Goal: Task Accomplishment & Management: Manage account settings

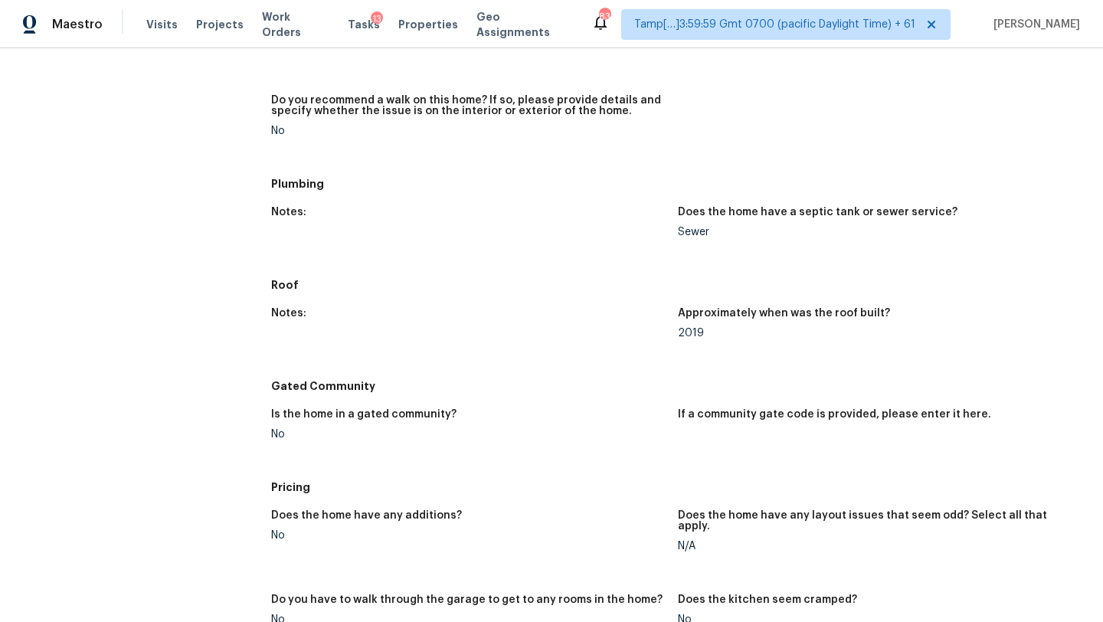
scroll to position [799, 0]
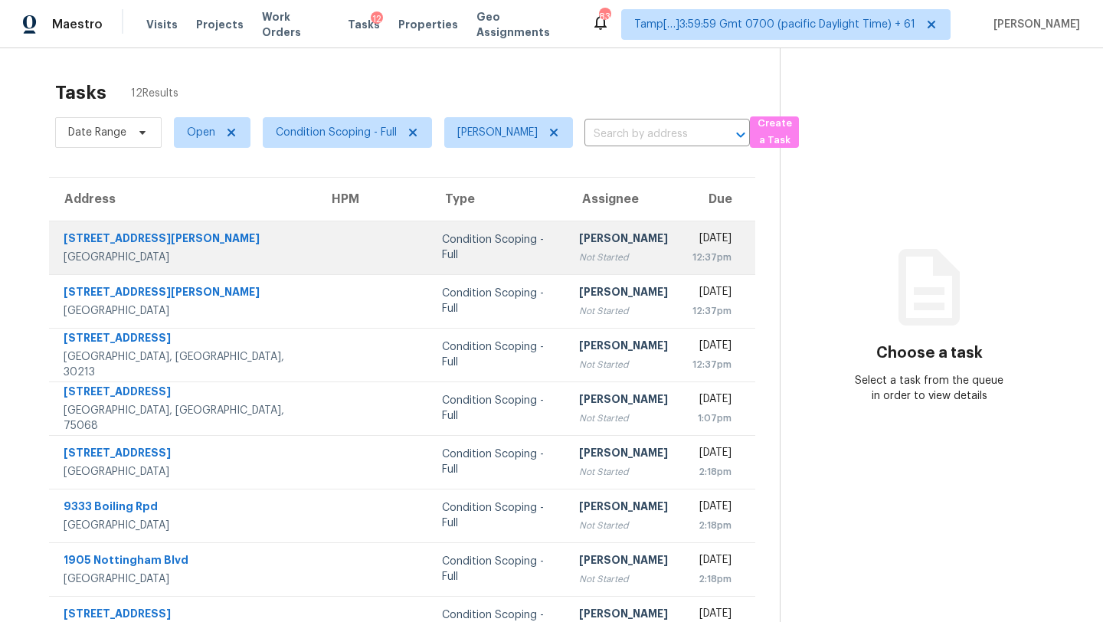
click at [567, 265] on td "Rajesh M Not Started" at bounding box center [623, 248] width 113 height 54
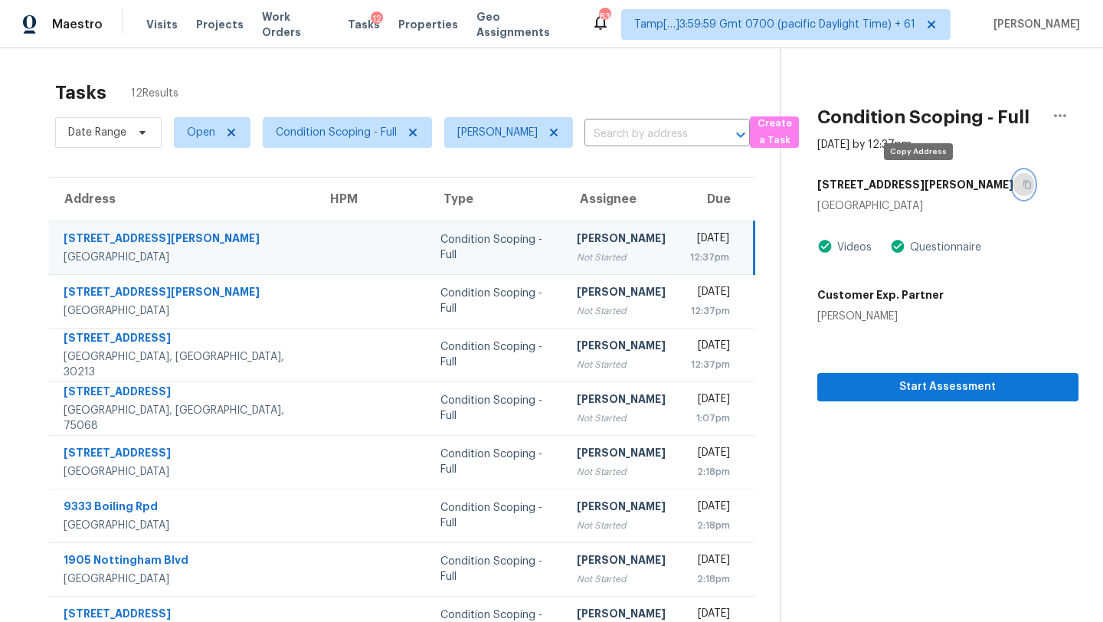
click at [1023, 186] on icon "button" at bounding box center [1027, 184] width 9 height 9
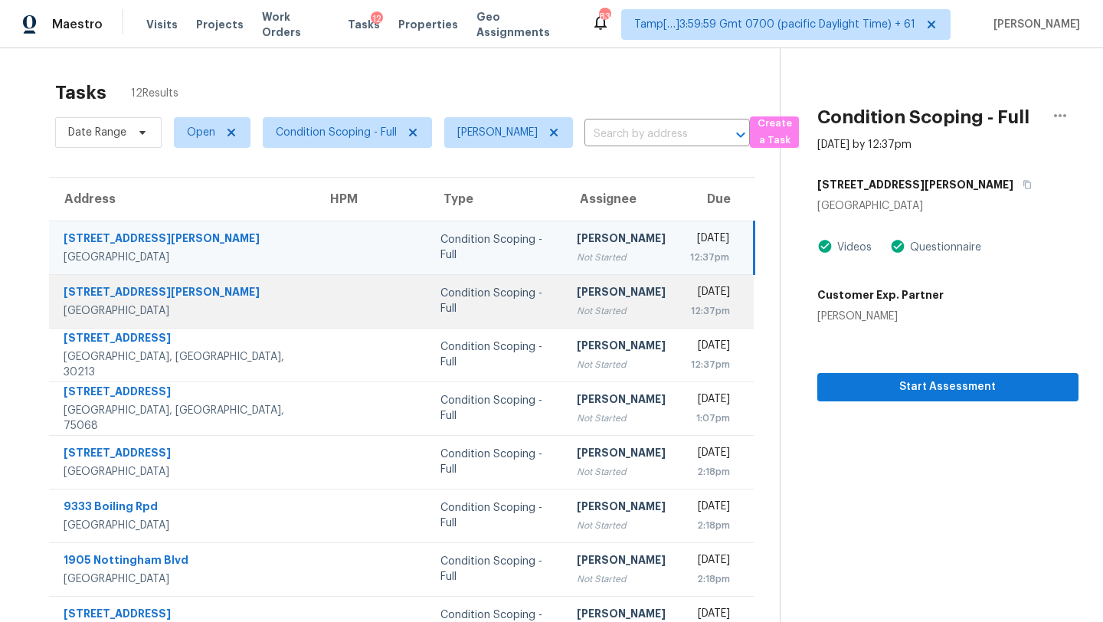
click at [690, 298] on div "[DATE]" at bounding box center [710, 293] width 41 height 19
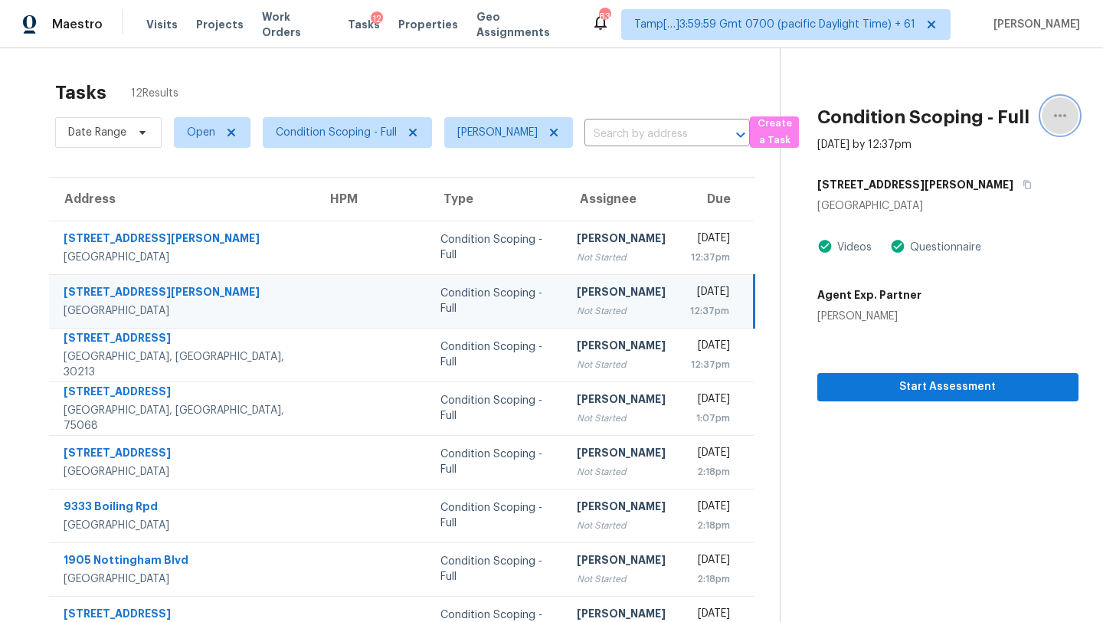
click at [1062, 121] on icon "button" at bounding box center [1060, 115] width 18 height 18
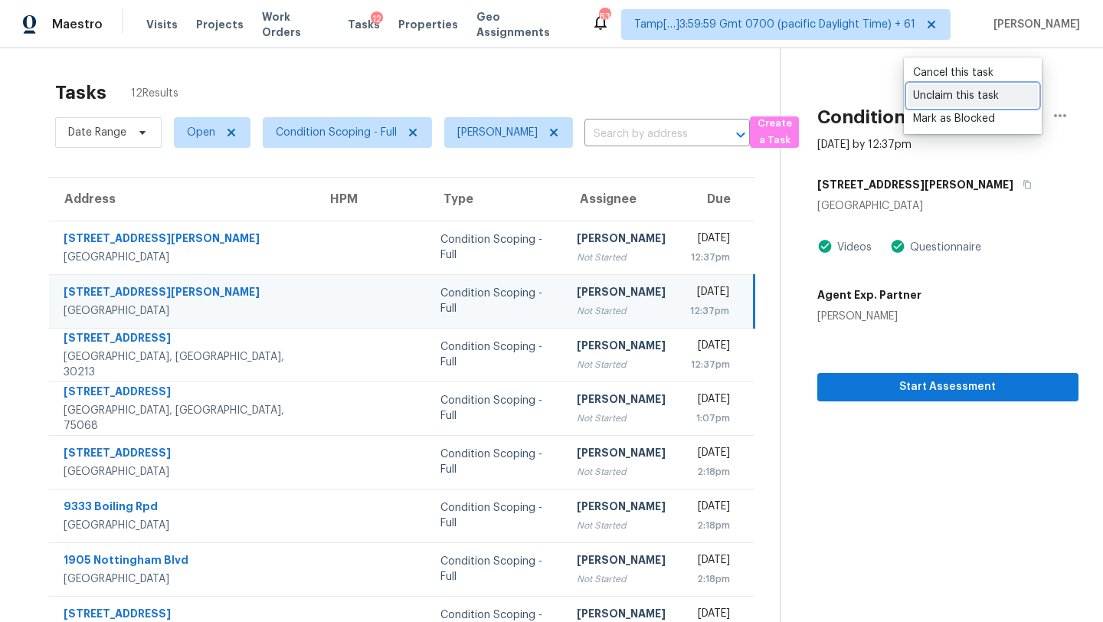
click at [957, 101] on div "Unclaim this task" at bounding box center [972, 95] width 119 height 15
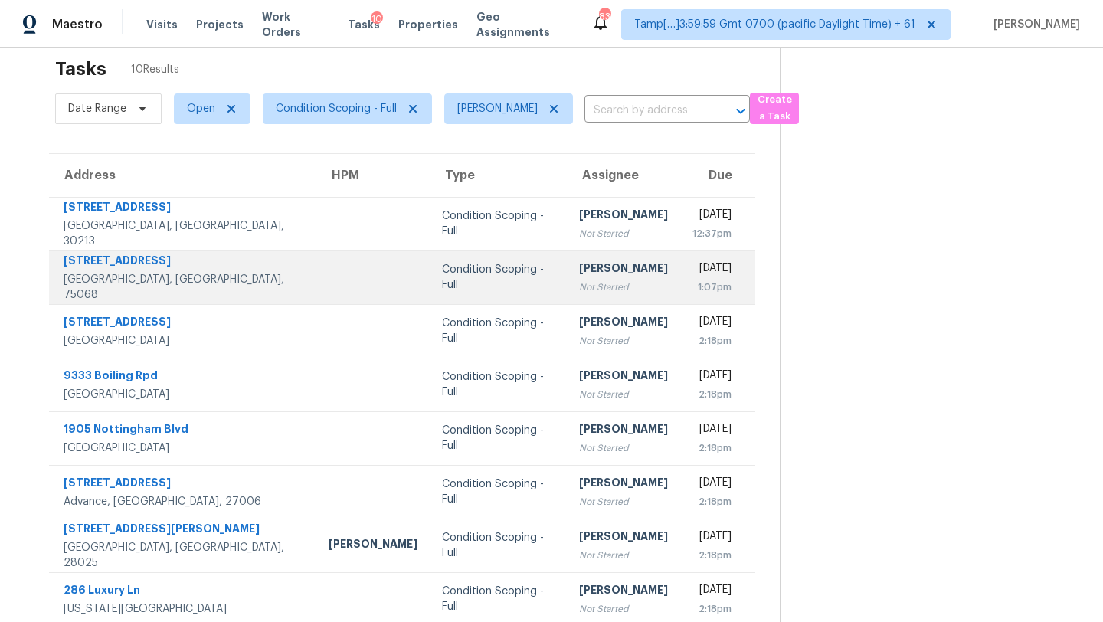
scroll to position [56, 0]
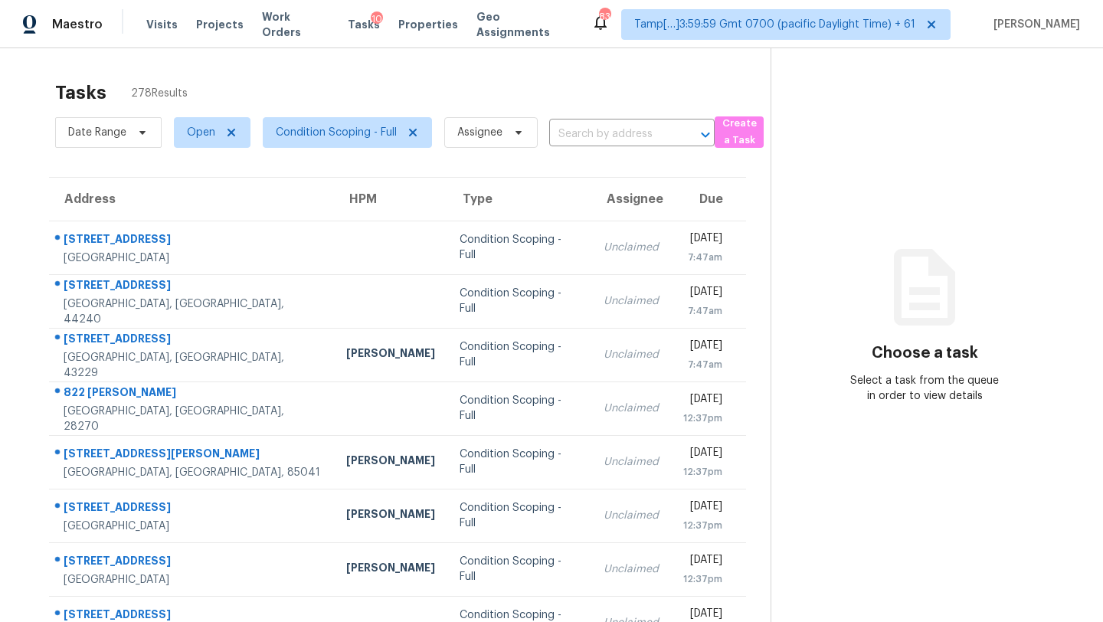
scroll to position [175, 0]
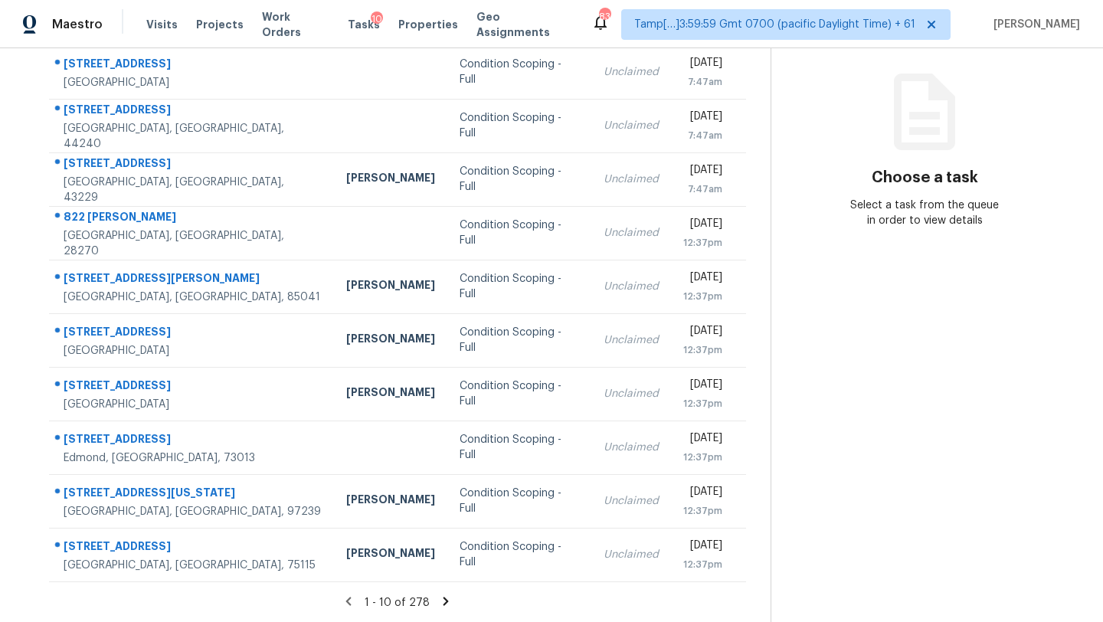
click at [440, 602] on icon at bounding box center [446, 601] width 14 height 14
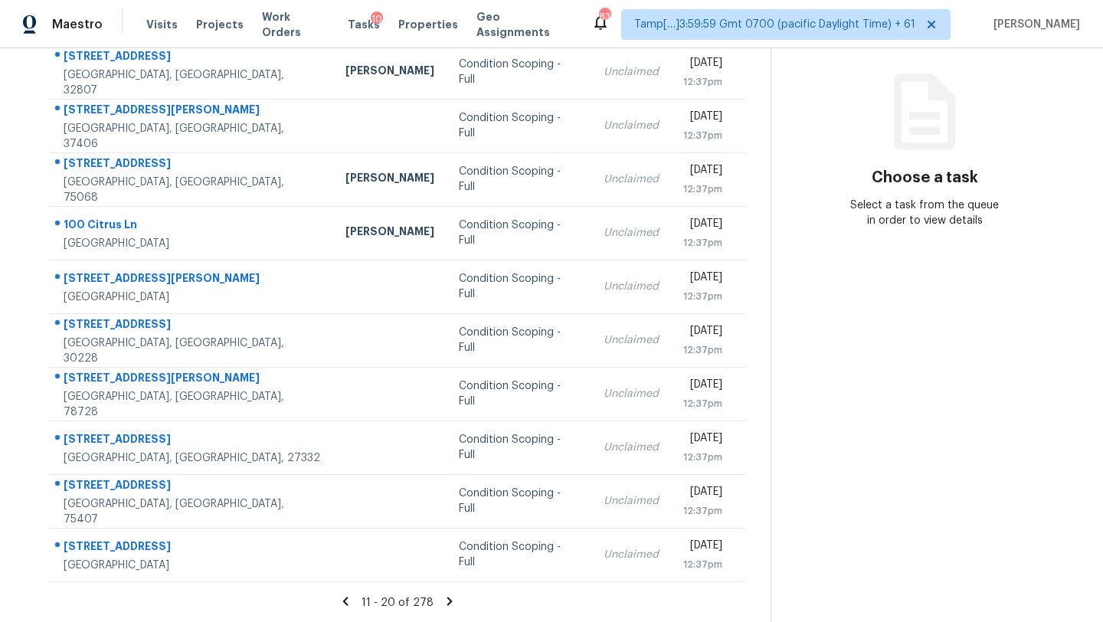
click at [443, 602] on icon at bounding box center [450, 601] width 14 height 14
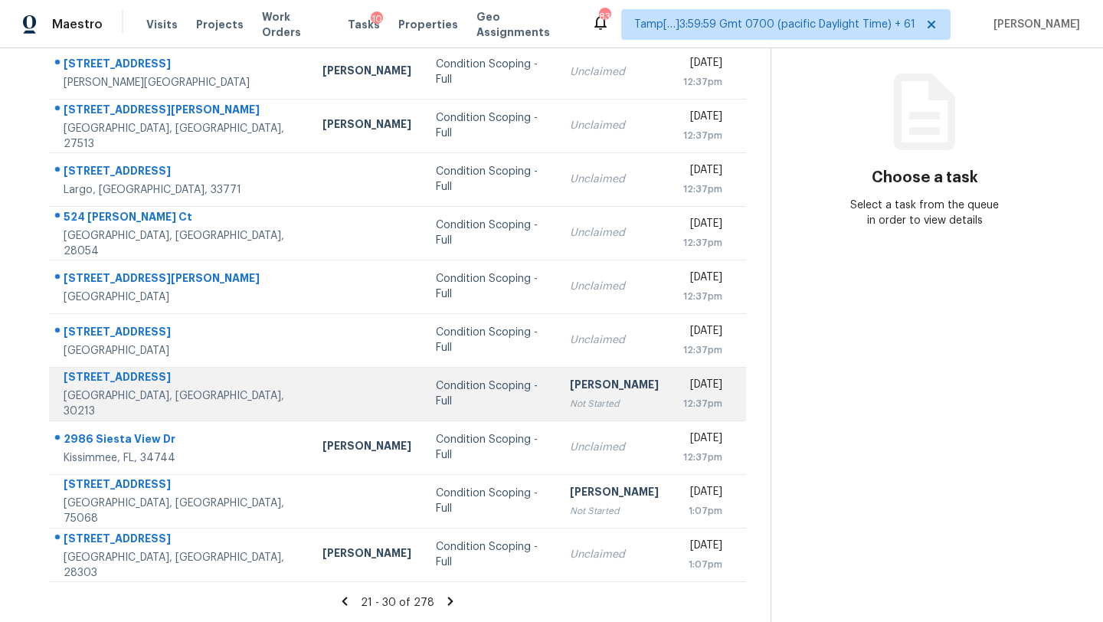
click at [591, 389] on td "Rajesh M Not Started" at bounding box center [614, 394] width 113 height 54
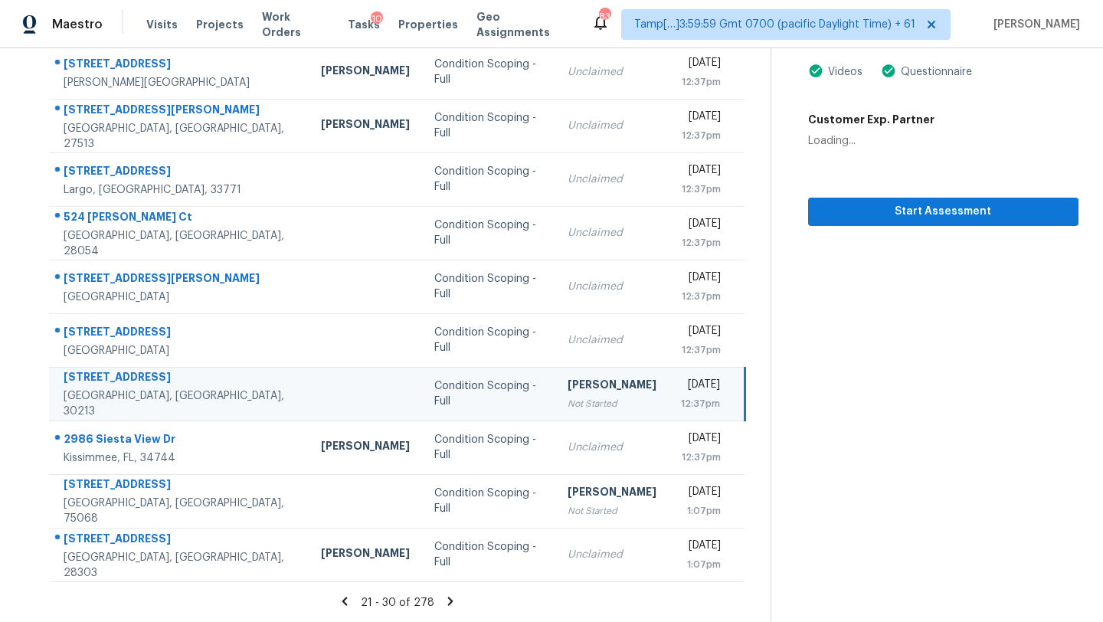
scroll to position [98, 0]
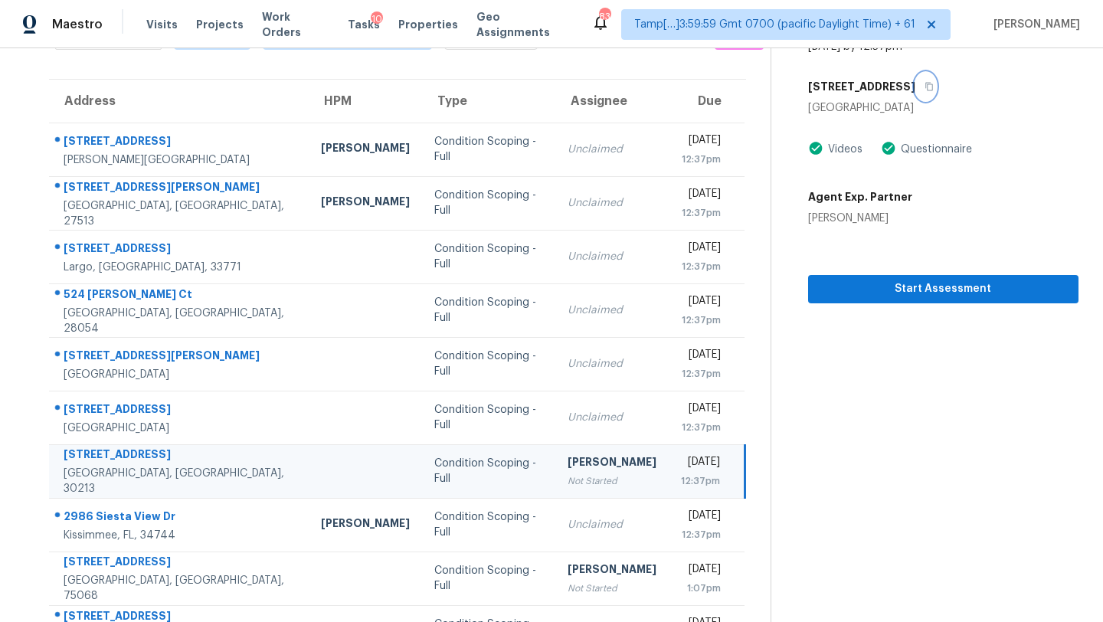
click at [925, 88] on icon "button" at bounding box center [929, 86] width 9 height 9
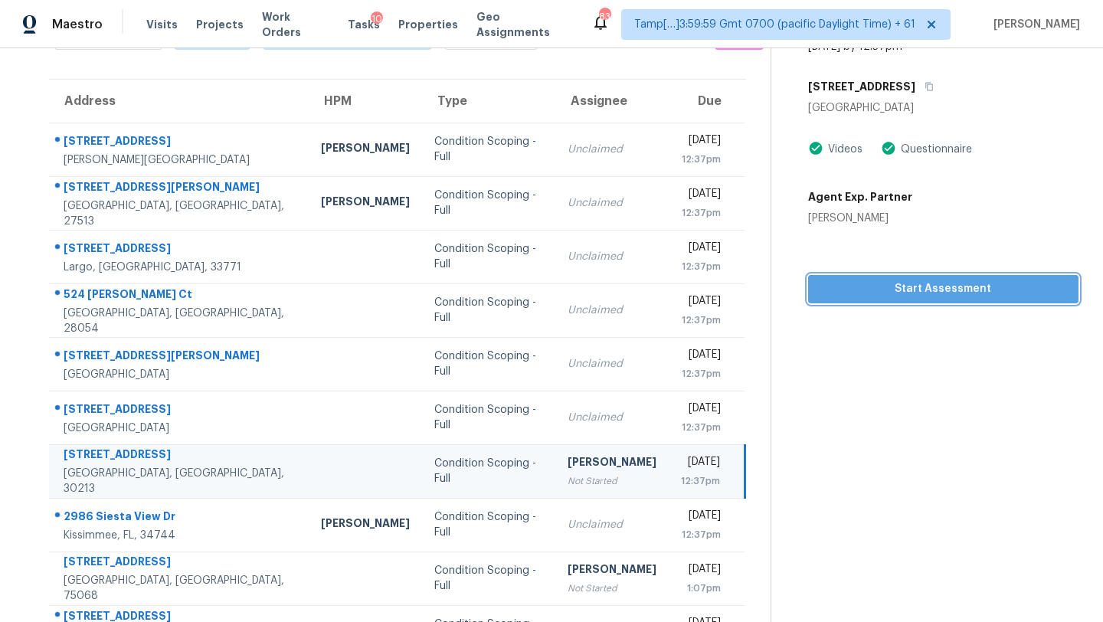
click at [832, 296] on span "Start Assessment" at bounding box center [943, 289] width 246 height 19
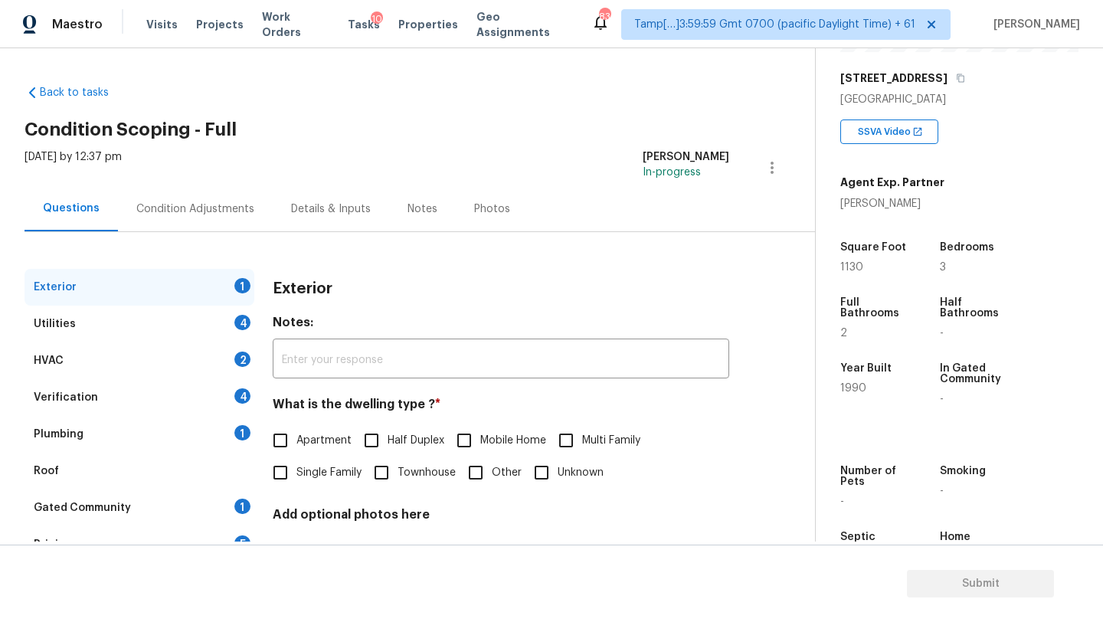
scroll to position [257, 0]
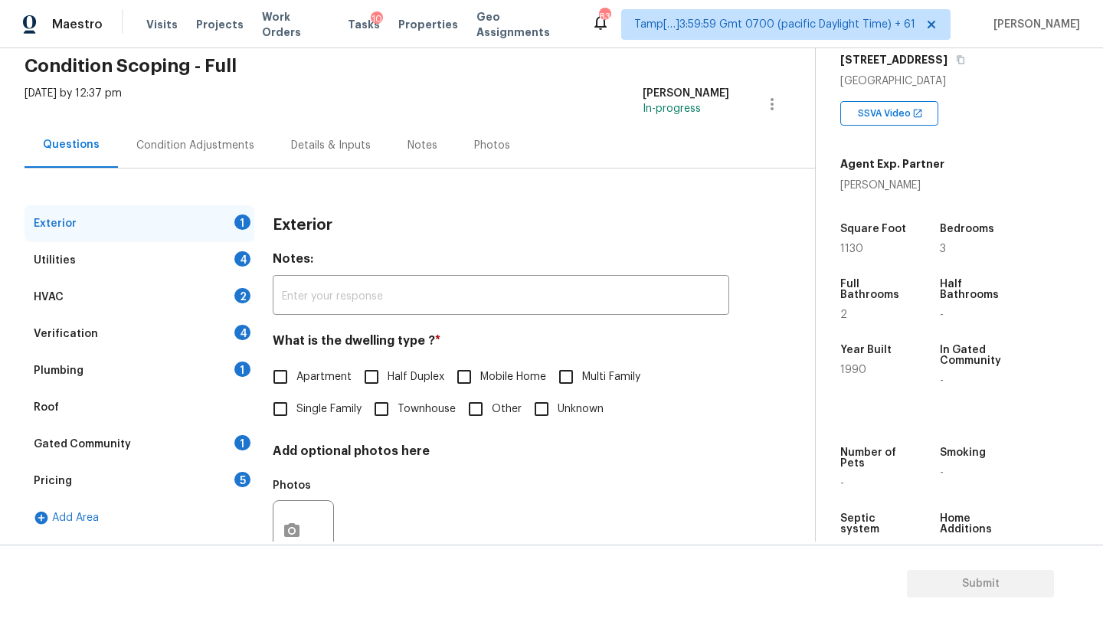
click at [181, 428] on div "Gated Community 1" at bounding box center [140, 444] width 230 height 37
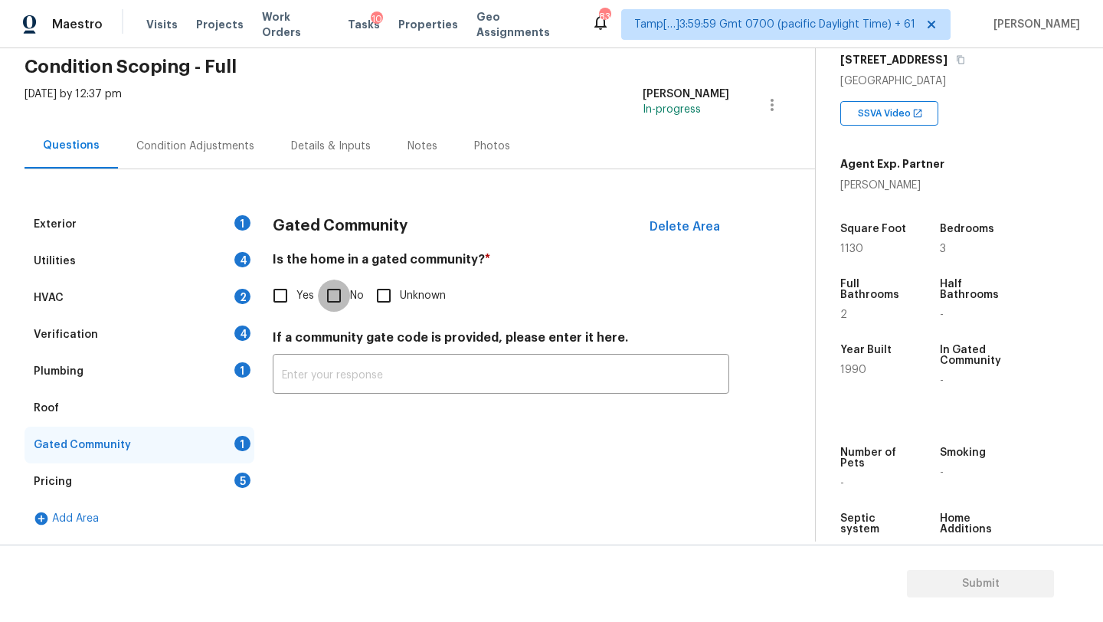
click at [341, 295] on input "No" at bounding box center [334, 296] width 32 height 32
checkbox input "true"
click at [92, 411] on div "Roof" at bounding box center [140, 408] width 230 height 37
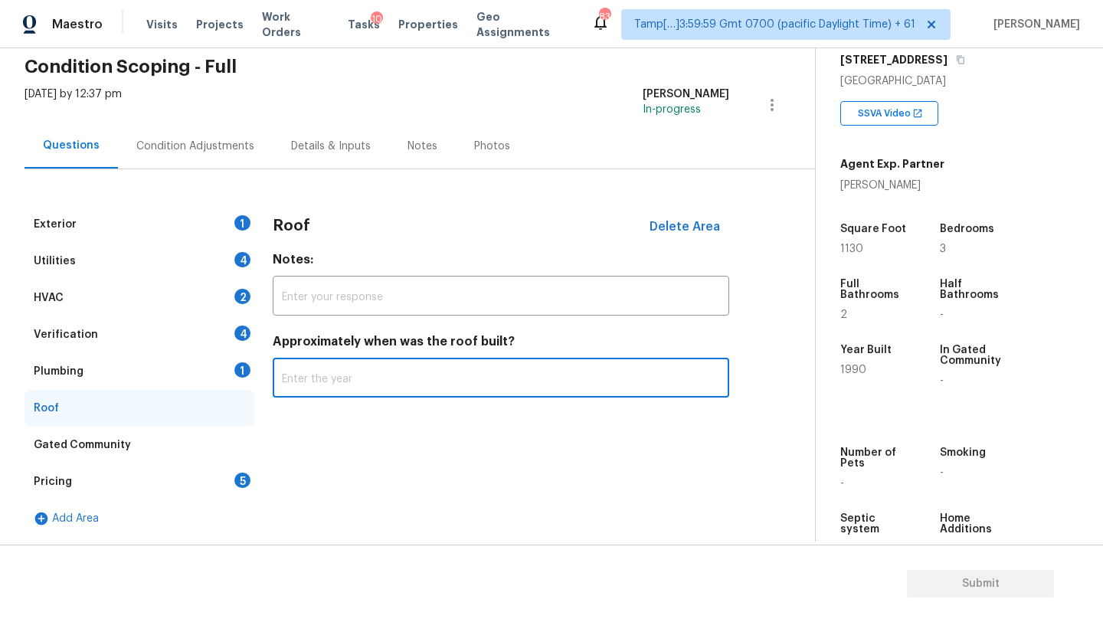
click at [434, 386] on input "text" at bounding box center [501, 380] width 457 height 36
type input "2023"
click at [191, 368] on div "Plumbing 1" at bounding box center [140, 371] width 230 height 37
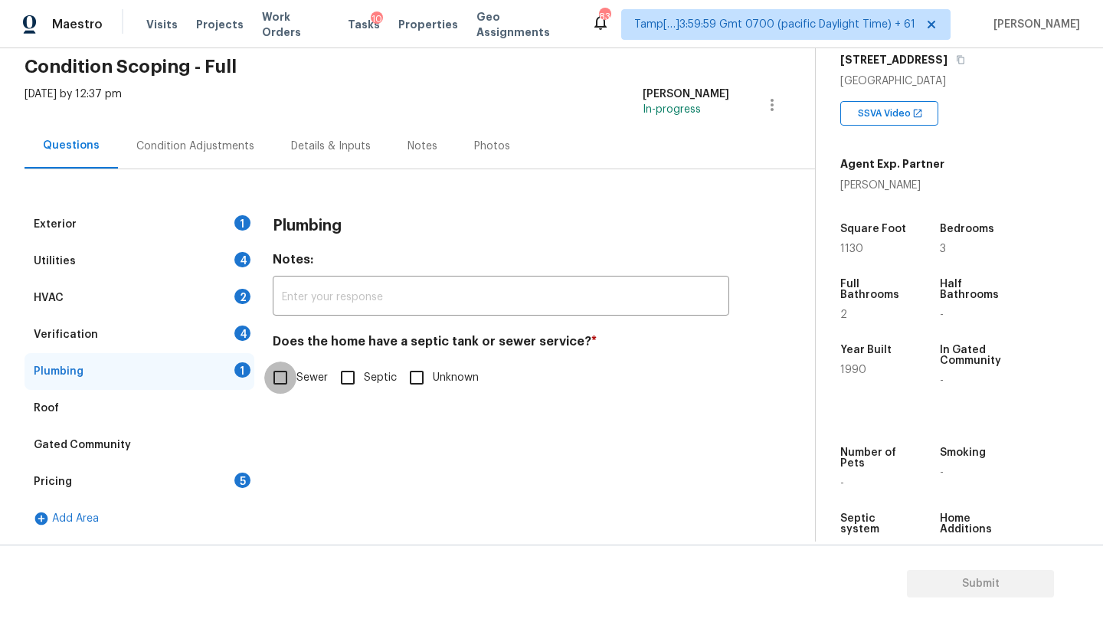
click at [286, 368] on input "Sewer" at bounding box center [280, 378] width 32 height 32
checkbox input "true"
click at [207, 340] on div "Verification 4" at bounding box center [140, 334] width 230 height 37
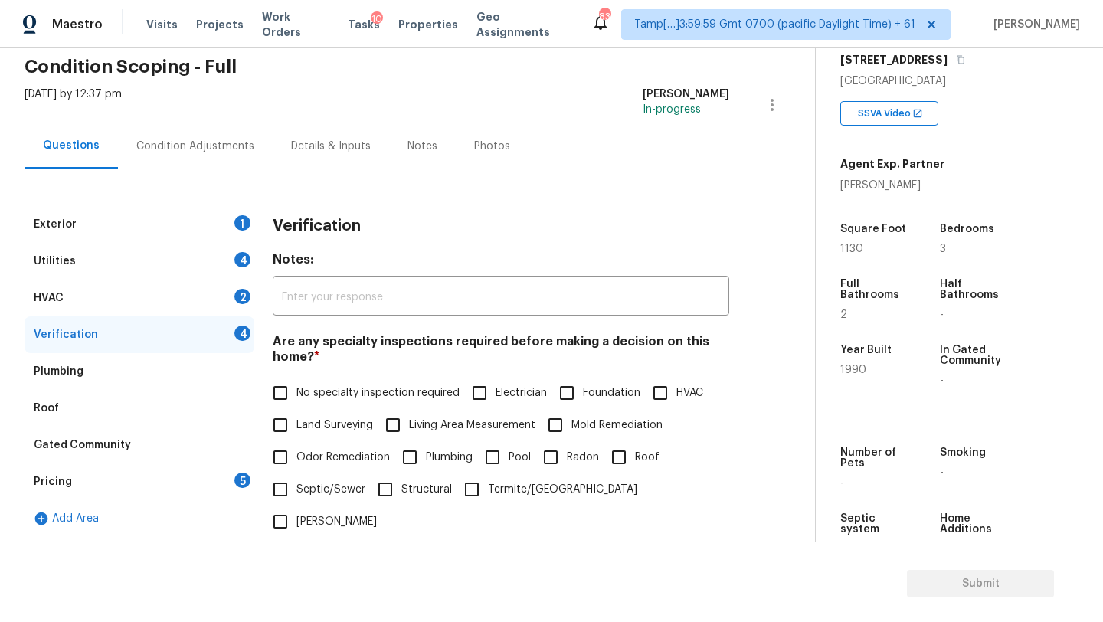
click at [290, 396] on input "No specialty inspection required" at bounding box center [280, 393] width 32 height 32
checkbox input "true"
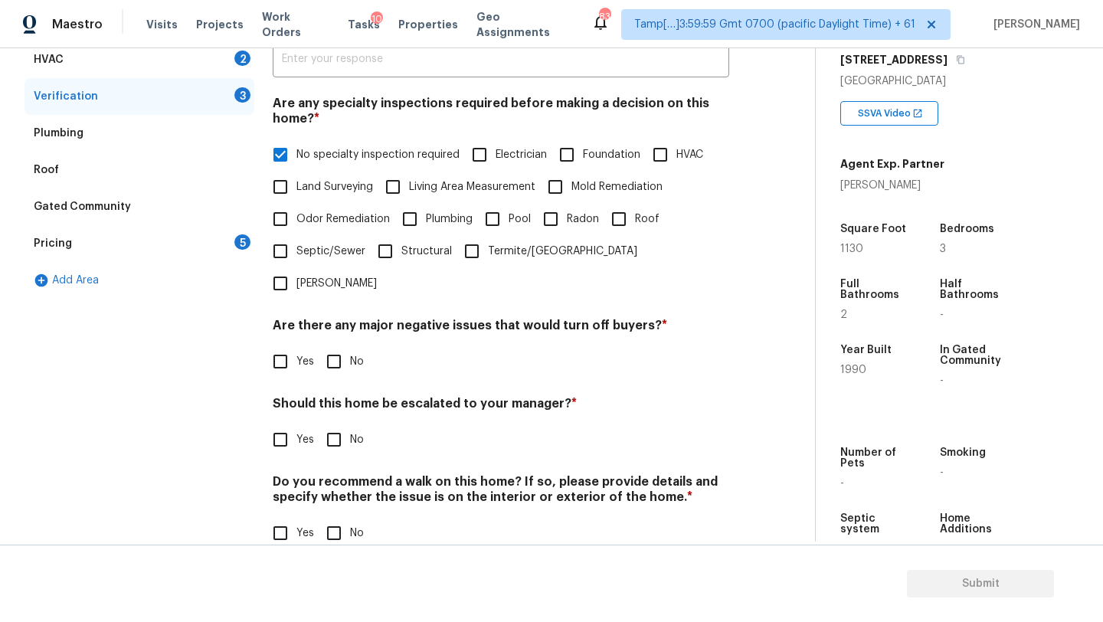
scroll to position [300, 0]
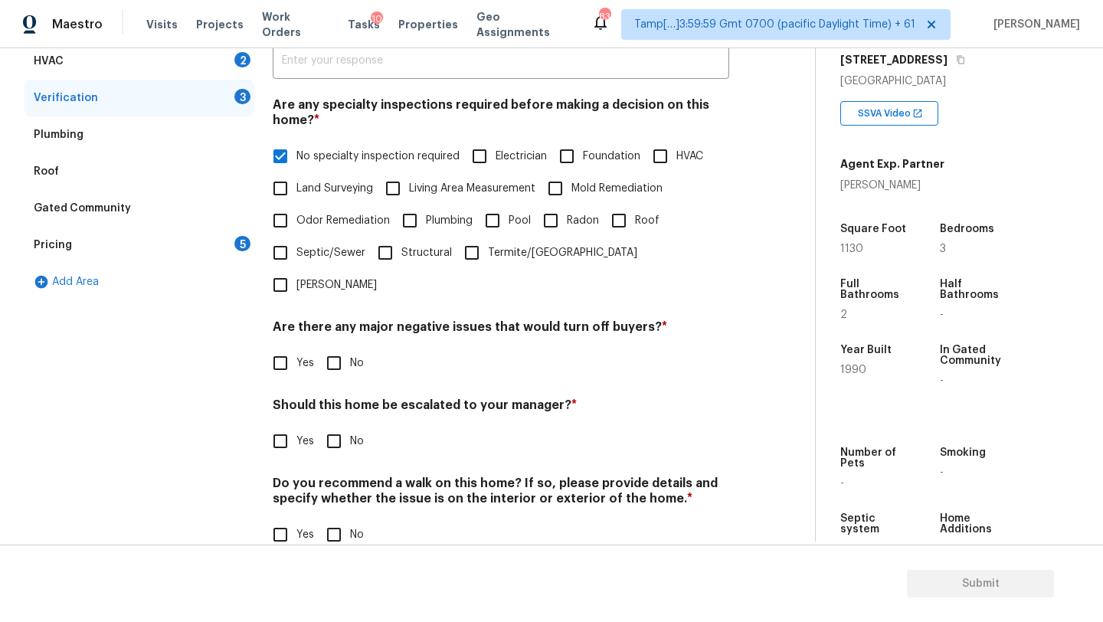
click at [336, 347] on input "No" at bounding box center [334, 363] width 32 height 32
checkbox input "true"
click at [336, 528] on div "Verification Notes: ​ Are any specialty inspections required before making a de…" at bounding box center [501, 269] width 457 height 601
click at [336, 519] on input "No" at bounding box center [334, 535] width 32 height 32
checkbox input "true"
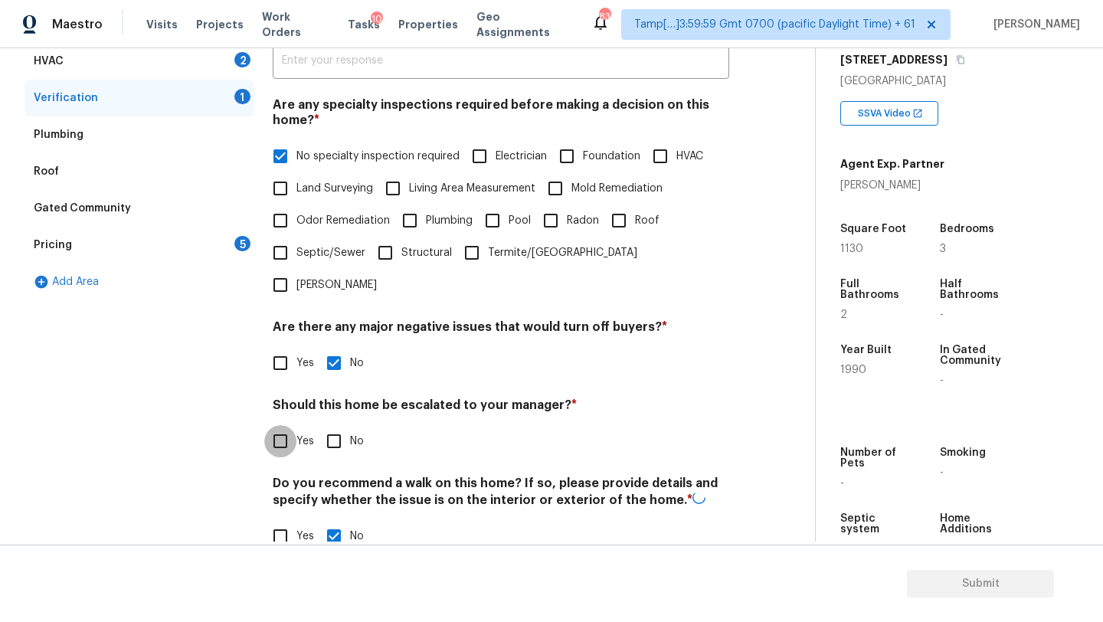
click at [283, 425] on input "Yes" at bounding box center [280, 441] width 32 height 32
checkbox input "true"
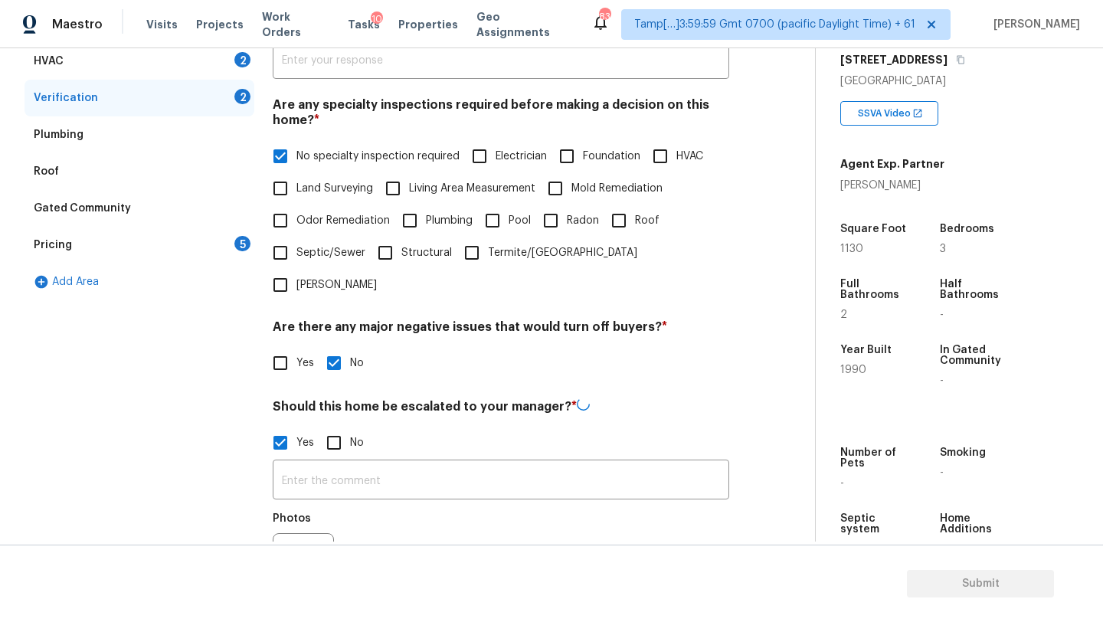
click at [303, 463] on input "text" at bounding box center [501, 481] width 457 height 36
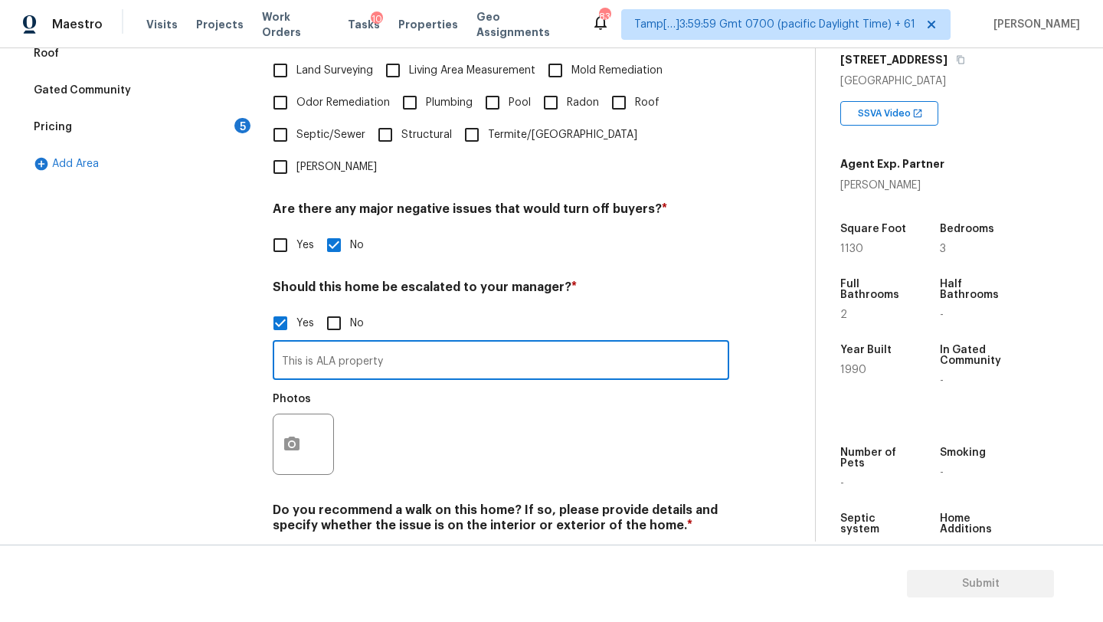
scroll to position [445, 0]
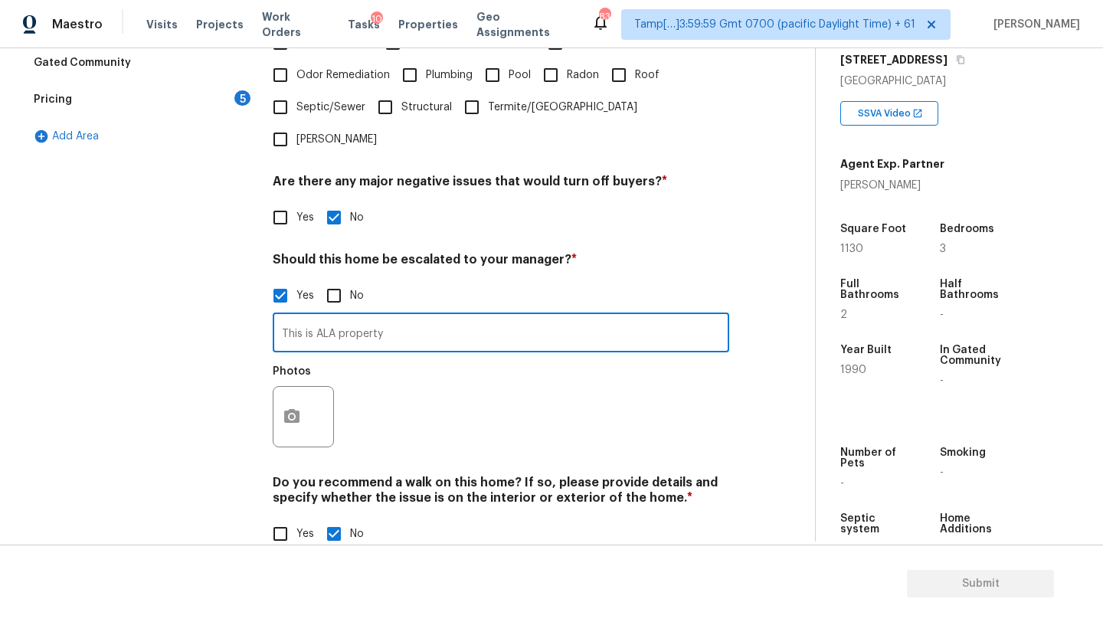
type input "This is ALA property"
click at [296, 408] on icon "button" at bounding box center [292, 417] width 18 height 18
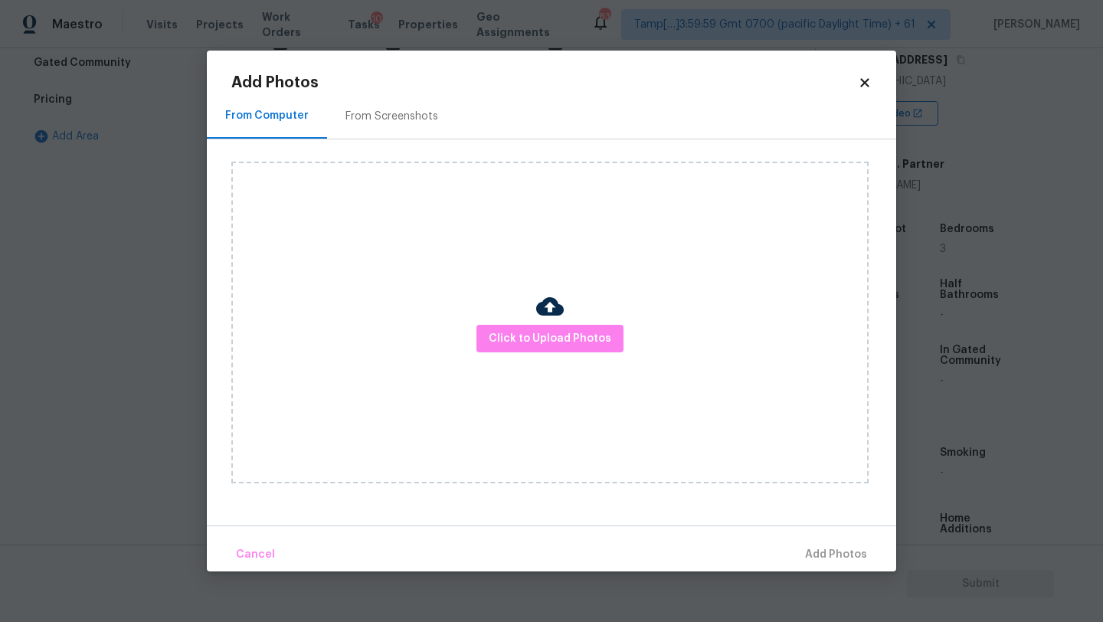
click at [396, 111] on div "From Screenshots" at bounding box center [391, 116] width 93 height 15
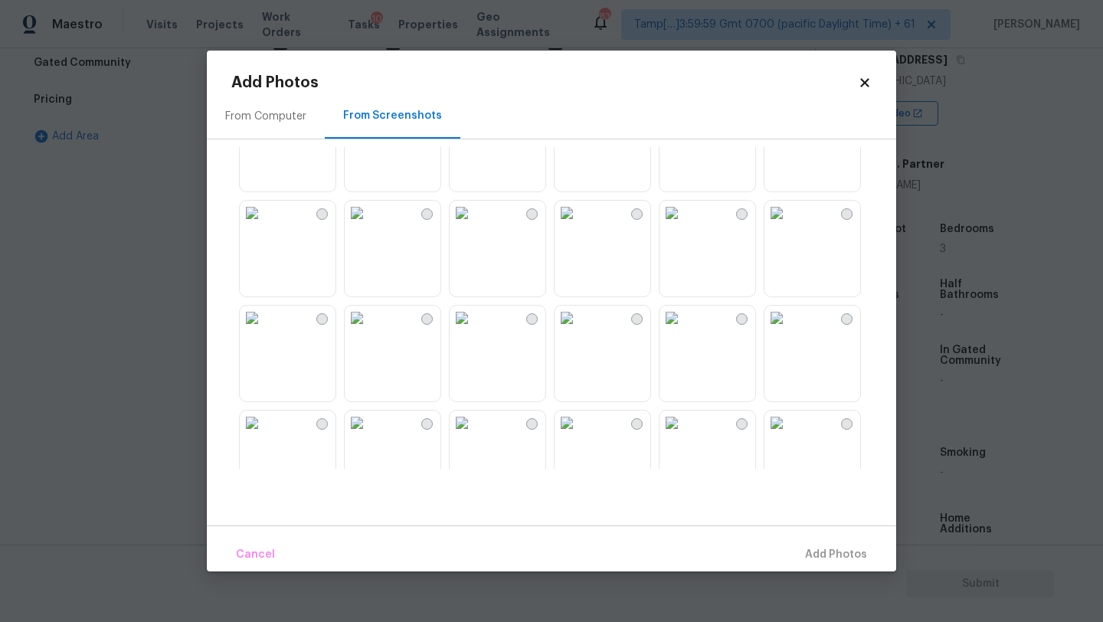
scroll to position [1463, 0]
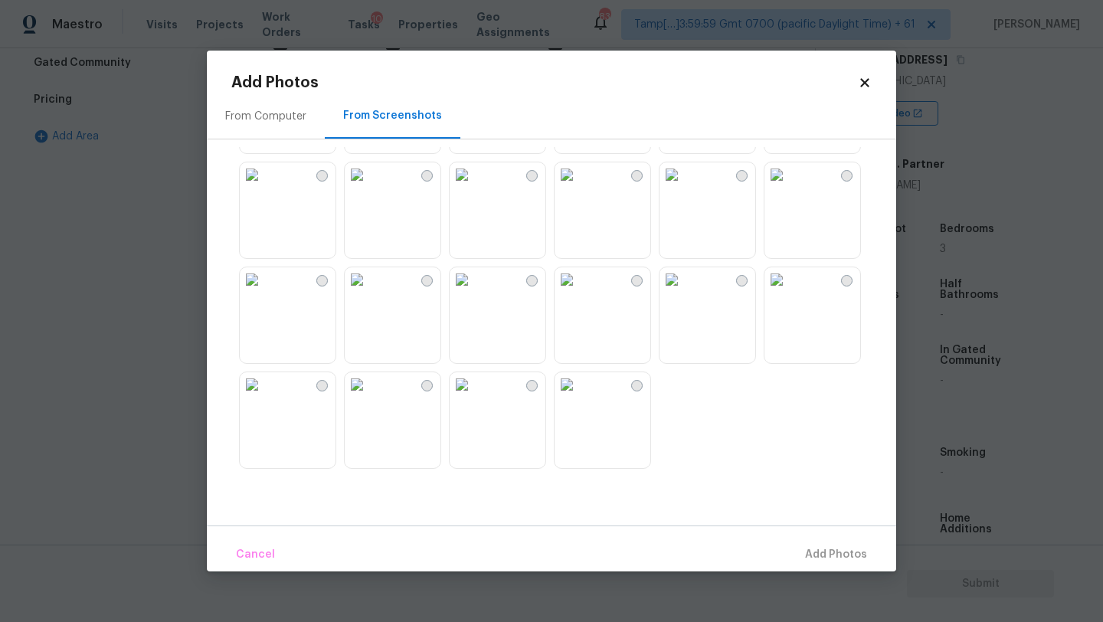
click at [369, 290] on img at bounding box center [357, 279] width 25 height 25
click at [812, 565] on button "Add 1 Photo(s)" at bounding box center [829, 554] width 88 height 33
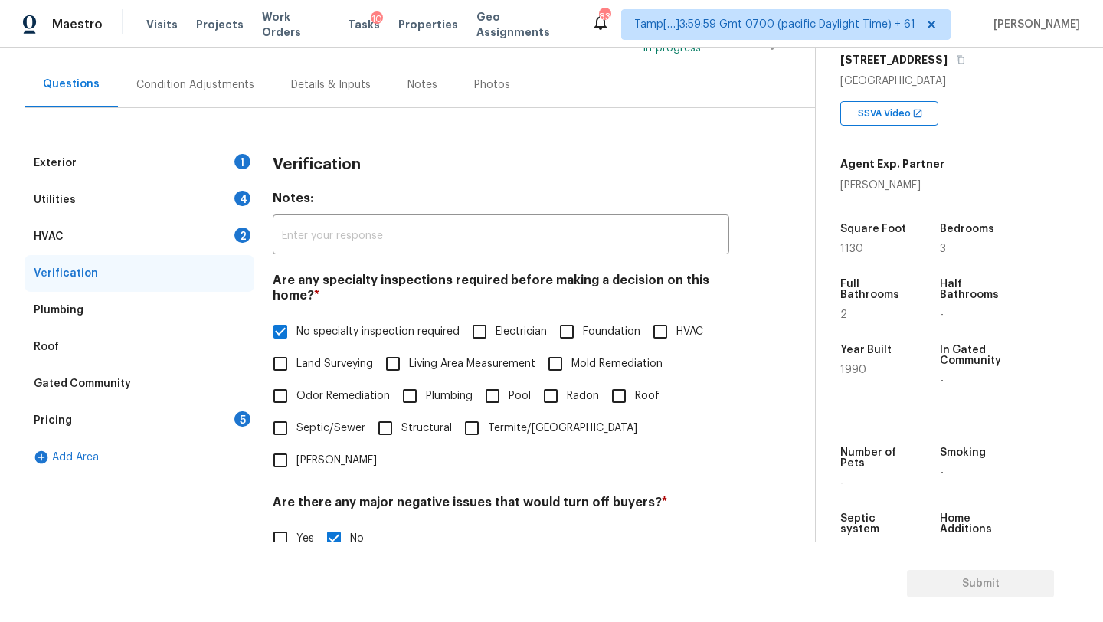
scroll to position [138, 0]
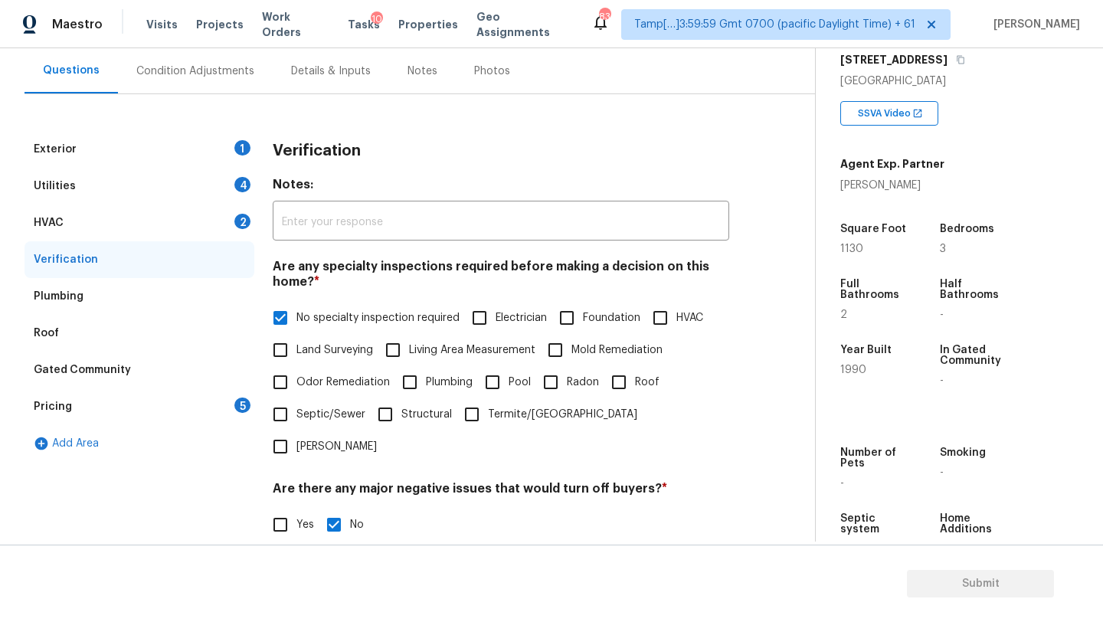
click at [182, 412] on div "Pricing 5" at bounding box center [140, 406] width 230 height 37
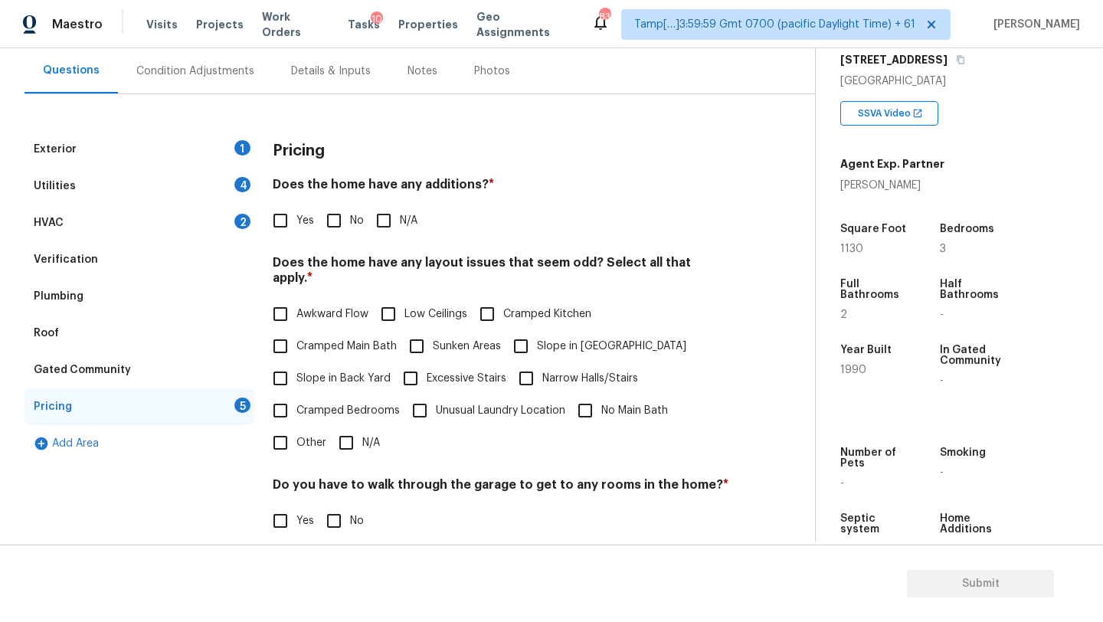
click at [329, 231] on input "No" at bounding box center [334, 221] width 32 height 32
checkbox input "true"
click at [336, 428] on input "N/A" at bounding box center [346, 444] width 32 height 32
checkbox input "true"
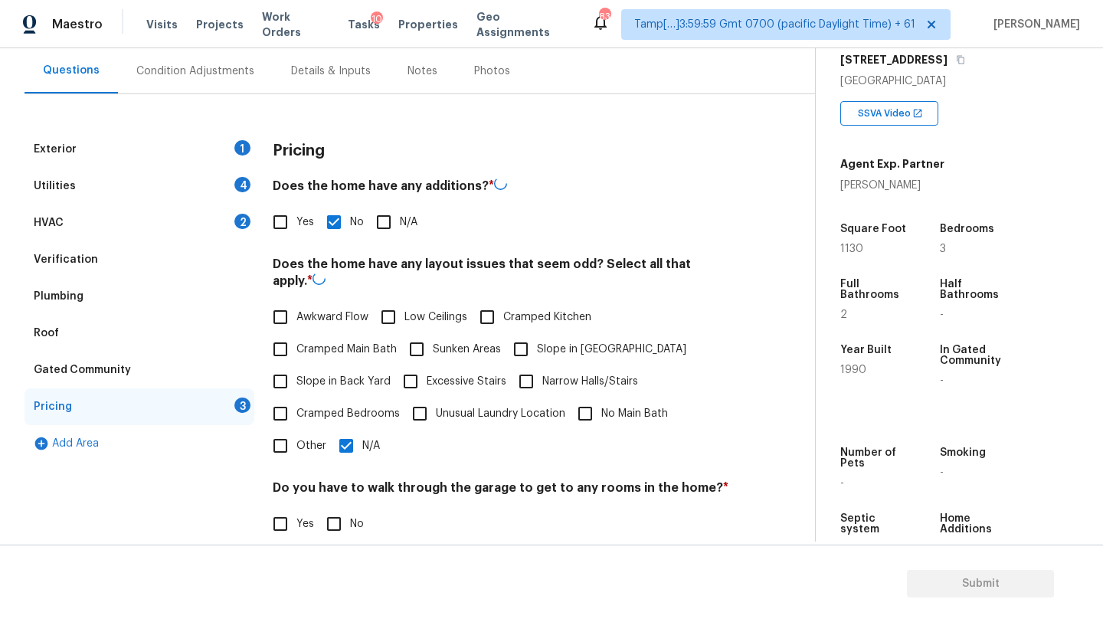
click at [338, 528] on input "No" at bounding box center [334, 524] width 32 height 32
checkbox input "true"
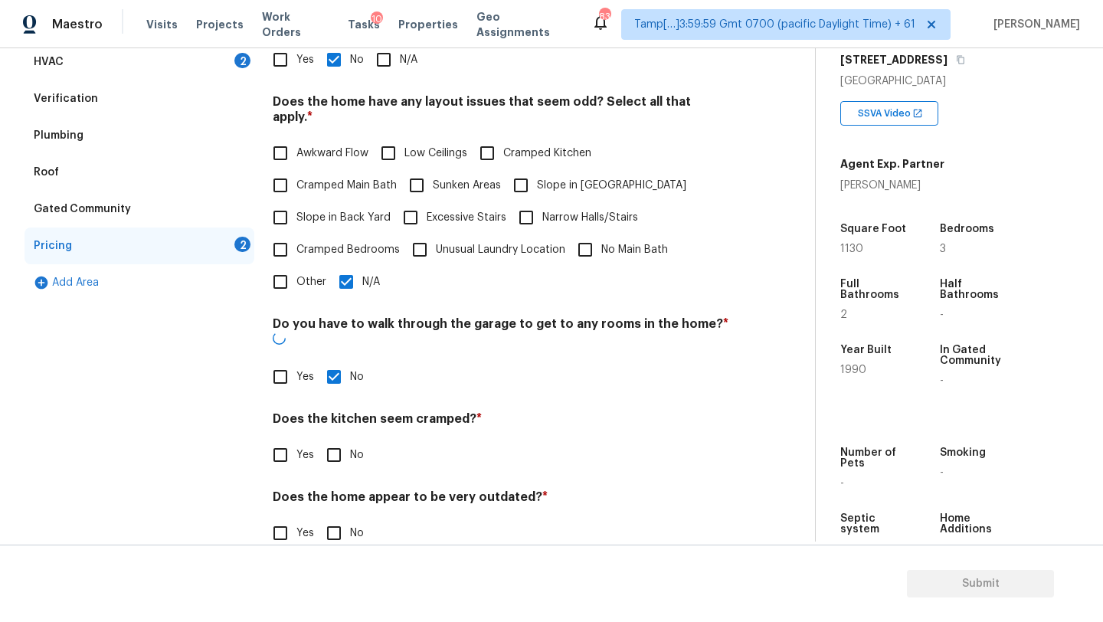
click at [334, 411] on div "Does the kitchen seem cramped? * Yes No" at bounding box center [501, 441] width 457 height 60
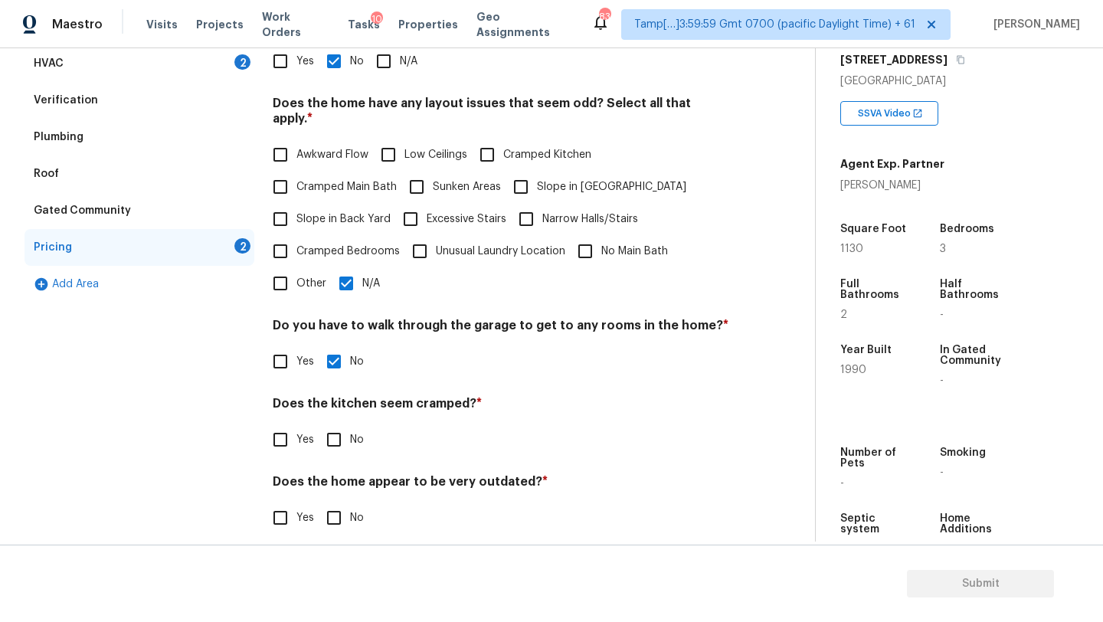
click at [334, 424] on input "No" at bounding box center [334, 440] width 32 height 32
checkbox input "true"
click at [334, 509] on input "No" at bounding box center [334, 519] width 32 height 32
checkbox input "true"
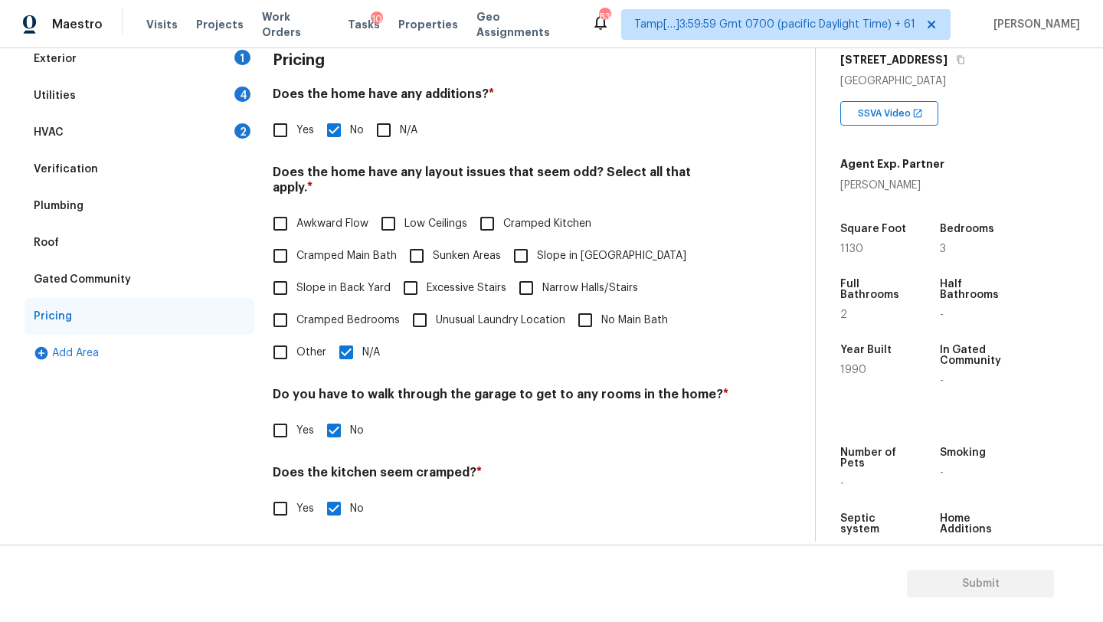
scroll to position [41, 0]
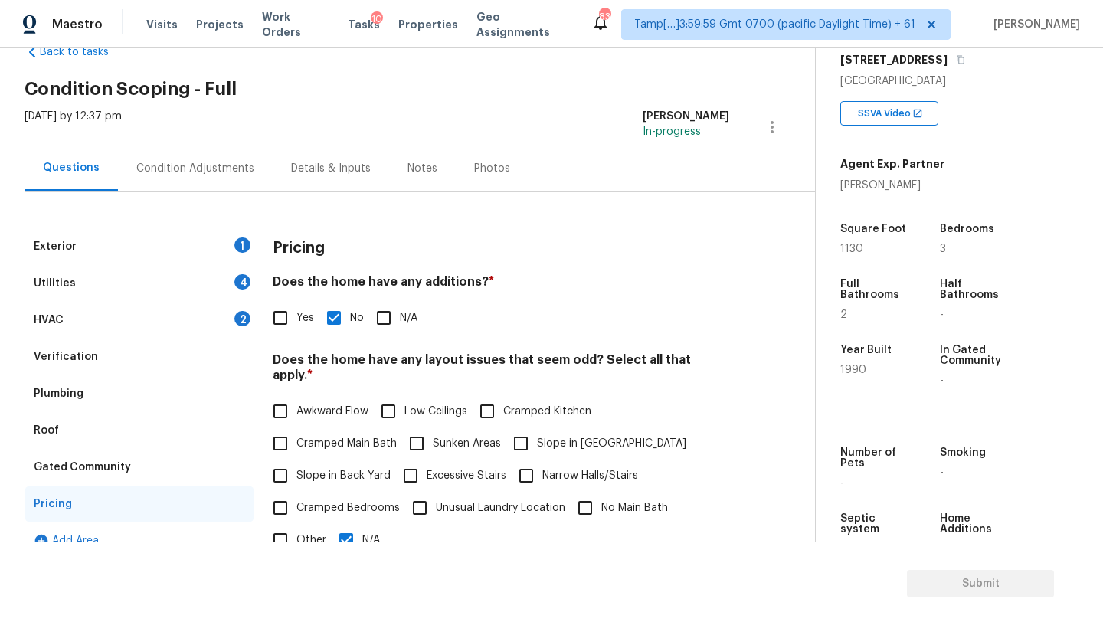
click at [152, 306] on div "HVAC 2" at bounding box center [140, 320] width 230 height 37
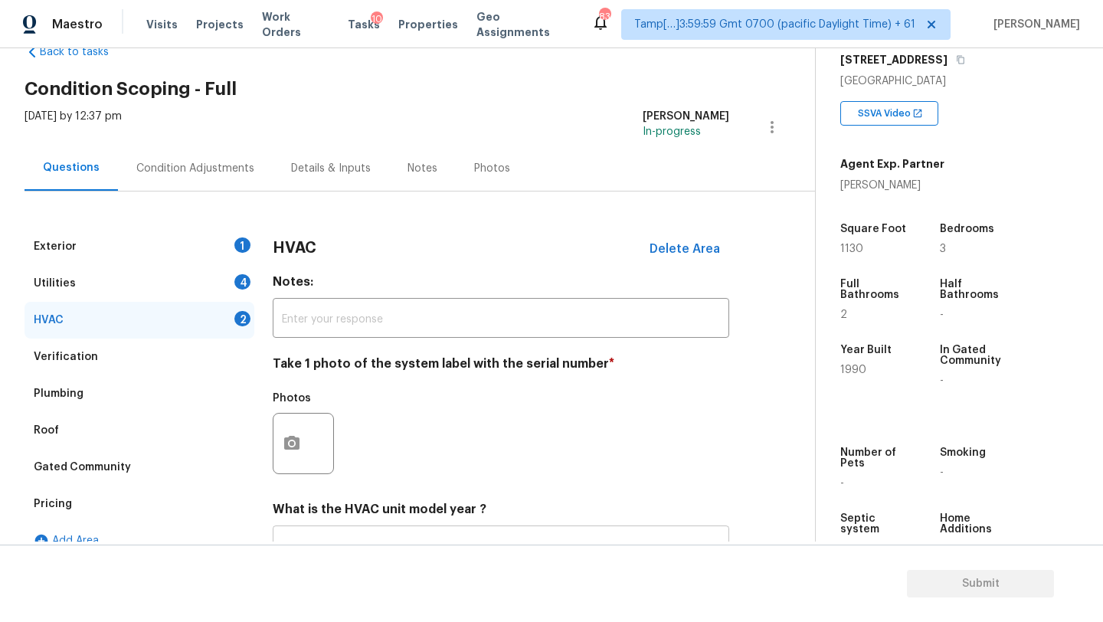
click at [339, 533] on input "text" at bounding box center [501, 547] width 457 height 36
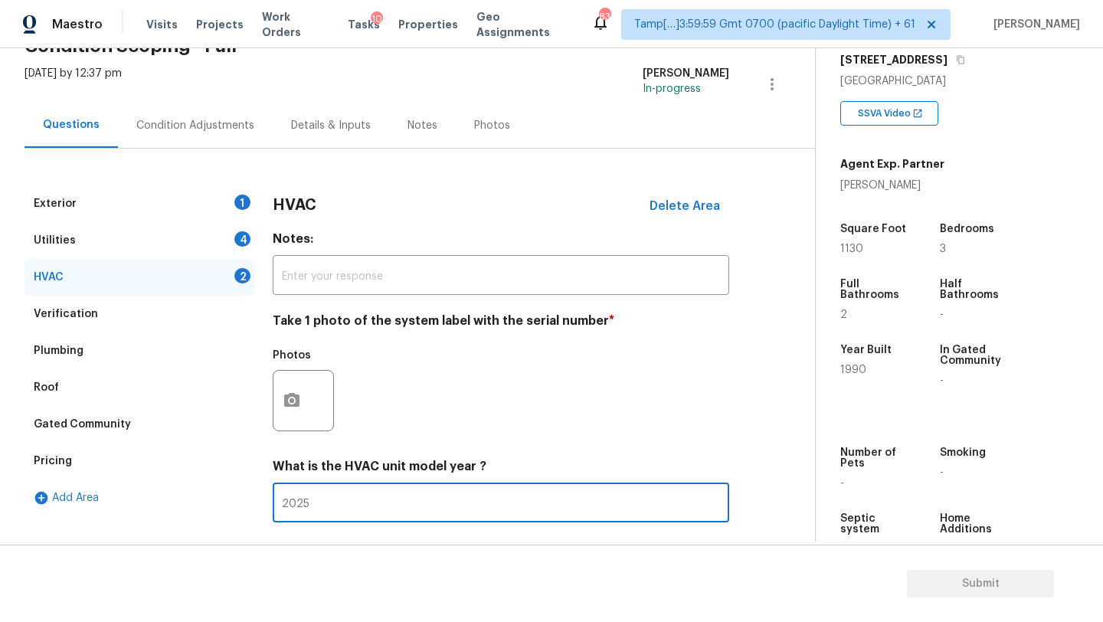
scroll to position [166, 0]
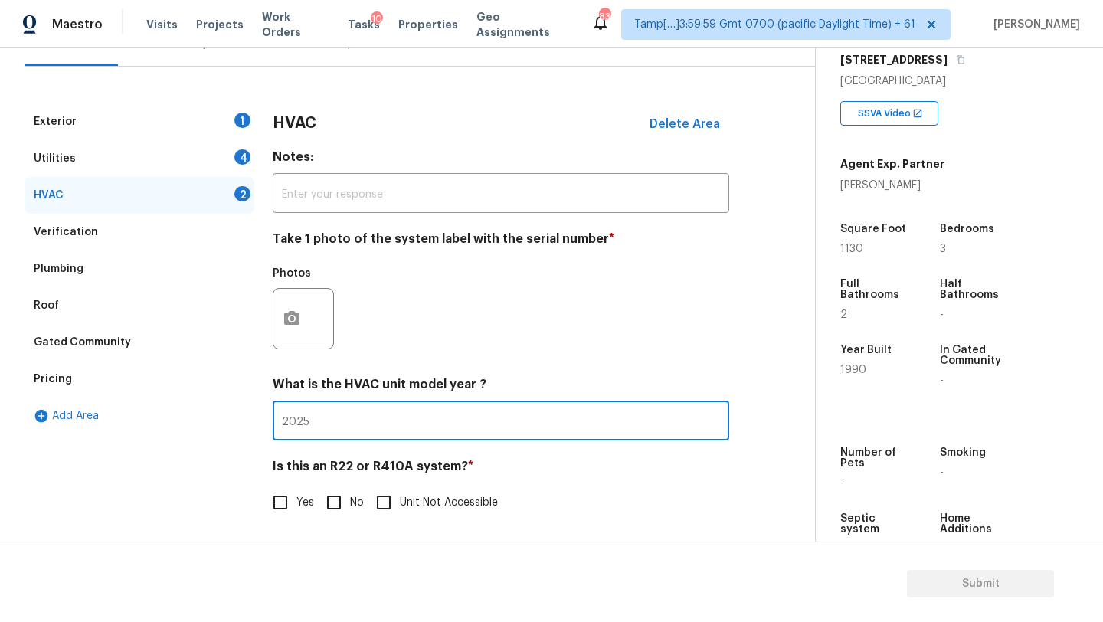
type input "2025"
click at [322, 506] on input "No" at bounding box center [334, 502] width 32 height 32
checkbox input "true"
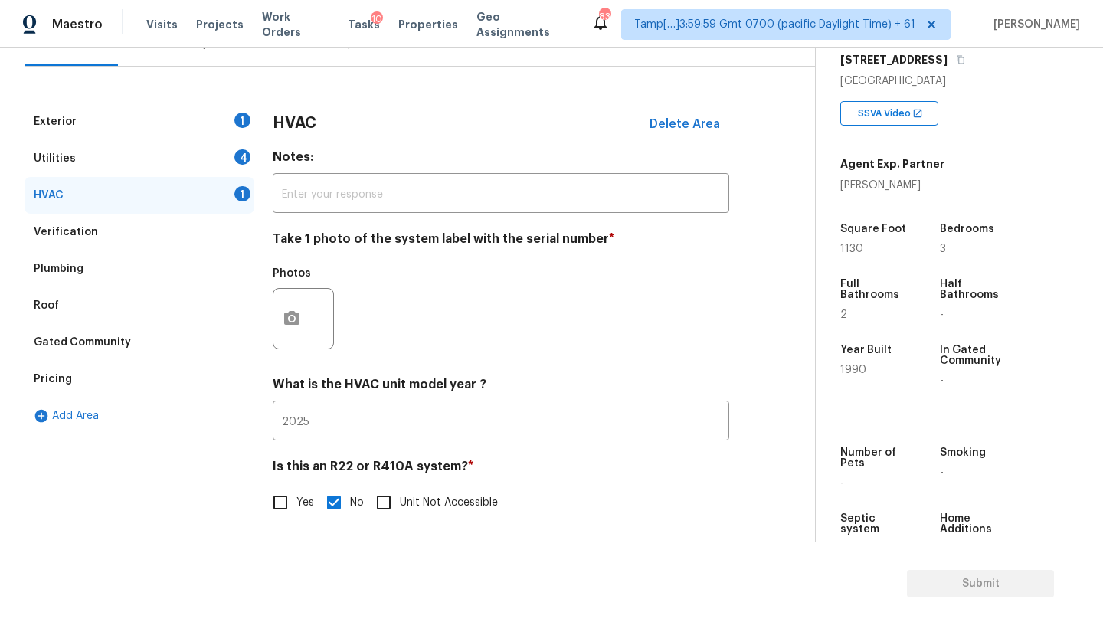
click at [131, 161] on div "Utilities 4" at bounding box center [140, 158] width 230 height 37
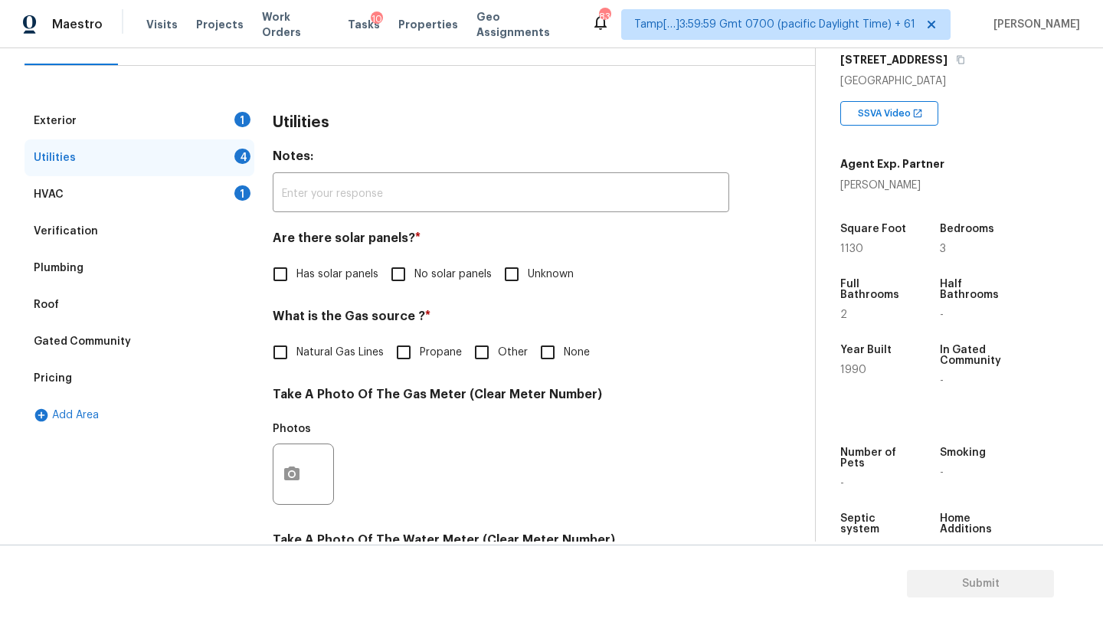
click at [399, 287] on input "No solar panels" at bounding box center [398, 274] width 32 height 32
checkbox input "true"
click at [306, 368] on label "Natural Gas Lines" at bounding box center [323, 354] width 119 height 32
click at [296, 368] on input "Natural Gas Lines" at bounding box center [280, 354] width 32 height 32
checkbox input "true"
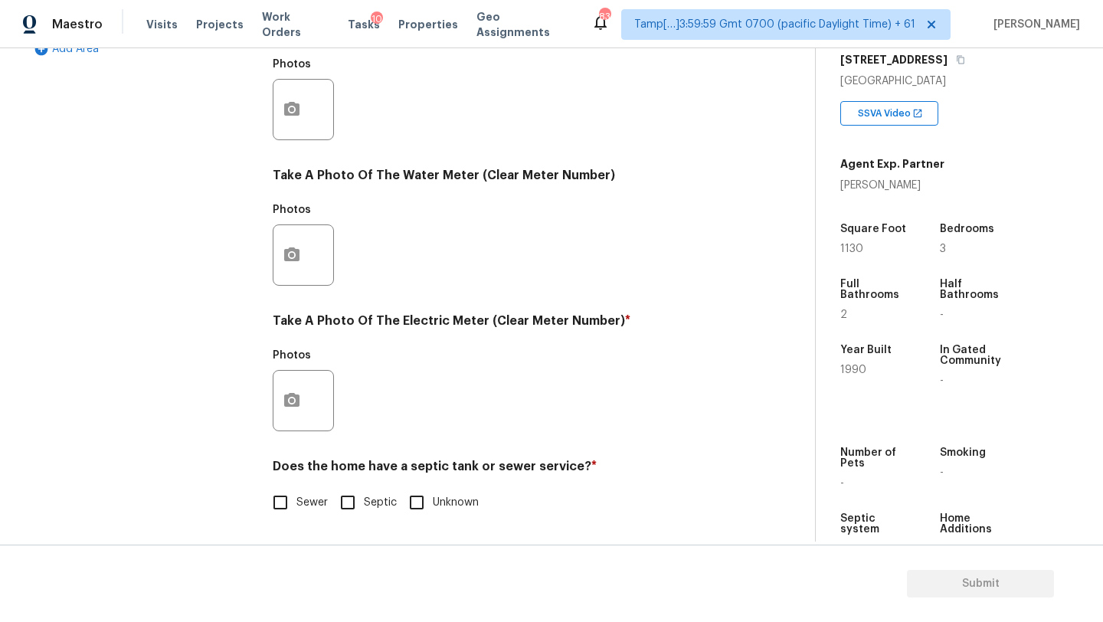
scroll to position [531, 0]
click at [286, 519] on div "Utilities Notes: ​ Are there solar panels? * Has solar panels No solar panels U…" at bounding box center [501, 137] width 457 height 799
click at [293, 512] on input "Sewer" at bounding box center [280, 502] width 32 height 32
checkbox input "true"
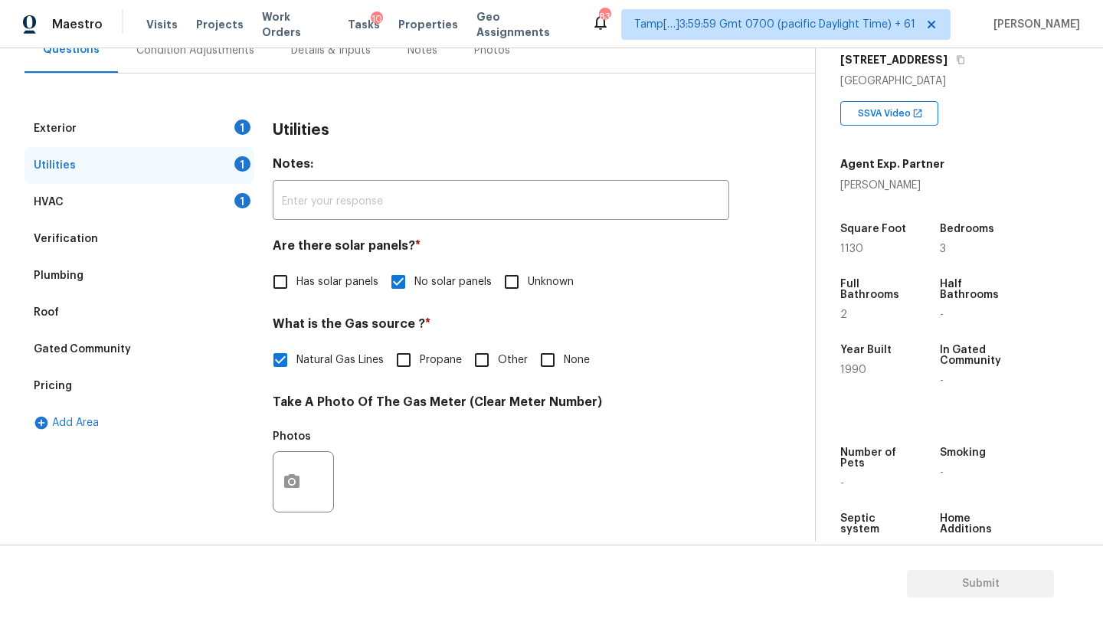
scroll to position [70, 0]
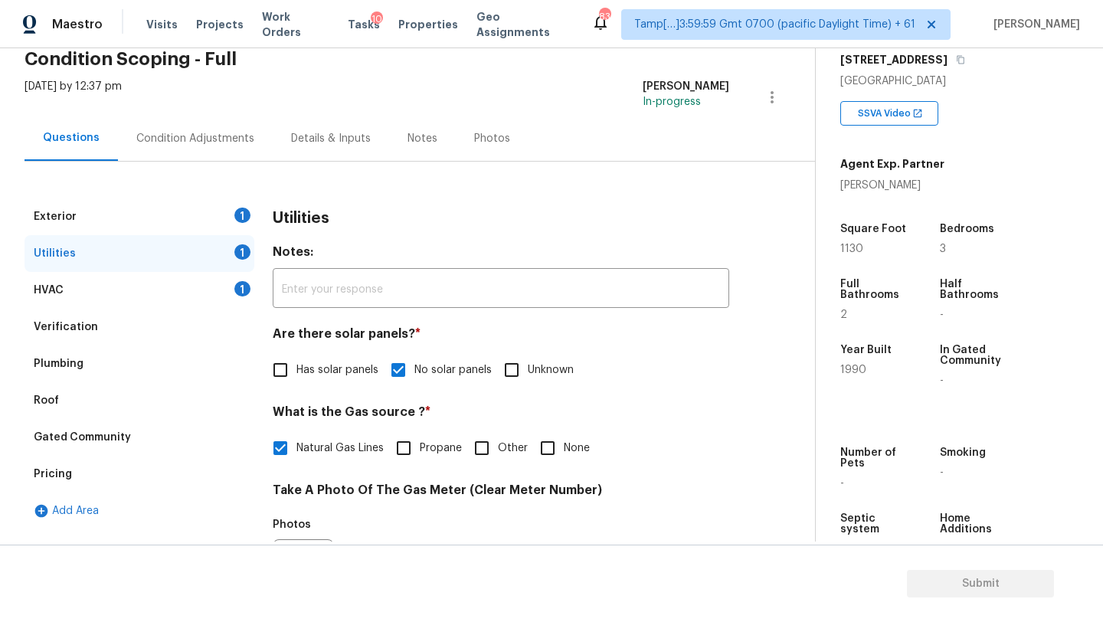
click at [172, 212] on div "Exterior 1" at bounding box center [140, 216] width 230 height 37
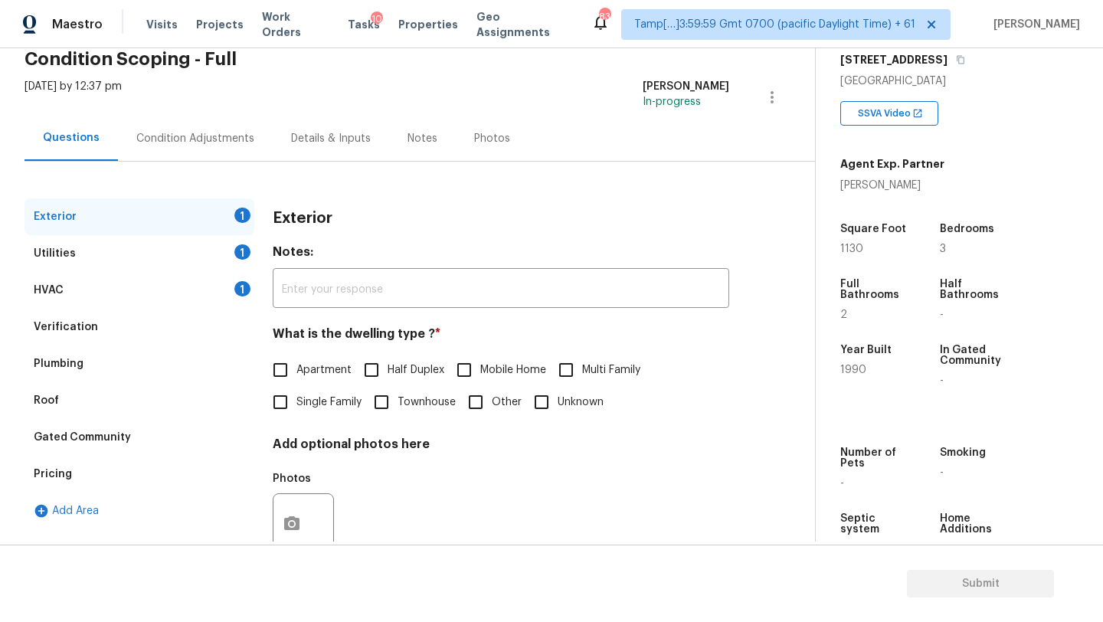
click at [337, 406] on span "Single Family" at bounding box center [328, 402] width 65 height 16
click at [296, 406] on input "Single Family" at bounding box center [280, 402] width 32 height 32
checkbox input "true"
click at [152, 288] on div "HVAC 1" at bounding box center [140, 290] width 230 height 37
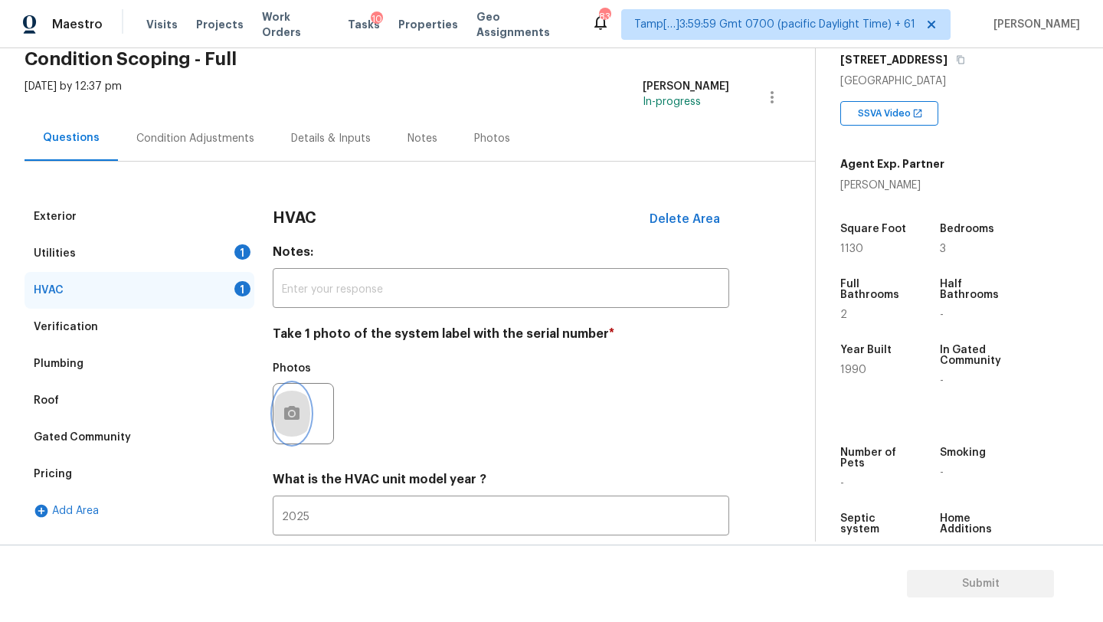
click at [281, 410] on button "button" at bounding box center [291, 414] width 37 height 60
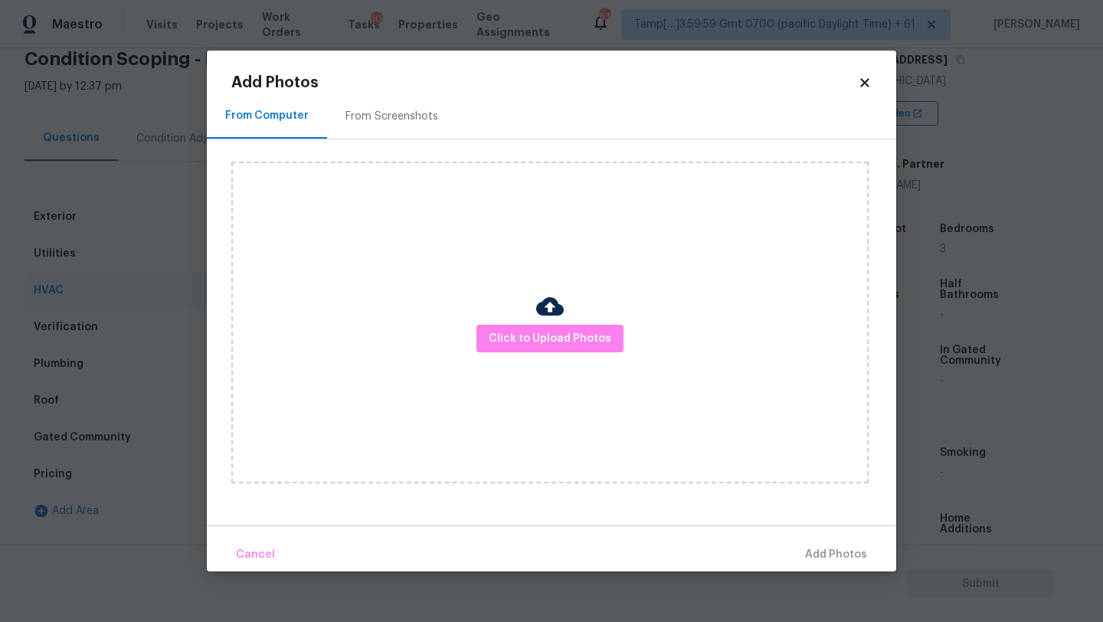
click at [388, 120] on div "From Screenshots" at bounding box center [391, 116] width 93 height 15
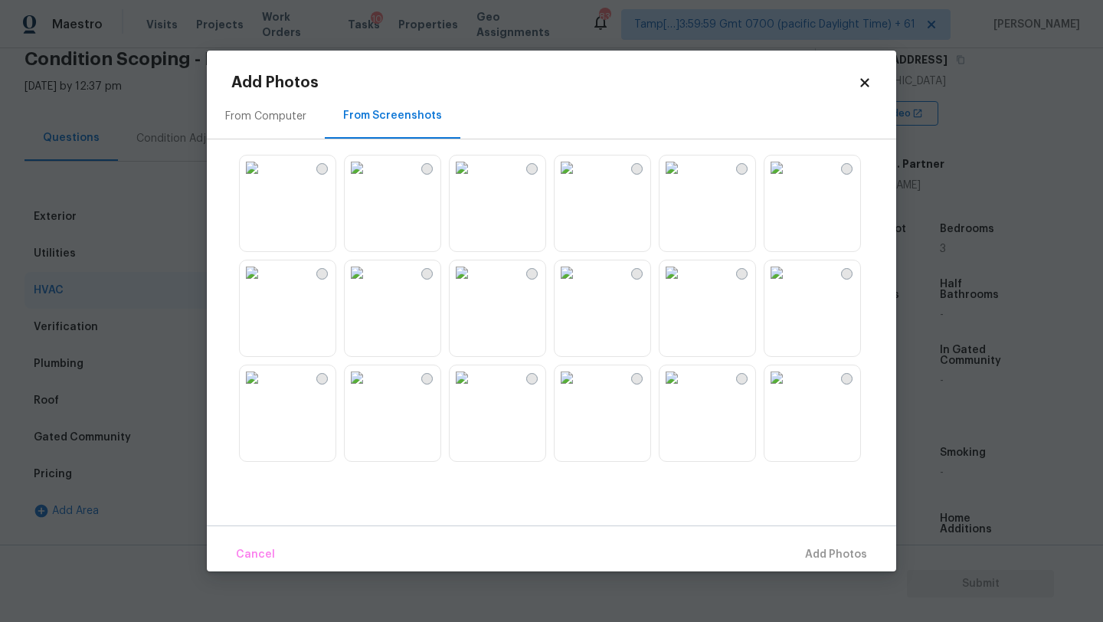
click at [579, 390] on img at bounding box center [567, 377] width 25 height 25
click at [853, 555] on span "Add 1 Photo(s)" at bounding box center [829, 554] width 76 height 19
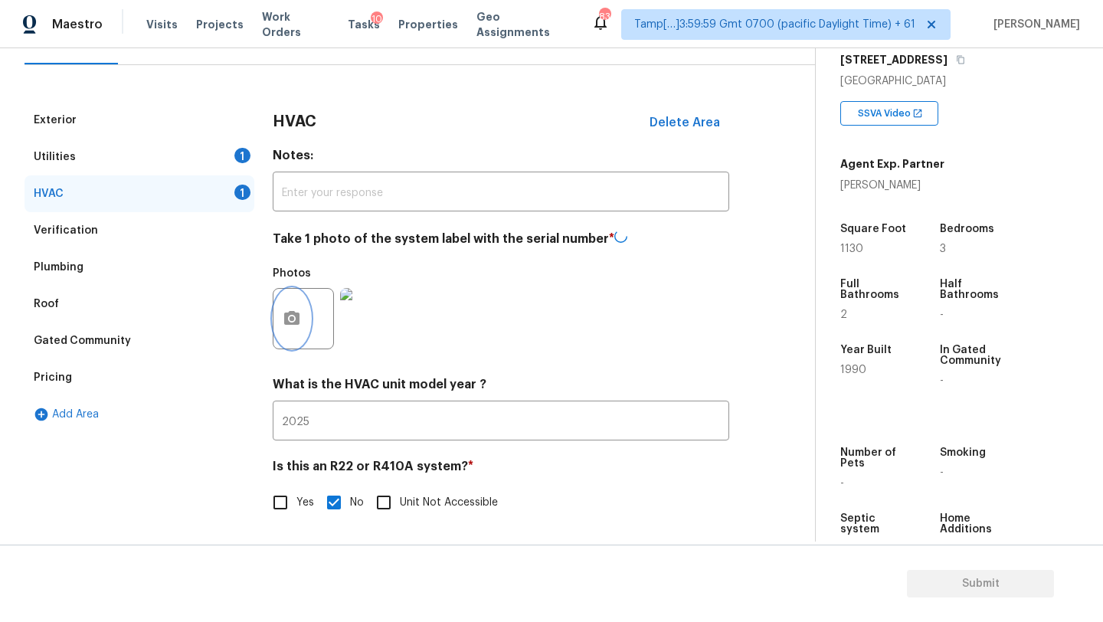
scroll to position [0, 0]
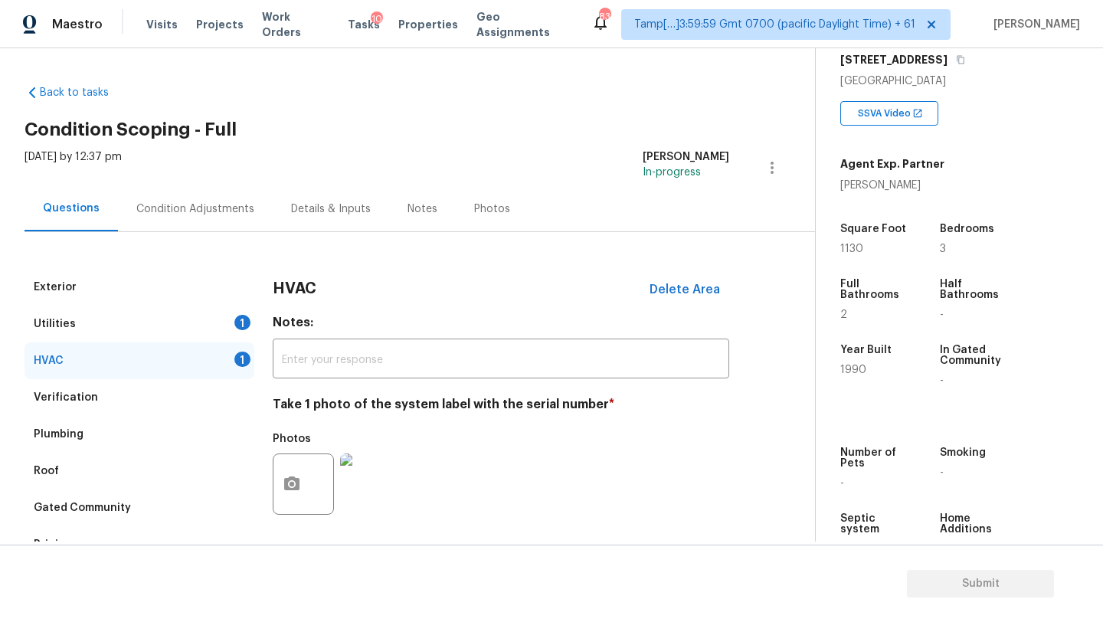
click at [195, 220] on div "Condition Adjustments" at bounding box center [195, 208] width 155 height 45
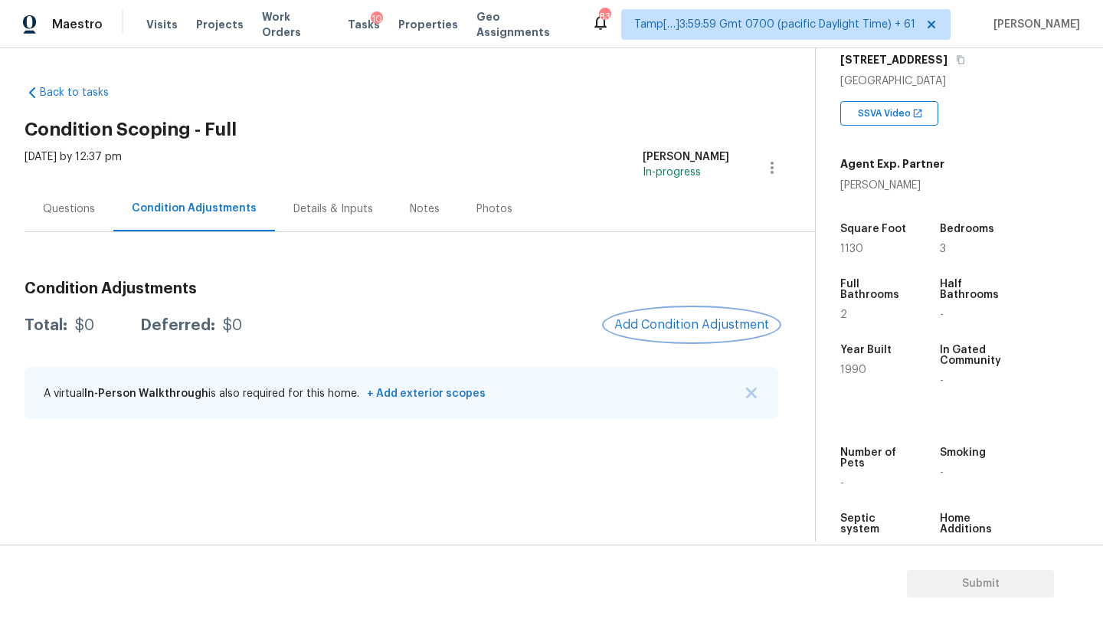
click at [683, 328] on span "Add Condition Adjustment" at bounding box center [691, 325] width 155 height 14
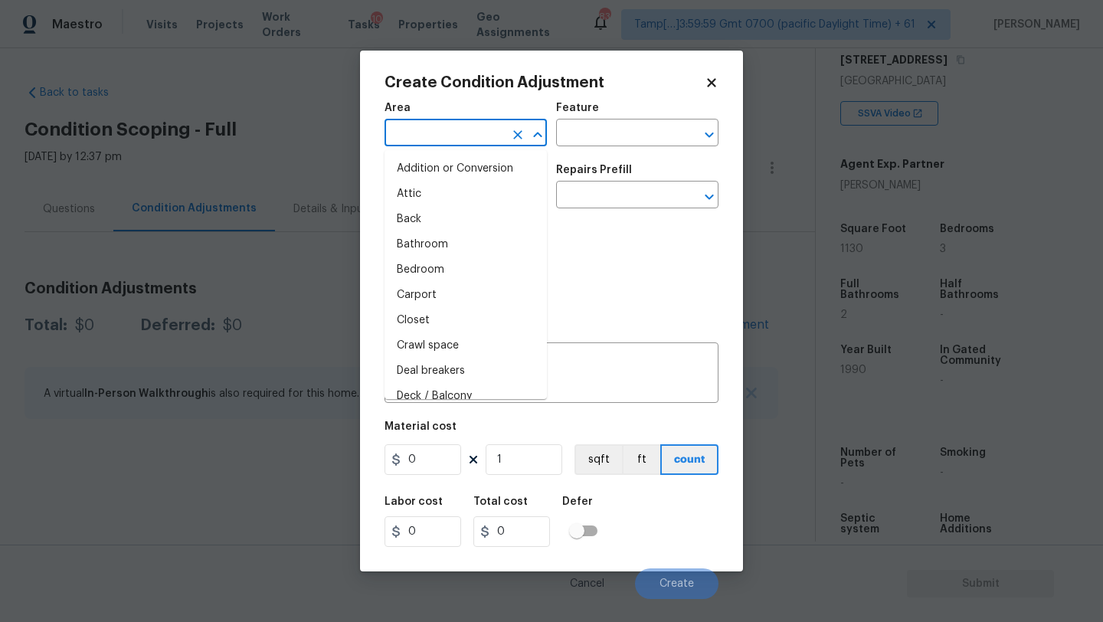
click at [450, 135] on input "text" at bounding box center [444, 135] width 119 height 24
type input "e"
type input "x"
click at [463, 195] on li "Attic" at bounding box center [466, 194] width 162 height 25
type input "Attic"
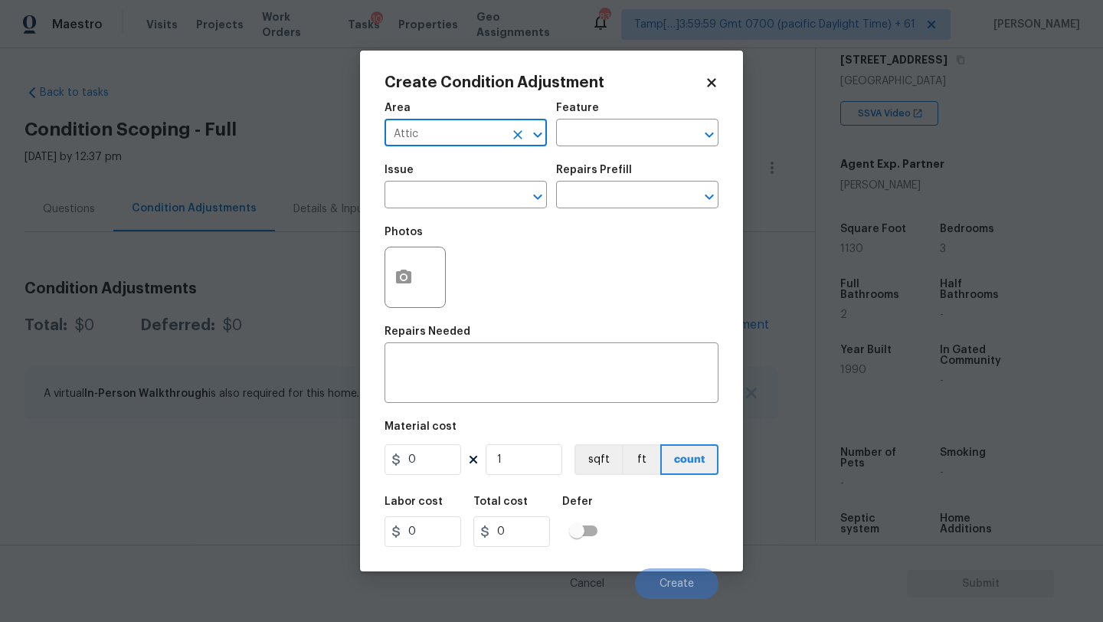
click at [518, 133] on icon "Clear" at bounding box center [517, 134] width 9 height 9
click at [479, 133] on input "text" at bounding box center [444, 135] width 119 height 24
click at [475, 184] on li "Exterior Overall" at bounding box center [466, 194] width 162 height 25
type input "Exterior Overall"
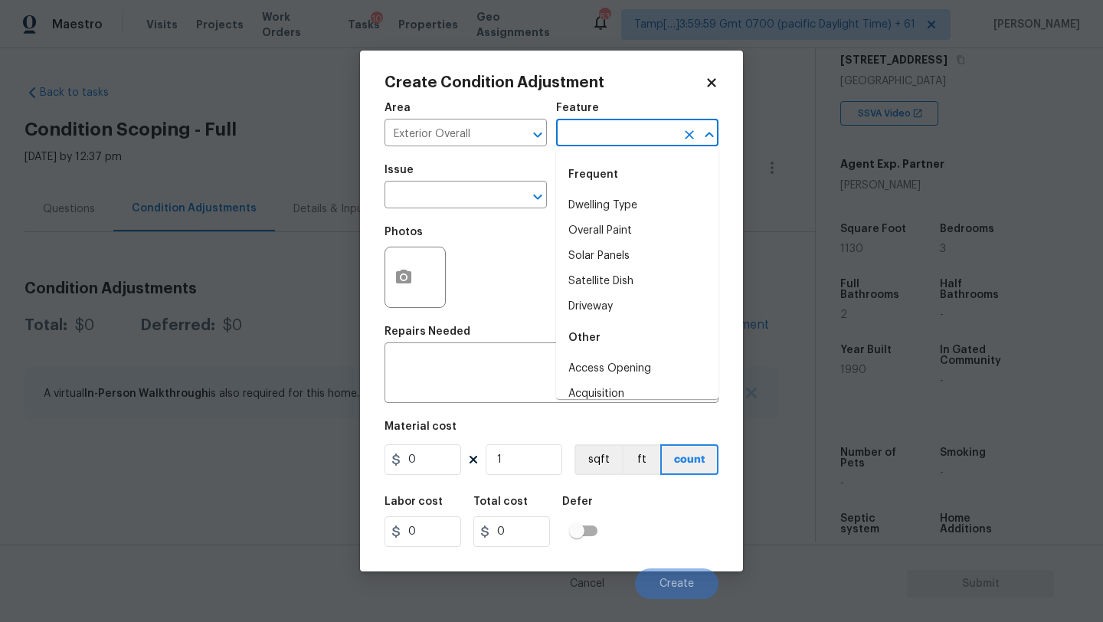
click at [617, 127] on input "text" at bounding box center [615, 135] width 119 height 24
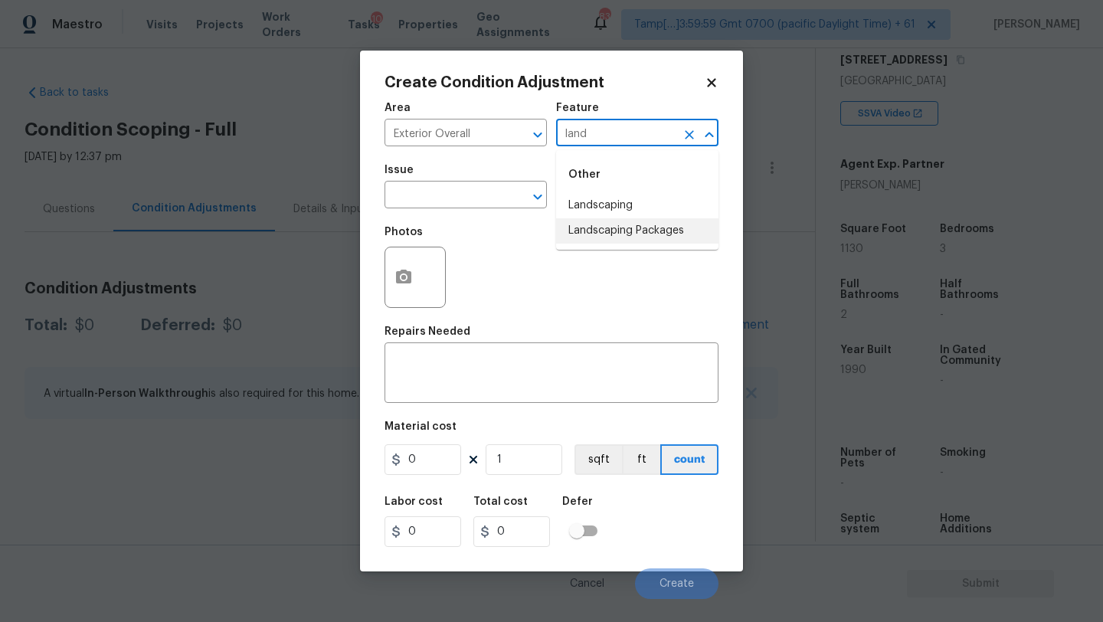
click at [626, 237] on li "Landscaping Packages" at bounding box center [637, 230] width 162 height 25
type input "Landscaping Packages"
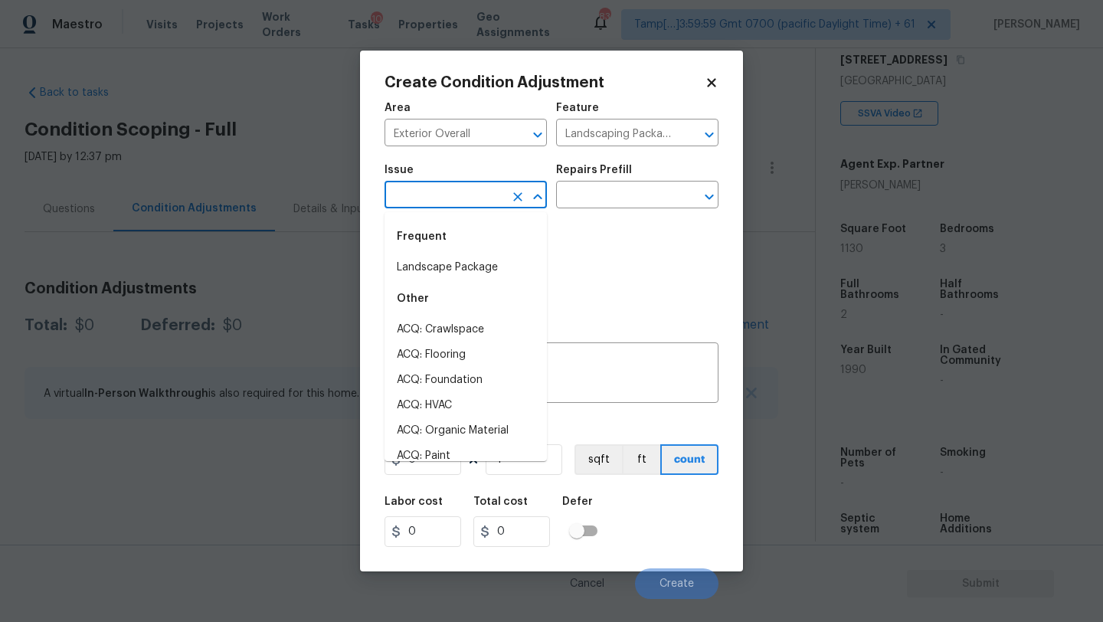
click at [463, 195] on input "text" at bounding box center [444, 197] width 119 height 24
click at [463, 264] on li "Landscape Package" at bounding box center [466, 267] width 162 height 25
type input "Landscape Package"
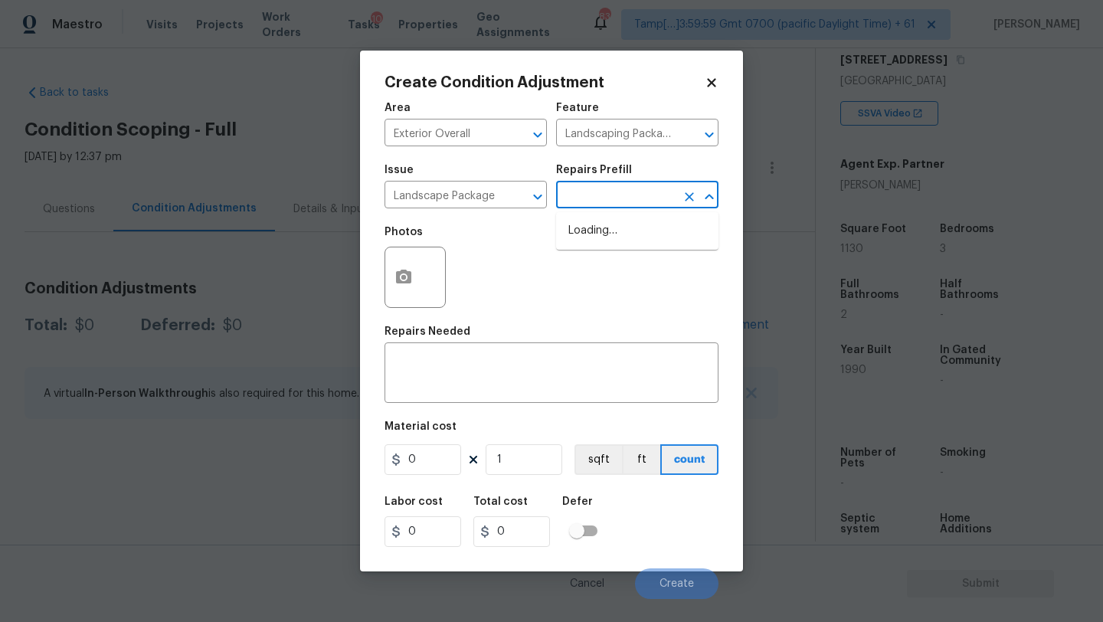
click at [586, 204] on input "text" at bounding box center [615, 197] width 119 height 24
click at [588, 245] on li "Initial landscaping package $70.00" at bounding box center [637, 238] width 162 height 41
type input "Home Readiness Packages"
type textarea "Mowing of grass up to 6" in height. Mow, edge along driveways & sidewalks, trim…"
type input "70"
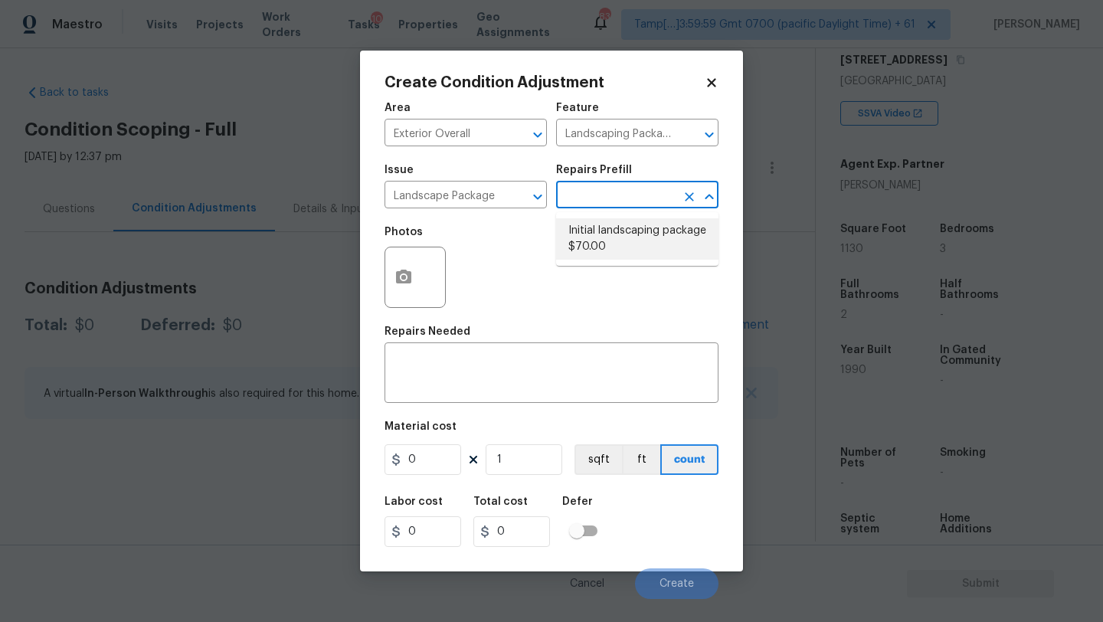
type input "70"
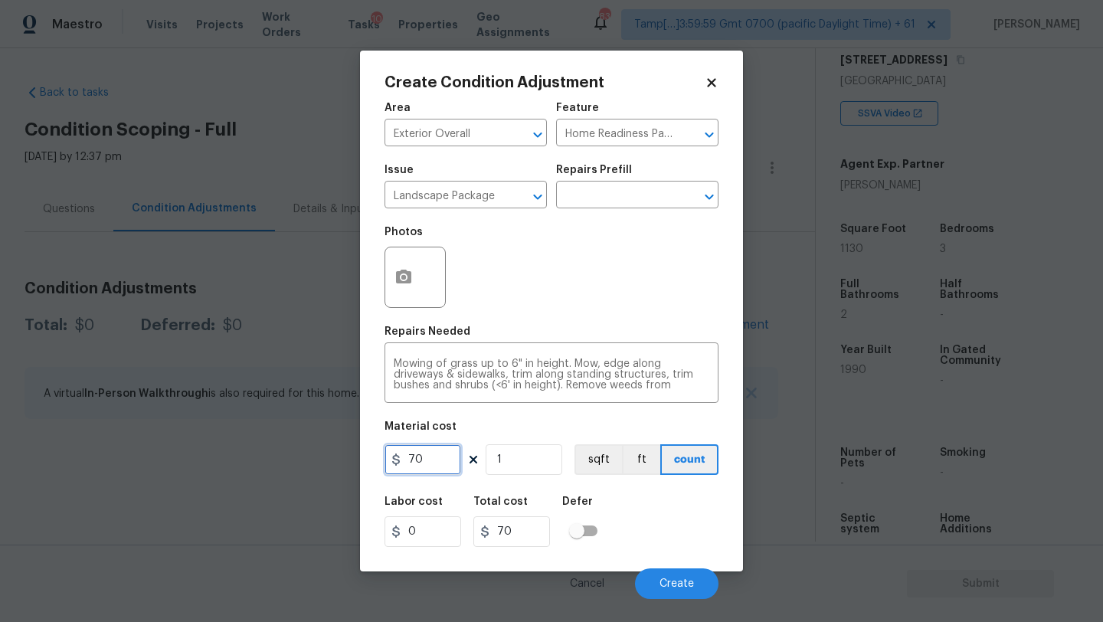
click at [417, 460] on input "70" at bounding box center [423, 459] width 77 height 31
click at [412, 465] on input "7300" at bounding box center [423, 459] width 77 height 31
type input "300"
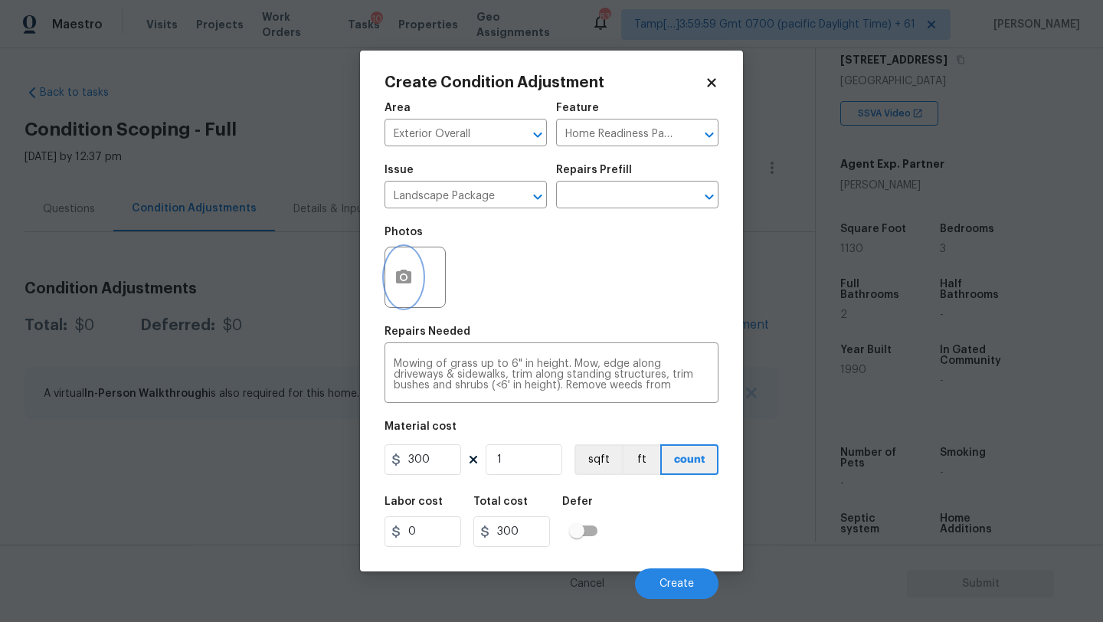
click at [394, 261] on button "button" at bounding box center [403, 277] width 37 height 60
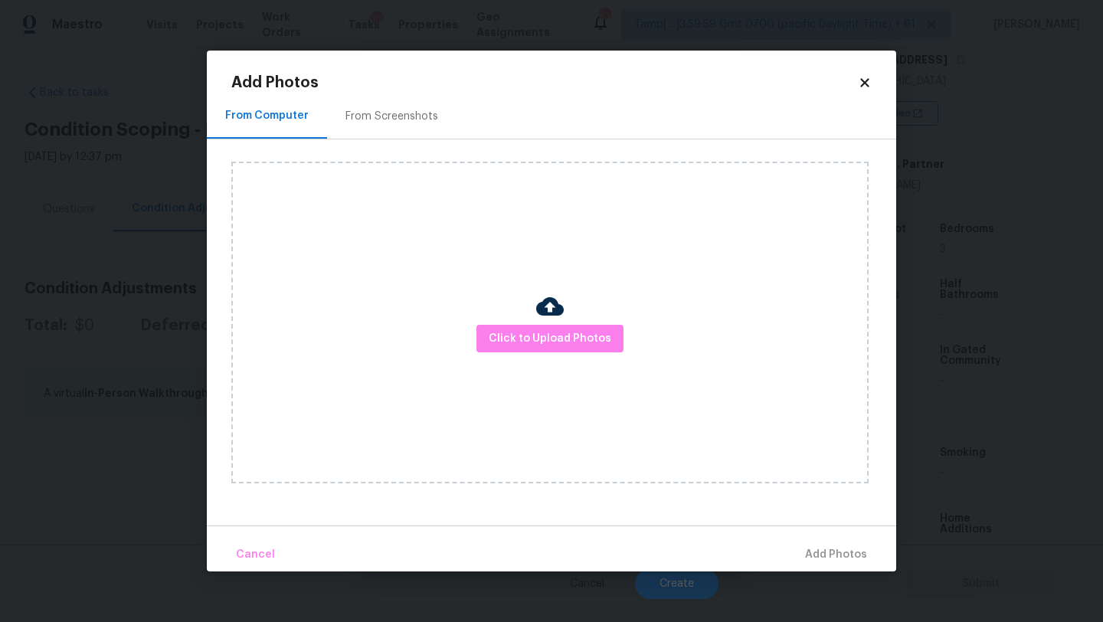
click at [372, 106] on div "From Screenshots" at bounding box center [391, 115] width 129 height 45
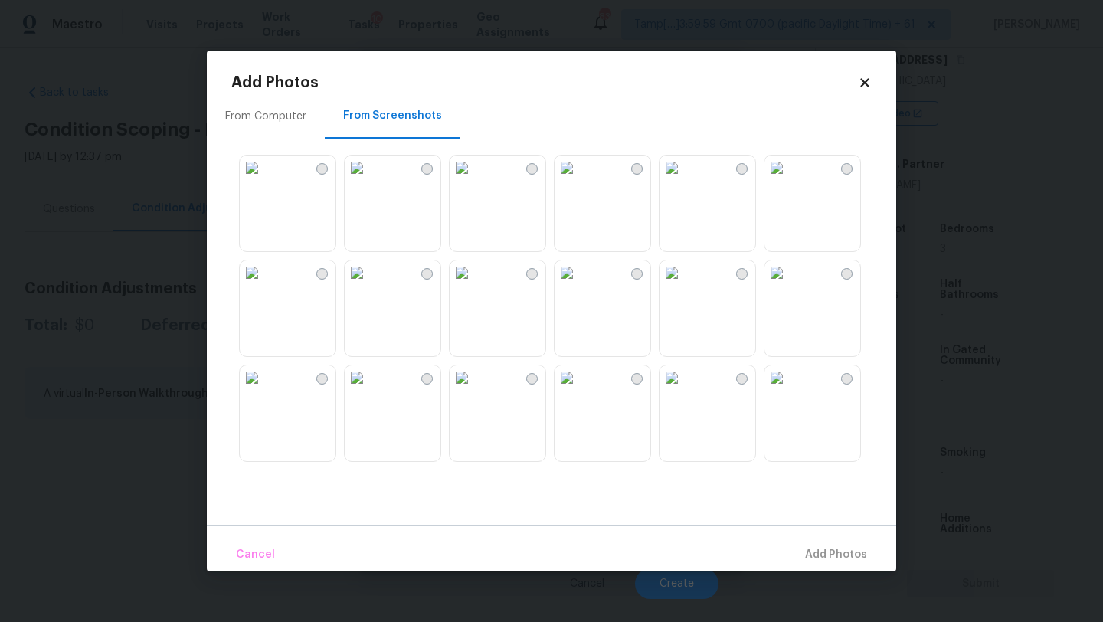
click at [579, 180] on img at bounding box center [567, 167] width 25 height 25
click at [369, 390] on img at bounding box center [357, 377] width 25 height 25
click at [474, 390] on img at bounding box center [462, 377] width 25 height 25
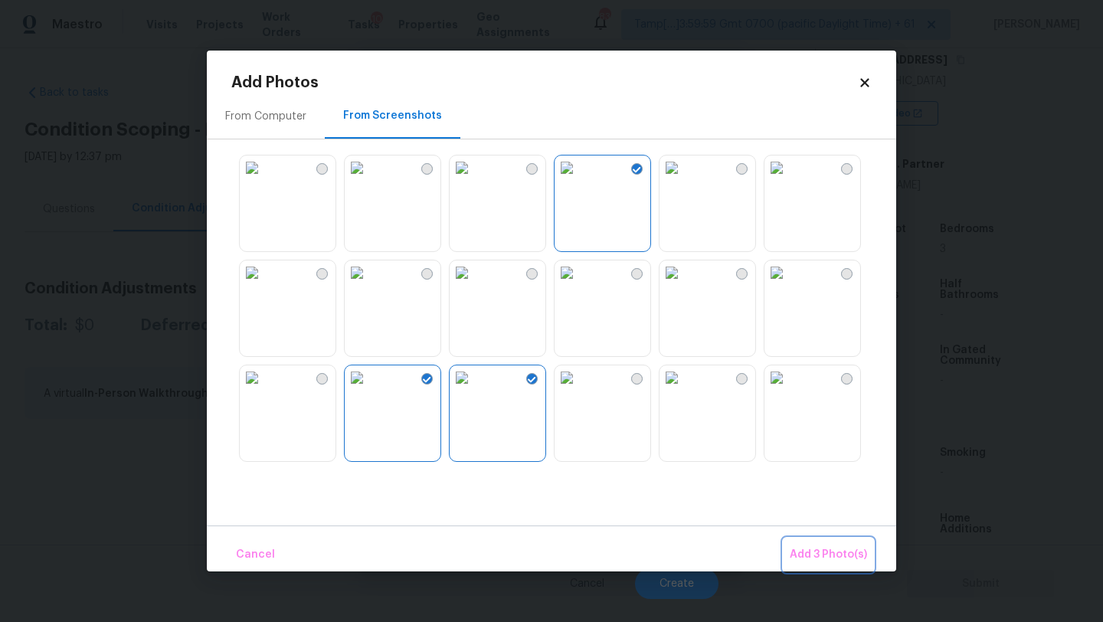
click at [810, 542] on button "Add 3 Photo(s)" at bounding box center [829, 554] width 90 height 33
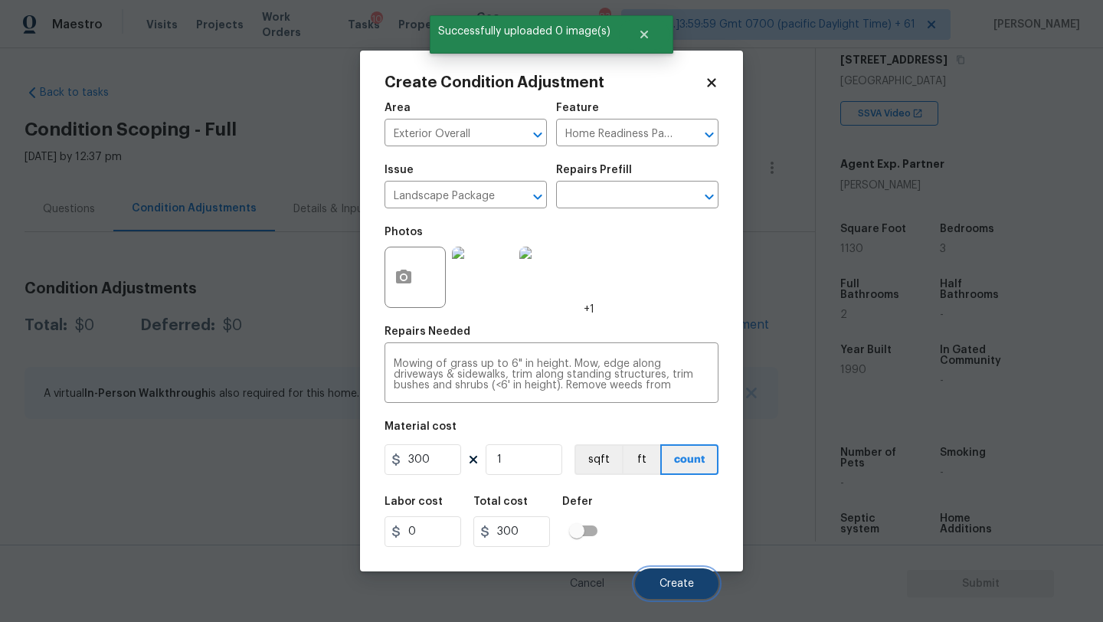
click at [692, 574] on button "Create" at bounding box center [676, 583] width 83 height 31
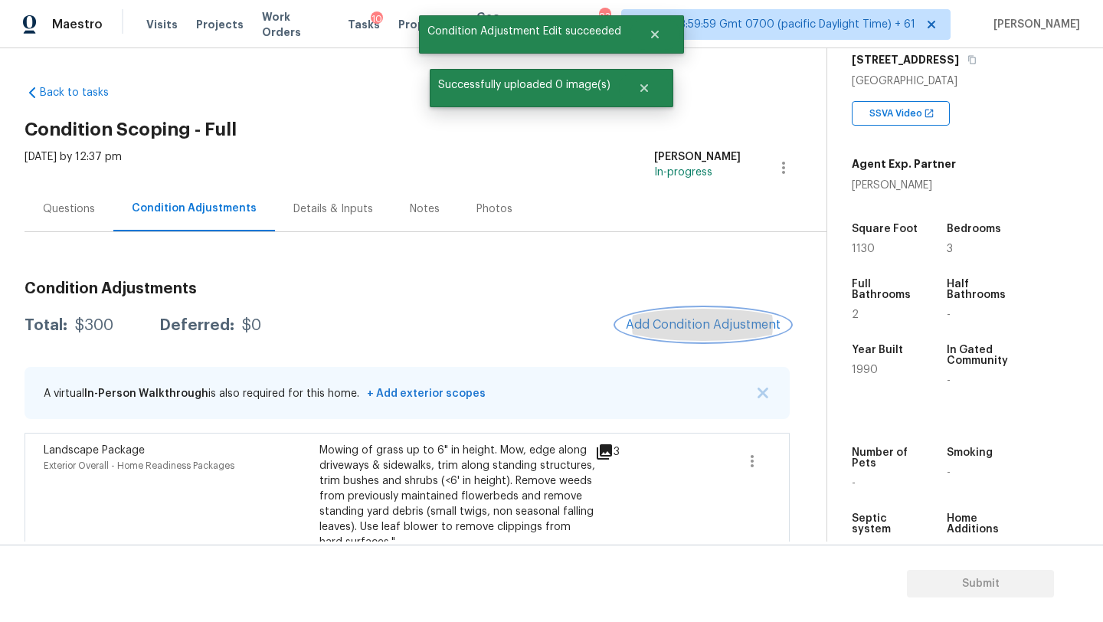
click at [676, 323] on span "Add Condition Adjustment" at bounding box center [703, 325] width 155 height 14
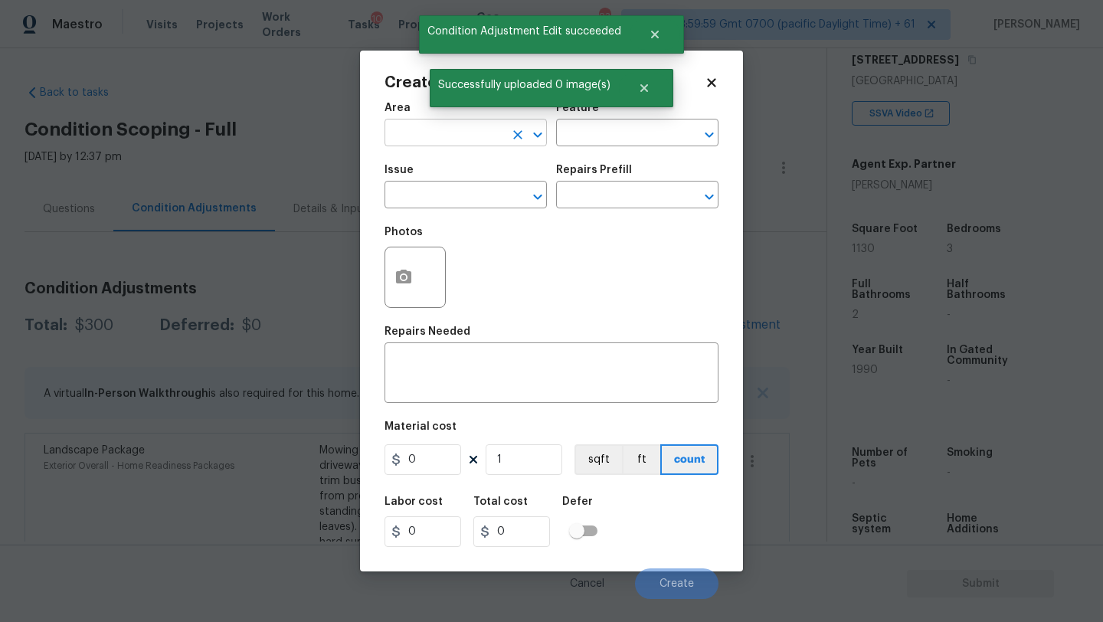
click at [445, 136] on input "text" at bounding box center [444, 135] width 119 height 24
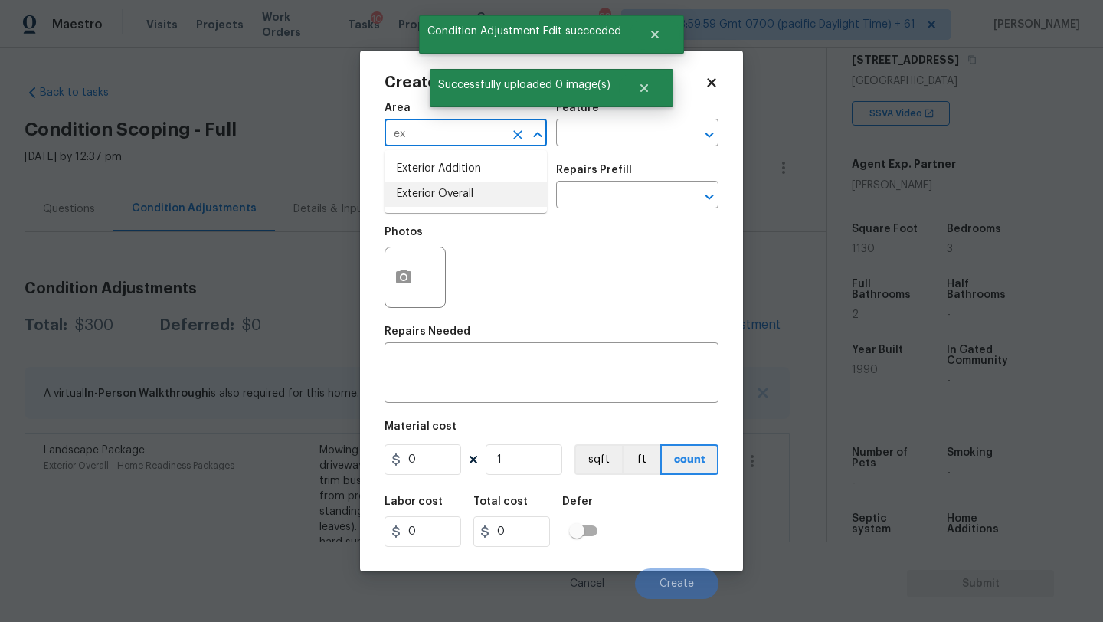
click at [455, 195] on li "Exterior Overall" at bounding box center [466, 194] width 162 height 25
type input "Exterior Overall"
click at [580, 140] on input "text" at bounding box center [615, 135] width 119 height 24
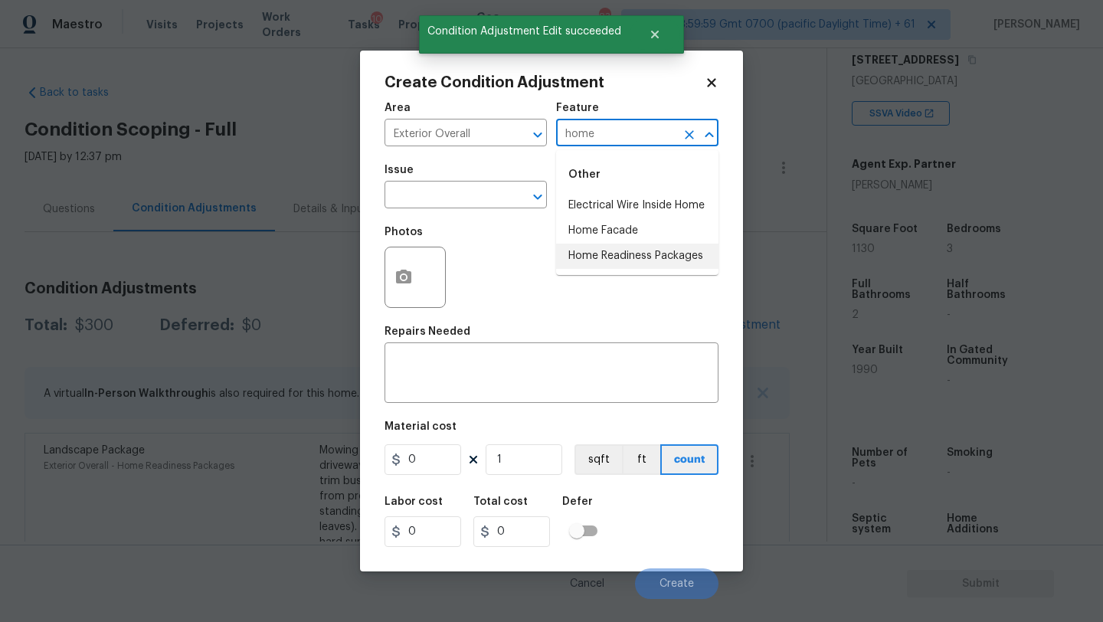
click at [610, 253] on li "Home Readiness Packages" at bounding box center [637, 256] width 162 height 25
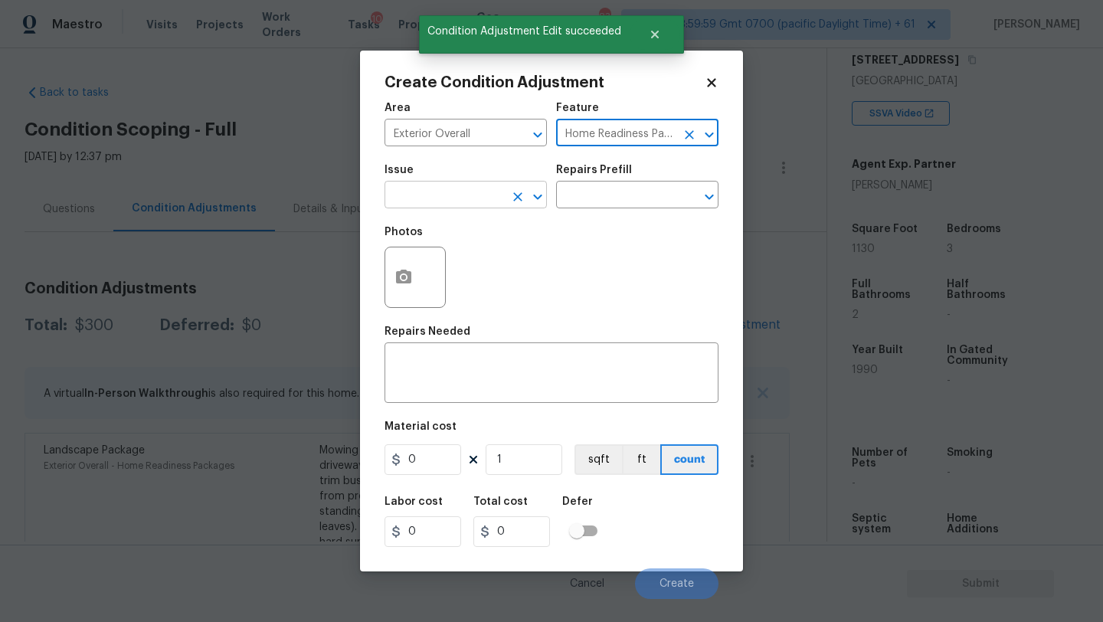
type input "Home Readiness Packages"
click at [473, 189] on input "text" at bounding box center [444, 197] width 119 height 24
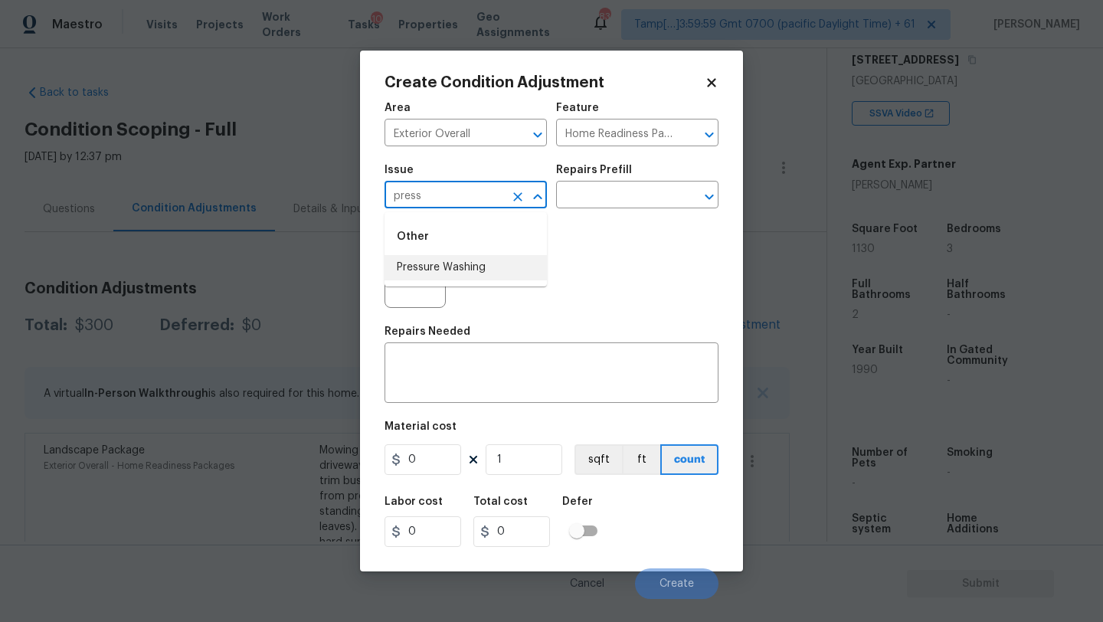
click at [476, 268] on li "Pressure Washing" at bounding box center [466, 267] width 162 height 25
type input "Pressure Washing"
click at [643, 197] on input "text" at bounding box center [615, 197] width 119 height 24
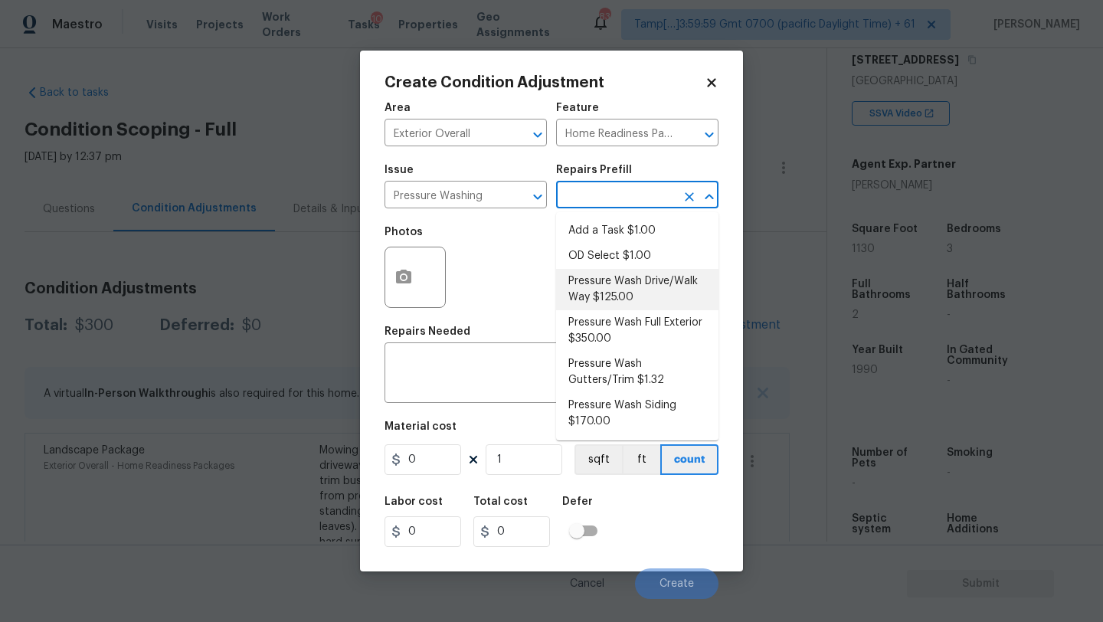
click at [589, 293] on li "Pressure Wash Drive/Walk Way $125.00" at bounding box center [637, 289] width 162 height 41
type input "Siding"
type textarea "Pressure wash the driveways/walkways as directed by the PM. Ensure that all deb…"
type input "125"
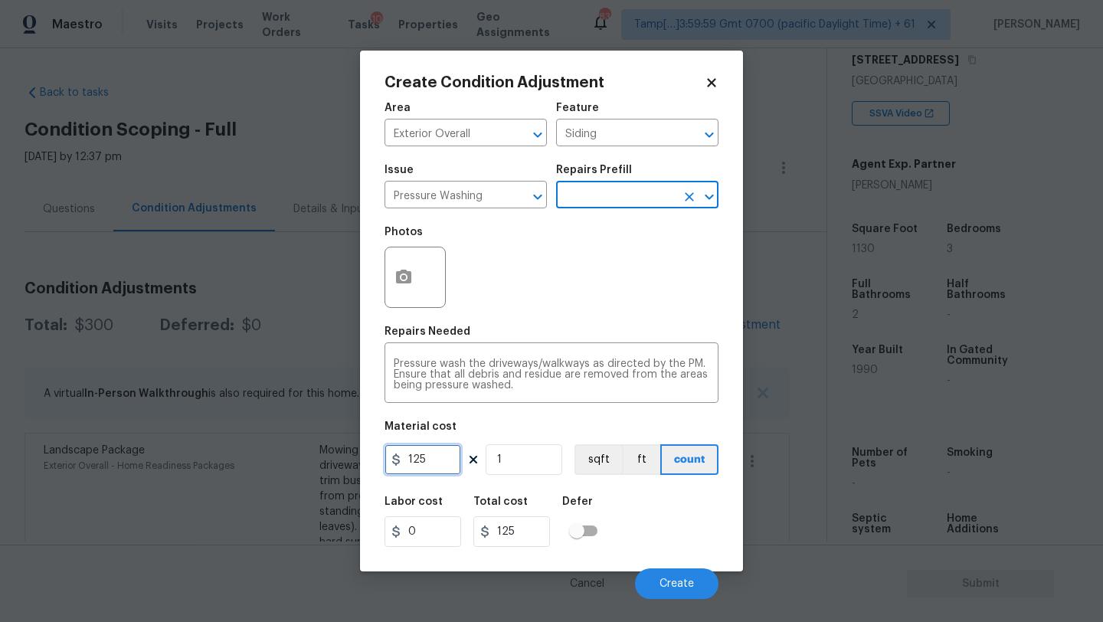
click at [440, 464] on input "125" at bounding box center [423, 459] width 77 height 31
type input "200"
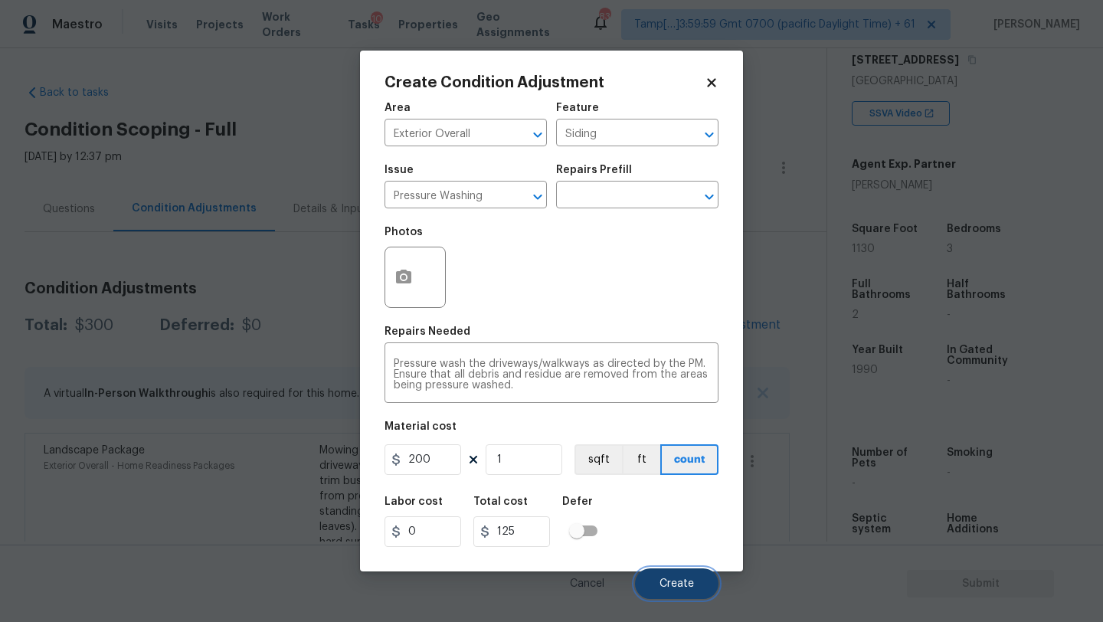
type input "200"
click at [685, 584] on span "Create" at bounding box center [677, 583] width 34 height 11
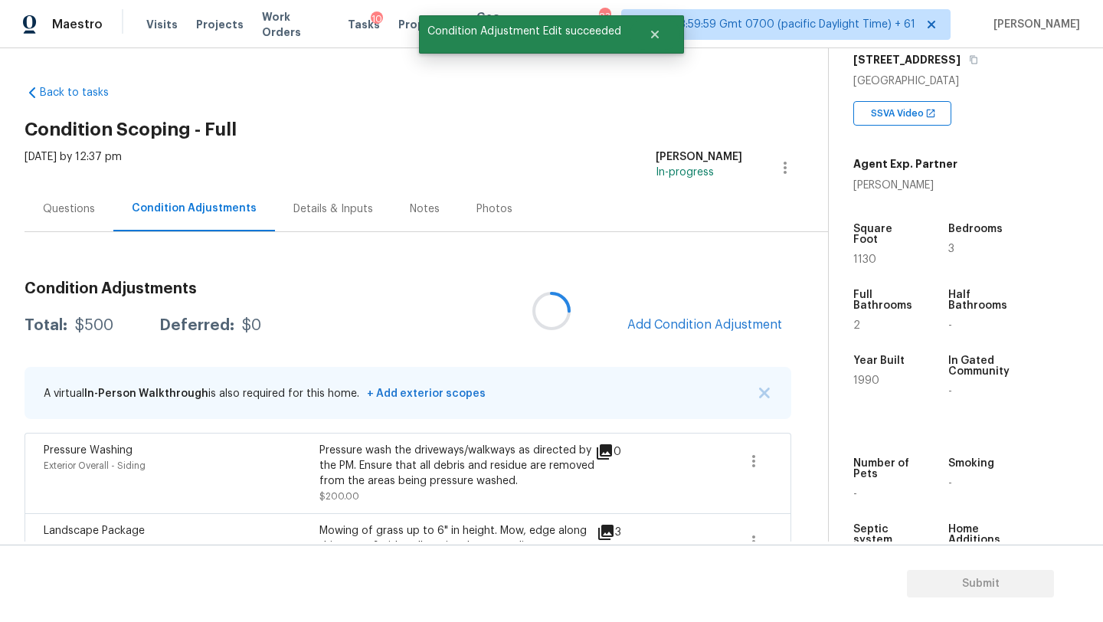
click at [701, 308] on div at bounding box center [551, 311] width 1103 height 622
click at [699, 326] on span "Add Condition Adjustment" at bounding box center [704, 325] width 155 height 14
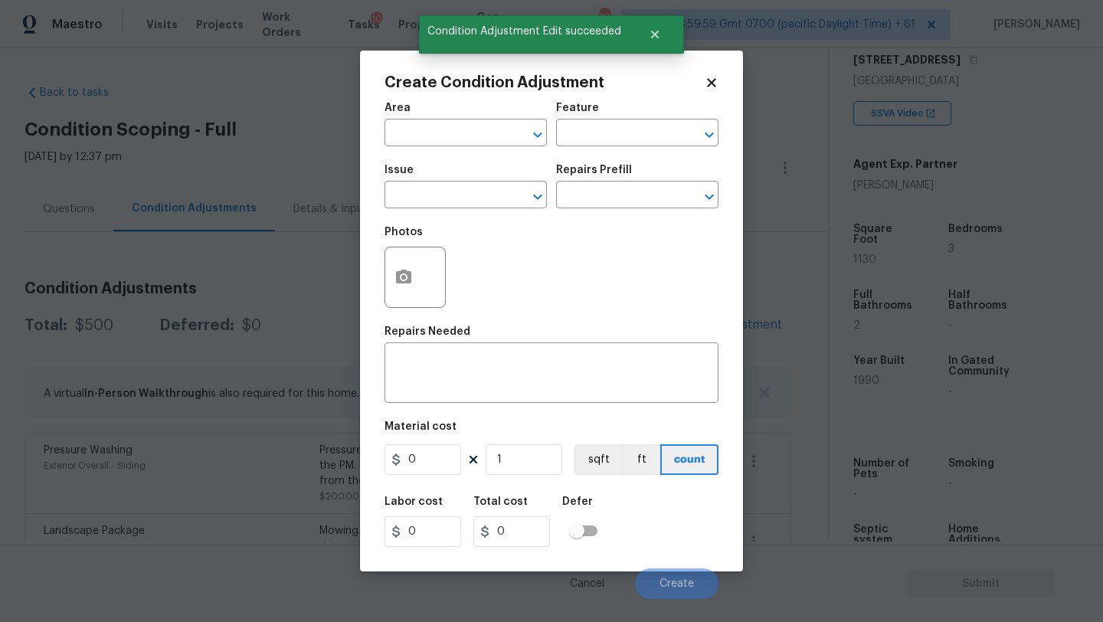
click at [442, 113] on div "Area" at bounding box center [466, 113] width 162 height 20
click at [442, 124] on input "text" at bounding box center [444, 135] width 119 height 24
click at [444, 204] on li "Exterior Overall" at bounding box center [466, 194] width 162 height 25
type input "Exterior Overall"
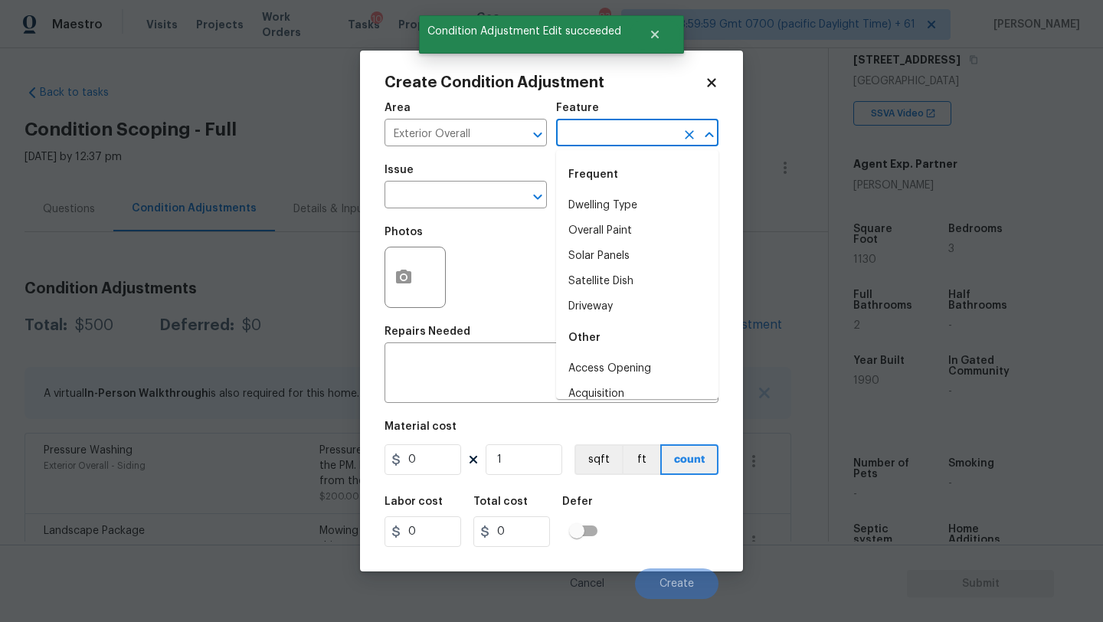
click at [607, 136] on input "text" at bounding box center [615, 135] width 119 height 24
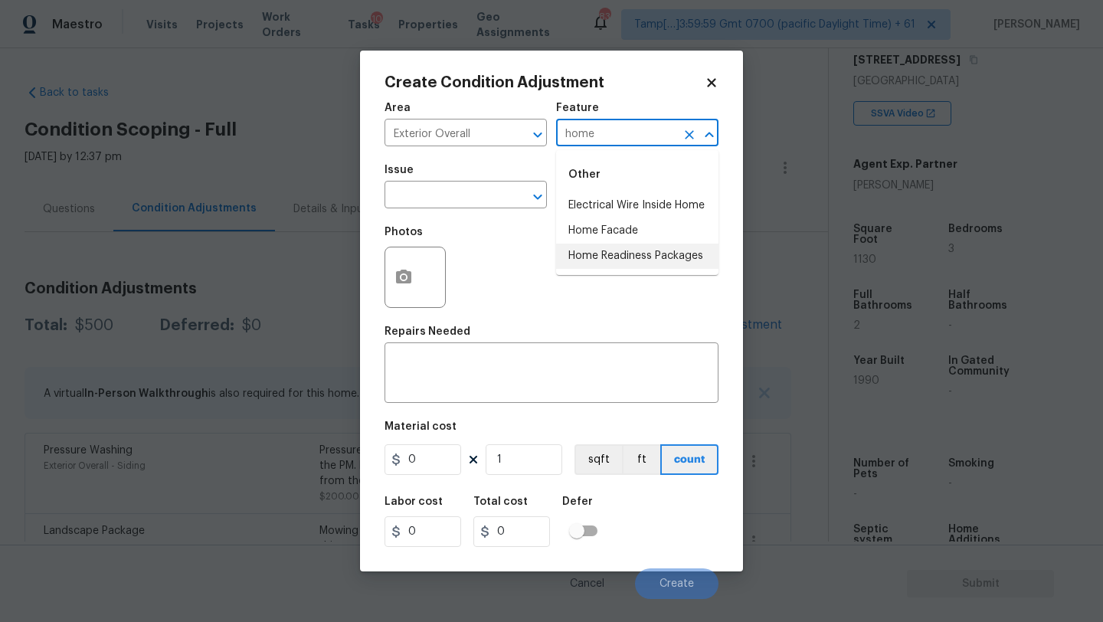
click at [610, 262] on li "Home Readiness Packages" at bounding box center [637, 256] width 162 height 25
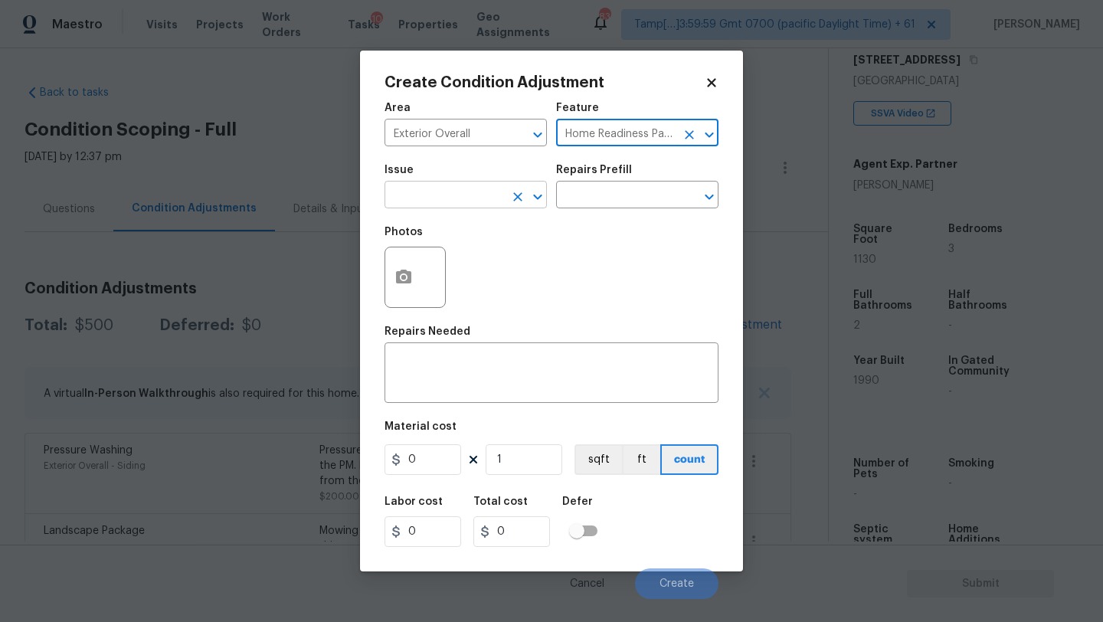
type input "Home Readiness Packages"
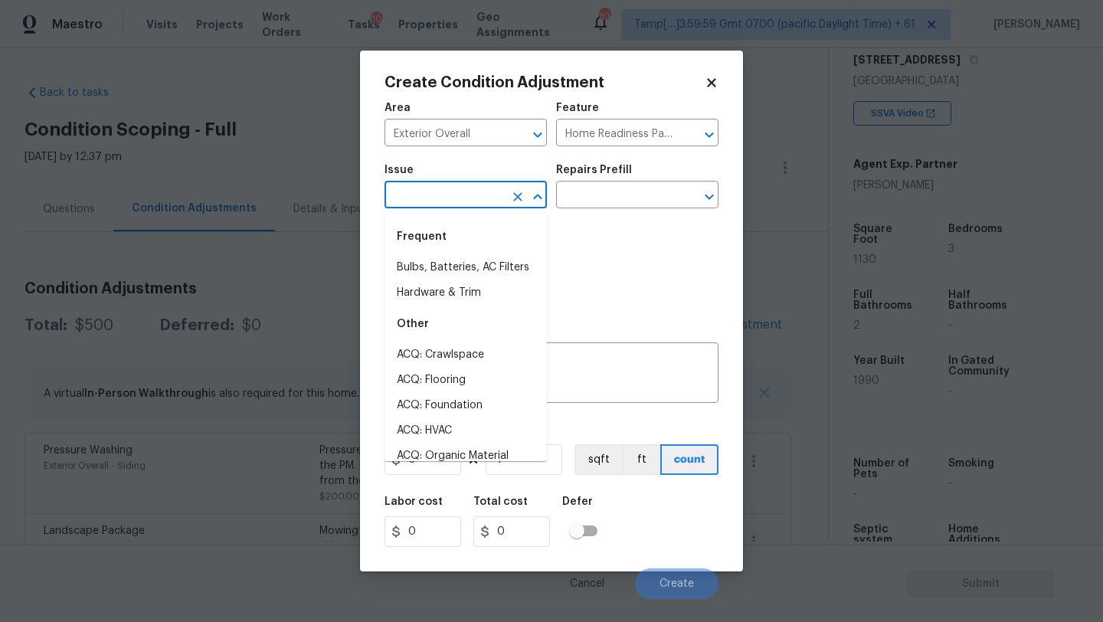
click at [474, 208] on input "text" at bounding box center [444, 197] width 119 height 24
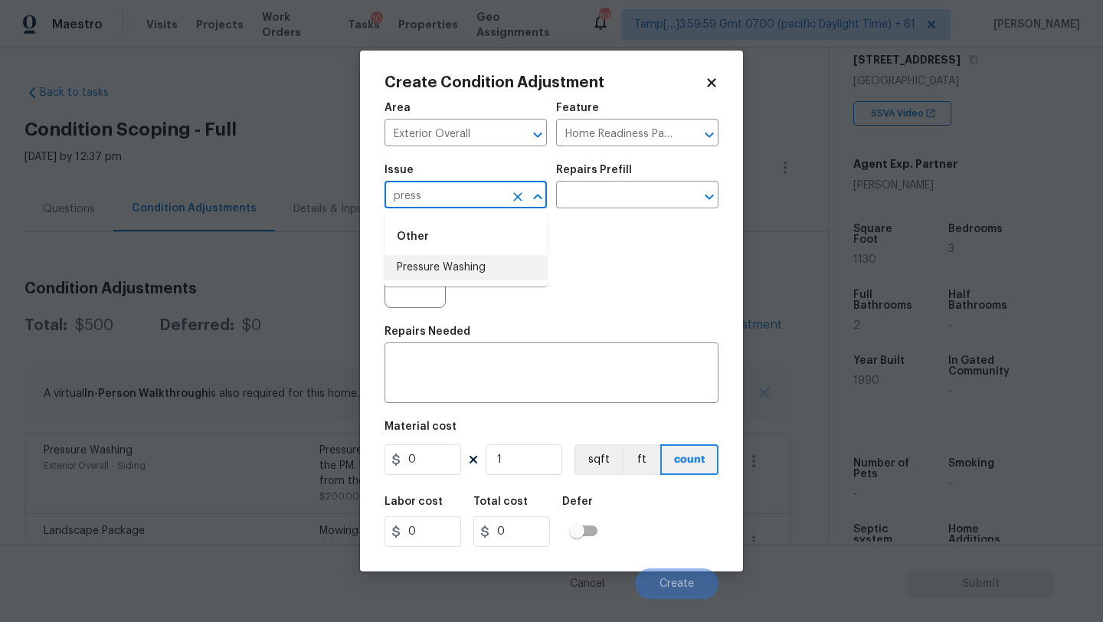
click at [472, 265] on li "Pressure Washing" at bounding box center [466, 267] width 162 height 25
type input "Pressure Washing"
click at [597, 201] on input "text" at bounding box center [615, 197] width 119 height 24
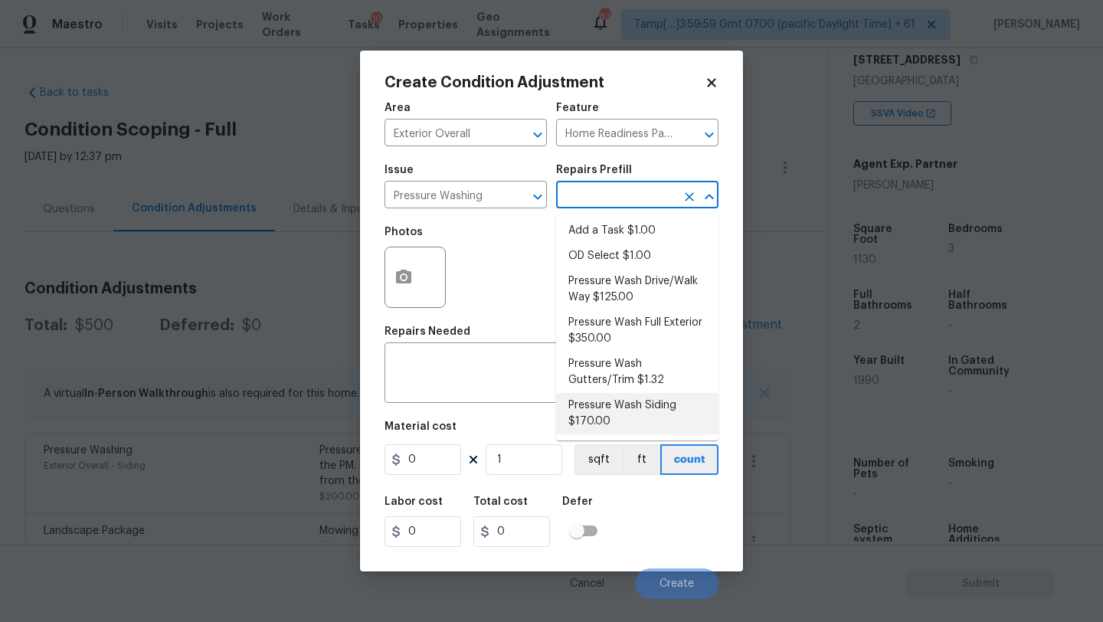
click at [599, 419] on li "Pressure Wash Siding $170.00" at bounding box center [637, 413] width 162 height 41
type input "Siding"
type textarea "Protect areas as needed for pressure washing. Pressure wash the siding on the h…"
type input "170"
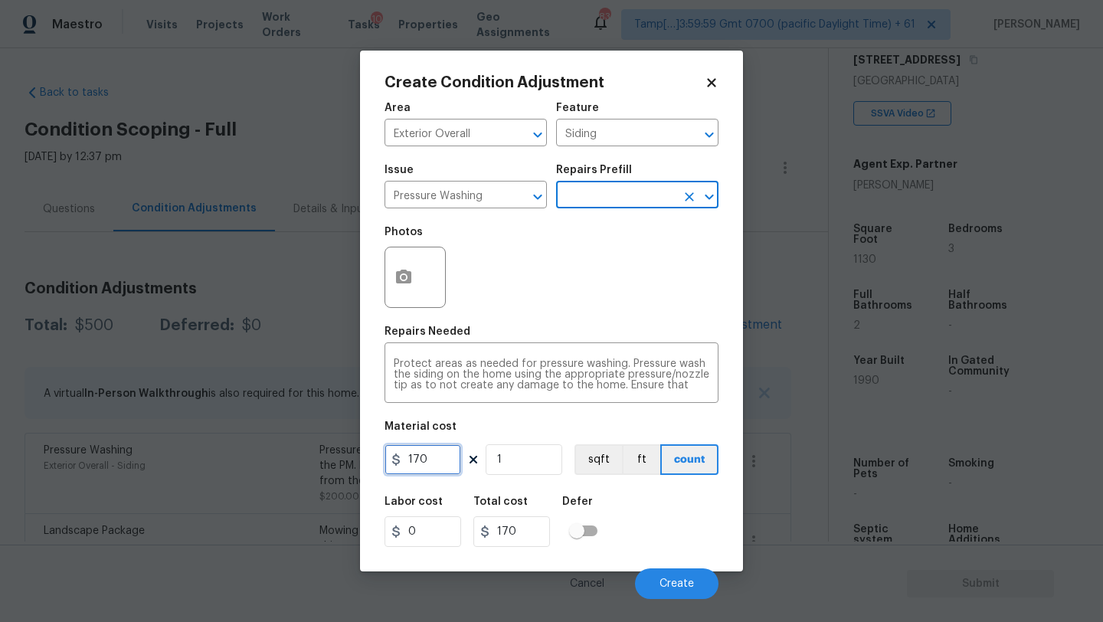
click at [415, 465] on input "170" at bounding box center [423, 459] width 77 height 31
type input "200"
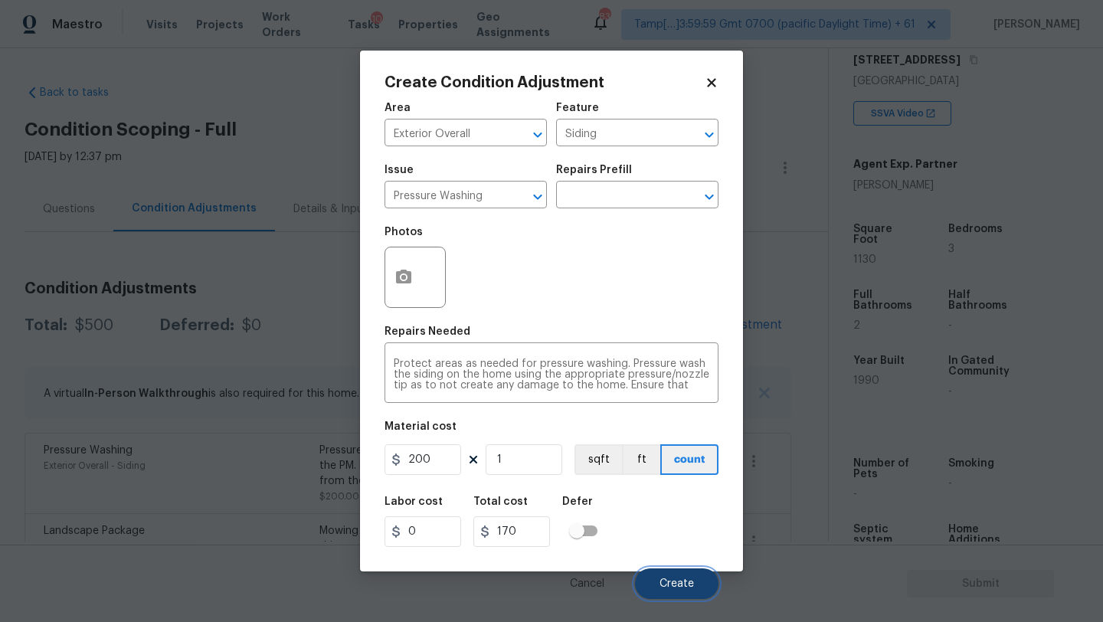
type input "200"
click at [679, 595] on button "Create" at bounding box center [676, 583] width 83 height 31
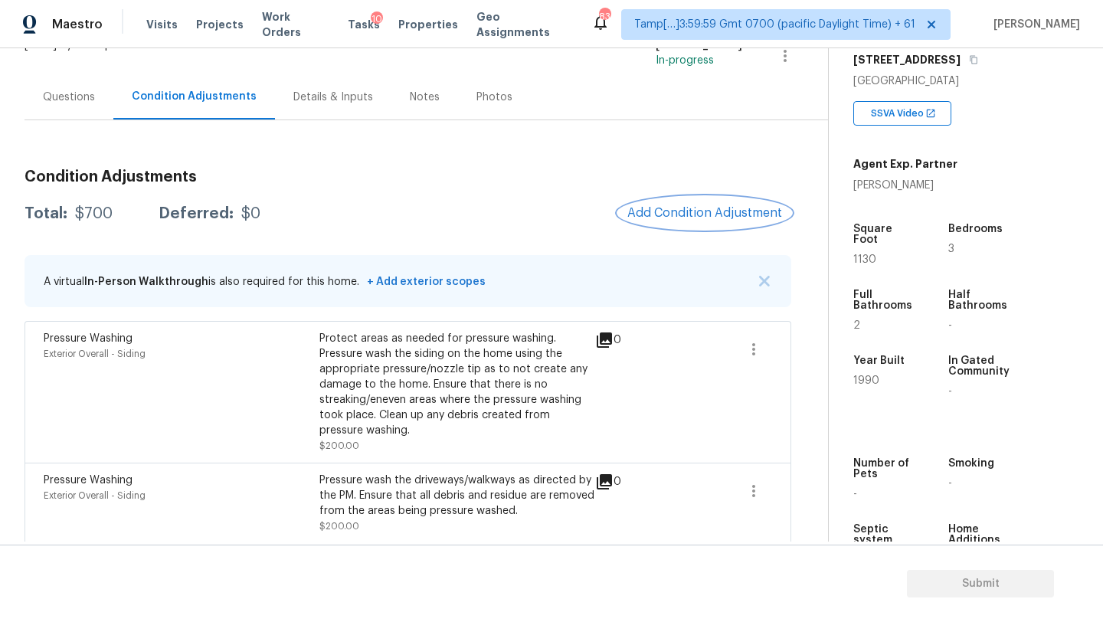
scroll to position [105, 0]
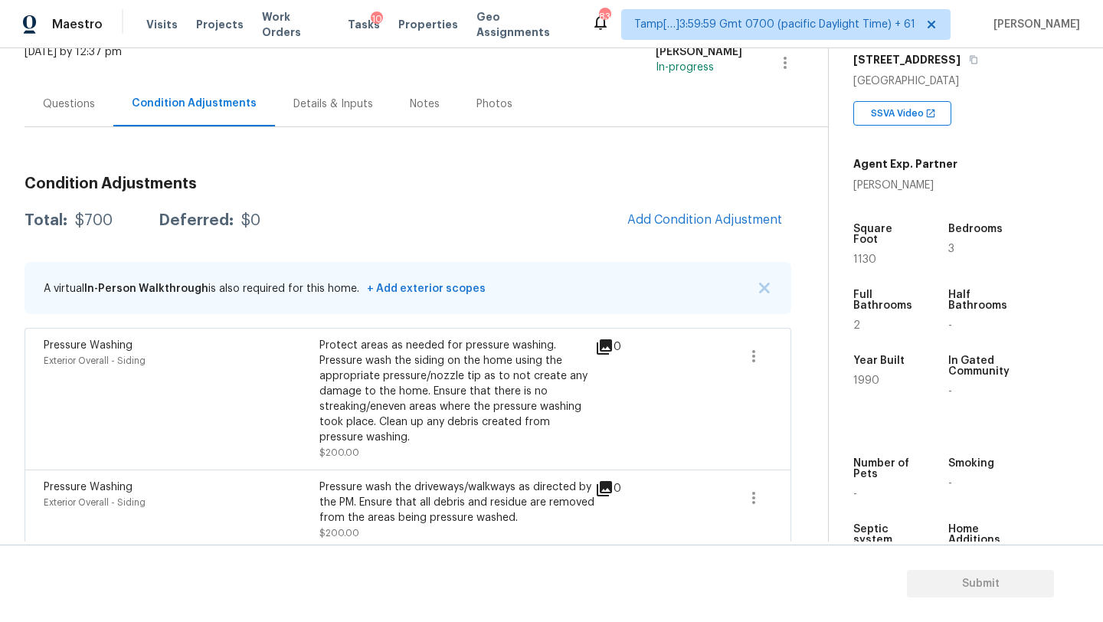
click at [74, 93] on div "Questions" at bounding box center [69, 103] width 89 height 45
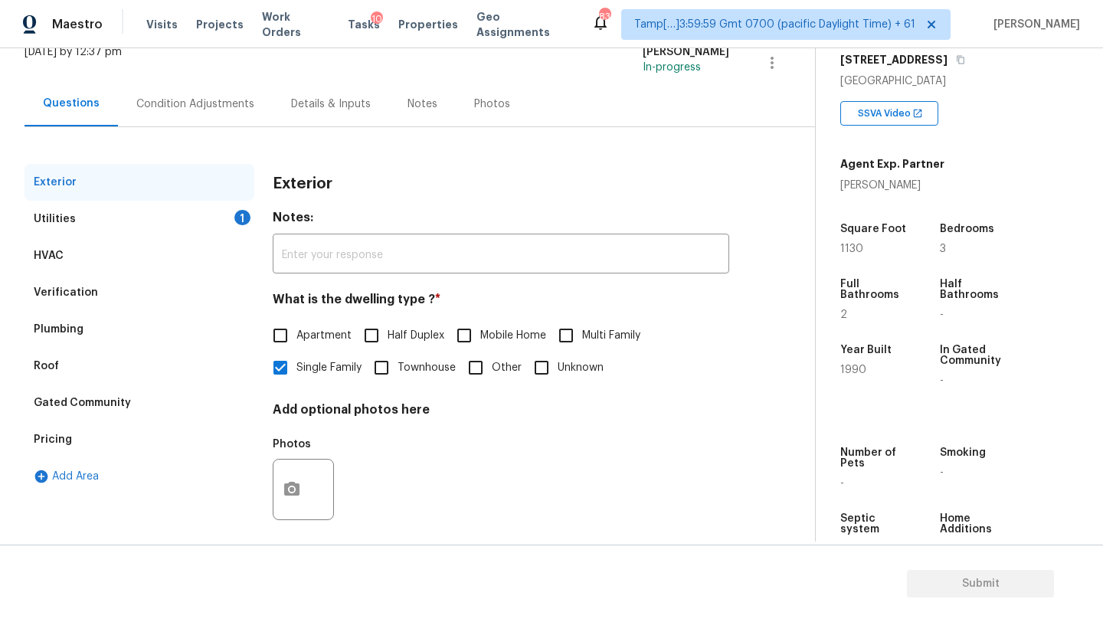
scroll to position [105, 0]
click at [67, 430] on div "Pricing" at bounding box center [140, 439] width 230 height 37
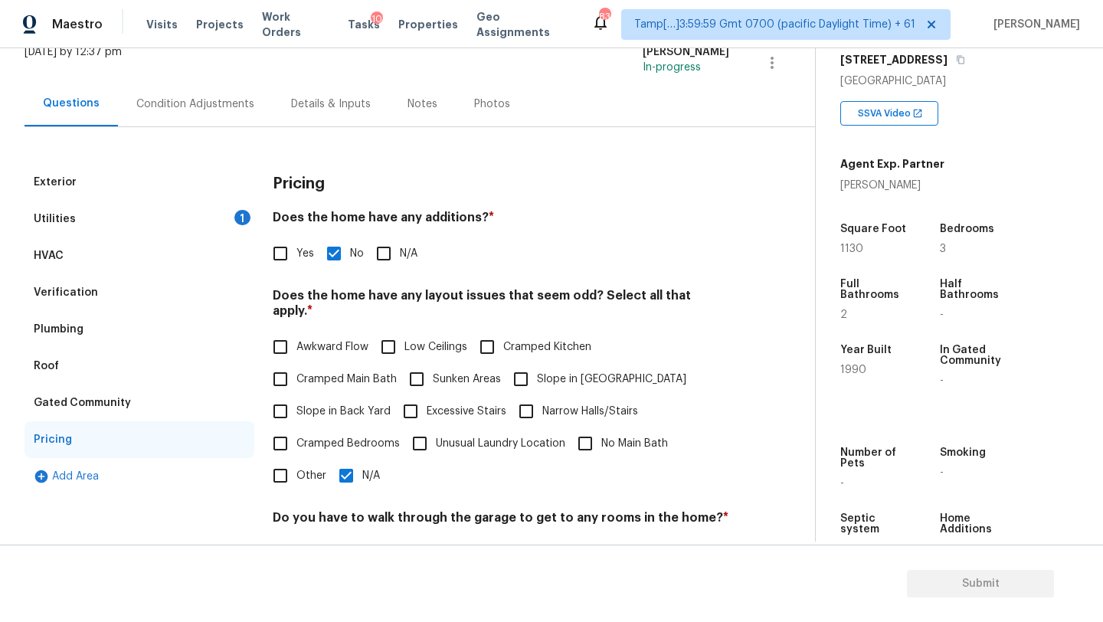
scroll to position [224, 0]
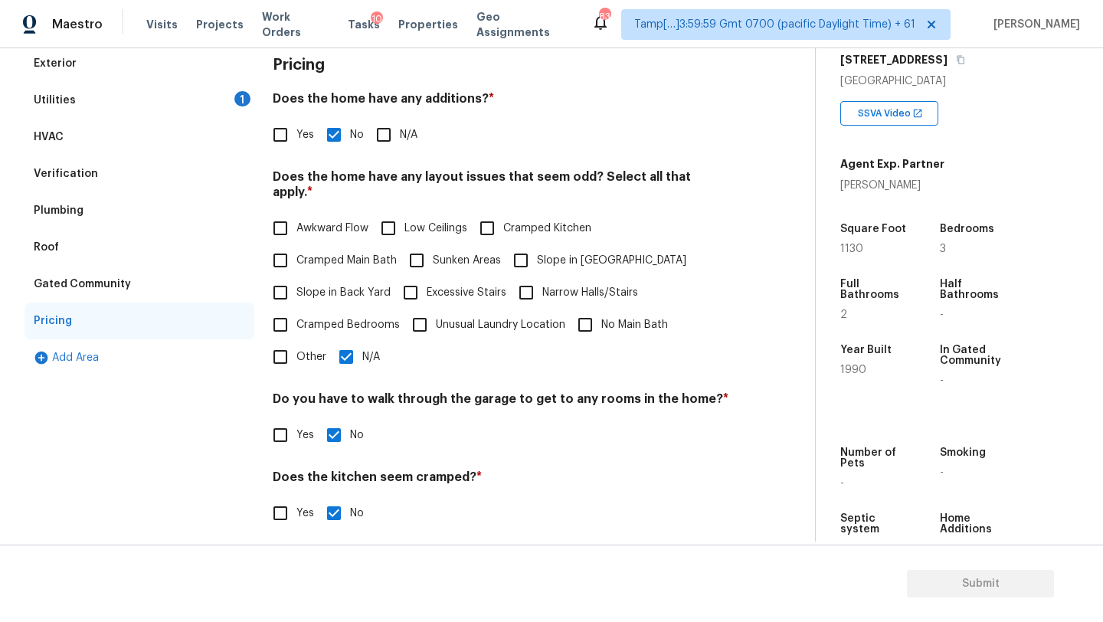
click at [549, 253] on span "Slope in Front Yard" at bounding box center [611, 261] width 149 height 16
click at [537, 251] on input "Slope in Front Yard" at bounding box center [521, 260] width 32 height 32
checkbox input "true"
click at [347, 345] on input "N/A" at bounding box center [346, 357] width 32 height 32
checkbox input "false"
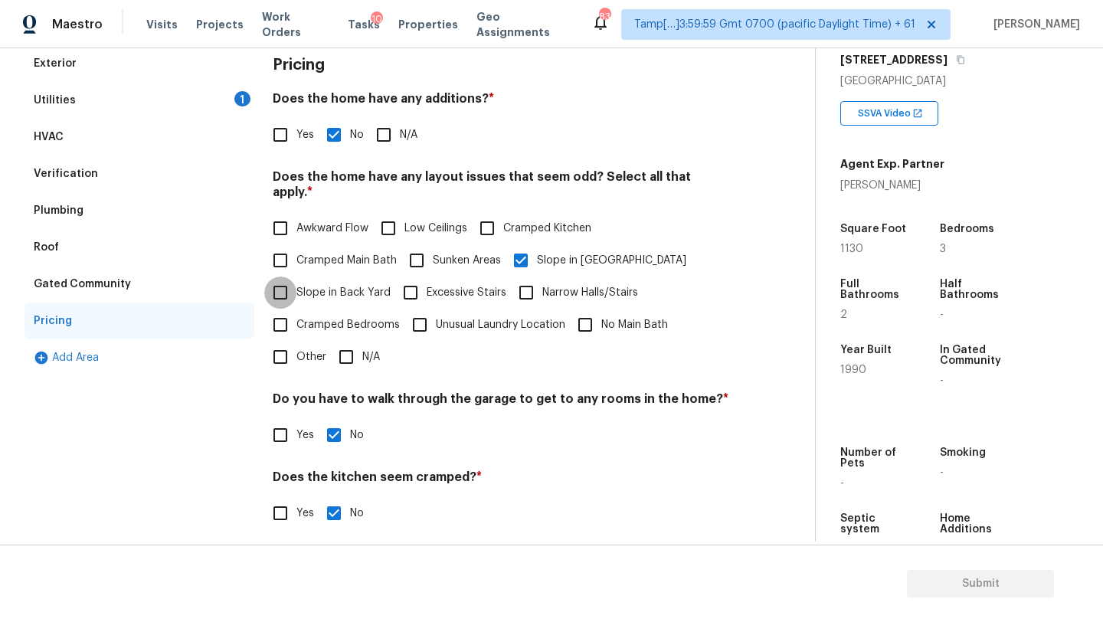
click at [293, 285] on input "Slope in Back Yard" at bounding box center [280, 293] width 32 height 32
checkbox input "true"
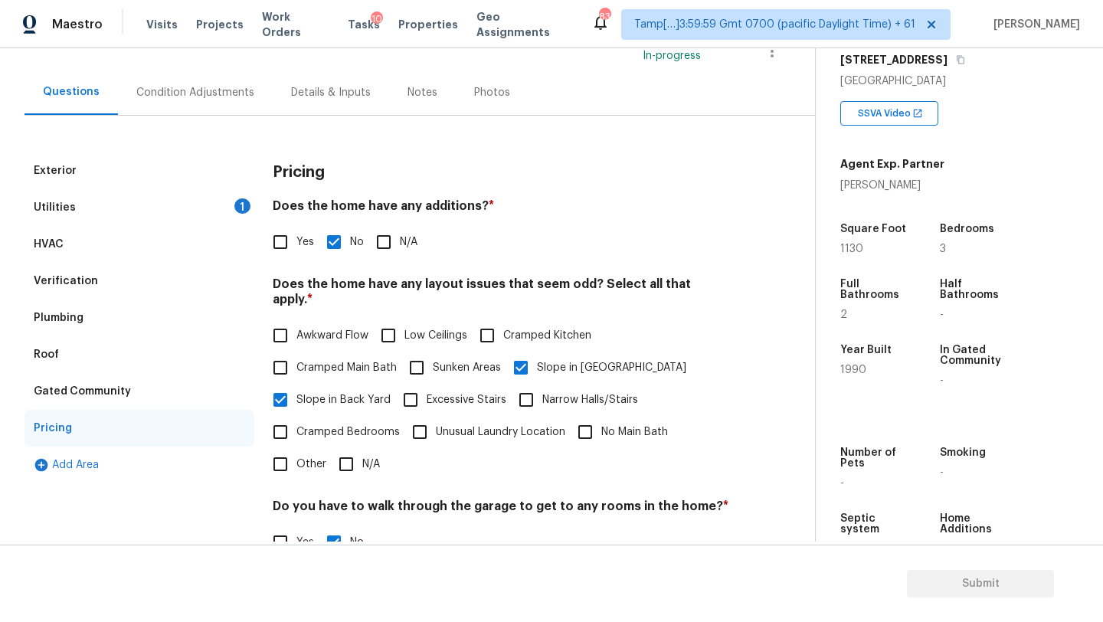
scroll to position [0, 0]
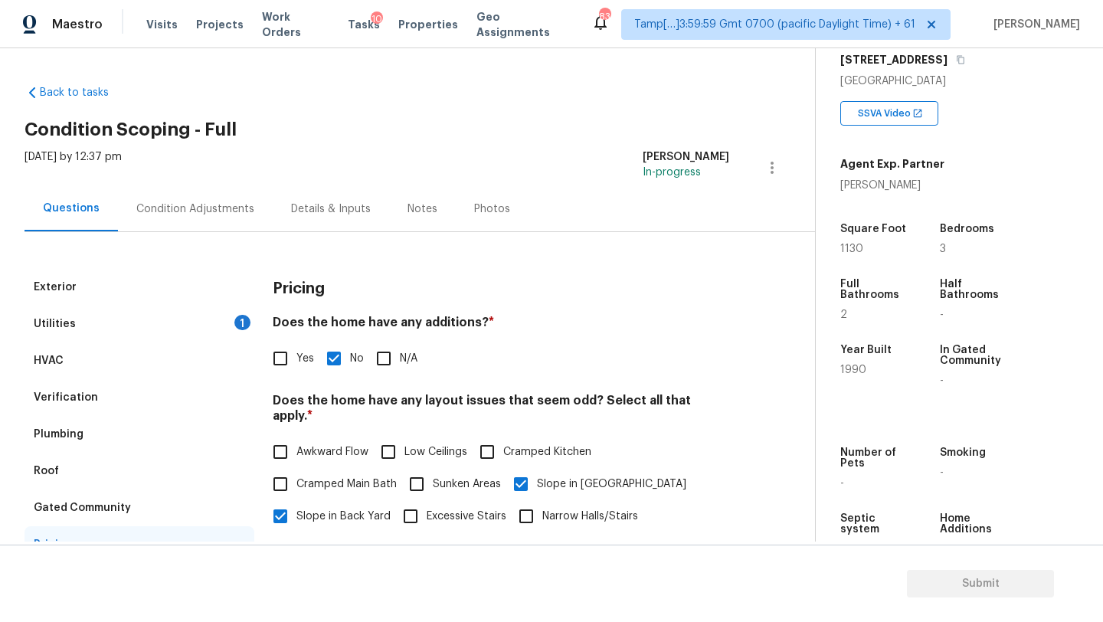
click at [241, 214] on div "Condition Adjustments" at bounding box center [195, 208] width 118 height 15
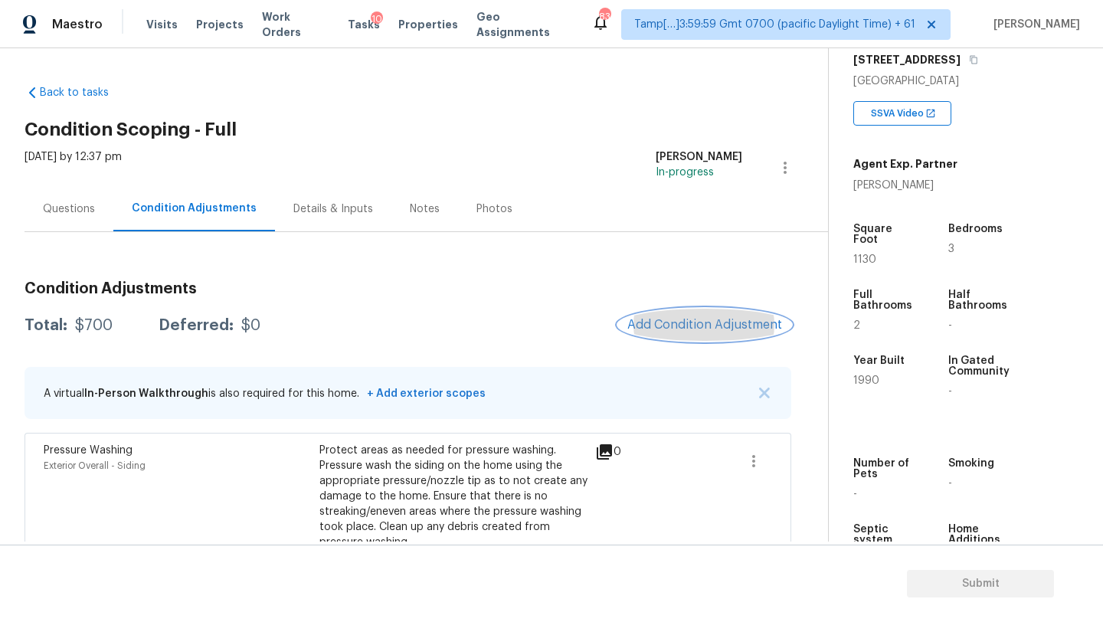
click at [747, 328] on span "Add Condition Adjustment" at bounding box center [704, 325] width 155 height 14
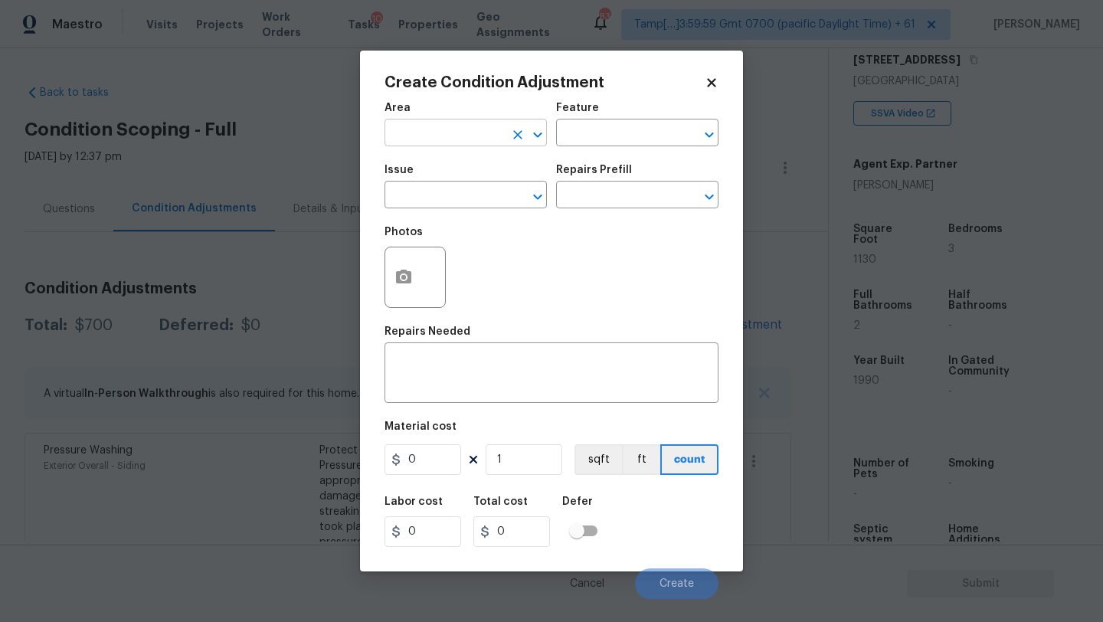
click at [431, 137] on input "text" at bounding box center [444, 135] width 119 height 24
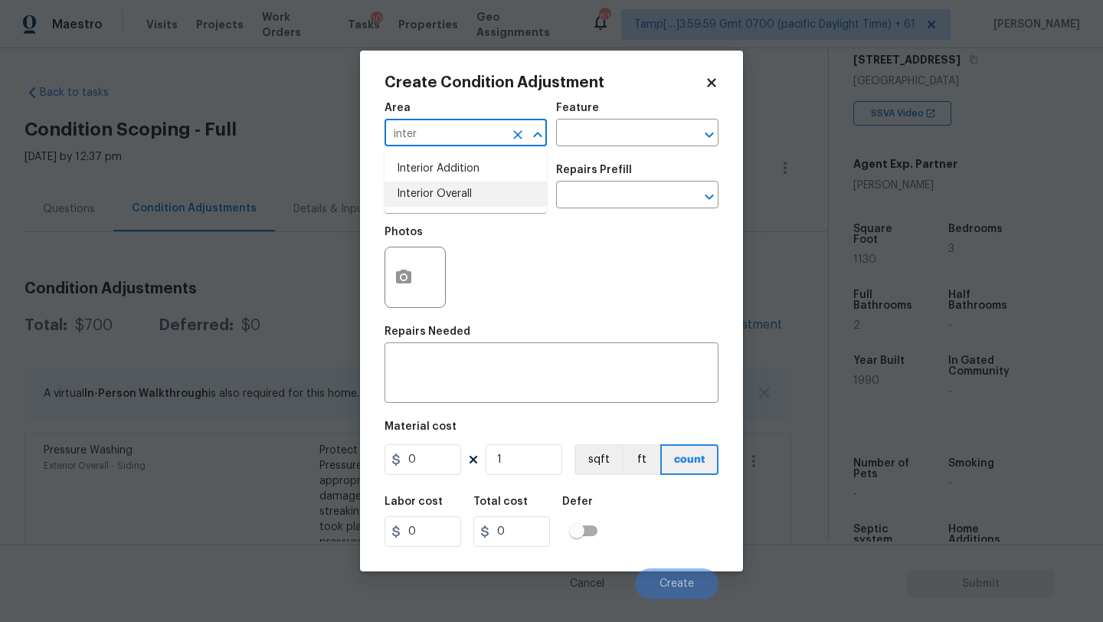
click at [454, 199] on li "Interior Overall" at bounding box center [466, 194] width 162 height 25
type input "Interior Overall"
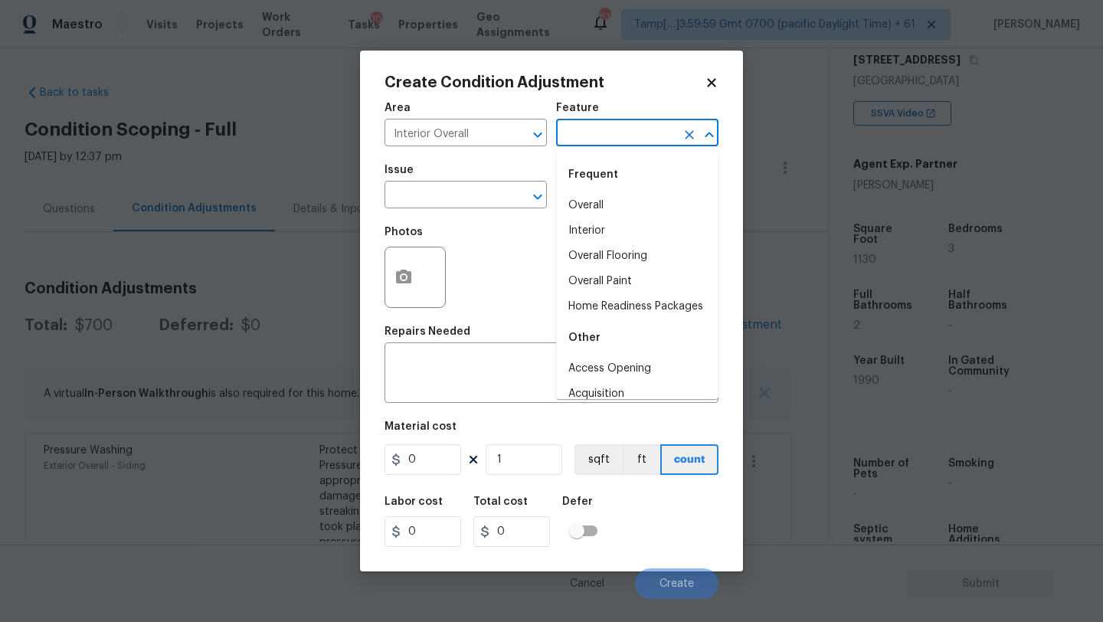
click at [591, 146] on input "text" at bounding box center [615, 135] width 119 height 24
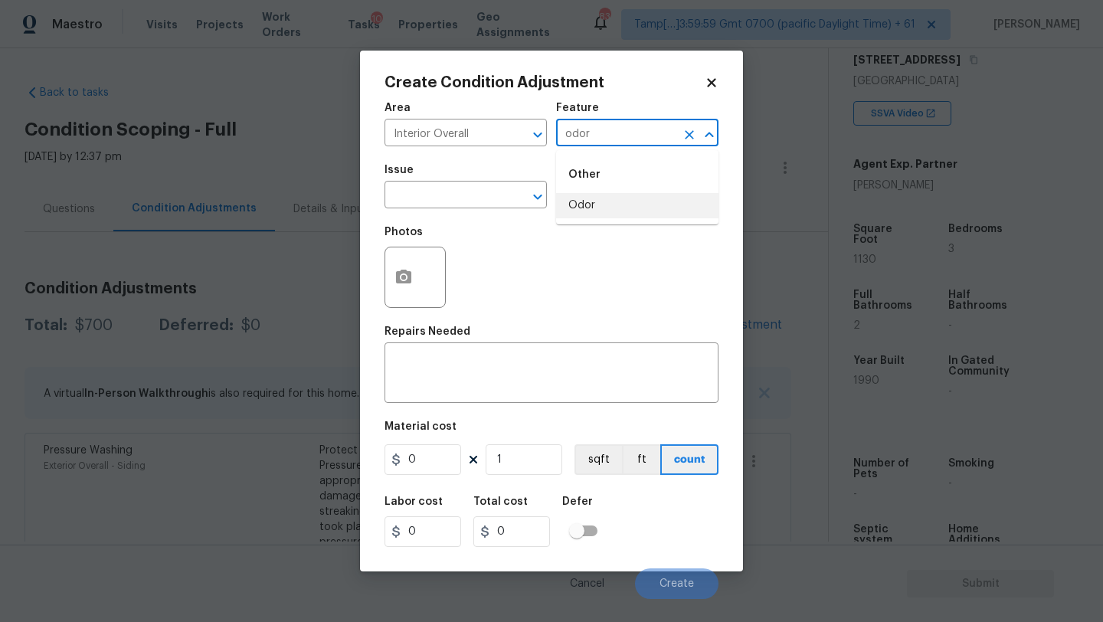
click at [592, 199] on li "Odor" at bounding box center [637, 205] width 162 height 25
type input "Odor"
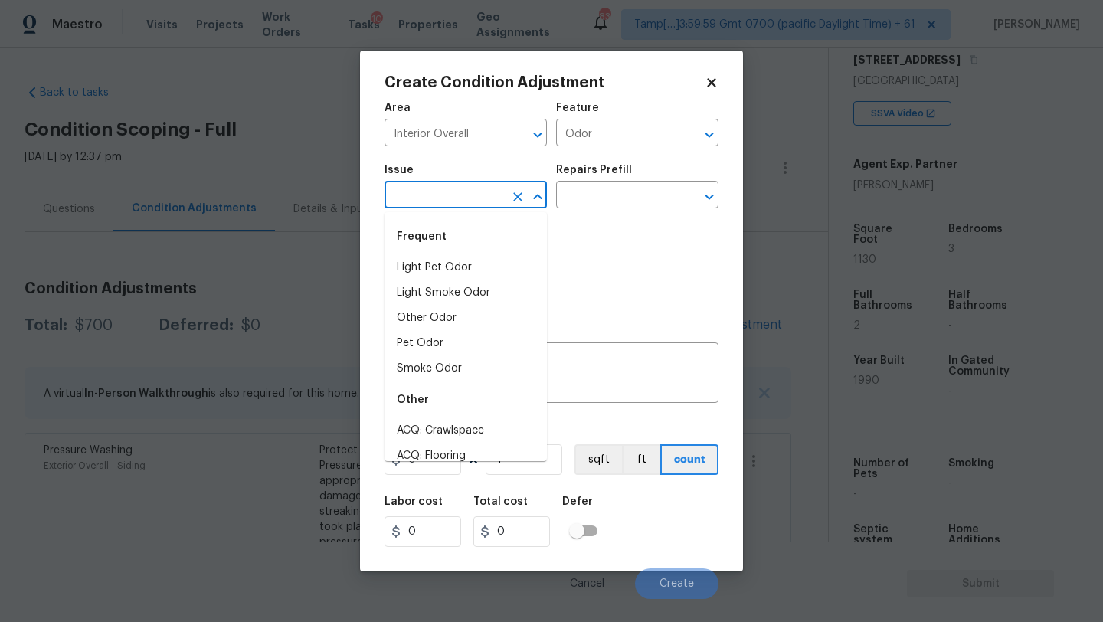
click at [460, 199] on input "text" at bounding box center [444, 197] width 119 height 24
click at [460, 256] on li "Light Pet Odor" at bounding box center [466, 267] width 162 height 25
type input "Light Pet Odor"
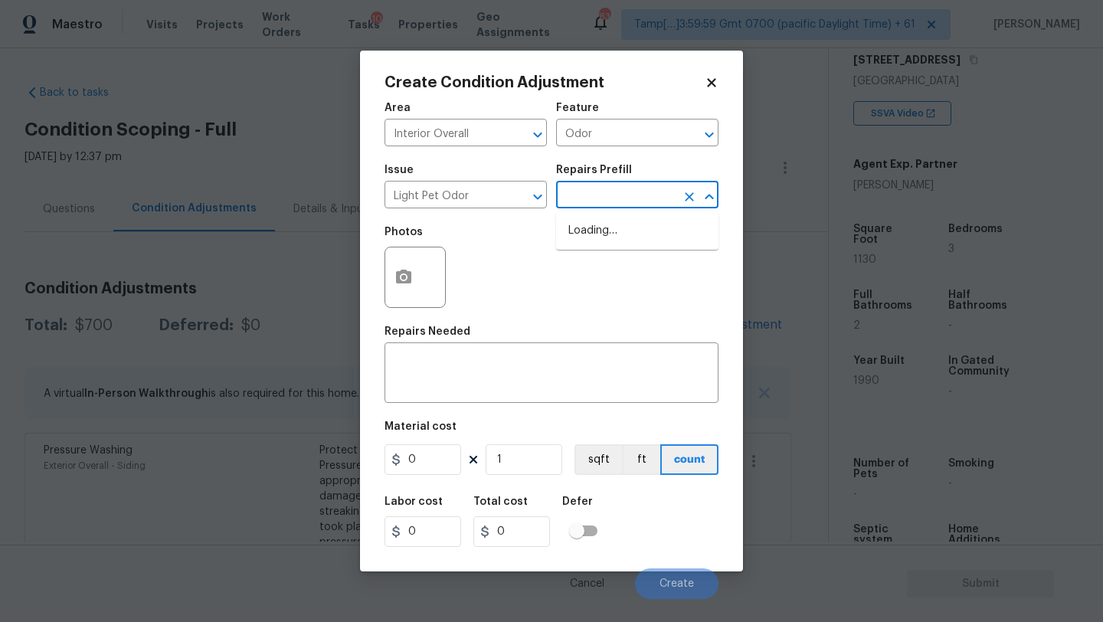
click at [605, 204] on input "text" at bounding box center [615, 197] width 119 height 24
click at [606, 247] on li "Acquisition Scope: 1-2 pets present $575.00" at bounding box center [637, 238] width 162 height 41
type textarea "Acquisition Scope: 1-2 pets present"
type input "575"
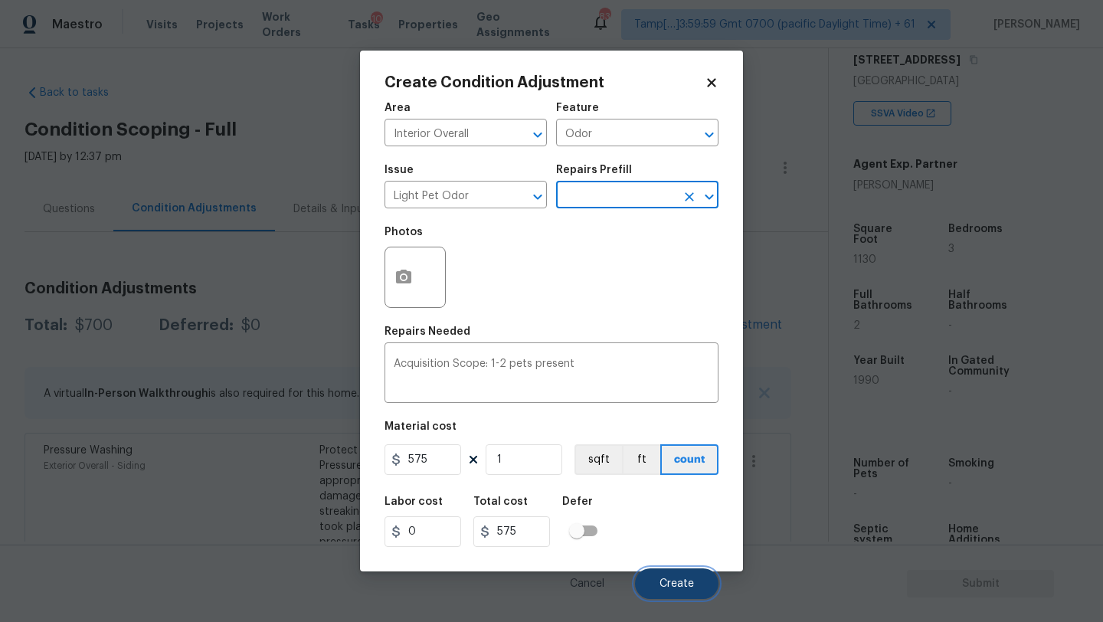
click at [679, 594] on button "Create" at bounding box center [676, 583] width 83 height 31
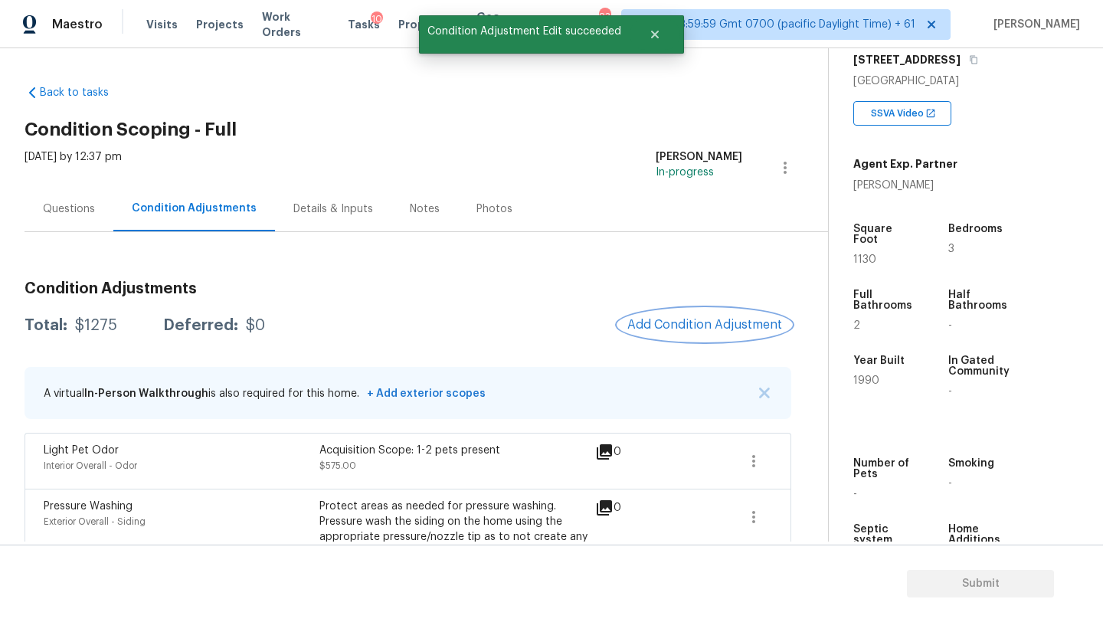
click at [665, 329] on span "Add Condition Adjustment" at bounding box center [704, 325] width 155 height 14
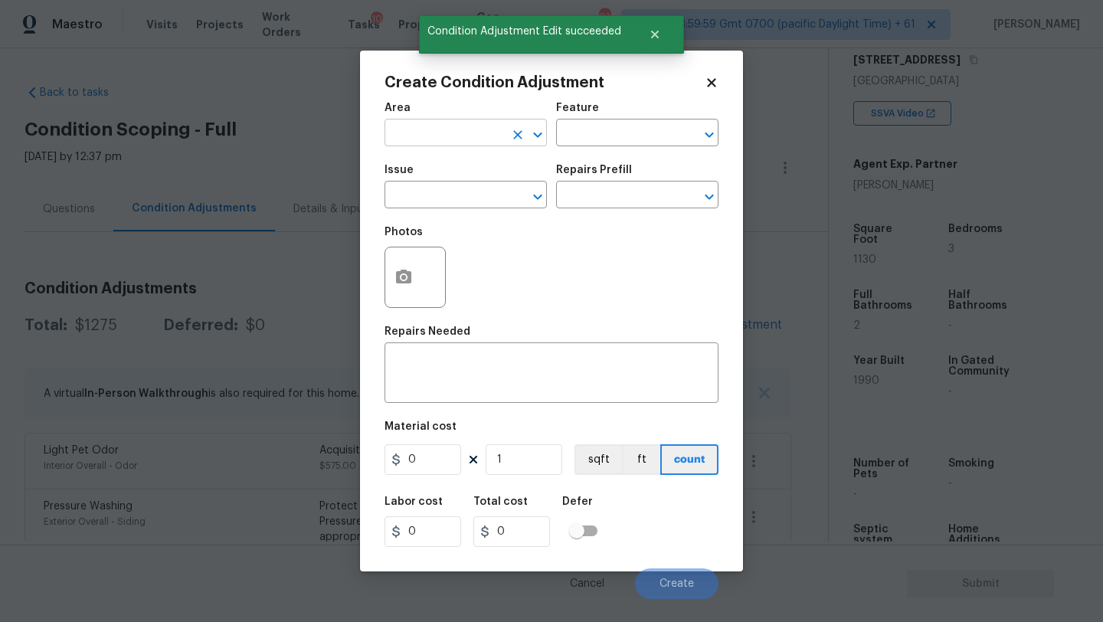
click at [408, 133] on input "text" at bounding box center [444, 135] width 119 height 24
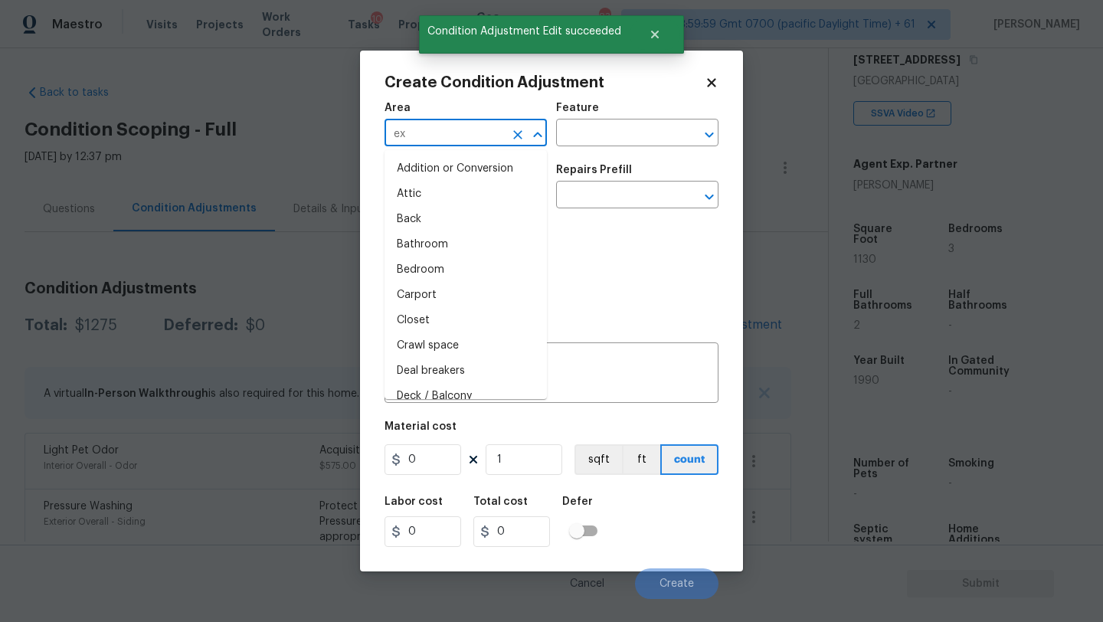
click at [408, 133] on input "ex" at bounding box center [444, 135] width 119 height 24
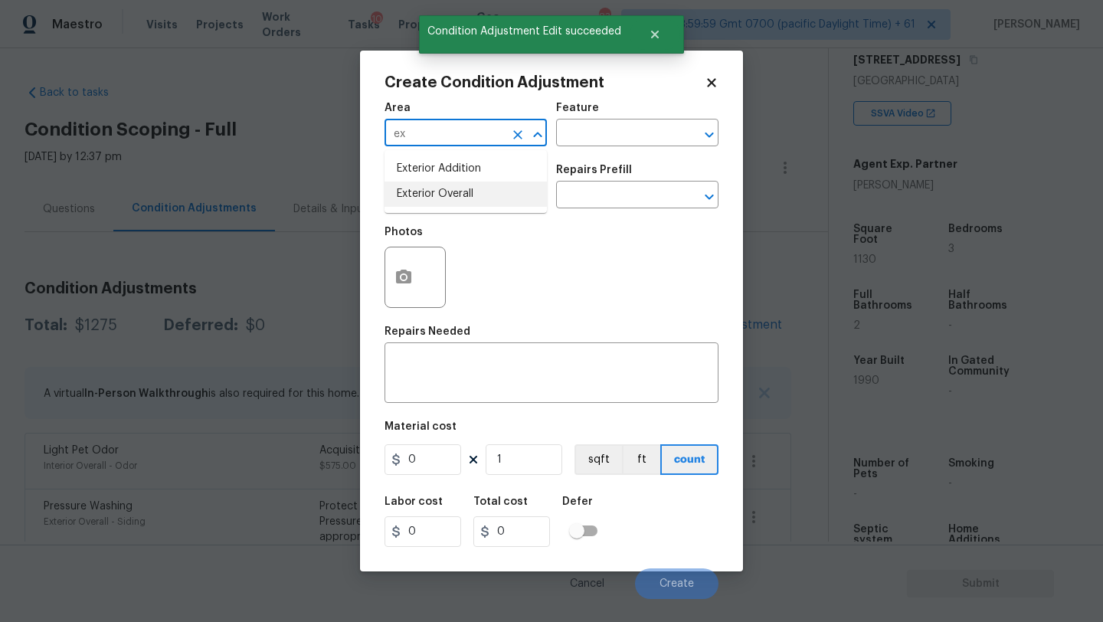
click at [434, 191] on li "Exterior Overall" at bounding box center [466, 194] width 162 height 25
type input "Exterior Overall"
click at [443, 385] on textarea at bounding box center [552, 374] width 316 height 32
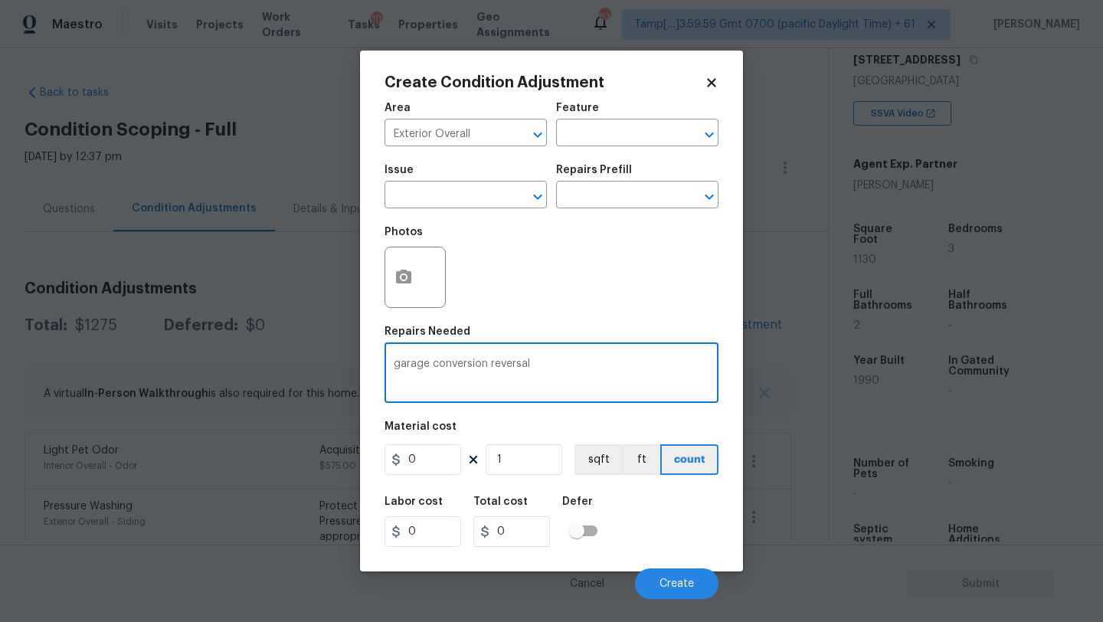
type textarea "garage conversion reversal"
click at [438, 468] on input "0" at bounding box center [423, 459] width 77 height 31
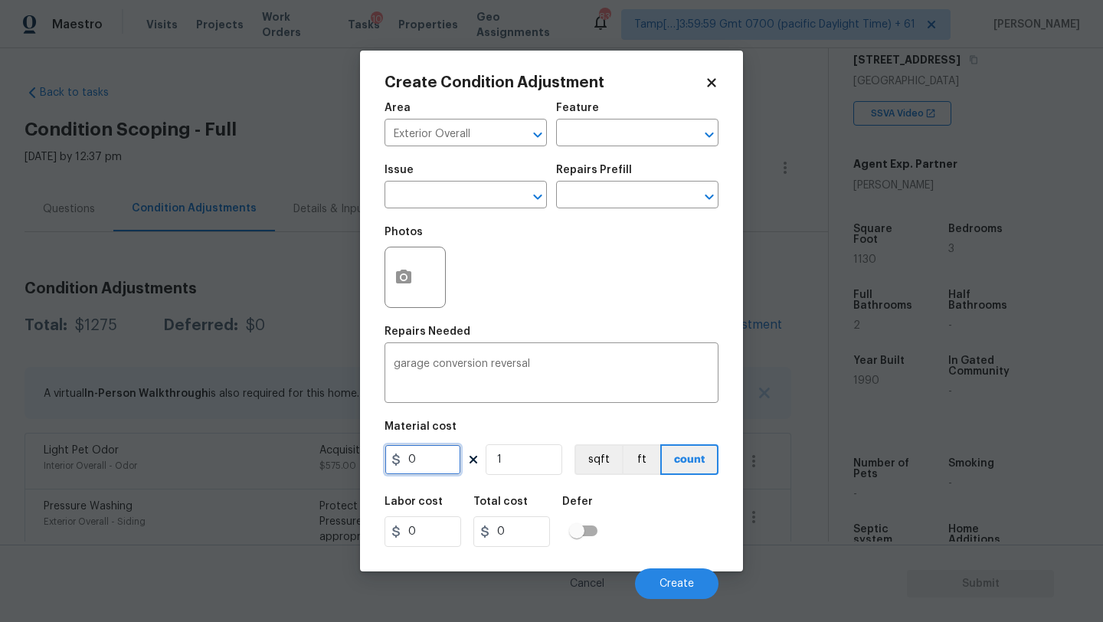
click at [438, 468] on input "0" at bounding box center [423, 459] width 77 height 31
type input "2500"
click at [678, 584] on span "Create" at bounding box center [677, 583] width 34 height 11
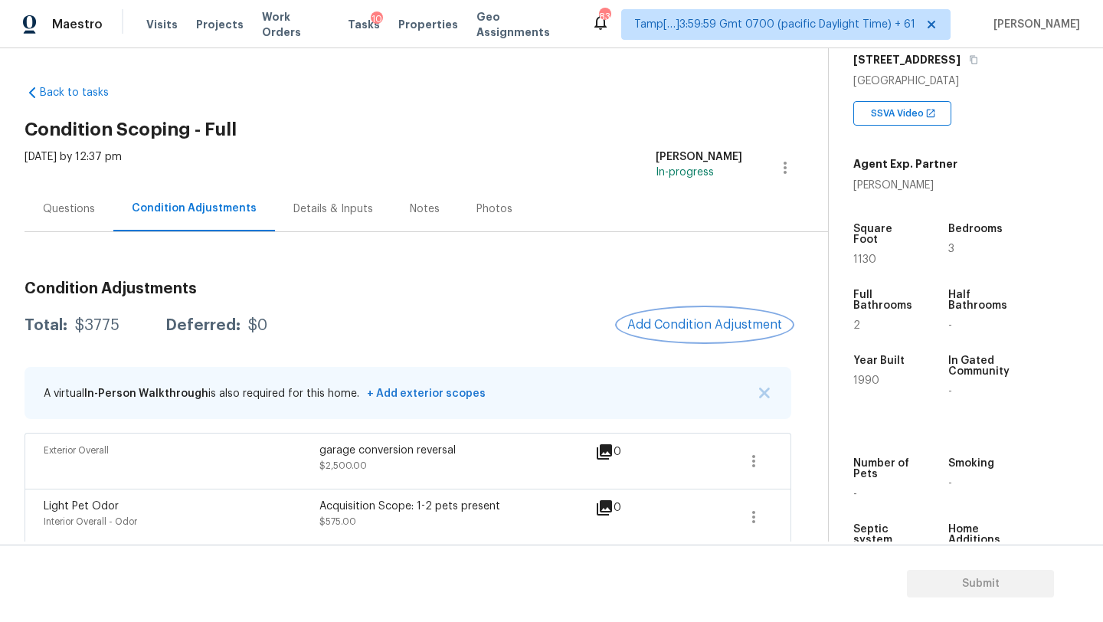
click at [691, 341] on span "Add Condition Adjustment" at bounding box center [704, 326] width 173 height 34
click at [678, 335] on button "Add Condition Adjustment" at bounding box center [704, 325] width 173 height 32
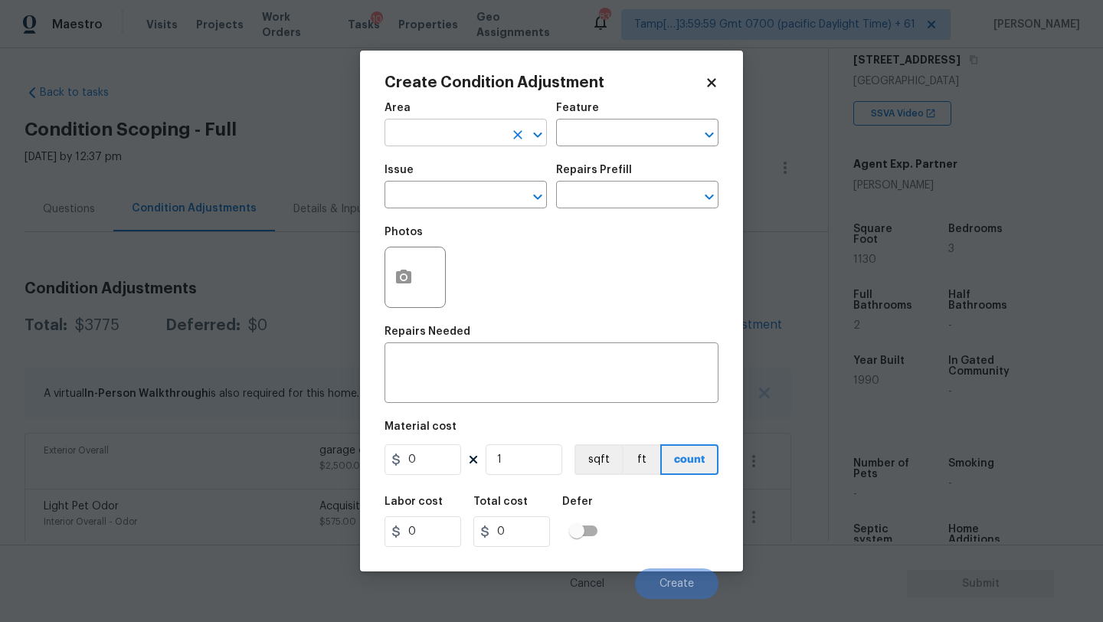
click at [437, 133] on input "text" at bounding box center [444, 135] width 119 height 24
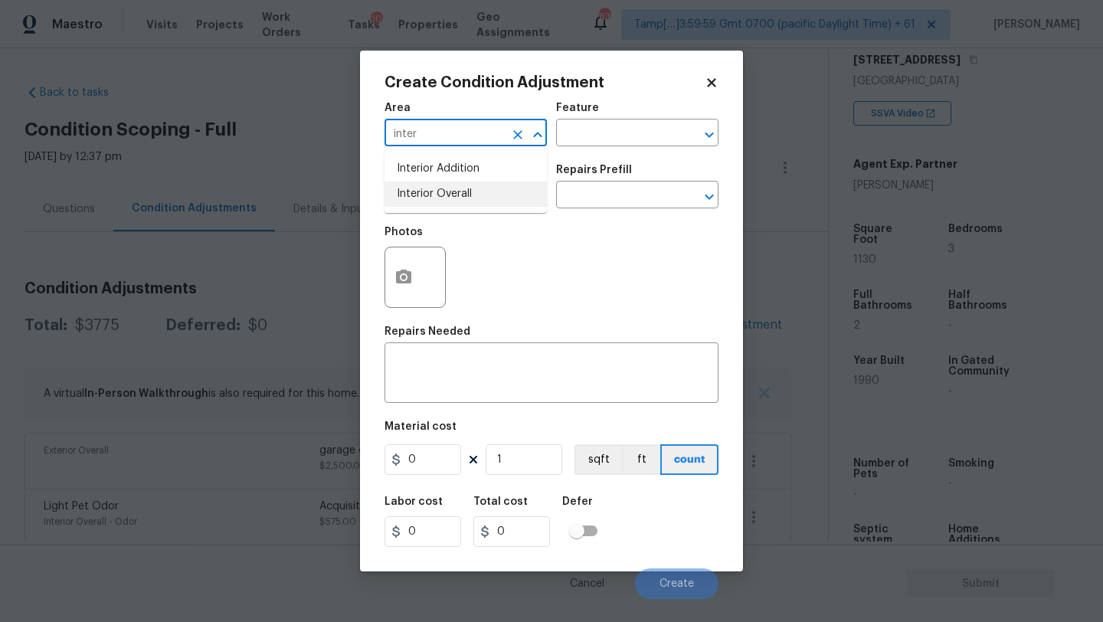
click at [453, 203] on li "Interior Overall" at bounding box center [466, 194] width 162 height 25
type input "Interior Overall"
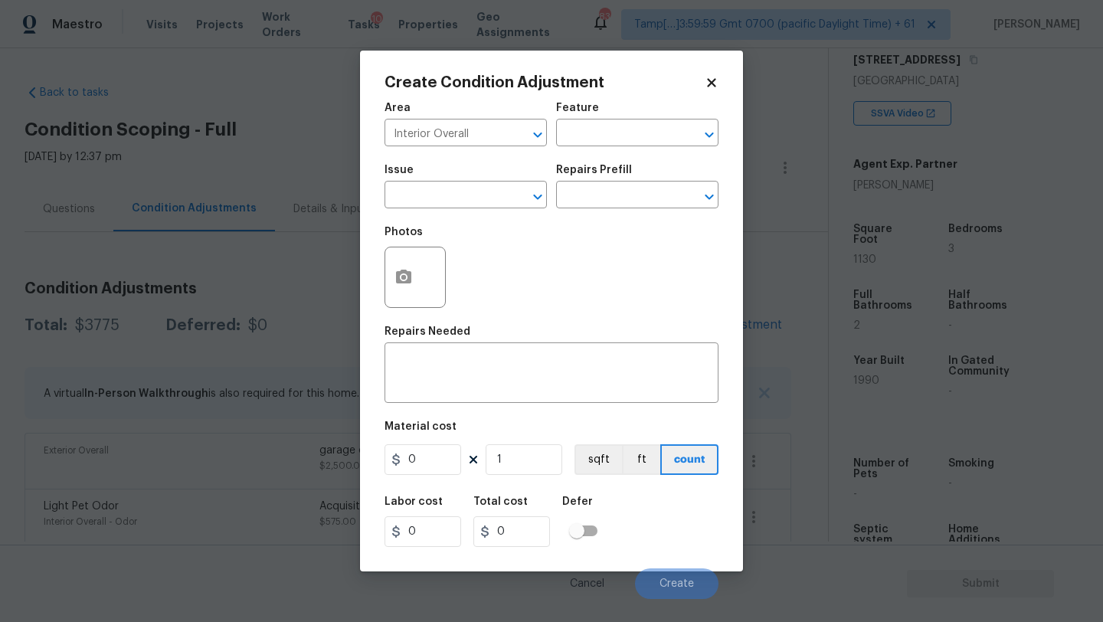
click at [589, 147] on div "Area Interior Overall ​ Feature ​" at bounding box center [552, 124] width 334 height 62
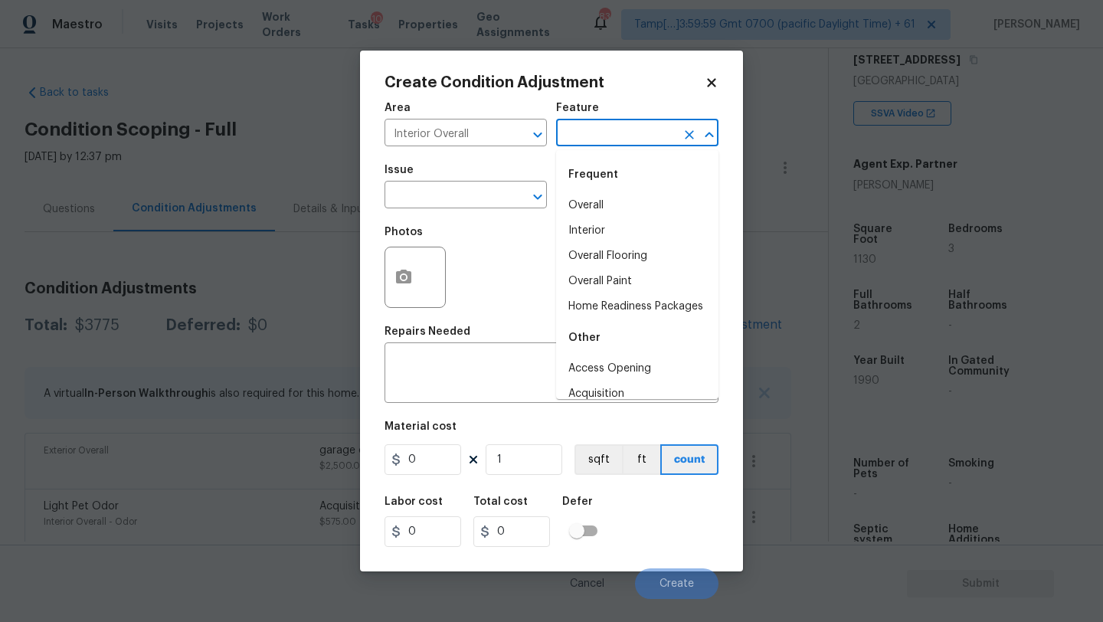
click at [601, 133] on input "text" at bounding box center [615, 135] width 119 height 24
click at [604, 259] on li "Overall Flooring" at bounding box center [637, 256] width 162 height 25
type input "Overall Flooring"
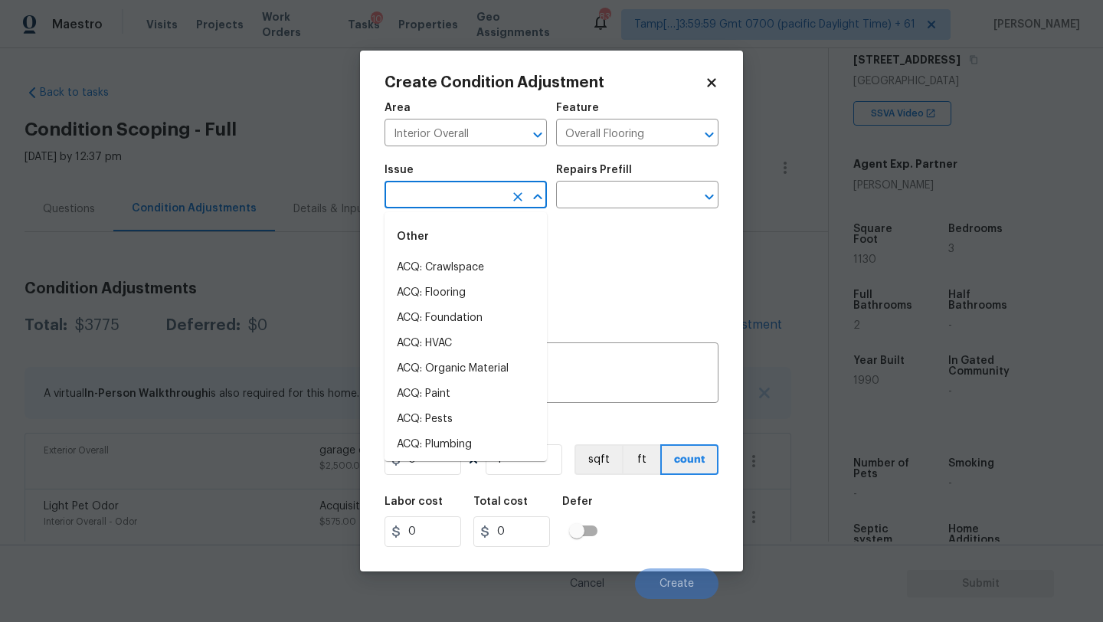
click at [424, 192] on input "text" at bounding box center [444, 197] width 119 height 24
click at [427, 289] on li "ACQ: Flooring" at bounding box center [466, 292] width 162 height 25
type input "ACQ: Flooring"
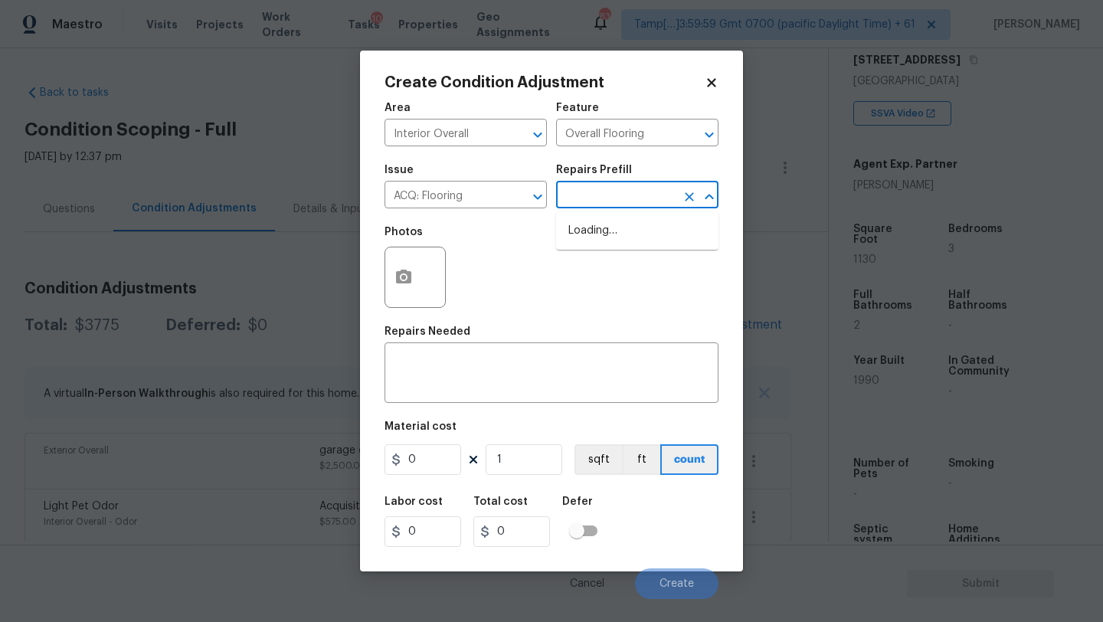
click at [606, 185] on input "text" at bounding box center [615, 197] width 119 height 24
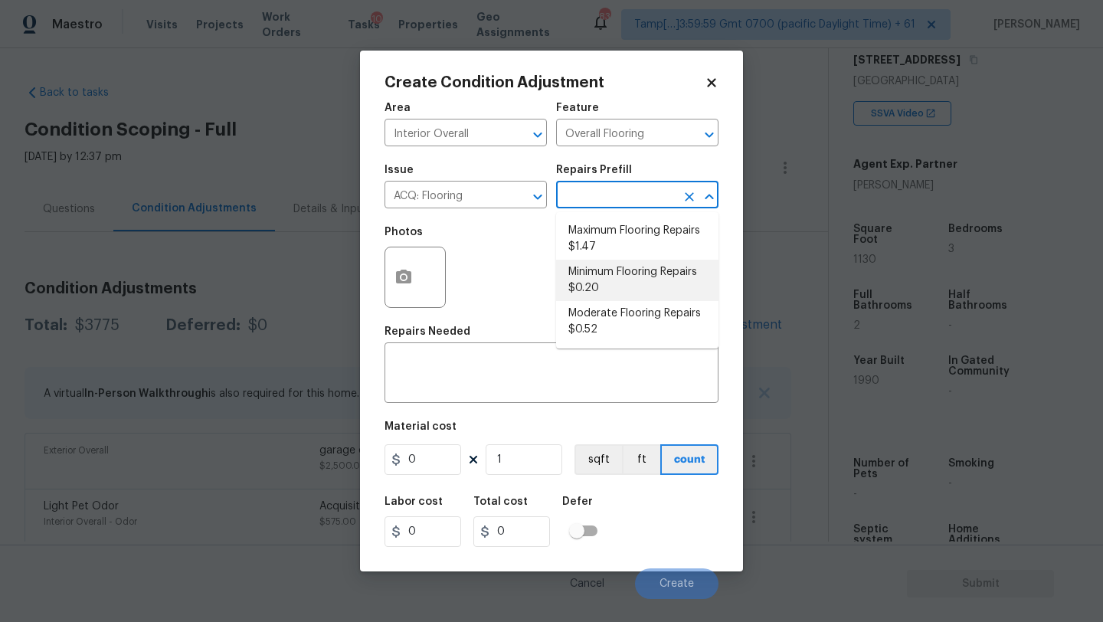
click at [618, 291] on li "Minimum Flooring Repairs $0.20" at bounding box center [637, 280] width 162 height 41
type input "Acquisition"
type textarea "Acquisition Scope: Minimum flooring repairs"
type input "0.2"
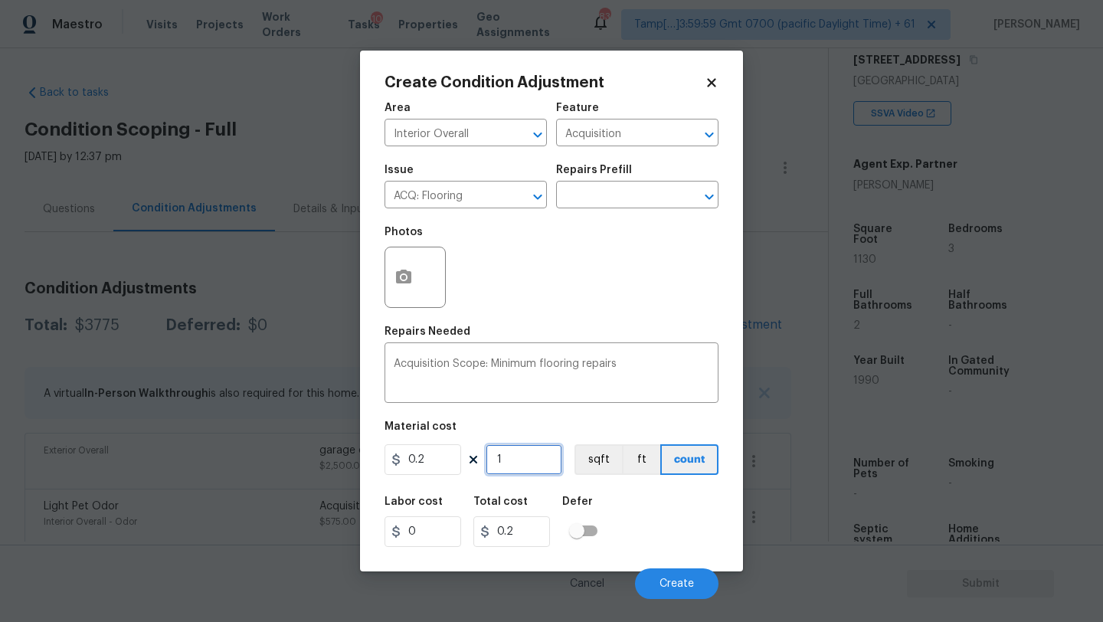
click at [532, 457] on input "1" at bounding box center [524, 459] width 77 height 31
type input "11"
type input "2.2"
type input "113"
type input "22.6"
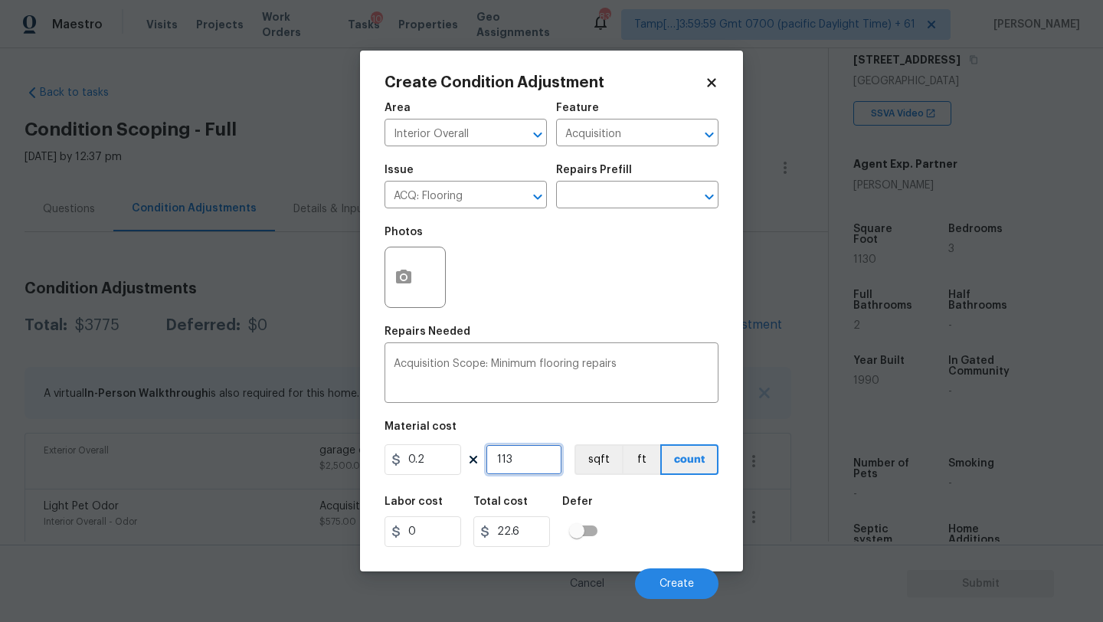
type input "1130"
type input "226"
type input "1130"
click at [664, 587] on span "Create" at bounding box center [677, 583] width 34 height 11
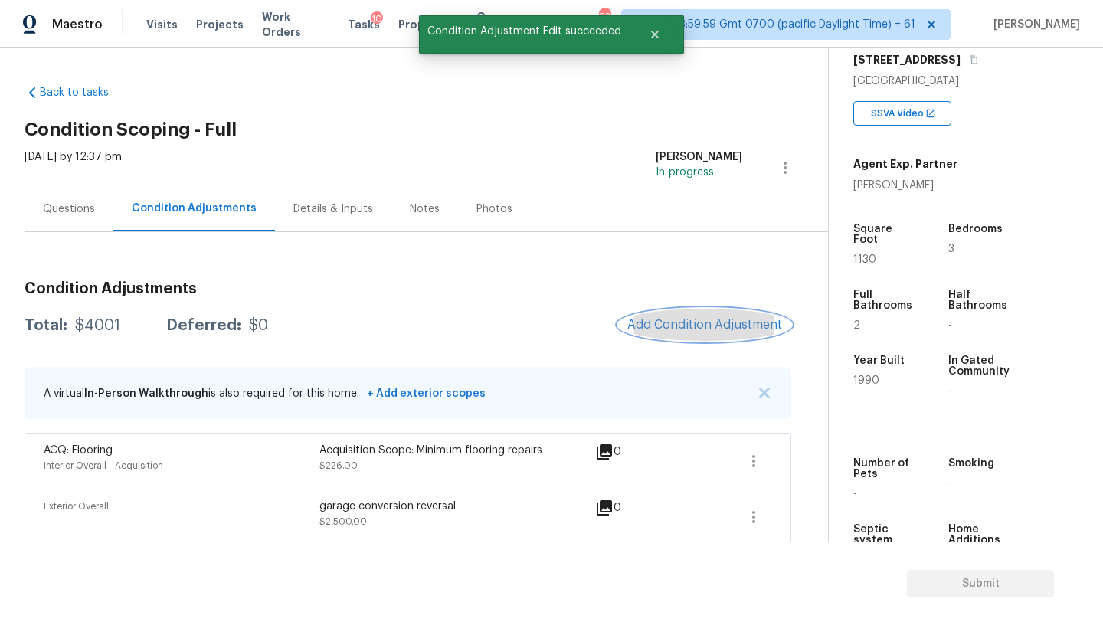
click at [702, 318] on span "Add Condition Adjustment" at bounding box center [704, 325] width 155 height 14
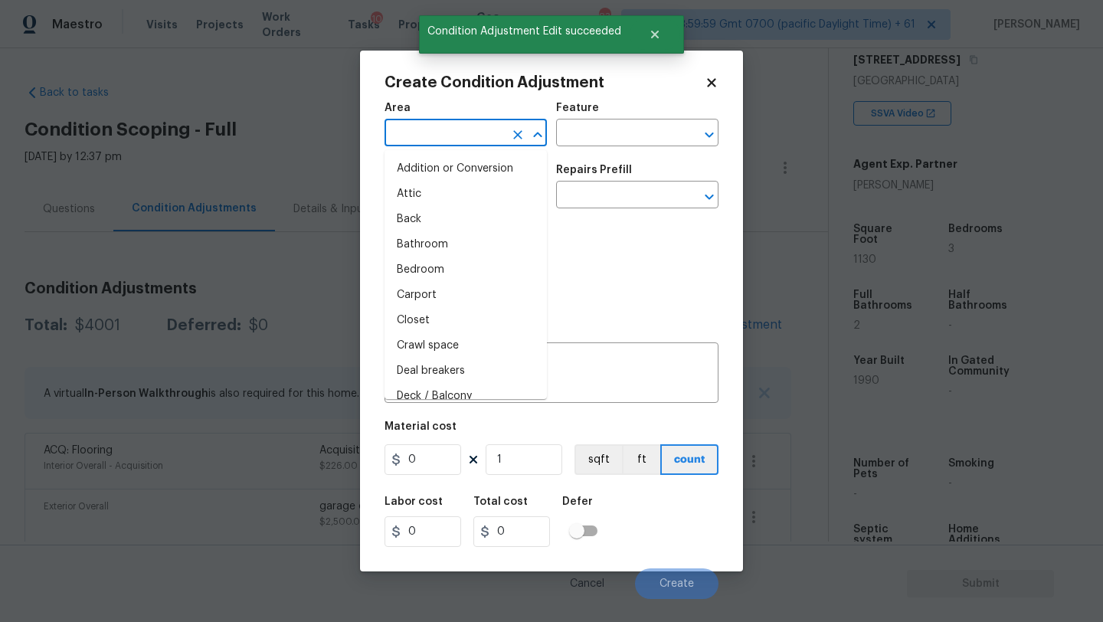
click at [448, 135] on input "text" at bounding box center [444, 135] width 119 height 24
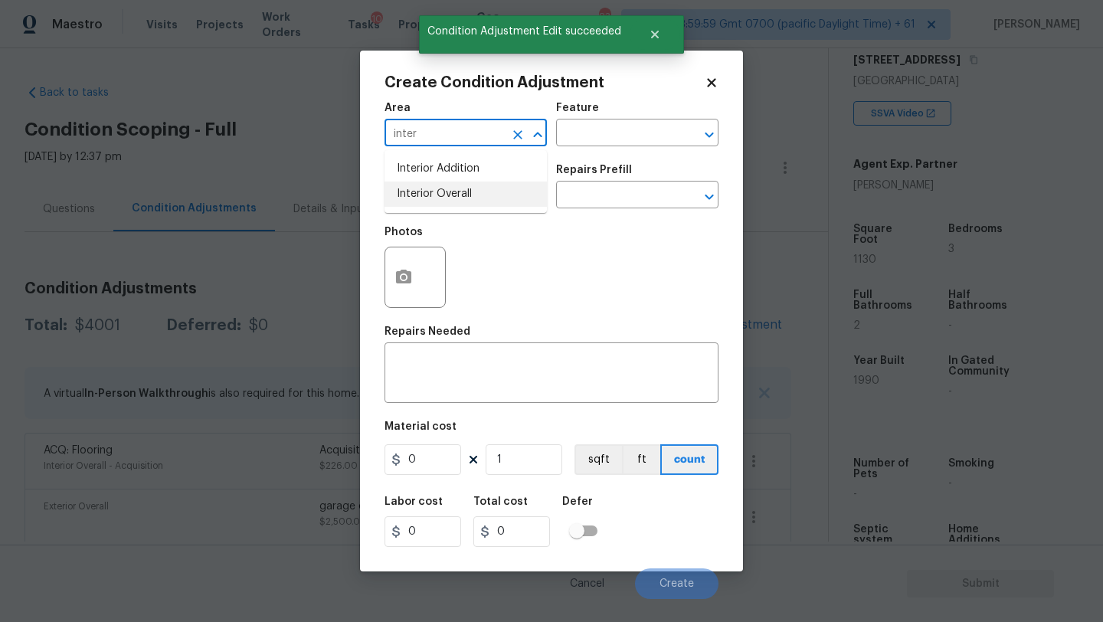
click at [458, 197] on li "Interior Overall" at bounding box center [466, 194] width 162 height 25
type input "Interior Overall"
click at [621, 139] on input "text" at bounding box center [615, 135] width 119 height 24
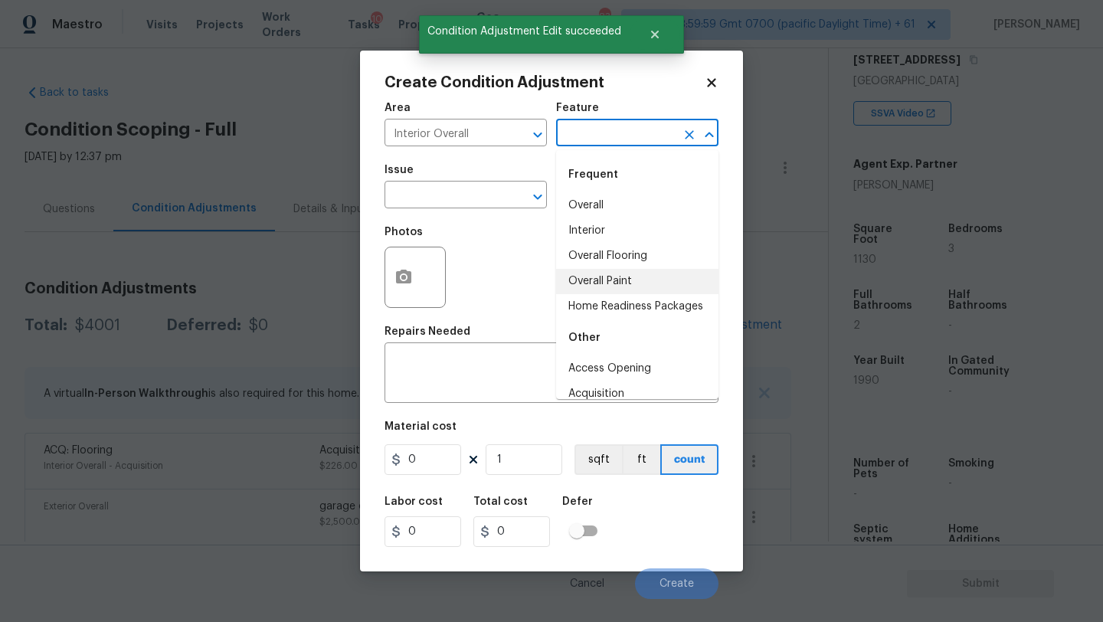
click at [623, 289] on li "Overall Paint" at bounding box center [637, 281] width 162 height 25
type input "Overall Paint"
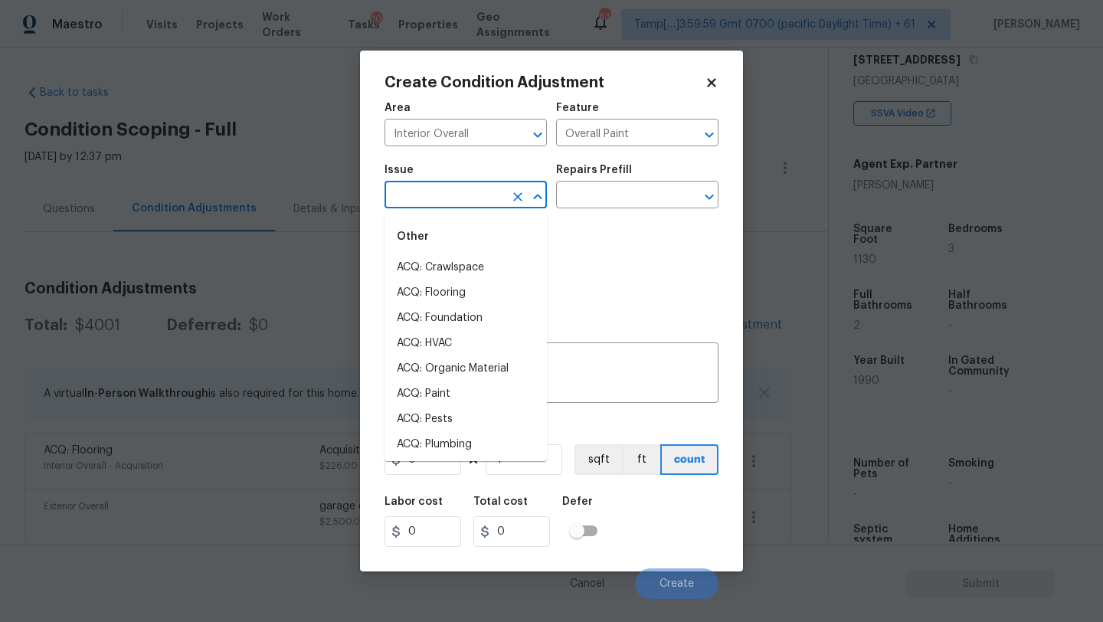
click at [456, 194] on input "text" at bounding box center [444, 197] width 119 height 24
click at [449, 404] on li "ACQ: Paint" at bounding box center [466, 393] width 162 height 25
type input "ACQ: Paint"
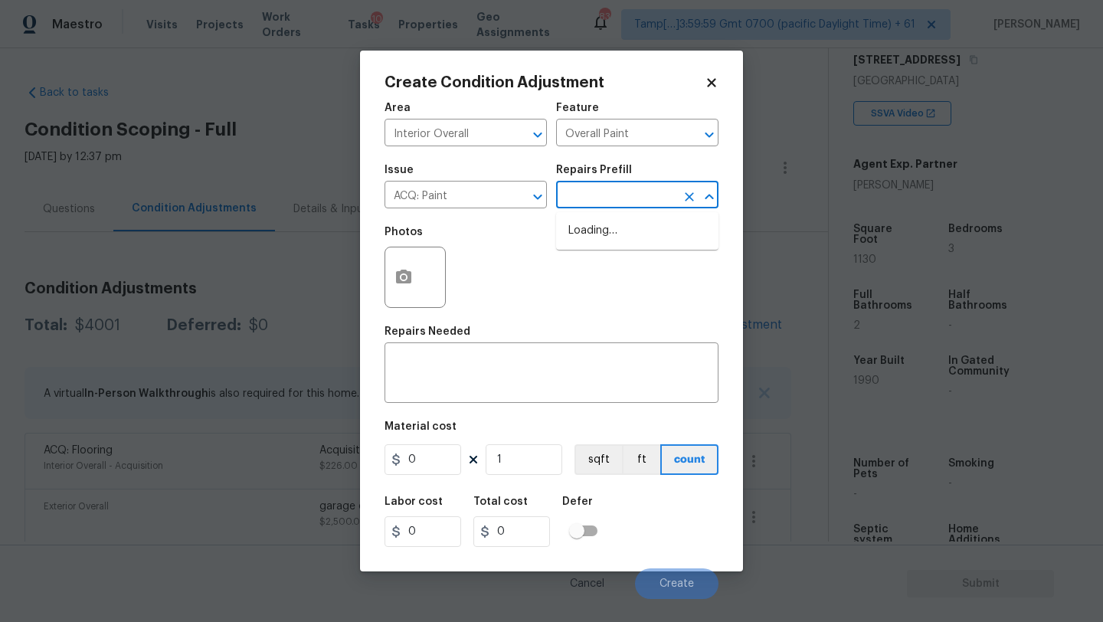
click at [621, 193] on input "text" at bounding box center [615, 197] width 119 height 24
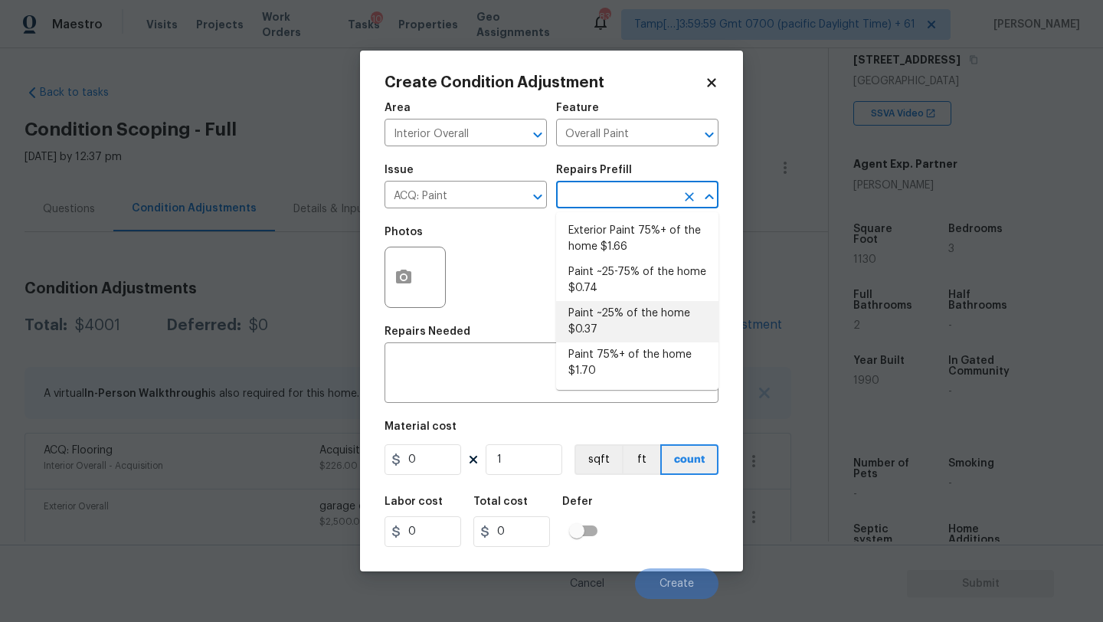
click at [601, 316] on li "Paint ~25% of the home $0.37" at bounding box center [637, 321] width 162 height 41
type input "Acquisition"
type textarea "Acquisition Scope: ~25% of the home needs interior paint"
type input "0.37"
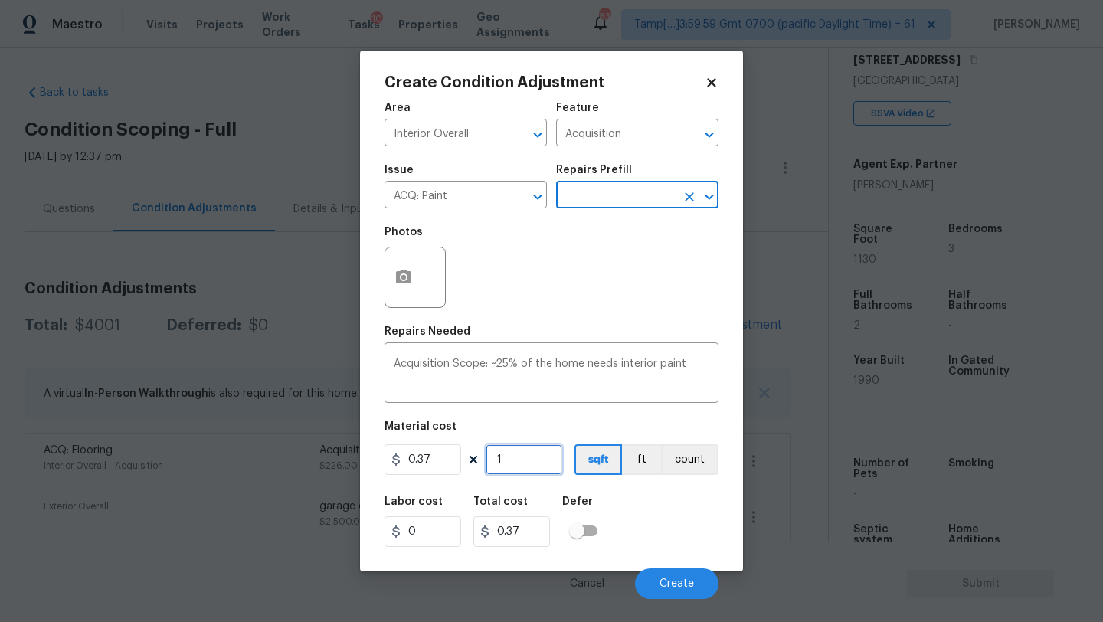
click at [525, 470] on input "1" at bounding box center [524, 459] width 77 height 31
type input "11"
type input "4.07"
type input "113"
type input "41.81"
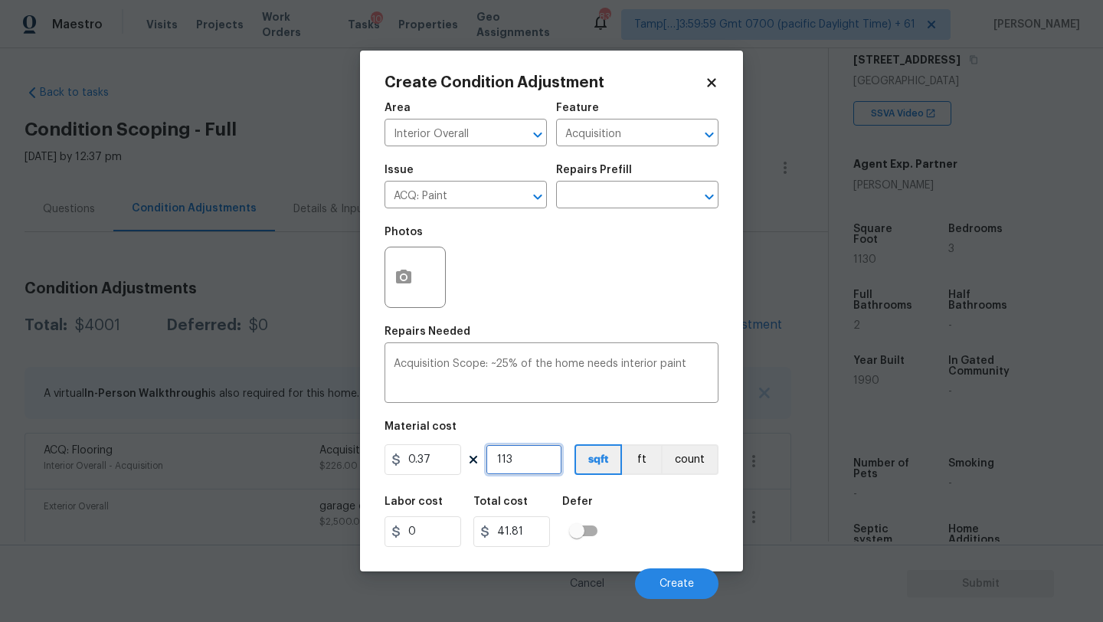
type input "1130"
type input "418.1"
type input "1130"
click at [686, 580] on span "Create" at bounding box center [677, 583] width 34 height 11
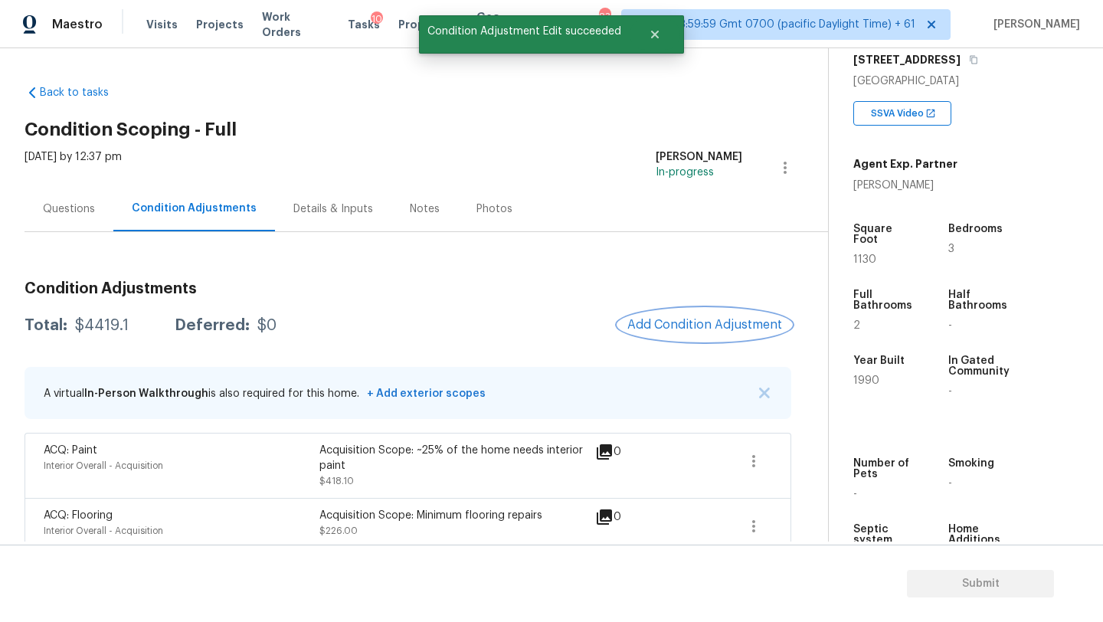
click at [691, 316] on button "Add Condition Adjustment" at bounding box center [704, 325] width 173 height 32
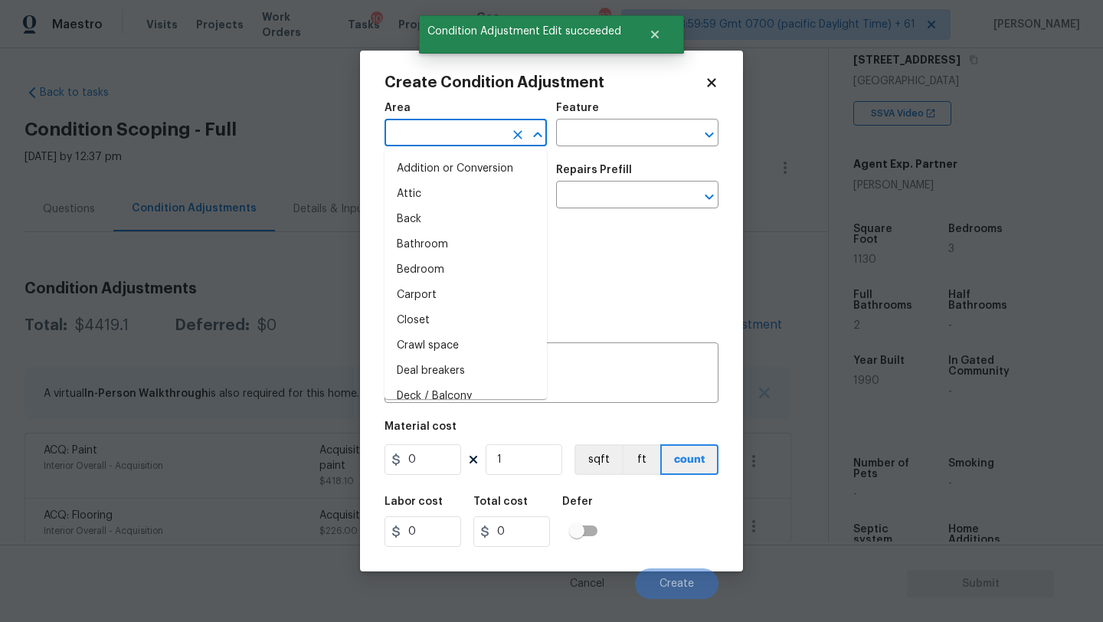
click at [414, 124] on input "text" at bounding box center [444, 135] width 119 height 24
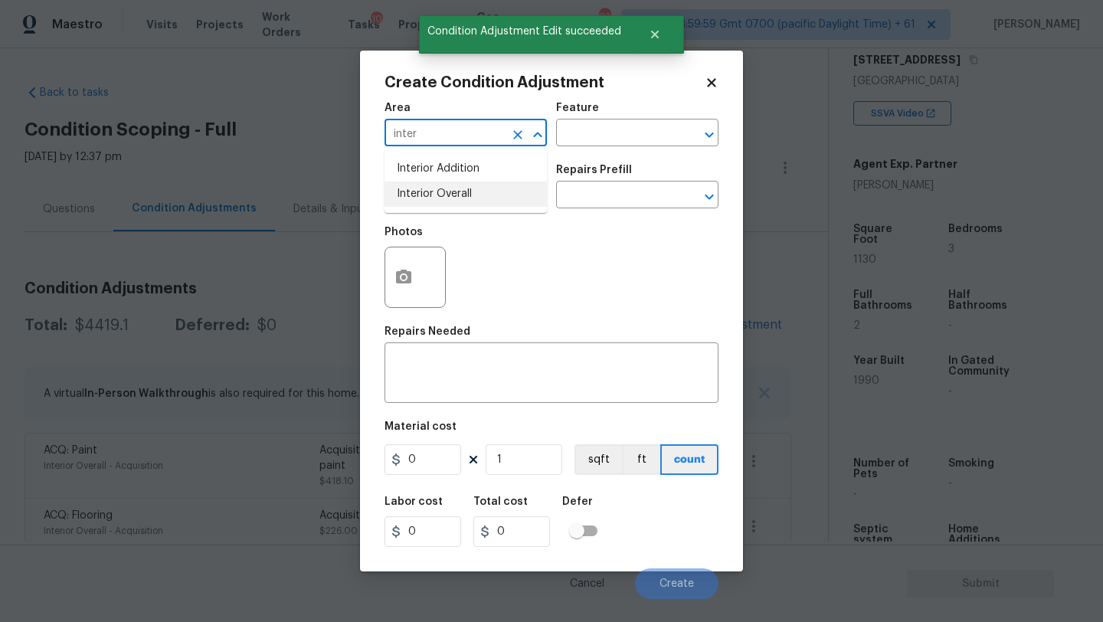
drag, startPoint x: 428, startPoint y: 194, endPoint x: 527, endPoint y: 152, distance: 107.4
click at [428, 194] on li "Interior Overall" at bounding box center [466, 194] width 162 height 25
type input "Interior Overall"
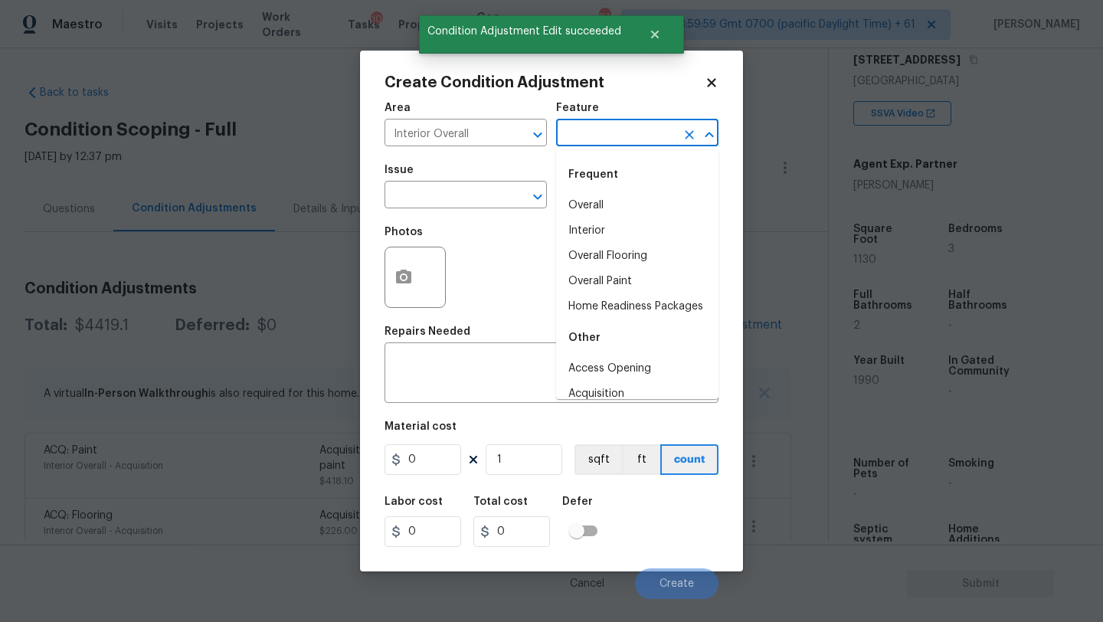
click at [596, 136] on input "text" at bounding box center [615, 135] width 119 height 24
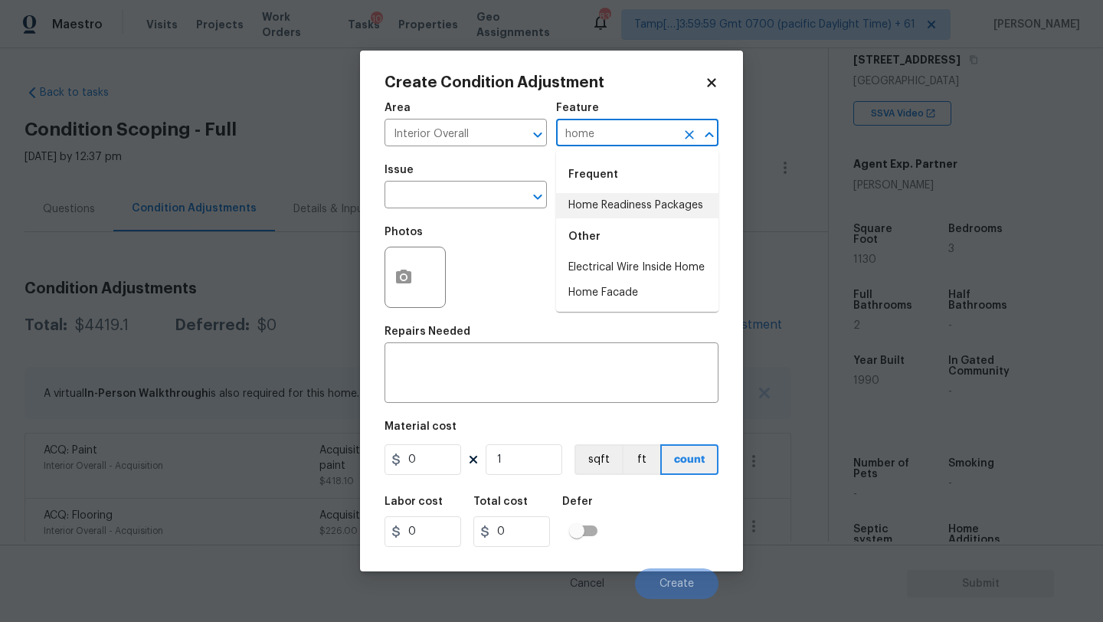
click at [601, 206] on li "Home Readiness Packages" at bounding box center [637, 205] width 162 height 25
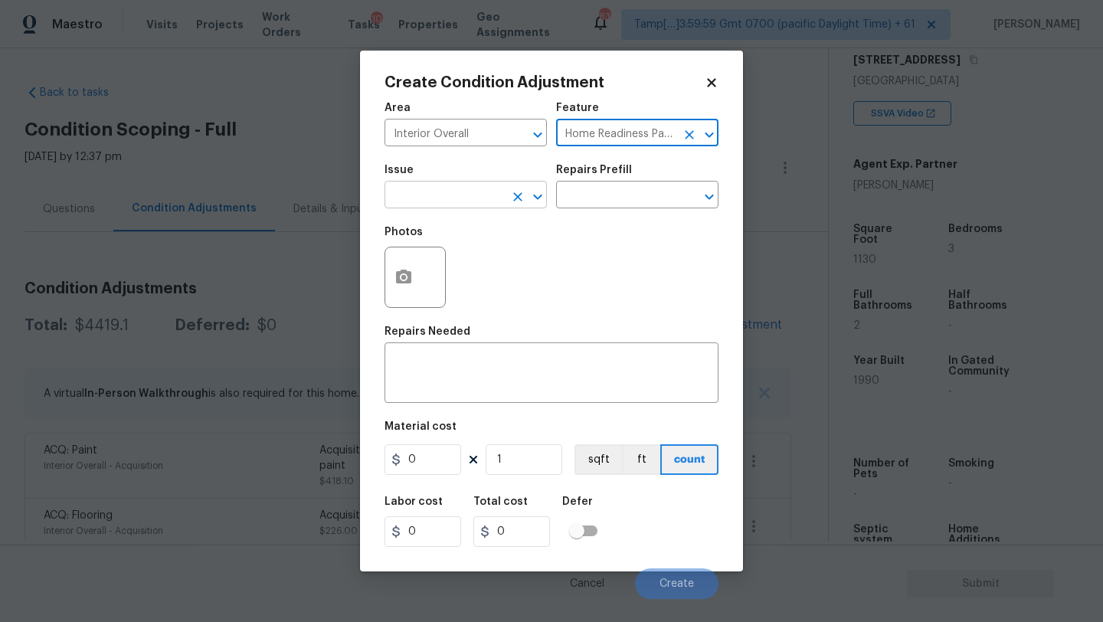
type input "Home Readiness Packages"
click at [453, 206] on input "text" at bounding box center [444, 197] width 119 height 24
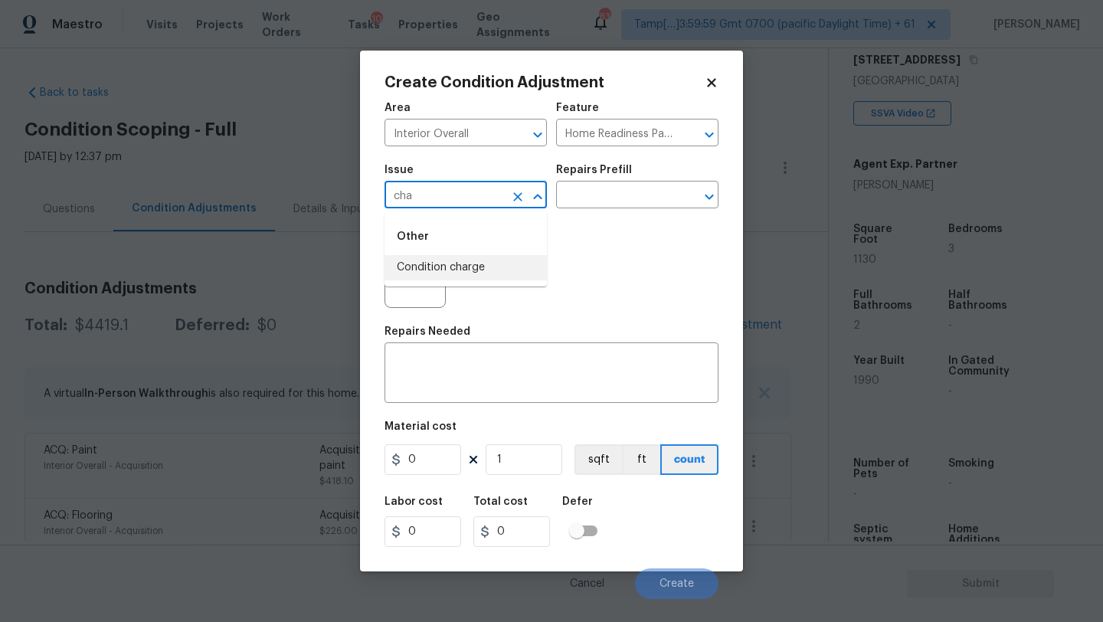
click at [453, 264] on li "Condition charge" at bounding box center [466, 267] width 162 height 25
type input "Condition charge"
click at [627, 194] on input "text" at bounding box center [615, 197] width 119 height 24
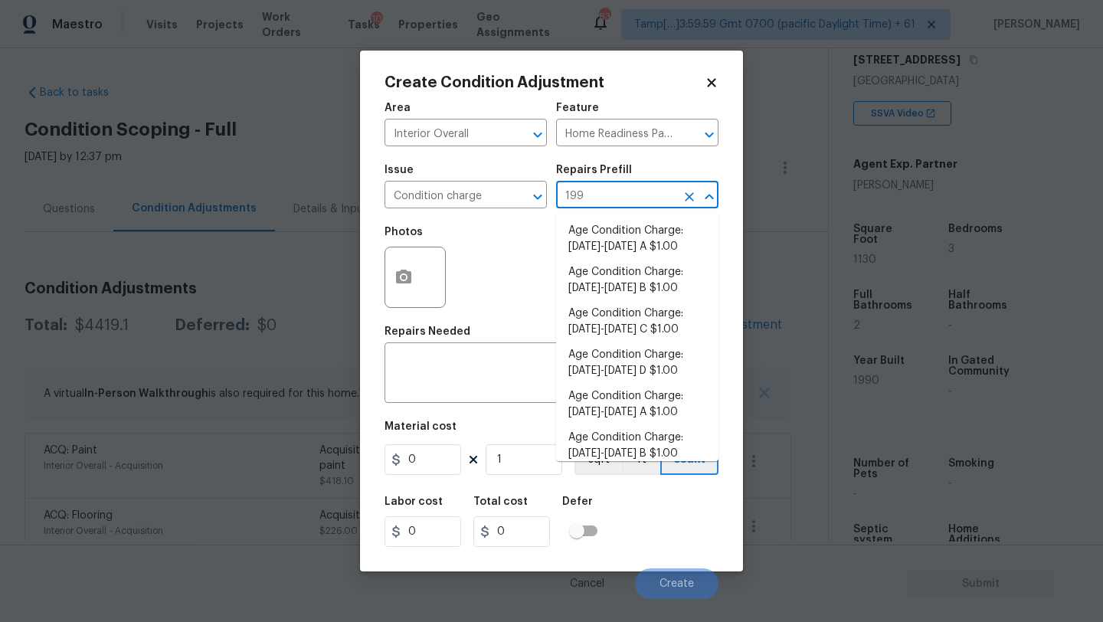
type input "1992"
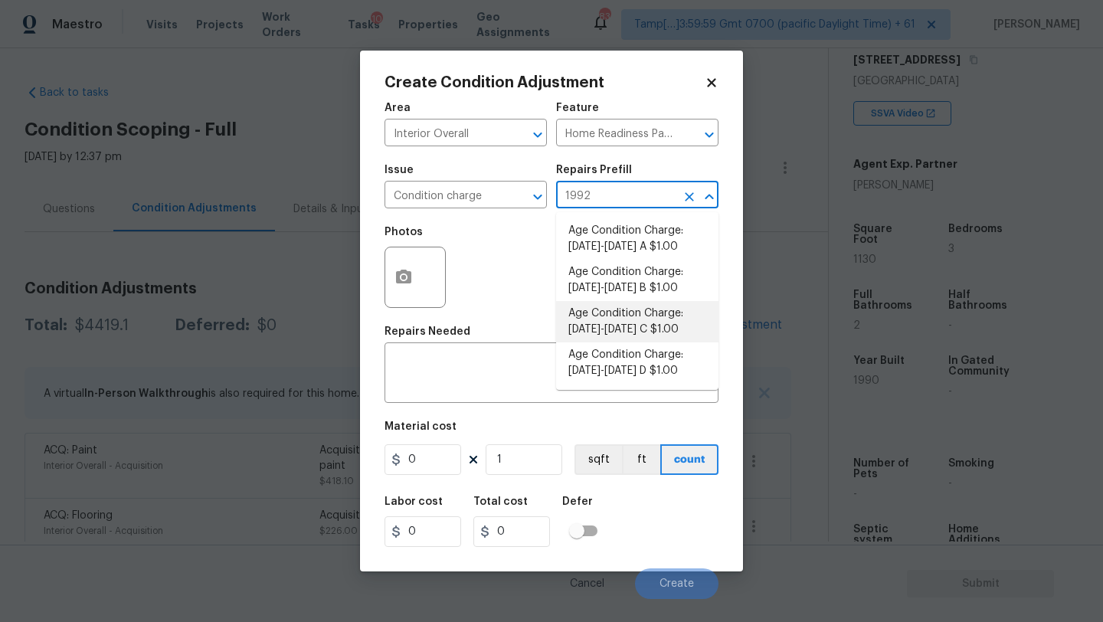
click at [642, 308] on li "Age Condition Charge: 1979-1992 C $1.00" at bounding box center [637, 321] width 162 height 41
type textarea "Age Condition Charge: 1979-1992 C"
type input "1"
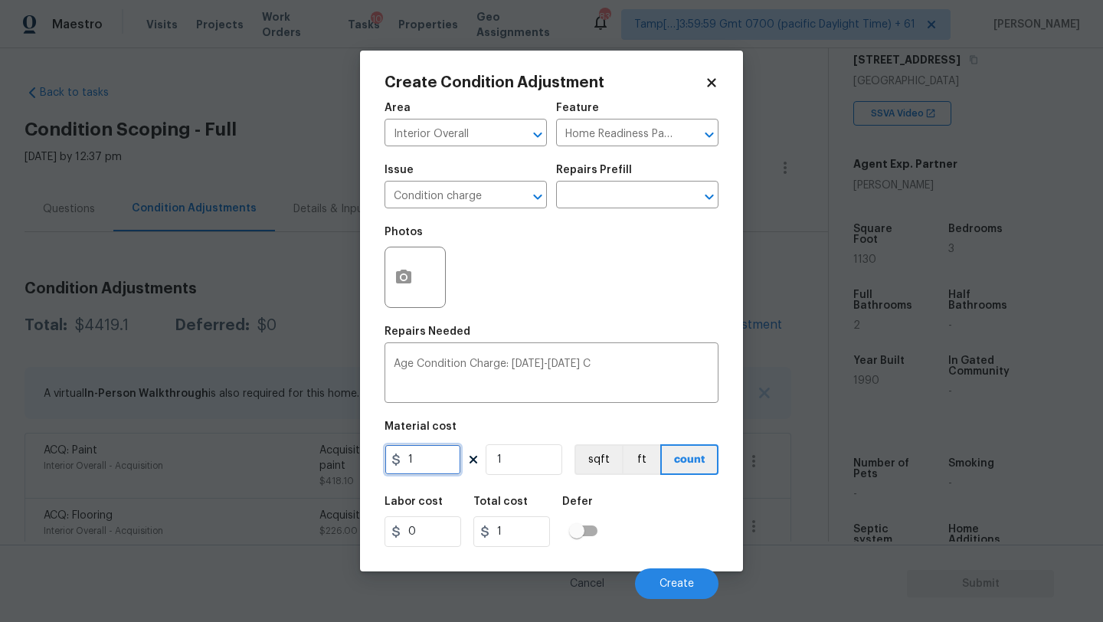
click at [451, 467] on input "1" at bounding box center [423, 459] width 77 height 31
type input "2000"
click at [668, 578] on button "Create" at bounding box center [676, 583] width 83 height 31
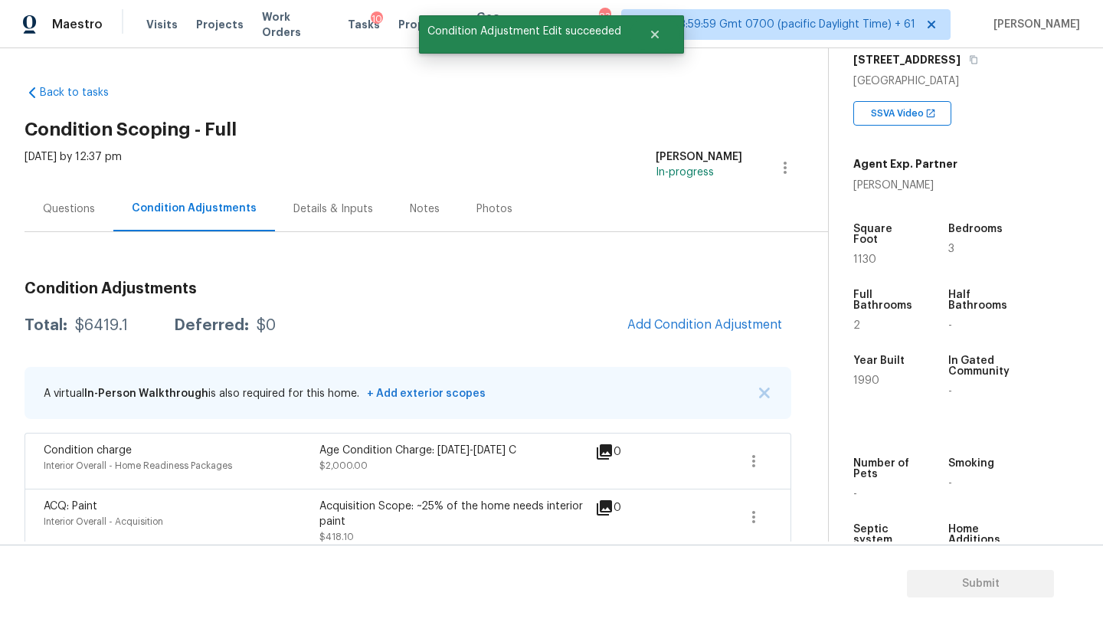
click at [71, 221] on div "Questions" at bounding box center [69, 208] width 89 height 45
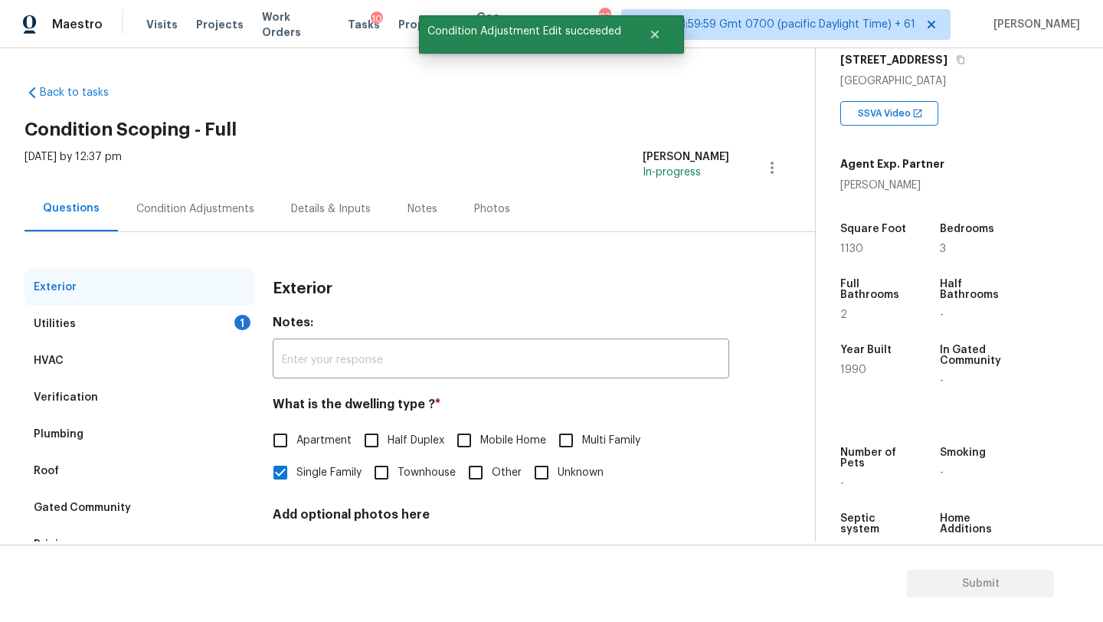
click at [109, 337] on div "Utilities 1" at bounding box center [140, 324] width 230 height 37
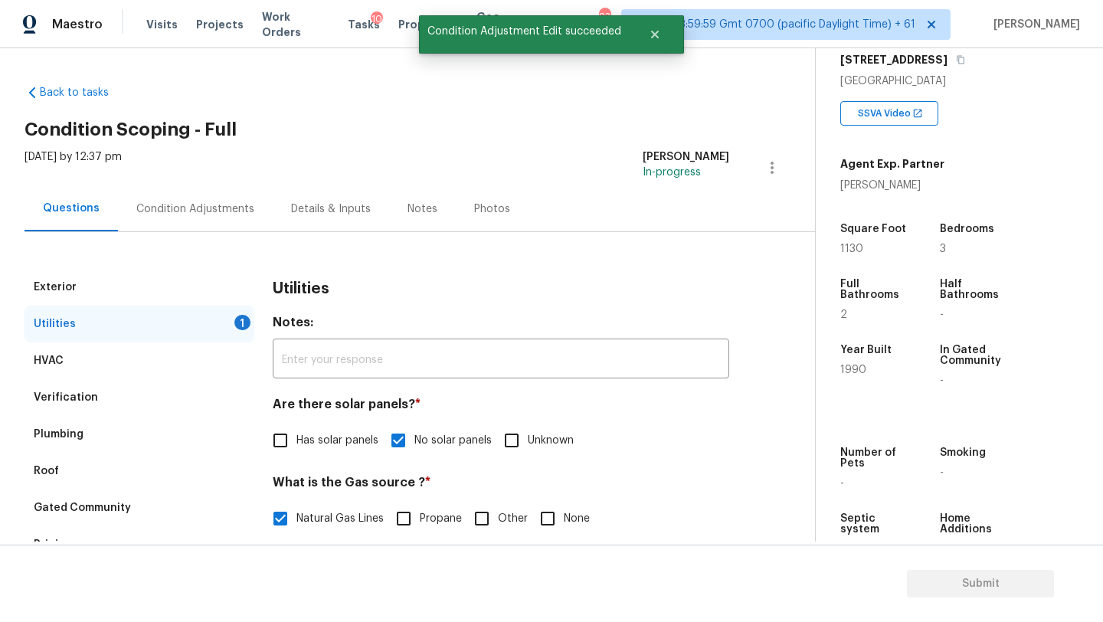
scroll to position [282, 0]
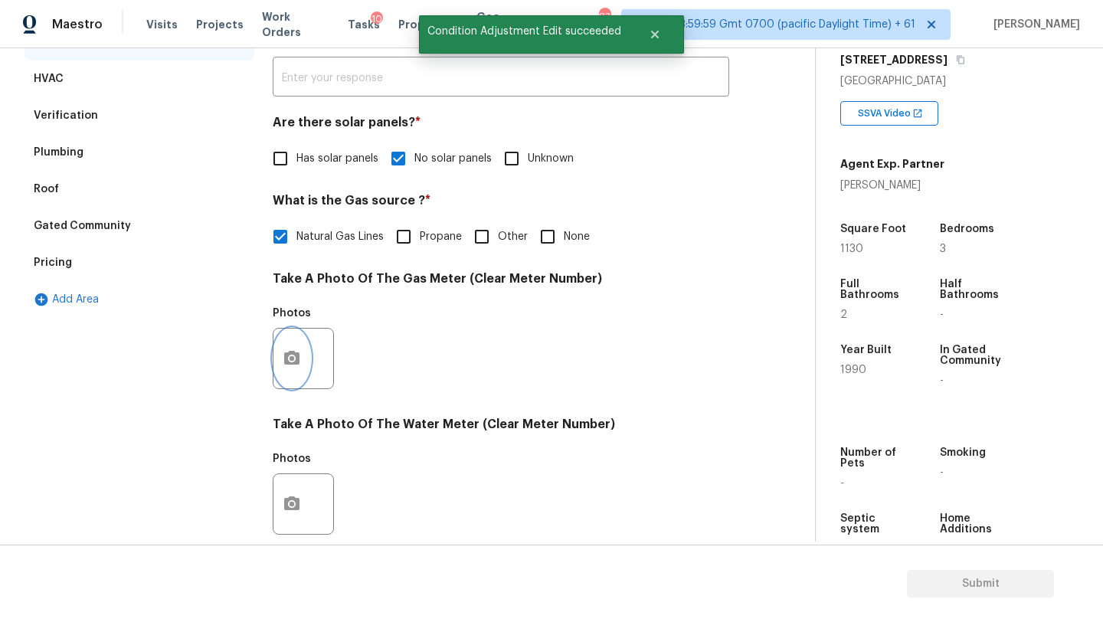
click at [297, 373] on button "button" at bounding box center [291, 359] width 37 height 60
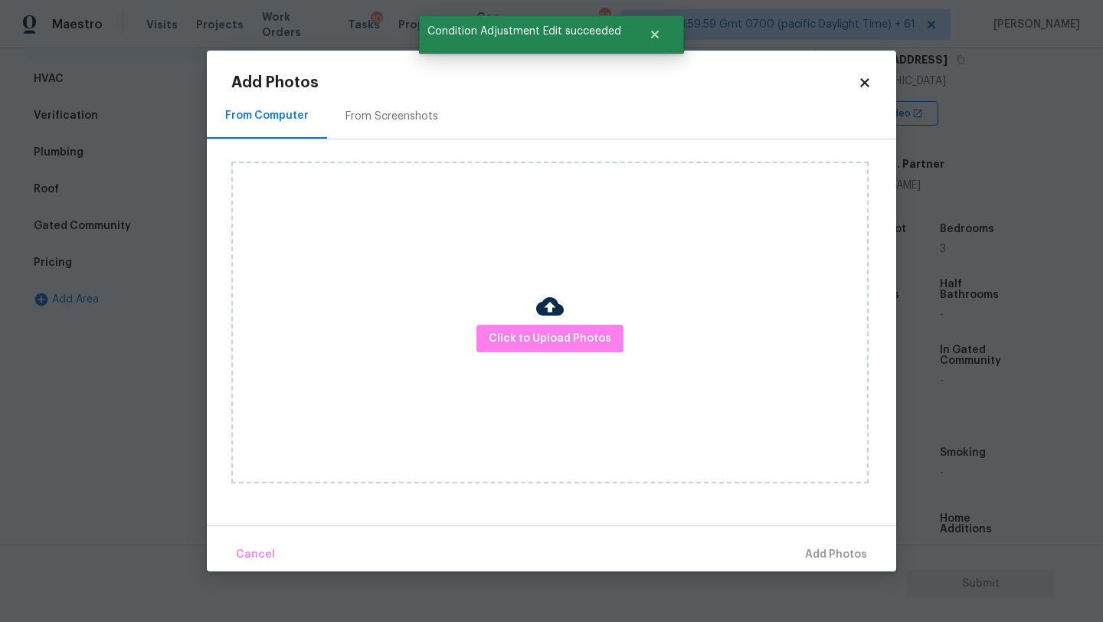
click at [391, 111] on div "From Screenshots" at bounding box center [391, 116] width 93 height 15
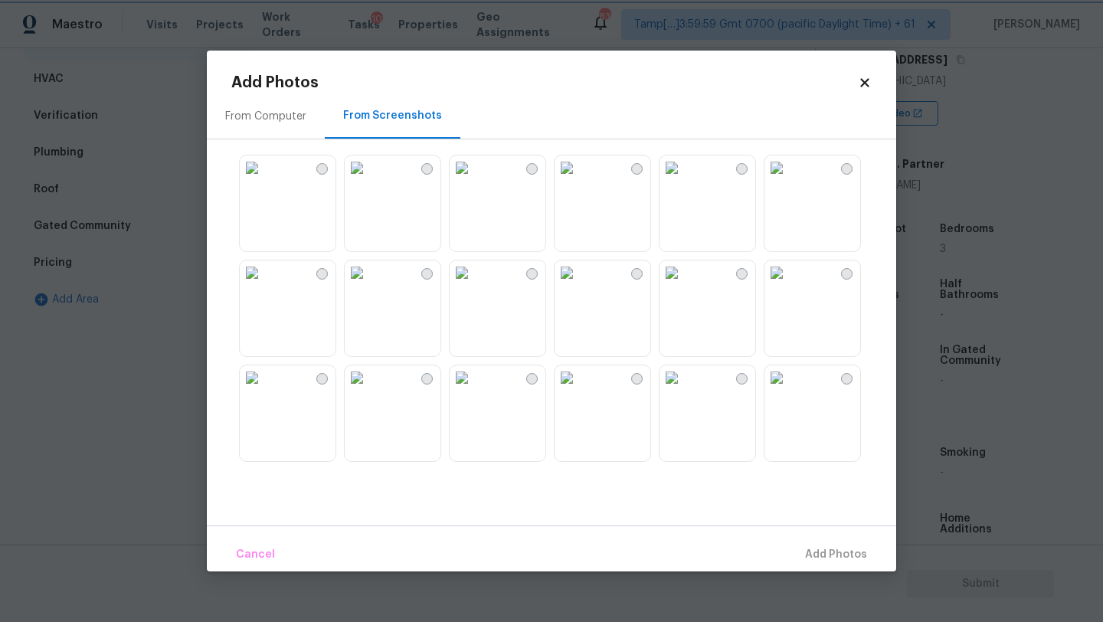
scroll to position [97, 0]
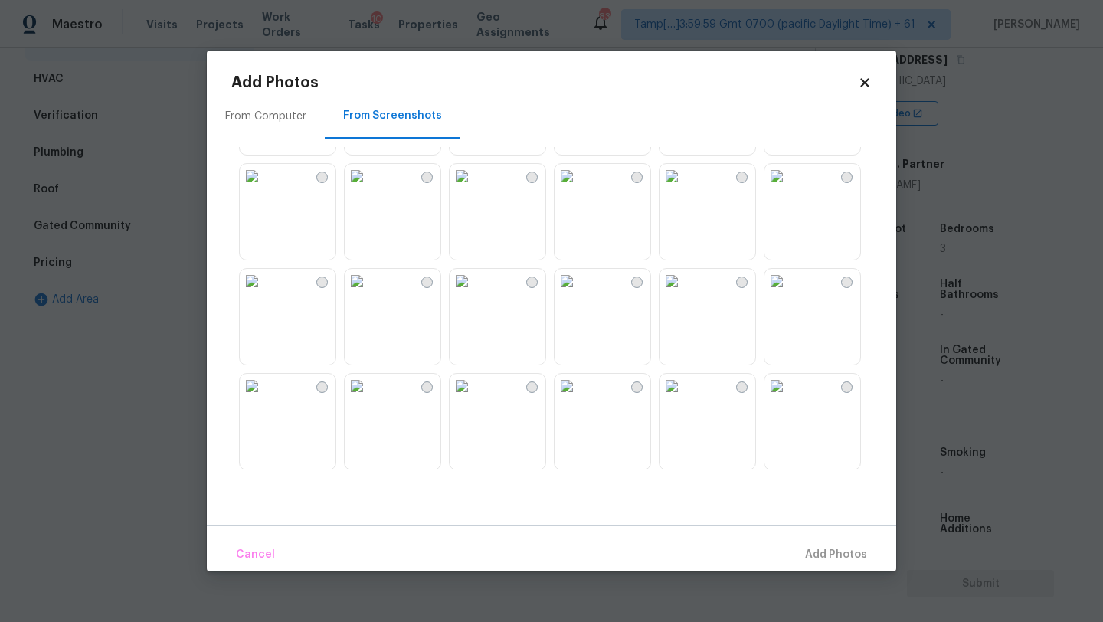
click at [369, 293] on img at bounding box center [357, 281] width 25 height 25
click at [840, 555] on span "Add 1 Photo(s)" at bounding box center [829, 554] width 76 height 19
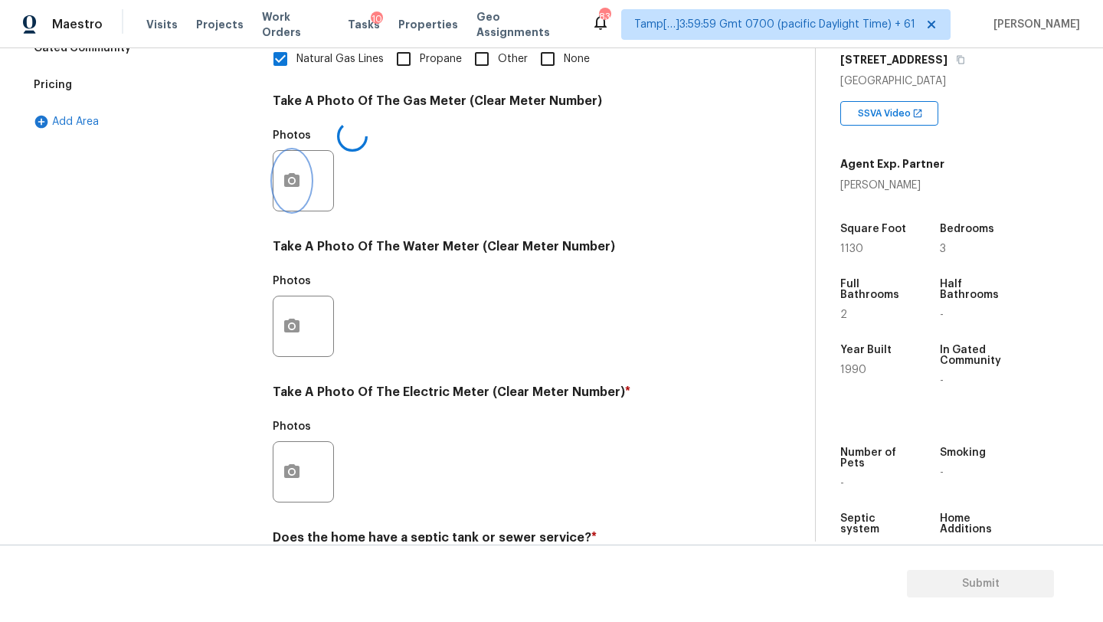
scroll to position [515, 0]
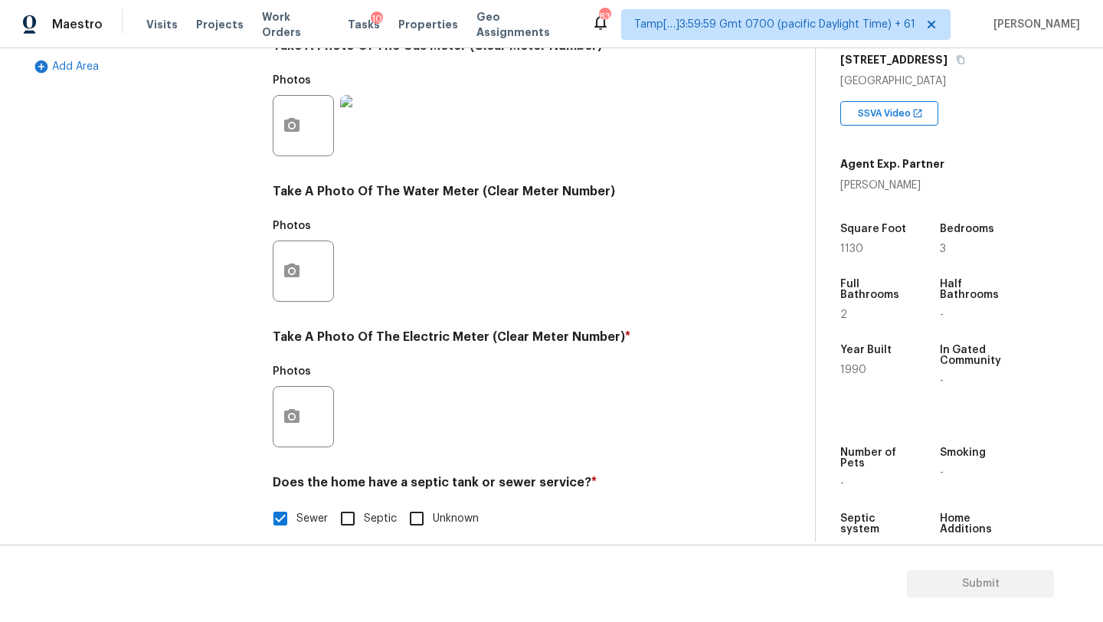
click at [270, 260] on div "Exterior Utilities 1 HVAC Verification Plumbing Roof Gated Community Pricing Ad…" at bounding box center [402, 153] width 754 height 799
click at [297, 270] on icon "button" at bounding box center [291, 271] width 15 height 14
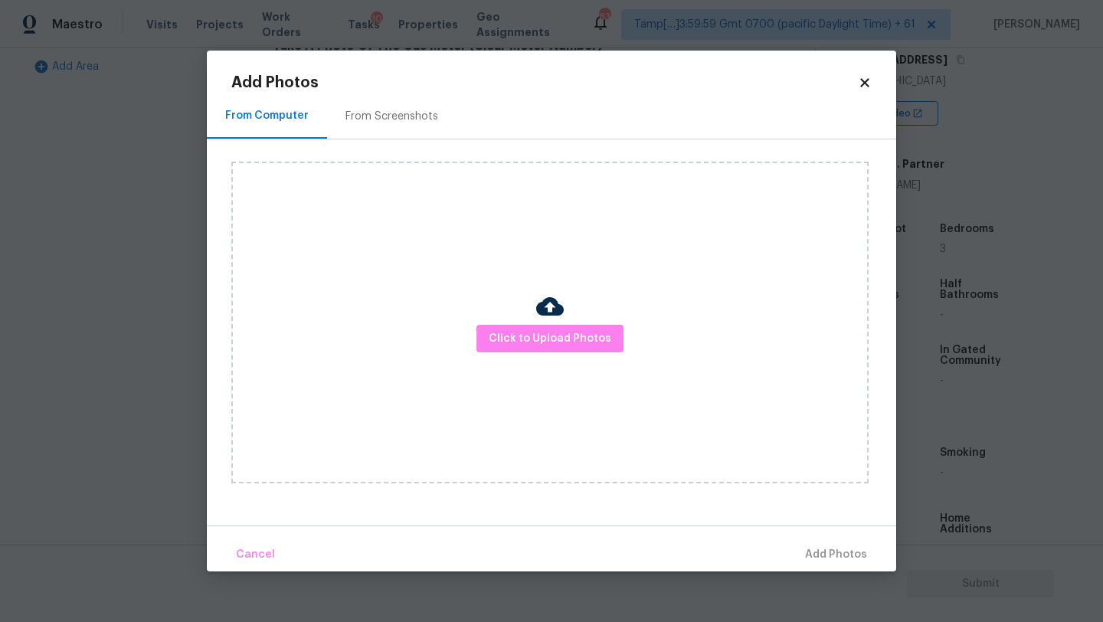
click at [386, 117] on div "From Screenshots" at bounding box center [391, 116] width 93 height 15
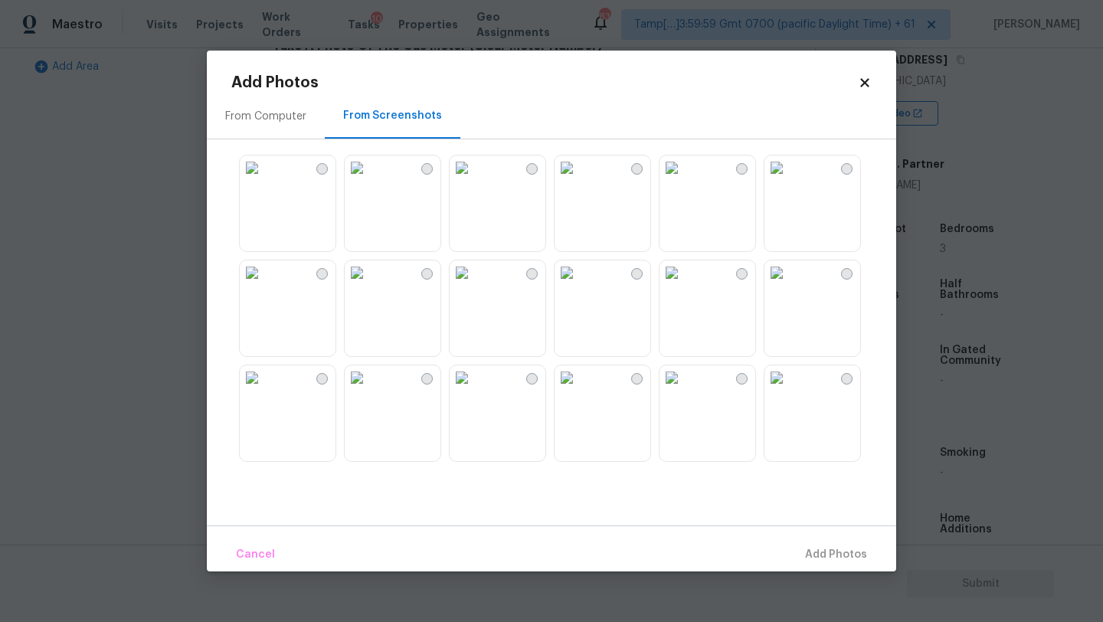
click at [369, 390] on img at bounding box center [357, 377] width 25 height 25
click at [865, 546] on span "Add 1 Photo(s)" at bounding box center [829, 554] width 76 height 19
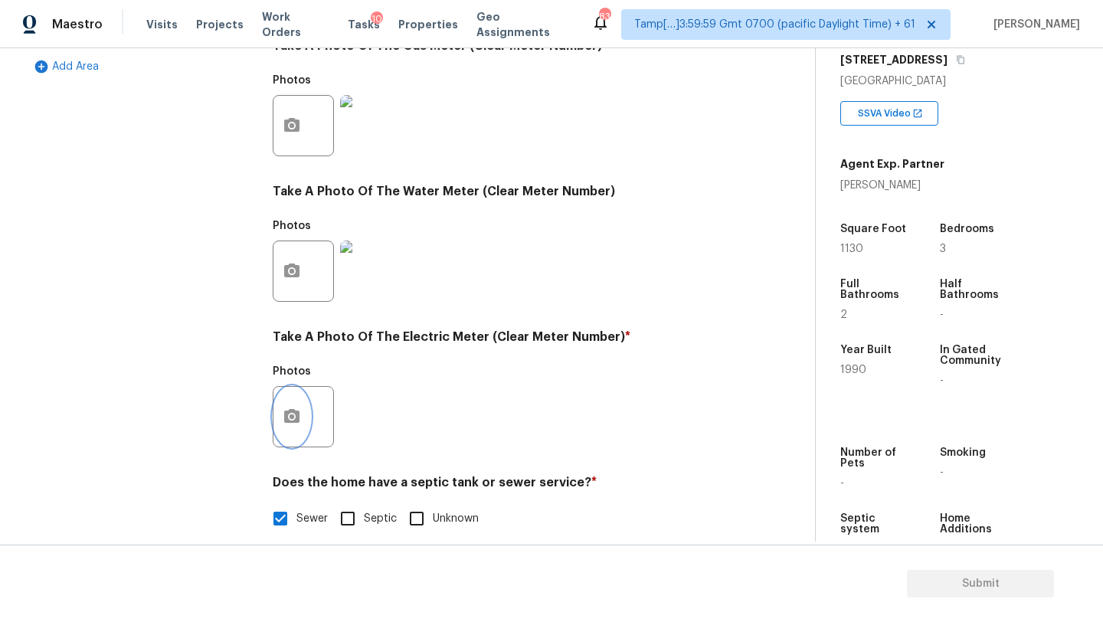
click at [300, 417] on icon "button" at bounding box center [292, 417] width 18 height 18
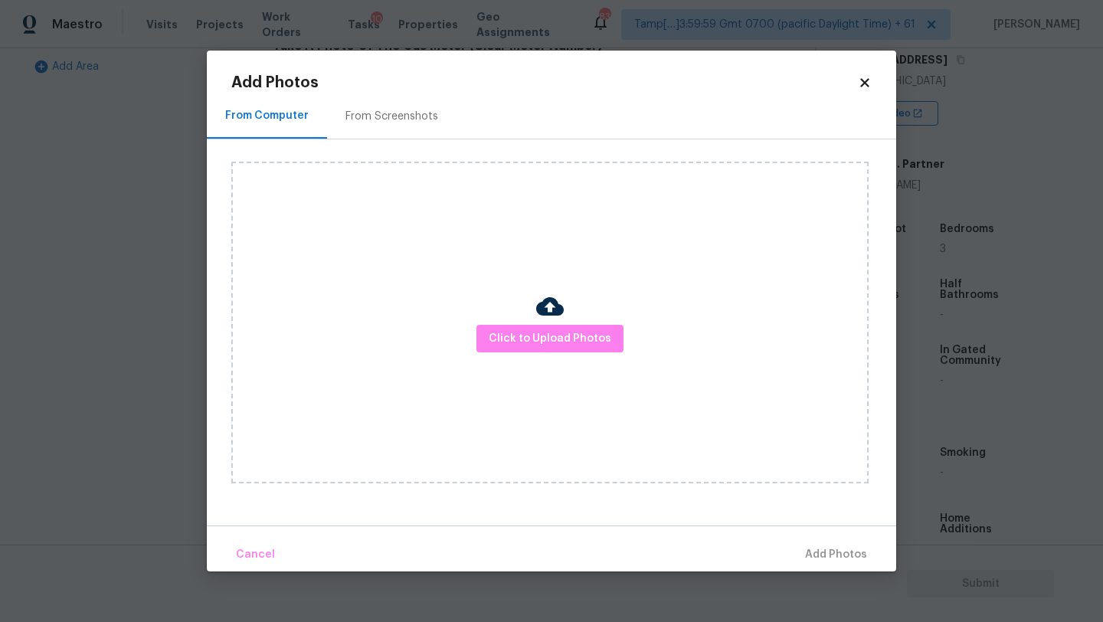
click at [384, 126] on div "From Screenshots" at bounding box center [391, 115] width 129 height 45
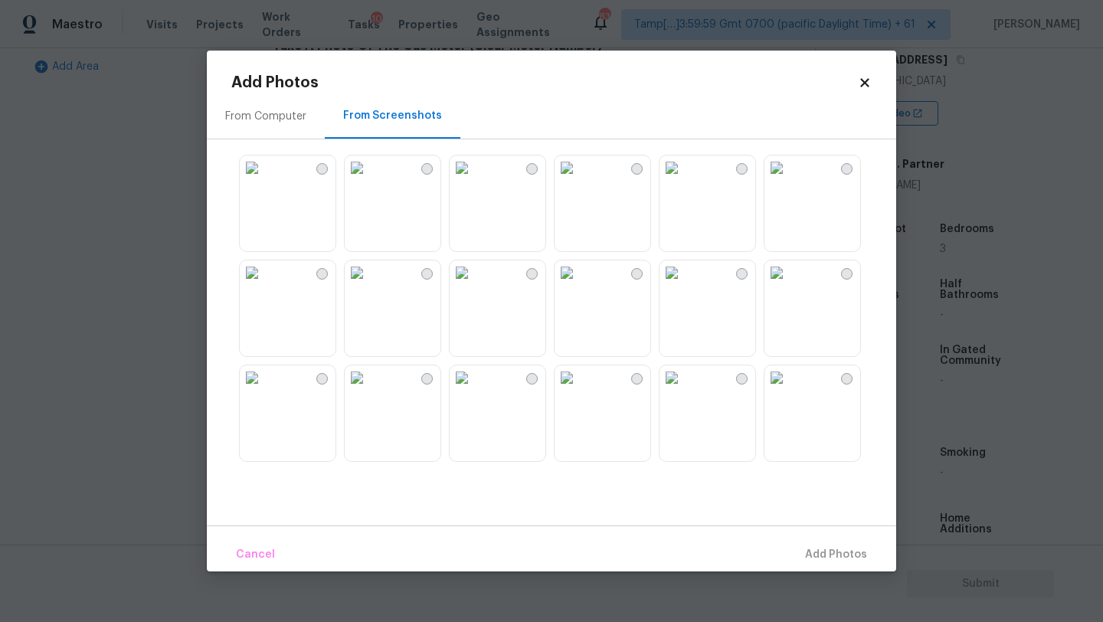
click at [474, 390] on img at bounding box center [462, 377] width 25 height 25
click at [843, 553] on span "Add 1 Photo(s)" at bounding box center [829, 554] width 76 height 19
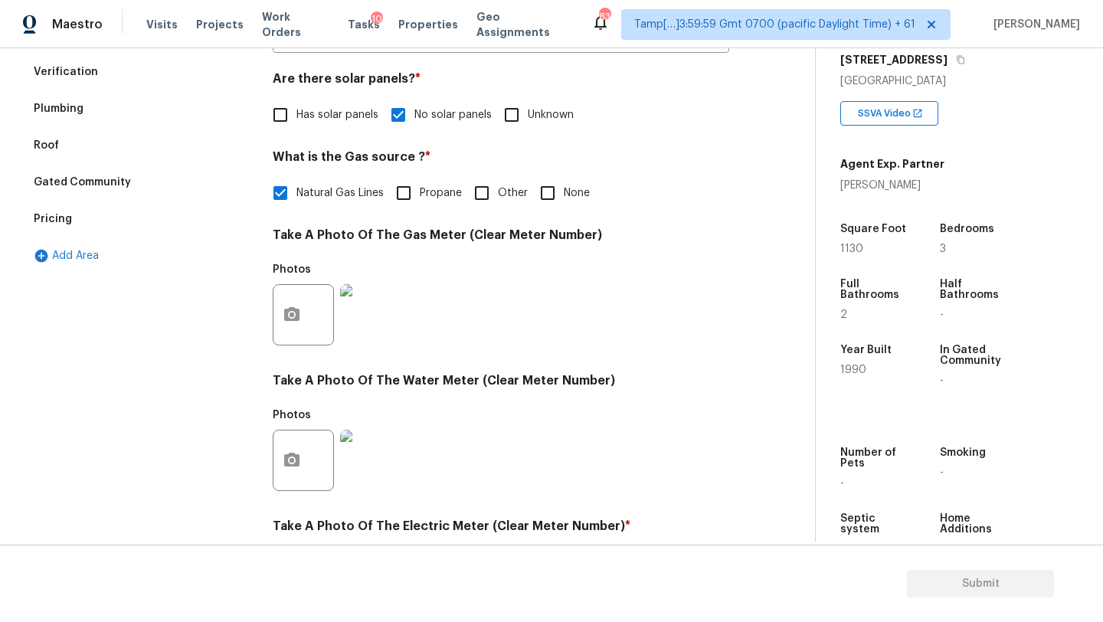
scroll to position [0, 0]
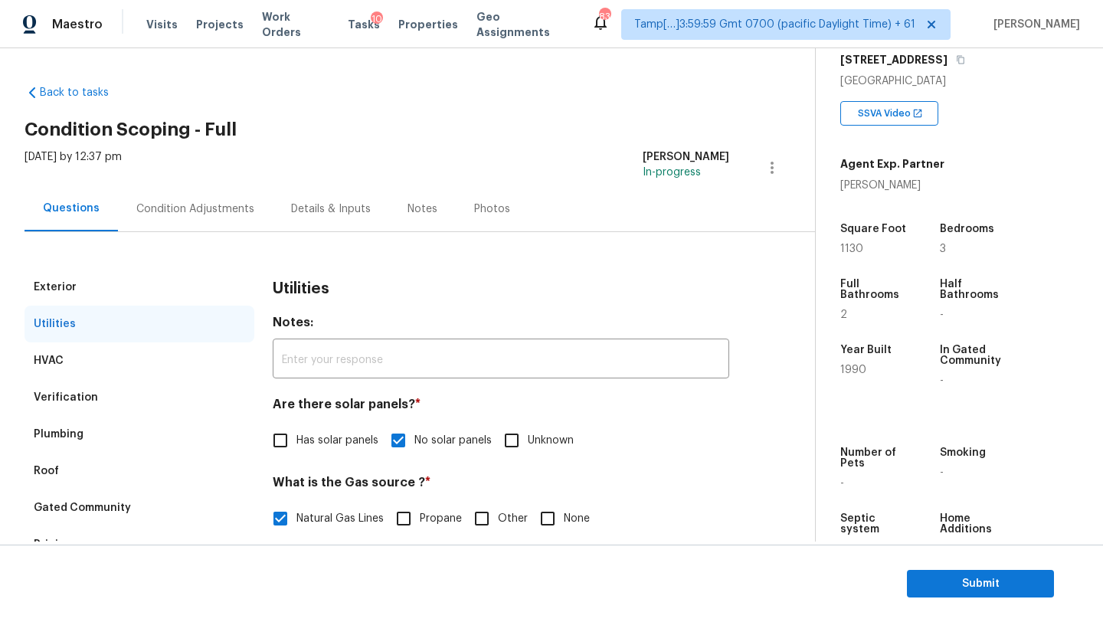
click at [197, 206] on div "Condition Adjustments" at bounding box center [195, 208] width 118 height 15
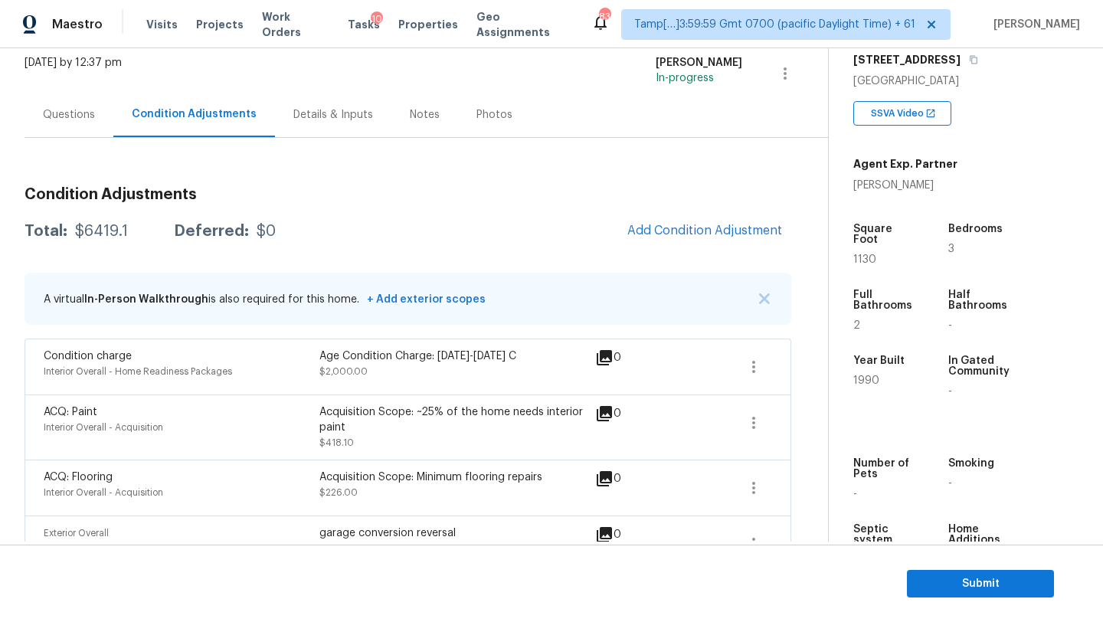
scroll to position [131, 0]
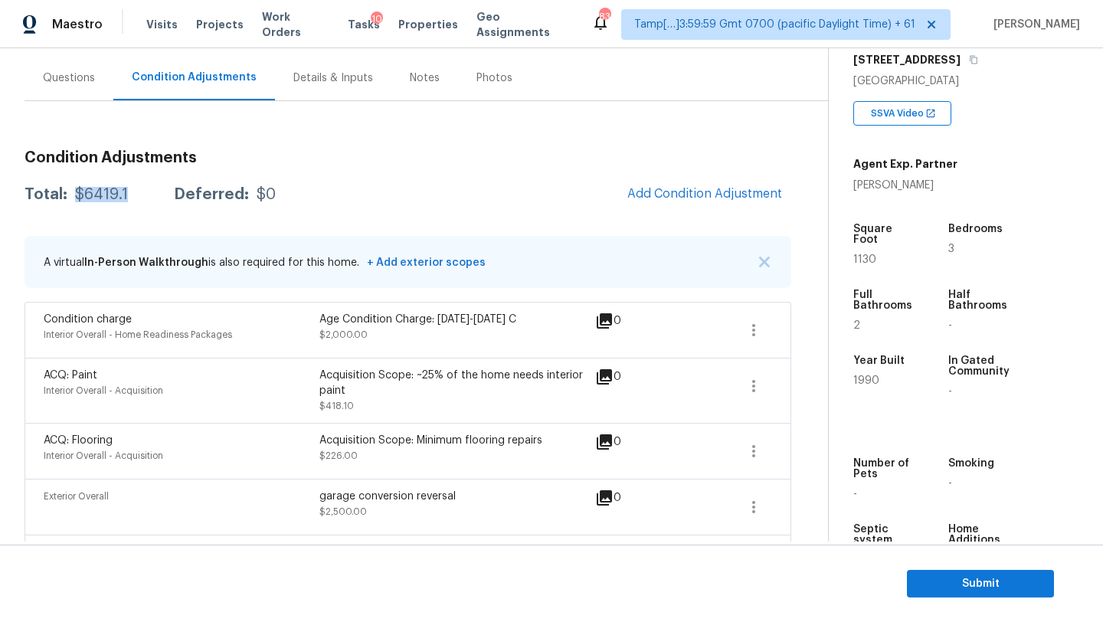
drag, startPoint x: 73, startPoint y: 199, endPoint x: 146, endPoint y: 199, distance: 72.8
click at [146, 199] on div "Total: $6419.1 Deferred: $0" at bounding box center [150, 194] width 251 height 15
copy div "$6419.1"
click at [72, 70] on div "Questions" at bounding box center [69, 77] width 52 height 15
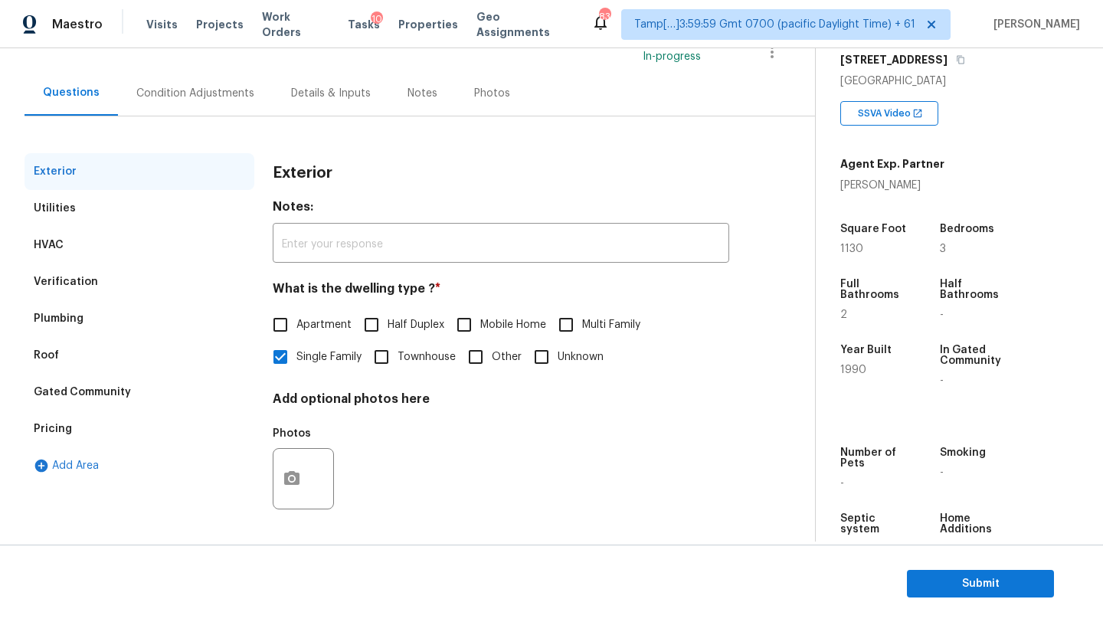
click at [68, 418] on div "Pricing" at bounding box center [140, 429] width 230 height 37
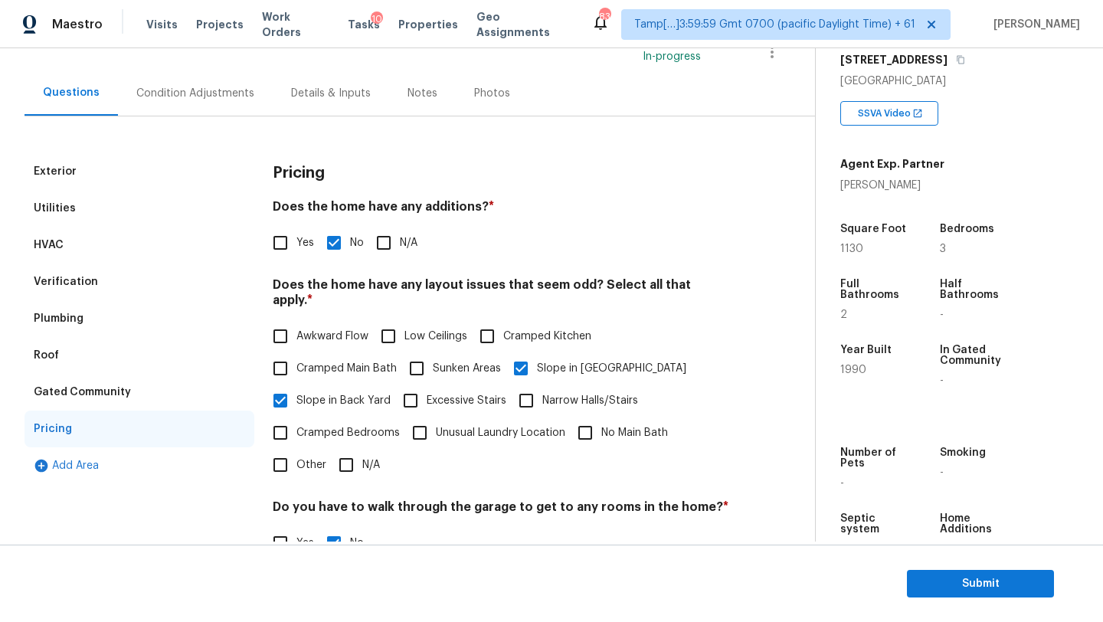
scroll to position [131, 0]
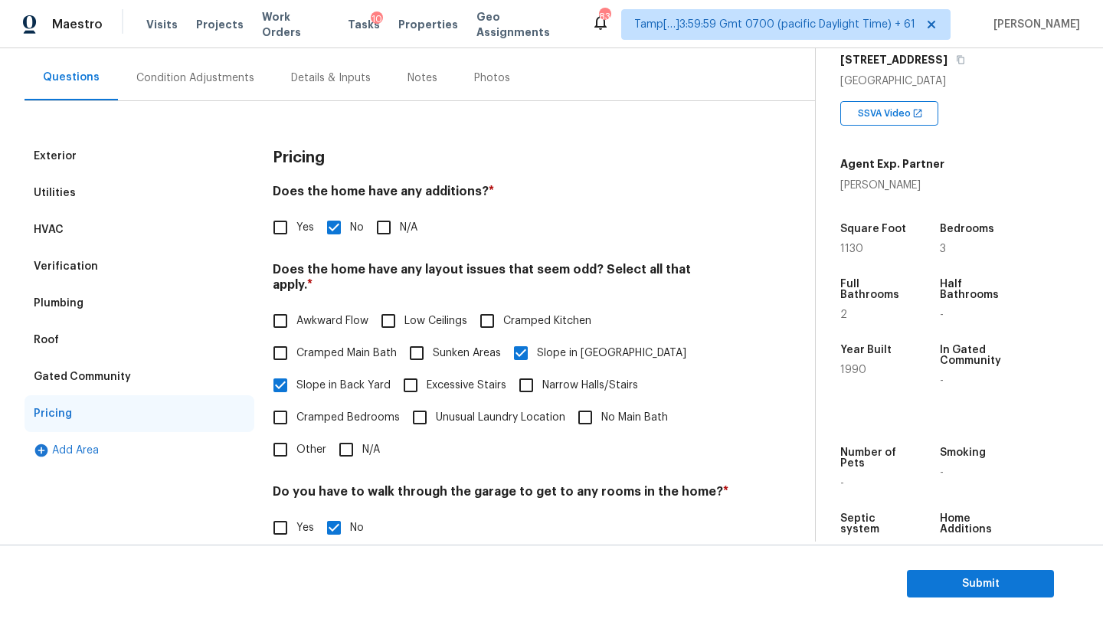
click at [283, 224] on input "Yes" at bounding box center [280, 227] width 32 height 32
checkbox input "true"
checkbox input "false"
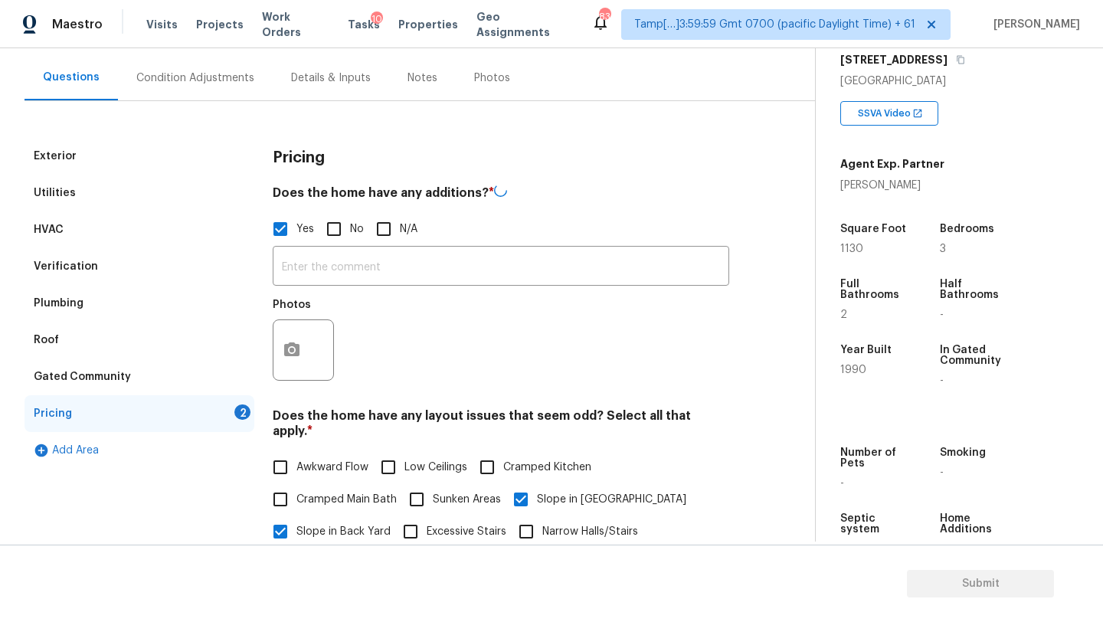
click at [305, 245] on div "​ Photos" at bounding box center [501, 317] width 457 height 145
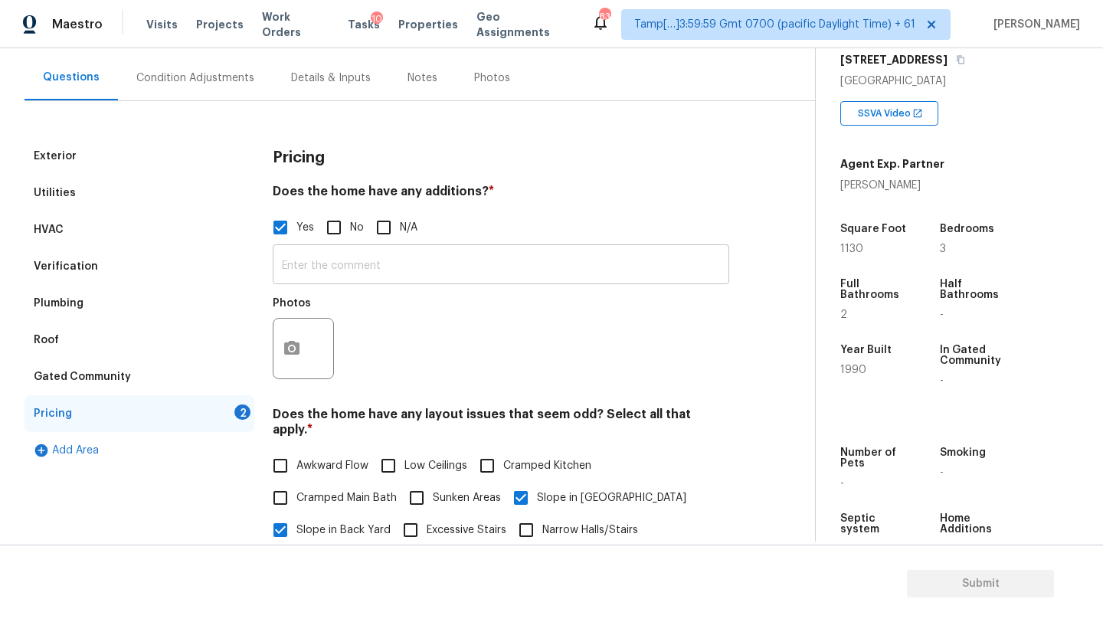
click at [306, 249] on input "text" at bounding box center [501, 266] width 457 height 36
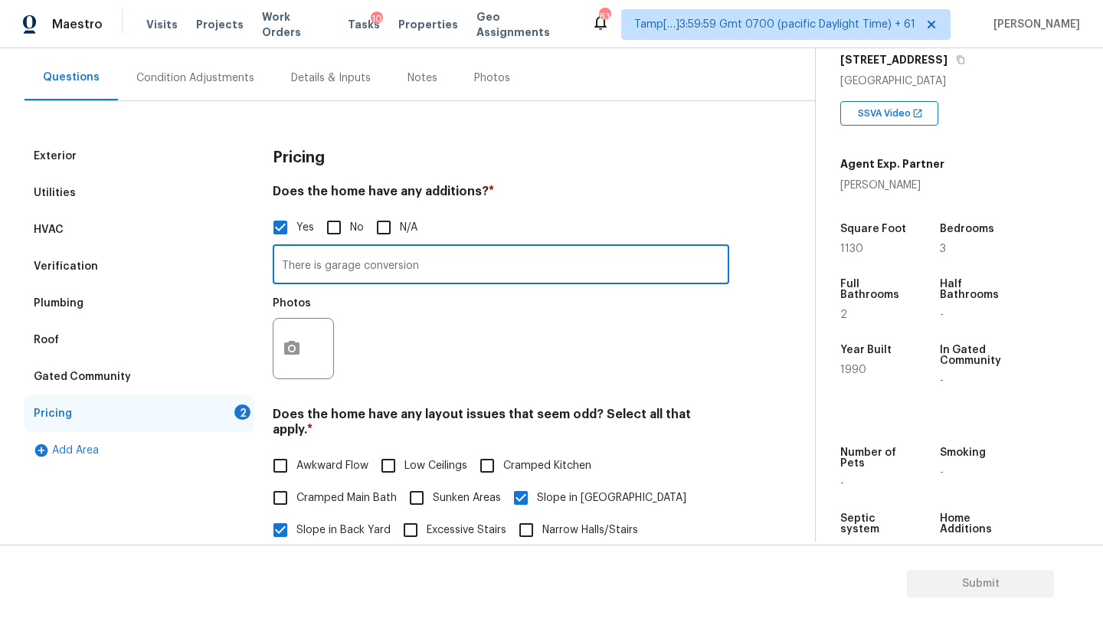
type input "There is garage conversion"
click at [286, 345] on icon "button" at bounding box center [291, 348] width 15 height 14
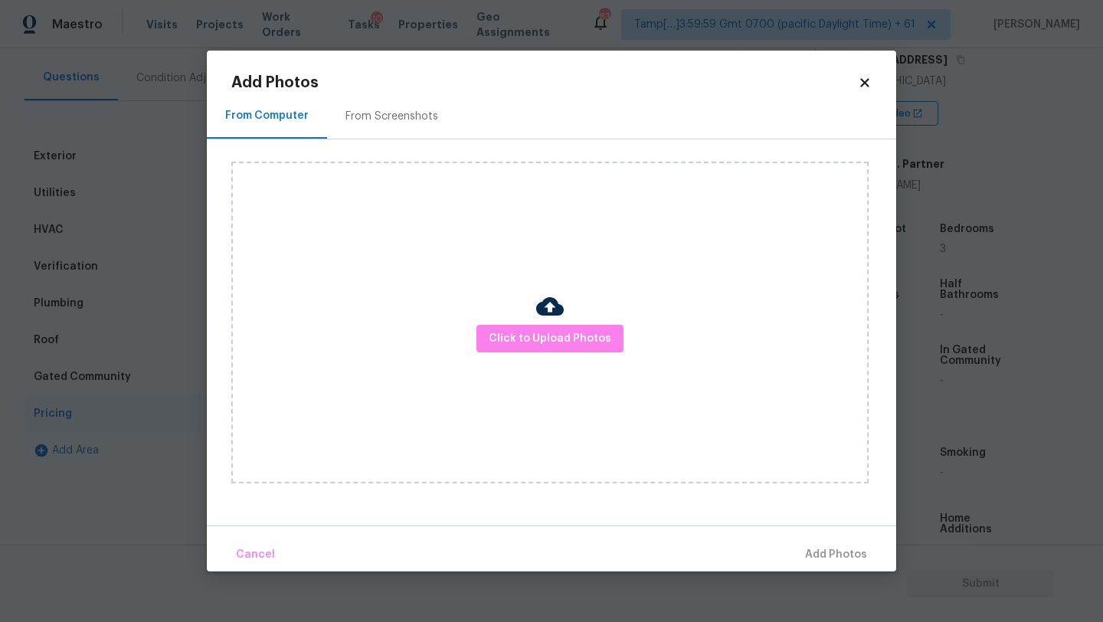
click at [546, 304] on img at bounding box center [550, 307] width 28 height 28
click at [546, 349] on button "Click to Upload Photos" at bounding box center [549, 339] width 147 height 28
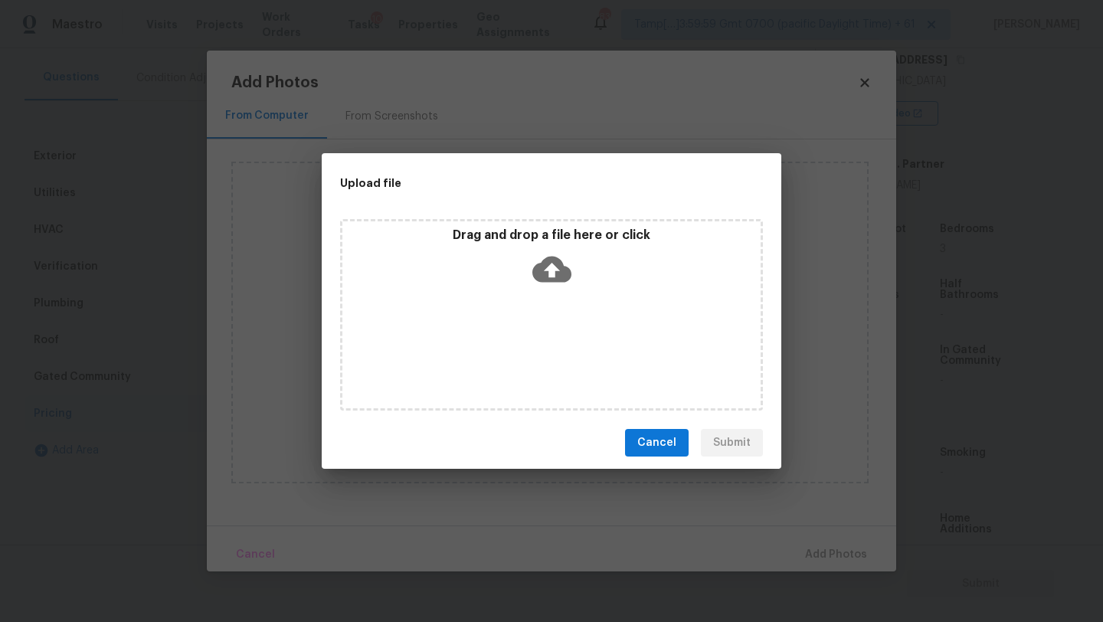
click at [547, 313] on div "Drag and drop a file here or click" at bounding box center [551, 314] width 423 height 191
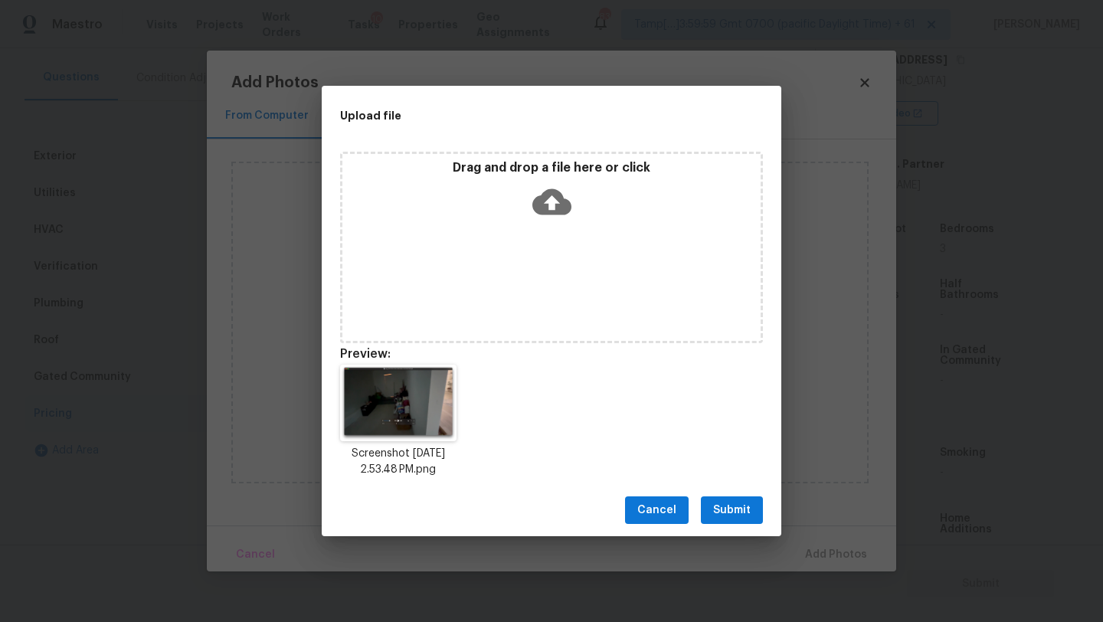
click at [728, 513] on span "Submit" at bounding box center [732, 510] width 38 height 19
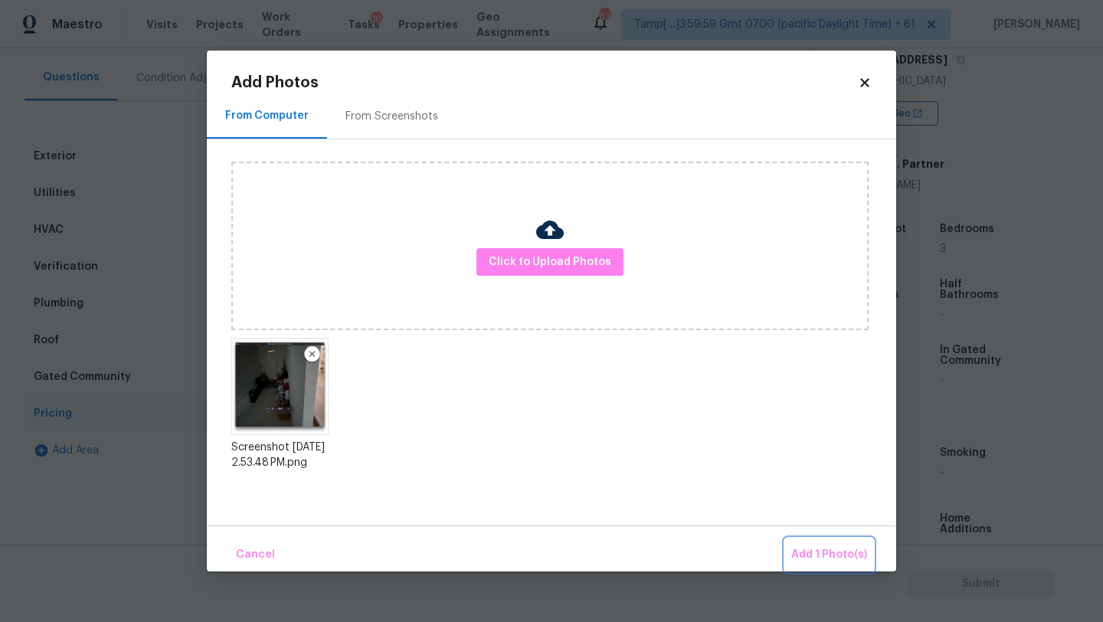
click at [802, 544] on button "Add 1 Photo(s)" at bounding box center [829, 554] width 88 height 33
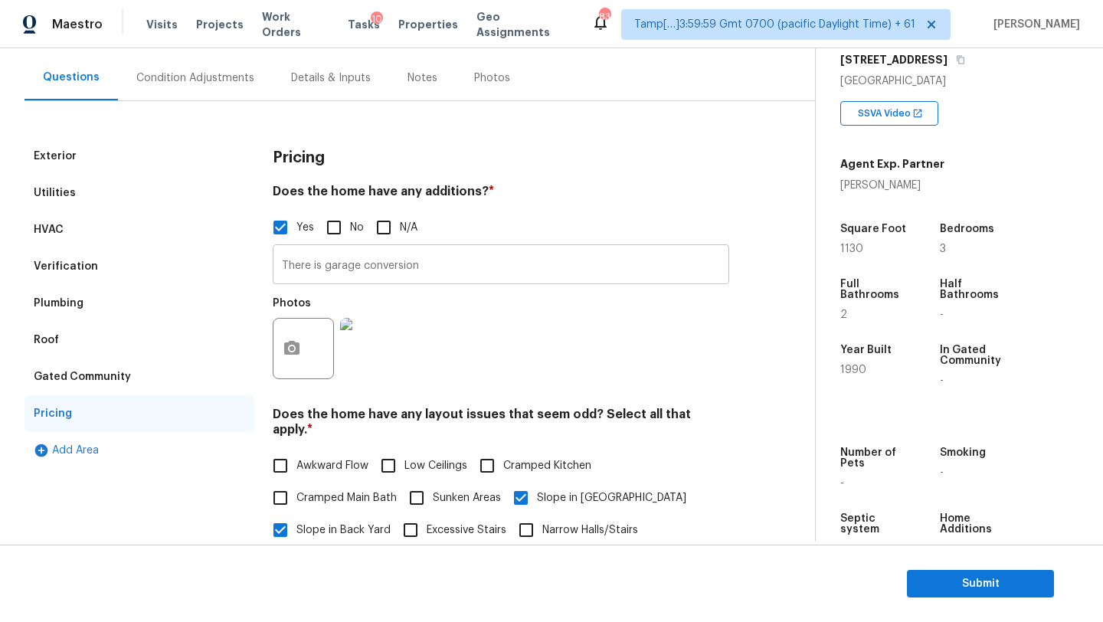
click at [348, 269] on input "There is garage conversion" at bounding box center [501, 266] width 457 height 36
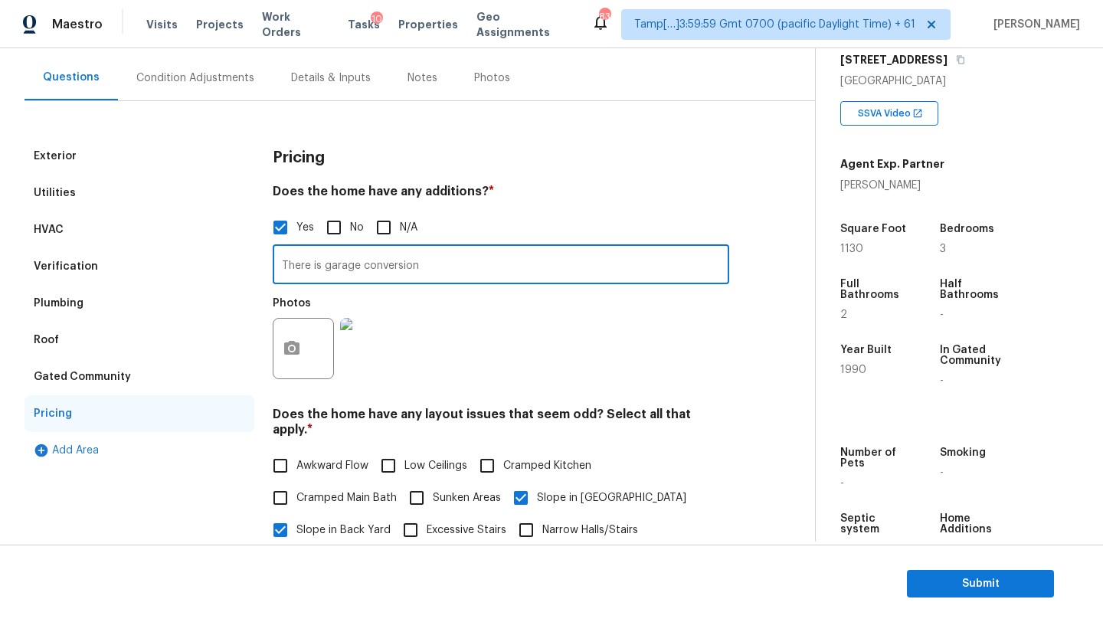
click at [348, 269] on input "There is garage conversion" at bounding box center [501, 266] width 457 height 36
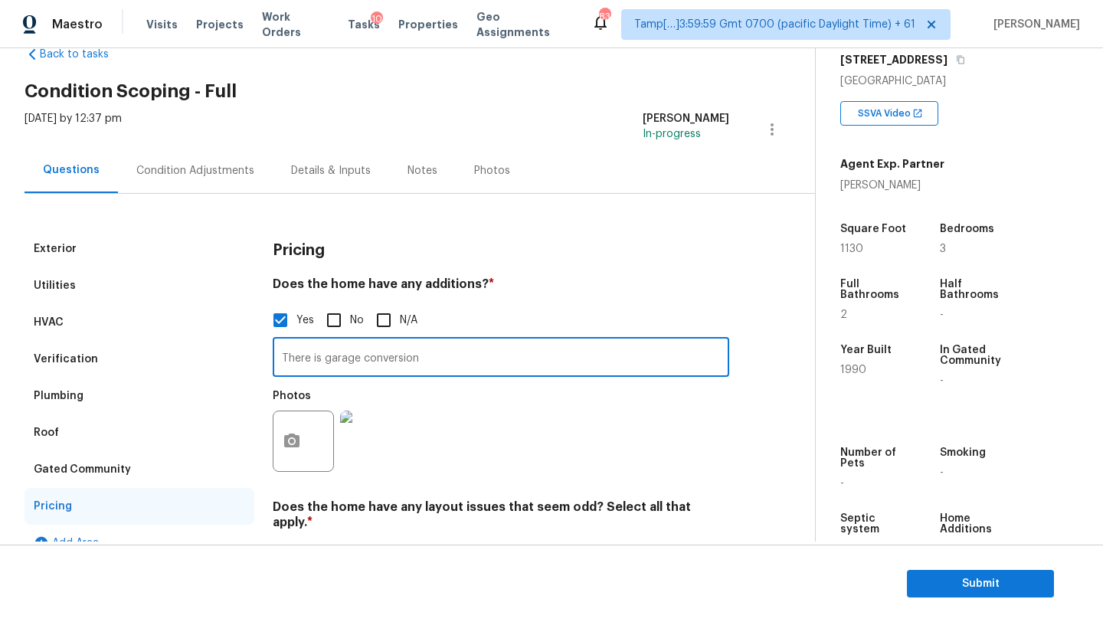
scroll to position [0, 0]
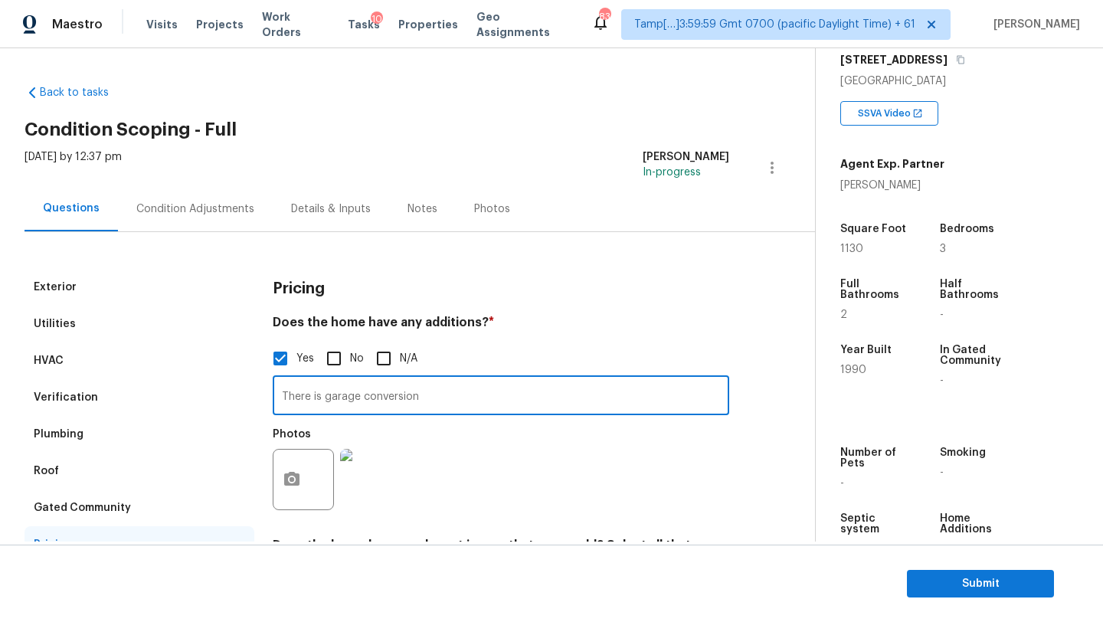
click at [209, 207] on div "Condition Adjustments" at bounding box center [195, 208] width 118 height 15
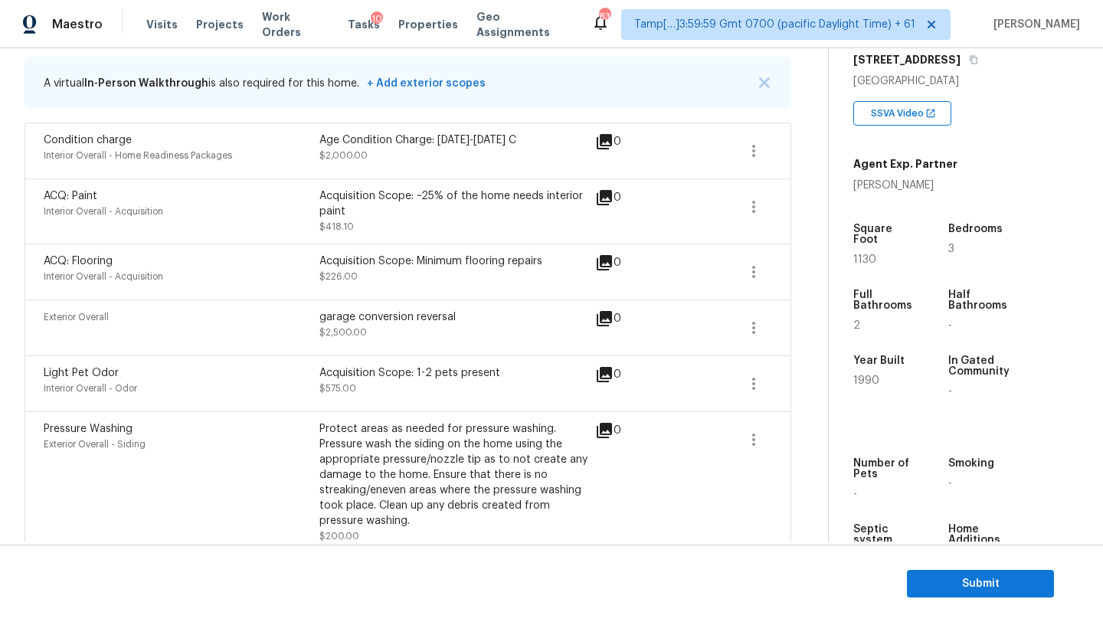
scroll to position [300, 0]
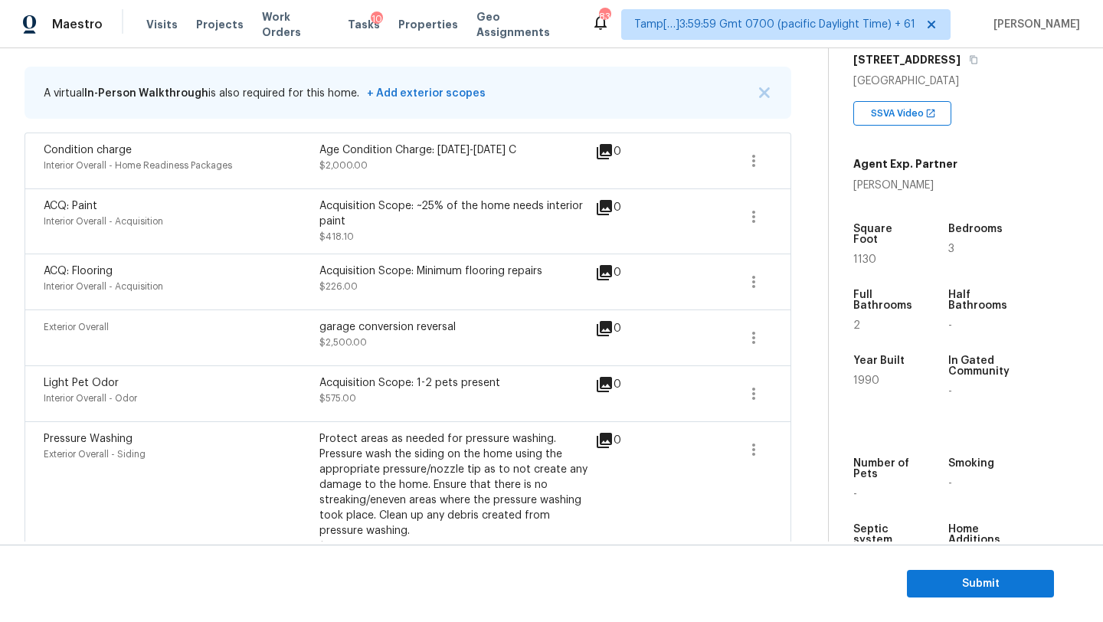
click at [957, 598] on section "Submit" at bounding box center [551, 584] width 1103 height 78
click at [957, 592] on span "Submit" at bounding box center [980, 583] width 123 height 19
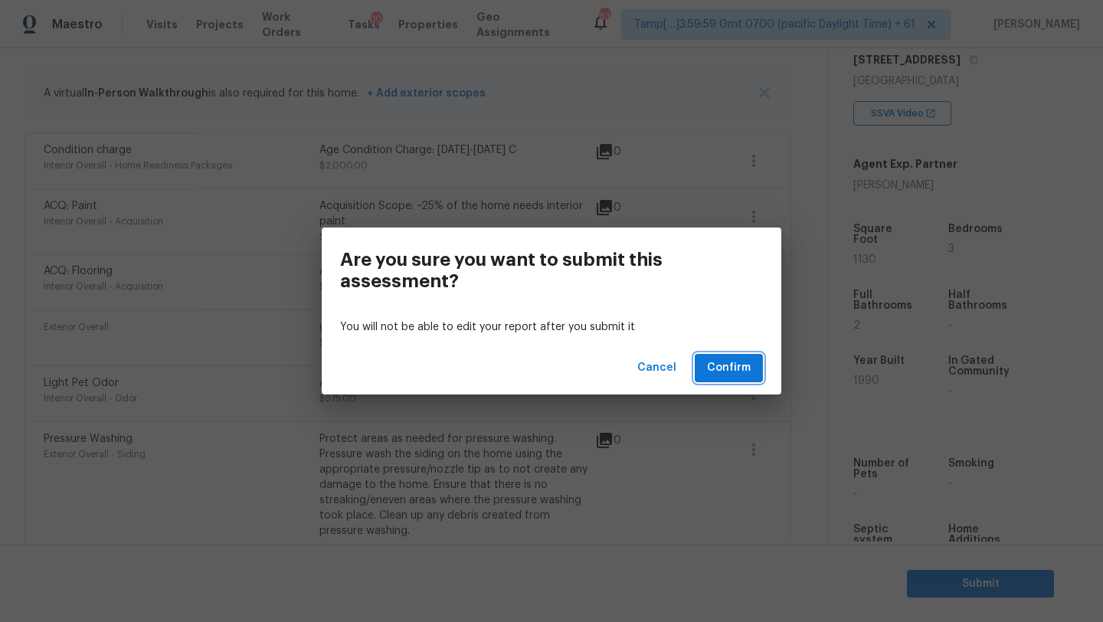
click at [715, 366] on span "Confirm" at bounding box center [729, 367] width 44 height 19
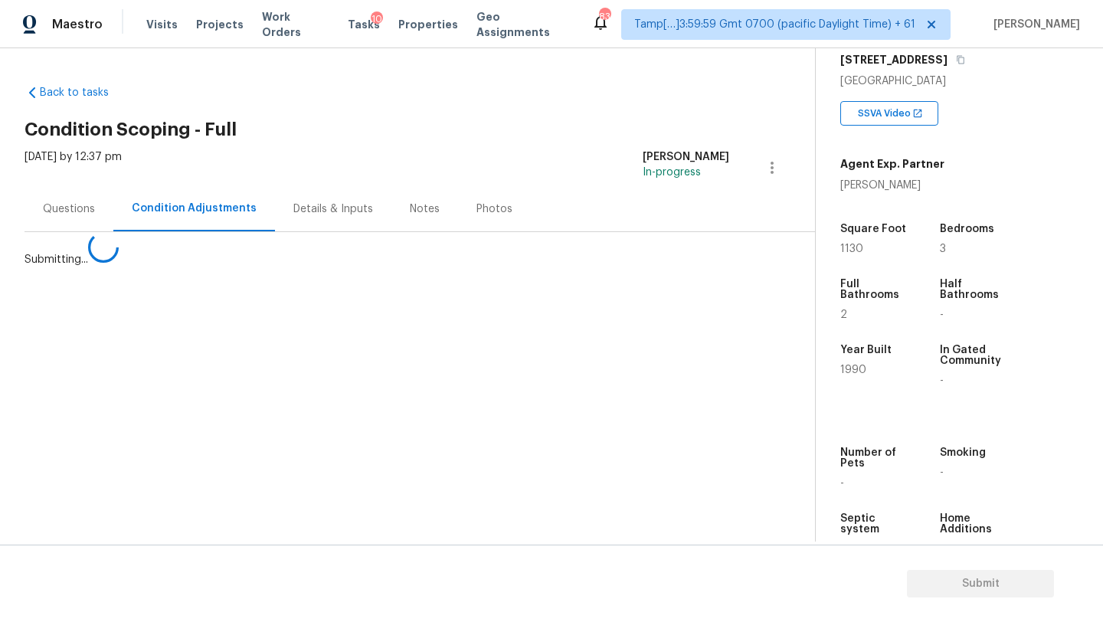
scroll to position [0, 0]
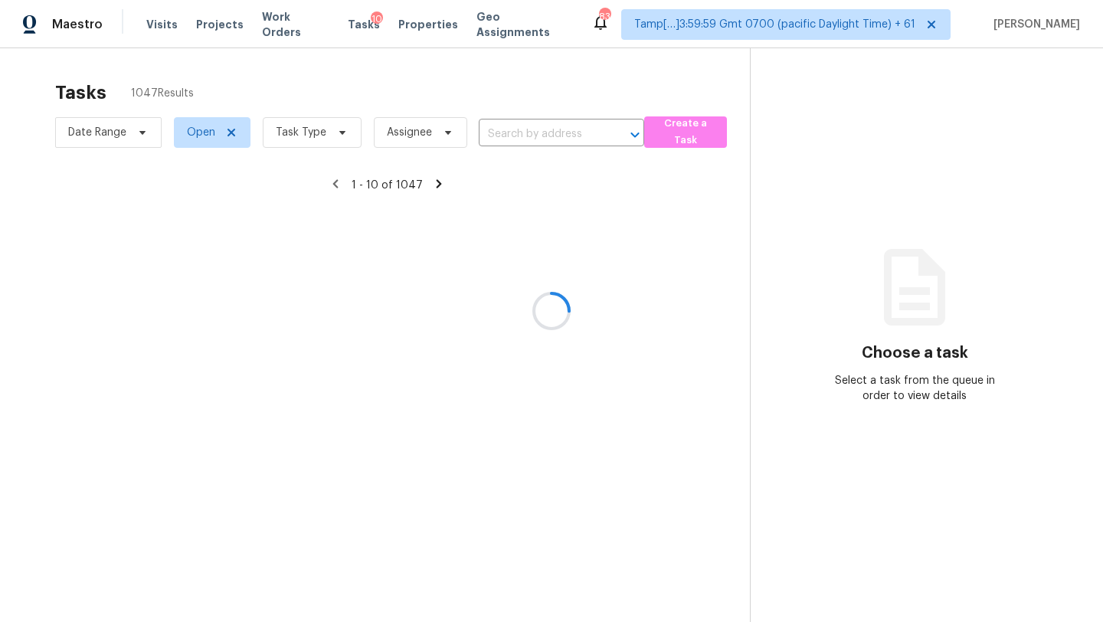
click at [296, 133] on div at bounding box center [551, 311] width 1103 height 622
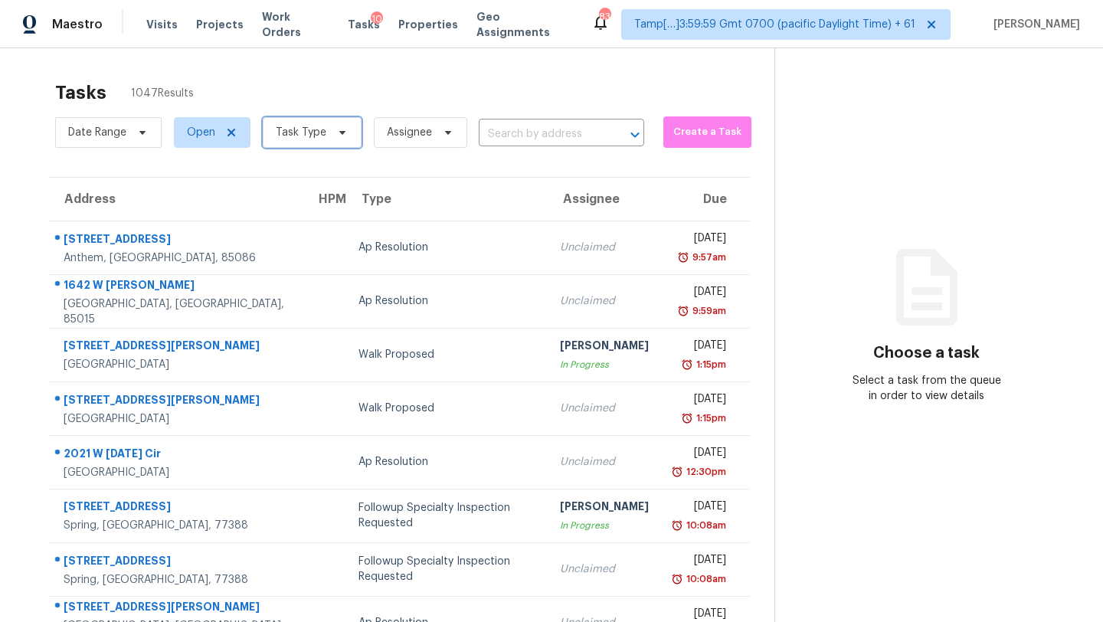
click at [295, 135] on span "Task Type" at bounding box center [301, 132] width 51 height 15
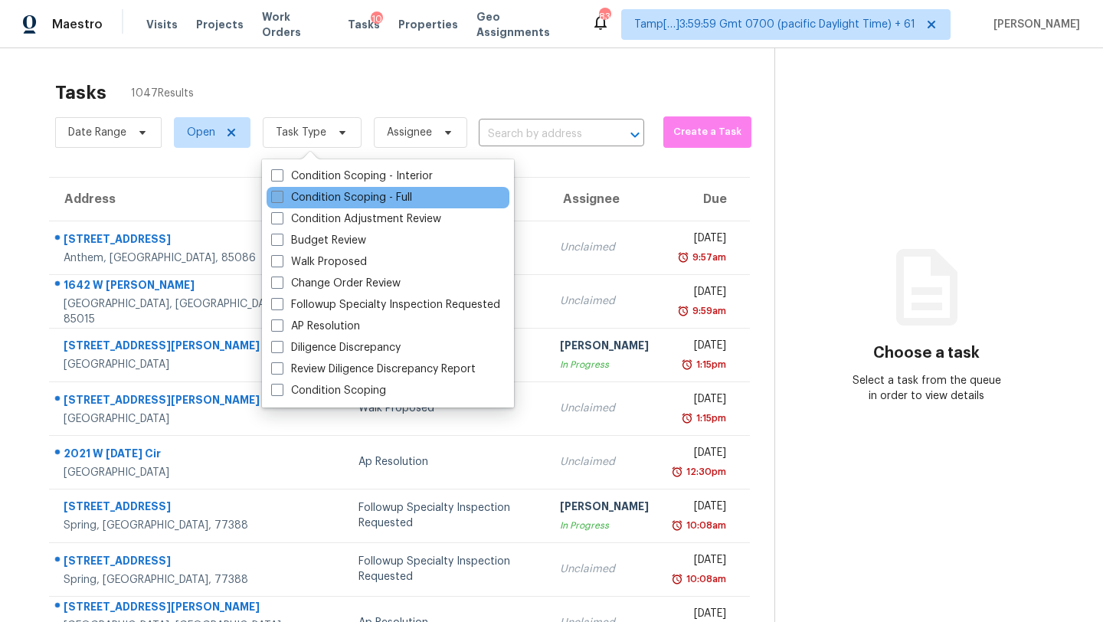
click at [304, 203] on label "Condition Scoping - Full" at bounding box center [341, 197] width 141 height 15
click at [281, 200] on input "Condition Scoping - Full" at bounding box center [276, 195] width 10 height 10
checkbox input "true"
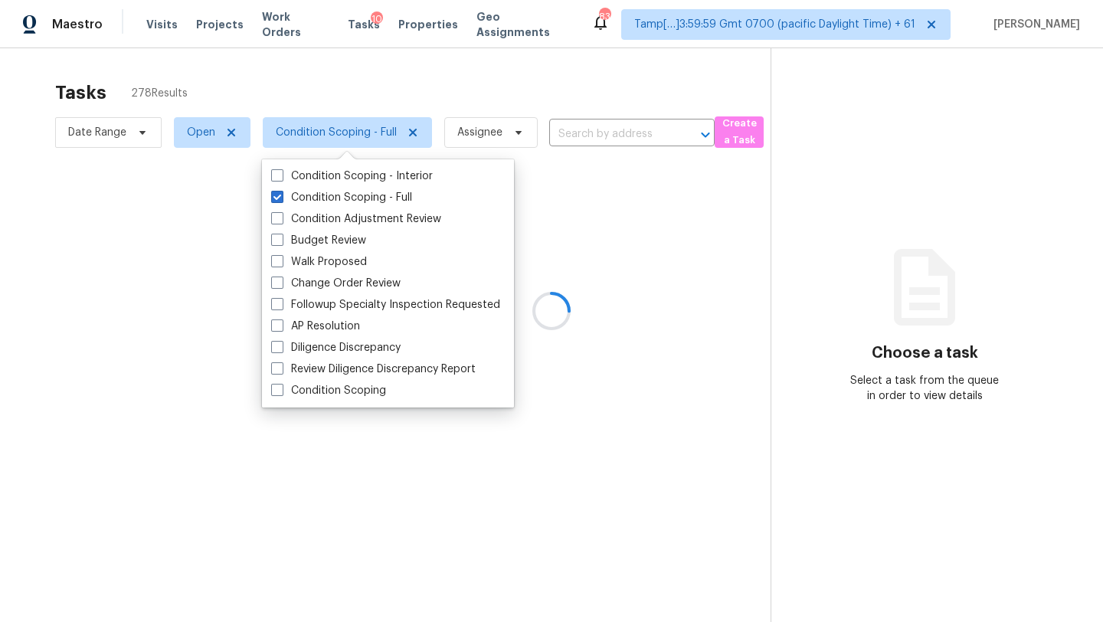
click at [374, 106] on div at bounding box center [551, 311] width 1103 height 622
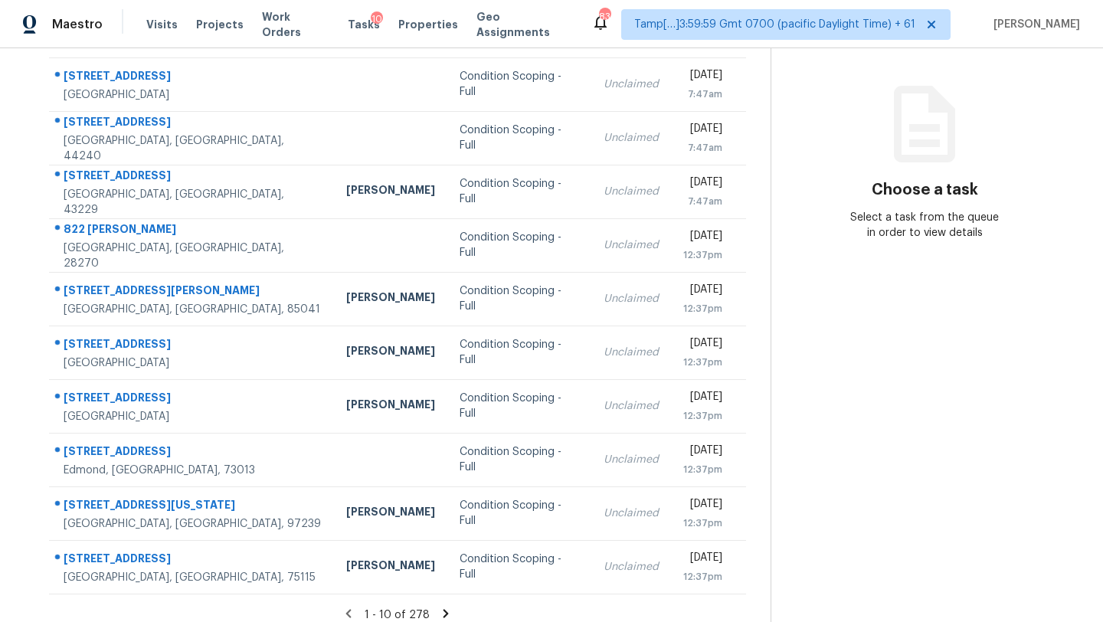
scroll to position [175, 0]
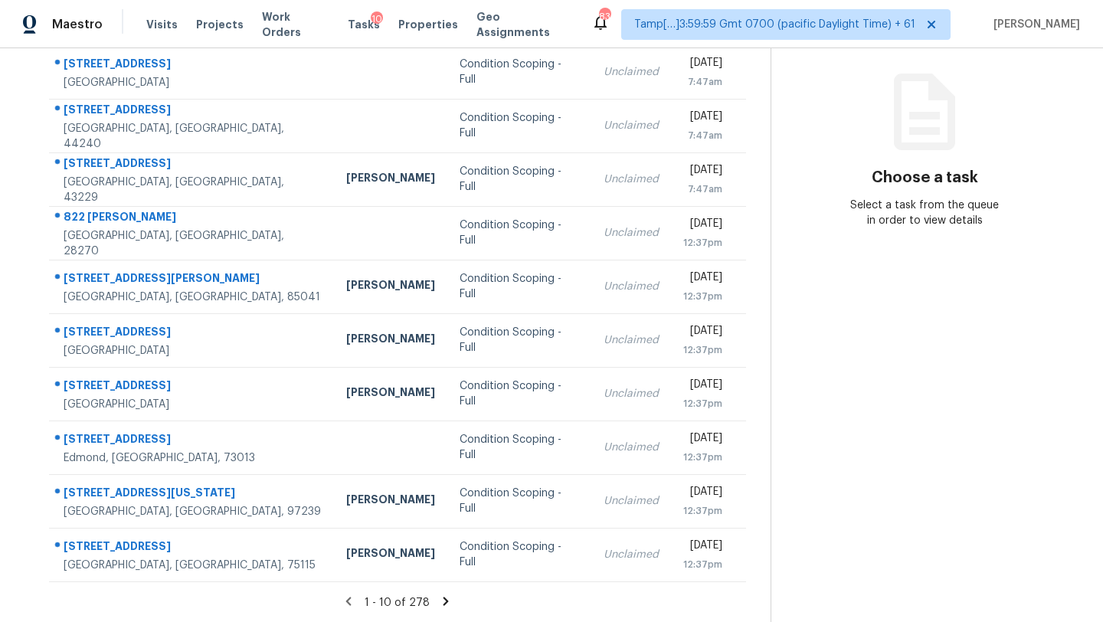
click at [440, 601] on icon at bounding box center [446, 601] width 14 height 14
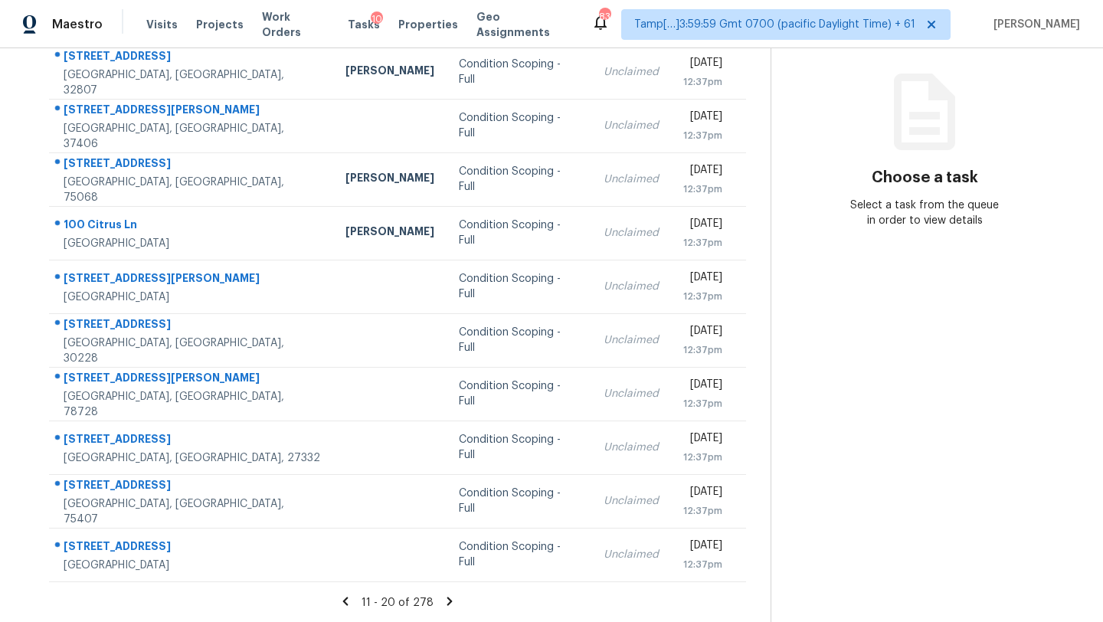
click at [452, 603] on icon at bounding box center [450, 601] width 14 height 14
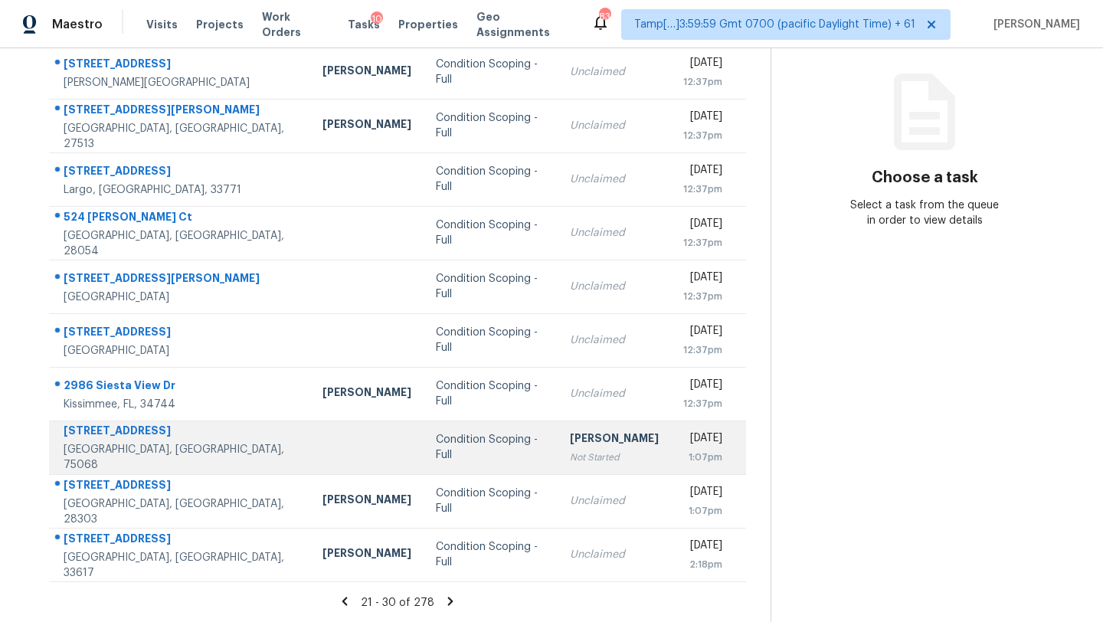
click at [570, 440] on div "[PERSON_NAME]" at bounding box center [614, 439] width 89 height 19
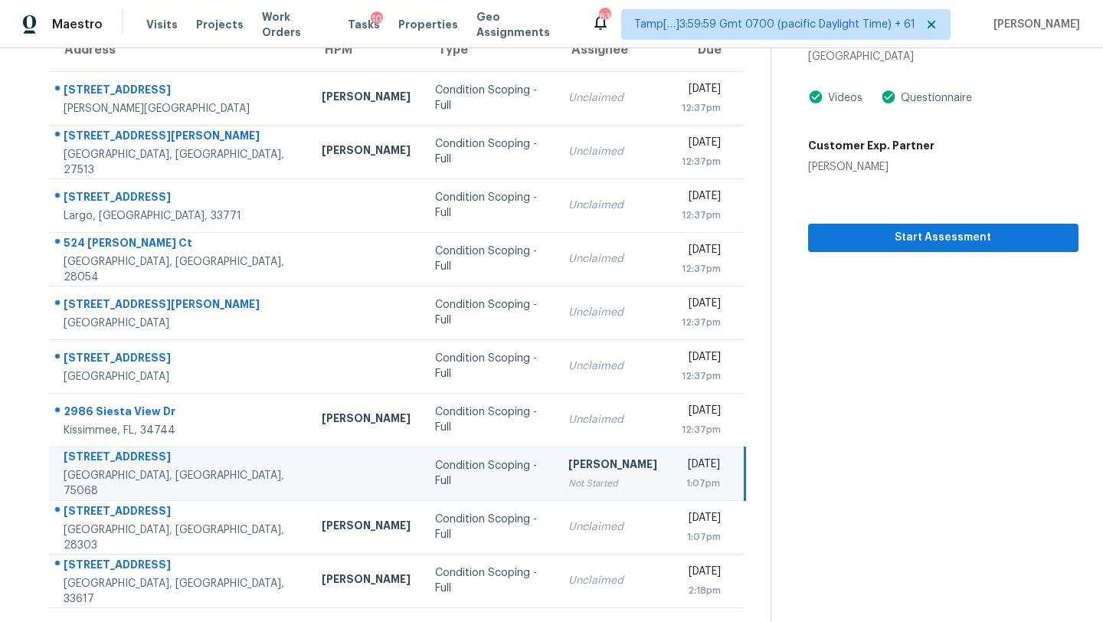
scroll to position [117, 0]
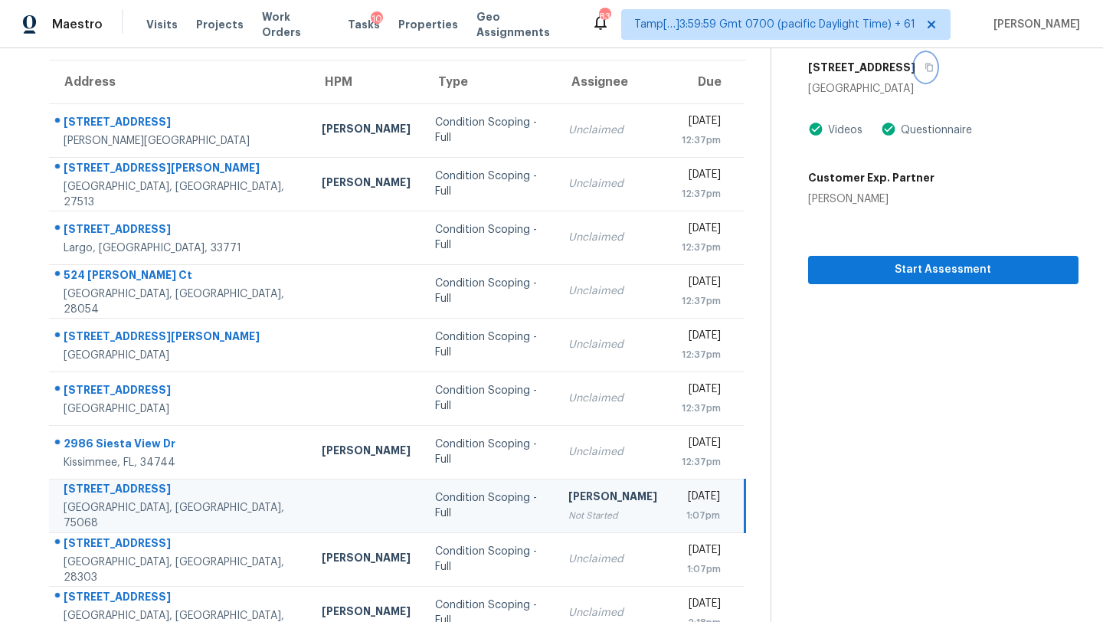
click at [925, 68] on icon "button" at bounding box center [929, 67] width 9 height 9
click at [886, 280] on button "Start Assessment" at bounding box center [943, 270] width 270 height 28
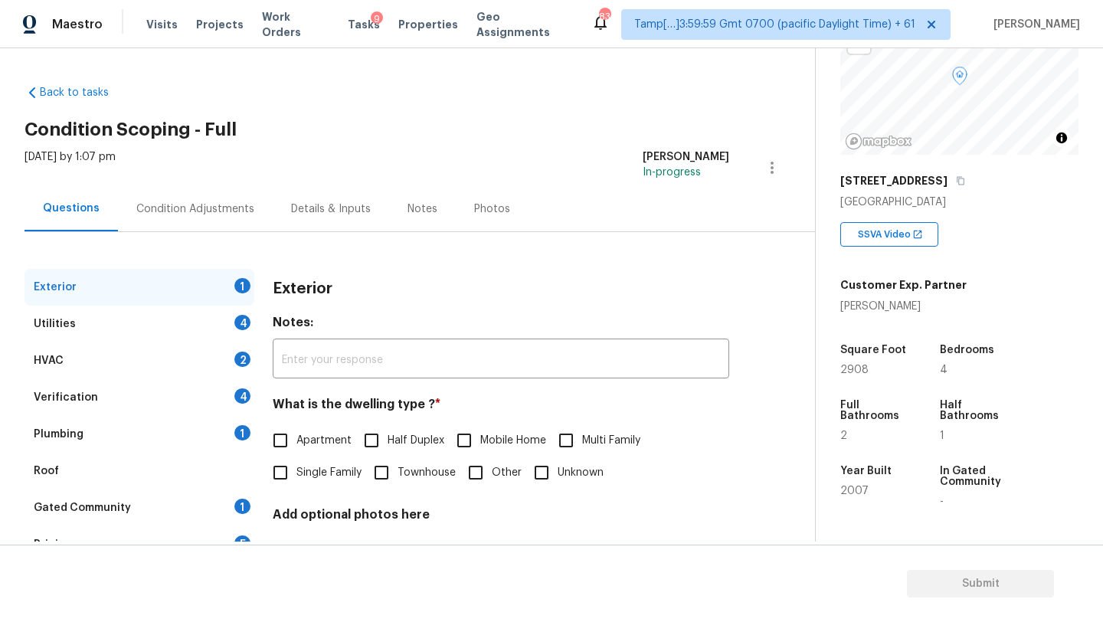
scroll to position [218, 0]
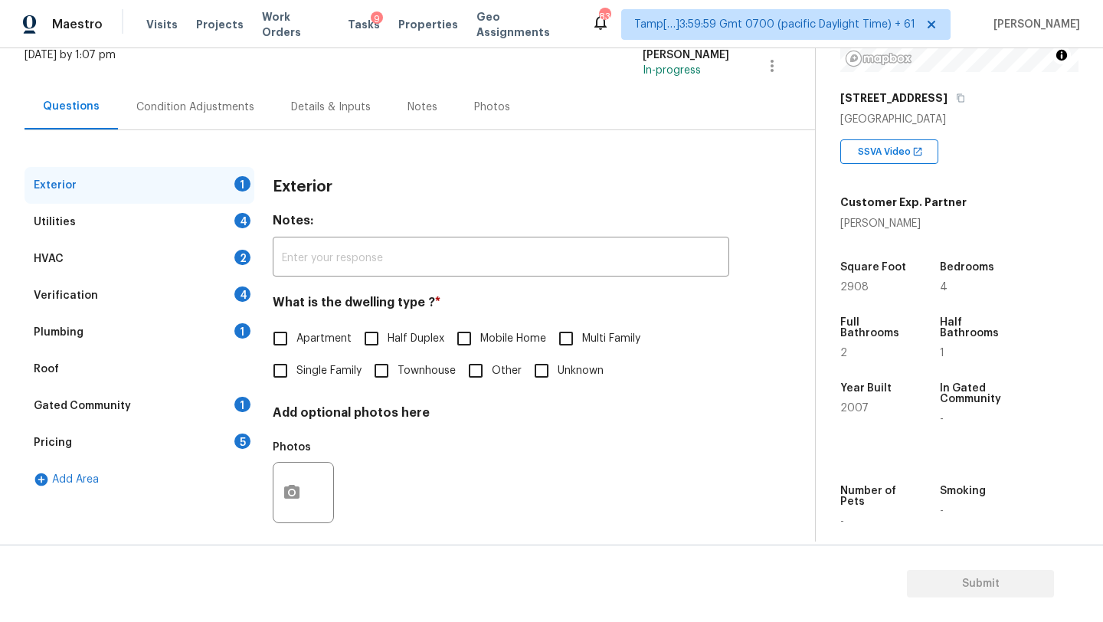
click at [139, 408] on div "Gated Community 1" at bounding box center [140, 406] width 230 height 37
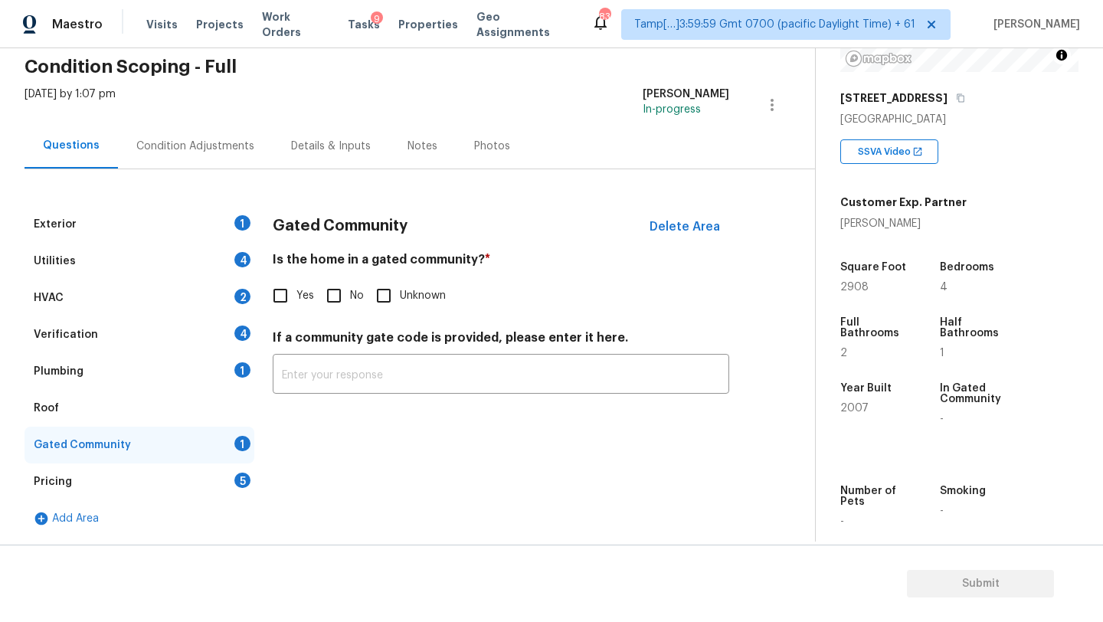
scroll to position [63, 0]
click at [335, 302] on input "No" at bounding box center [334, 296] width 32 height 32
checkbox input "true"
click at [157, 396] on div "Roof" at bounding box center [140, 408] width 230 height 37
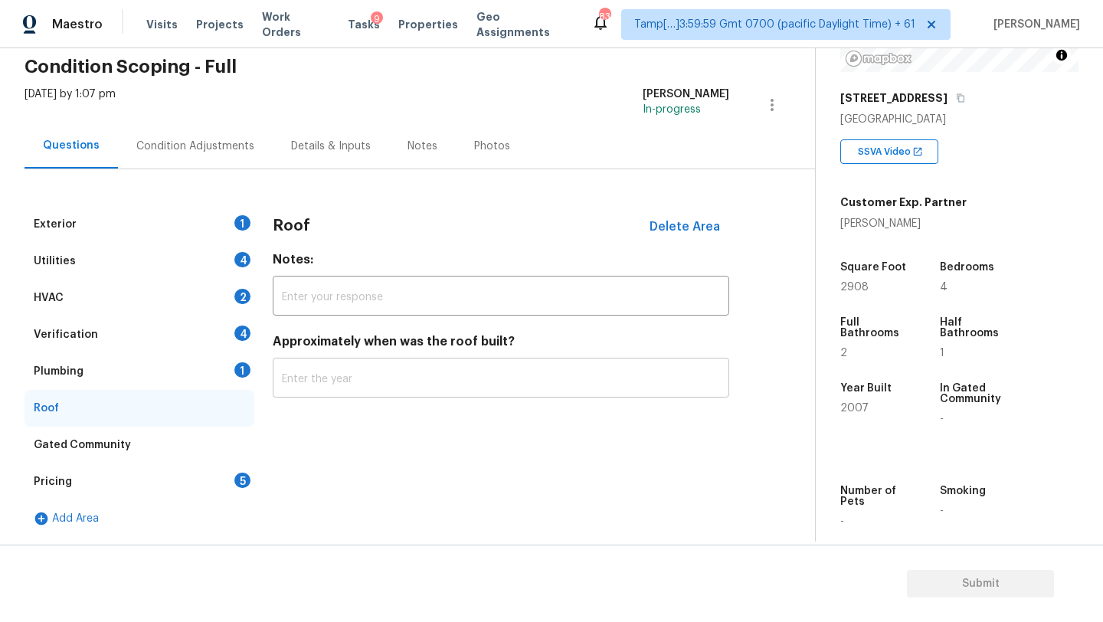
click at [346, 396] on input "text" at bounding box center [501, 380] width 457 height 36
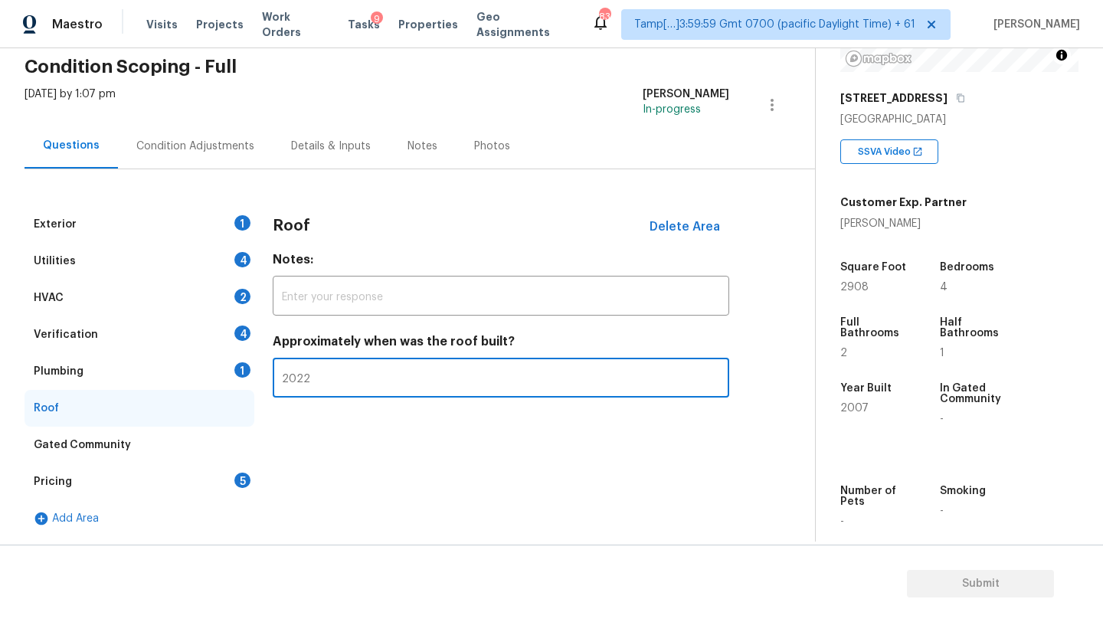
type input "2022"
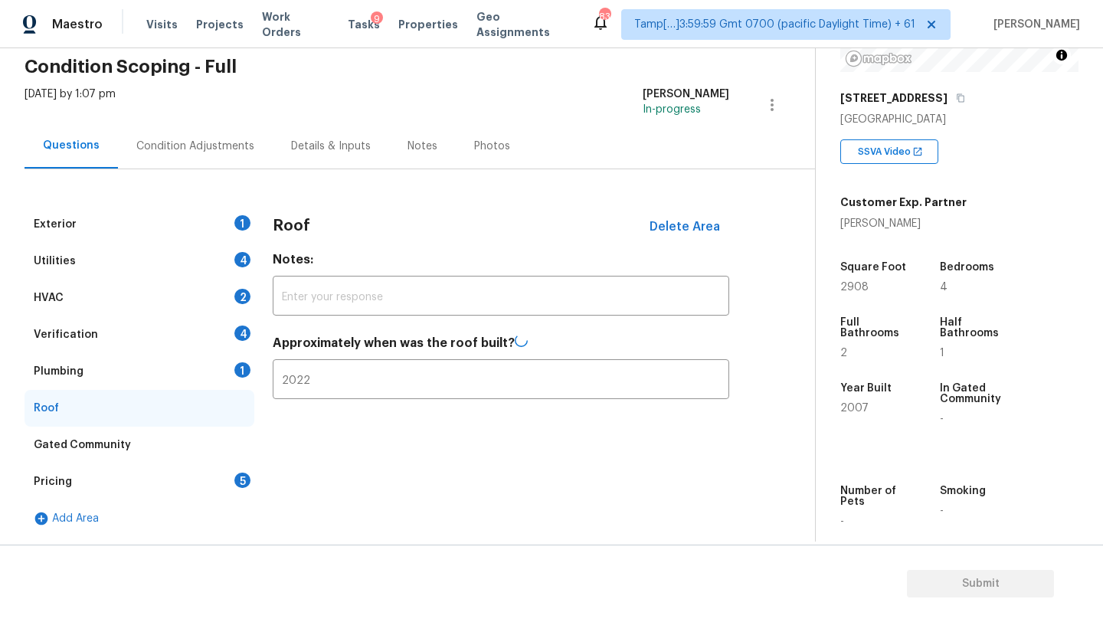
click at [115, 479] on div "Pricing 5" at bounding box center [140, 481] width 230 height 37
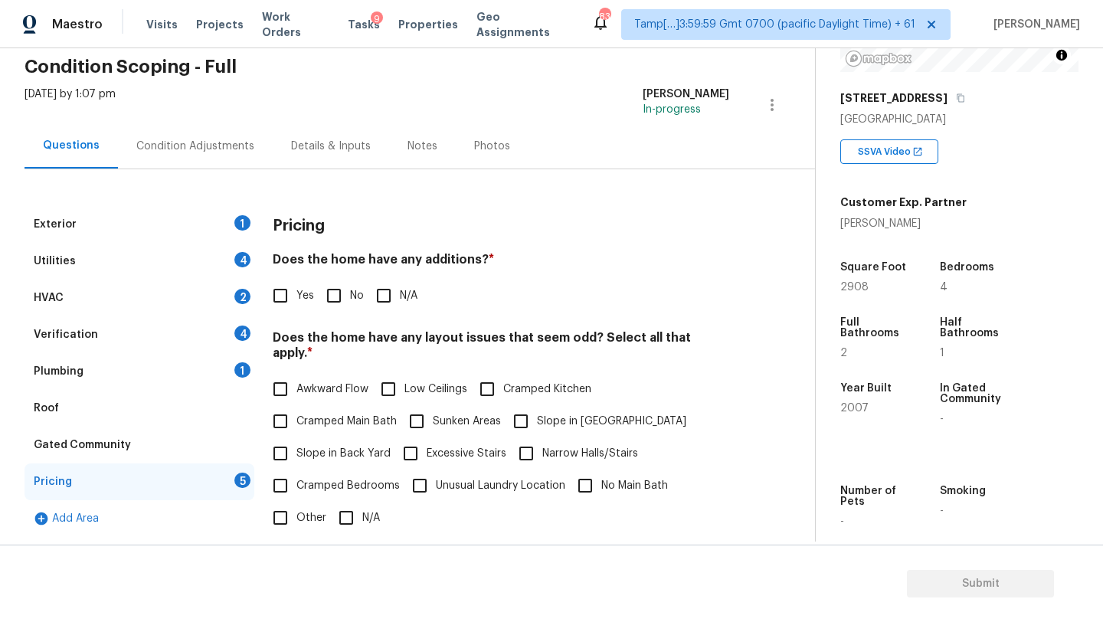
click at [326, 303] on input "No" at bounding box center [334, 296] width 32 height 32
checkbox input "true"
click at [319, 446] on span "Slope in Back Yard" at bounding box center [343, 454] width 94 height 16
click at [296, 439] on input "Slope in Back Yard" at bounding box center [280, 453] width 32 height 32
checkbox input "true"
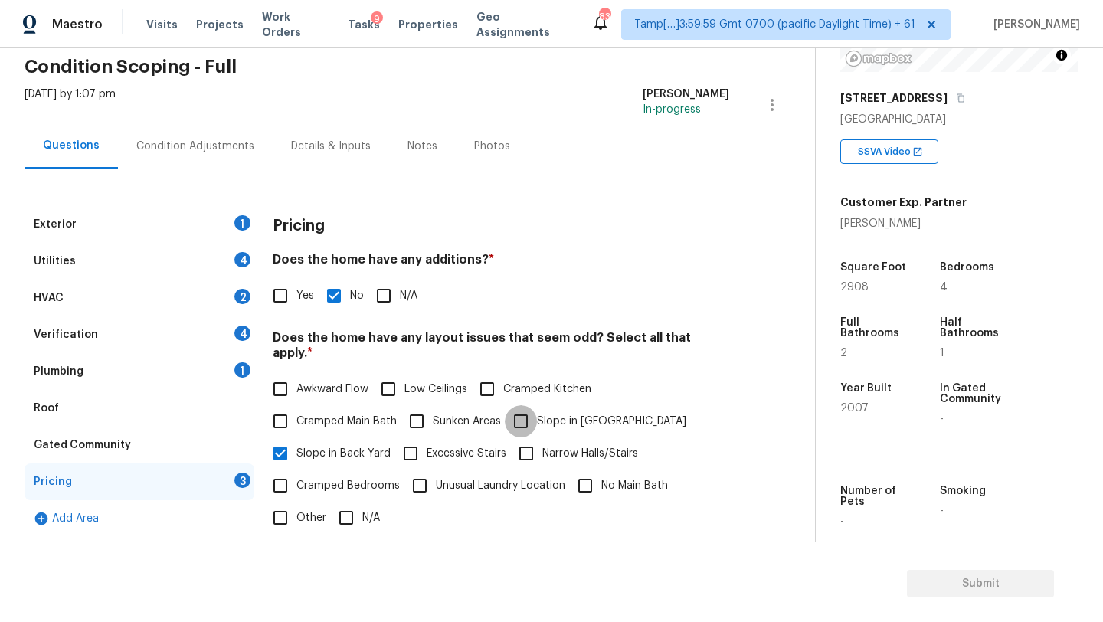
click at [527, 417] on input "Slope in Front Yard" at bounding box center [521, 421] width 32 height 32
checkbox input "true"
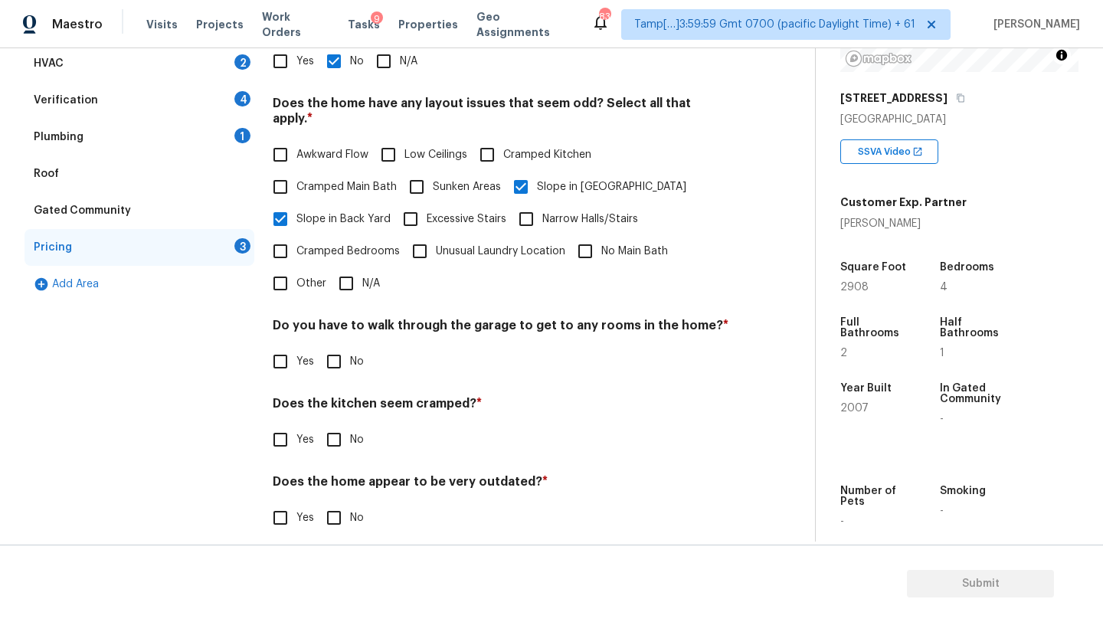
click at [336, 345] on input "No" at bounding box center [334, 361] width 32 height 32
checkbox input "true"
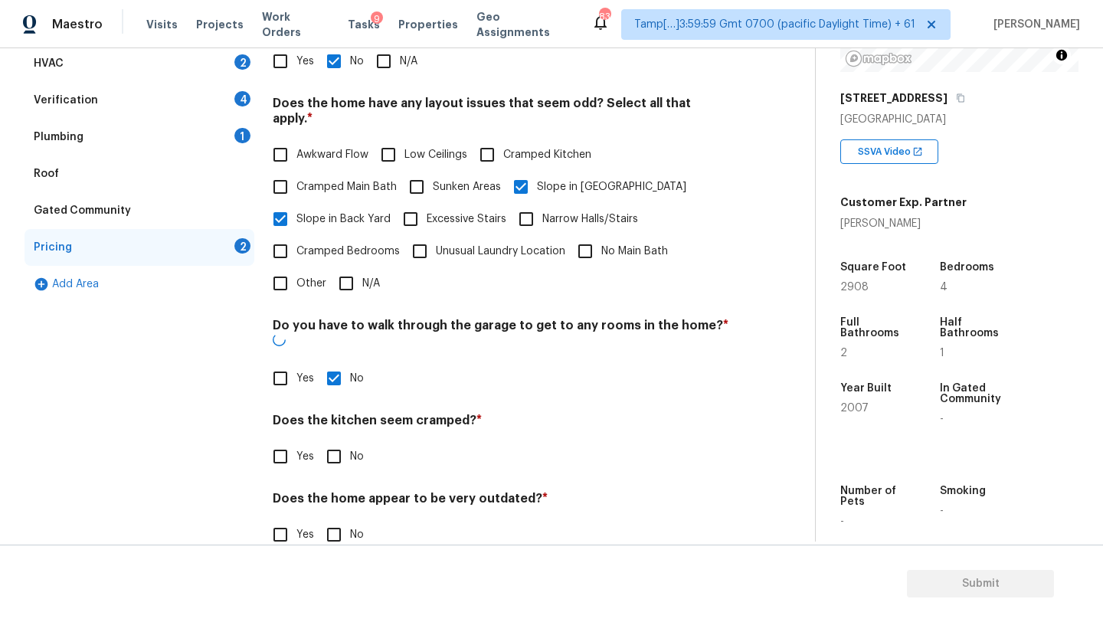
click at [336, 455] on div "Pricing Does the home have any additions? * Yes No N/A Does the home have any l…" at bounding box center [501, 270] width 457 height 597
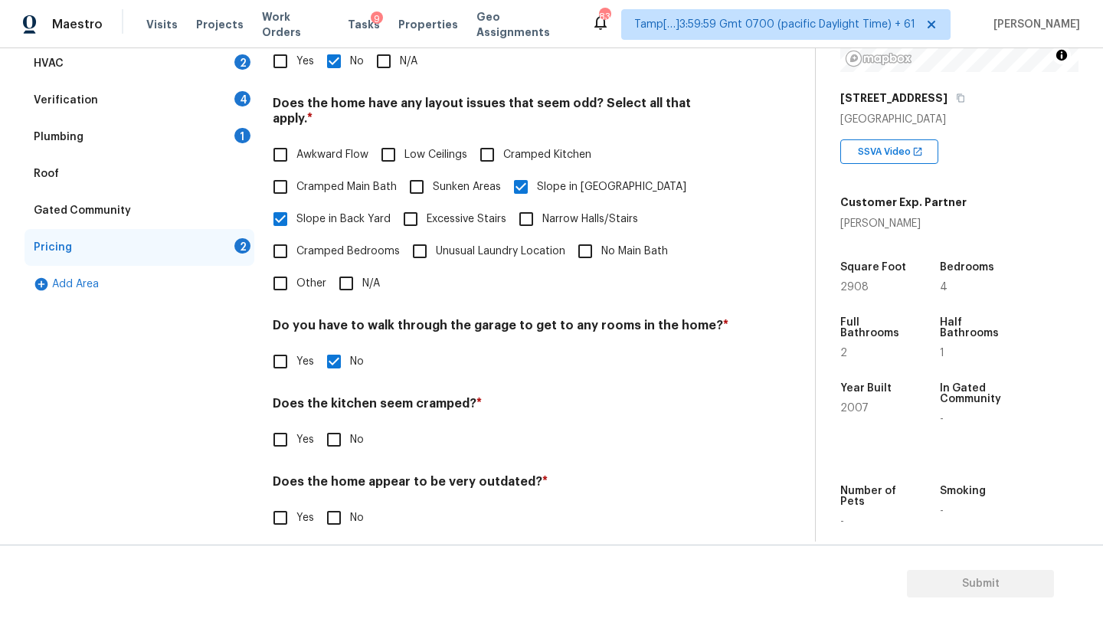
click at [336, 428] on input "No" at bounding box center [334, 440] width 32 height 32
checkbox input "true"
click at [331, 512] on input "No" at bounding box center [334, 518] width 32 height 32
checkbox input "true"
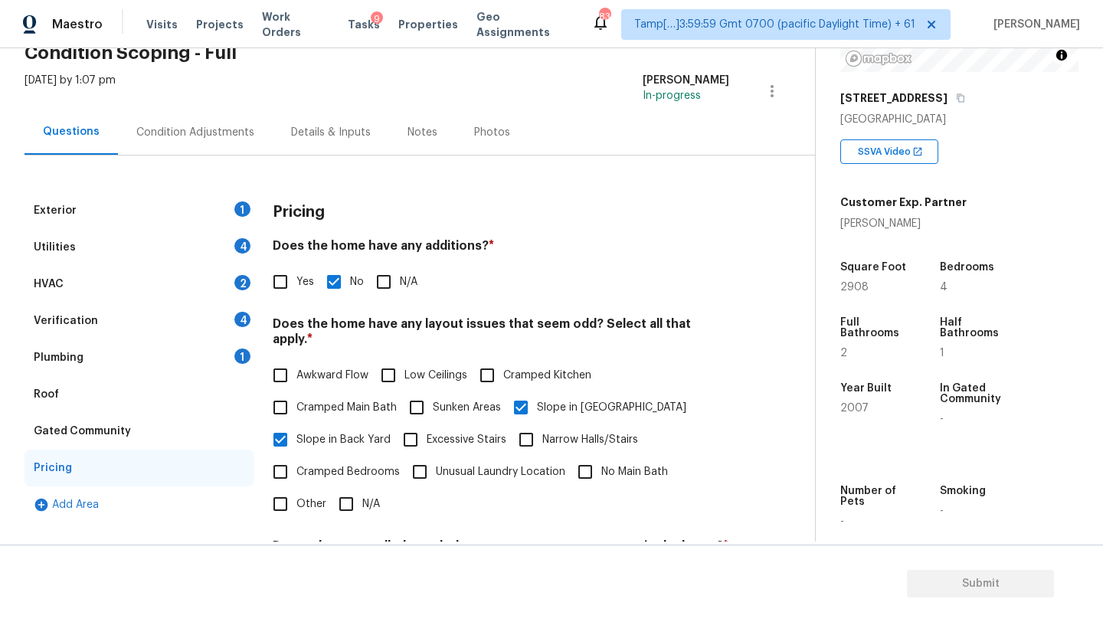
scroll to position [52, 0]
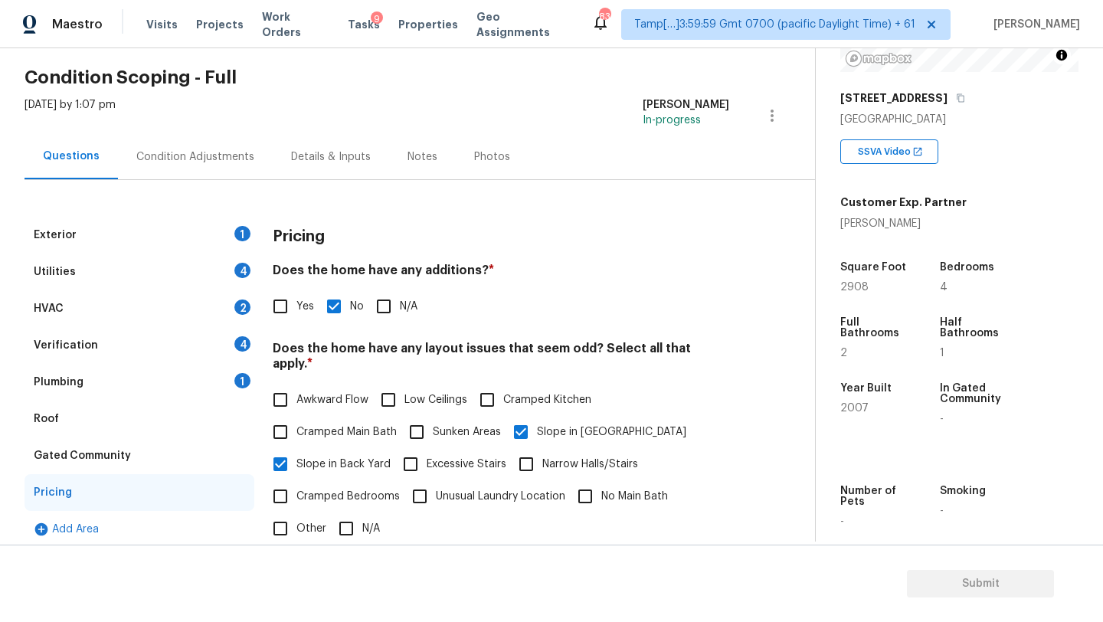
click at [117, 374] on div "Plumbing 1" at bounding box center [140, 382] width 230 height 37
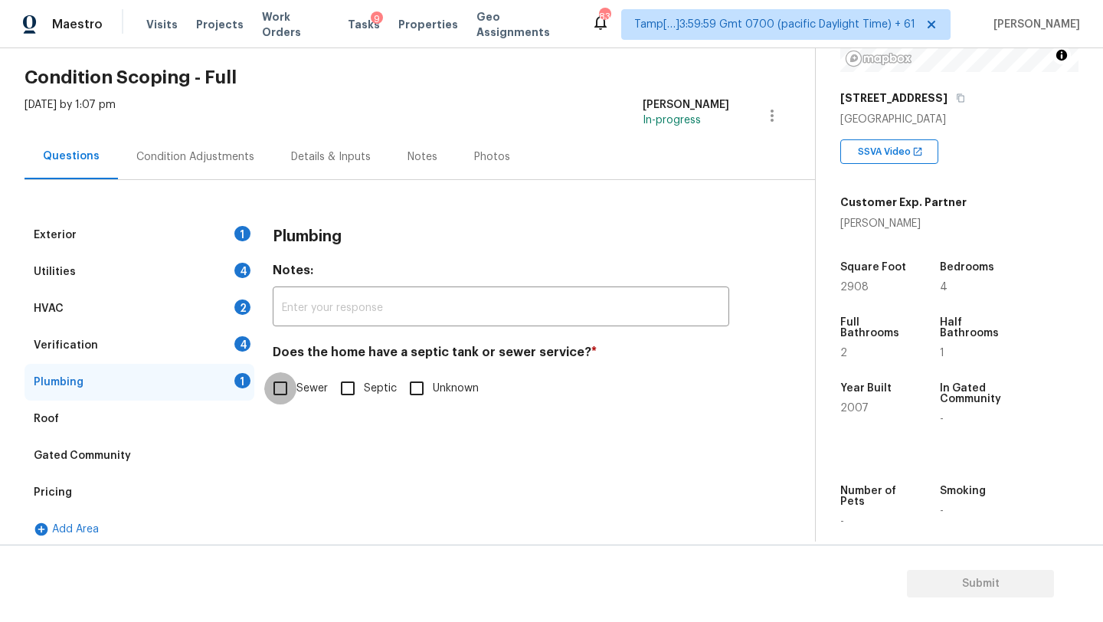
click at [290, 386] on input "Sewer" at bounding box center [280, 388] width 32 height 32
checkbox input "true"
click at [150, 341] on div "Verification 4" at bounding box center [140, 345] width 230 height 37
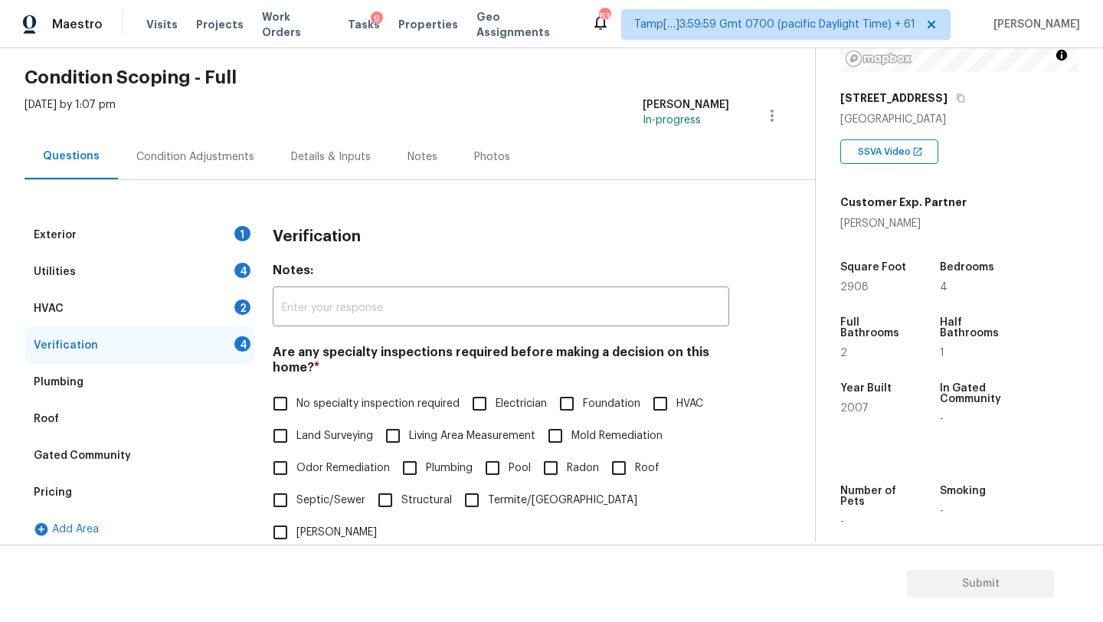
click at [318, 411] on span "No specialty inspection required" at bounding box center [377, 404] width 163 height 16
click at [296, 411] on input "No specialty inspection required" at bounding box center [280, 404] width 32 height 32
checkbox input "true"
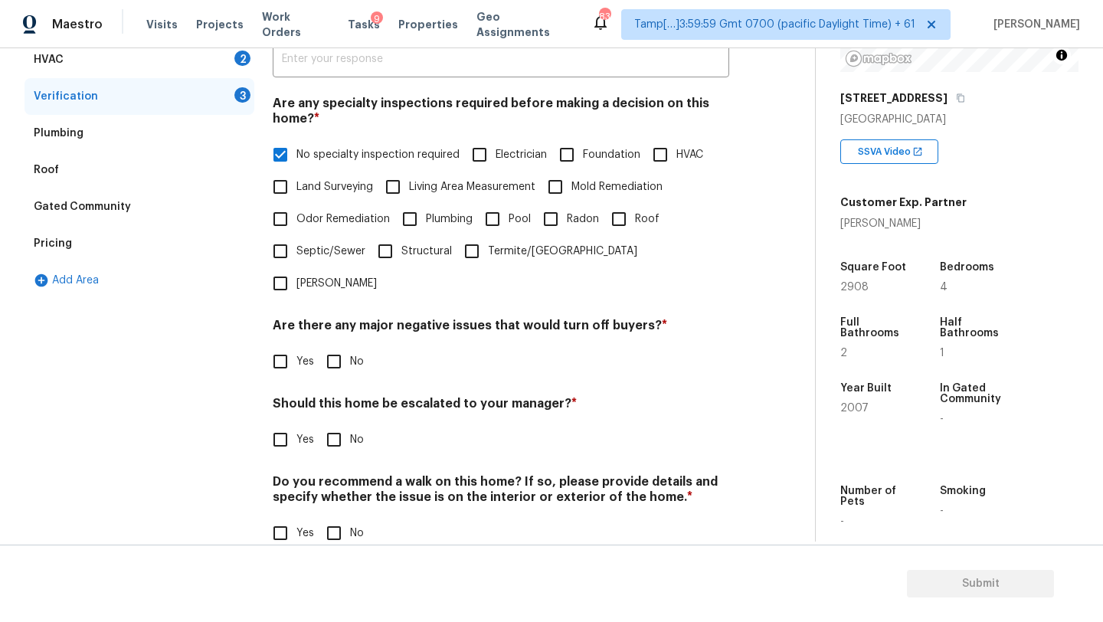
scroll to position [300, 0]
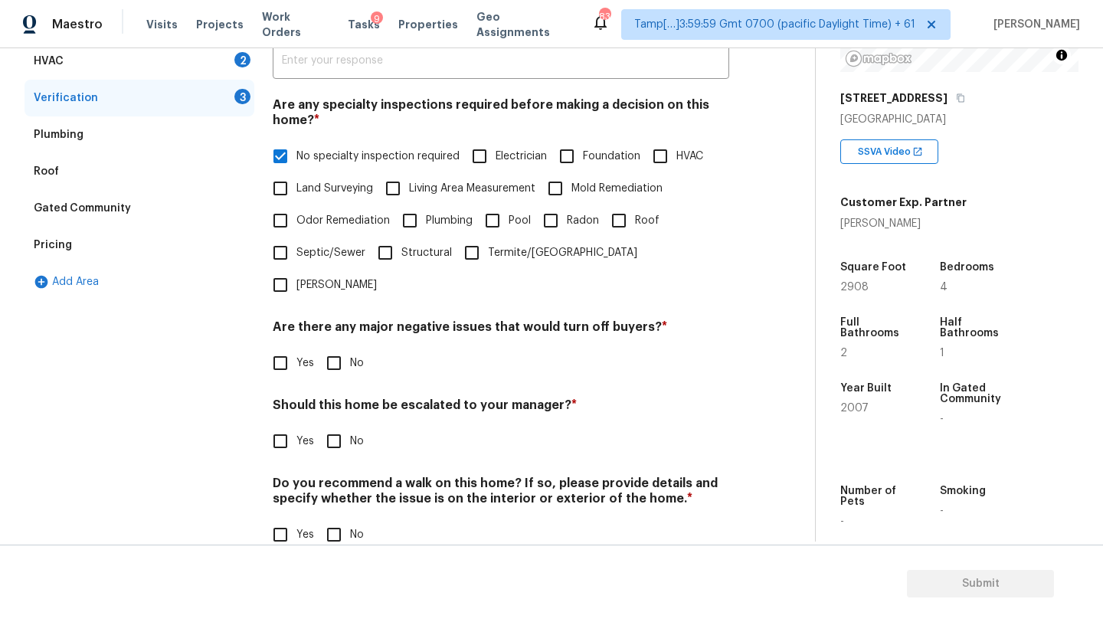
click at [325, 347] on input "No" at bounding box center [334, 363] width 32 height 32
checkbox input "true"
click at [326, 520] on input "No" at bounding box center [334, 536] width 32 height 32
checkbox input "true"
click at [277, 425] on input "Yes" at bounding box center [280, 441] width 32 height 32
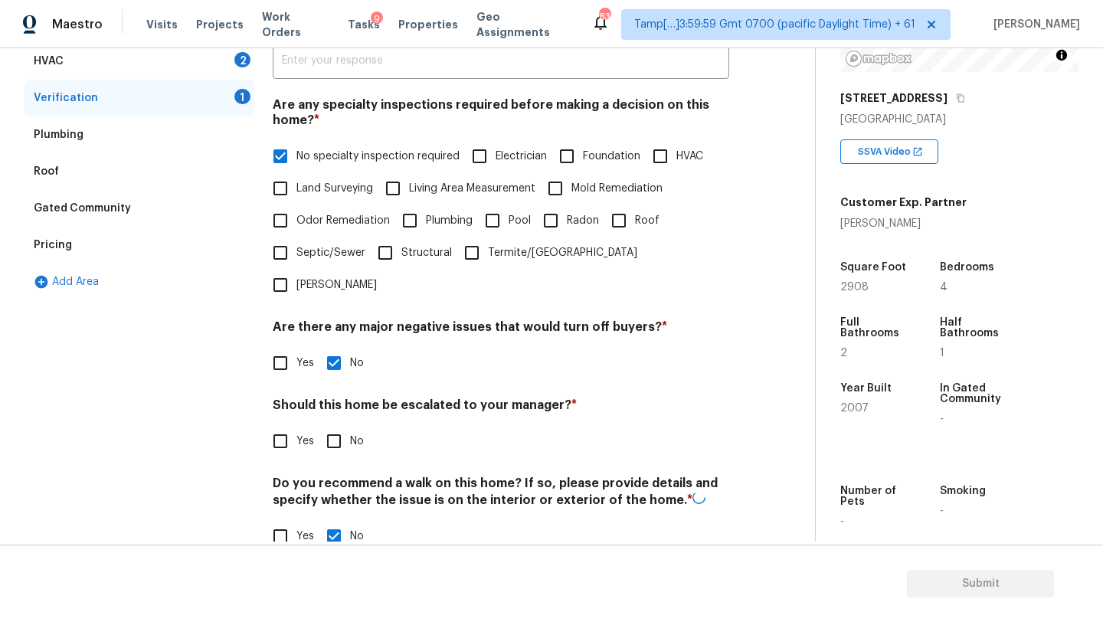
checkbox input "true"
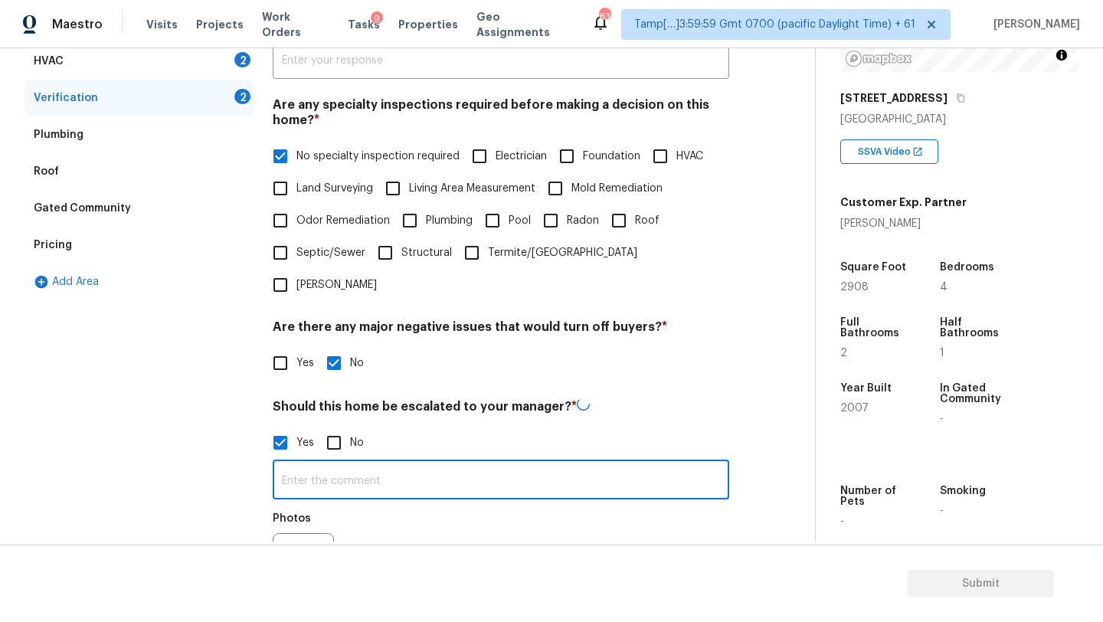
click at [312, 463] on input "text" at bounding box center [501, 481] width 457 height 36
paste input "Dishwasher leak floor damage repaired"
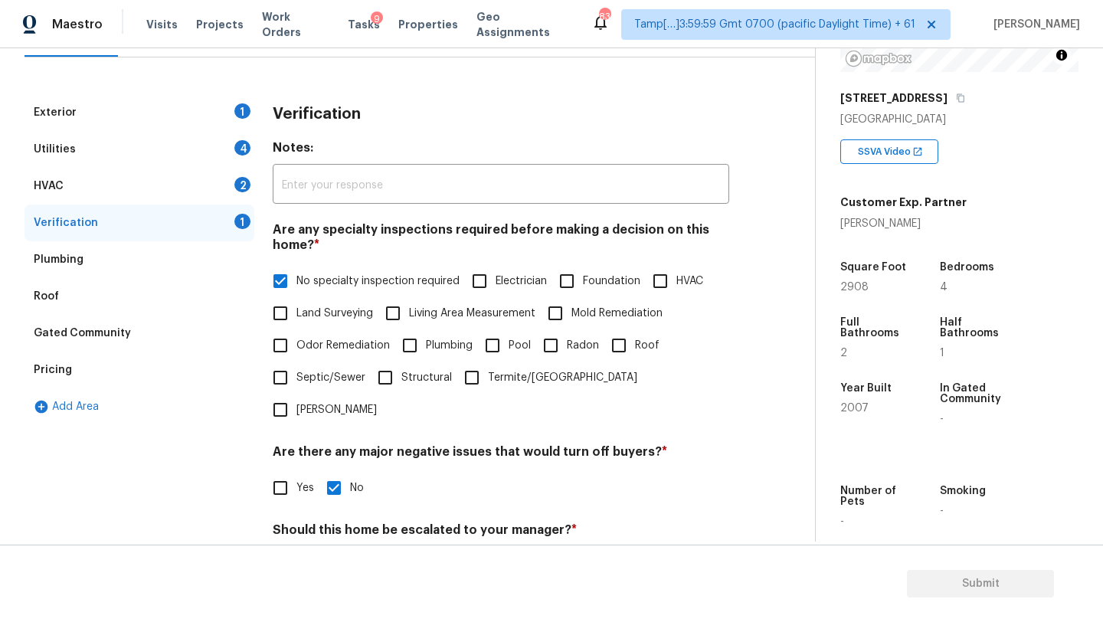
type input "This is ALA property. Dishwasher leak floor damage repaired"
drag, startPoint x: 87, startPoint y: 186, endPoint x: 107, endPoint y: 186, distance: 19.9
click at [87, 186] on div "HVAC 2" at bounding box center [140, 186] width 230 height 37
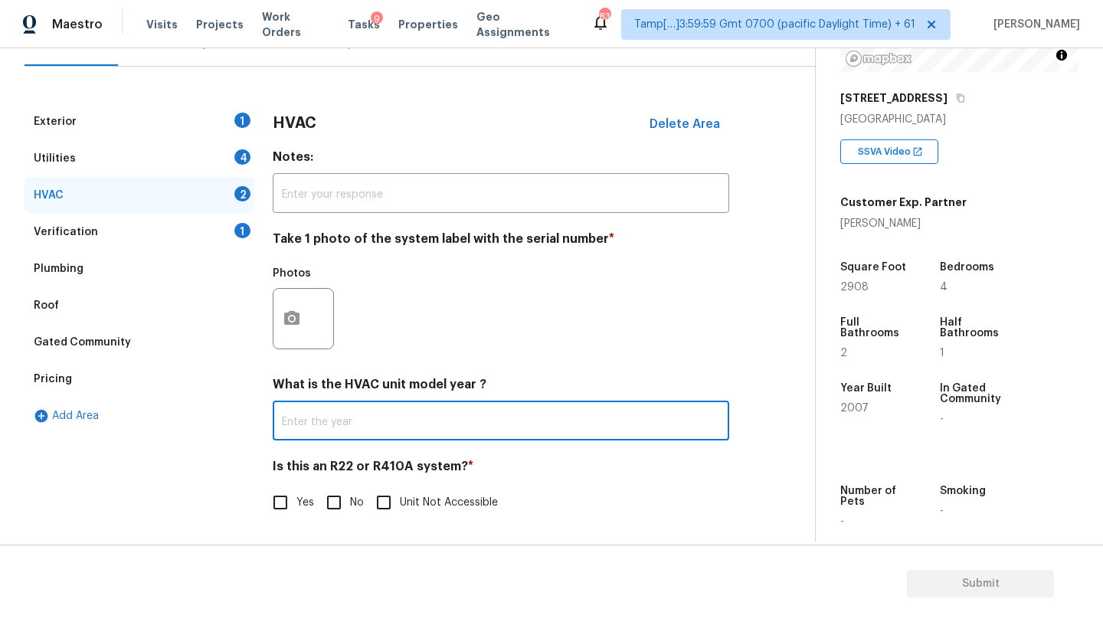
click at [377, 419] on input "text" at bounding box center [501, 422] width 457 height 36
type input "2022, 2022"
click at [344, 500] on input "No" at bounding box center [334, 502] width 32 height 32
checkbox input "true"
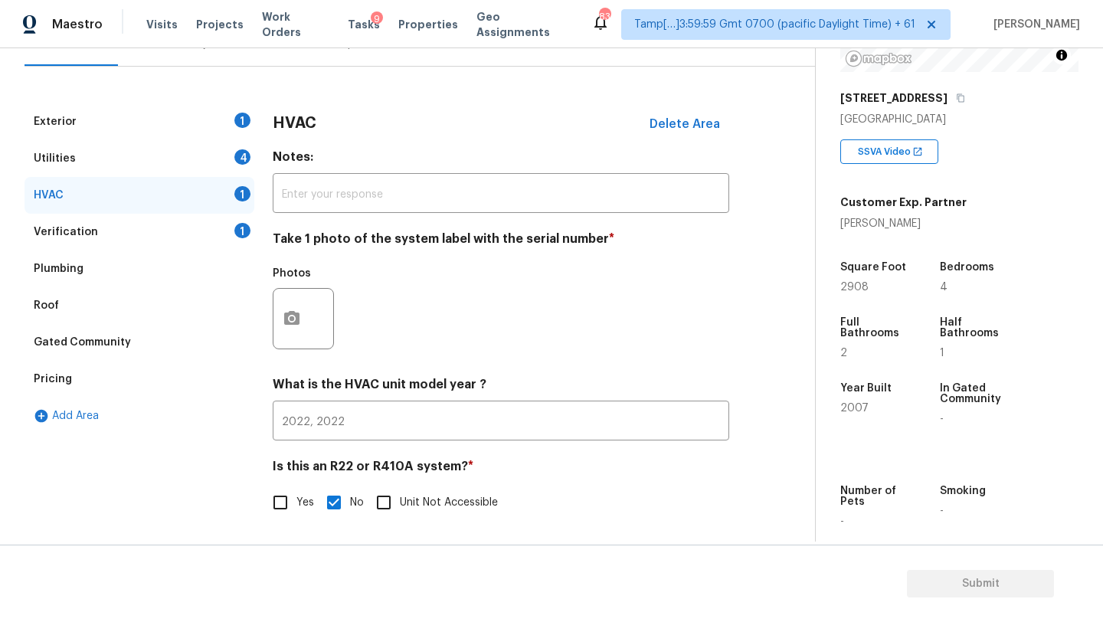
click at [147, 155] on div "Utilities 4" at bounding box center [140, 158] width 230 height 37
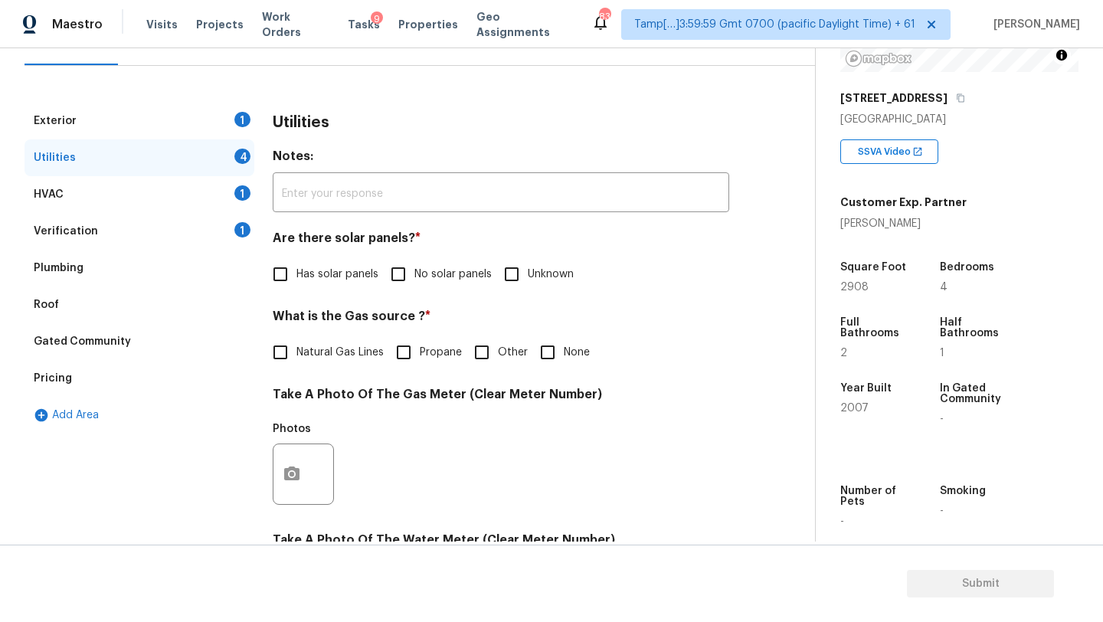
click at [415, 268] on span "No solar panels" at bounding box center [452, 275] width 77 height 16
click at [414, 268] on input "No solar panels" at bounding box center [398, 274] width 32 height 32
checkbox input "true"
click at [346, 340] on label "Natural Gas Lines" at bounding box center [323, 354] width 119 height 32
click at [296, 340] on input "Natural Gas Lines" at bounding box center [280, 354] width 32 height 32
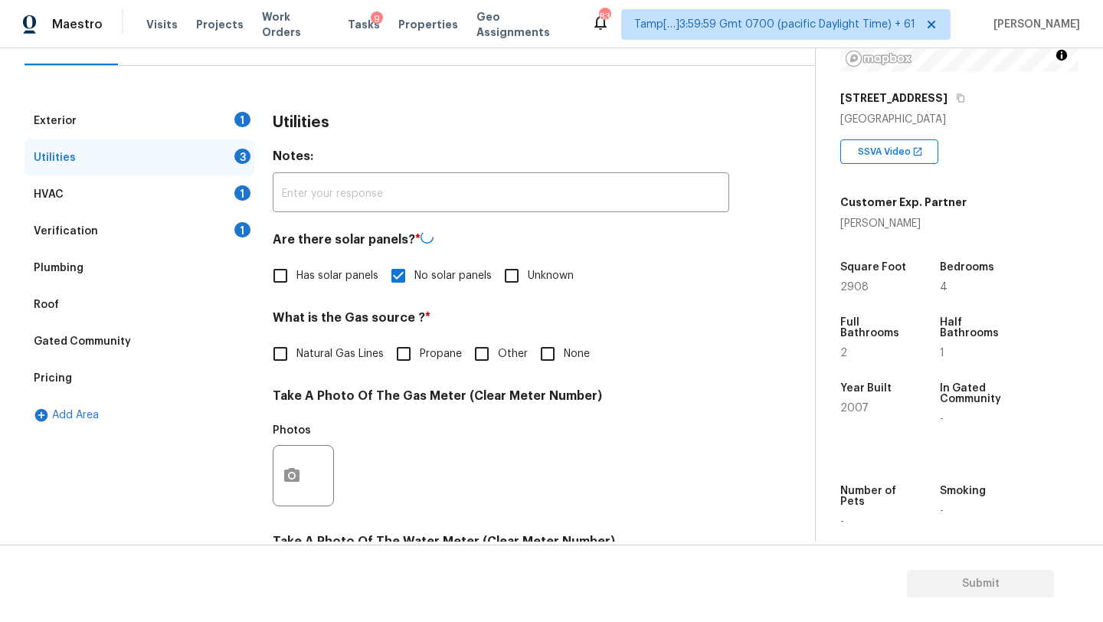
checkbox input "true"
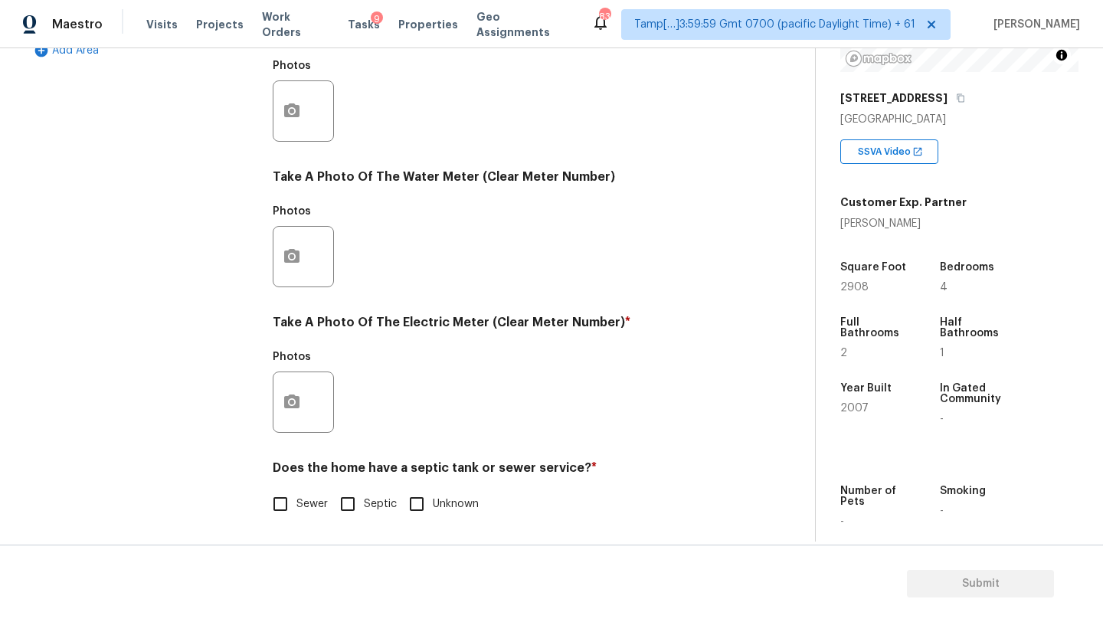
click at [286, 484] on div "Does the home have a septic tank or sewer service? * Sewer Septic Unknown" at bounding box center [501, 490] width 457 height 60
click at [286, 498] on input "Sewer" at bounding box center [280, 502] width 32 height 32
checkbox input "true"
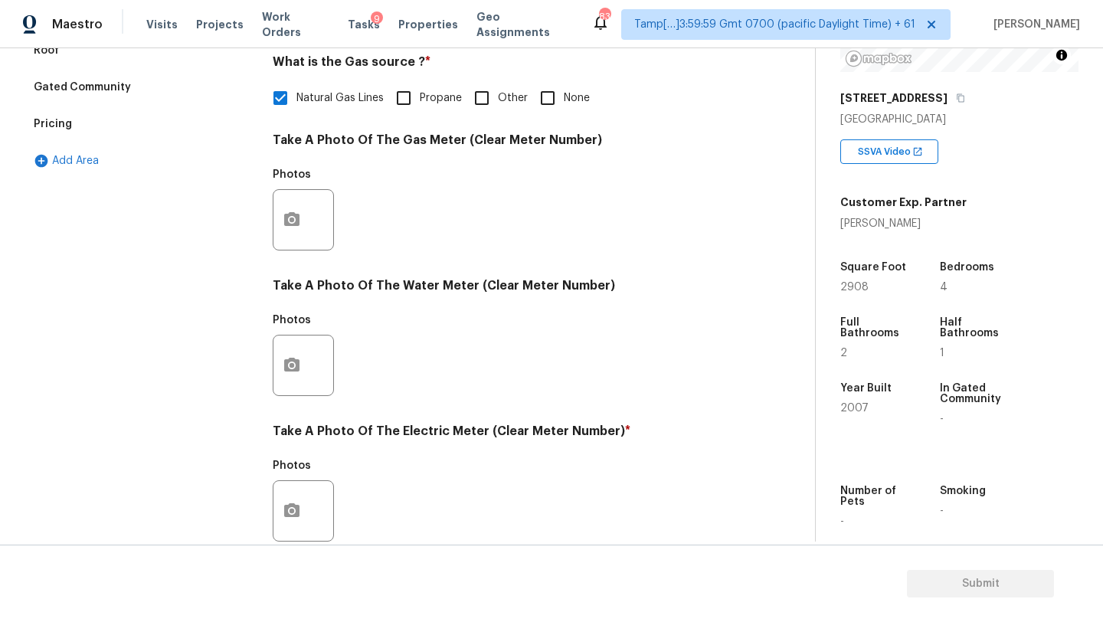
scroll to position [112, 0]
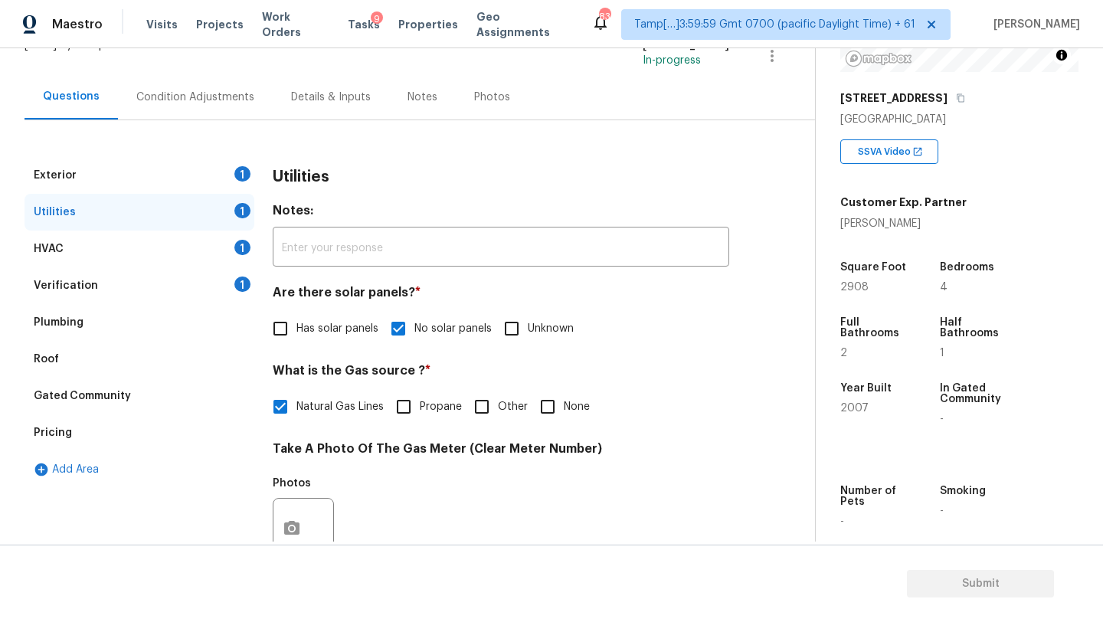
click at [119, 165] on div "Exterior 1" at bounding box center [140, 175] width 230 height 37
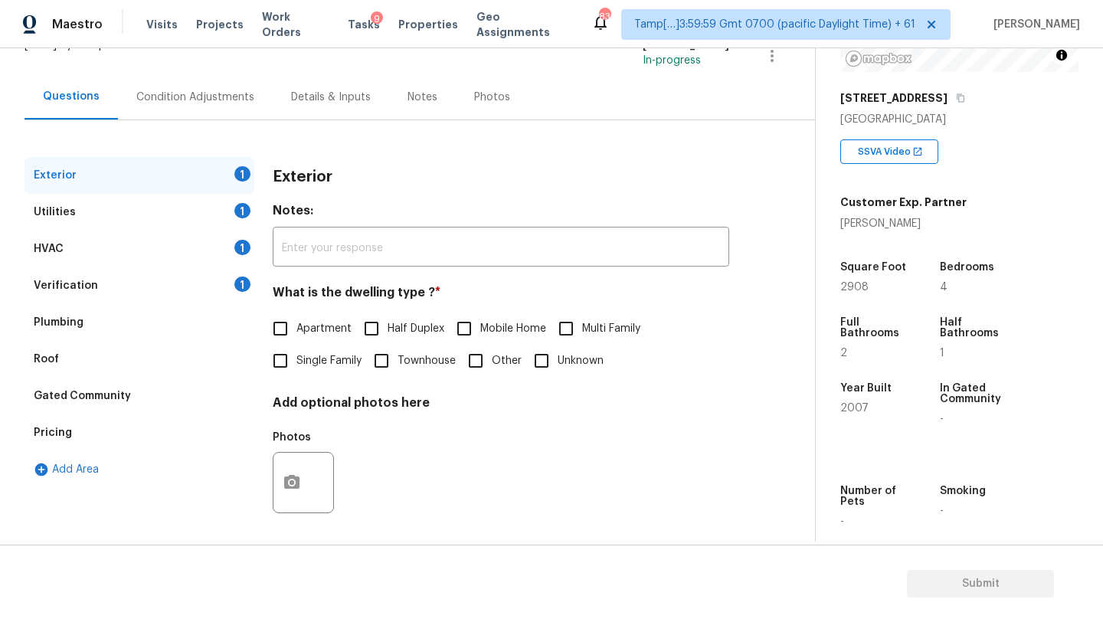
click at [337, 354] on span "Single Family" at bounding box center [328, 361] width 65 height 16
click at [296, 354] on input "Single Family" at bounding box center [280, 361] width 32 height 32
checkbox input "true"
click at [162, 206] on div "Utilities 1" at bounding box center [140, 212] width 230 height 37
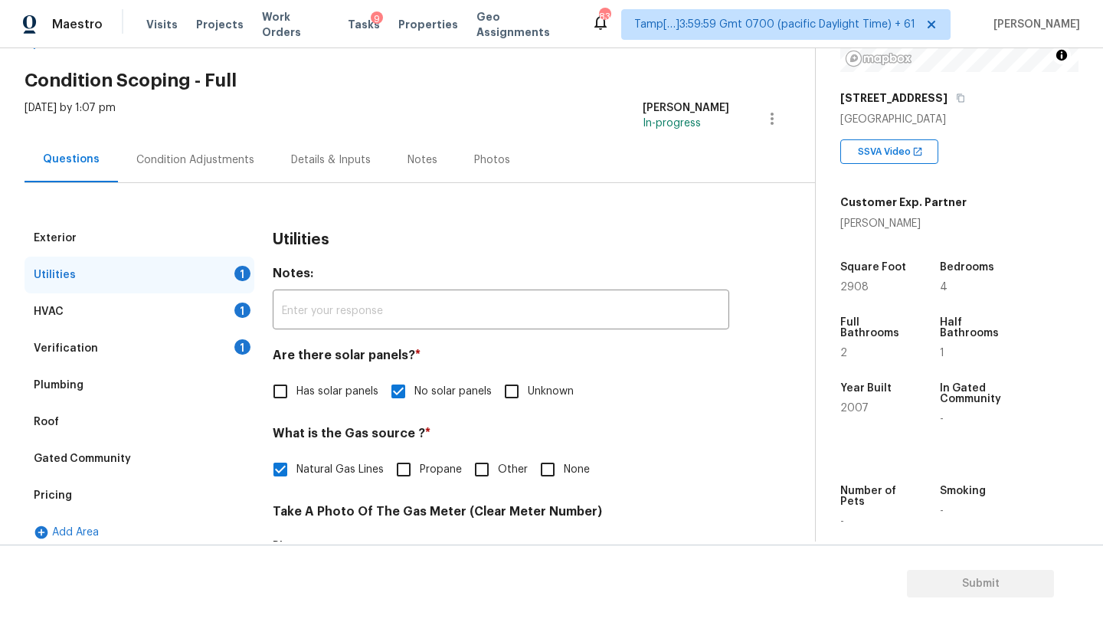
scroll to position [0, 0]
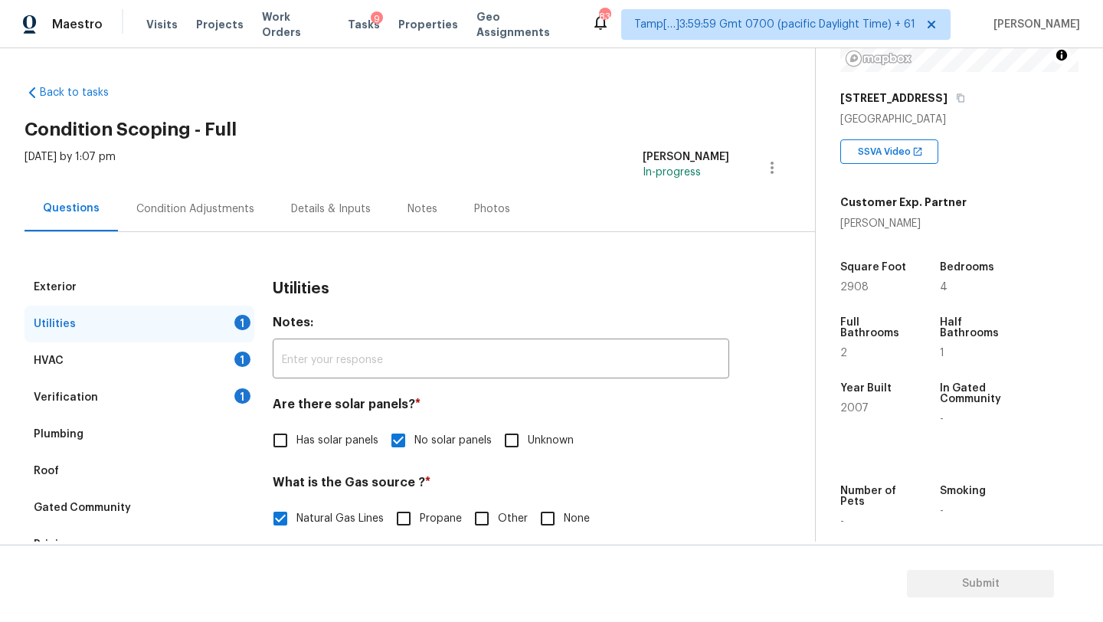
click at [169, 404] on div "Verification 1" at bounding box center [140, 397] width 230 height 37
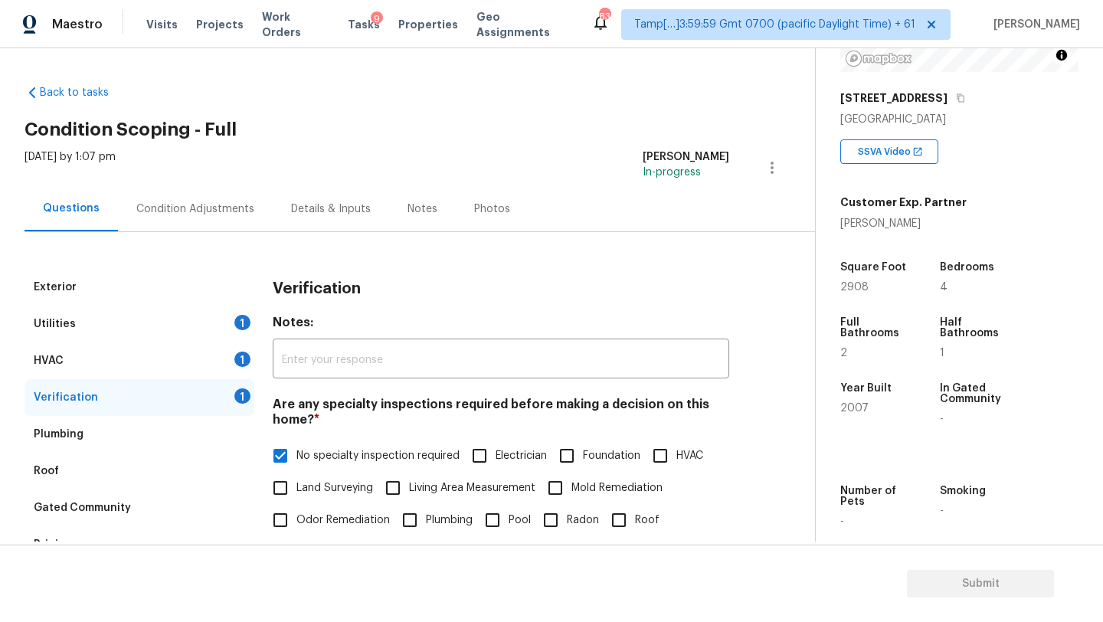
scroll to position [439, 0]
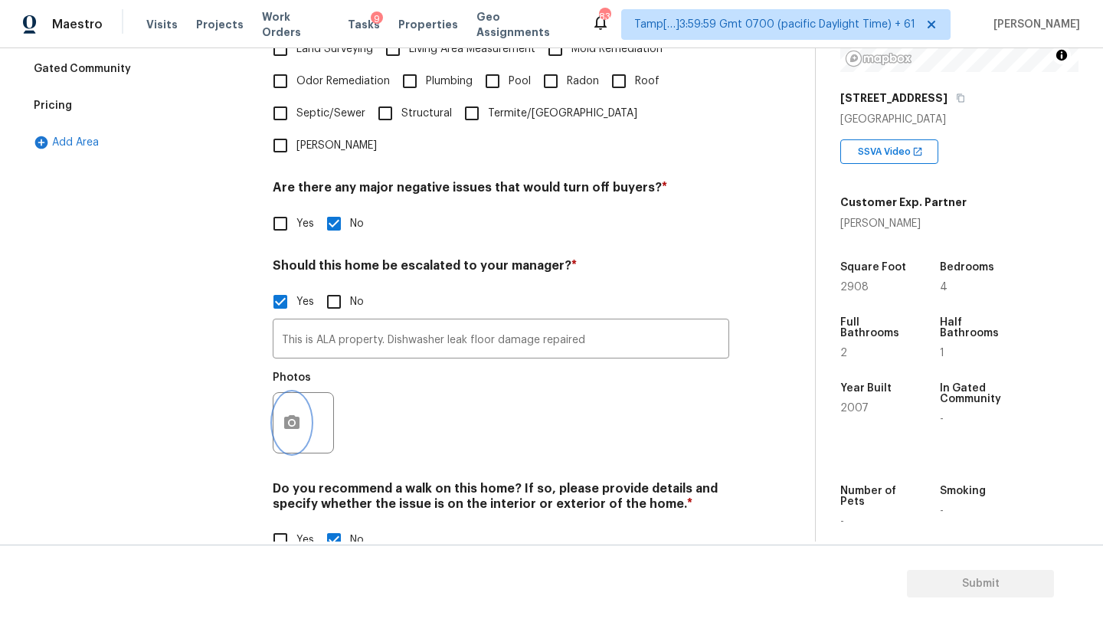
click at [301, 399] on button "button" at bounding box center [291, 423] width 37 height 60
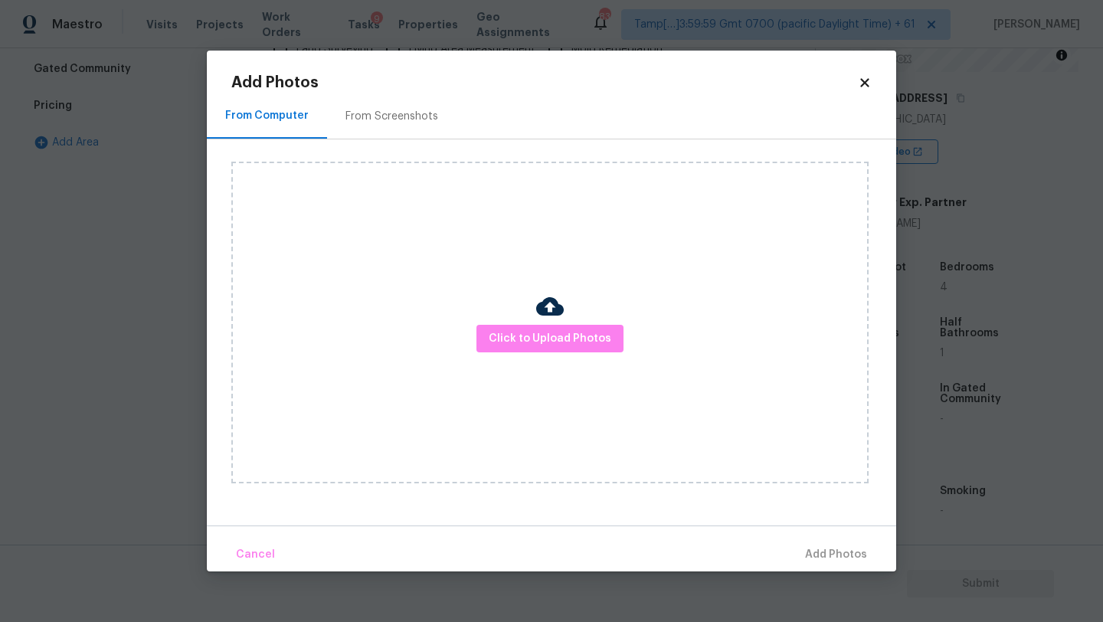
click at [415, 128] on div "From Screenshots" at bounding box center [391, 115] width 129 height 45
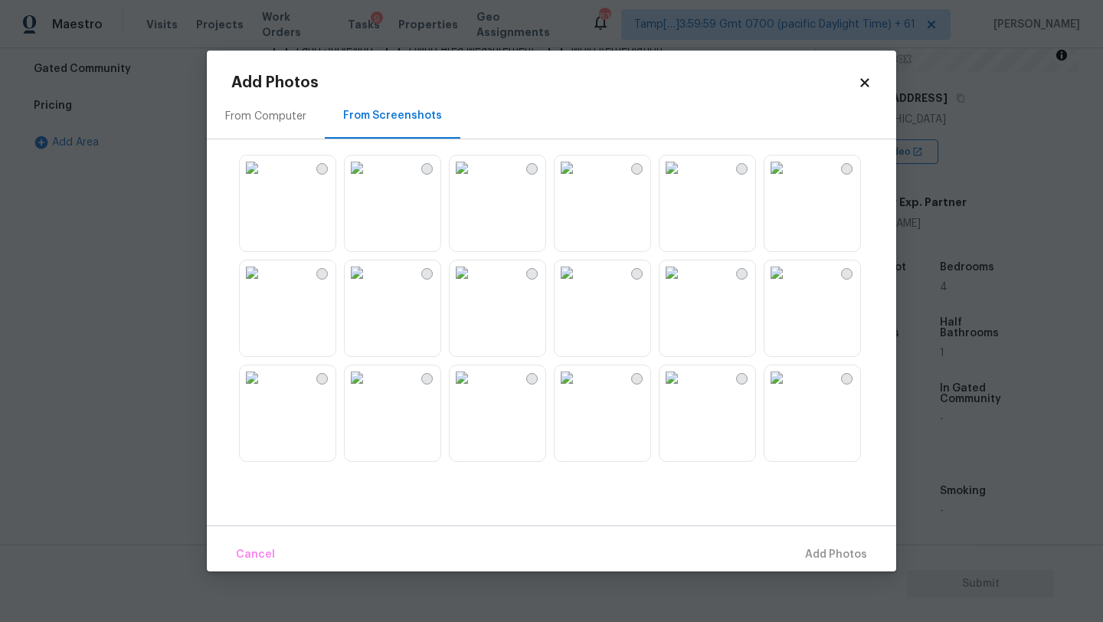
click at [474, 180] on img at bounding box center [462, 167] width 25 height 25
click at [823, 555] on span "Add 1 Photo(s)" at bounding box center [829, 554] width 76 height 19
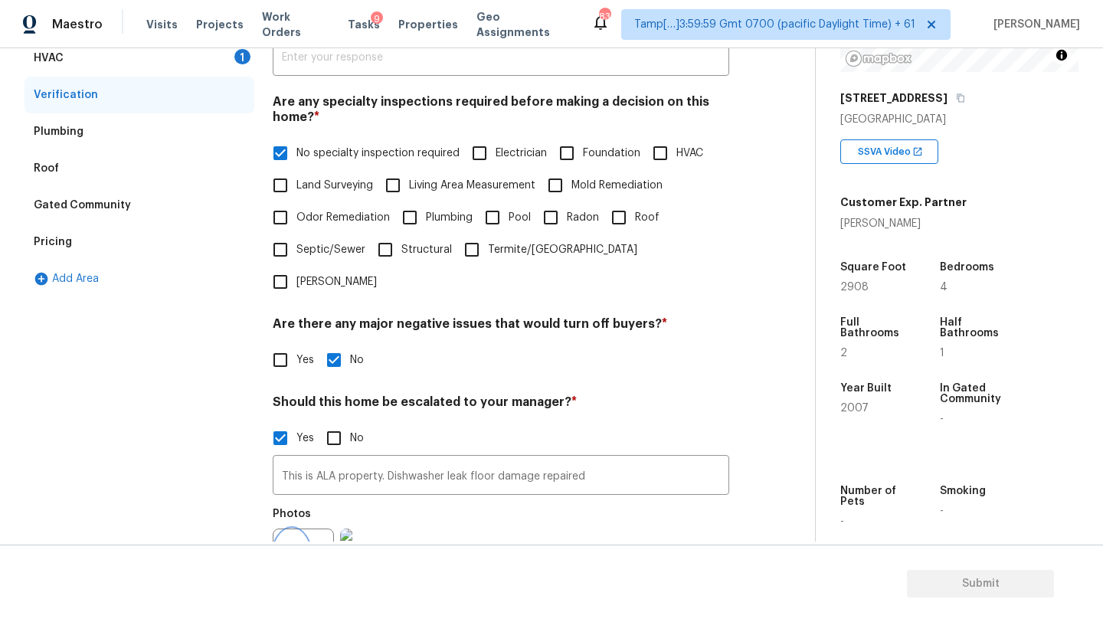
scroll to position [0, 0]
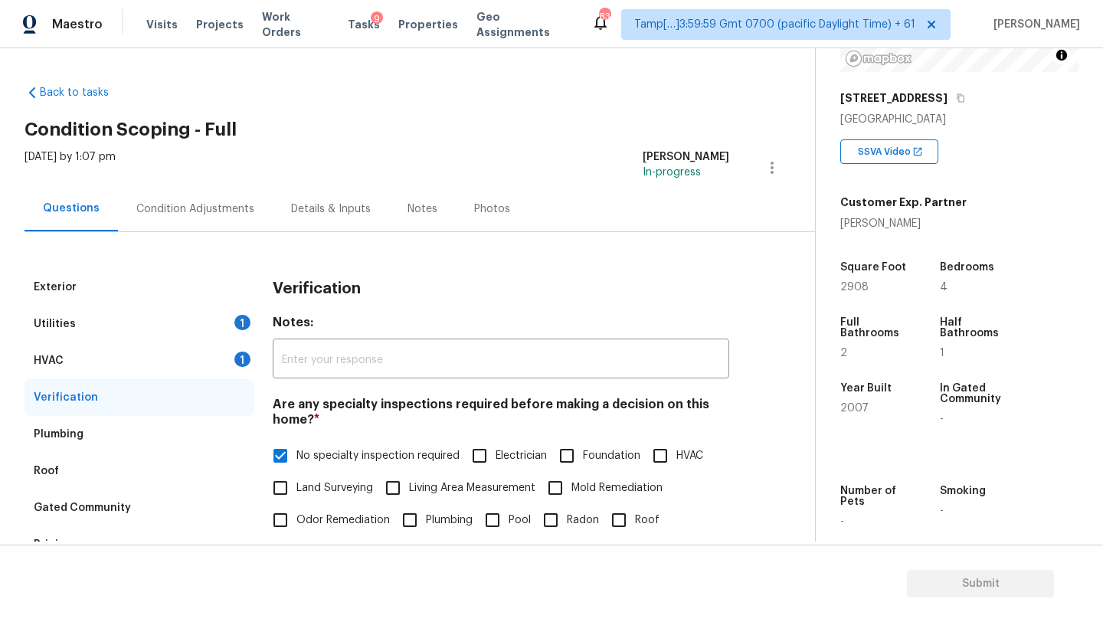
click at [221, 200] on div "Condition Adjustments" at bounding box center [195, 208] width 155 height 45
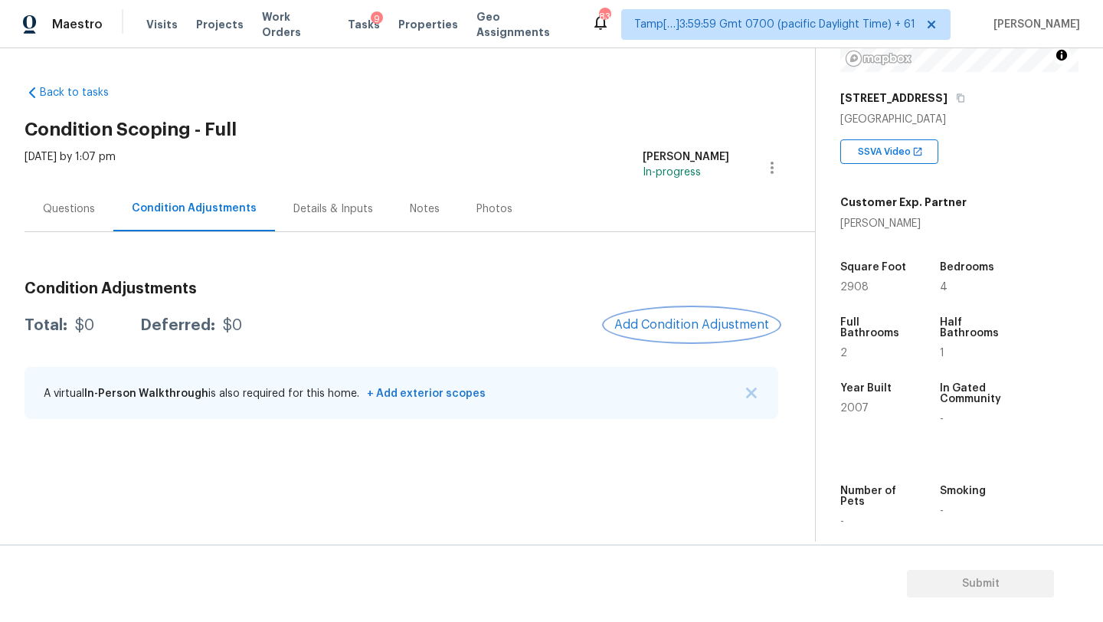
click at [712, 340] on button "Add Condition Adjustment" at bounding box center [691, 325] width 173 height 32
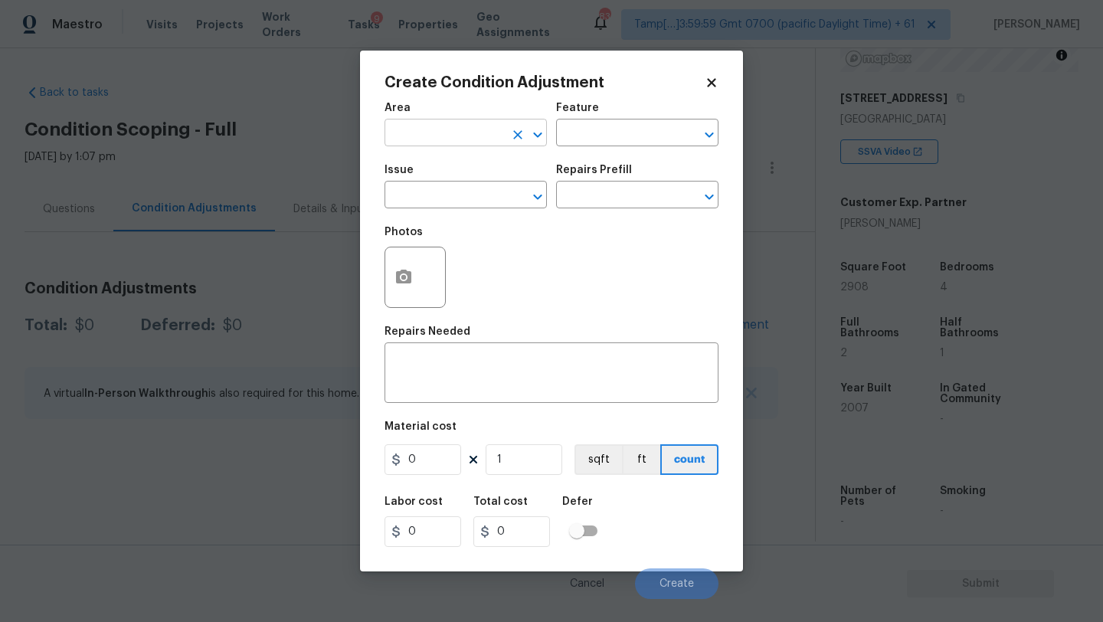
click at [460, 129] on input "text" at bounding box center [444, 135] width 119 height 24
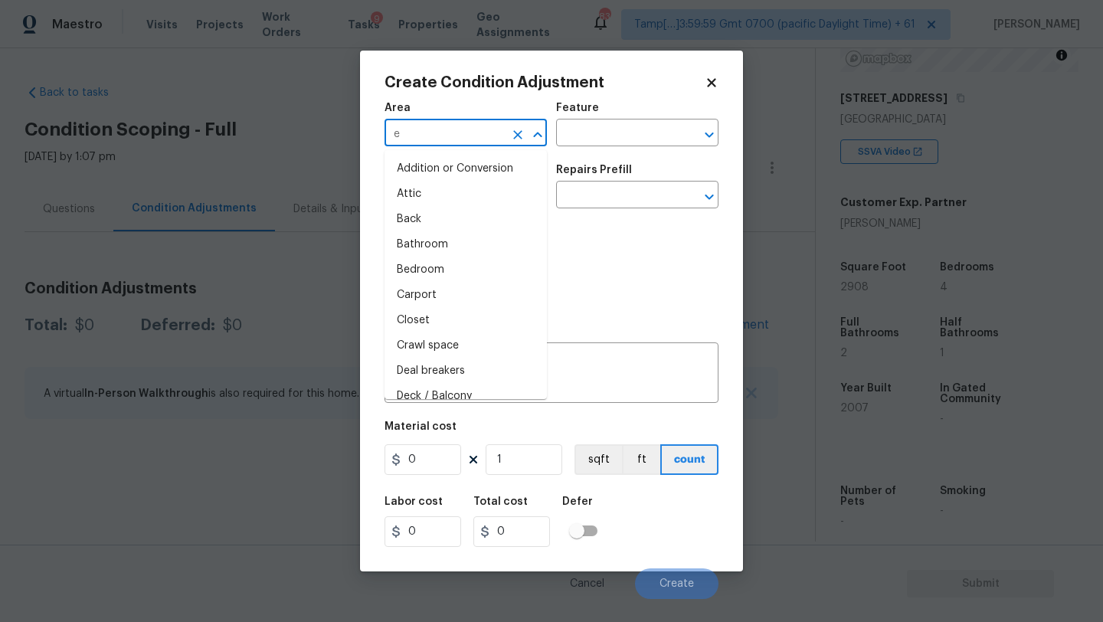
type input "ex"
click at [466, 188] on li "Attic" at bounding box center [466, 194] width 162 height 25
type input "Attic"
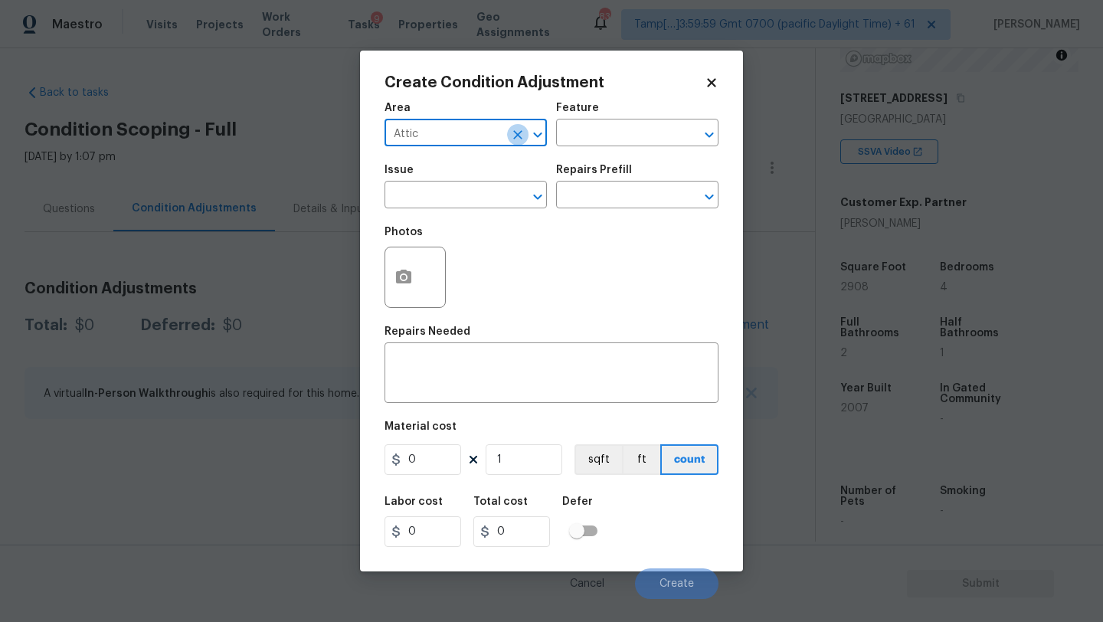
click at [519, 129] on icon "Clear" at bounding box center [517, 134] width 15 height 15
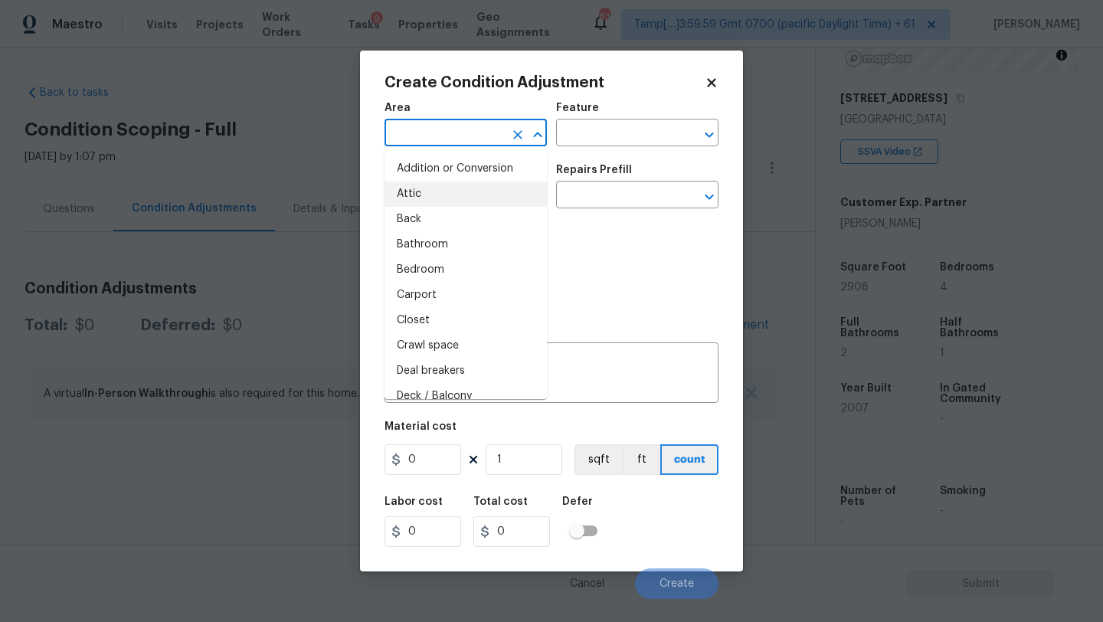
click at [470, 130] on input "text" at bounding box center [444, 135] width 119 height 24
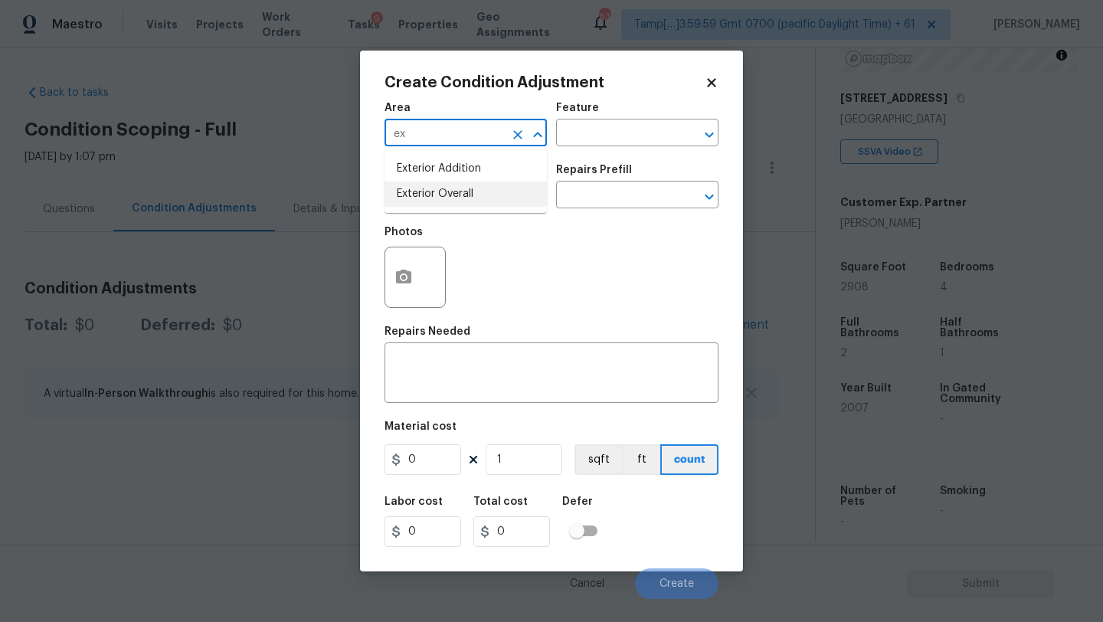
drag, startPoint x: 470, startPoint y: 188, endPoint x: 478, endPoint y: 187, distance: 7.8
click at [470, 189] on li "Exterior Overall" at bounding box center [466, 194] width 162 height 25
type input "Exterior Overall"
click at [586, 138] on input "text" at bounding box center [615, 135] width 119 height 24
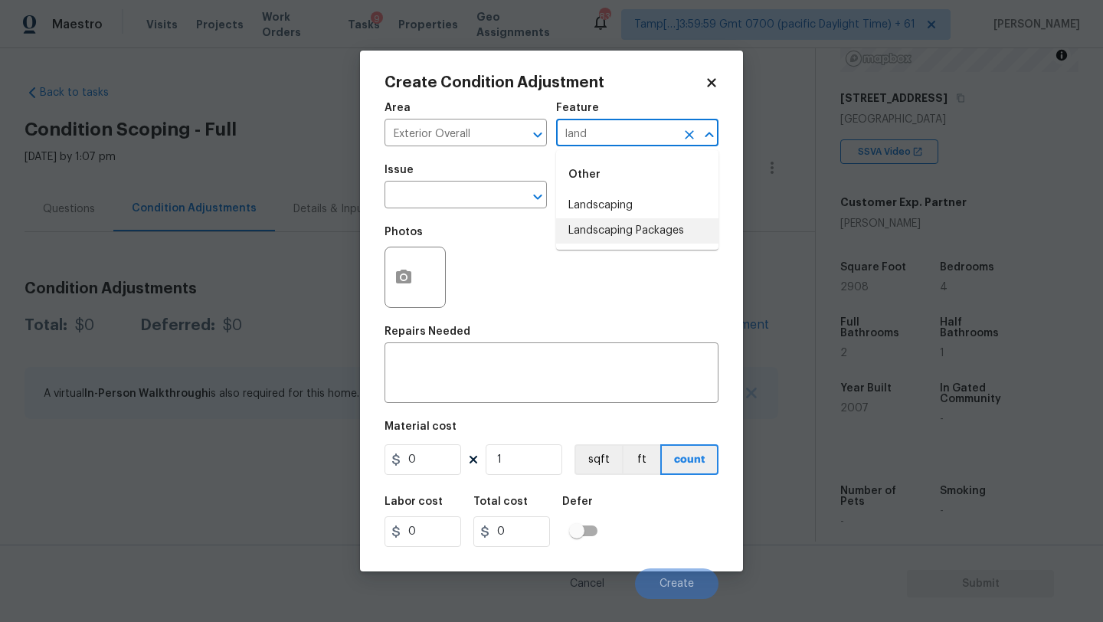
click at [594, 241] on li "Landscaping Packages" at bounding box center [637, 230] width 162 height 25
type input "Landscaping Packages"
click at [465, 195] on input "text" at bounding box center [444, 197] width 119 height 24
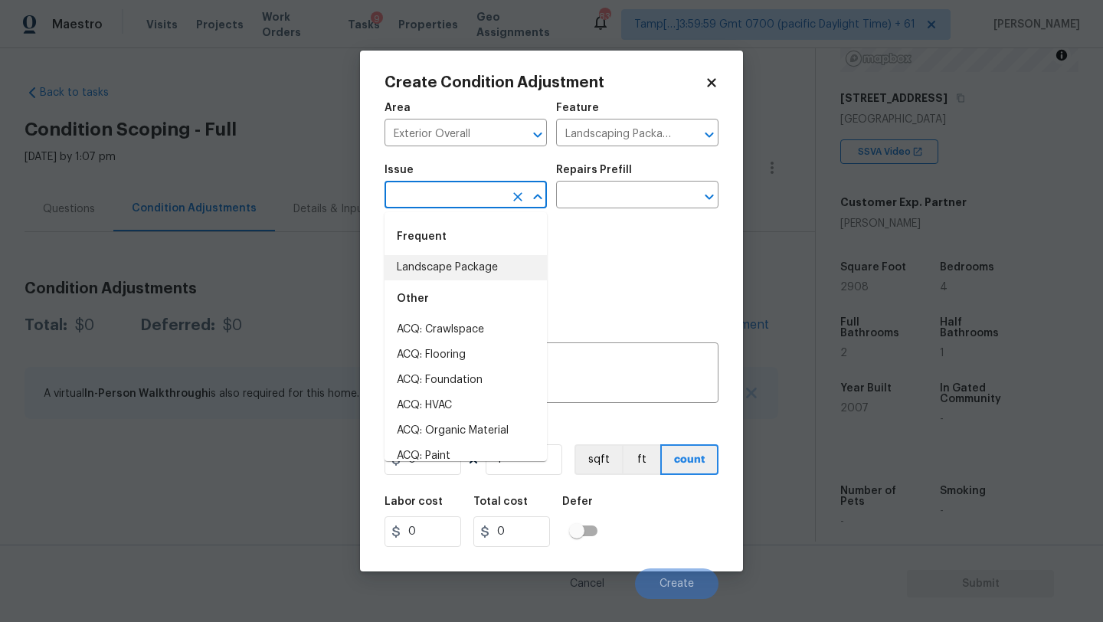
click at [465, 267] on li "Landscape Package" at bounding box center [466, 267] width 162 height 25
type input "Landscape Package"
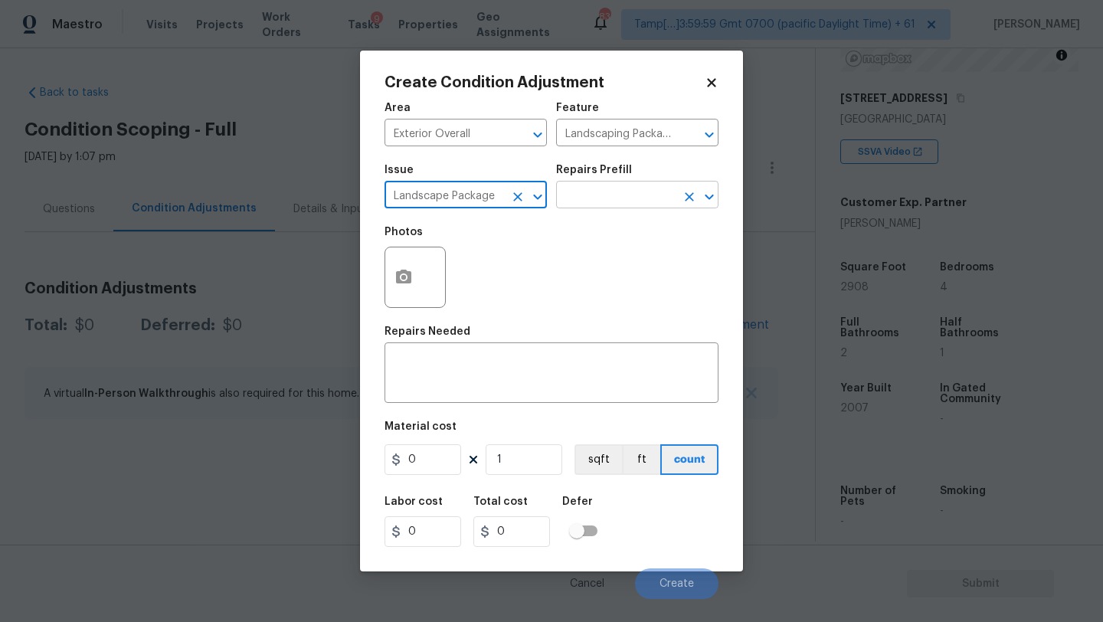
click at [657, 194] on input "text" at bounding box center [615, 197] width 119 height 24
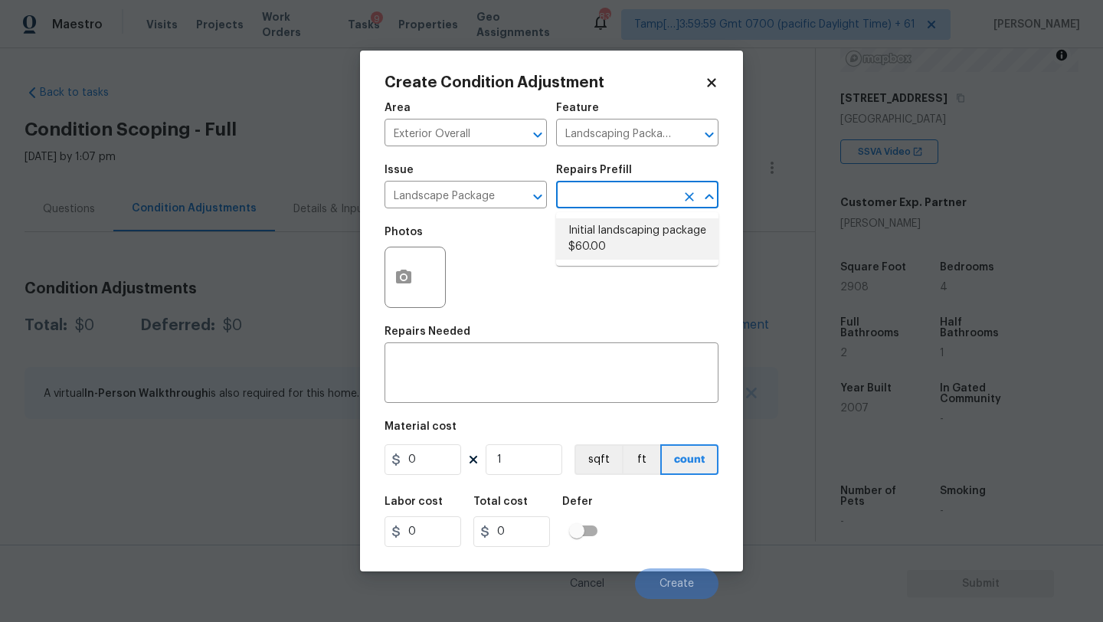
click at [627, 231] on li "Initial landscaping package $60.00" at bounding box center [637, 238] width 162 height 41
type input "Home Readiness Packages"
type textarea "Mowing of grass up to 6" in height. Mow, edge along driveways & sidewalks, trim…"
type input "60"
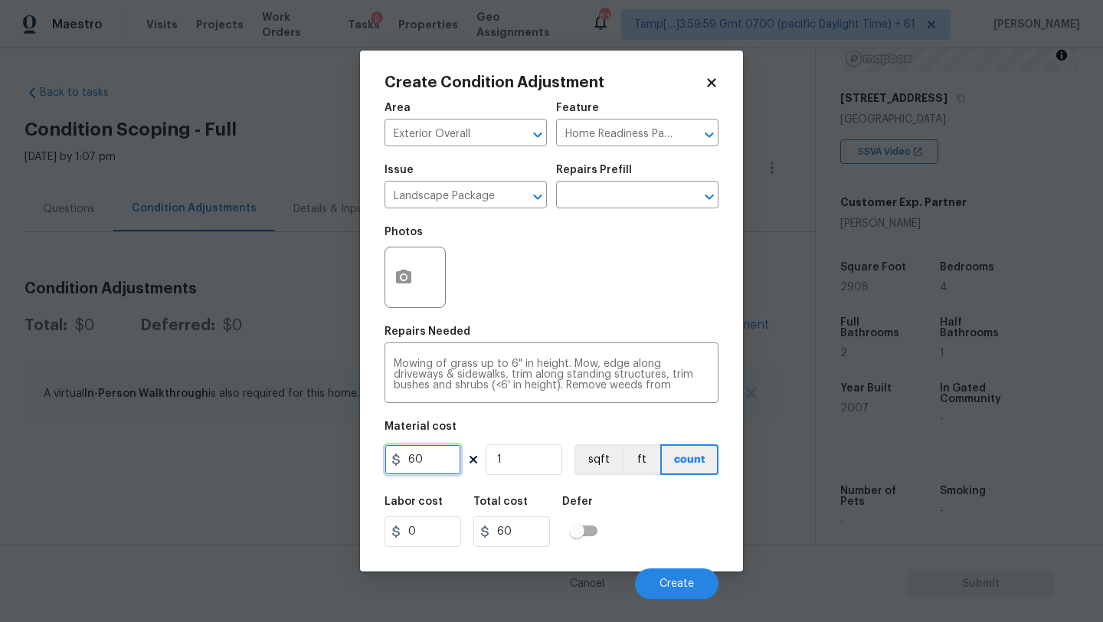
click at [434, 460] on input "60" at bounding box center [423, 459] width 77 height 31
type input "300"
click at [404, 288] on button "button" at bounding box center [403, 277] width 37 height 60
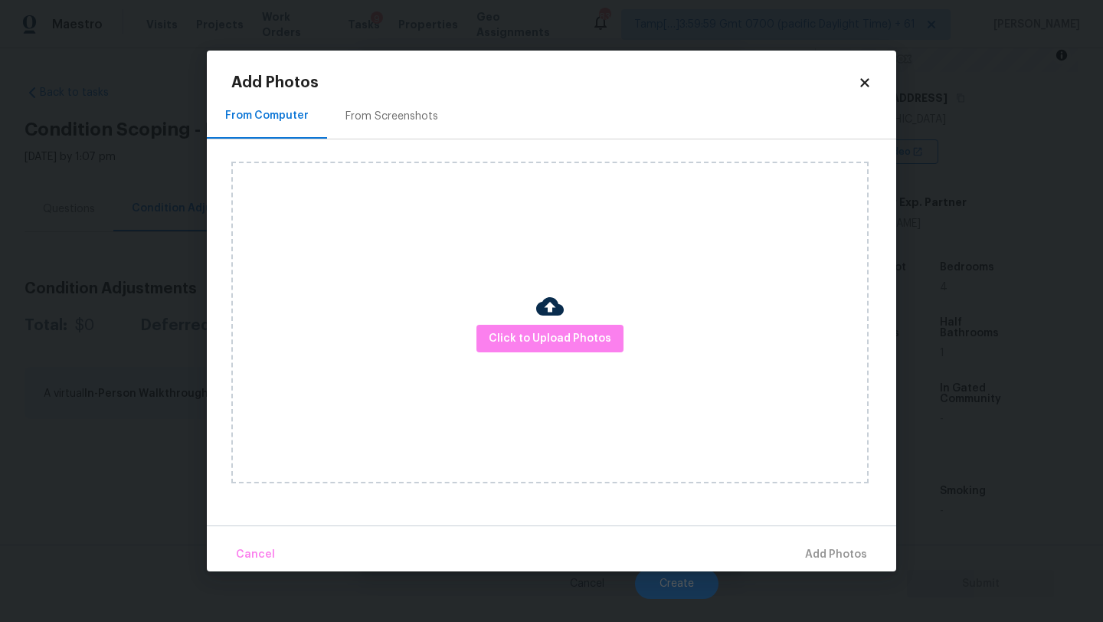
click at [381, 122] on div "From Screenshots" at bounding box center [391, 116] width 93 height 15
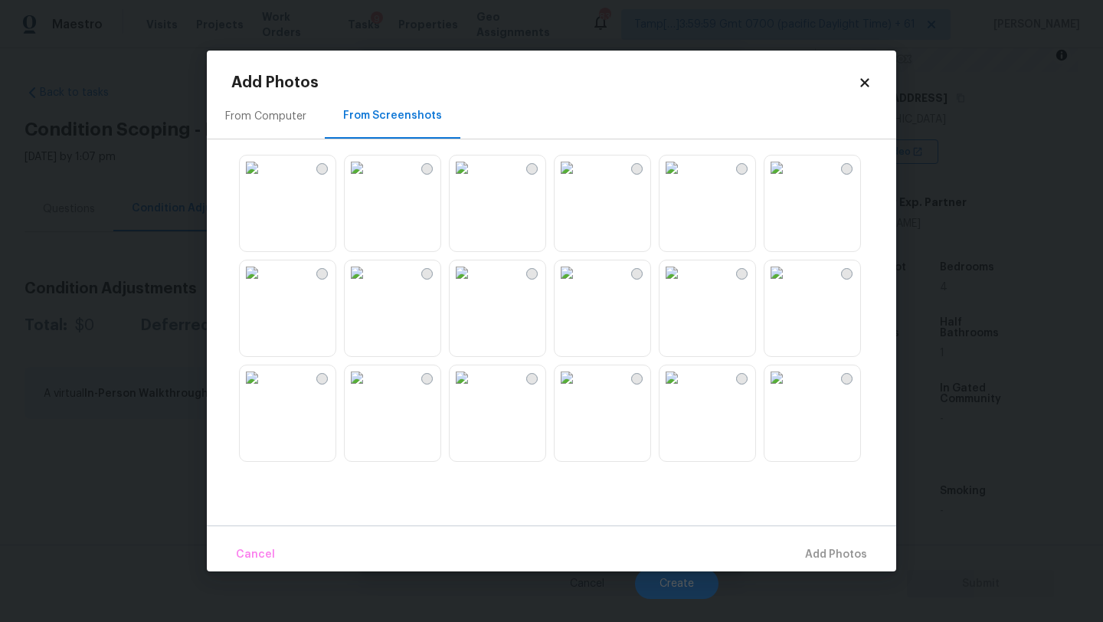
click at [474, 180] on img at bounding box center [462, 167] width 25 height 25
click at [474, 285] on img at bounding box center [462, 272] width 25 height 25
click at [789, 180] on img at bounding box center [776, 167] width 25 height 25
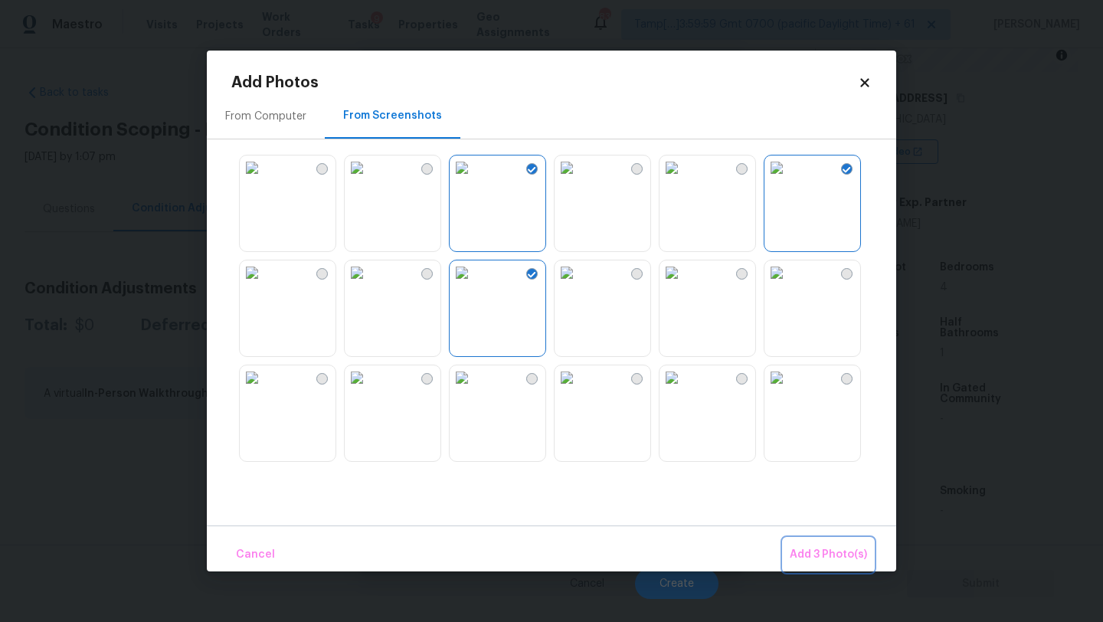
click at [812, 540] on button "Add 3 Photo(s)" at bounding box center [829, 554] width 90 height 33
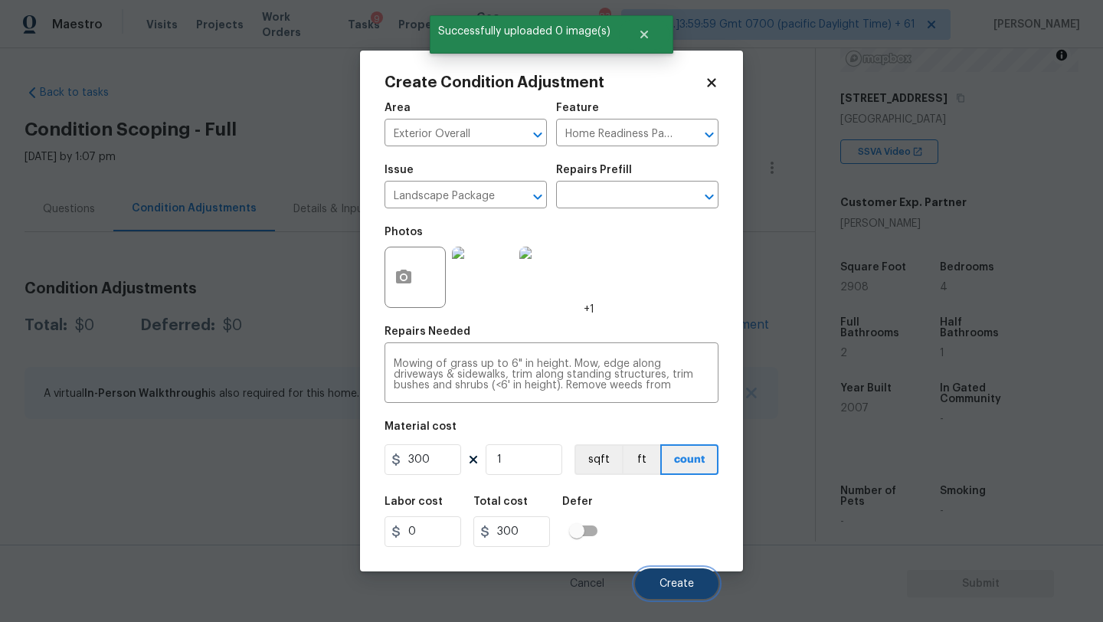
click at [684, 589] on span "Create" at bounding box center [677, 583] width 34 height 11
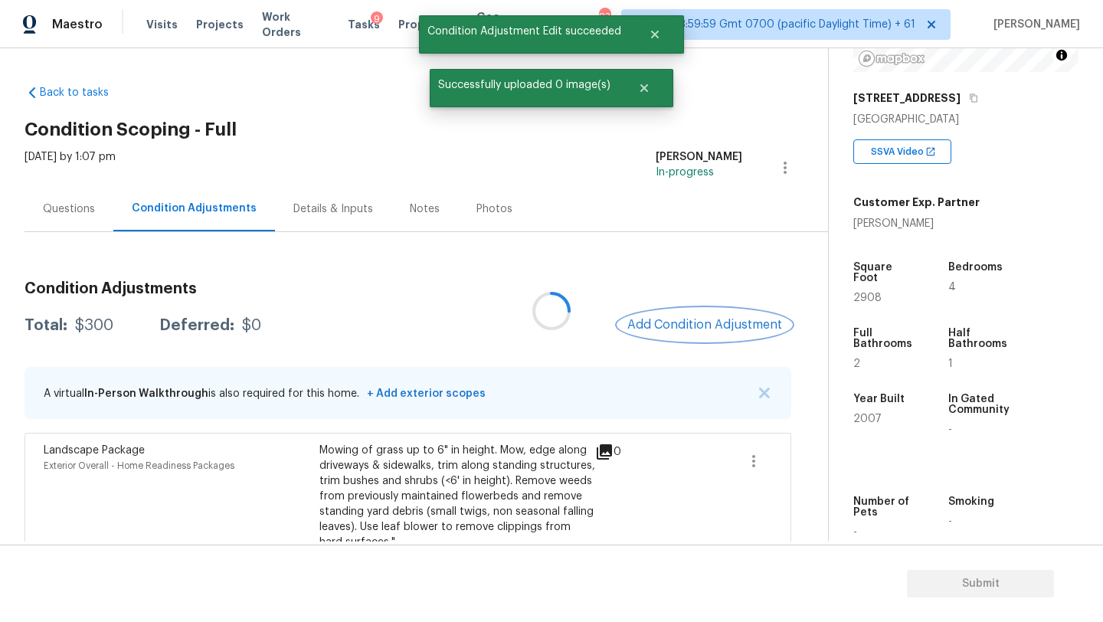
click at [691, 328] on span "Add Condition Adjustment" at bounding box center [704, 325] width 155 height 14
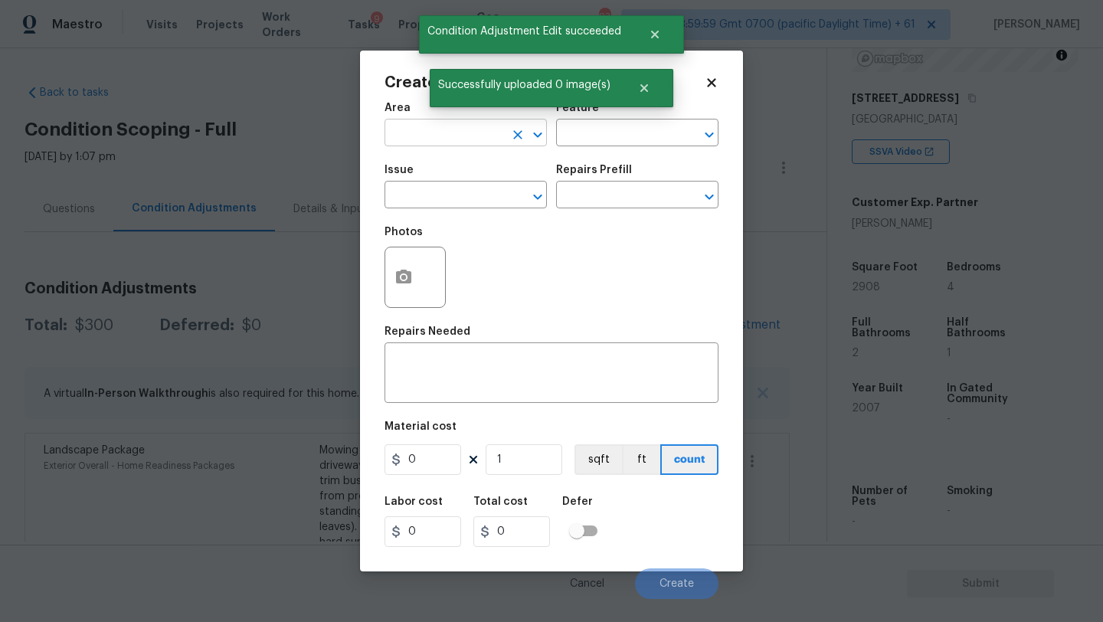
click at [424, 140] on input "text" at bounding box center [444, 135] width 119 height 24
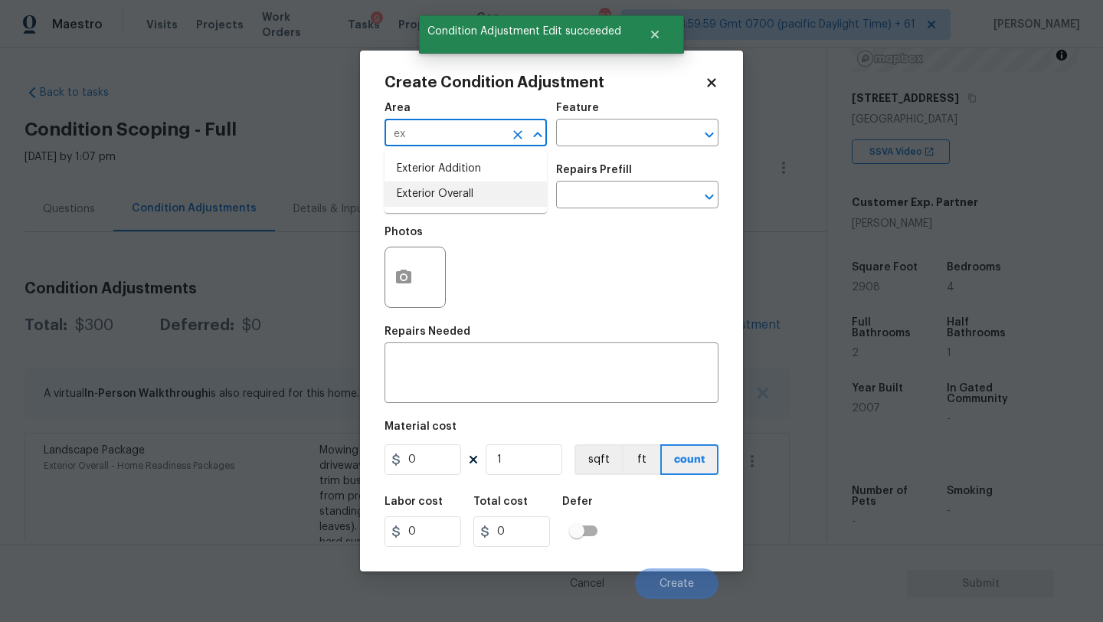
click at [440, 198] on li "Exterior Overall" at bounding box center [466, 194] width 162 height 25
type input "Exterior Overall"
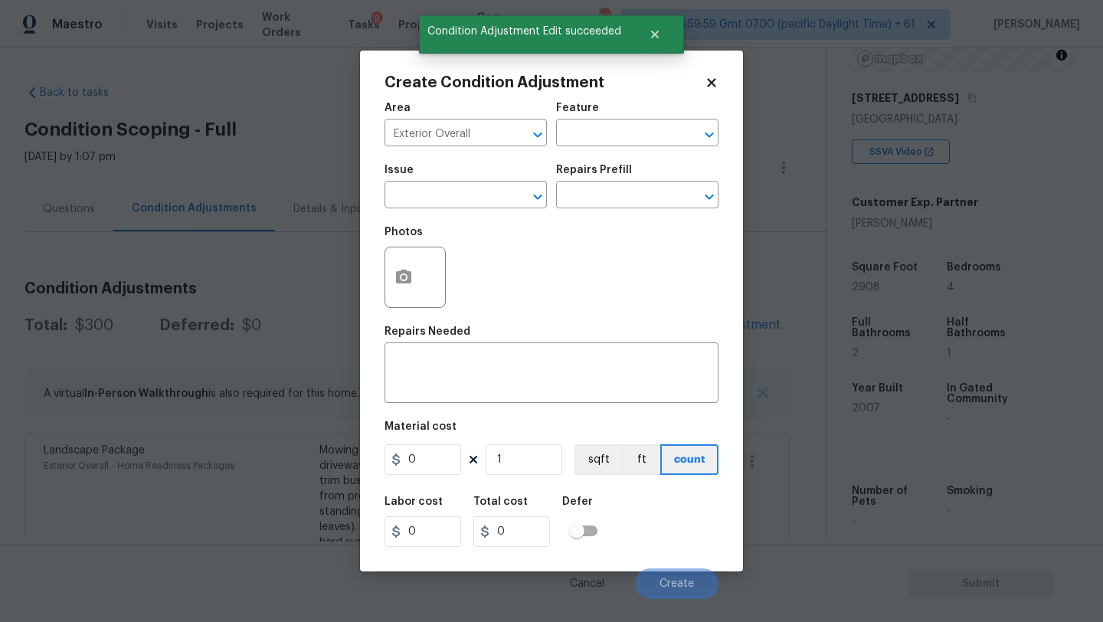
click at [642, 122] on div "Feature" at bounding box center [637, 113] width 162 height 20
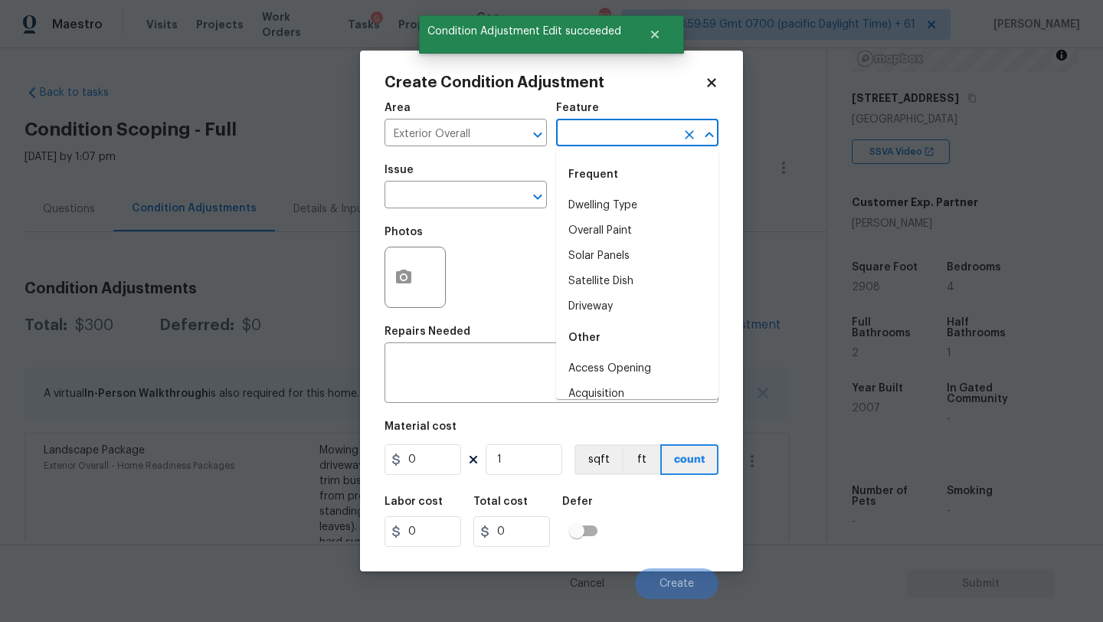
click at [644, 133] on input "text" at bounding box center [615, 135] width 119 height 24
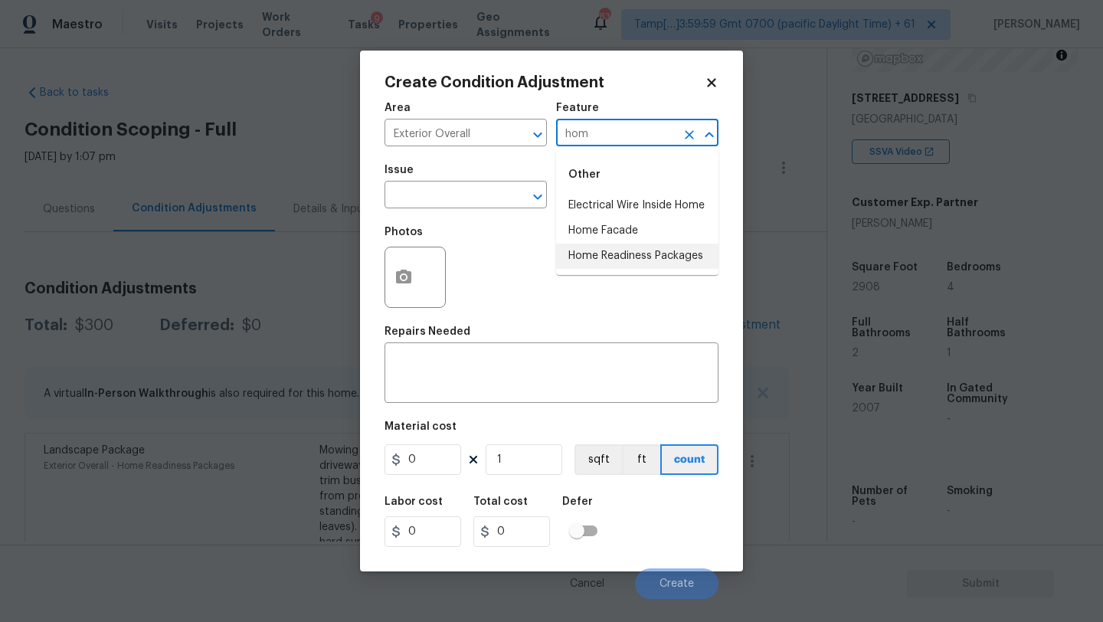
click at [640, 257] on li "Home Readiness Packages" at bounding box center [637, 256] width 162 height 25
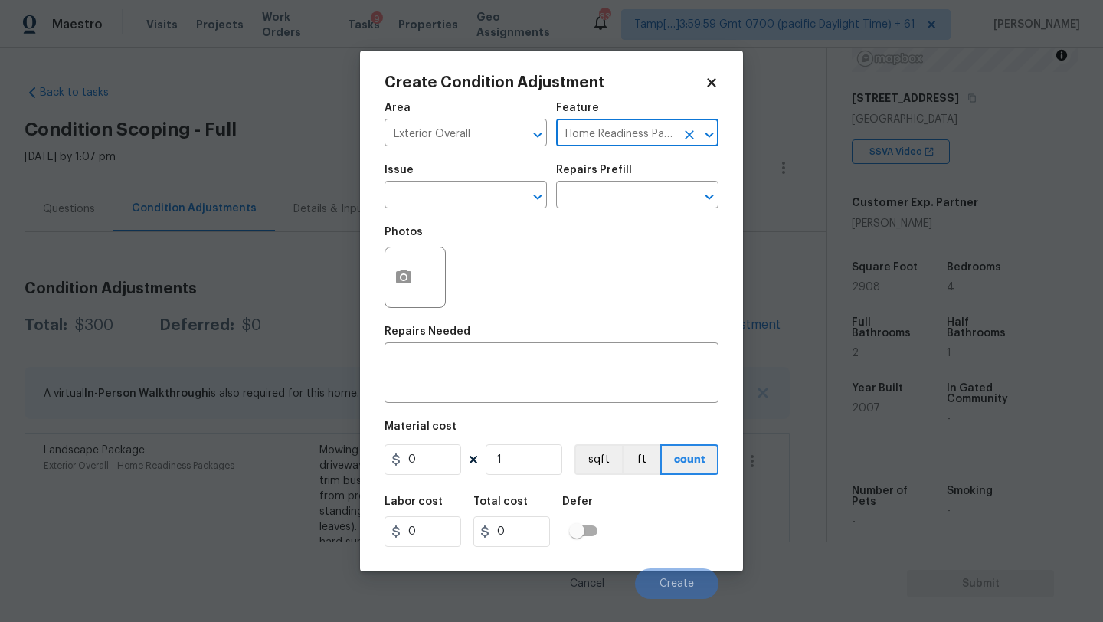
type input "Home Readiness Packages"
click at [470, 168] on div "Issue" at bounding box center [466, 175] width 162 height 20
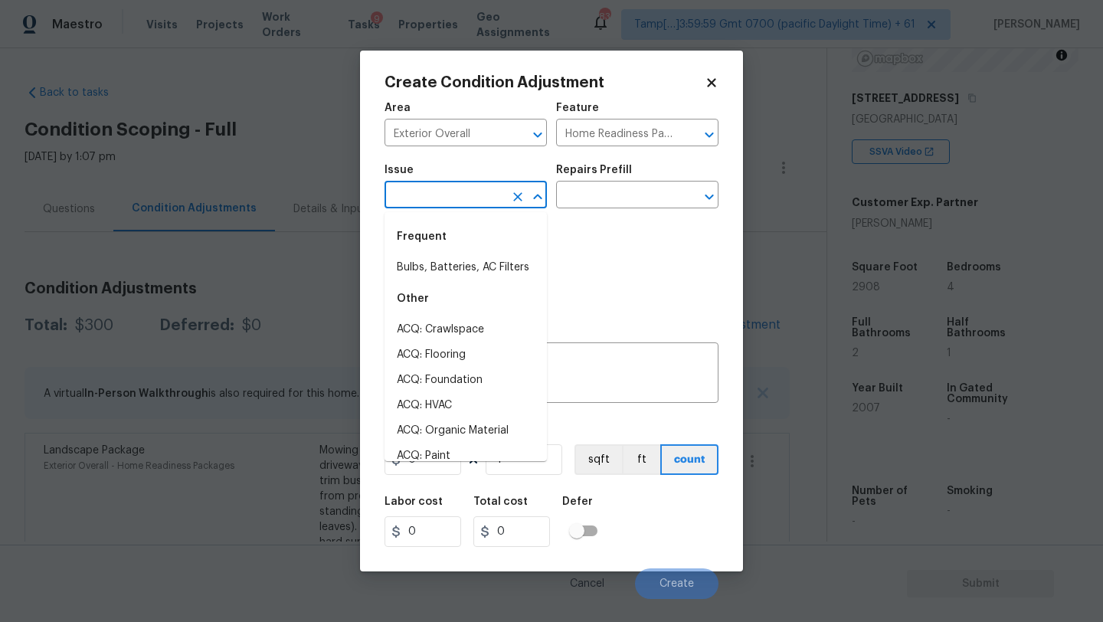
click at [470, 195] on input "text" at bounding box center [444, 197] width 119 height 24
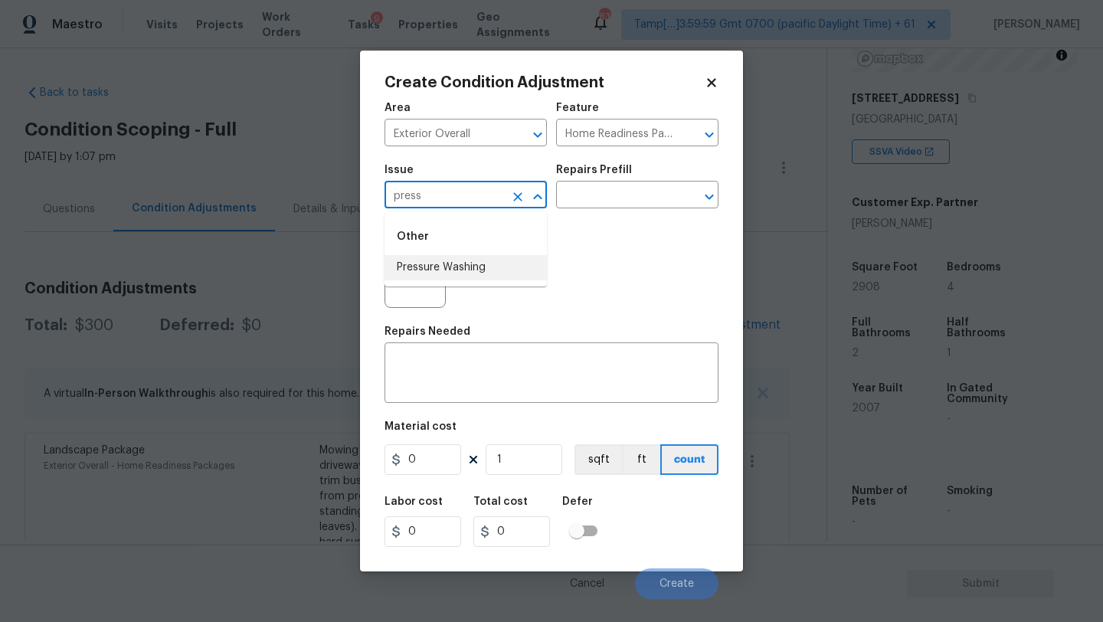
click at [487, 271] on li "Pressure Washing" at bounding box center [466, 267] width 162 height 25
type input "Pressure Washing"
click at [614, 192] on input "text" at bounding box center [615, 197] width 119 height 24
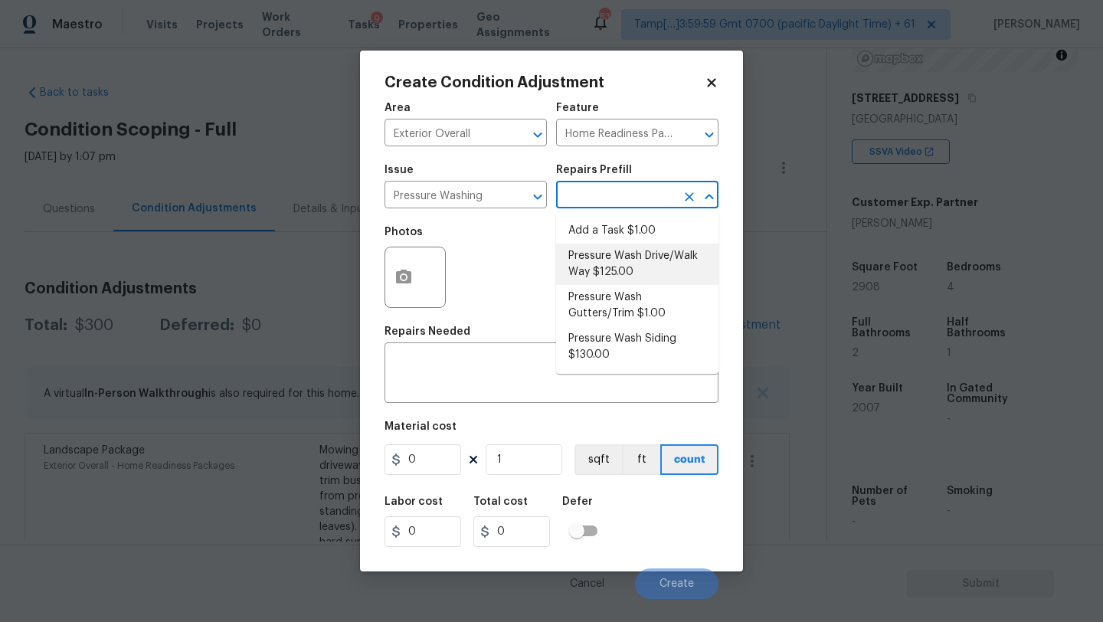
click at [602, 273] on li "Pressure Wash Drive/Walk Way $125.00" at bounding box center [637, 264] width 162 height 41
type input "Siding"
type textarea "Pressure wash the driveways/walkways as directed by the PM. Ensure that all deb…"
type input "125"
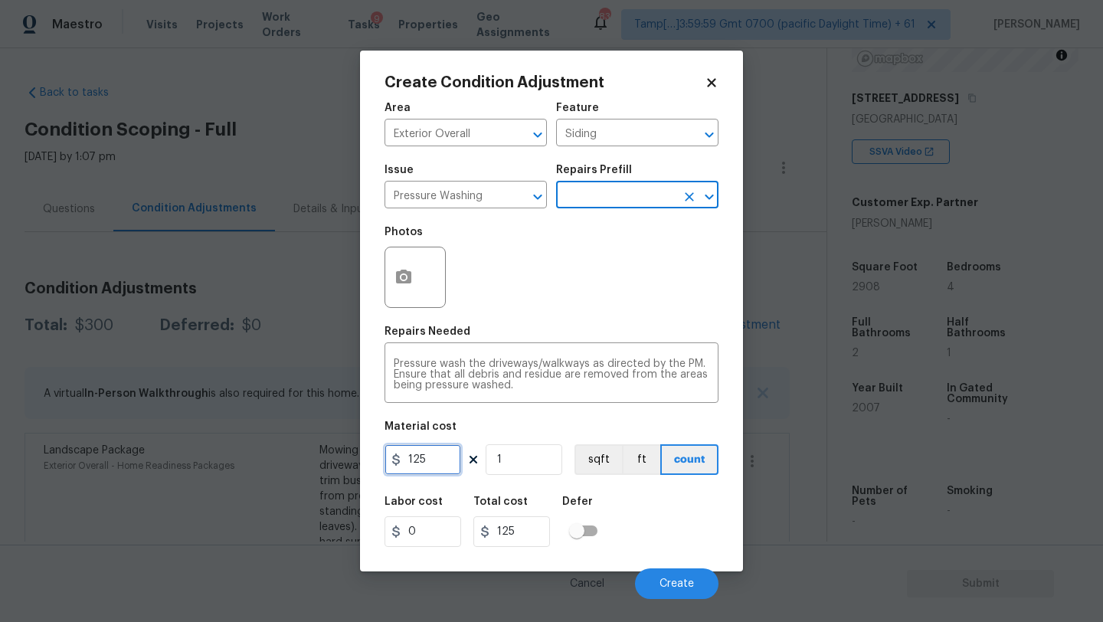
click at [424, 457] on input "125" at bounding box center [423, 459] width 77 height 31
type input "200"
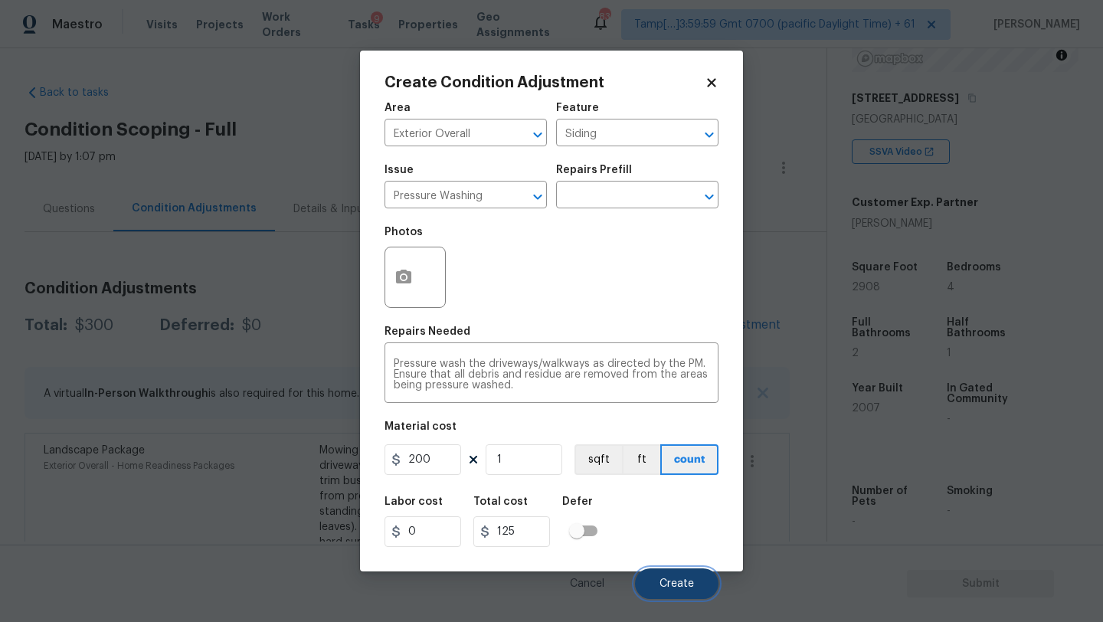
type input "200"
click at [650, 584] on button "Create" at bounding box center [676, 583] width 83 height 31
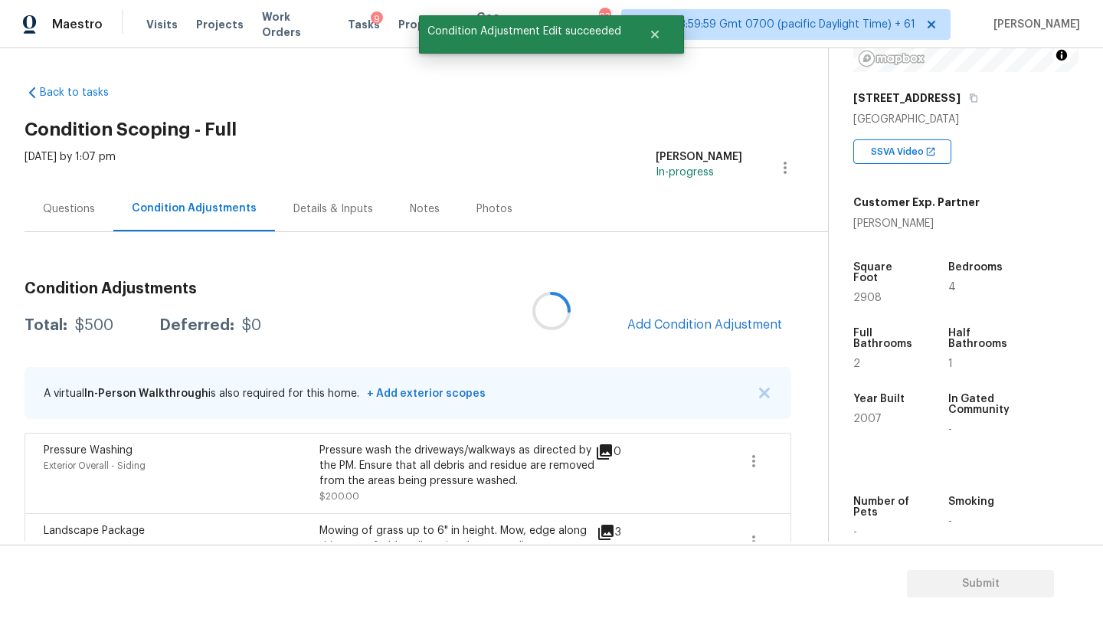
click at [701, 321] on div at bounding box center [551, 311] width 1103 height 622
click at [701, 321] on span "Add Condition Adjustment" at bounding box center [704, 325] width 155 height 14
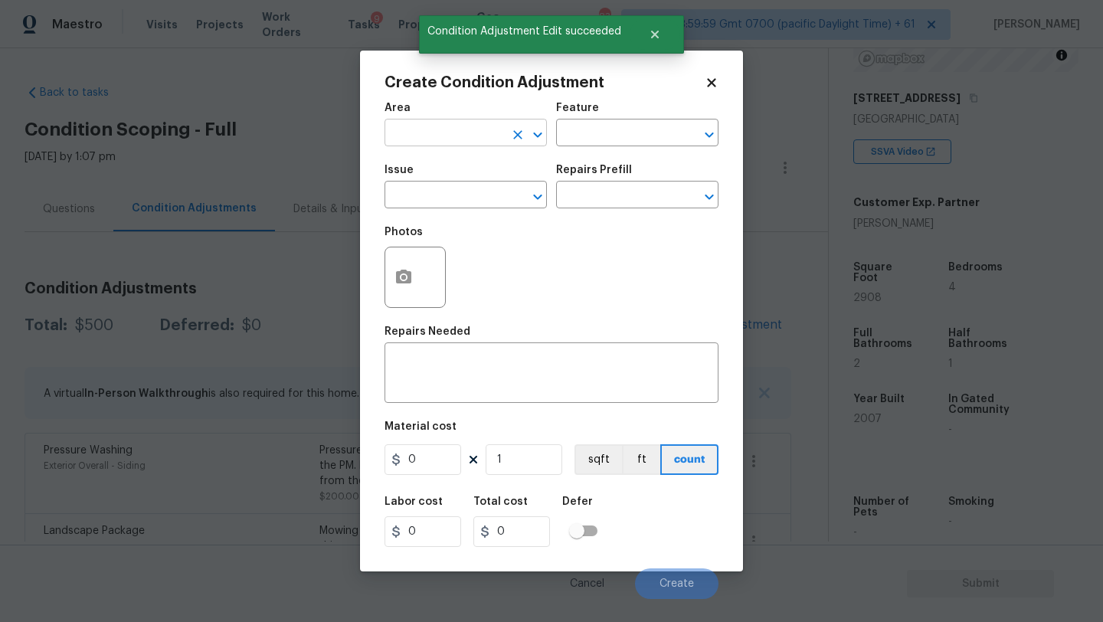
click at [470, 132] on input "text" at bounding box center [444, 135] width 119 height 24
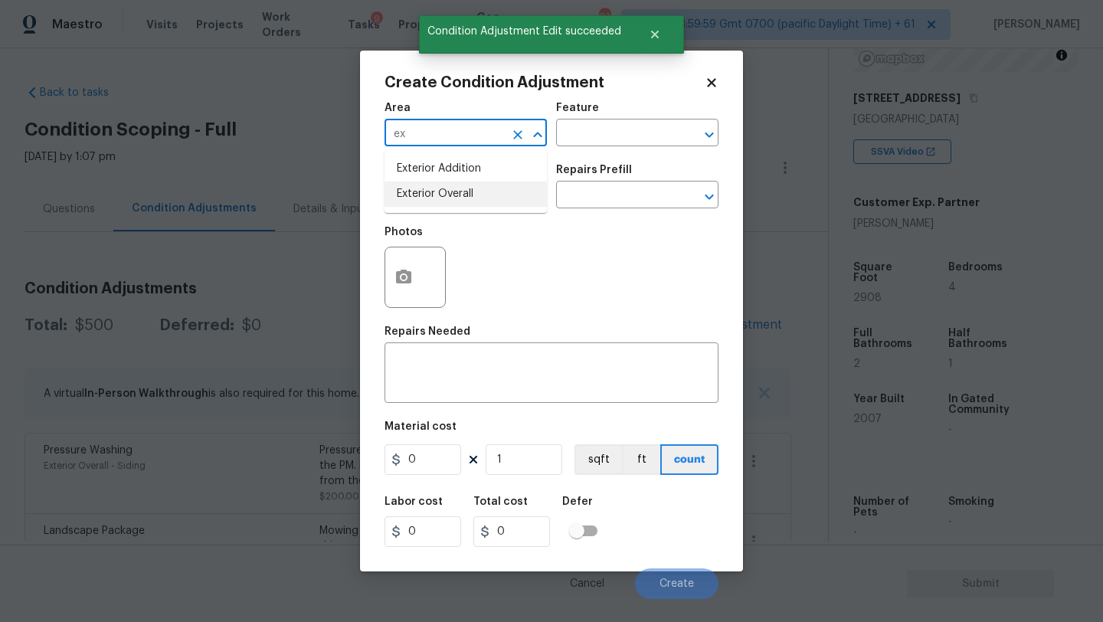
click at [468, 206] on li "Exterior Overall" at bounding box center [466, 194] width 162 height 25
type input "Exterior Overall"
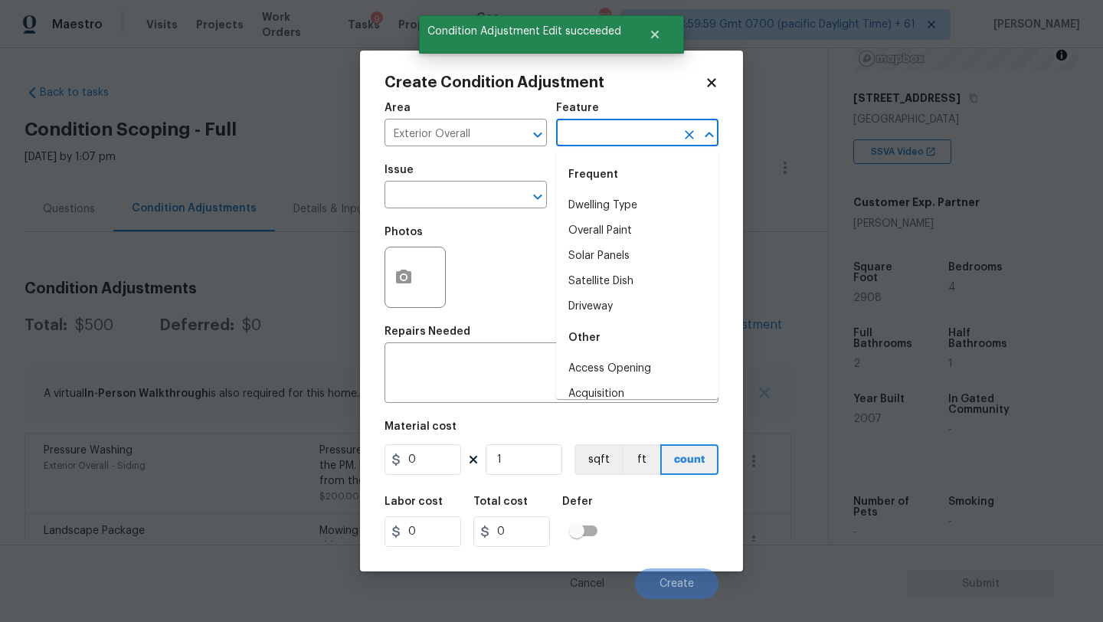
click at [604, 139] on input "text" at bounding box center [615, 135] width 119 height 24
click at [604, 139] on input "ho" at bounding box center [615, 135] width 119 height 24
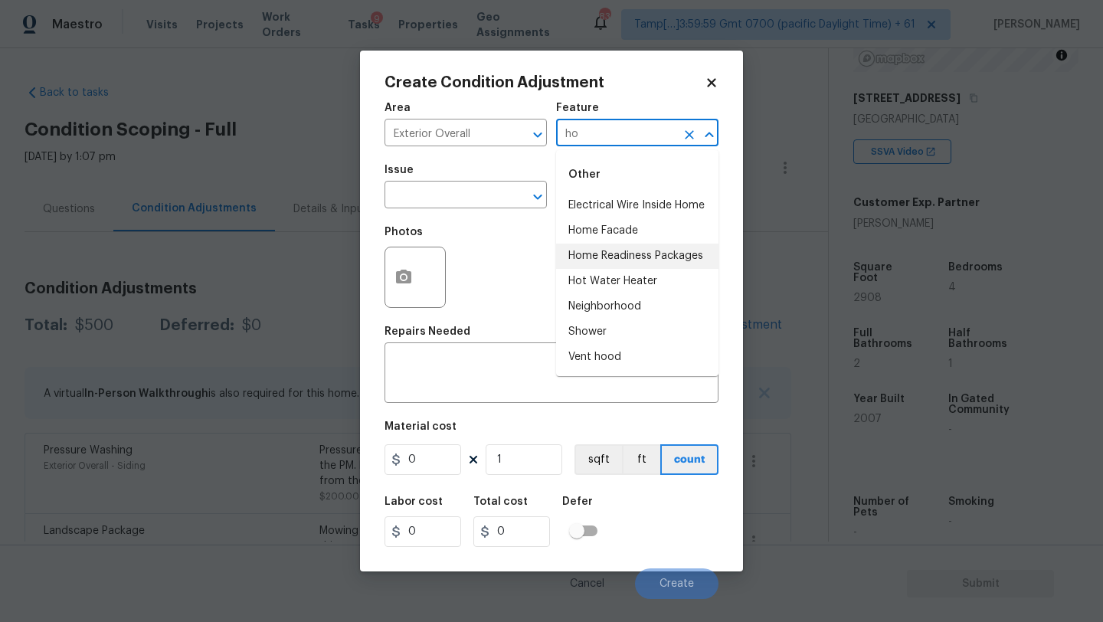
click at [597, 244] on li "Home Readiness Packages" at bounding box center [637, 256] width 162 height 25
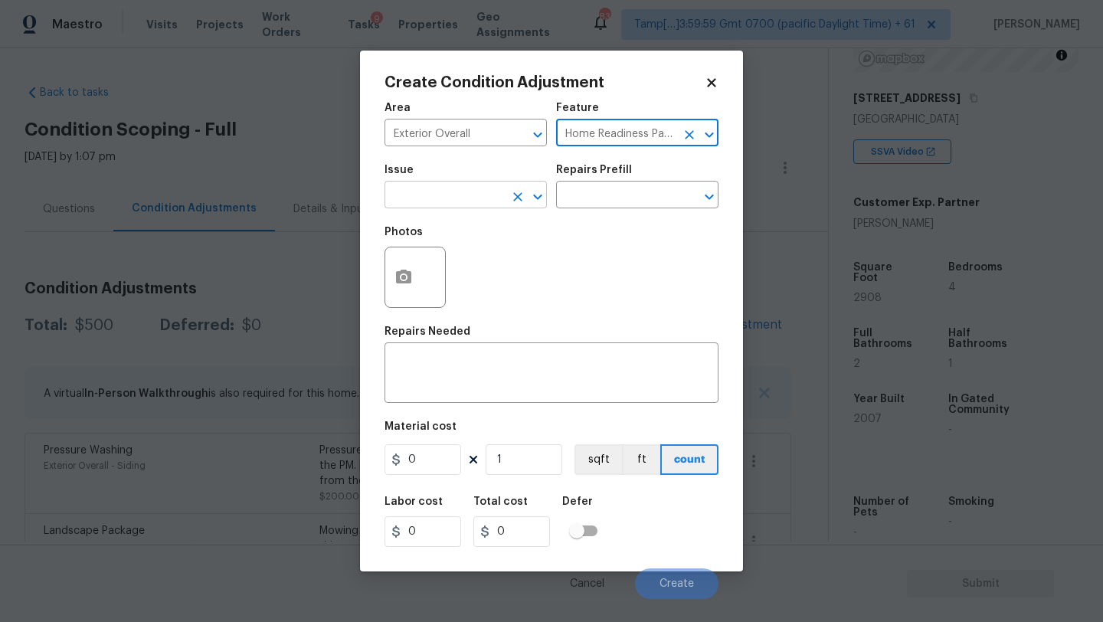
type input "Home Readiness Packages"
click at [469, 189] on input "text" at bounding box center [444, 197] width 119 height 24
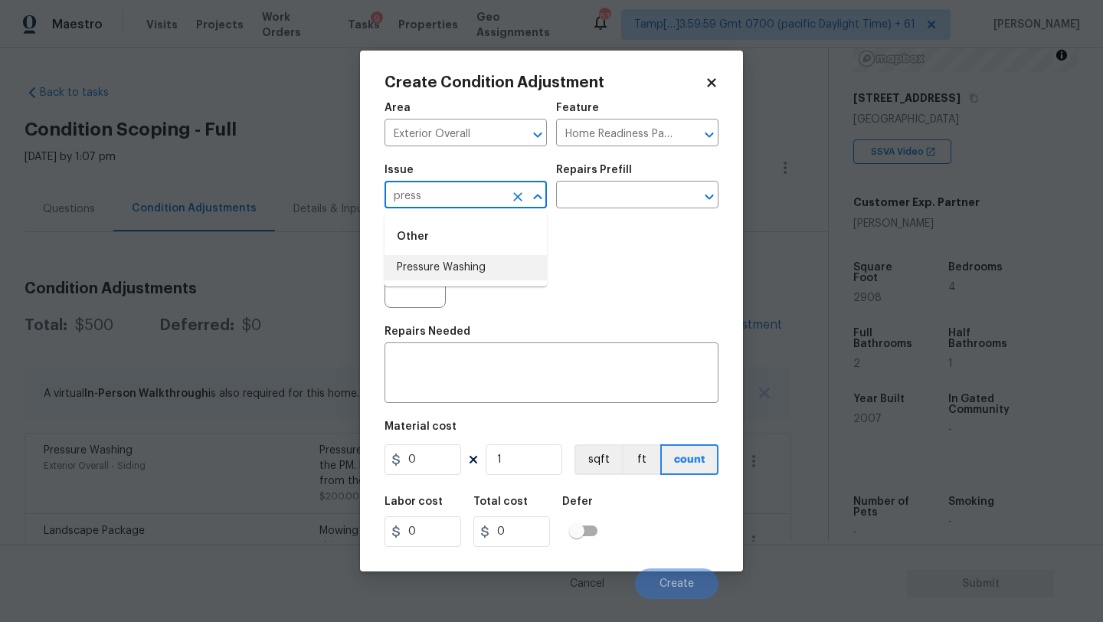
click at [469, 264] on li "Pressure Washing" at bounding box center [466, 267] width 162 height 25
type input "Pressure Washing"
click at [571, 205] on input "text" at bounding box center [615, 197] width 119 height 24
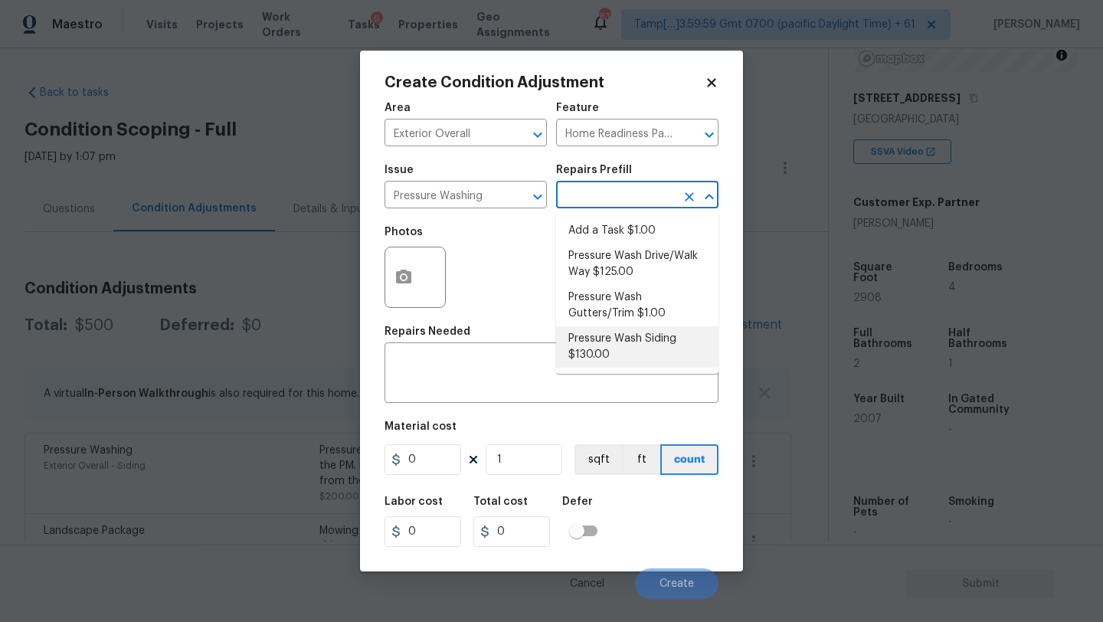
click at [599, 346] on li "Pressure Wash Siding $130.00" at bounding box center [637, 346] width 162 height 41
type input "Siding"
type textarea "Protect areas as needed for pressure washing. Pressure wash the siding on the h…"
type input "130"
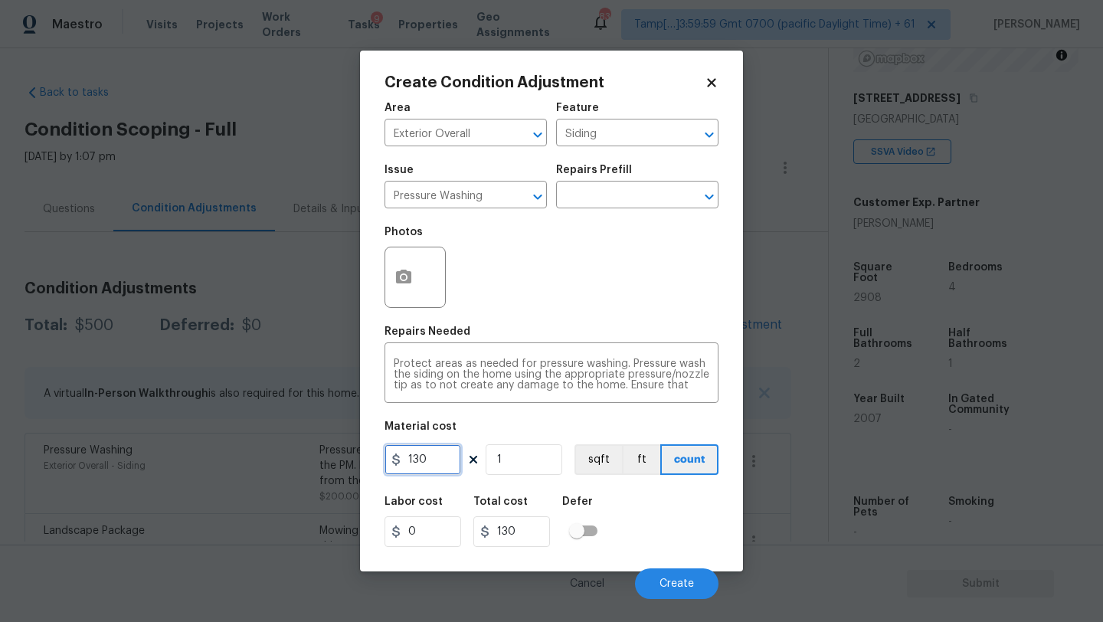
click at [442, 463] on input "130" at bounding box center [423, 459] width 77 height 31
type input "200"
click at [677, 583] on span "Create" at bounding box center [677, 583] width 34 height 11
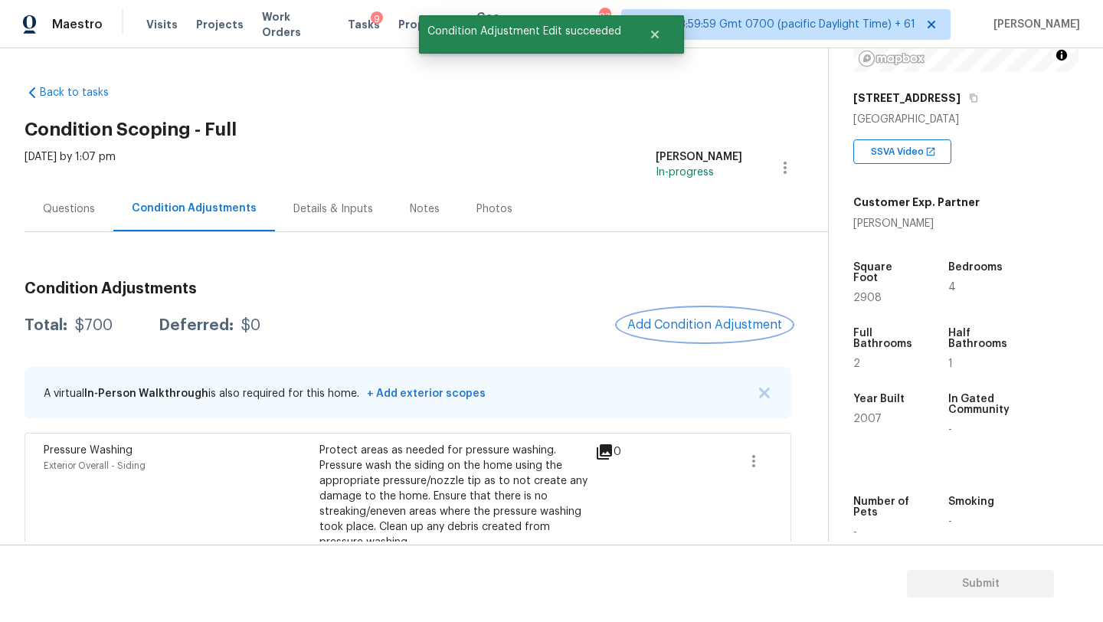
click at [666, 328] on span "Add Condition Adjustment" at bounding box center [704, 325] width 155 height 14
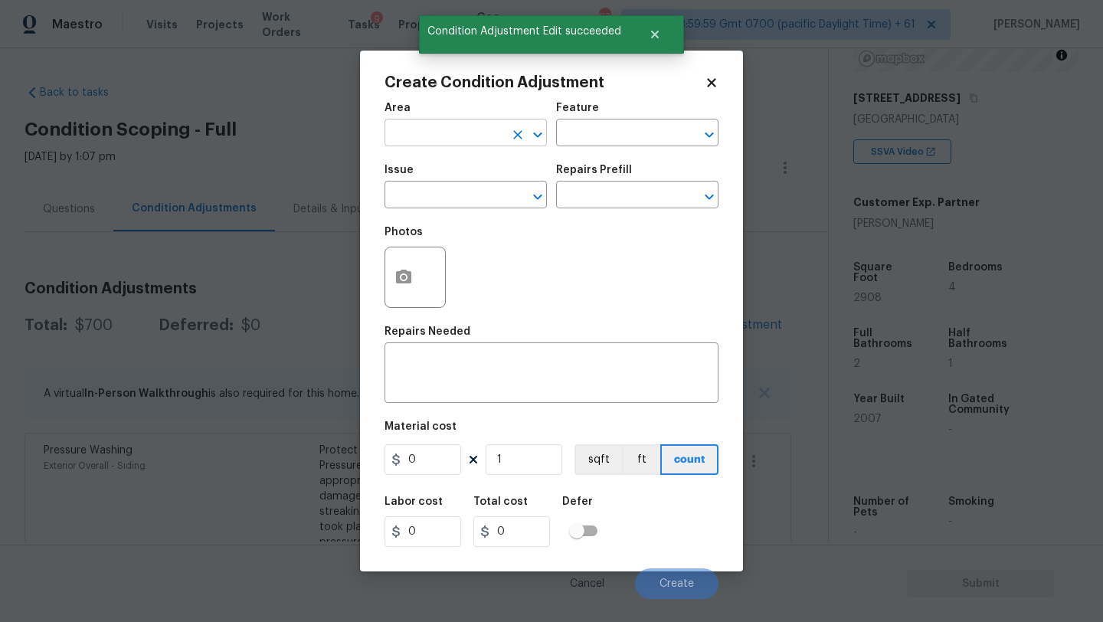
click at [421, 123] on input "text" at bounding box center [444, 135] width 119 height 24
click at [414, 161] on li "Roof" at bounding box center [466, 168] width 162 height 25
type input "Roof"
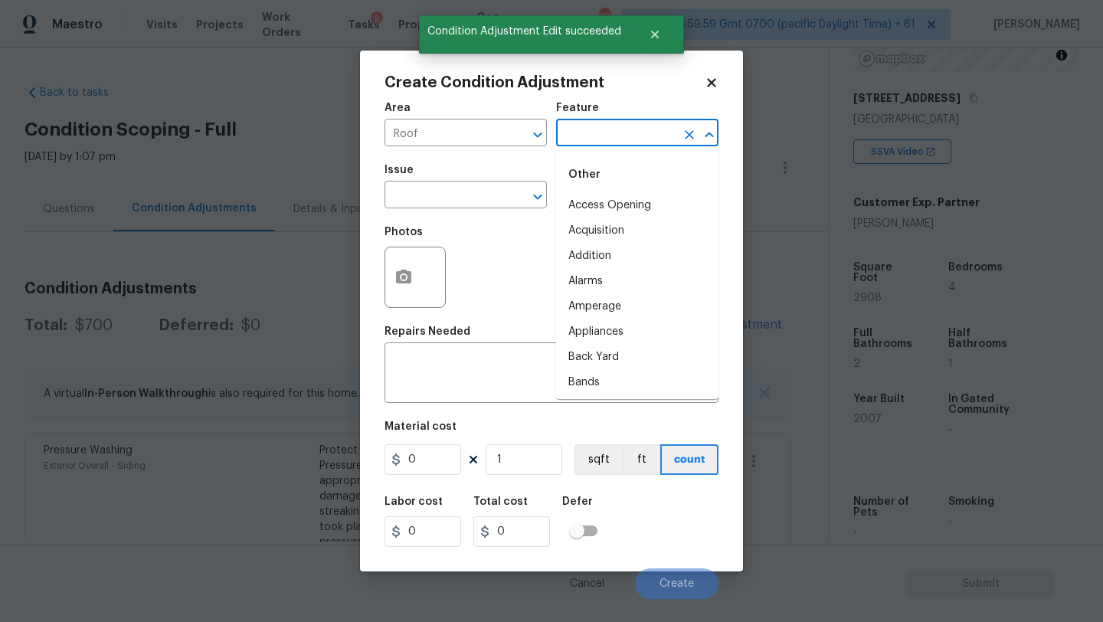
click at [574, 144] on input "text" at bounding box center [615, 135] width 119 height 24
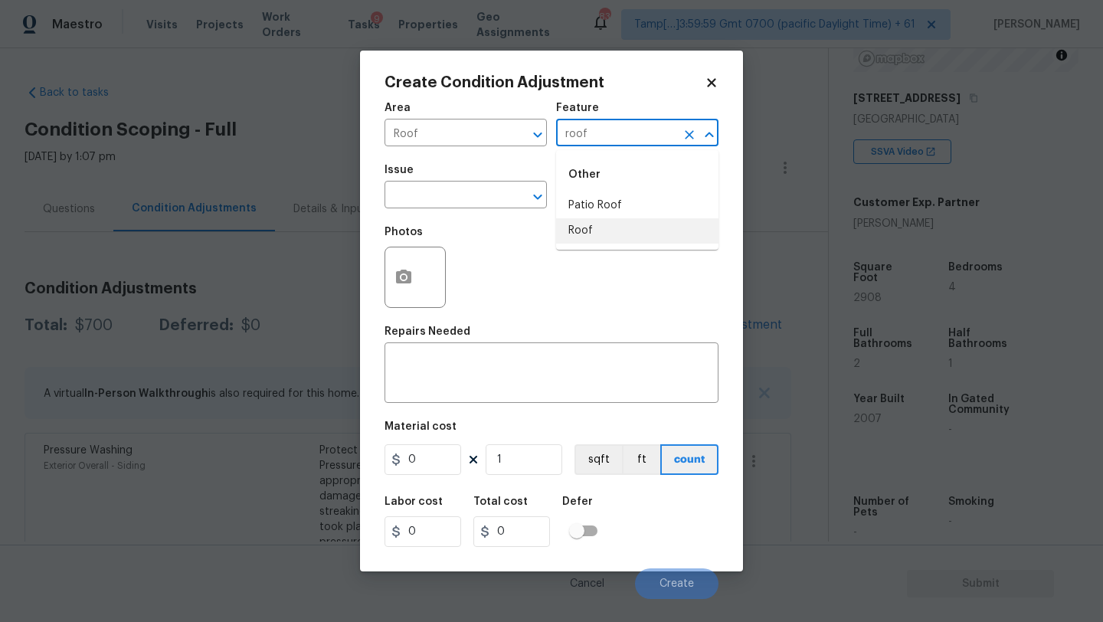
click at [587, 228] on li "Roof" at bounding box center [637, 230] width 162 height 25
type input "Roof"
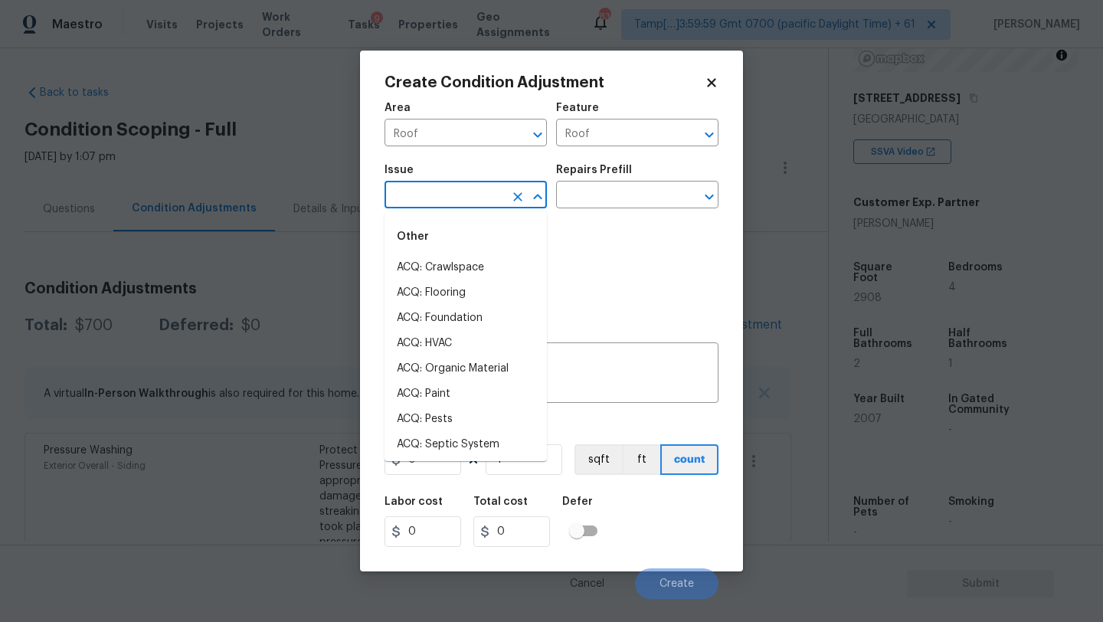
click at [460, 201] on input "text" at bounding box center [444, 197] width 119 height 24
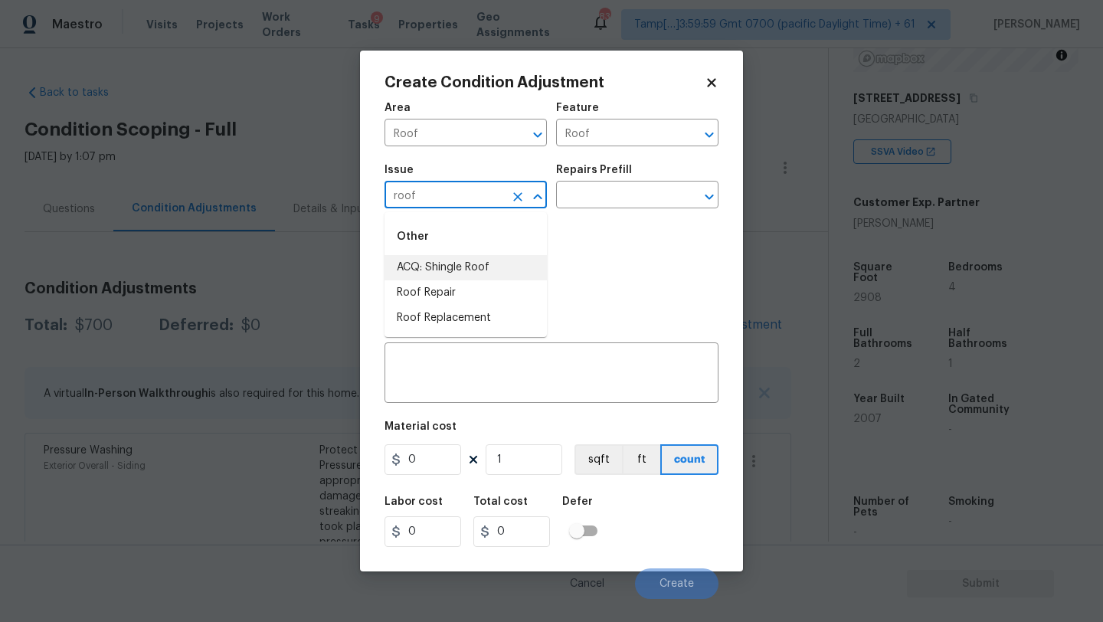
click at [466, 256] on li "ACQ: Shingle Roof" at bounding box center [466, 267] width 162 height 25
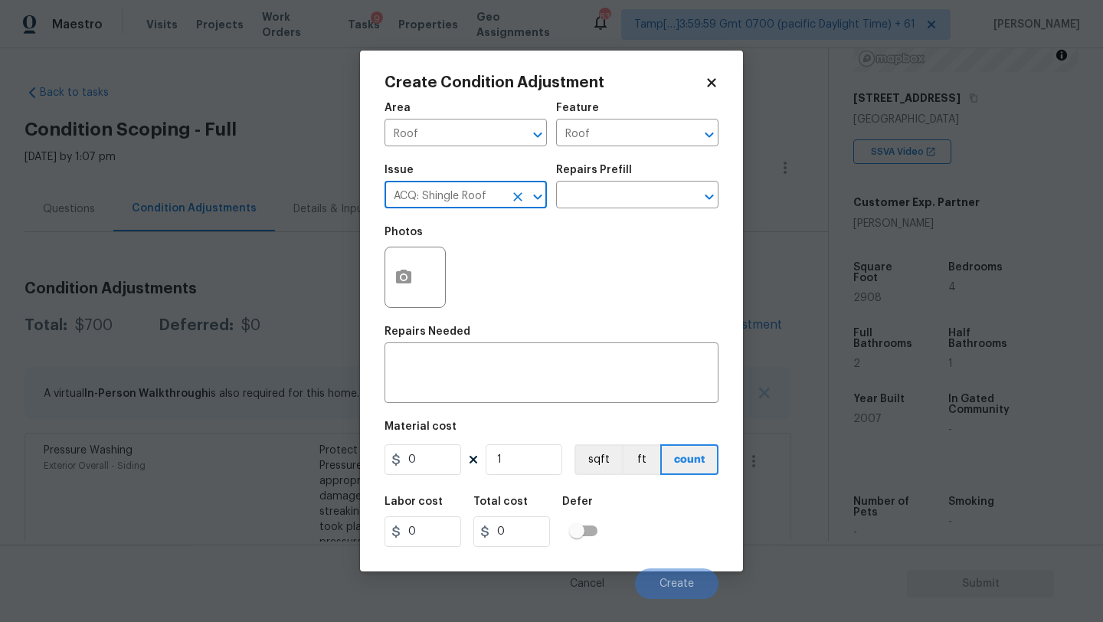
type input "ACQ: Shingle Roof"
click at [587, 210] on div "Issue ACQ: Shingle Roof ​ Repairs Prefill ​" at bounding box center [552, 186] width 334 height 62
click at [594, 204] on input "text" at bounding box center [615, 197] width 119 height 24
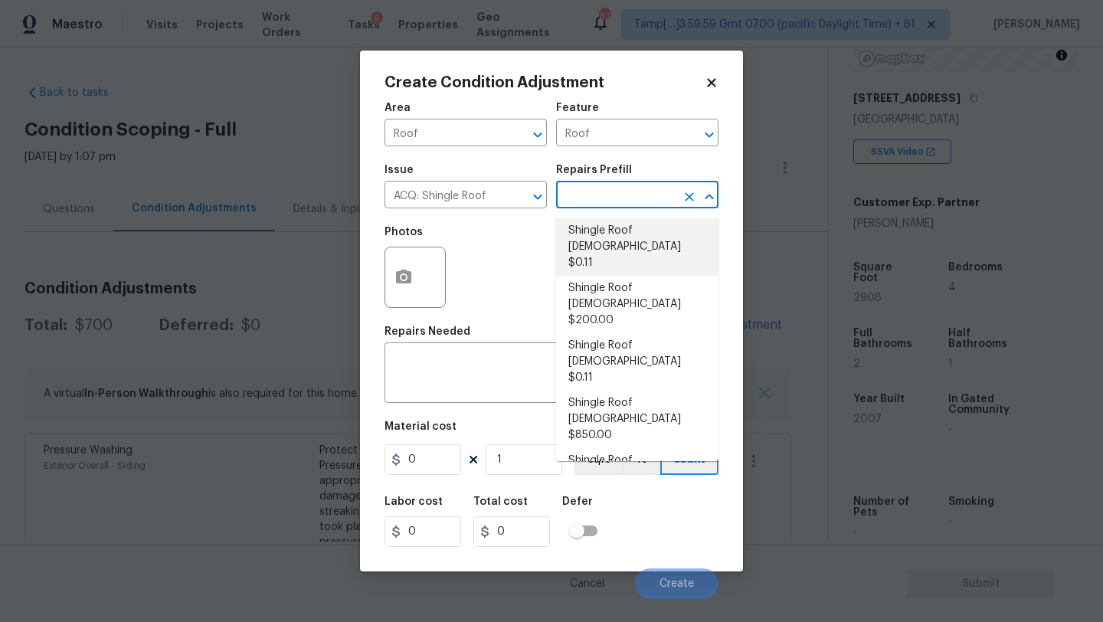
click at [596, 250] on li "Shingle Roof 0-10 Years Old $0.11" at bounding box center [637, 246] width 162 height 57
type input "Acquisition"
type textarea "Acquisition Scope: Shingle Roof 0-10 years in age maintenance."
type input "0.11"
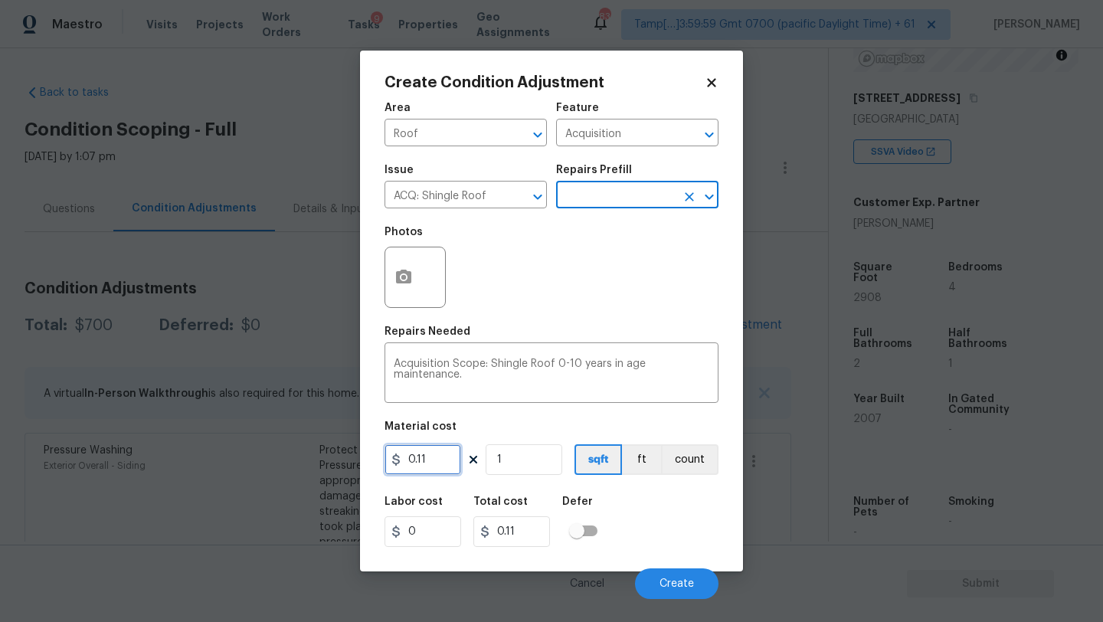
click at [440, 462] on input "0.11" at bounding box center [423, 459] width 77 height 31
type input "0.29"
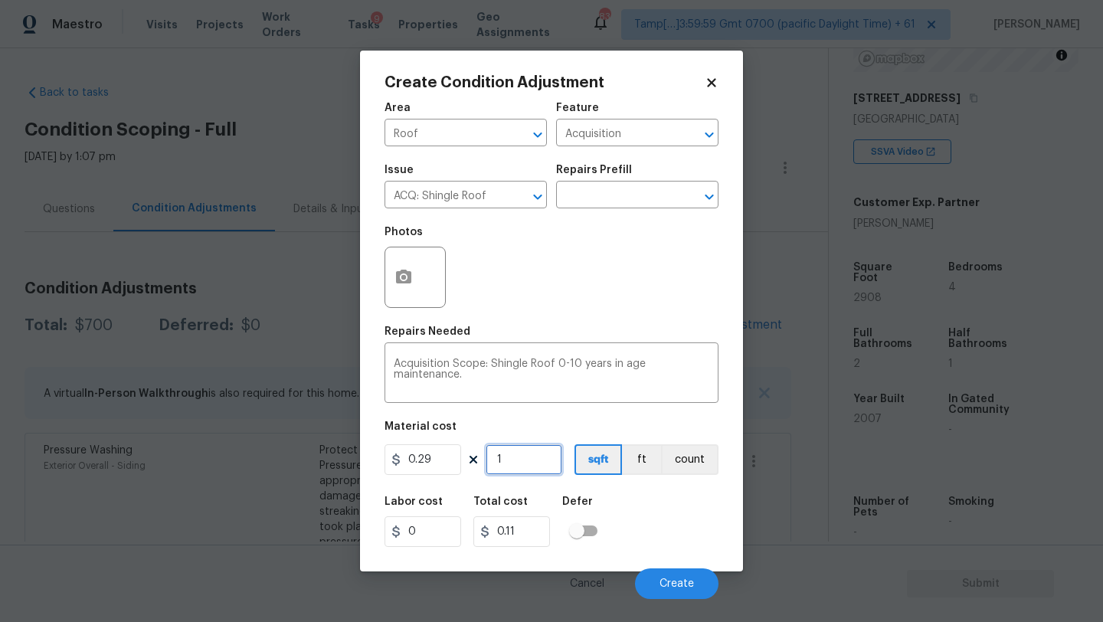
type input "0.29"
click at [535, 457] on input "1" at bounding box center [524, 459] width 77 height 31
type input "2"
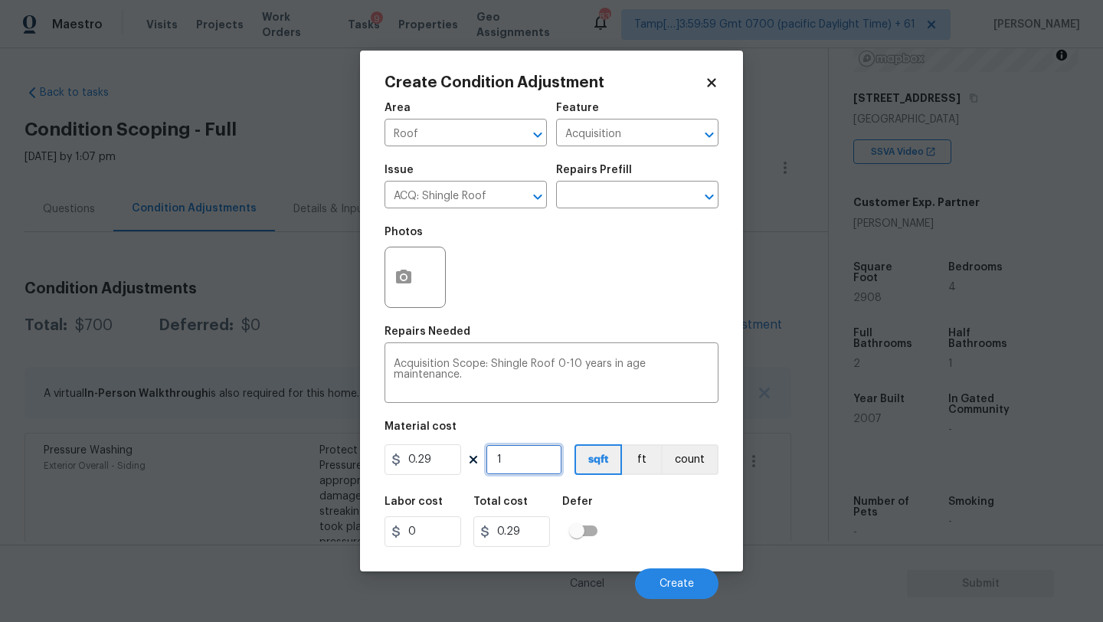
type input "0.58"
type input "29"
type input "8.409999999999998"
type input "290"
type input "84.09999999999998"
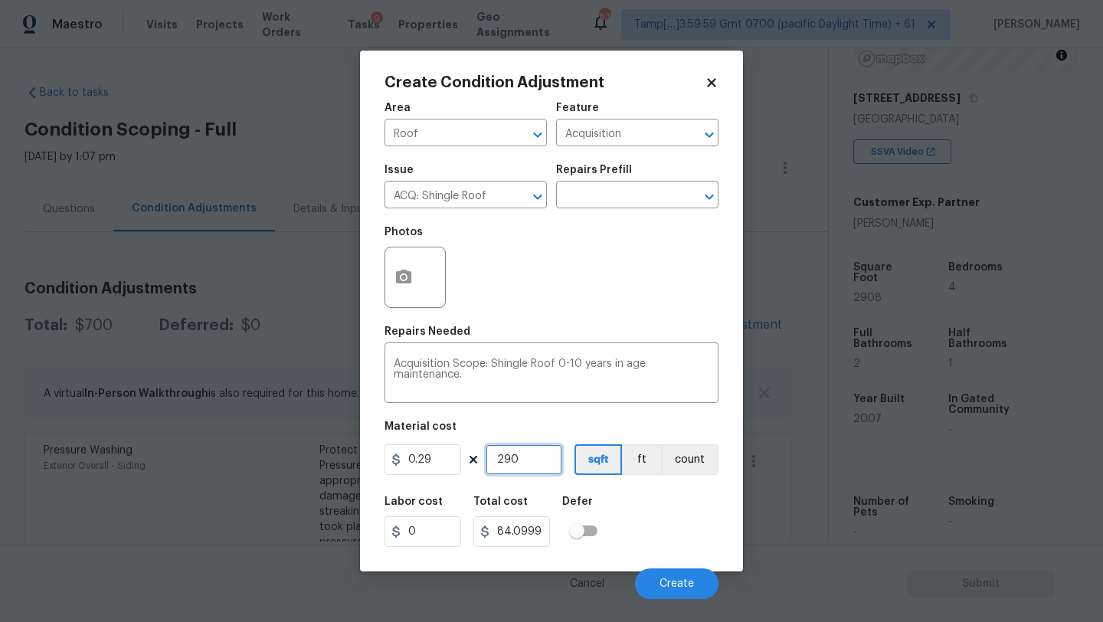
type input "2908"
type input "843.3199999999998"
type input "290"
type input "84.09999999999998"
type input "29"
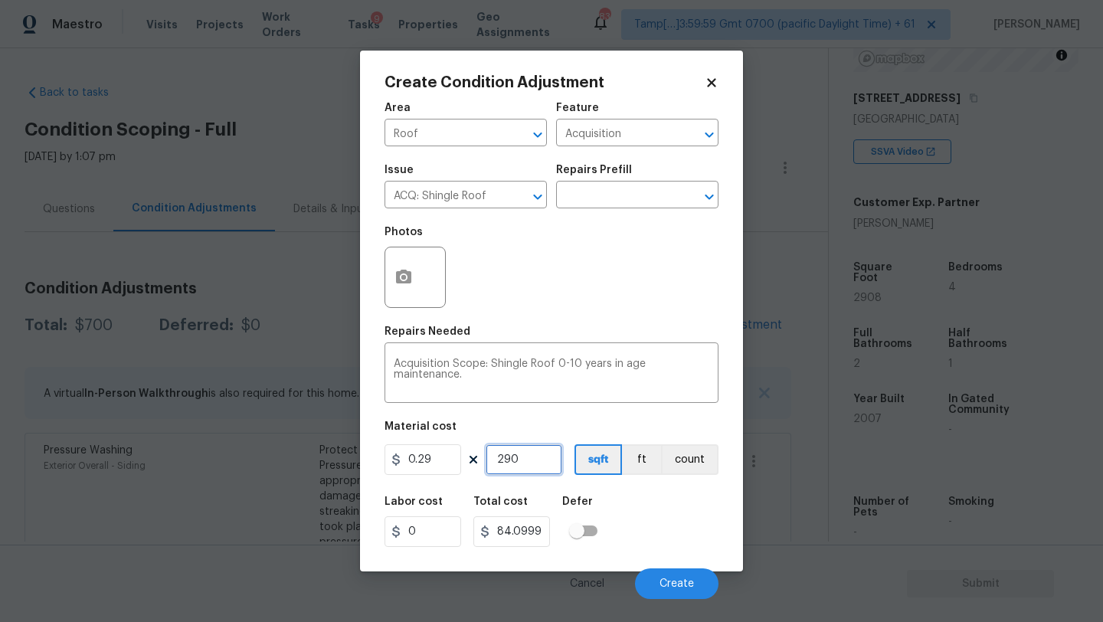
type input "8.409999999999998"
type input "2"
type input "0.58"
type input "0"
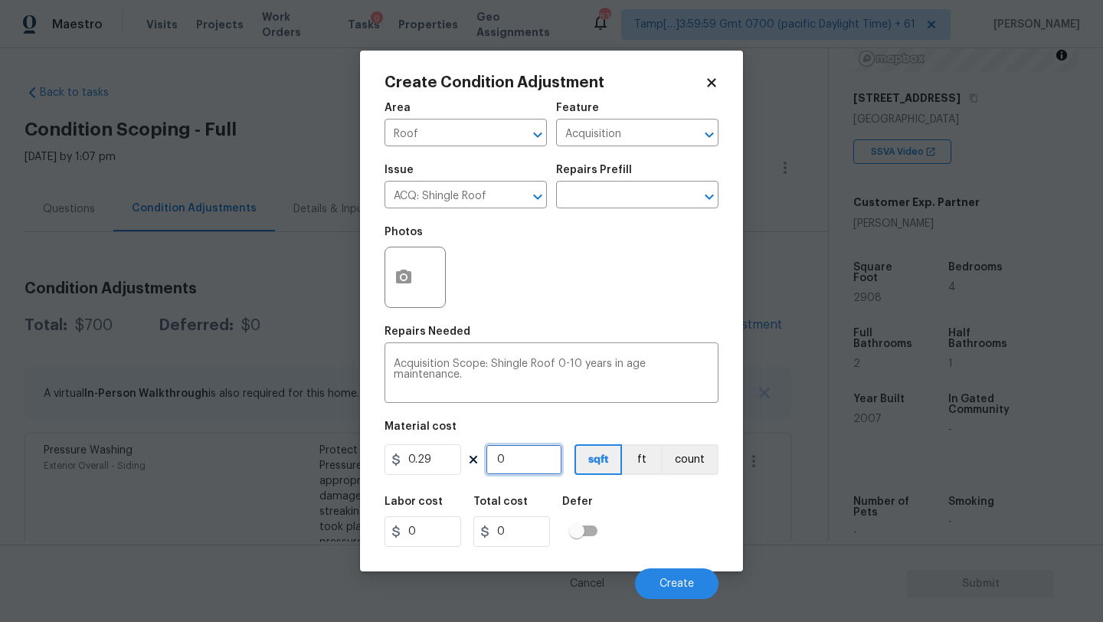
type input "1"
type input "0.29"
click at [457, 463] on input "0.29" at bounding box center [423, 459] width 77 height 31
type input "843"
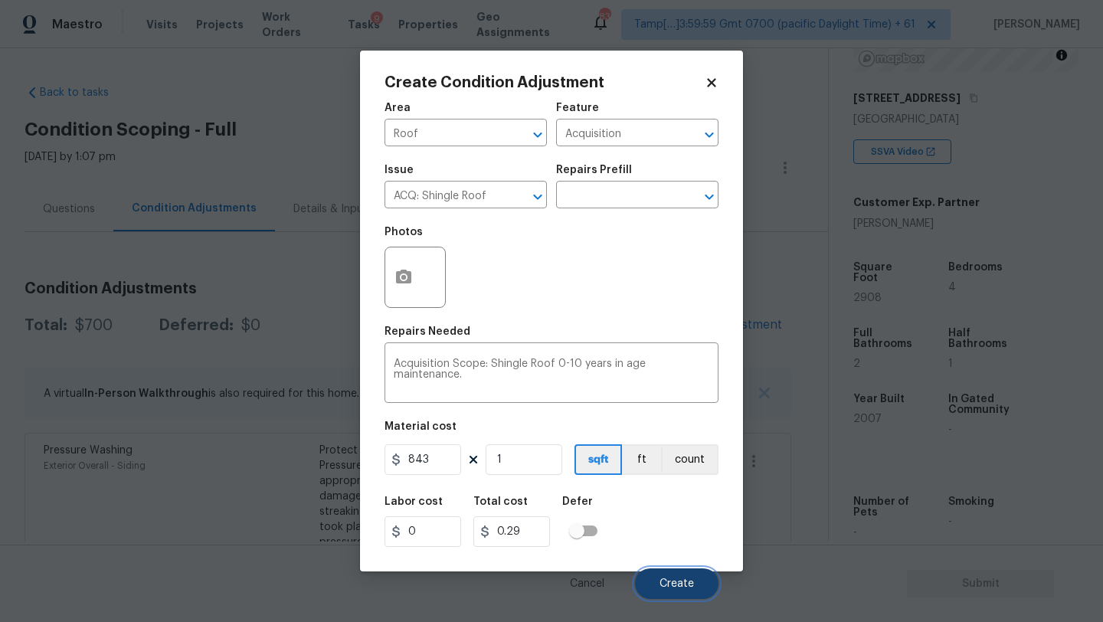
type input "843"
click at [663, 578] on button "Create" at bounding box center [676, 583] width 83 height 31
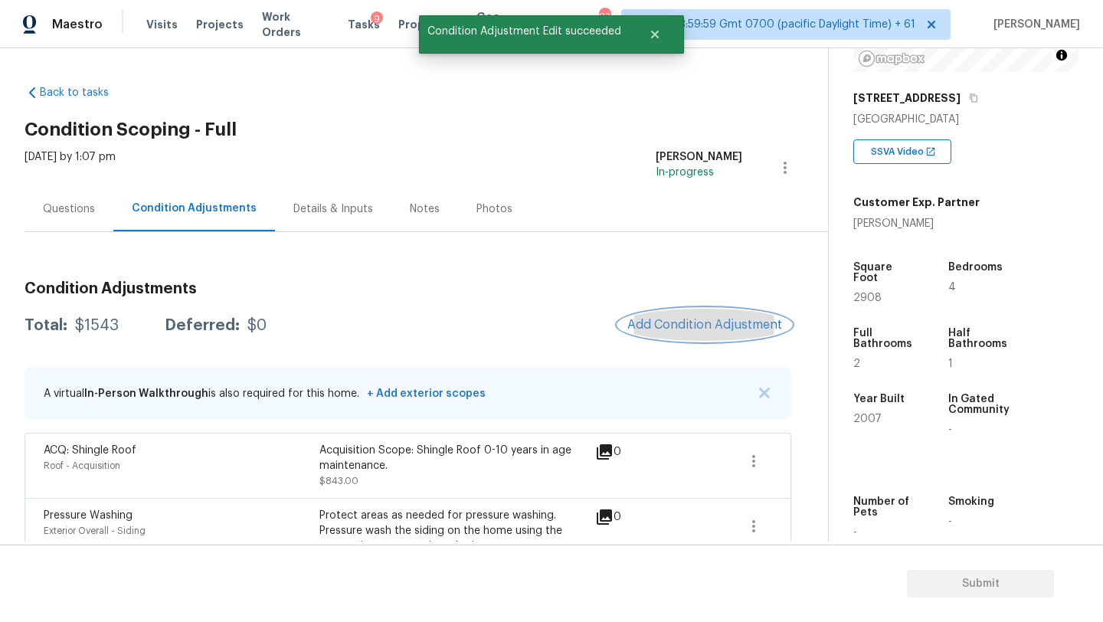
click at [705, 331] on span "Add Condition Adjustment" at bounding box center [704, 325] width 155 height 14
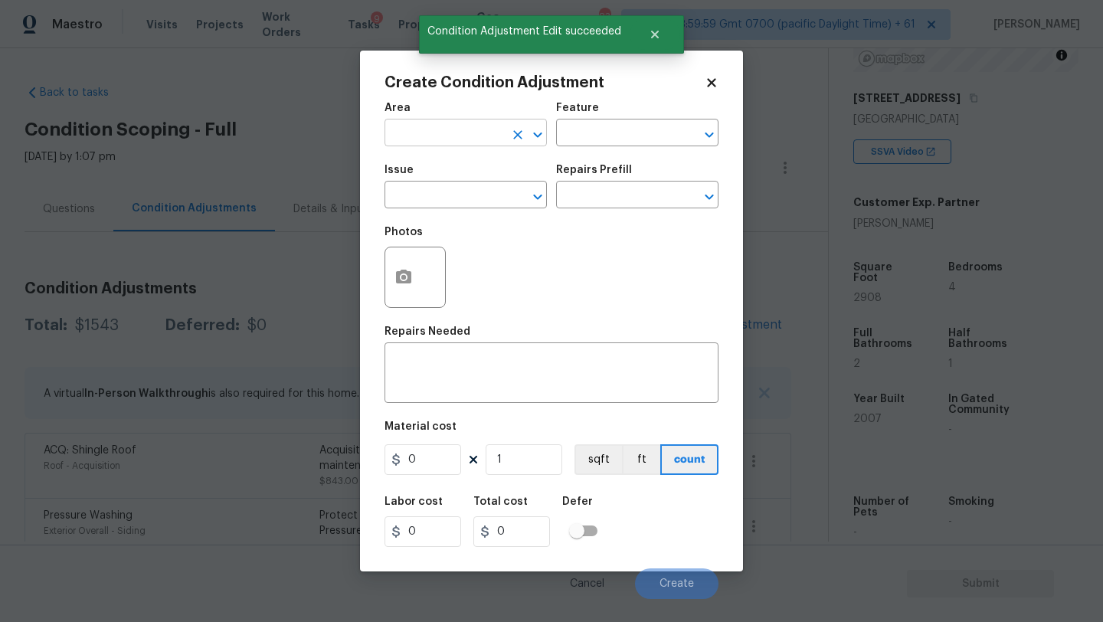
click at [451, 143] on input "text" at bounding box center [444, 135] width 119 height 24
click at [453, 175] on li "HVAC" at bounding box center [466, 168] width 162 height 25
type input "HVAC"
click at [551, 134] on div "Area HVAC ​ Feature ​" at bounding box center [552, 124] width 334 height 62
click at [555, 134] on div "Area HVAC ​ Feature ​" at bounding box center [552, 124] width 334 height 62
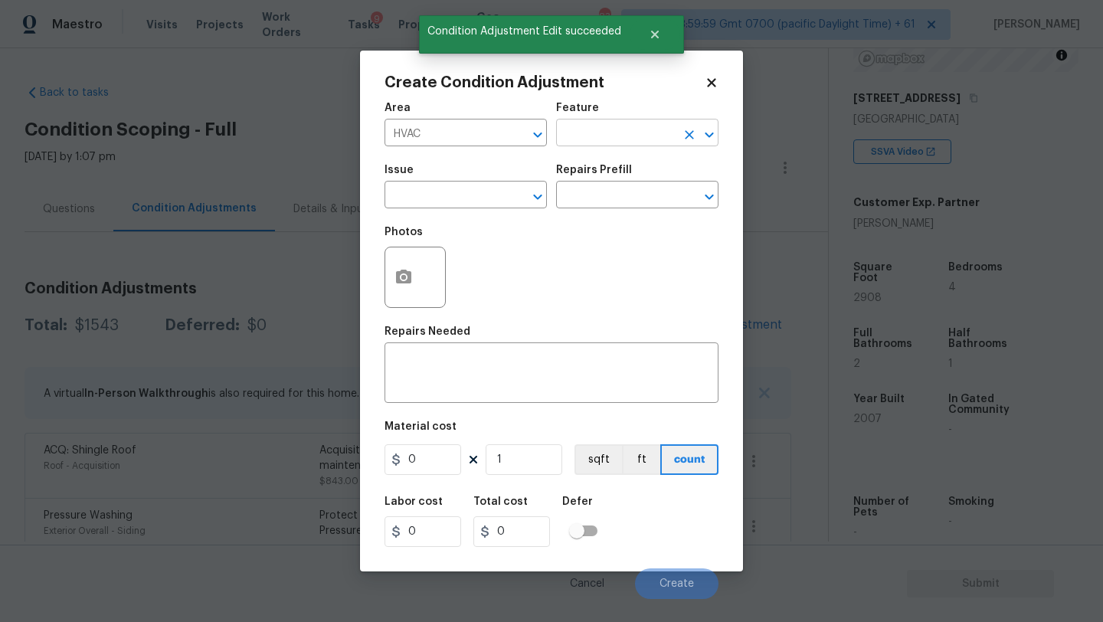
click at [594, 134] on input "text" at bounding box center [615, 135] width 119 height 24
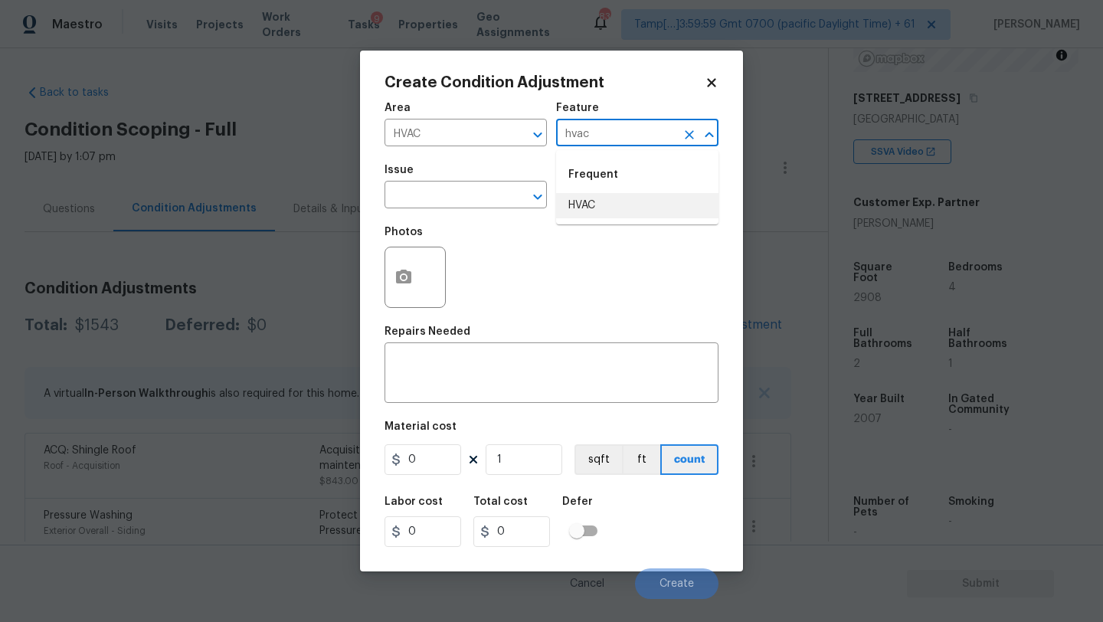
click at [603, 208] on li "HVAC" at bounding box center [637, 205] width 162 height 25
type input "HVAC"
click at [485, 208] on body "Maestro Visits Projects Work Orders Tasks 9 Properties Geo Assignments 834 Tamp…" at bounding box center [551, 311] width 1103 height 622
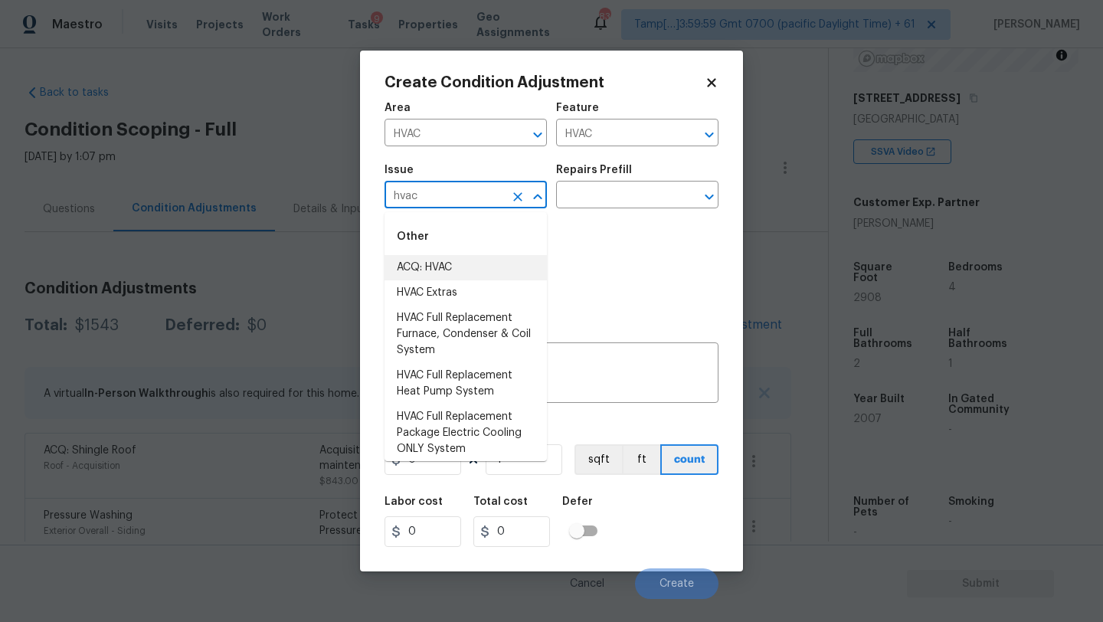
click at [485, 276] on li "ACQ: HVAC" at bounding box center [466, 267] width 162 height 25
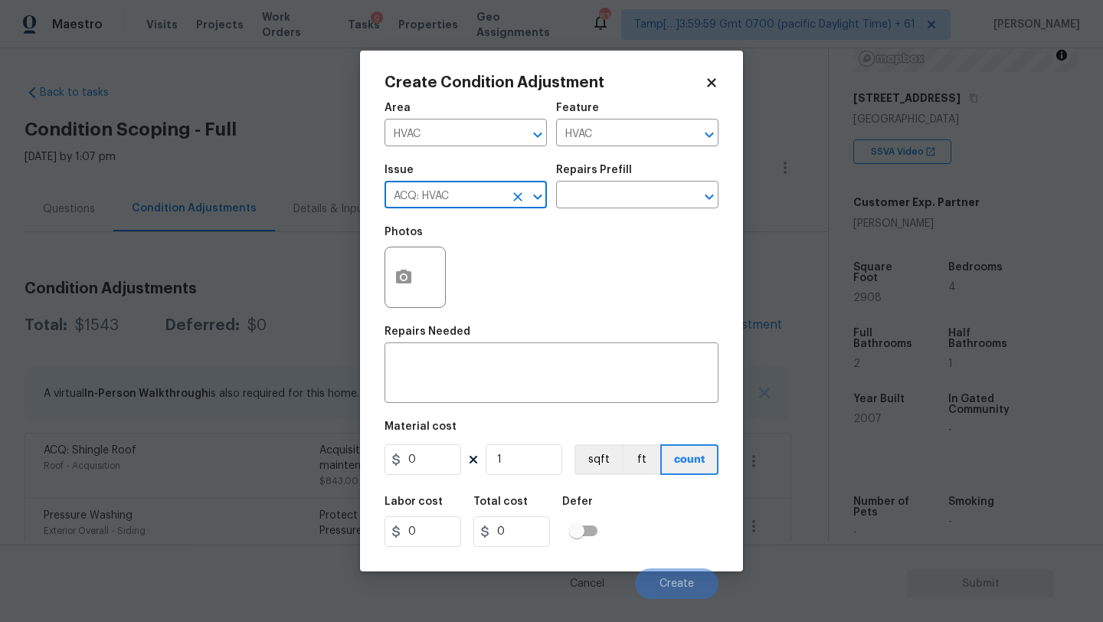
type input "ACQ: HVAC"
click at [611, 183] on div "Repairs Prefill" at bounding box center [637, 175] width 162 height 20
click at [611, 214] on div "Issue ACQ: HVAC ​ Repairs Prefill ​" at bounding box center [552, 186] width 334 height 62
click at [619, 204] on input "text" at bounding box center [615, 197] width 119 height 24
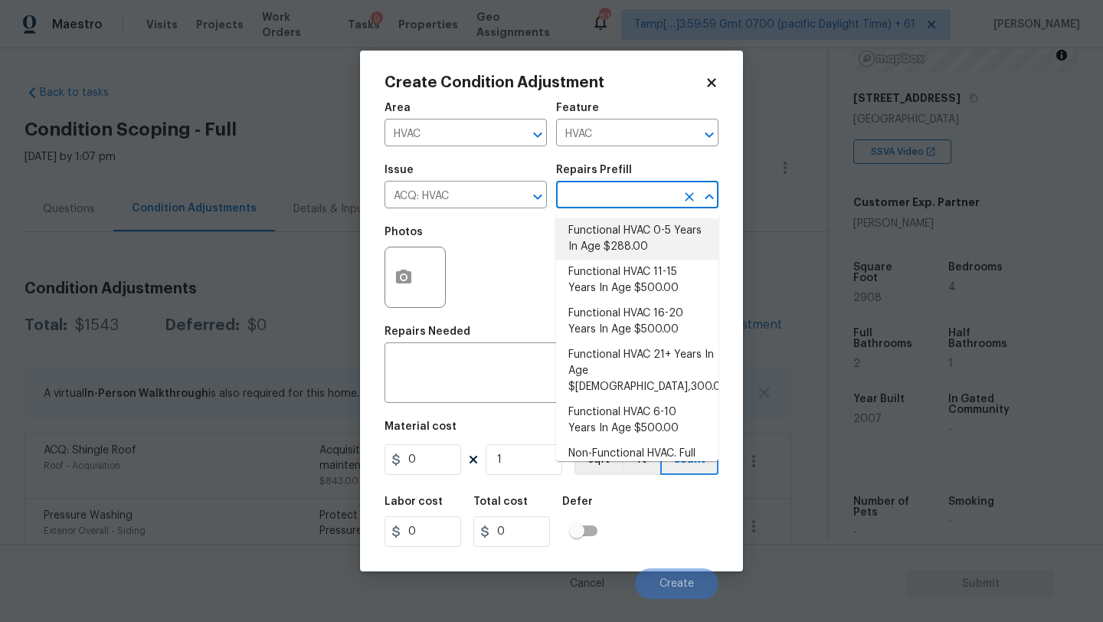
click at [617, 232] on li "Functional HVAC 0-5 Years In Age $288.00" at bounding box center [637, 238] width 162 height 41
type input "Acquisition"
type textarea "Acquisition Scope: Functional HVAC 0-5 years"
type input "288"
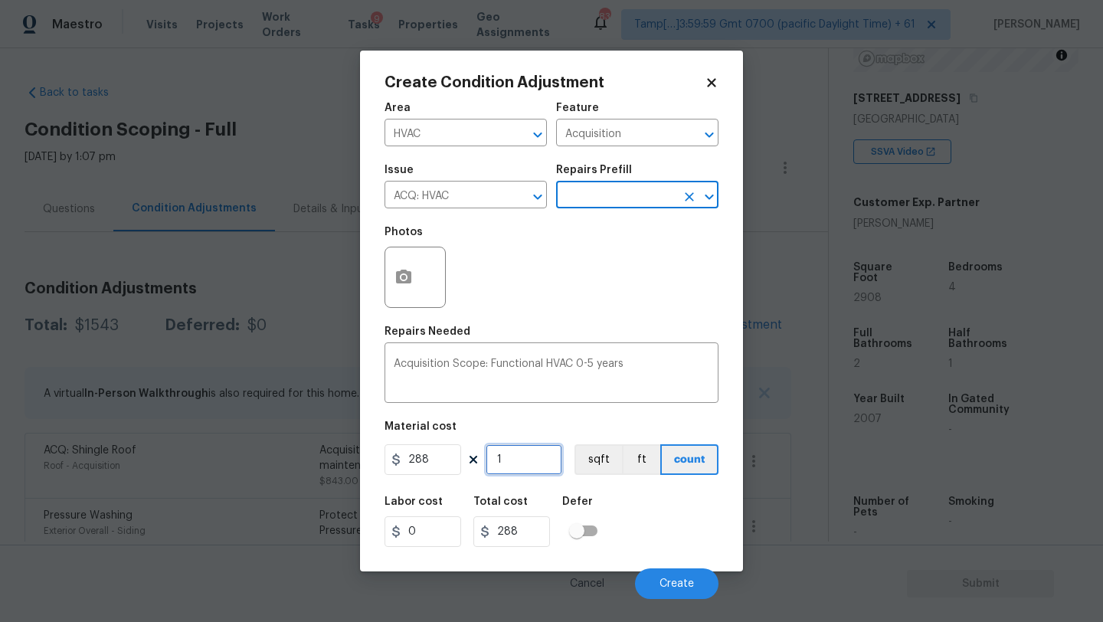
click at [533, 460] on input "1" at bounding box center [524, 459] width 77 height 31
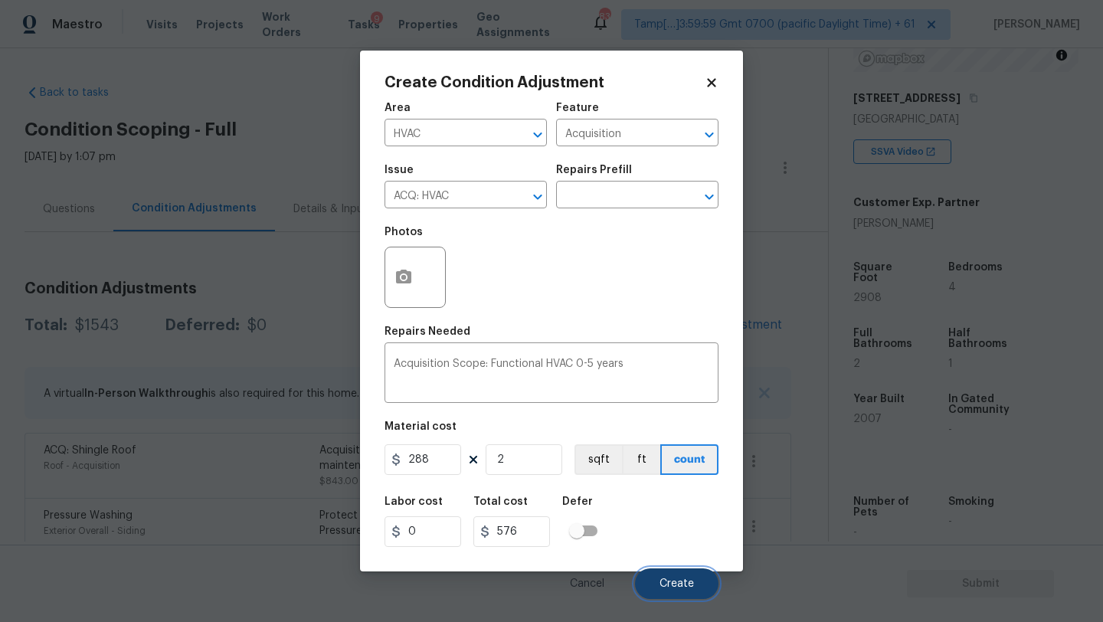
click at [673, 581] on span "Create" at bounding box center [677, 583] width 34 height 11
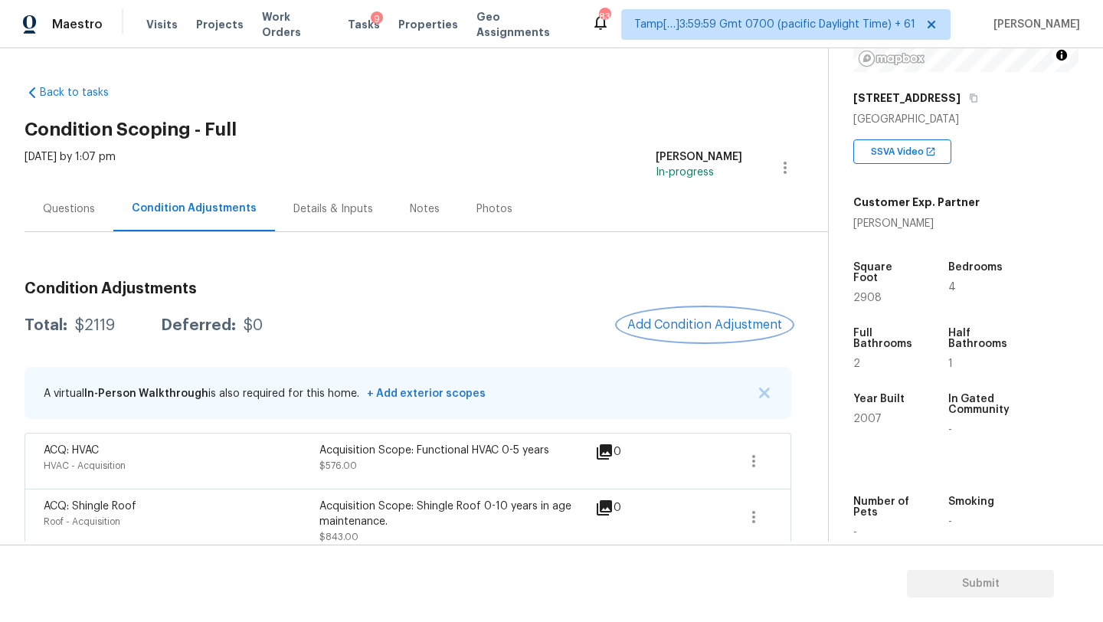
click at [728, 330] on span "Add Condition Adjustment" at bounding box center [704, 325] width 155 height 14
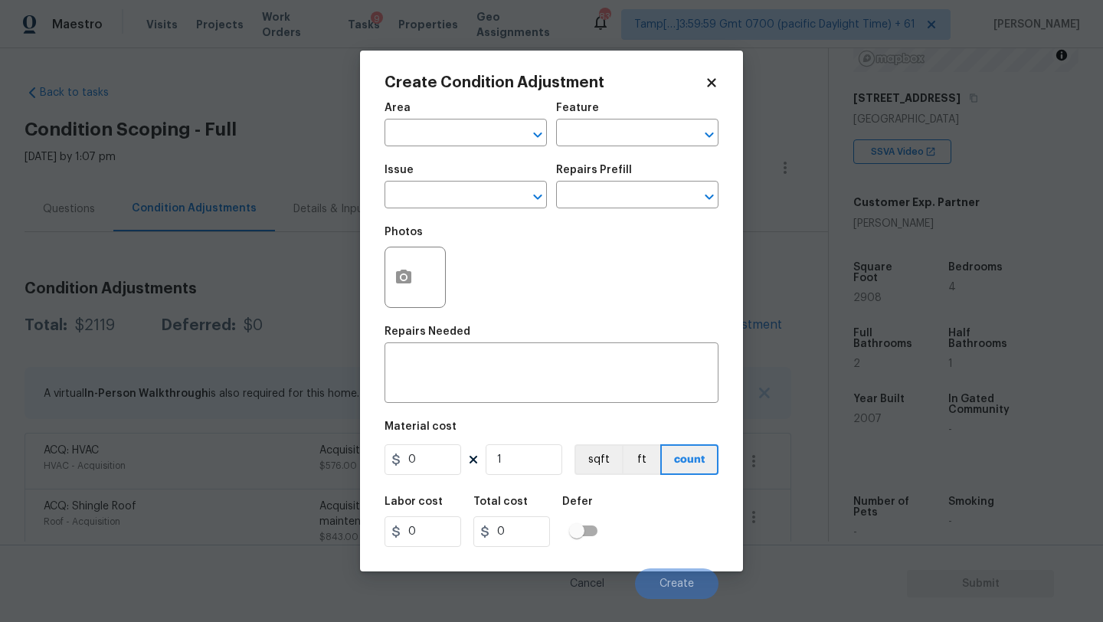
click at [418, 147] on span "Area ​" at bounding box center [466, 124] width 162 height 62
click at [430, 136] on input "text" at bounding box center [444, 135] width 119 height 24
click at [462, 197] on li "Interior Overall" at bounding box center [466, 194] width 162 height 25
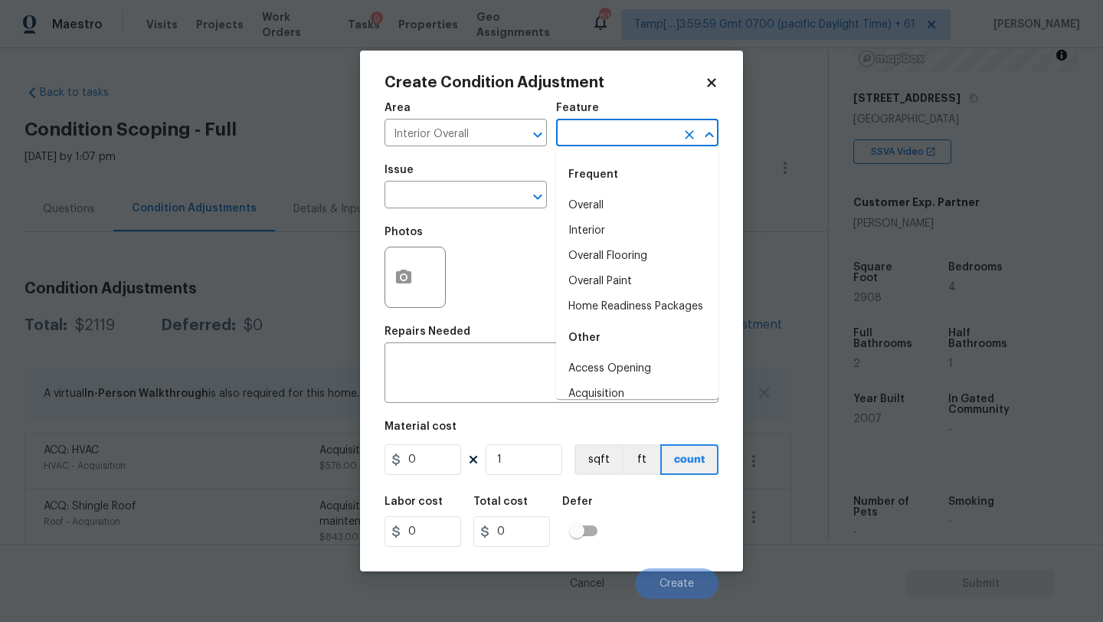
click at [578, 139] on input "text" at bounding box center [615, 135] width 119 height 24
click at [586, 254] on li "Overall Flooring" at bounding box center [637, 256] width 162 height 25
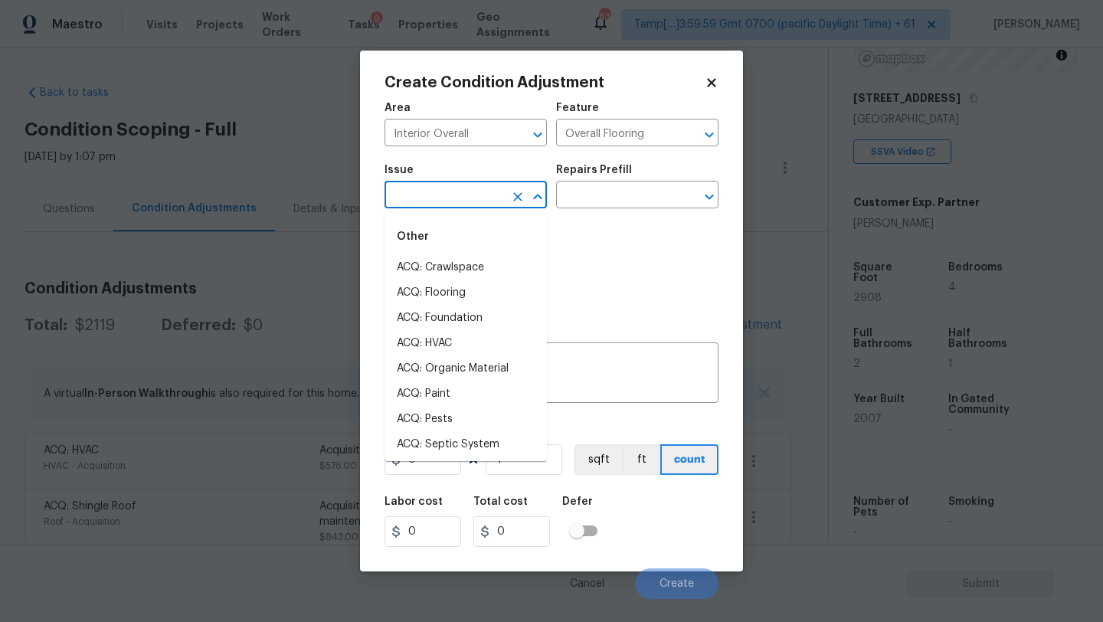
click at [468, 208] on input "text" at bounding box center [444, 197] width 119 height 24
click at [459, 290] on li "ACQ: Flooring" at bounding box center [466, 292] width 162 height 25
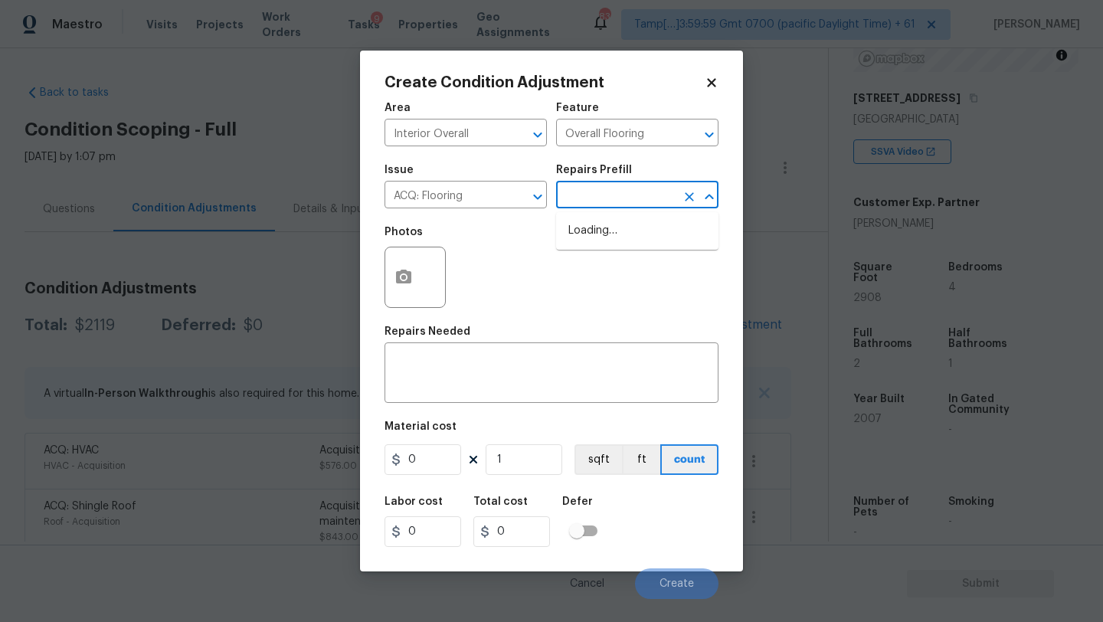
click at [600, 208] on input "text" at bounding box center [615, 197] width 119 height 24
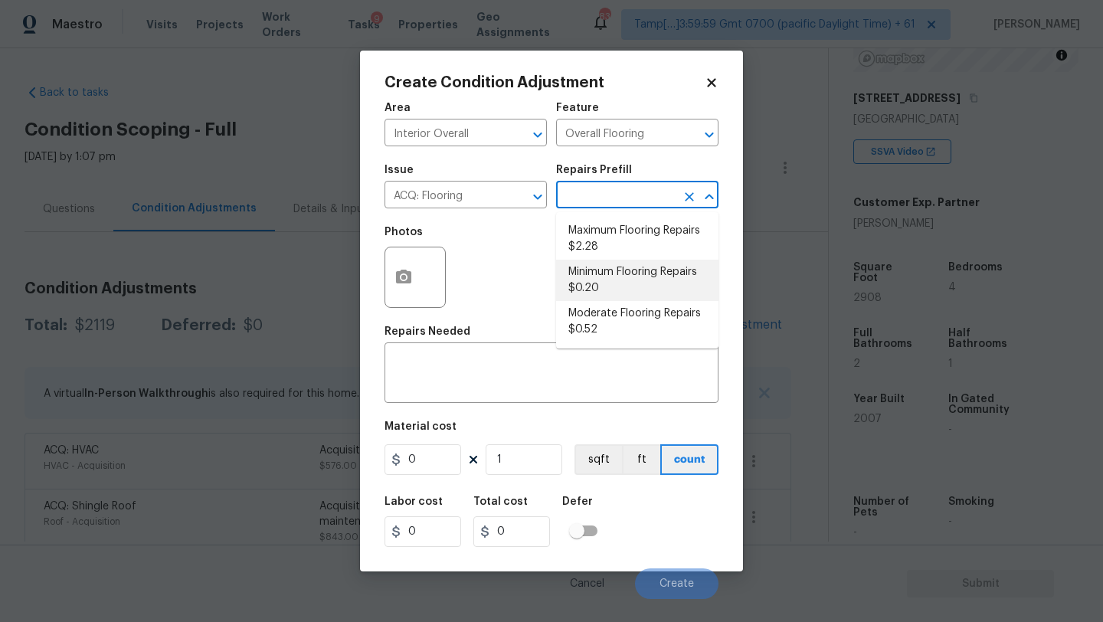
click at [606, 277] on li "Minimum Flooring Repairs $0.20" at bounding box center [637, 280] width 162 height 41
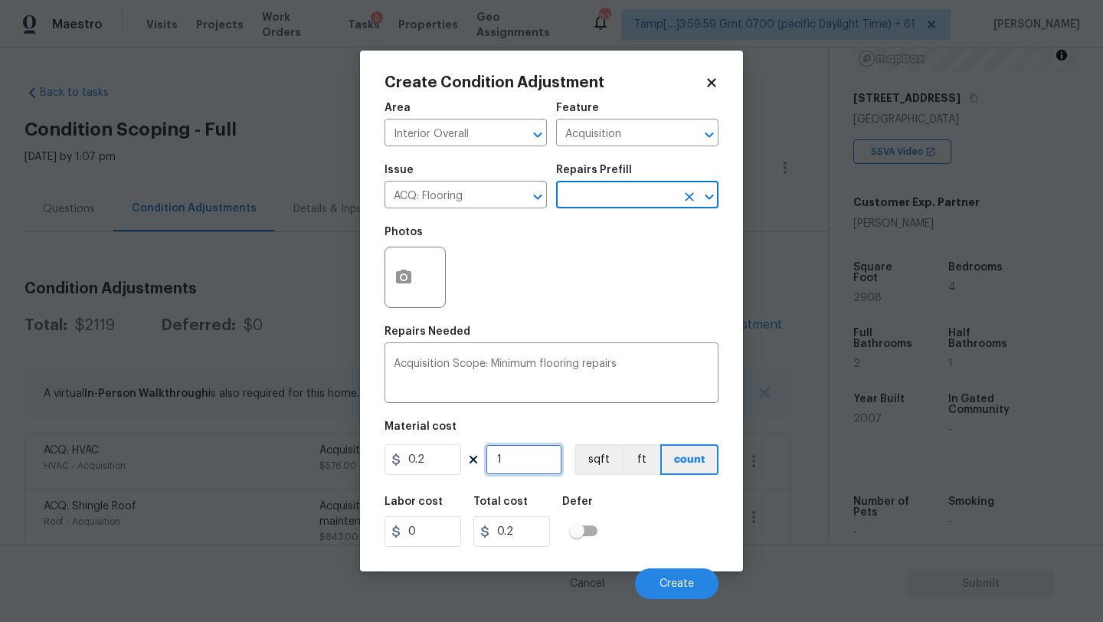
click at [519, 458] on input "1" at bounding box center [524, 459] width 77 height 31
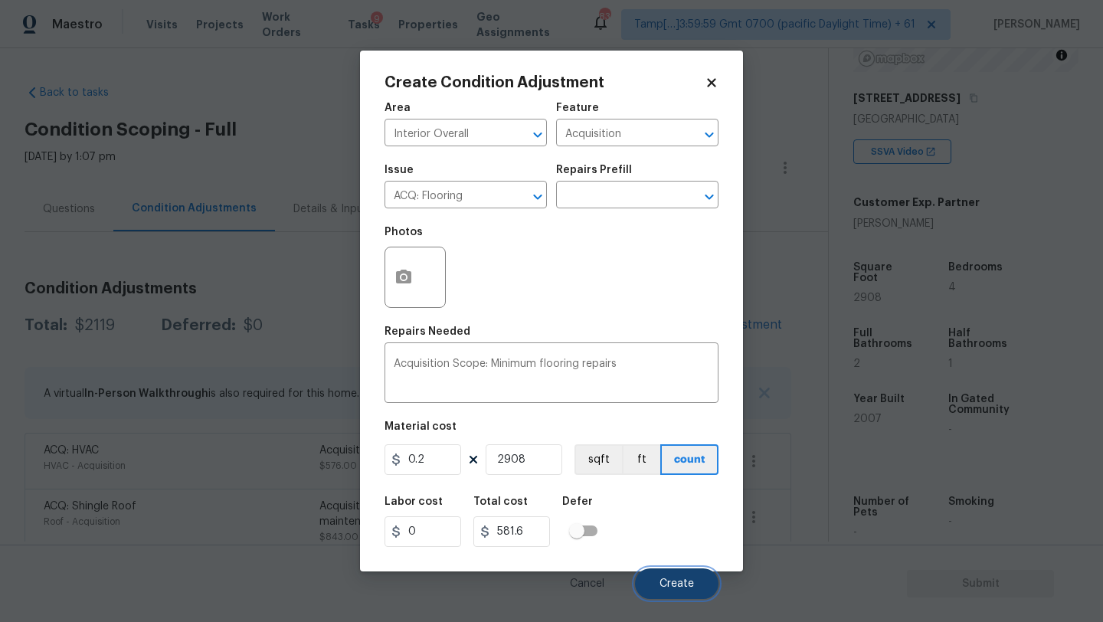
click at [651, 574] on button "Create" at bounding box center [676, 583] width 83 height 31
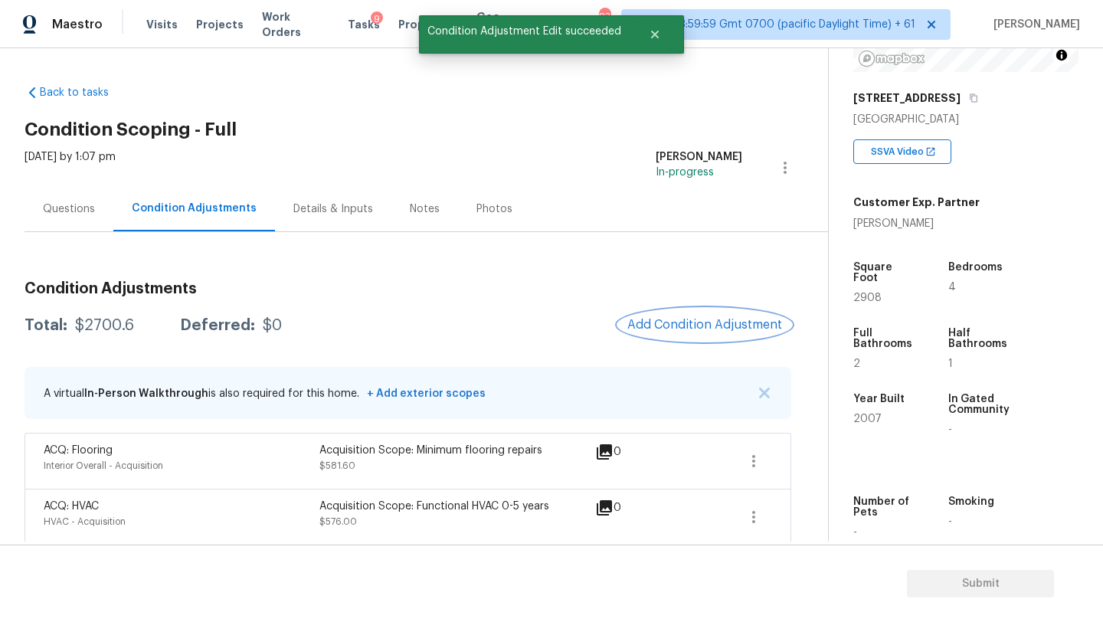
click at [694, 331] on span "Add Condition Adjustment" at bounding box center [704, 325] width 155 height 14
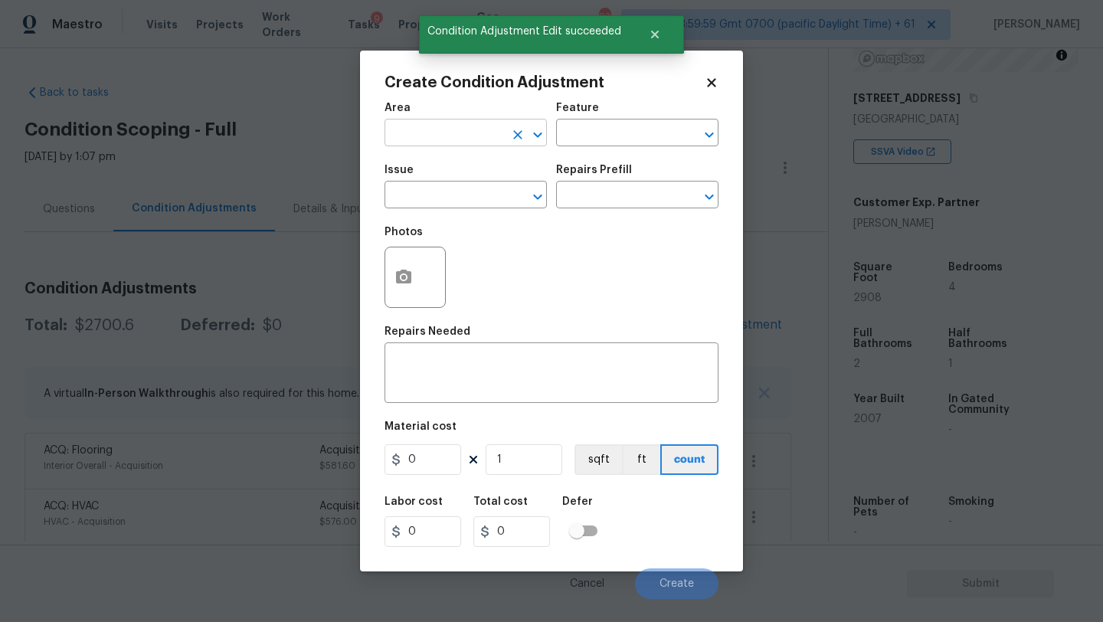
click at [421, 129] on input "text" at bounding box center [444, 135] width 119 height 24
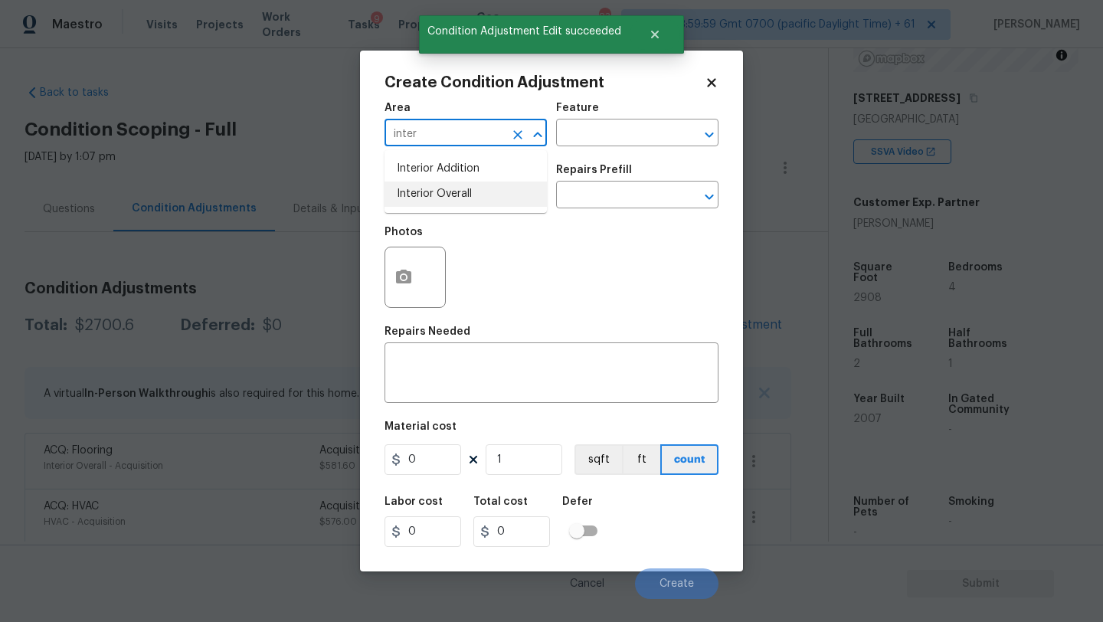
click at [430, 185] on li "Interior Overall" at bounding box center [466, 194] width 162 height 25
click at [568, 136] on input "text" at bounding box center [615, 135] width 119 height 24
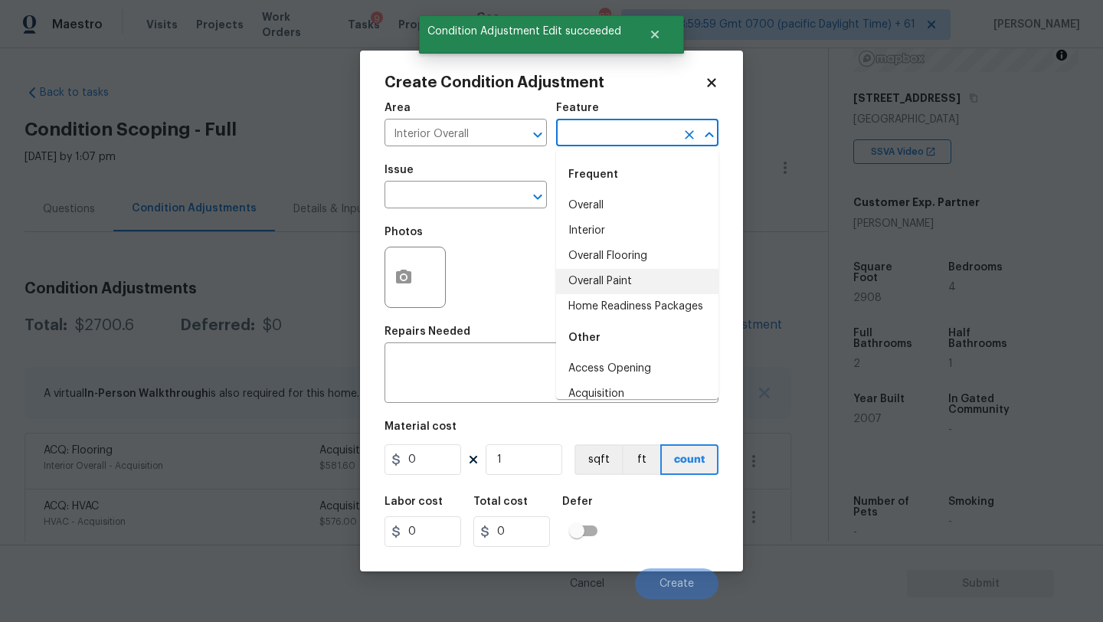
click at [591, 288] on li "Overall Paint" at bounding box center [637, 281] width 162 height 25
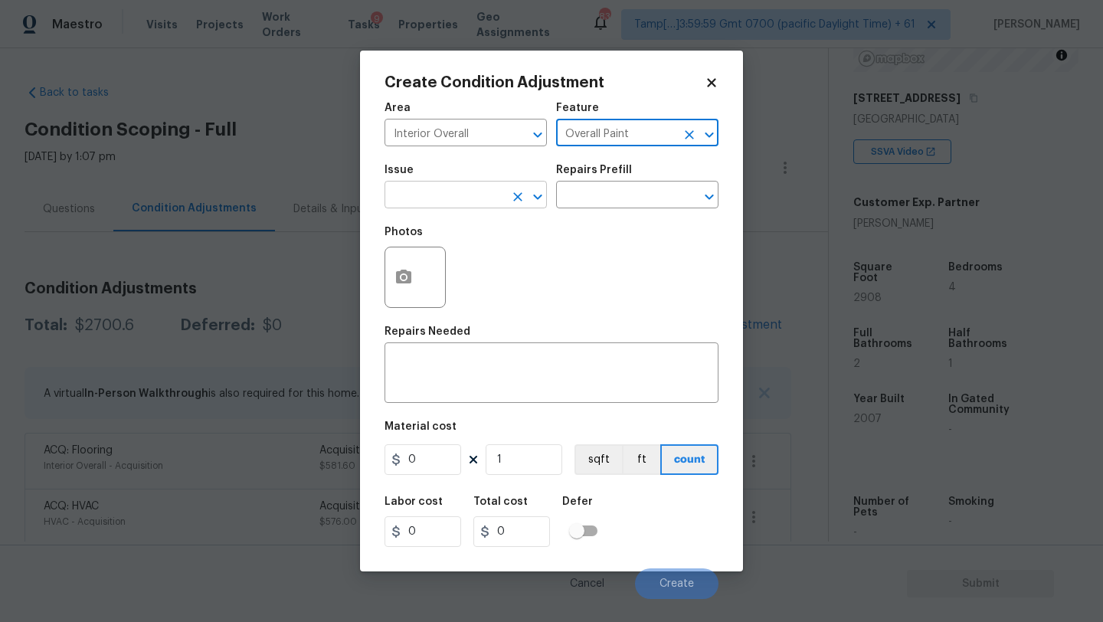
click at [417, 201] on input "text" at bounding box center [444, 197] width 119 height 24
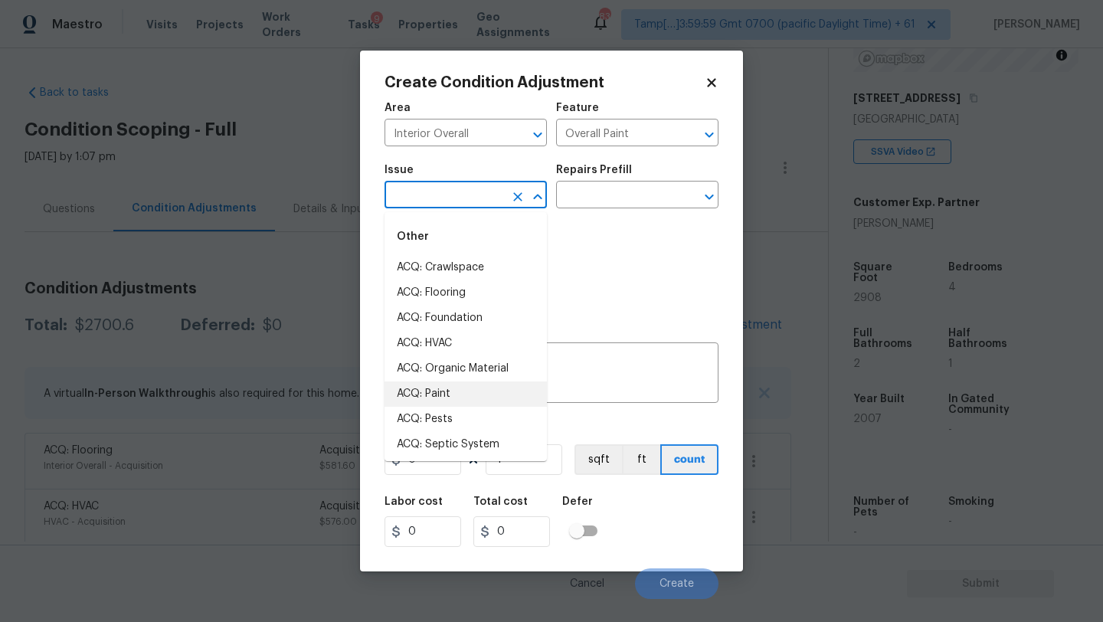
click at [426, 395] on li "ACQ: Paint" at bounding box center [466, 393] width 162 height 25
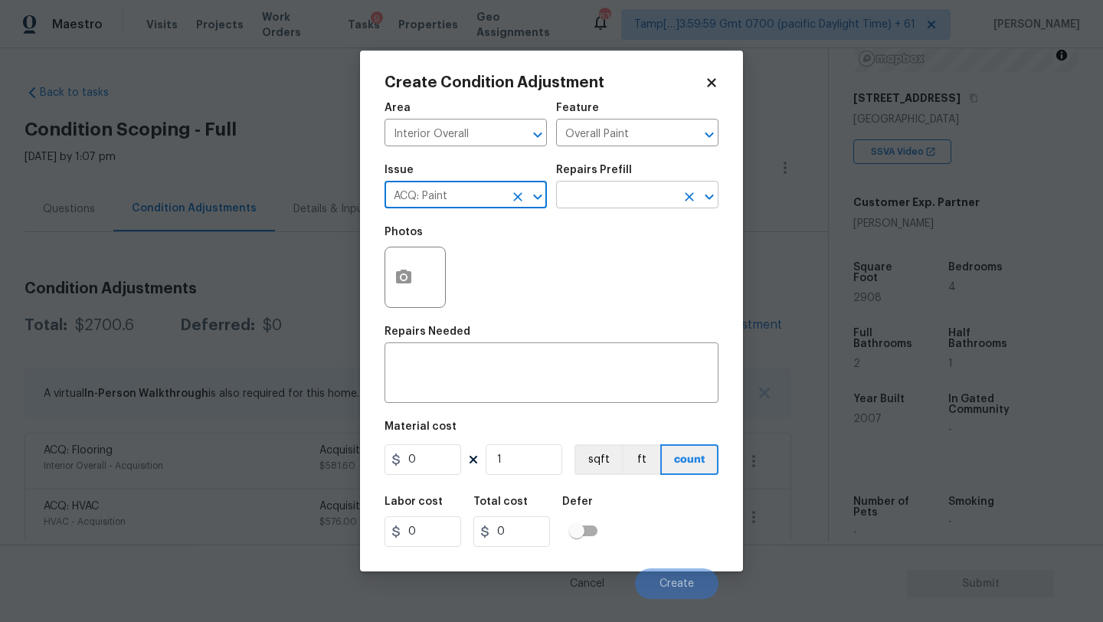
click at [619, 197] on input "text" at bounding box center [615, 197] width 119 height 24
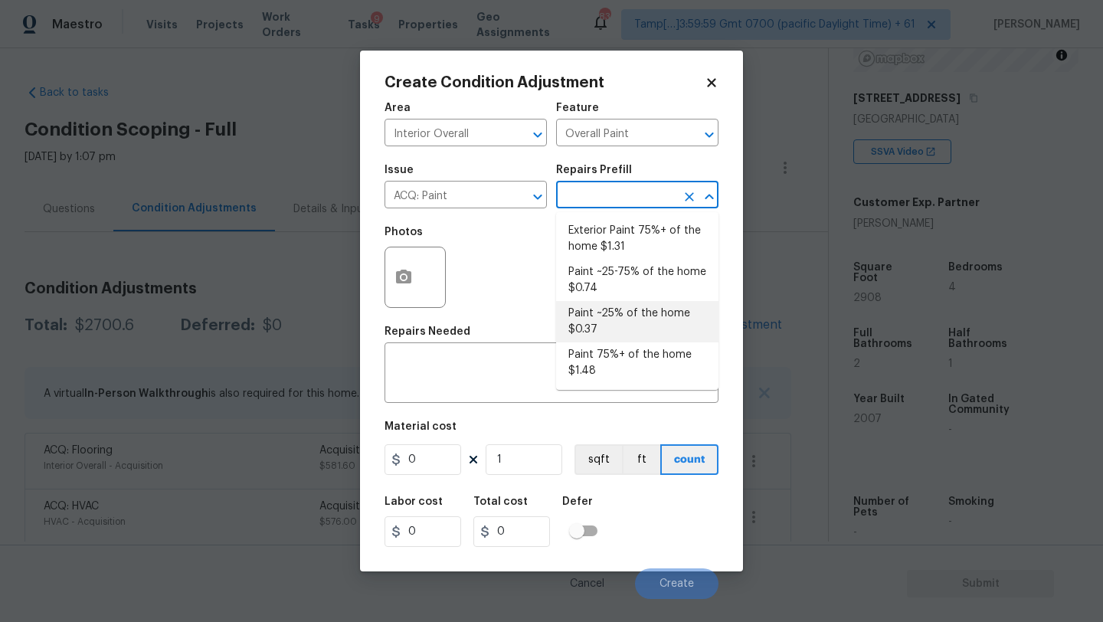
click at [606, 327] on li "Paint ~25% of the home $0.37" at bounding box center [637, 321] width 162 height 41
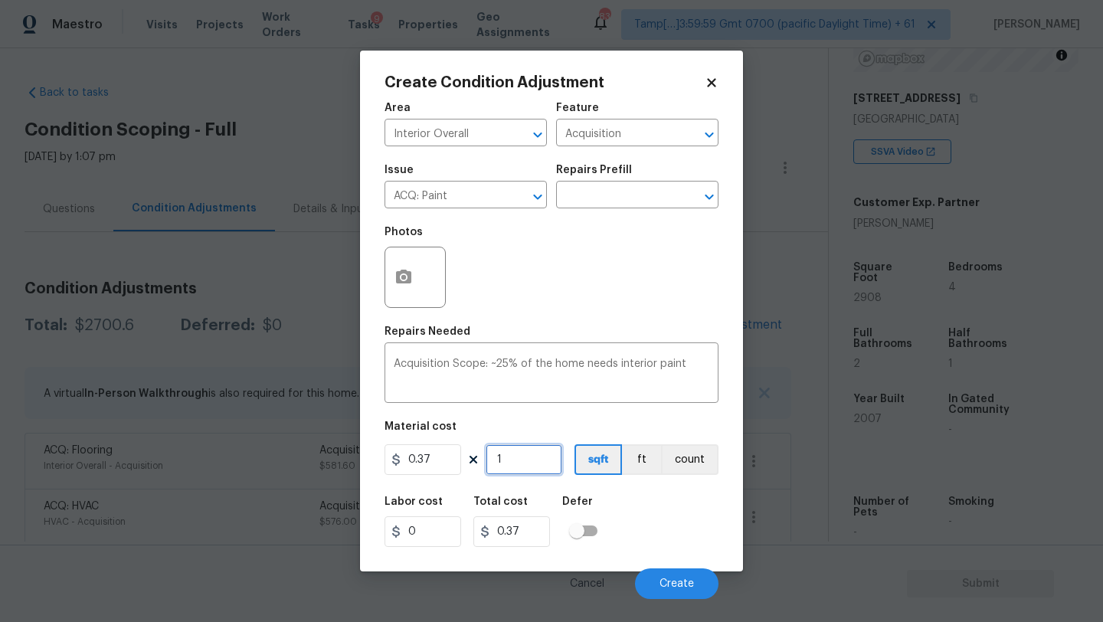
click at [512, 463] on input "1" at bounding box center [524, 459] width 77 height 31
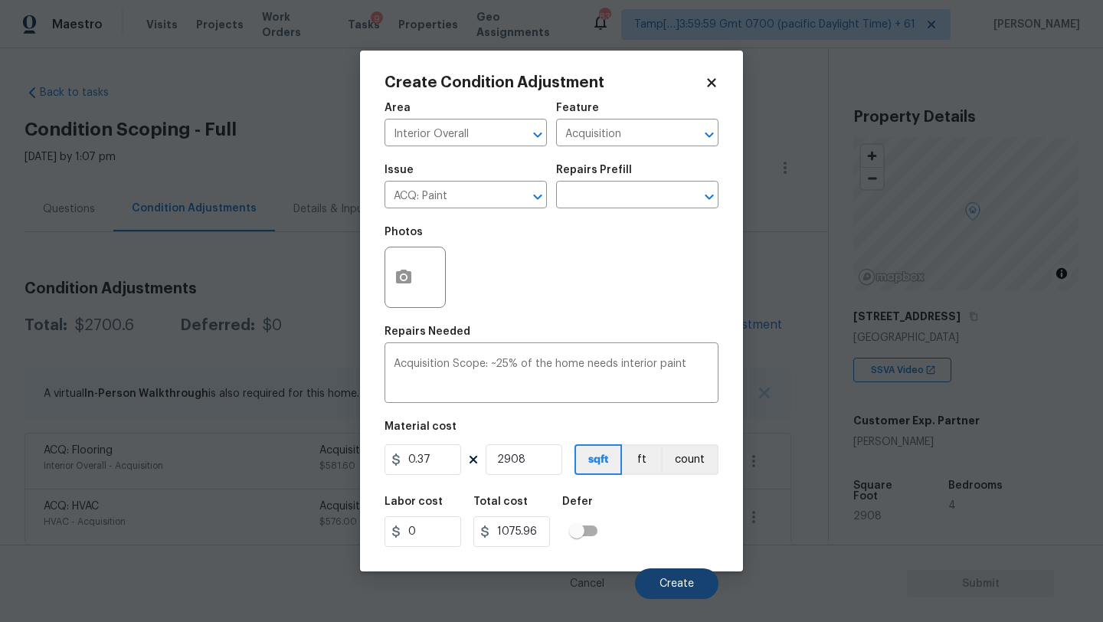
type input "2908"
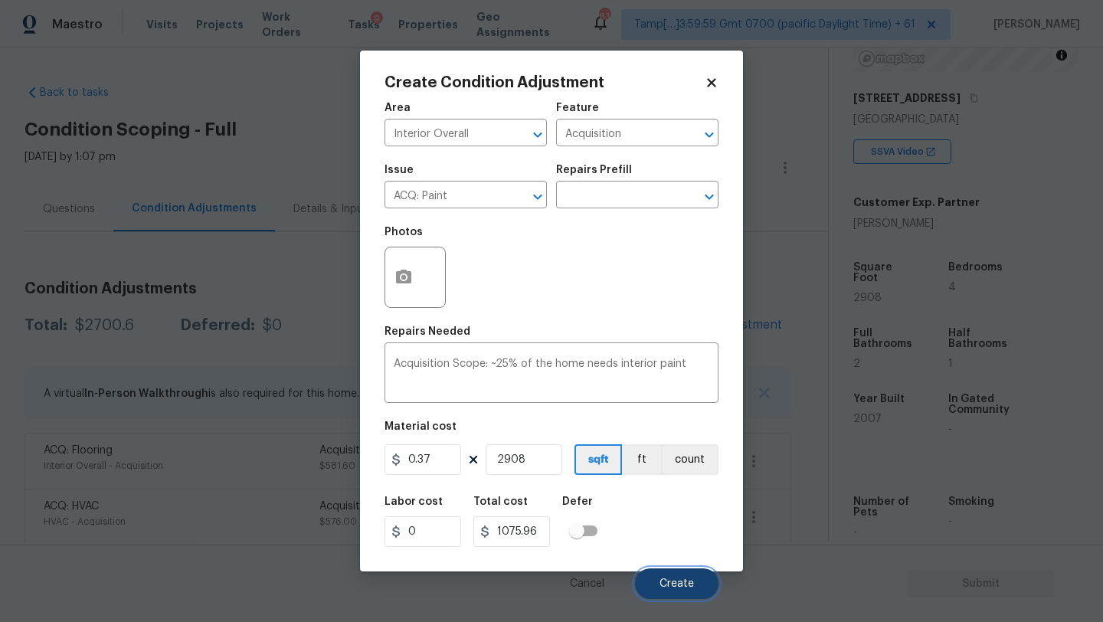
click at [675, 574] on button "Create" at bounding box center [676, 583] width 83 height 31
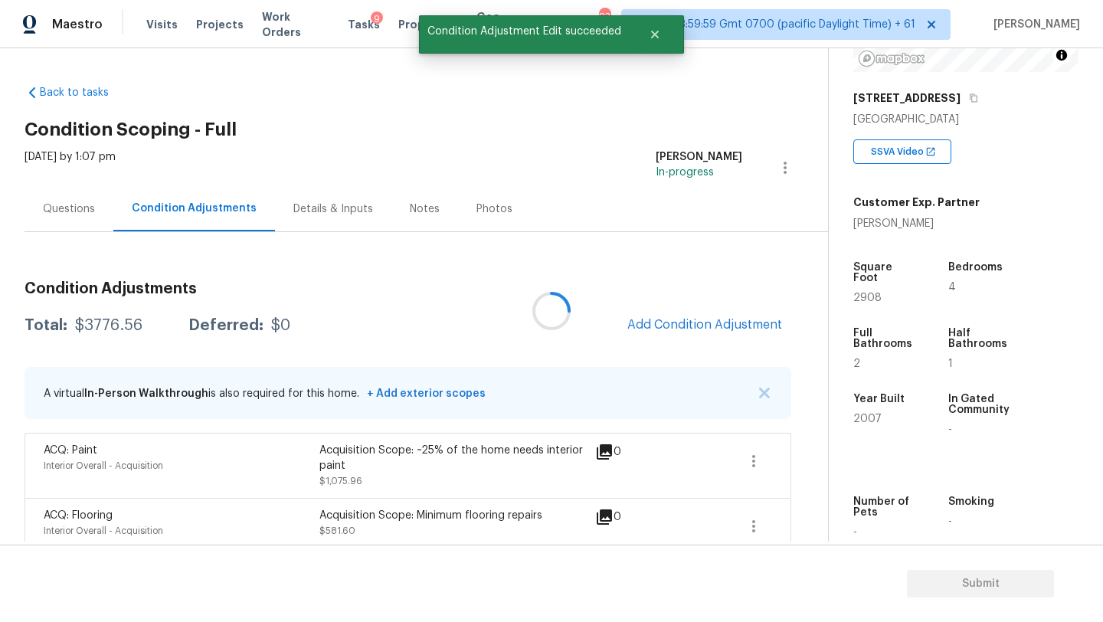
click at [695, 328] on div at bounding box center [551, 311] width 1103 height 622
click at [695, 328] on span "Add Condition Adjustment" at bounding box center [704, 325] width 155 height 14
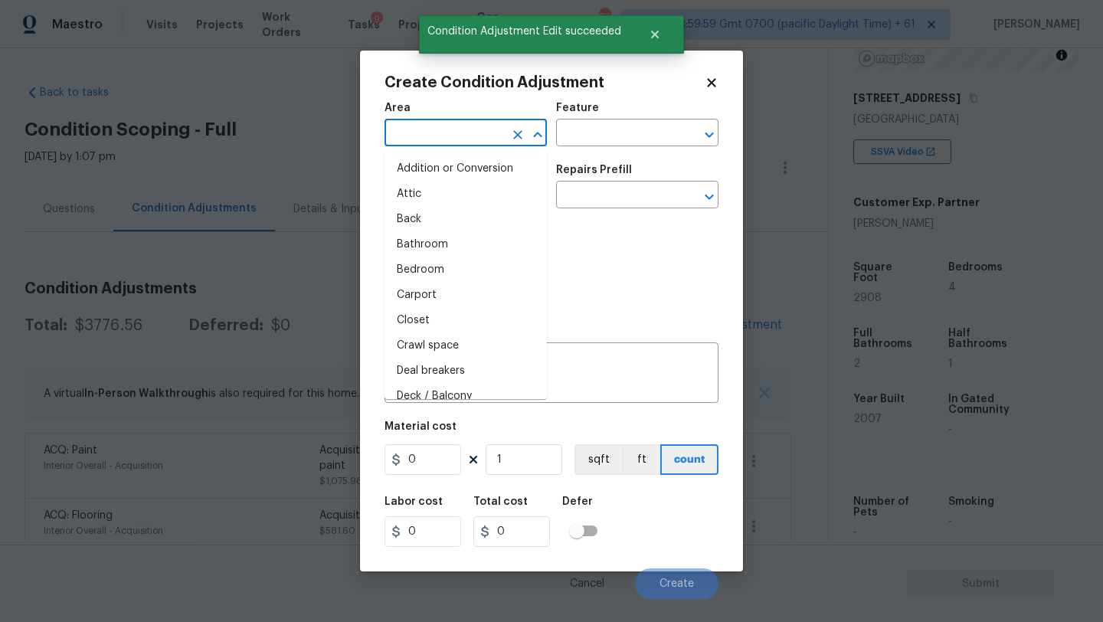
click at [439, 141] on input "text" at bounding box center [444, 135] width 119 height 24
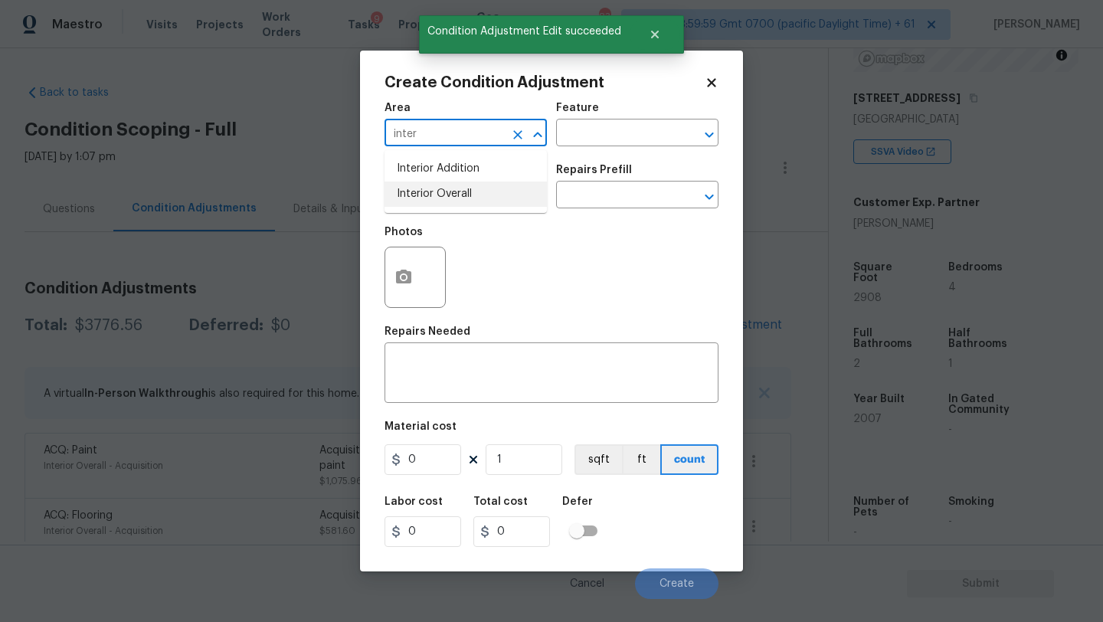
click at [447, 197] on li "Interior Overall" at bounding box center [466, 194] width 162 height 25
type input "Interior Overall"
click at [598, 130] on input "text" at bounding box center [615, 135] width 119 height 24
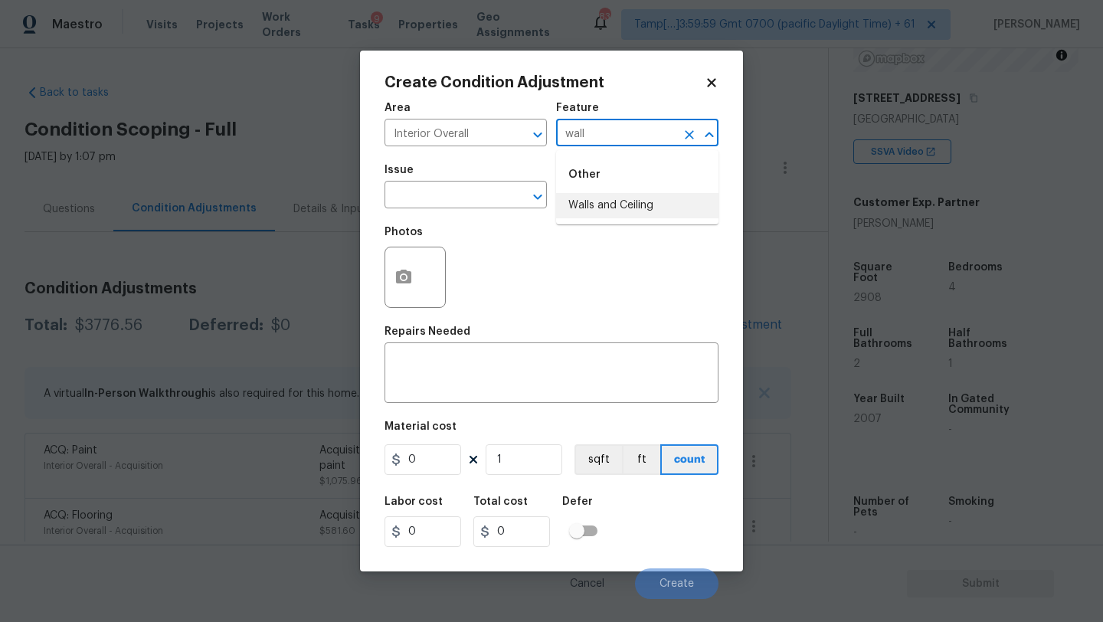
click at [607, 211] on li "Walls and Ceiling" at bounding box center [637, 205] width 162 height 25
type input "Walls and Ceiling"
click at [411, 184] on div "Issue" at bounding box center [466, 175] width 162 height 20
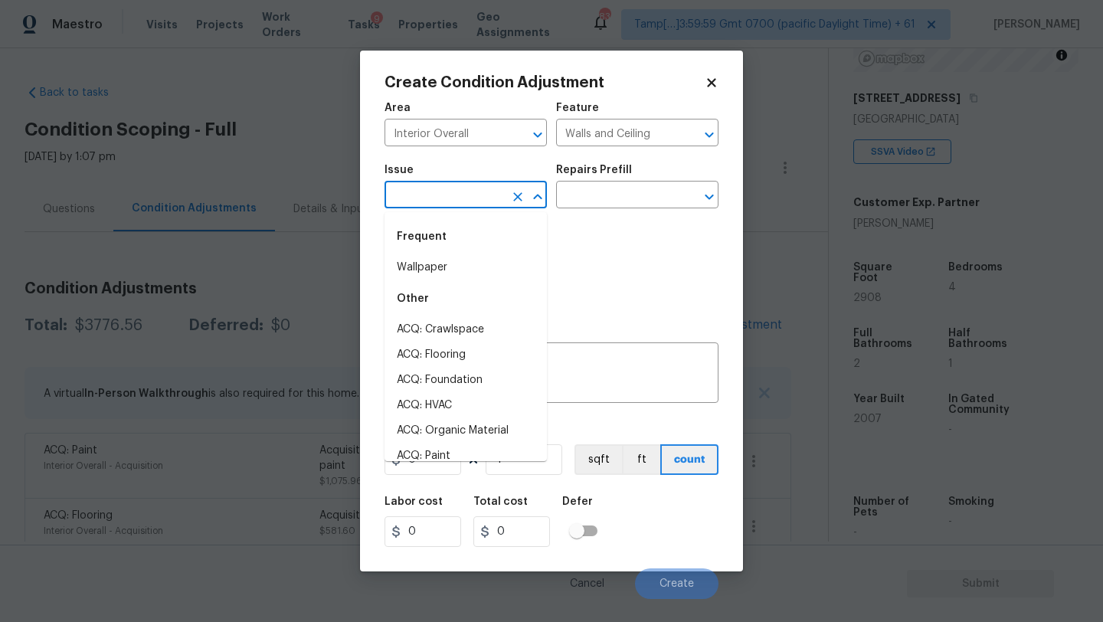
click at [419, 208] on body "Maestro Visits Projects Work Orders Tasks 9 Properties Geo Assignments 834 Tamp…" at bounding box center [551, 311] width 1103 height 622
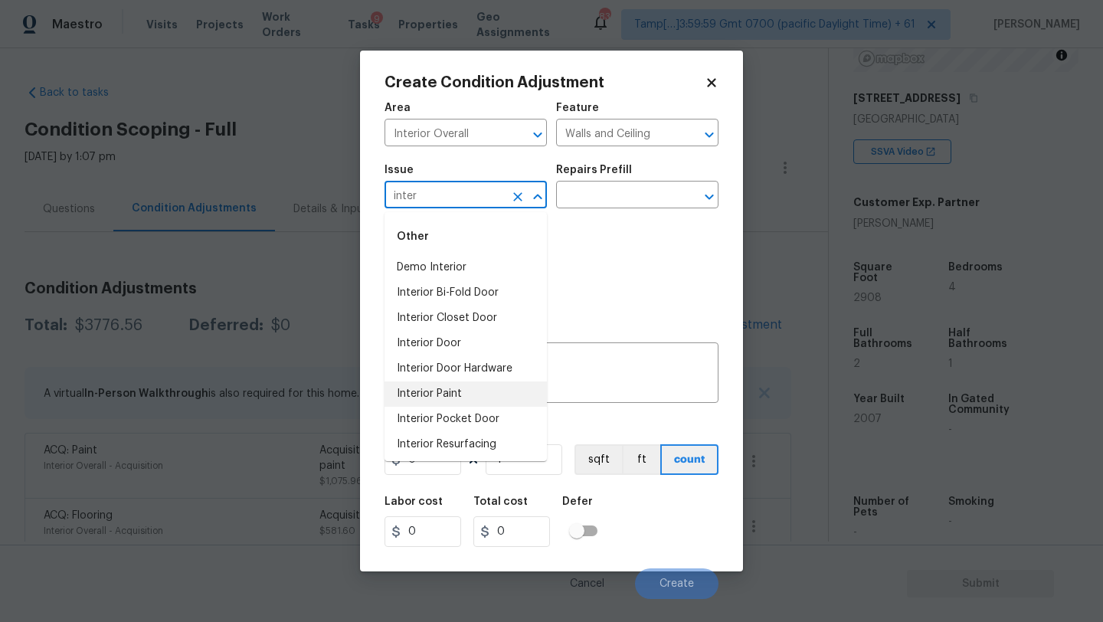
click at [434, 387] on li "Interior Paint" at bounding box center [466, 393] width 162 height 25
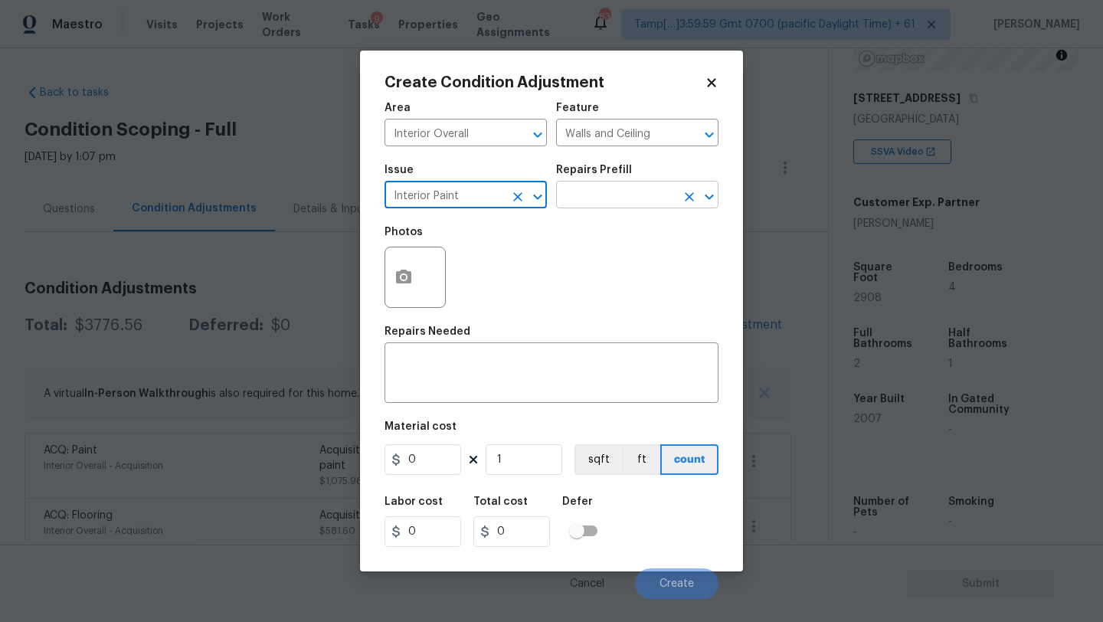
type input "Interior Paint"
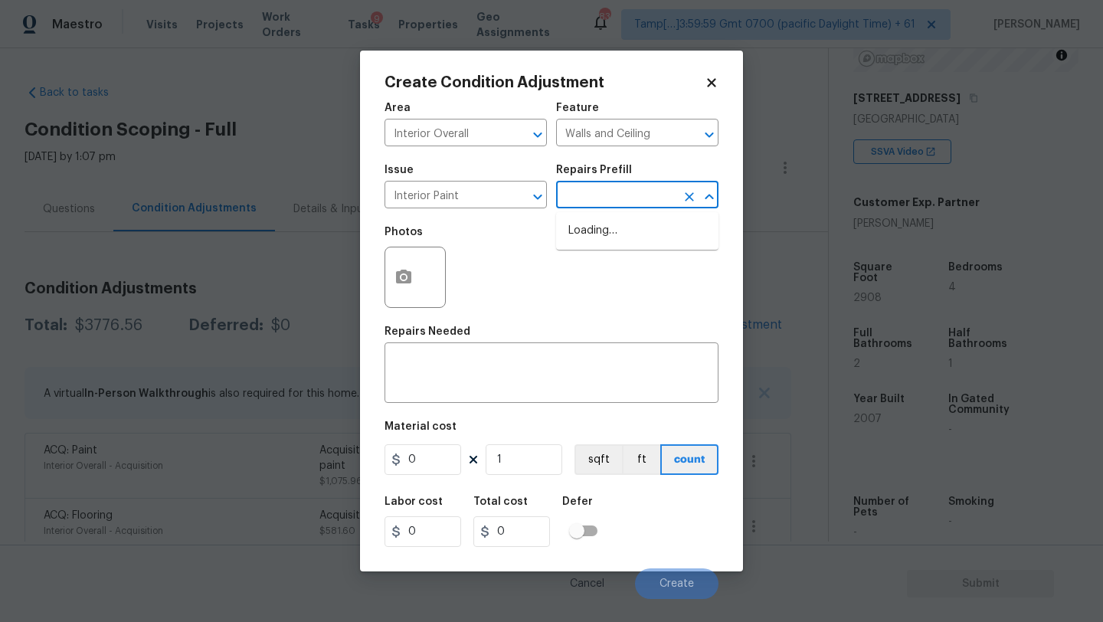
click at [637, 195] on input "text" at bounding box center [615, 197] width 119 height 24
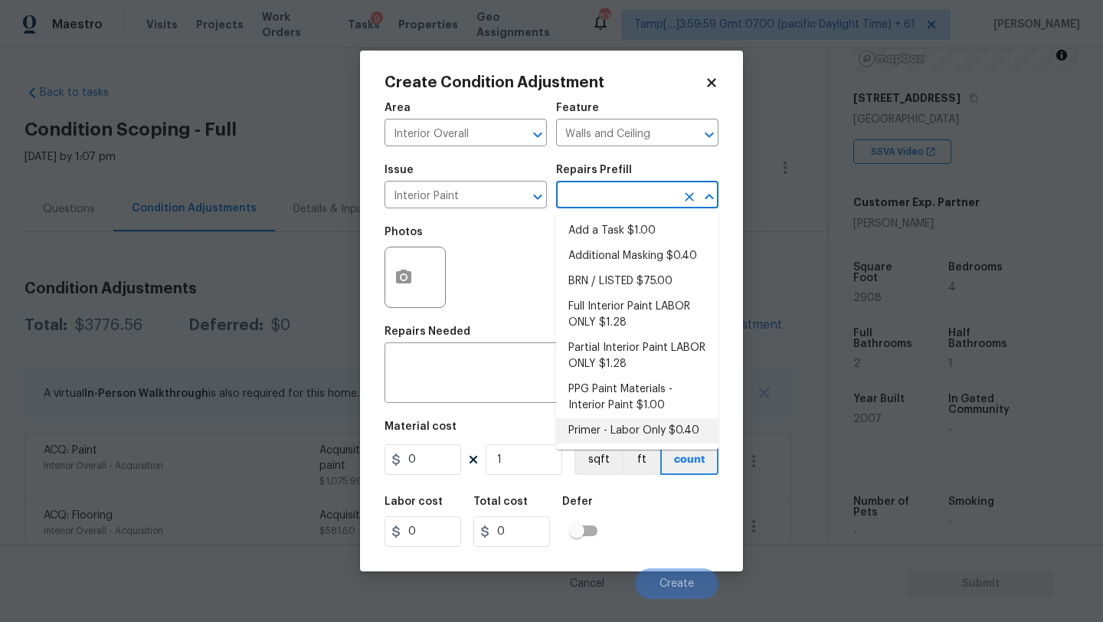
click at [603, 430] on li "Primer - Labor Only $0.40" at bounding box center [637, 430] width 162 height 25
type input "Overall Paint"
type textarea "Interior primer - PRIMER PROVIDED BY OPENDOOR - All nails, screws, drywall anch…"
type input "0.4"
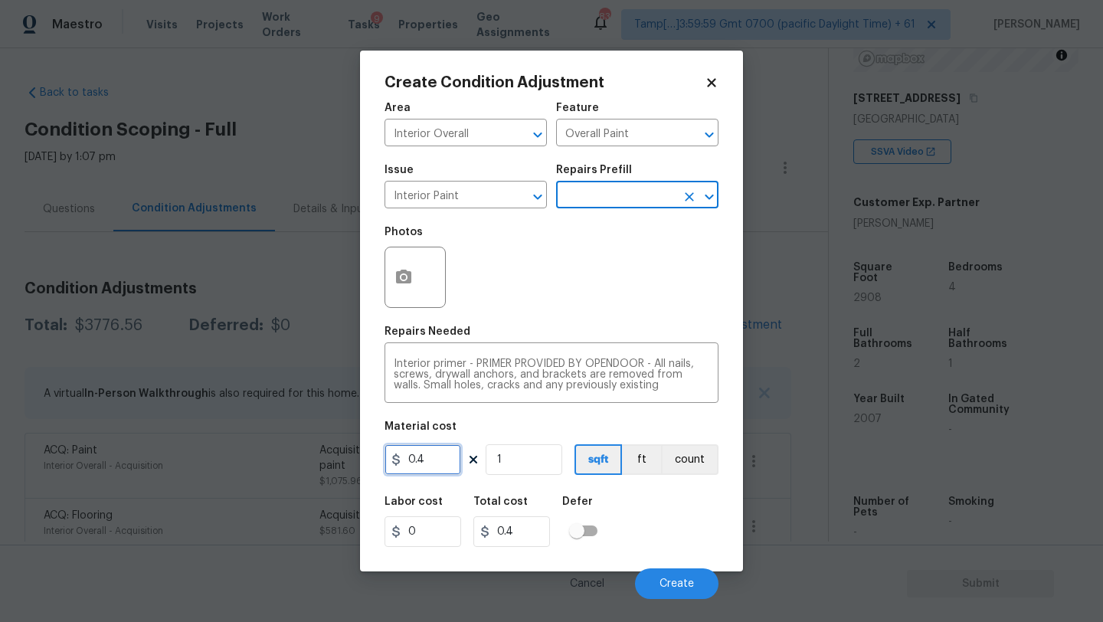
click at [426, 466] on input "0.4" at bounding box center [423, 459] width 77 height 31
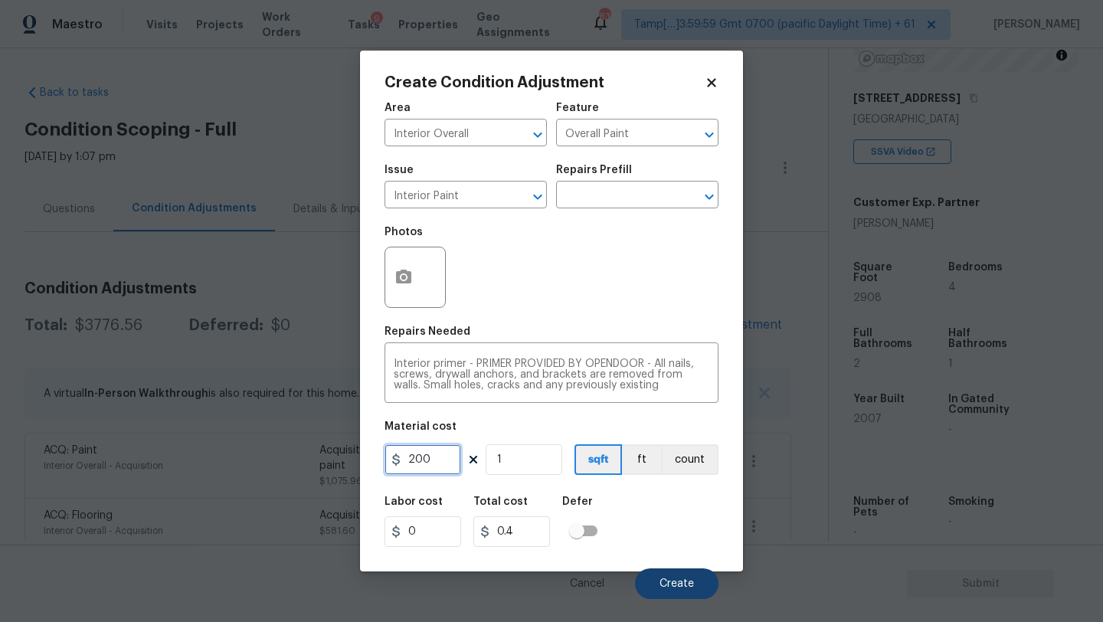
type input "200"
click at [676, 573] on button "Create" at bounding box center [676, 583] width 83 height 31
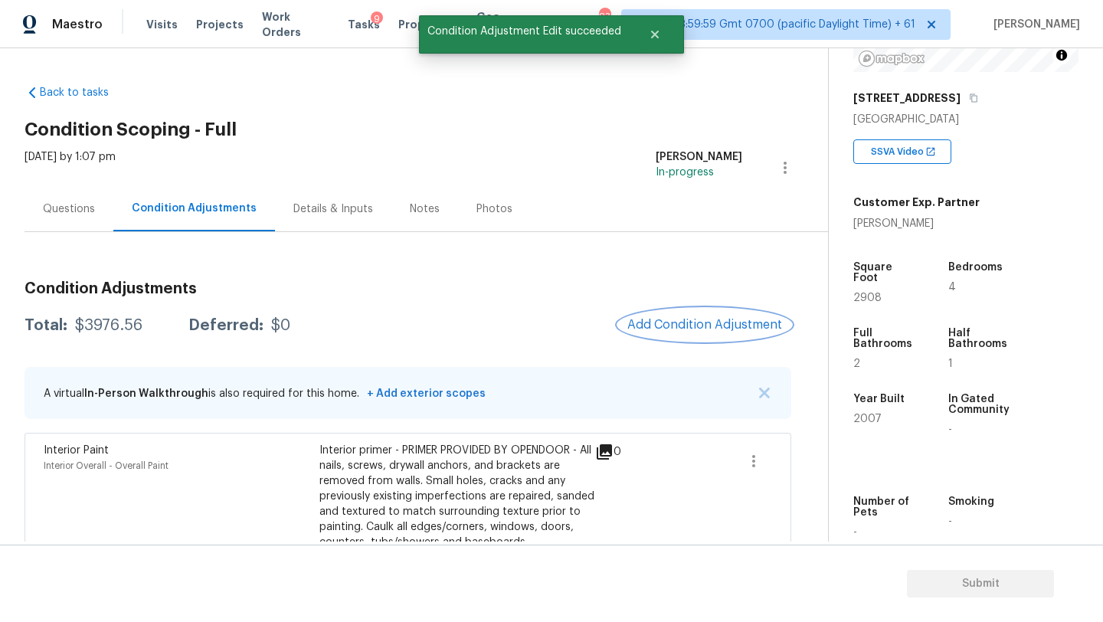
click at [673, 321] on span "Add Condition Adjustment" at bounding box center [704, 325] width 155 height 14
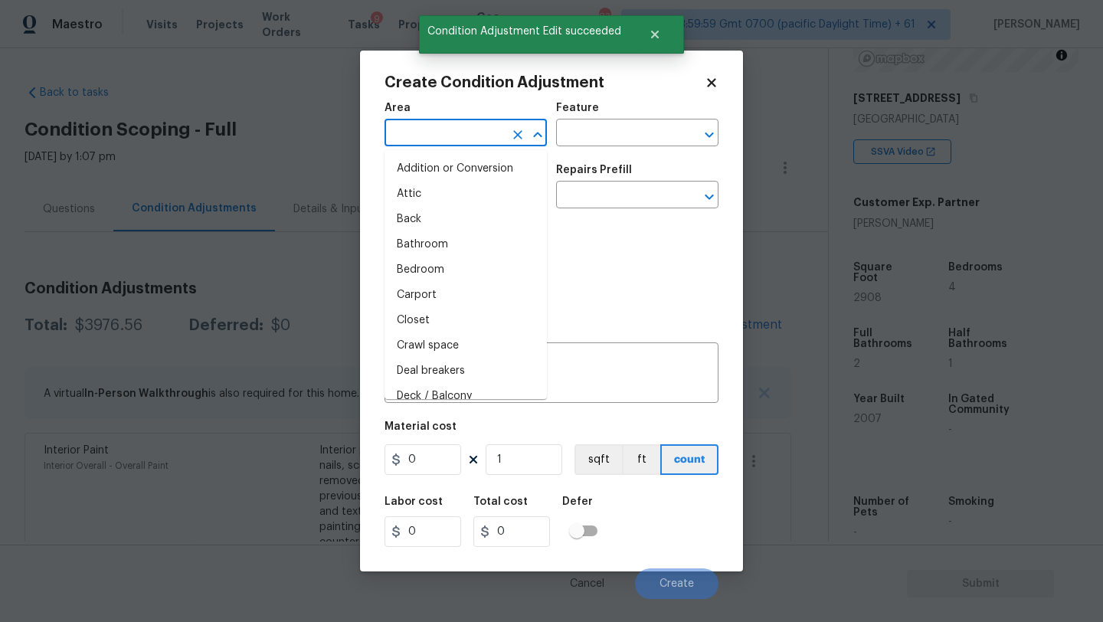
click at [451, 129] on input "text" at bounding box center [444, 135] width 119 height 24
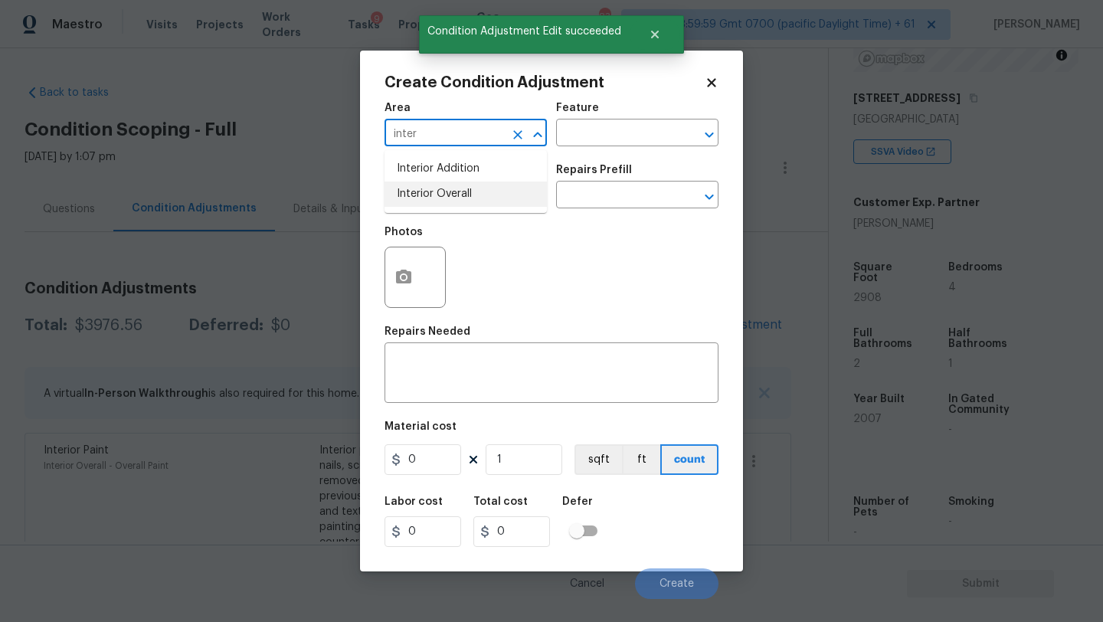
drag, startPoint x: 468, startPoint y: 191, endPoint x: 476, endPoint y: 187, distance: 8.6
click at [468, 191] on li "Interior Overall" at bounding box center [466, 194] width 162 height 25
type input "Interior Overall"
click at [611, 126] on input "text" at bounding box center [615, 135] width 119 height 24
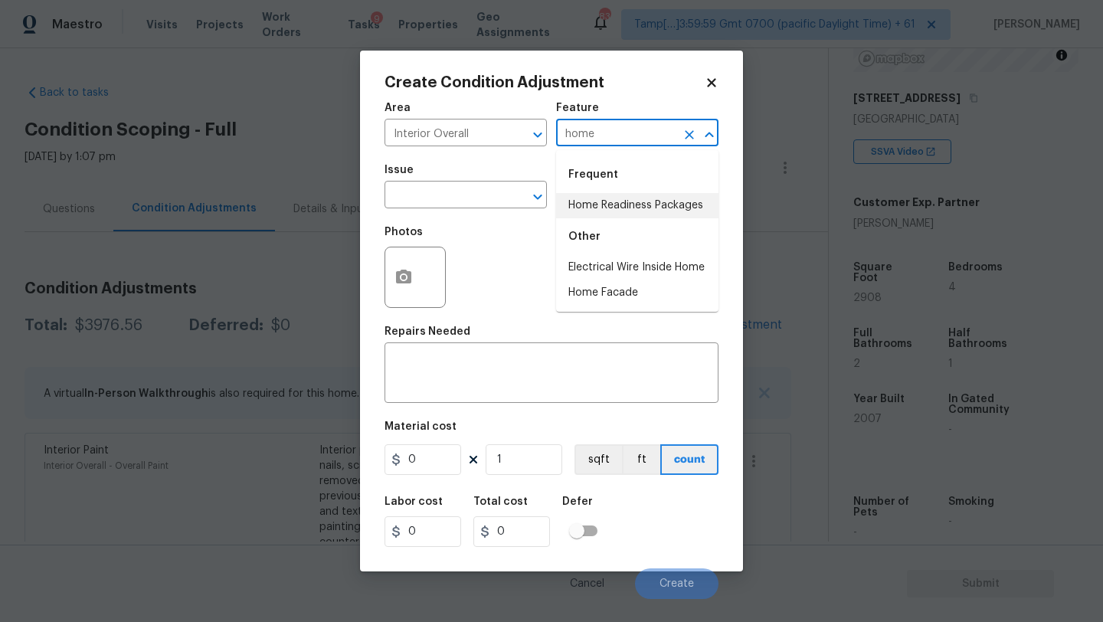
click at [619, 208] on li "Home Readiness Packages" at bounding box center [637, 205] width 162 height 25
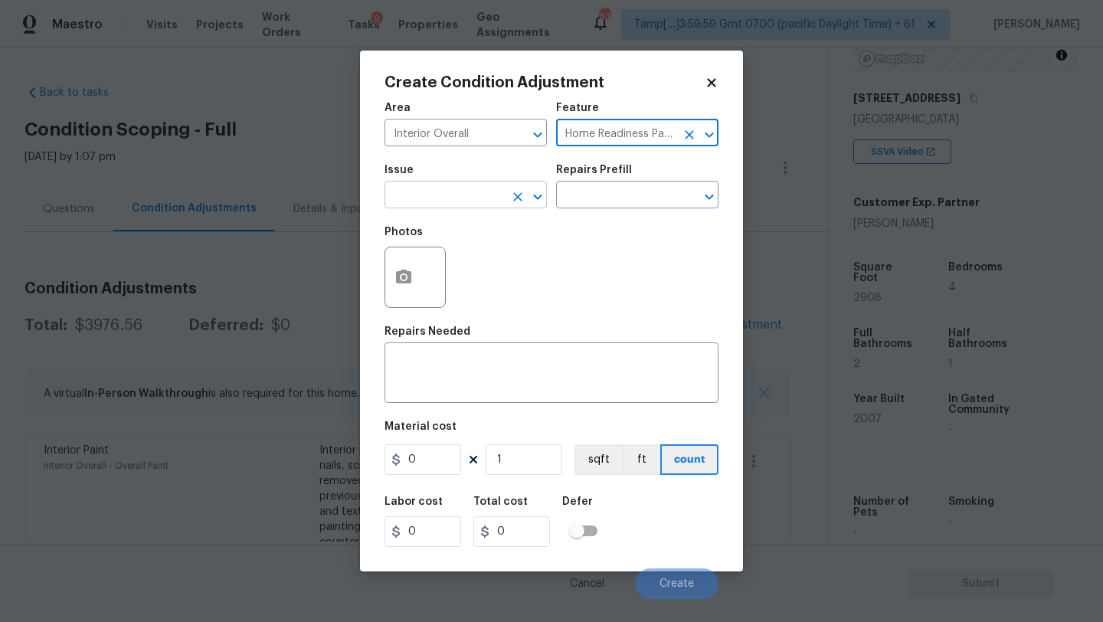
type input "Home Readiness Packages"
click at [476, 208] on body "Maestro Visits Projects Work Orders Tasks 9 Properties Geo Assignments 834 Tamp…" at bounding box center [551, 311] width 1103 height 622
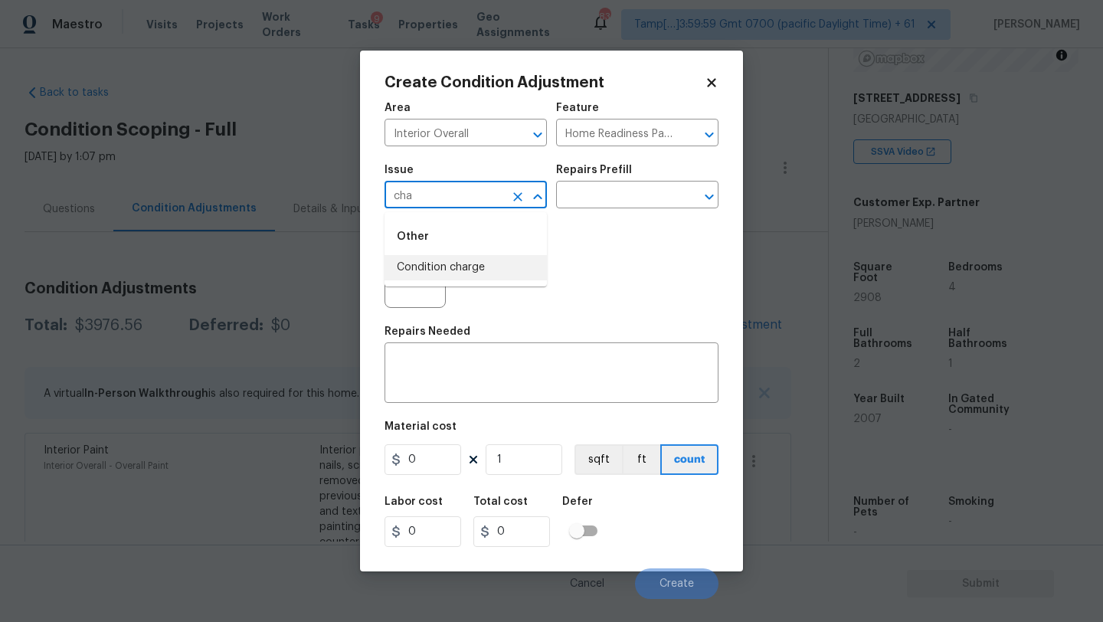
click at [470, 267] on li "Condition charge" at bounding box center [466, 267] width 162 height 25
type input "Condition charge"
click at [618, 199] on input "text" at bounding box center [615, 197] width 119 height 24
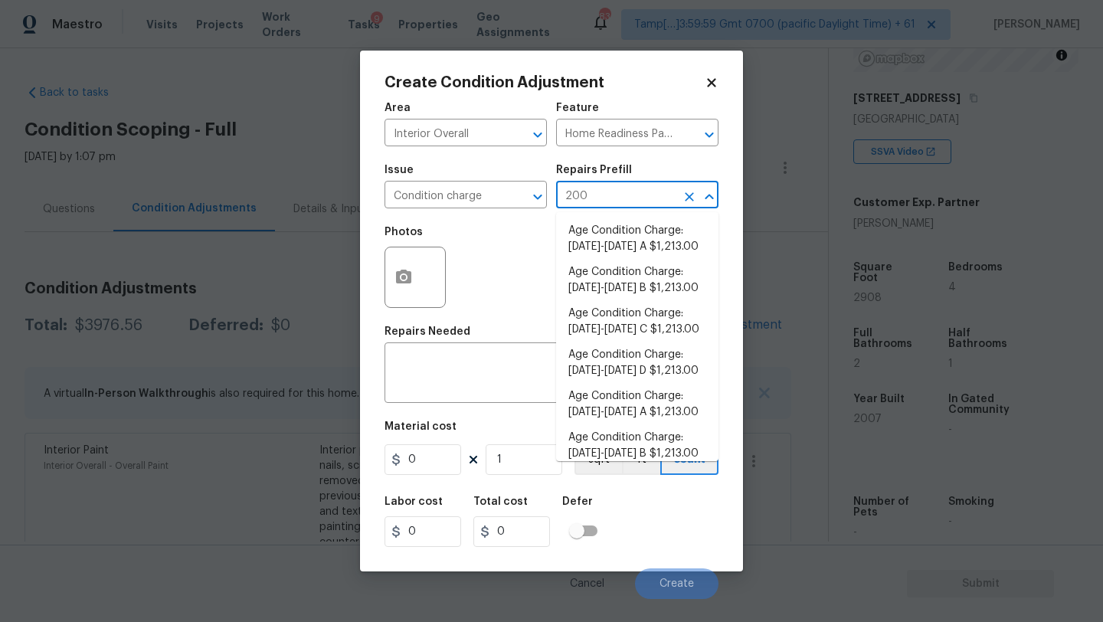
type input "2008"
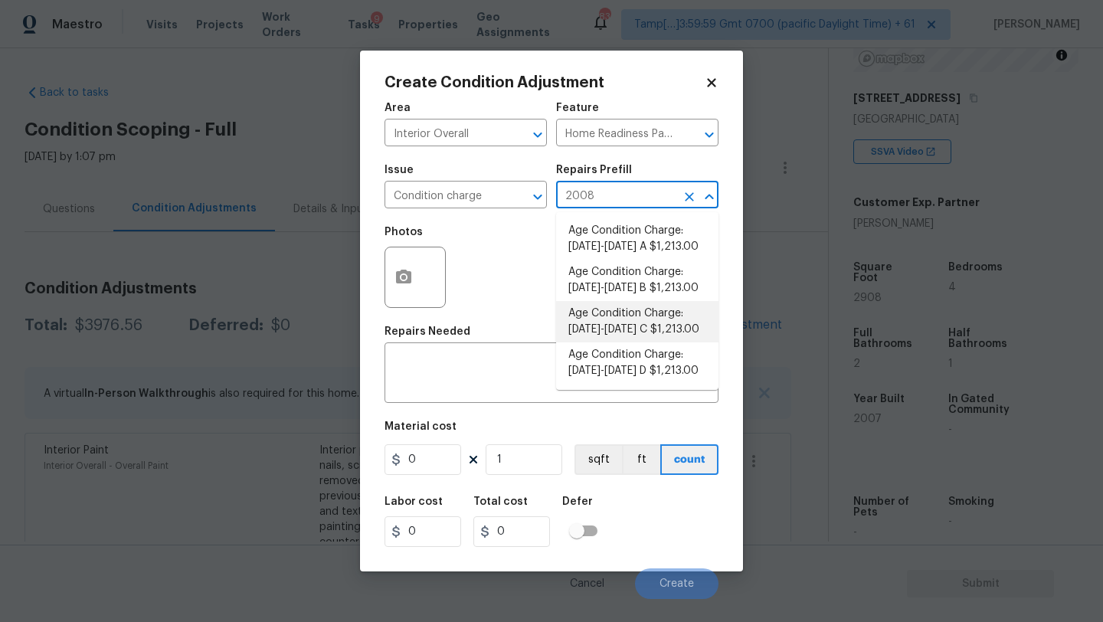
click at [632, 322] on li "Age Condition Charge: 1993-2008 C $1,213.00" at bounding box center [637, 321] width 162 height 41
type textarea "Age Condition Charge: 1993-2008 C"
type input "1213"
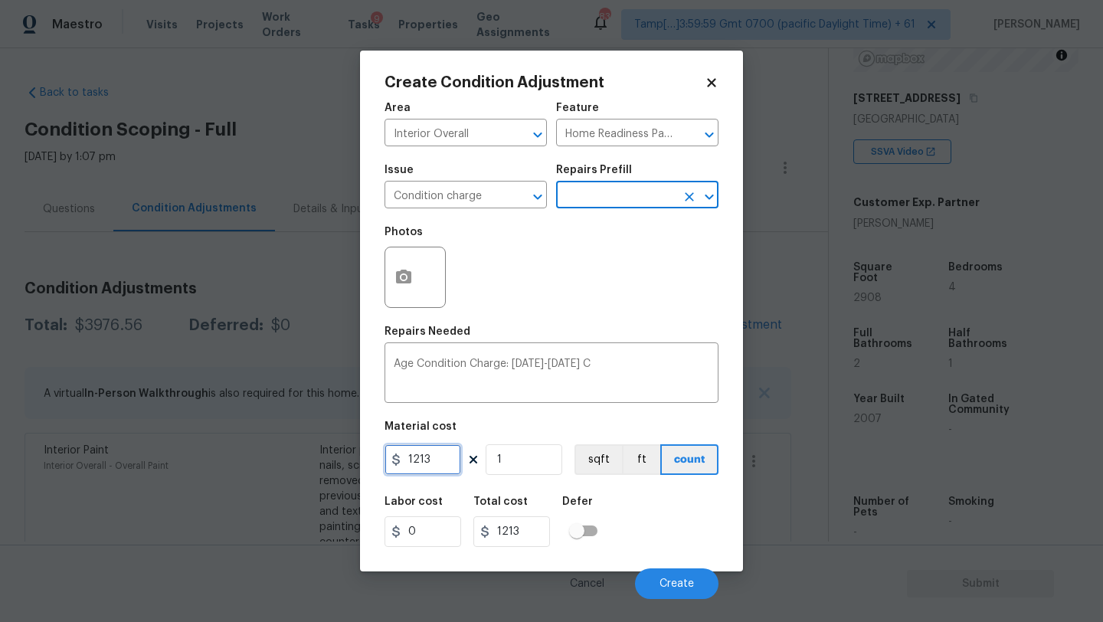
click at [444, 463] on input "1213" at bounding box center [423, 459] width 77 height 31
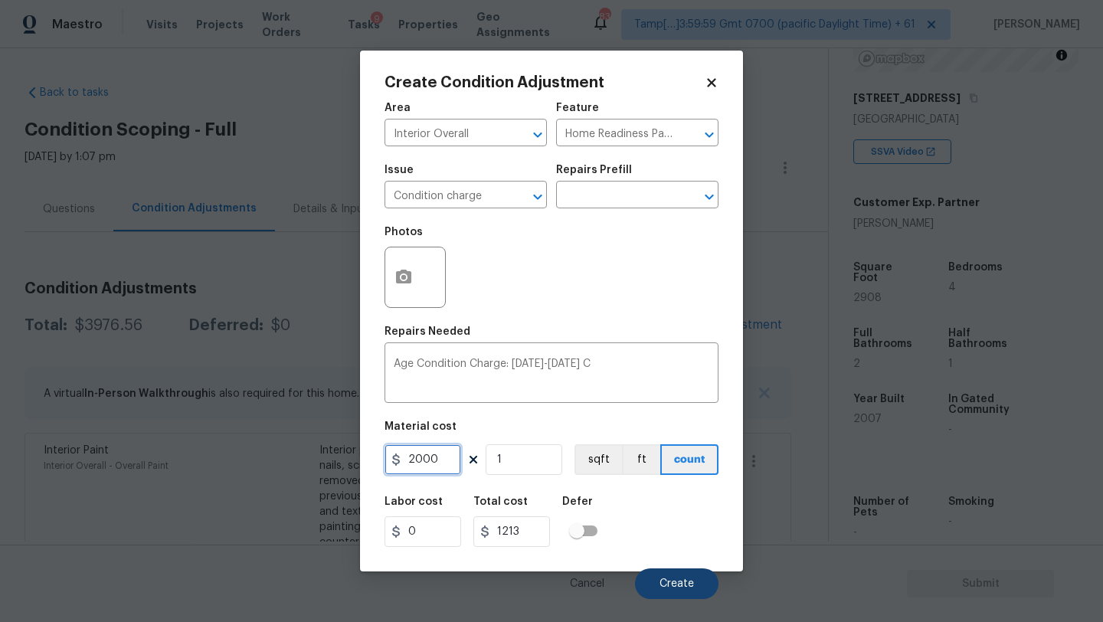
type input "2000"
click at [689, 587] on span "Create" at bounding box center [677, 583] width 34 height 11
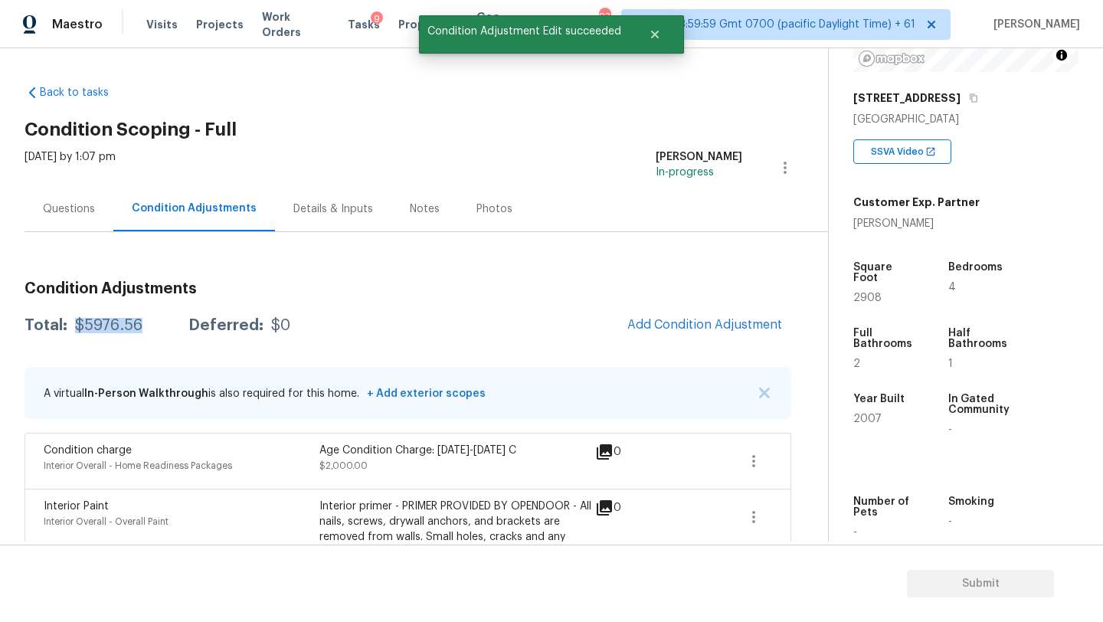
drag, startPoint x: 73, startPoint y: 327, endPoint x: 149, endPoint y: 327, distance: 75.8
click at [149, 327] on div "Total: $5976.56 Deferred: $0" at bounding box center [158, 325] width 266 height 15
copy div "$5976.56"
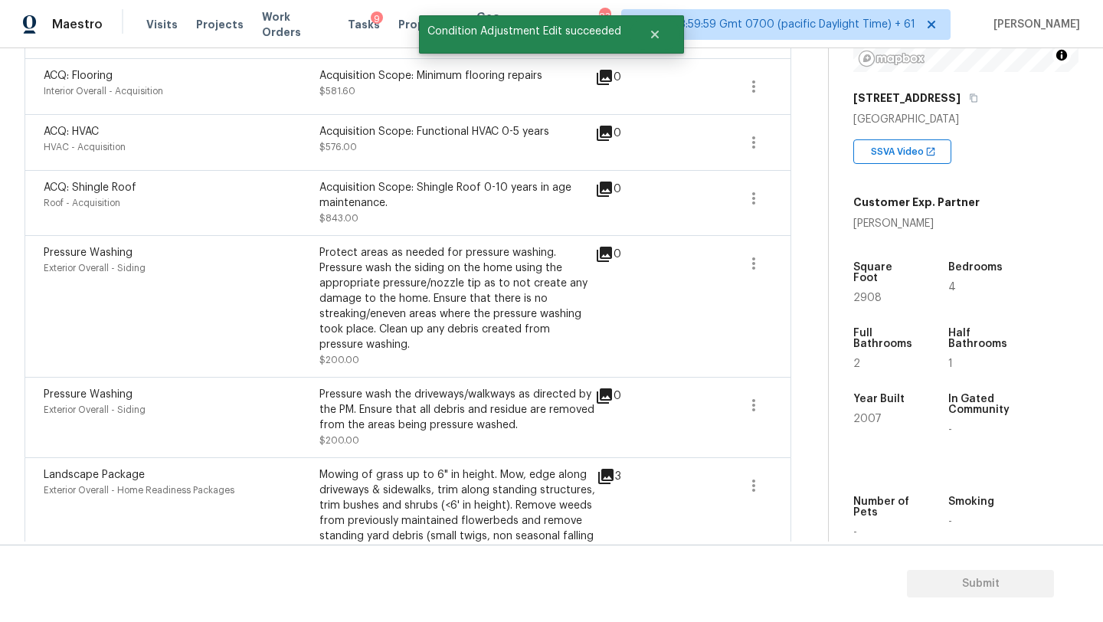
scroll to position [653, 0]
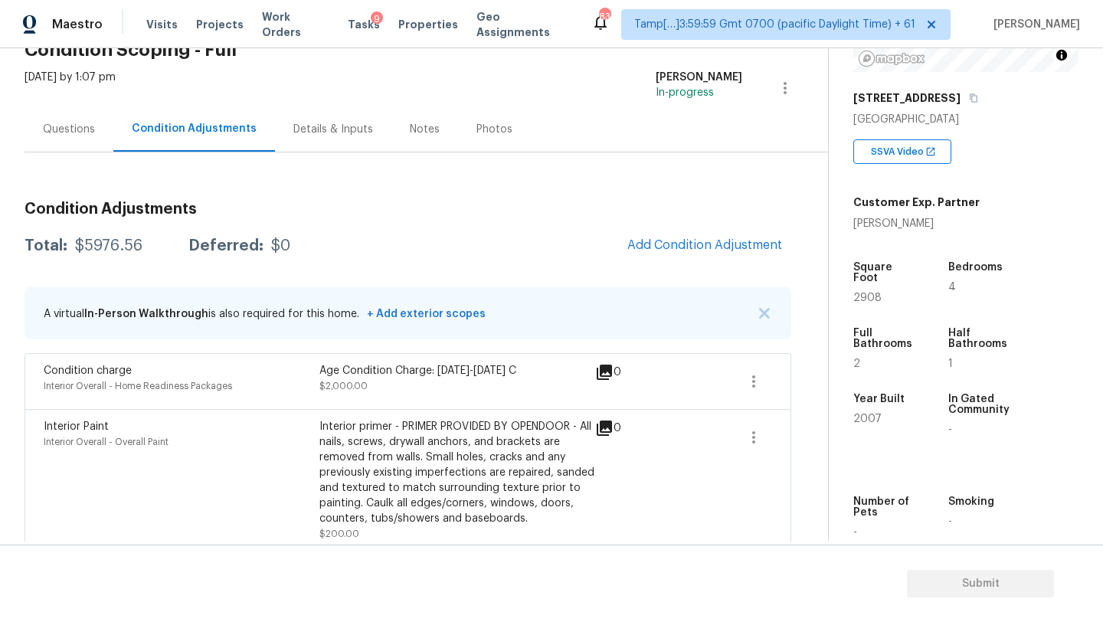
click at [73, 133] on div "Questions" at bounding box center [69, 129] width 52 height 15
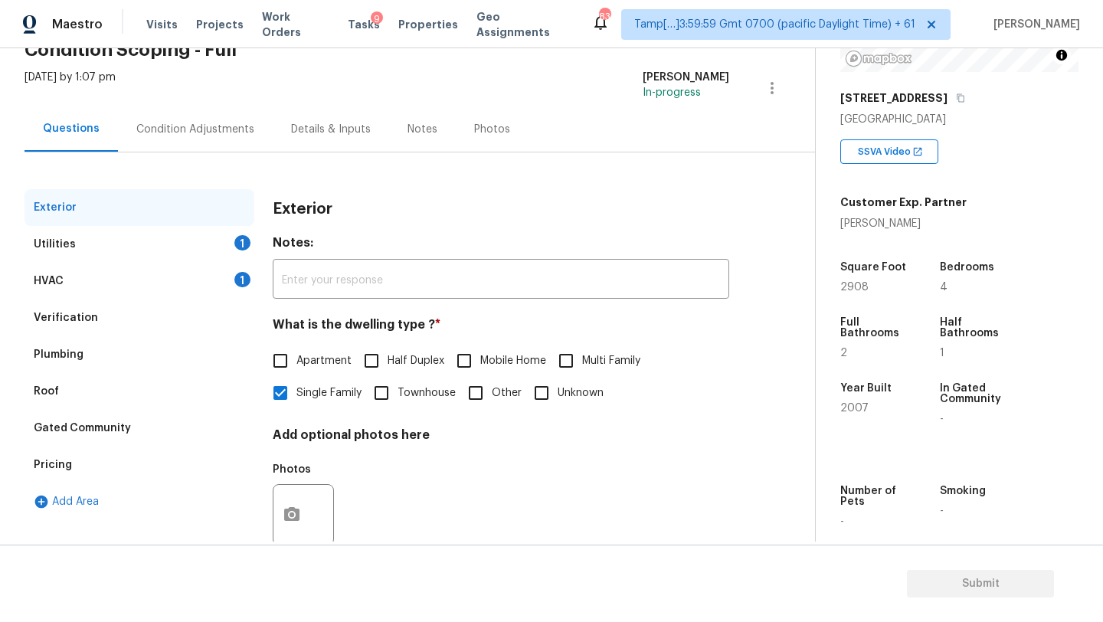
click at [75, 322] on div "Verification" at bounding box center [66, 317] width 64 height 15
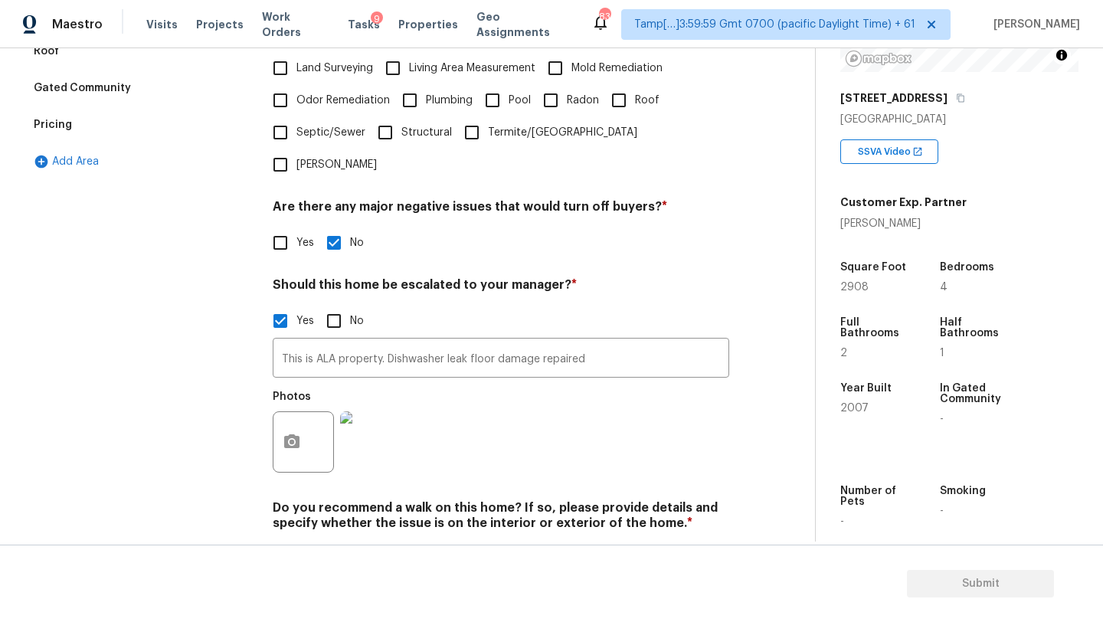
scroll to position [445, 0]
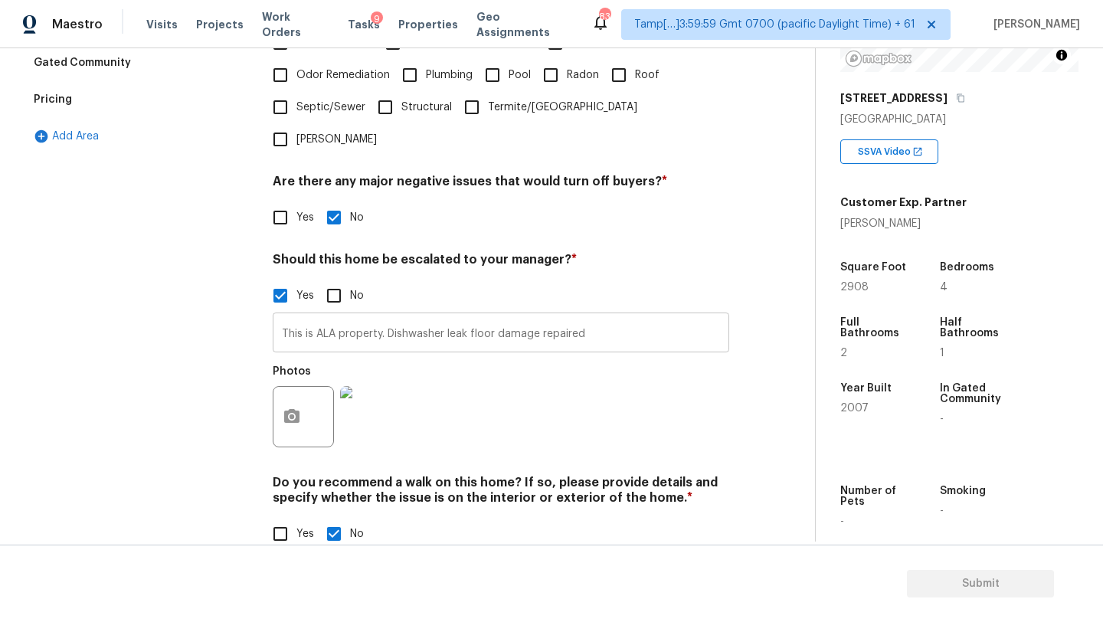
click at [448, 316] on input "This is ALA property. Dishwasher leak floor damage repaired" at bounding box center [501, 334] width 457 height 36
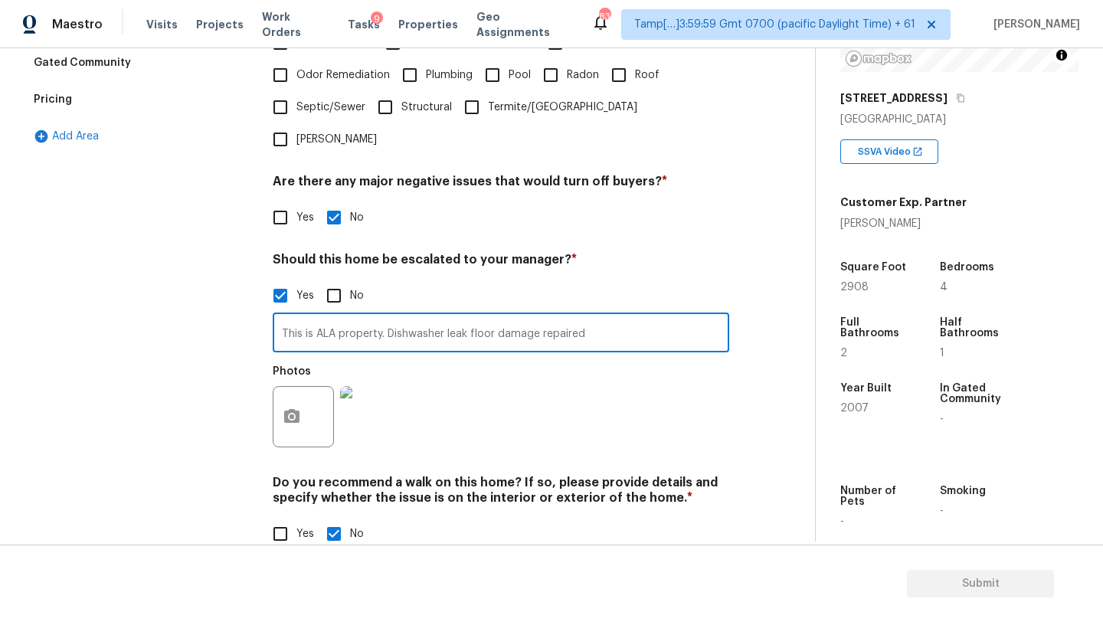
click at [448, 316] on input "This is ALA property. Dishwasher leak floor damage repaired" at bounding box center [501, 334] width 457 height 36
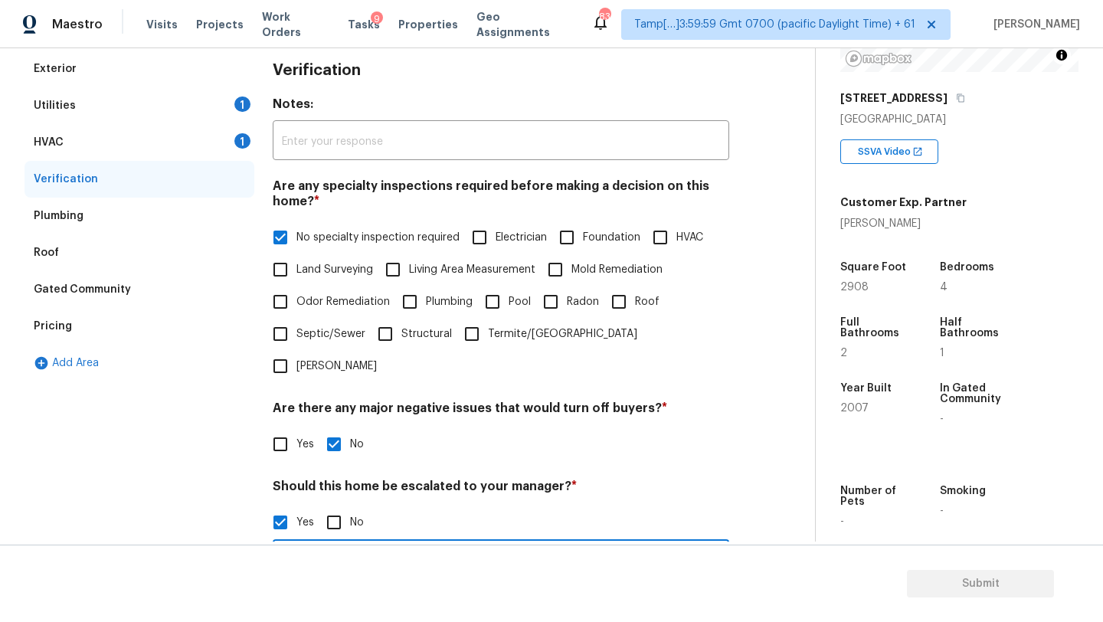
scroll to position [132, 0]
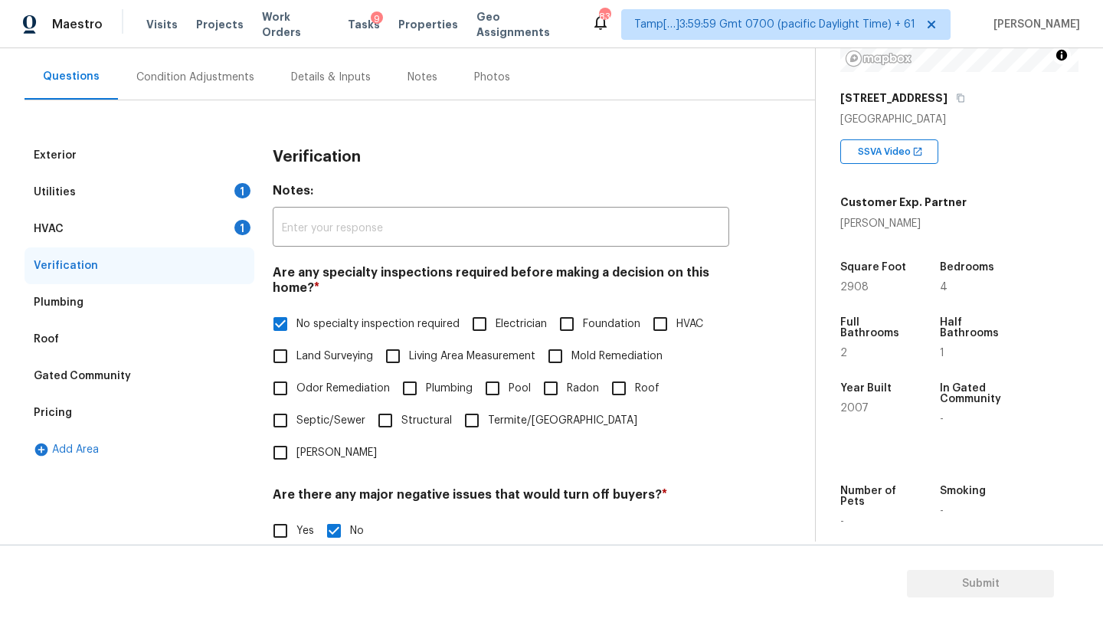
click at [205, 231] on div "HVAC 1" at bounding box center [140, 229] width 230 height 37
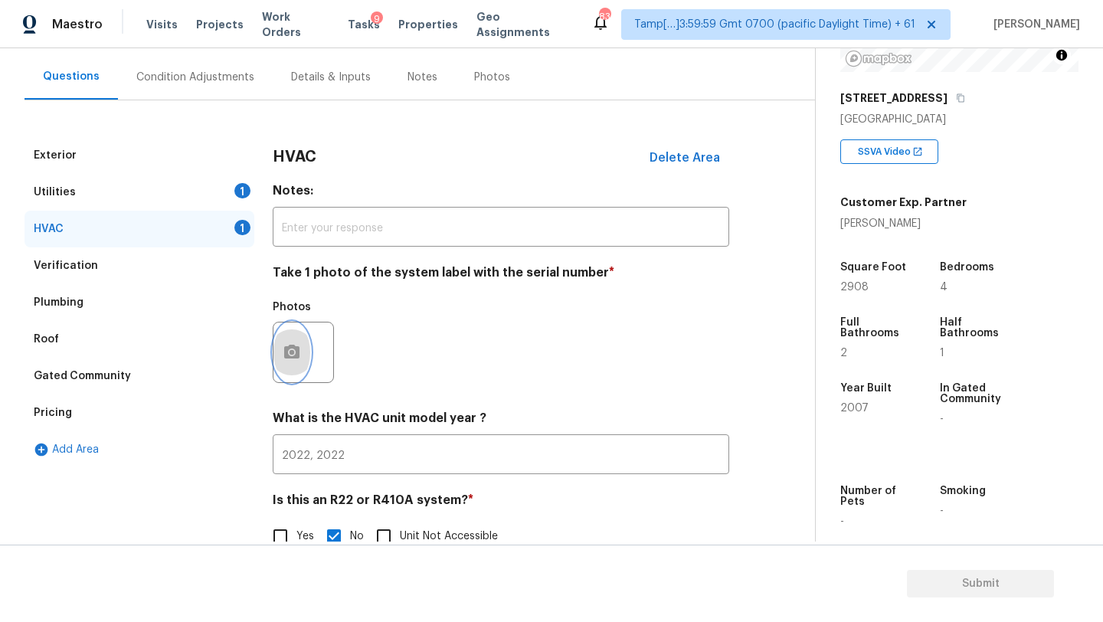
click at [288, 368] on button "button" at bounding box center [291, 352] width 37 height 60
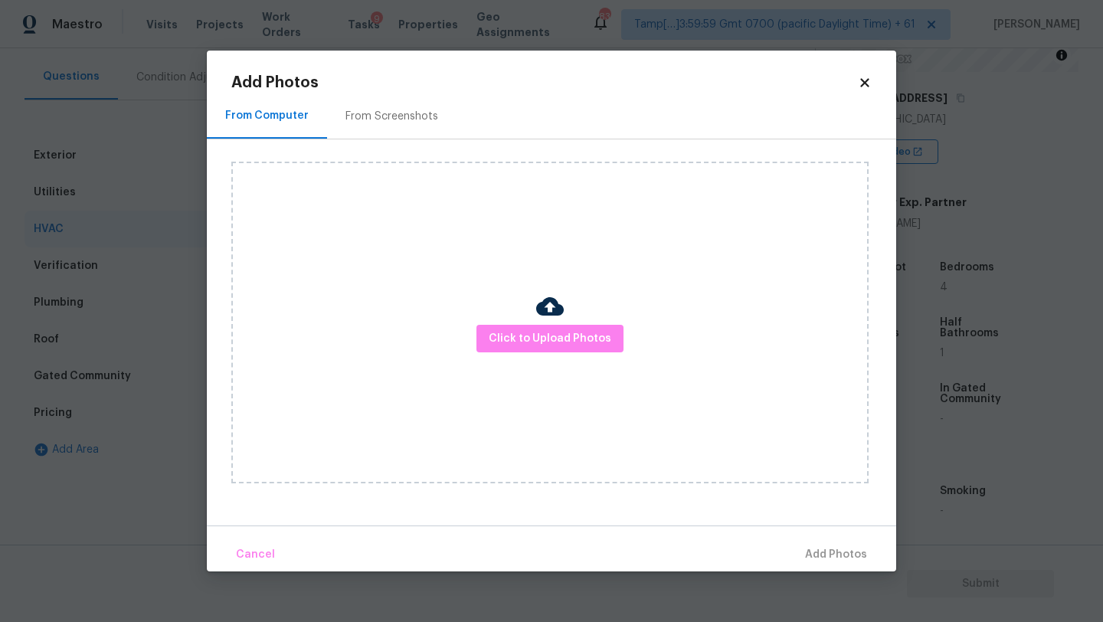
click at [364, 139] on div "Click to Upload Photos" at bounding box center [563, 322] width 665 height 366
click at [398, 112] on div "From Screenshots" at bounding box center [391, 116] width 93 height 15
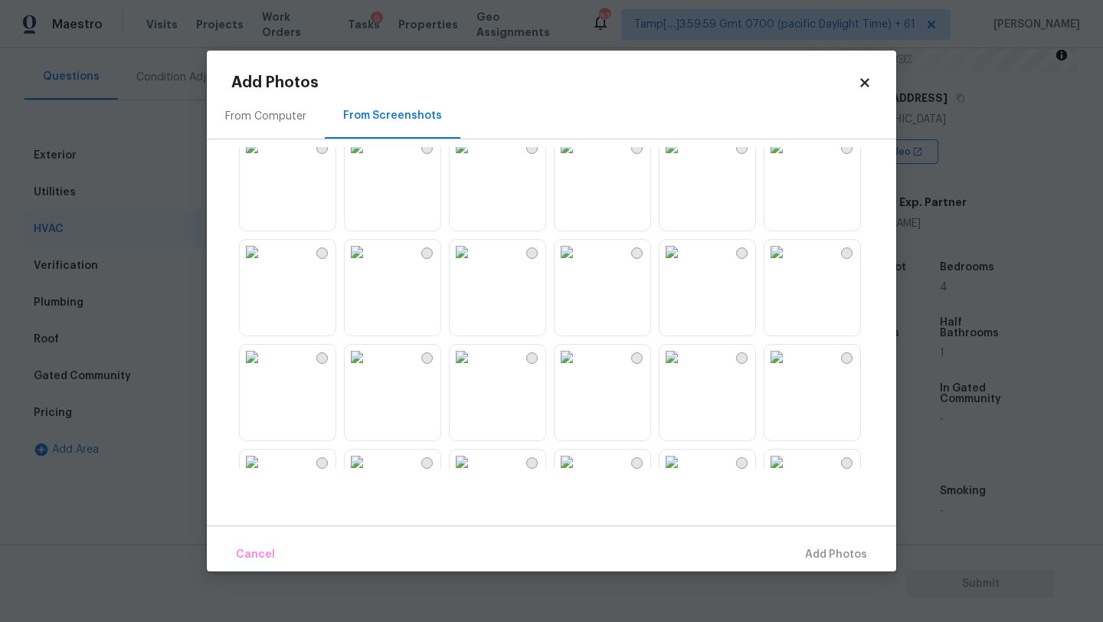
scroll to position [1272, 0]
click at [684, 272] on img at bounding box center [672, 259] width 25 height 25
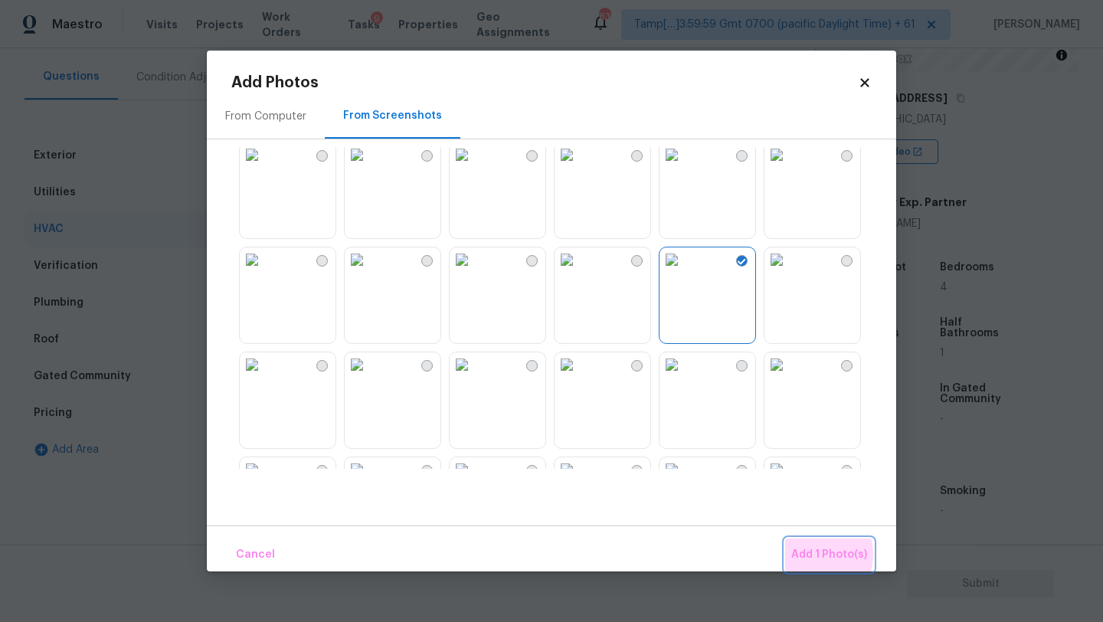
click at [813, 555] on span "Add 1 Photo(s)" at bounding box center [829, 554] width 76 height 19
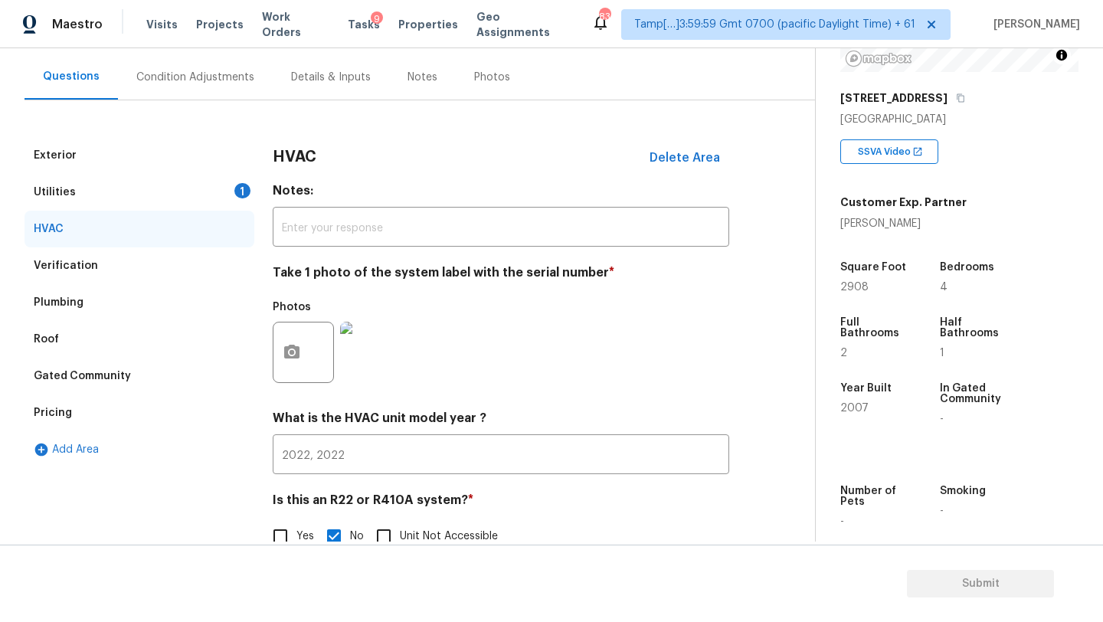
click at [80, 194] on div "Utilities 1" at bounding box center [140, 192] width 230 height 37
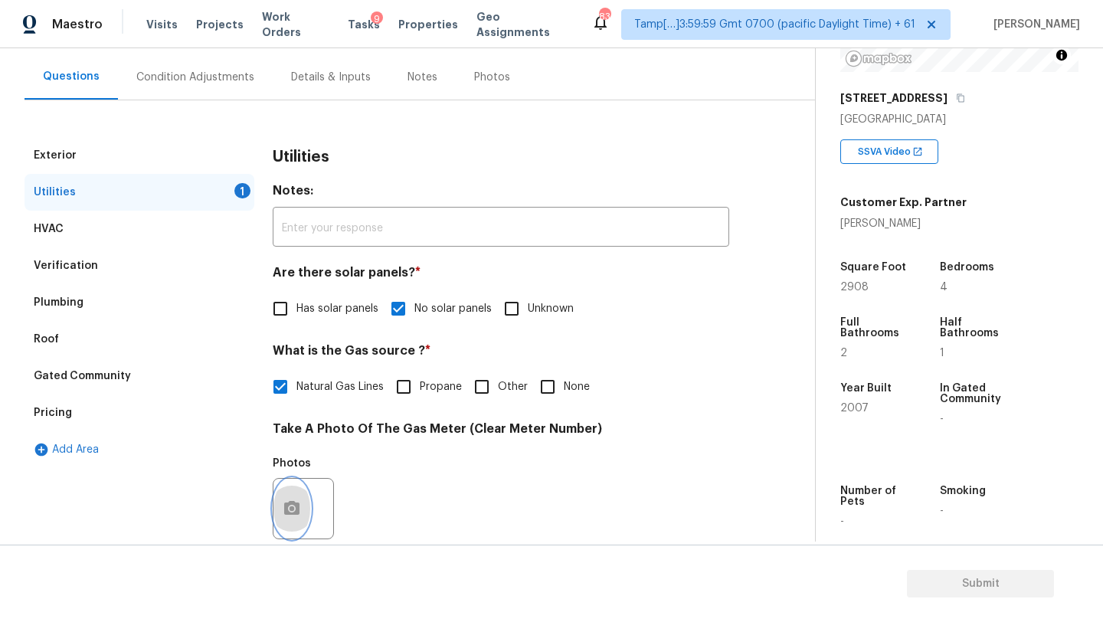
click at [286, 485] on button "button" at bounding box center [291, 509] width 37 height 60
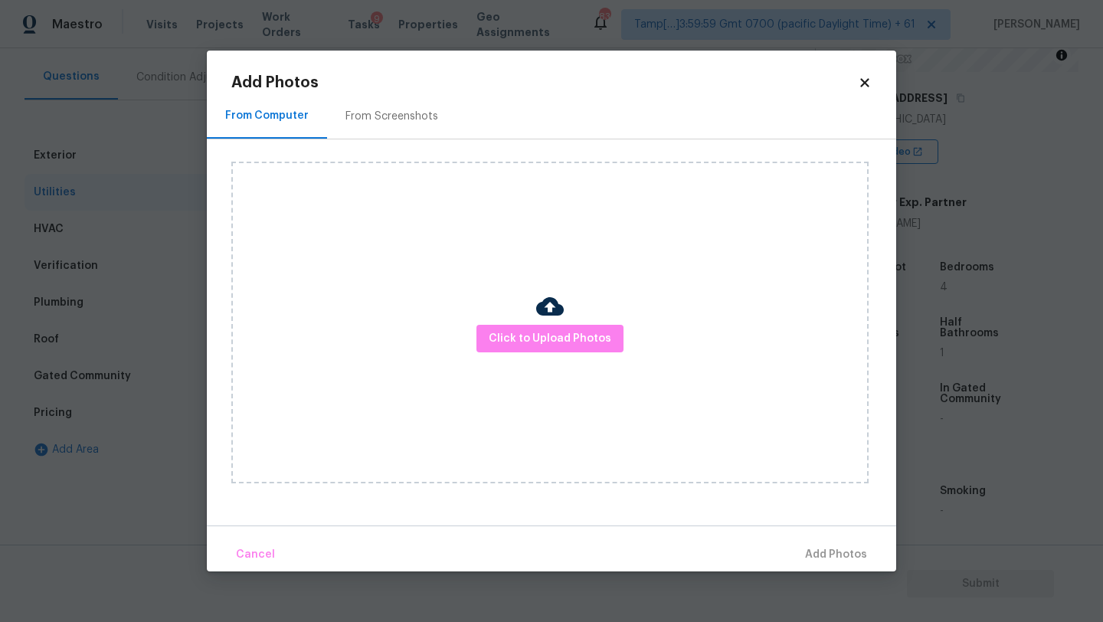
click at [384, 139] on div "From Computer From Screenshots" at bounding box center [551, 116] width 689 height 46
click at [392, 113] on div "From Screenshots" at bounding box center [391, 116] width 93 height 15
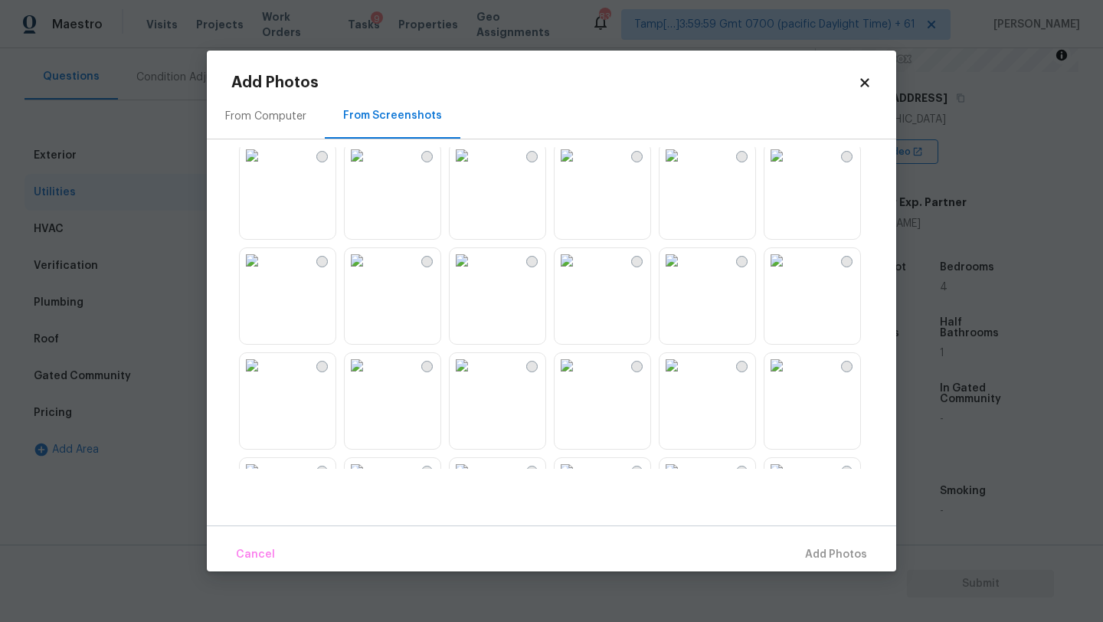
scroll to position [0, 0]
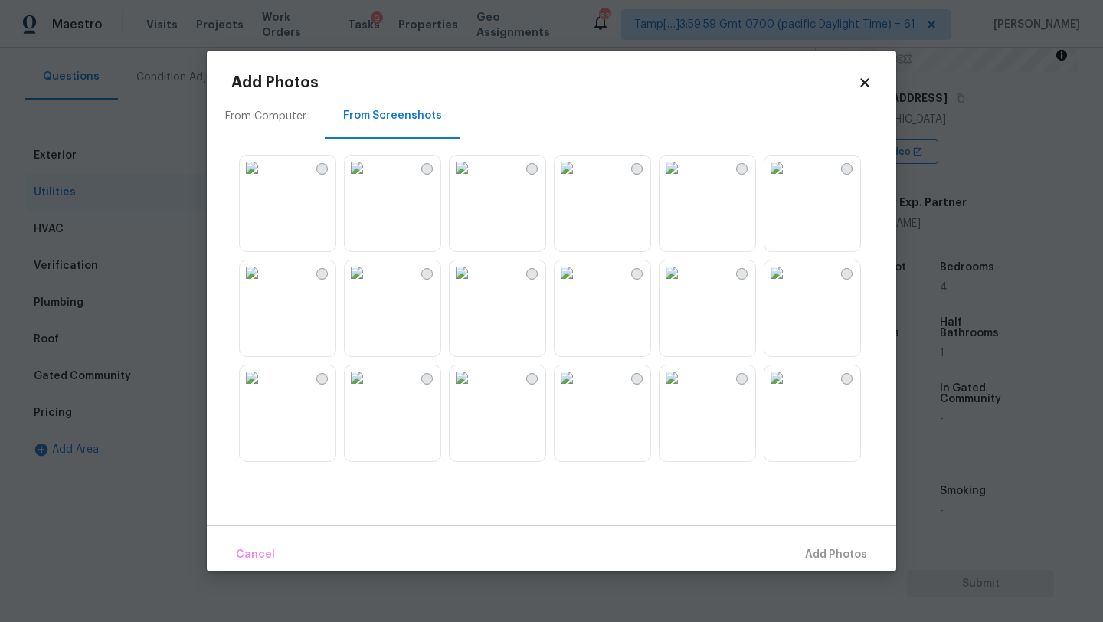
click at [474, 180] on img at bounding box center [462, 167] width 25 height 25
click at [842, 542] on button "Add 1 Photo(s)" at bounding box center [829, 554] width 88 height 33
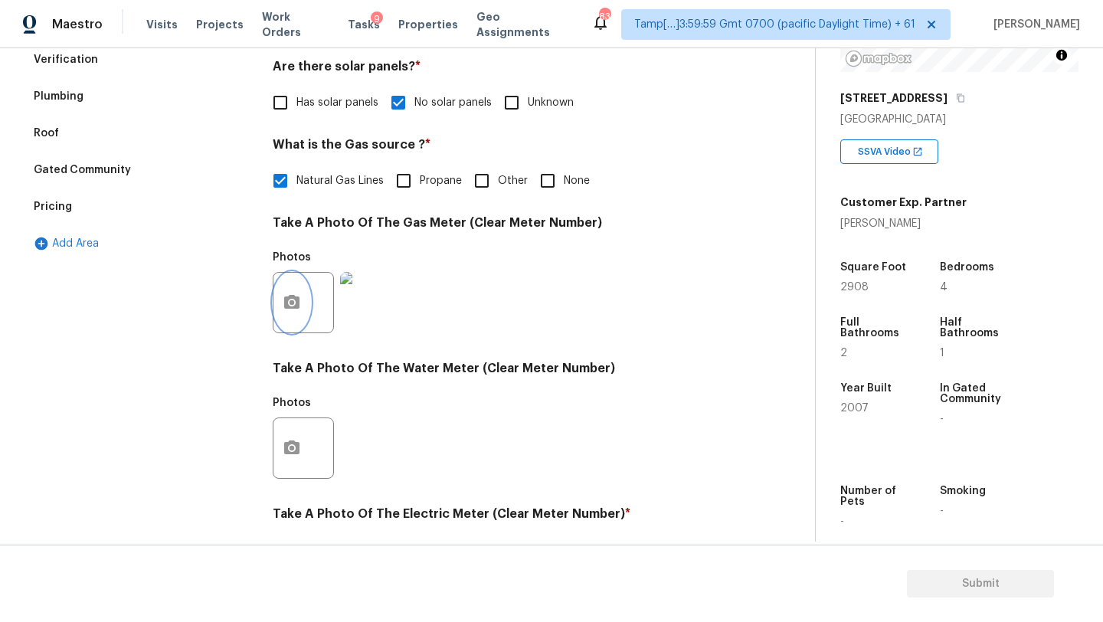
scroll to position [440, 0]
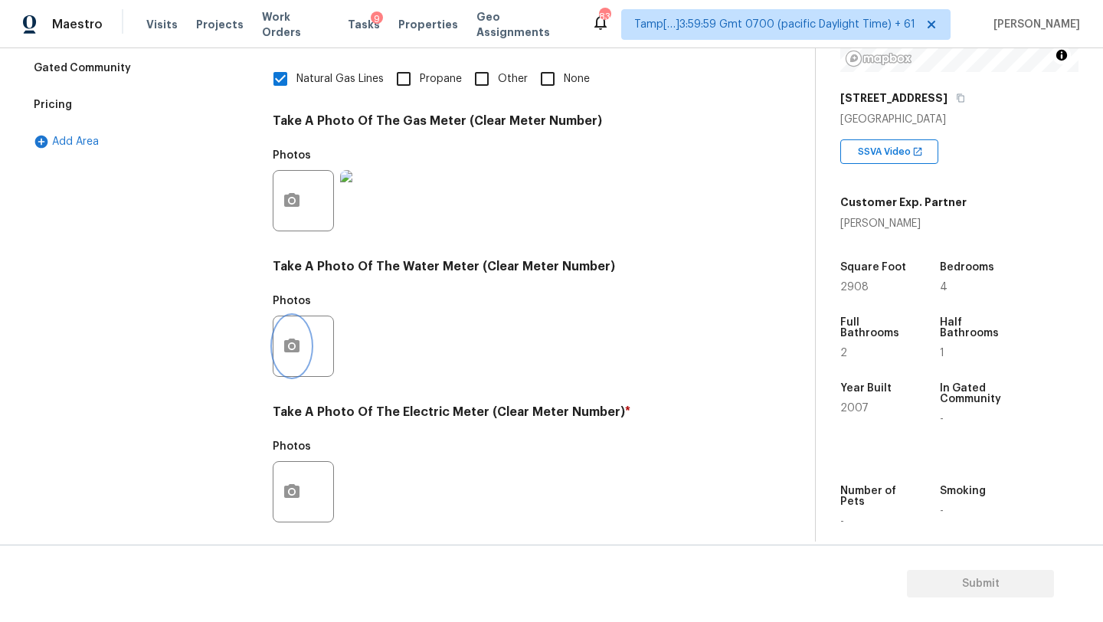
click at [296, 355] on icon "button" at bounding box center [292, 346] width 18 height 18
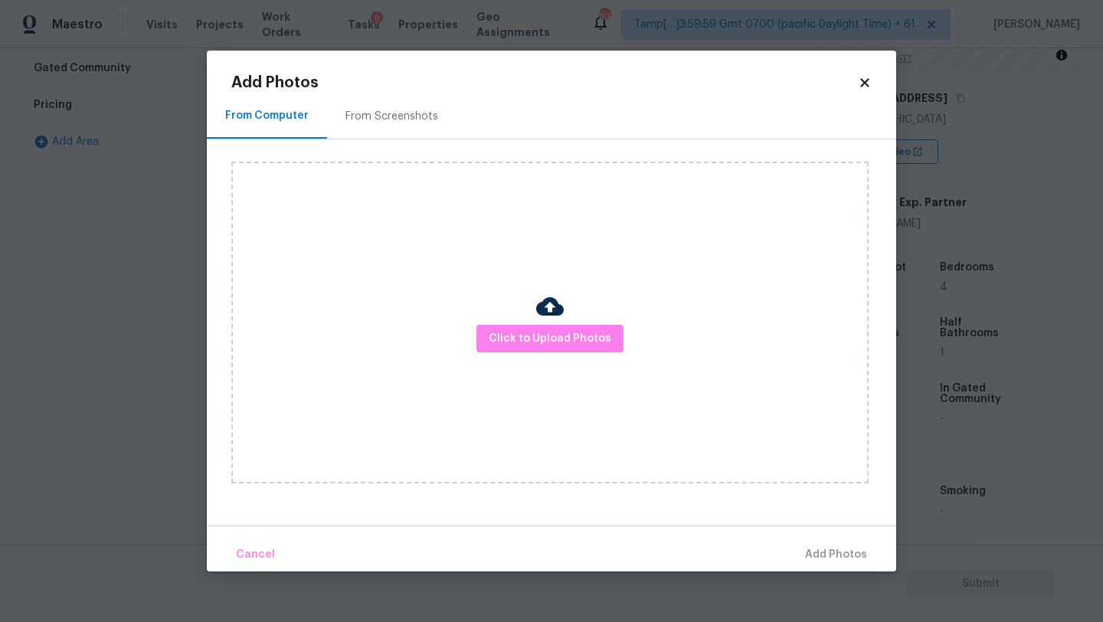
click at [375, 110] on div "From Screenshots" at bounding box center [391, 116] width 93 height 15
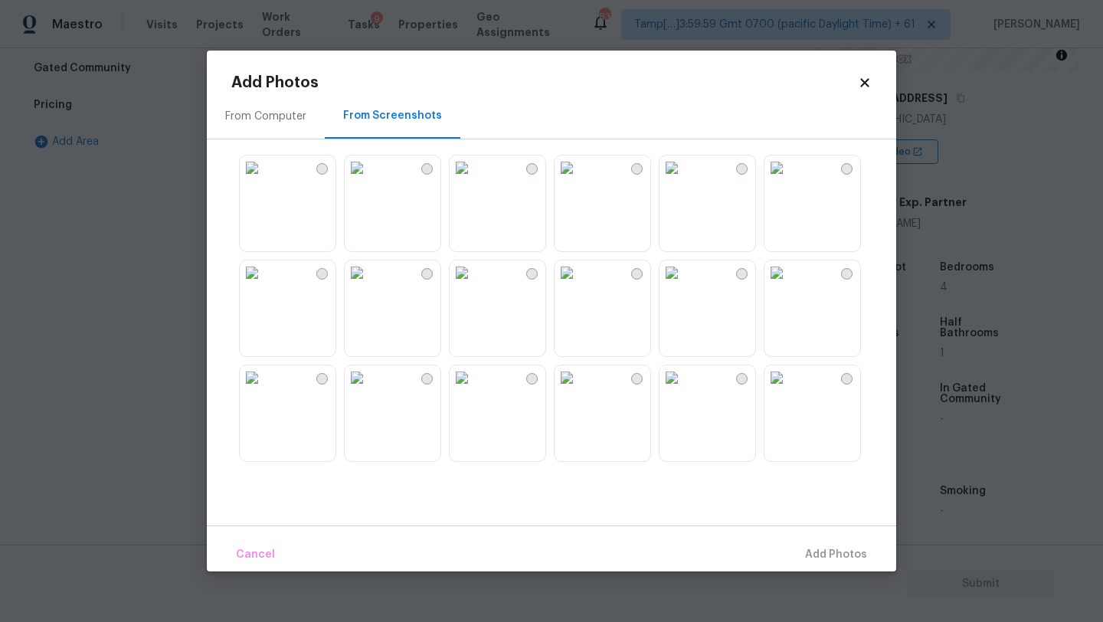
click at [474, 180] on img at bounding box center [462, 167] width 25 height 25
click at [821, 555] on span "Add 1 Photo(s)" at bounding box center [829, 554] width 76 height 19
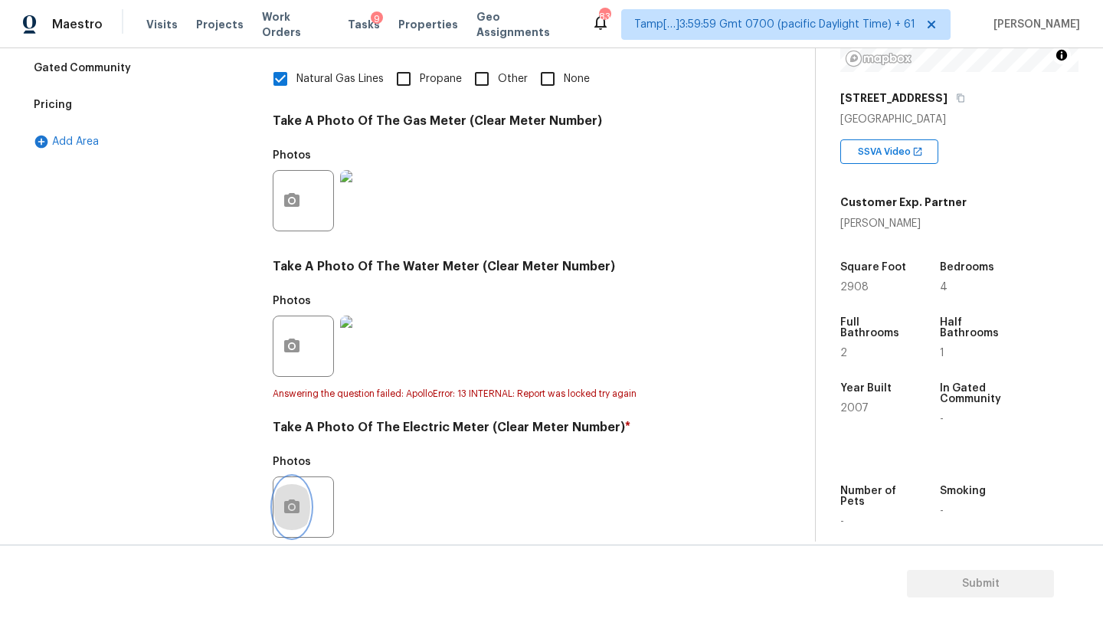
click at [297, 494] on button "button" at bounding box center [291, 507] width 37 height 60
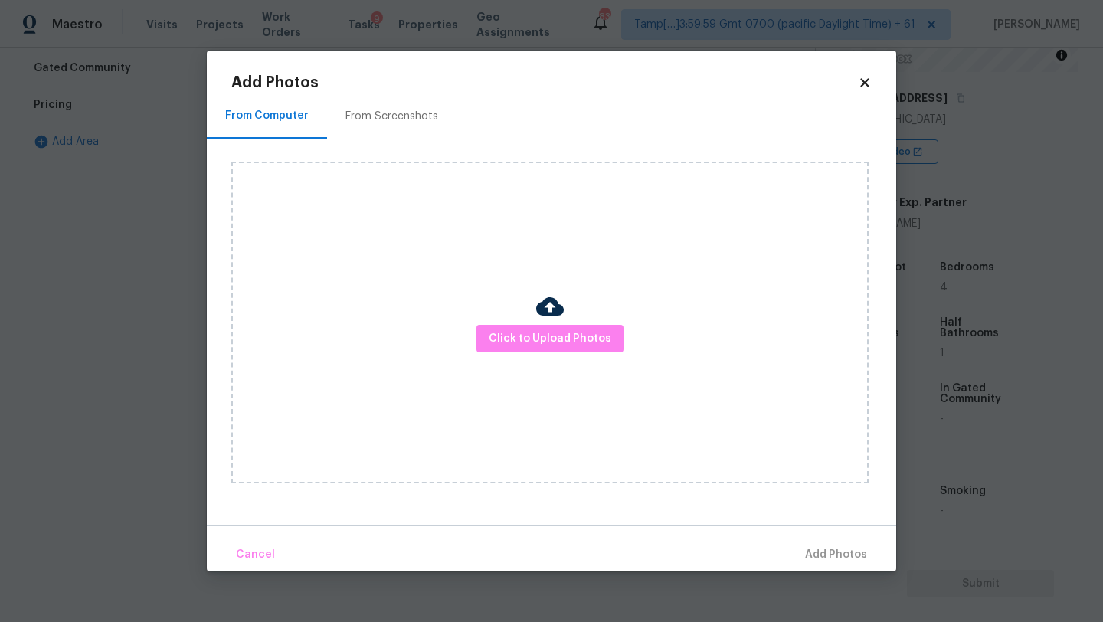
click at [398, 141] on div "Click to Upload Photos" at bounding box center [563, 322] width 665 height 366
click at [398, 131] on div "From Screenshots" at bounding box center [391, 115] width 129 height 45
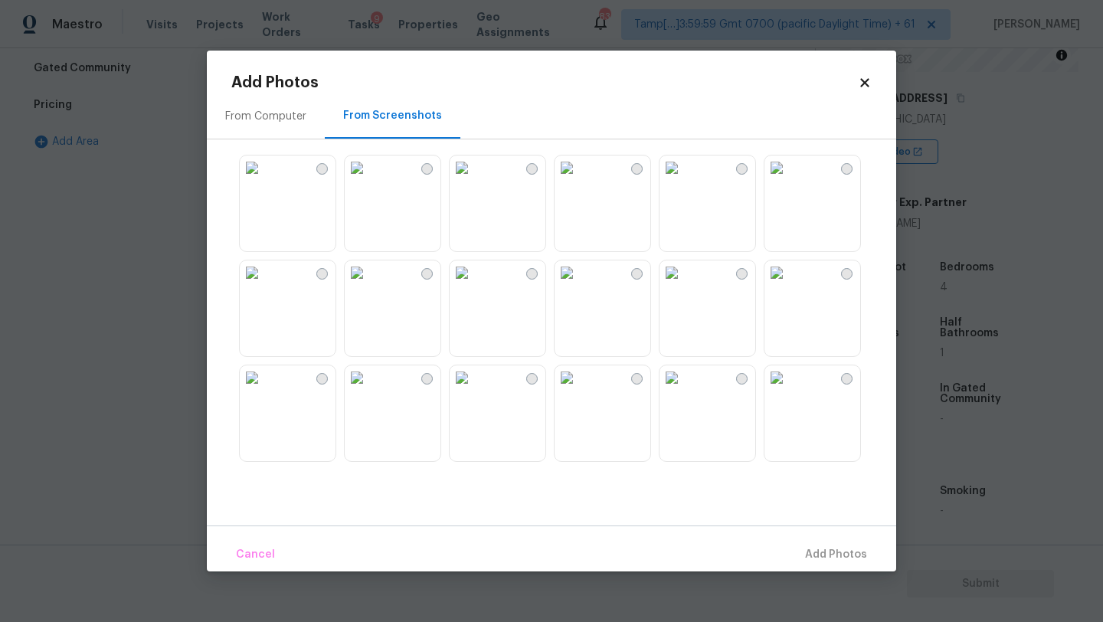
click at [474, 180] on img at bounding box center [462, 167] width 25 height 25
click at [819, 556] on span "Add 1 Photo(s)" at bounding box center [829, 554] width 76 height 19
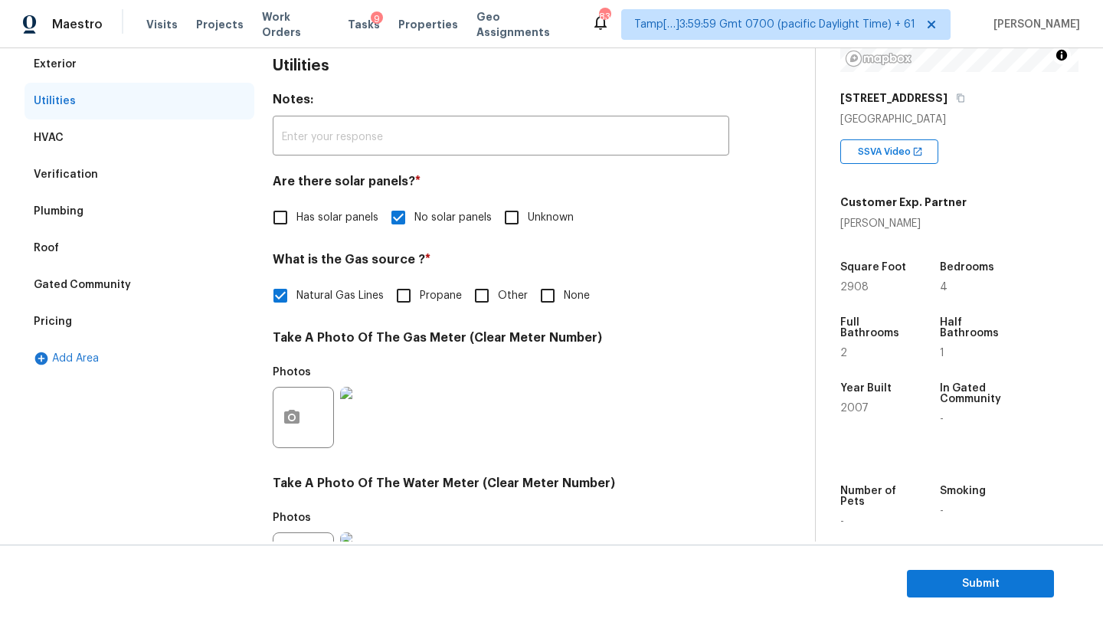
scroll to position [0, 0]
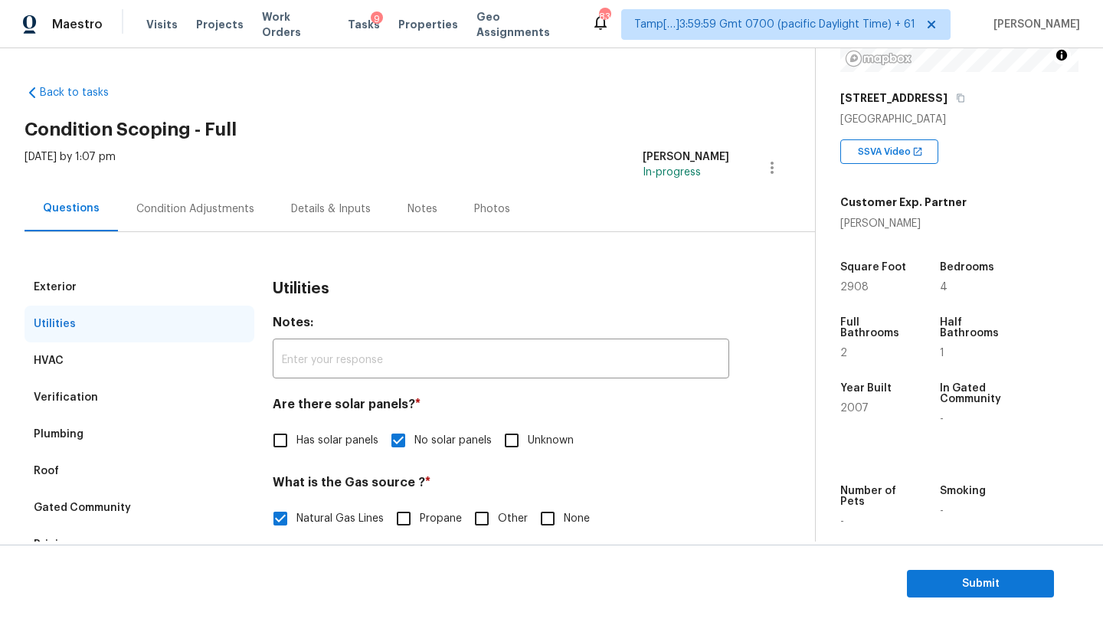
click at [231, 209] on div "Condition Adjustments" at bounding box center [195, 208] width 118 height 15
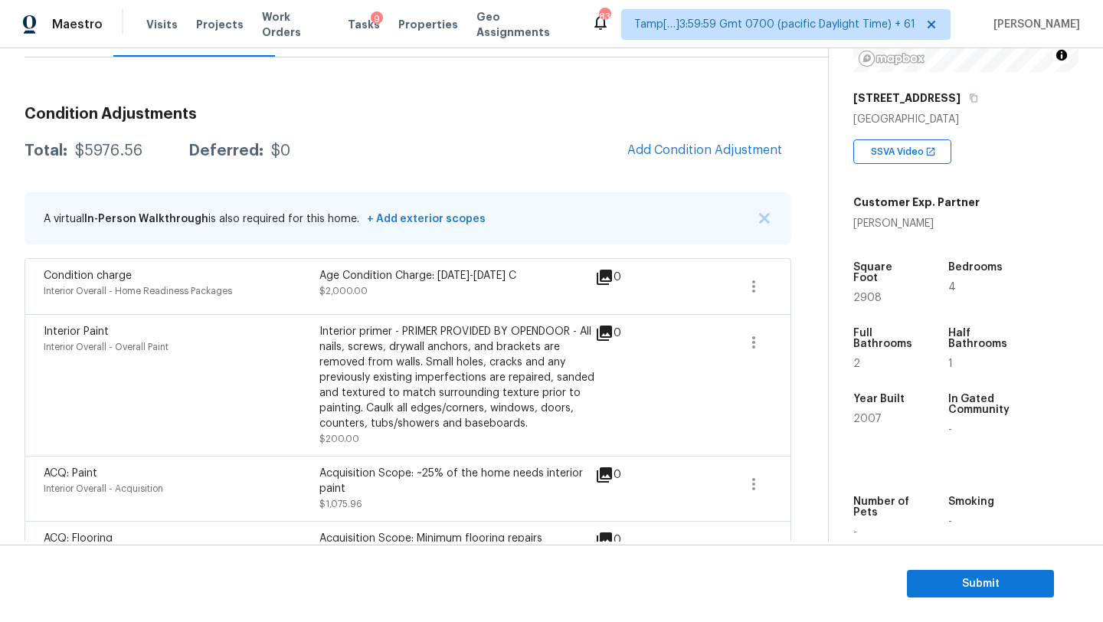
scroll to position [353, 0]
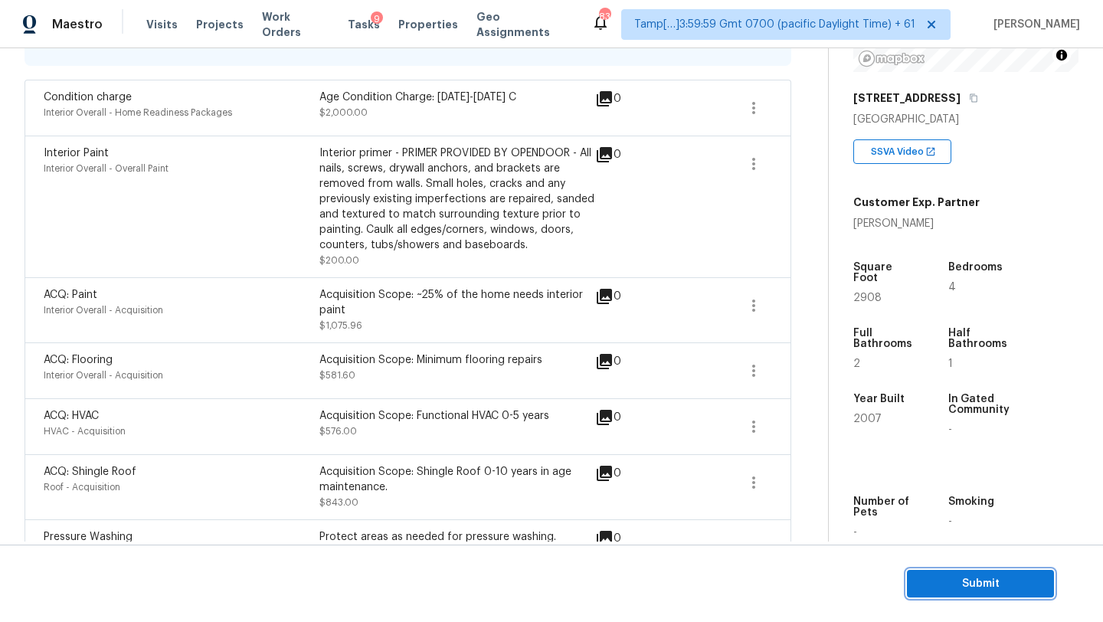
click at [954, 592] on span "Submit" at bounding box center [980, 583] width 123 height 19
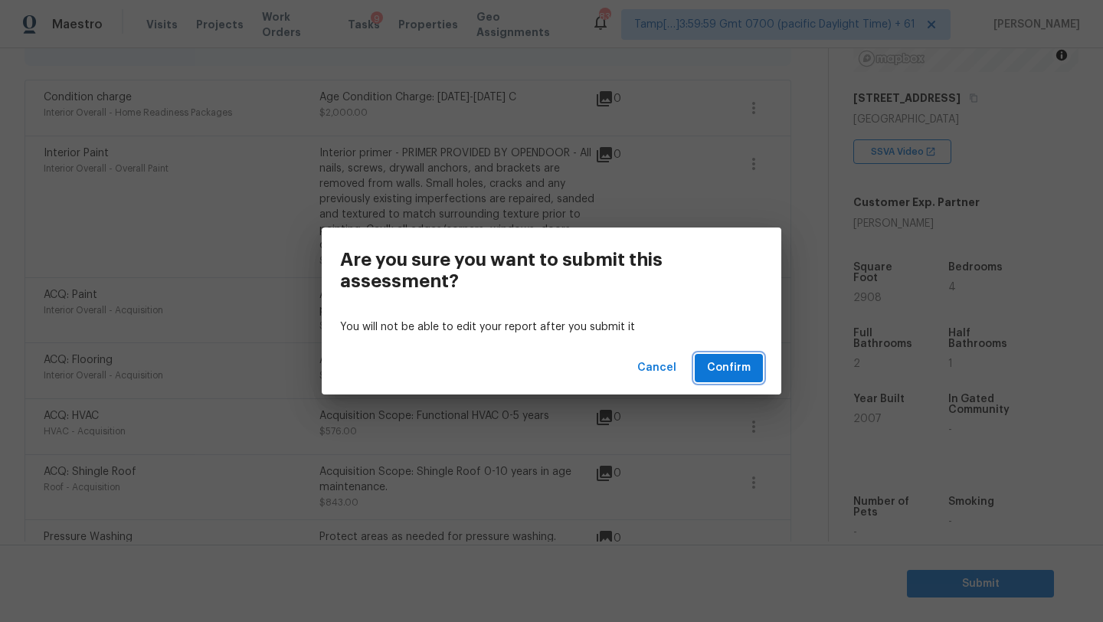
click at [737, 378] on button "Confirm" at bounding box center [729, 368] width 68 height 28
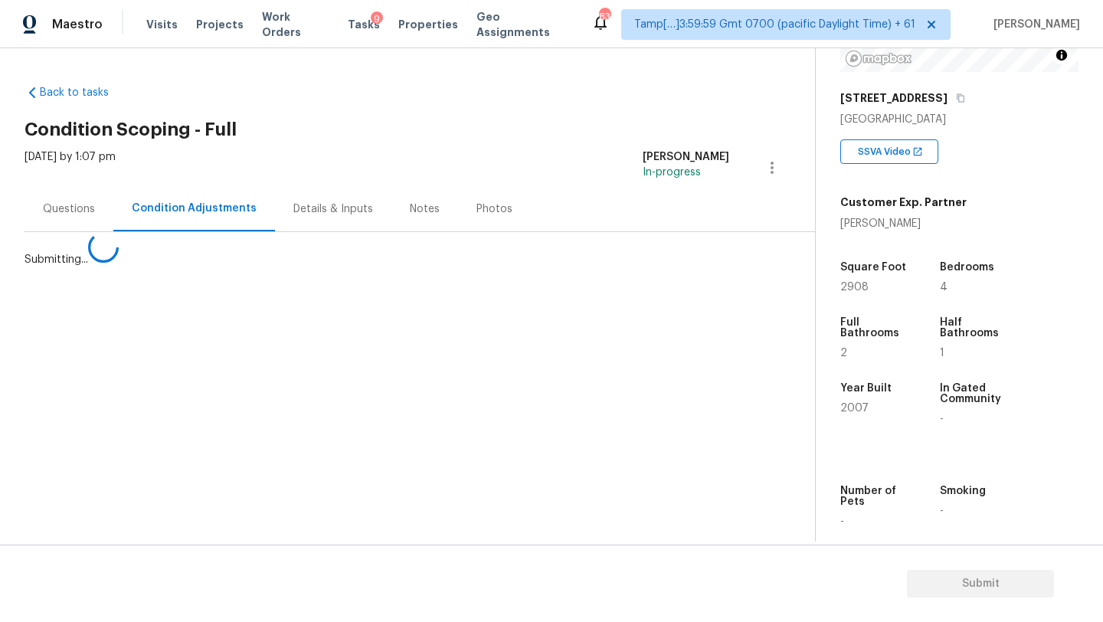
scroll to position [0, 0]
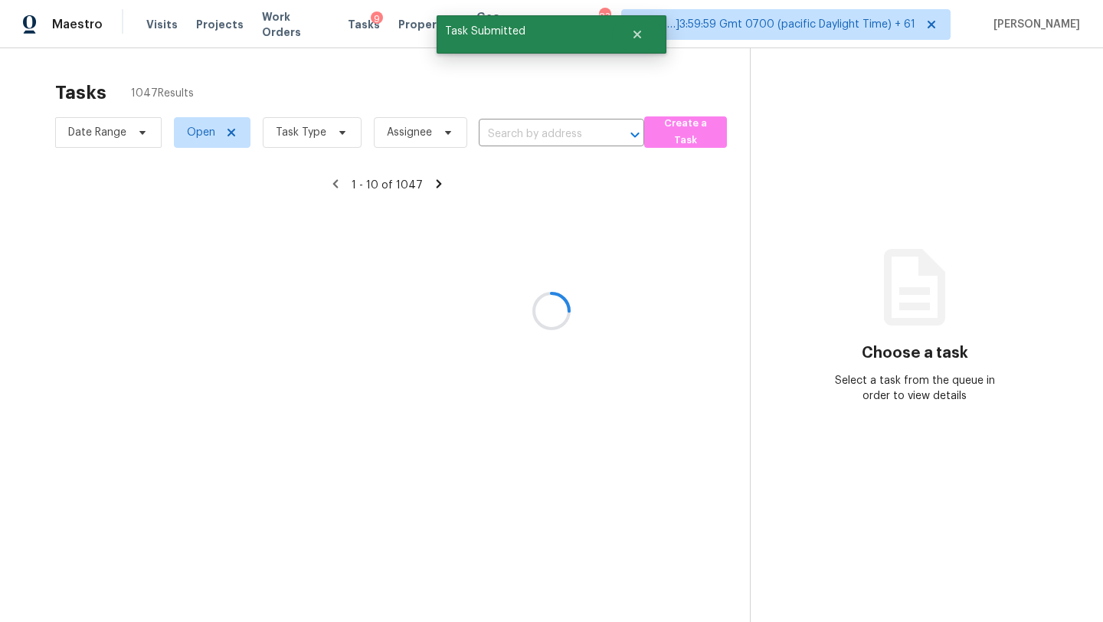
click at [305, 136] on div at bounding box center [551, 311] width 1103 height 622
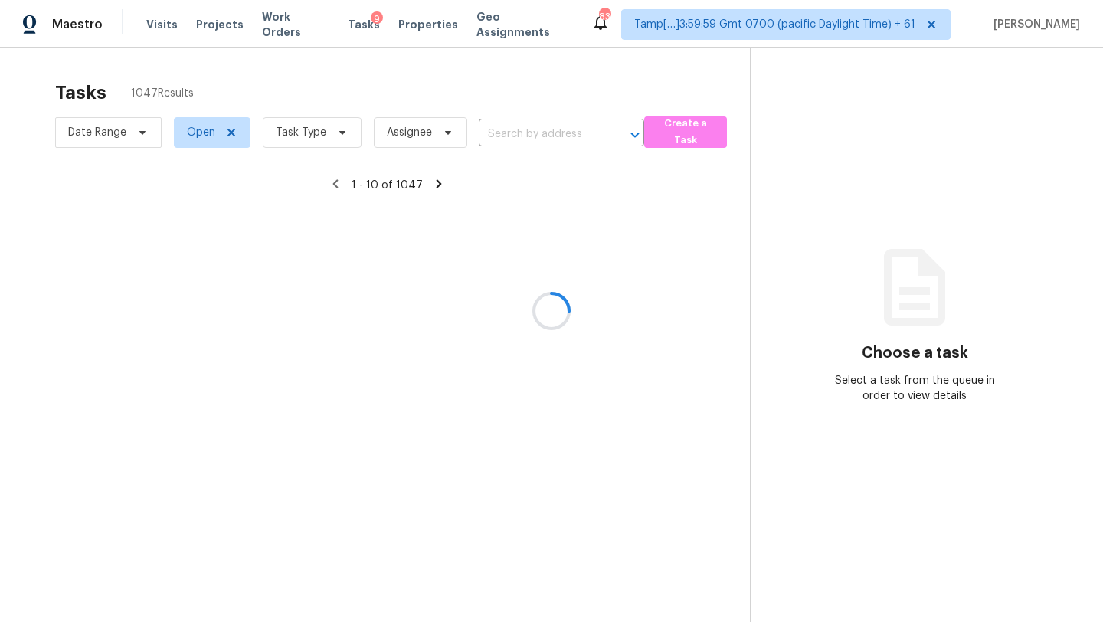
click at [305, 136] on div at bounding box center [551, 311] width 1103 height 622
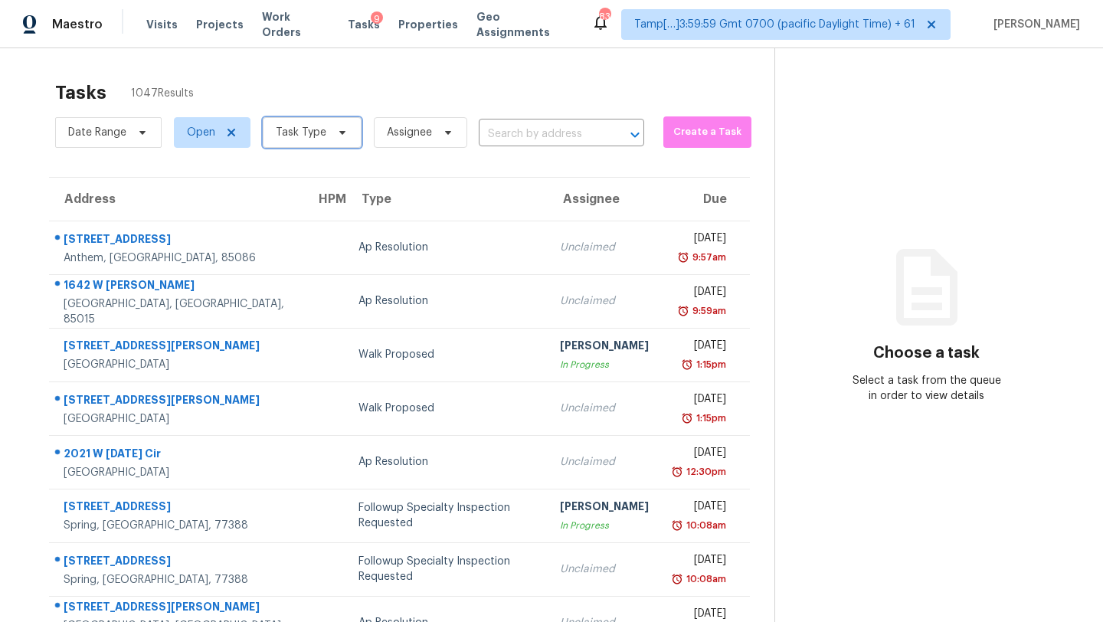
click at [305, 136] on span "Task Type" at bounding box center [301, 132] width 51 height 15
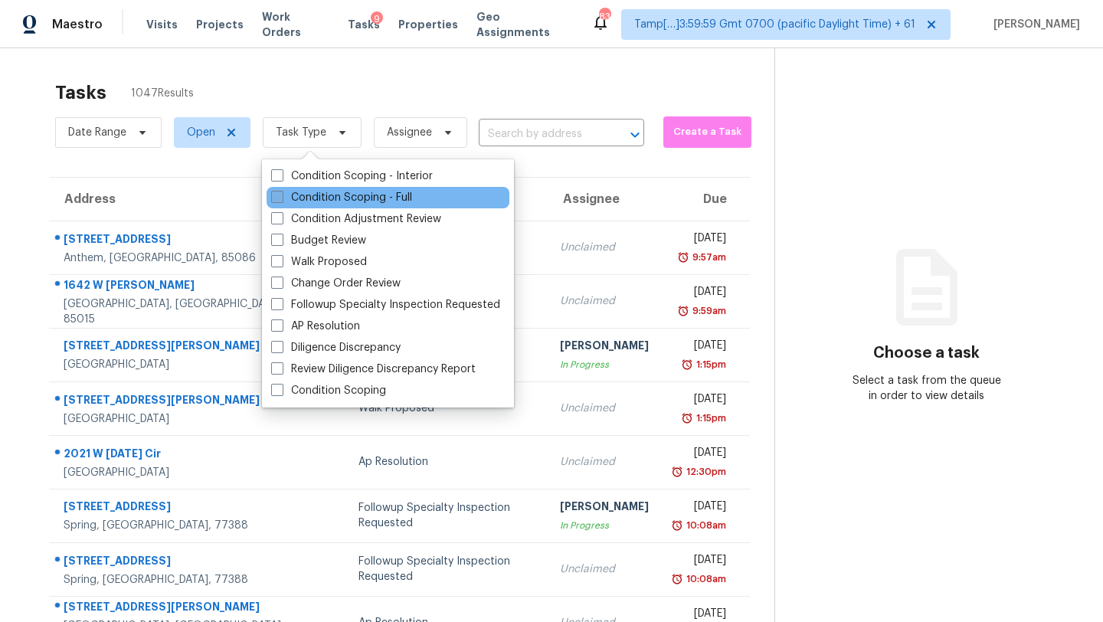
click at [319, 194] on label "Condition Scoping - Full" at bounding box center [341, 197] width 141 height 15
click at [281, 194] on input "Condition Scoping - Full" at bounding box center [276, 195] width 10 height 10
checkbox input "true"
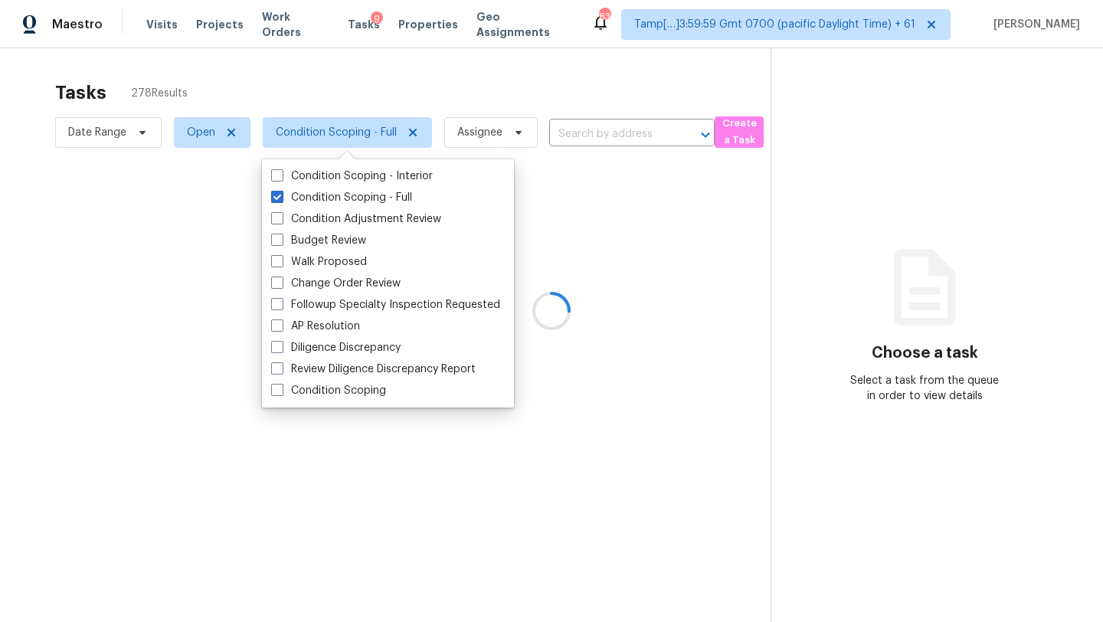
click at [394, 101] on div at bounding box center [551, 311] width 1103 height 622
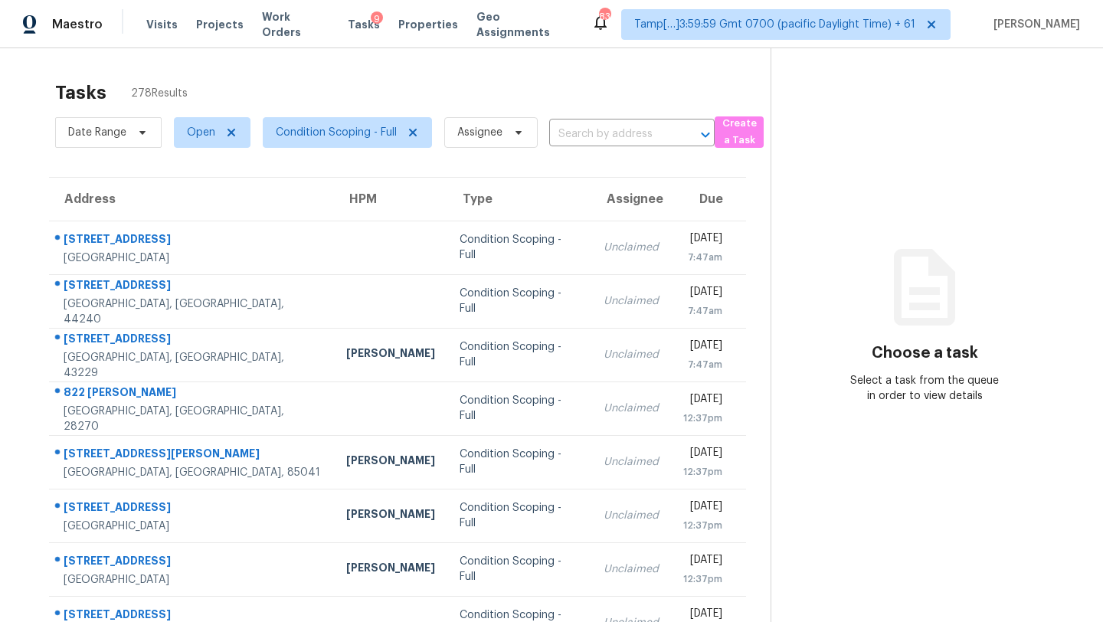
scroll to position [175, 0]
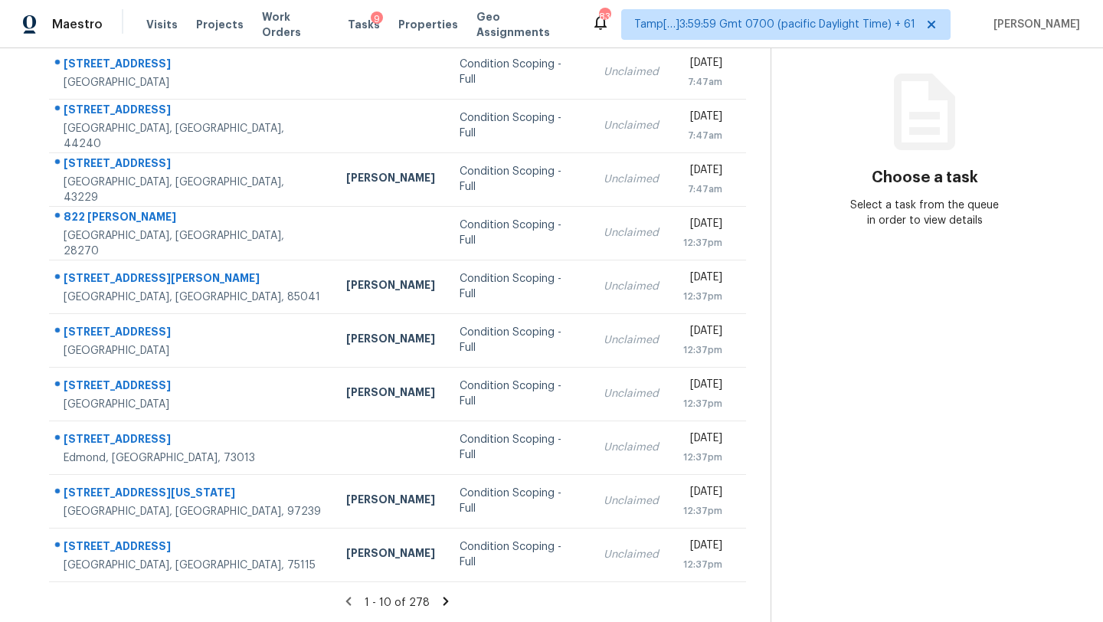
click at [447, 604] on icon at bounding box center [446, 601] width 14 height 14
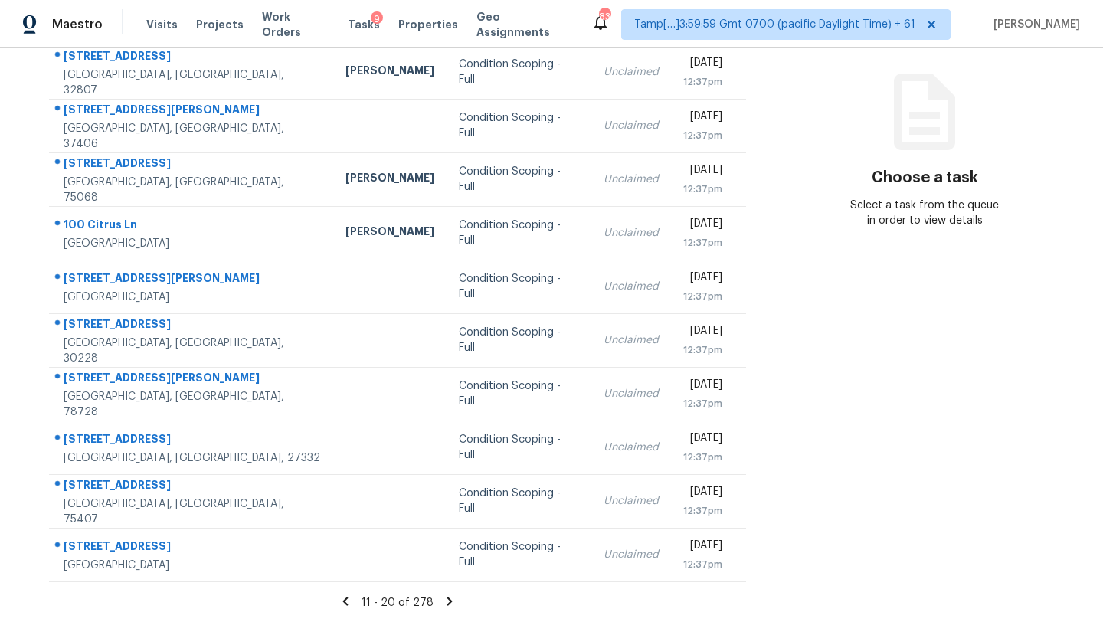
click at [447, 604] on icon at bounding box center [450, 601] width 14 height 14
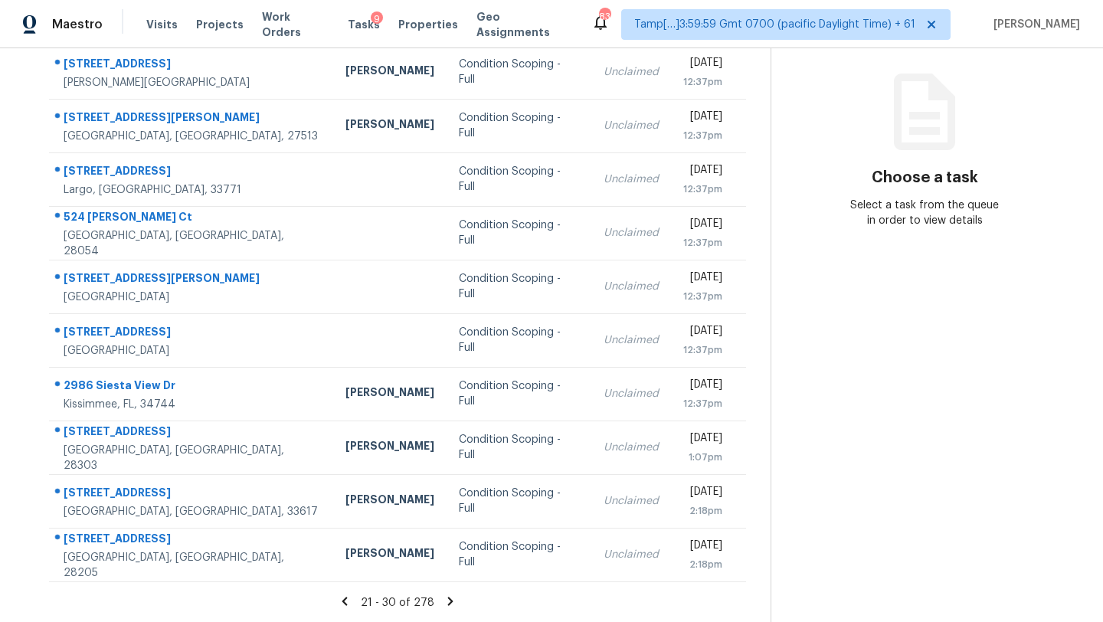
click at [447, 604] on icon at bounding box center [451, 601] width 14 height 14
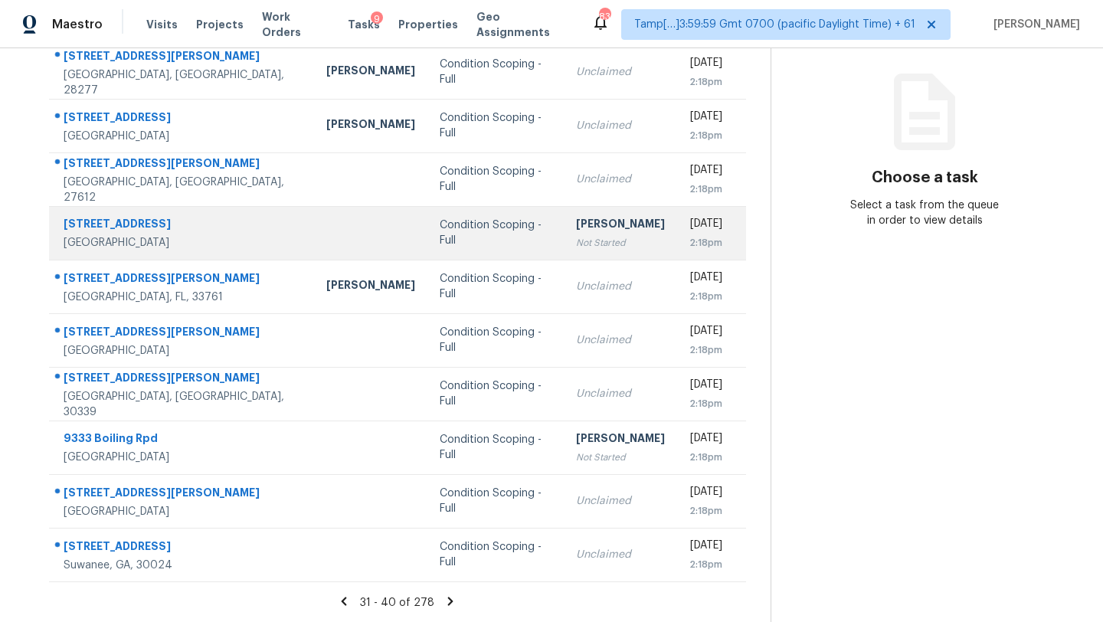
click at [564, 255] on td "Rajesh M Not Started" at bounding box center [620, 233] width 113 height 54
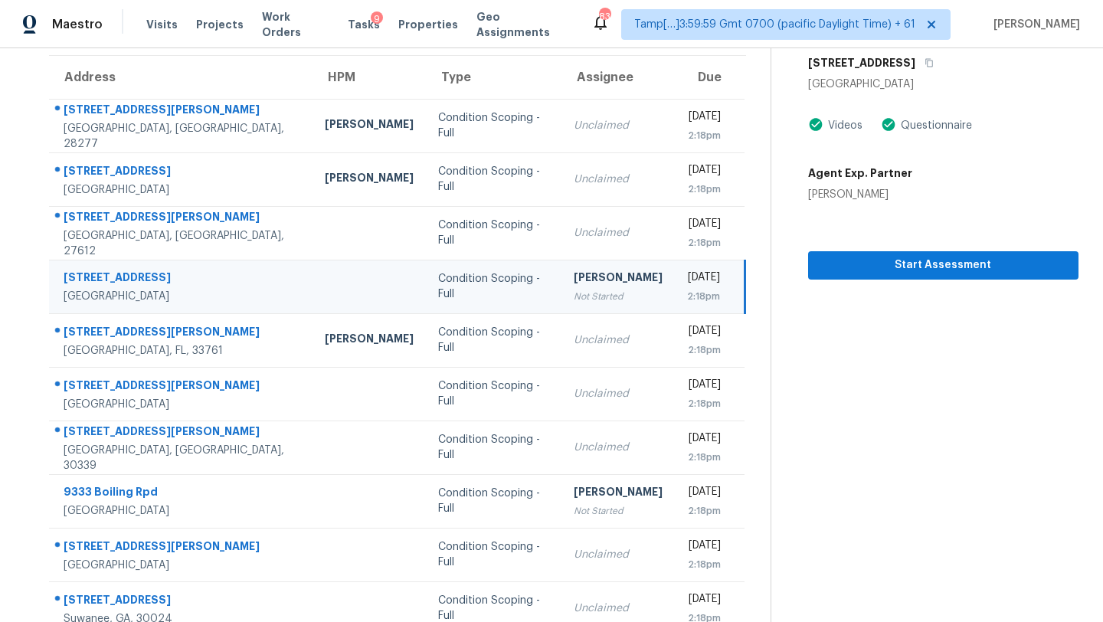
scroll to position [118, 0]
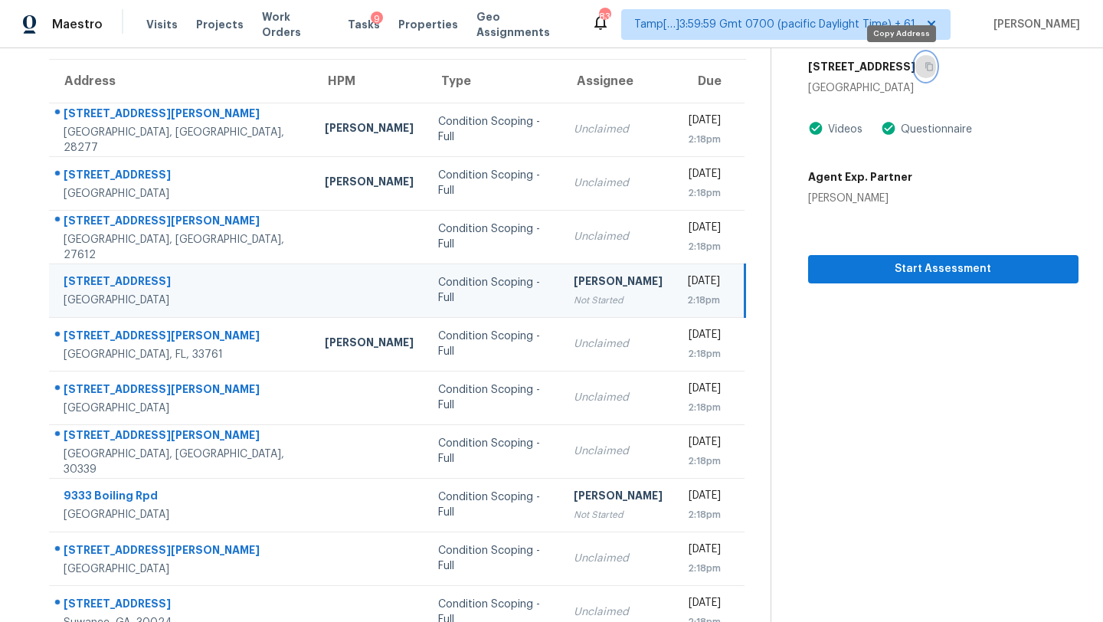
click at [925, 67] on icon "button" at bounding box center [929, 66] width 9 height 9
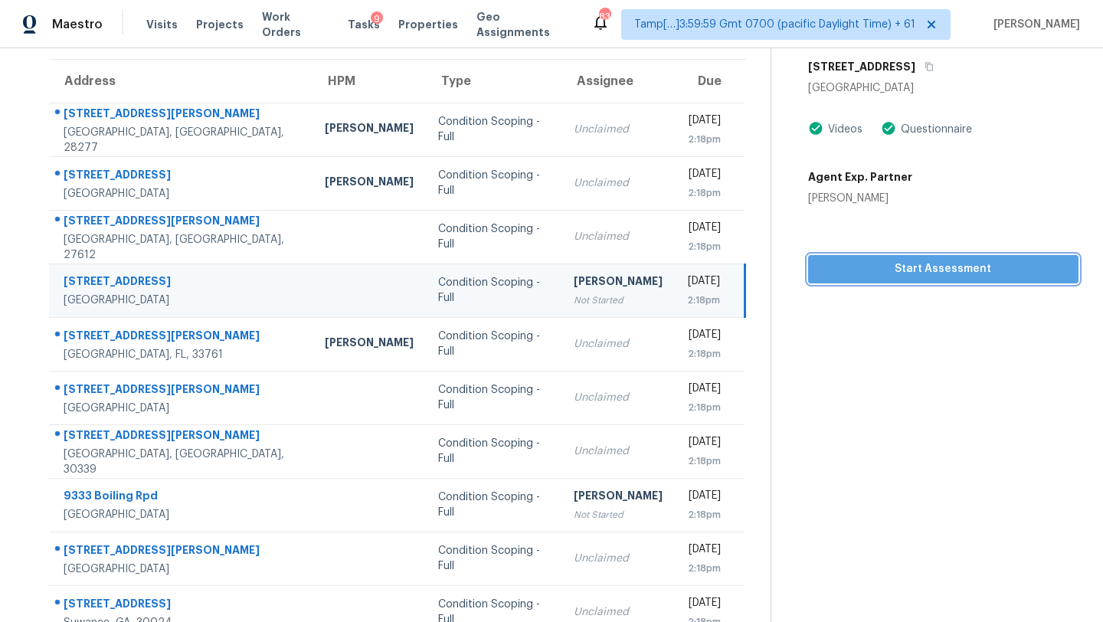
click at [889, 270] on span "Start Assessment" at bounding box center [943, 269] width 246 height 19
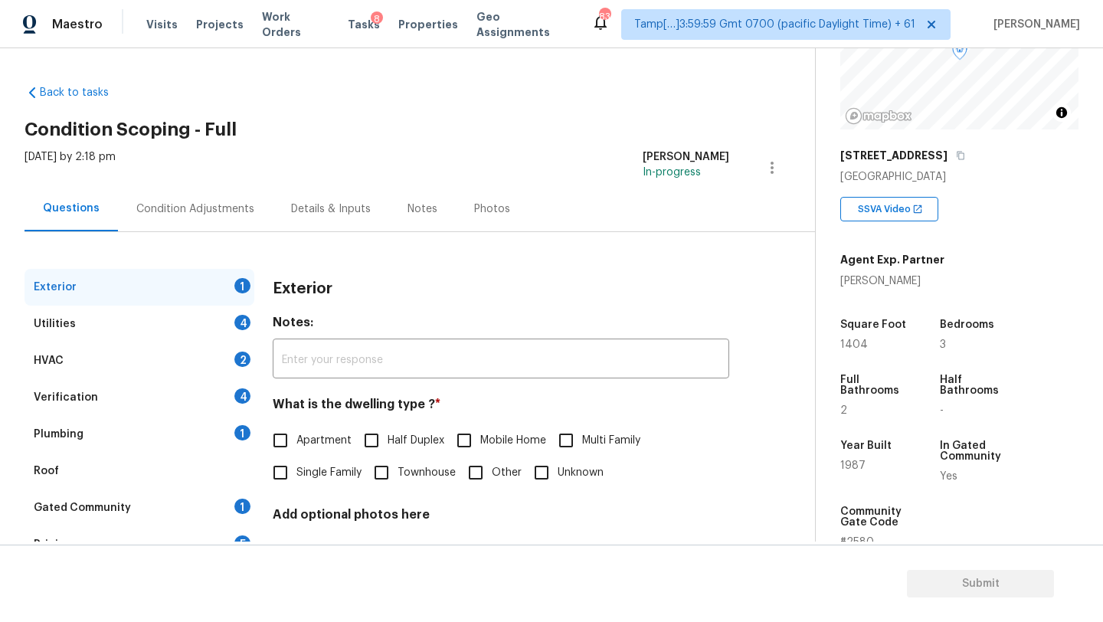
scroll to position [208, 0]
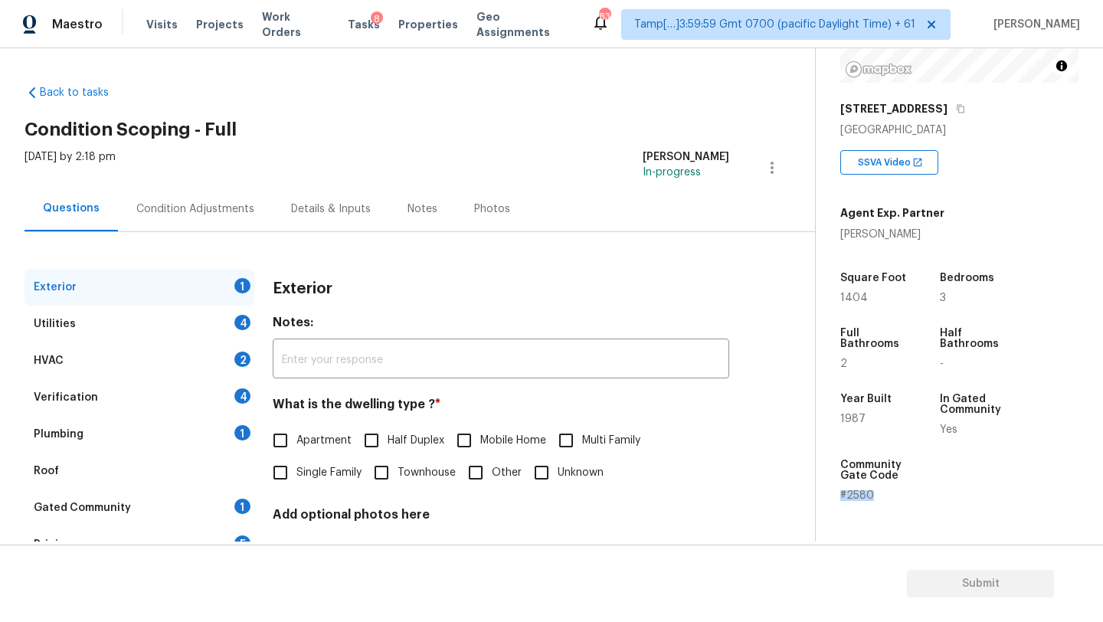
drag, startPoint x: 839, startPoint y: 499, endPoint x: 879, endPoint y: 499, distance: 39.8
click at [879, 499] on div "Property Details © Mapbox © OpenStreetMap Improve this map 803 Skysail Ave Carl…" at bounding box center [947, 270] width 263 height 859
copy span "#2580"
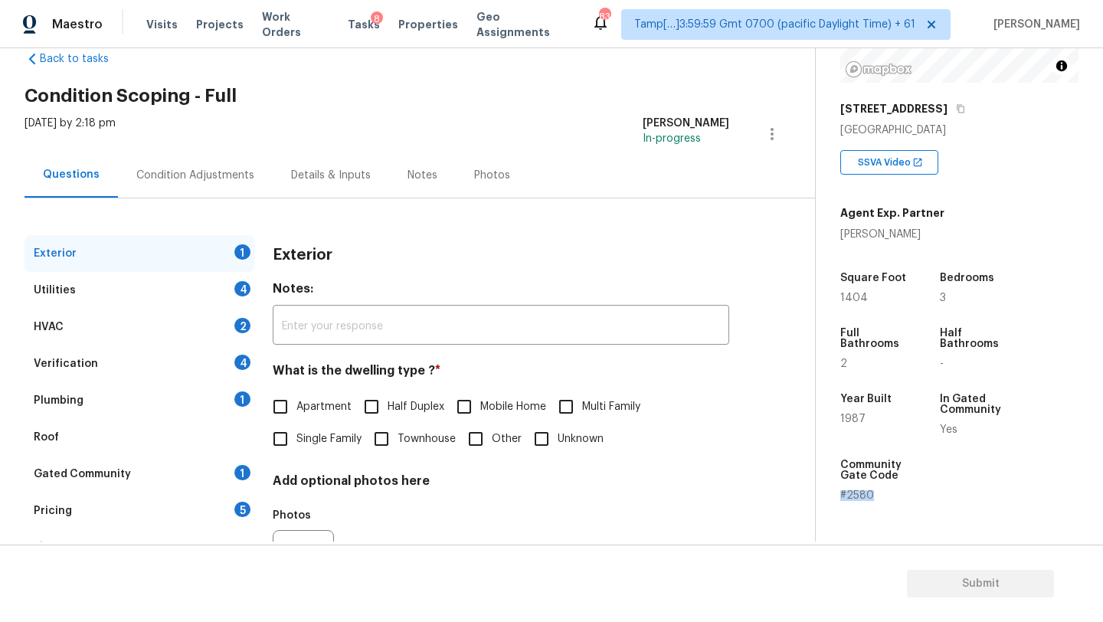
scroll to position [50, 0]
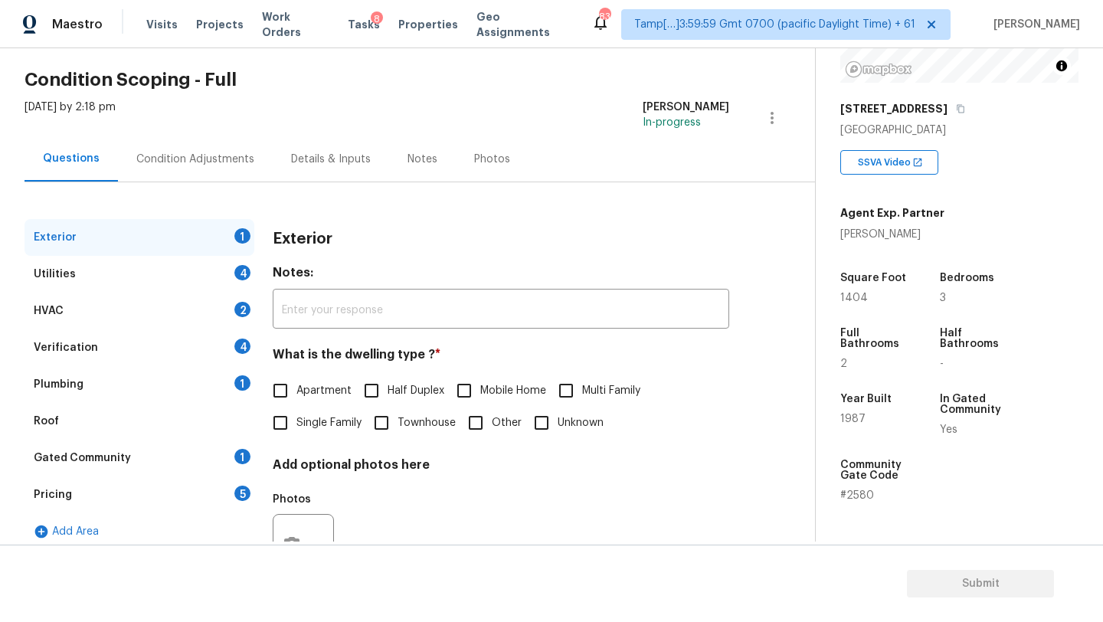
click at [95, 464] on div "Gated Community" at bounding box center [82, 457] width 97 height 15
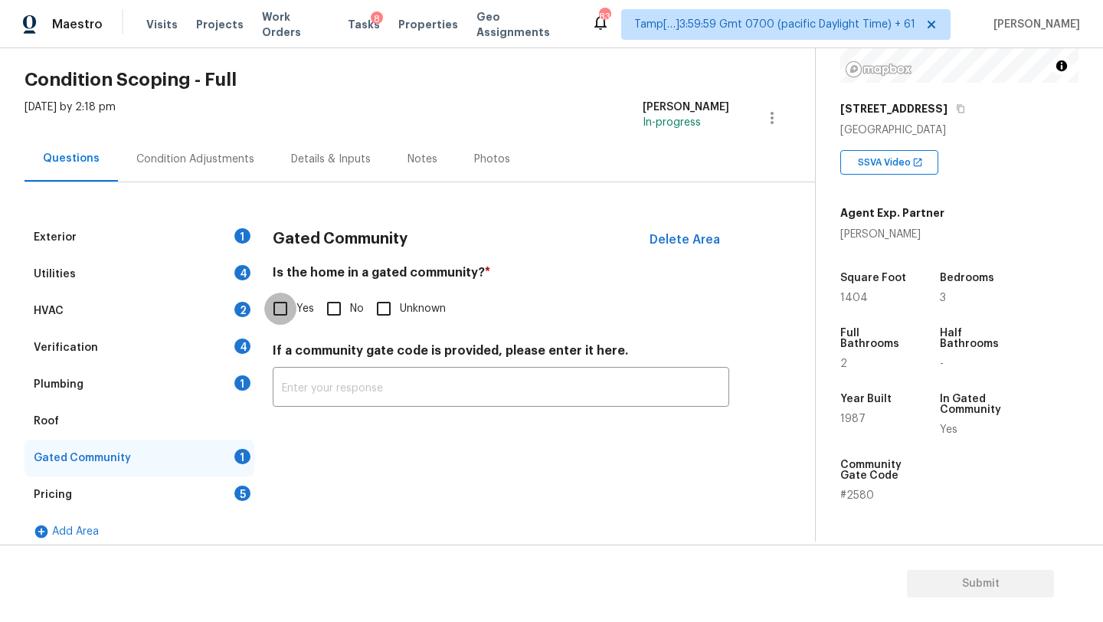
click at [294, 303] on input "Yes" at bounding box center [280, 309] width 32 height 32
checkbox input "true"
click at [294, 386] on input "text" at bounding box center [501, 390] width 457 height 36
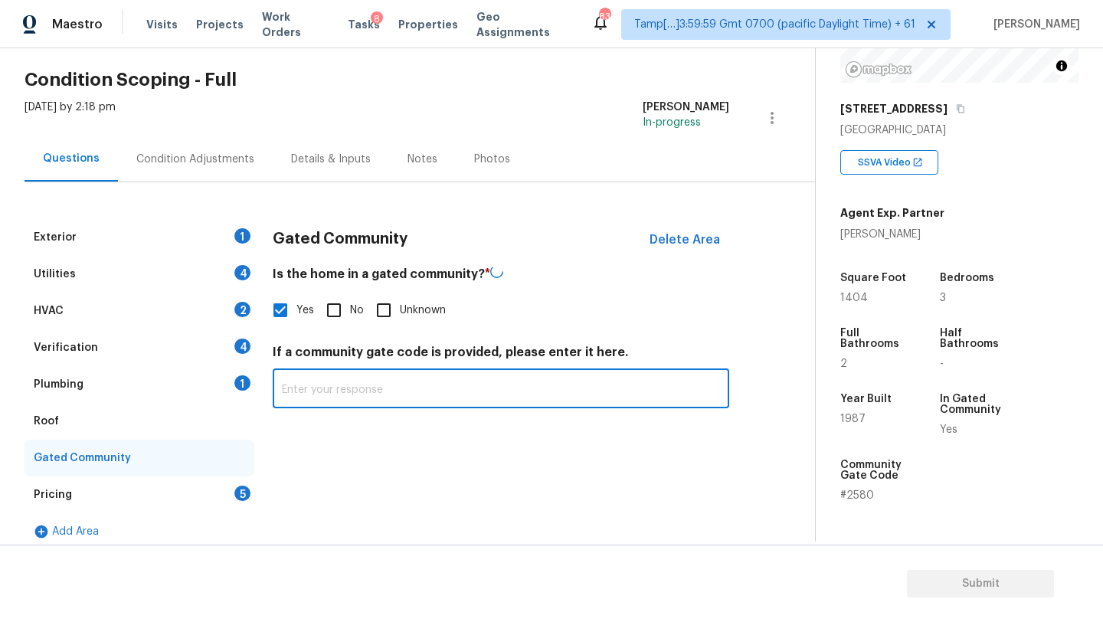
paste input "#2580"
type input "#2580"
click at [204, 490] on div "Pricing 5" at bounding box center [140, 494] width 230 height 37
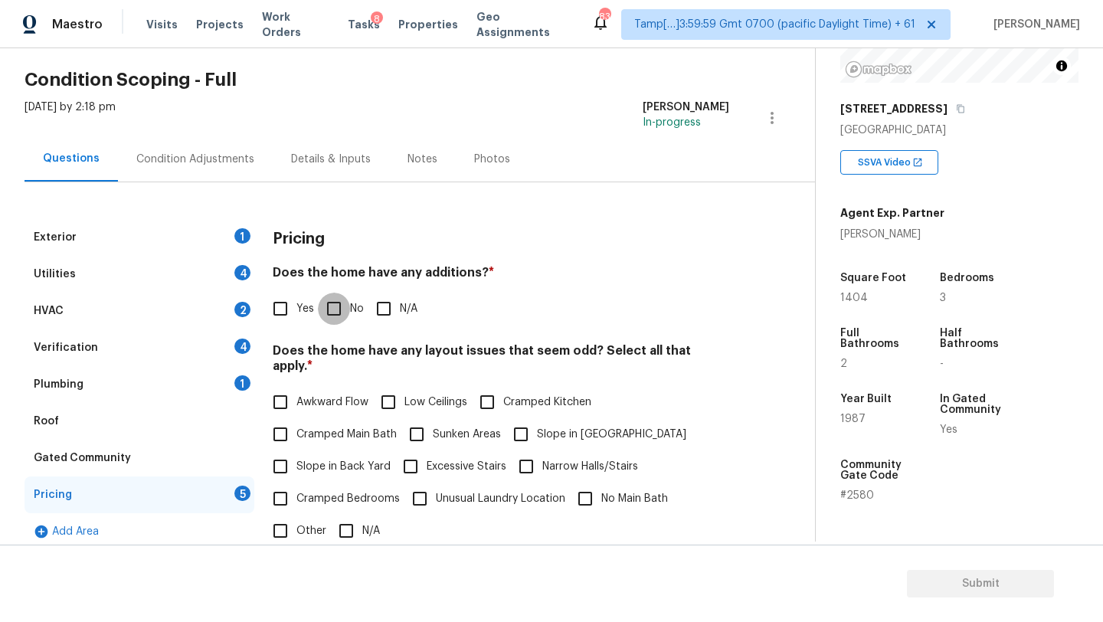
click at [321, 313] on input "No" at bounding box center [334, 309] width 32 height 32
checkbox input "true"
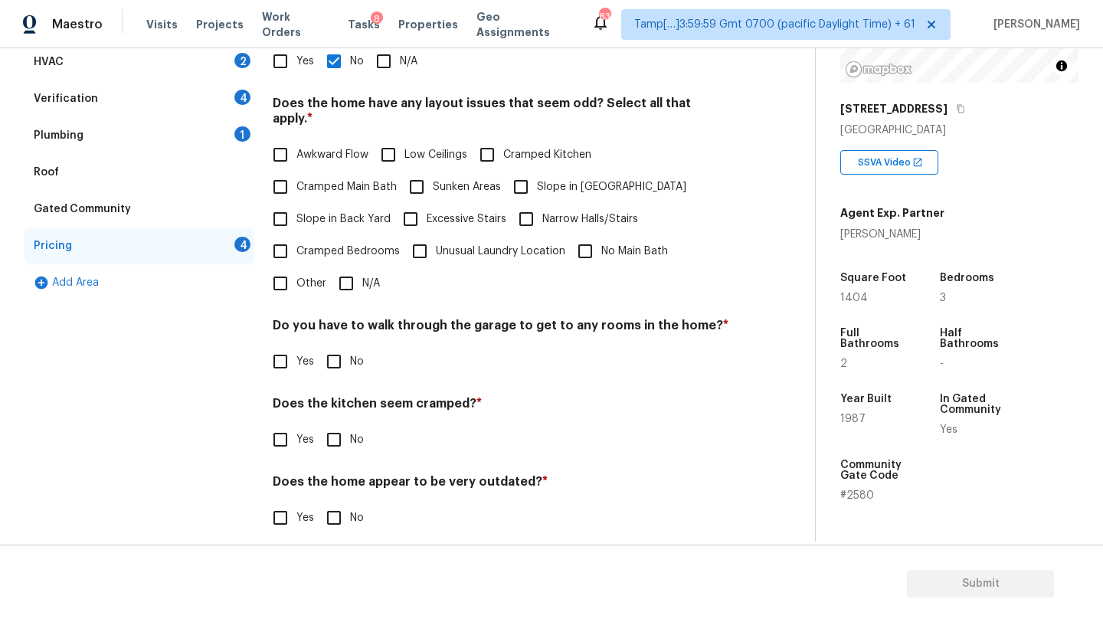
scroll to position [297, 0]
click at [352, 273] on input "N/A" at bounding box center [346, 283] width 32 height 32
checkbox input "true"
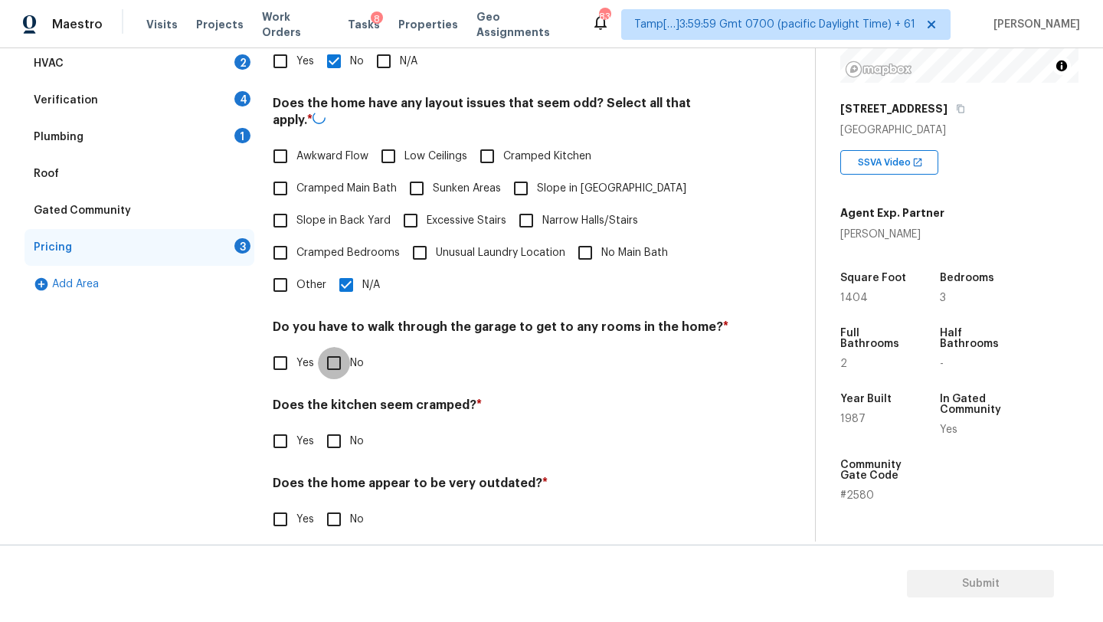
click at [337, 370] on input "No" at bounding box center [334, 363] width 32 height 32
checkbox input "true"
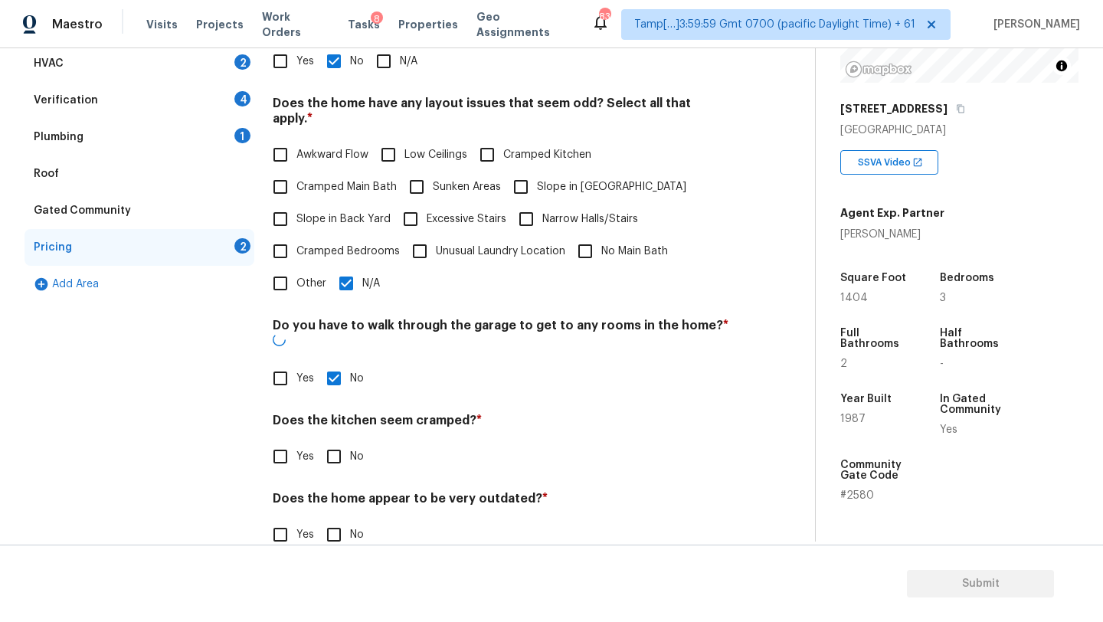
click at [337, 440] on input "No" at bounding box center [334, 456] width 32 height 32
checkbox input "true"
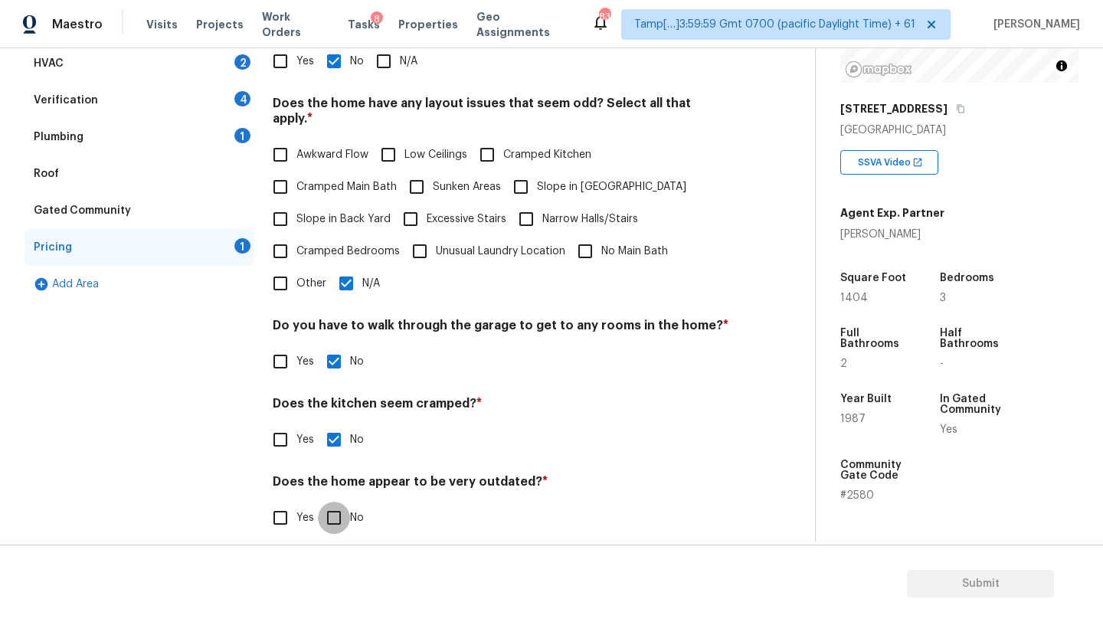
click at [338, 502] on input "No" at bounding box center [334, 518] width 32 height 32
checkbox input "true"
click at [84, 186] on div "Roof" at bounding box center [140, 173] width 230 height 37
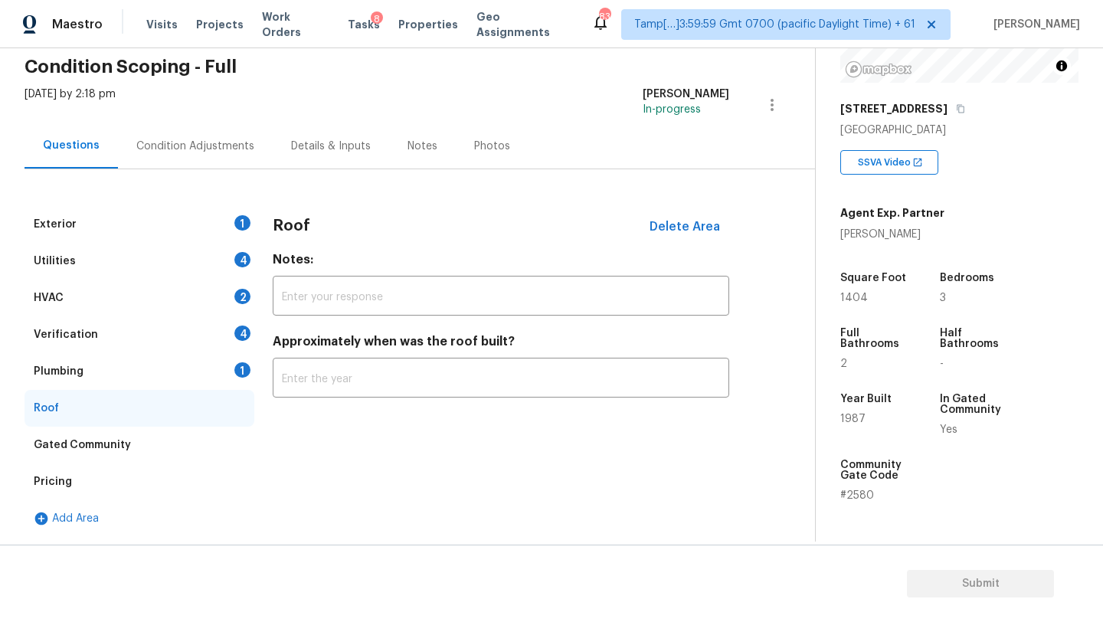
click at [347, 360] on div "Approximately when was the roof built? ​" at bounding box center [501, 366] width 457 height 64
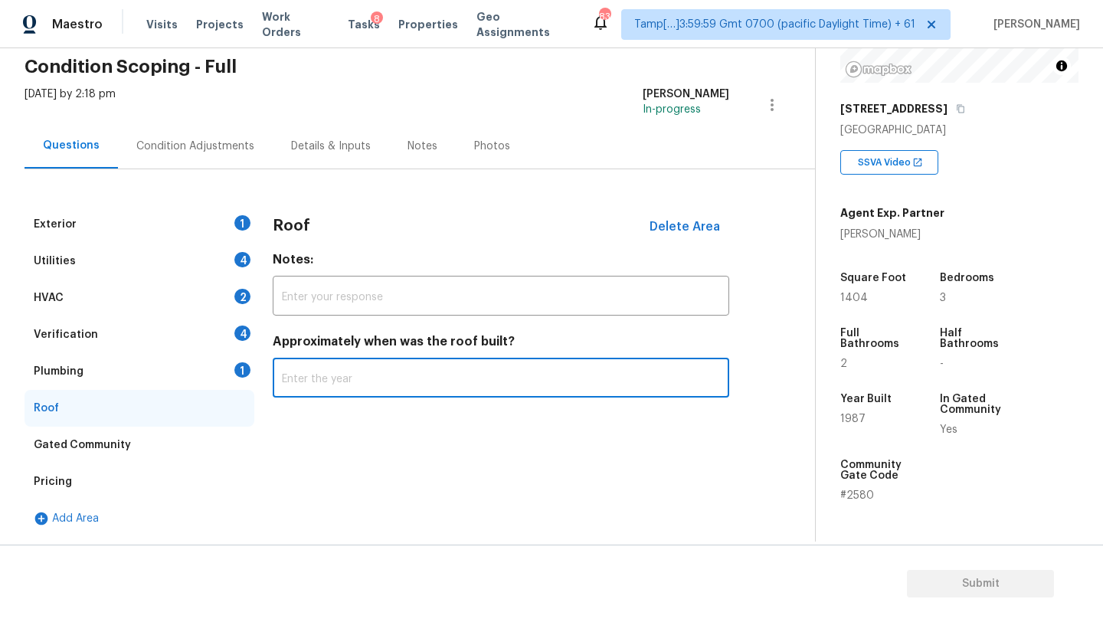
click at [347, 371] on input "text" at bounding box center [501, 380] width 457 height 36
type input "2023"
click at [116, 365] on div "Plumbing 1" at bounding box center [140, 371] width 230 height 37
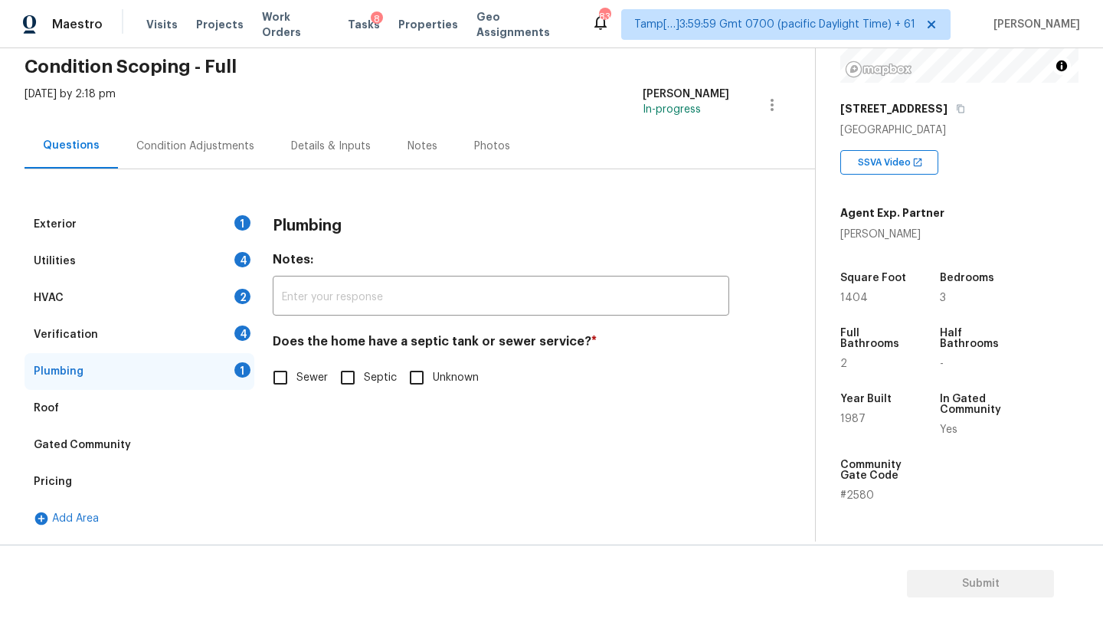
click at [308, 375] on span "Sewer" at bounding box center [311, 378] width 31 height 16
click at [296, 375] on input "Sewer" at bounding box center [280, 378] width 32 height 32
checkbox input "true"
click at [116, 332] on div "Verification 4" at bounding box center [140, 334] width 230 height 37
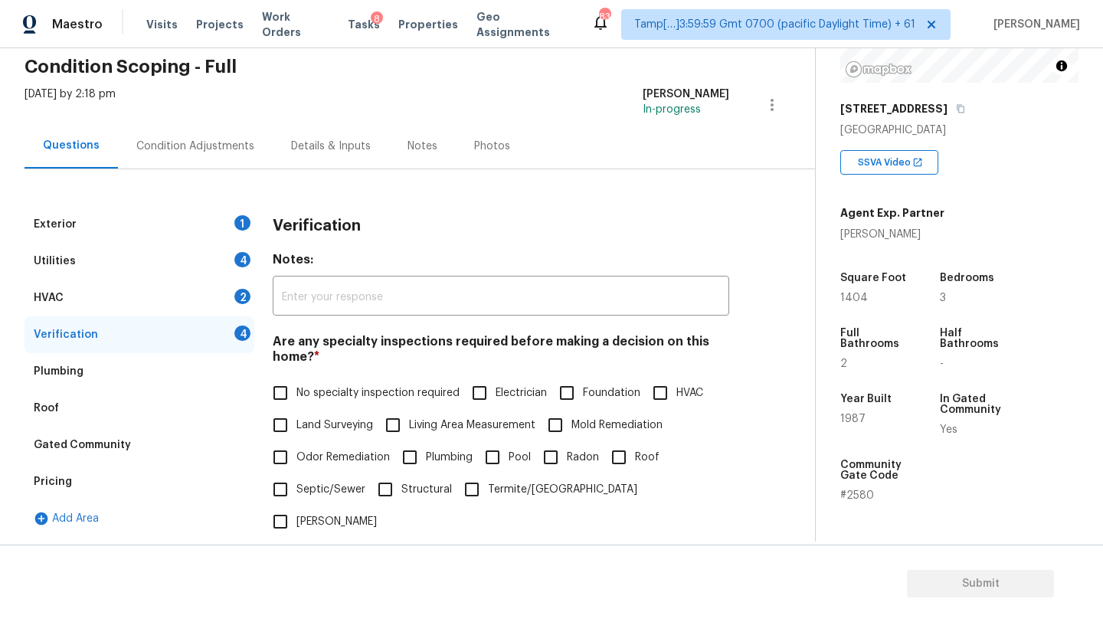
click at [319, 397] on span "No specialty inspection required" at bounding box center [377, 393] width 163 height 16
click at [296, 397] on input "No specialty inspection required" at bounding box center [280, 393] width 32 height 32
checkbox input "true"
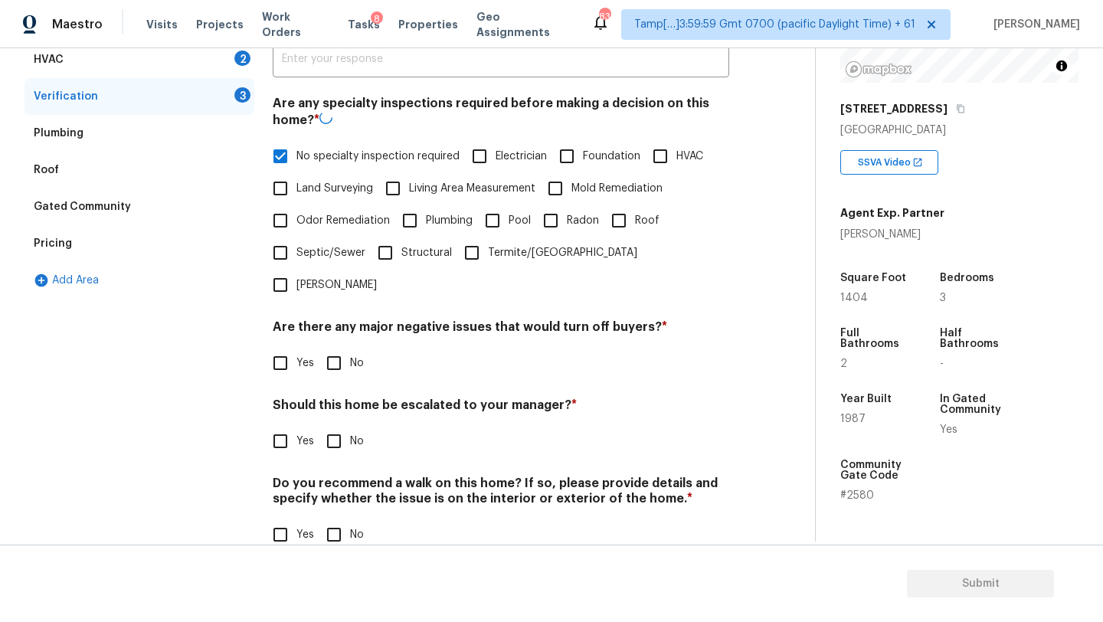
scroll to position [300, 0]
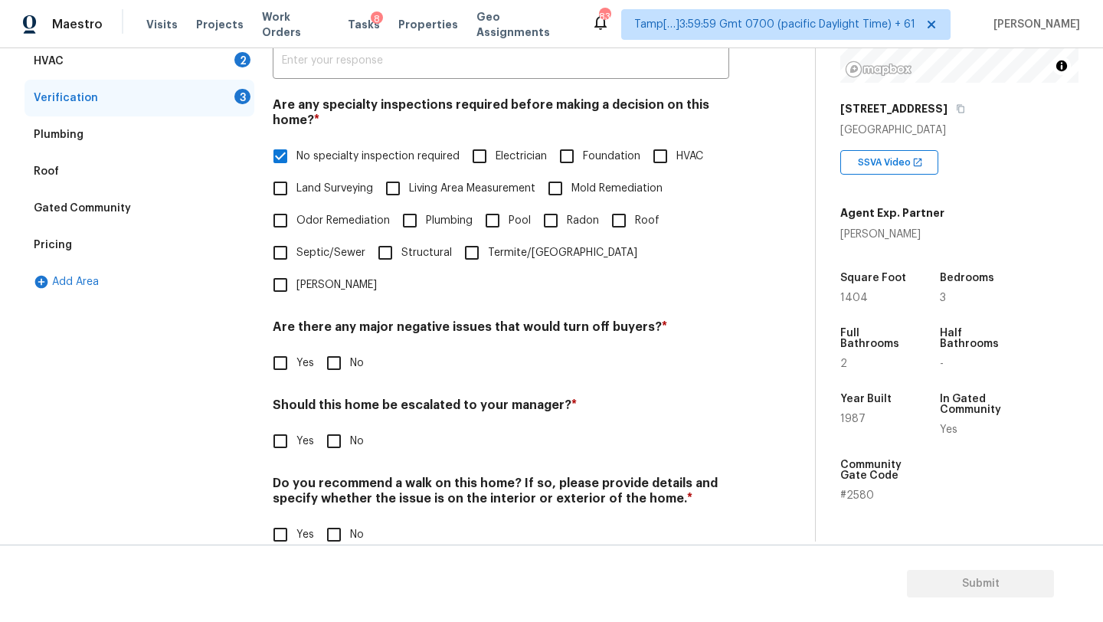
click at [332, 347] on input "No" at bounding box center [334, 363] width 32 height 32
checkbox input "true"
click at [339, 520] on input "No" at bounding box center [334, 536] width 32 height 32
checkbox input "true"
click at [271, 425] on input "Yes" at bounding box center [280, 441] width 32 height 32
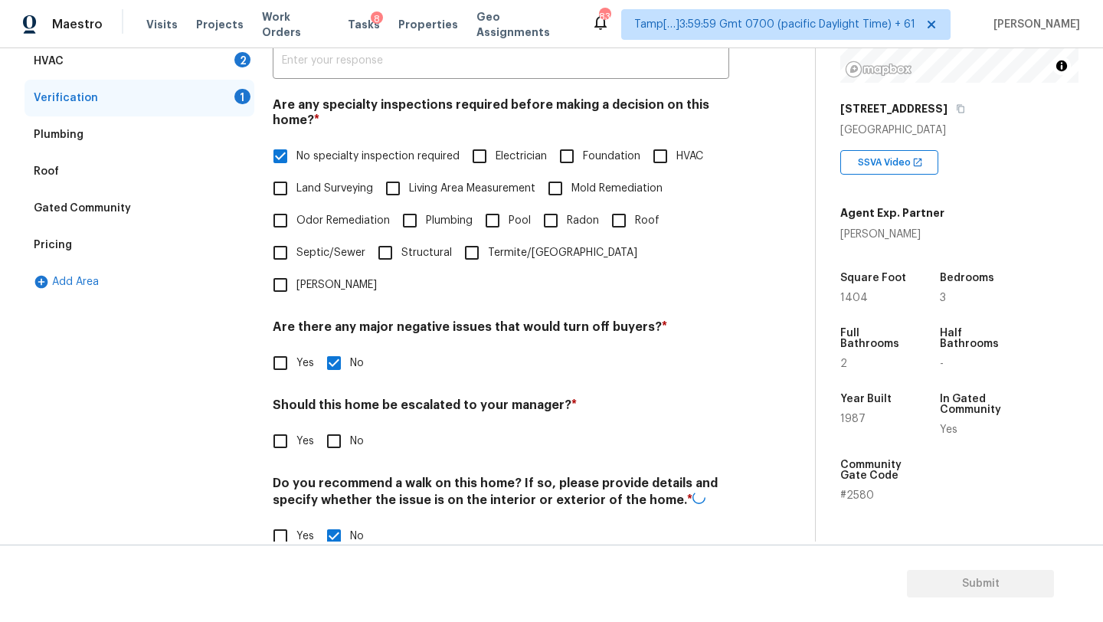
checkbox input "true"
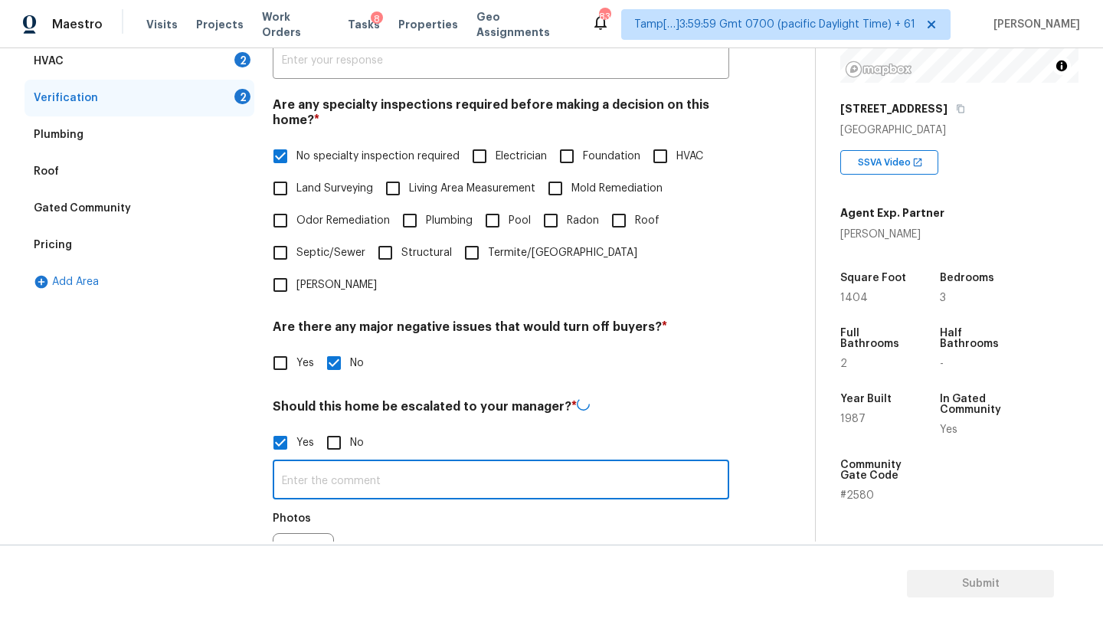
click at [321, 463] on input "text" at bounding box center [501, 481] width 457 height 36
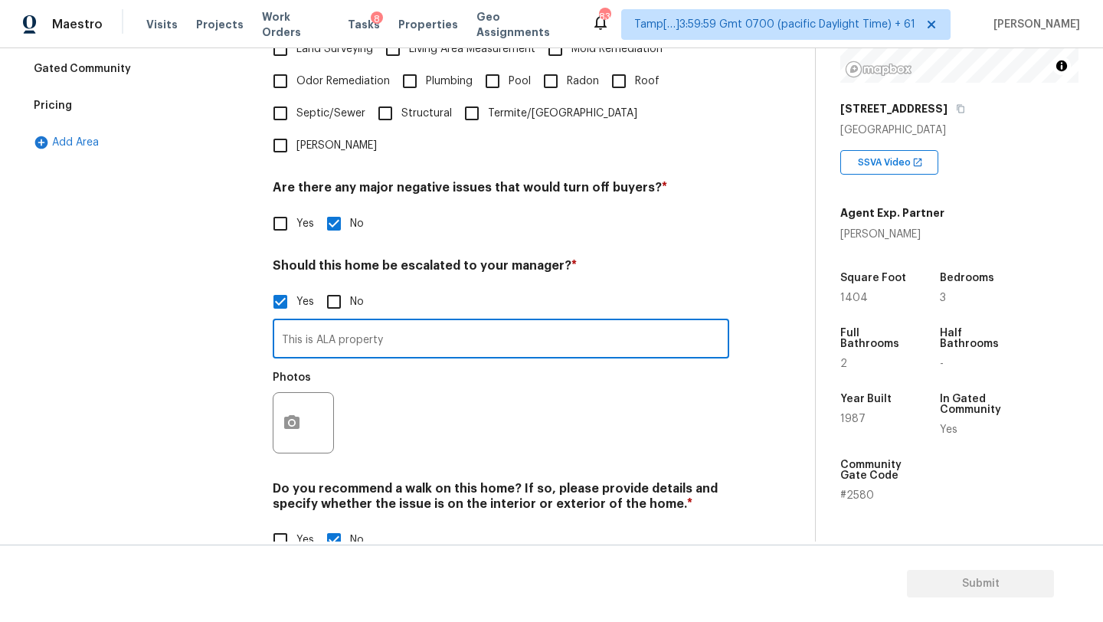
scroll to position [445, 0]
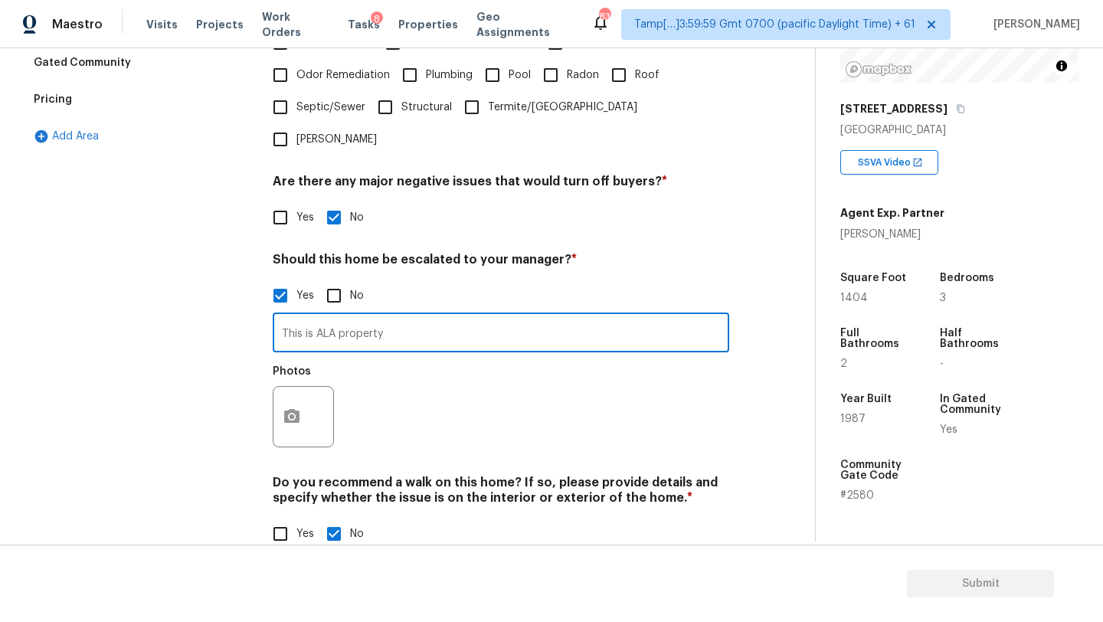
type input "This is ALA property"
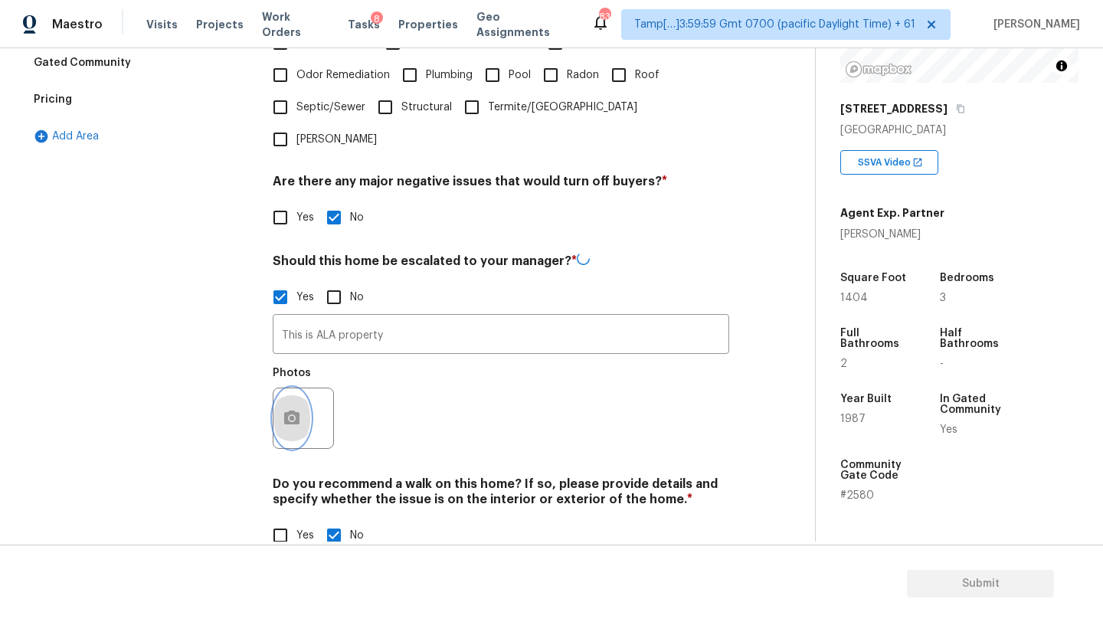
click at [304, 388] on button "button" at bounding box center [291, 418] width 37 height 60
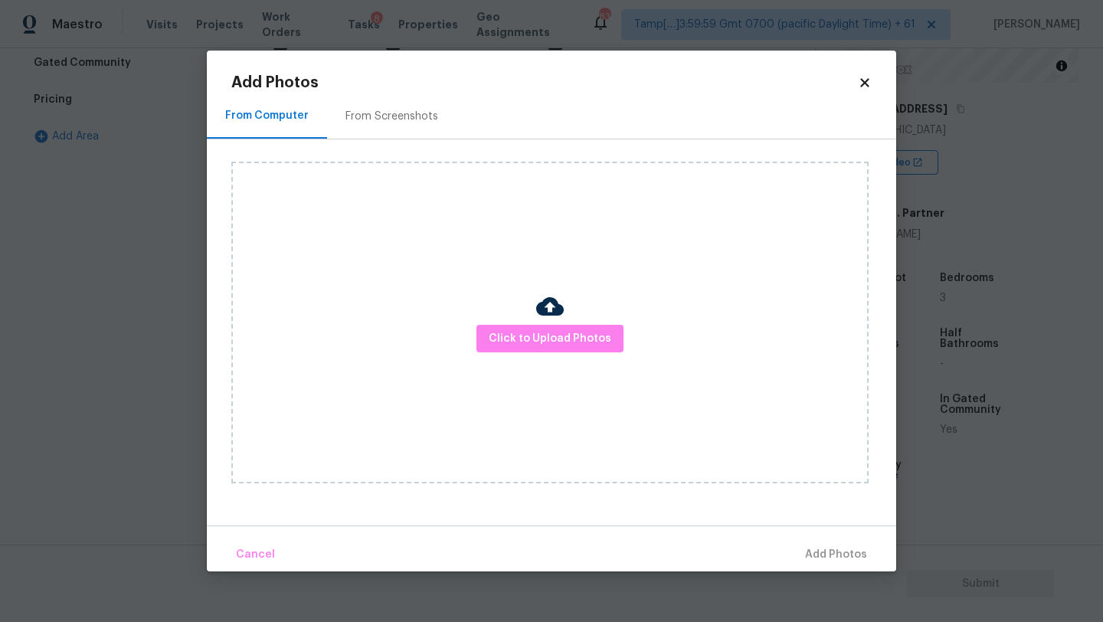
click at [365, 112] on div "From Screenshots" at bounding box center [391, 116] width 93 height 15
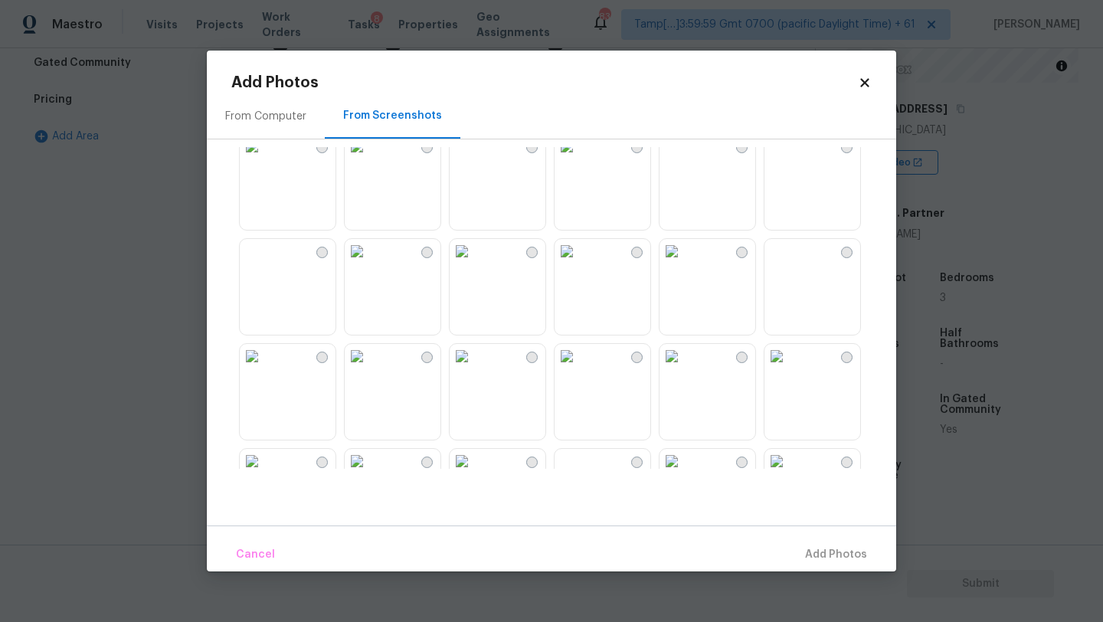
scroll to position [23, 0]
click at [684, 157] on img at bounding box center [672, 145] width 25 height 25
click at [808, 548] on span "Add 1 Photo(s)" at bounding box center [829, 554] width 76 height 19
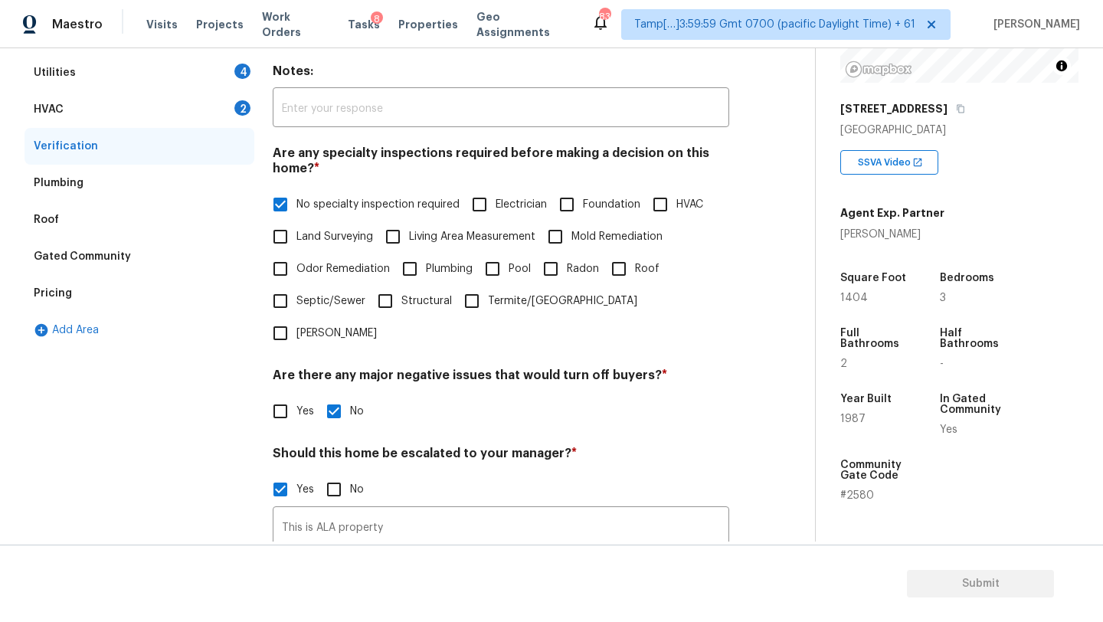
scroll to position [212, 0]
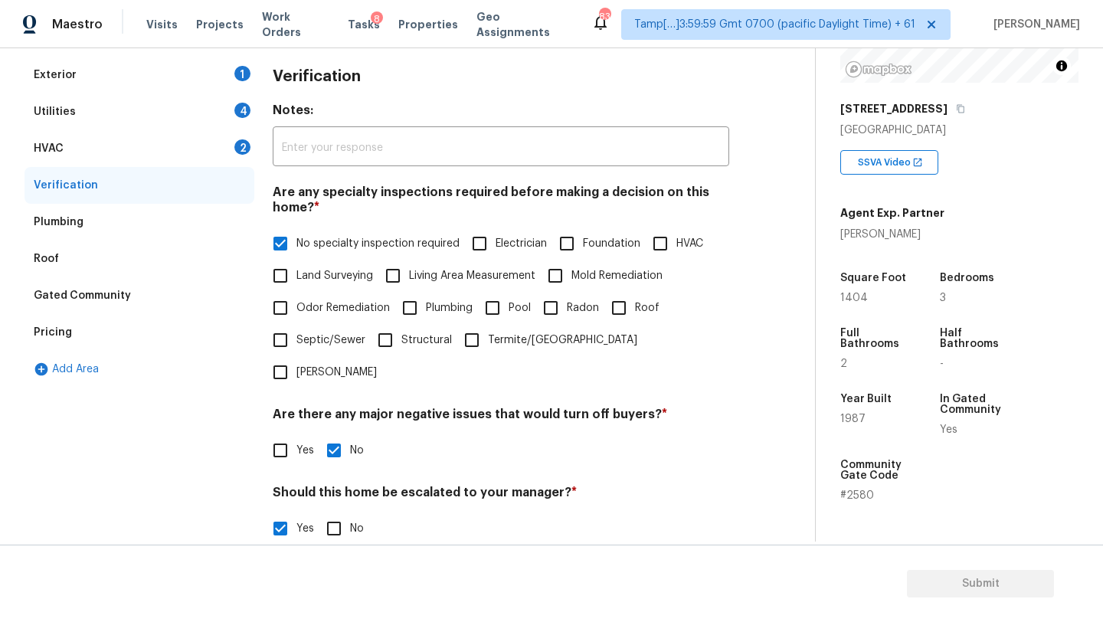
click at [83, 157] on div "HVAC 2" at bounding box center [140, 148] width 230 height 37
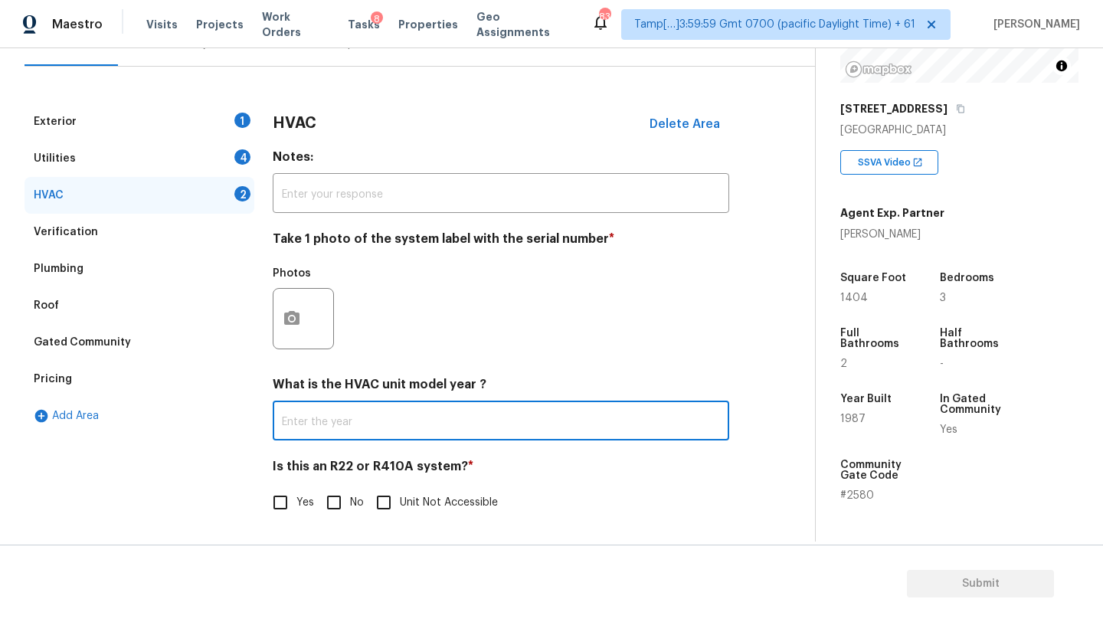
click at [323, 413] on input "text" at bounding box center [501, 422] width 457 height 36
type input "2023"
click at [339, 495] on input "No" at bounding box center [334, 502] width 32 height 32
checkbox input "true"
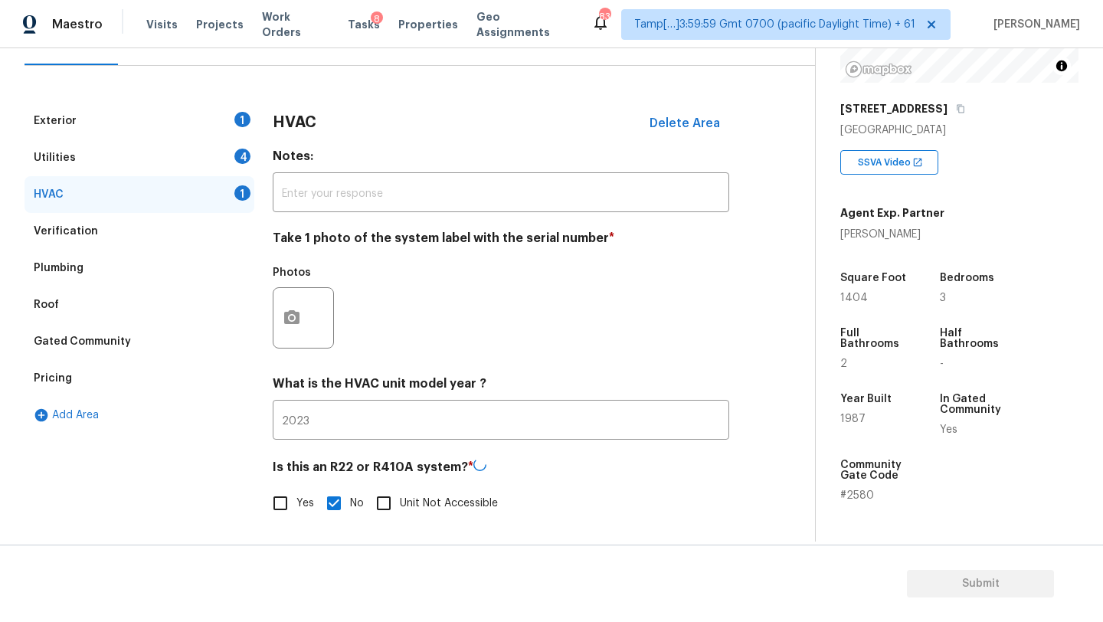
click at [138, 165] on div "Utilities 4" at bounding box center [140, 157] width 230 height 37
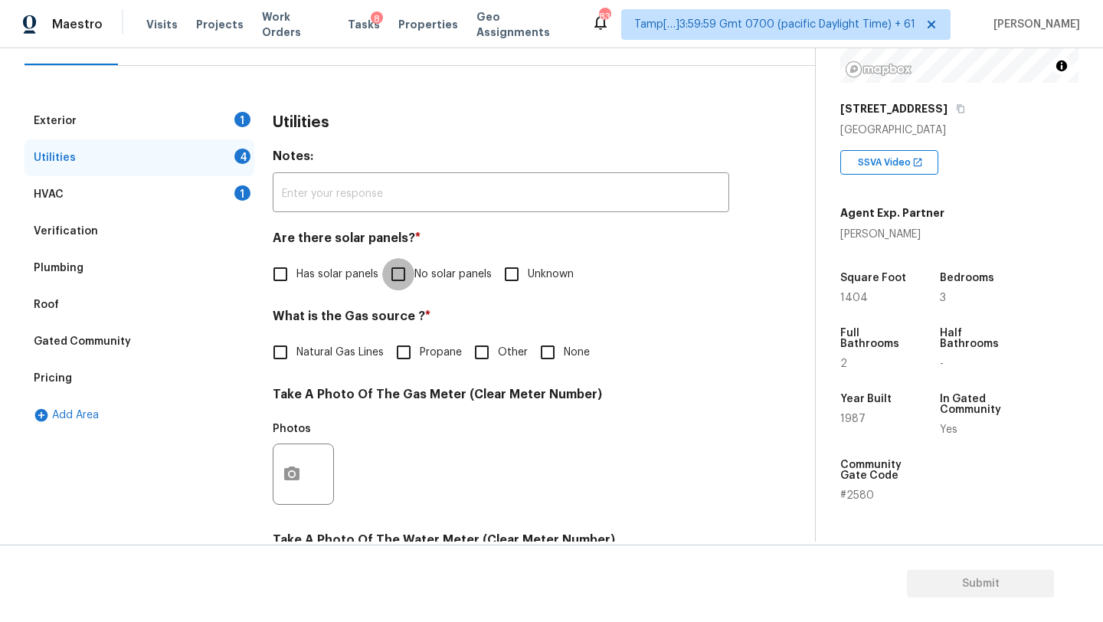
click at [399, 269] on input "No solar panels" at bounding box center [398, 274] width 32 height 32
checkbox input "true"
click at [315, 369] on div "Utilities Notes: ​ Are there solar panels? * Has solar panels No solar panels U…" at bounding box center [501, 502] width 457 height 799
click at [322, 354] on span "Natural Gas Lines" at bounding box center [339, 353] width 87 height 16
click at [296, 354] on input "Natural Gas Lines" at bounding box center [280, 352] width 32 height 32
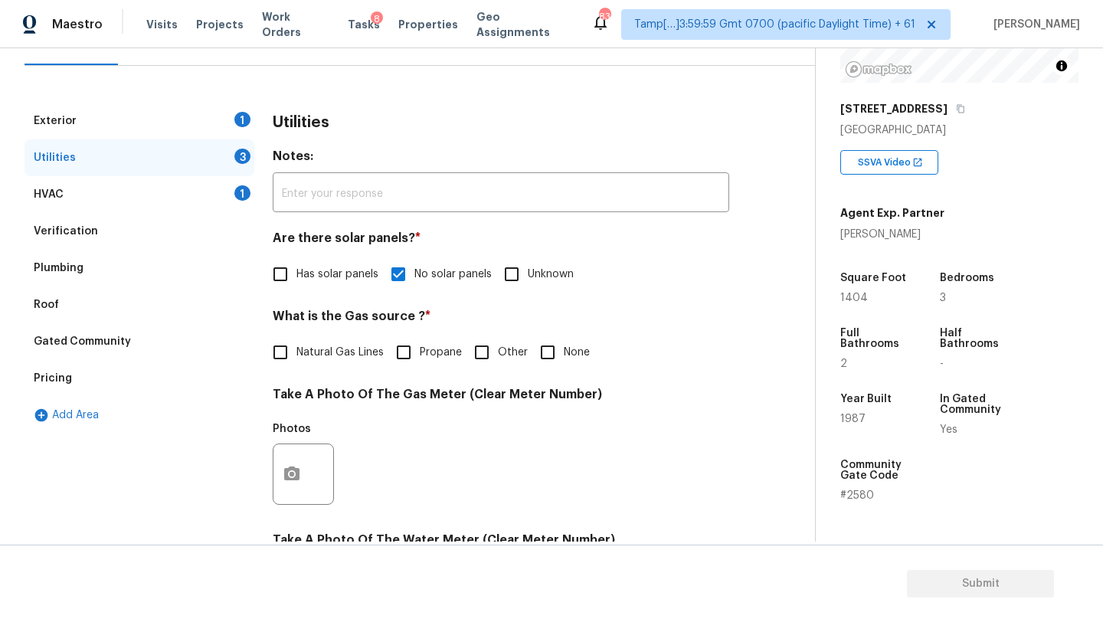
checkbox input "true"
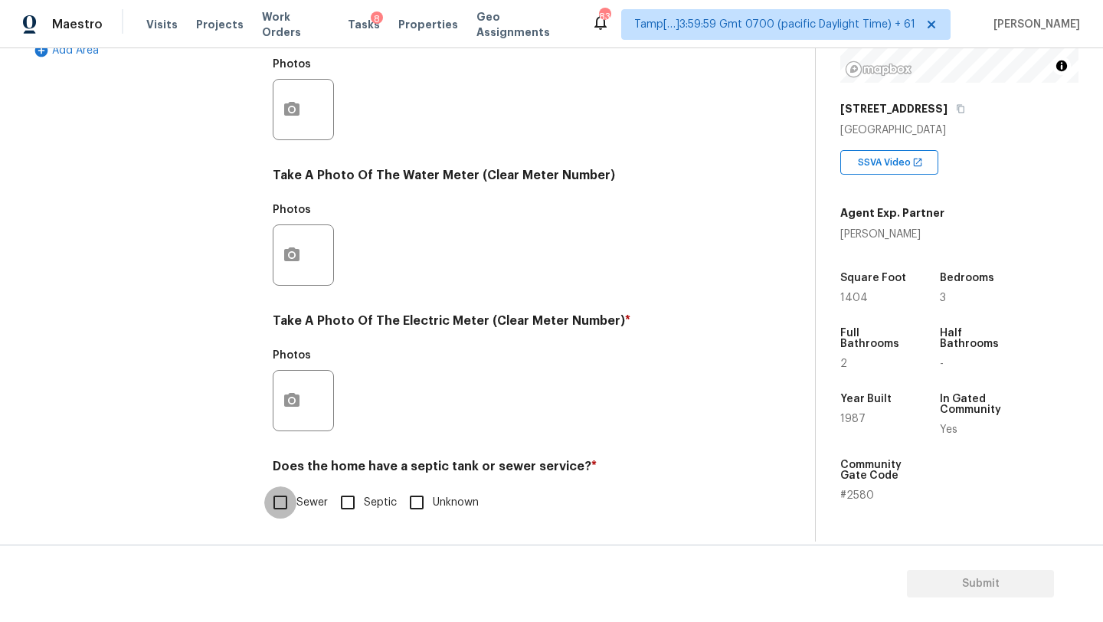
click at [294, 509] on input "Sewer" at bounding box center [280, 502] width 32 height 32
checkbox input "true"
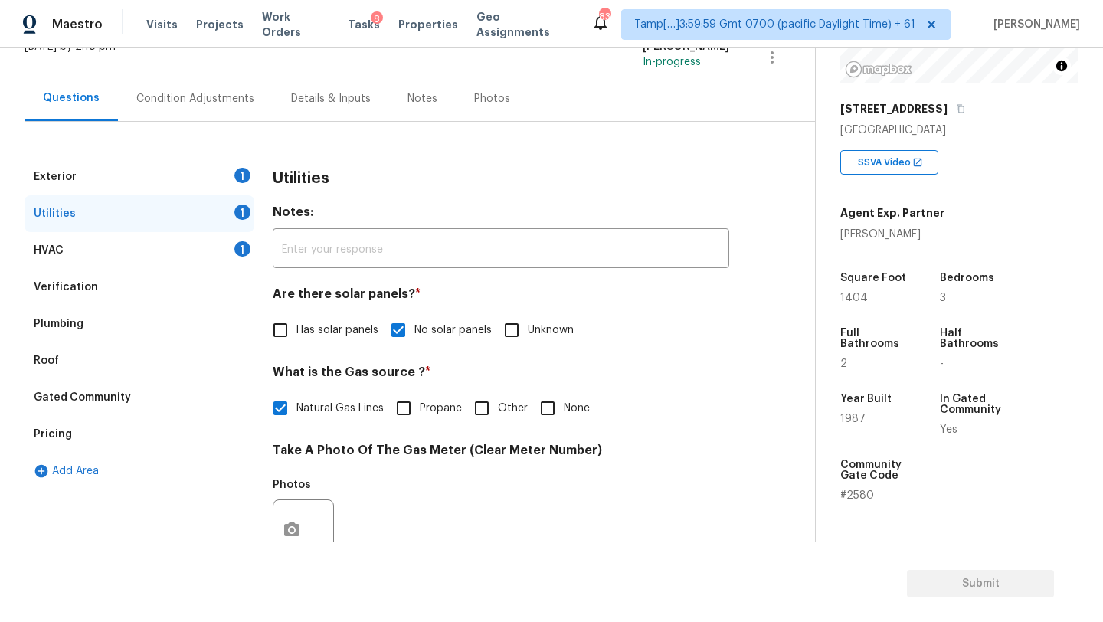
click at [169, 179] on div "Exterior 1" at bounding box center [140, 177] width 230 height 37
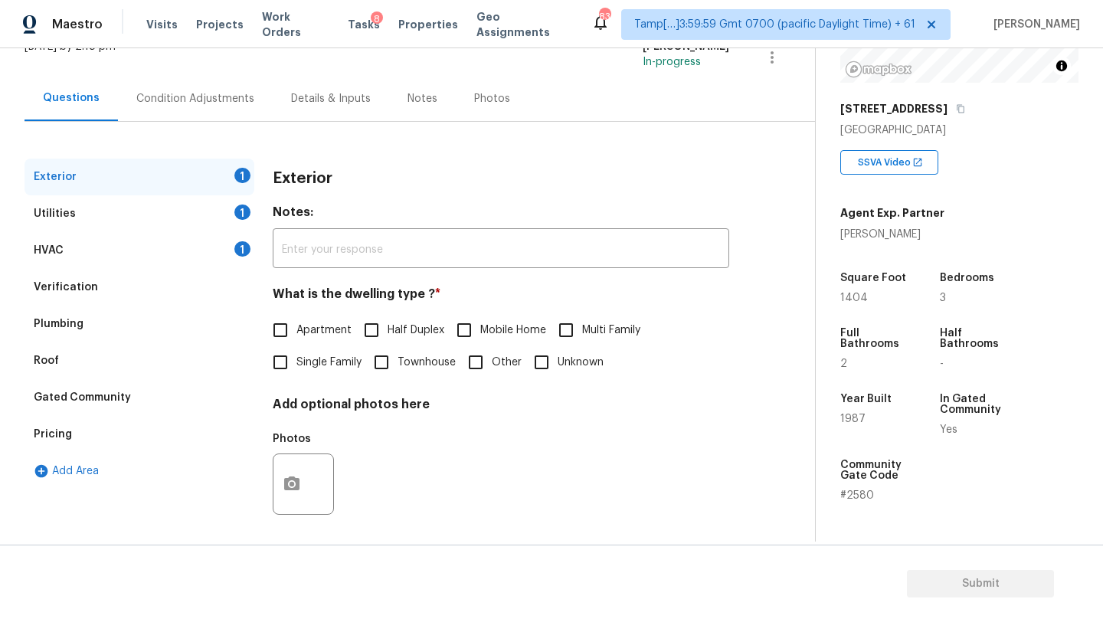
click at [307, 378] on label "Single Family" at bounding box center [312, 362] width 97 height 32
click at [296, 378] on input "Single Family" at bounding box center [280, 362] width 32 height 32
checkbox input "true"
click at [116, 60] on div "Mon, Aug 18 2025 by 2:18 pm" at bounding box center [70, 57] width 91 height 37
click at [164, 109] on div "Condition Adjustments" at bounding box center [195, 98] width 155 height 45
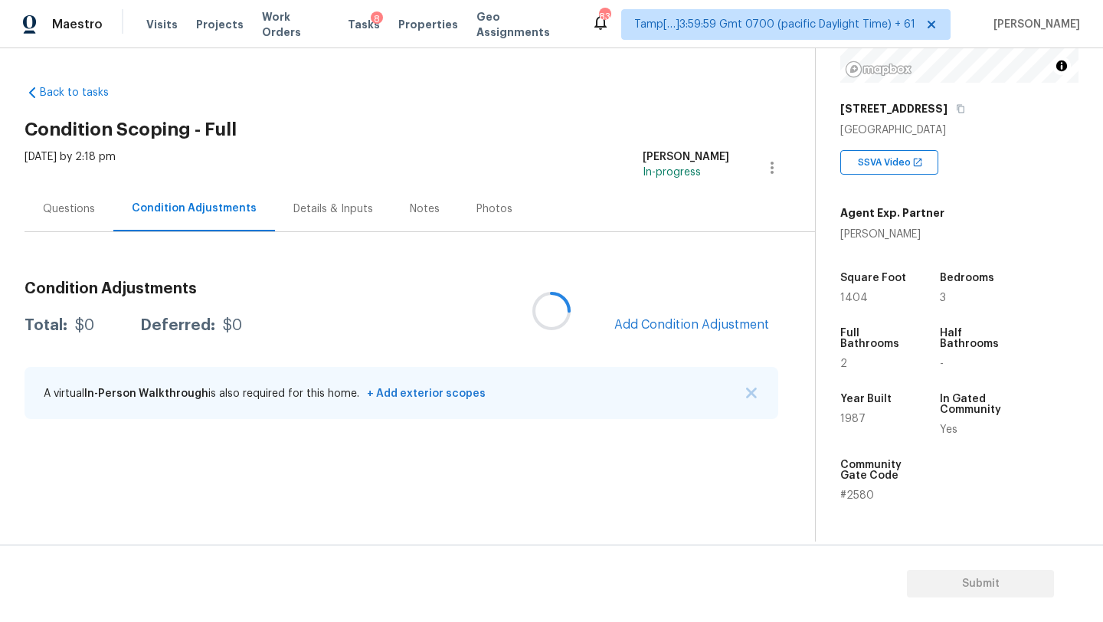
click at [695, 329] on div at bounding box center [551, 311] width 1103 height 622
click at [692, 322] on div at bounding box center [551, 311] width 1103 height 622
click at [691, 322] on span "Add Condition Adjustment" at bounding box center [691, 325] width 155 height 14
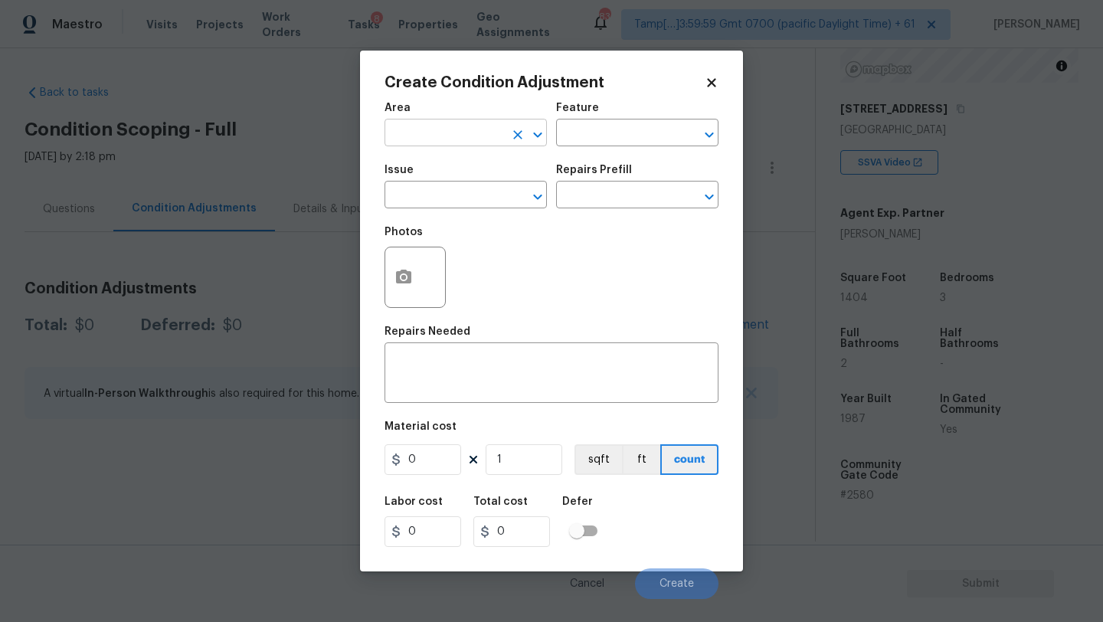
click at [507, 143] on div at bounding box center [527, 134] width 40 height 21
type input "e"
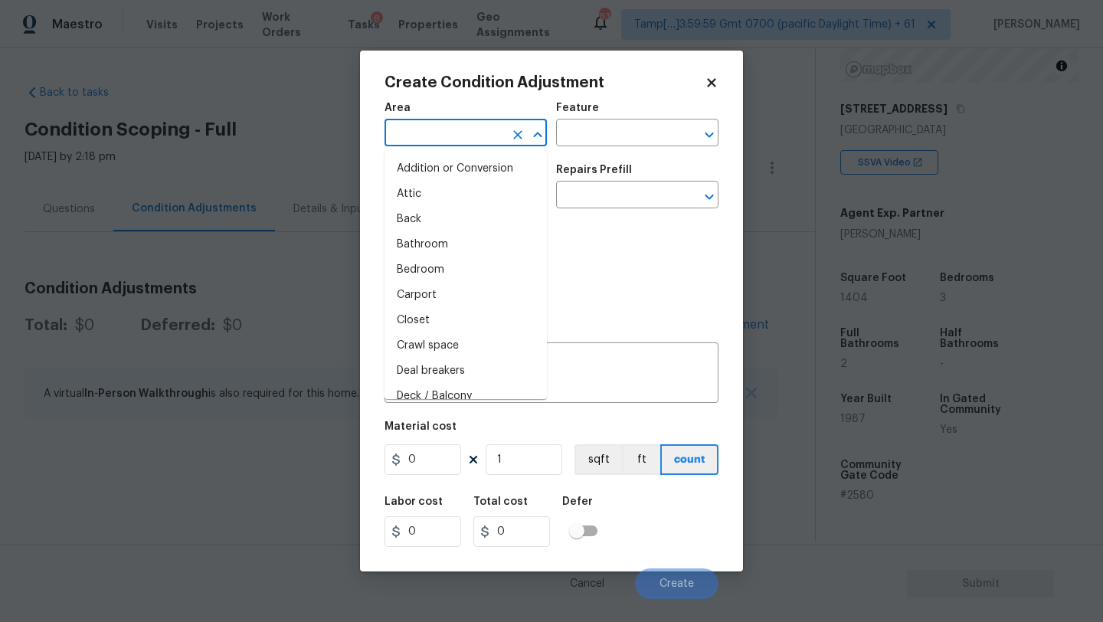
type input "x"
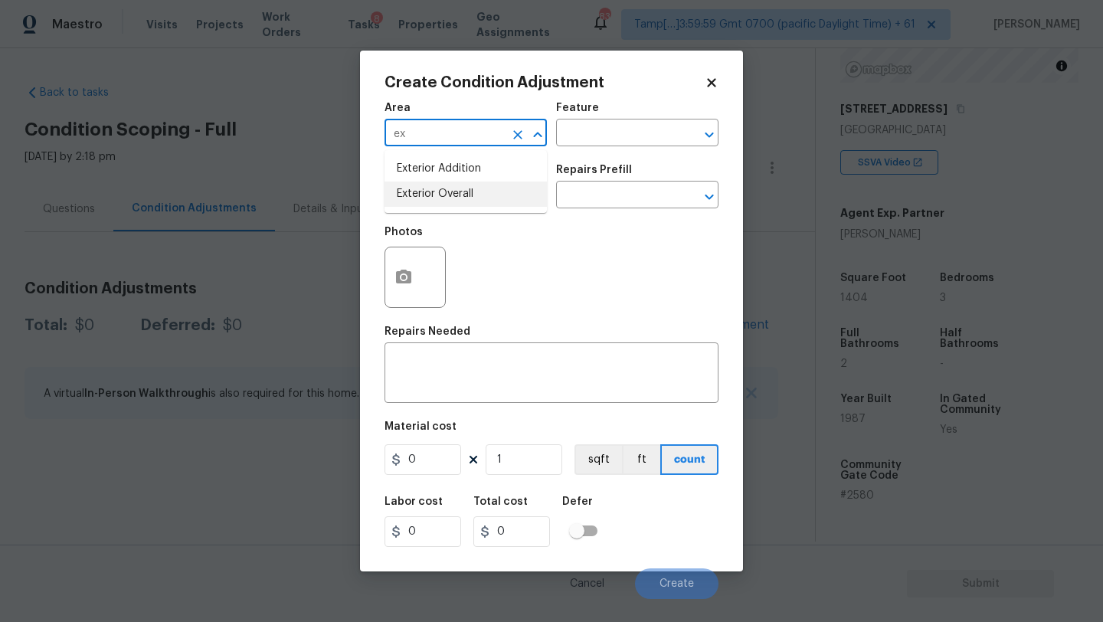
click at [480, 195] on li "Exterior Overall" at bounding box center [466, 194] width 162 height 25
type input "Exterior Overall"
click at [579, 154] on div "Area Exterior Overall ​ Feature ​" at bounding box center [552, 124] width 334 height 62
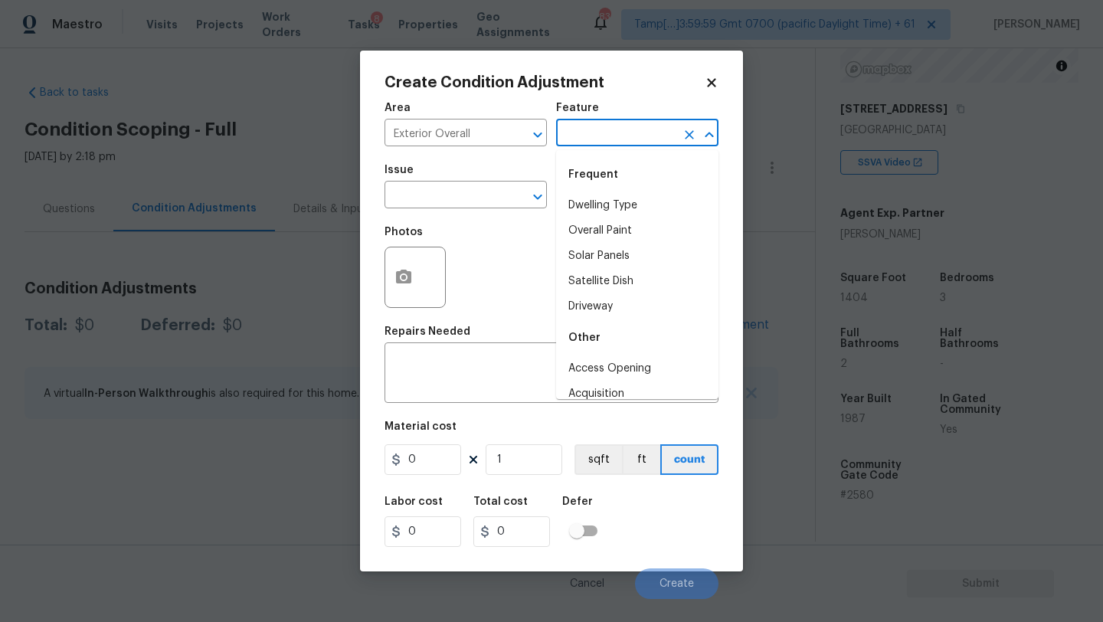
click at [584, 145] on input "text" at bounding box center [615, 135] width 119 height 24
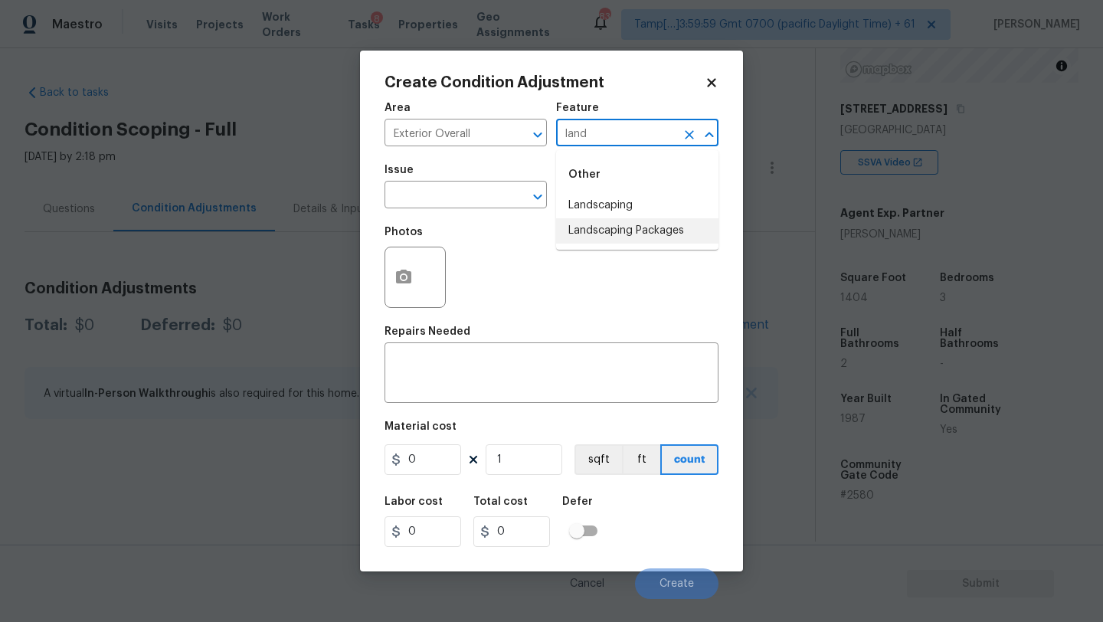
click at [584, 224] on li "Landscaping Packages" at bounding box center [637, 230] width 162 height 25
type input "Landscaping Packages"
click at [457, 178] on div "Issue" at bounding box center [466, 175] width 162 height 20
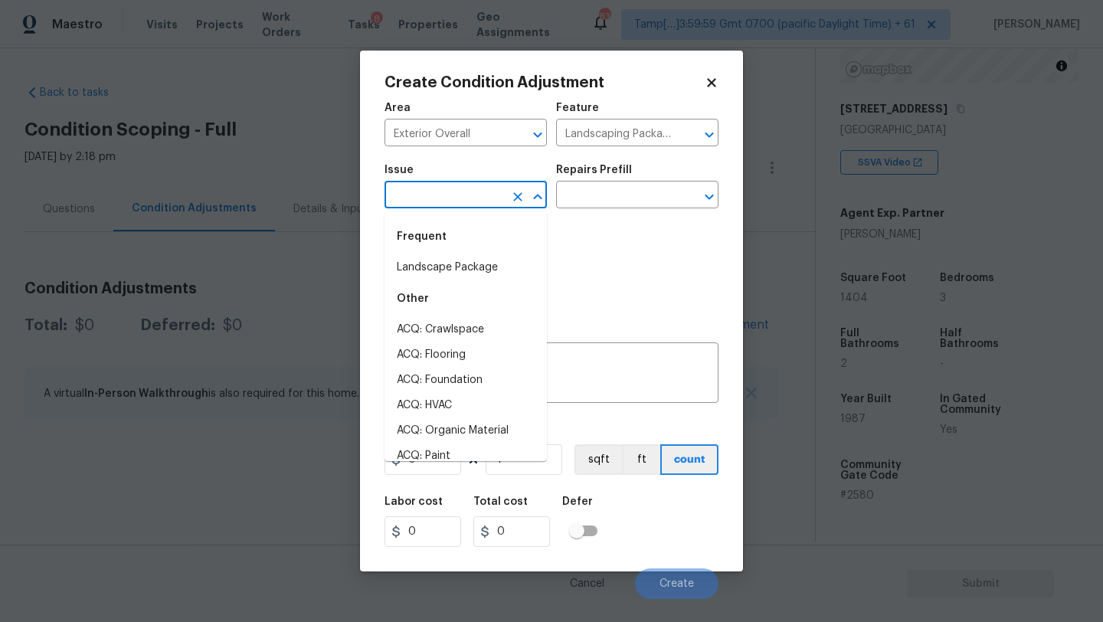
click at [457, 196] on input "text" at bounding box center [444, 197] width 119 height 24
click at [457, 267] on li "Landscape Package" at bounding box center [466, 267] width 162 height 25
type input "Landscape Package"
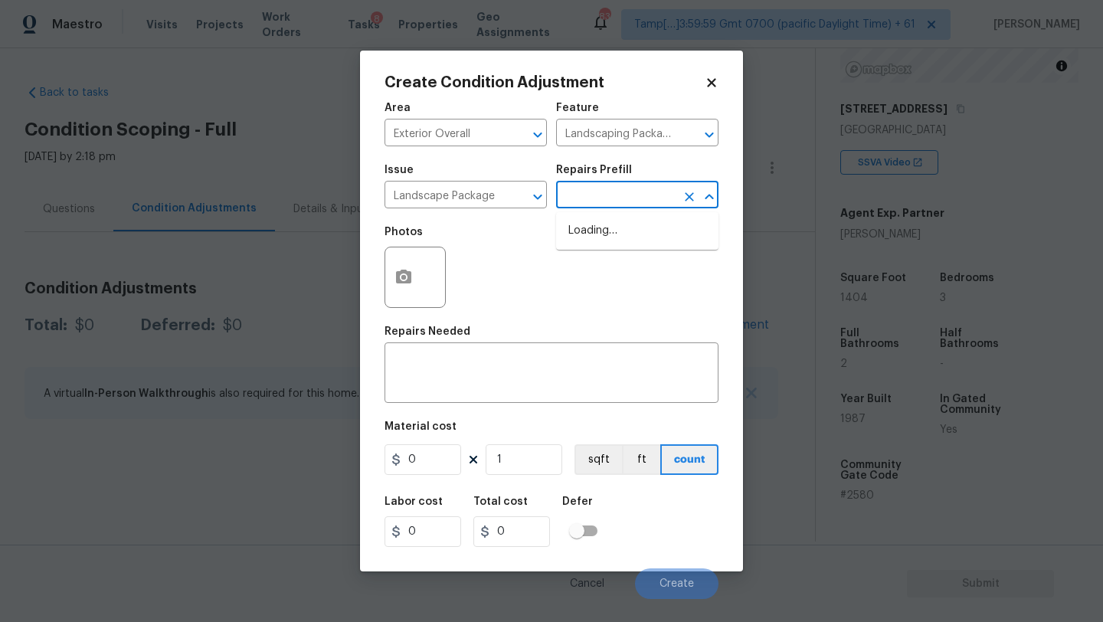
click at [609, 204] on input "text" at bounding box center [615, 197] width 119 height 24
click at [609, 240] on li "Initial landscaping package $90.00" at bounding box center [637, 238] width 162 height 41
type input "Home Readiness Packages"
type textarea "Mowing of grass up to 6" in height. Mow, edge along driveways & sidewalks, trim…"
type input "90"
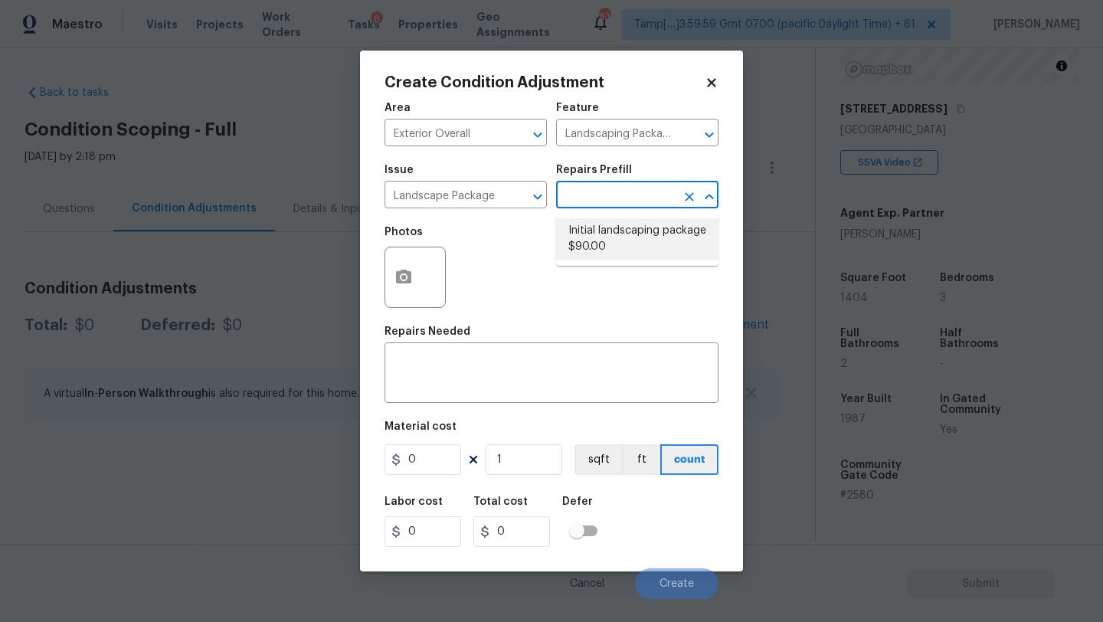
type input "90"
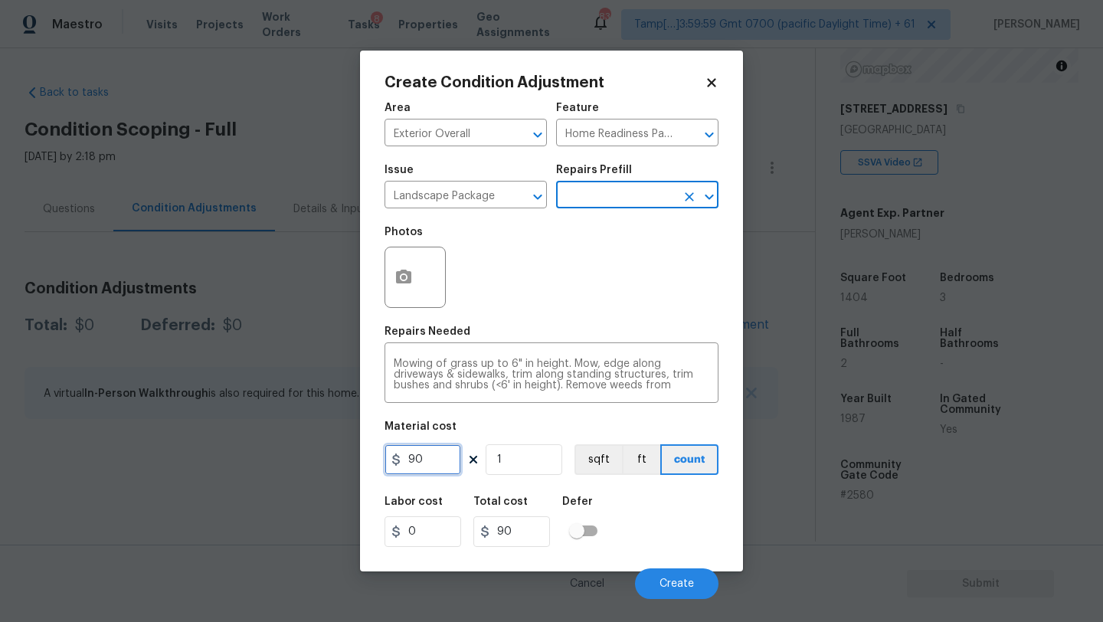
click at [437, 450] on input "90" at bounding box center [423, 459] width 77 height 31
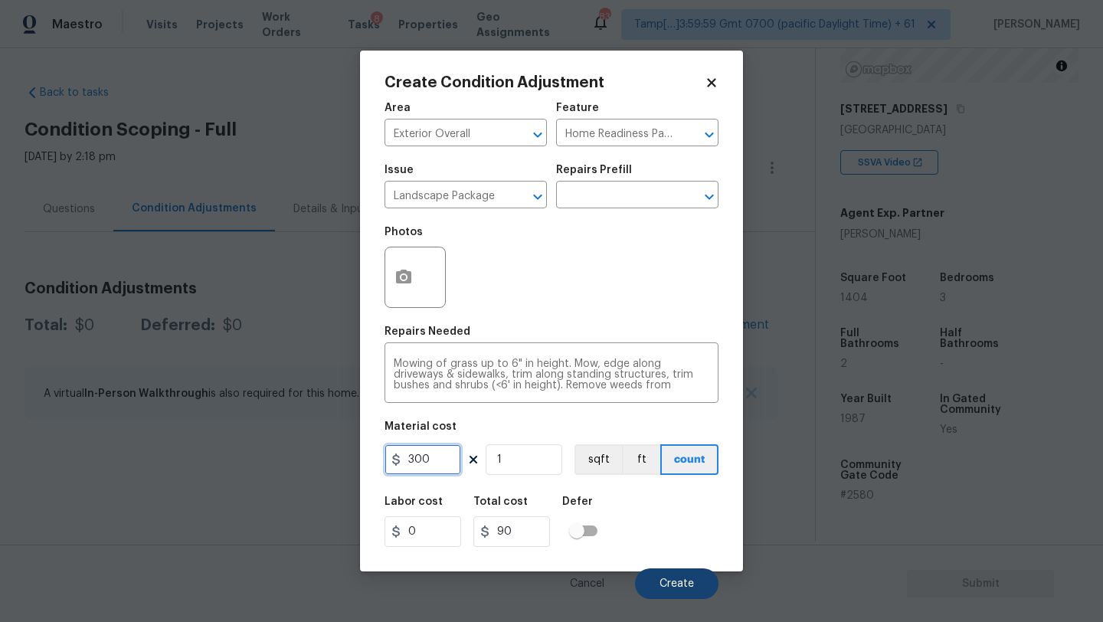
type input "300"
click at [671, 581] on span "Create" at bounding box center [677, 583] width 34 height 11
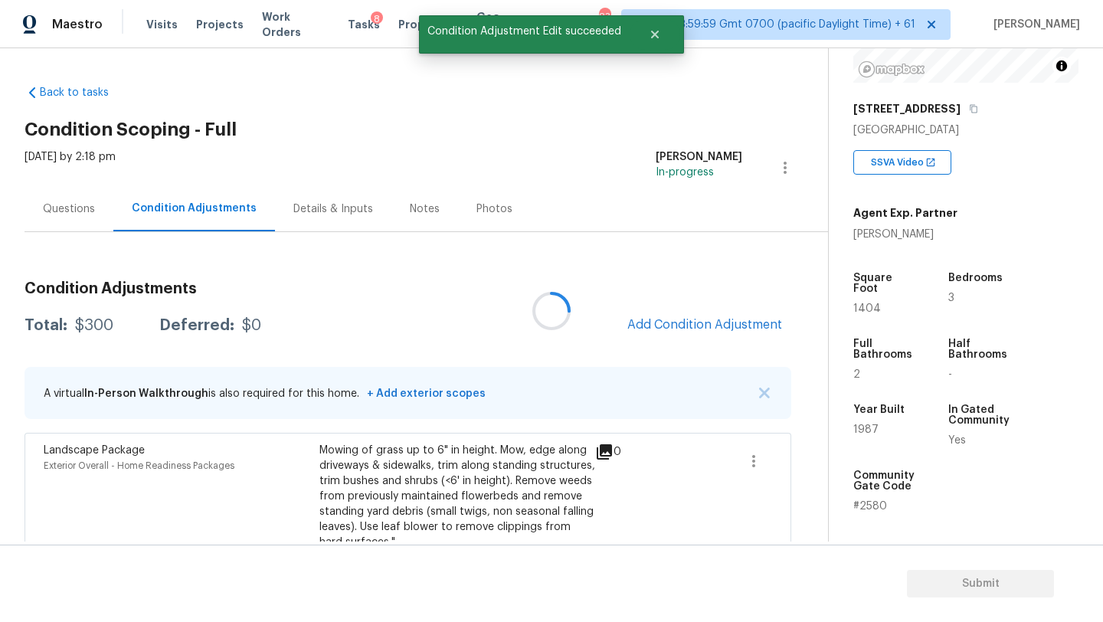
click at [689, 322] on div at bounding box center [551, 311] width 1103 height 622
click at [689, 322] on span "Add Condition Adjustment" at bounding box center [704, 325] width 155 height 14
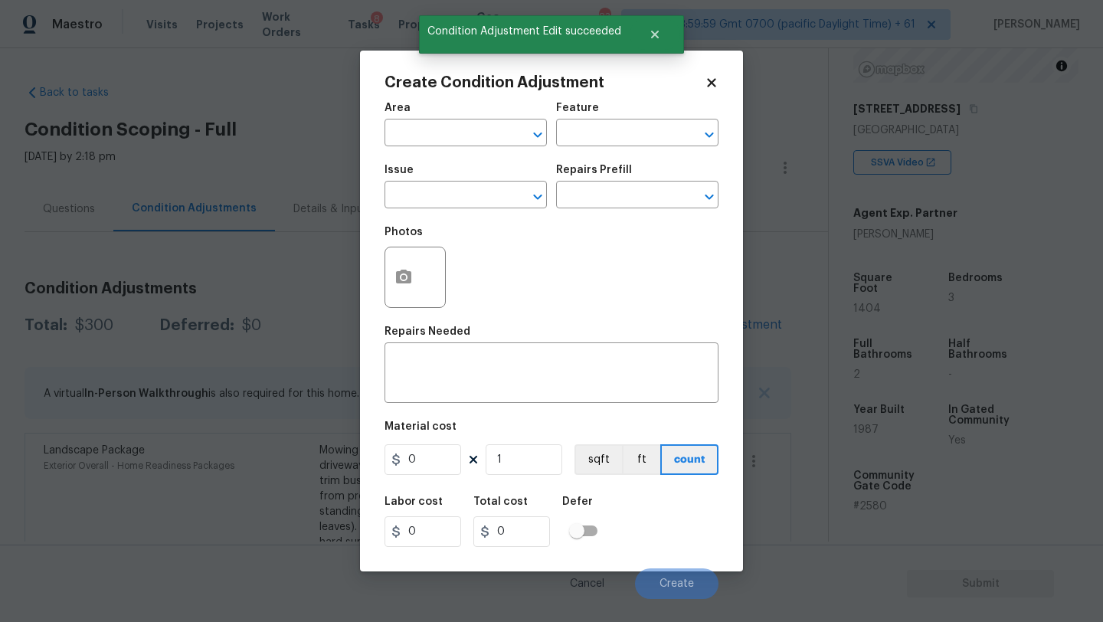
click at [452, 113] on div "Area" at bounding box center [466, 113] width 162 height 20
click at [452, 133] on input "text" at bounding box center [444, 135] width 119 height 24
click at [463, 195] on li "Exterior Overall" at bounding box center [466, 194] width 162 height 25
type input "Exterior Overall"
click at [618, 122] on div "Feature" at bounding box center [637, 113] width 162 height 20
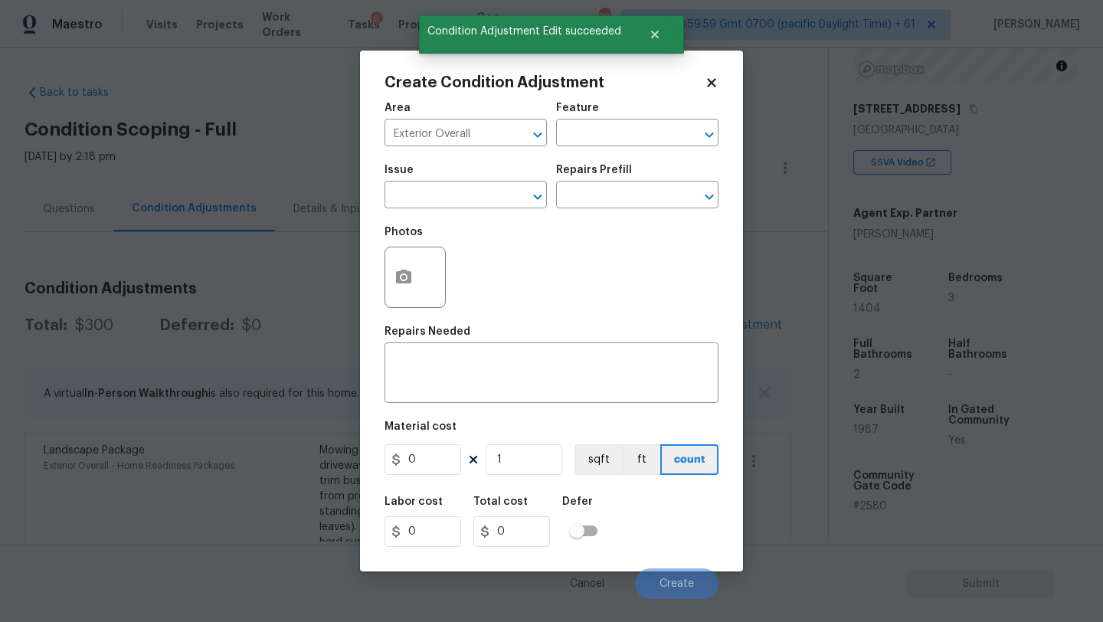
click at [612, 147] on div "Area Exterior Overall ​ Feature ​" at bounding box center [552, 124] width 334 height 62
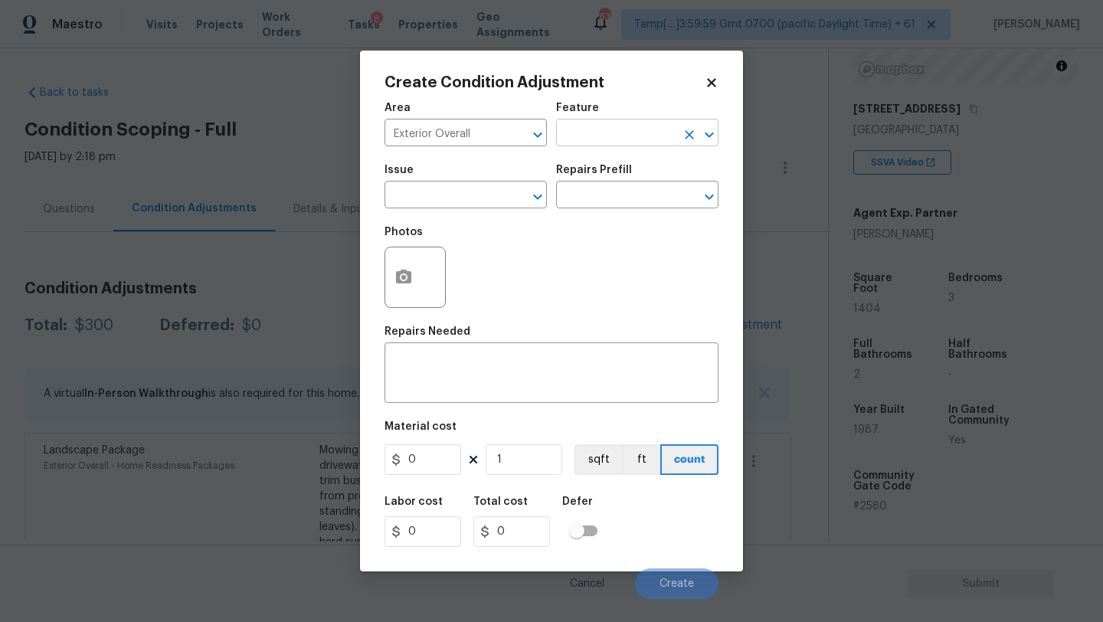
click at [619, 143] on input "text" at bounding box center [615, 135] width 119 height 24
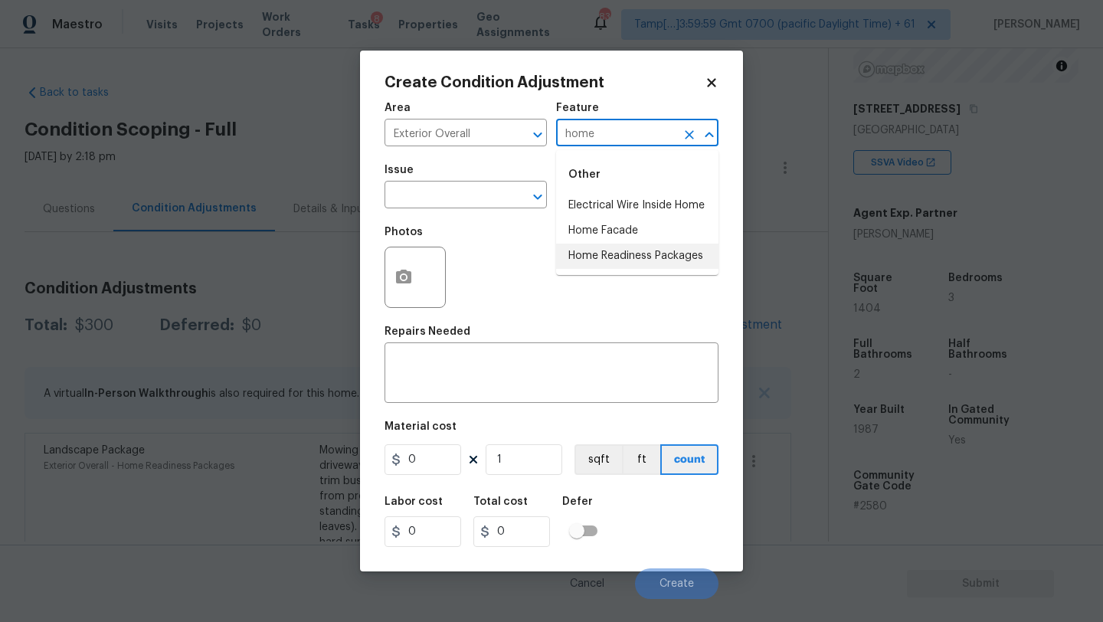
click at [625, 269] on ul "Other Electrical Wire Inside Home Home Facade Home Readiness Packages" at bounding box center [637, 212] width 162 height 125
click at [625, 263] on li "Home Readiness Packages" at bounding box center [637, 256] width 162 height 25
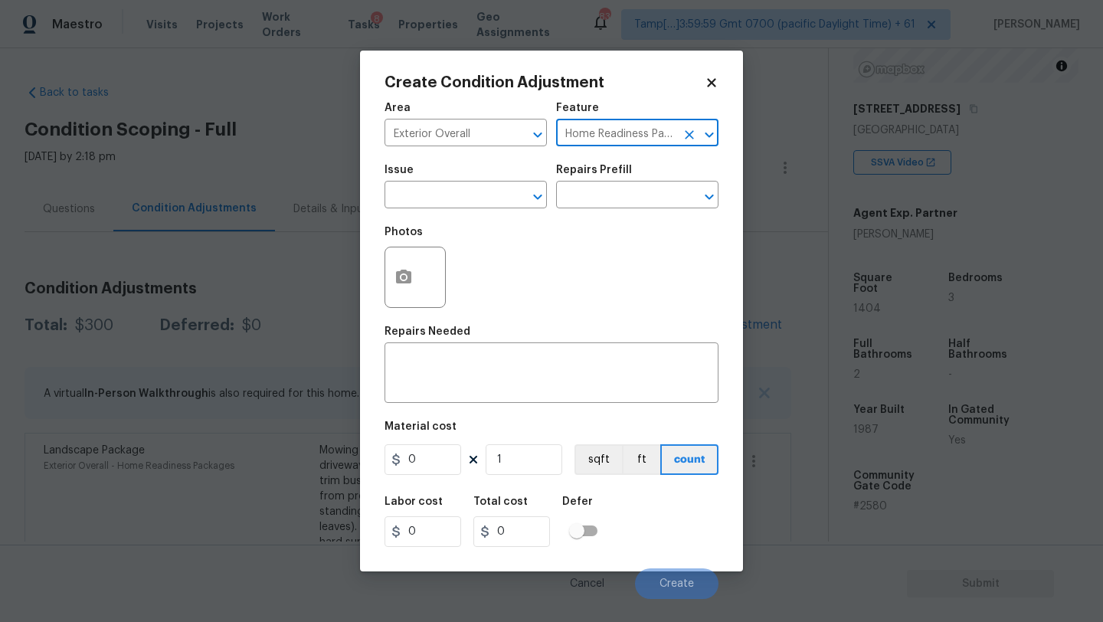
type input "Home Readiness Packages"
click at [450, 211] on span "Issue ​" at bounding box center [466, 186] width 162 height 62
click at [450, 199] on input "text" at bounding box center [444, 197] width 119 height 24
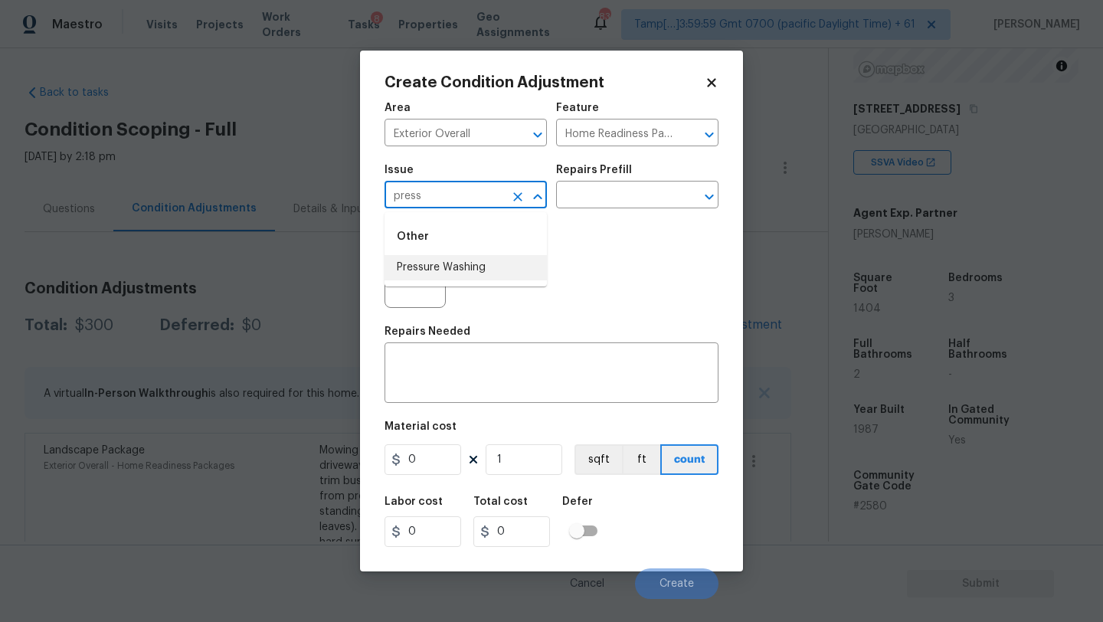
click at [457, 272] on li "Pressure Washing" at bounding box center [466, 267] width 162 height 25
type input "Pressure Washing"
click at [644, 180] on div "Repairs Prefill" at bounding box center [637, 175] width 162 height 20
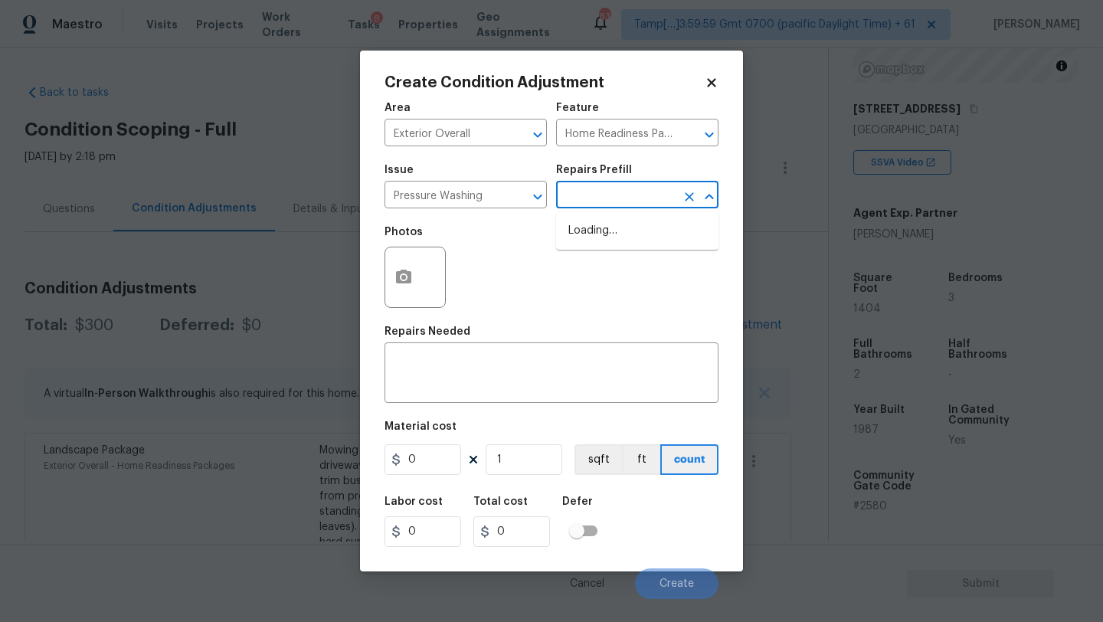
click at [644, 194] on input "text" at bounding box center [615, 197] width 119 height 24
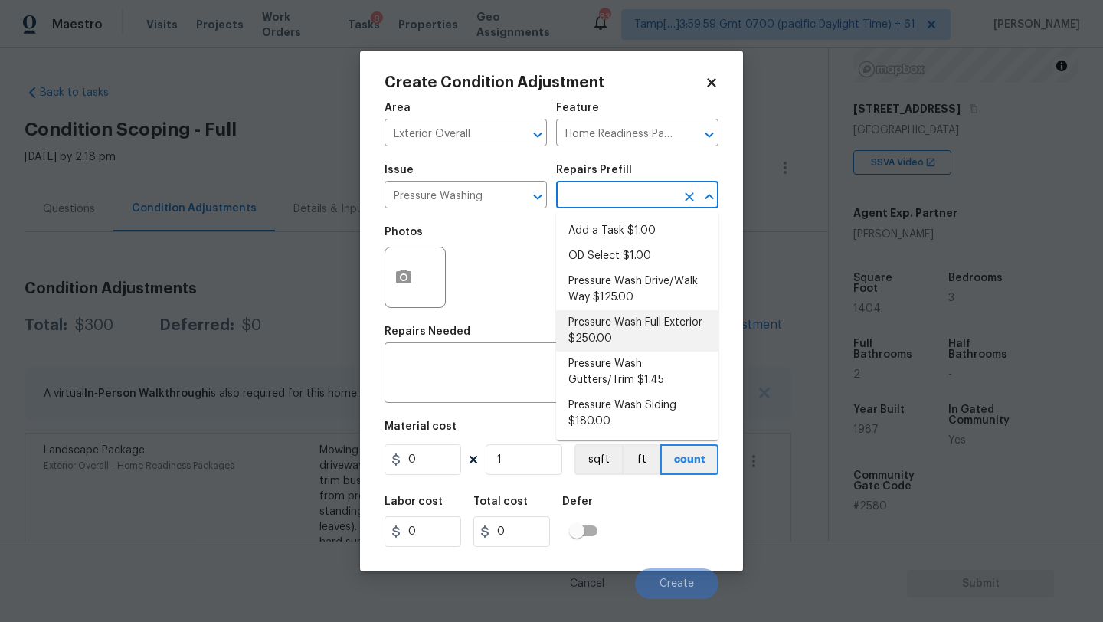
click at [621, 310] on li "Pressure Wash Full Exterior $250.00" at bounding box center [637, 330] width 162 height 41
type input "Siding"
type textarea "Pressure wash the House, Flatwork, Deck and Garage interior."
type input "250"
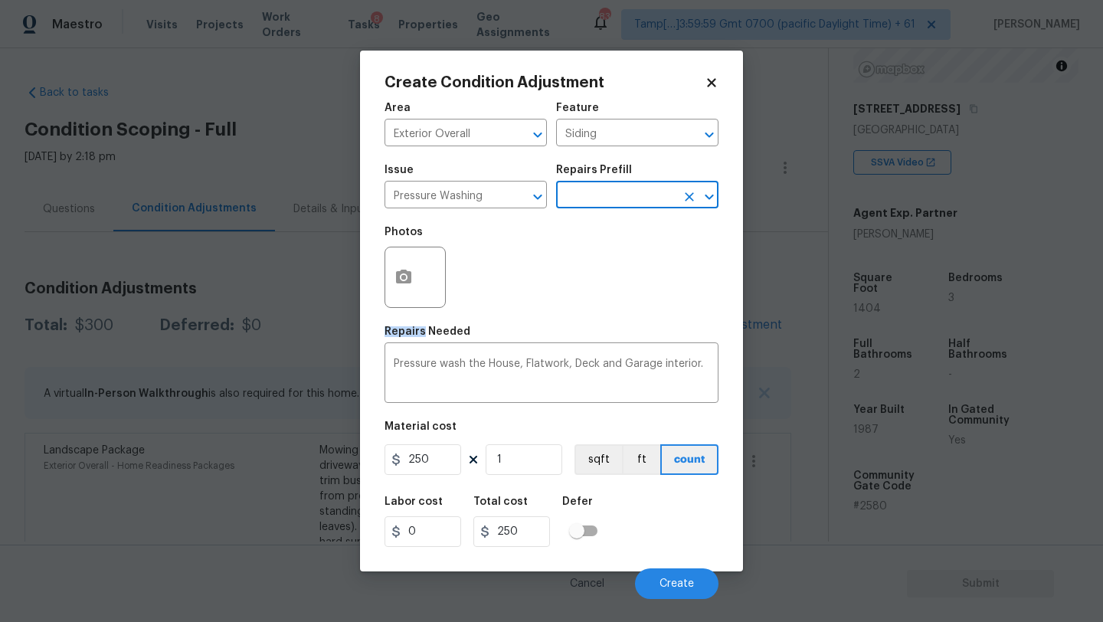
click at [621, 309] on div "Photos" at bounding box center [552, 268] width 334 height 100
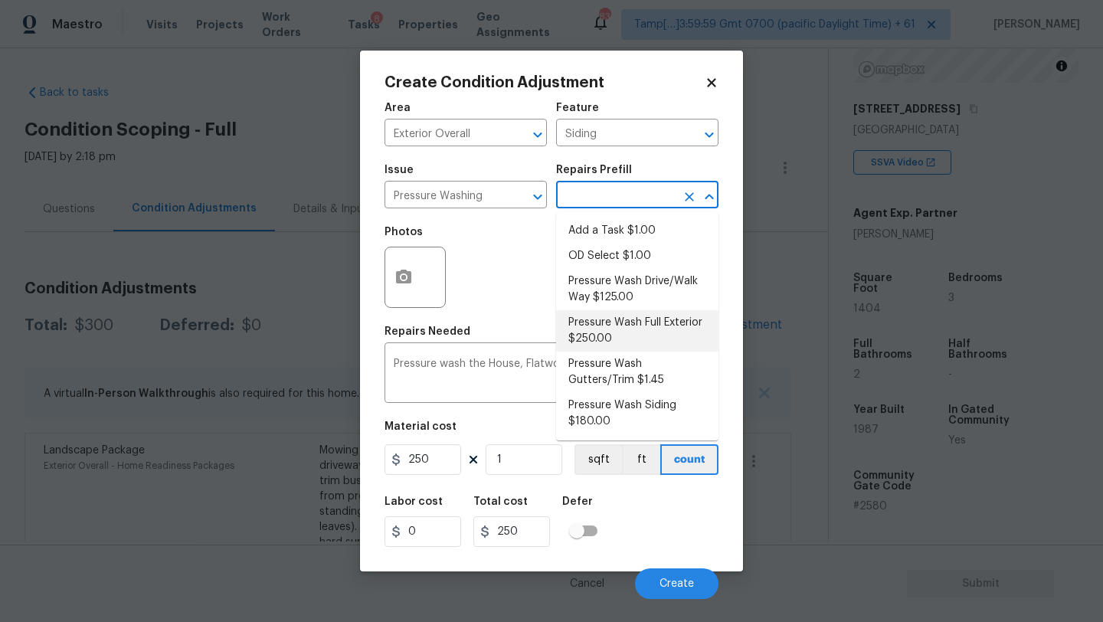
click at [646, 195] on input "text" at bounding box center [615, 197] width 119 height 24
click at [615, 289] on li "Pressure Wash Drive/Walk Way $125.00" at bounding box center [637, 289] width 162 height 41
type textarea "Pressure wash the driveways/walkways as directed by the PM. Ensure that all deb…"
type input "125"
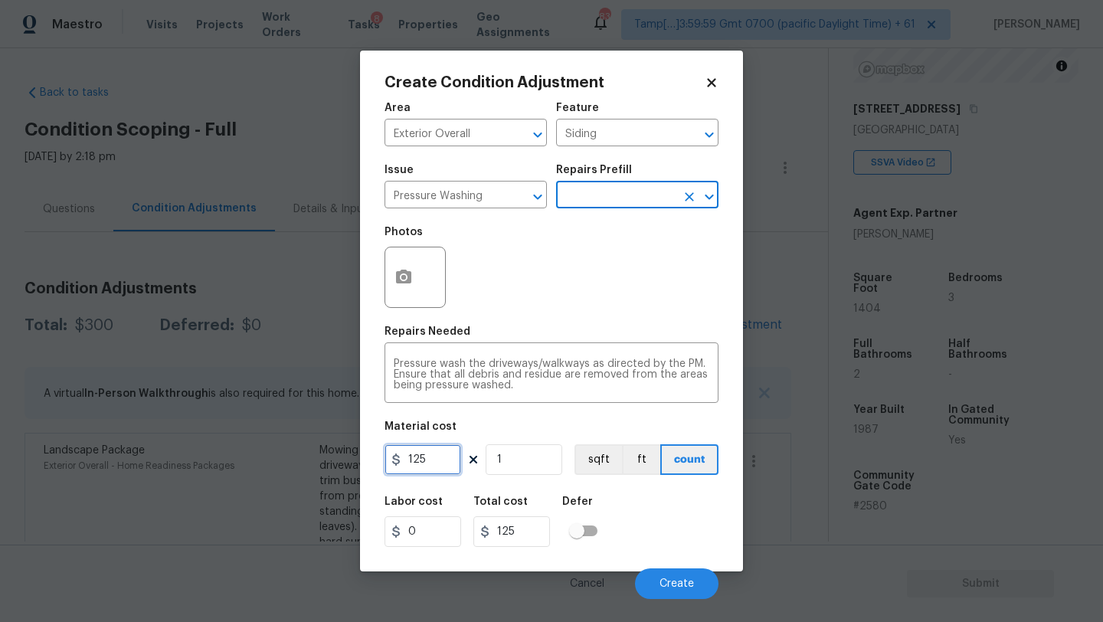
click at [442, 463] on input "125" at bounding box center [423, 459] width 77 height 31
type input "200"
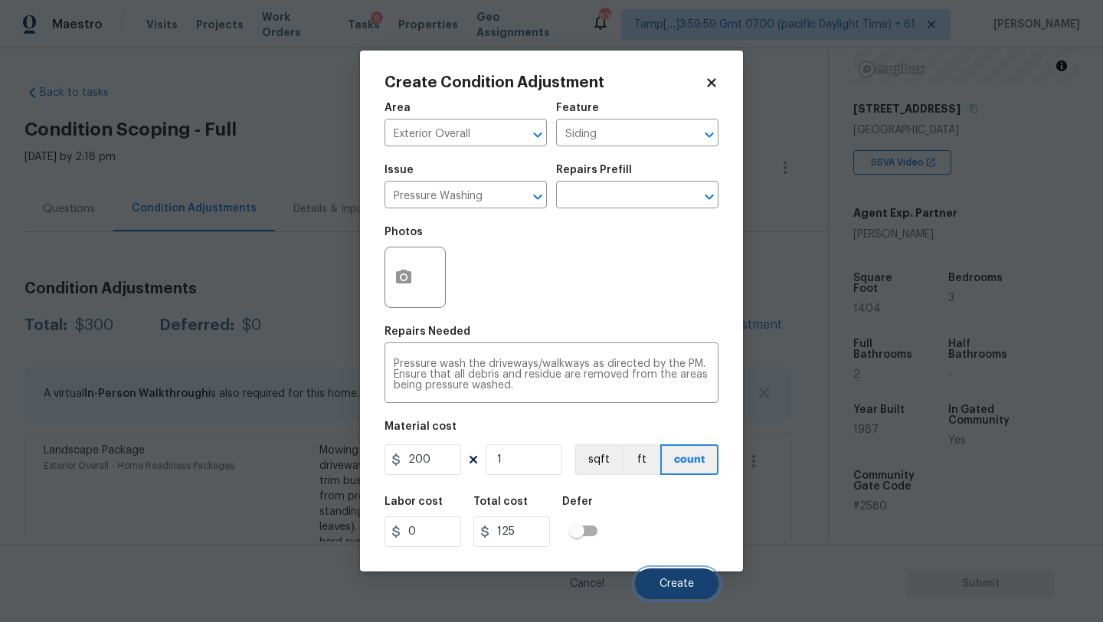
type input "200"
click at [682, 591] on button "Create" at bounding box center [676, 583] width 83 height 31
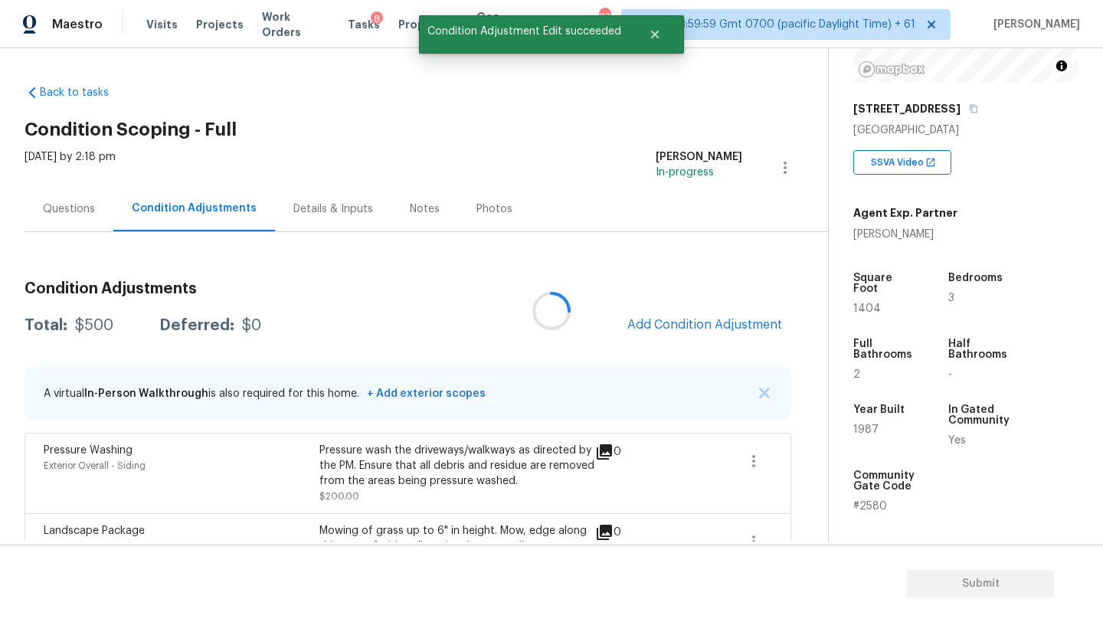
click at [709, 324] on div at bounding box center [551, 311] width 1103 height 622
click at [709, 325] on span "Add Condition Adjustment" at bounding box center [704, 325] width 155 height 14
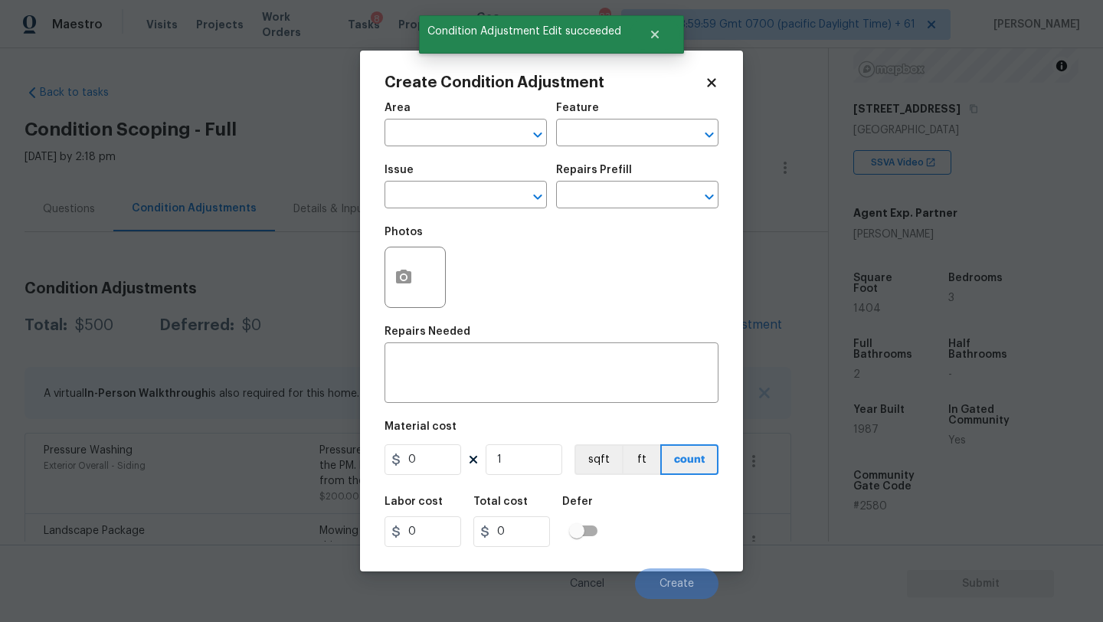
click at [425, 117] on div "Area" at bounding box center [466, 113] width 162 height 20
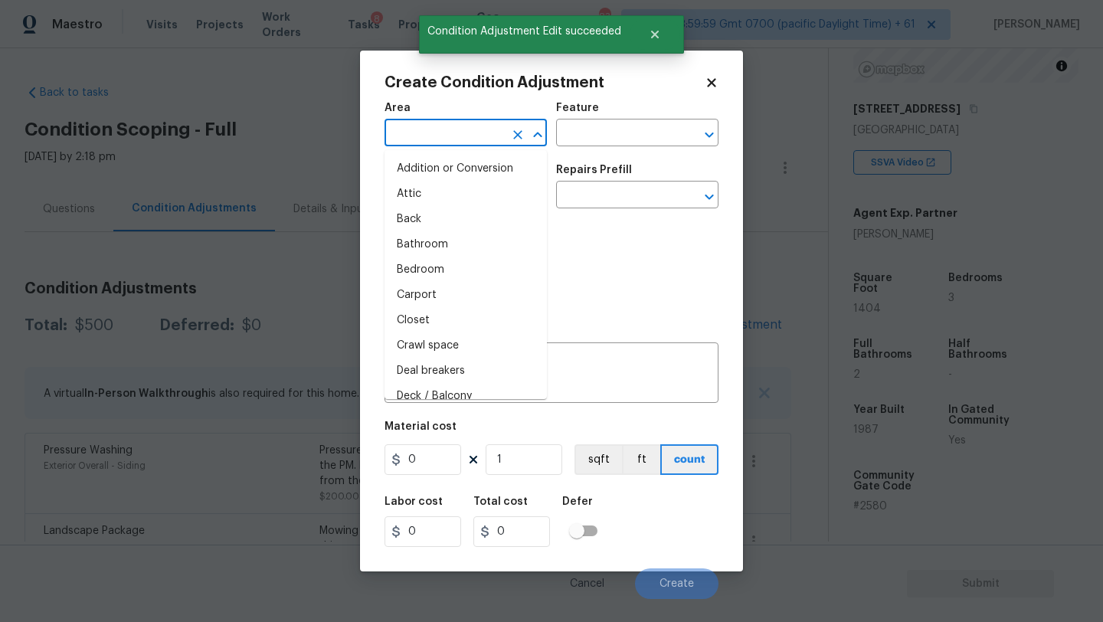
click at [425, 131] on input "text" at bounding box center [444, 135] width 119 height 24
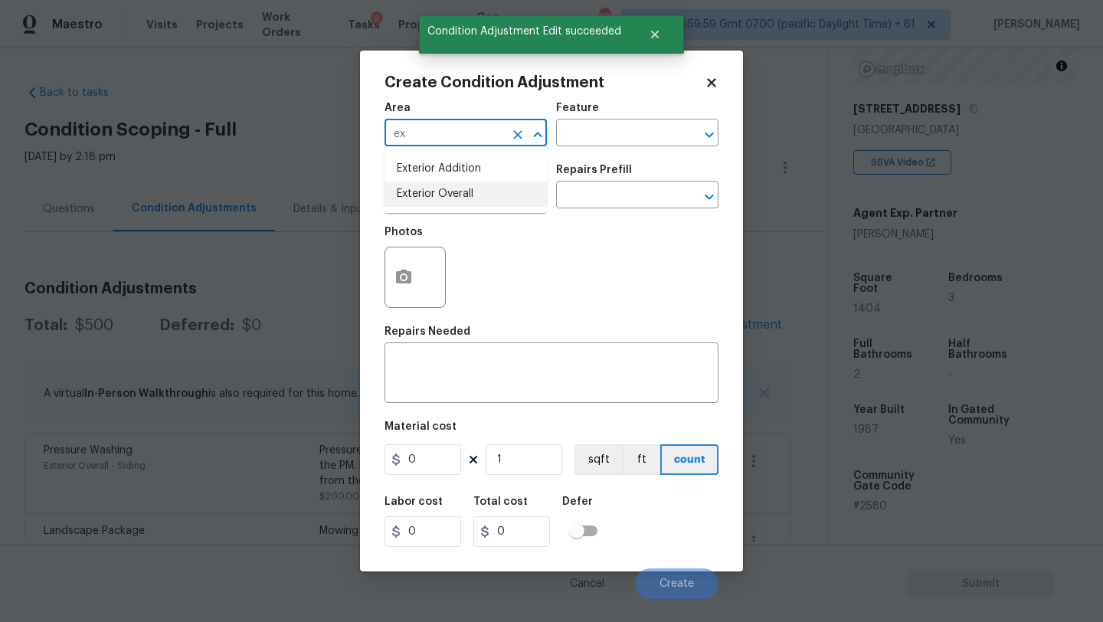
drag, startPoint x: 437, startPoint y: 201, endPoint x: 492, endPoint y: 171, distance: 62.7
click at [437, 201] on li "Exterior Overall" at bounding box center [466, 194] width 162 height 25
type input "Exterior Overall"
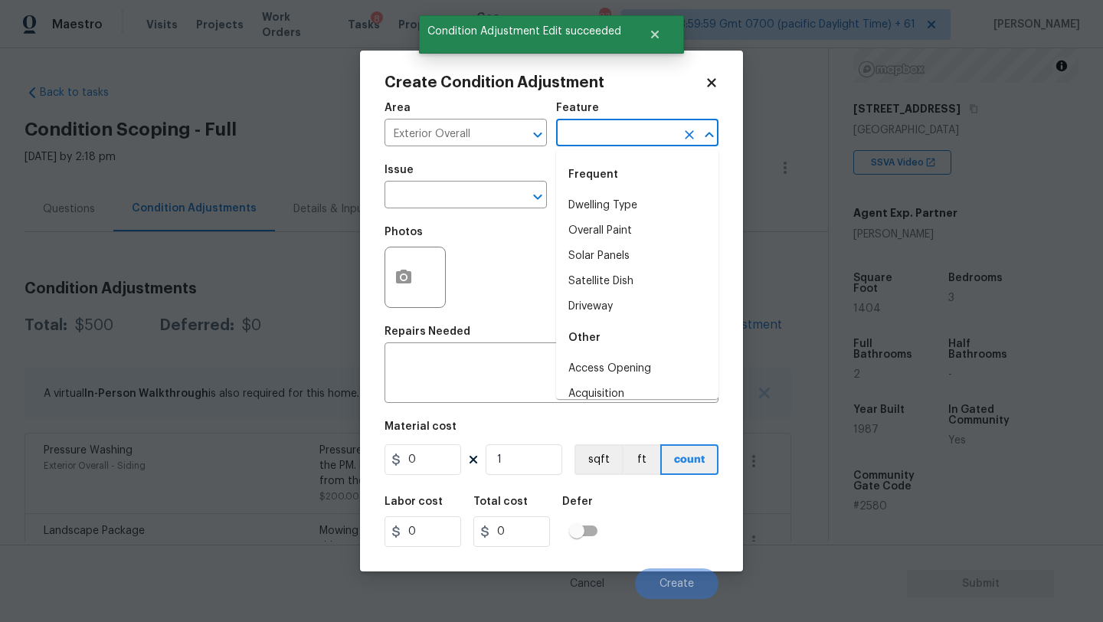
click at [598, 136] on input "text" at bounding box center [615, 135] width 119 height 24
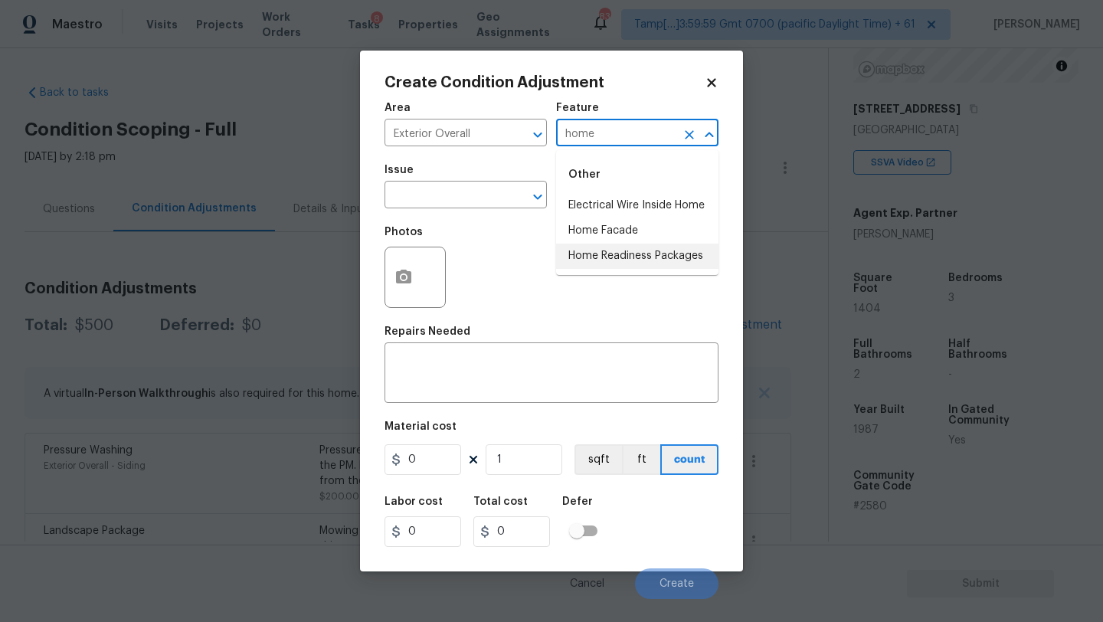
click at [614, 250] on li "Home Readiness Packages" at bounding box center [637, 256] width 162 height 25
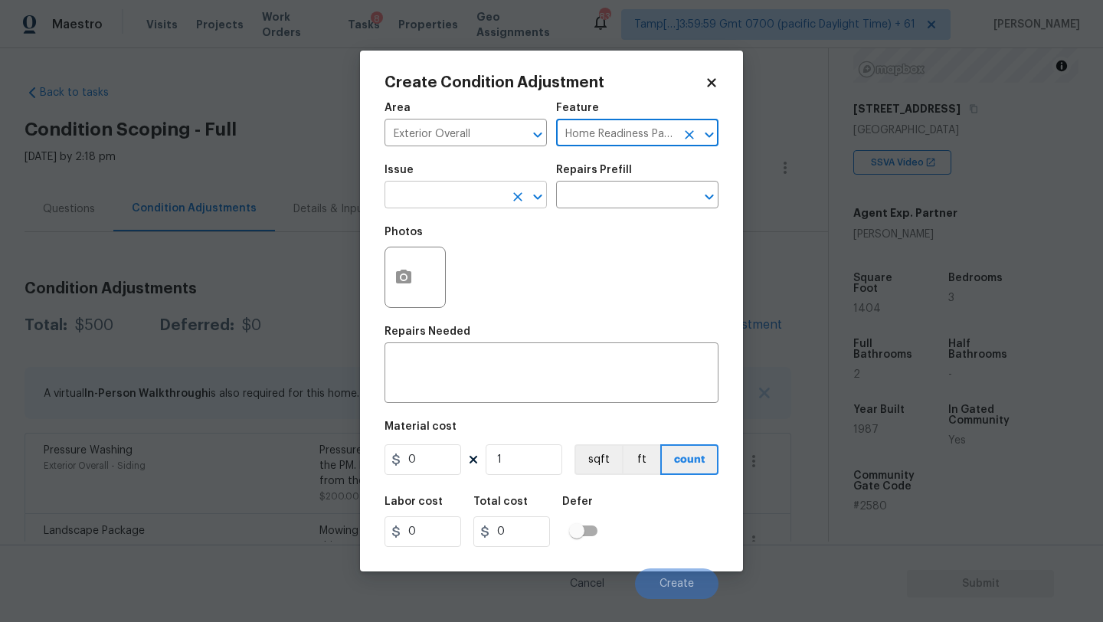
type input "Home Readiness Packages"
click at [434, 202] on input "text" at bounding box center [444, 197] width 119 height 24
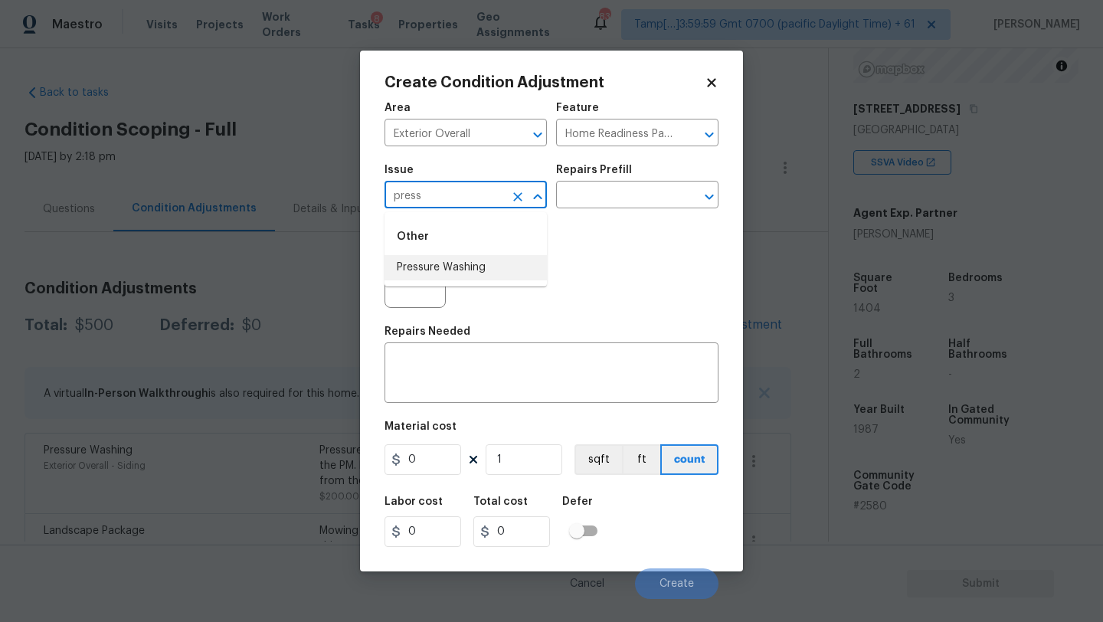
click at [428, 265] on li "Pressure Washing" at bounding box center [466, 267] width 162 height 25
type input "Pressure Washing"
click at [630, 181] on div "Repairs Prefill" at bounding box center [637, 175] width 162 height 20
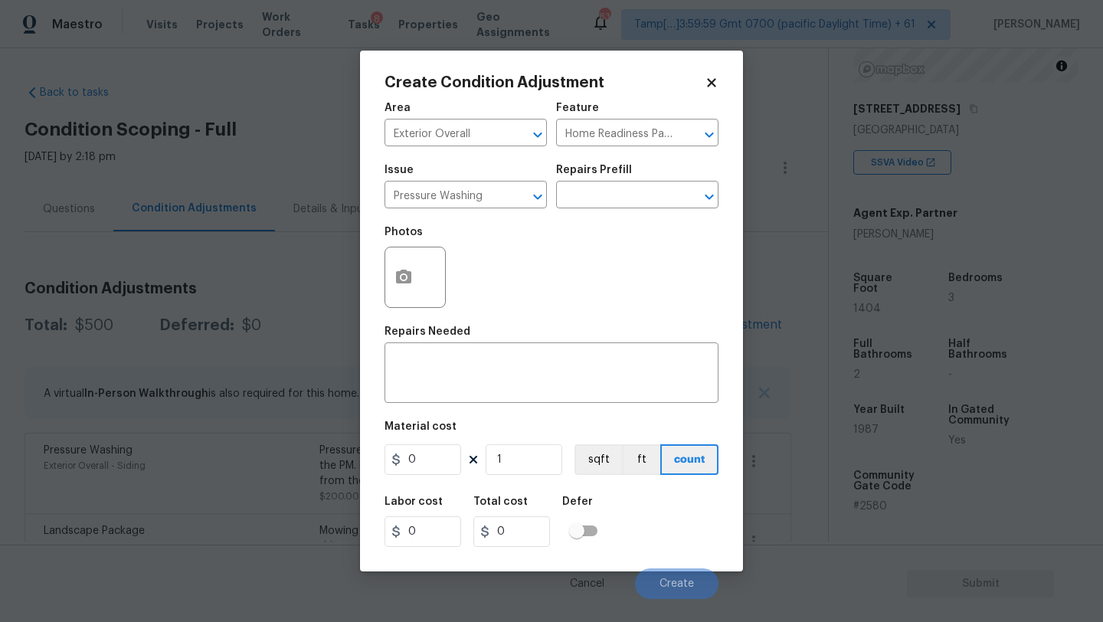
click at [630, 209] on div "Issue Pressure Washing ​ Repairs Prefill ​" at bounding box center [552, 186] width 334 height 62
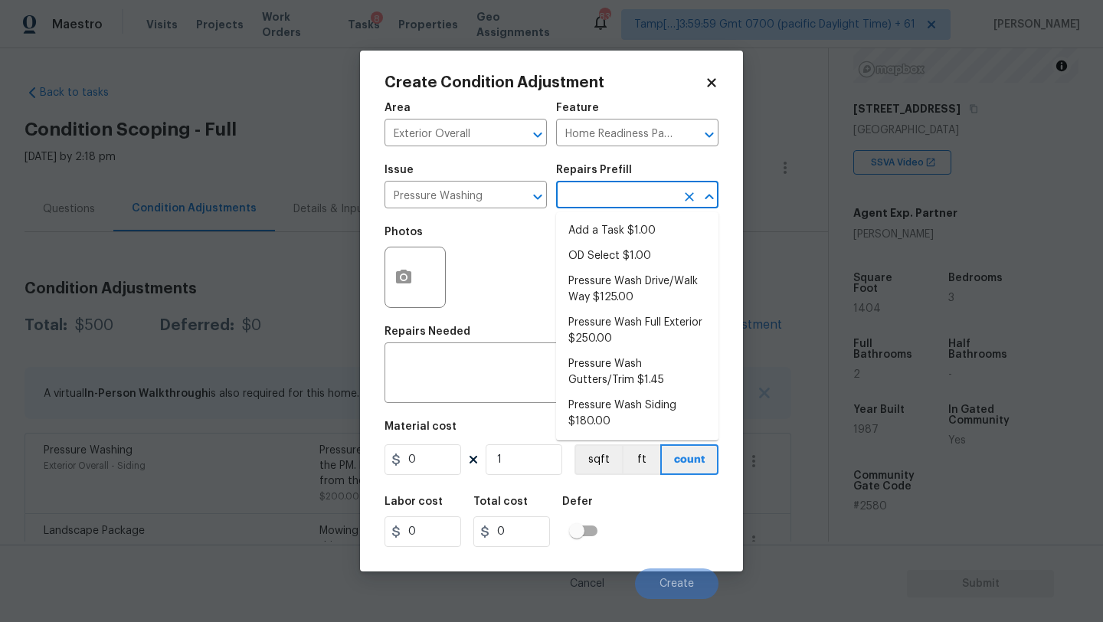
click at [630, 205] on input "text" at bounding box center [615, 197] width 119 height 24
click at [609, 436] on ul "Add a Task $1.00 OD Select $1.00 Pressure Wash Drive/Walk Way $125.00 Pressure …" at bounding box center [637, 326] width 162 height 228
click at [609, 429] on li "Pressure Wash Siding $180.00" at bounding box center [637, 413] width 162 height 41
type input "Siding"
type textarea "Protect areas as needed for pressure washing. Pressure wash the siding on the h…"
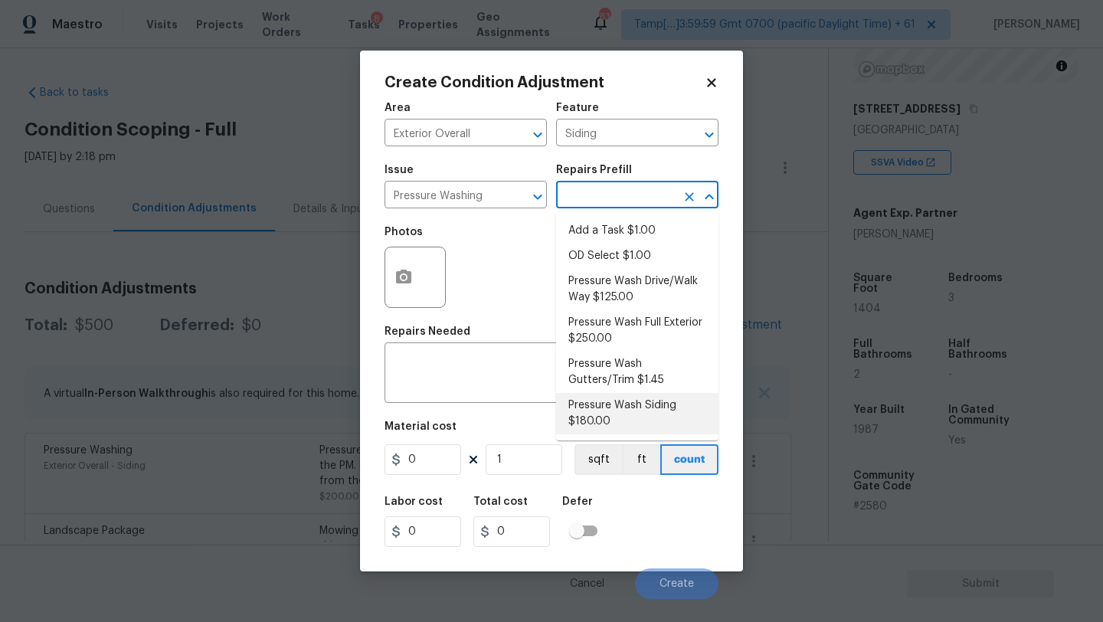
type input "180"
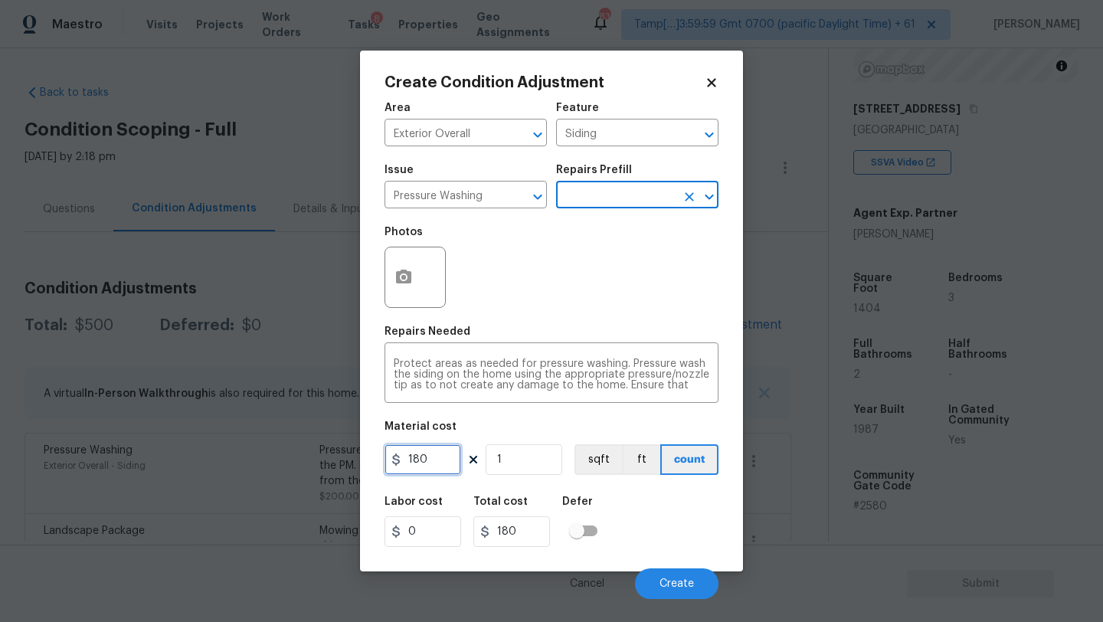
click at [444, 463] on input "180" at bounding box center [423, 459] width 77 height 31
type input "200"
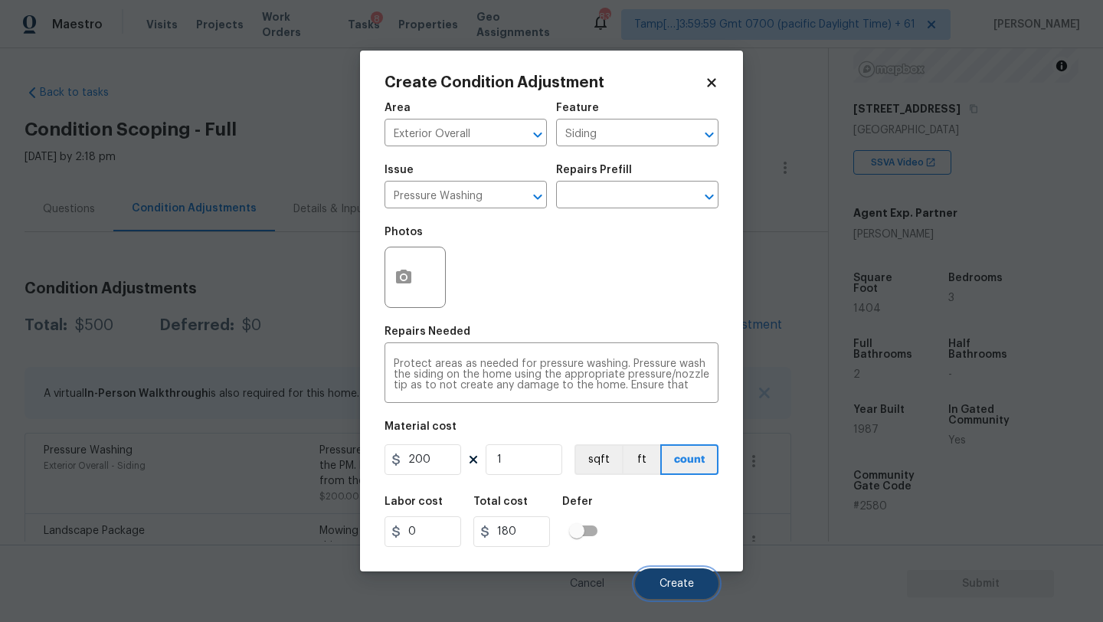
type input "200"
click at [651, 579] on button "Create" at bounding box center [676, 583] width 83 height 31
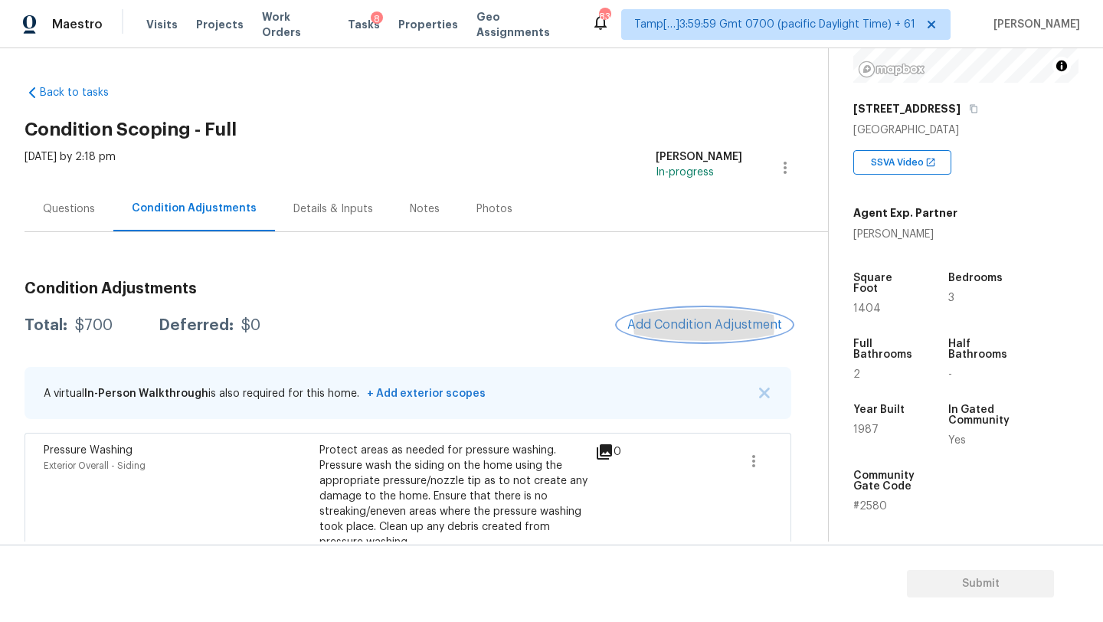
click at [696, 324] on span "Add Condition Adjustment" at bounding box center [704, 325] width 155 height 14
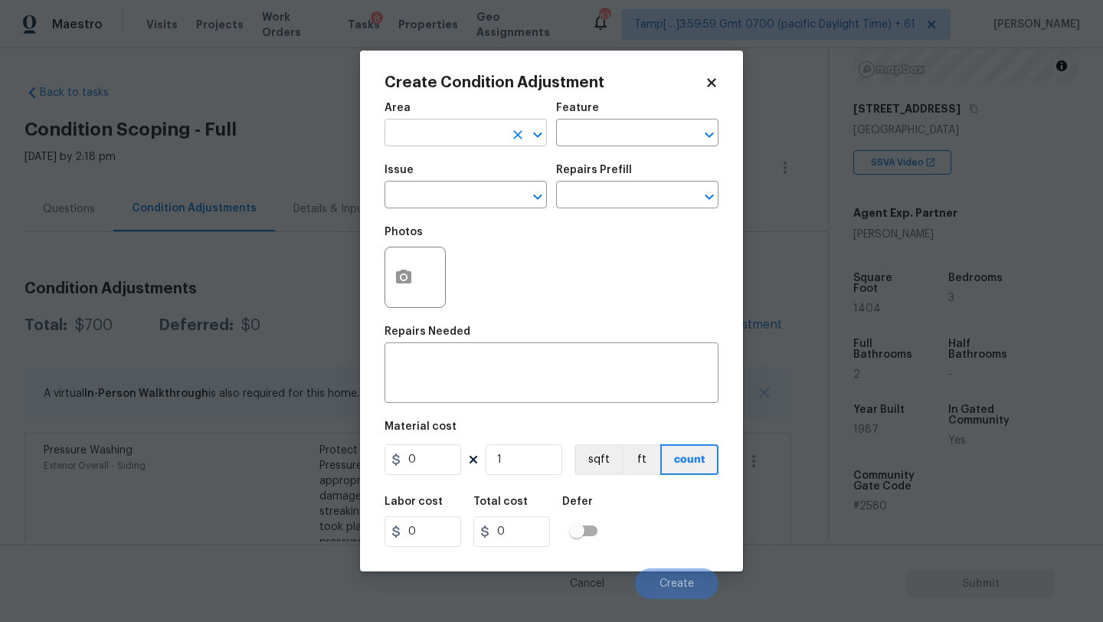
click at [437, 138] on input "text" at bounding box center [444, 135] width 119 height 24
click at [440, 165] on li "Roof" at bounding box center [466, 168] width 162 height 25
type input "Roof"
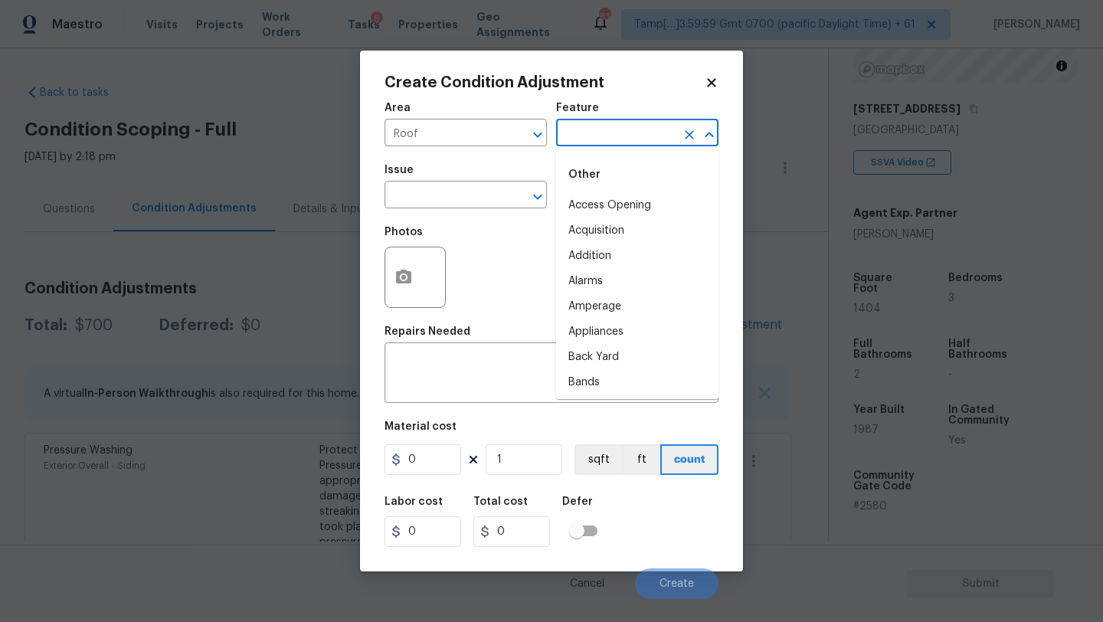
click at [611, 140] on input "text" at bounding box center [615, 135] width 119 height 24
click at [610, 231] on li "Roof" at bounding box center [637, 230] width 162 height 25
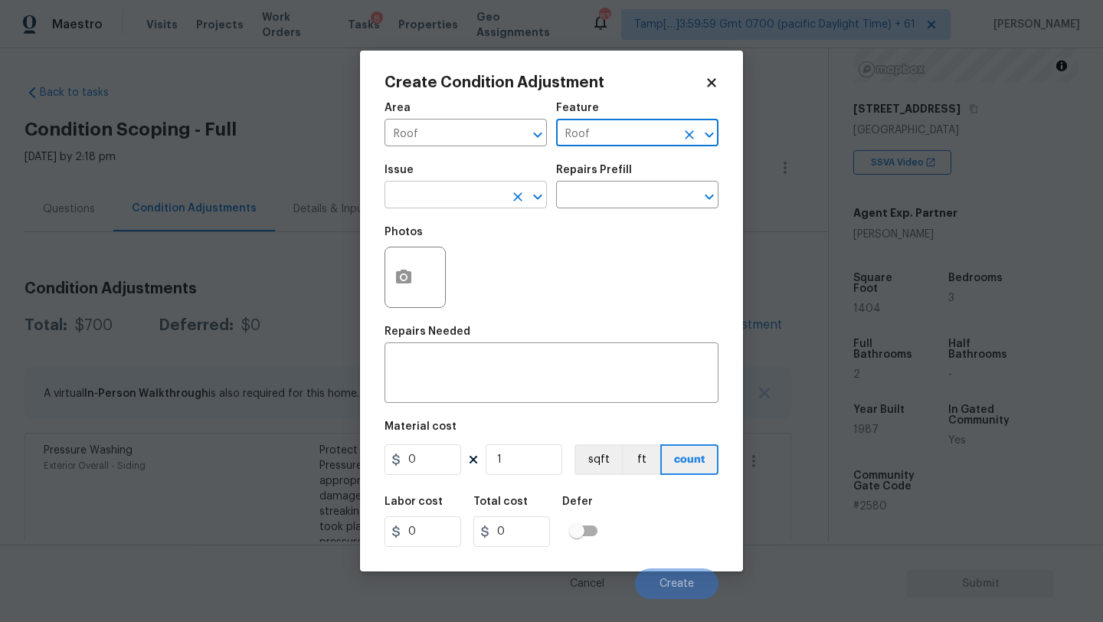
type input "Roof"
click at [473, 198] on input "text" at bounding box center [444, 197] width 119 height 24
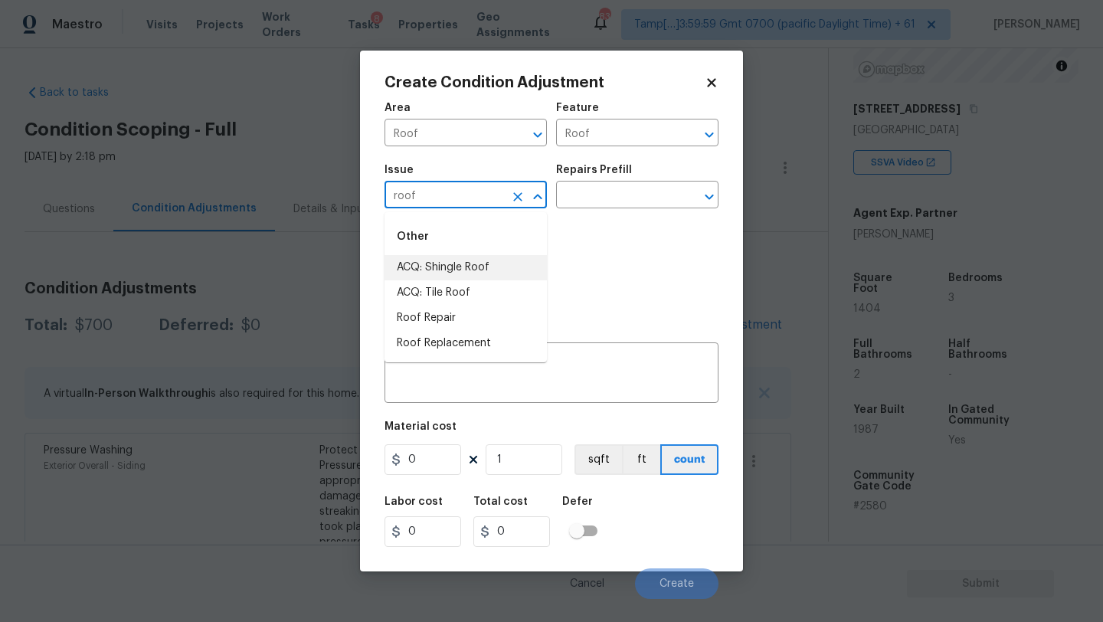
click at [471, 260] on li "ACQ: Shingle Roof" at bounding box center [466, 267] width 162 height 25
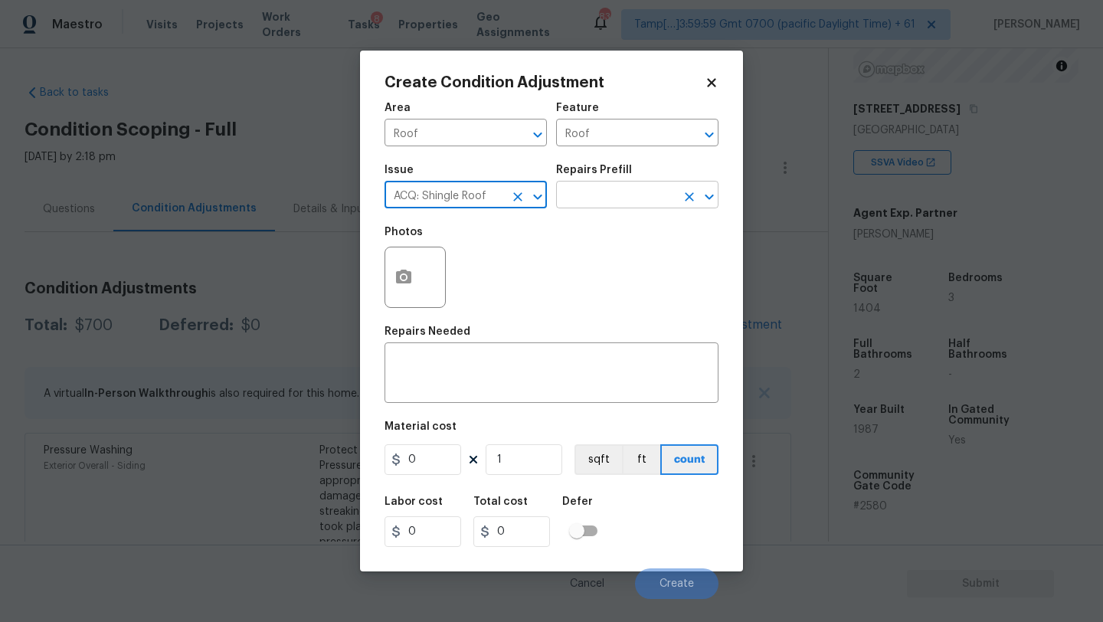
type input "ACQ: Shingle Roof"
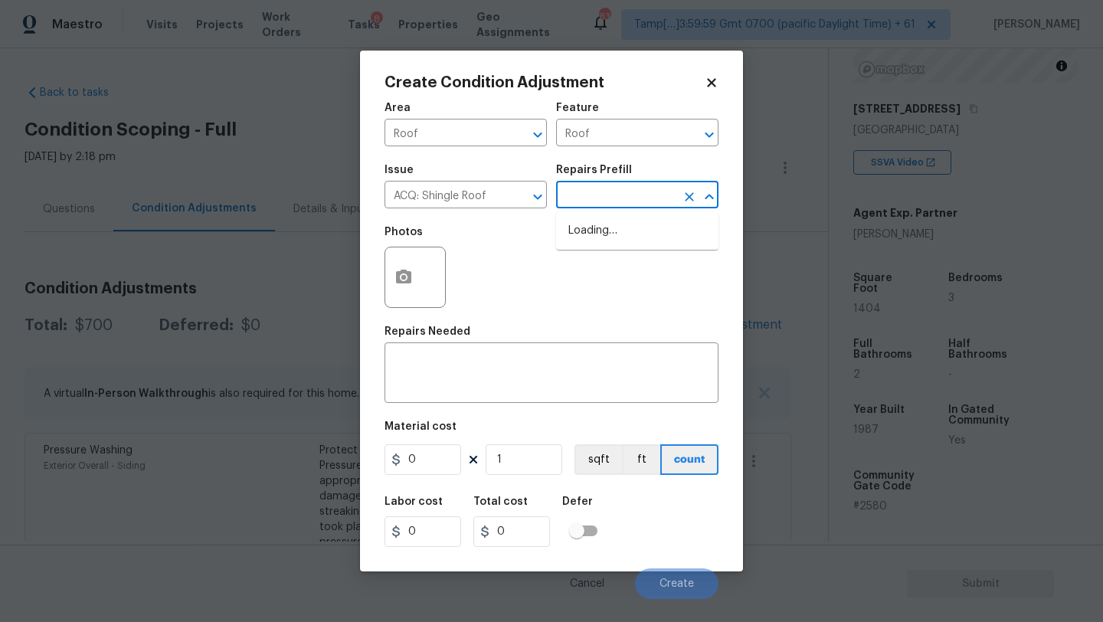
click at [594, 203] on input "text" at bounding box center [615, 197] width 119 height 24
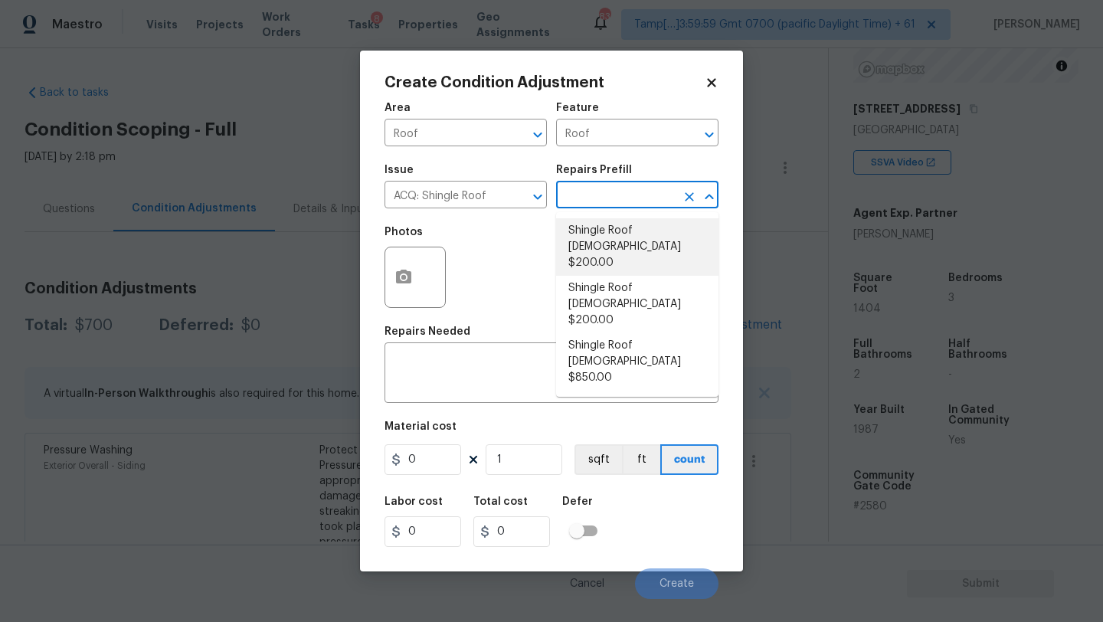
click at [600, 256] on li "Shingle Roof 0-10 Years Old $200.00" at bounding box center [637, 246] width 162 height 57
type input "Acquisition"
type textarea "Acquisition Scope: Shingle Roof 0-10 years in age maintenance."
type input "200"
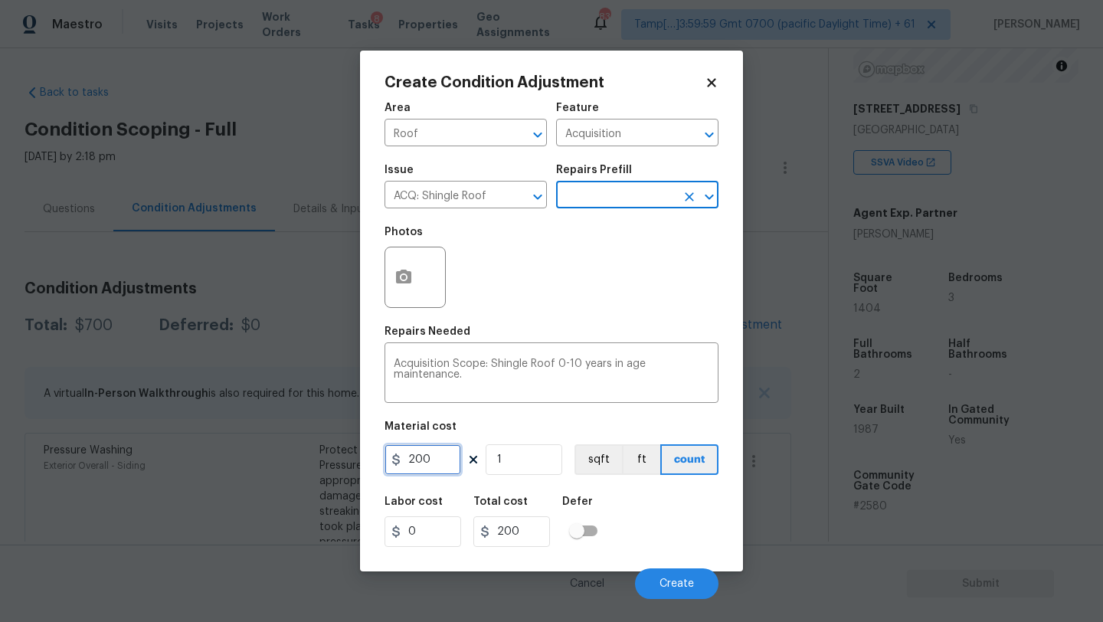
click at [432, 463] on input "200" at bounding box center [423, 459] width 77 height 31
type input "288"
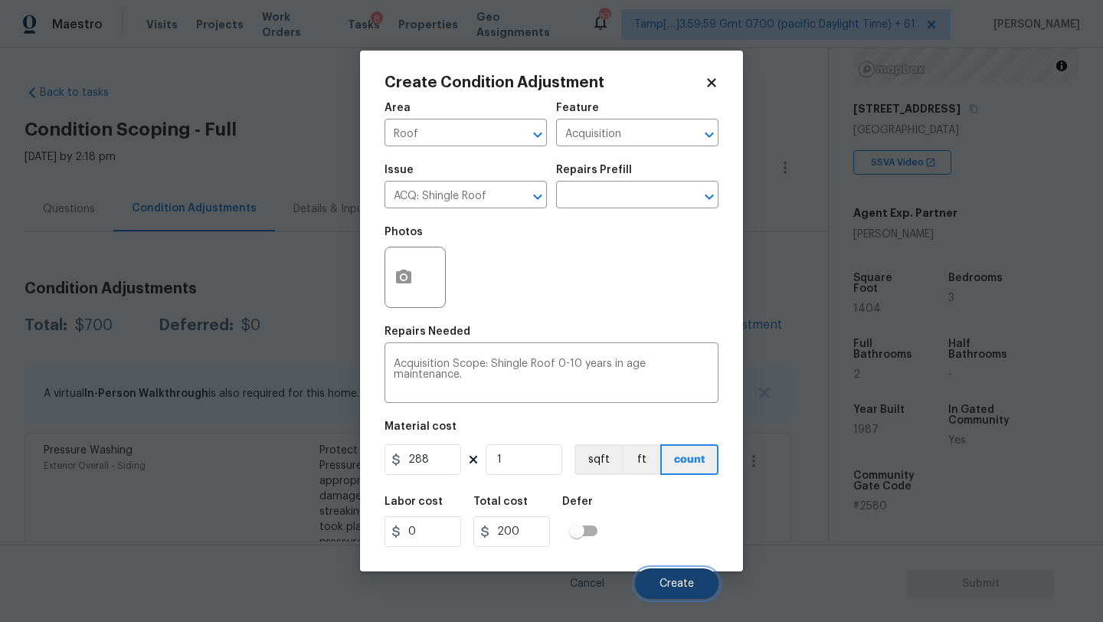
type input "288"
click at [673, 570] on button "Create" at bounding box center [676, 583] width 83 height 31
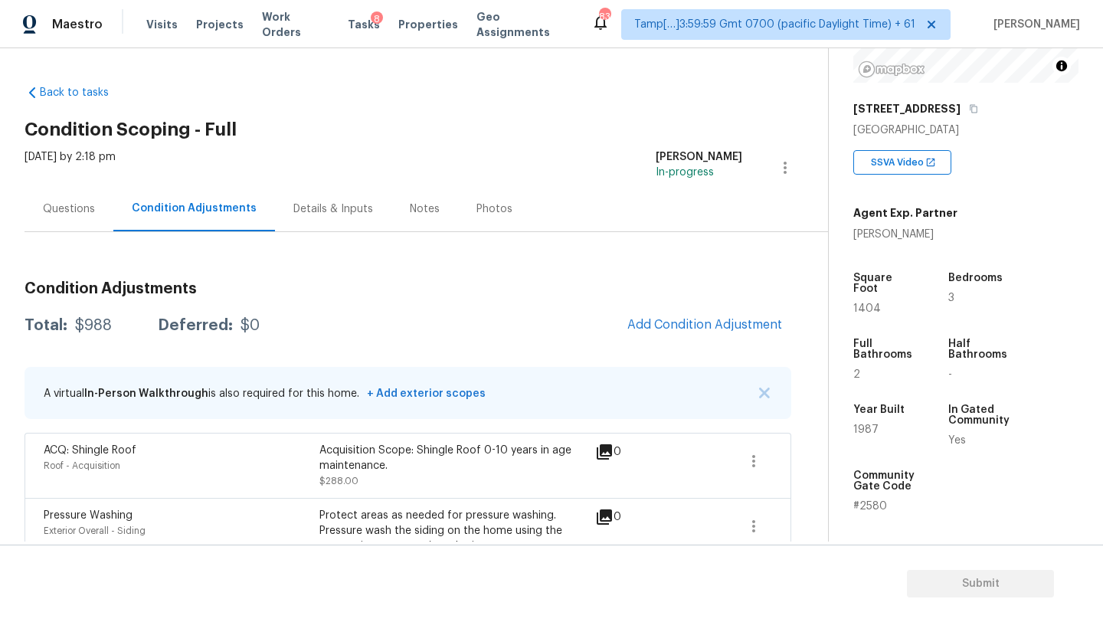
click at [453, 130] on h2 "Condition Scoping - Full" at bounding box center [427, 129] width 804 height 15
click at [694, 332] on button "Add Condition Adjustment" at bounding box center [704, 325] width 173 height 32
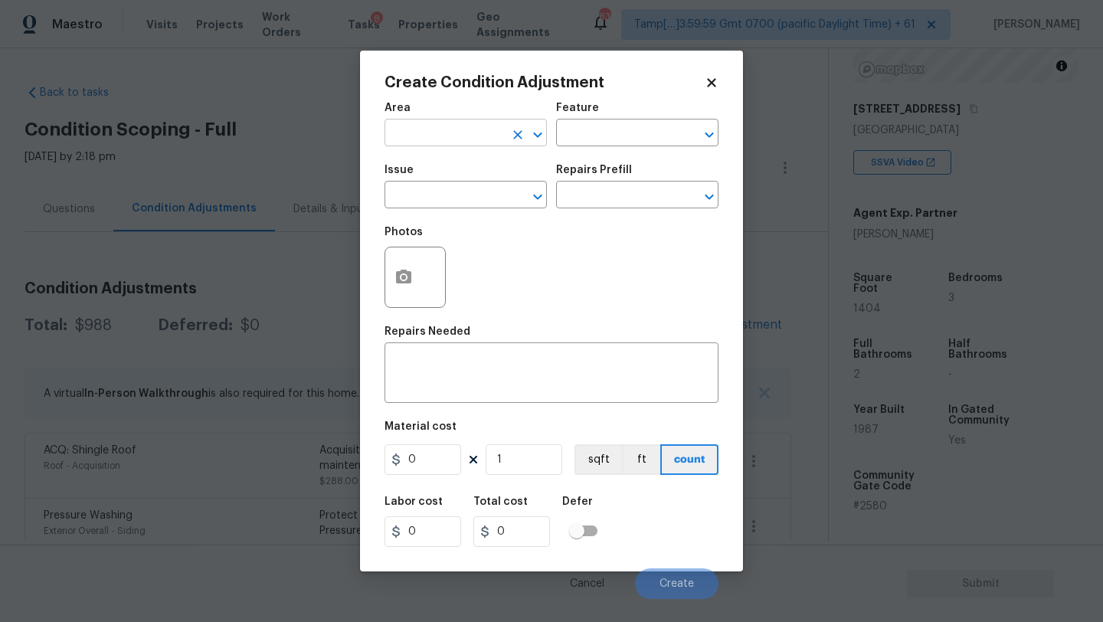
click at [423, 136] on input "text" at bounding box center [444, 135] width 119 height 24
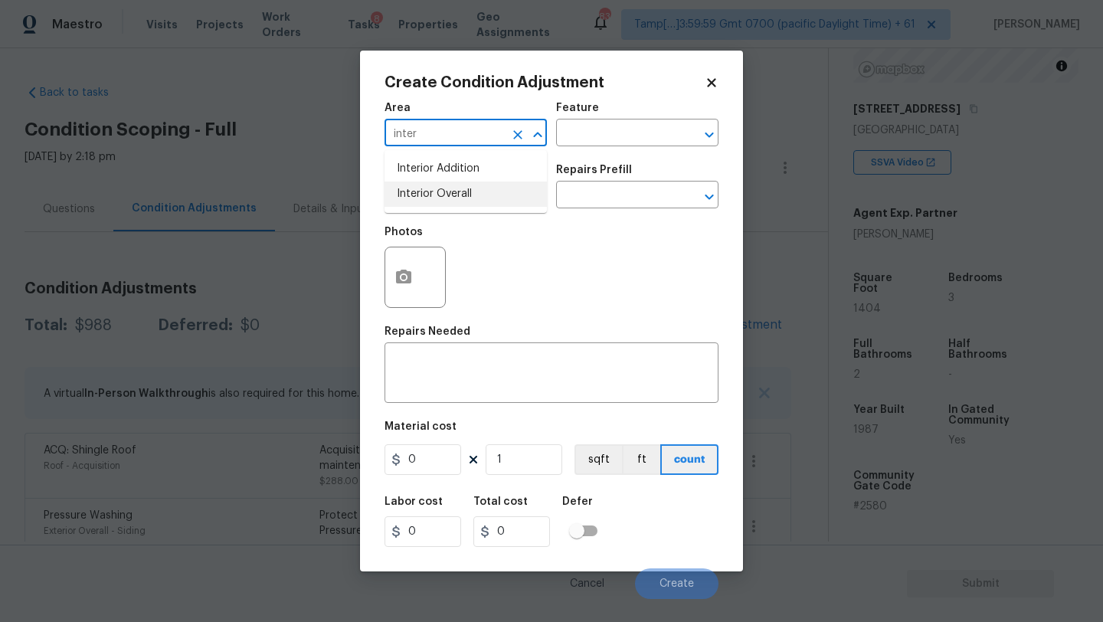
click at [432, 188] on li "Interior Overall" at bounding box center [466, 194] width 162 height 25
type input "Interior Overall"
click at [645, 118] on div "Feature" at bounding box center [637, 113] width 162 height 20
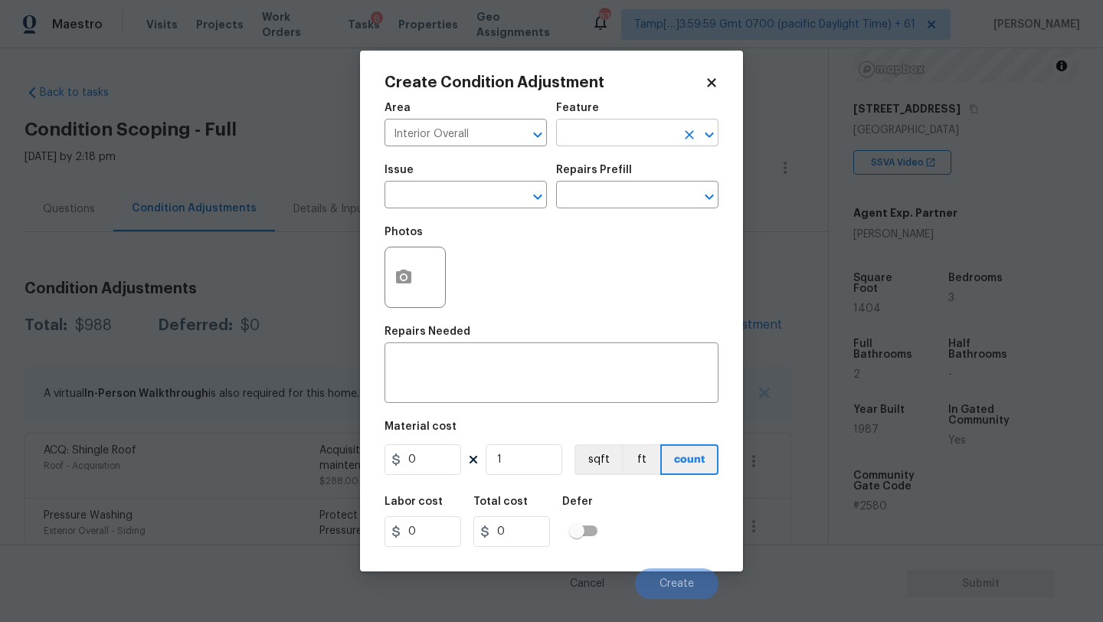
click at [643, 134] on input "text" at bounding box center [615, 135] width 119 height 24
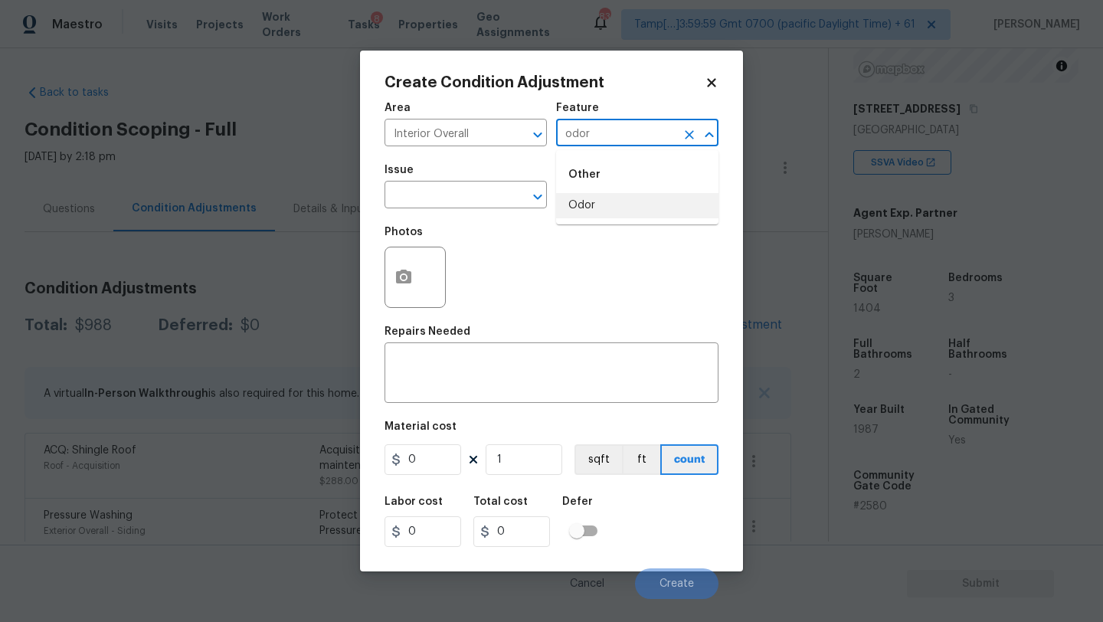
click at [608, 201] on li "Odor" at bounding box center [637, 205] width 162 height 25
type input "Odor"
click at [417, 201] on input "text" at bounding box center [444, 197] width 119 height 24
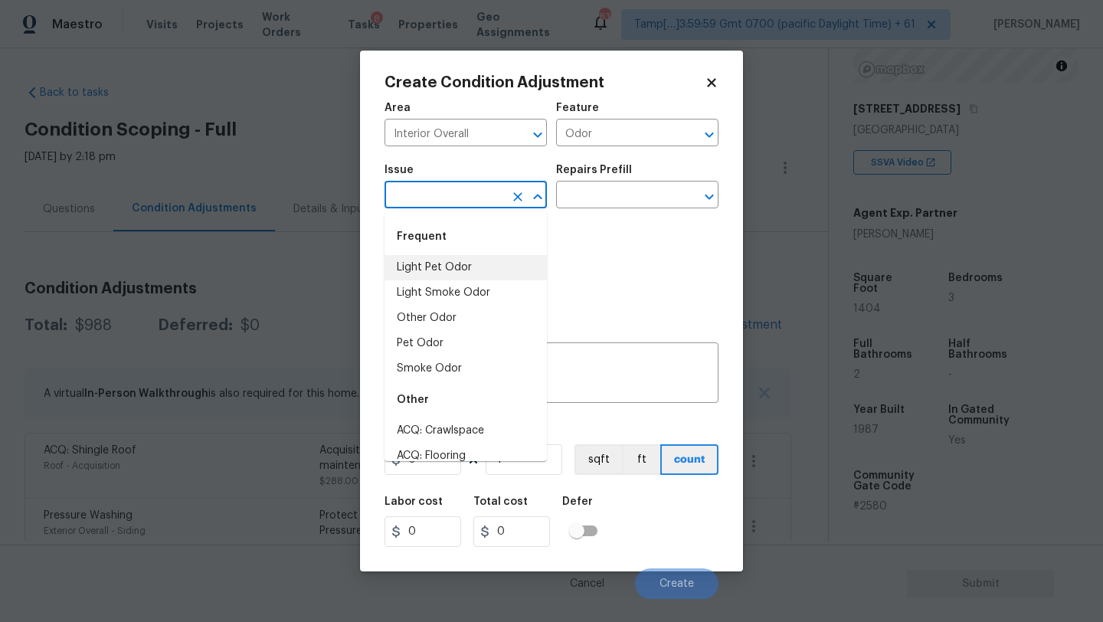
click at [424, 276] on li "Light Pet Odor" at bounding box center [466, 267] width 162 height 25
type input "Light Pet Odor"
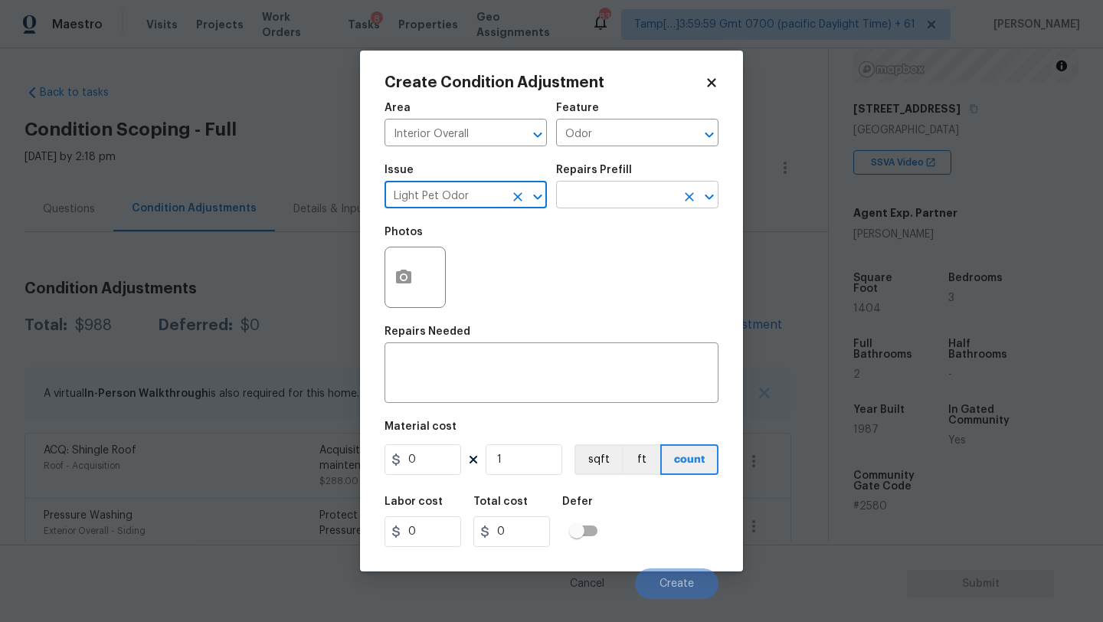
click at [603, 206] on input "text" at bounding box center [615, 197] width 119 height 24
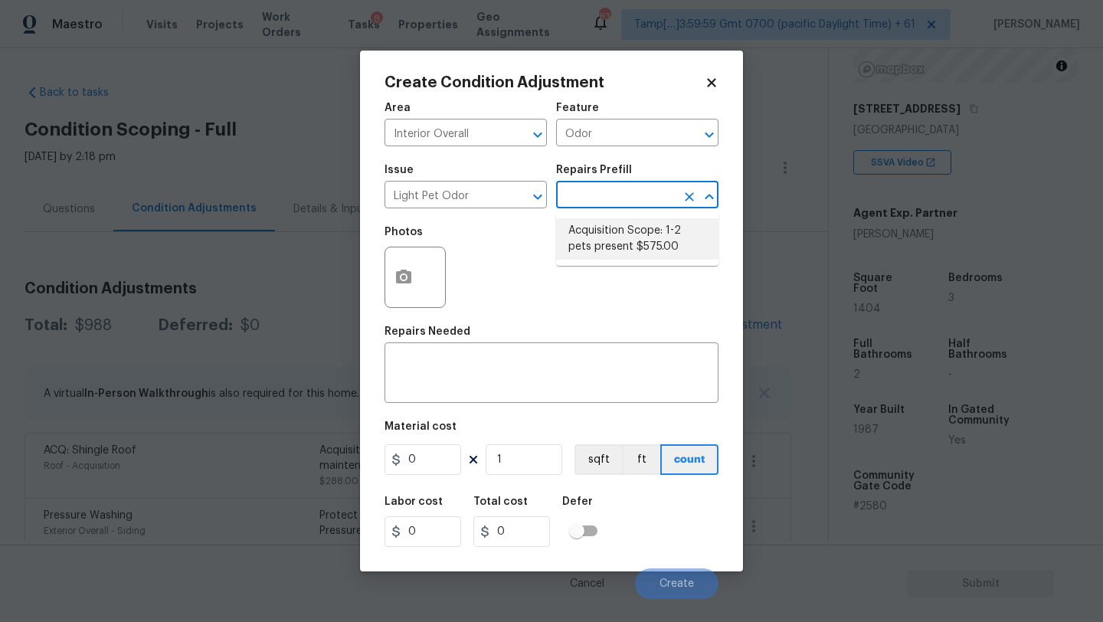
click at [599, 247] on li "Acquisition Scope: 1-2 pets present $575.00" at bounding box center [637, 238] width 162 height 41
type textarea "Acquisition Scope: 1-2 pets present"
type input "575"
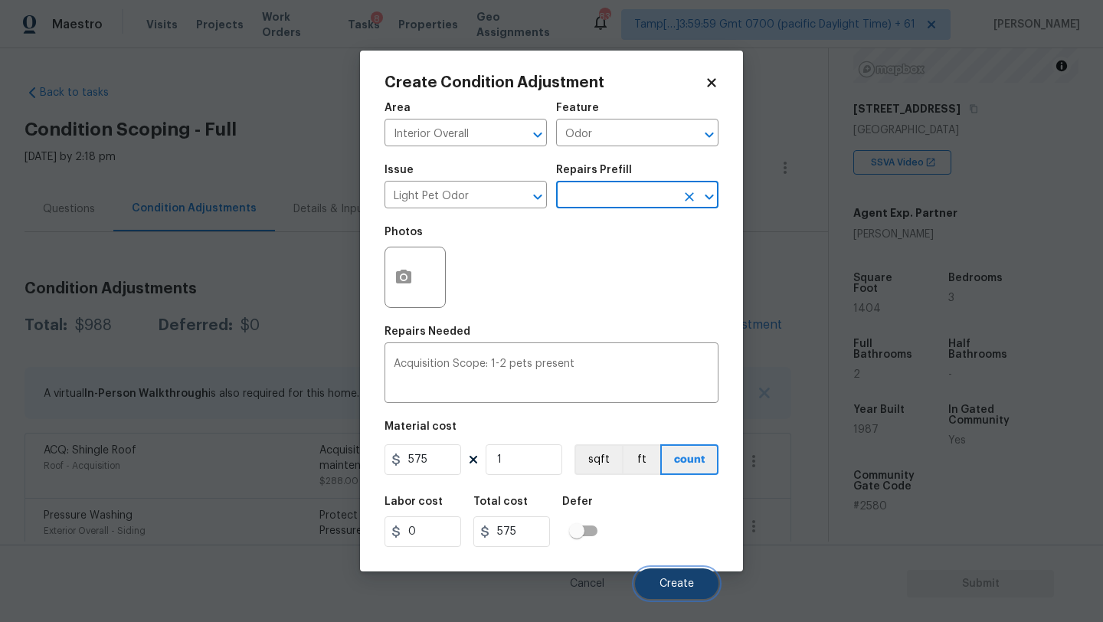
click at [678, 573] on button "Create" at bounding box center [676, 583] width 83 height 31
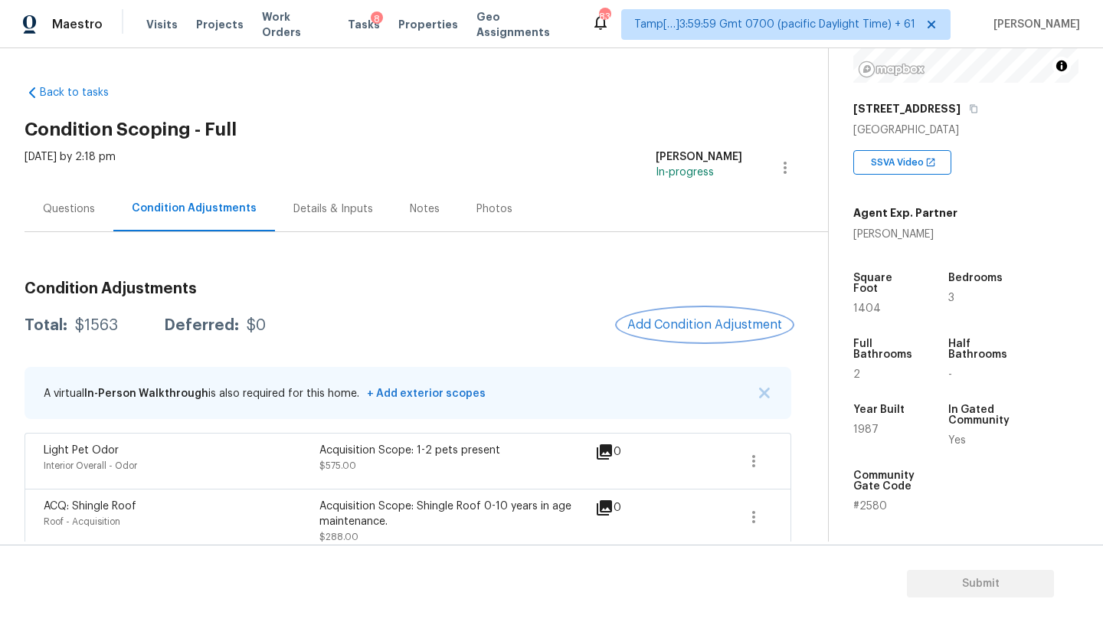
scroll to position [71, 0]
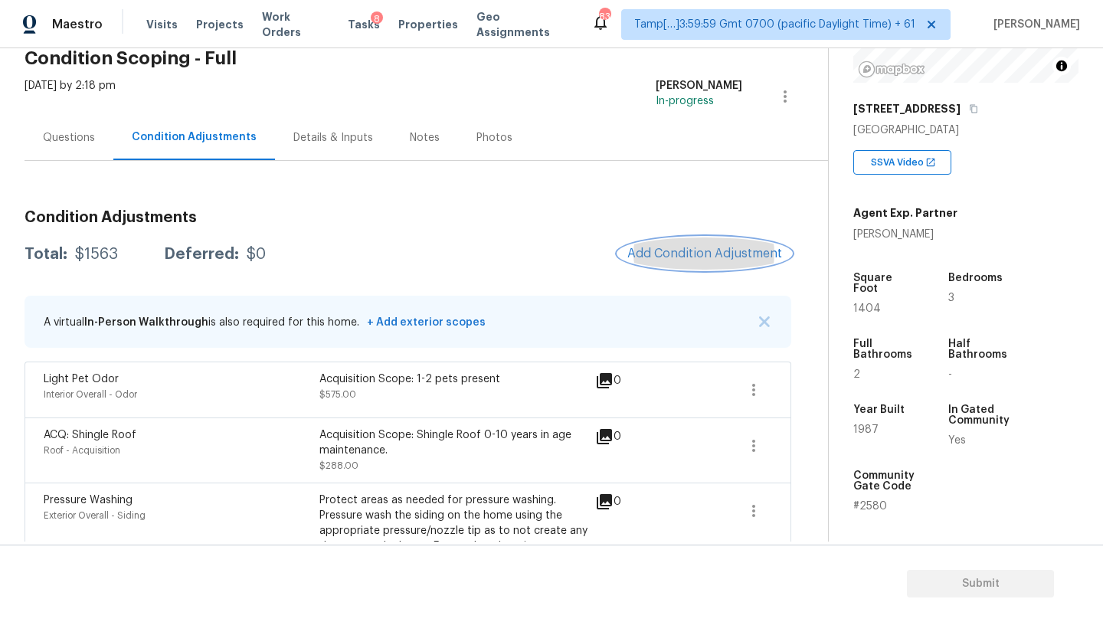
click at [696, 267] on button "Add Condition Adjustment" at bounding box center [704, 253] width 173 height 32
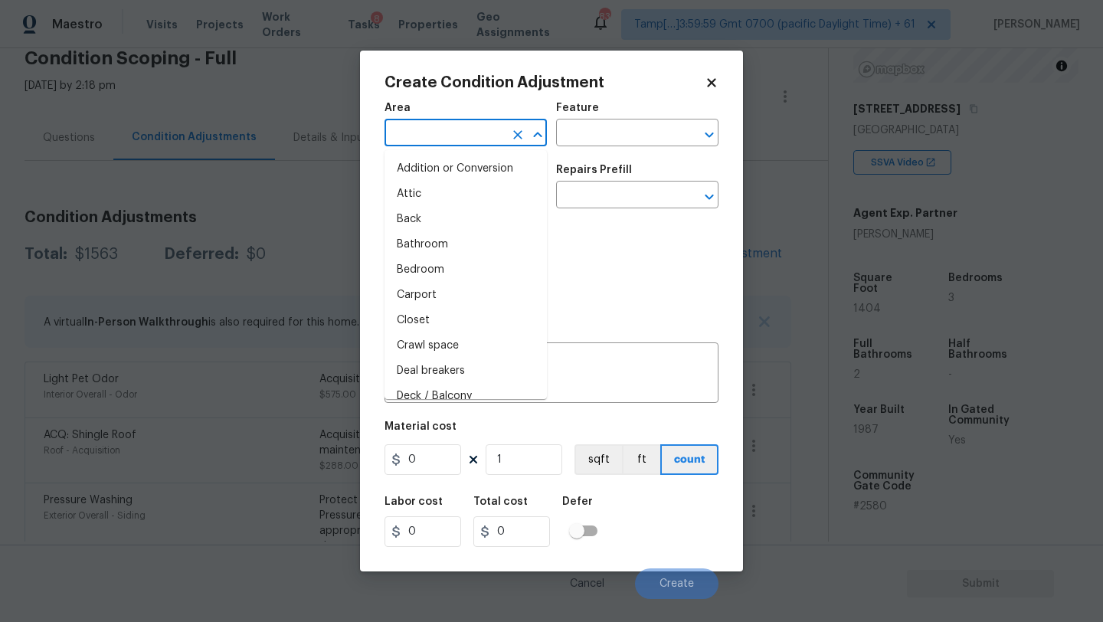
click at [475, 123] on input "text" at bounding box center [444, 135] width 119 height 24
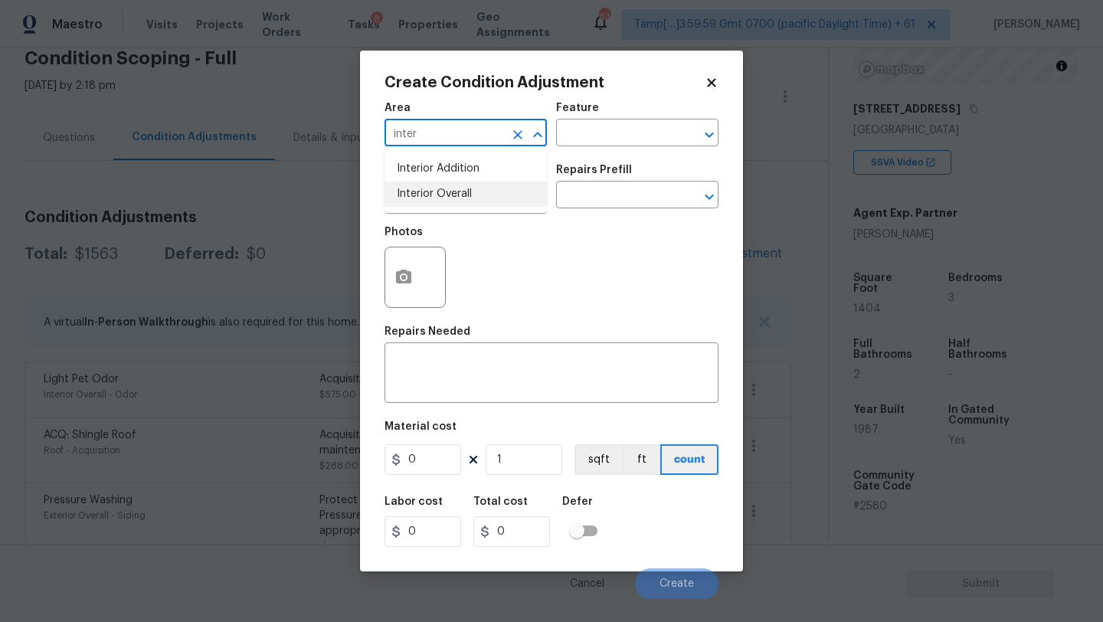
click at [477, 196] on li "Interior Overall" at bounding box center [466, 194] width 162 height 25
type input "Interior Overall"
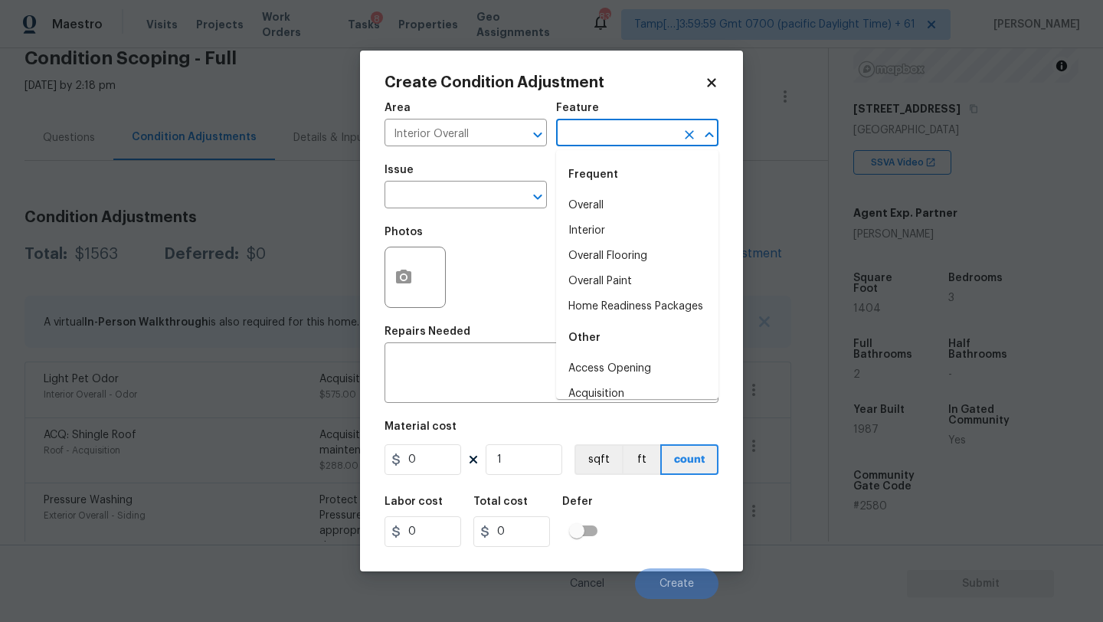
click at [571, 142] on input "text" at bounding box center [615, 135] width 119 height 24
click at [585, 264] on li "Overall Flooring" at bounding box center [637, 256] width 162 height 25
type input "Overall Flooring"
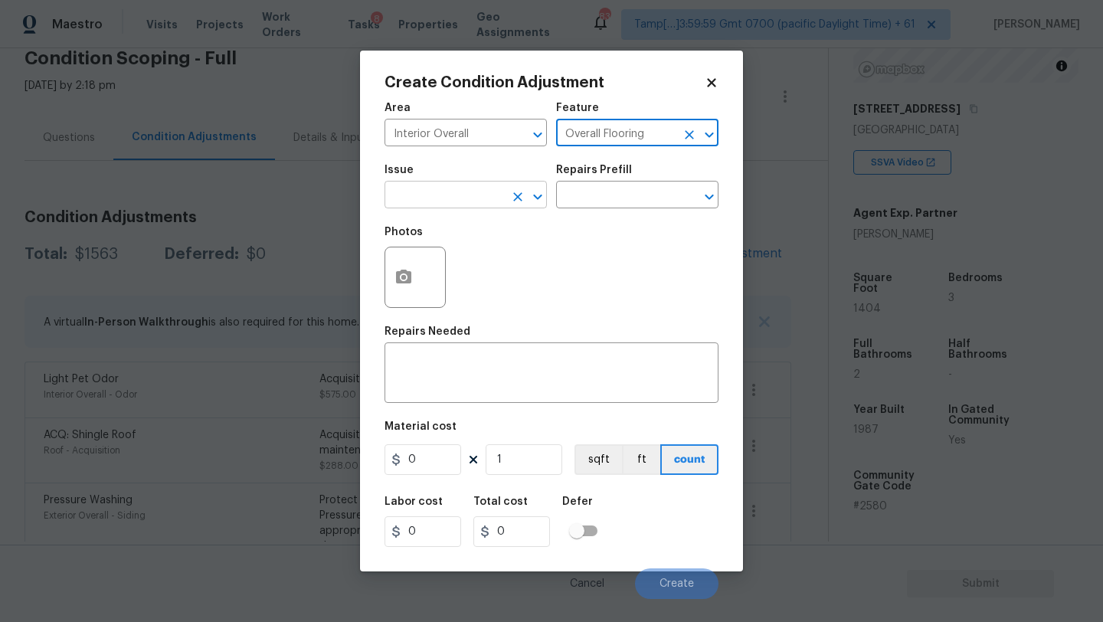
click at [465, 205] on input "text" at bounding box center [444, 197] width 119 height 24
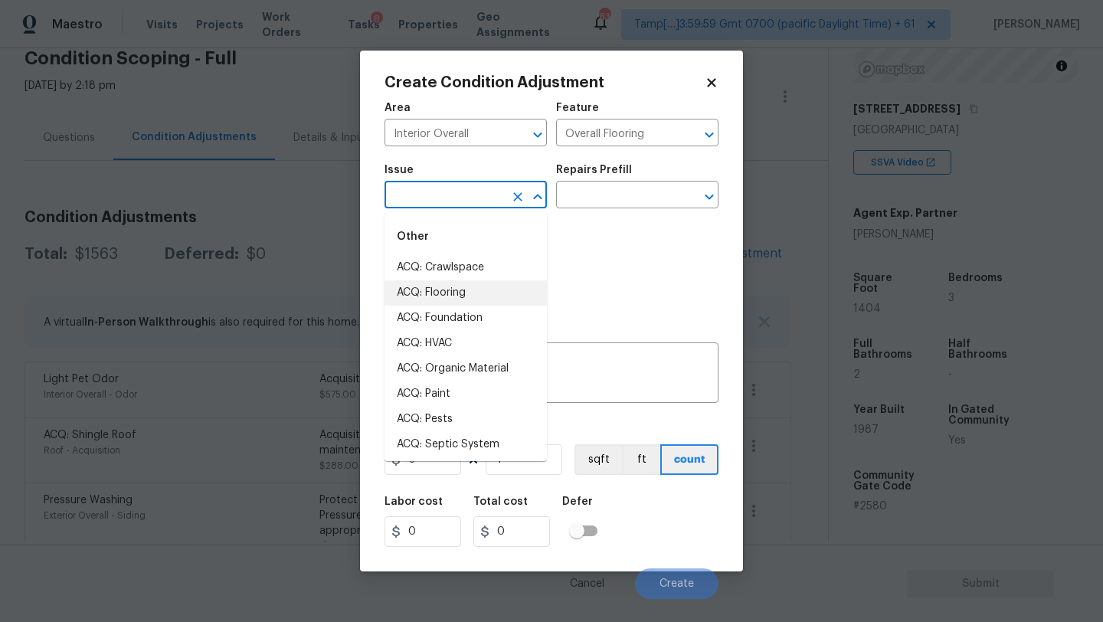
click at [462, 297] on li "ACQ: Flooring" at bounding box center [466, 292] width 162 height 25
type input "ACQ: Flooring"
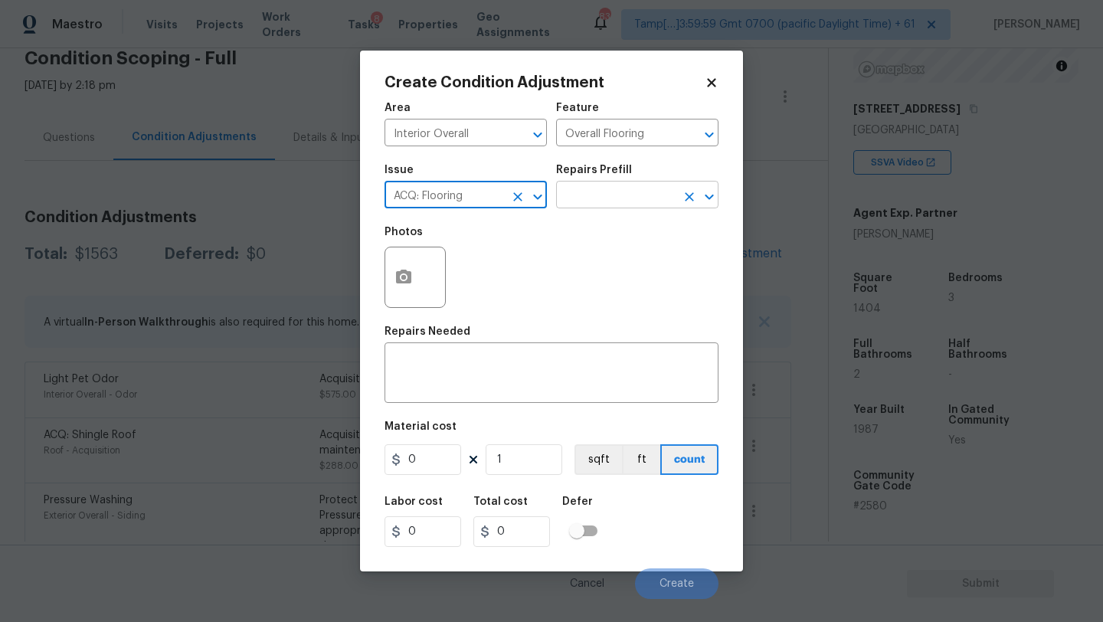
click at [625, 202] on input "text" at bounding box center [615, 197] width 119 height 24
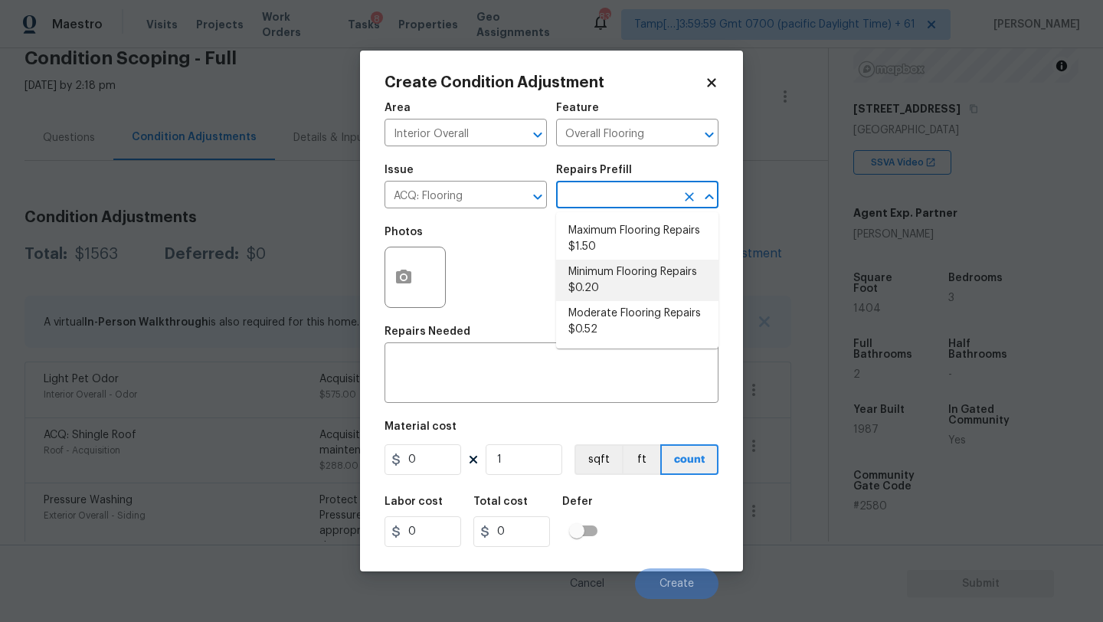
click at [611, 273] on li "Minimum Flooring Repairs $0.20" at bounding box center [637, 280] width 162 height 41
type input "Acquisition"
type textarea "Acquisition Scope: Minimum flooring repairs"
type input "0.2"
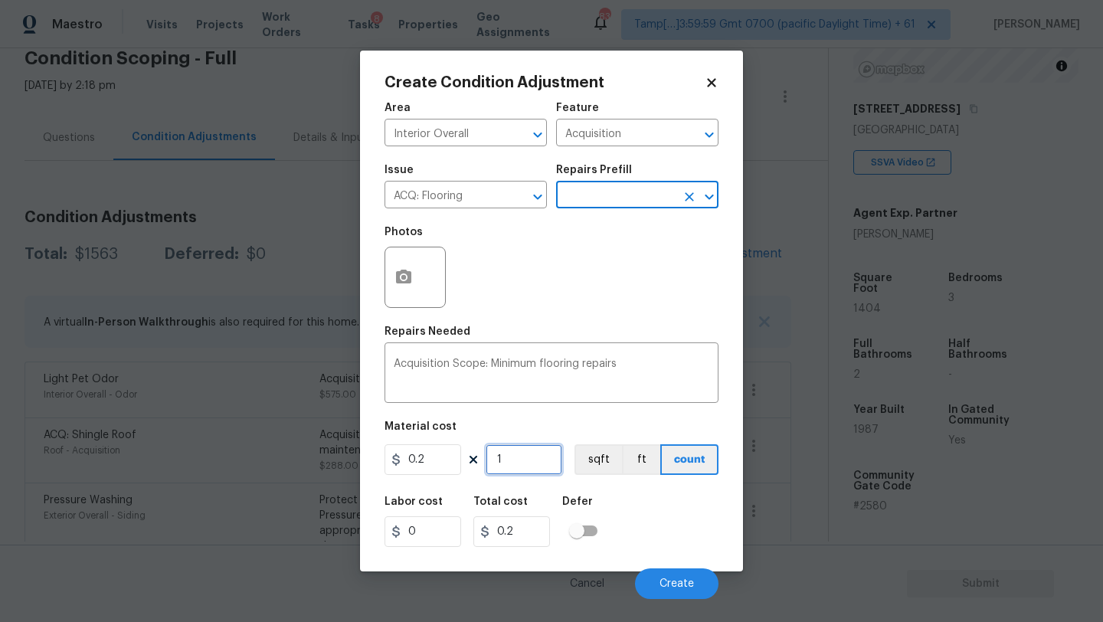
click at [516, 465] on input "1" at bounding box center [524, 459] width 77 height 31
type input "14"
type input "2.8"
type input "140"
type input "28"
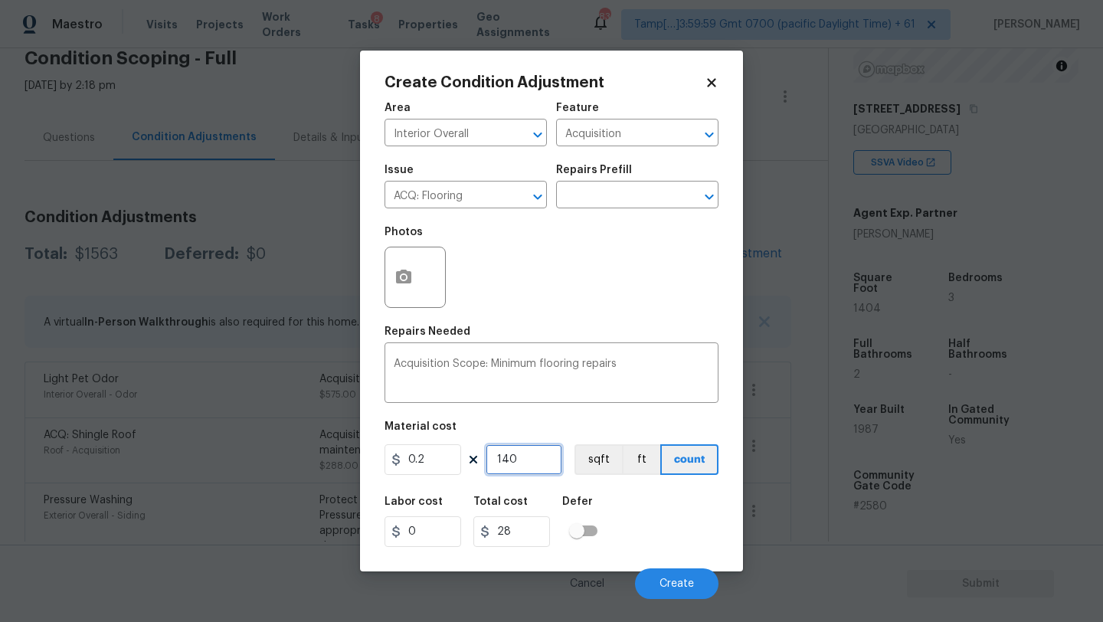
type input "1404"
type input "280.8"
type input "1404"
click at [666, 575] on button "Create" at bounding box center [676, 583] width 83 height 31
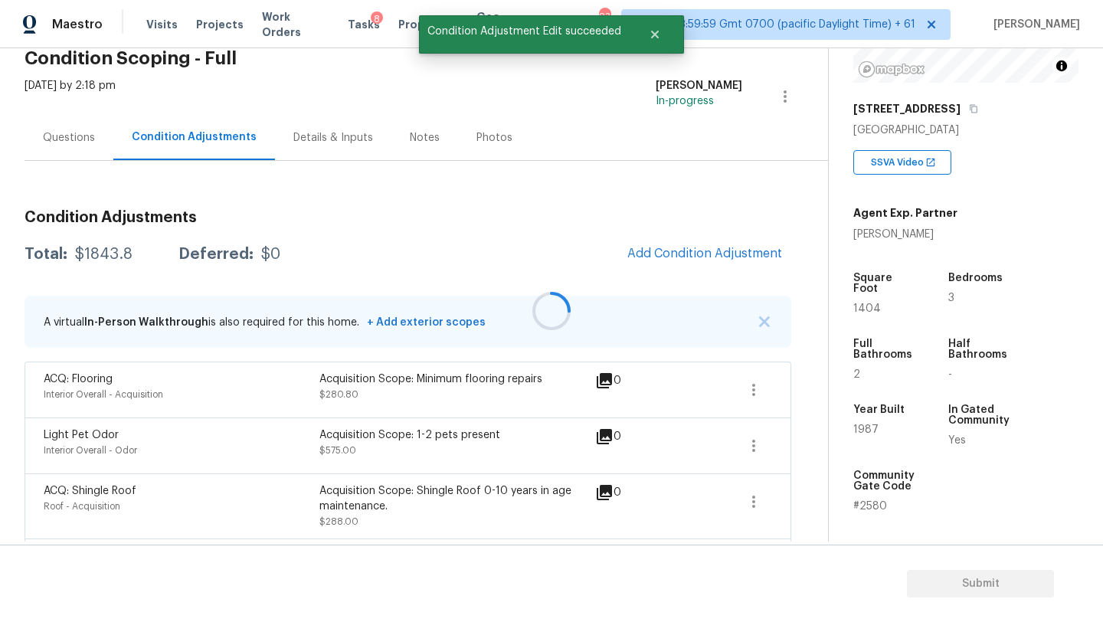
click at [689, 247] on div at bounding box center [551, 311] width 1103 height 622
click at [689, 250] on span "Add Condition Adjustment" at bounding box center [704, 254] width 155 height 14
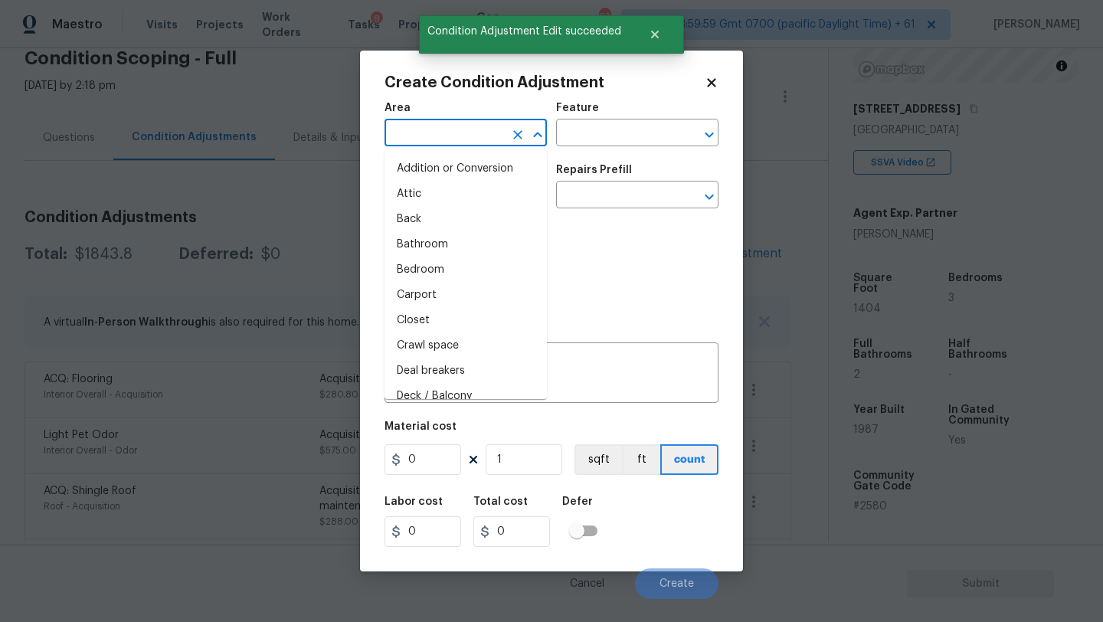
click at [470, 133] on input "text" at bounding box center [444, 135] width 119 height 24
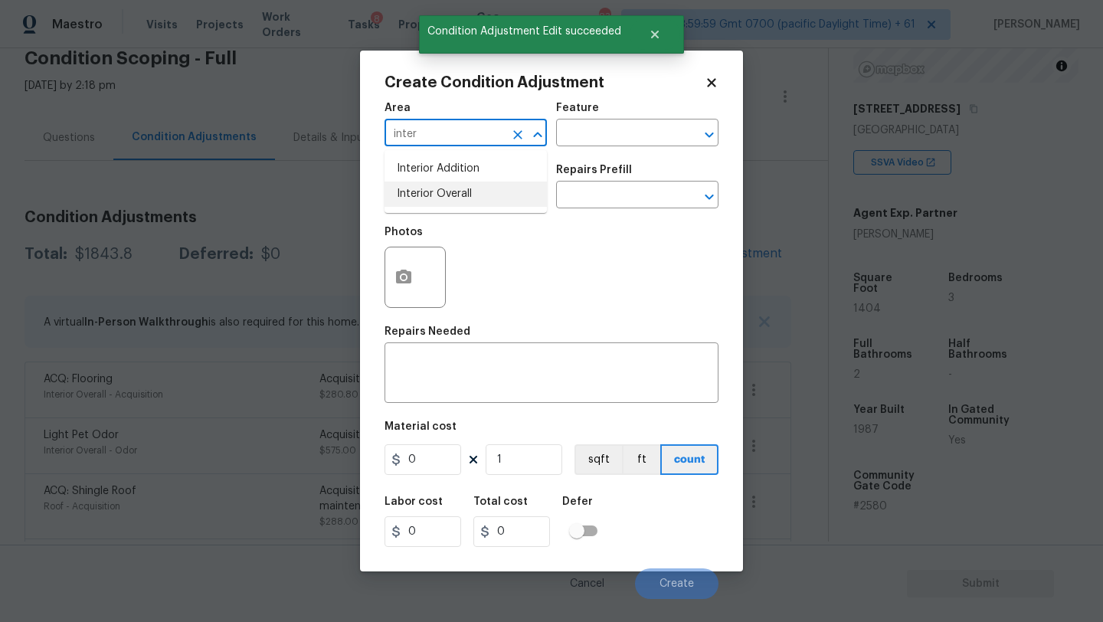
click at [480, 188] on li "Interior Overall" at bounding box center [466, 194] width 162 height 25
type input "Interior Overall"
click at [600, 139] on input "text" at bounding box center [615, 135] width 119 height 24
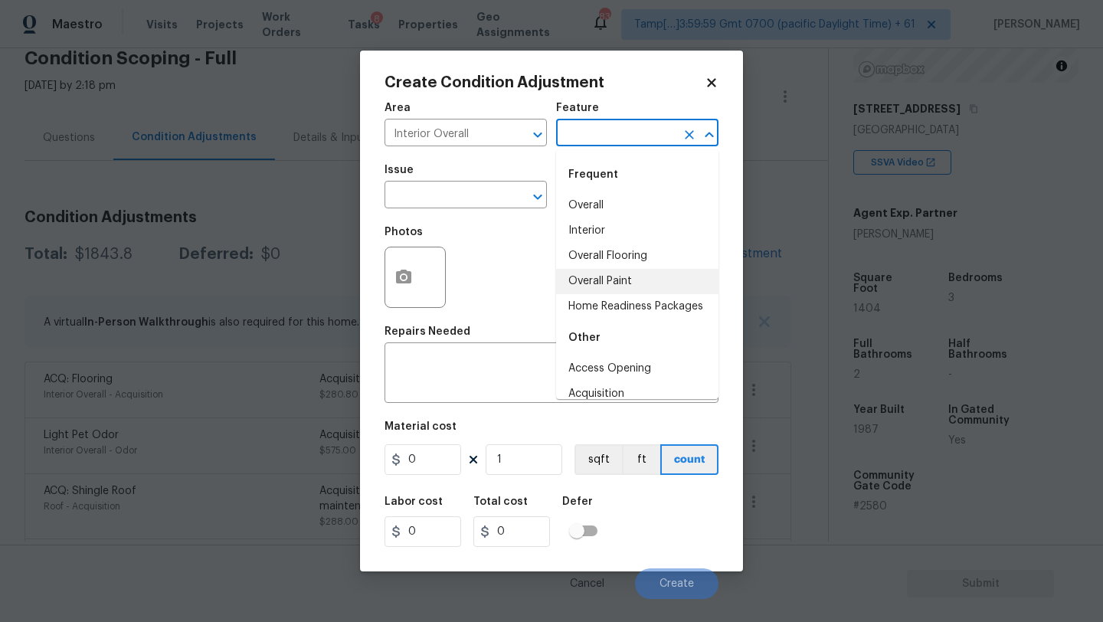
click at [604, 281] on li "Overall Paint" at bounding box center [637, 281] width 162 height 25
type input "Overall Paint"
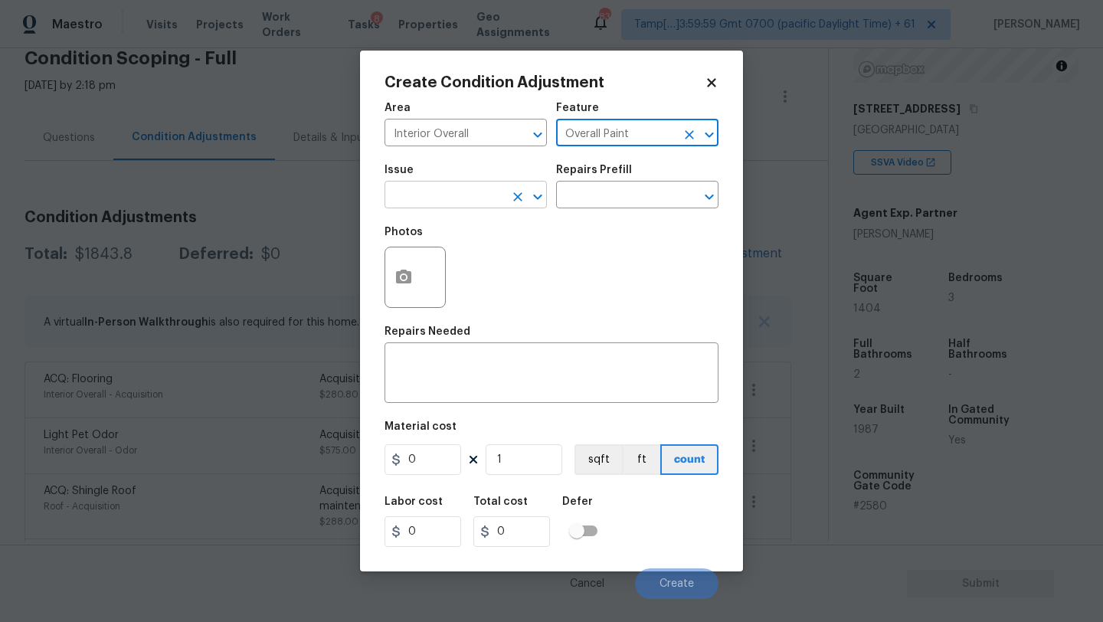
click at [463, 194] on input "text" at bounding box center [444, 197] width 119 height 24
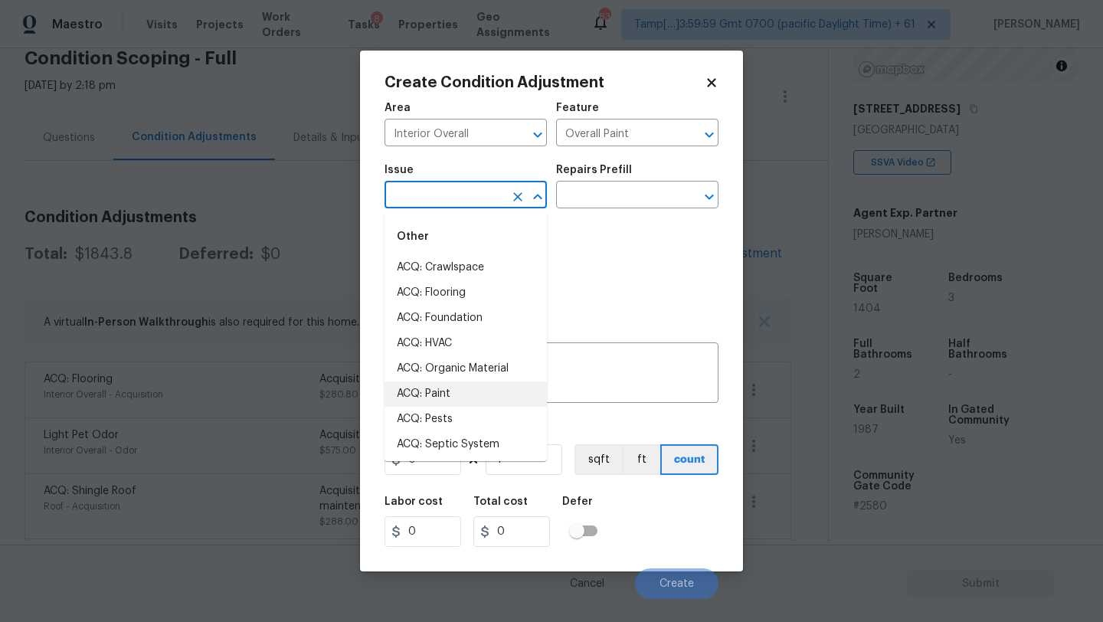
click at [431, 402] on li "ACQ: Paint" at bounding box center [466, 393] width 162 height 25
type input "ACQ: Paint"
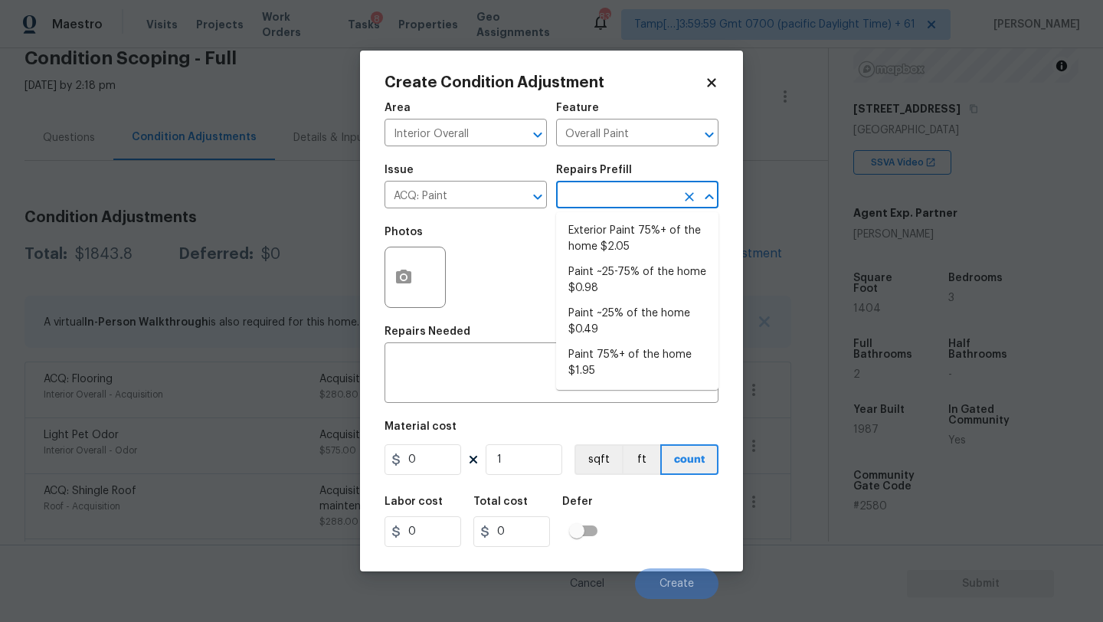
click at [606, 208] on input "text" at bounding box center [615, 197] width 119 height 24
click at [611, 309] on li "Paint ~25% of the home $0.49" at bounding box center [637, 321] width 162 height 41
type input "Acquisition"
type textarea "Acquisition Scope: ~25% of the home needs interior paint"
type input "0.49"
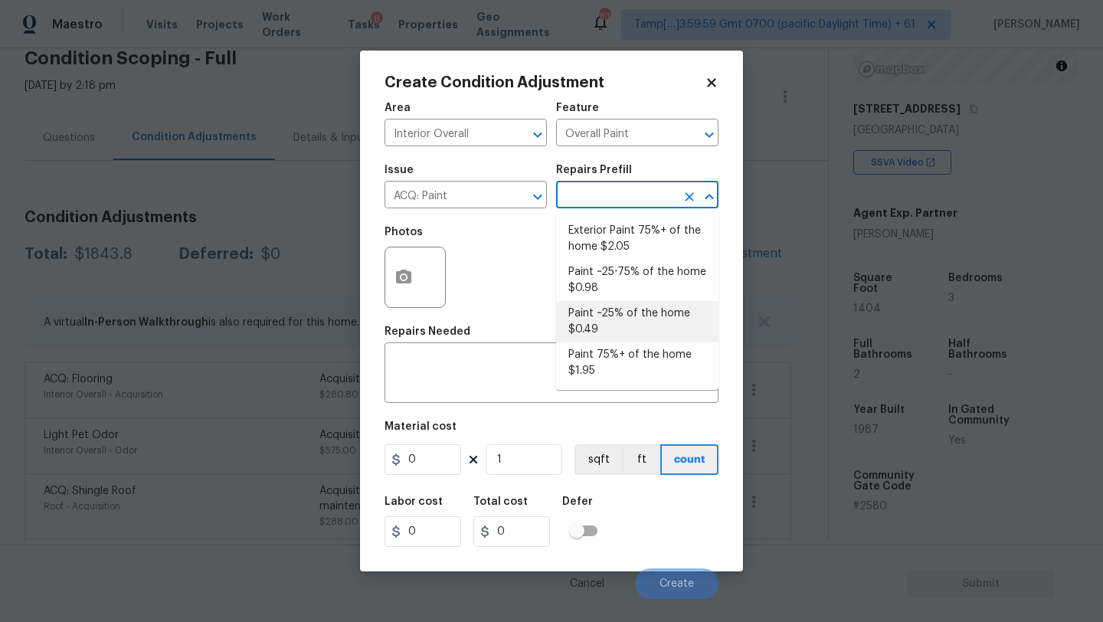
type input "0.49"
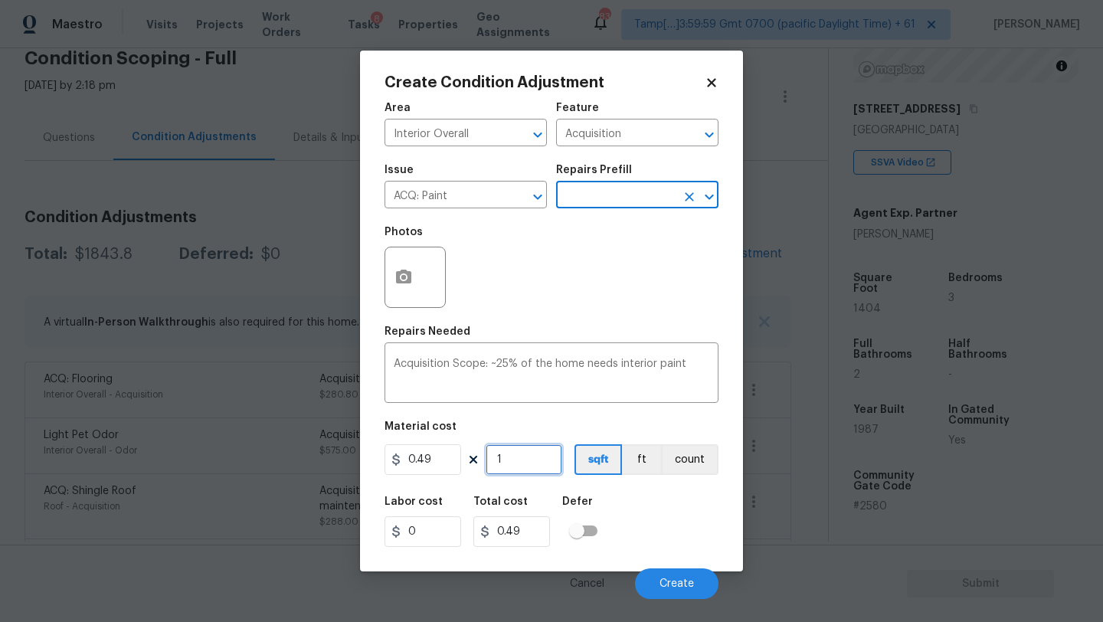
click at [519, 466] on input "1" at bounding box center [524, 459] width 77 height 31
type input "14"
type input "6.86"
type input "140"
type input "68.6"
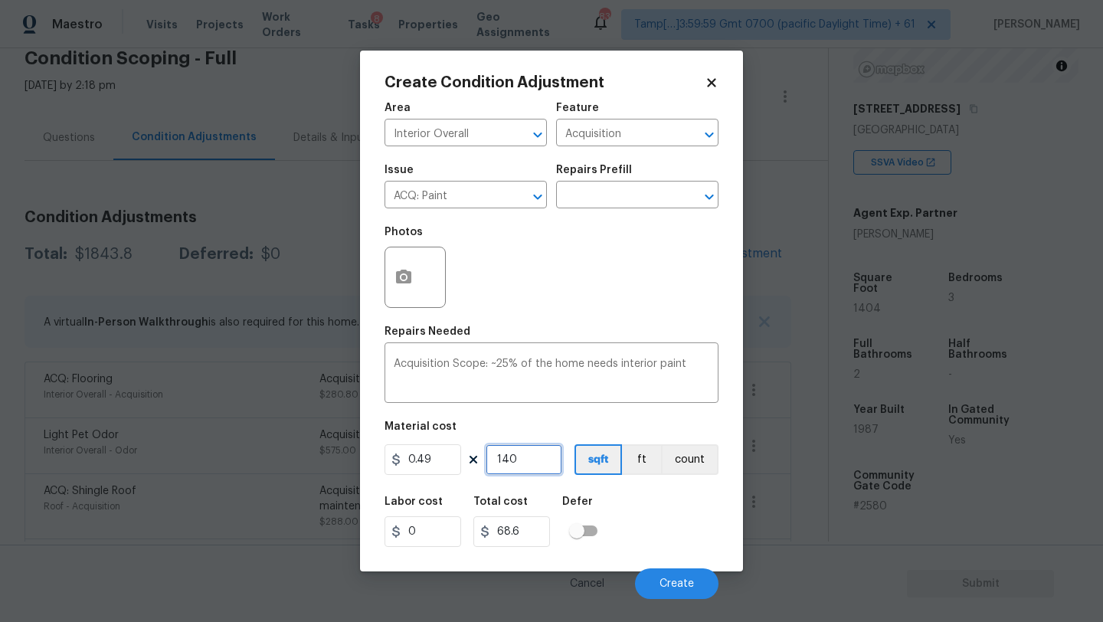
type input "1404"
type input "687.96"
type input "1404"
click at [653, 529] on div "Labor cost 0 Total cost 687.96 Defer" at bounding box center [552, 521] width 334 height 69
click at [660, 580] on span "Create" at bounding box center [677, 583] width 34 height 11
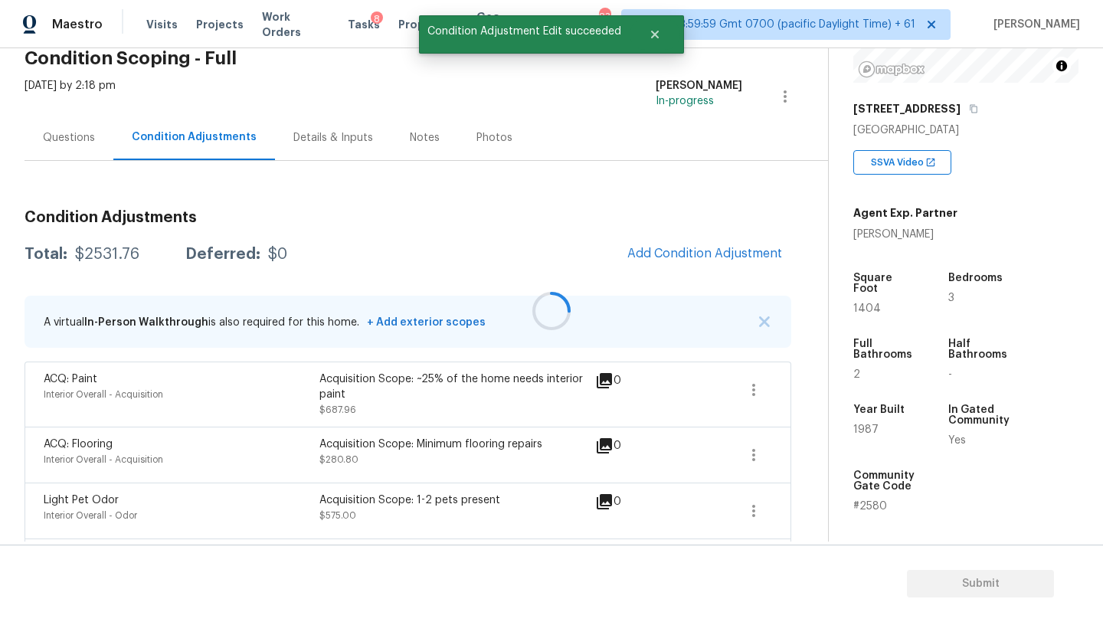
click at [691, 260] on div at bounding box center [551, 311] width 1103 height 622
click at [691, 260] on button "Add Condition Adjustment" at bounding box center [704, 253] width 173 height 32
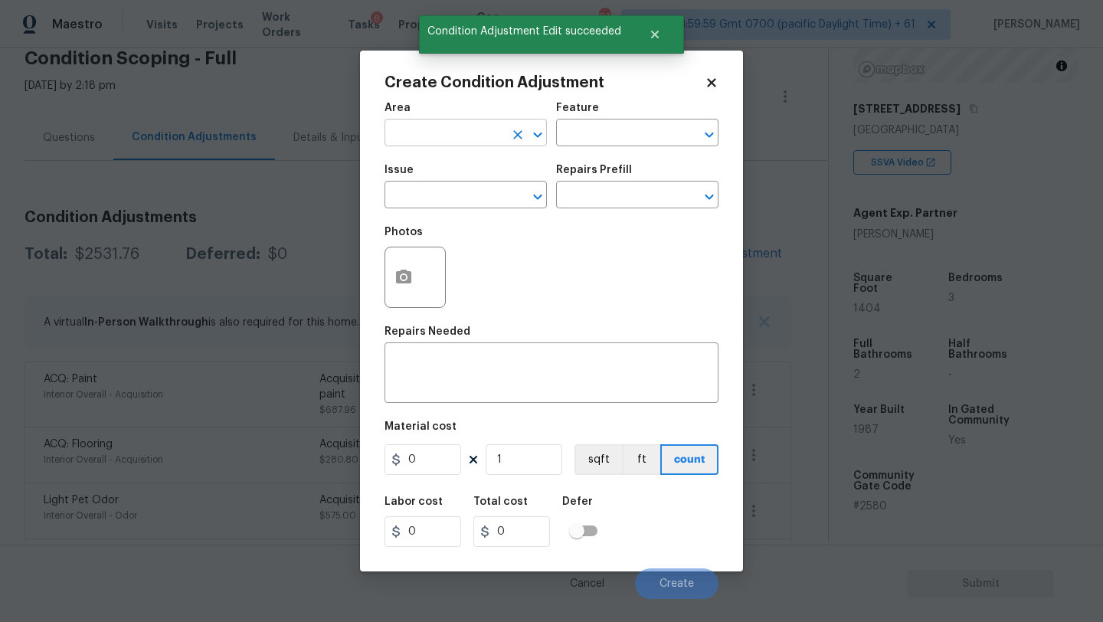
click at [441, 126] on input "text" at bounding box center [444, 135] width 119 height 24
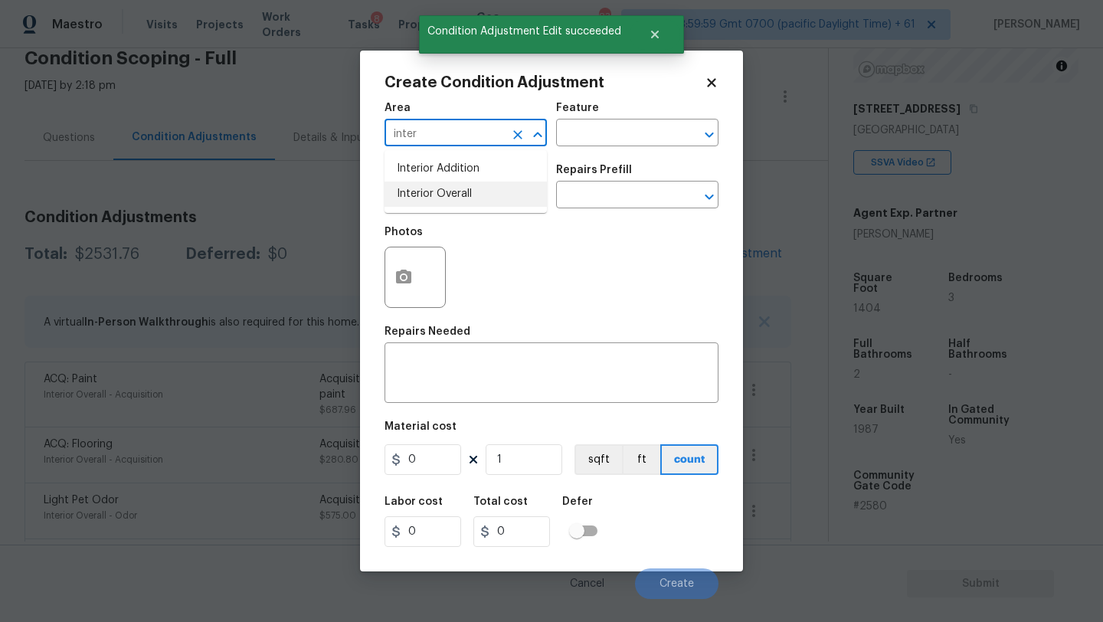
click at [453, 189] on li "Interior Overall" at bounding box center [466, 194] width 162 height 25
type input "Interior Overall"
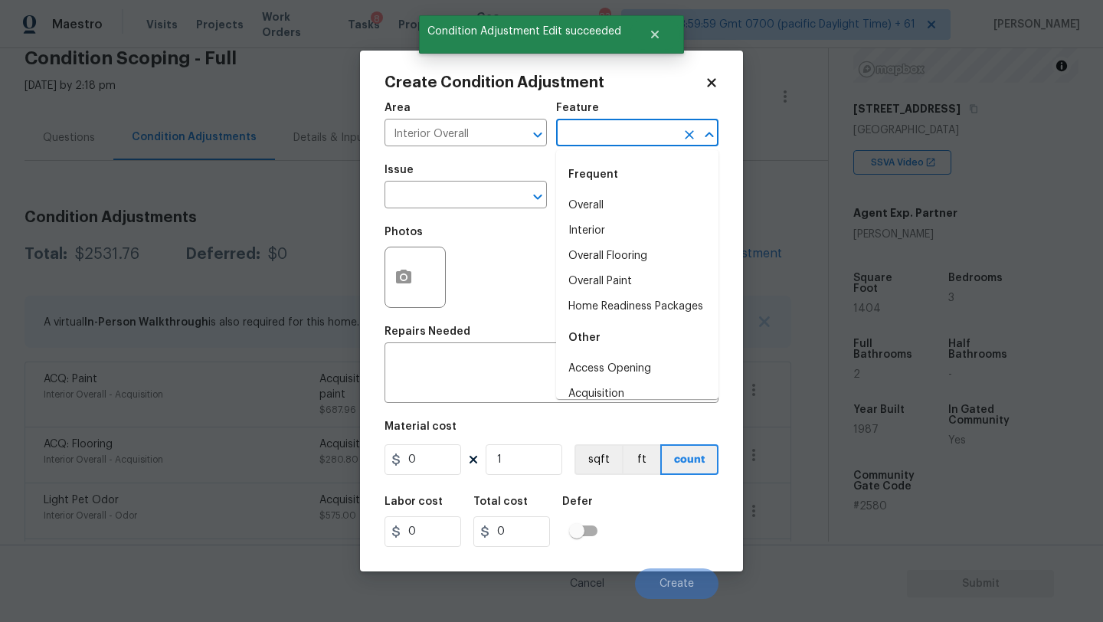
click at [588, 142] on input "text" at bounding box center [615, 135] width 119 height 24
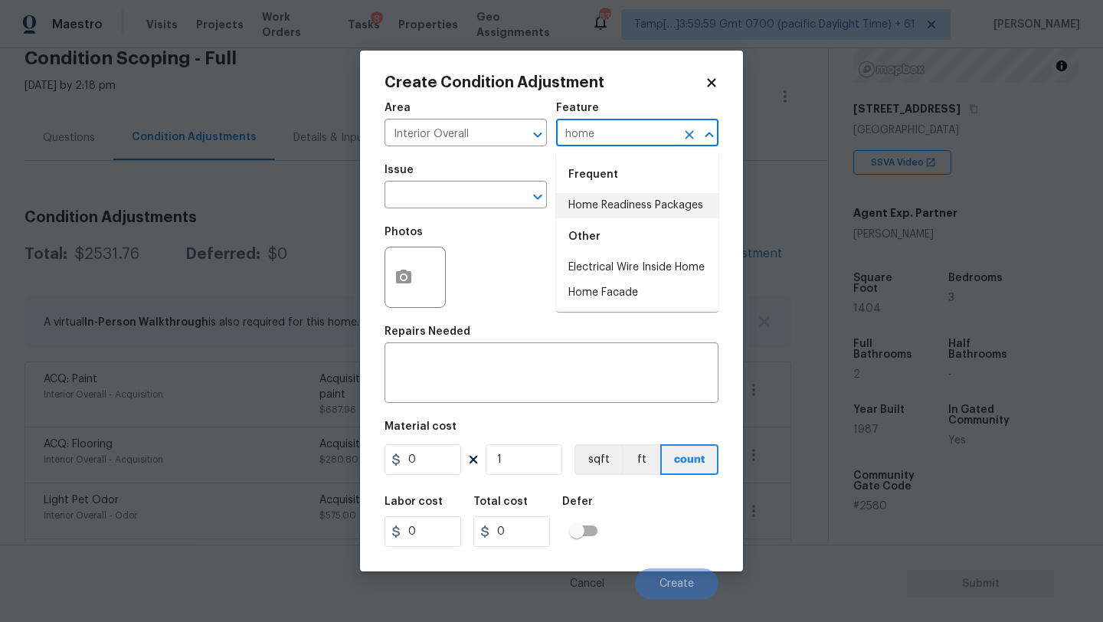
click at [594, 201] on li "Home Readiness Packages" at bounding box center [637, 205] width 162 height 25
type input "Home Readiness Packages"
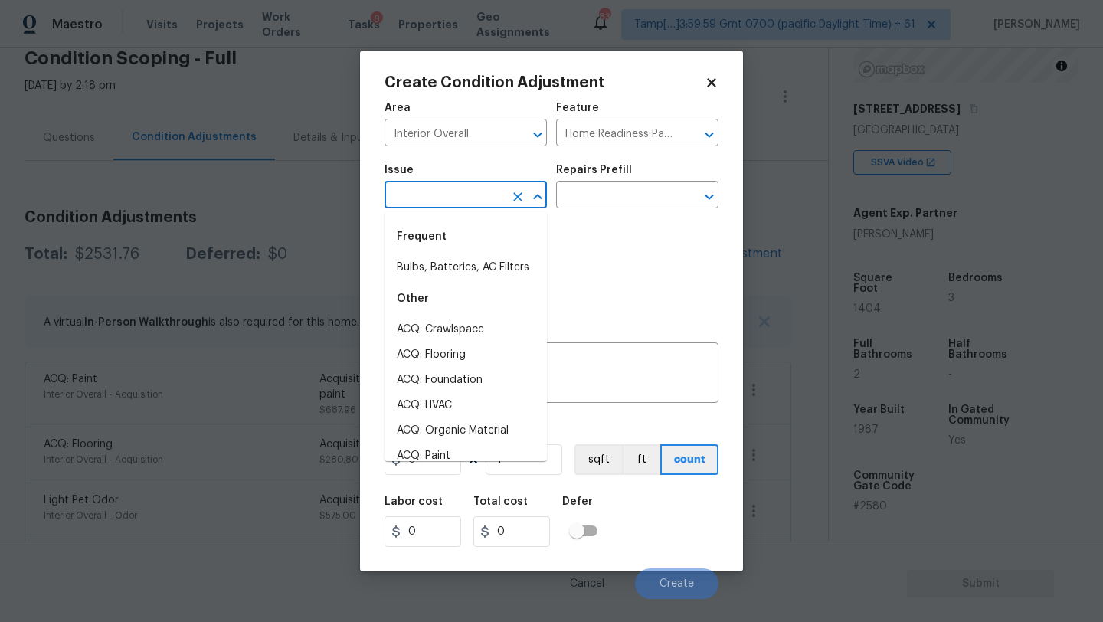
click at [466, 201] on input "text" at bounding box center [444, 197] width 119 height 24
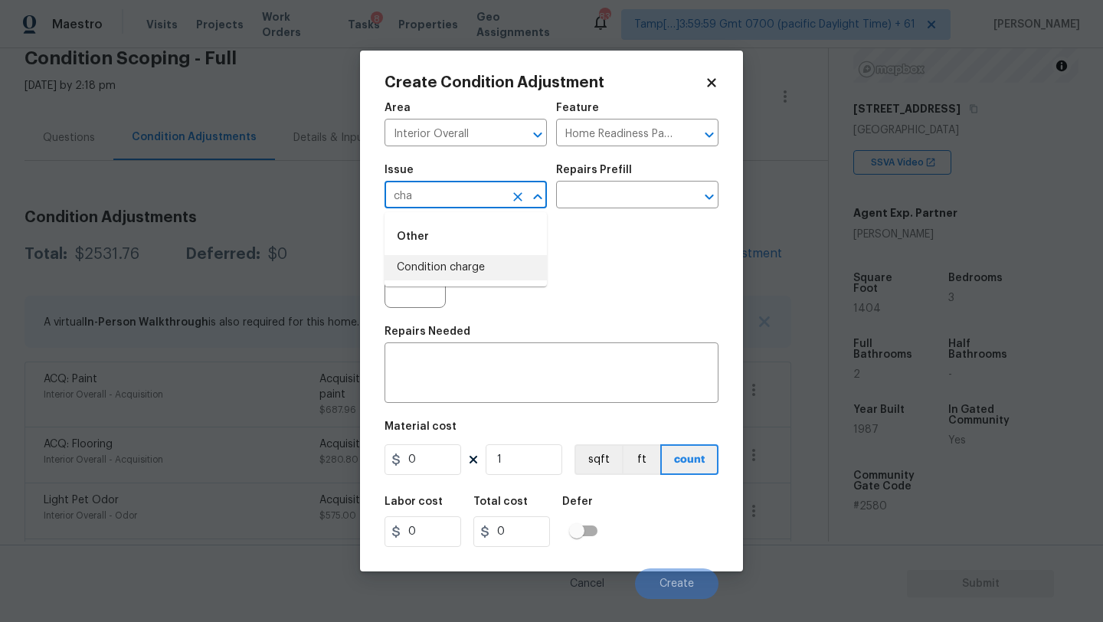
click at [455, 271] on li "Condition charge" at bounding box center [466, 267] width 162 height 25
type input "Condition charge"
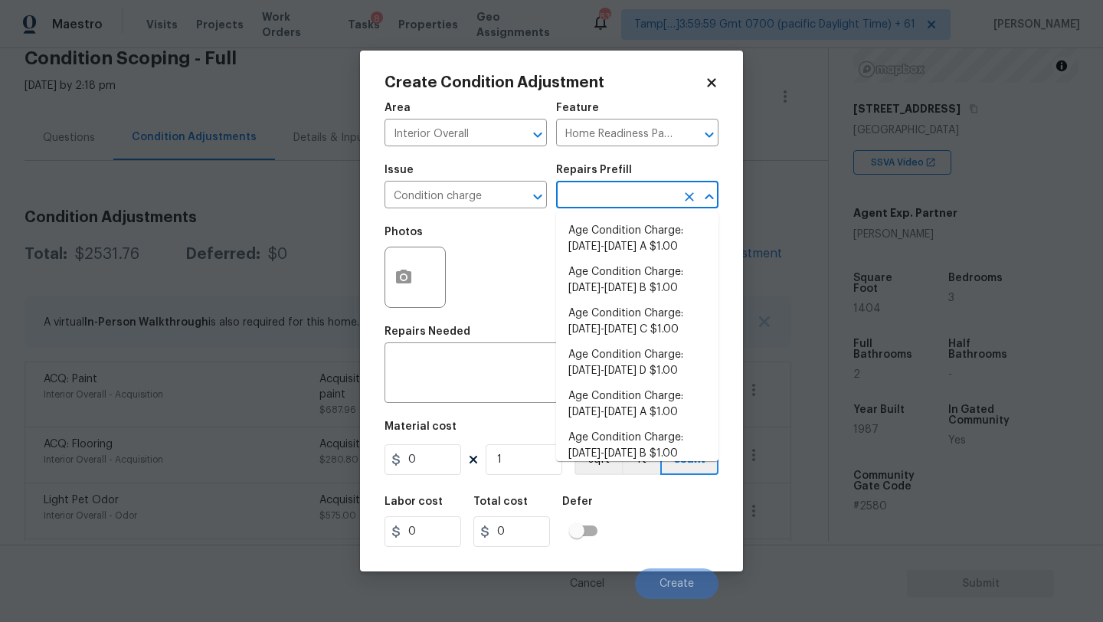
click at [579, 202] on input "text" at bounding box center [615, 197] width 119 height 24
type input "1979"
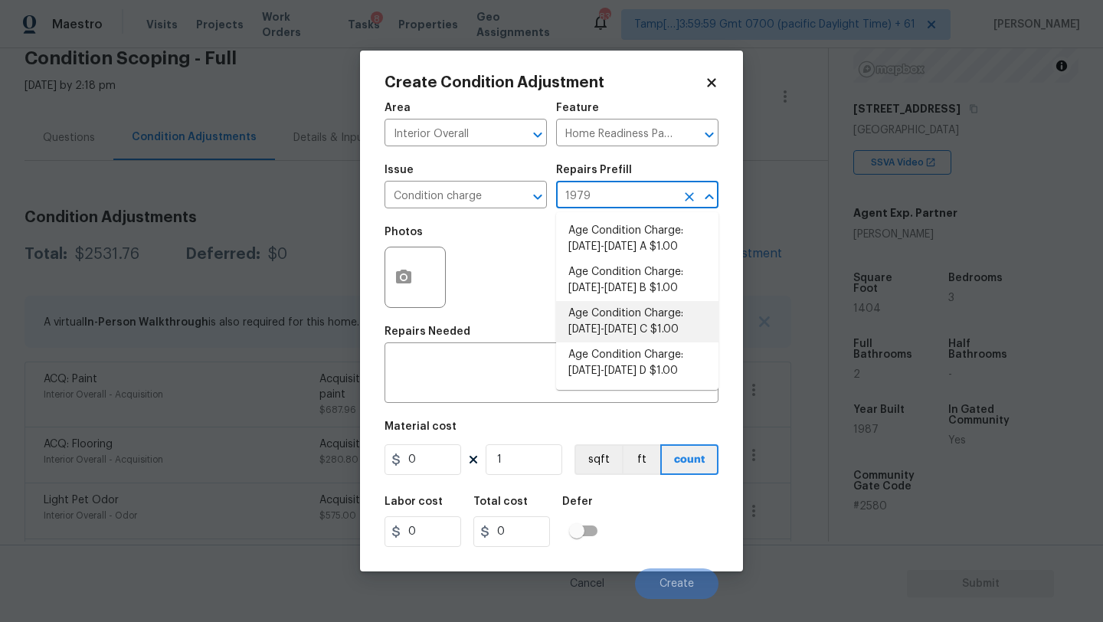
click at [620, 333] on li "Age Condition Charge: 1979-1992 C $1.00" at bounding box center [637, 321] width 162 height 41
type textarea "Age Condition Charge: 1979-1992 C"
type input "1"
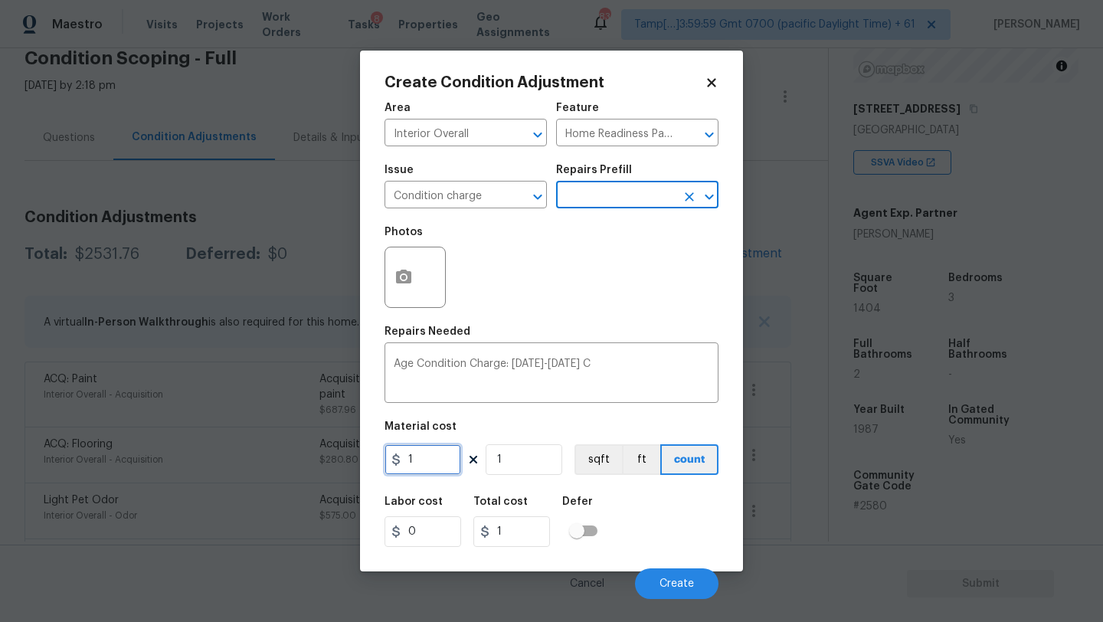
click at [427, 462] on input "1" at bounding box center [423, 459] width 77 height 31
type input "2000"
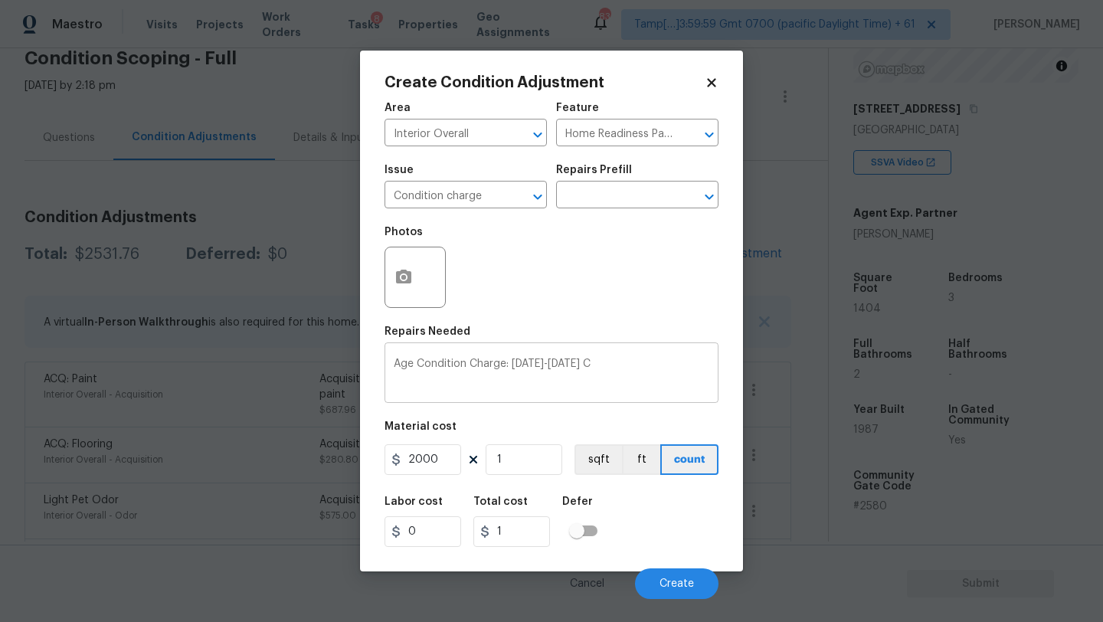
type input "2000"
click at [584, 367] on textarea "Age Condition Charge: 1979-1992 C" at bounding box center [552, 374] width 316 height 32
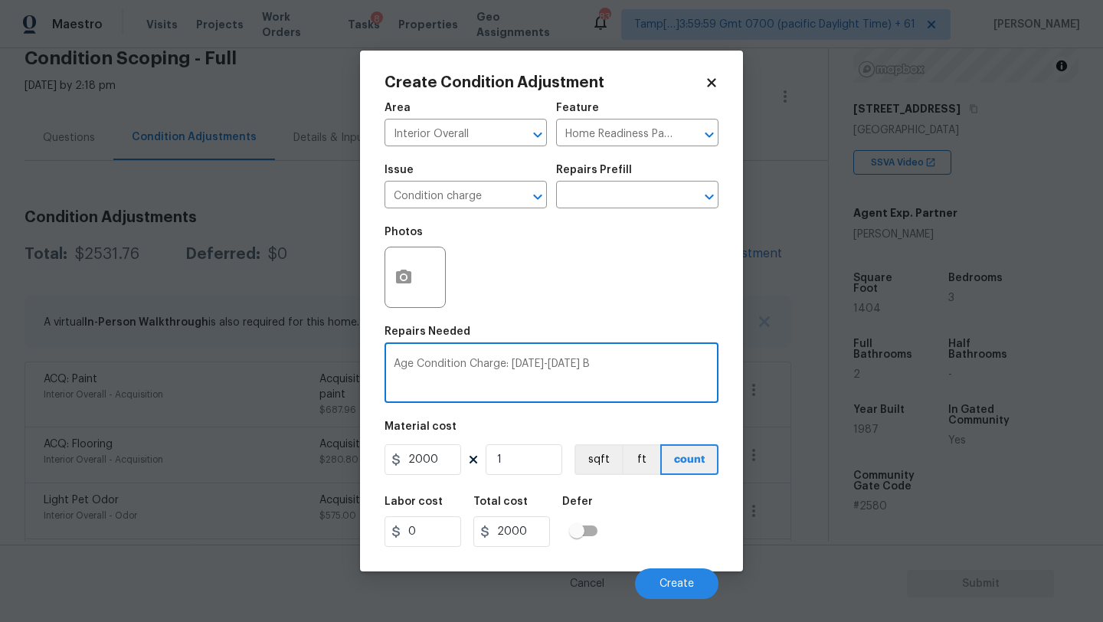
type textarea "Age Condition Charge: 1979-1992 B"
click at [681, 508] on div "Labor cost 0 Total cost 2000 Defer" at bounding box center [552, 521] width 334 height 69
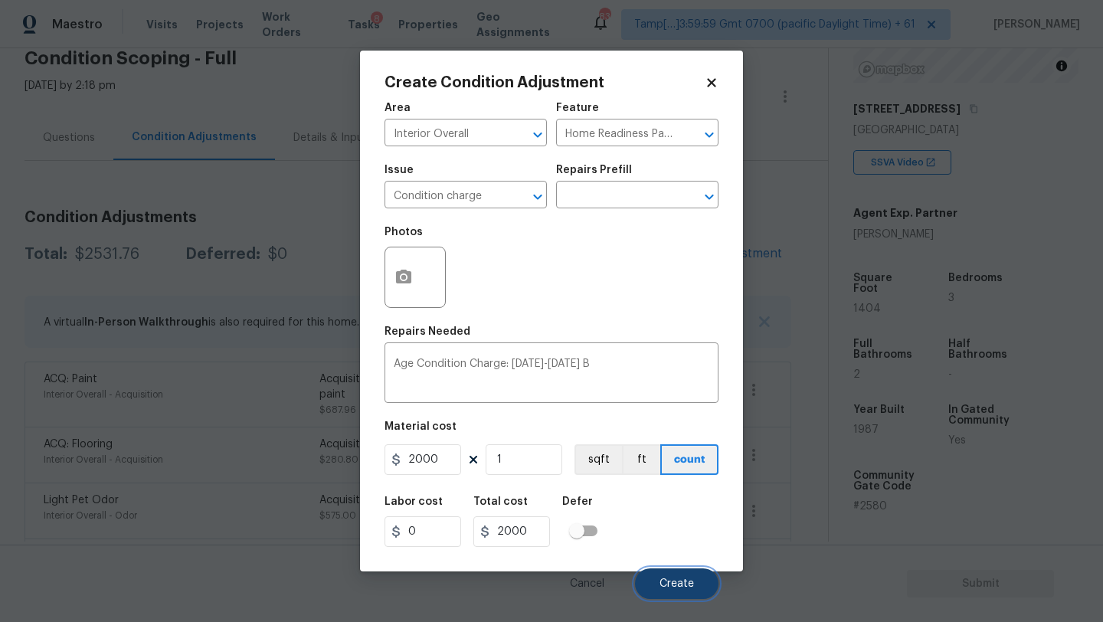
click at [670, 581] on span "Create" at bounding box center [677, 583] width 34 height 11
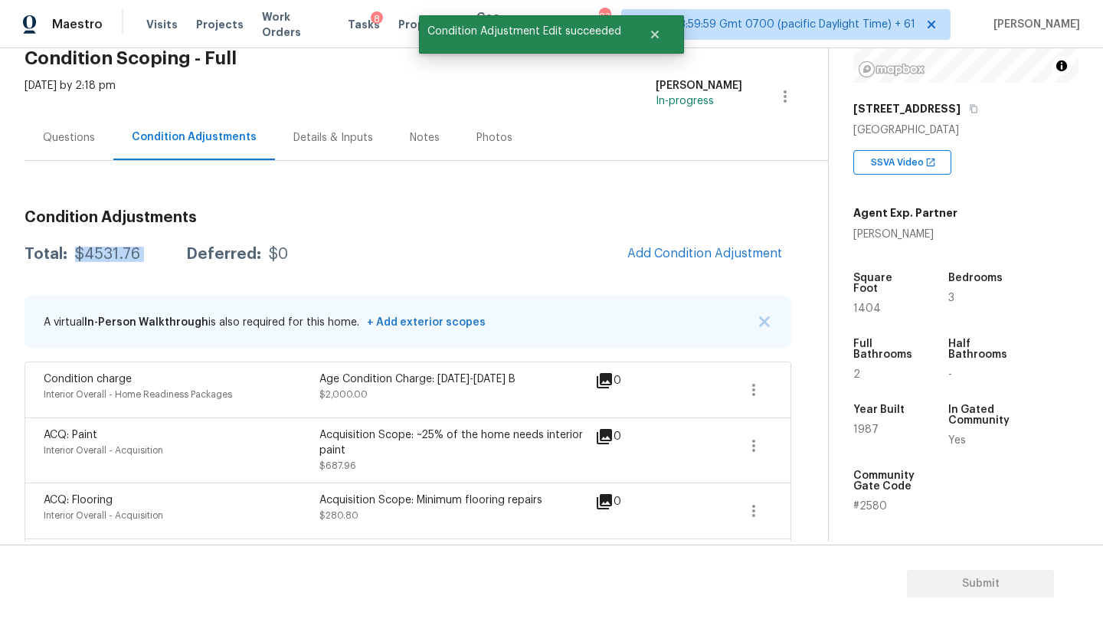
drag, startPoint x: 75, startPoint y: 253, endPoint x: 167, endPoint y: 254, distance: 91.9
click at [167, 254] on div "Total: $4531.76 Deferred: $0" at bounding box center [157, 254] width 264 height 15
copy div "$4531.76"
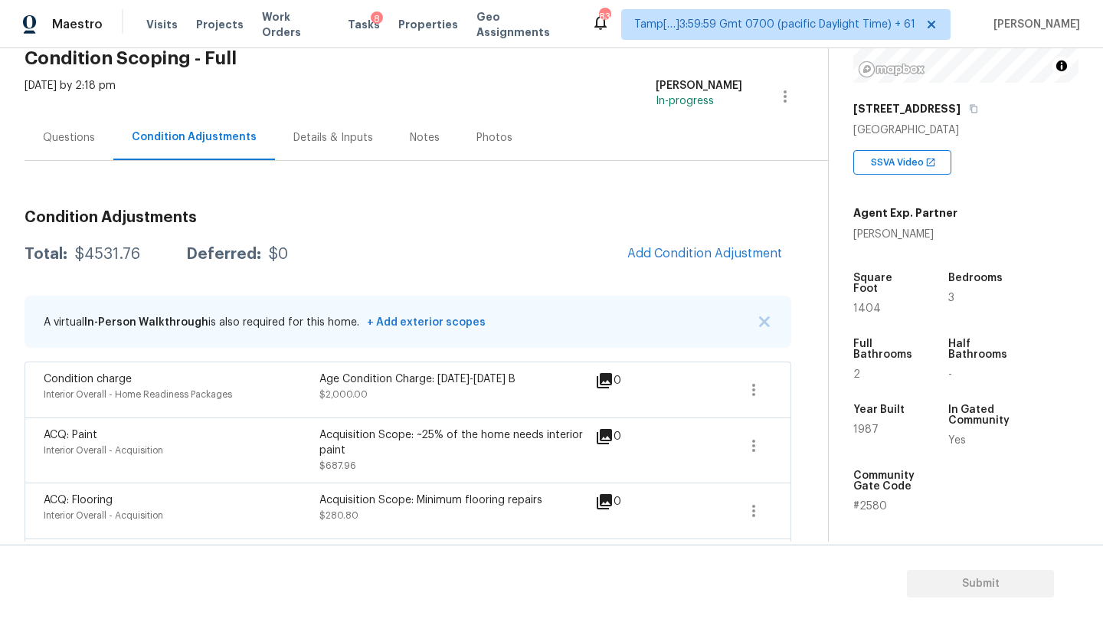
click at [61, 154] on div "Questions" at bounding box center [69, 137] width 89 height 45
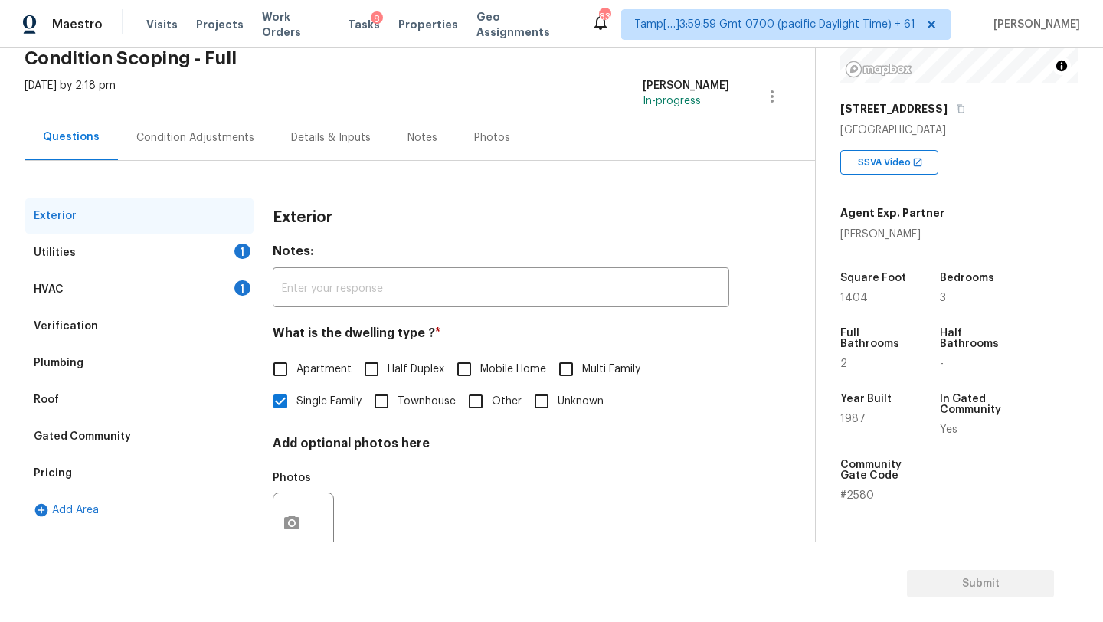
click at [171, 256] on div "Utilities 1" at bounding box center [140, 252] width 230 height 37
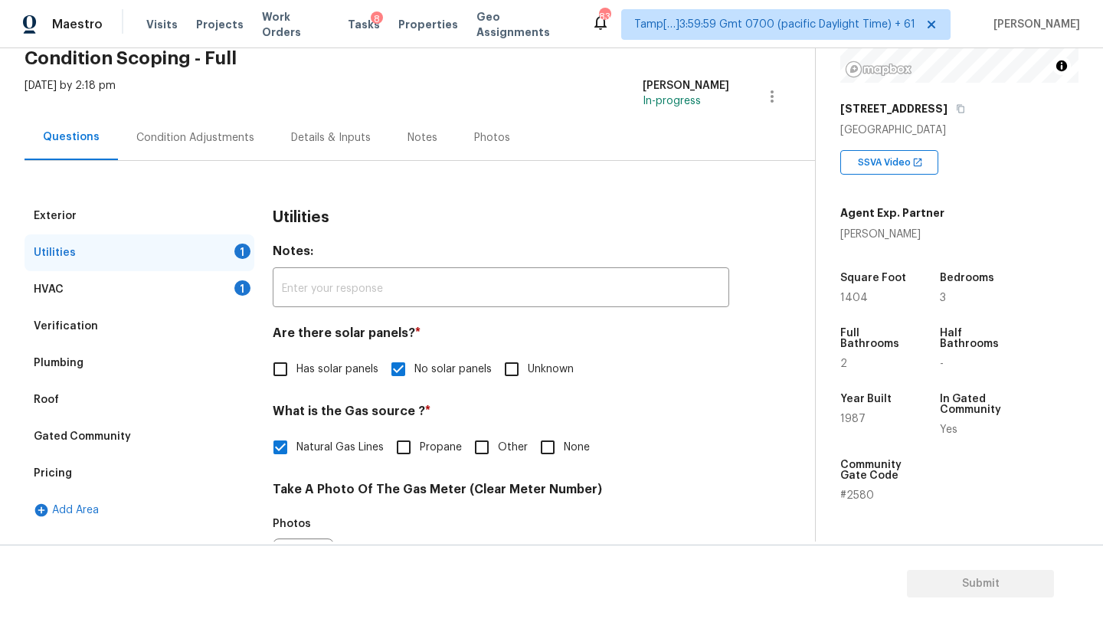
click at [171, 301] on div "HVAC 1" at bounding box center [140, 289] width 230 height 37
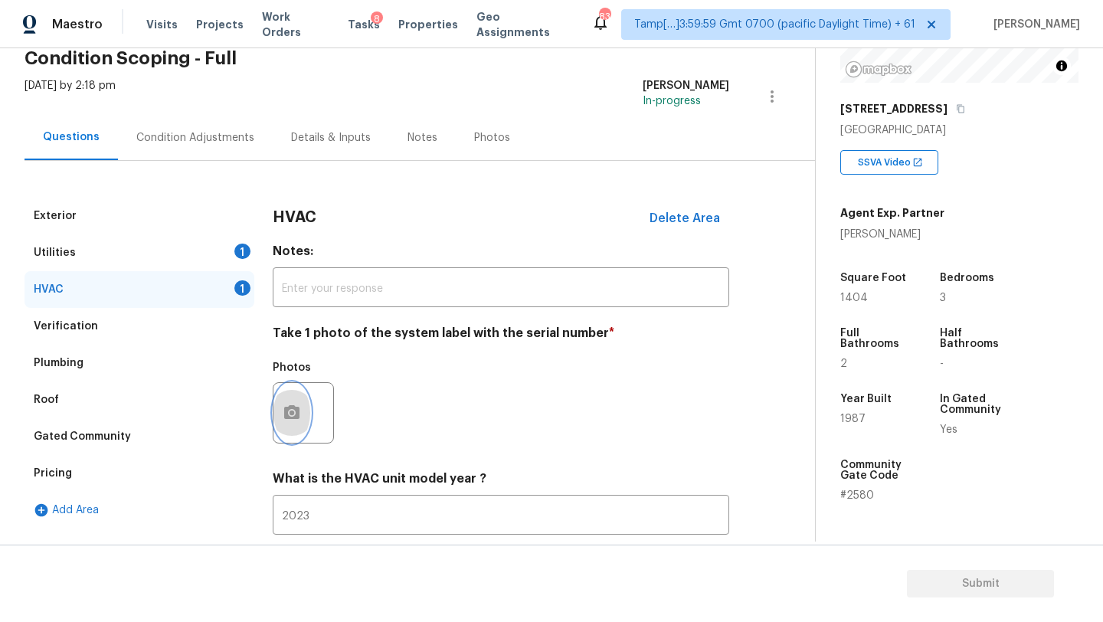
click at [288, 401] on button "button" at bounding box center [291, 413] width 37 height 60
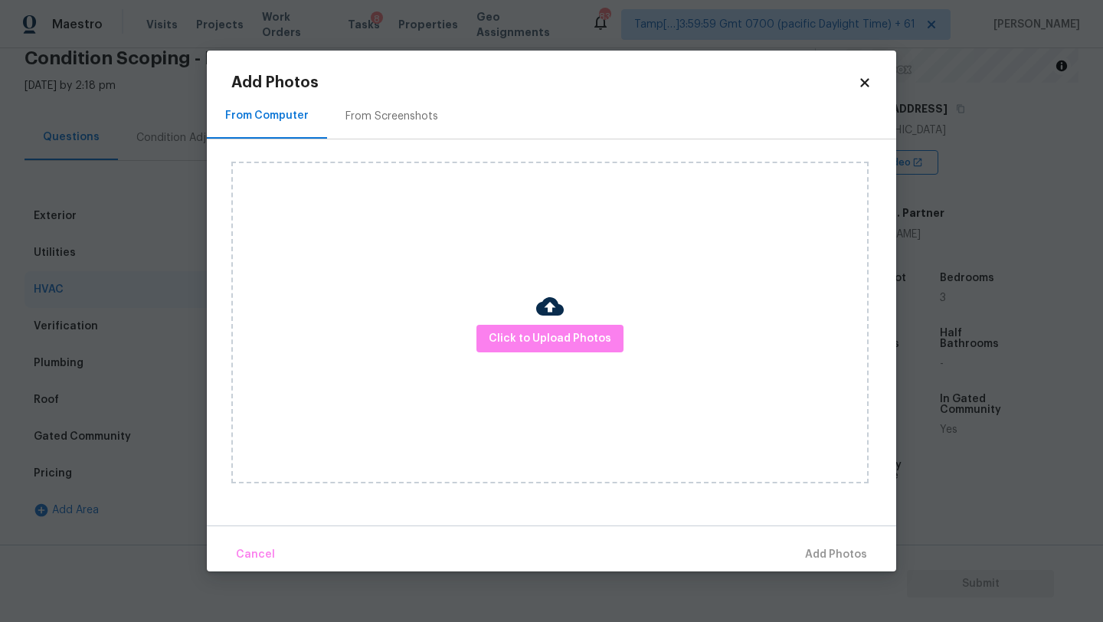
click at [408, 86] on h2 "Add Photos" at bounding box center [544, 82] width 627 height 15
click at [408, 111] on div "From Screenshots" at bounding box center [391, 116] width 93 height 15
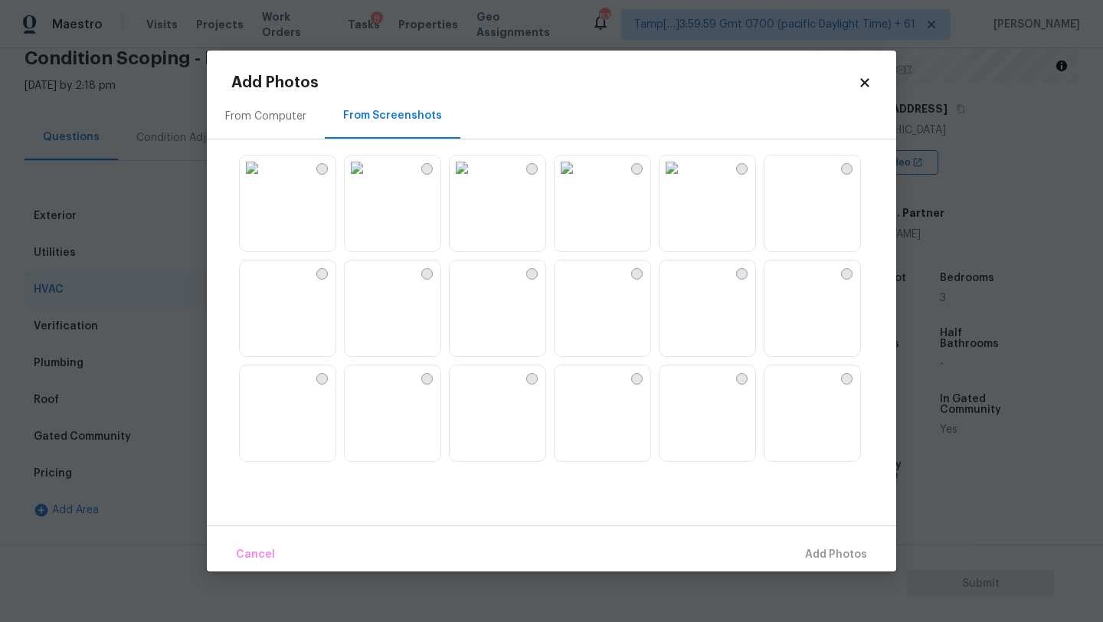
click at [369, 180] on img at bounding box center [357, 167] width 25 height 25
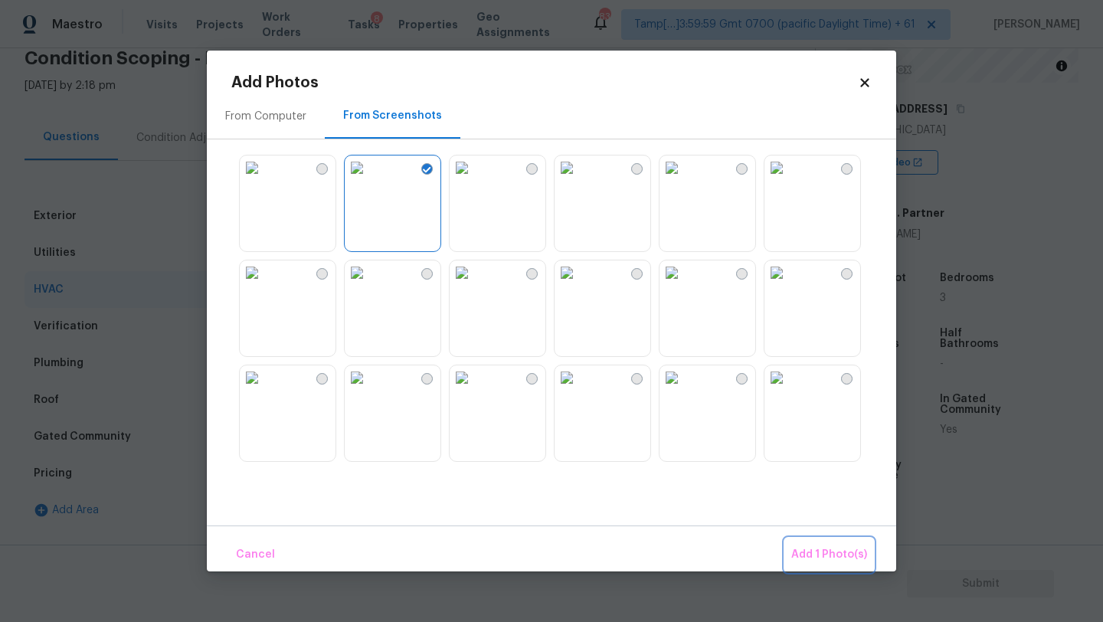
click at [817, 555] on span "Add 1 Photo(s)" at bounding box center [829, 554] width 76 height 19
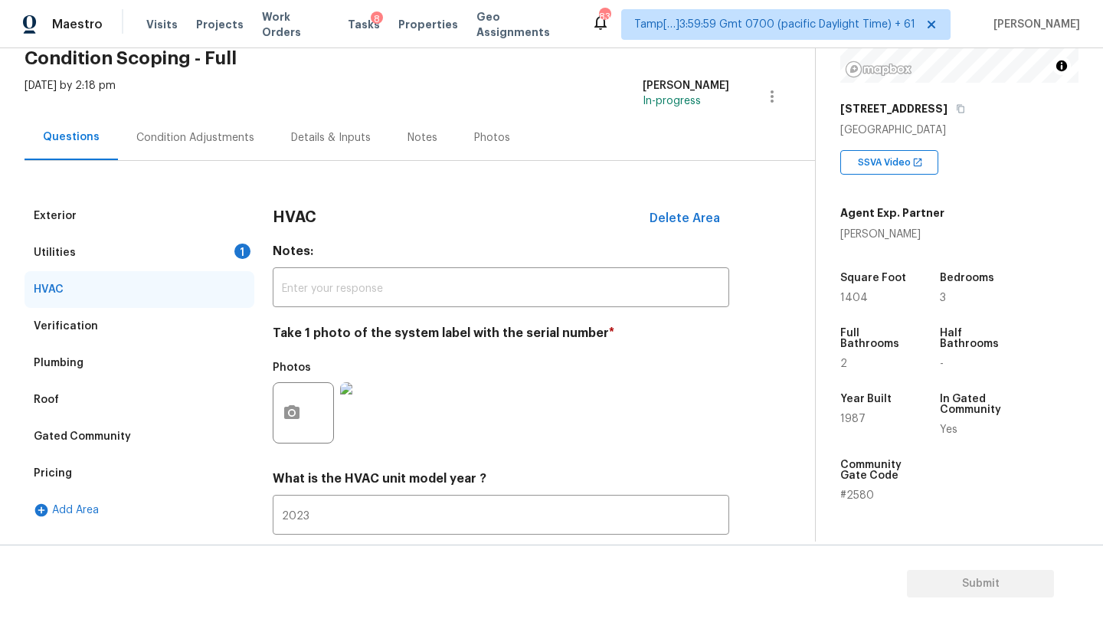
click at [88, 261] on div "Utilities 1" at bounding box center [140, 252] width 230 height 37
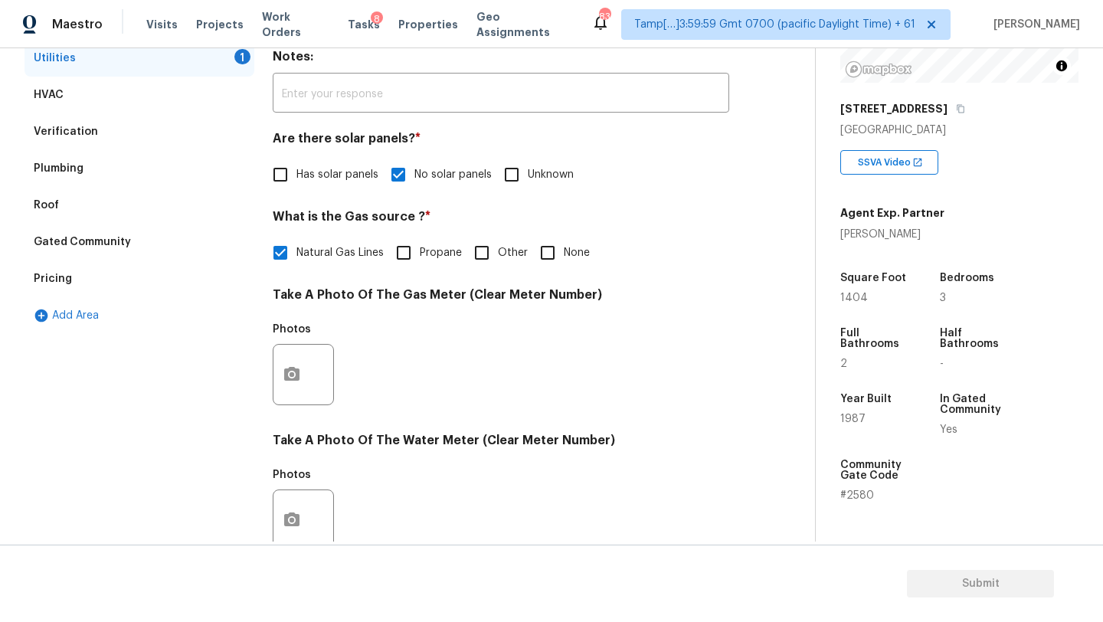
scroll to position [332, 0]
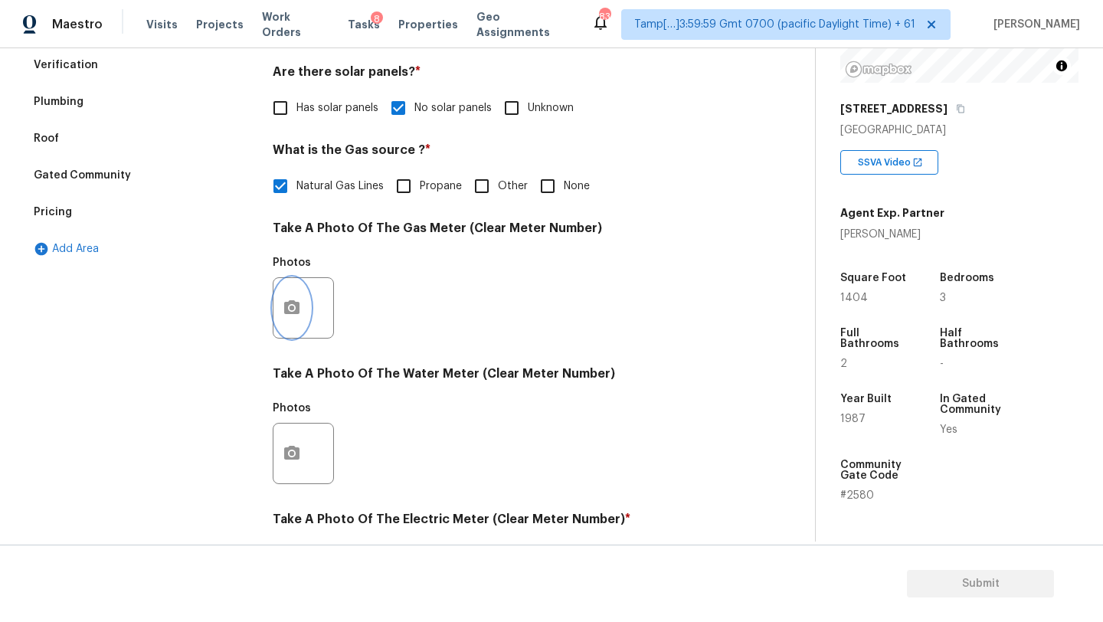
click at [290, 313] on icon "button" at bounding box center [291, 307] width 15 height 14
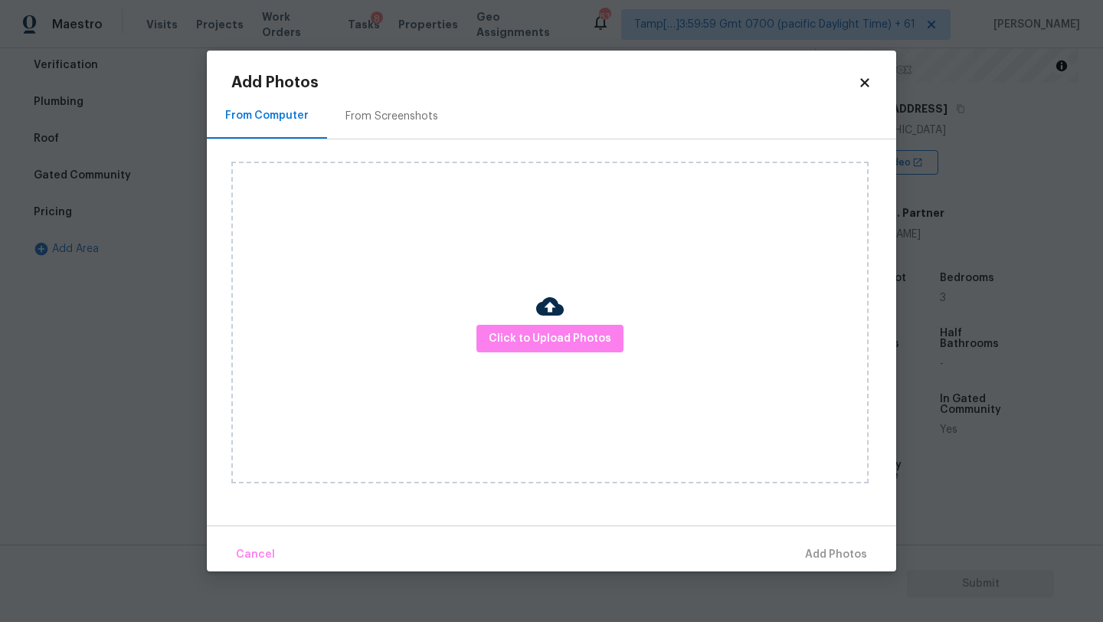
click at [368, 100] on div "From Screenshots" at bounding box center [391, 115] width 129 height 45
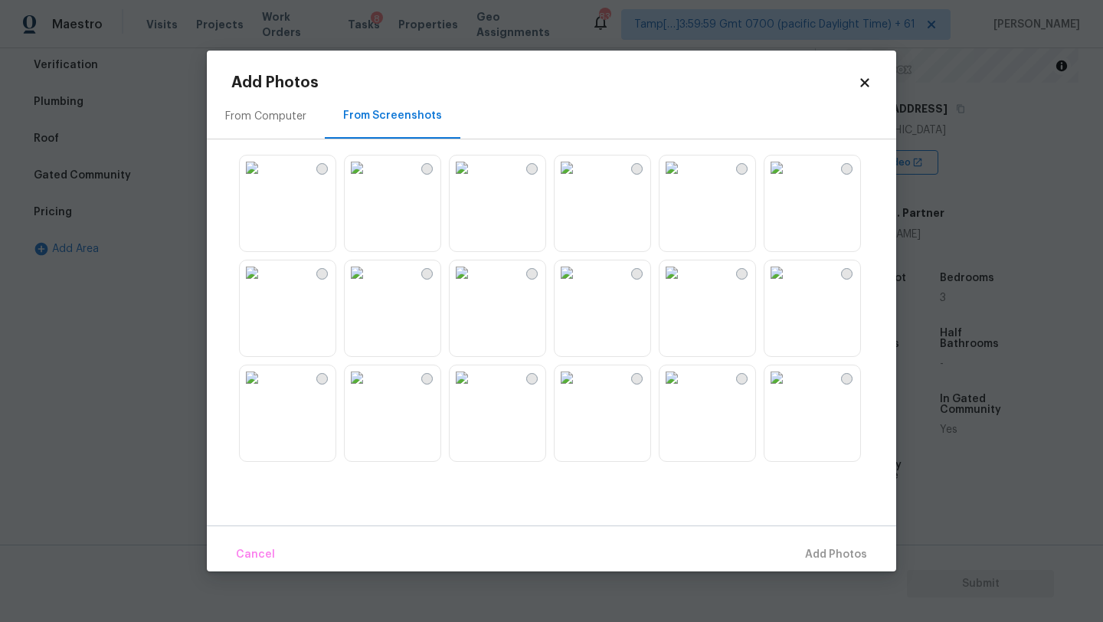
click at [369, 180] on img at bounding box center [357, 167] width 25 height 25
click at [794, 558] on span "Add 1 Photo(s)" at bounding box center [829, 554] width 76 height 19
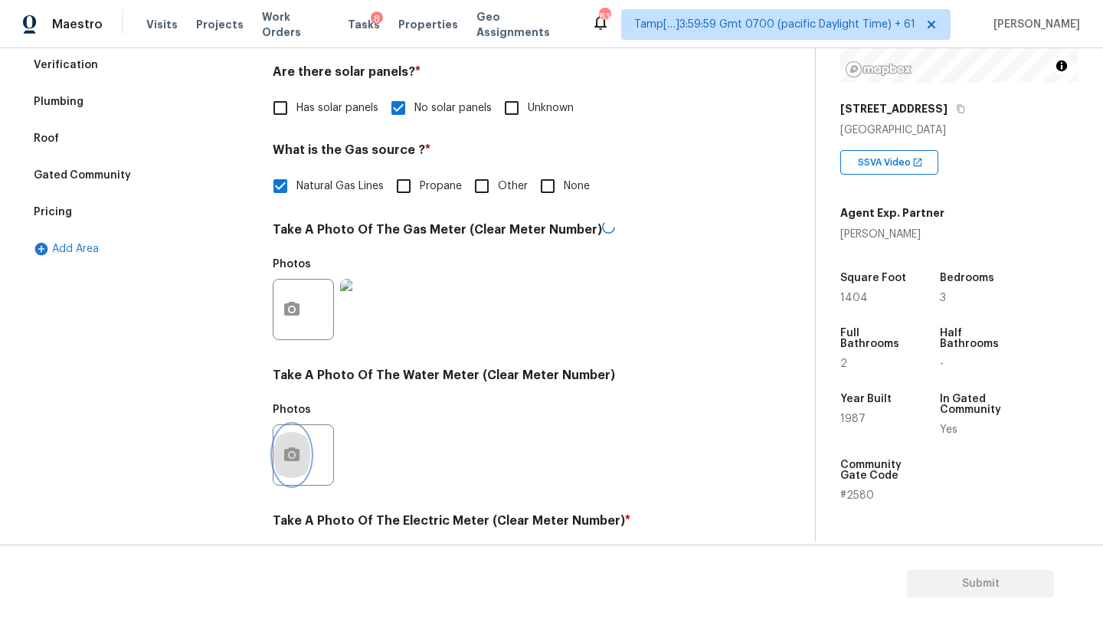
click at [290, 463] on icon "button" at bounding box center [292, 455] width 18 height 18
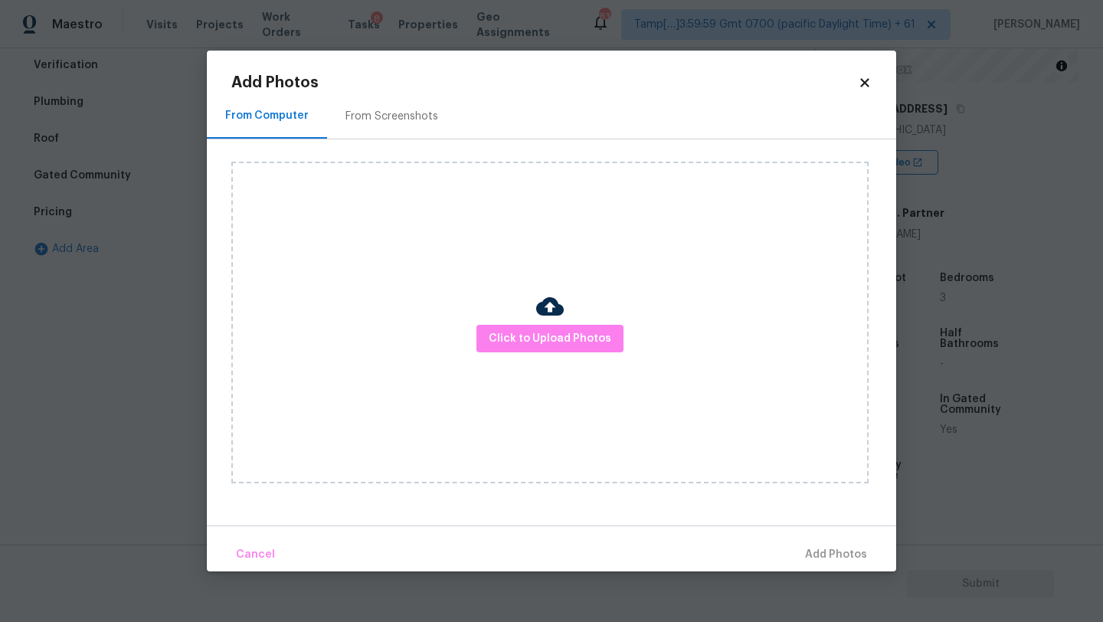
click at [381, 136] on div "From Screenshots" at bounding box center [391, 115] width 129 height 45
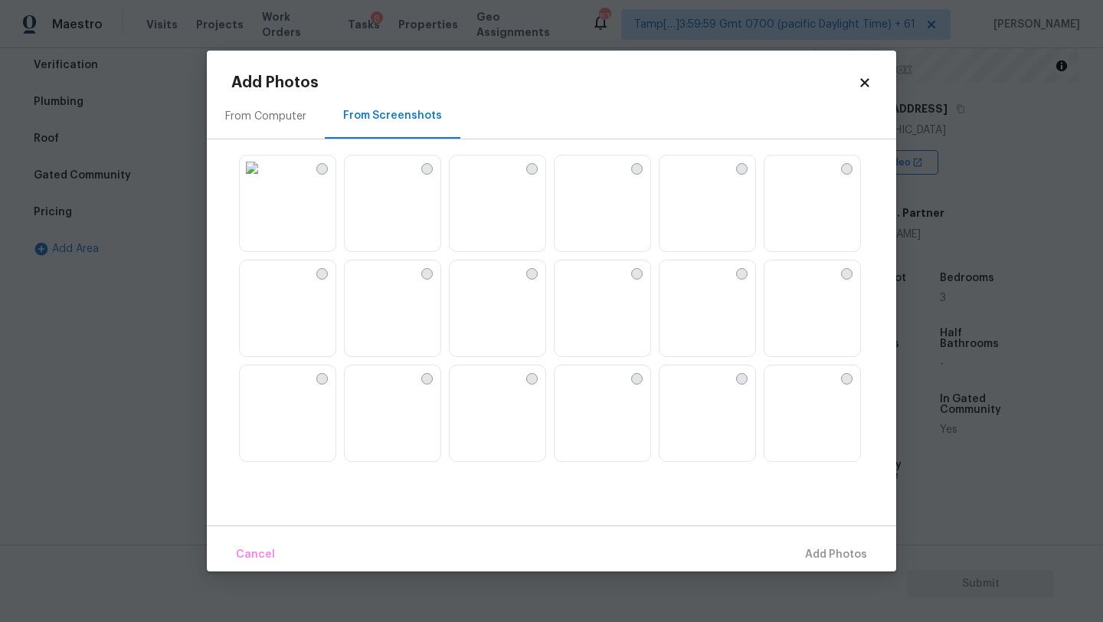
click at [369, 180] on img at bounding box center [357, 167] width 25 height 25
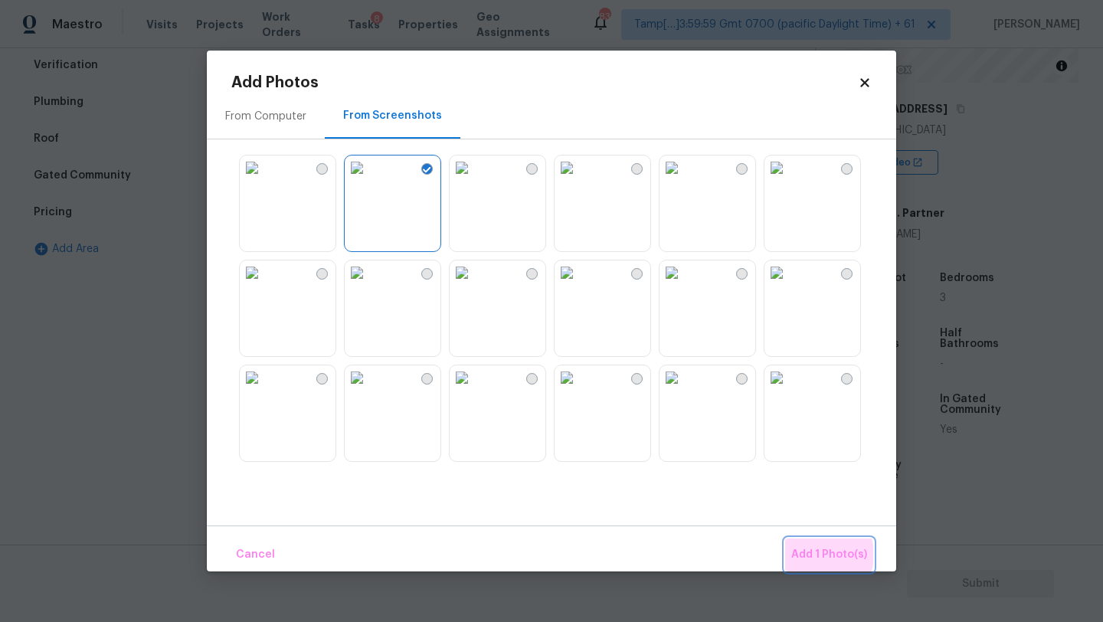
click at [821, 555] on span "Add 1 Photo(s)" at bounding box center [829, 554] width 76 height 19
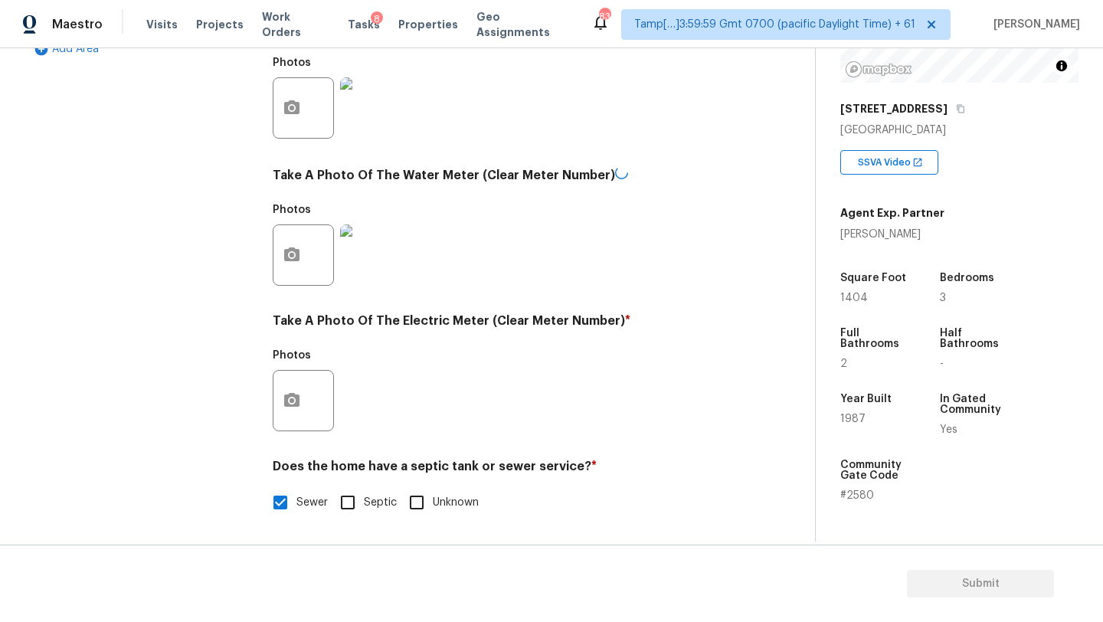
scroll to position [531, 0]
click at [267, 362] on div "Exterior Utilities 1 HVAC Verification Plumbing Roof Gated Community Pricing Ad…" at bounding box center [402, 138] width 754 height 800
click at [285, 390] on button "button" at bounding box center [291, 401] width 37 height 60
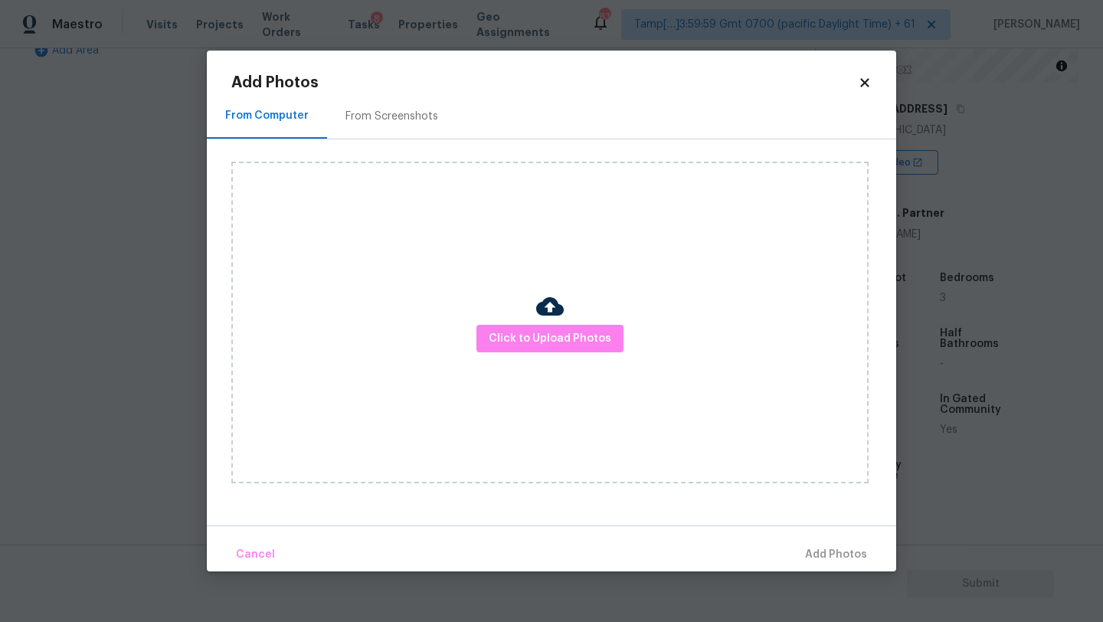
click at [380, 116] on div "From Screenshots" at bounding box center [391, 116] width 93 height 15
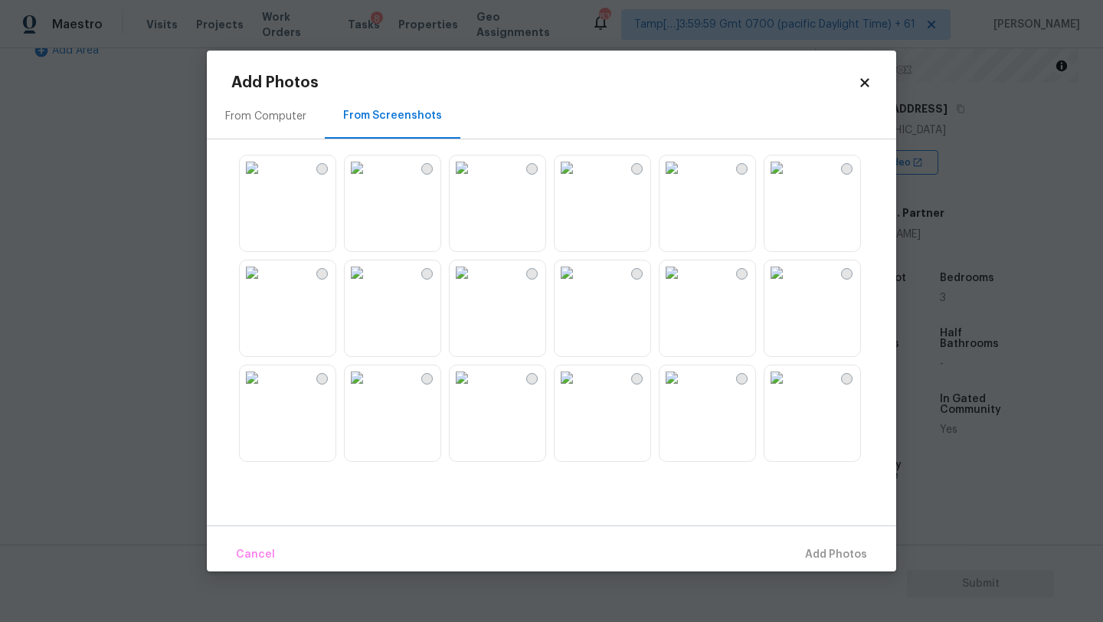
click at [264, 180] on img at bounding box center [252, 167] width 25 height 25
click at [358, 180] on img at bounding box center [357, 167] width 25 height 25
click at [264, 180] on img at bounding box center [252, 167] width 25 height 25
click at [815, 545] on button "Add 1 Photo(s)" at bounding box center [829, 554] width 88 height 33
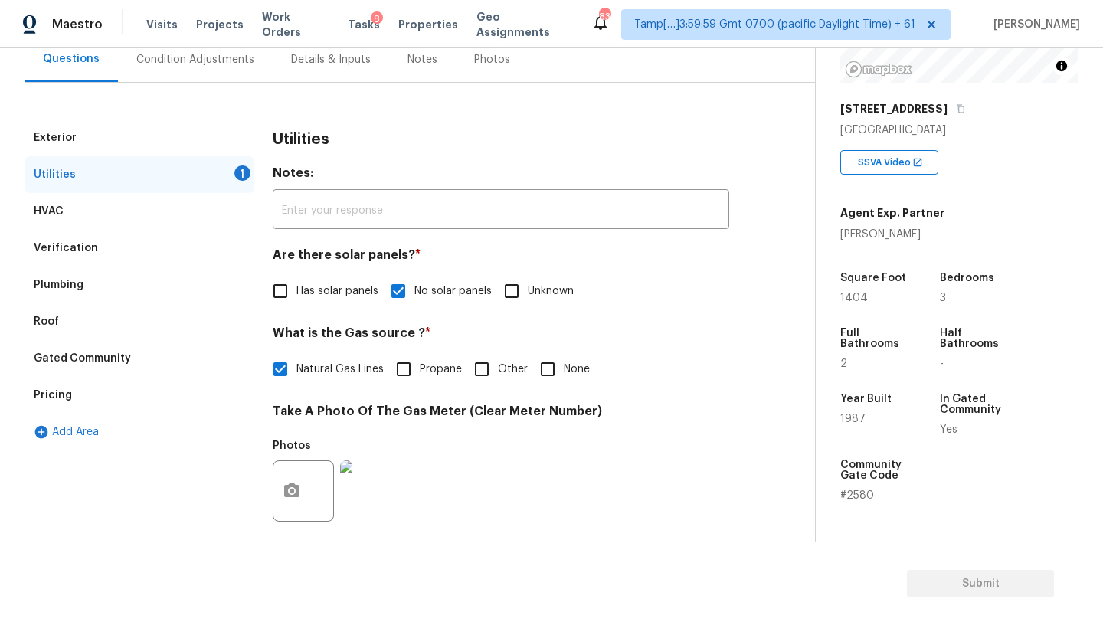
scroll to position [4, 0]
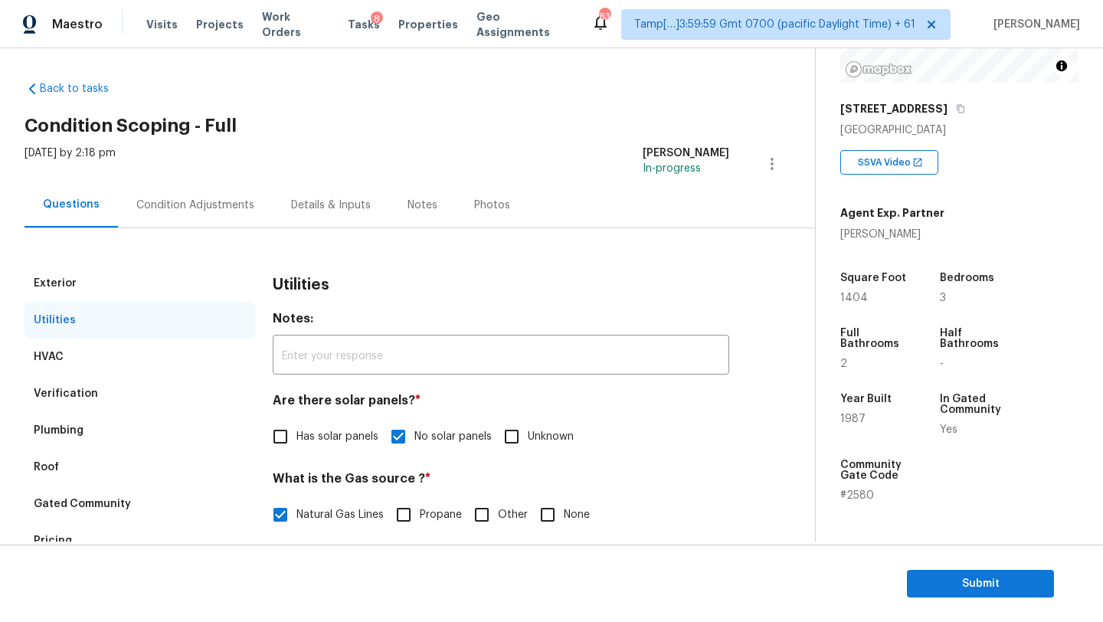
click at [211, 208] on div "Condition Adjustments" at bounding box center [195, 205] width 118 height 15
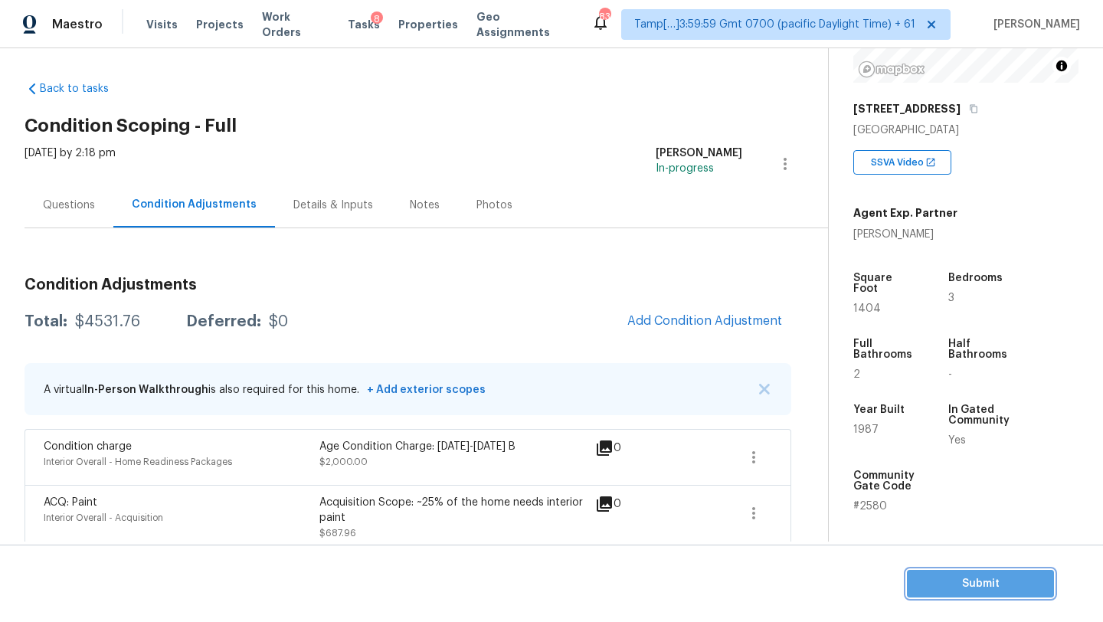
click at [990, 596] on button "Submit" at bounding box center [980, 584] width 147 height 28
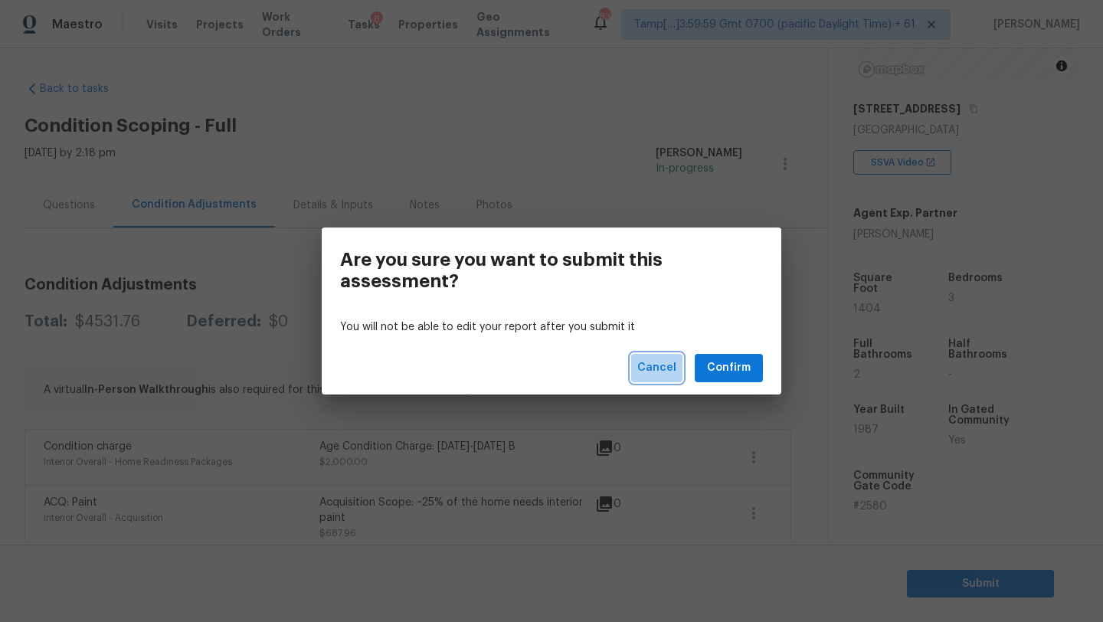
click at [642, 367] on span "Cancel" at bounding box center [656, 367] width 39 height 19
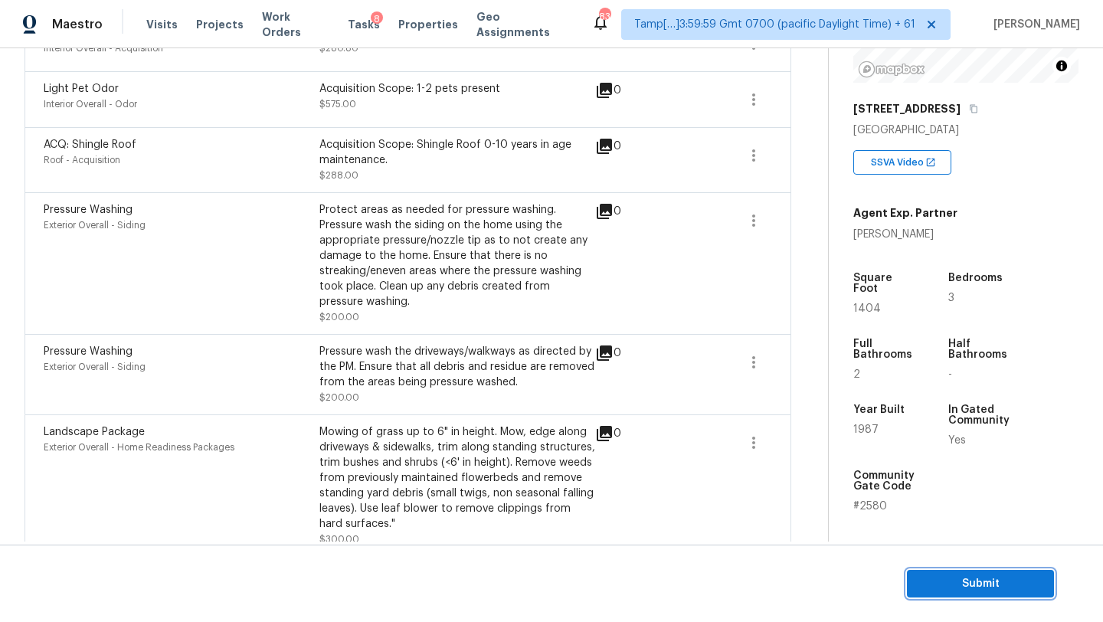
scroll to position [560, 0]
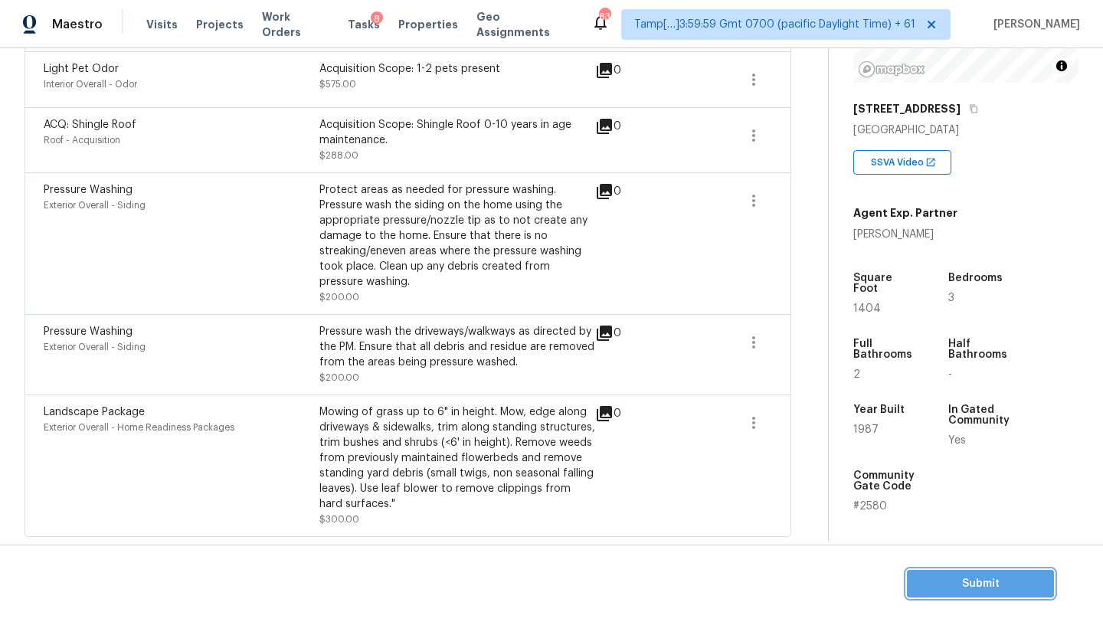
click at [941, 594] on button "Submit" at bounding box center [980, 584] width 147 height 28
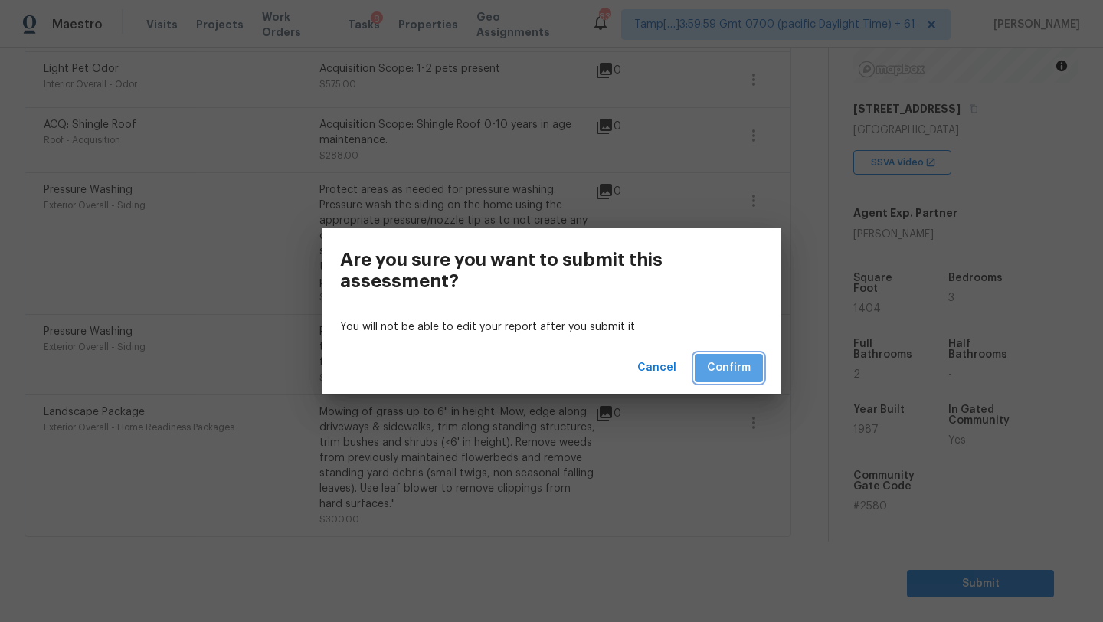
click at [739, 376] on span "Confirm" at bounding box center [729, 367] width 44 height 19
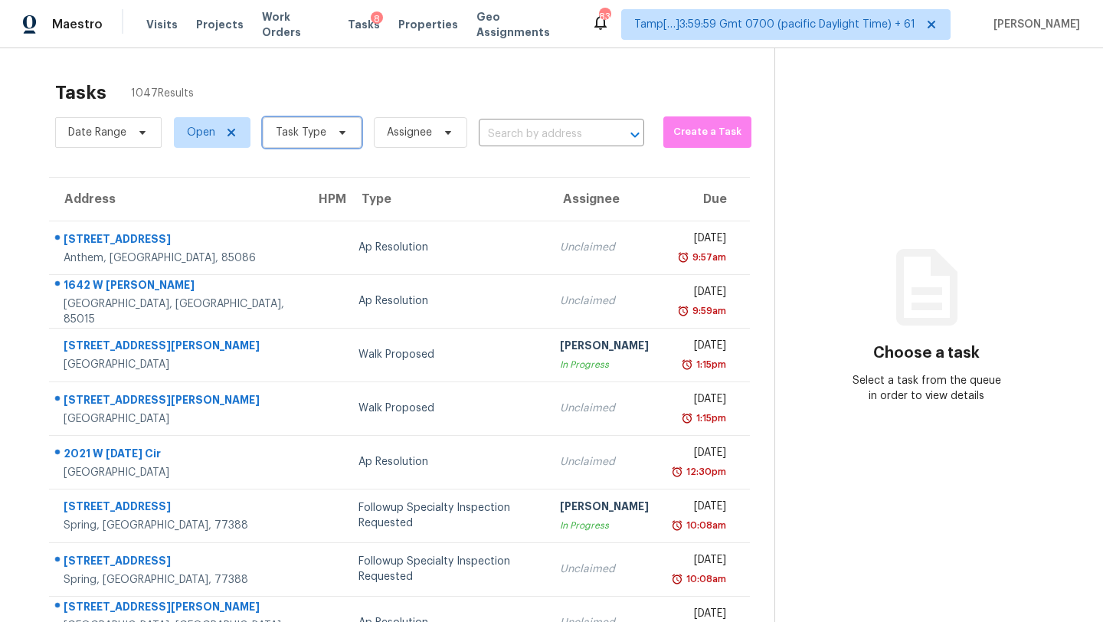
click at [332, 140] on span "Task Type" at bounding box center [312, 132] width 99 height 31
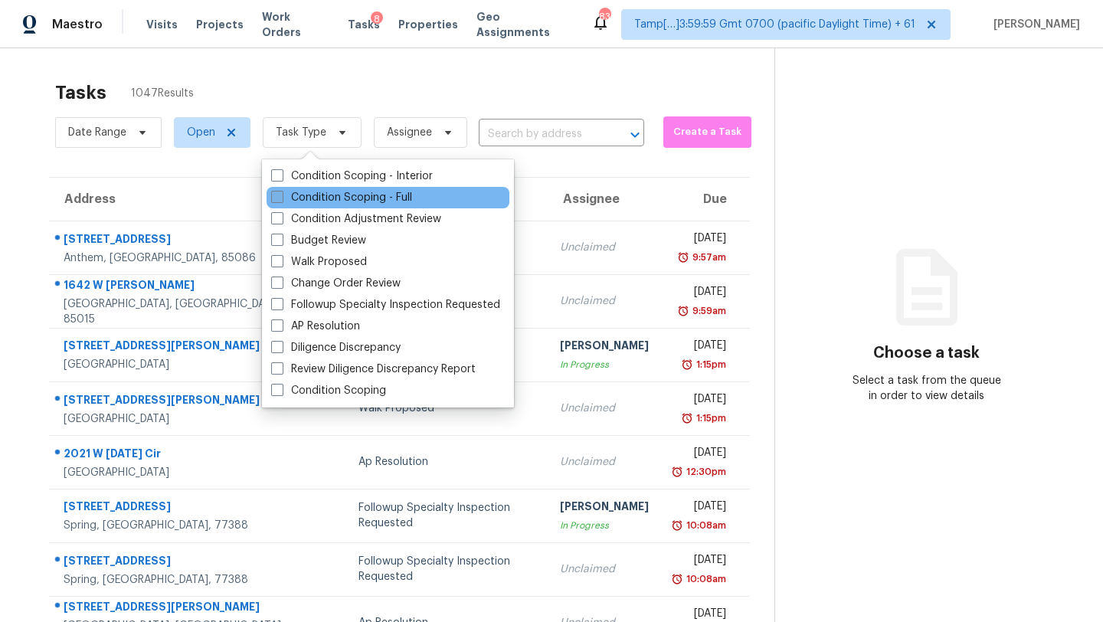
click at [332, 195] on label "Condition Scoping - Full" at bounding box center [341, 197] width 141 height 15
click at [281, 195] on input "Condition Scoping - Full" at bounding box center [276, 195] width 10 height 10
checkbox input "true"
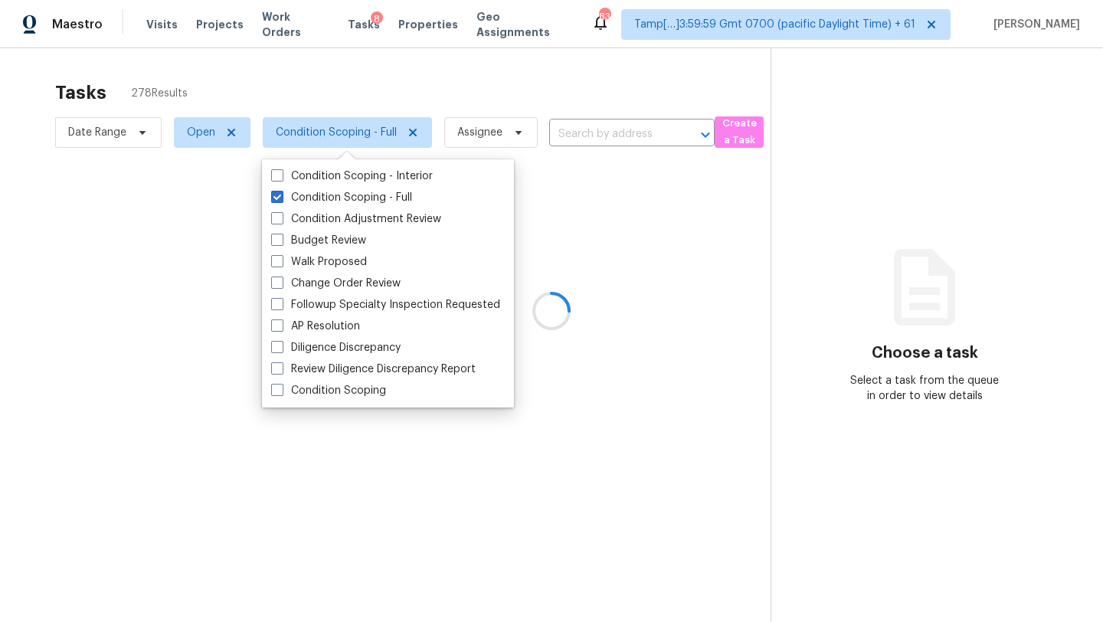
click at [407, 97] on div at bounding box center [551, 311] width 1103 height 622
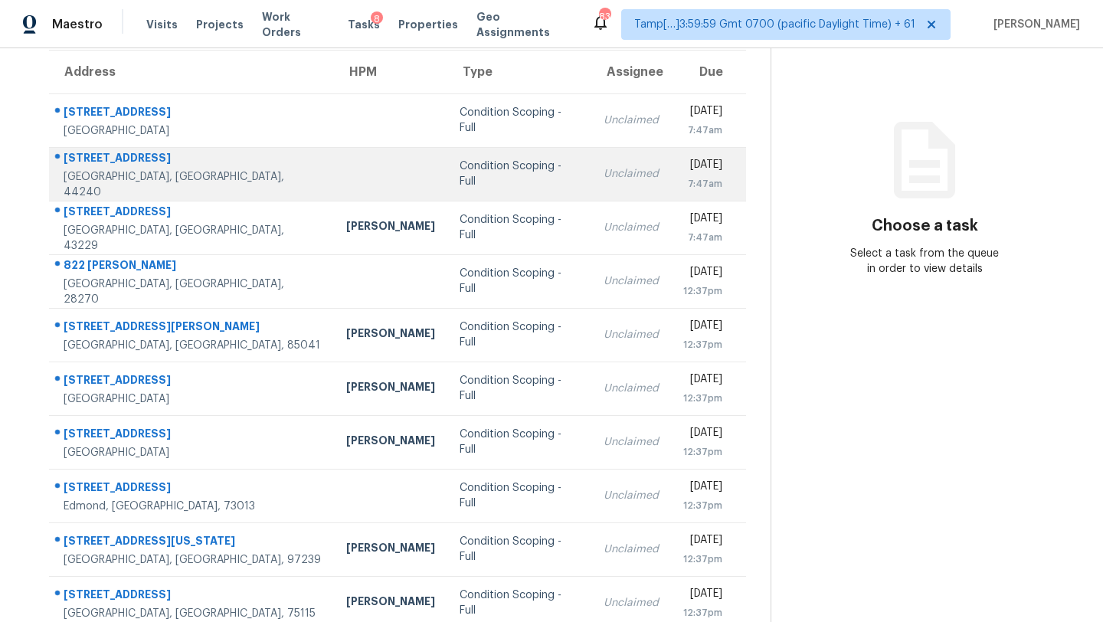
scroll to position [175, 0]
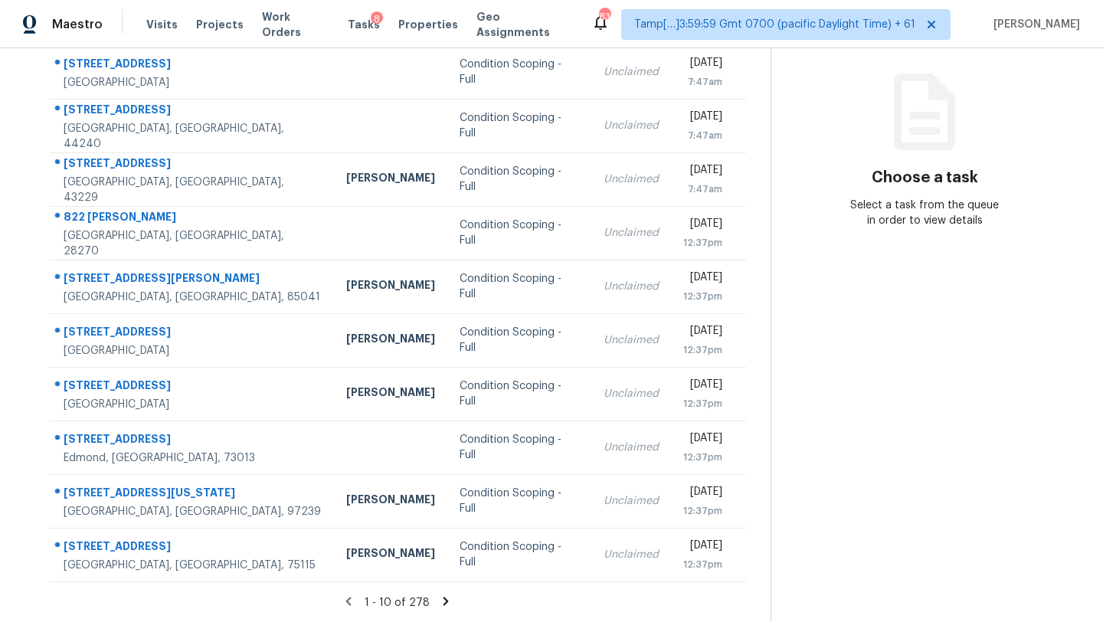
click at [444, 598] on icon at bounding box center [446, 601] width 5 height 8
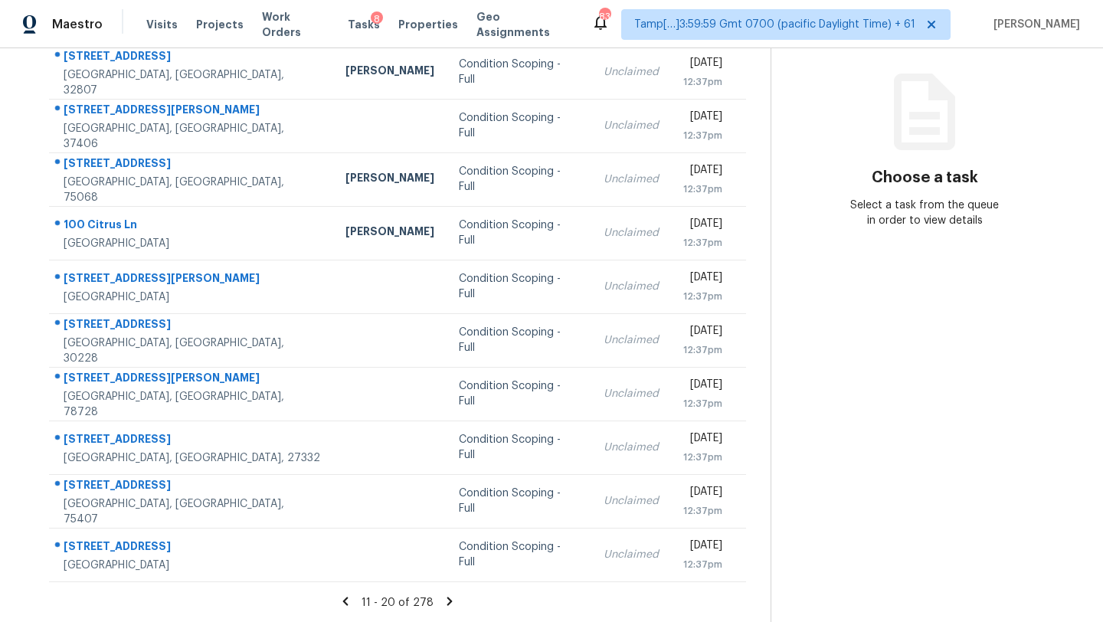
click at [443, 599] on icon at bounding box center [450, 601] width 14 height 14
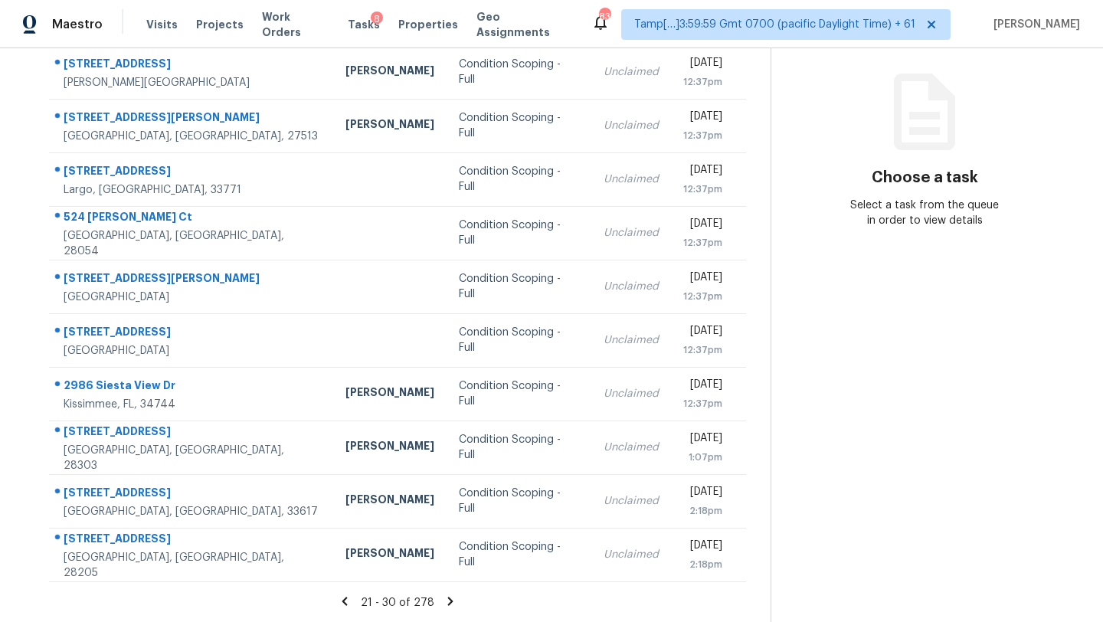
click at [444, 599] on icon at bounding box center [451, 601] width 14 height 14
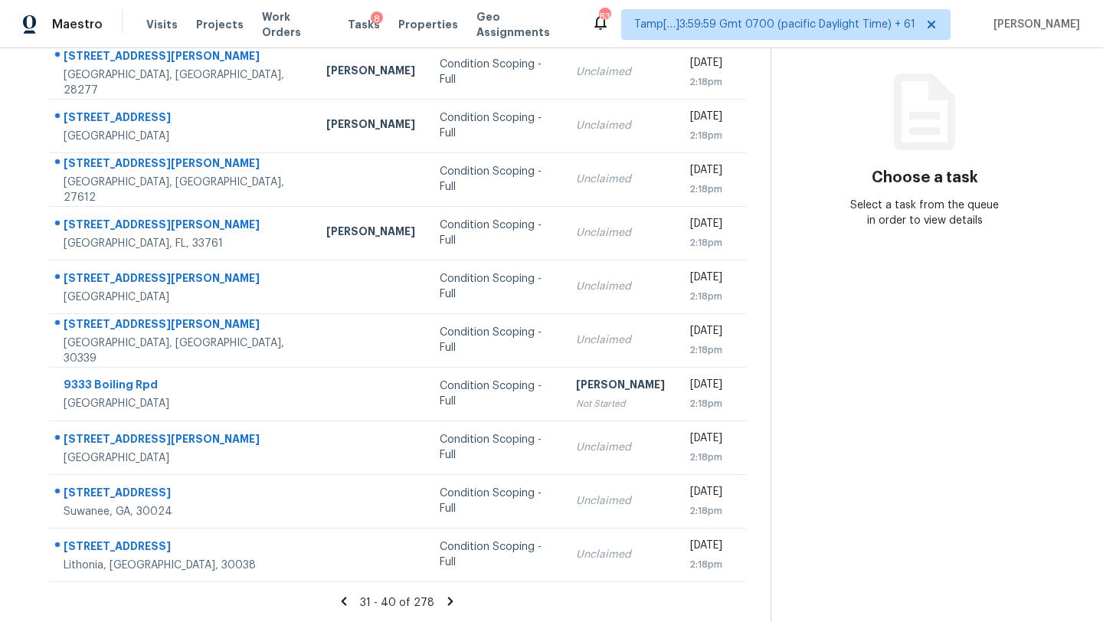
click at [497, 390] on td "Condition Scoping - Full" at bounding box center [495, 394] width 136 height 54
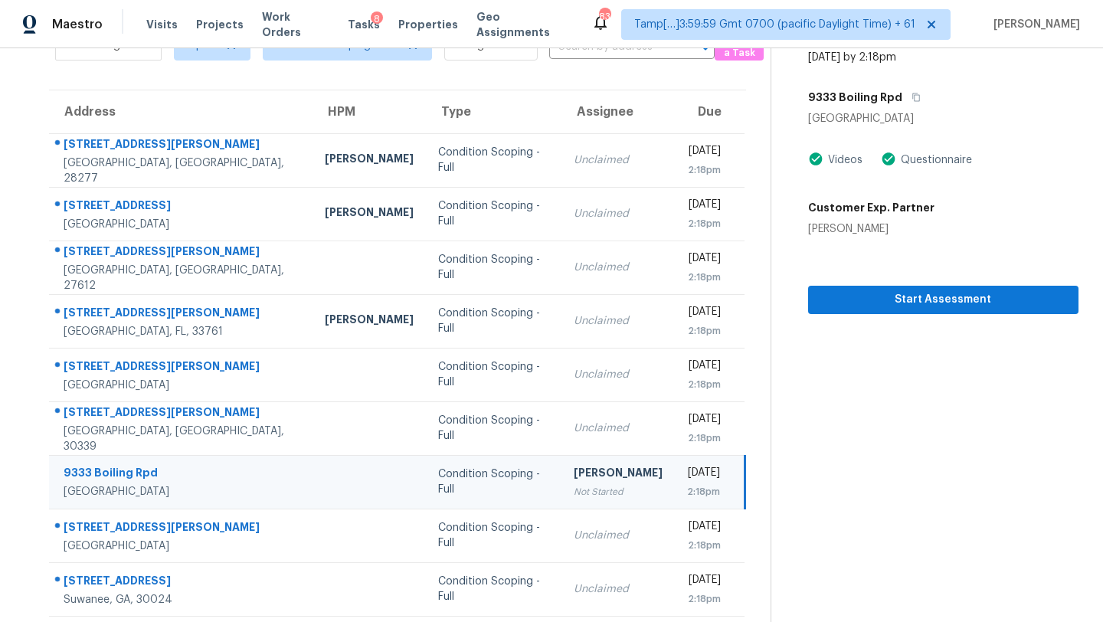
scroll to position [73, 0]
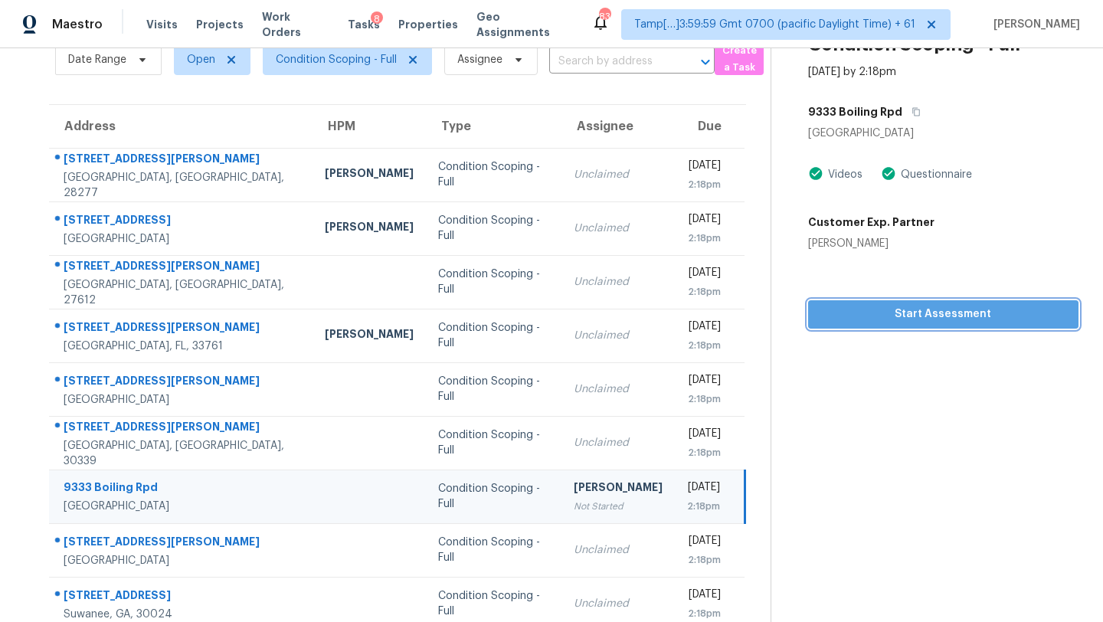
click at [865, 308] on span "Start Assessment" at bounding box center [943, 314] width 246 height 19
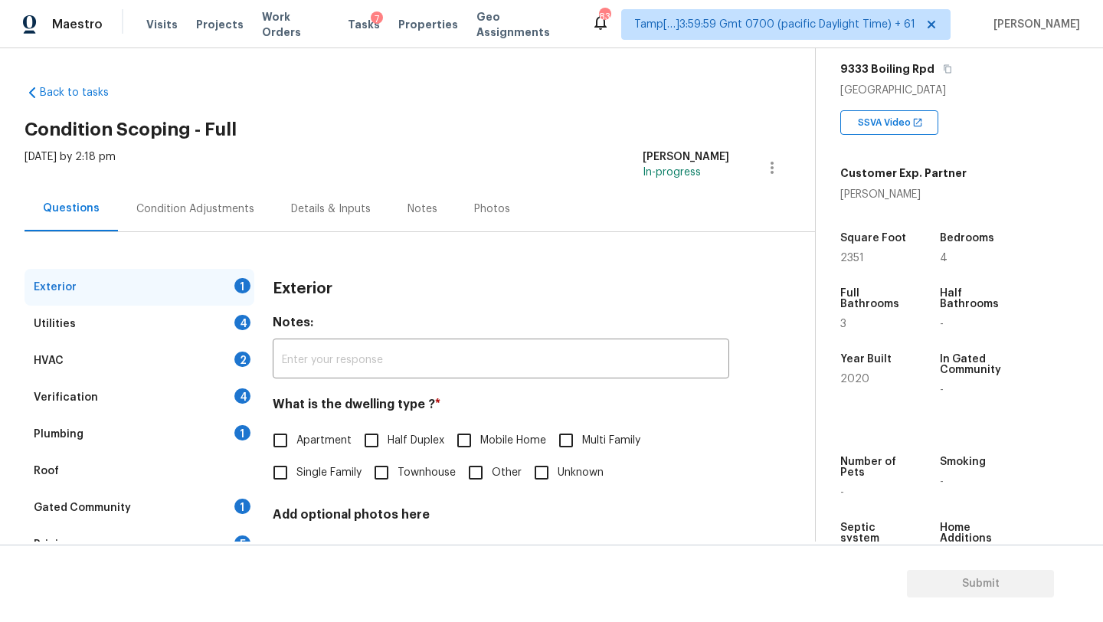
scroll to position [220, 0]
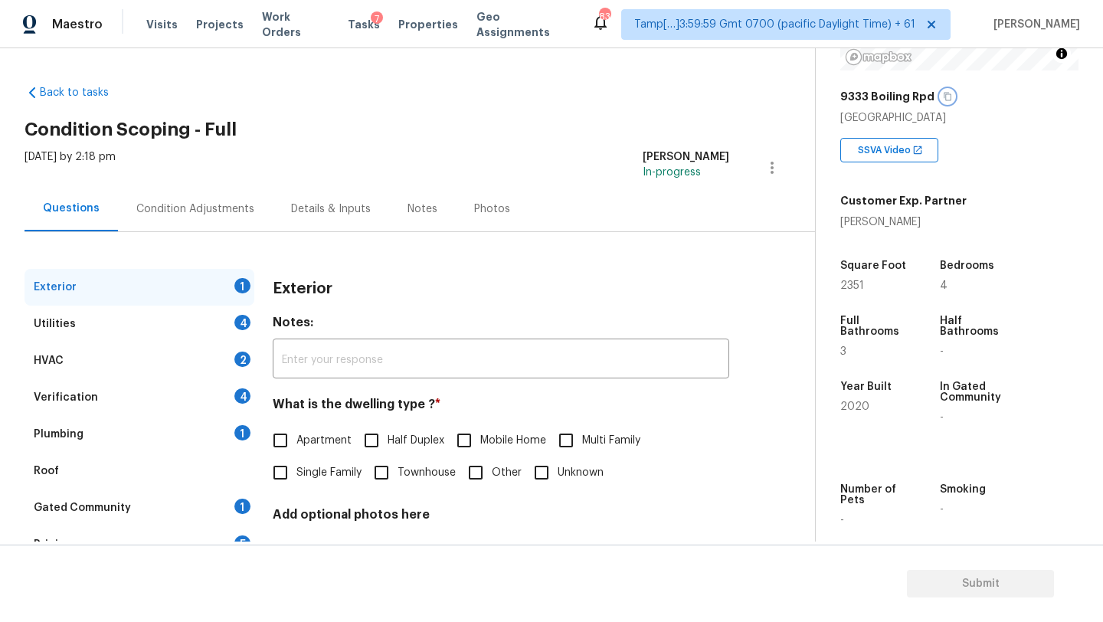
click at [944, 101] on button "button" at bounding box center [948, 97] width 14 height 14
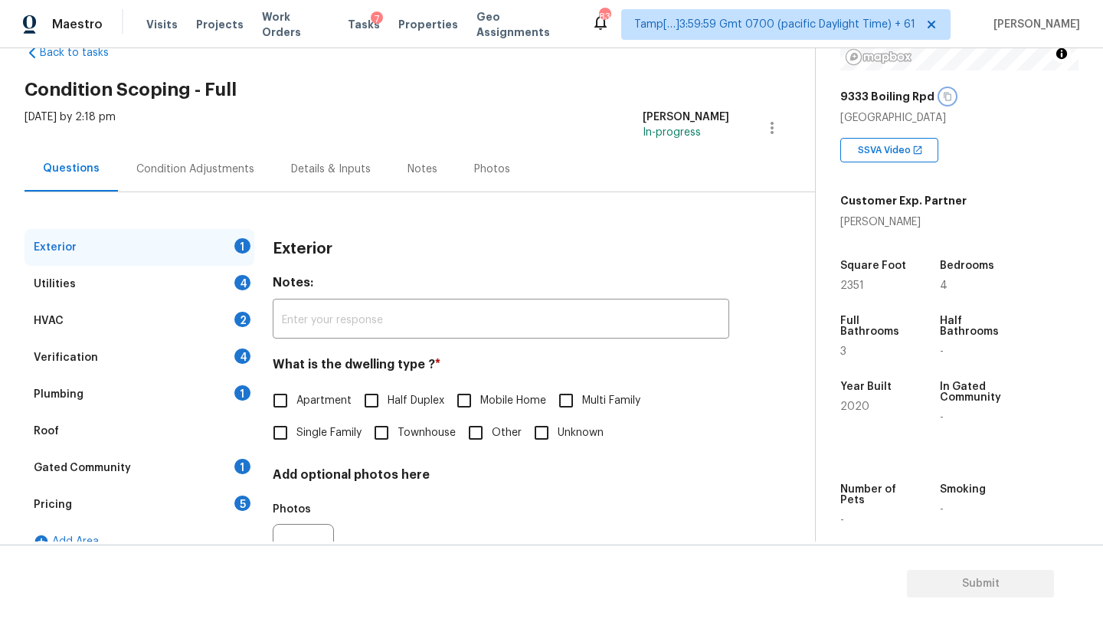
scroll to position [116, 0]
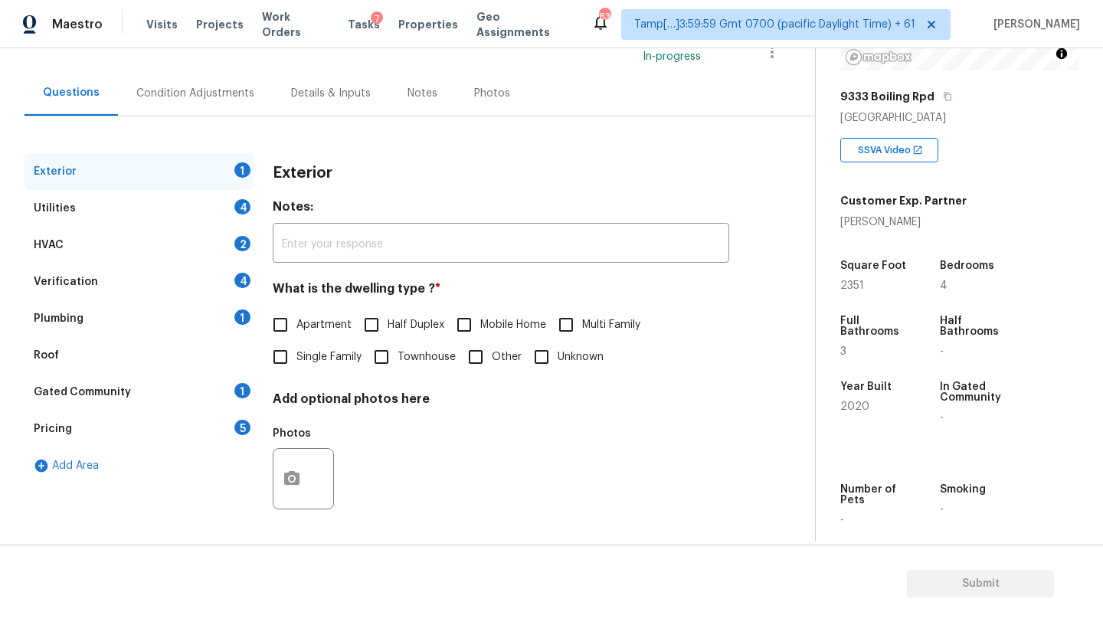
click at [270, 364] on input "Single Family" at bounding box center [280, 357] width 32 height 32
checkbox input "true"
click at [237, 396] on div "Gated Community 1" at bounding box center [140, 392] width 230 height 37
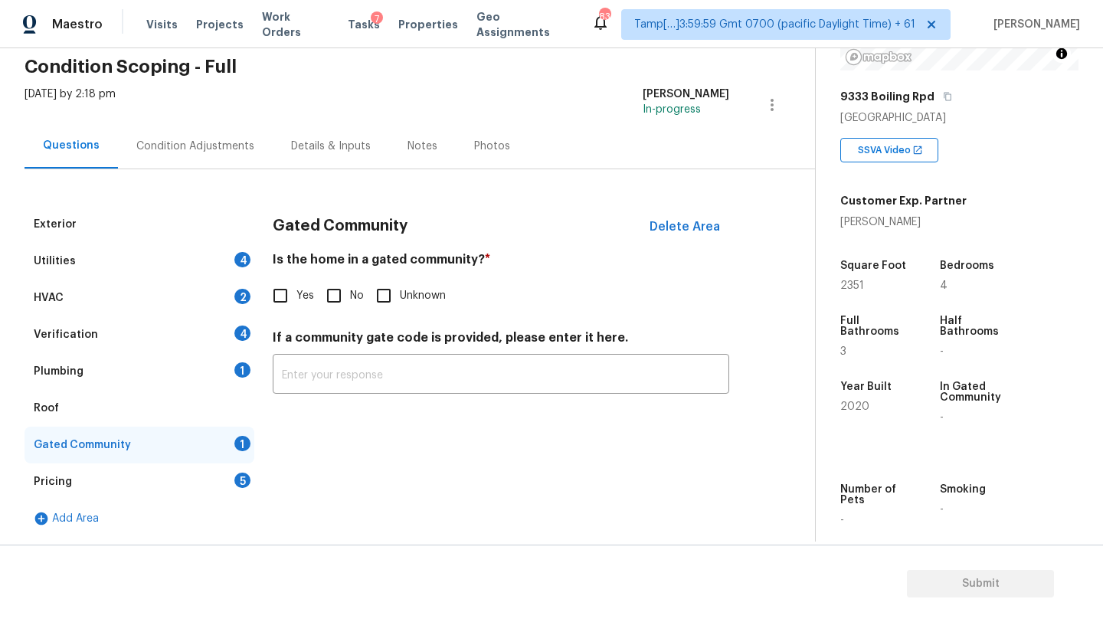
click at [343, 297] on input "No" at bounding box center [334, 296] width 32 height 32
checkbox input "true"
click at [135, 416] on div "Roof" at bounding box center [140, 408] width 230 height 37
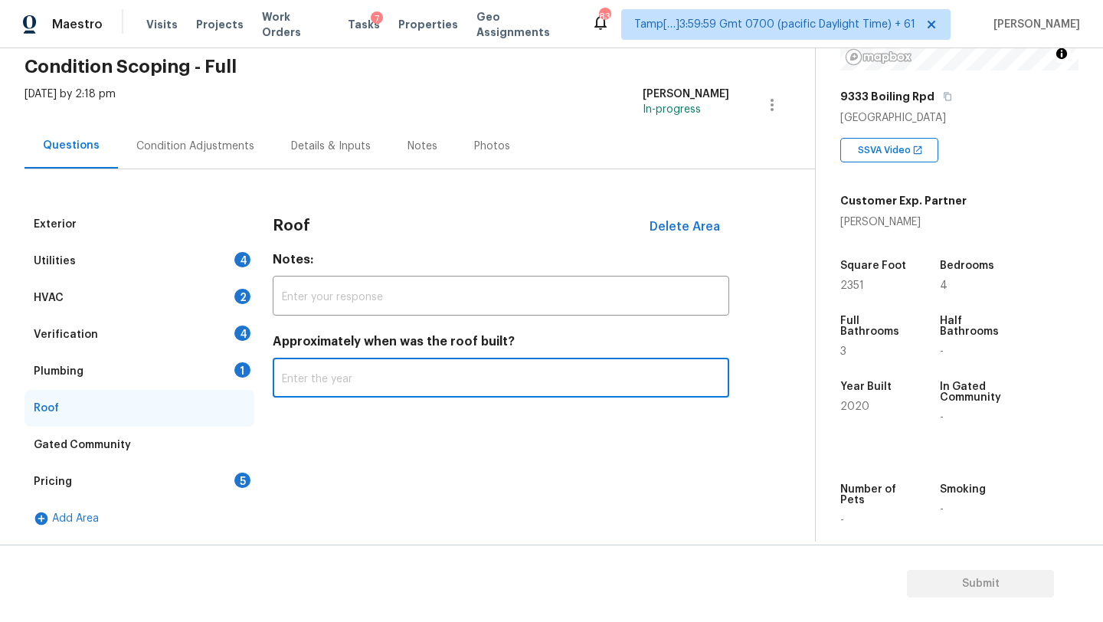
click at [322, 388] on input "text" at bounding box center [501, 380] width 457 height 36
type input "2020"
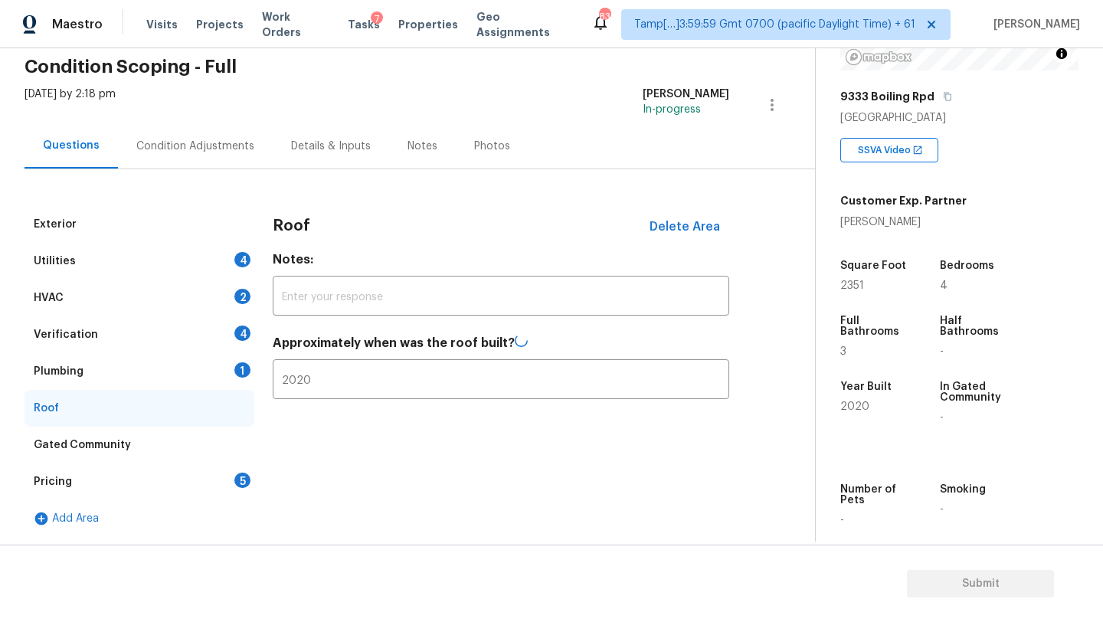
click at [219, 492] on div "Pricing 5" at bounding box center [140, 481] width 230 height 37
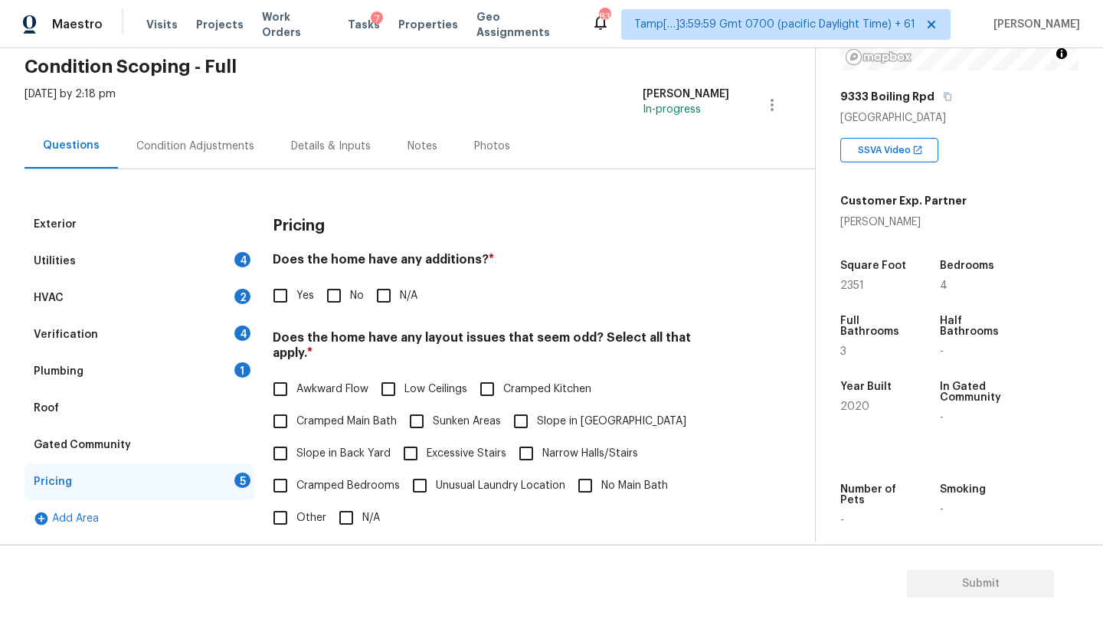
click at [337, 300] on input "No" at bounding box center [334, 296] width 32 height 32
checkbox input "true"
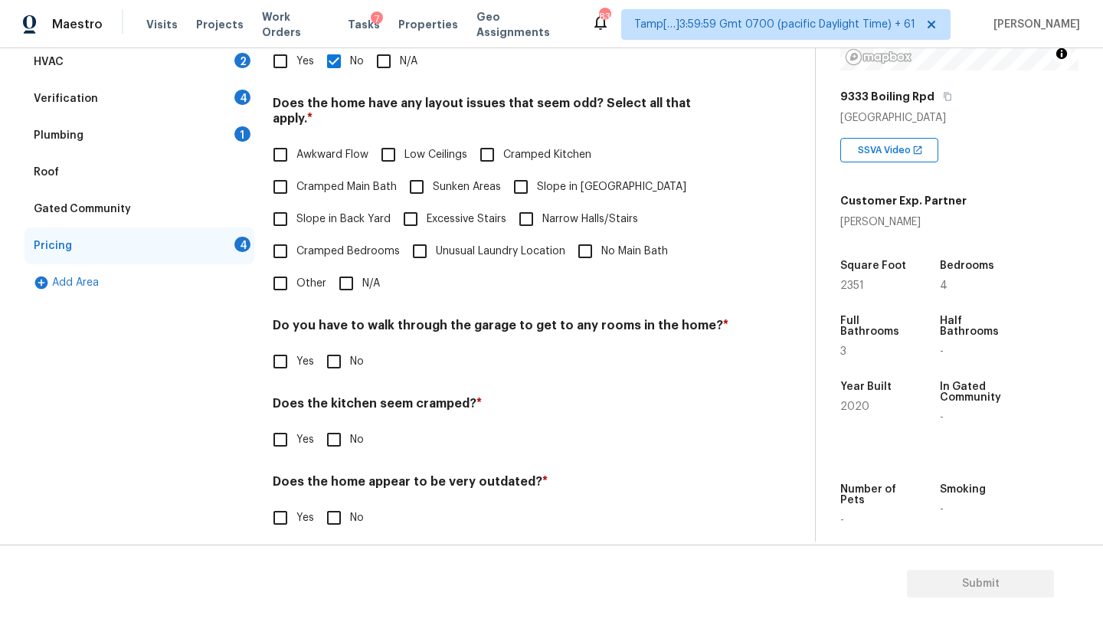
scroll to position [297, 0]
click at [351, 267] on input "N/A" at bounding box center [346, 283] width 32 height 32
checkbox input "true"
click at [329, 351] on input "No" at bounding box center [334, 363] width 32 height 32
checkbox input "true"
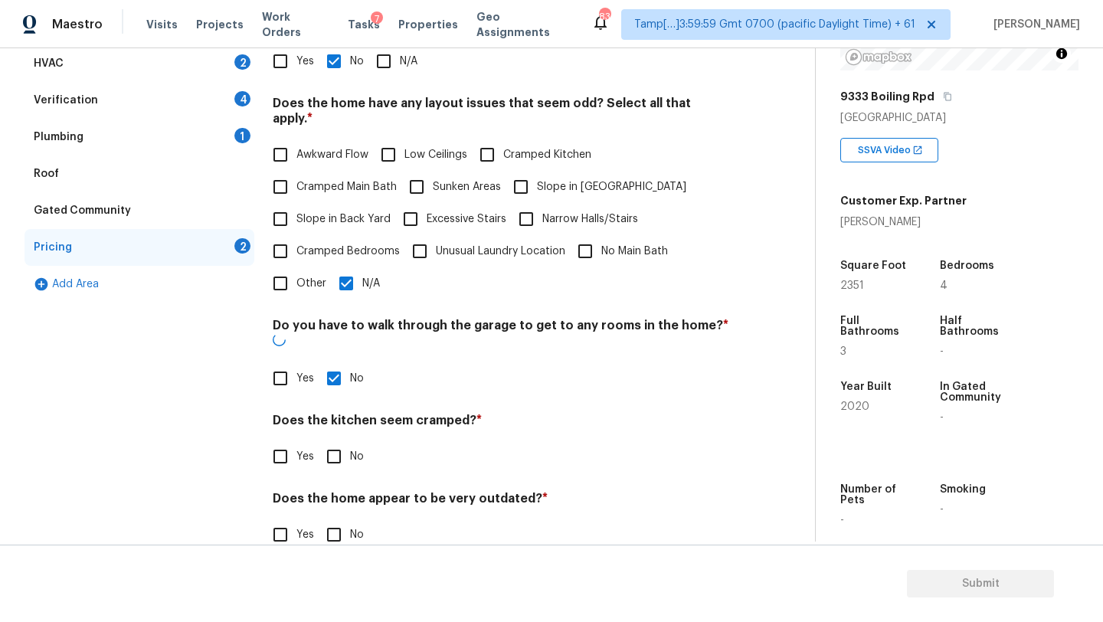
click at [332, 447] on div "Pricing Does the home have any additions? * Yes No N/A Does the home have any l…" at bounding box center [501, 270] width 457 height 597
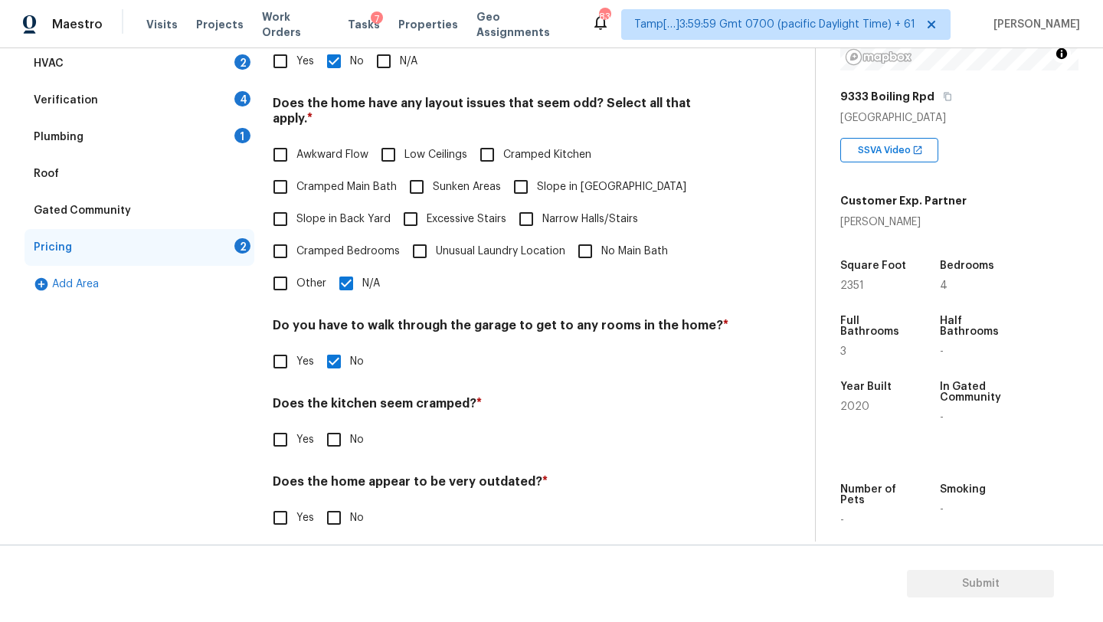
click at [332, 424] on input "No" at bounding box center [334, 440] width 32 height 32
checkbox input "true"
click at [332, 505] on input "No" at bounding box center [334, 519] width 32 height 32
checkbox input "true"
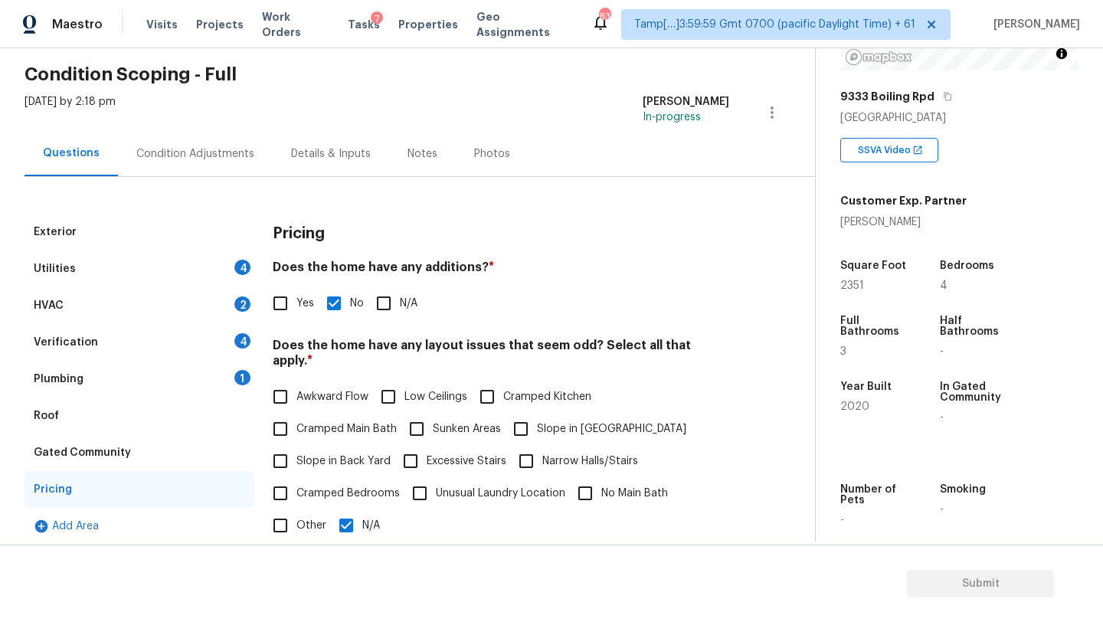
click at [155, 393] on div "Plumbing 1" at bounding box center [140, 379] width 230 height 37
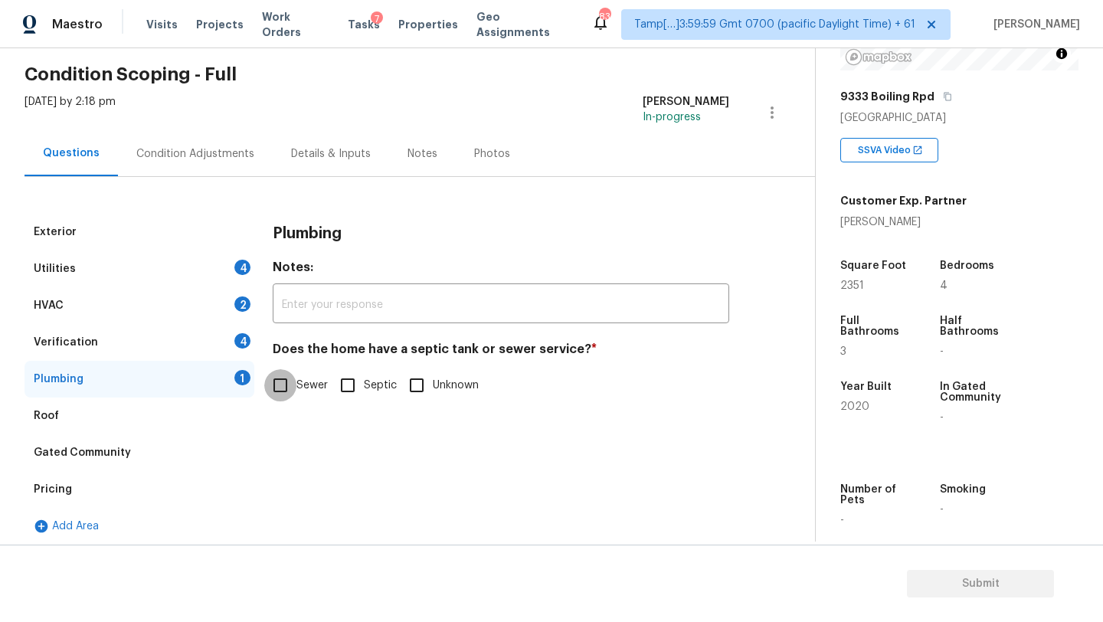
click at [273, 394] on input "Sewer" at bounding box center [280, 385] width 32 height 32
checkbox input "true"
click at [178, 352] on div "Verification 4" at bounding box center [140, 342] width 230 height 37
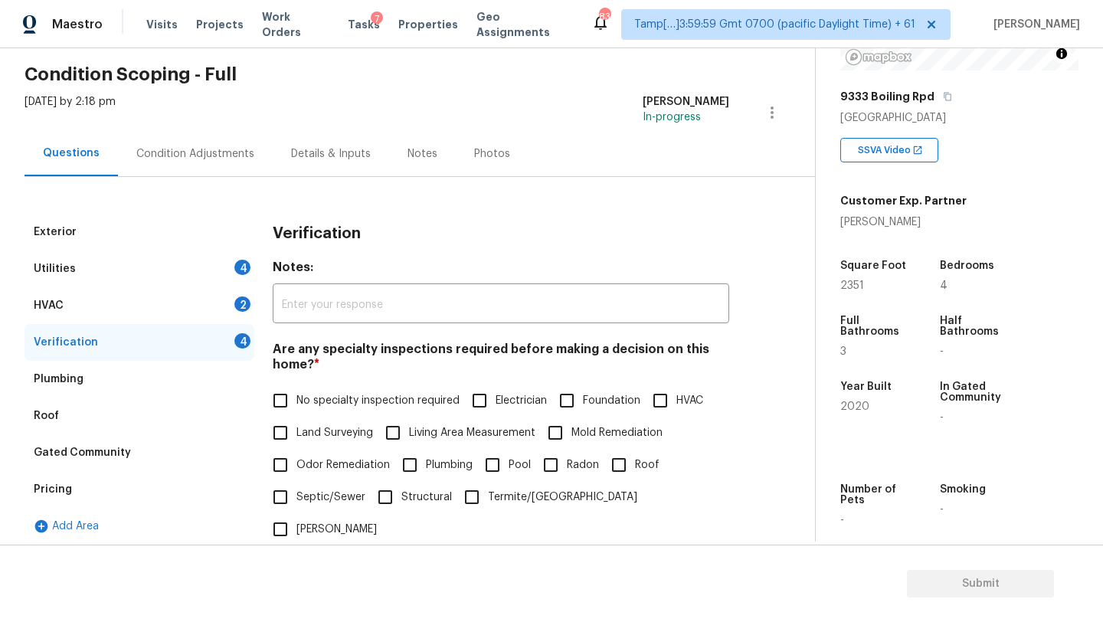
click at [316, 398] on span "No specialty inspection required" at bounding box center [377, 401] width 163 height 16
click at [296, 398] on input "No specialty inspection required" at bounding box center [280, 401] width 32 height 32
checkbox input "true"
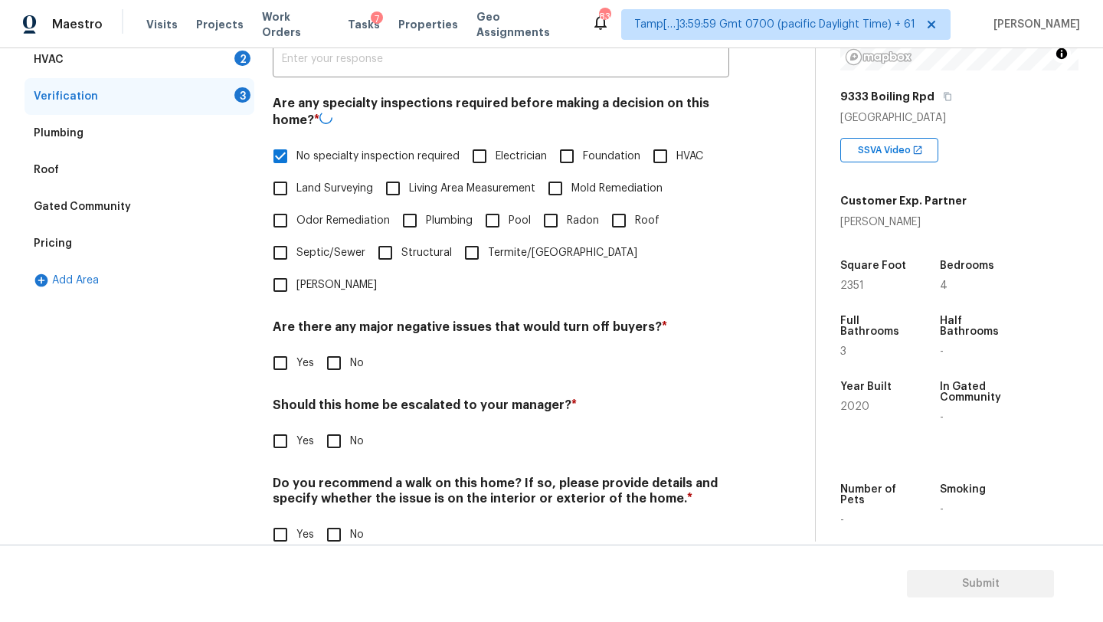
scroll to position [300, 0]
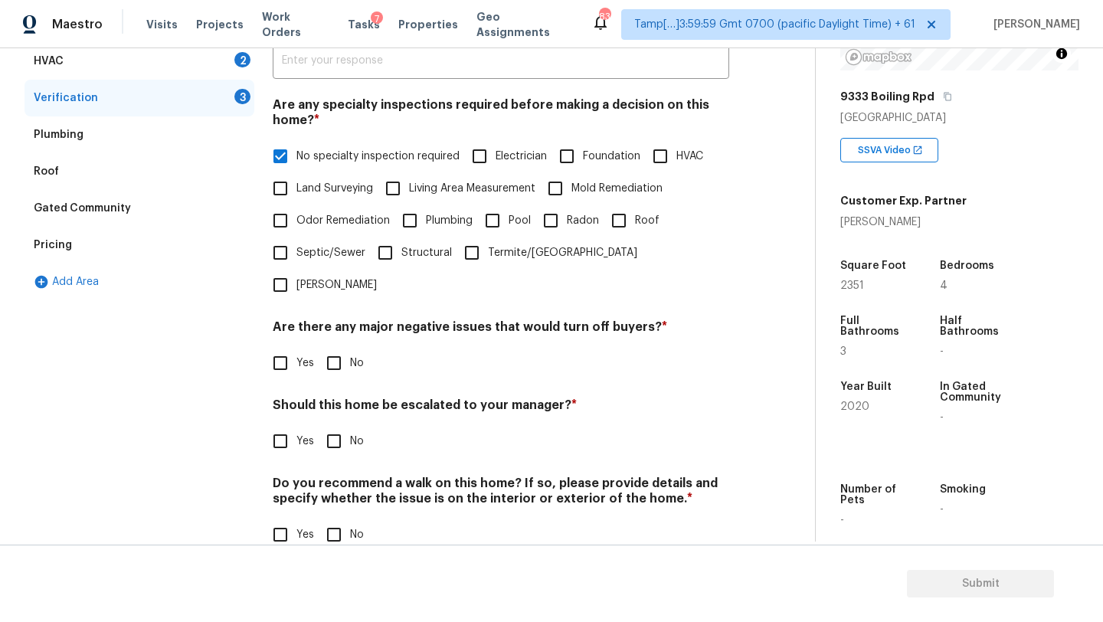
click at [342, 347] on input "No" at bounding box center [334, 363] width 32 height 32
checkbox input "true"
click at [342, 520] on input "No" at bounding box center [334, 536] width 32 height 32
checkbox input "true"
click at [280, 425] on input "Yes" at bounding box center [280, 441] width 32 height 32
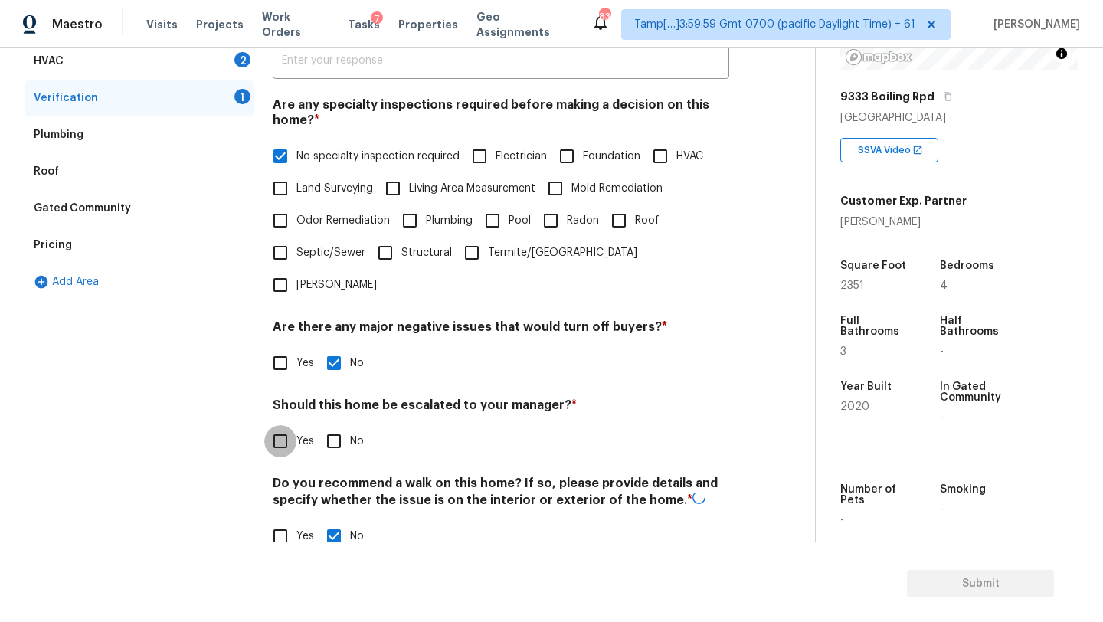
checkbox input "true"
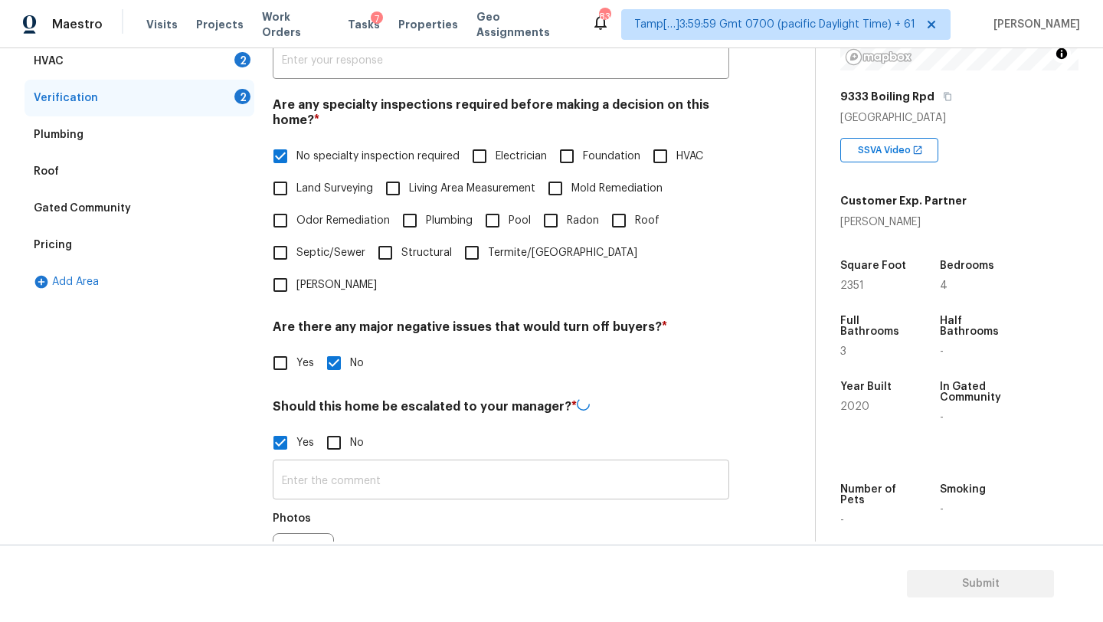
click at [313, 466] on div "​ Photos" at bounding box center [501, 531] width 457 height 145
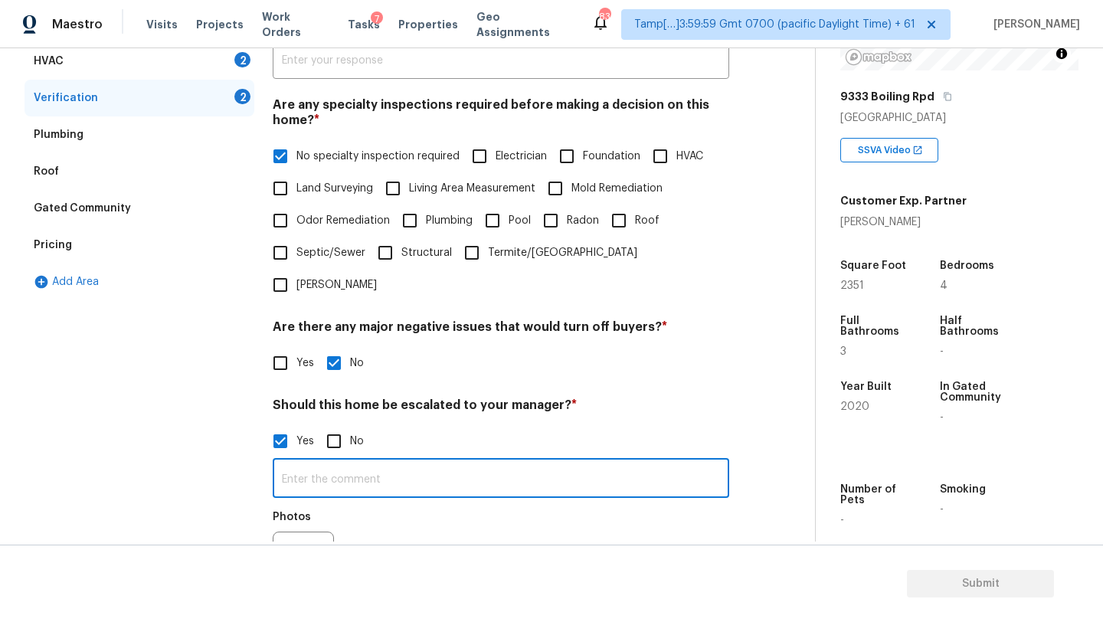
click at [354, 462] on input "text" at bounding box center [501, 480] width 457 height 36
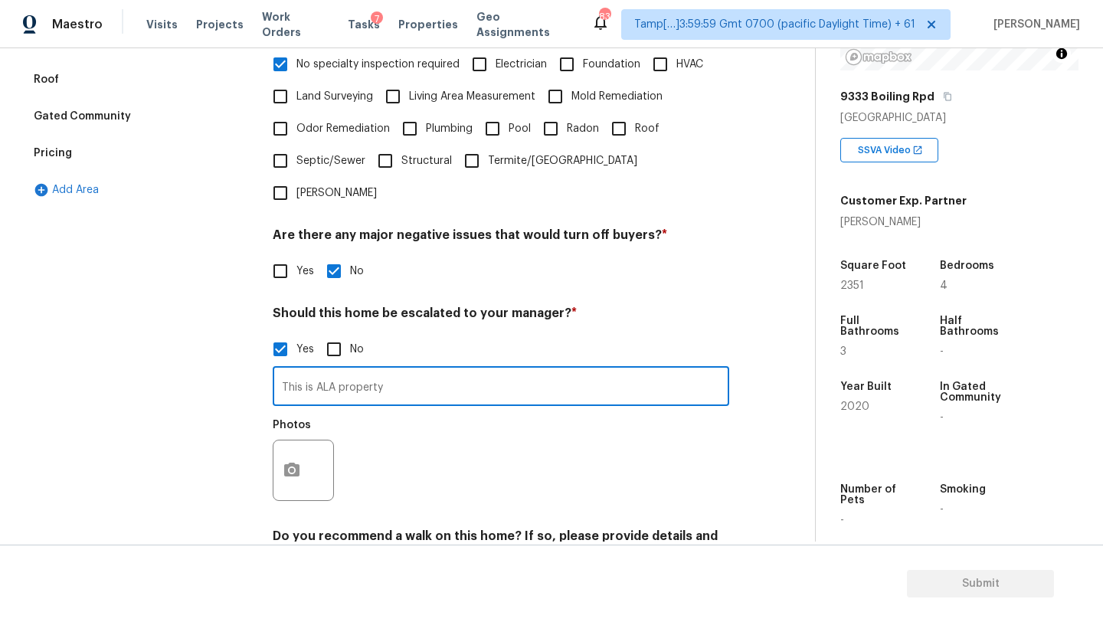
scroll to position [445, 0]
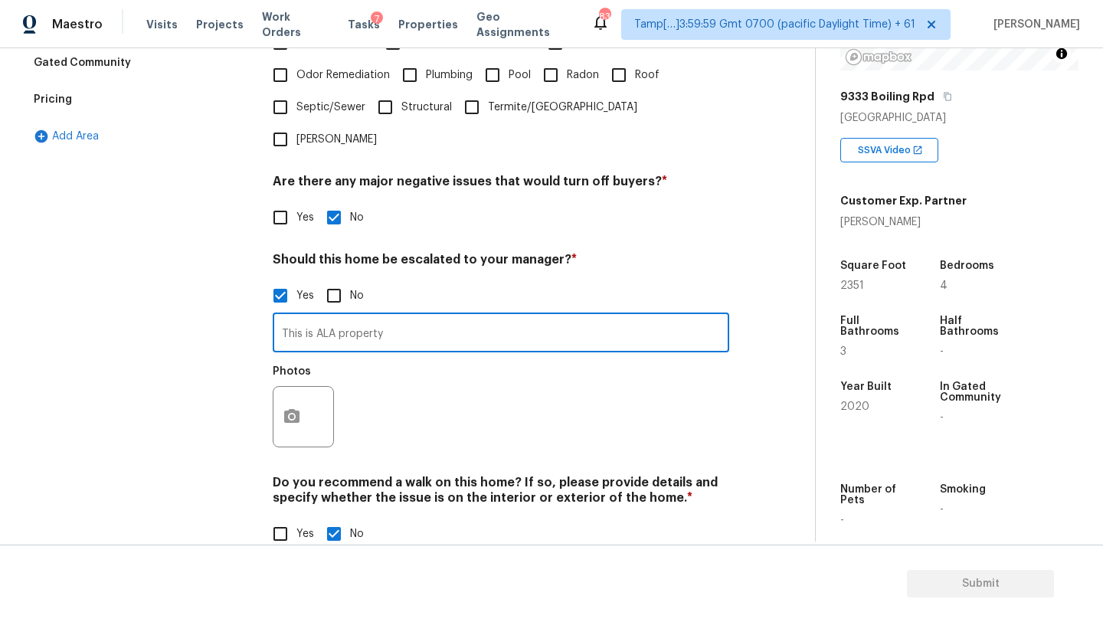
type input "This is ALA property"
click at [270, 397] on div "Exterior Utilities 4 HVAC 2 Verification 2 Plumbing Roof Gated Community Pricin…" at bounding box center [402, 196] width 754 height 745
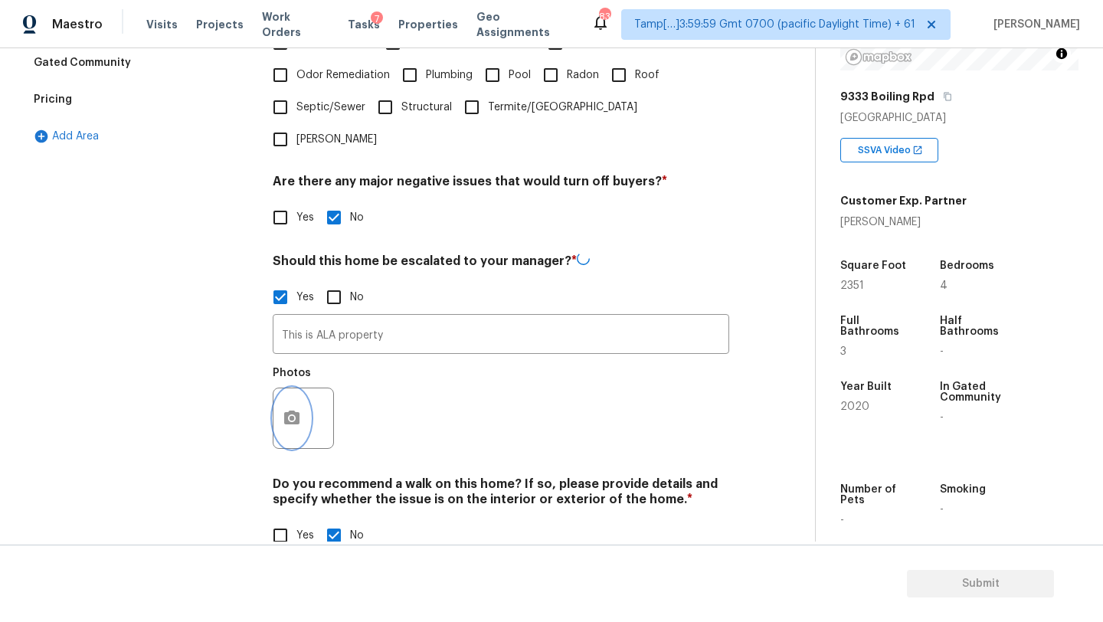
click at [280, 392] on button "button" at bounding box center [291, 418] width 37 height 60
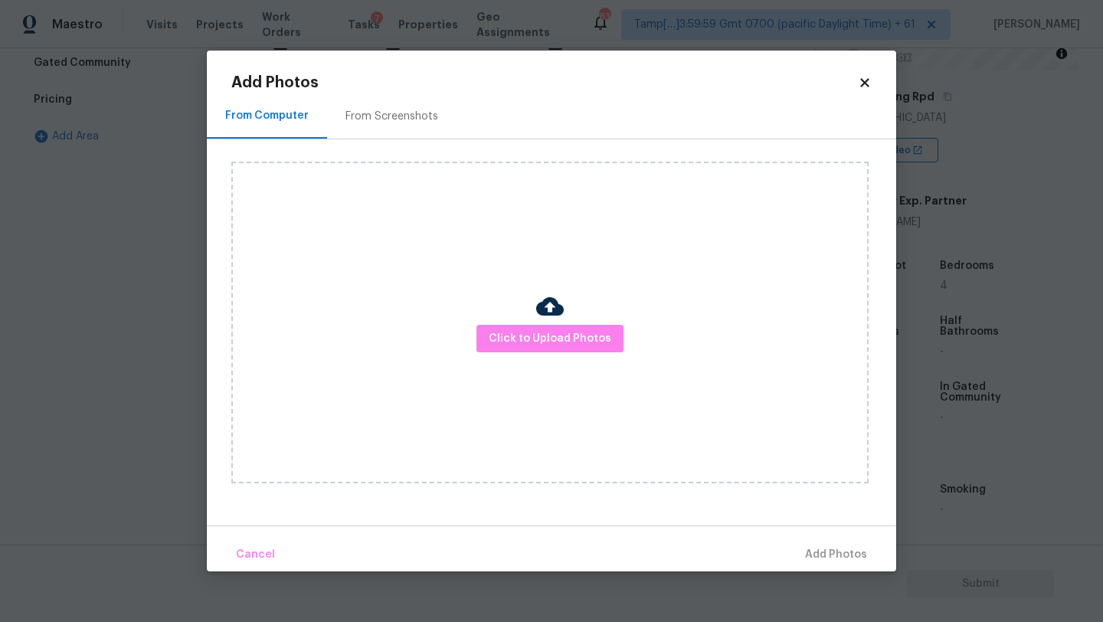
click at [389, 141] on div "Click to Upload Photos" at bounding box center [563, 322] width 665 height 366
click at [391, 131] on div "From Screenshots" at bounding box center [391, 115] width 129 height 45
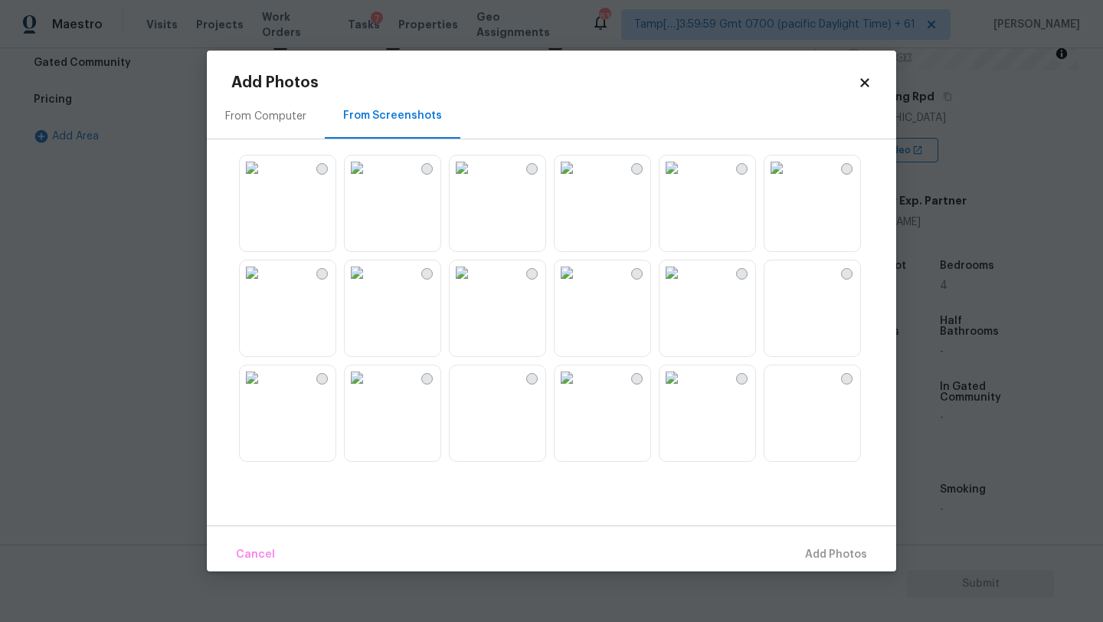
click at [474, 180] on img at bounding box center [462, 167] width 25 height 25
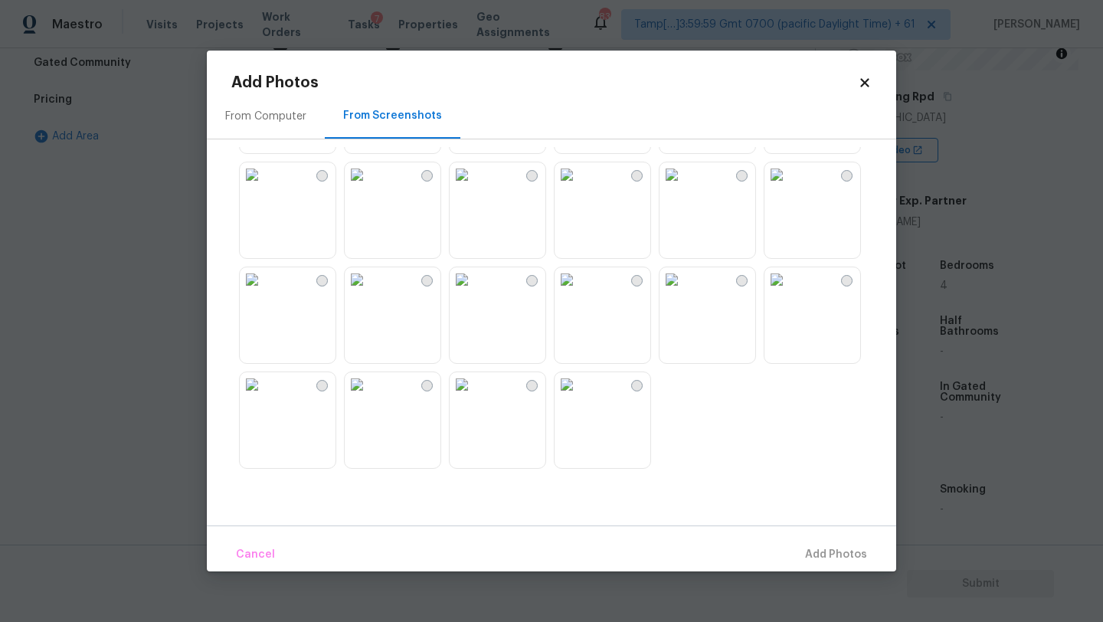
click at [474, 286] on img at bounding box center [462, 279] width 25 height 25
click at [474, 292] on img at bounding box center [462, 279] width 25 height 25
click at [678, 292] on img at bounding box center [672, 279] width 25 height 25
click at [824, 555] on span "Add 1 Photo(s)" at bounding box center [829, 554] width 76 height 19
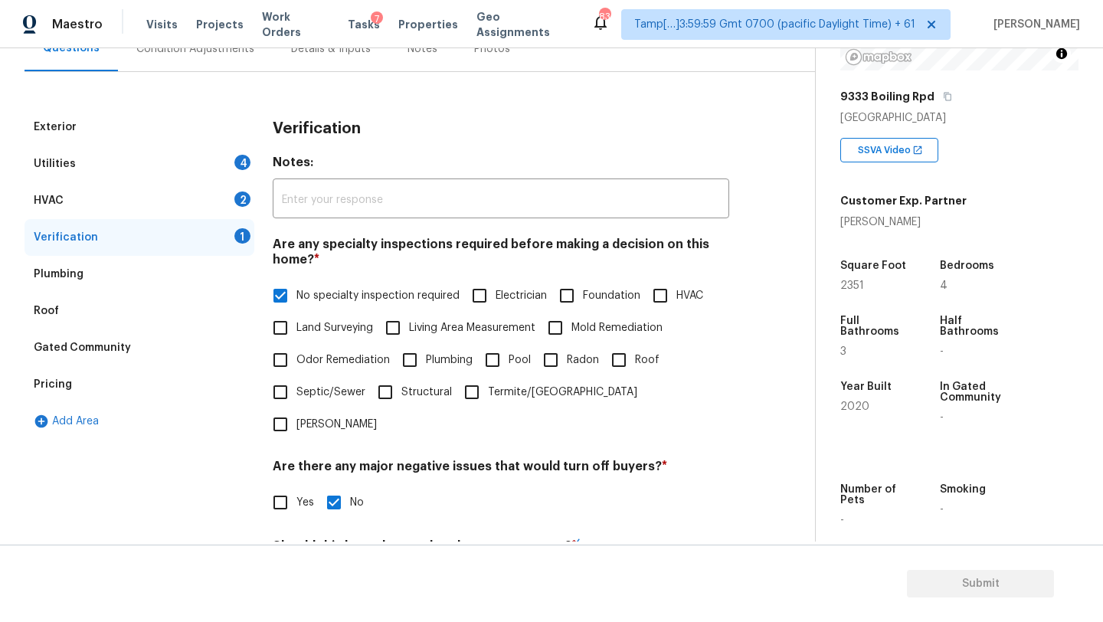
scroll to position [0, 0]
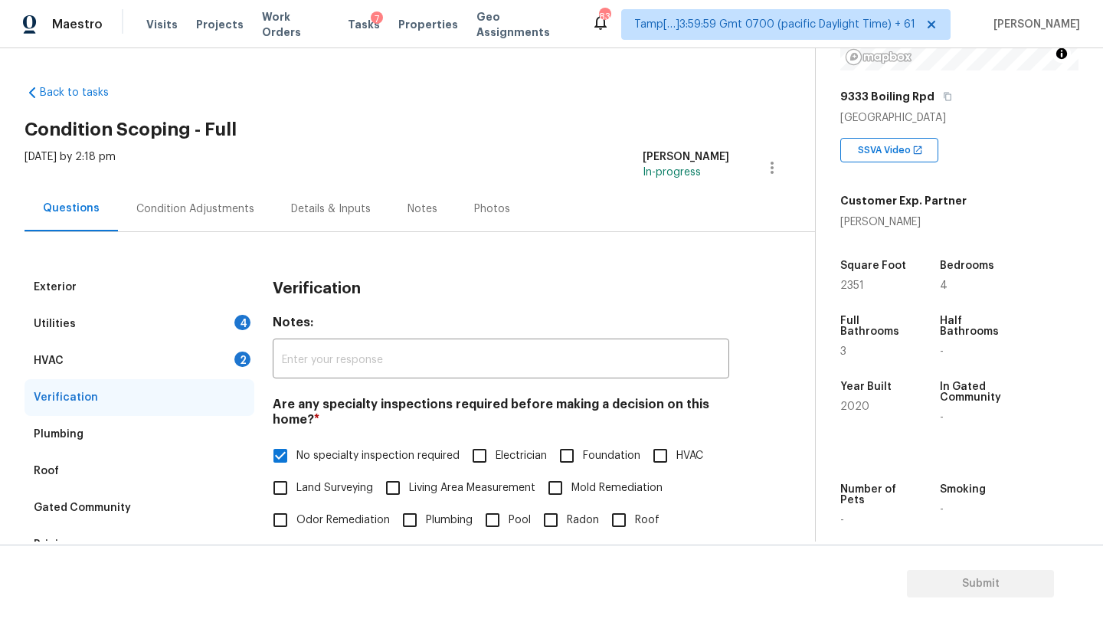
click at [46, 366] on div "HVAC" at bounding box center [49, 360] width 30 height 15
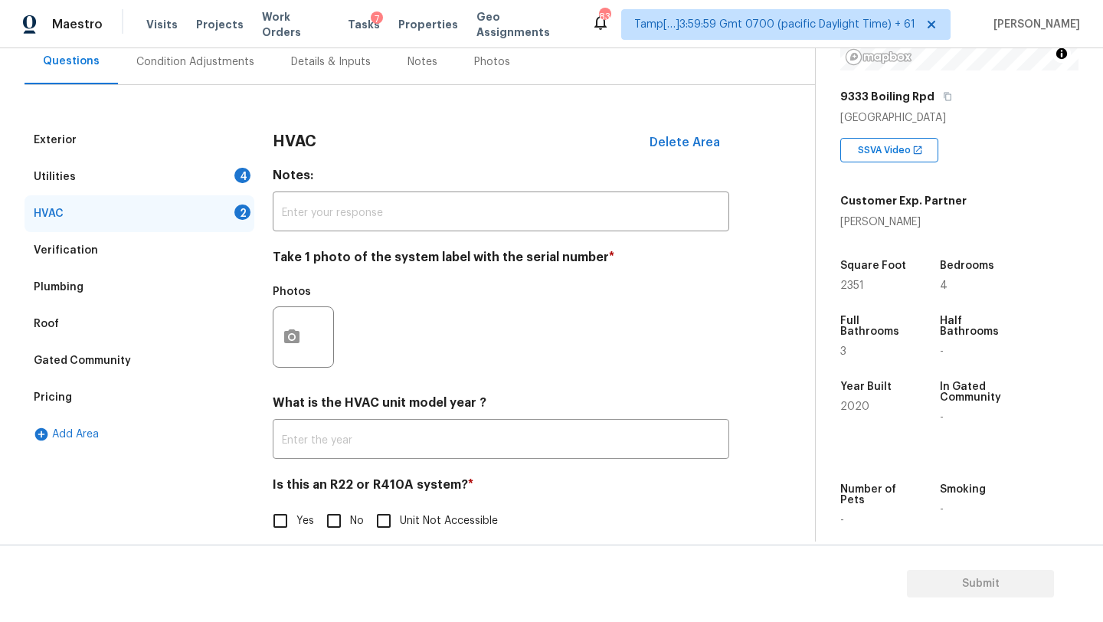
scroll to position [160, 0]
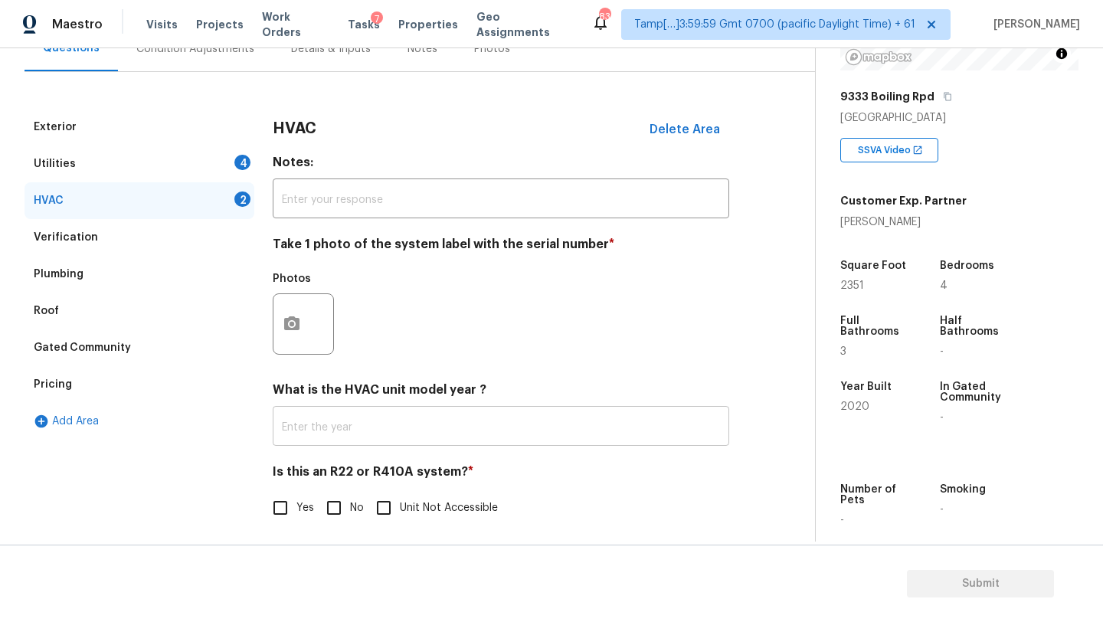
click at [356, 440] on input "text" at bounding box center [501, 428] width 457 height 36
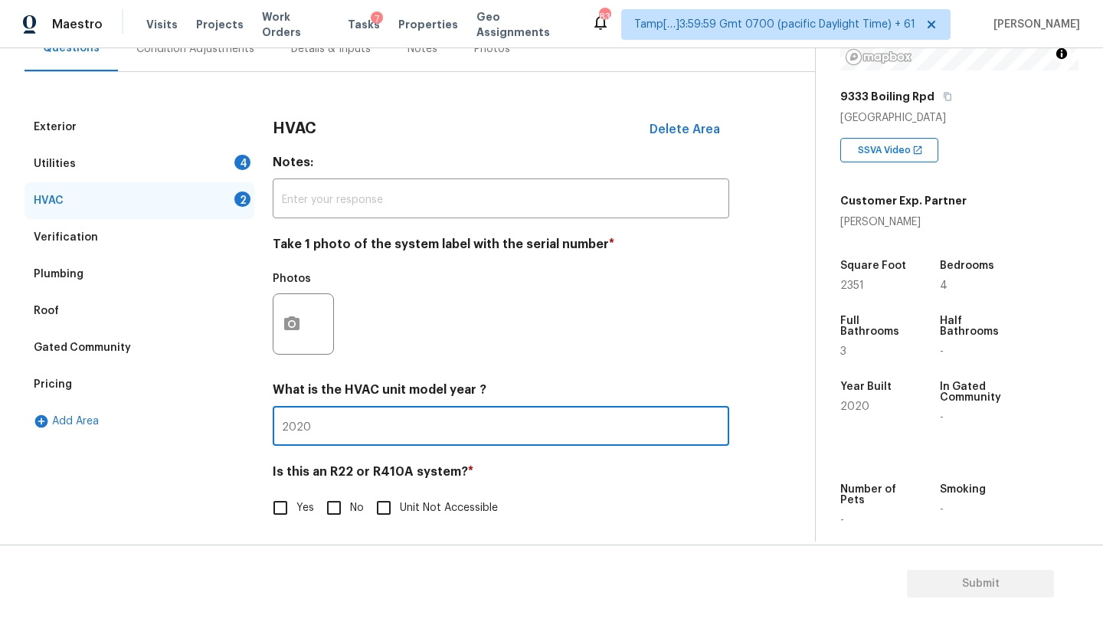
type input "2020"
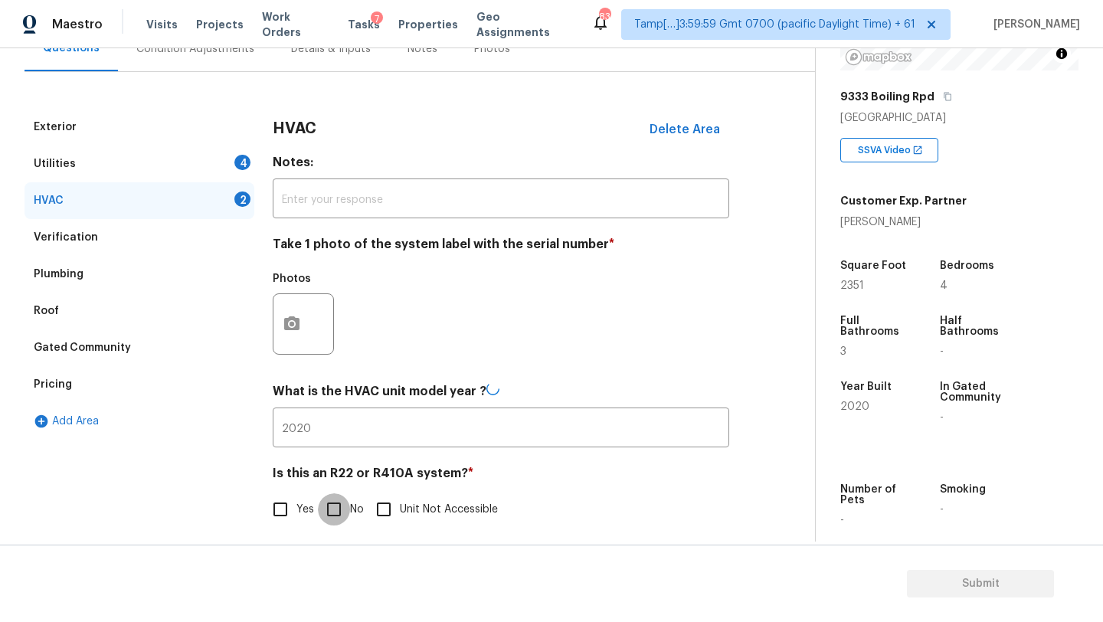
click at [326, 509] on input "No" at bounding box center [334, 509] width 32 height 32
checkbox input "true"
click at [191, 179] on div "Utilities 4" at bounding box center [140, 164] width 230 height 37
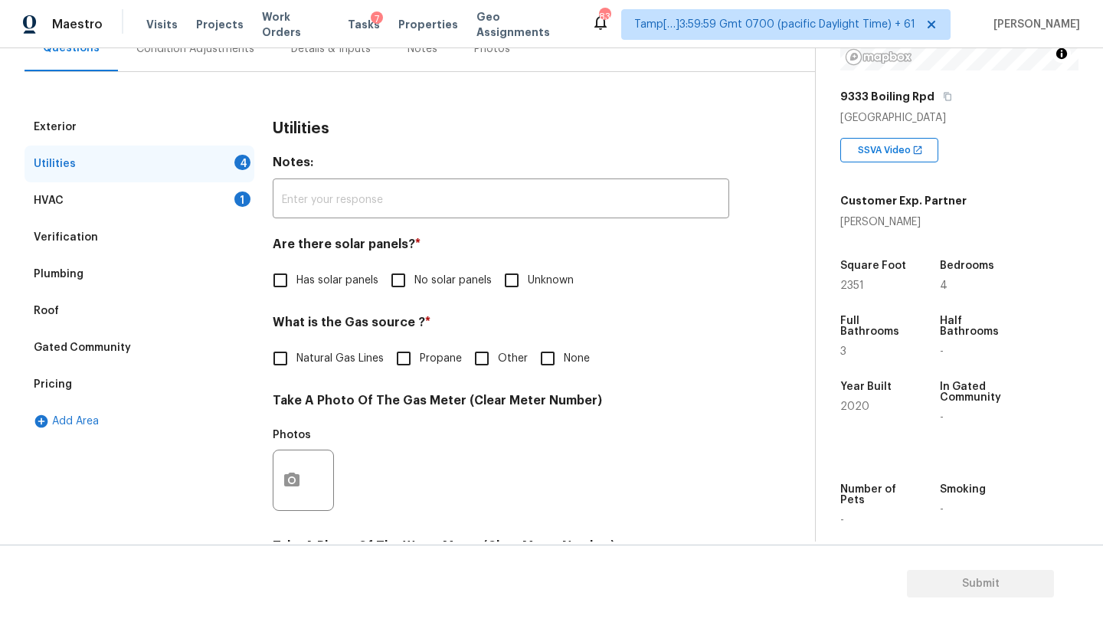
click at [391, 276] on input "No solar panels" at bounding box center [398, 280] width 32 height 32
checkbox input "true"
click at [310, 363] on span "Natural Gas Lines" at bounding box center [339, 359] width 87 height 16
click at [296, 363] on input "Natural Gas Lines" at bounding box center [280, 358] width 32 height 32
checkbox input "true"
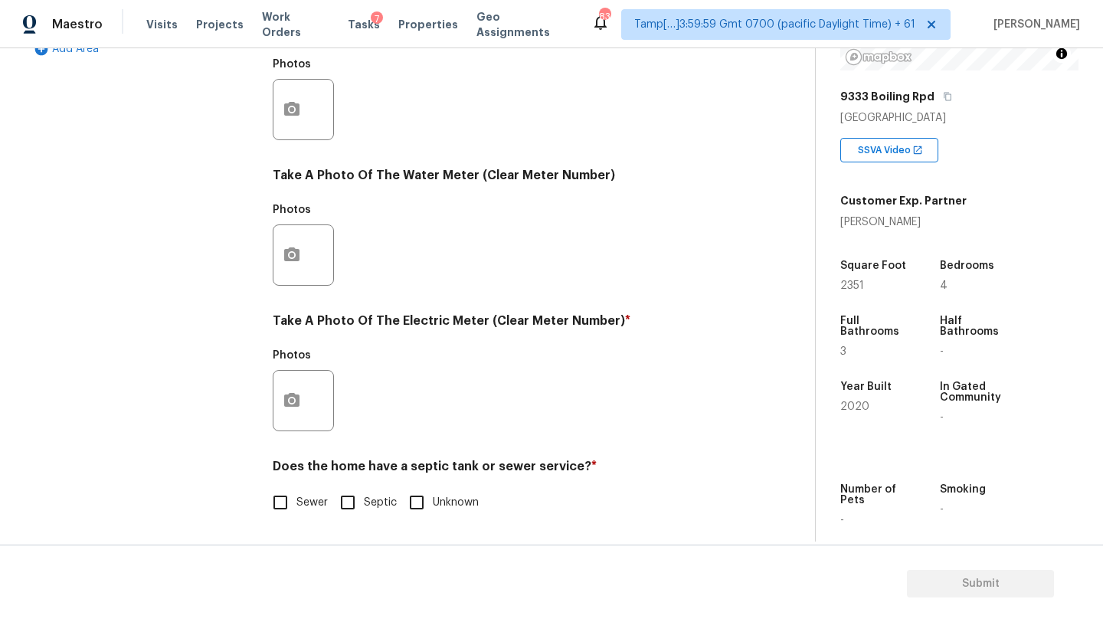
scroll to position [531, 0]
click at [279, 502] on input "Sewer" at bounding box center [280, 502] width 32 height 32
checkbox input "true"
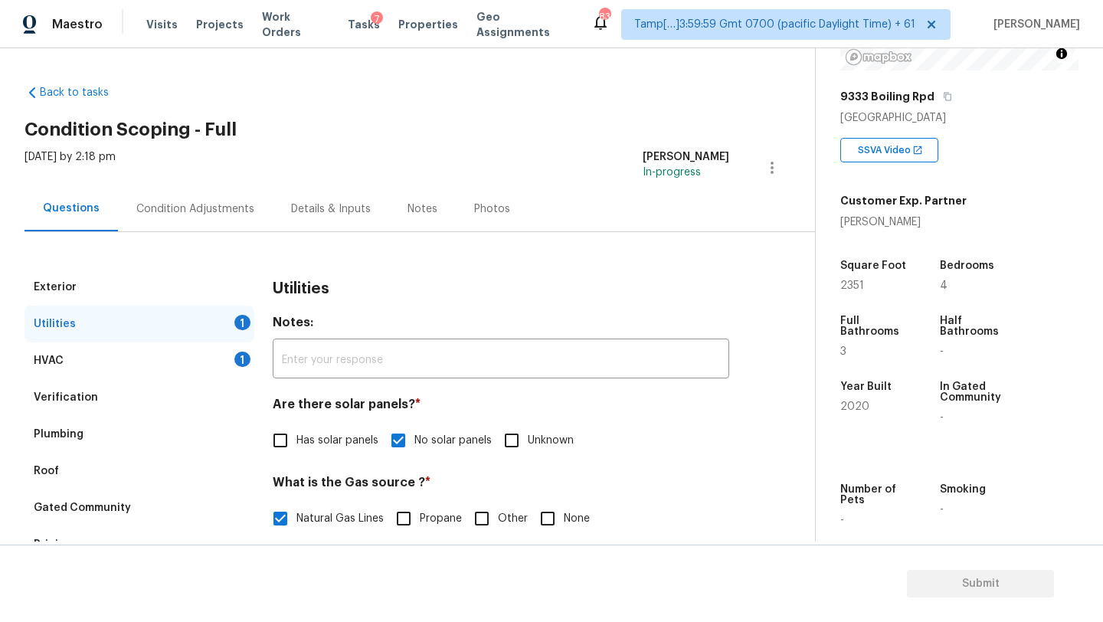
click at [191, 189] on div "Condition Adjustments" at bounding box center [195, 208] width 155 height 45
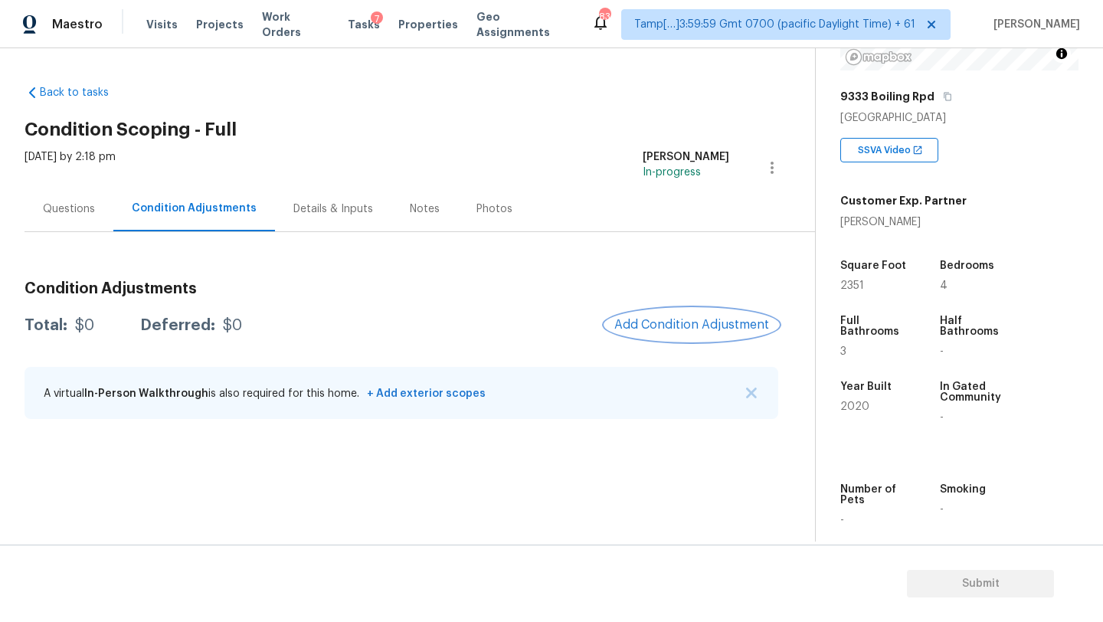
click at [702, 318] on span "Add Condition Adjustment" at bounding box center [691, 325] width 155 height 14
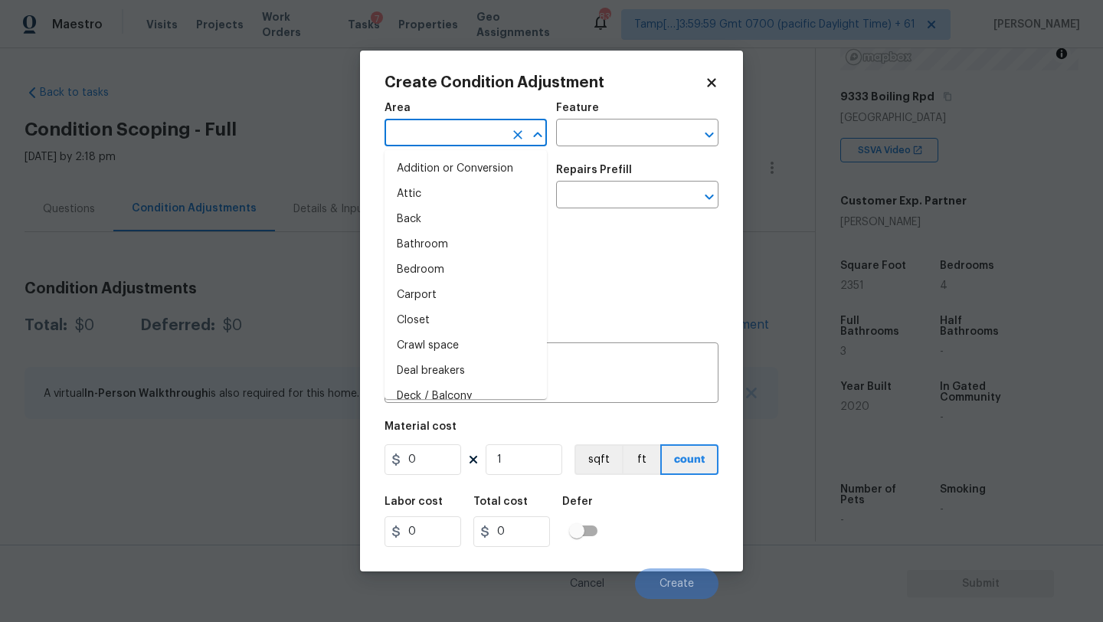
click at [406, 133] on input "text" at bounding box center [444, 135] width 119 height 24
type input "e"
type input "x"
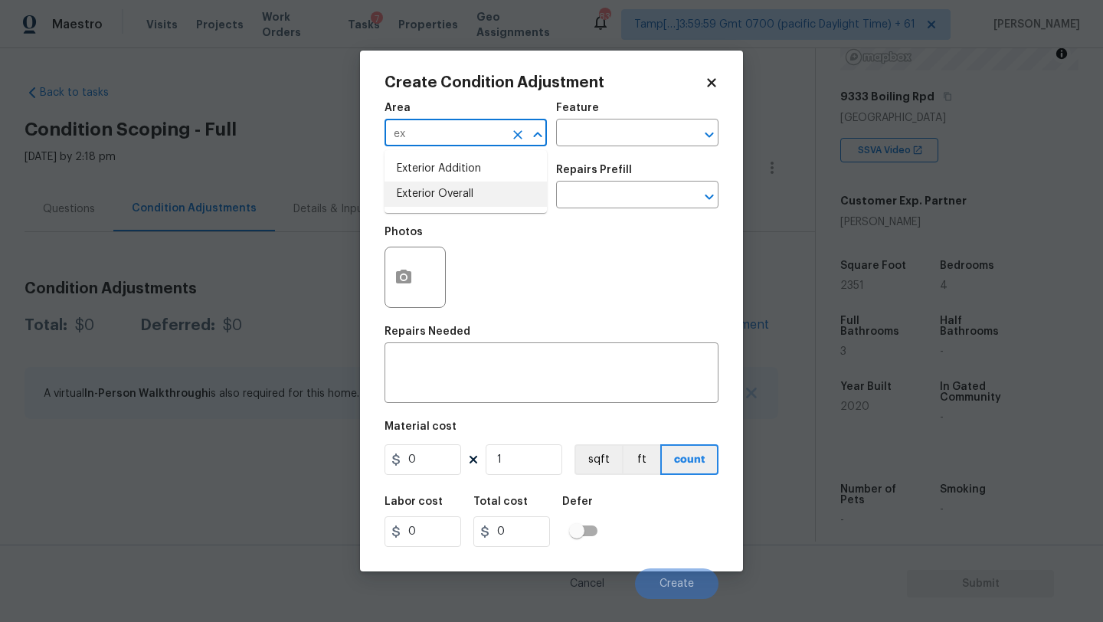
click at [440, 201] on li "Exterior Overall" at bounding box center [466, 194] width 162 height 25
type input "Exterior Overall"
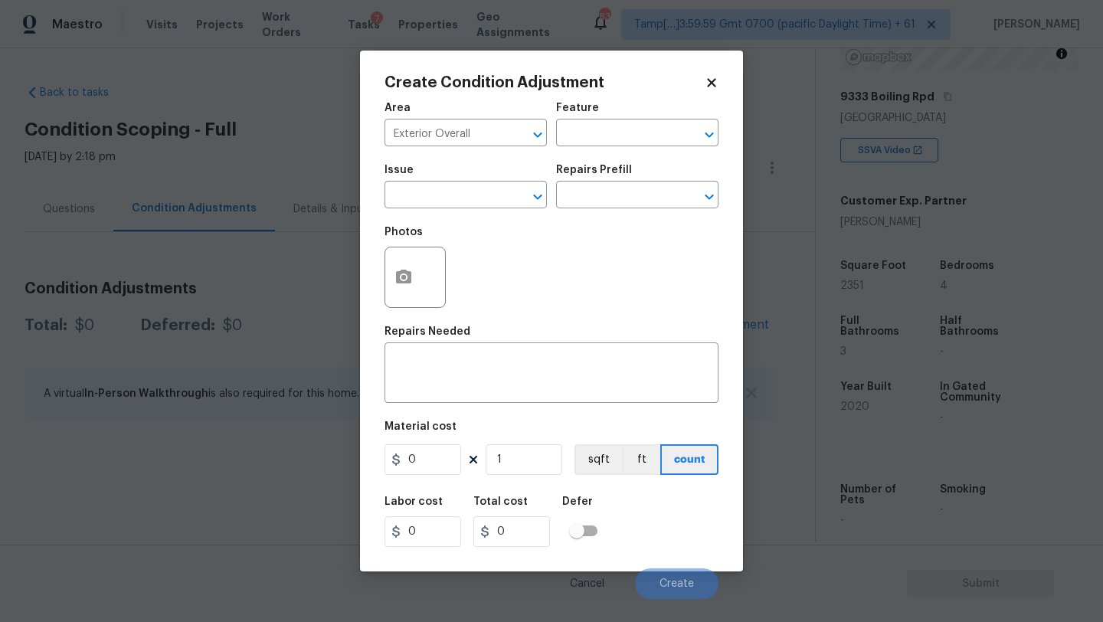
click at [640, 119] on div "Feature" at bounding box center [637, 113] width 162 height 20
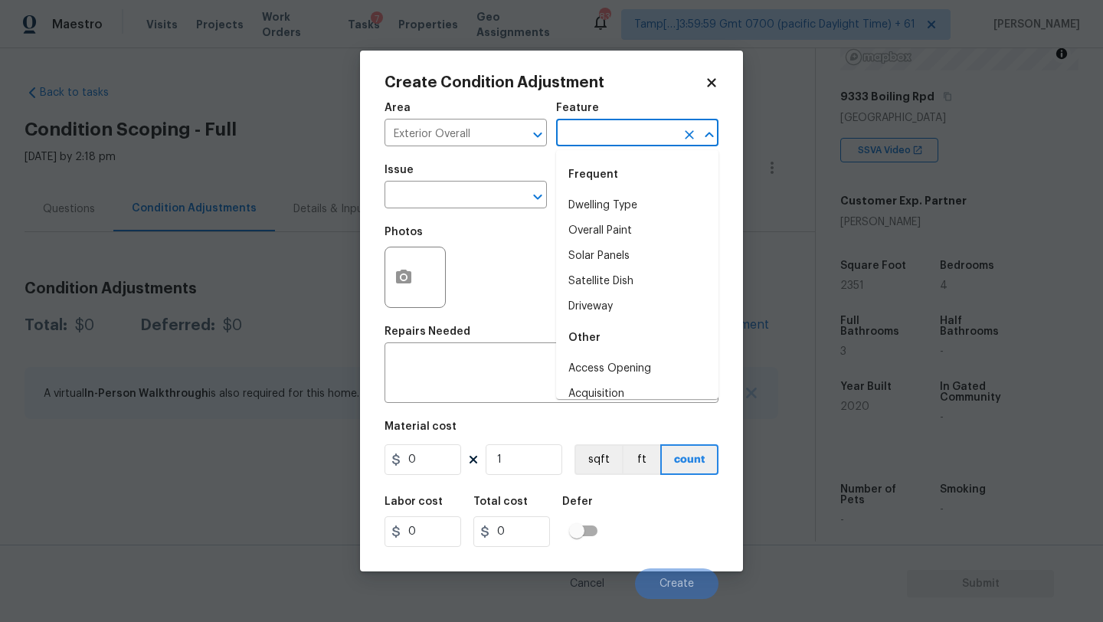
click at [640, 127] on input "text" at bounding box center [615, 135] width 119 height 24
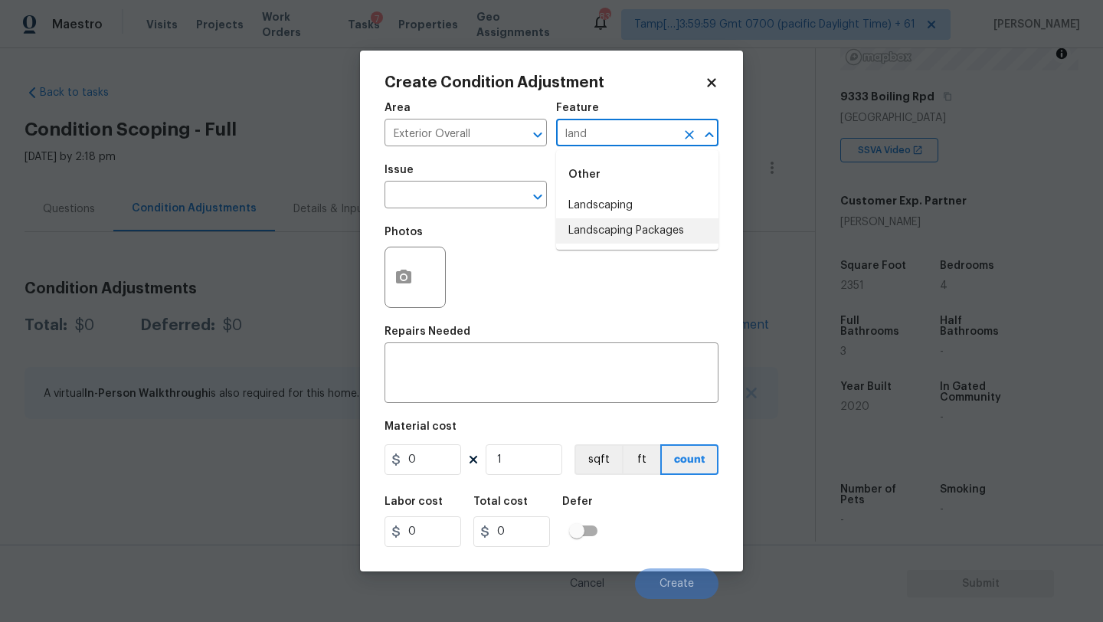
click at [640, 228] on li "Landscaping Packages" at bounding box center [637, 230] width 162 height 25
type input "Landscaping Packages"
click at [394, 199] on input "text" at bounding box center [444, 197] width 119 height 24
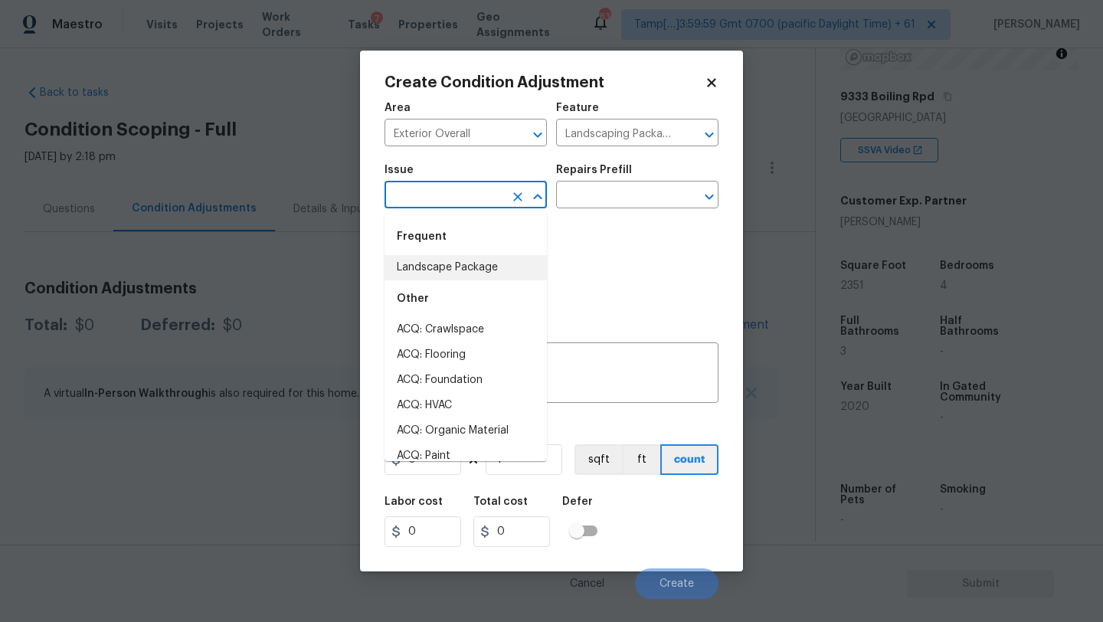
click at [438, 260] on li "Landscape Package" at bounding box center [466, 267] width 162 height 25
type input "Landscape Package"
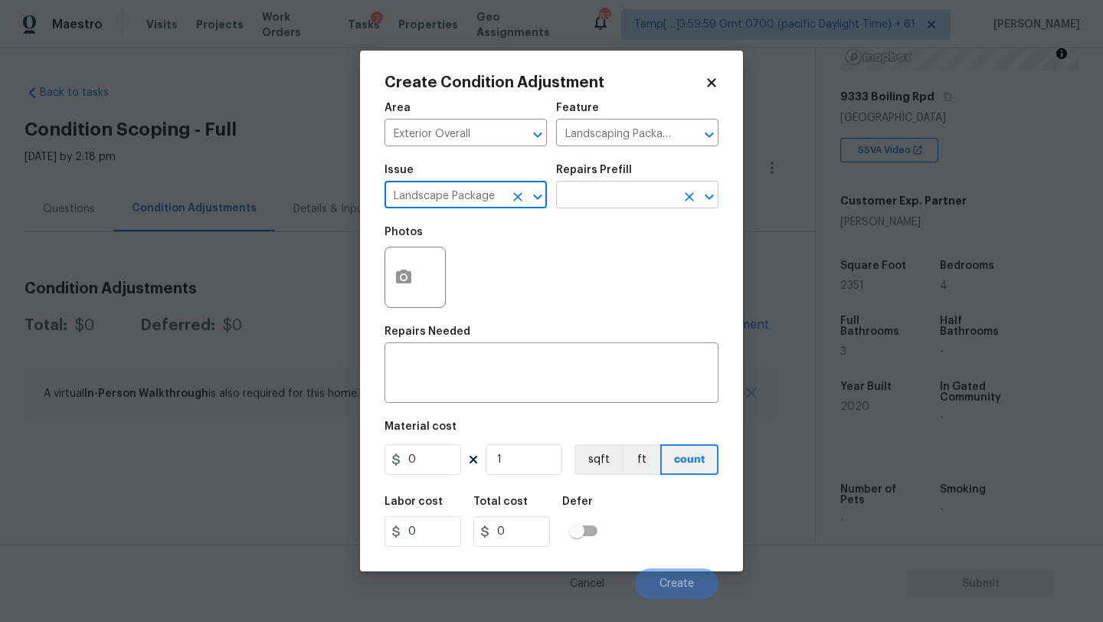
click at [586, 201] on input "text" at bounding box center [615, 197] width 119 height 24
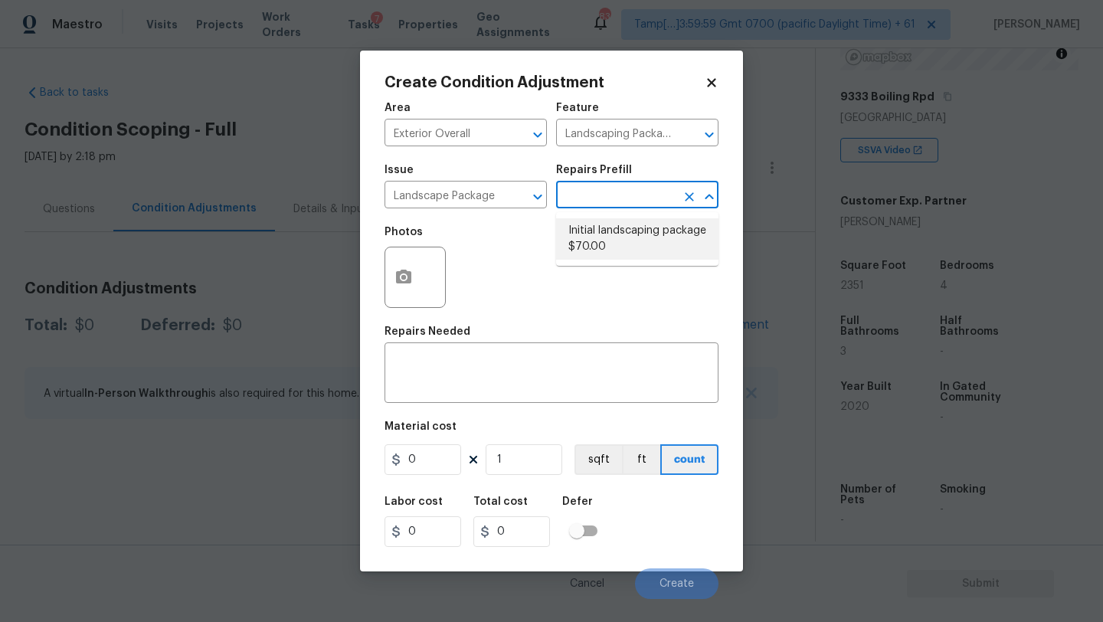
click at [586, 243] on li "Initial landscaping package $70.00" at bounding box center [637, 238] width 162 height 41
type input "Home Readiness Packages"
type textarea "Mowing of grass up to 6" in height. Mow, edge along driveways & sidewalks, trim…"
type input "70"
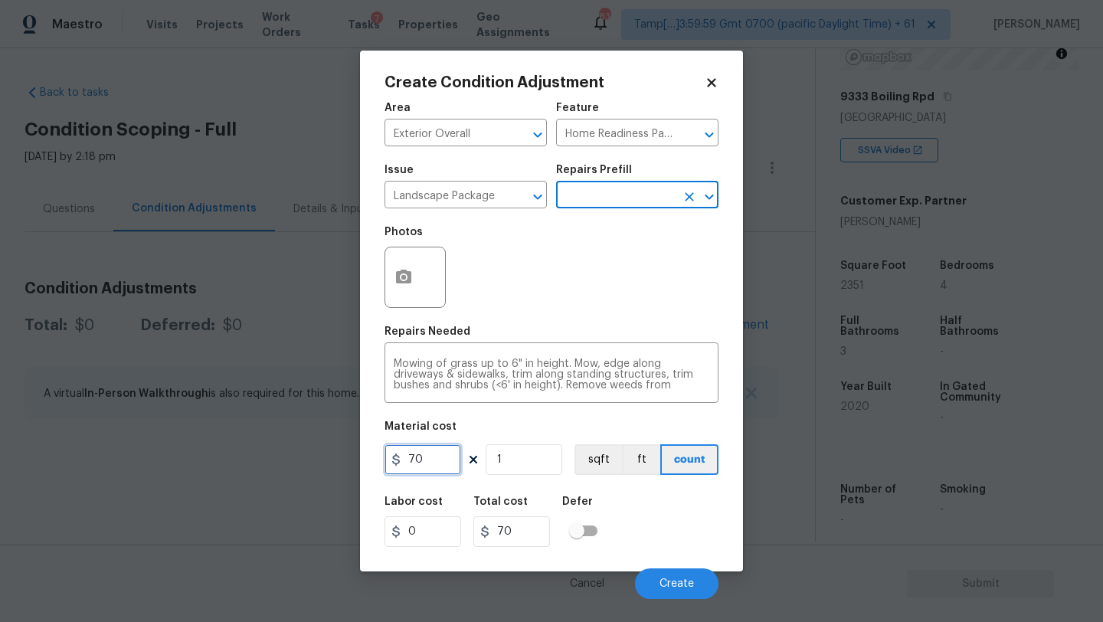
click at [430, 461] on input "70" at bounding box center [423, 459] width 77 height 31
type input "300"
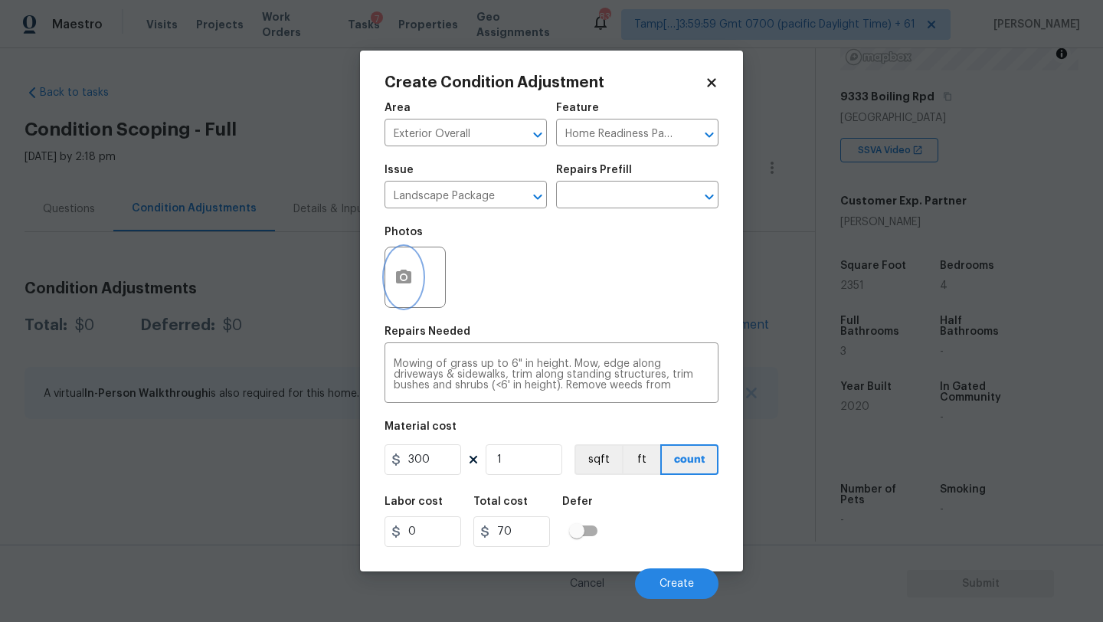
type input "300"
click at [404, 277] on circle "button" at bounding box center [403, 277] width 5 height 5
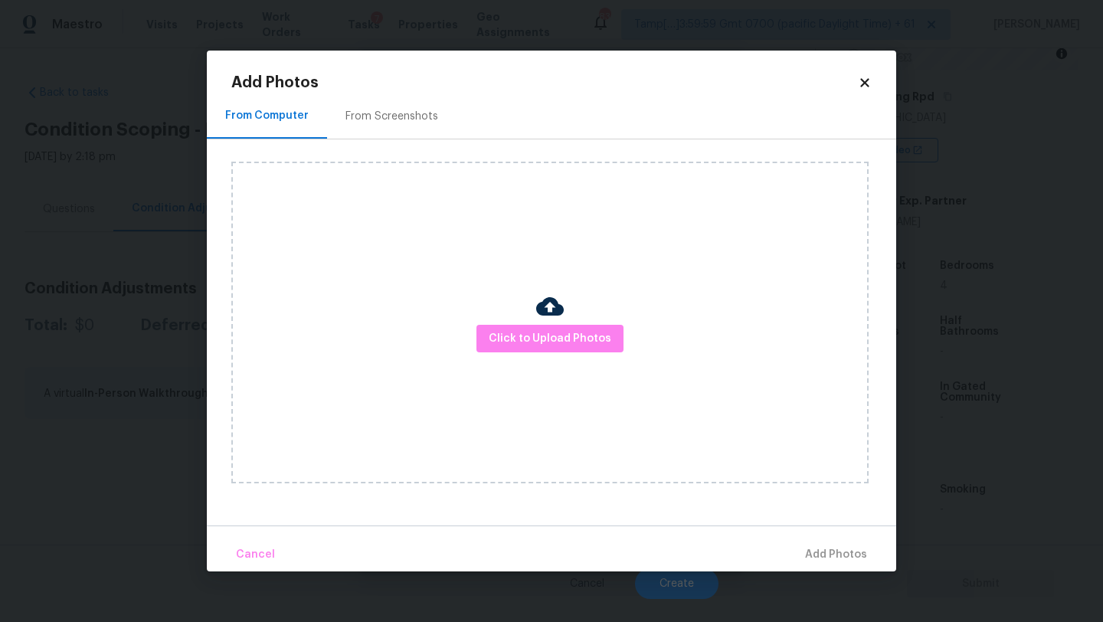
click at [394, 122] on div "From Screenshots" at bounding box center [391, 116] width 93 height 15
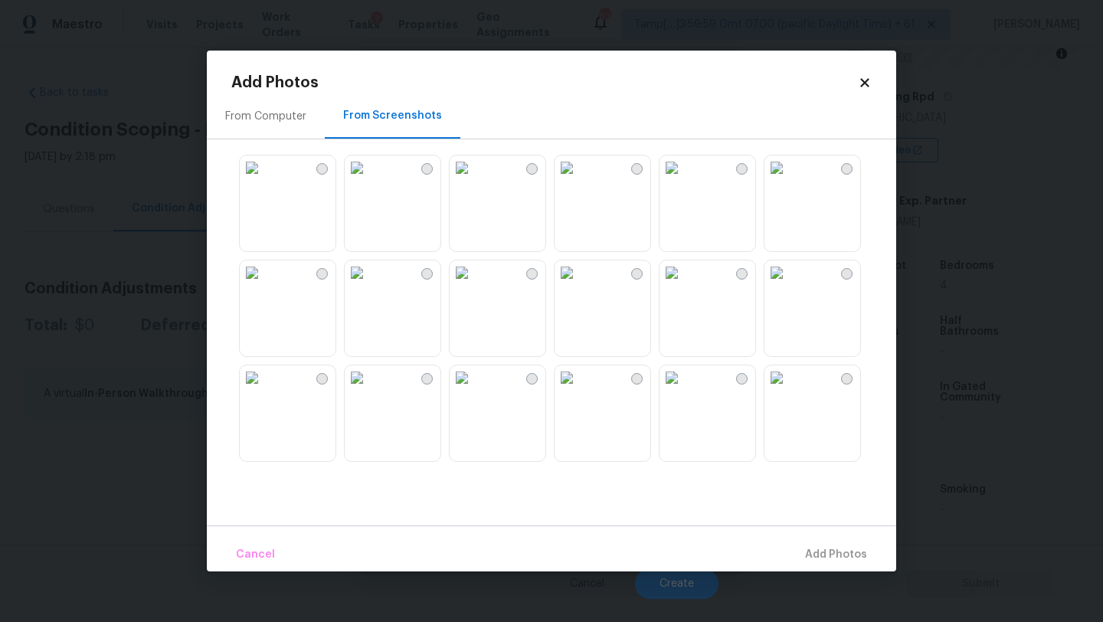
click at [474, 180] on img at bounding box center [462, 167] width 25 height 25
click at [846, 555] on span "Add 1 Photo(s)" at bounding box center [829, 554] width 76 height 19
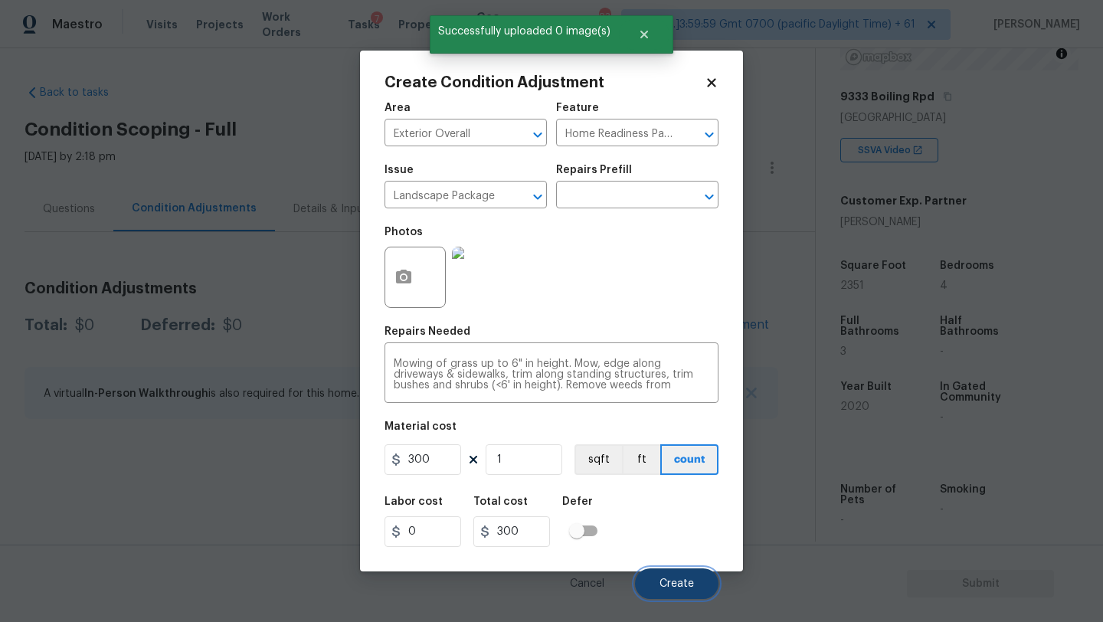
click at [676, 570] on button "Create" at bounding box center [676, 583] width 83 height 31
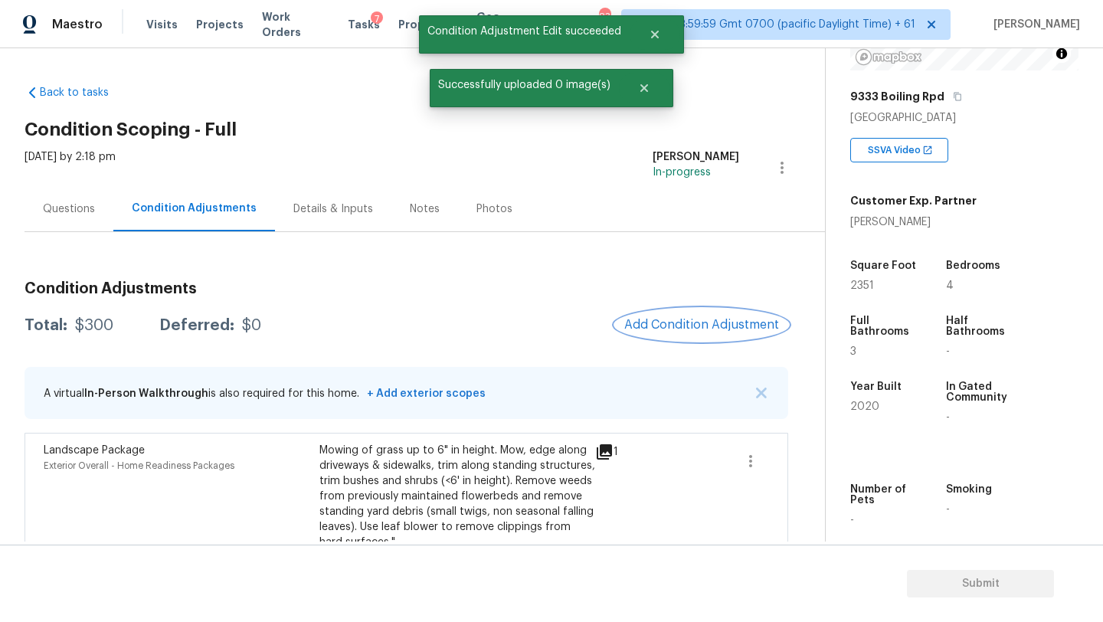
click at [698, 329] on span "Add Condition Adjustment" at bounding box center [701, 325] width 155 height 14
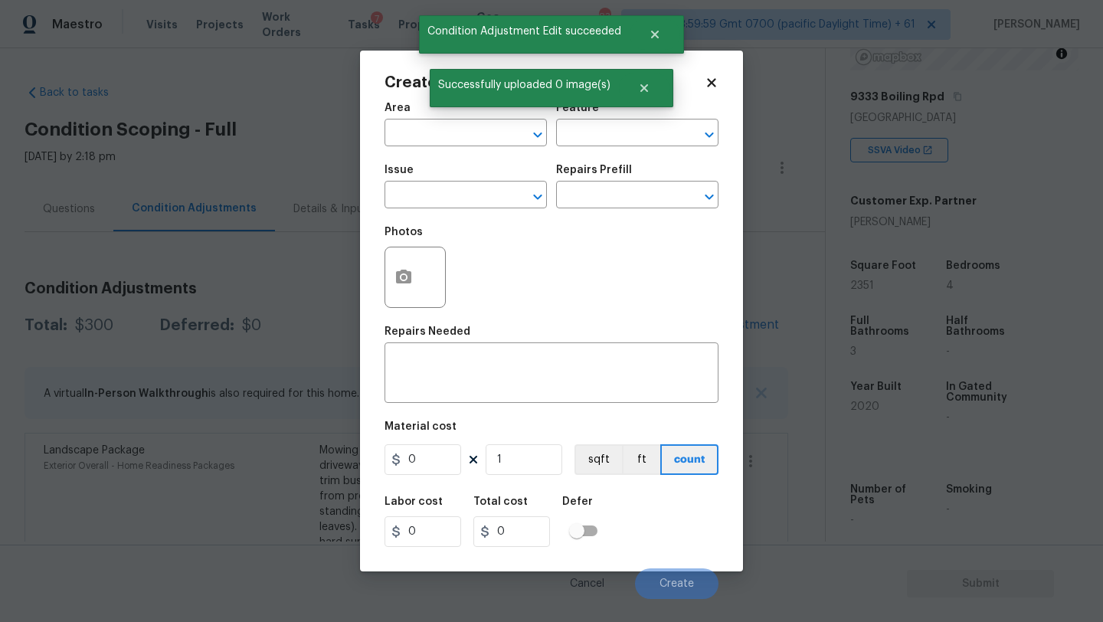
click at [444, 119] on div "Area" at bounding box center [466, 113] width 162 height 20
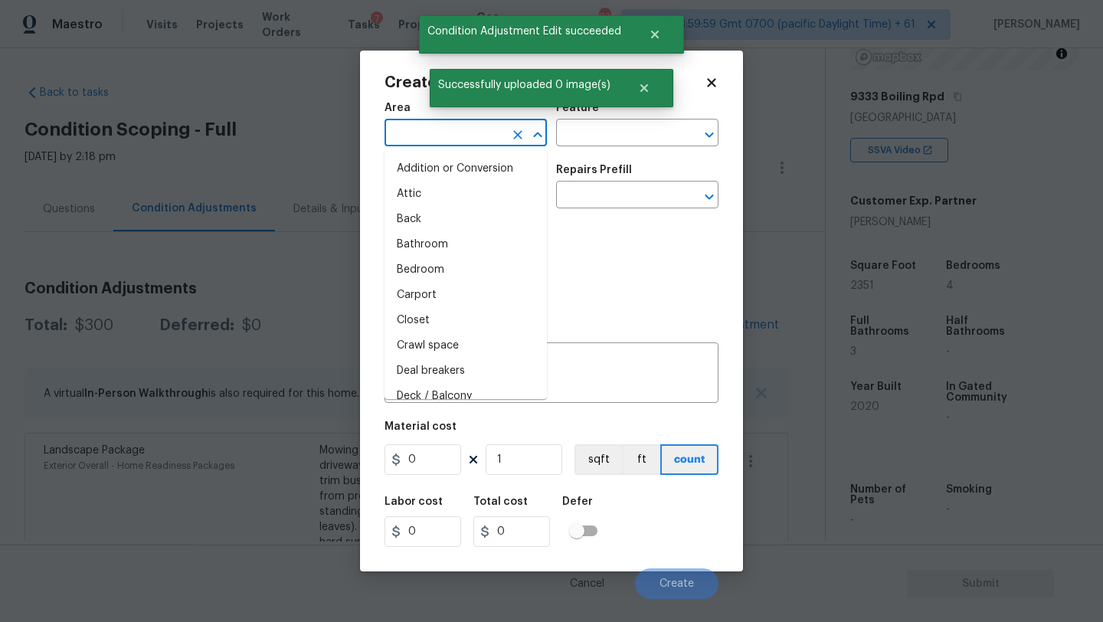
click at [444, 127] on input "text" at bounding box center [444, 135] width 119 height 24
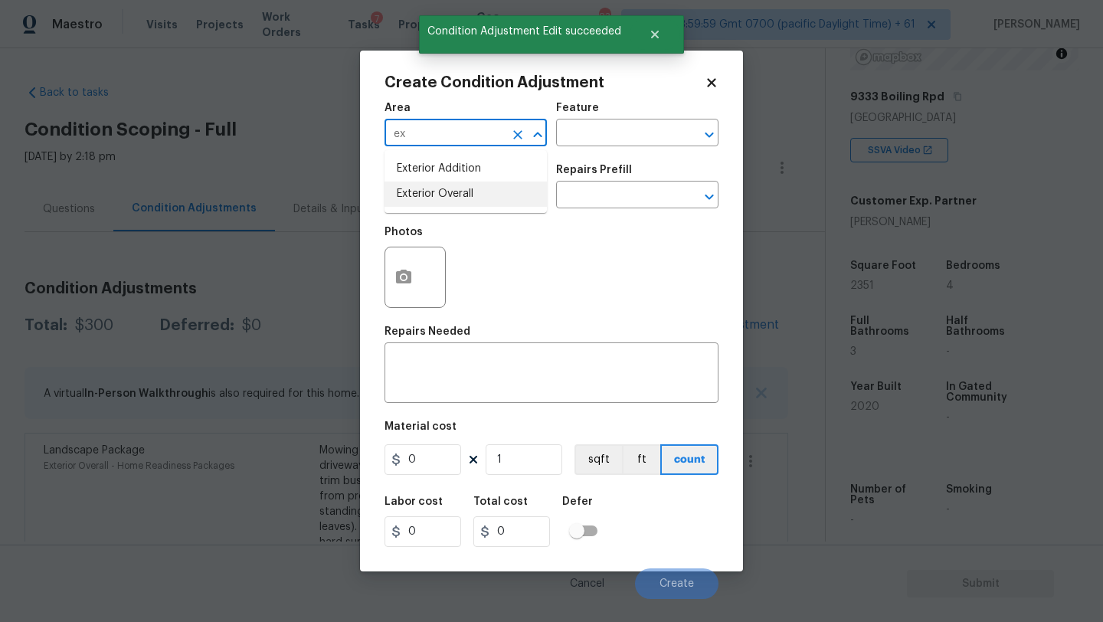
click at [448, 188] on li "Exterior Overall" at bounding box center [466, 194] width 162 height 25
type input "Exterior Overall"
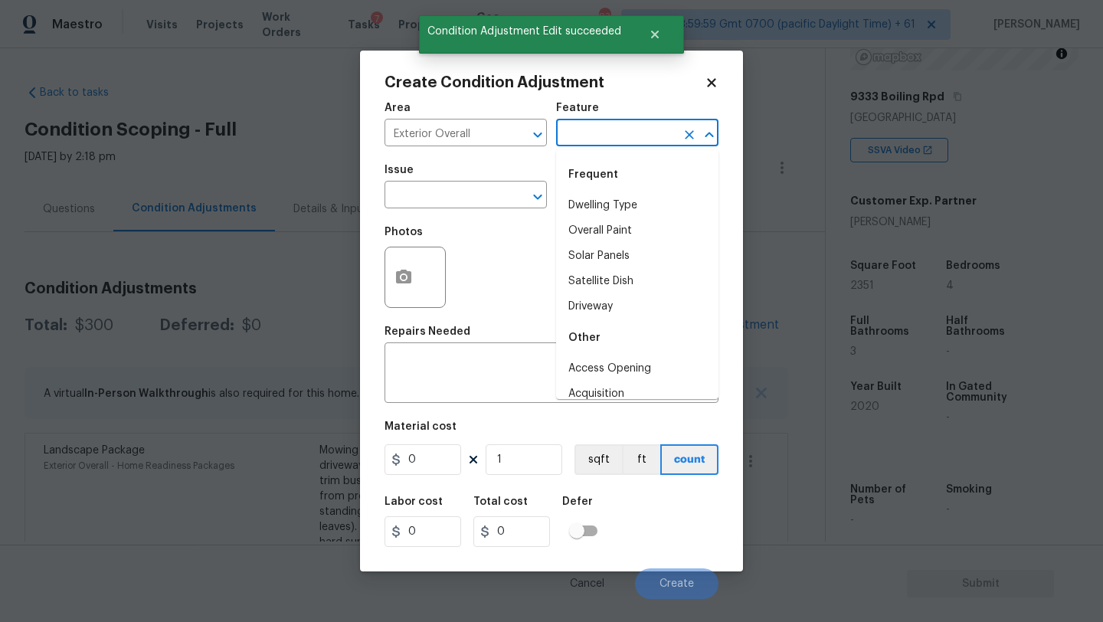
click at [600, 140] on input "text" at bounding box center [615, 135] width 119 height 24
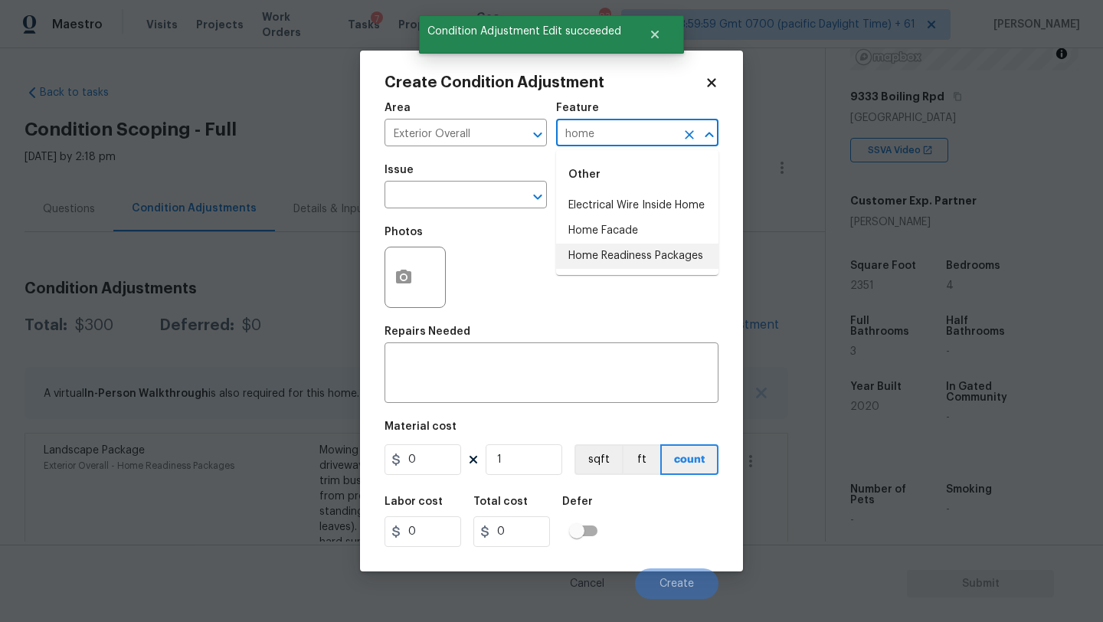
click at [606, 256] on li "Home Readiness Packages" at bounding box center [637, 256] width 162 height 25
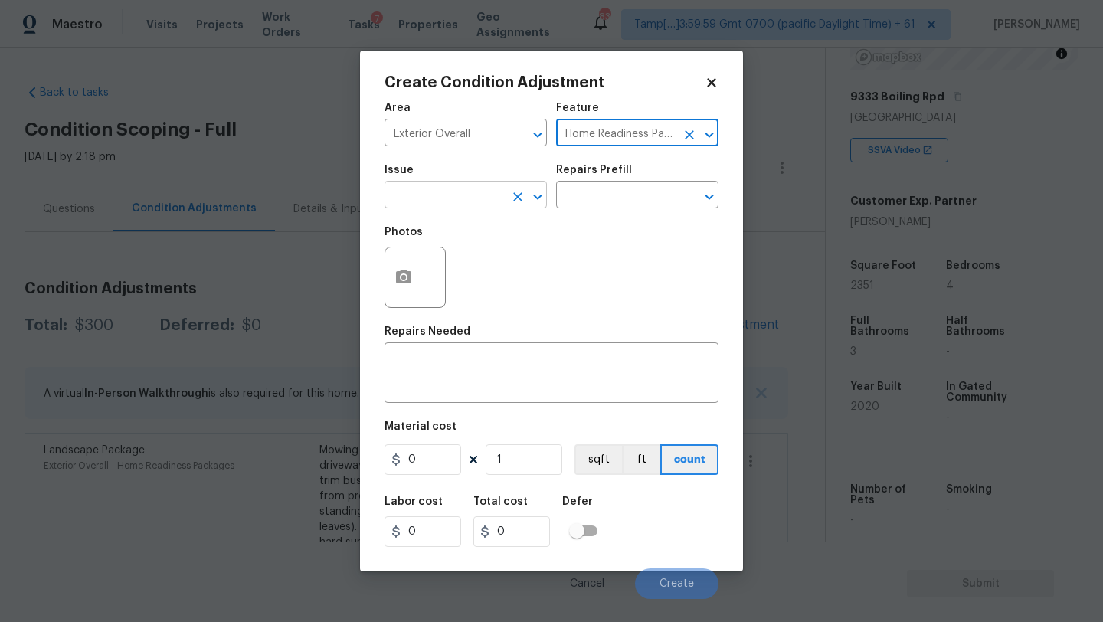
type input "Home Readiness Packages"
click at [399, 199] on input "text" at bounding box center [444, 197] width 119 height 24
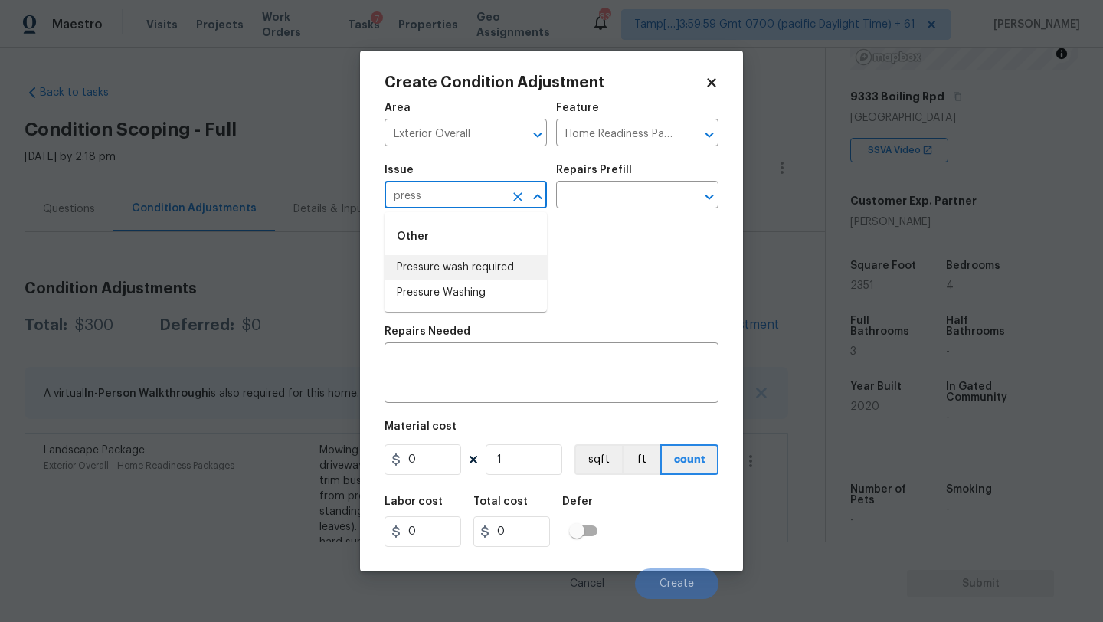
click at [401, 264] on li "Pressure wash required" at bounding box center [466, 267] width 162 height 25
type input "Pressure wash required"
click at [525, 201] on icon "Clear" at bounding box center [517, 196] width 15 height 15
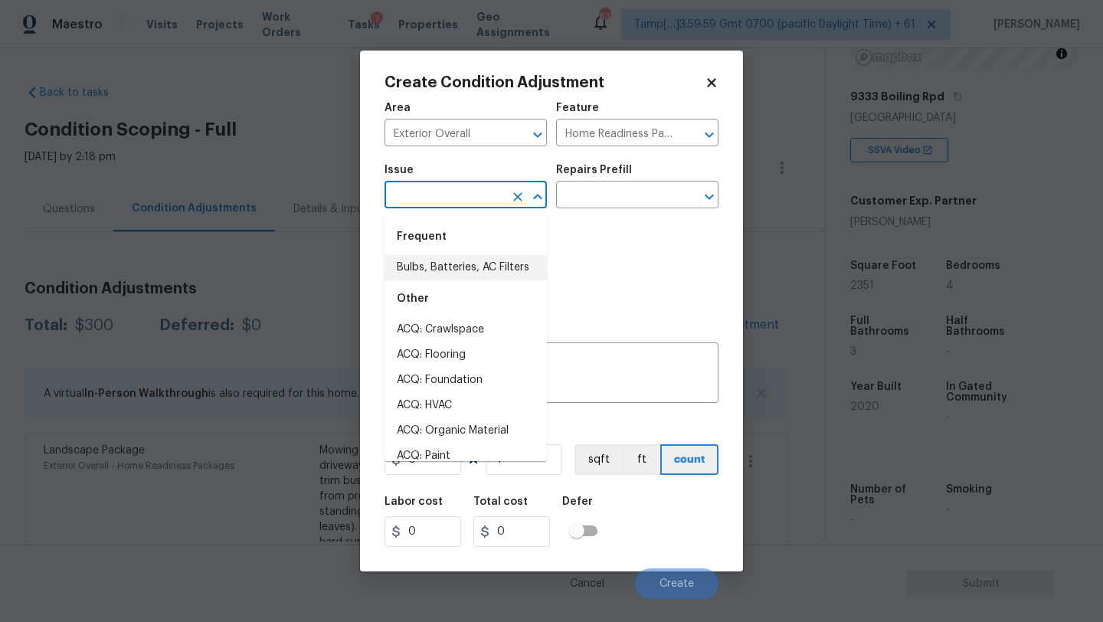
click at [480, 201] on input "text" at bounding box center [444, 197] width 119 height 24
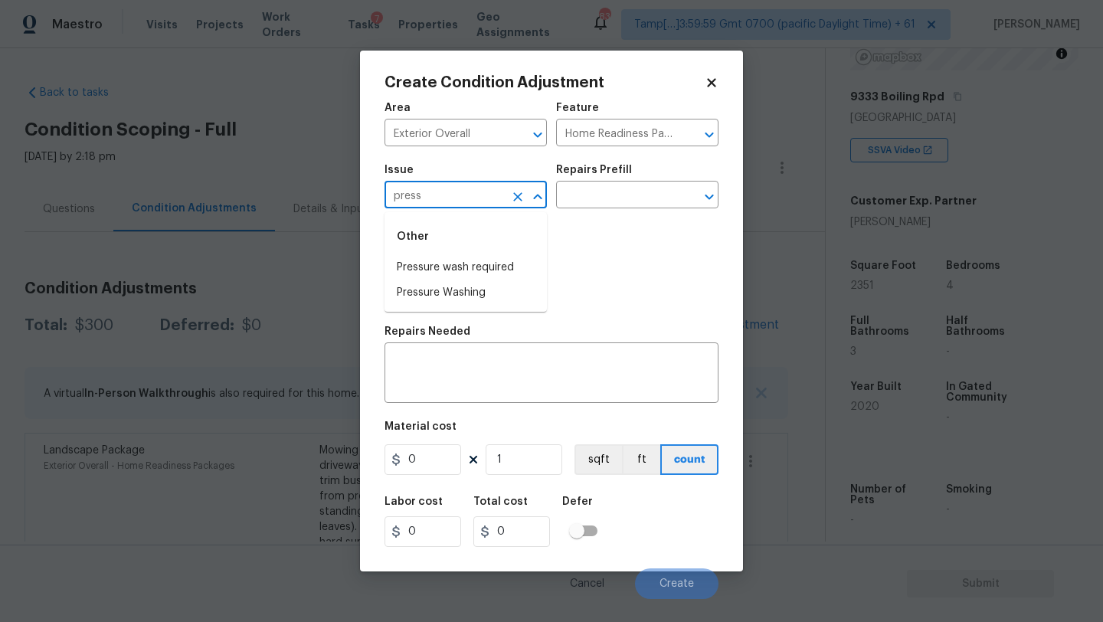
click at [476, 273] on li "Pressure wash required" at bounding box center [466, 267] width 162 height 25
type input "Pressure wash required"
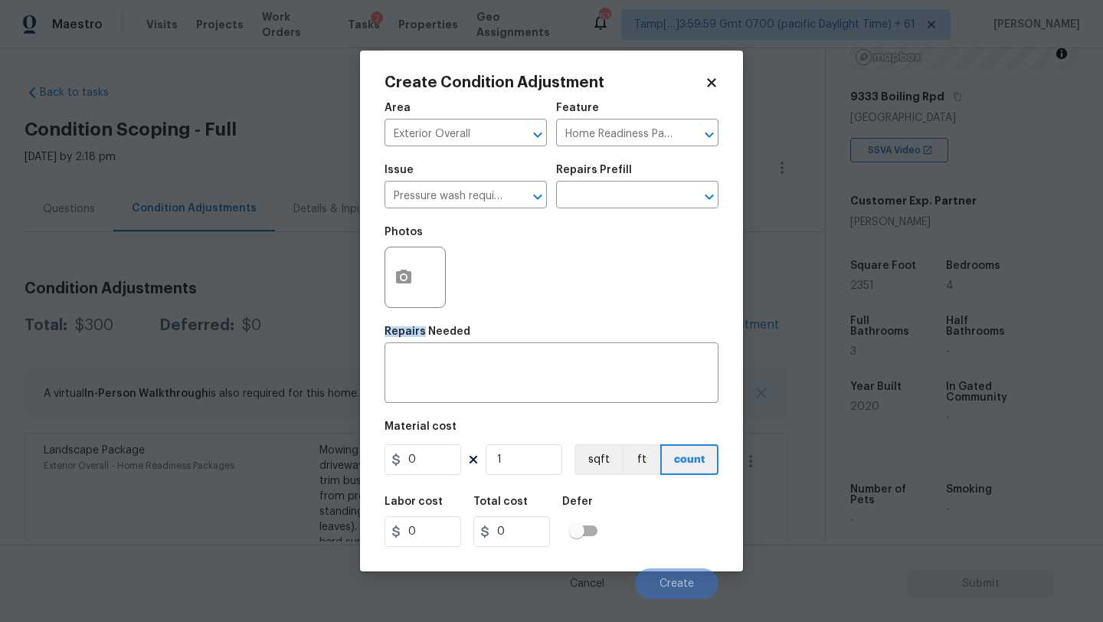
click at [476, 273] on div "Photos" at bounding box center [552, 268] width 334 height 100
click at [520, 194] on icon "Clear" at bounding box center [517, 196] width 9 height 9
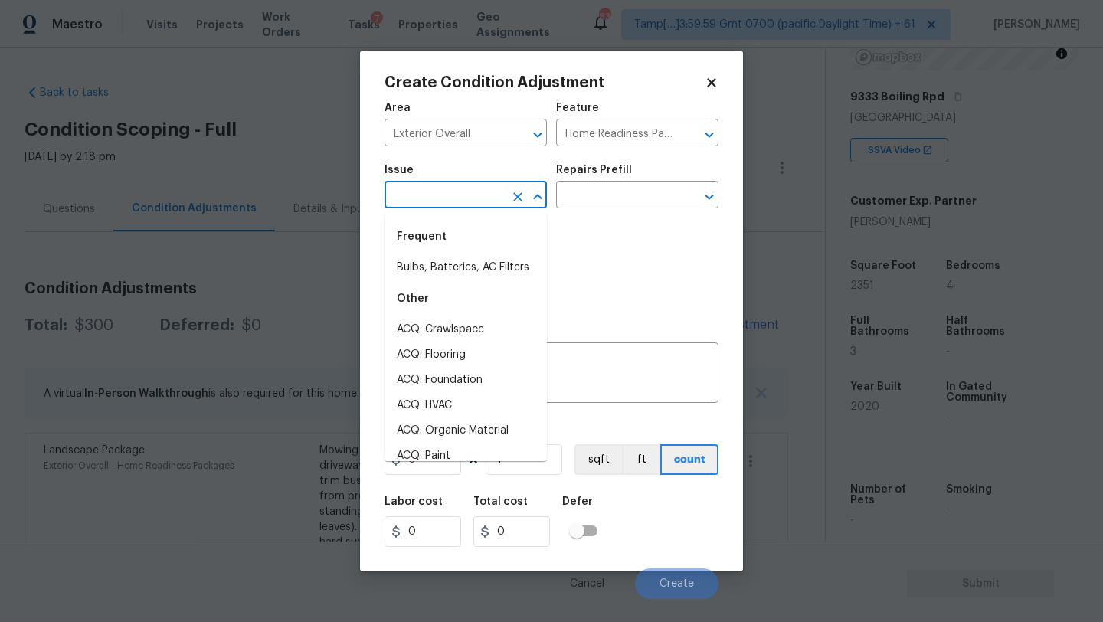
click at [447, 194] on input "text" at bounding box center [444, 197] width 119 height 24
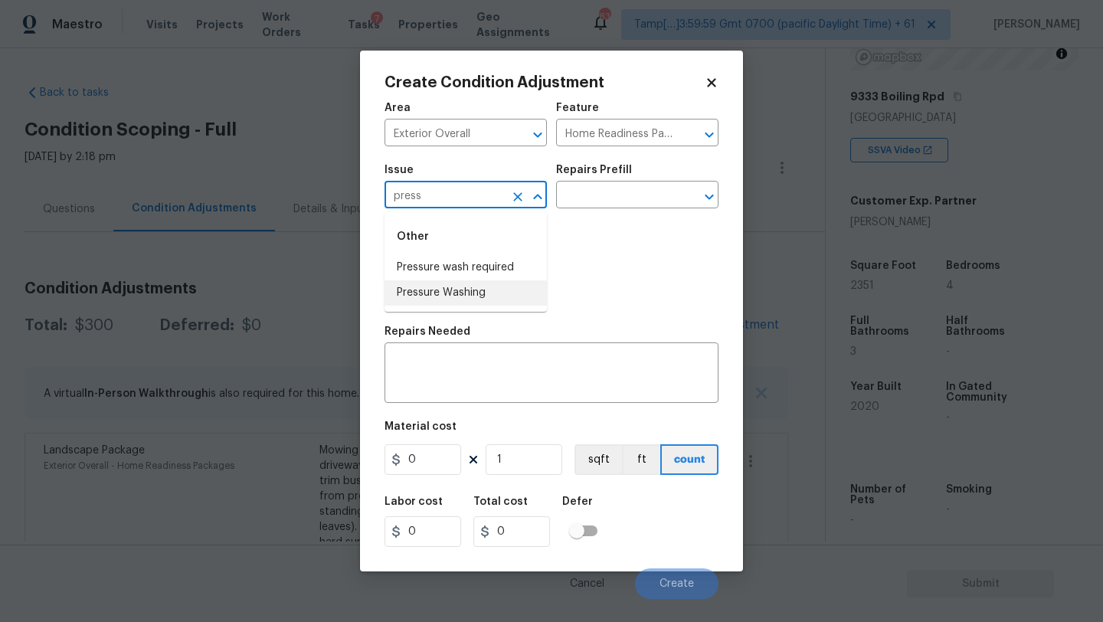
click at [449, 295] on li "Pressure Washing" at bounding box center [466, 292] width 162 height 25
type input "Pressure Washing"
click at [643, 160] on div "Issue Pressure Washing ​ Repairs Prefill ​" at bounding box center [552, 186] width 334 height 62
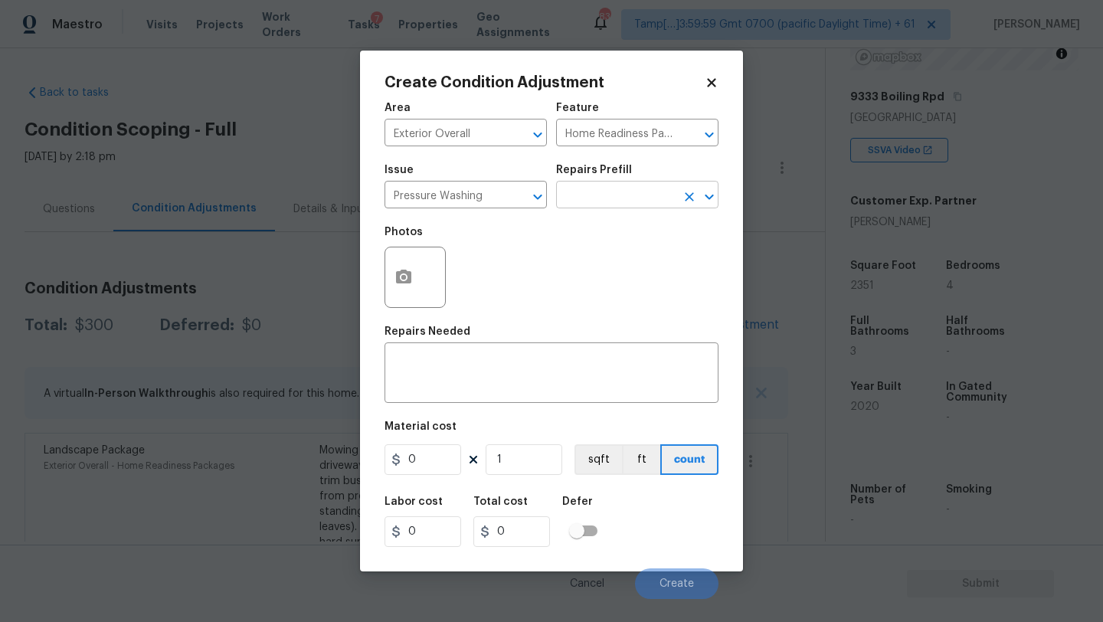
click at [643, 196] on input "text" at bounding box center [615, 197] width 119 height 24
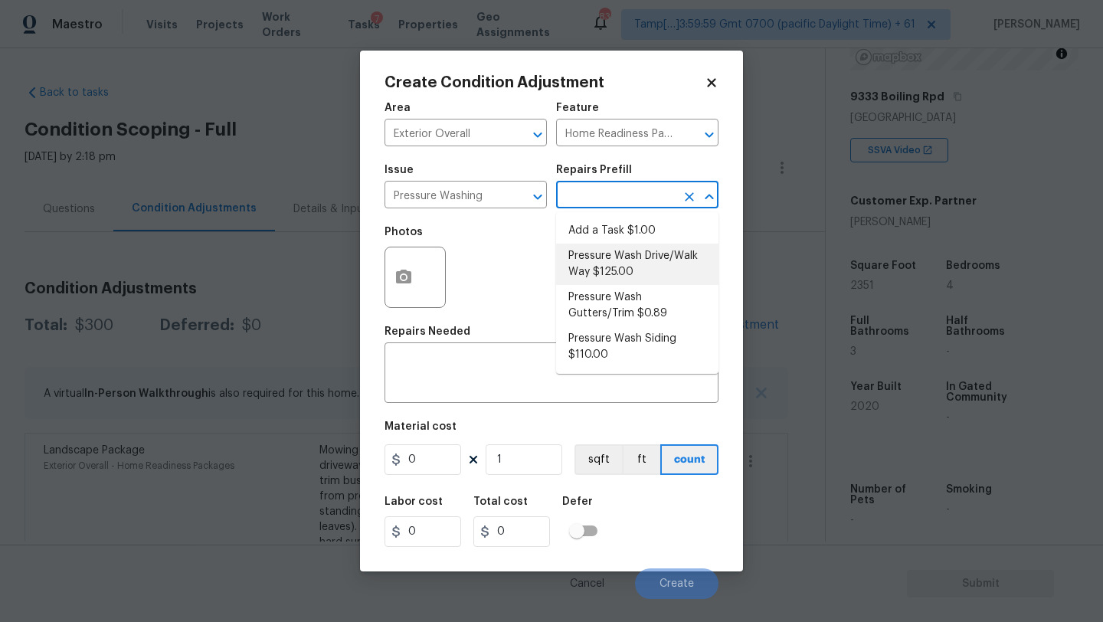
click at [625, 267] on li "Pressure Wash Drive/Walk Way $125.00" at bounding box center [637, 264] width 162 height 41
type input "Siding"
type textarea "Pressure wash the driveways/walkways as directed by the PM. Ensure that all deb…"
type input "125"
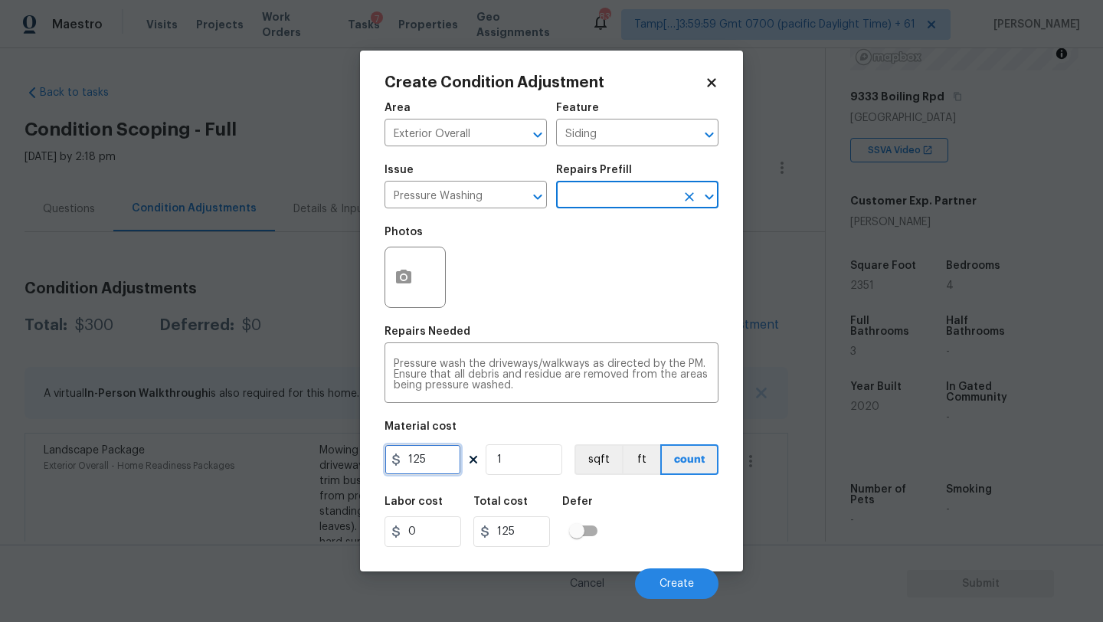
click at [440, 464] on input "125" at bounding box center [423, 459] width 77 height 31
type input "200"
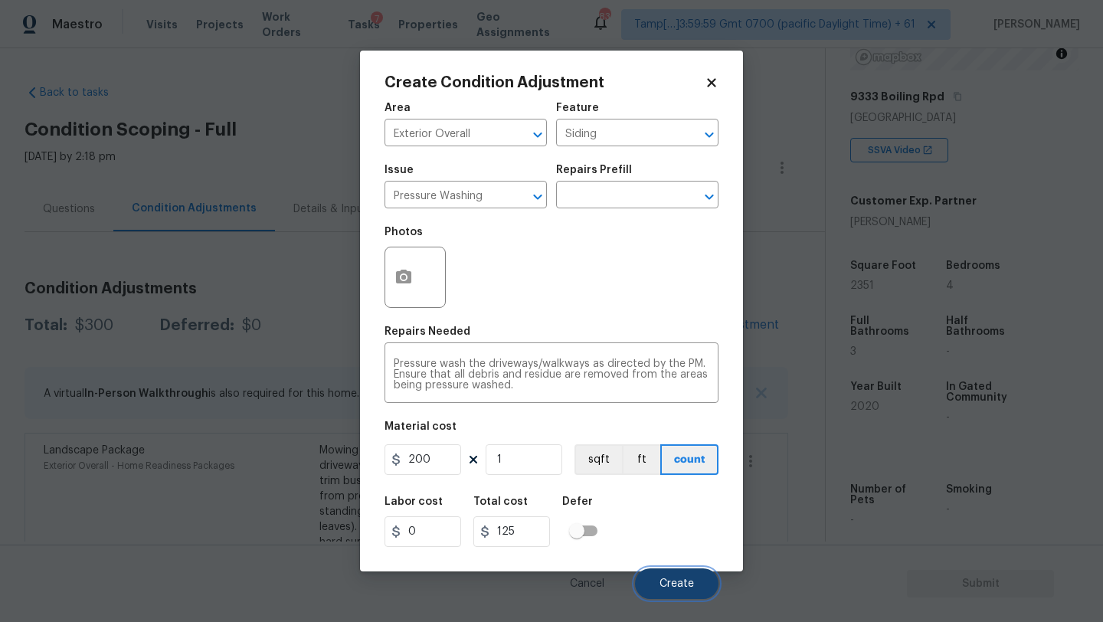
type input "200"
click at [664, 578] on button "Create" at bounding box center [676, 583] width 83 height 31
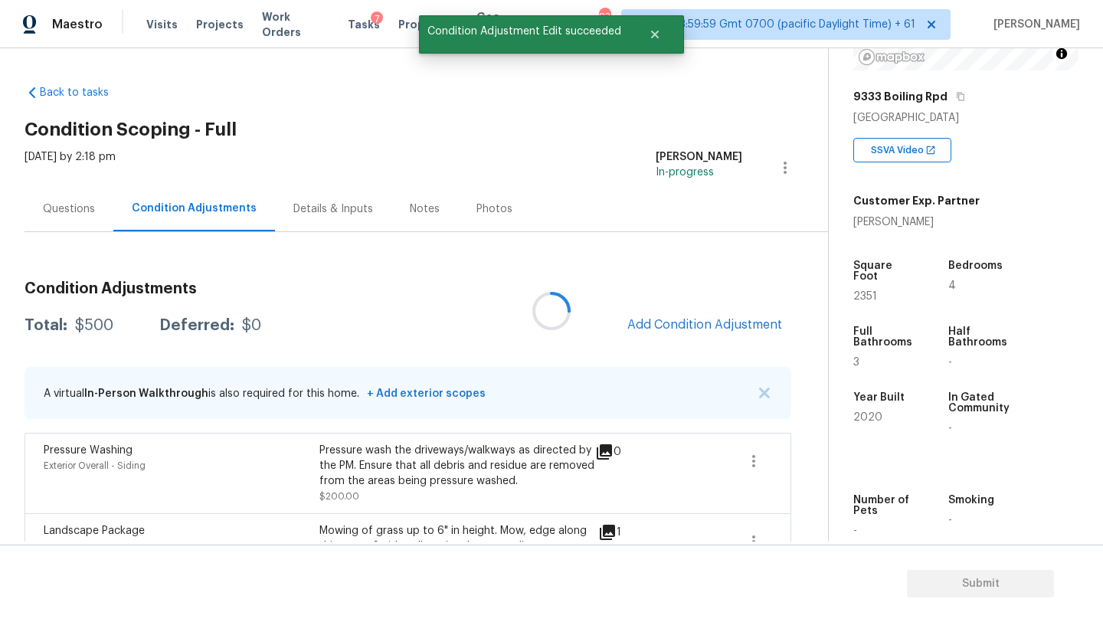
click at [693, 326] on div at bounding box center [551, 311] width 1103 height 622
click at [693, 326] on span "Add Condition Adjustment" at bounding box center [704, 325] width 155 height 14
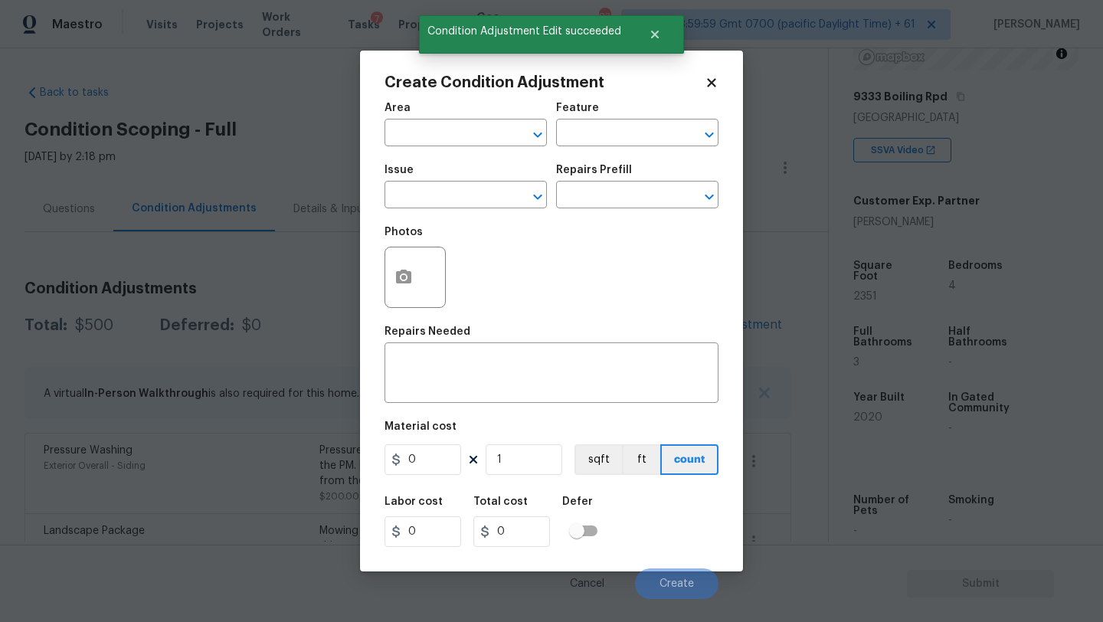
click at [434, 147] on span "Area ​" at bounding box center [466, 124] width 162 height 62
click at [434, 143] on input "text" at bounding box center [444, 135] width 119 height 24
click at [445, 202] on li "Exterior Overall" at bounding box center [466, 194] width 162 height 25
type input "Exterior Overall"
click at [637, 121] on div "Feature" at bounding box center [637, 113] width 162 height 20
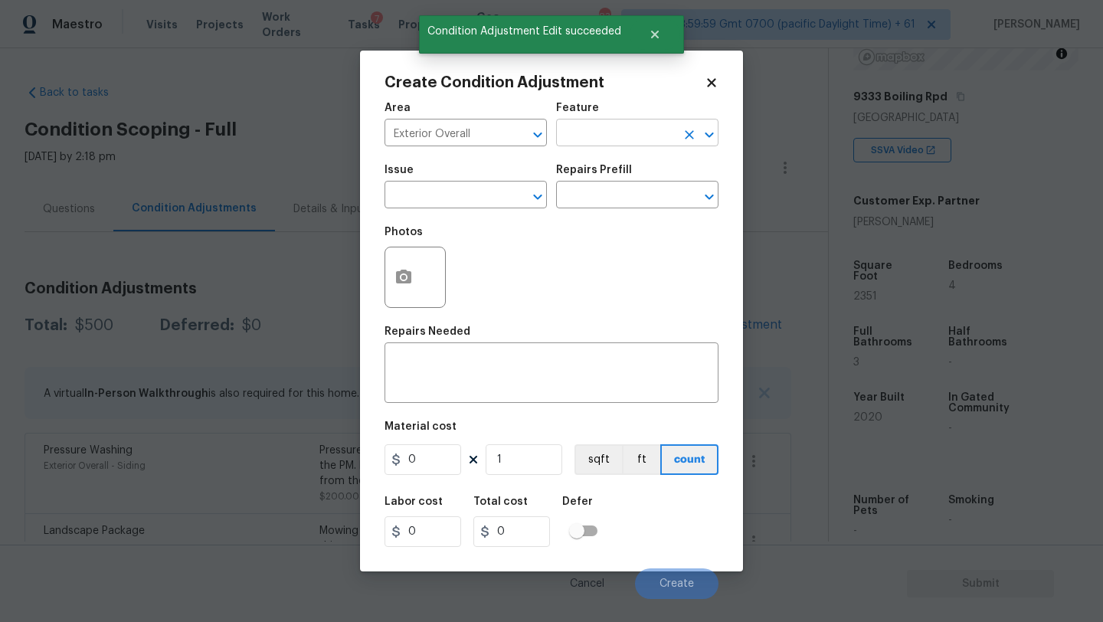
click at [627, 145] on input "text" at bounding box center [615, 135] width 119 height 24
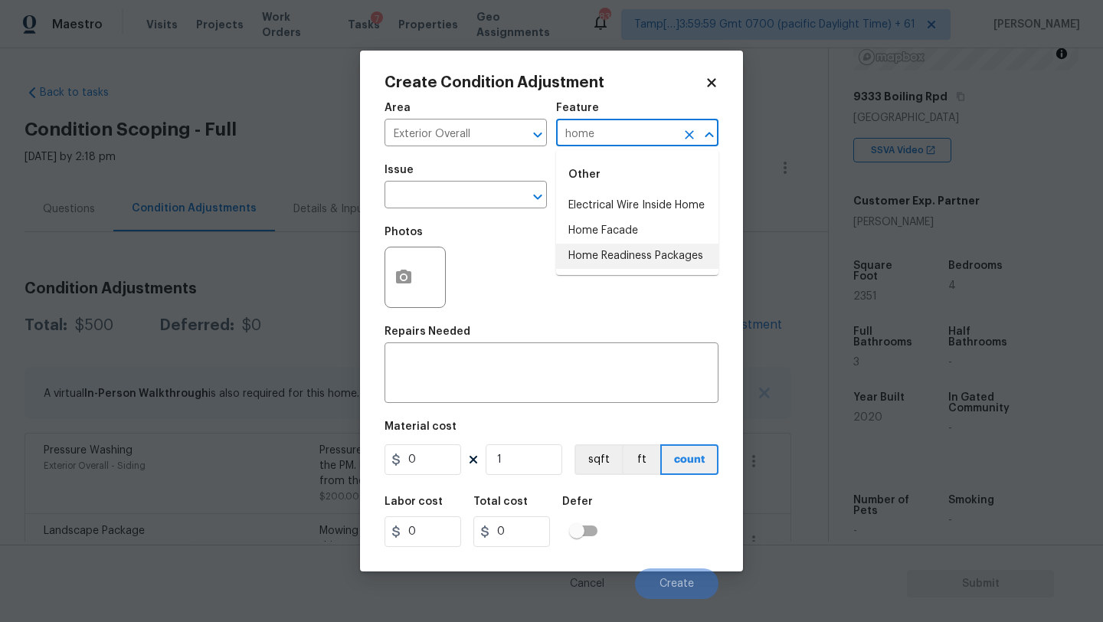
click at [630, 254] on li "Home Readiness Packages" at bounding box center [637, 256] width 162 height 25
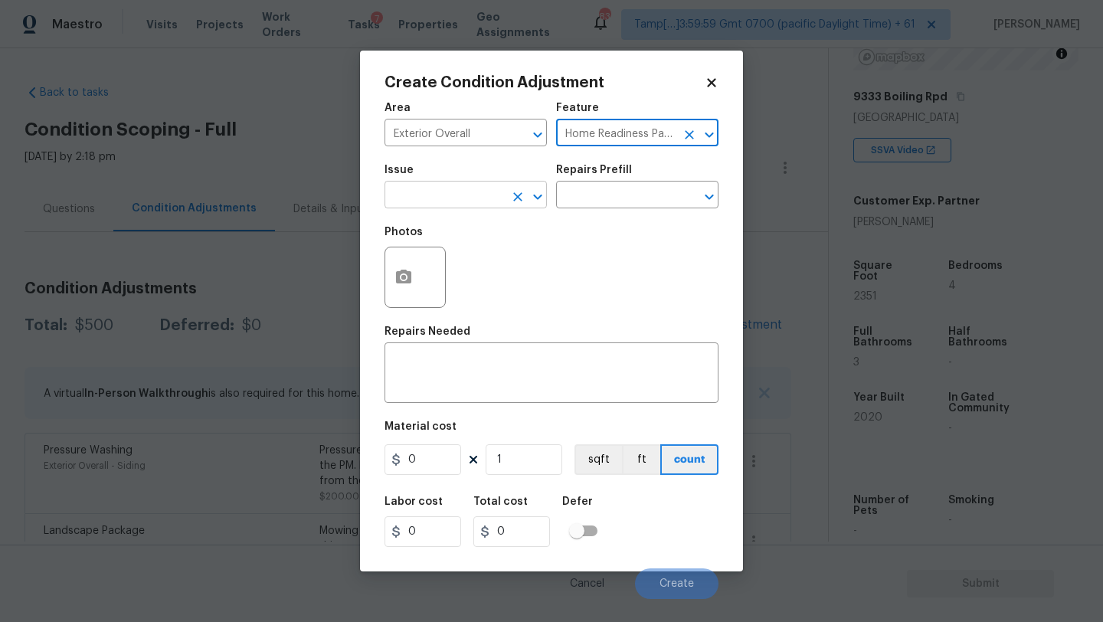
type input "Home Readiness Packages"
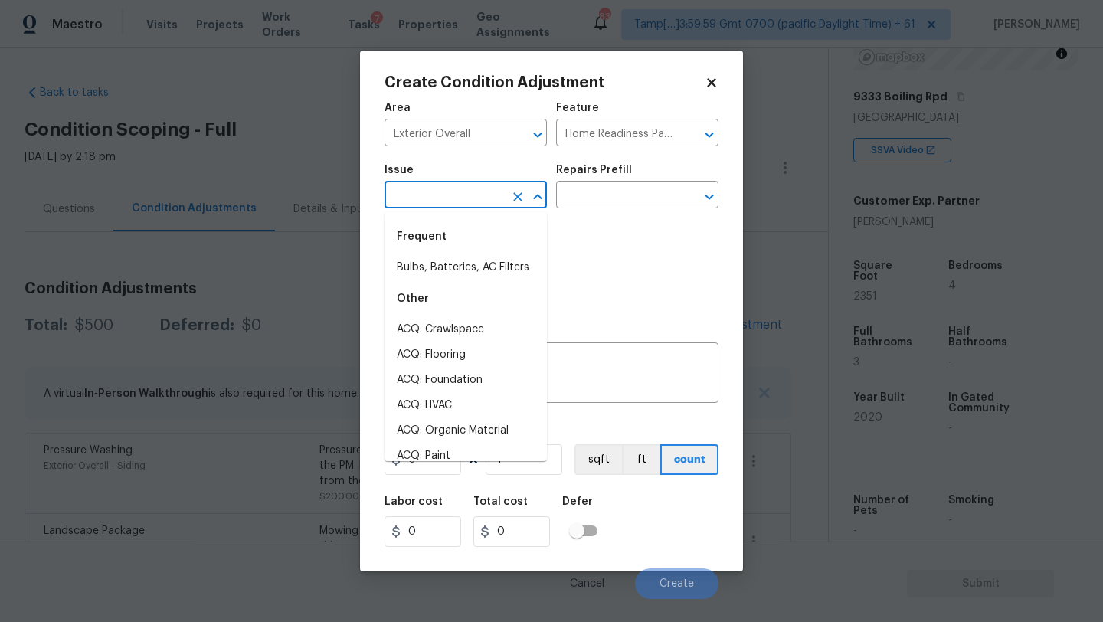
click at [473, 192] on input "text" at bounding box center [444, 197] width 119 height 24
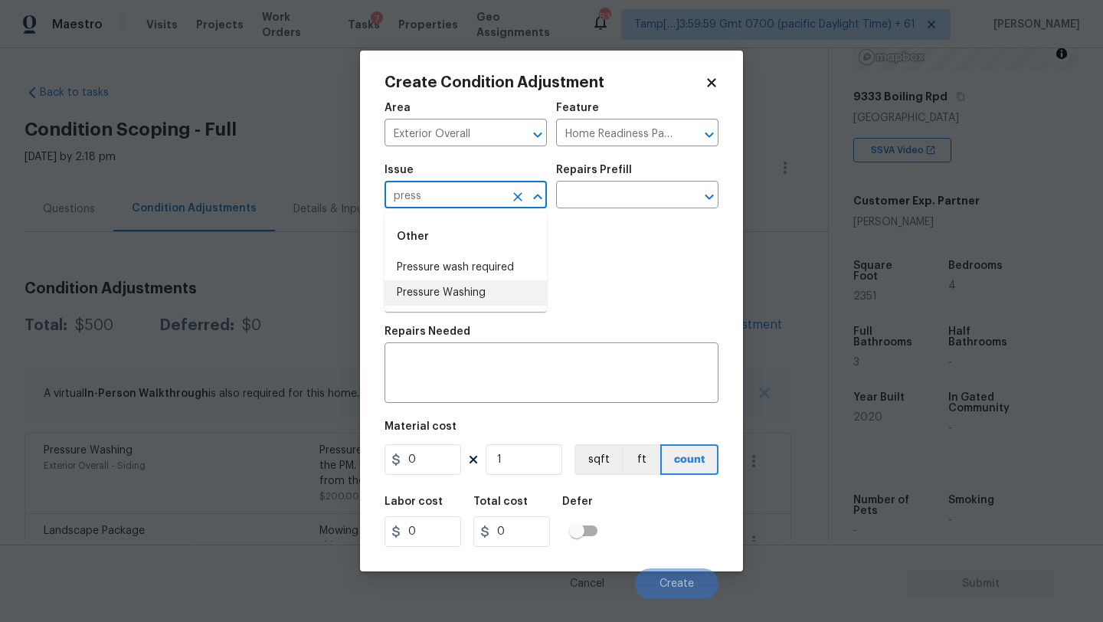
drag, startPoint x: 466, startPoint y: 272, endPoint x: 467, endPoint y: 287, distance: 15.3
click at [467, 289] on ul "Pressure wash required Pressure Washing" at bounding box center [466, 280] width 162 height 51
click at [467, 287] on li "Pressure Washing" at bounding box center [466, 292] width 162 height 25
type input "Pressure Washing"
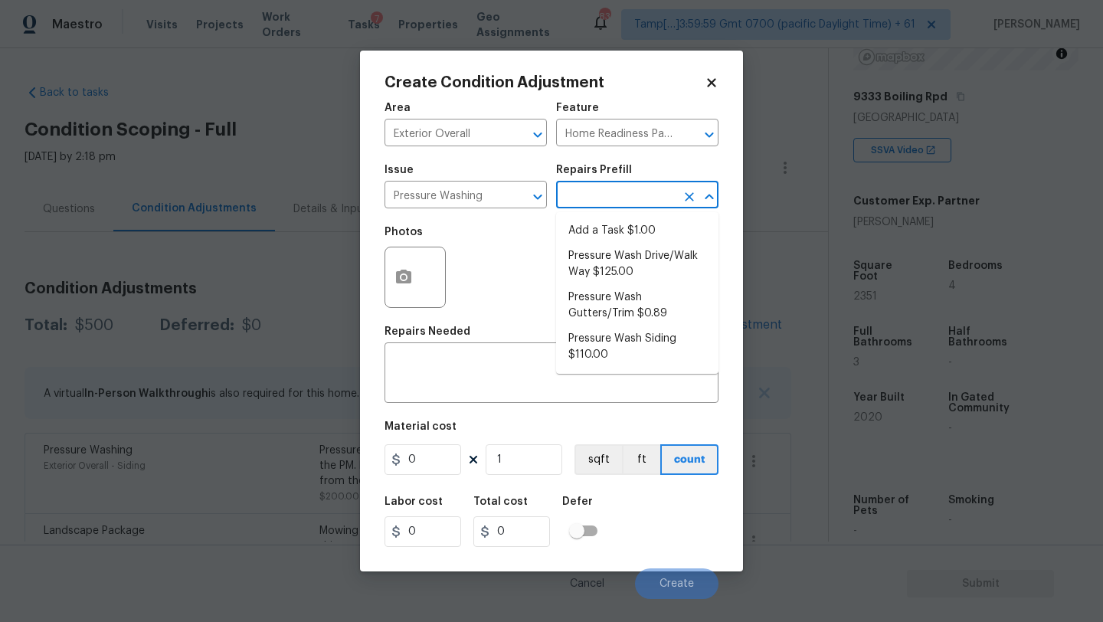
click at [583, 199] on input "text" at bounding box center [615, 197] width 119 height 24
click at [594, 355] on li "Pressure Wash Siding $110.00" at bounding box center [637, 346] width 162 height 41
type input "Siding"
type textarea "Protect areas as needed for pressure washing. Pressure wash the siding on the h…"
type input "110"
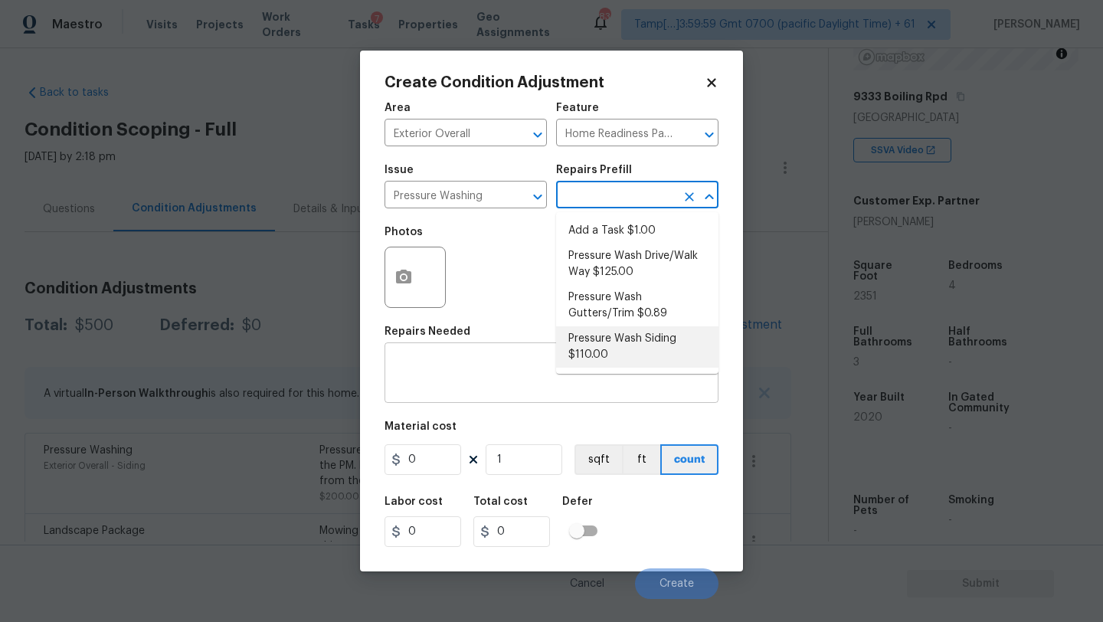
type input "110"
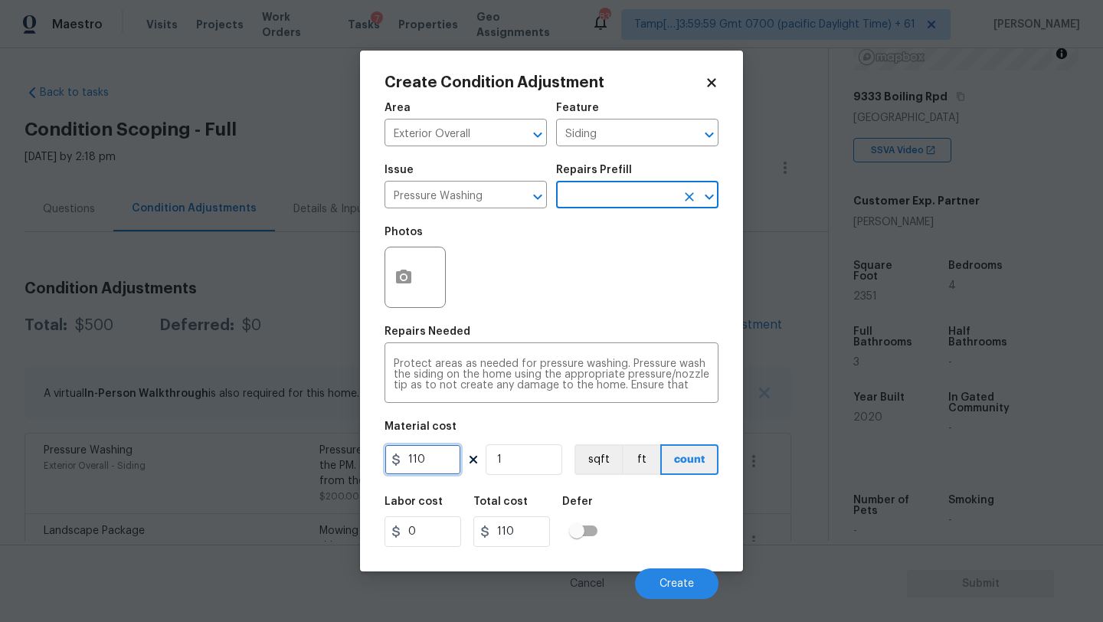
click at [440, 470] on input "110" at bounding box center [423, 459] width 77 height 31
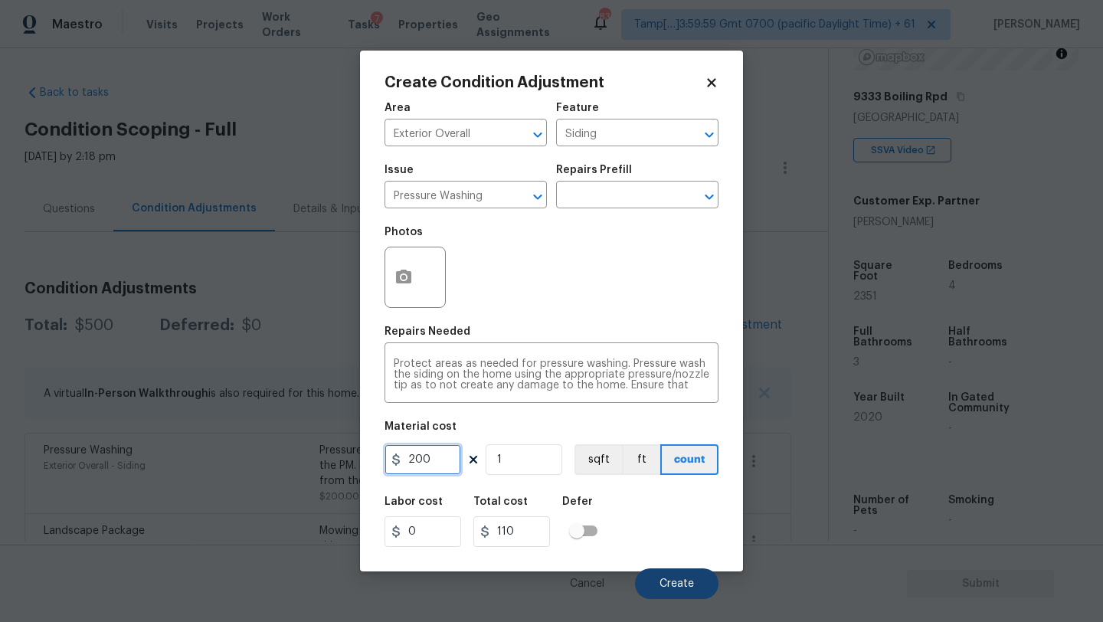
type input "200"
click at [671, 588] on span "Create" at bounding box center [677, 583] width 34 height 11
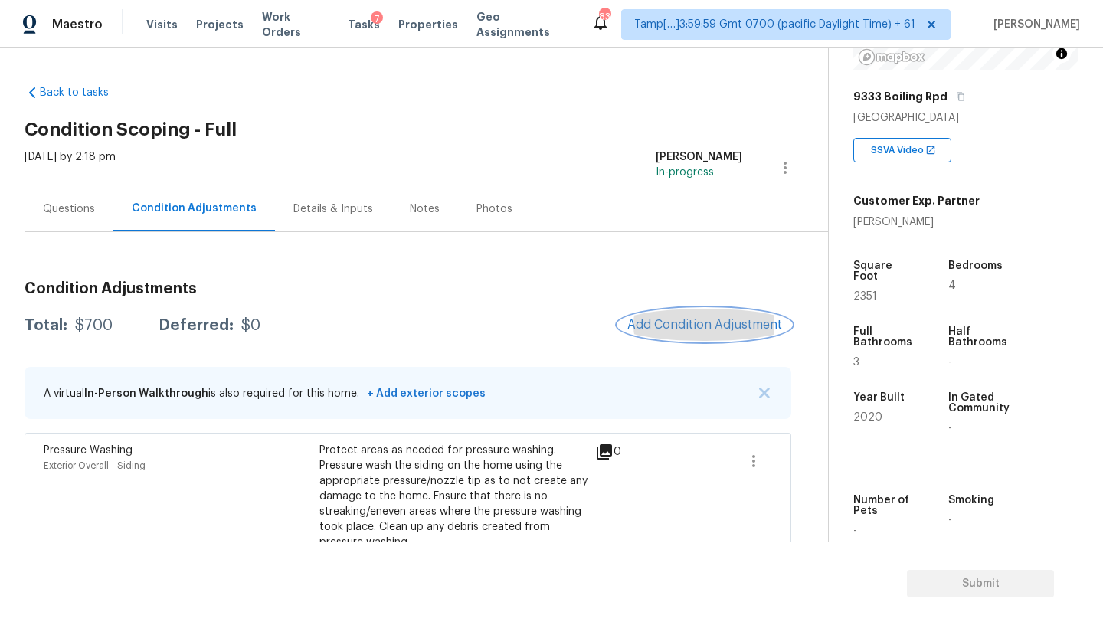
click at [674, 328] on span "Add Condition Adjustment" at bounding box center [704, 325] width 155 height 14
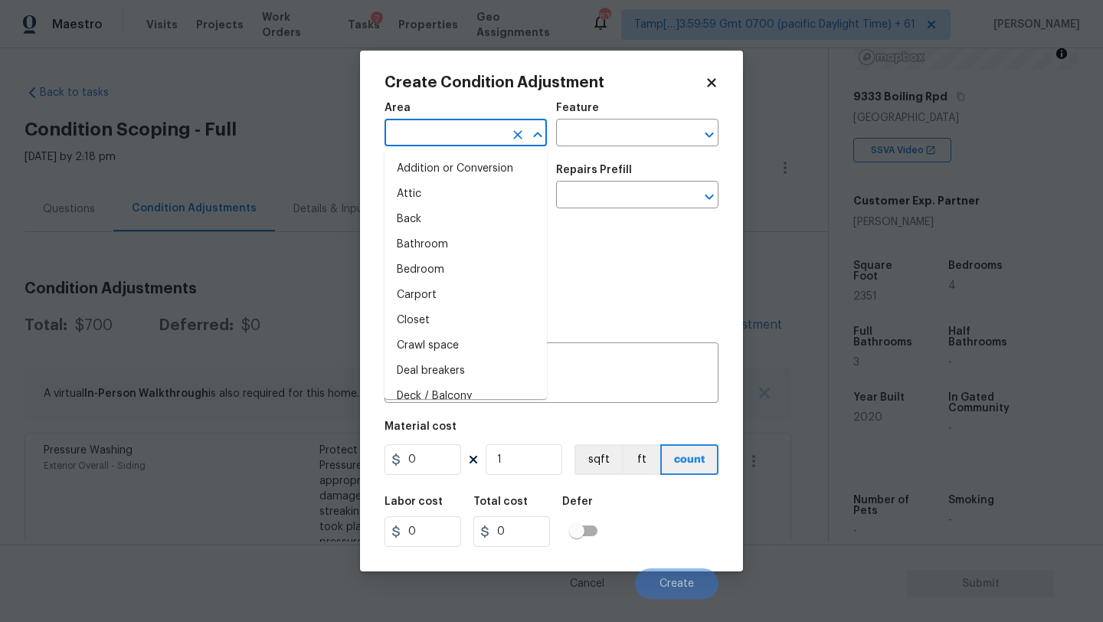
click at [436, 146] on input "text" at bounding box center [444, 135] width 119 height 24
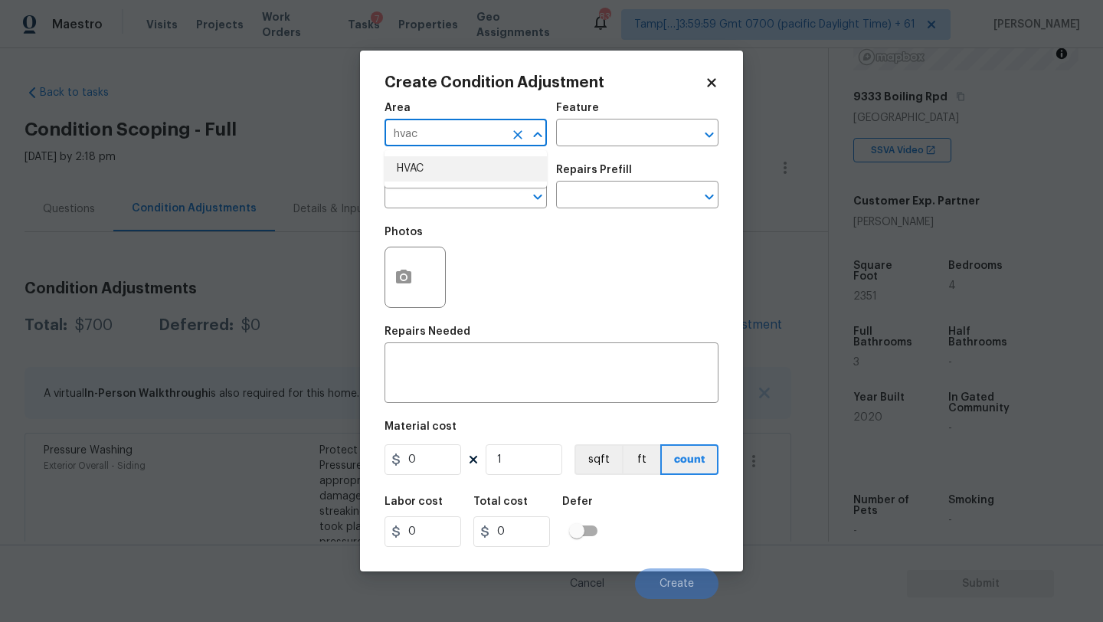
click at [435, 160] on li "HVAC" at bounding box center [466, 168] width 162 height 25
type input "HVAC"
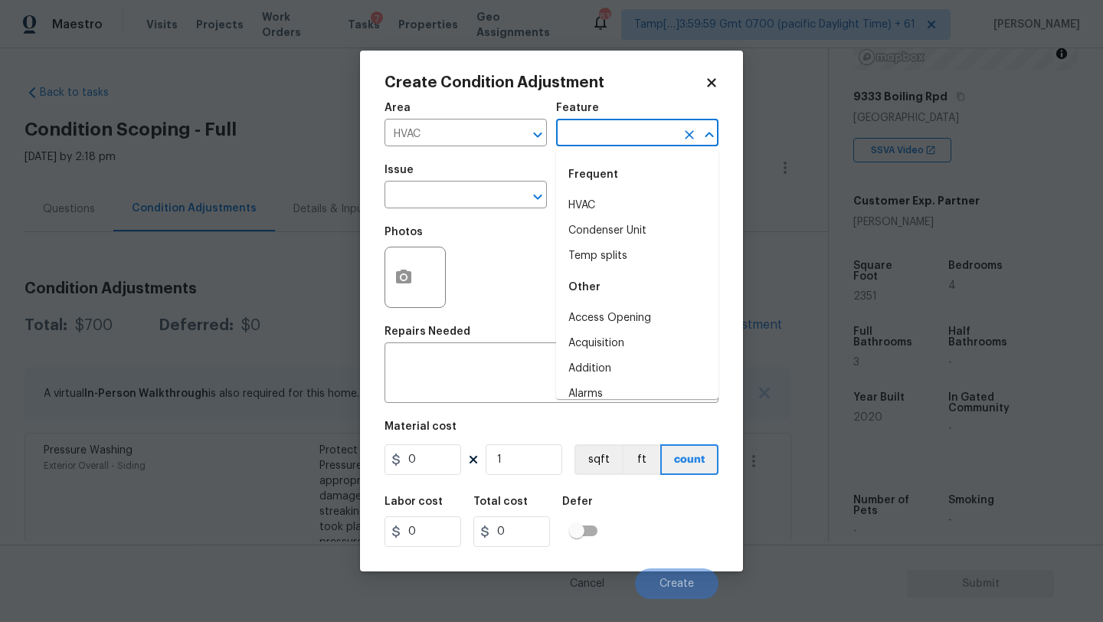
click at [591, 133] on input "text" at bounding box center [615, 135] width 119 height 24
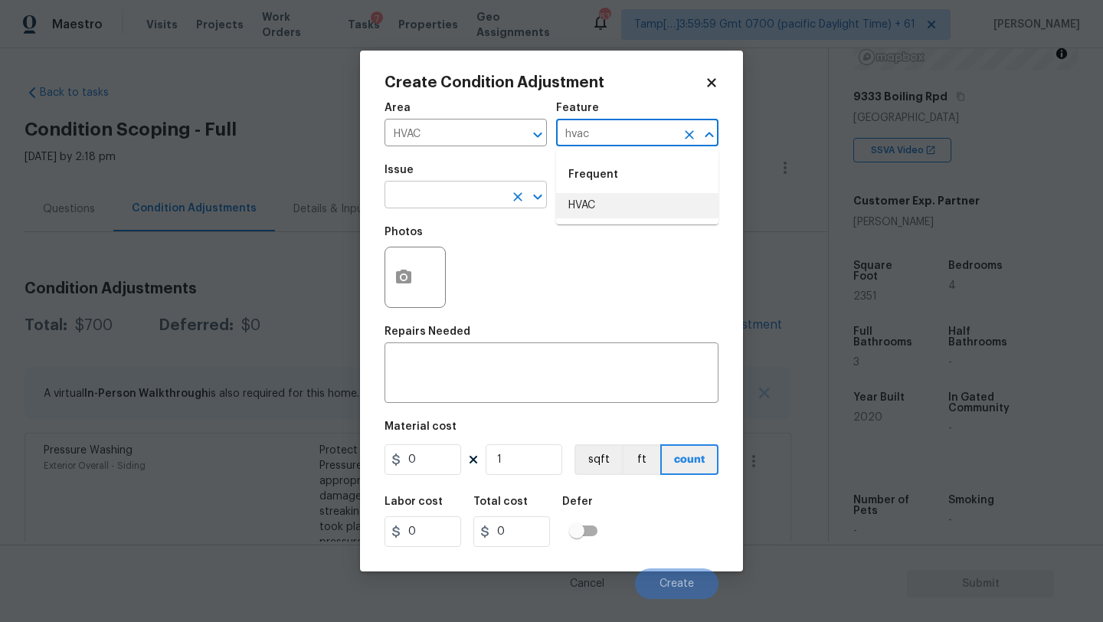
drag, startPoint x: 594, startPoint y: 205, endPoint x: 535, endPoint y: 205, distance: 59.7
click at [594, 205] on li "HVAC" at bounding box center [637, 205] width 162 height 25
type input "HVAC"
click at [478, 205] on input "text" at bounding box center [444, 197] width 119 height 24
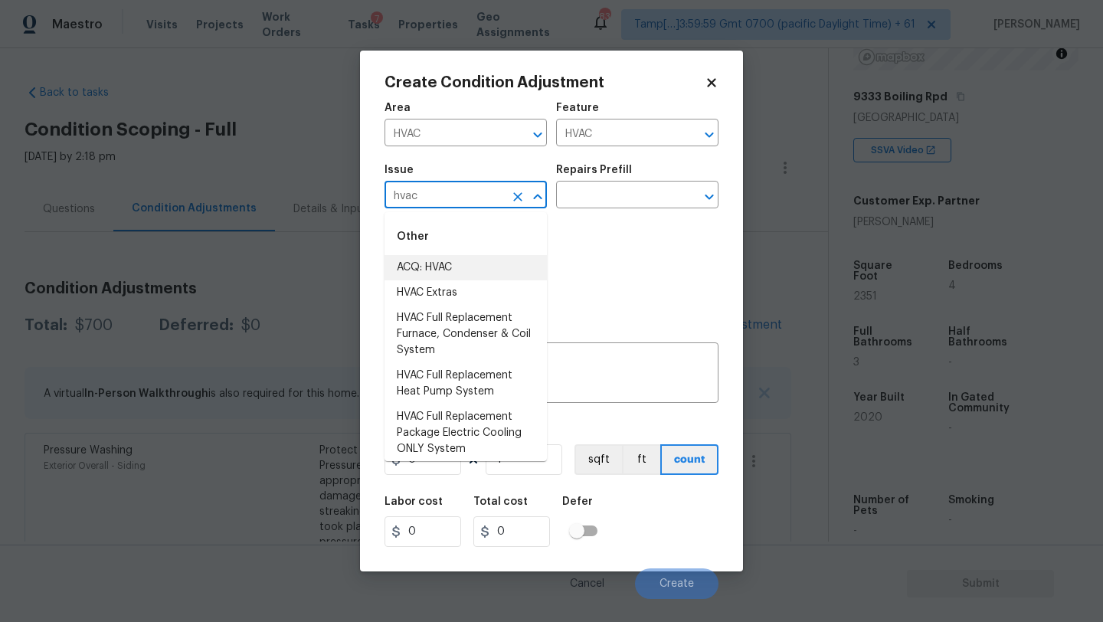
click at [489, 261] on li "ACQ: HVAC" at bounding box center [466, 267] width 162 height 25
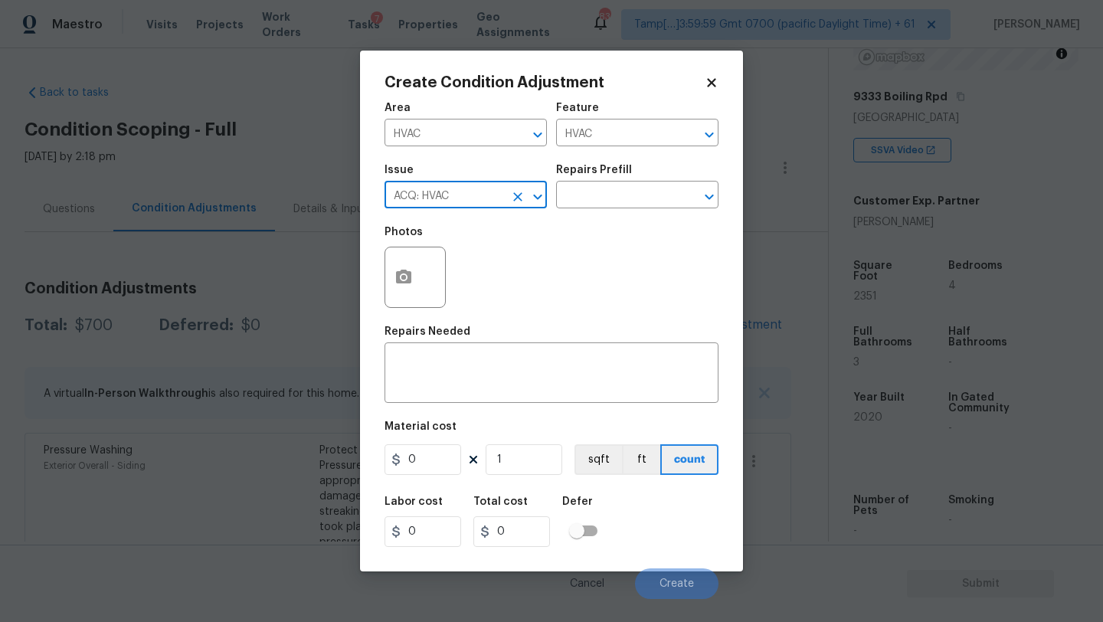
type input "ACQ: HVAC"
click at [602, 210] on div "Issue ACQ: HVAC ​ Repairs Prefill ​" at bounding box center [552, 186] width 334 height 62
click at [610, 172] on h5 "Repairs Prefill" at bounding box center [594, 170] width 76 height 11
click at [610, 195] on input "text" at bounding box center [615, 197] width 119 height 24
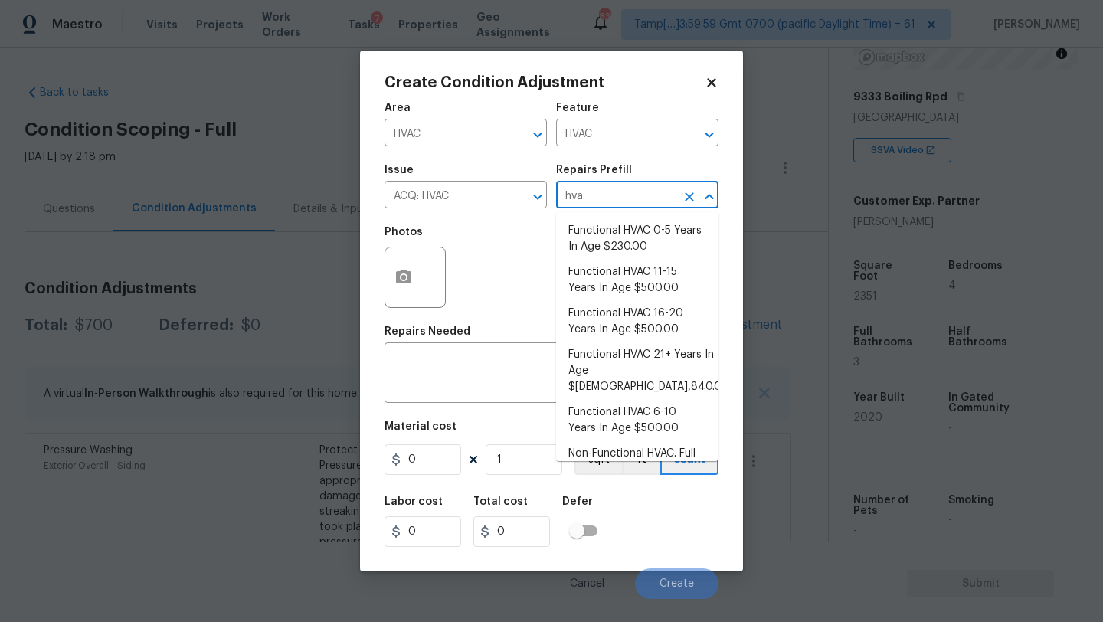
type input "hvac"
click at [621, 250] on li "Functional HVAC 0-5 Years In Age $230.00" at bounding box center [637, 238] width 162 height 41
type input "Acquisition"
type textarea "Acquisition Scope: Functional HVAC 0-5 years"
type input "230"
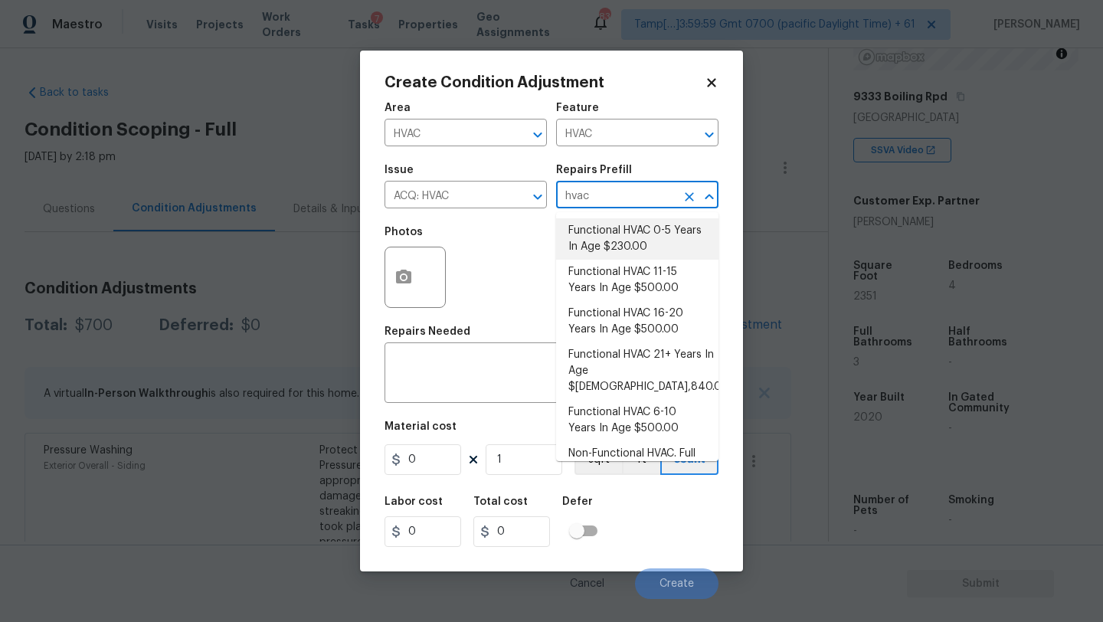
type input "230"
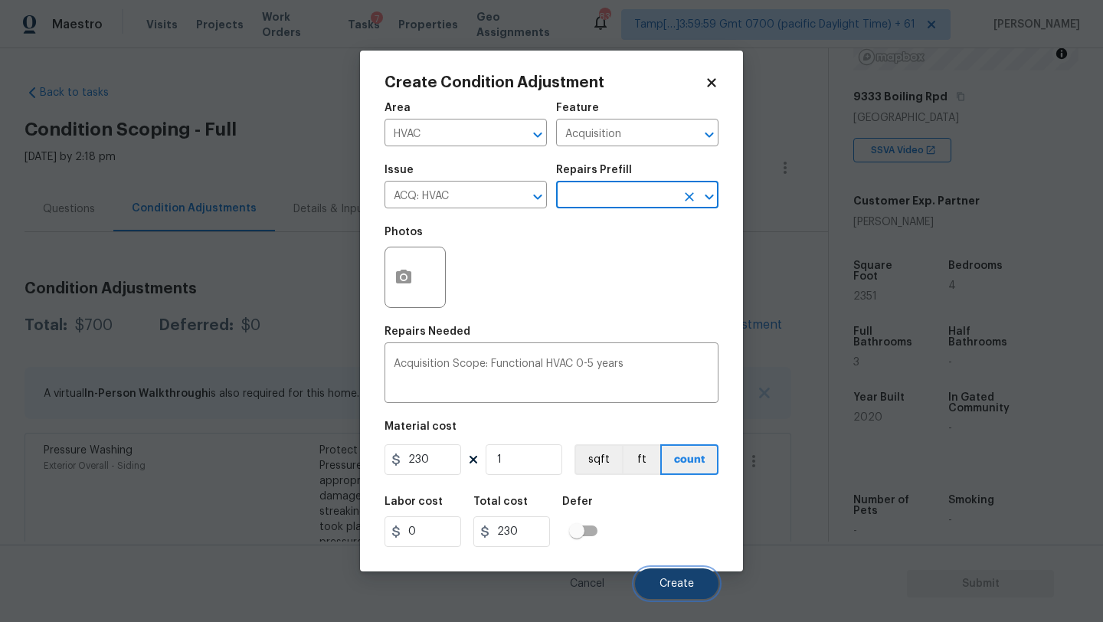
click at [667, 574] on button "Create" at bounding box center [676, 583] width 83 height 31
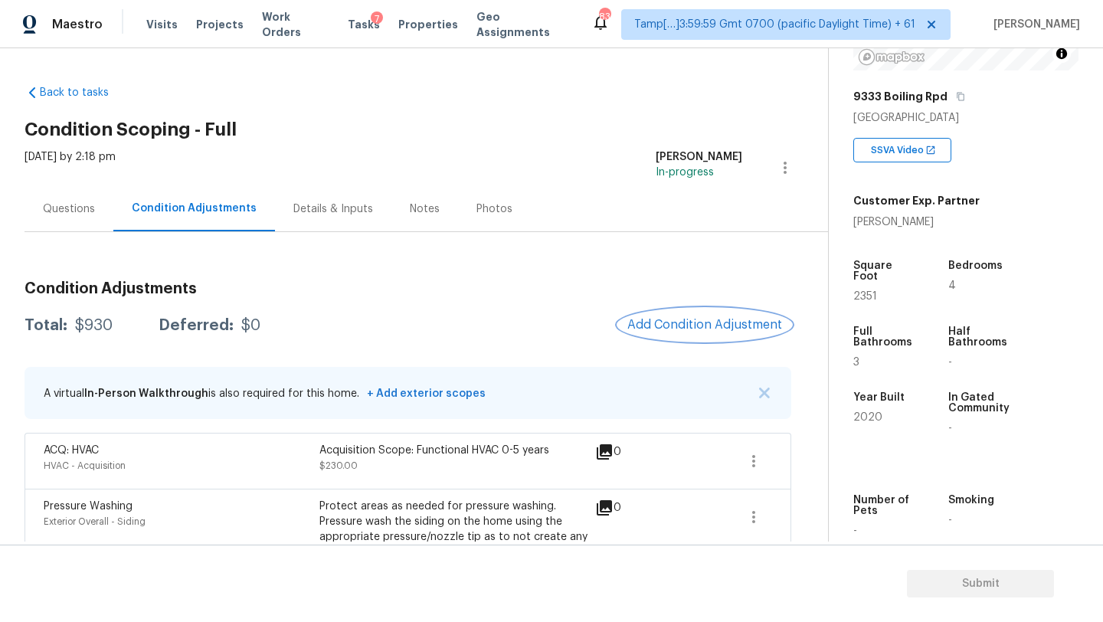
click at [713, 325] on span "Add Condition Adjustment" at bounding box center [704, 325] width 155 height 14
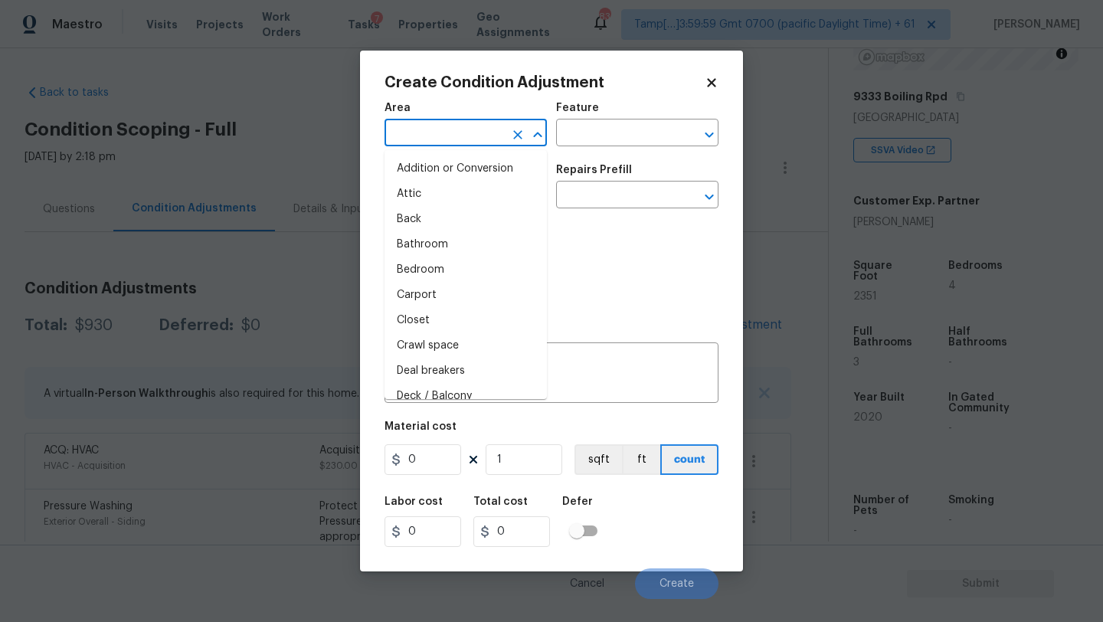
click at [411, 134] on input "text" at bounding box center [444, 135] width 119 height 24
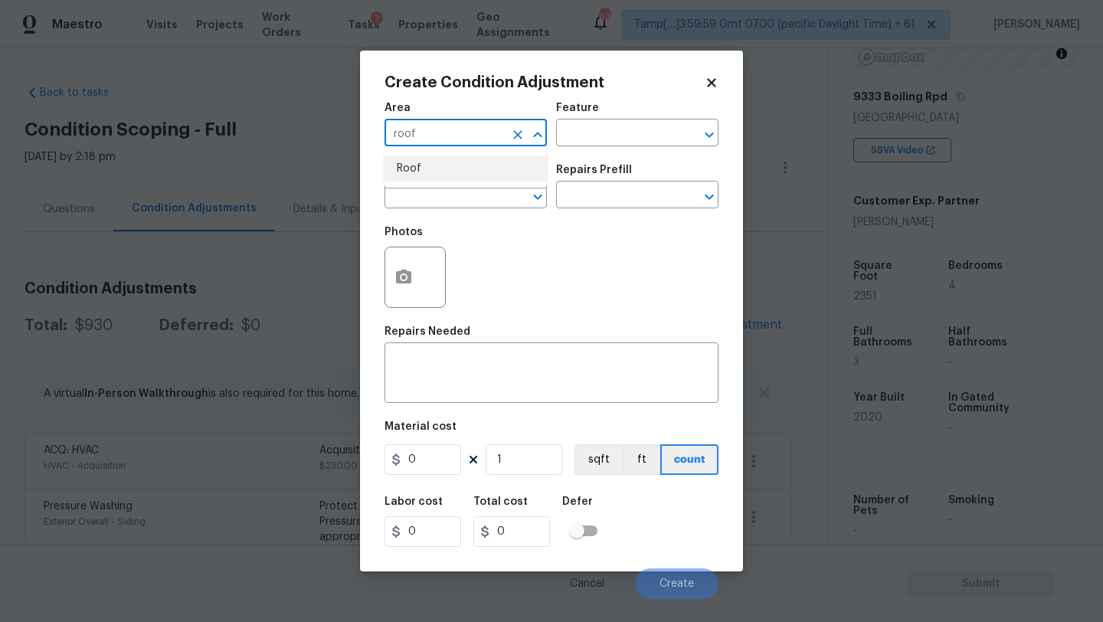
click at [401, 172] on li "Roof" at bounding box center [466, 168] width 162 height 25
type input "Roof"
click at [629, 121] on div "Feature" at bounding box center [637, 113] width 162 height 20
click at [620, 136] on input "text" at bounding box center [615, 135] width 119 height 24
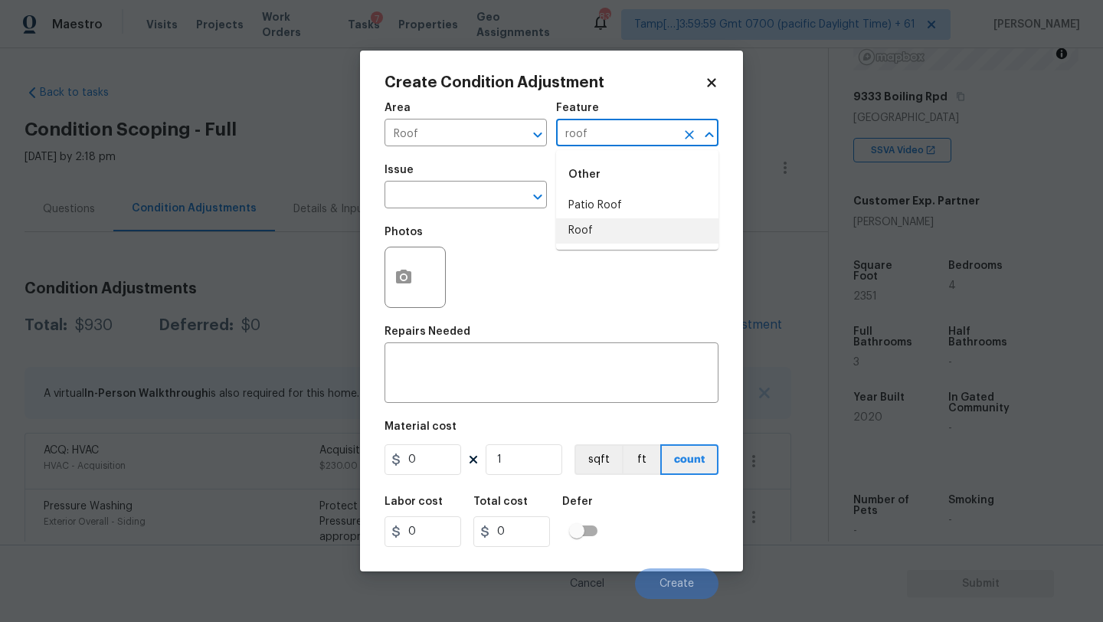
click at [614, 231] on li "Roof" at bounding box center [637, 230] width 162 height 25
click at [449, 207] on input "text" at bounding box center [444, 197] width 119 height 24
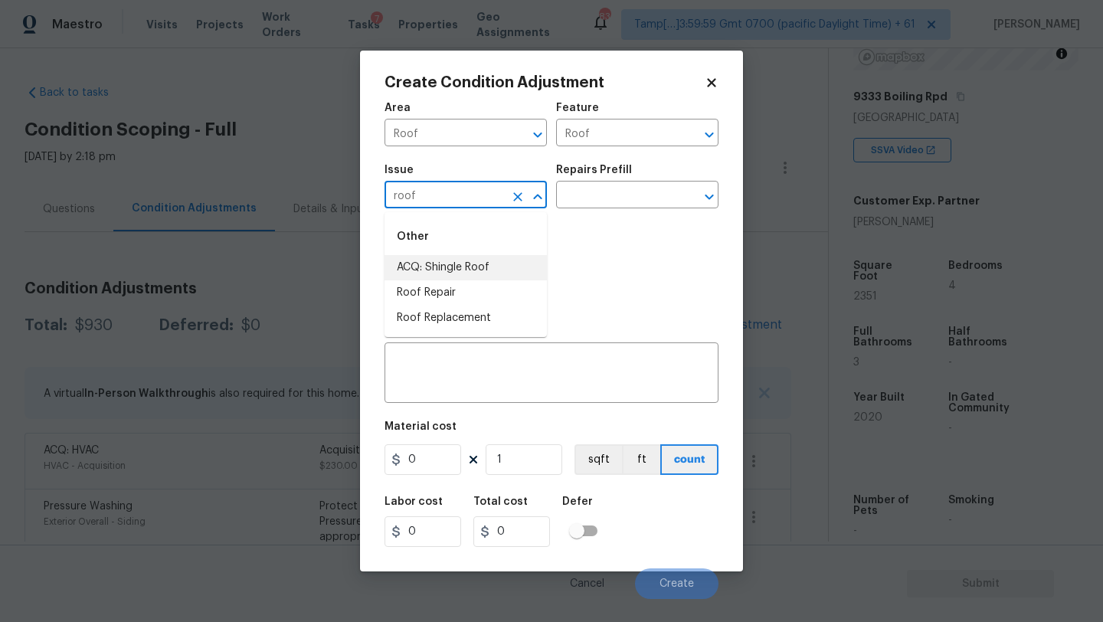
drag, startPoint x: 459, startPoint y: 264, endPoint x: 487, endPoint y: 254, distance: 30.0
click at [460, 264] on li "ACQ: Shingle Roof" at bounding box center [466, 267] width 162 height 25
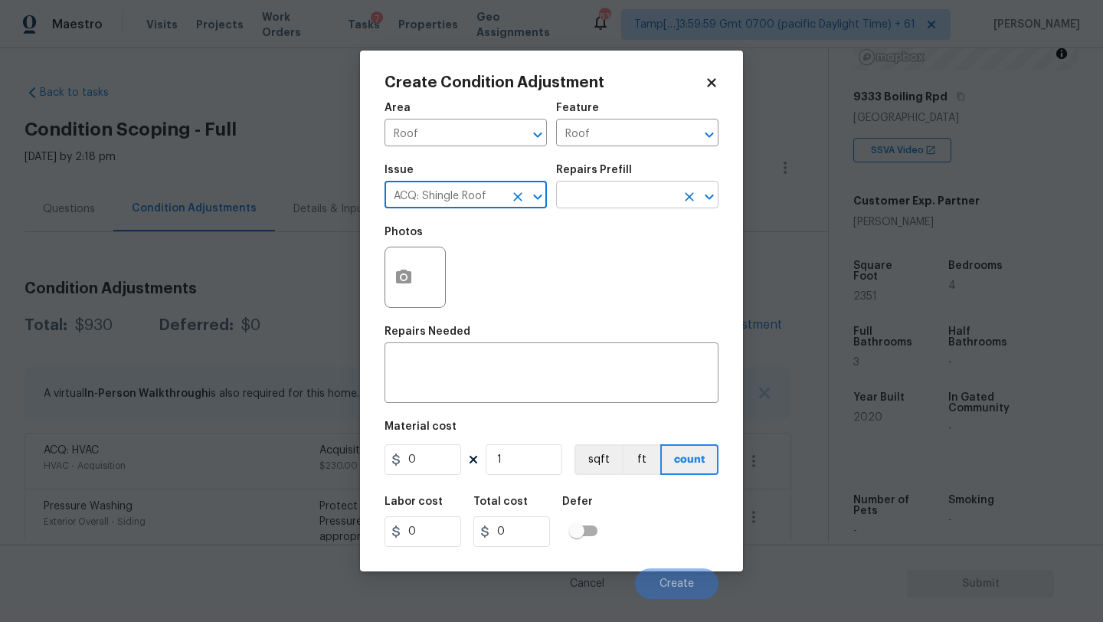
click at [614, 195] on input "text" at bounding box center [615, 197] width 119 height 24
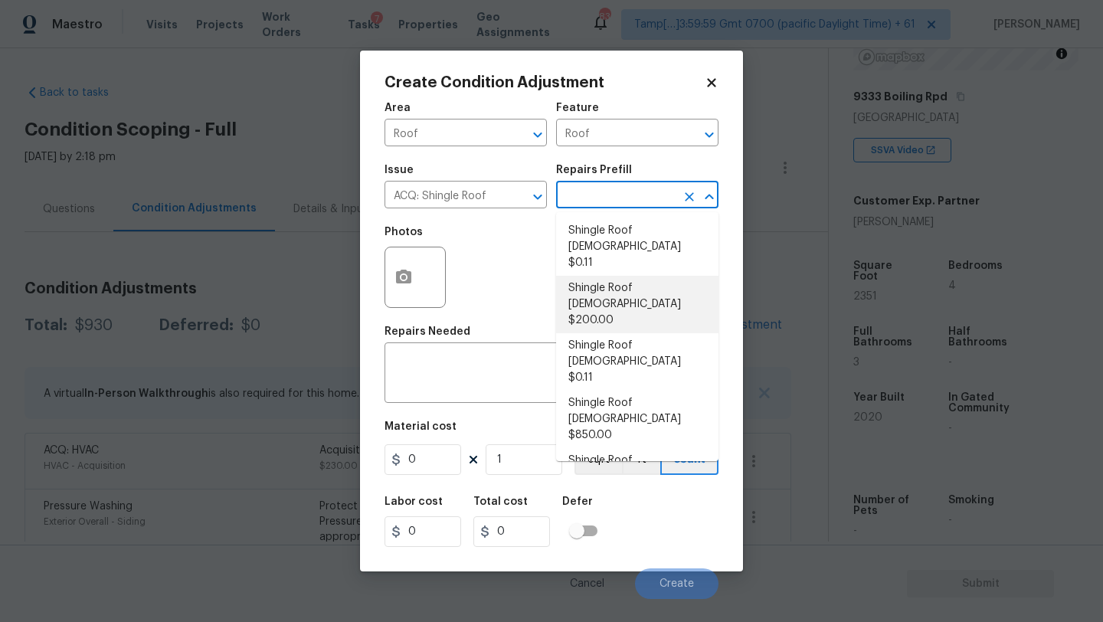
click at [642, 247] on li "Shingle Roof 0-10 Years Old $0.11" at bounding box center [637, 246] width 162 height 57
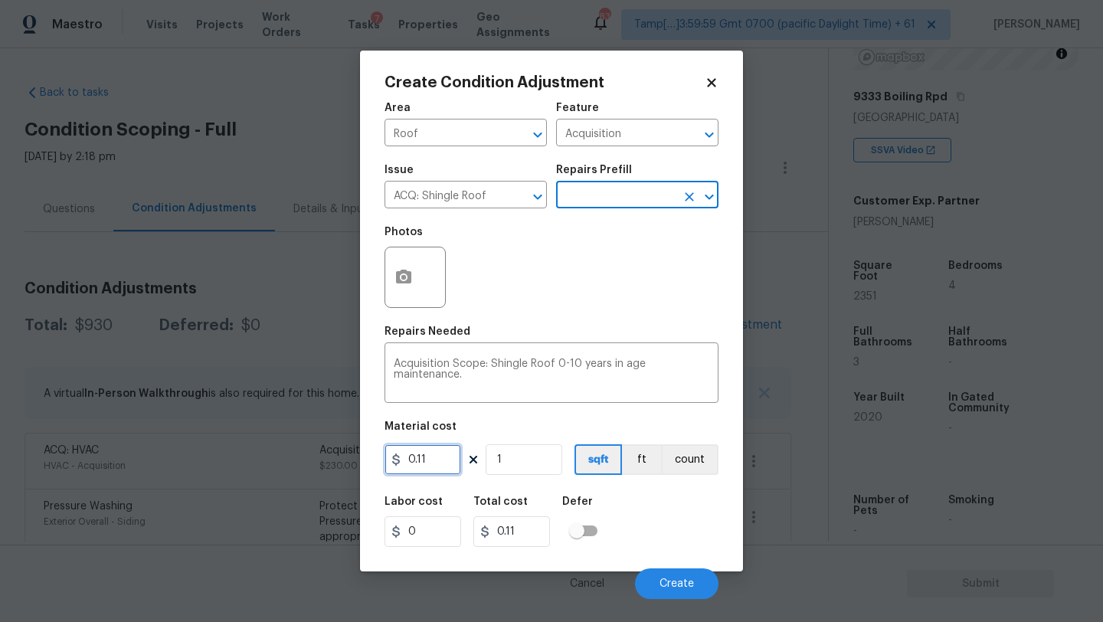
click at [447, 463] on input "0.11" at bounding box center [423, 459] width 77 height 31
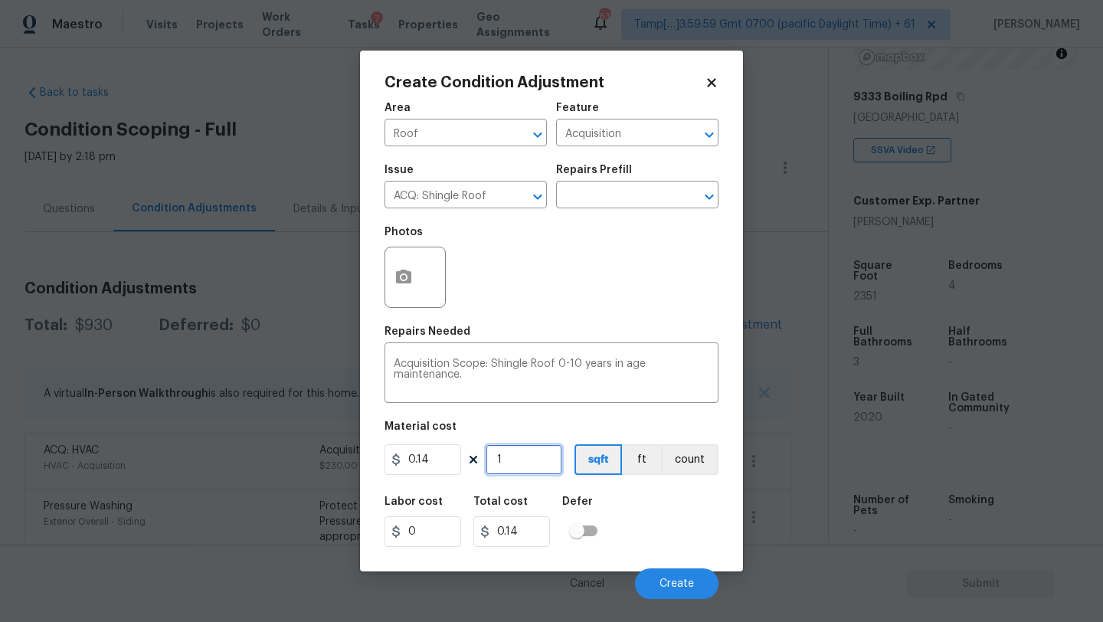
click at [519, 461] on input "1" at bounding box center [524, 459] width 77 height 31
click at [545, 463] on input "2351" at bounding box center [524, 459] width 77 height 31
click at [457, 461] on input "0.14" at bounding box center [423, 459] width 77 height 31
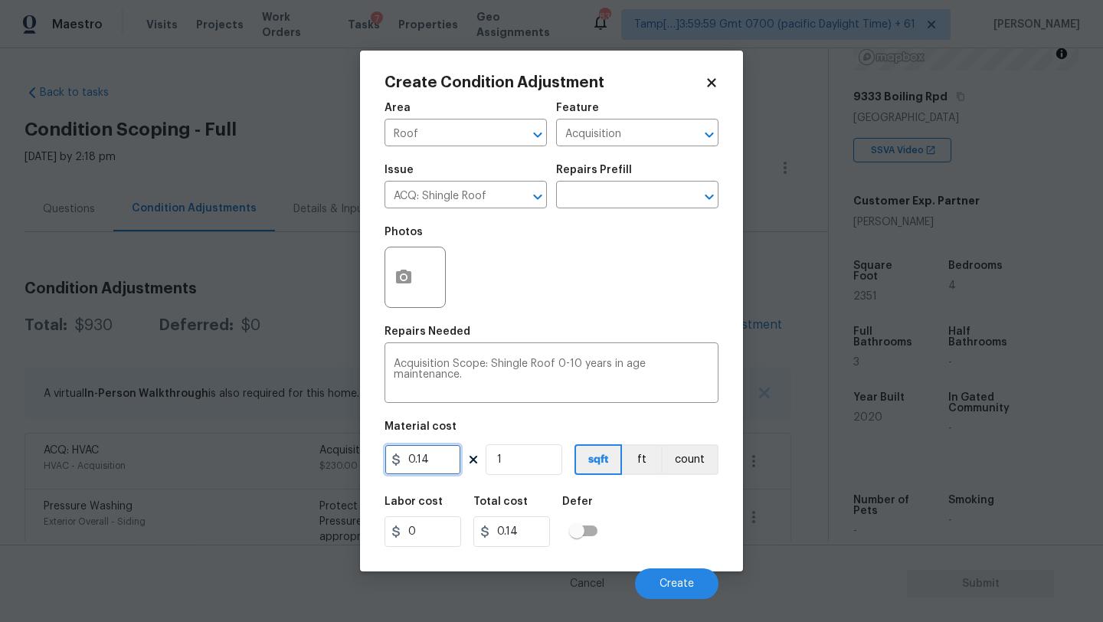
click at [457, 461] on input "0.14" at bounding box center [423, 459] width 77 height 31
click at [668, 577] on button "Create" at bounding box center [676, 583] width 83 height 31
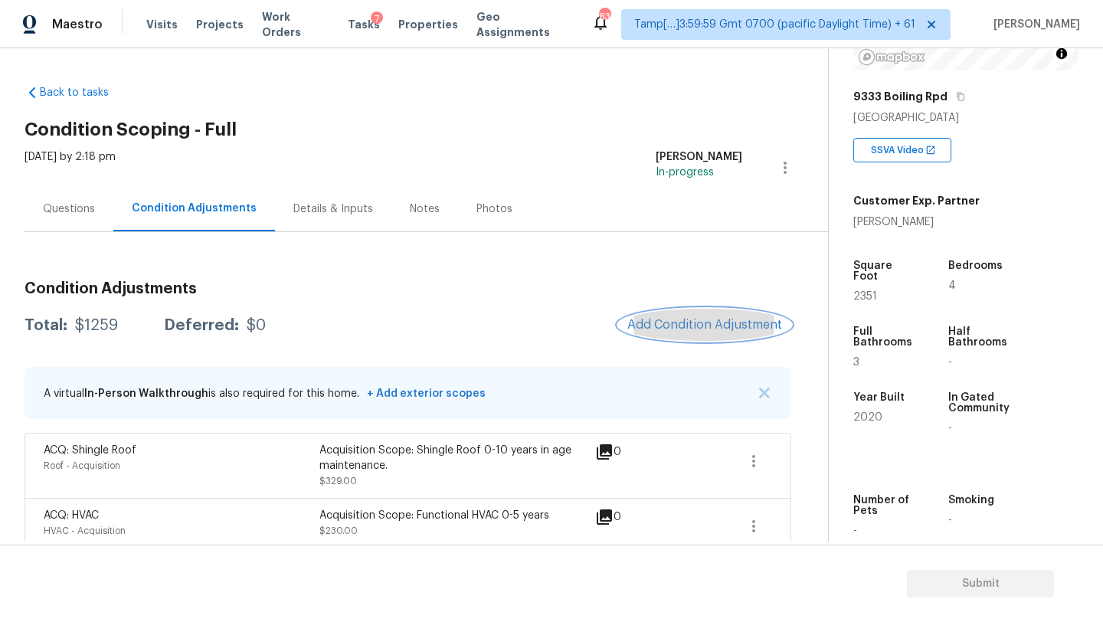
click at [699, 320] on span "Add Condition Adjustment" at bounding box center [704, 325] width 155 height 14
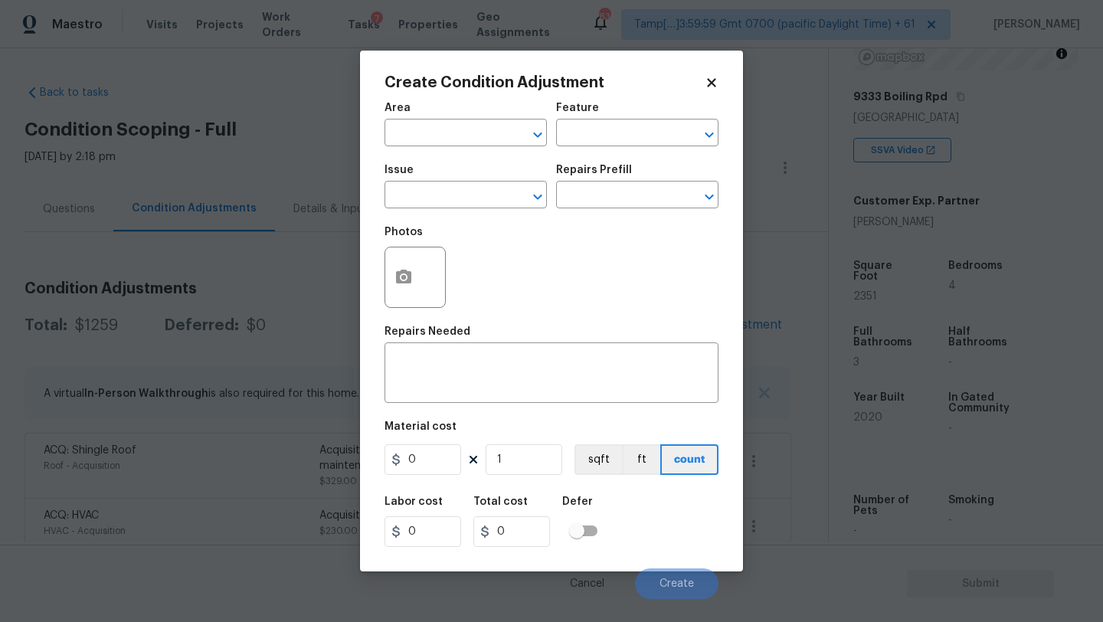
click at [473, 153] on span "Area ​" at bounding box center [466, 124] width 162 height 62
click at [473, 116] on div "Area" at bounding box center [466, 113] width 162 height 20
click at [473, 130] on input "text" at bounding box center [444, 135] width 119 height 24
click at [476, 191] on li "Interior Overall" at bounding box center [466, 194] width 162 height 25
click at [581, 139] on input "text" at bounding box center [615, 135] width 119 height 24
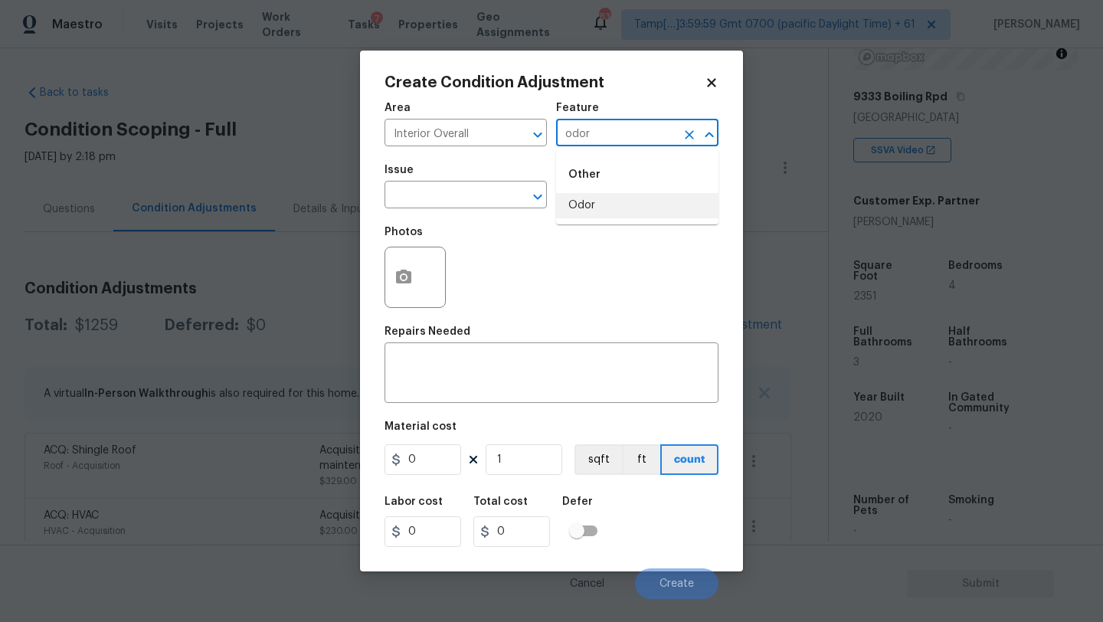
click at [582, 196] on li "Odor" at bounding box center [637, 205] width 162 height 25
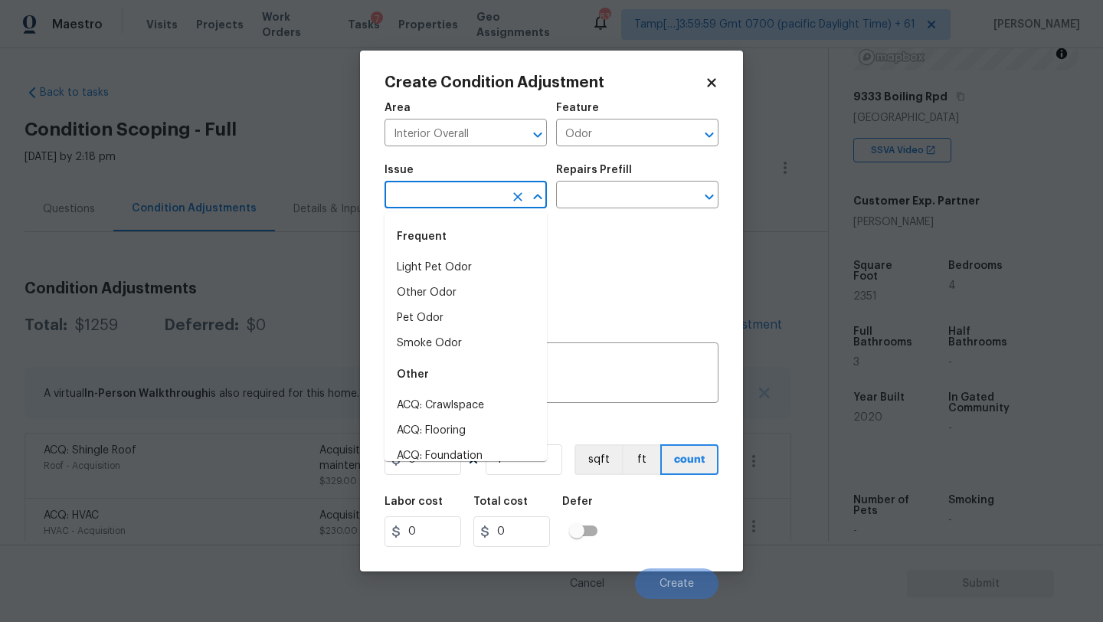
click at [407, 196] on input "text" at bounding box center [444, 197] width 119 height 24
click at [430, 264] on li "Light Pet Odor" at bounding box center [466, 267] width 162 height 25
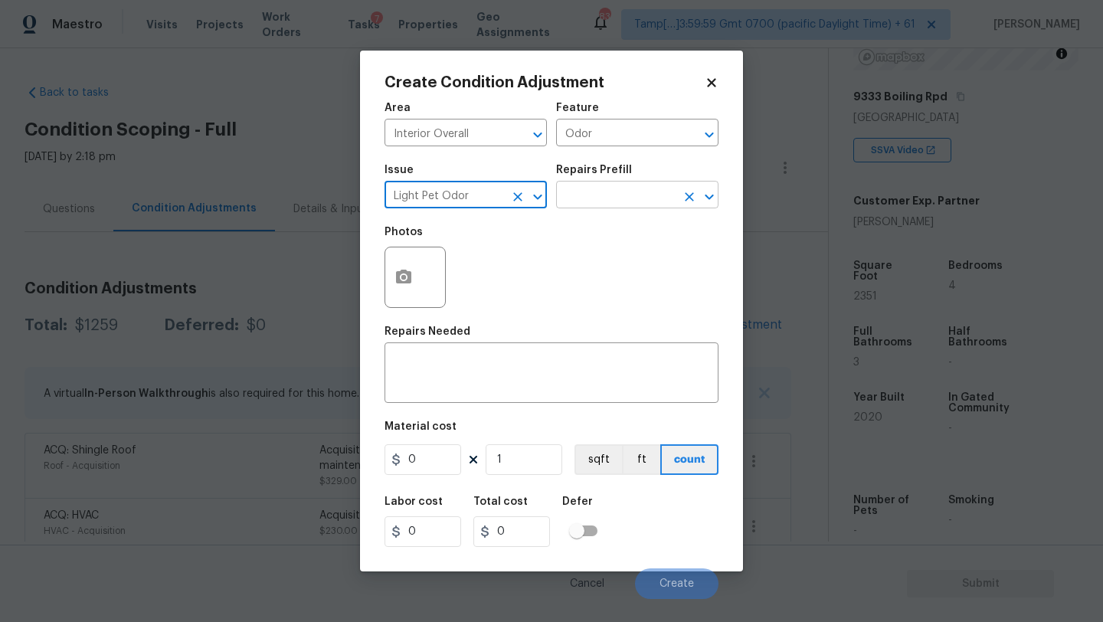
click at [593, 193] on input "text" at bounding box center [615, 197] width 119 height 24
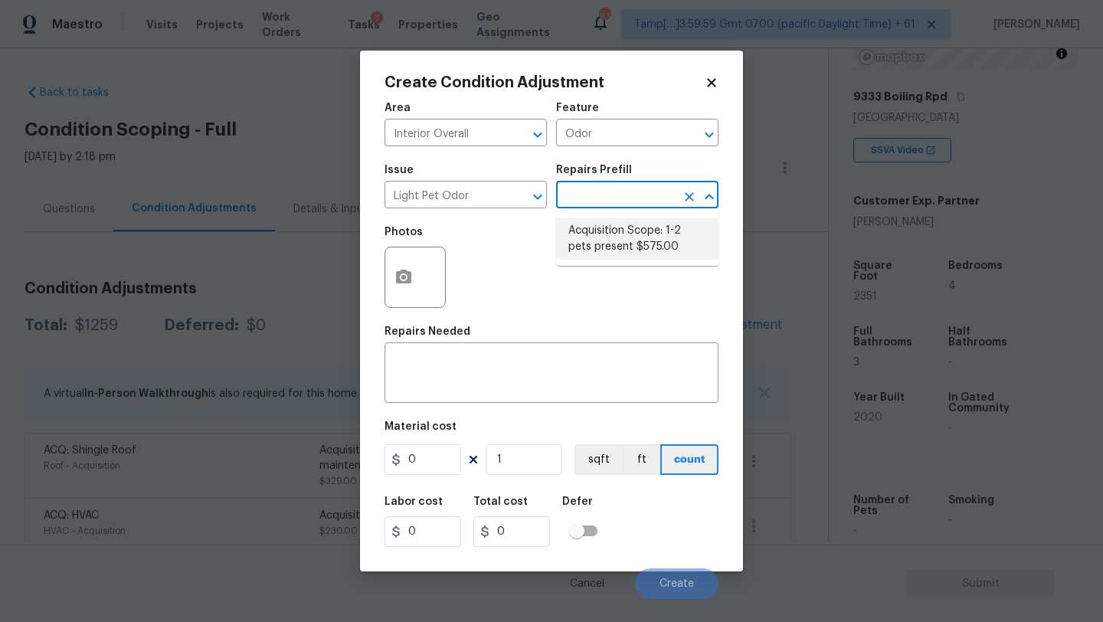
click at [594, 245] on li "Acquisition Scope: 1-2 pets present $575.00" at bounding box center [637, 238] width 162 height 41
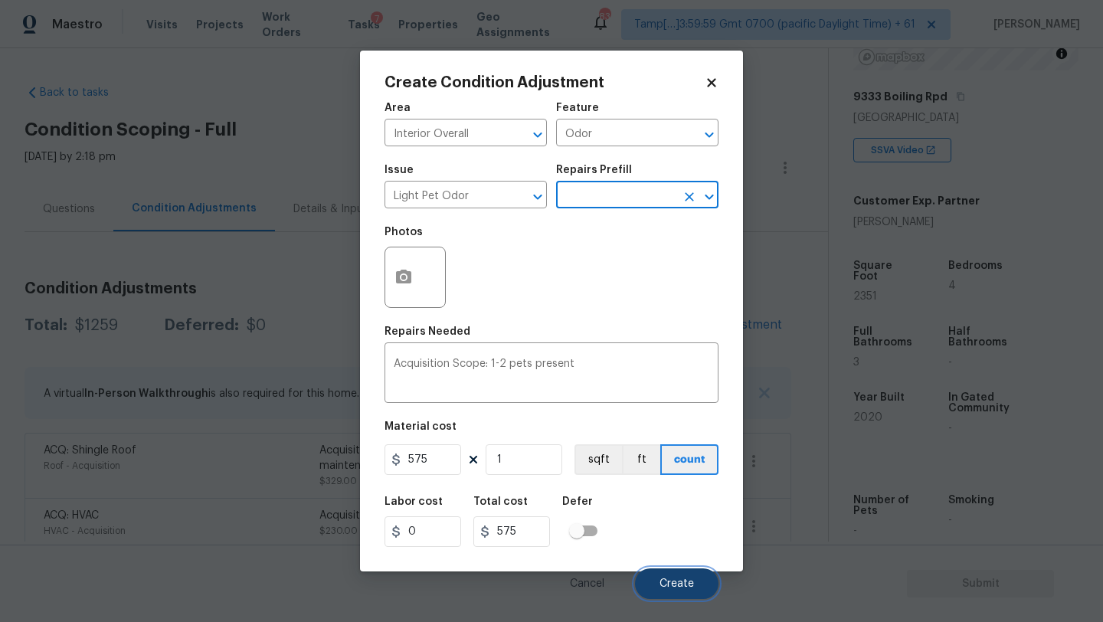
click at [661, 579] on span "Create" at bounding box center [677, 583] width 34 height 11
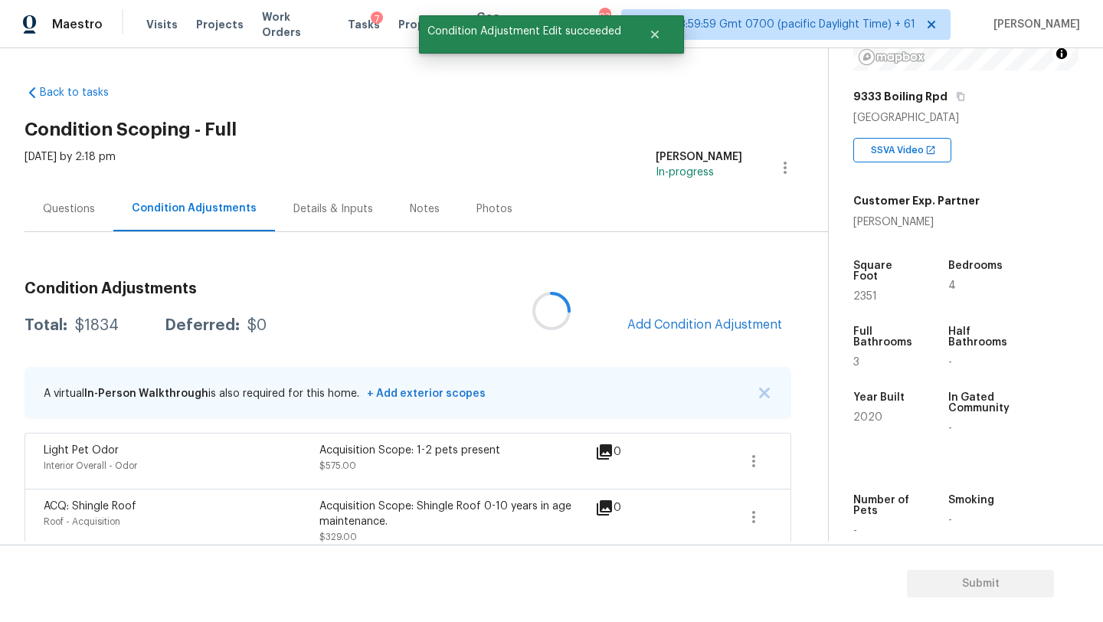
click at [707, 330] on div at bounding box center [551, 311] width 1103 height 622
click at [707, 330] on span "Add Condition Adjustment" at bounding box center [704, 325] width 155 height 14
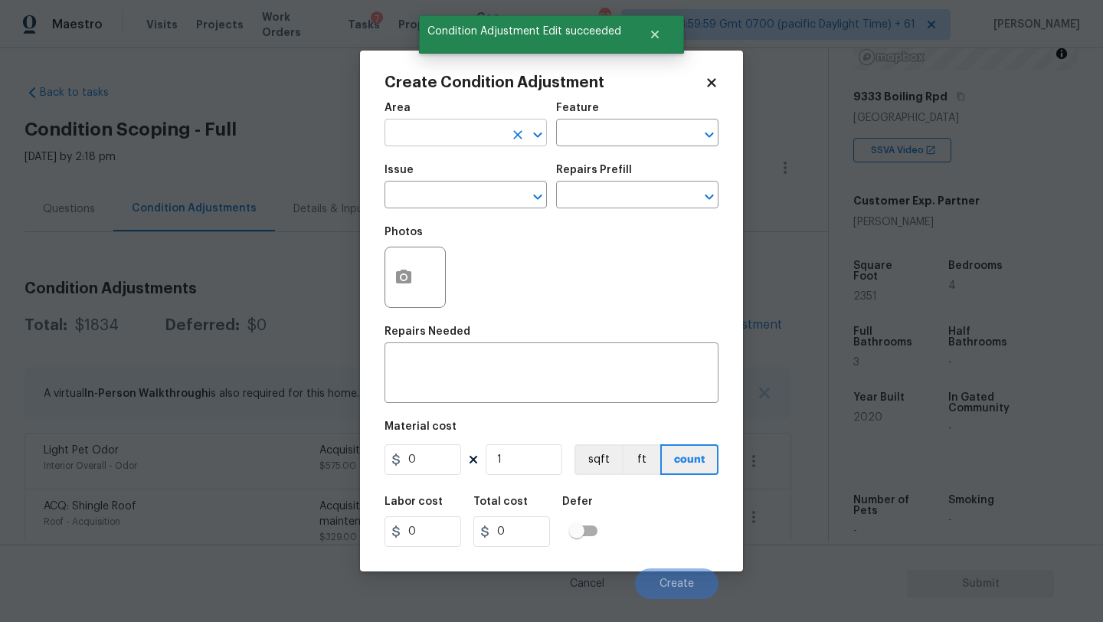
click at [460, 140] on input "text" at bounding box center [444, 135] width 119 height 24
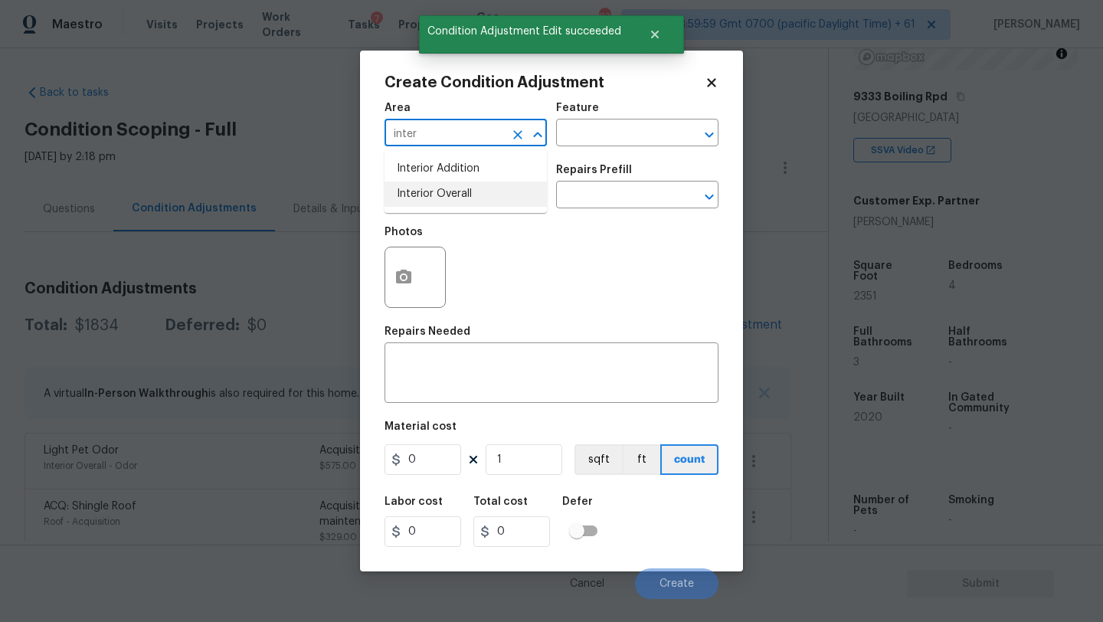
click at [473, 188] on li "Interior Overall" at bounding box center [466, 194] width 162 height 25
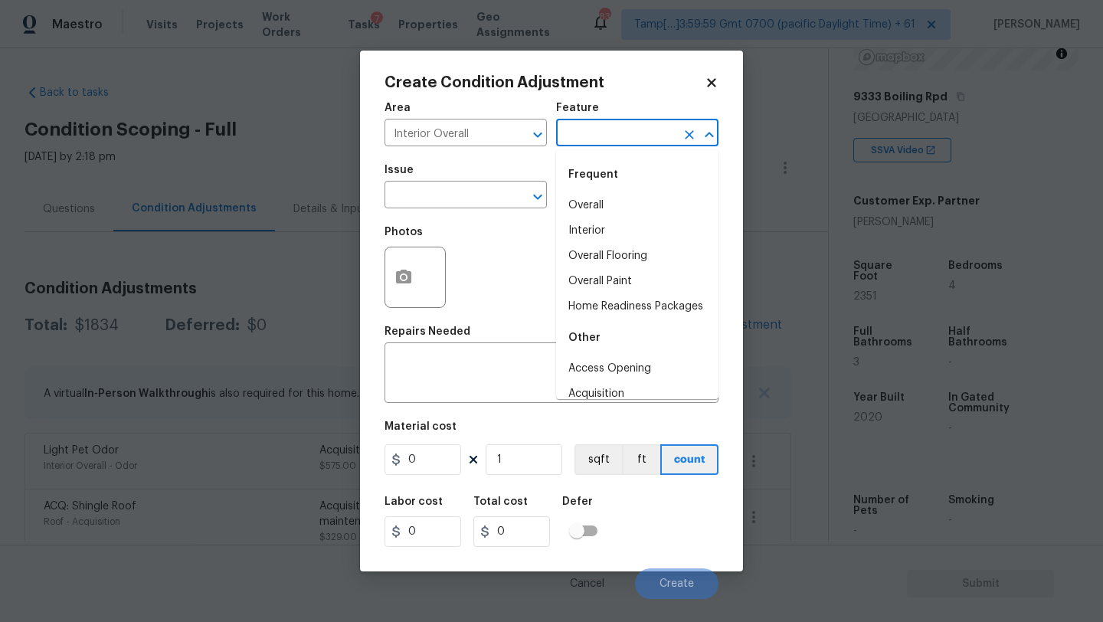
click at [609, 126] on input "text" at bounding box center [615, 135] width 119 height 24
click at [609, 254] on li "Overall Flooring" at bounding box center [637, 256] width 162 height 25
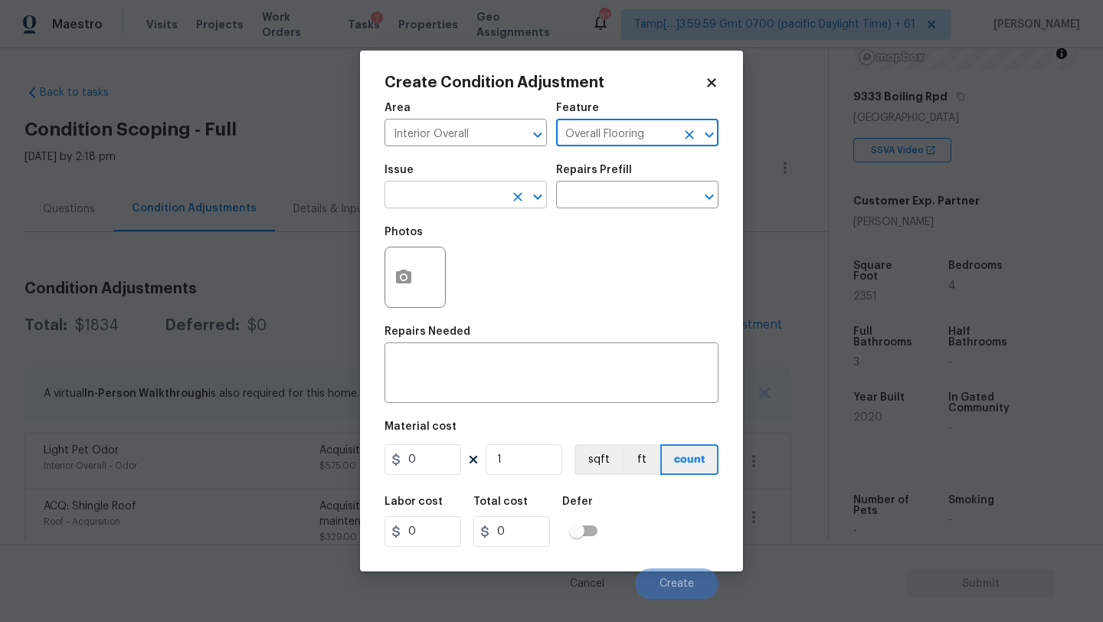
click at [453, 185] on input "text" at bounding box center [444, 197] width 119 height 24
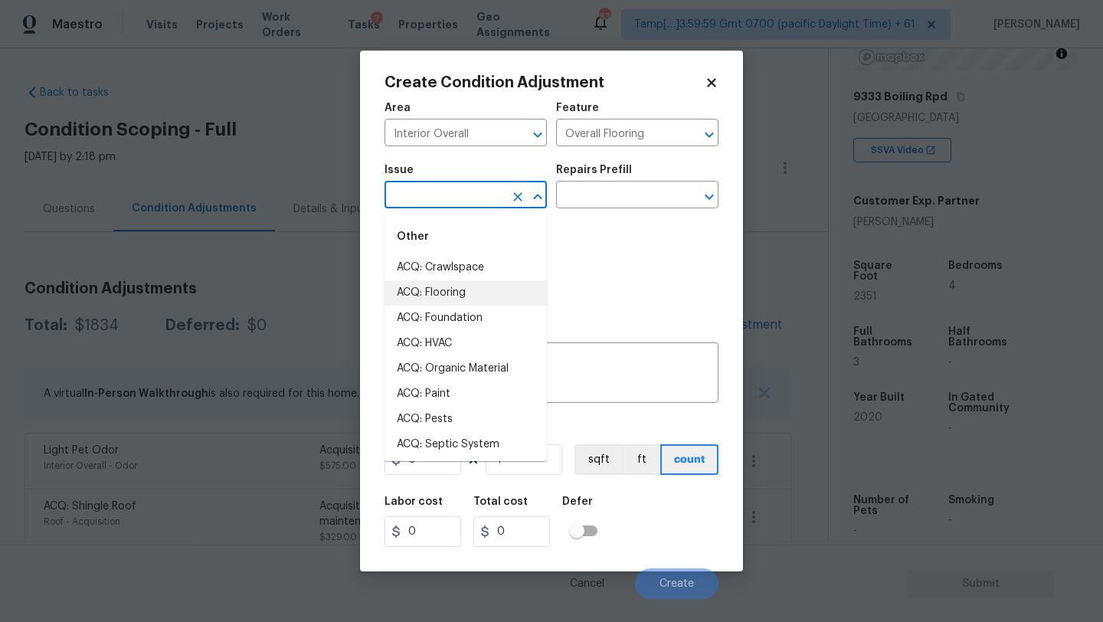
click at [448, 294] on li "ACQ: Flooring" at bounding box center [466, 292] width 162 height 25
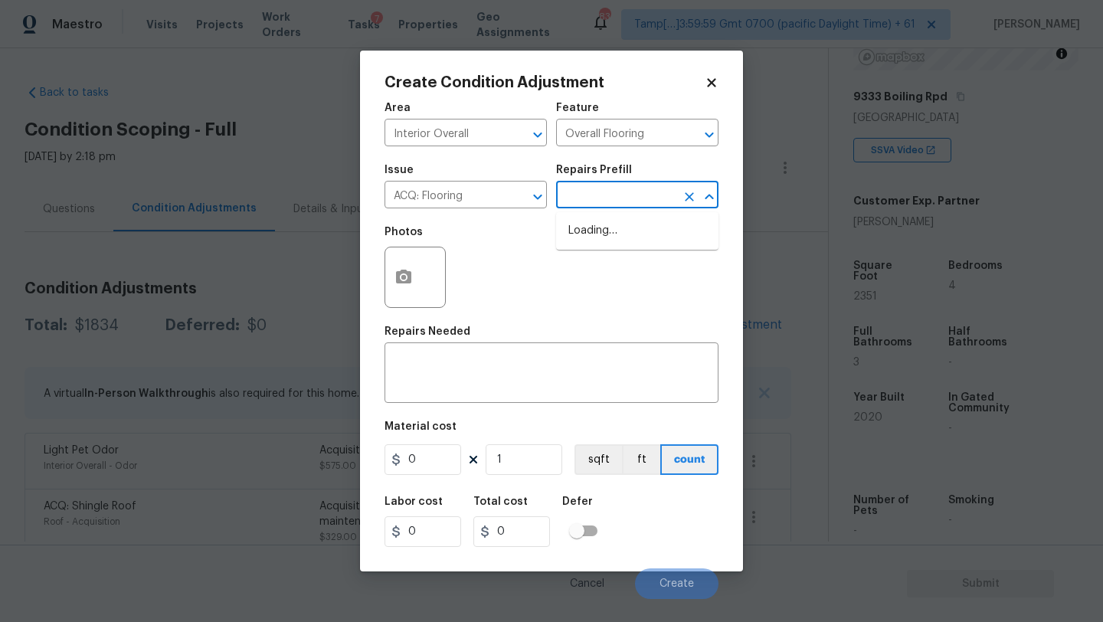
click at [618, 197] on input "text" at bounding box center [615, 197] width 119 height 24
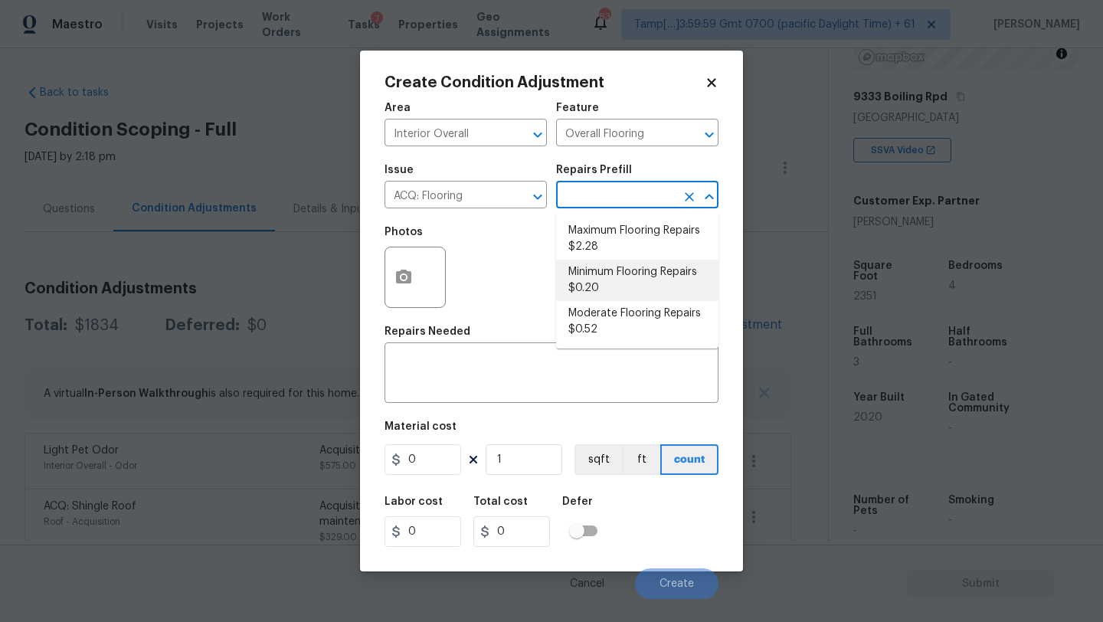
click at [605, 273] on li "Minimum Flooring Repairs $0.20" at bounding box center [637, 280] width 162 height 41
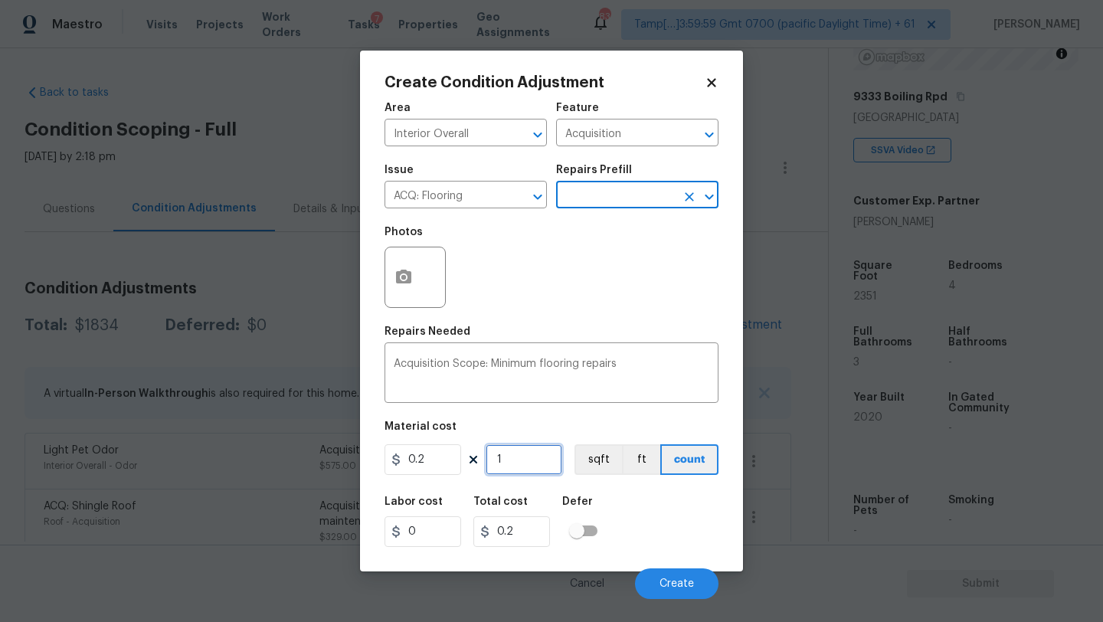
click at [529, 469] on input "1" at bounding box center [524, 459] width 77 height 31
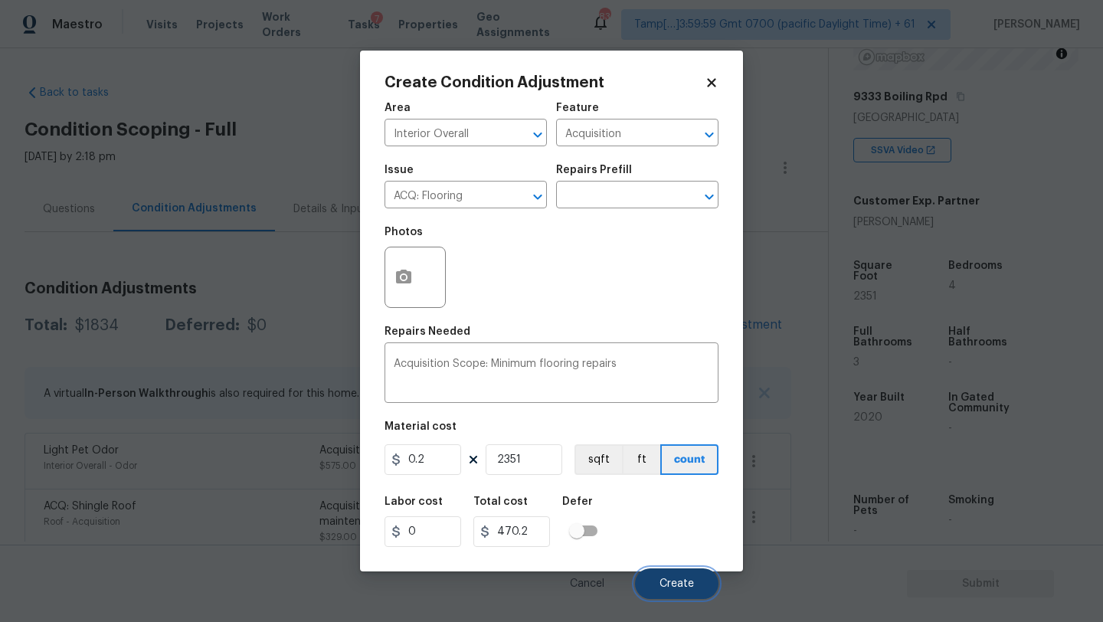
click at [660, 571] on button "Create" at bounding box center [676, 583] width 83 height 31
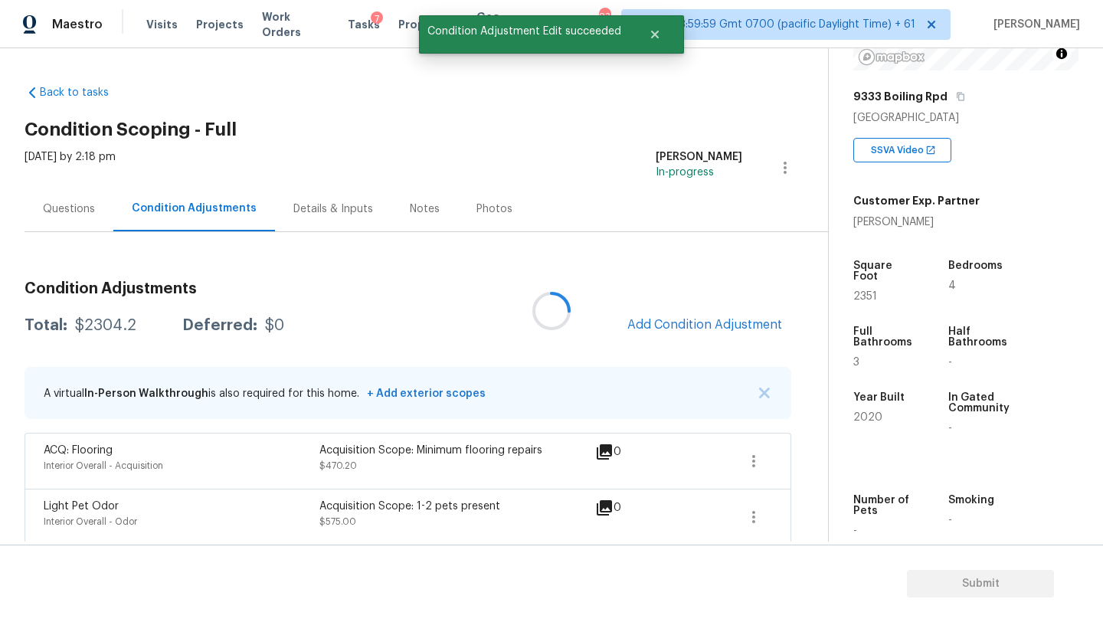
click at [709, 329] on div at bounding box center [551, 311] width 1103 height 622
click at [699, 326] on span "Add Condition Adjustment" at bounding box center [704, 325] width 155 height 14
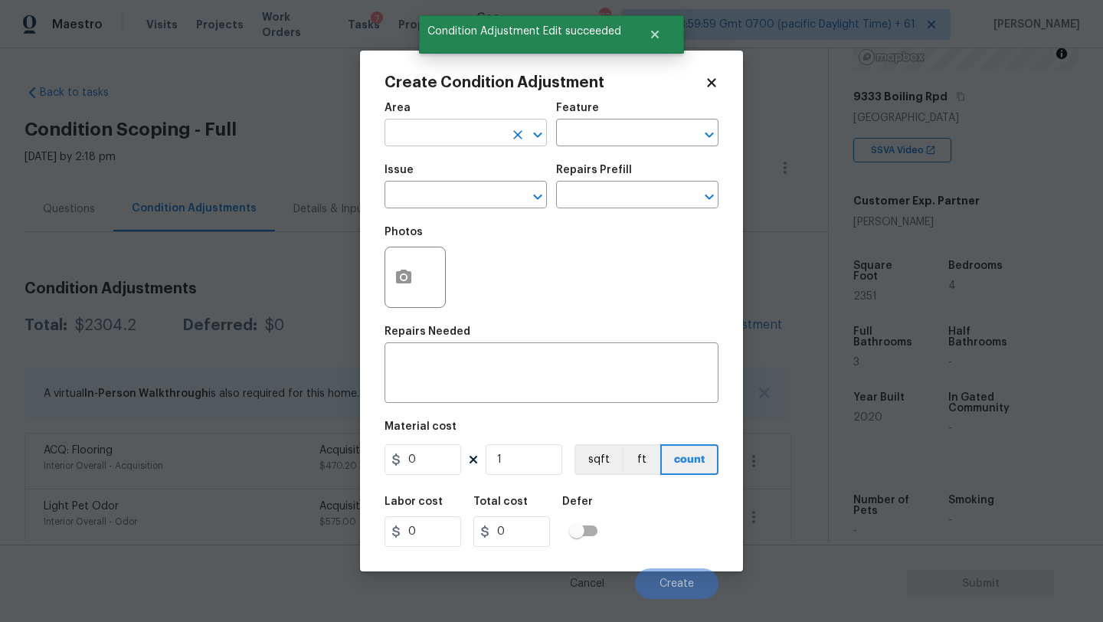
click at [494, 127] on input "text" at bounding box center [444, 135] width 119 height 24
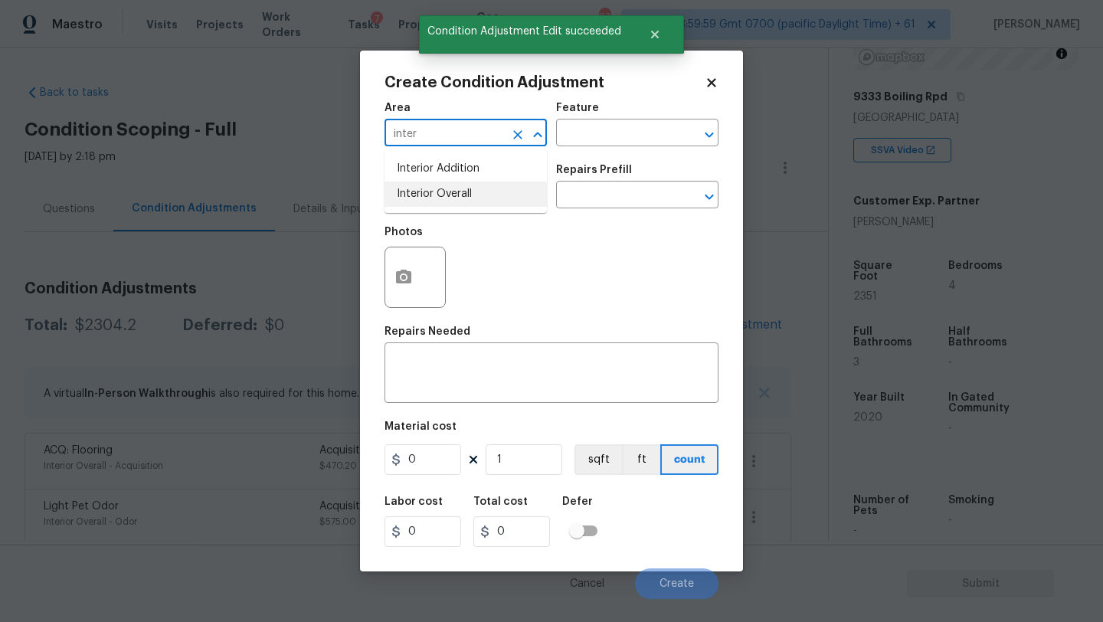
click at [499, 197] on li "Interior Overall" at bounding box center [466, 194] width 162 height 25
click at [622, 121] on div "Feature" at bounding box center [637, 113] width 162 height 20
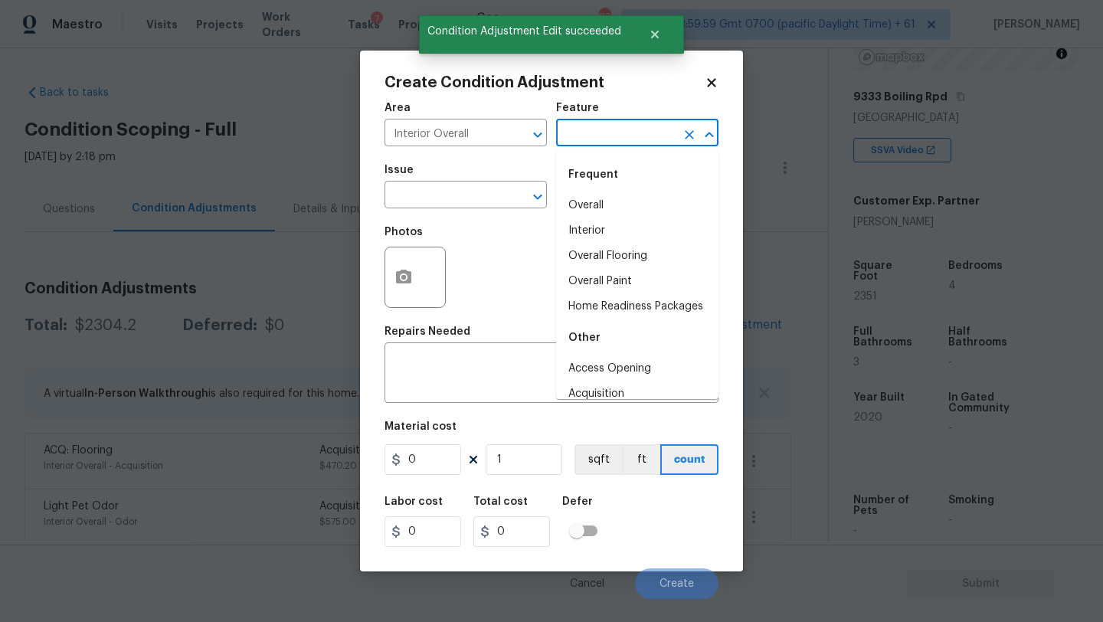
click at [622, 133] on input "text" at bounding box center [615, 135] width 119 height 24
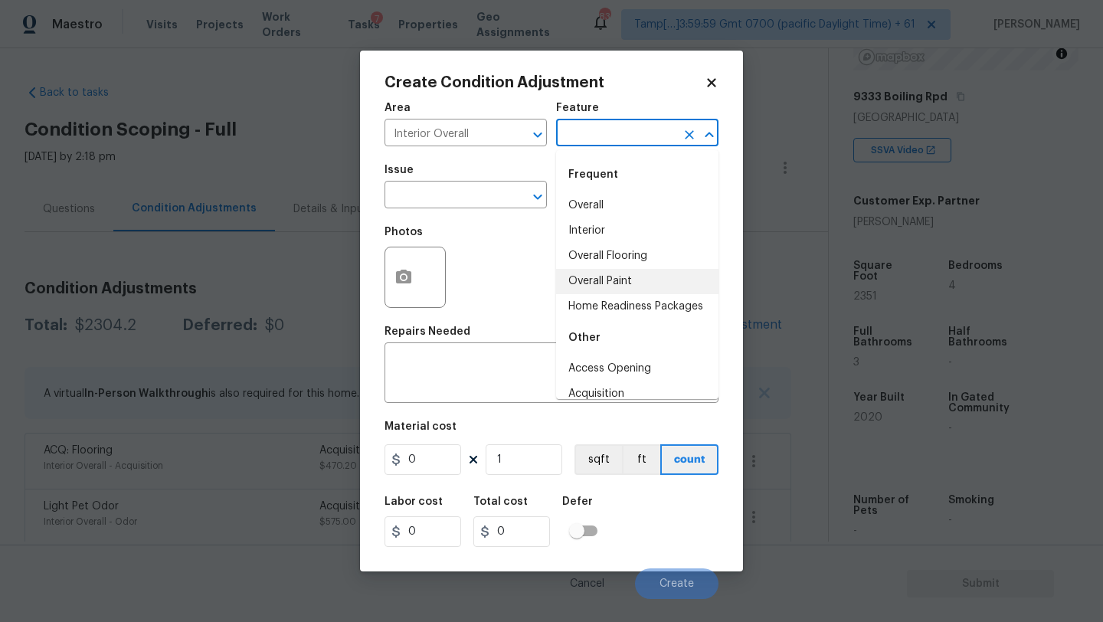
click at [617, 284] on li "Overall Paint" at bounding box center [637, 281] width 162 height 25
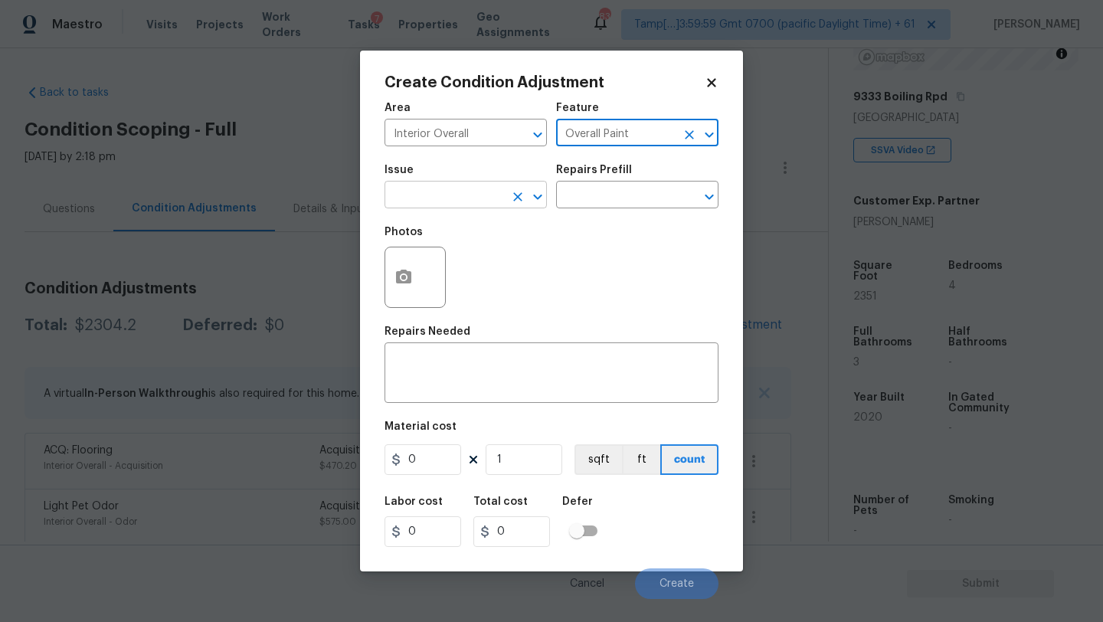
click at [434, 198] on input "text" at bounding box center [444, 197] width 119 height 24
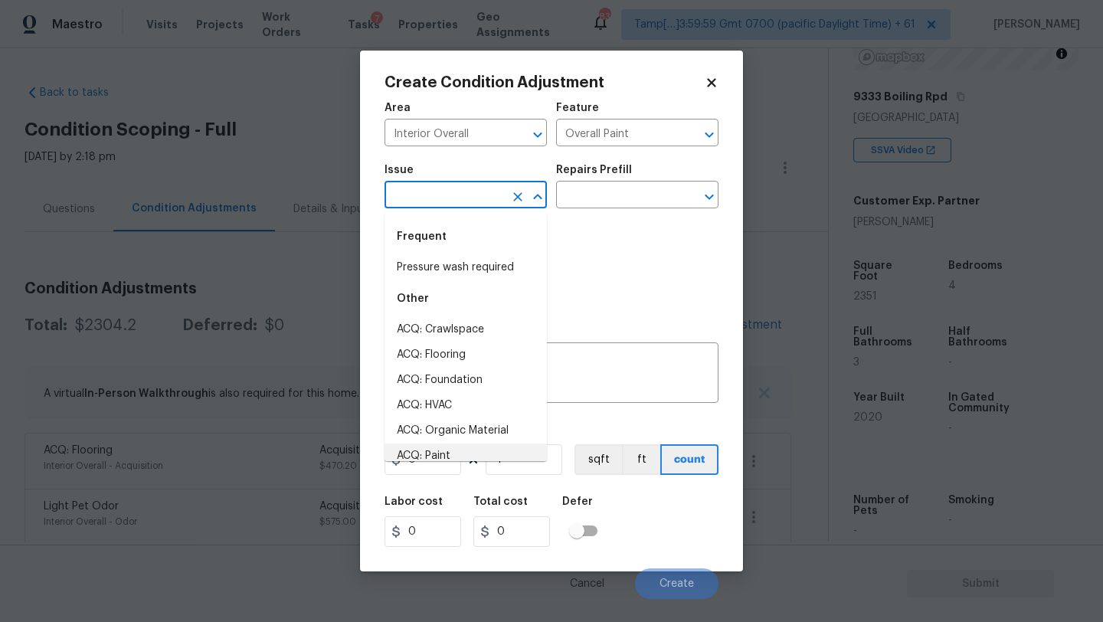
click at [435, 444] on li "ACQ: Paint" at bounding box center [466, 456] width 162 height 25
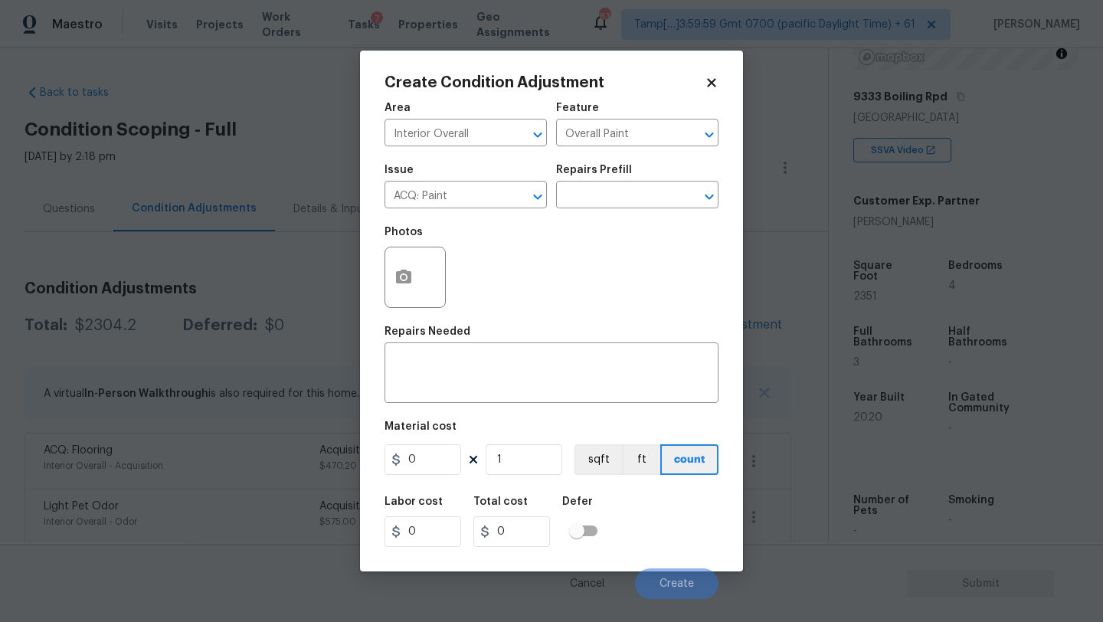
click at [595, 211] on div "Issue ACQ: Paint ​ Repairs Prefill ​" at bounding box center [552, 186] width 334 height 62
click at [621, 182] on div "Repairs Prefill" at bounding box center [637, 175] width 162 height 20
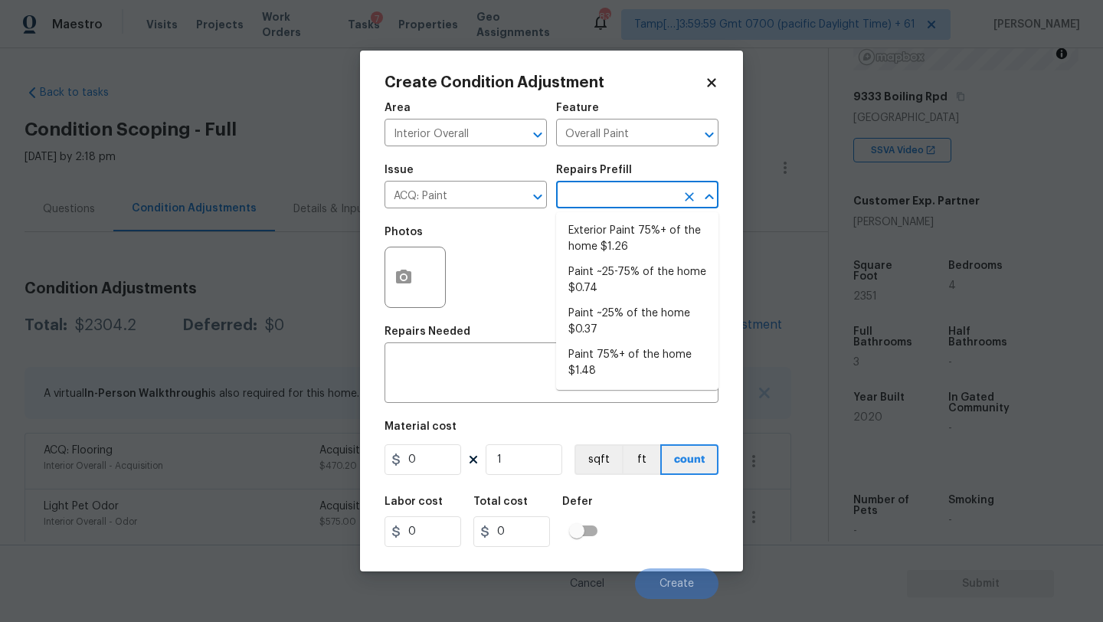
click at [621, 191] on input "text" at bounding box center [615, 197] width 119 height 24
click at [617, 322] on li "Paint ~25% of the home $0.37" at bounding box center [637, 321] width 162 height 41
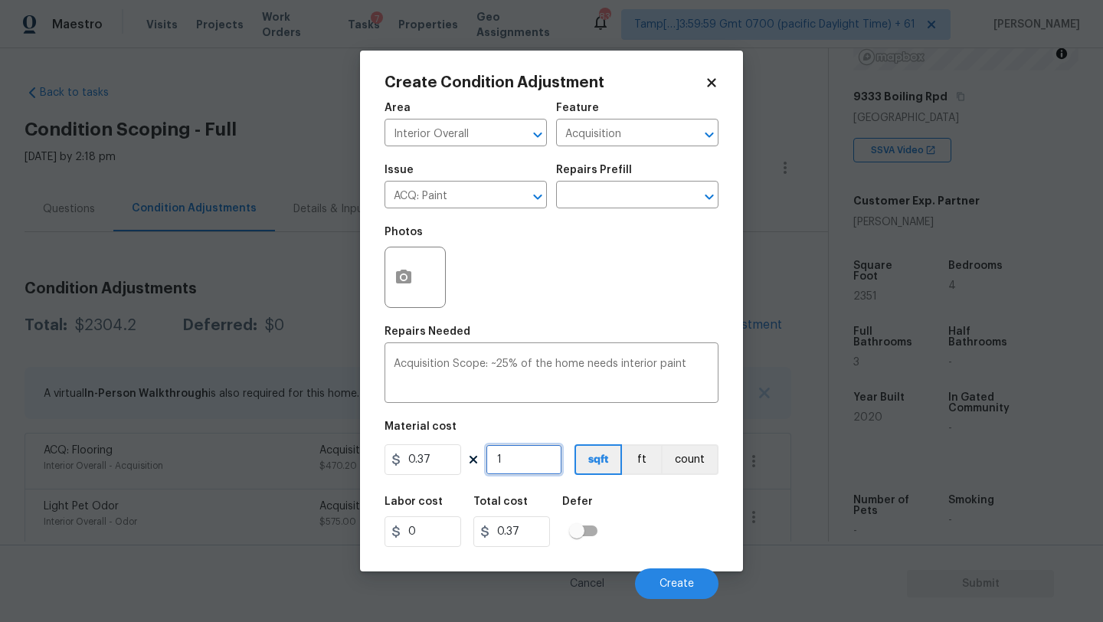
click at [525, 462] on input "1" at bounding box center [524, 459] width 77 height 31
click at [659, 585] on button "Create" at bounding box center [676, 583] width 83 height 31
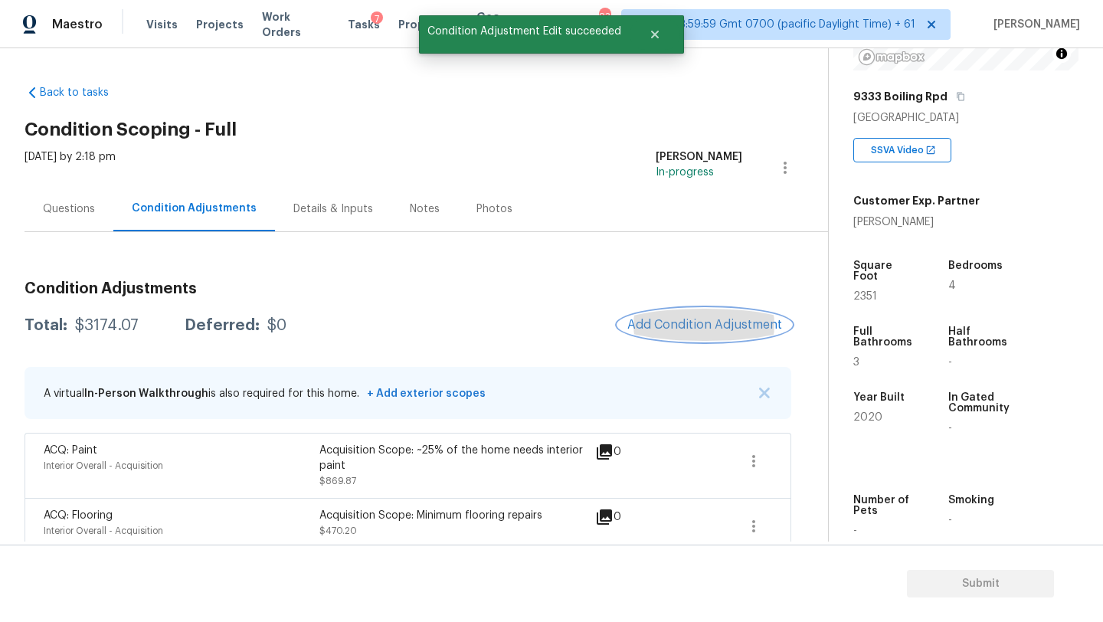
click at [700, 324] on span "Add Condition Adjustment" at bounding box center [704, 325] width 155 height 14
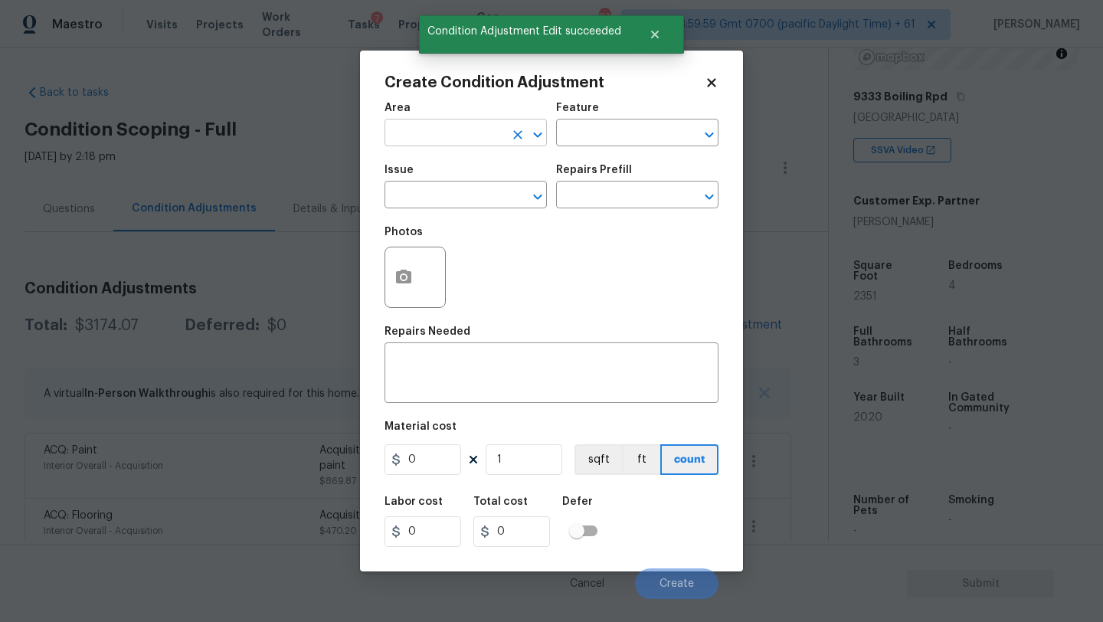
click at [437, 129] on input "text" at bounding box center [444, 135] width 119 height 24
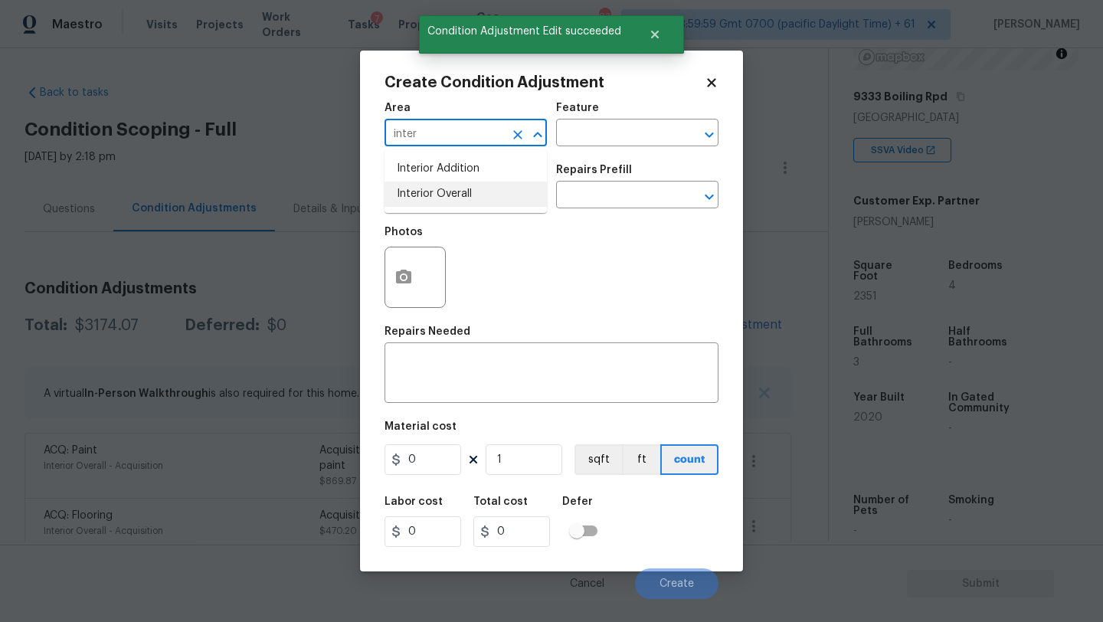
click at [453, 191] on li "Interior Overall" at bounding box center [466, 194] width 162 height 25
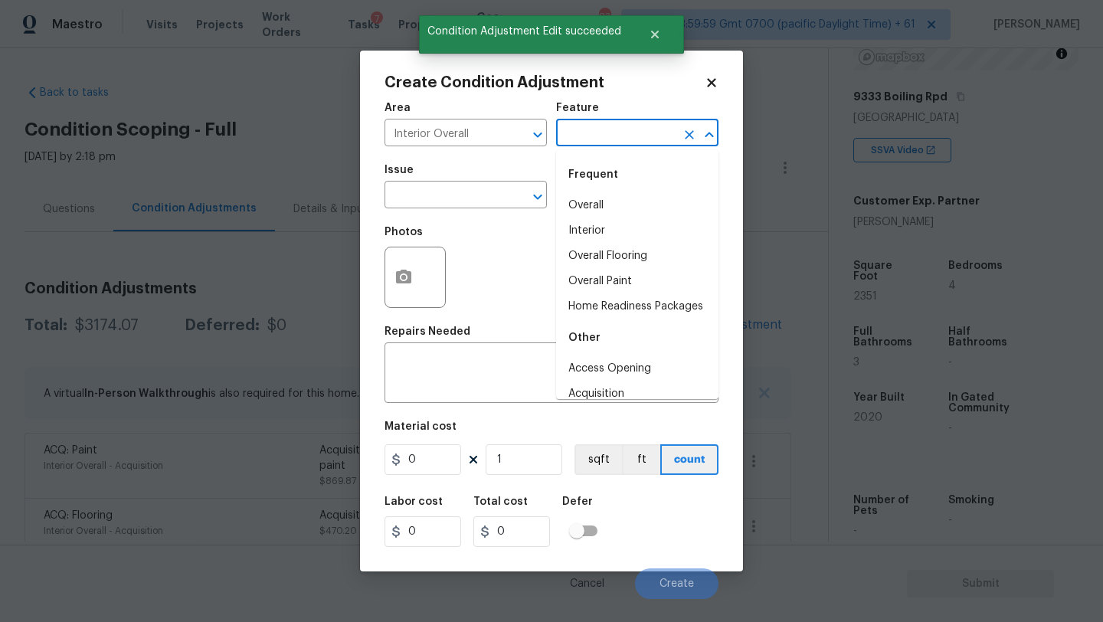
click at [606, 129] on input "text" at bounding box center [615, 135] width 119 height 24
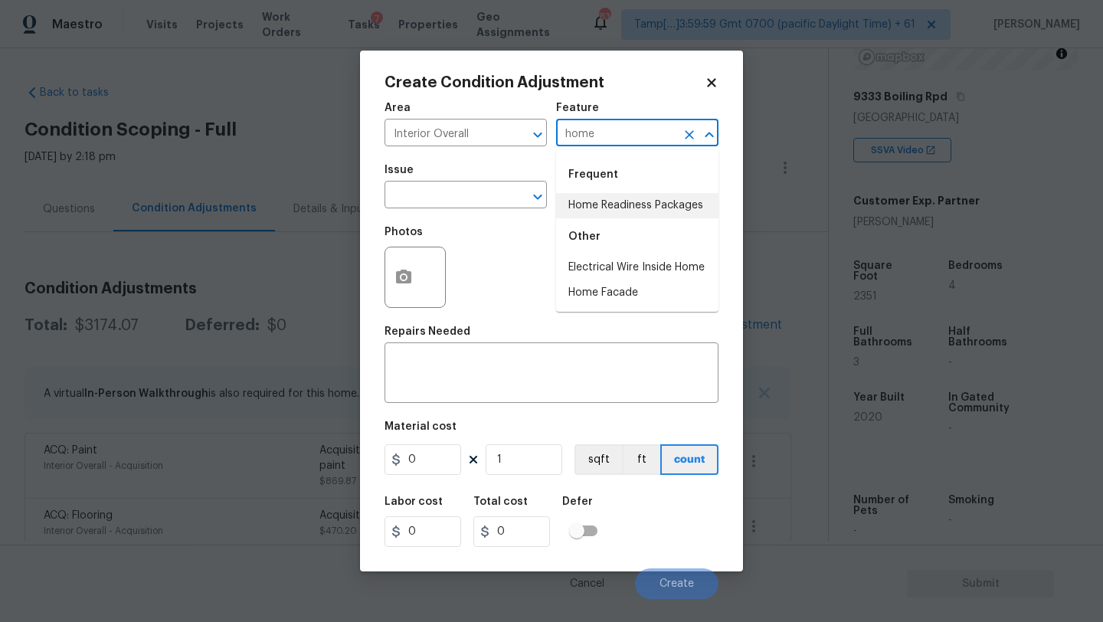
click at [619, 205] on li "Home Readiness Packages" at bounding box center [637, 205] width 162 height 25
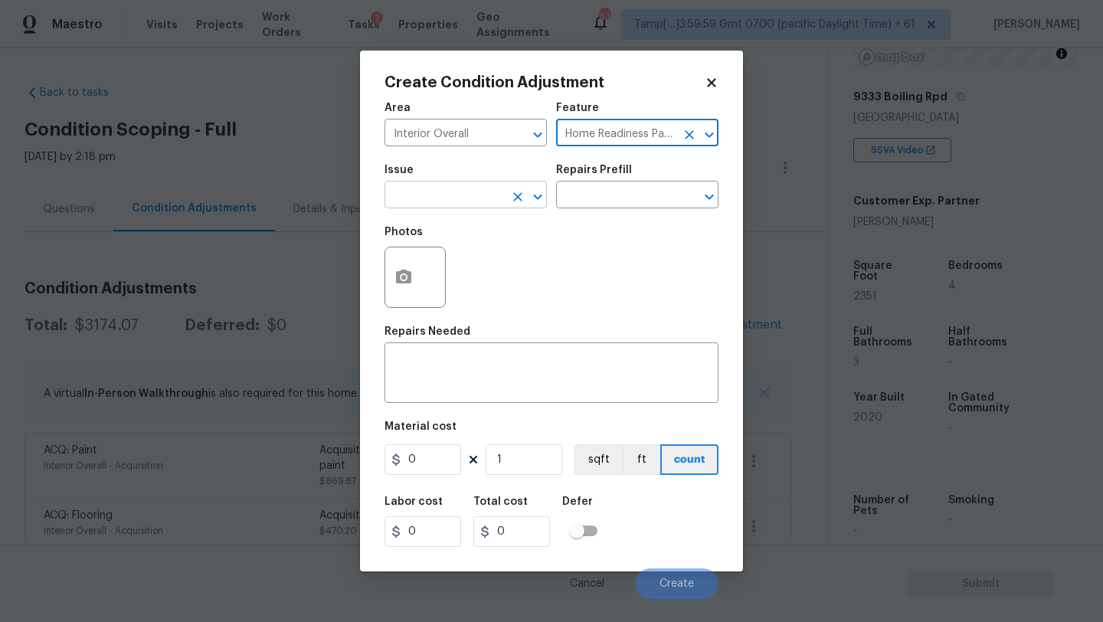
click at [398, 205] on input "text" at bounding box center [444, 197] width 119 height 24
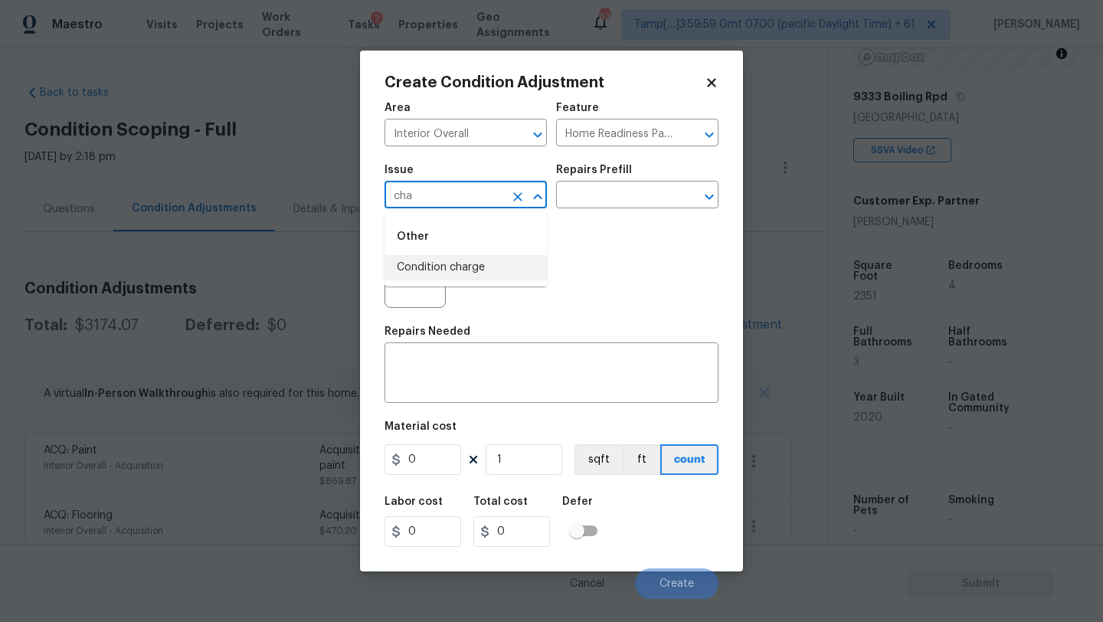
click at [413, 262] on li "Condition charge" at bounding box center [466, 267] width 162 height 25
click at [606, 189] on input "text" at bounding box center [615, 197] width 119 height 24
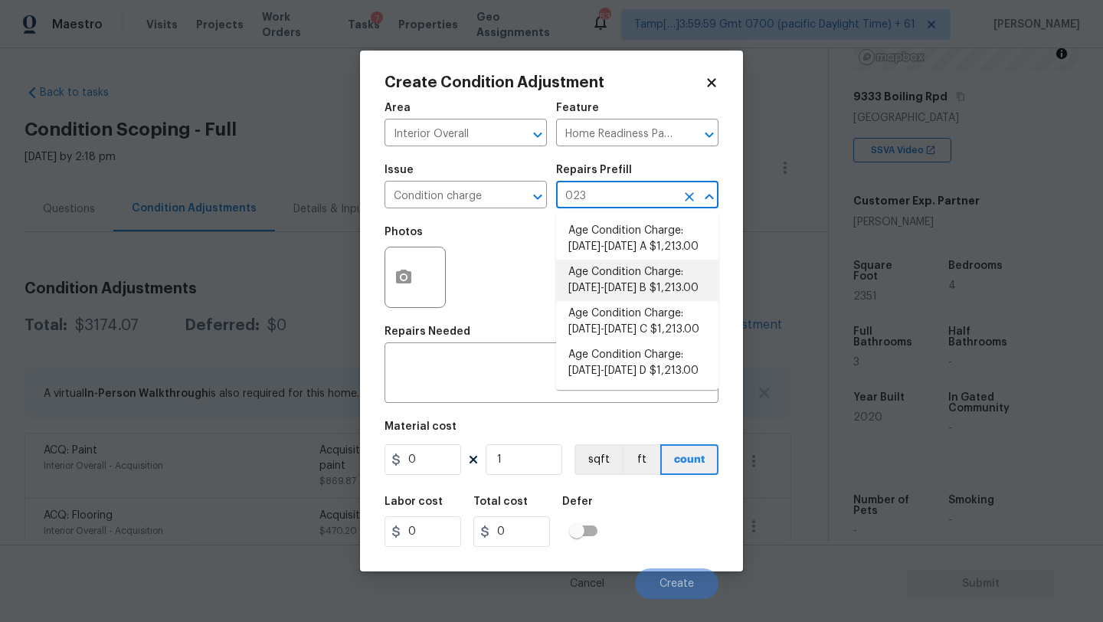
click at [622, 282] on li "Age Condition Charge: 2009-2023 B $1,213.00" at bounding box center [637, 280] width 162 height 41
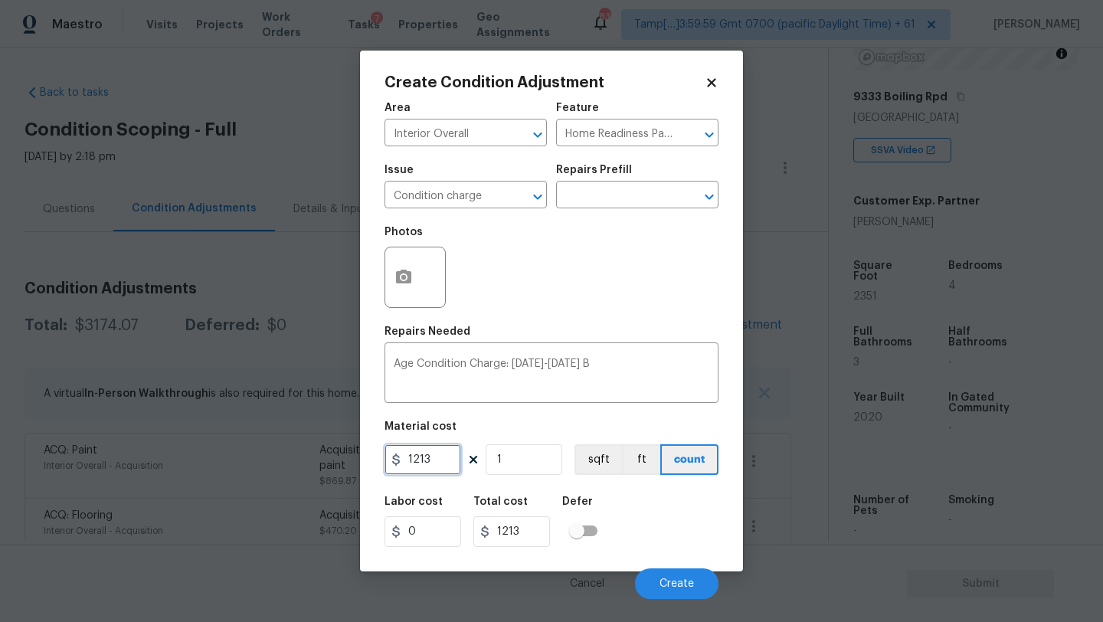
click at [427, 454] on input "1213" at bounding box center [423, 459] width 77 height 31
click at [666, 577] on button "Create" at bounding box center [676, 583] width 83 height 31
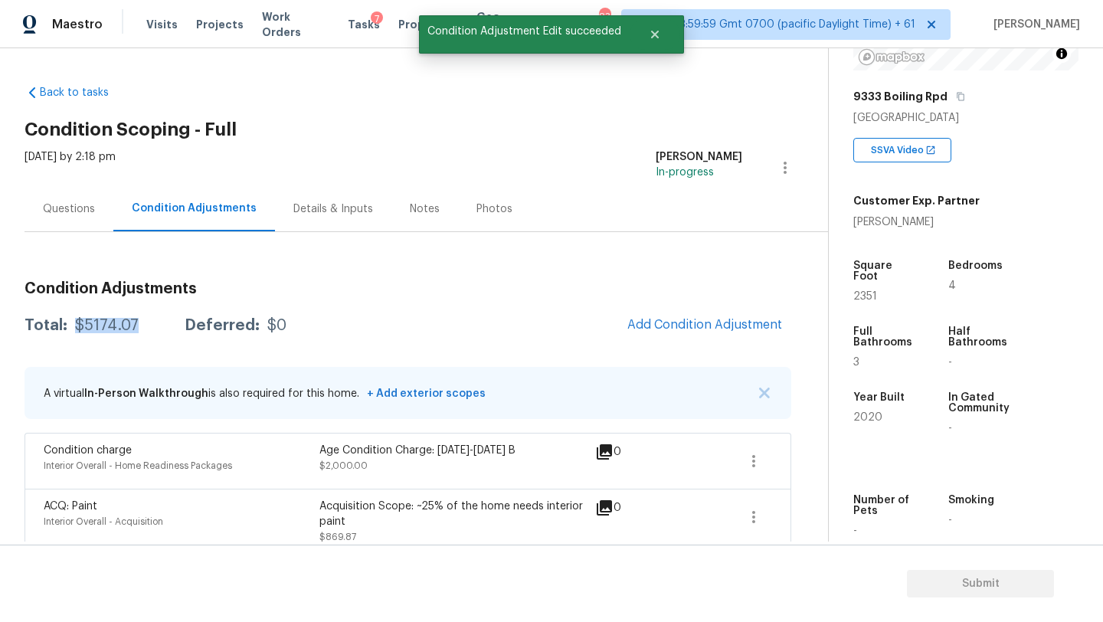
drag, startPoint x: 71, startPoint y: 326, endPoint x: 145, endPoint y: 326, distance: 73.5
click at [145, 326] on div "Total: $5174.07 Deferred: $0" at bounding box center [156, 325] width 262 height 15
copy div "$5174.07"
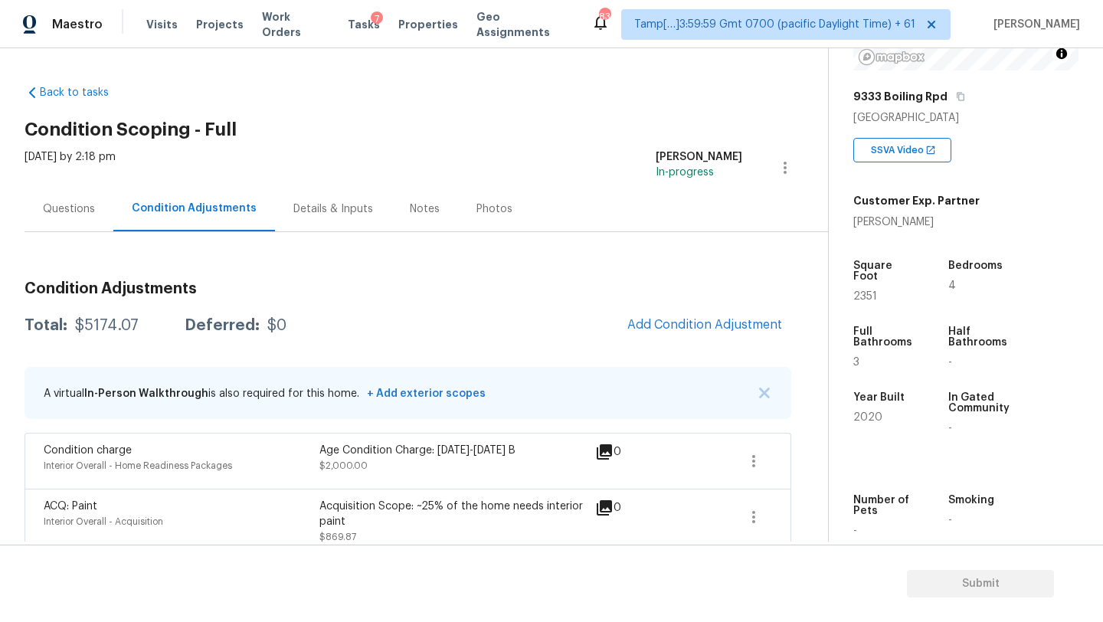
click at [83, 178] on div "Mon, Aug 18 2025 by 2:18 pm" at bounding box center [70, 167] width 91 height 37
click at [91, 191] on div "Questions" at bounding box center [69, 208] width 89 height 45
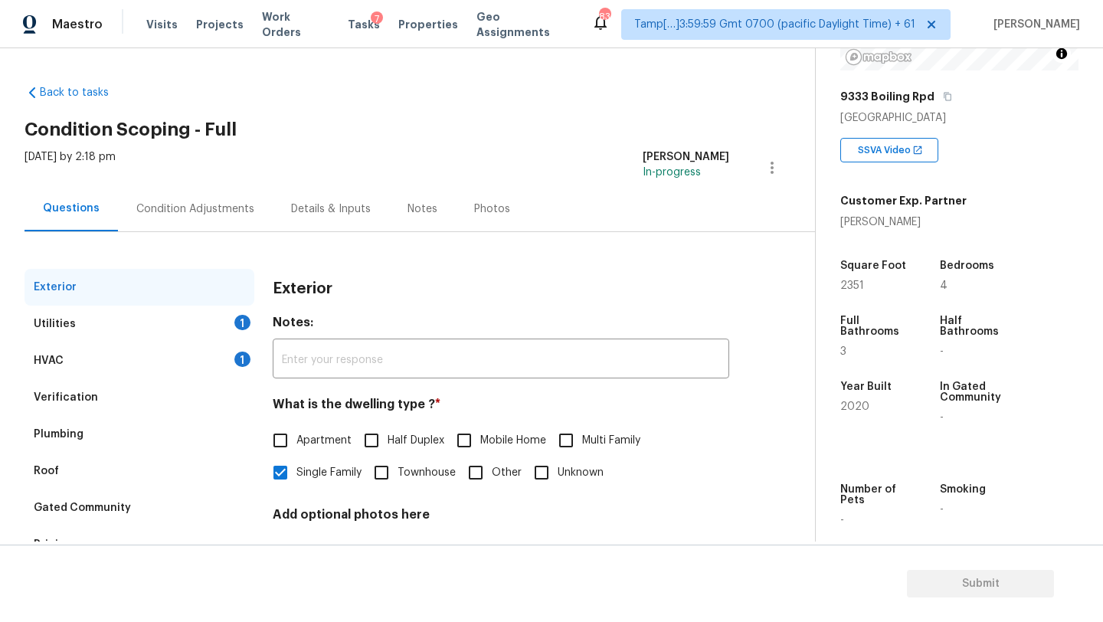
click at [80, 366] on div "HVAC 1" at bounding box center [140, 360] width 230 height 37
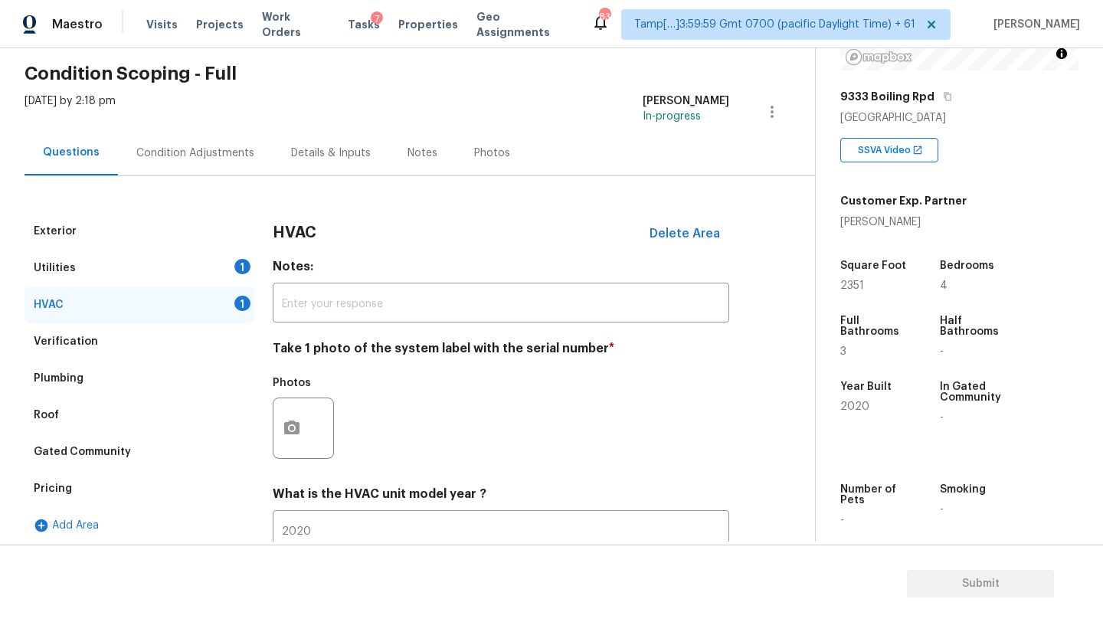
scroll to position [155, 0]
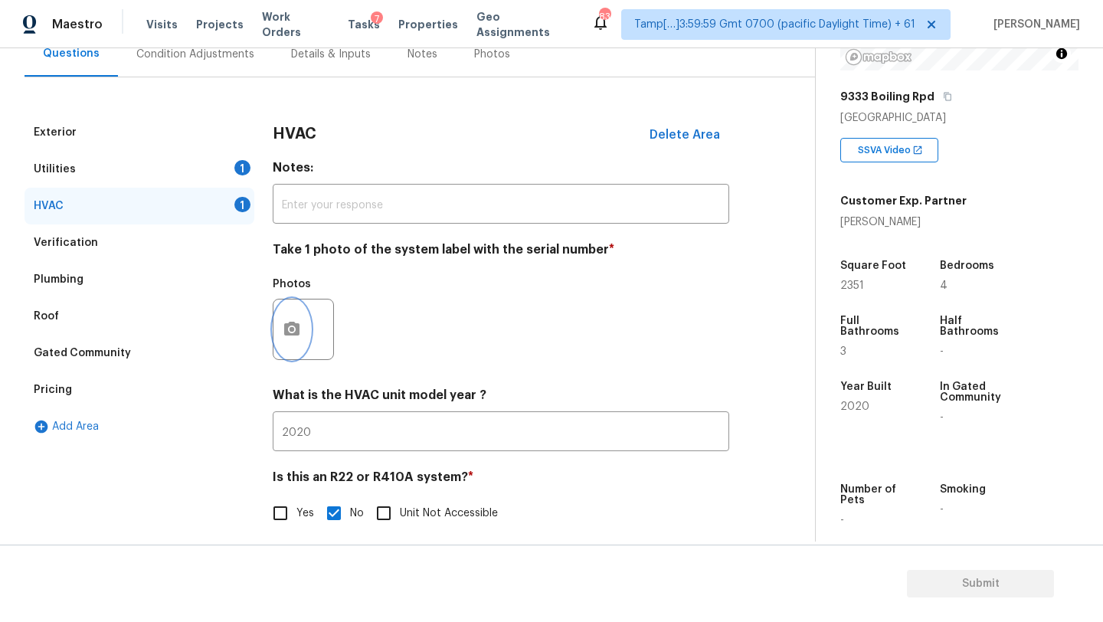
click at [296, 326] on icon "button" at bounding box center [291, 329] width 15 height 14
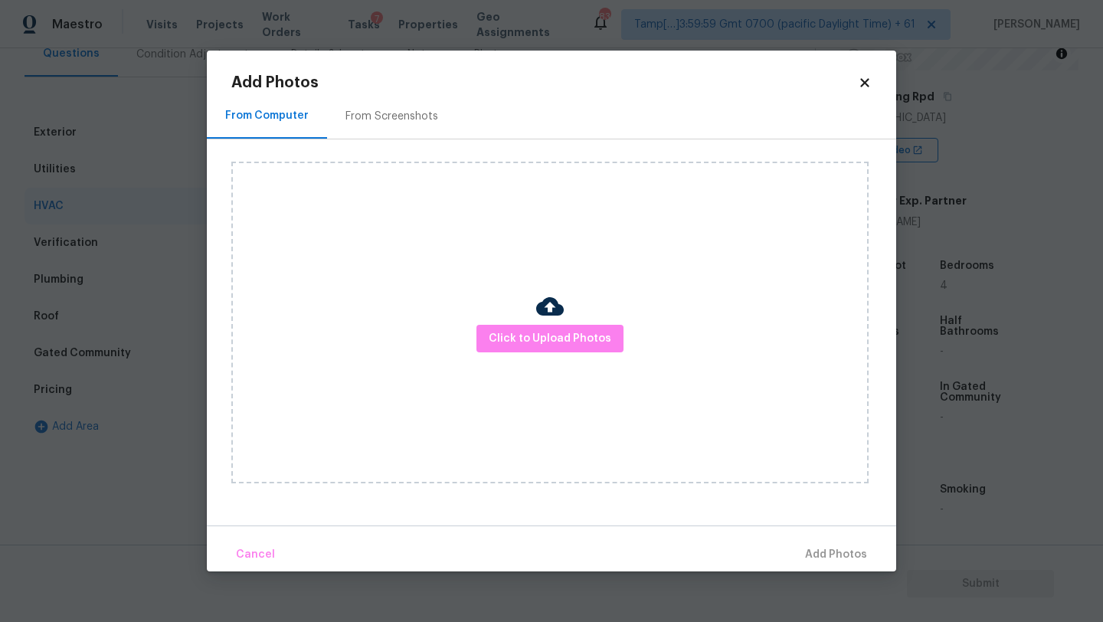
click at [390, 131] on div "From Screenshots" at bounding box center [391, 115] width 129 height 45
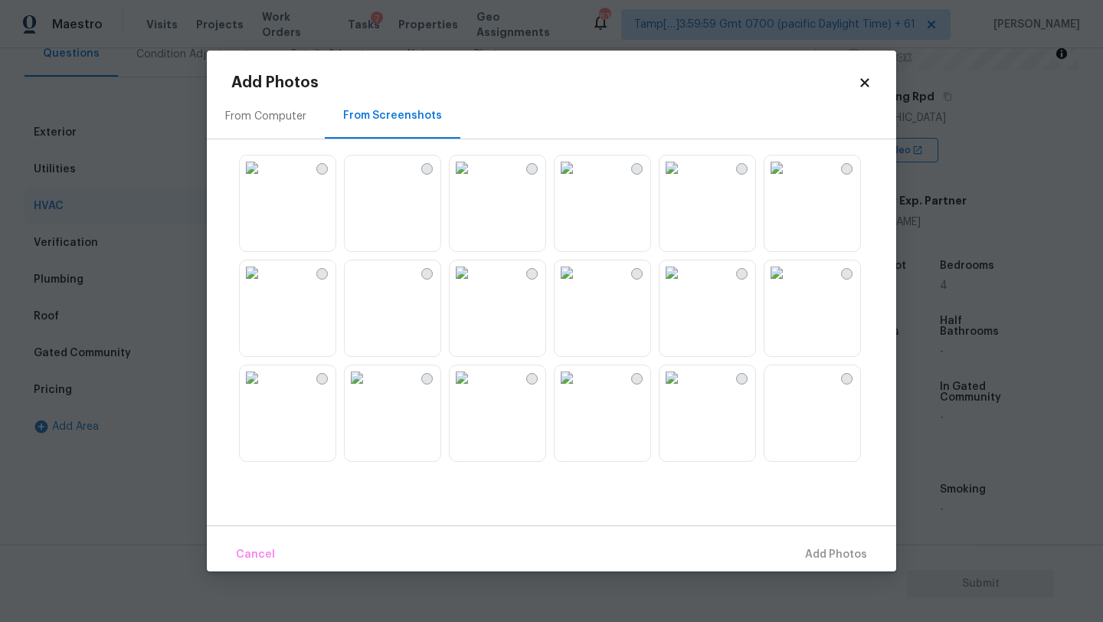
click at [369, 180] on img at bounding box center [357, 167] width 25 height 25
click at [810, 550] on span "Add 1 Photo(s)" at bounding box center [829, 554] width 76 height 19
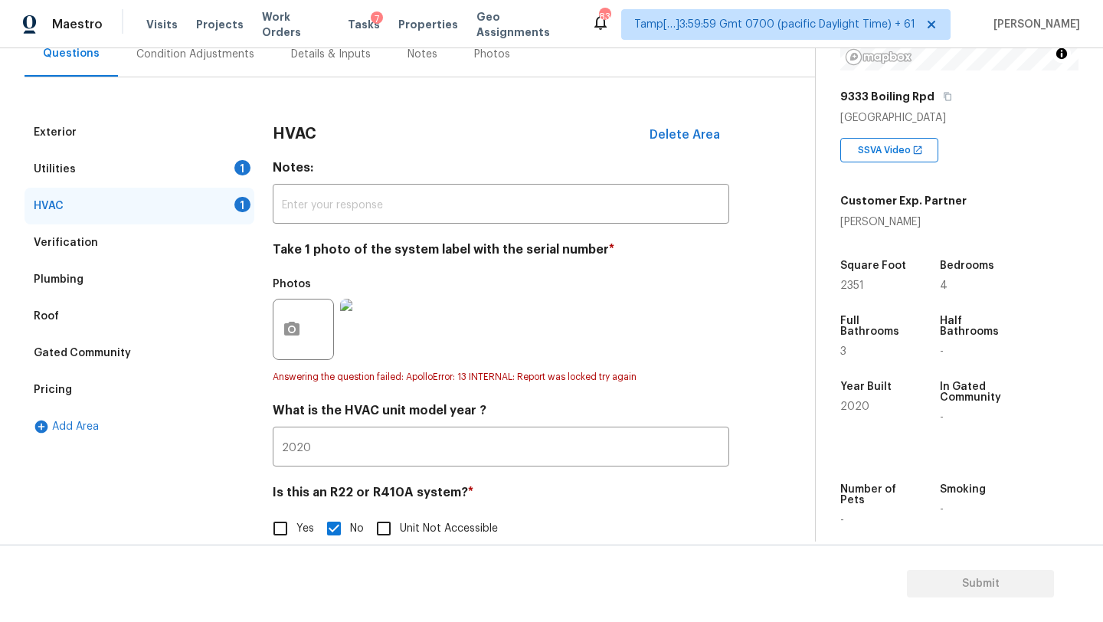
click at [161, 180] on div "Utilities 1" at bounding box center [140, 169] width 230 height 37
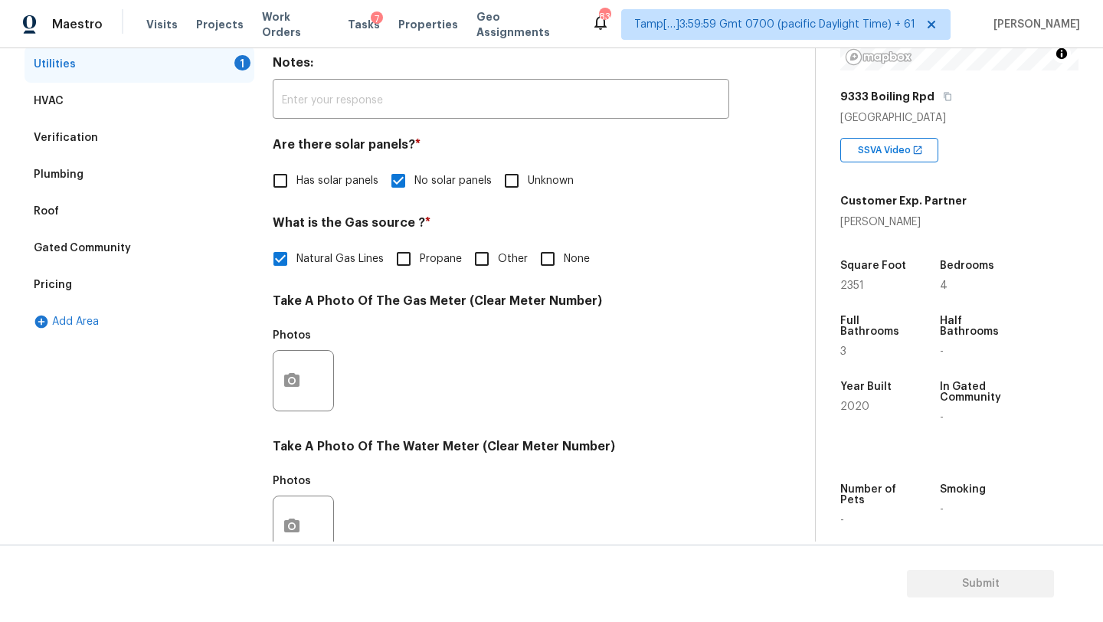
scroll to position [316, 0]
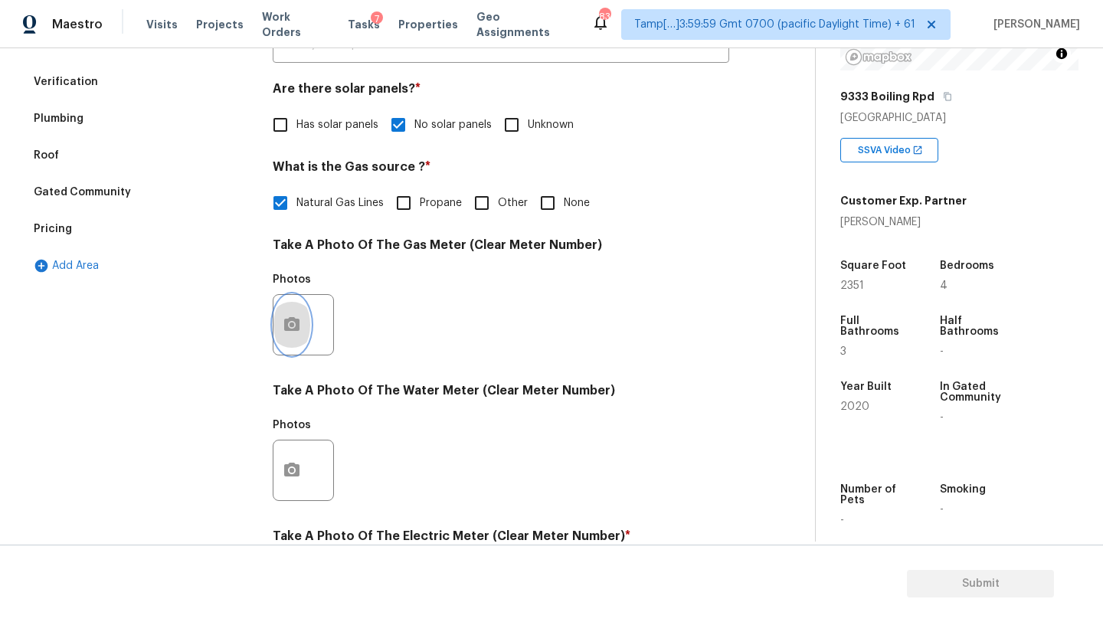
click at [300, 332] on icon "button" at bounding box center [292, 325] width 18 height 18
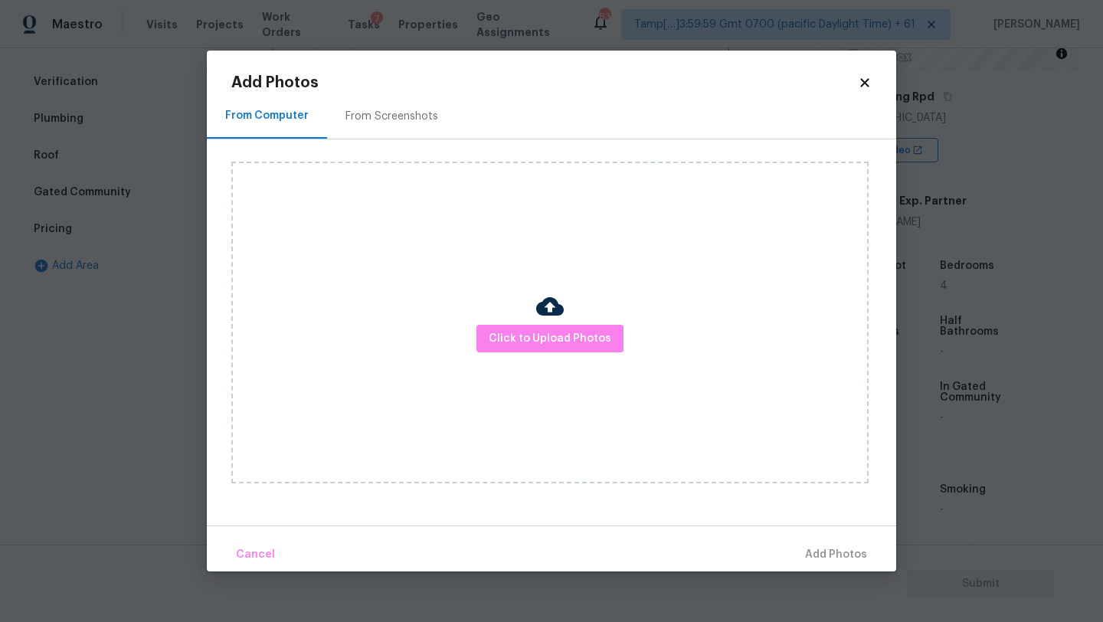
click at [394, 97] on div "From Screenshots" at bounding box center [391, 115] width 129 height 45
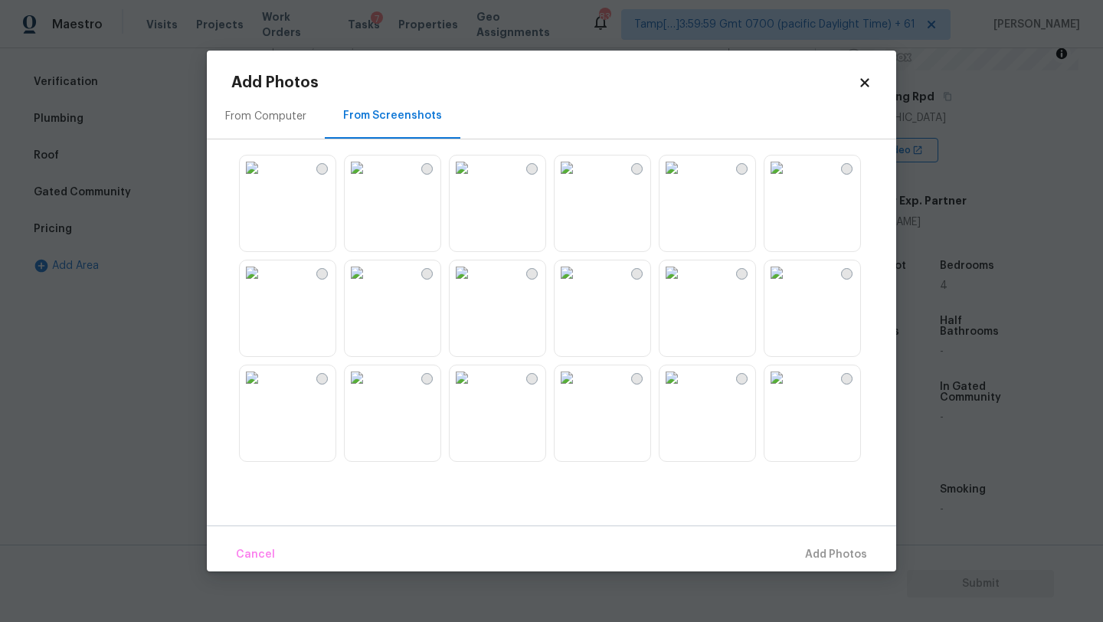
click at [369, 180] on img at bounding box center [357, 167] width 25 height 25
click at [832, 538] on button "Add 1 Photo(s)" at bounding box center [829, 554] width 88 height 33
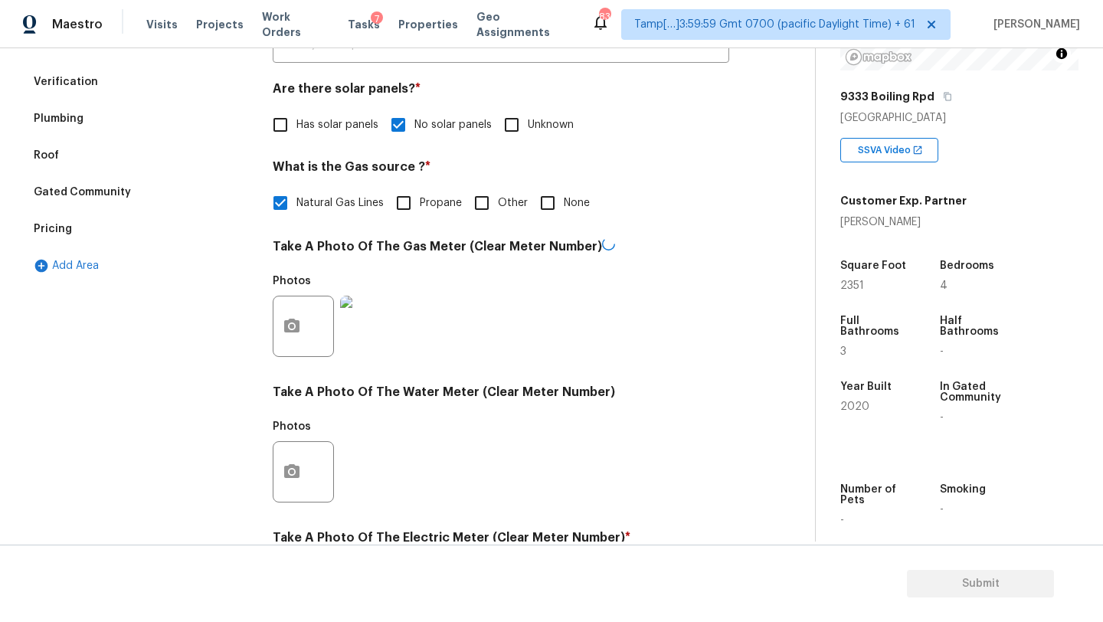
click at [309, 484] on div at bounding box center [303, 471] width 61 height 61
click at [306, 481] on button "button" at bounding box center [291, 472] width 37 height 60
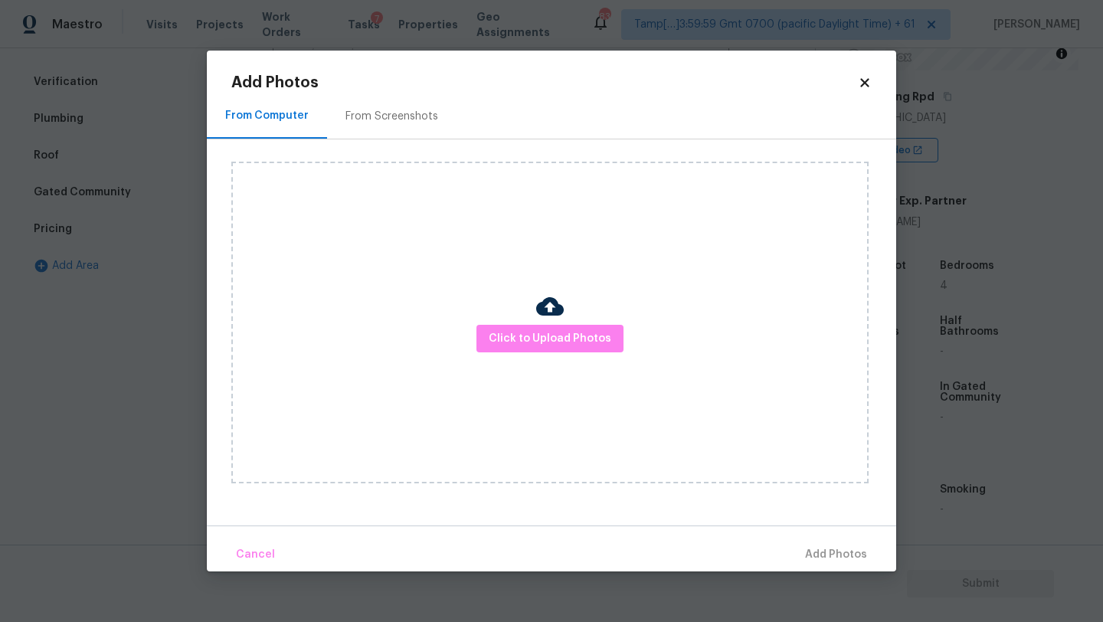
click at [391, 123] on div "From Screenshots" at bounding box center [391, 116] width 93 height 15
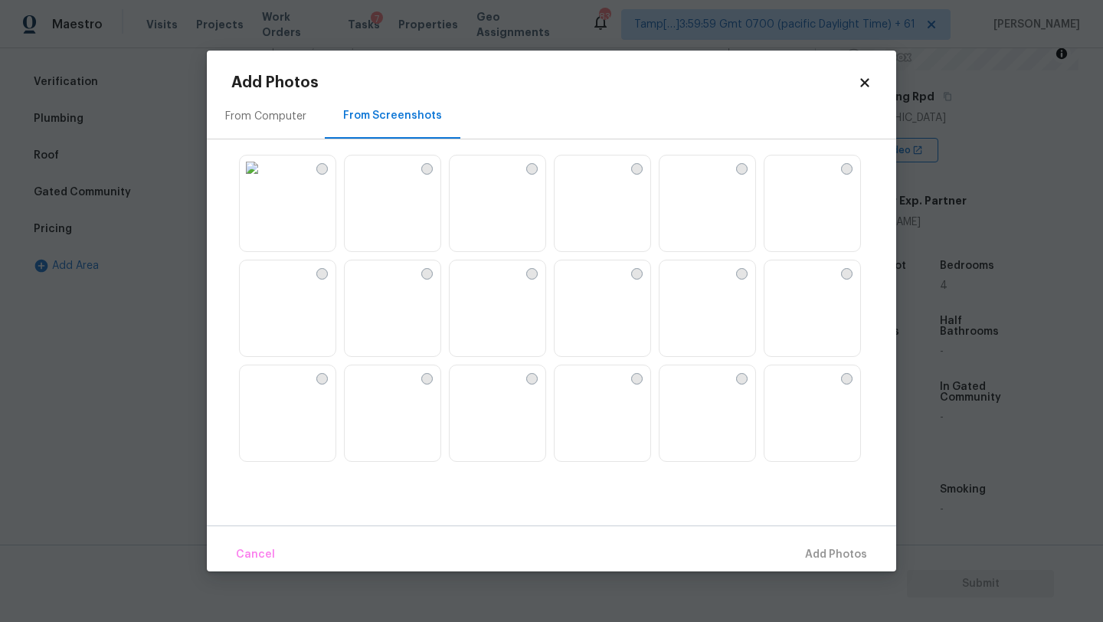
click at [369, 180] on img at bounding box center [357, 167] width 25 height 25
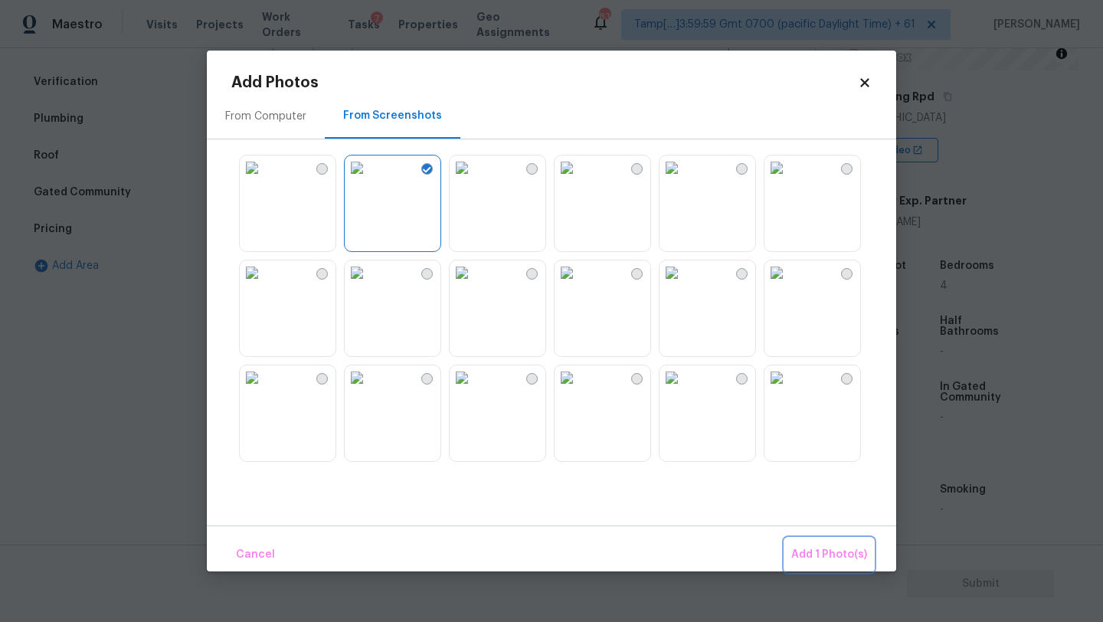
click at [808, 553] on span "Add 1 Photo(s)" at bounding box center [829, 554] width 76 height 19
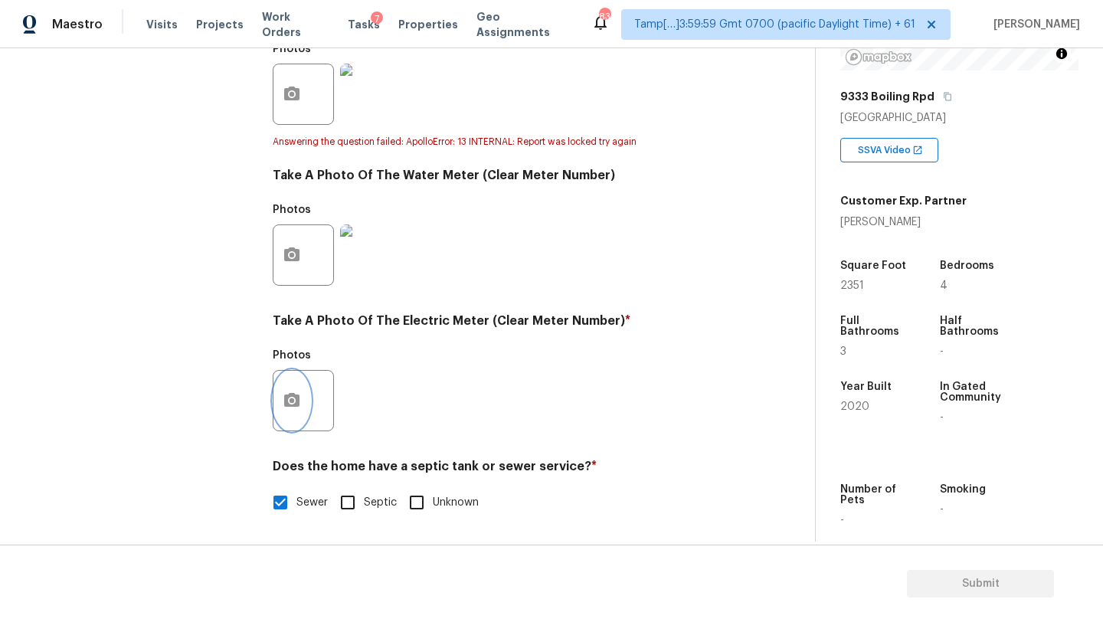
click at [283, 417] on button "button" at bounding box center [291, 401] width 37 height 60
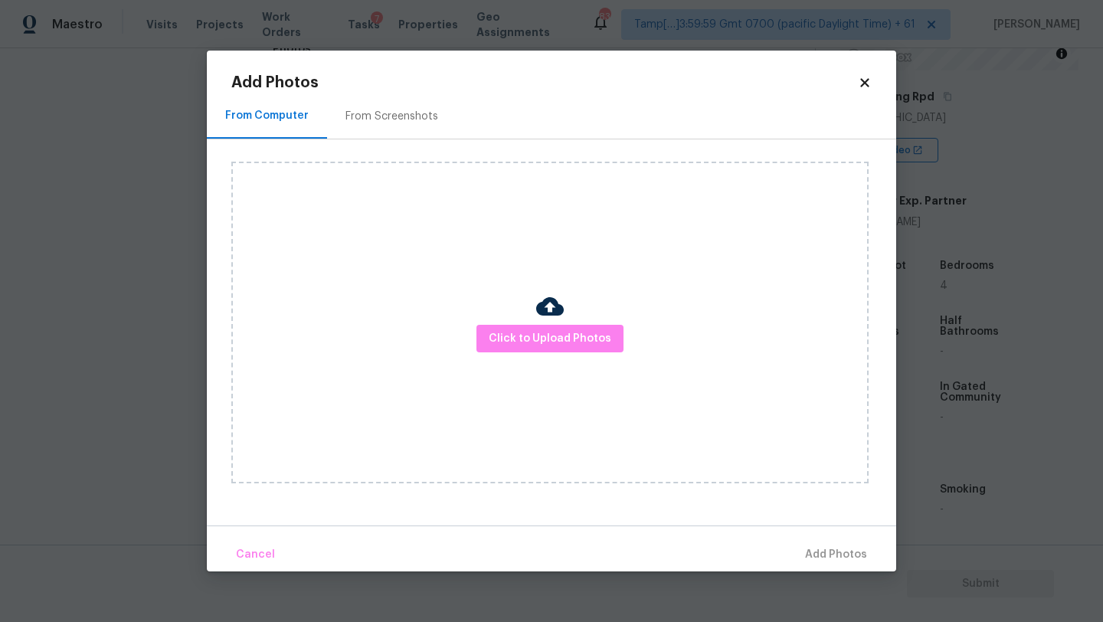
click at [381, 120] on div "From Screenshots" at bounding box center [391, 116] width 93 height 15
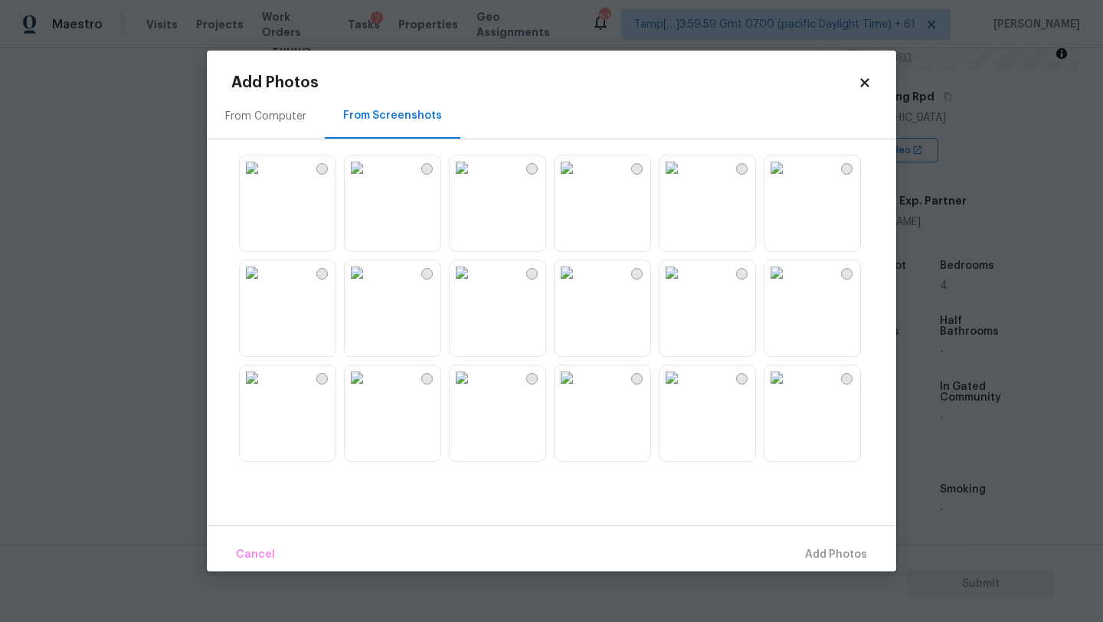
click at [369, 180] on img at bounding box center [357, 167] width 25 height 25
click at [844, 553] on span "Add 1 Photo(s)" at bounding box center [829, 554] width 76 height 19
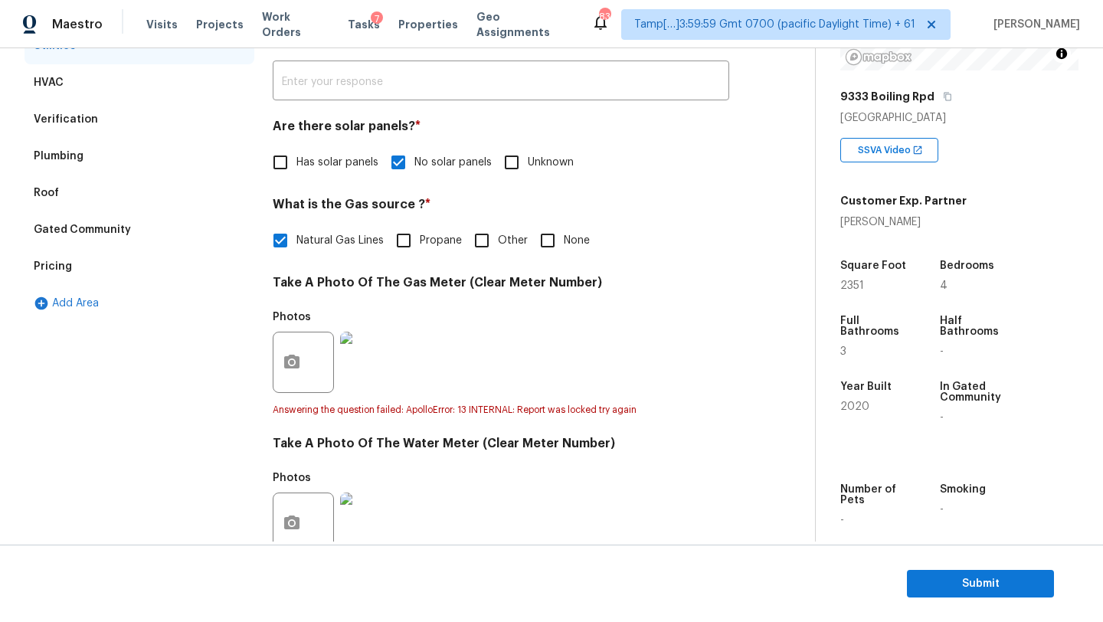
scroll to position [188, 0]
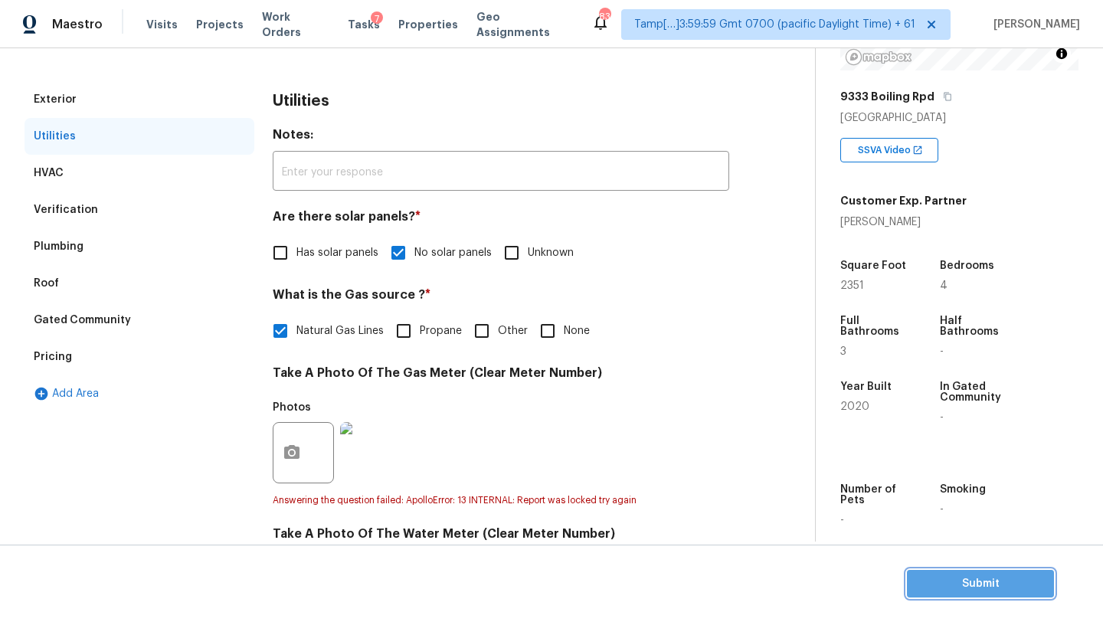
click at [942, 578] on span "Submit" at bounding box center [980, 583] width 123 height 19
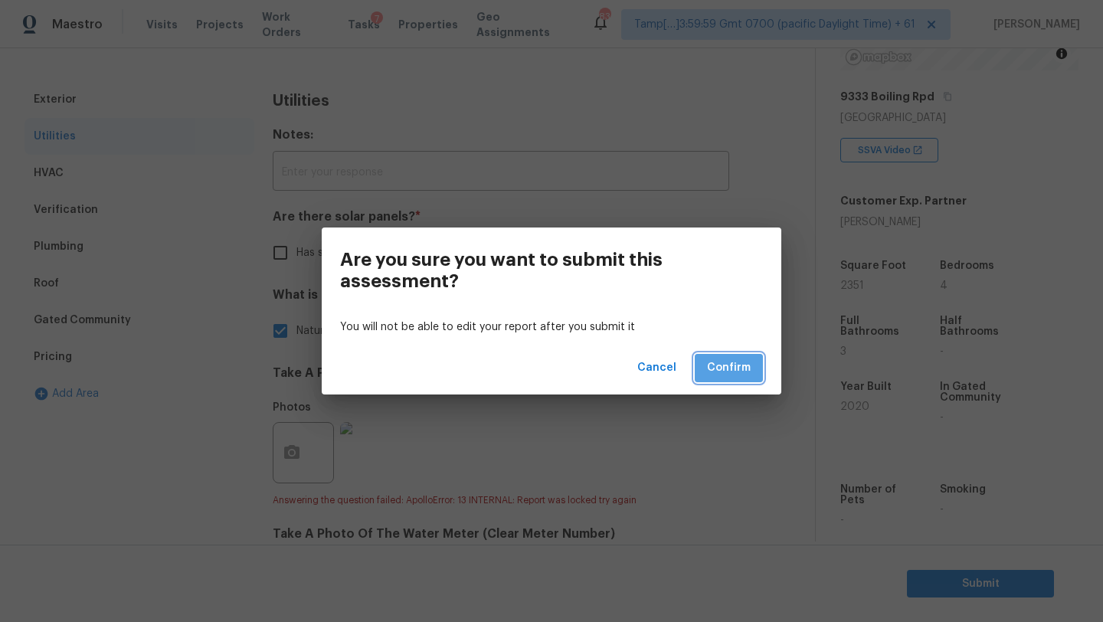
click at [722, 365] on span "Confirm" at bounding box center [729, 367] width 44 height 19
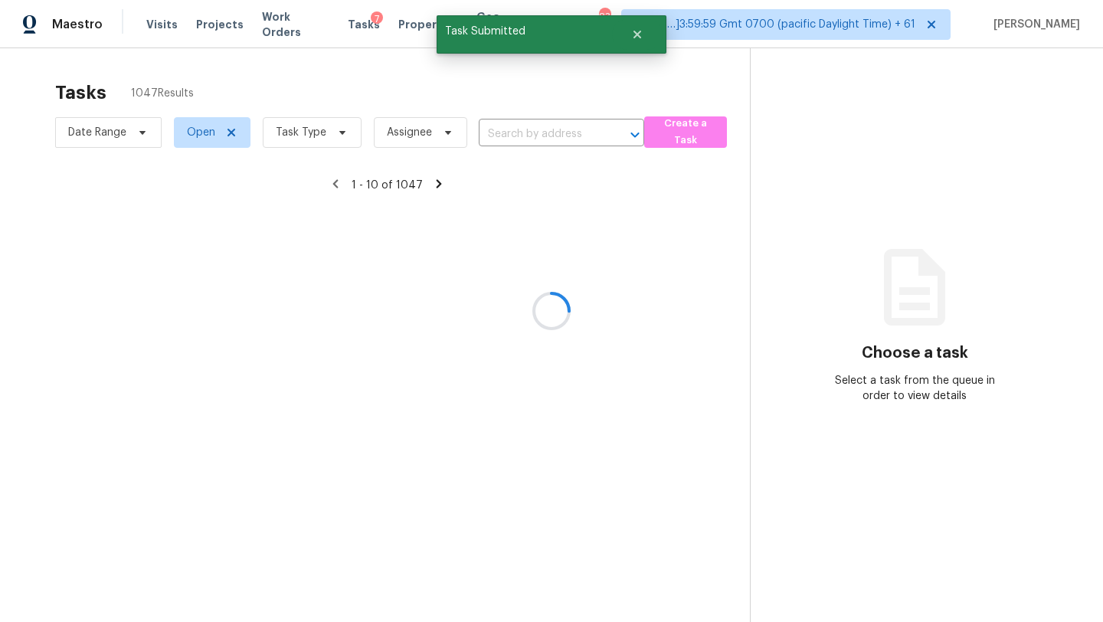
click at [327, 132] on div at bounding box center [551, 311] width 1103 height 622
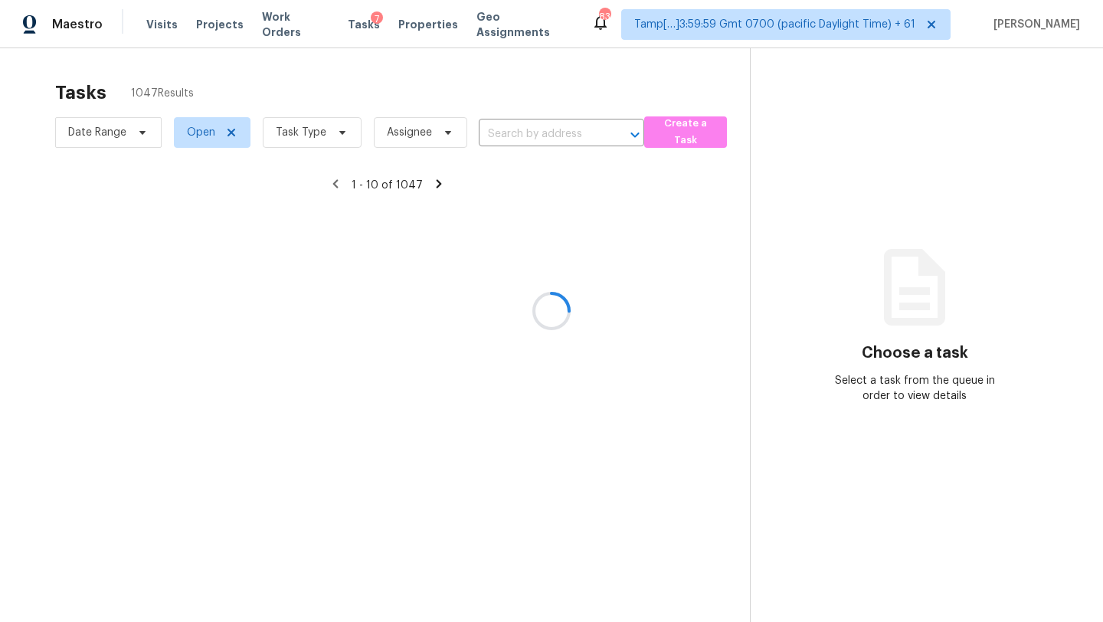
click at [328, 144] on div at bounding box center [551, 311] width 1103 height 622
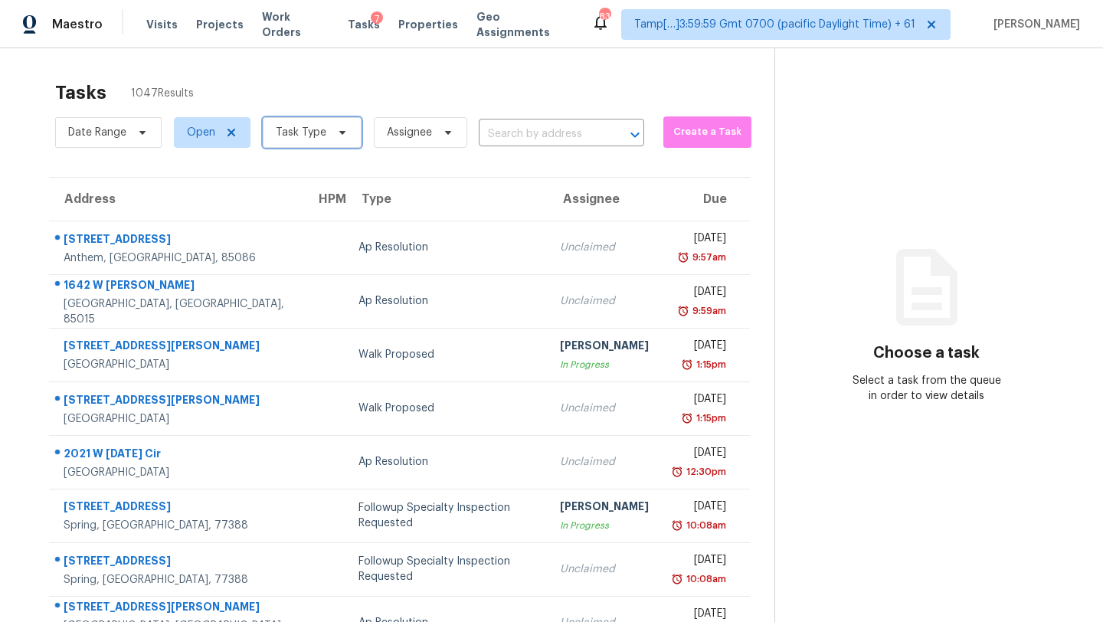
click at [328, 144] on span "Task Type" at bounding box center [312, 132] width 99 height 31
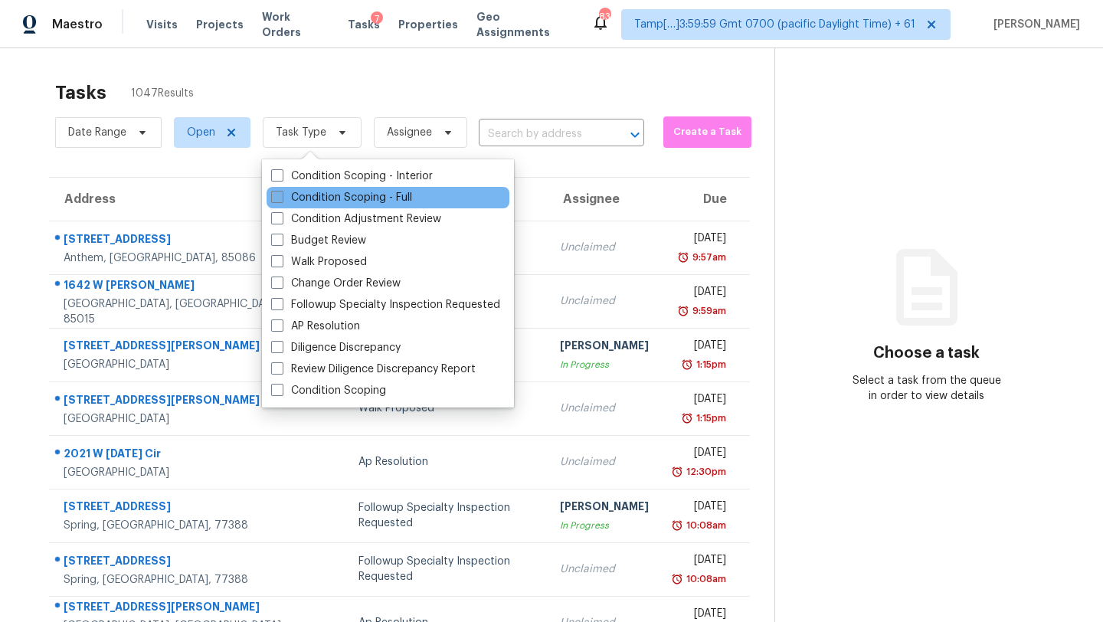
click at [331, 194] on label "Condition Scoping - Full" at bounding box center [341, 197] width 141 height 15
click at [281, 194] on input "Condition Scoping - Full" at bounding box center [276, 195] width 10 height 10
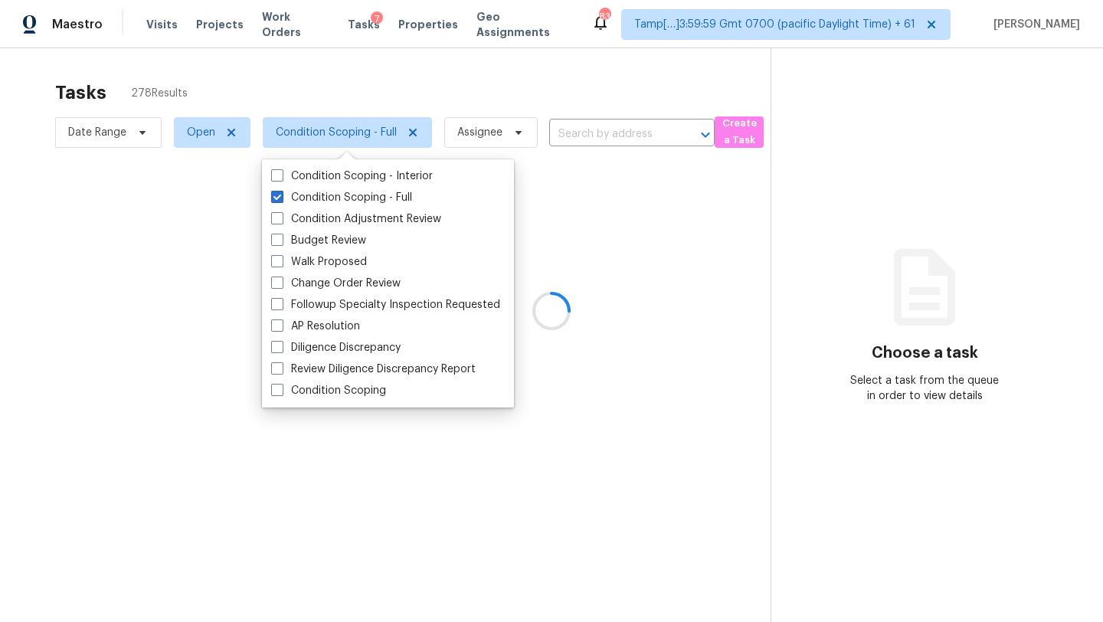
click at [436, 103] on div at bounding box center [551, 311] width 1103 height 622
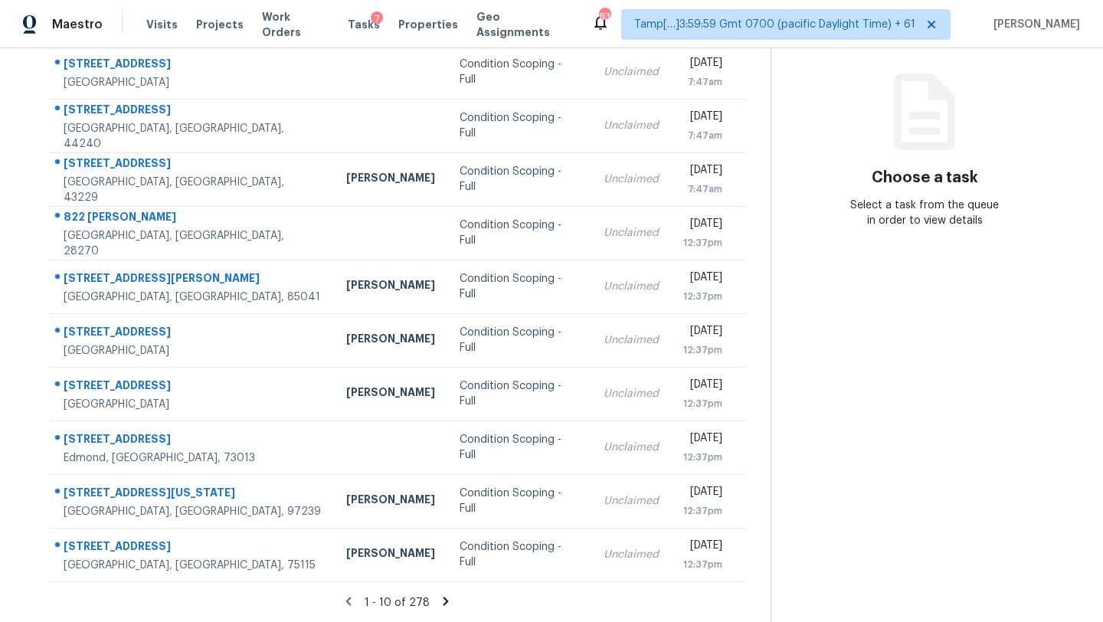
click at [444, 603] on icon at bounding box center [446, 601] width 5 height 8
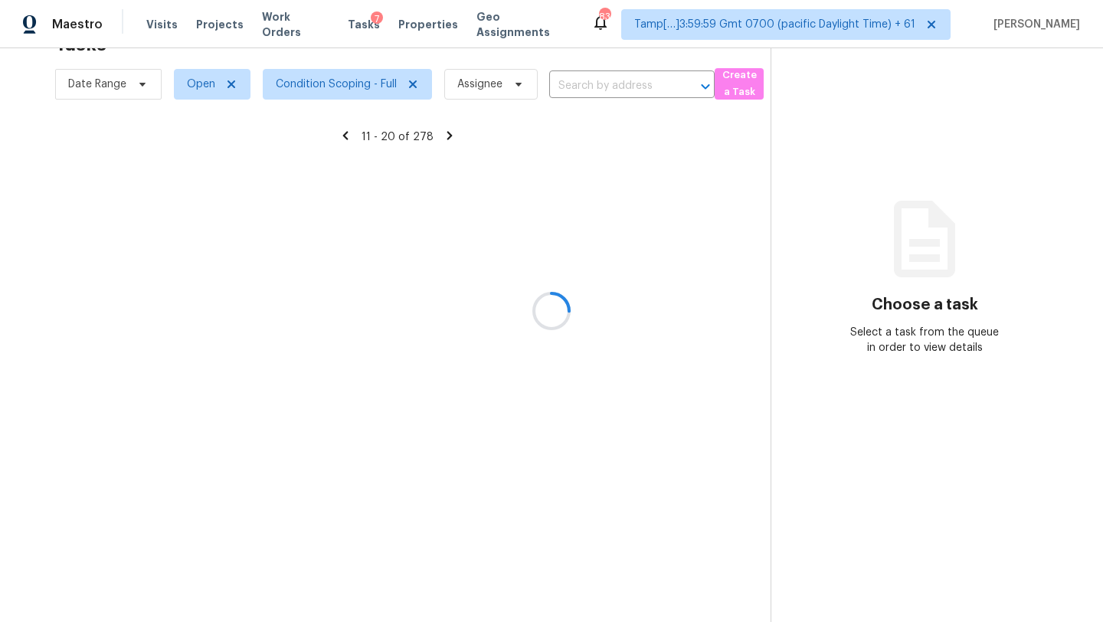
scroll to position [175, 0]
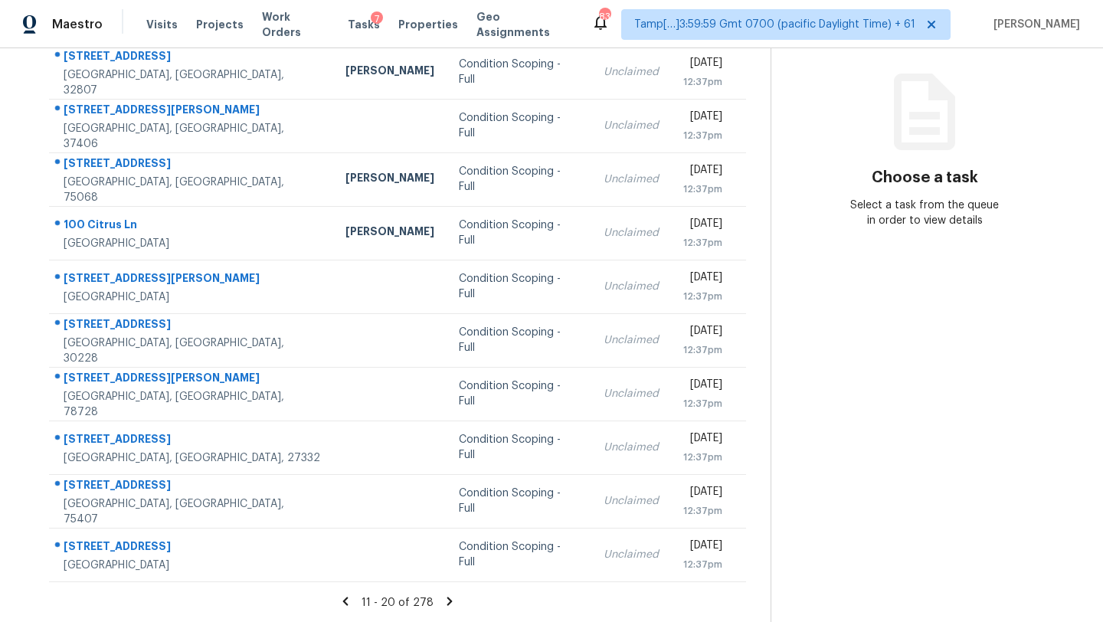
click at [445, 601] on icon at bounding box center [450, 601] width 14 height 14
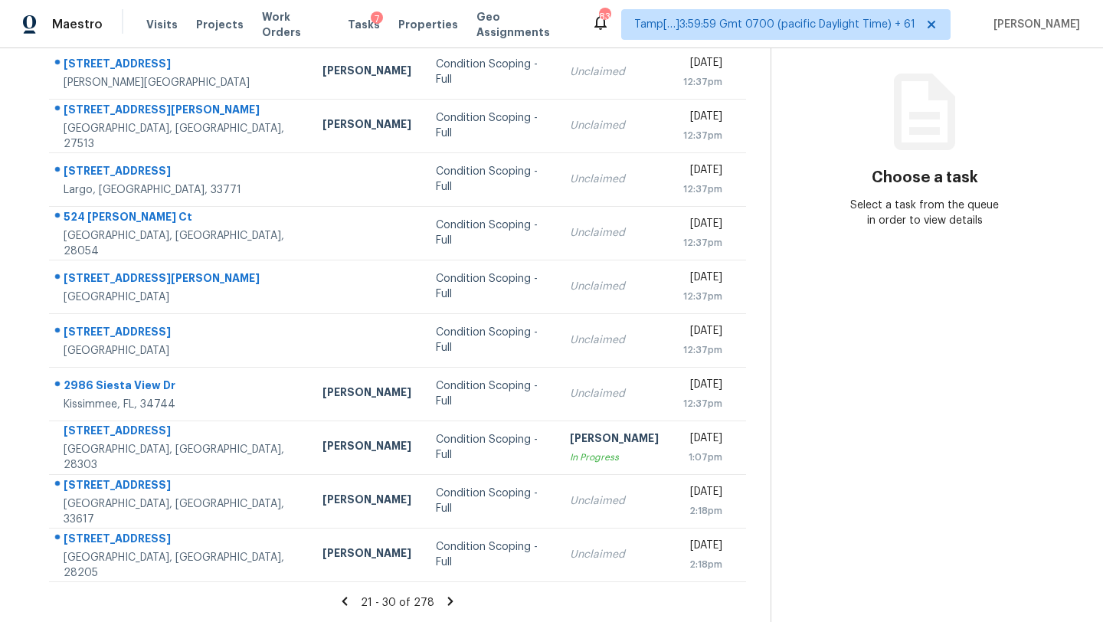
click at [445, 600] on icon at bounding box center [451, 601] width 14 height 14
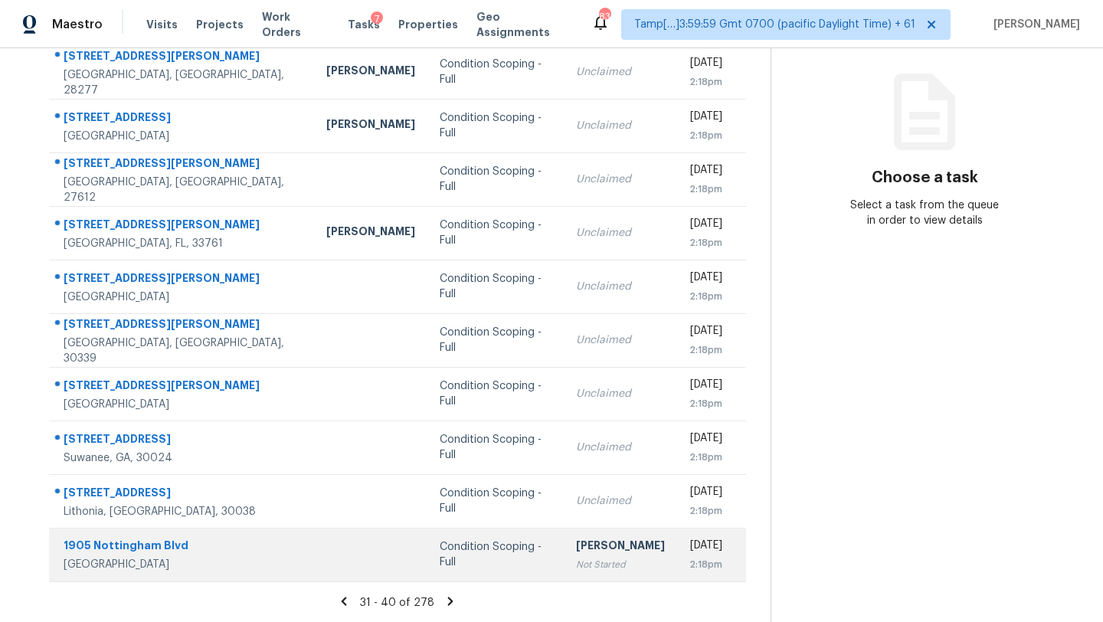
click at [576, 555] on div "[PERSON_NAME]" at bounding box center [620, 547] width 89 height 19
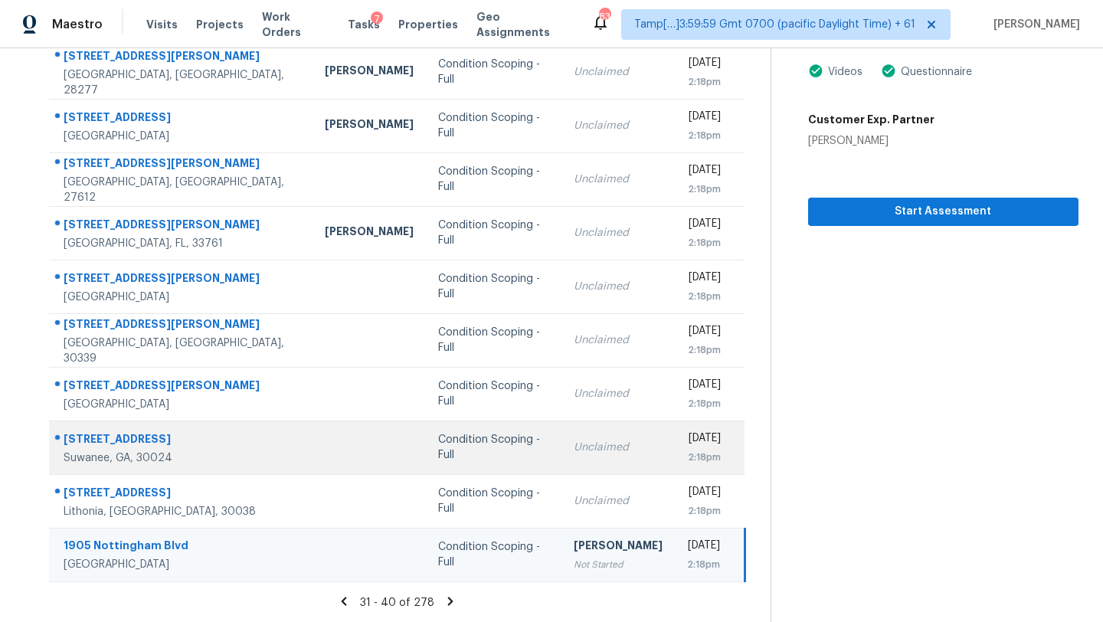
scroll to position [61, 0]
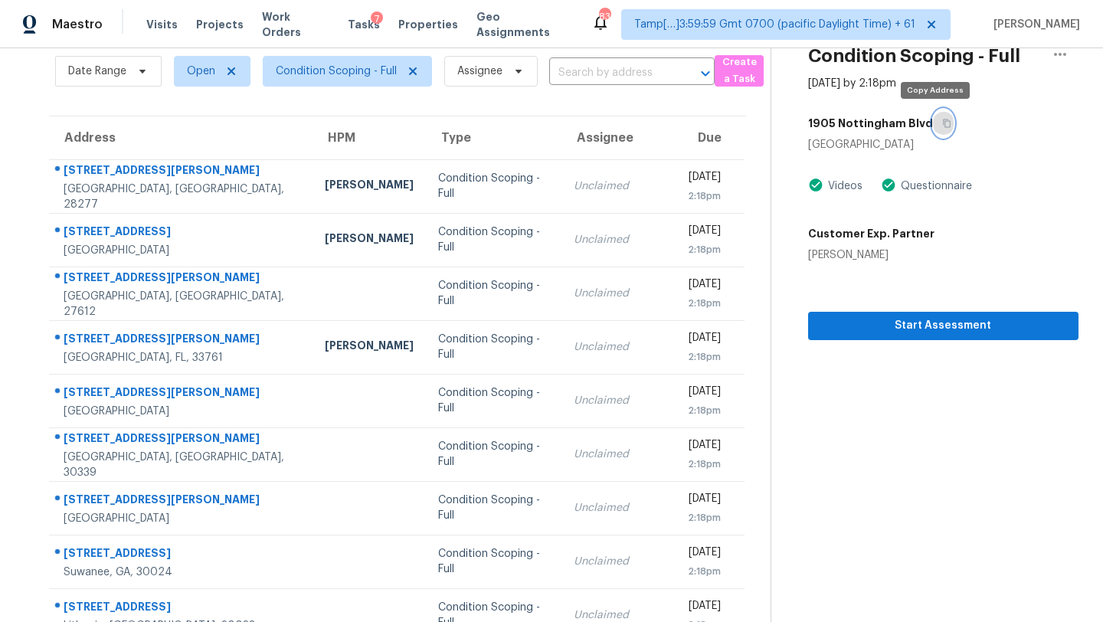
click at [942, 122] on icon "button" at bounding box center [946, 123] width 9 height 9
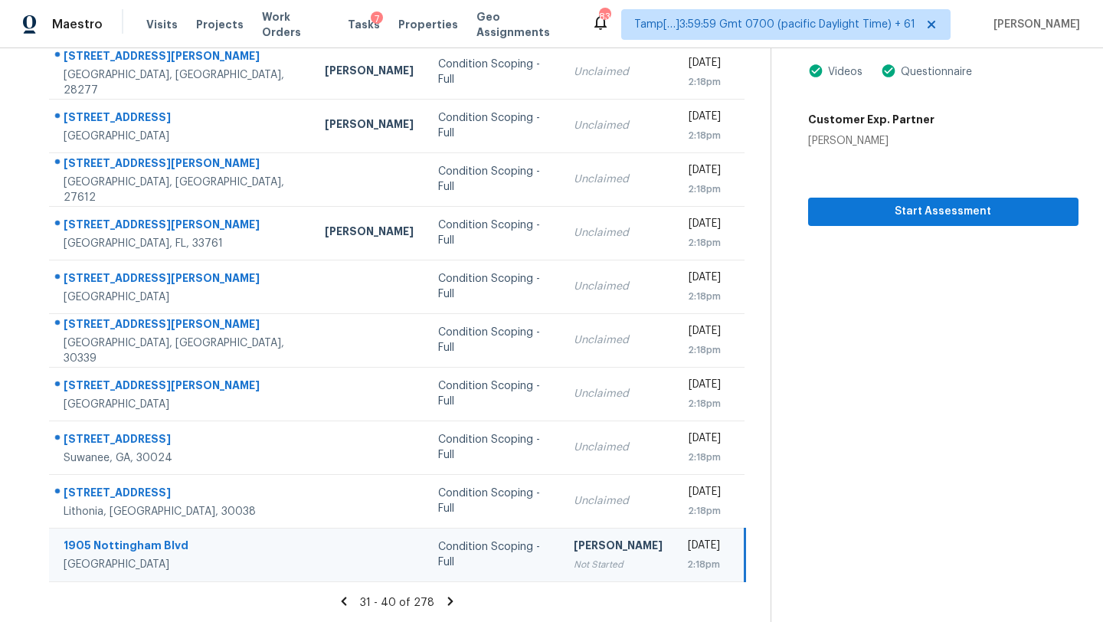
scroll to position [64, 0]
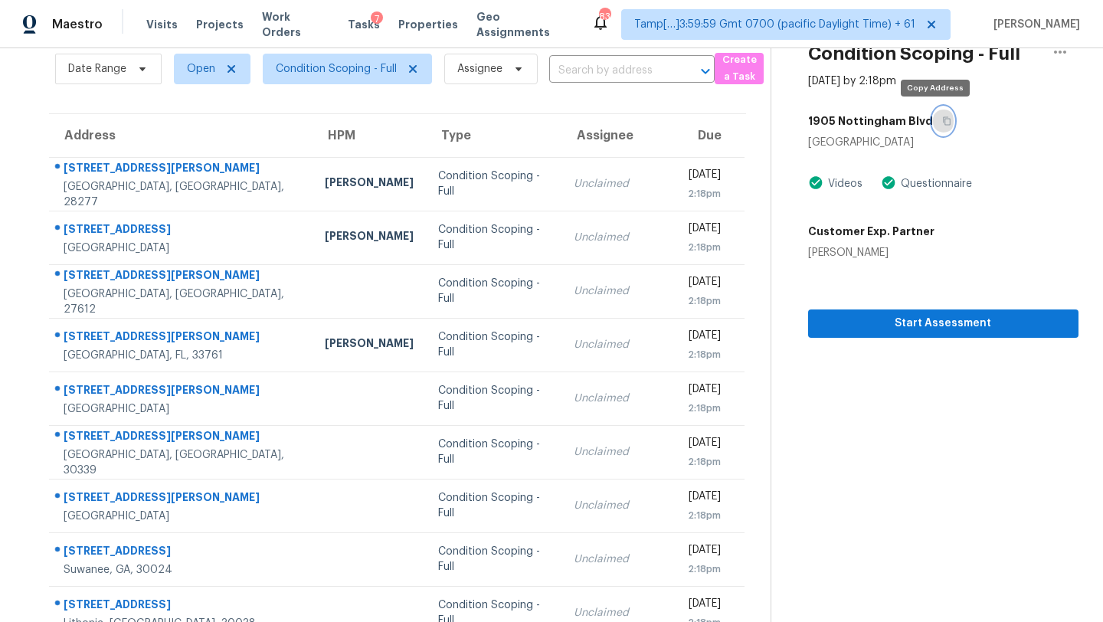
click at [933, 126] on button "button" at bounding box center [943, 121] width 21 height 28
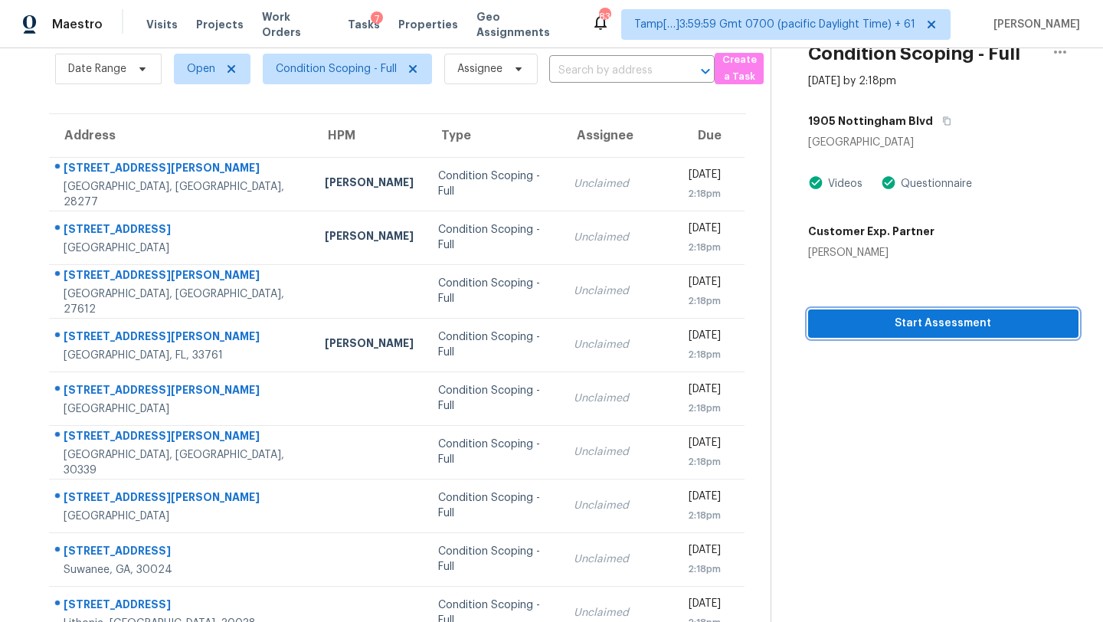
click at [849, 329] on span "Start Assessment" at bounding box center [943, 323] width 246 height 19
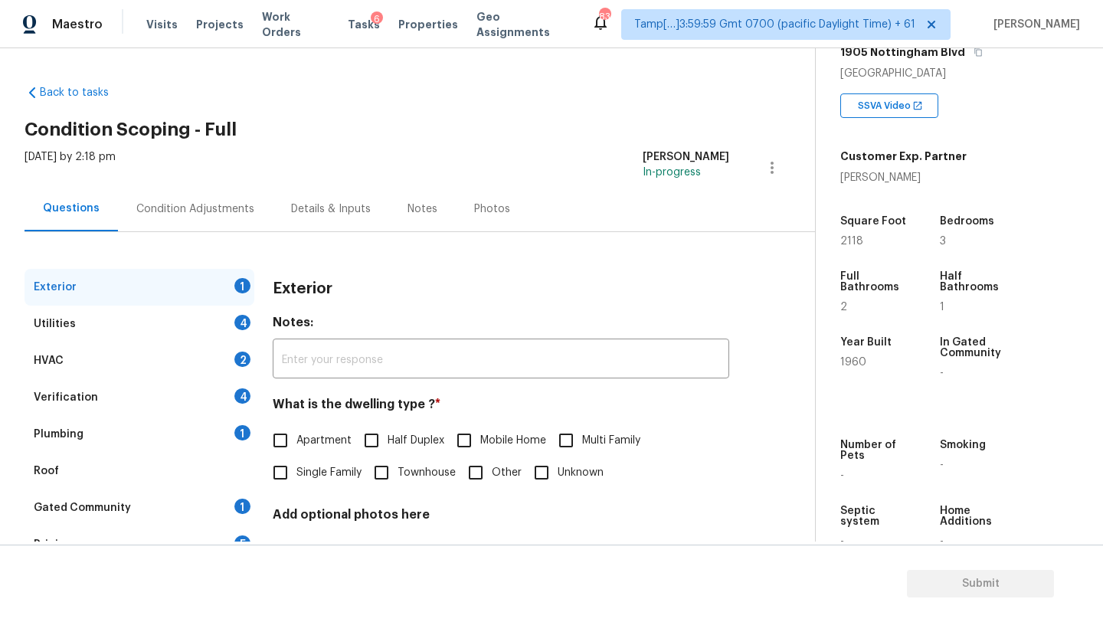
scroll to position [289, 0]
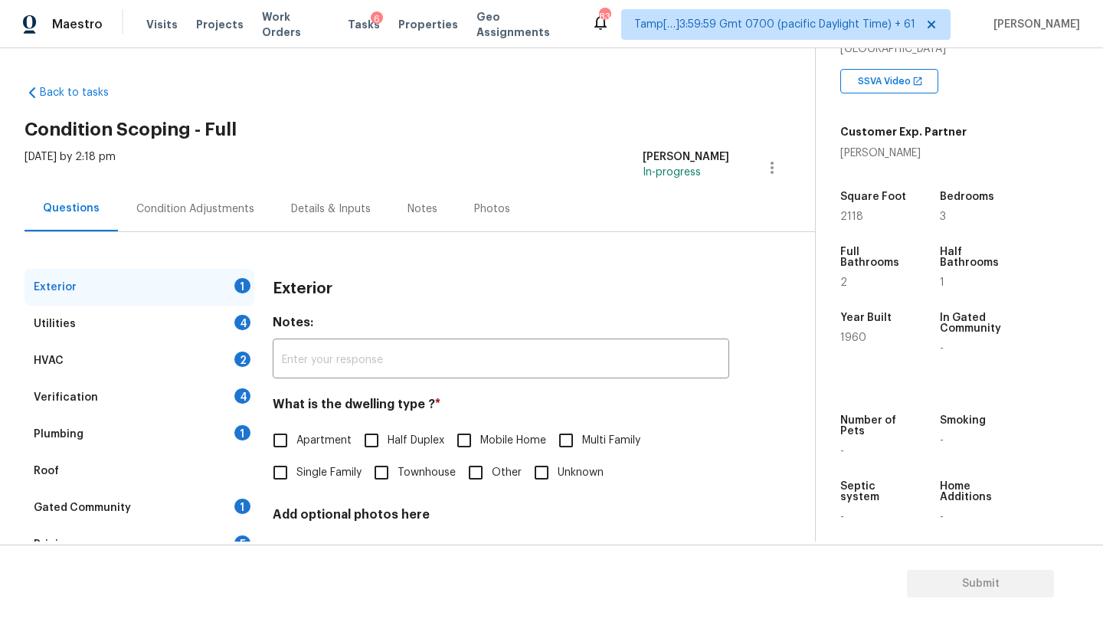
click at [131, 526] on div "Pricing 5" at bounding box center [140, 544] width 230 height 37
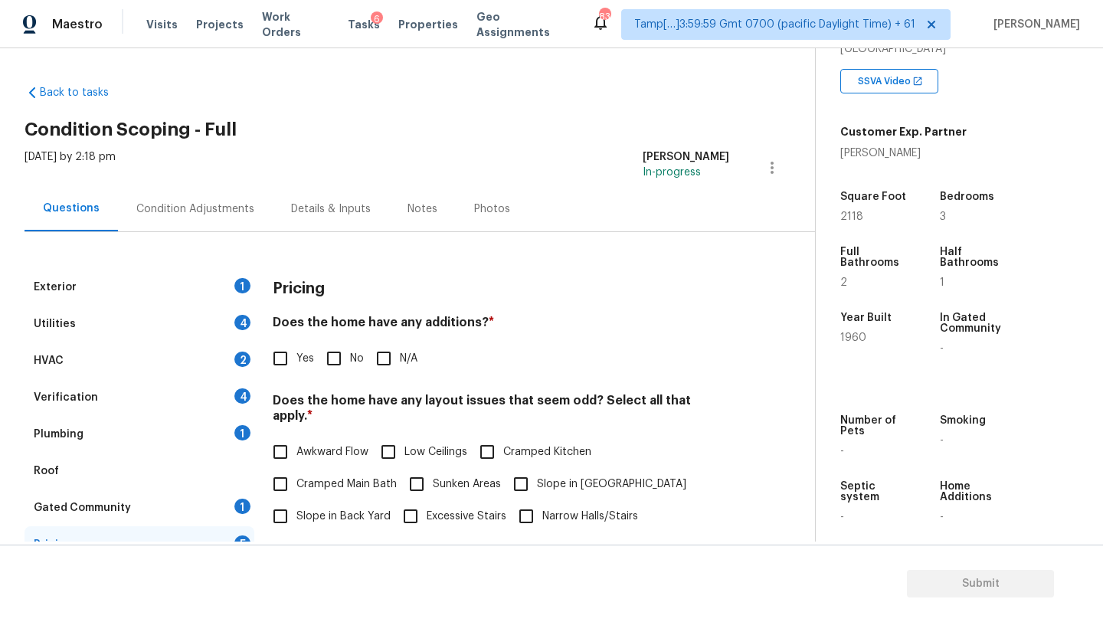
click at [155, 508] on div "Gated Community 1" at bounding box center [140, 507] width 230 height 37
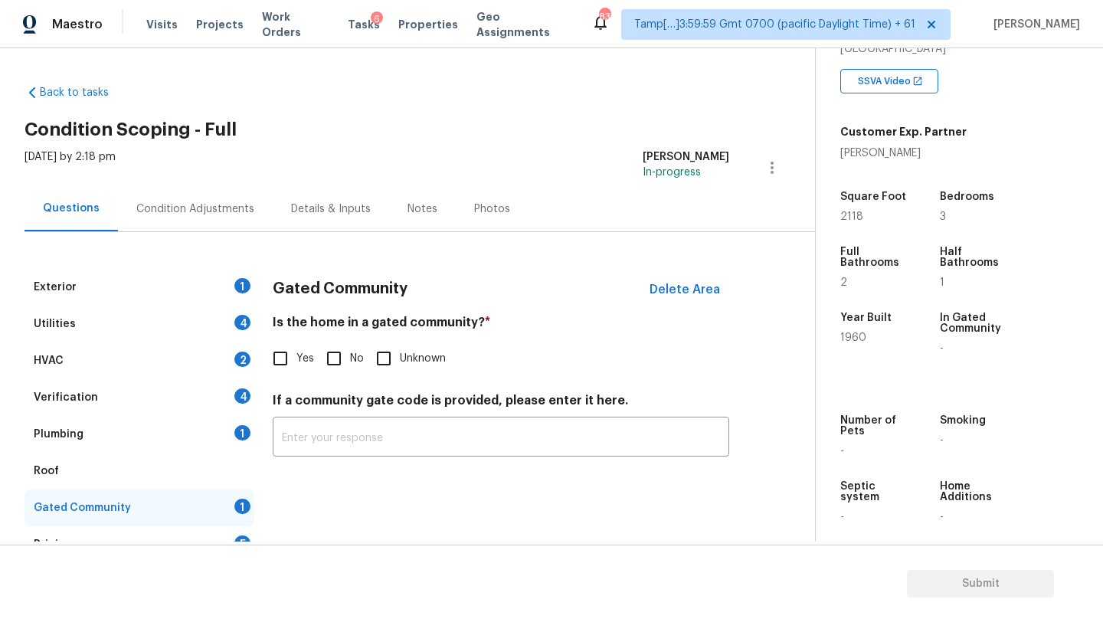
click at [333, 376] on div "Gated Community Delete Area Is the home in a gated community? * Yes No Unknown …" at bounding box center [501, 372] width 457 height 206
click at [337, 358] on input "No" at bounding box center [334, 358] width 32 height 32
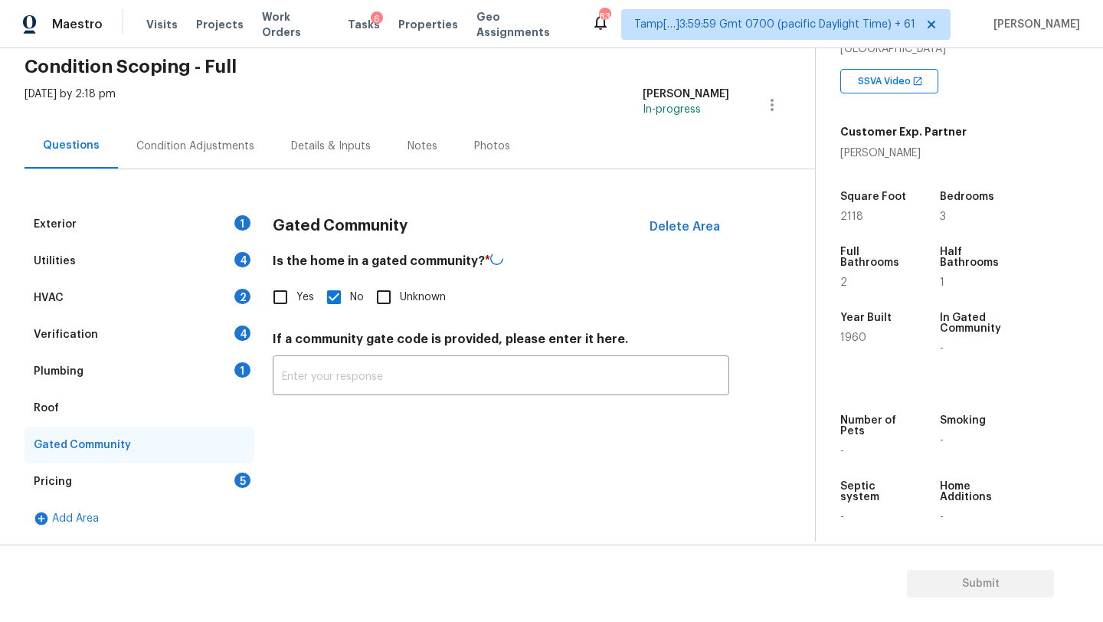
click at [237, 485] on div "5" at bounding box center [242, 480] width 16 height 15
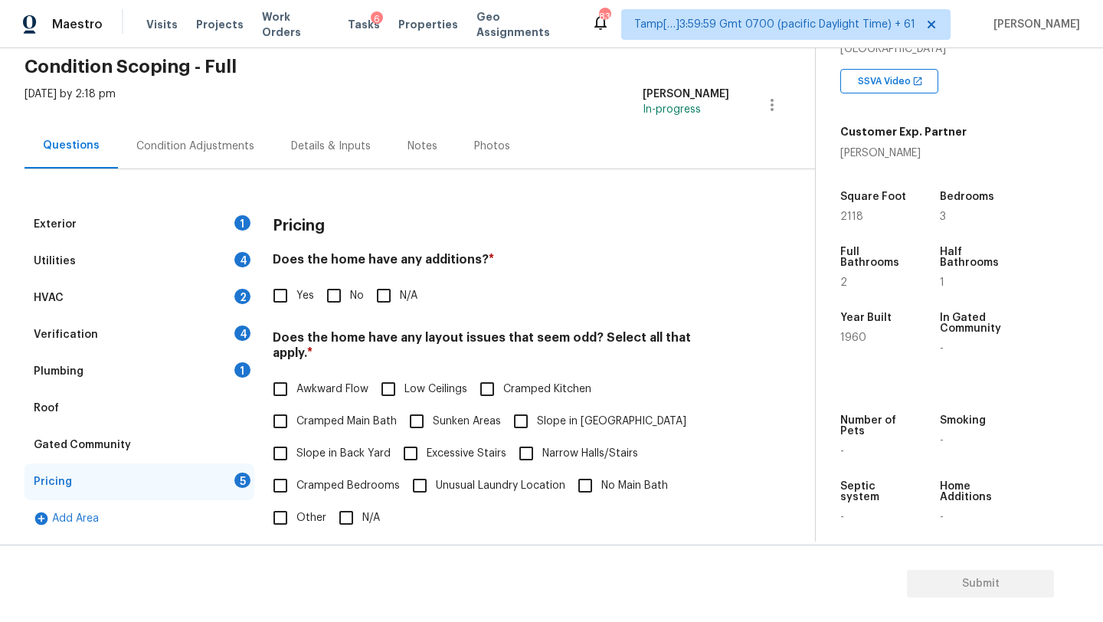
click at [353, 288] on span "No" at bounding box center [357, 296] width 14 height 16
click at [350, 288] on input "No" at bounding box center [334, 296] width 32 height 32
click at [332, 446] on span "Slope in Back Yard" at bounding box center [343, 454] width 94 height 16
click at [296, 437] on input "Slope in Back Yard" at bounding box center [280, 453] width 32 height 32
click at [539, 415] on label "Slope in Front Yard" at bounding box center [596, 423] width 182 height 32
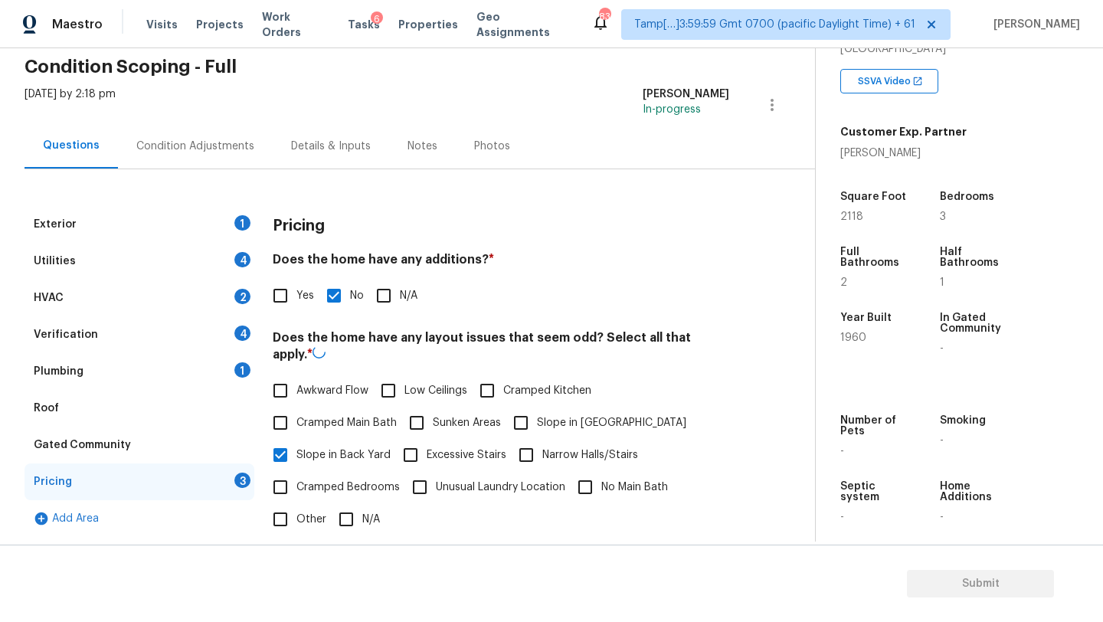
click at [537, 415] on input "Slope in Front Yard" at bounding box center [521, 423] width 32 height 32
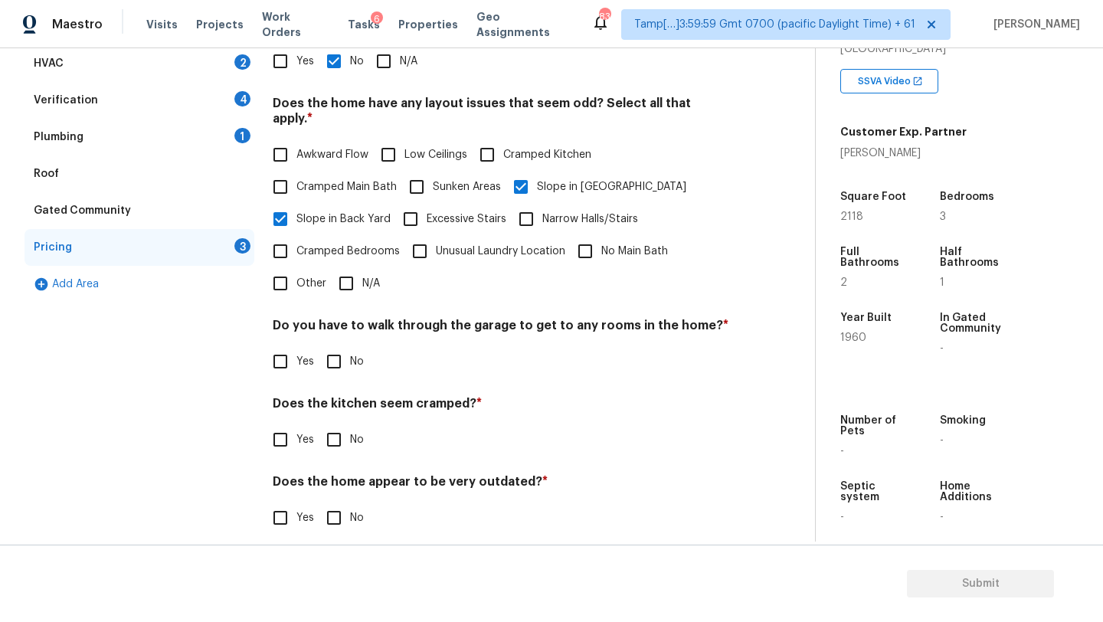
click at [342, 345] on input "No" at bounding box center [334, 361] width 32 height 32
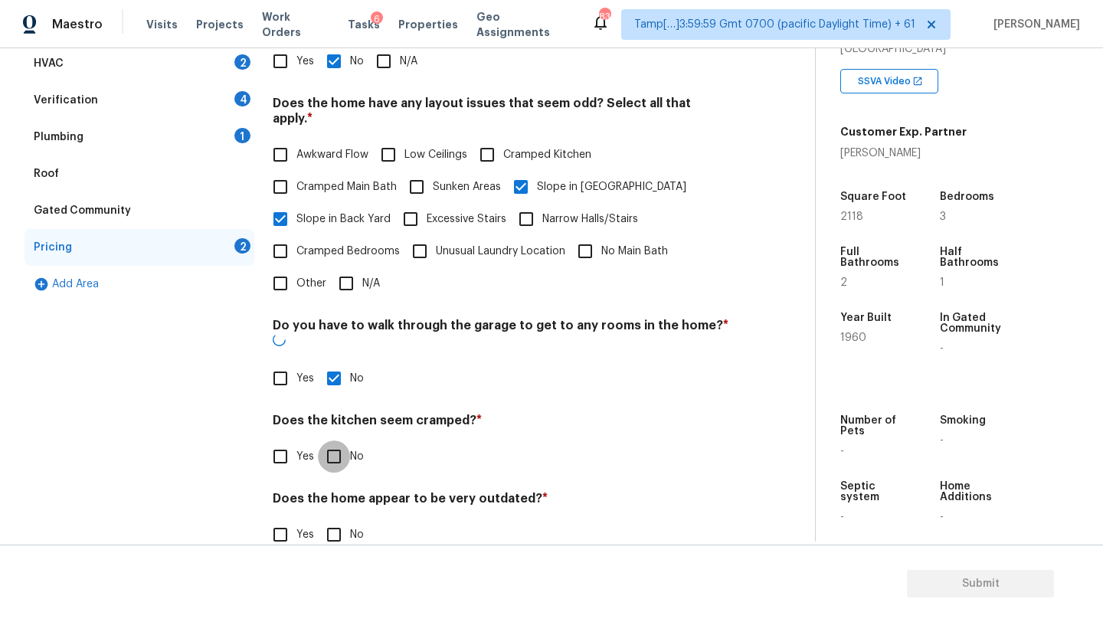
click at [334, 440] on input "No" at bounding box center [334, 456] width 32 height 32
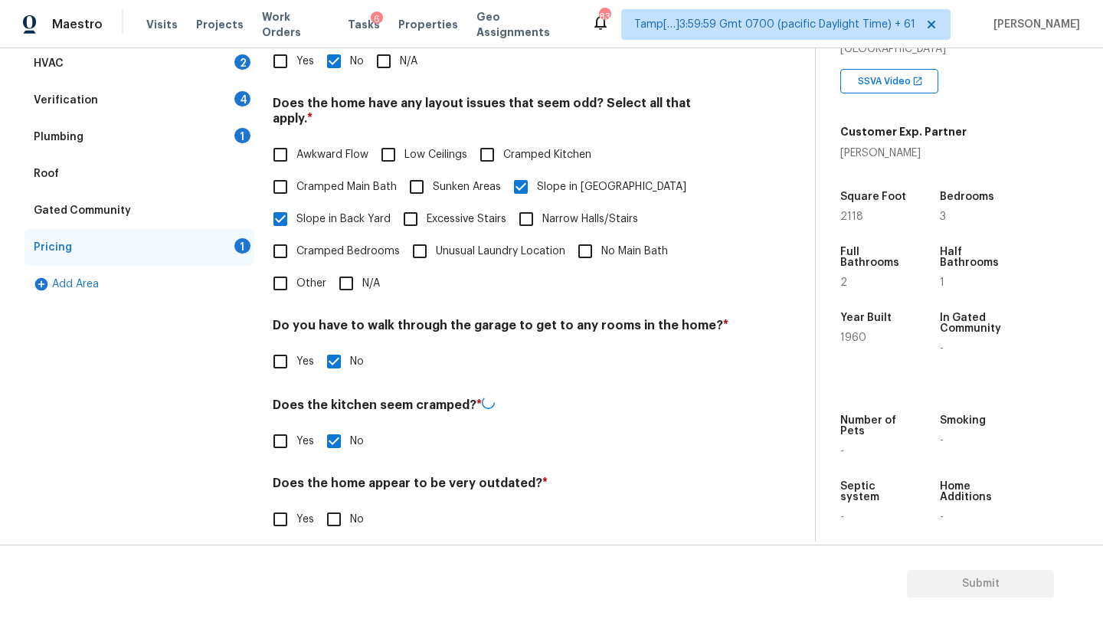
click at [334, 532] on div "Pricing Does the home have any additions? * Yes No N/A Does the home have any l…" at bounding box center [501, 263] width 457 height 582
click at [334, 503] on input "No" at bounding box center [334, 519] width 32 height 32
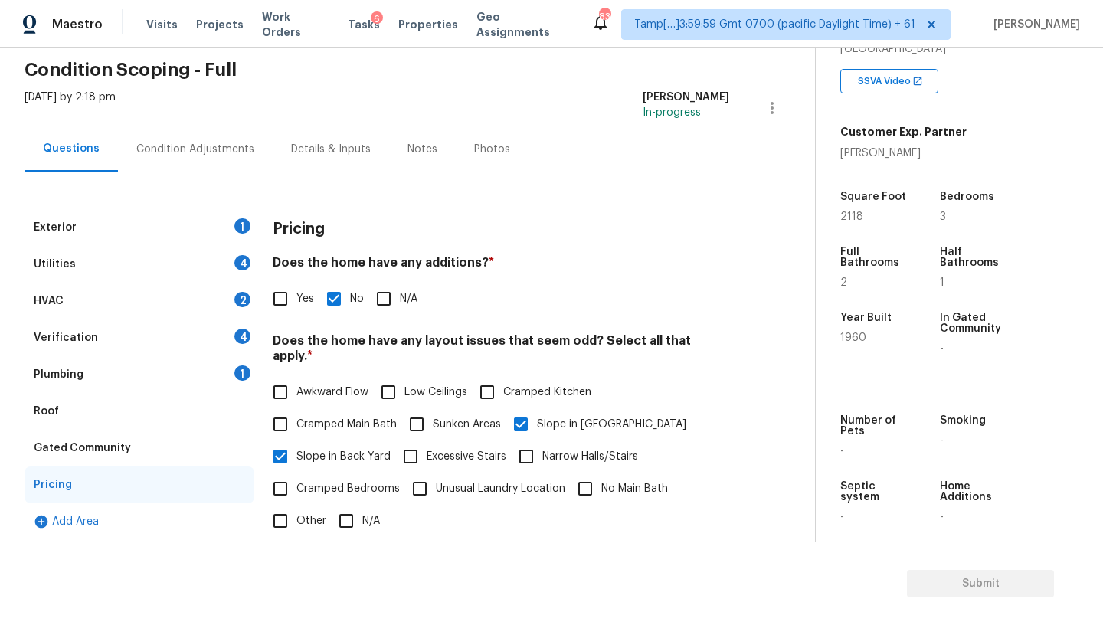
scroll to position [9, 0]
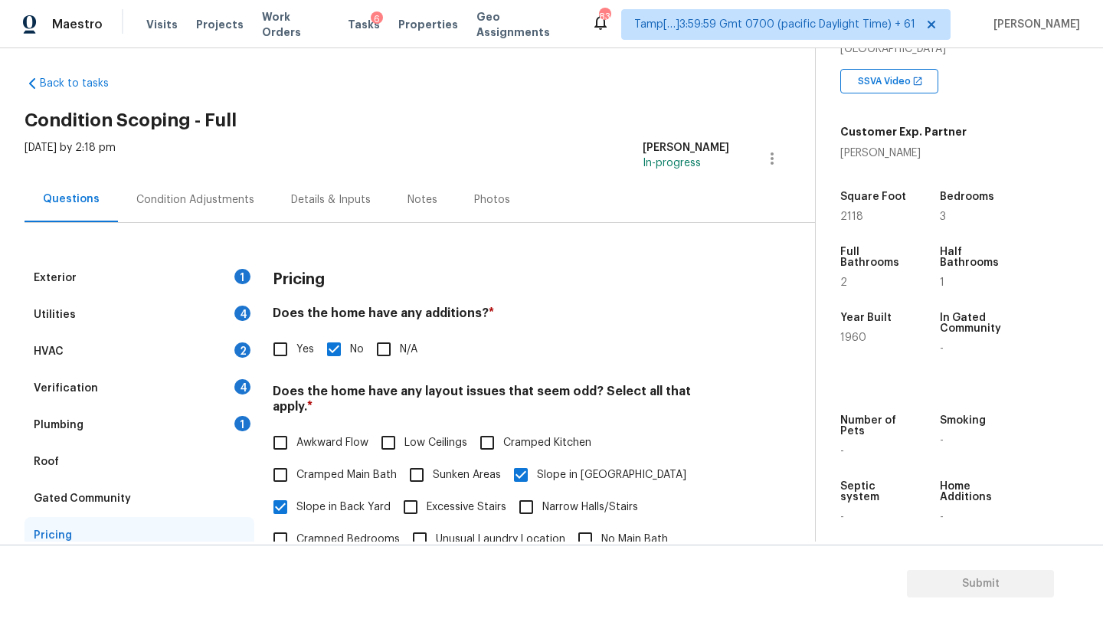
click at [70, 414] on div "Plumbing 1" at bounding box center [140, 425] width 230 height 37
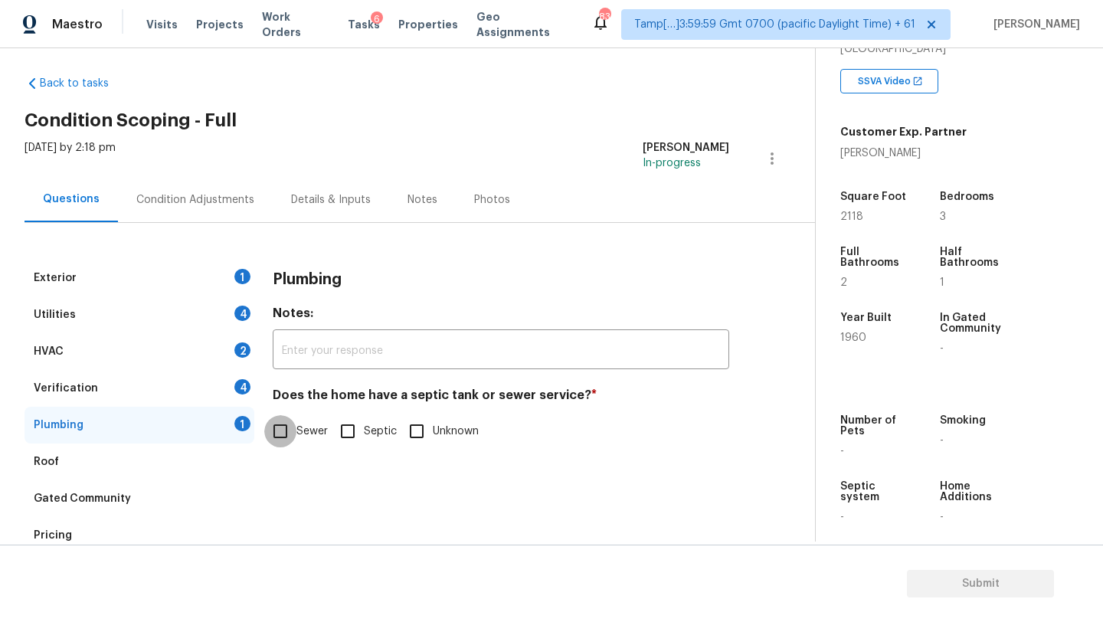
click at [289, 437] on input "Sewer" at bounding box center [280, 431] width 32 height 32
click at [184, 385] on div "Verification 4" at bounding box center [140, 388] width 230 height 37
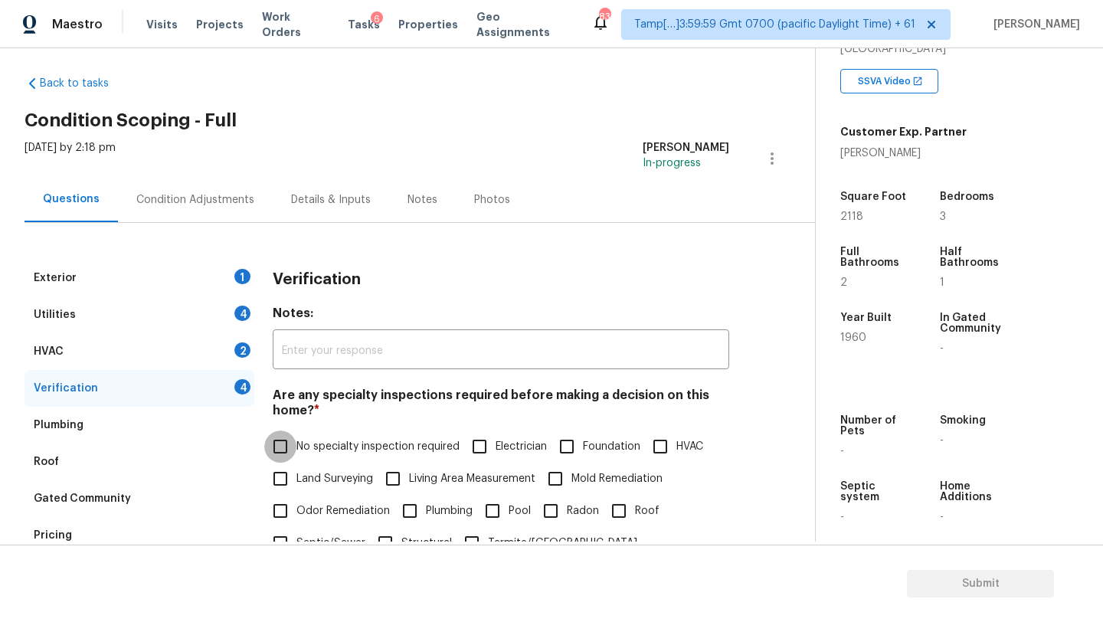
click at [284, 453] on input "No specialty inspection required" at bounding box center [280, 446] width 32 height 32
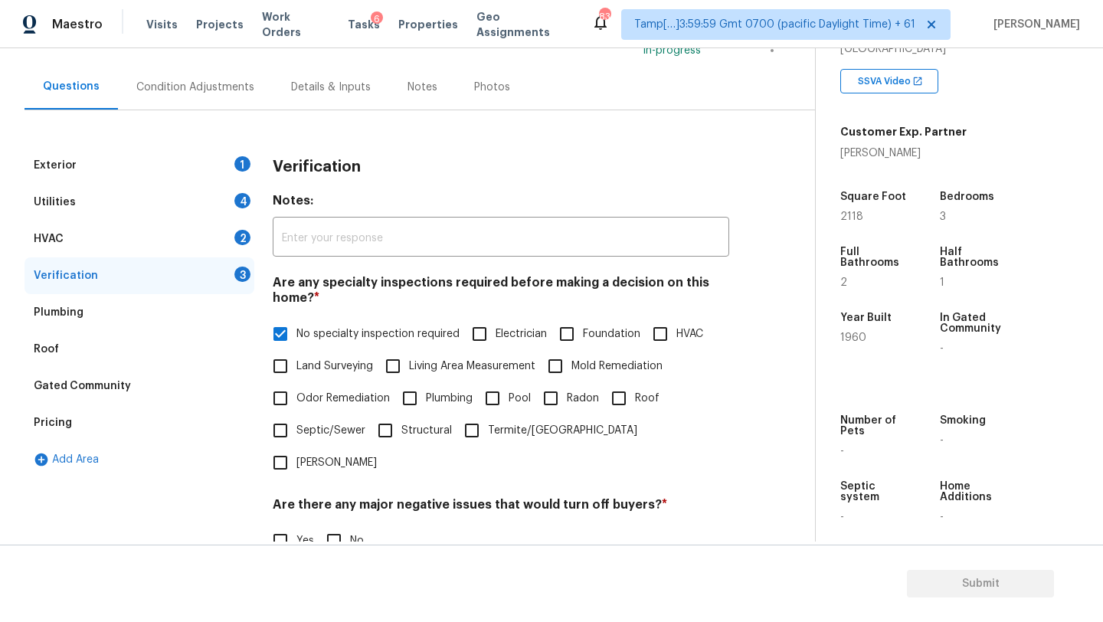
scroll to position [300, 0]
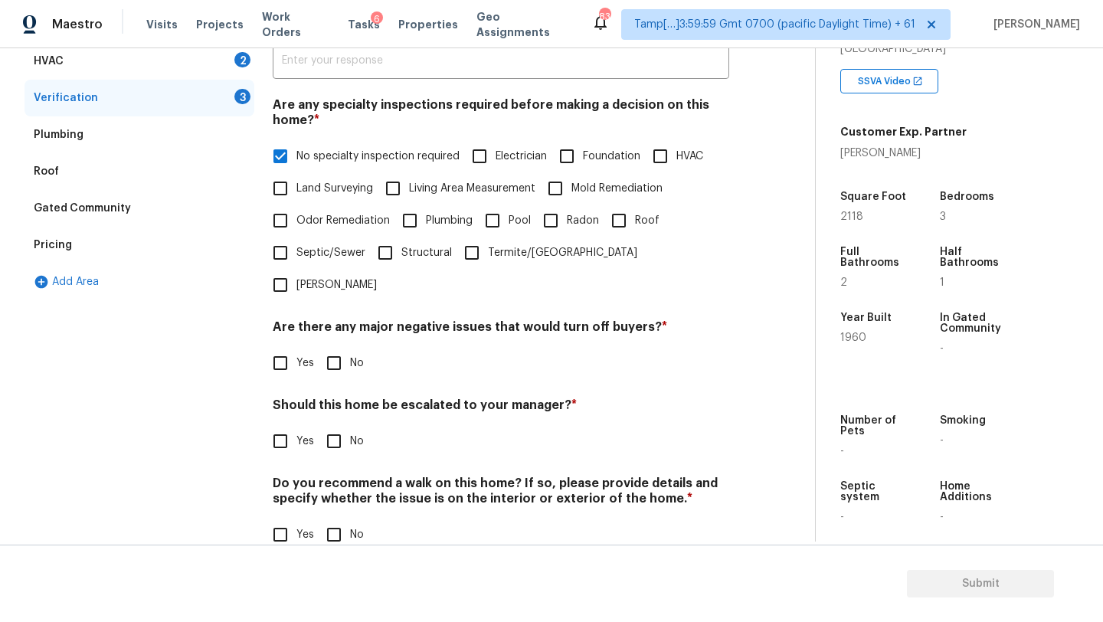
click at [344, 347] on input "No" at bounding box center [334, 363] width 32 height 32
click at [344, 519] on input "No" at bounding box center [334, 535] width 32 height 32
click at [284, 425] on input "Yes" at bounding box center [280, 441] width 32 height 32
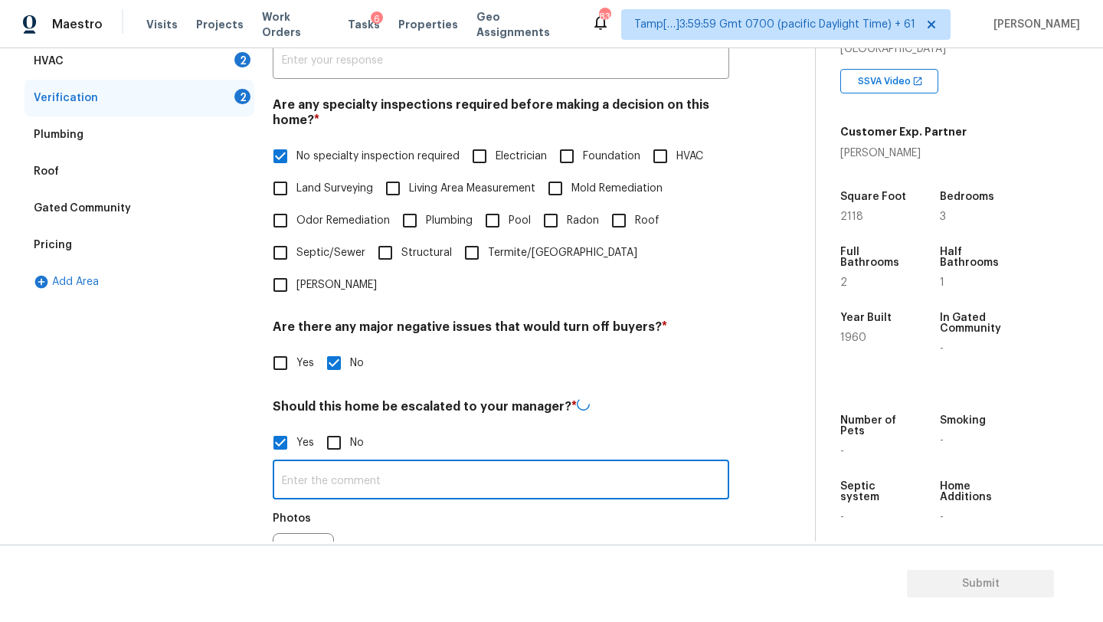
click at [307, 463] on input "text" at bounding box center [501, 481] width 457 height 36
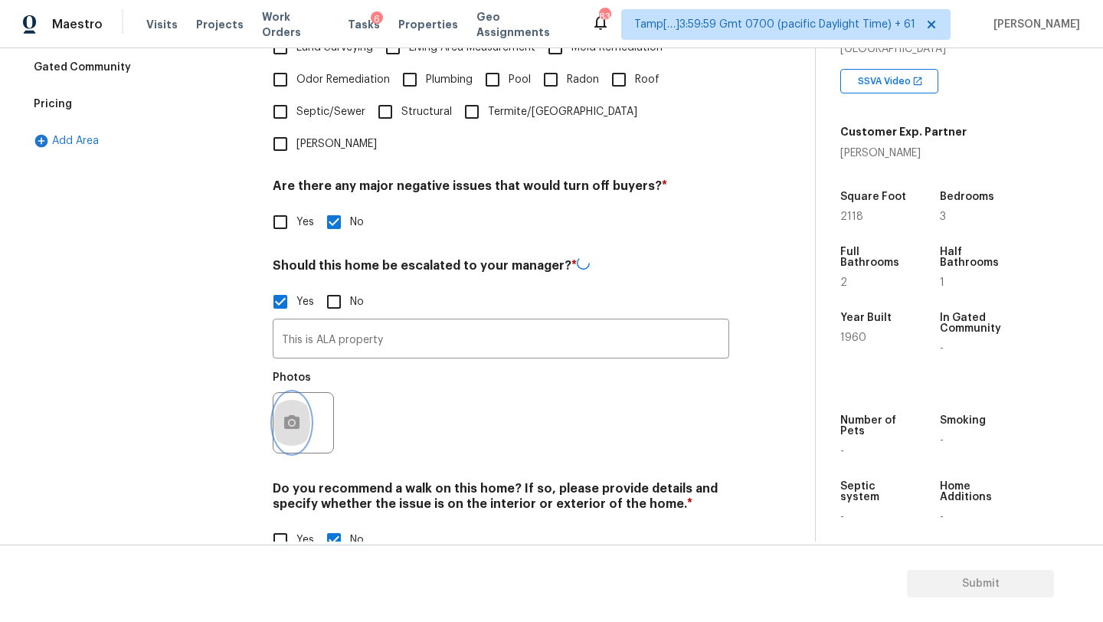
click at [295, 393] on button "button" at bounding box center [291, 423] width 37 height 60
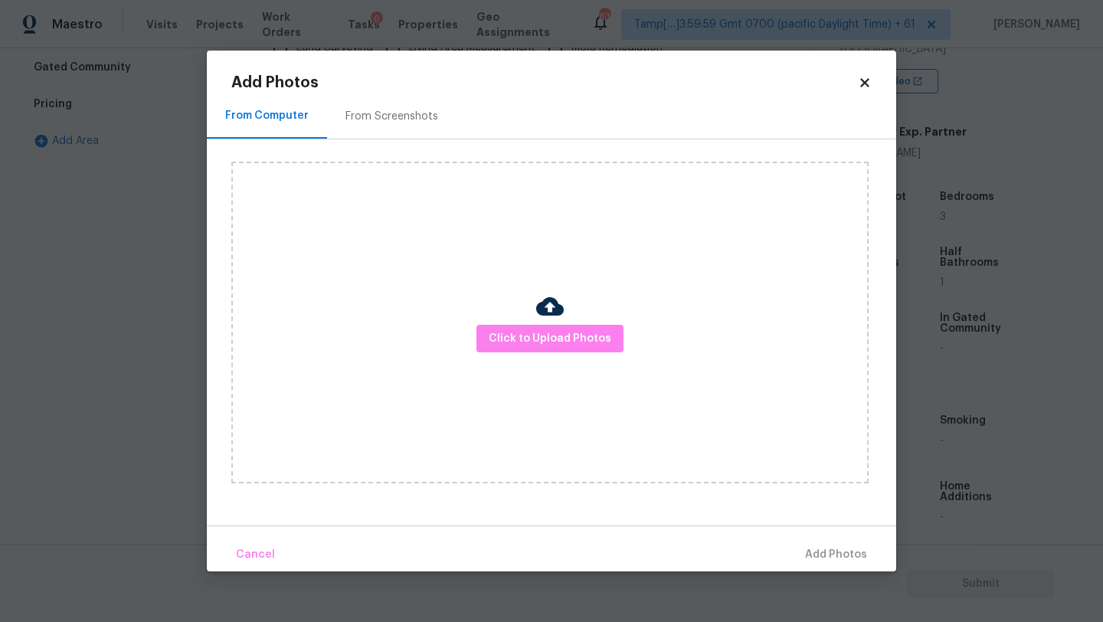
click at [380, 104] on div "From Screenshots" at bounding box center [391, 115] width 129 height 45
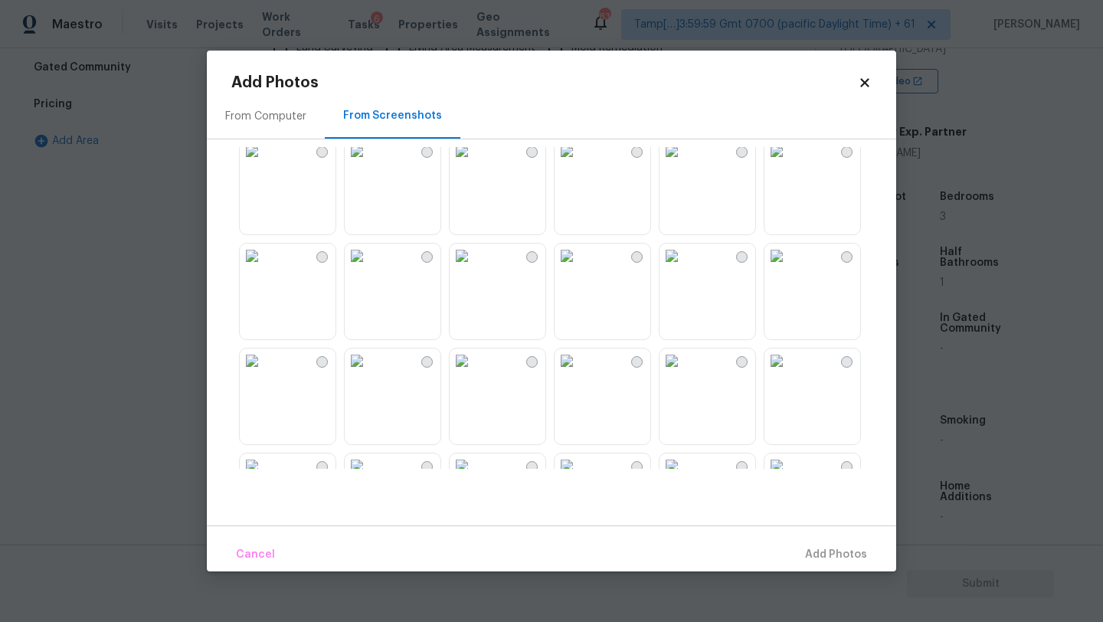
scroll to position [376, 0]
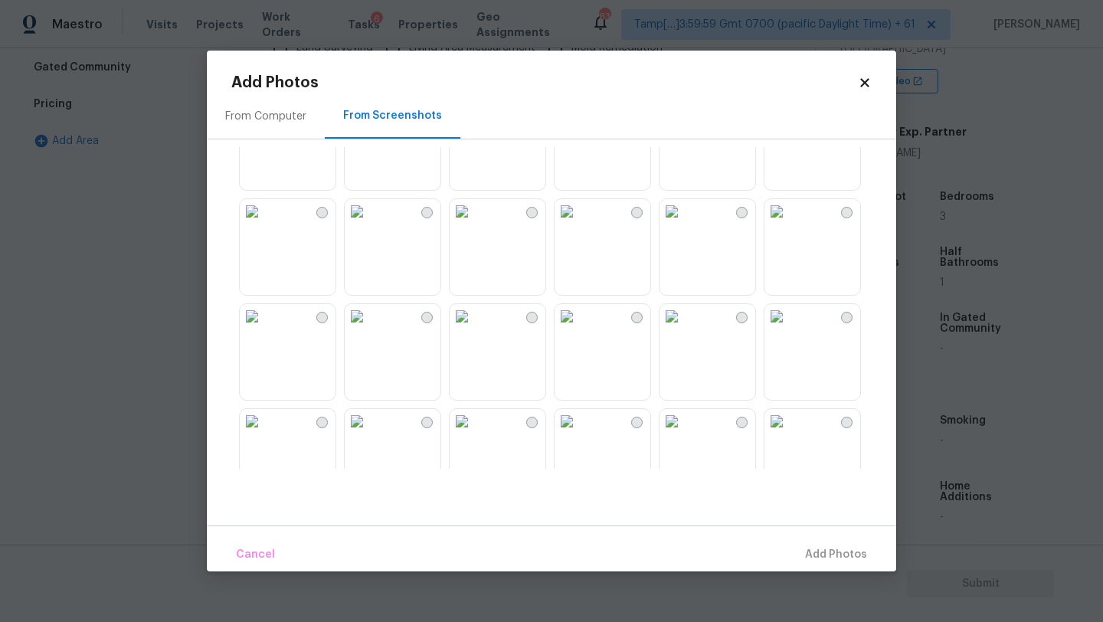
click at [684, 224] on img at bounding box center [672, 211] width 25 height 25
click at [815, 548] on span "Add 1 Photo(s)" at bounding box center [829, 554] width 76 height 19
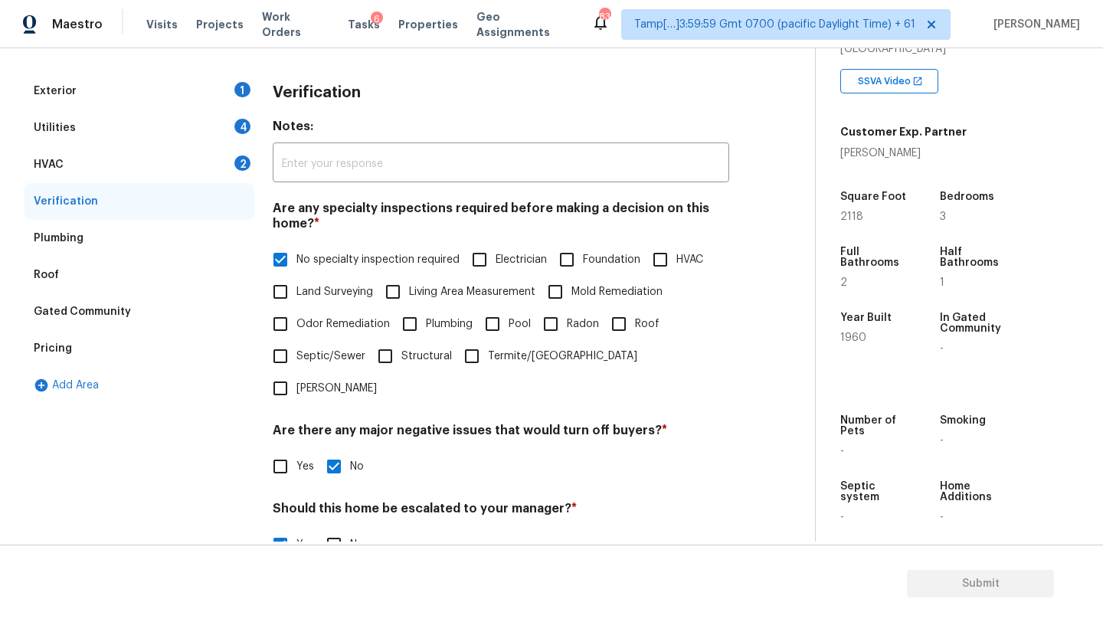
click at [140, 171] on div "HVAC 2" at bounding box center [140, 164] width 230 height 37
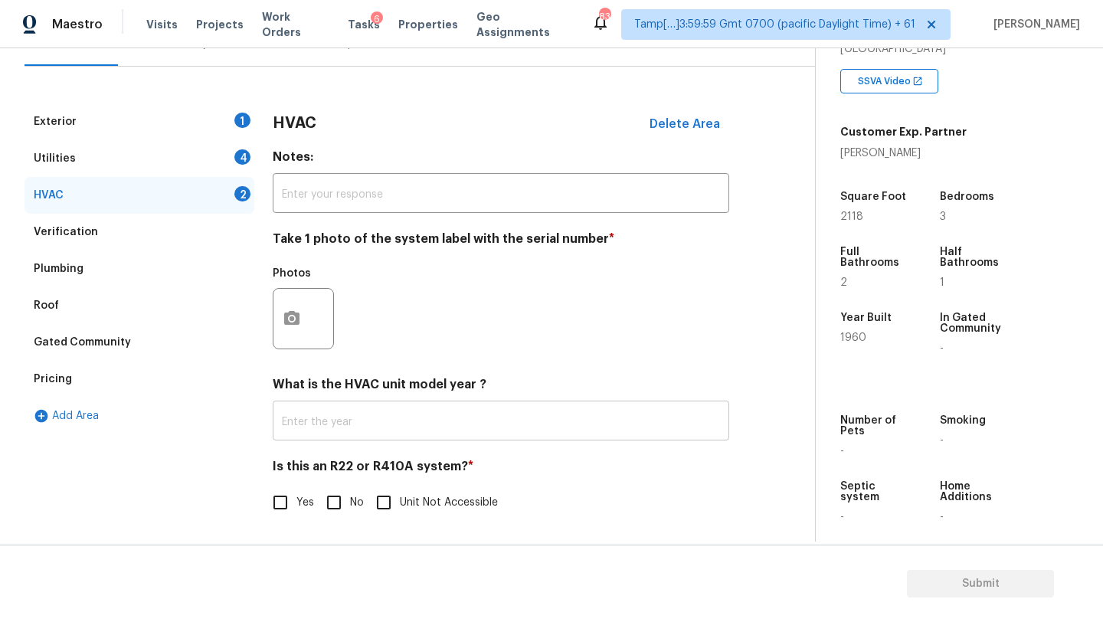
click at [368, 427] on input "text" at bounding box center [501, 422] width 457 height 36
click at [362, 474] on h4 "Is this an R22 or R410A system? *" at bounding box center [501, 470] width 457 height 21
click at [326, 512] on input "No" at bounding box center [334, 503] width 32 height 32
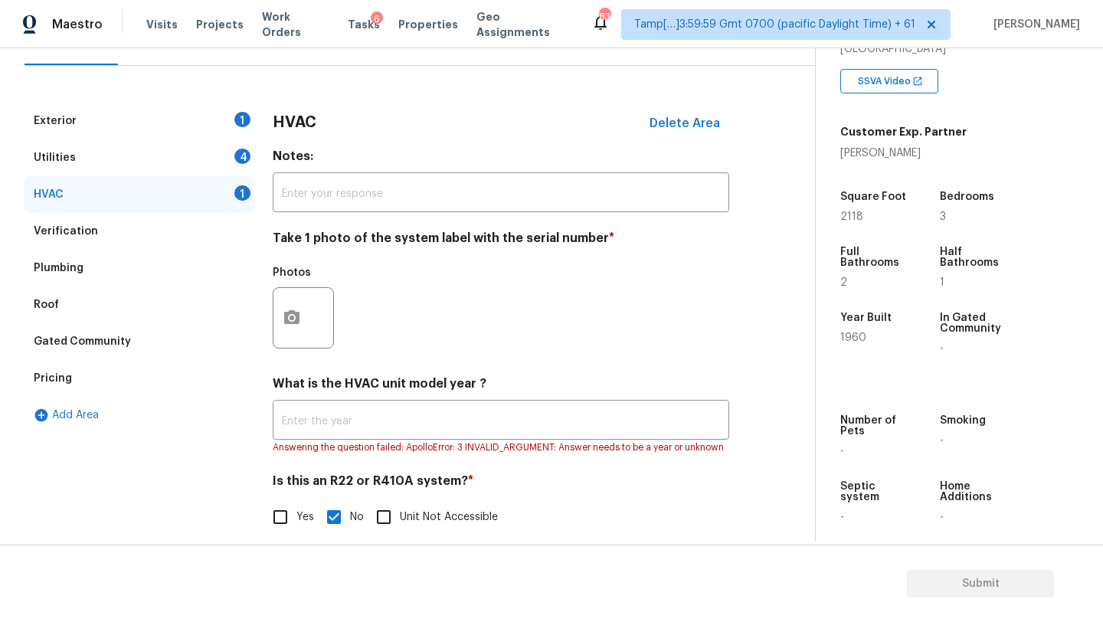
click at [78, 297] on div "Roof" at bounding box center [140, 304] width 230 height 37
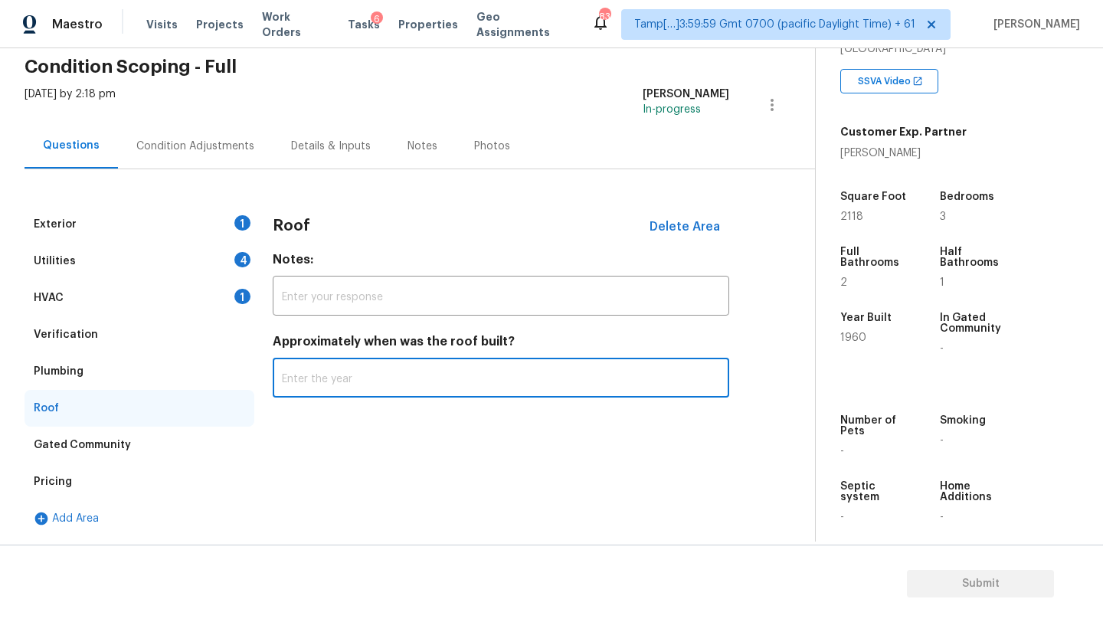
click at [368, 388] on input "text" at bounding box center [501, 380] width 457 height 36
click at [136, 313] on div "HVAC 1" at bounding box center [140, 298] width 230 height 37
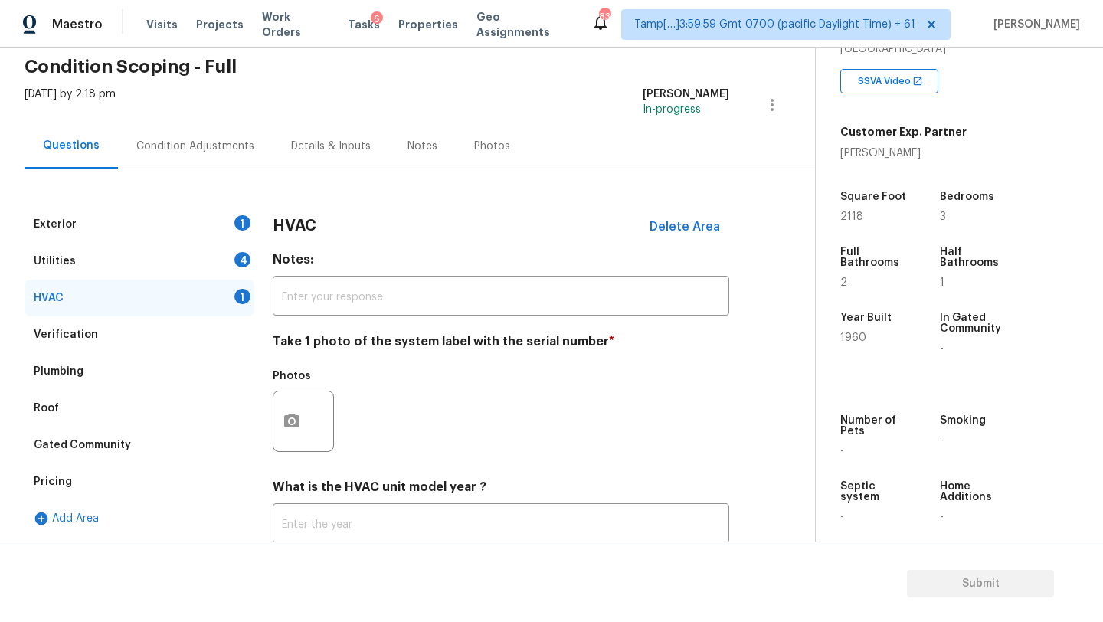
click at [305, 506] on div "What is the HVAC unit model year ? ​" at bounding box center [501, 512] width 457 height 64
click at [305, 528] on input "text" at bounding box center [501, 525] width 457 height 36
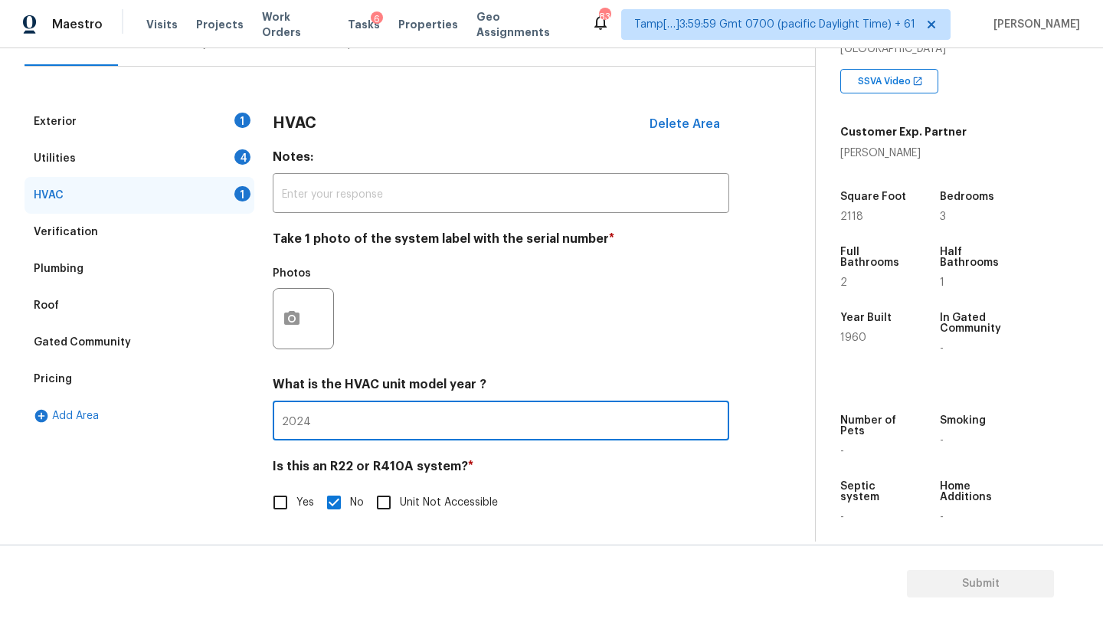
scroll to position [29, 0]
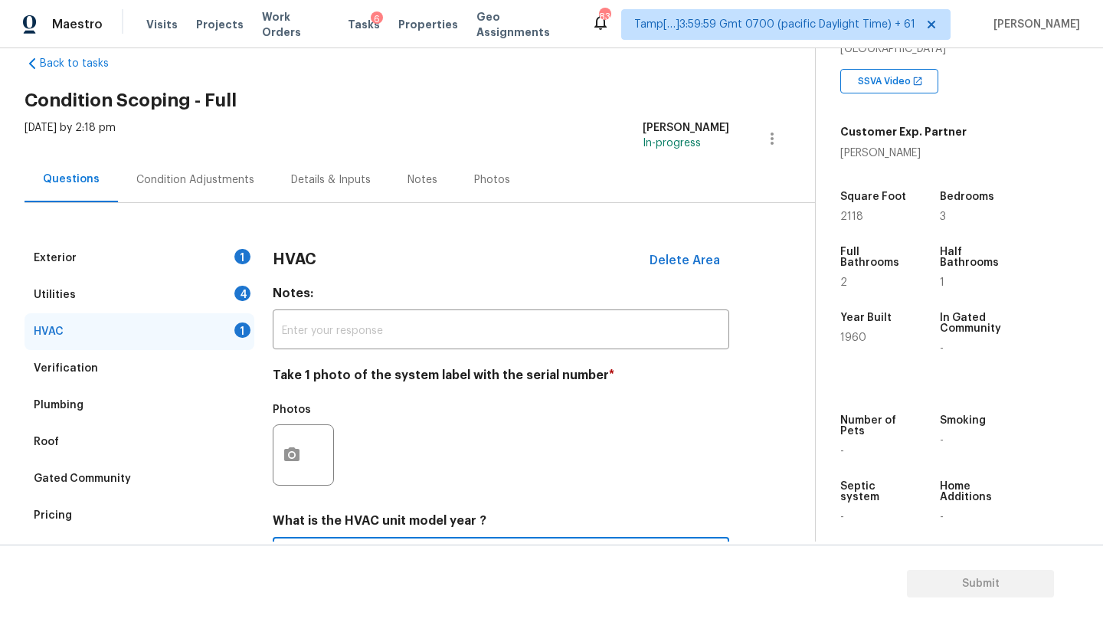
click at [173, 247] on div "Exterior 1" at bounding box center [140, 258] width 230 height 37
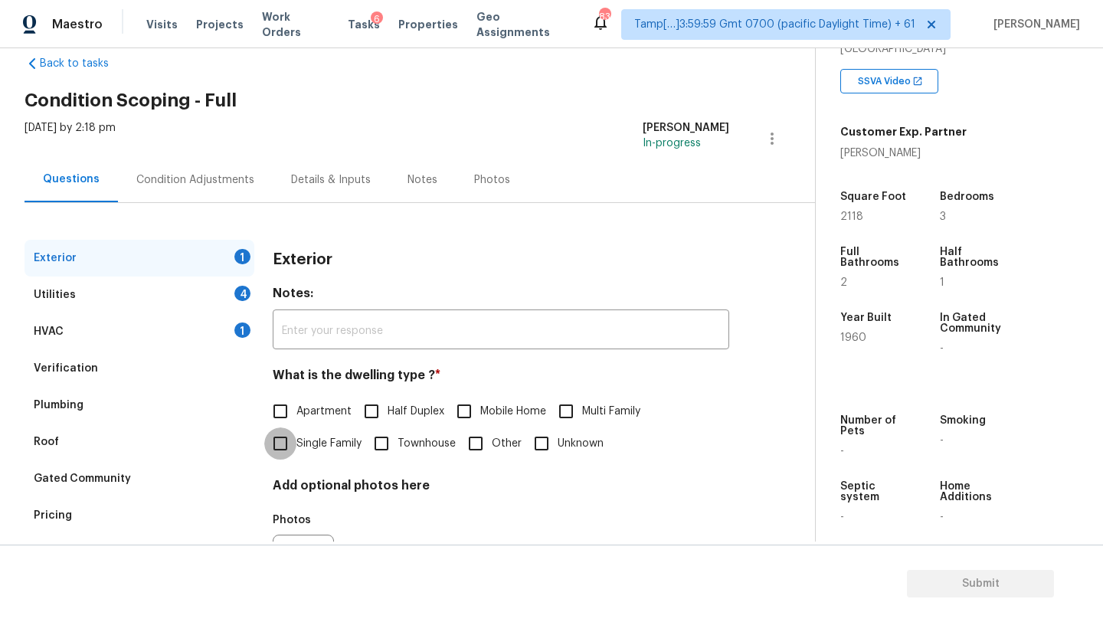
click at [294, 451] on input "Single Family" at bounding box center [280, 443] width 32 height 32
click at [193, 298] on div "Utilities 4" at bounding box center [140, 295] width 230 height 37
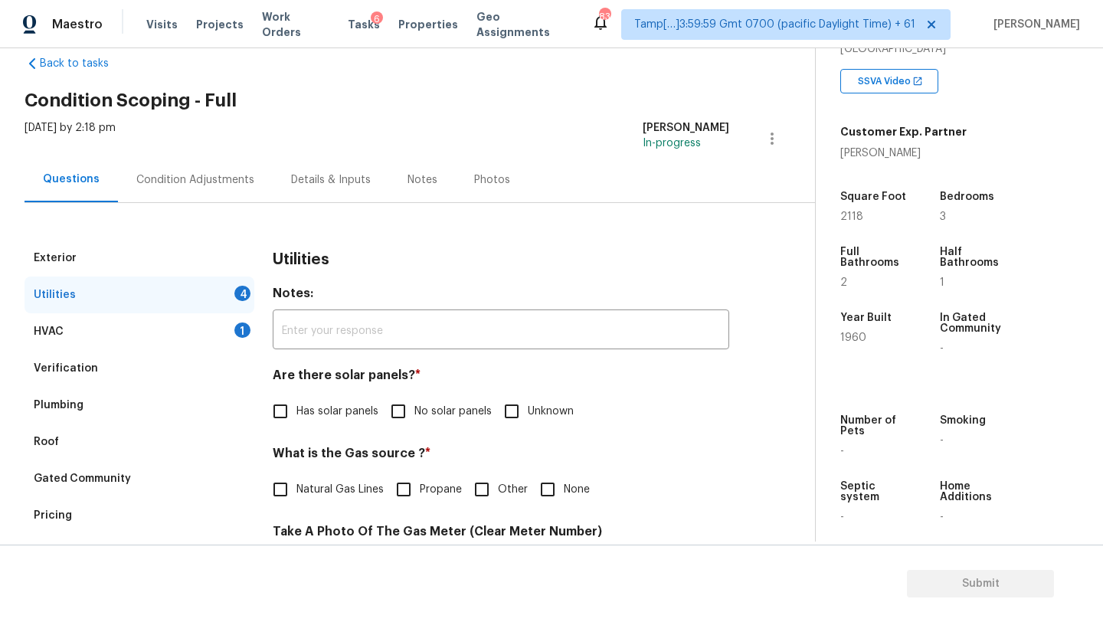
click at [309, 481] on label "Natural Gas Lines" at bounding box center [323, 489] width 119 height 32
click at [296, 481] on input "Natural Gas Lines" at bounding box center [280, 489] width 32 height 32
click at [450, 415] on span "No solar panels" at bounding box center [452, 412] width 77 height 16
click at [414, 415] on input "No solar panels" at bounding box center [398, 411] width 32 height 32
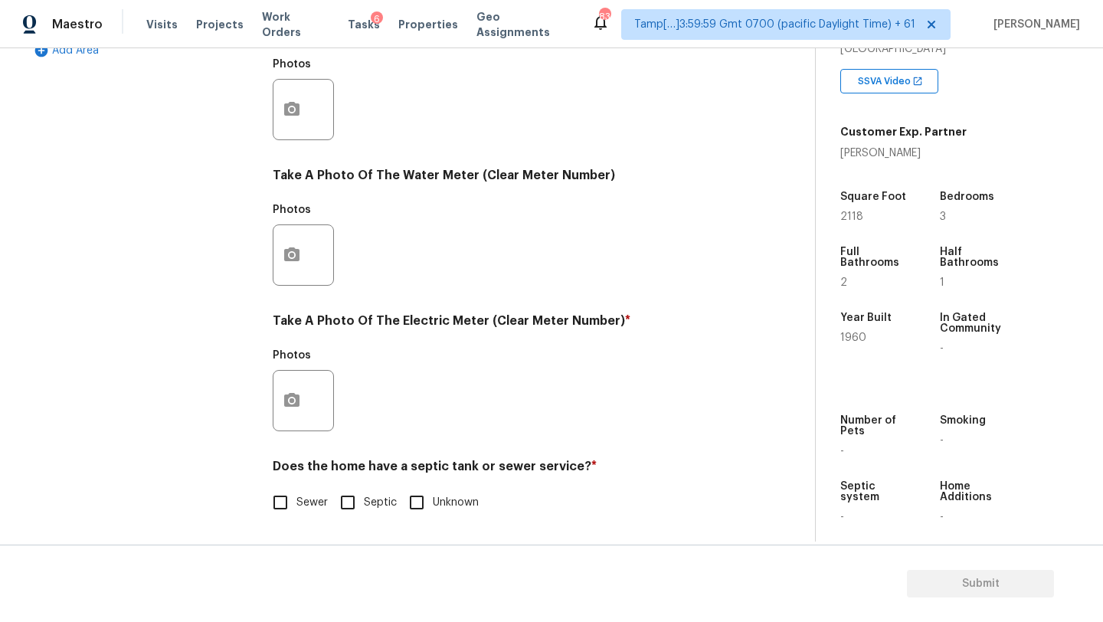
click at [288, 504] on input "Sewer" at bounding box center [280, 502] width 32 height 32
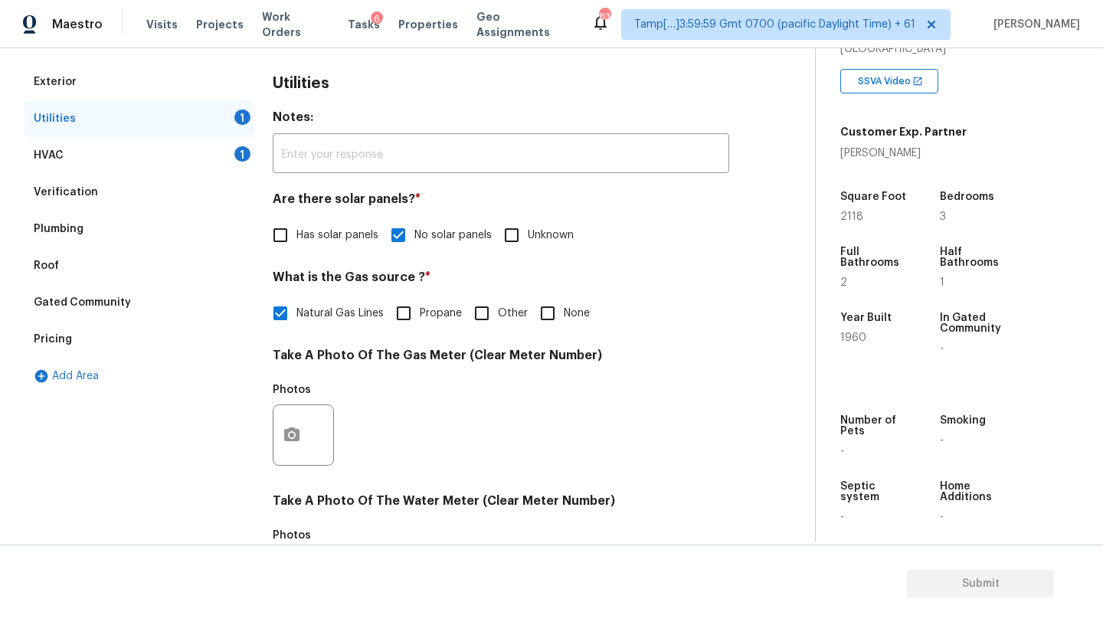
scroll to position [64, 0]
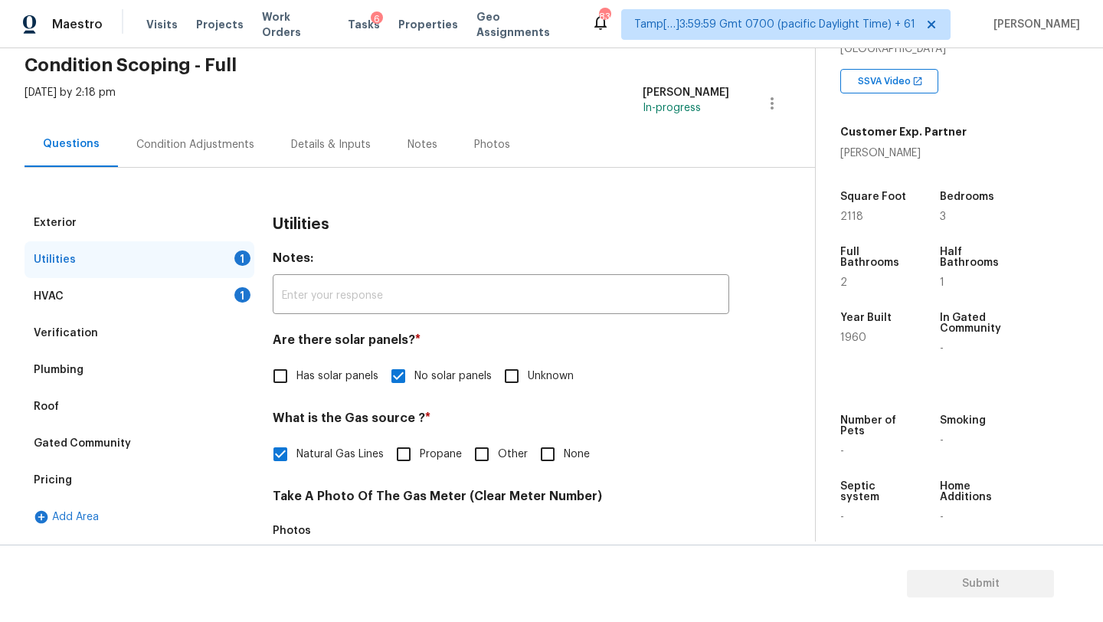
click at [191, 142] on div "Condition Adjustments" at bounding box center [195, 144] width 118 height 15
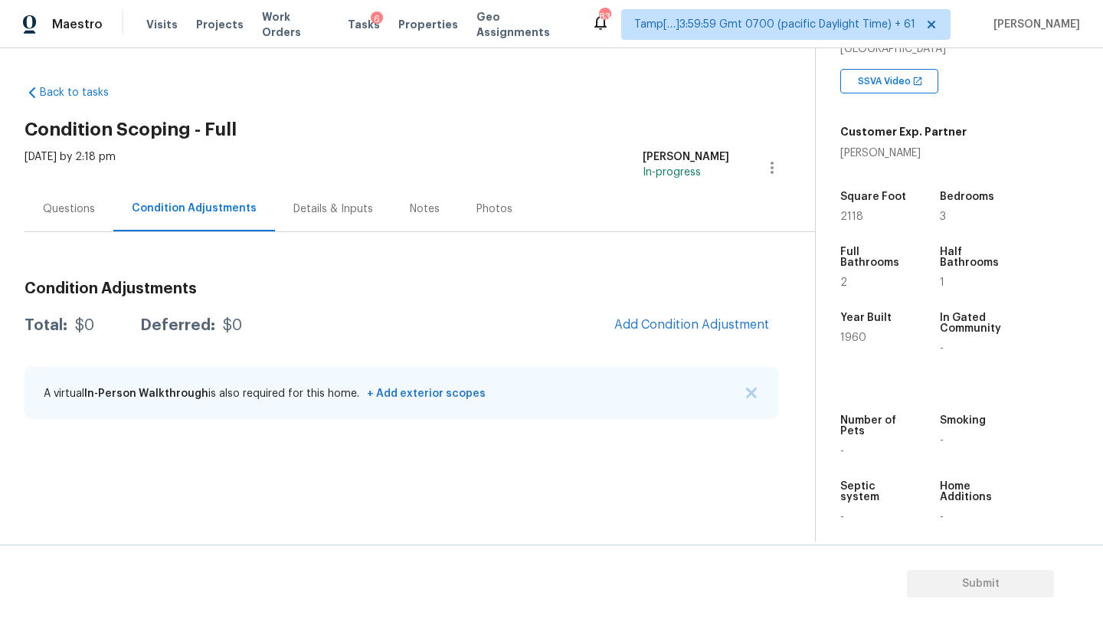
click at [689, 284] on h3 "Condition Adjustments" at bounding box center [402, 288] width 754 height 15
click at [693, 327] on span "Add Condition Adjustment" at bounding box center [691, 325] width 155 height 14
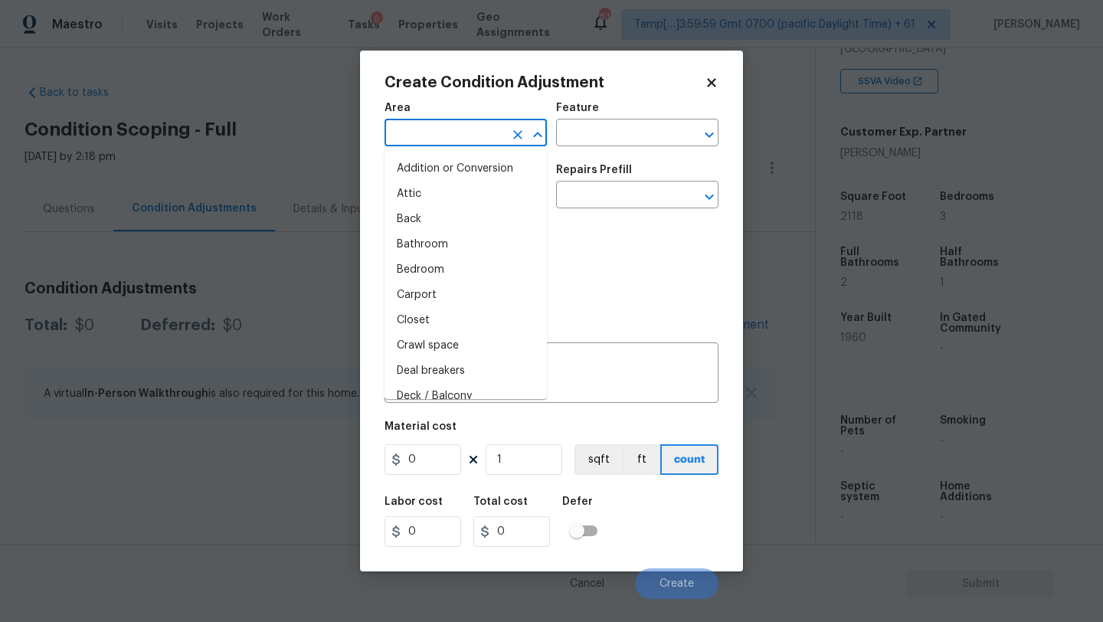
click at [435, 132] on input "text" at bounding box center [444, 135] width 119 height 24
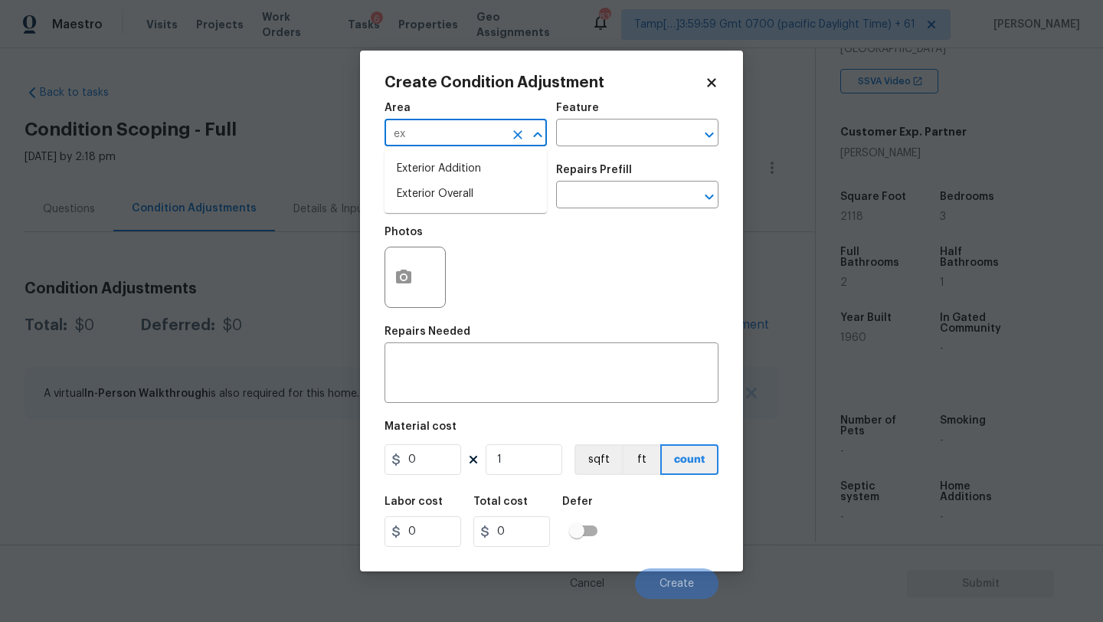
click at [447, 196] on li "Exterior Overall" at bounding box center [466, 194] width 162 height 25
click at [586, 136] on input "text" at bounding box center [615, 135] width 119 height 24
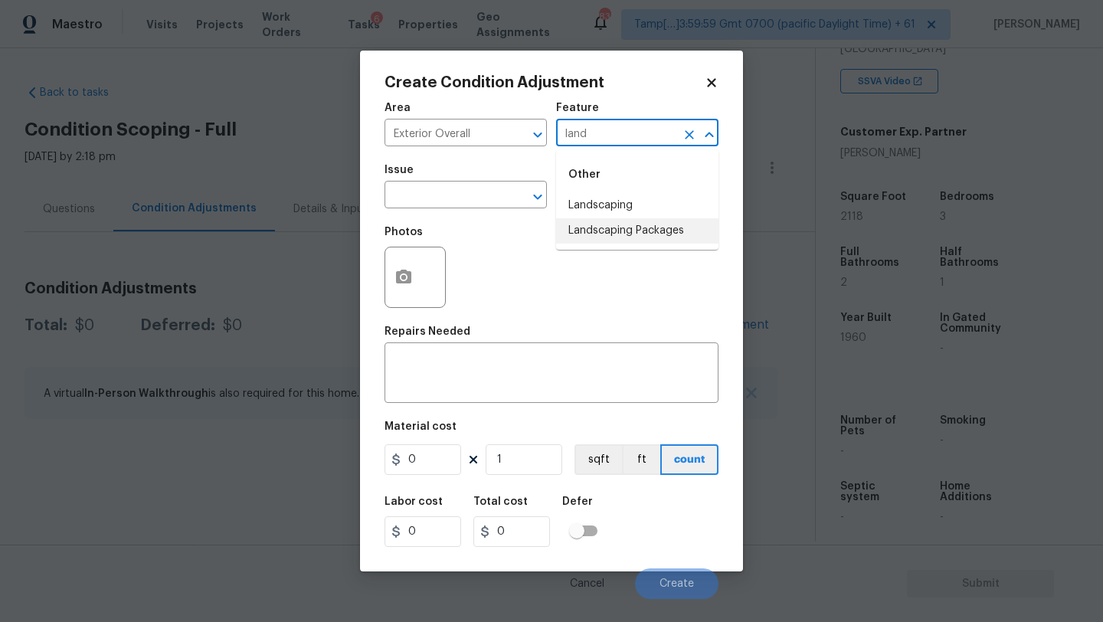
click at [594, 228] on li "Landscaping Packages" at bounding box center [637, 230] width 162 height 25
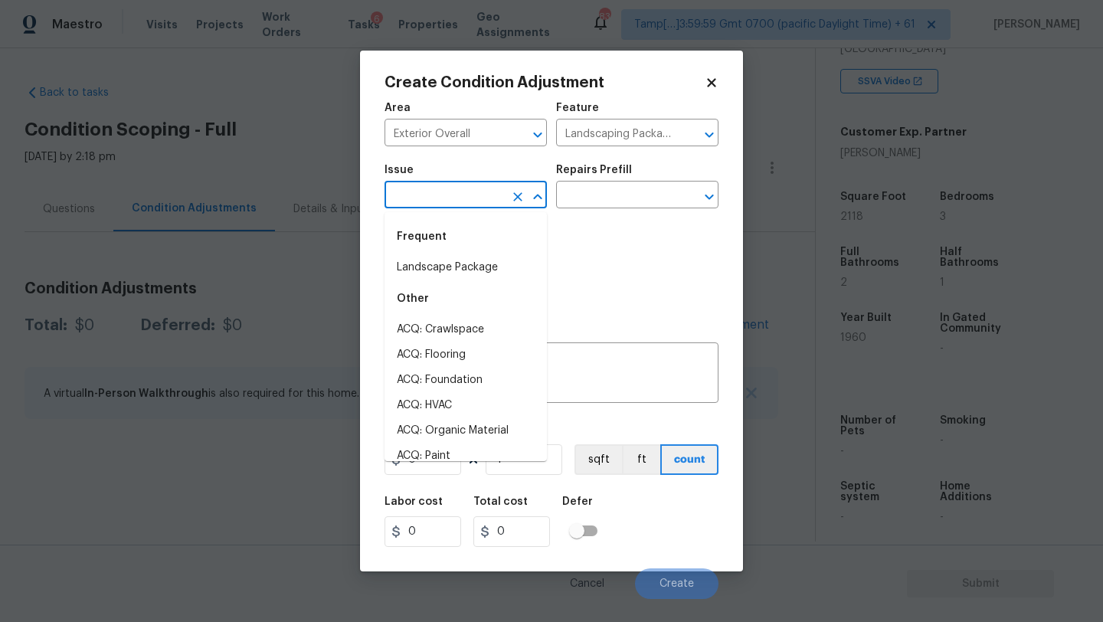
click at [442, 185] on input "text" at bounding box center [444, 197] width 119 height 24
drag, startPoint x: 443, startPoint y: 271, endPoint x: 452, endPoint y: 267, distance: 10.3
click at [443, 272] on li "Landscape Package" at bounding box center [466, 267] width 162 height 25
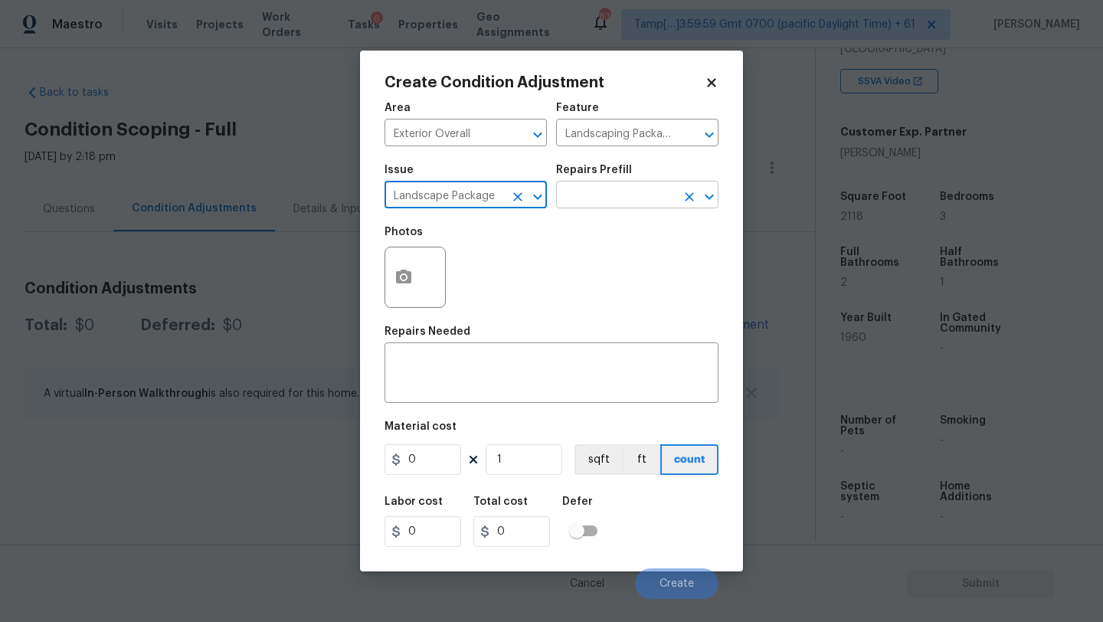
click at [594, 205] on input "text" at bounding box center [615, 197] width 119 height 24
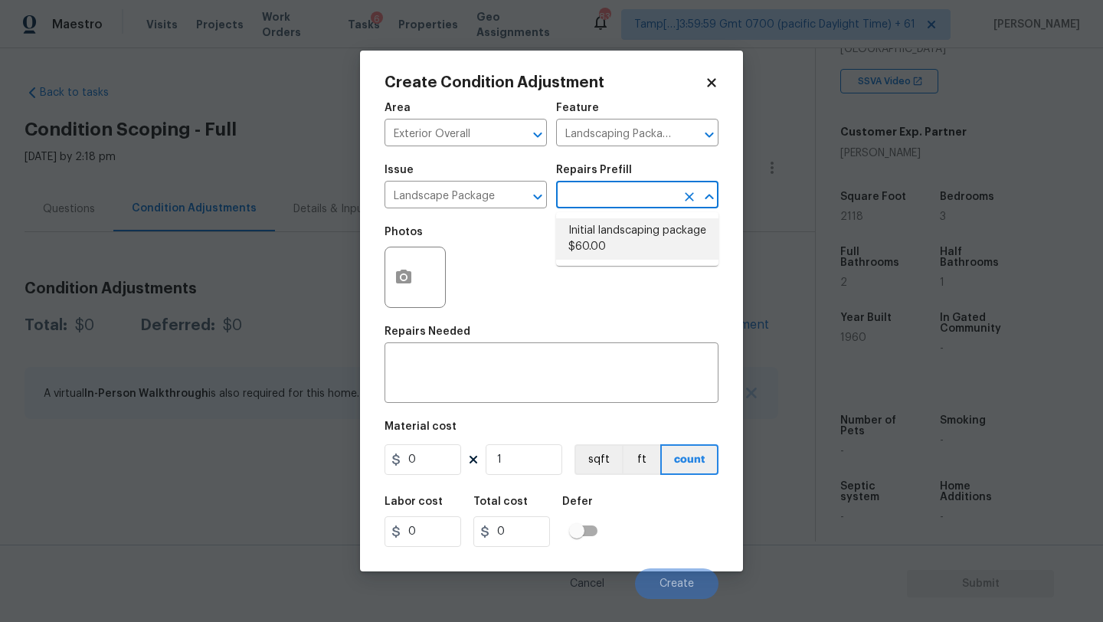
click at [596, 247] on li "Initial landscaping package $60.00" at bounding box center [637, 238] width 162 height 41
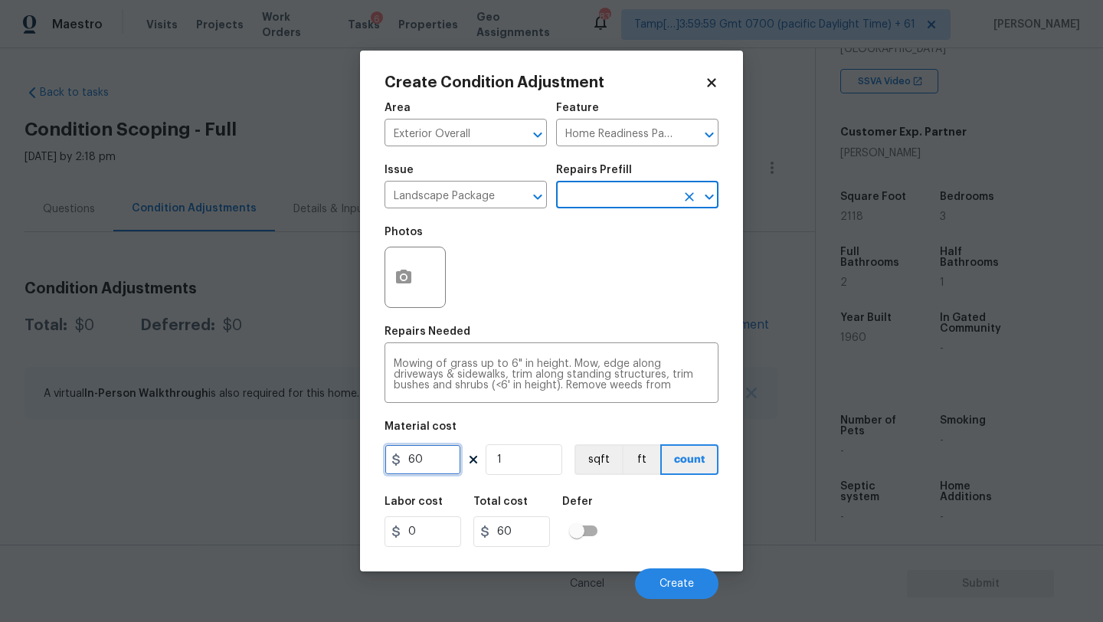
click at [427, 469] on input "60" at bounding box center [423, 459] width 77 height 31
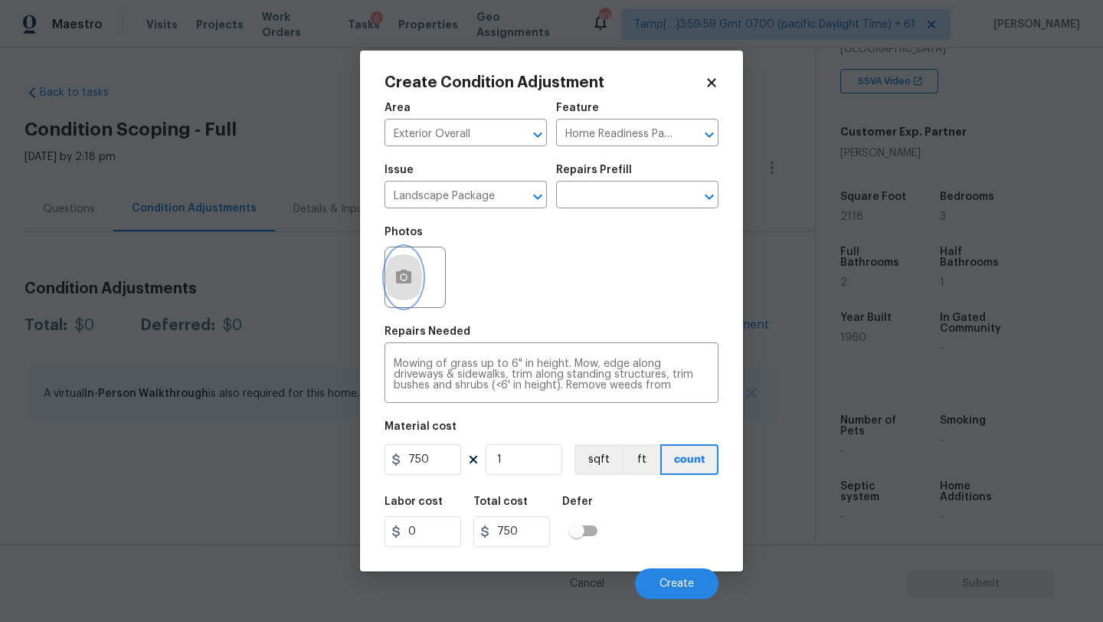
click at [400, 289] on button "button" at bounding box center [403, 277] width 37 height 60
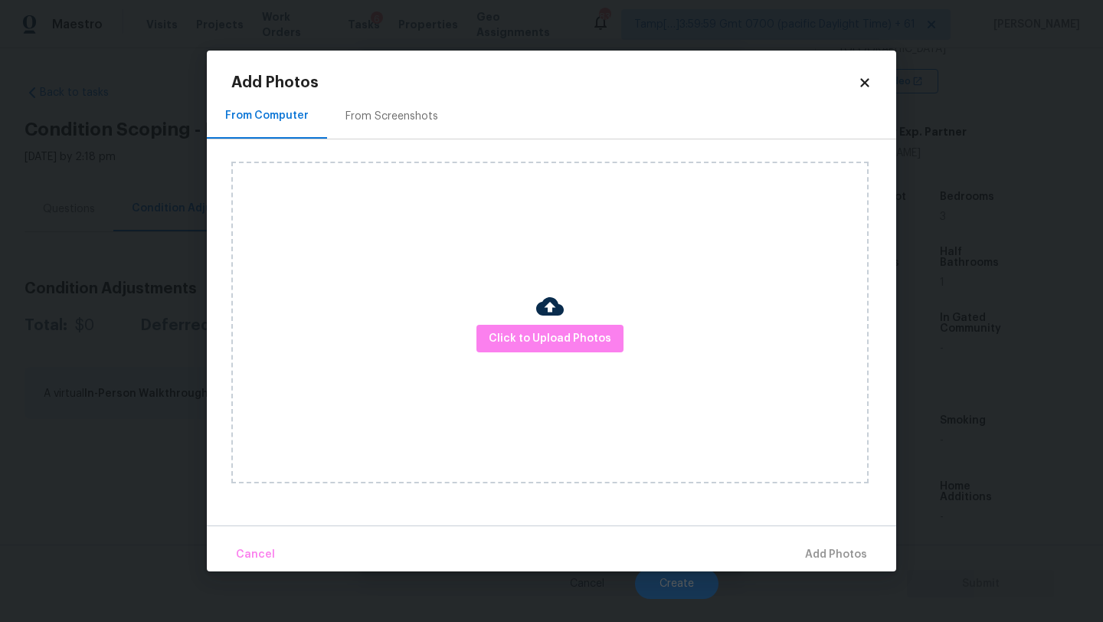
click at [404, 111] on div "From Screenshots" at bounding box center [391, 116] width 93 height 15
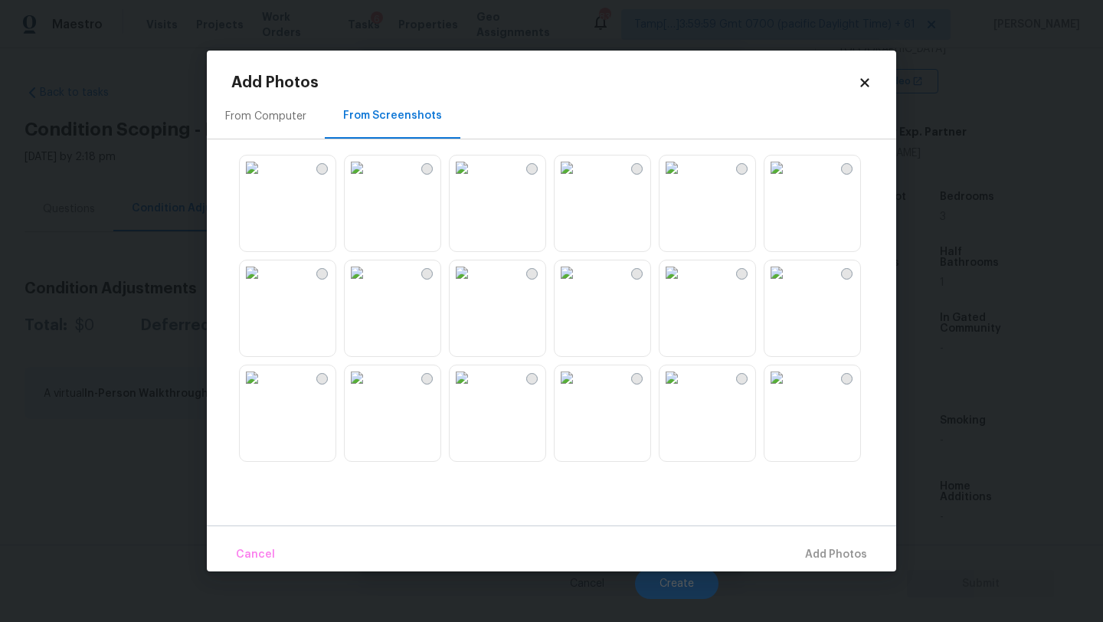
click at [264, 180] on img at bounding box center [252, 167] width 25 height 25
click at [474, 180] on img at bounding box center [462, 167] width 25 height 25
drag, startPoint x: 512, startPoint y: 406, endPoint x: 526, endPoint y: 392, distance: 19.5
click at [474, 390] on img at bounding box center [462, 377] width 25 height 25
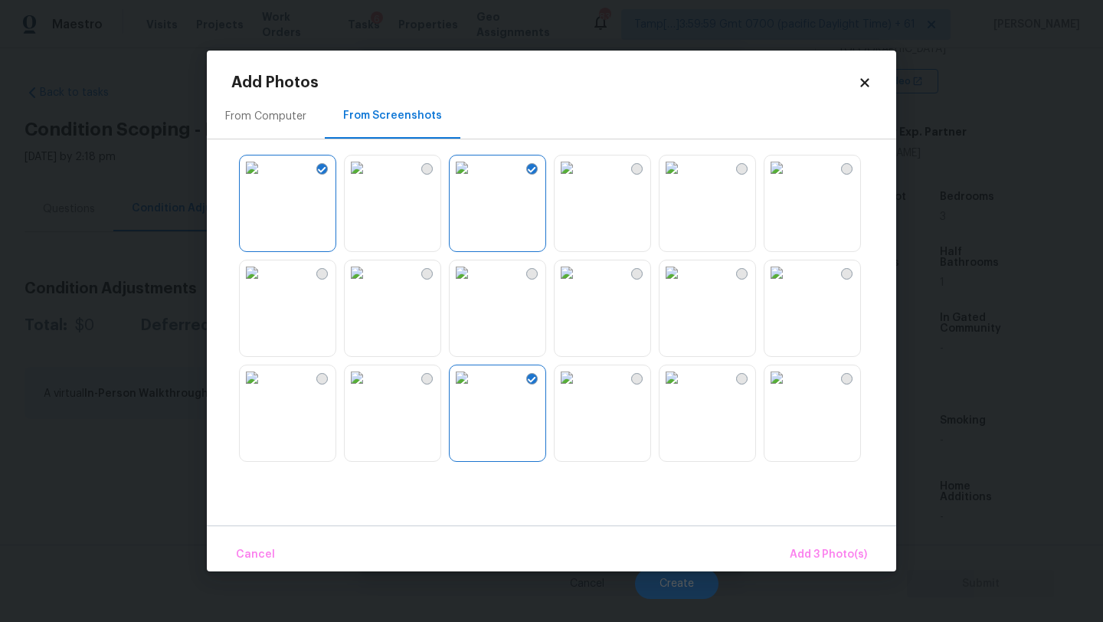
click at [684, 180] on img at bounding box center [672, 167] width 25 height 25
click at [789, 180] on img at bounding box center [776, 167] width 25 height 25
click at [789, 285] on img at bounding box center [776, 272] width 25 height 25
click at [579, 180] on img at bounding box center [567, 167] width 25 height 25
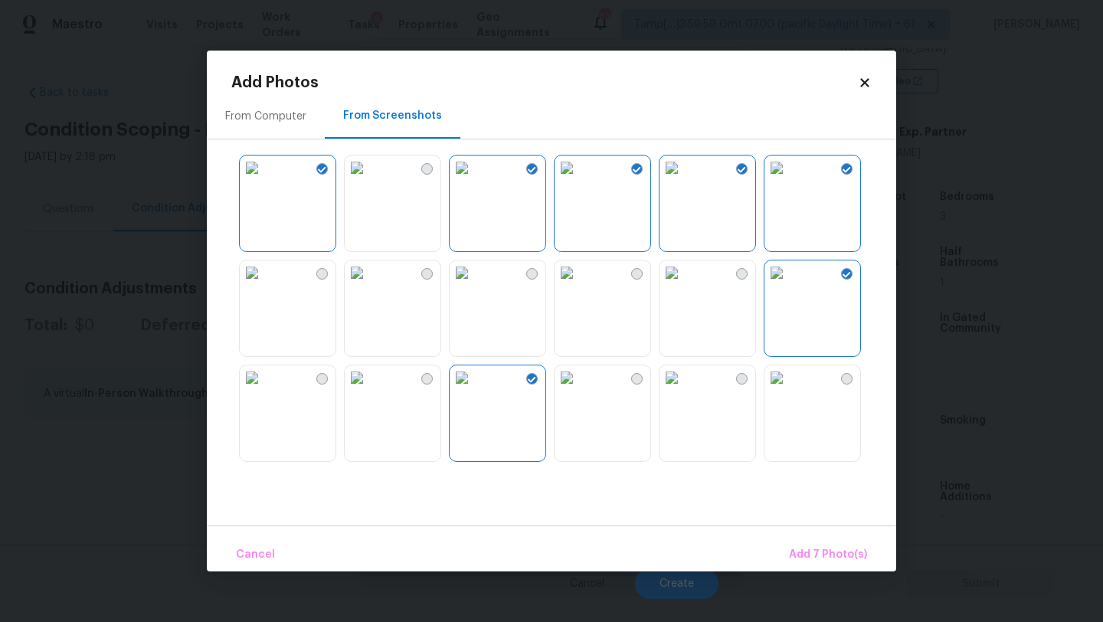
click at [579, 285] on img at bounding box center [567, 272] width 25 height 25
click at [579, 390] on img at bounding box center [567, 377] width 25 height 25
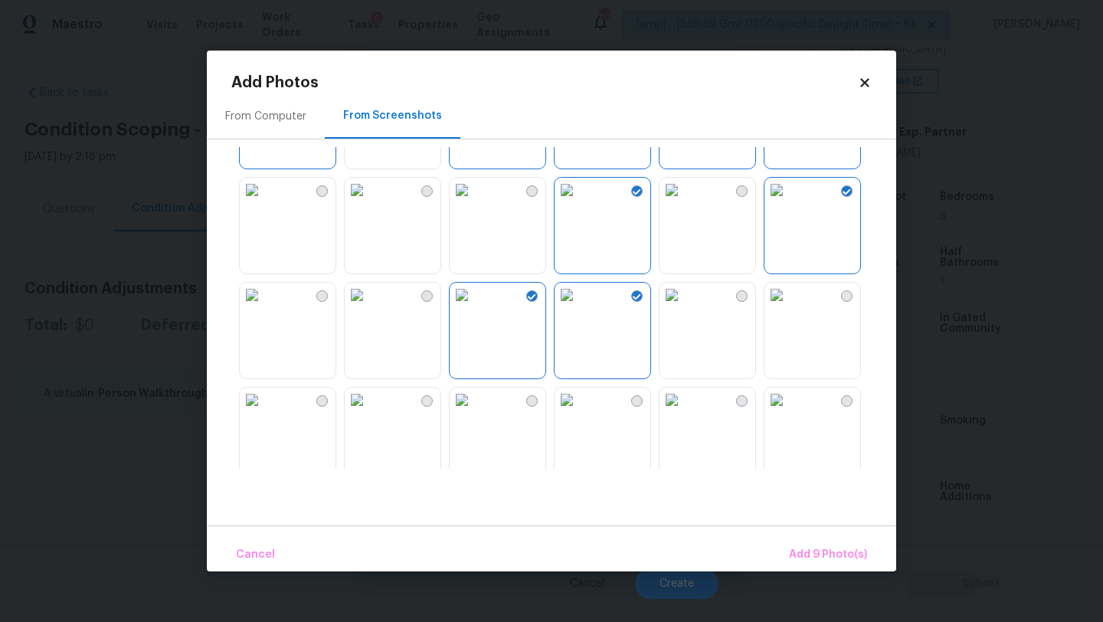
scroll to position [88, 0]
click at [369, 197] on img at bounding box center [357, 184] width 25 height 25
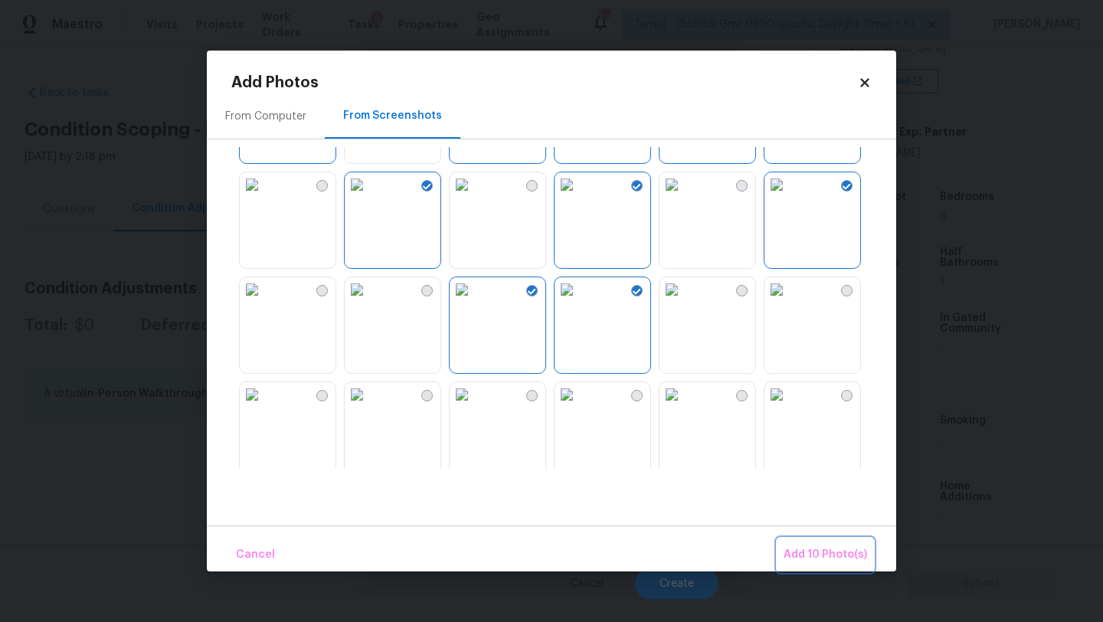
click at [801, 553] on span "Add 10 Photo(s)" at bounding box center [825, 554] width 83 height 19
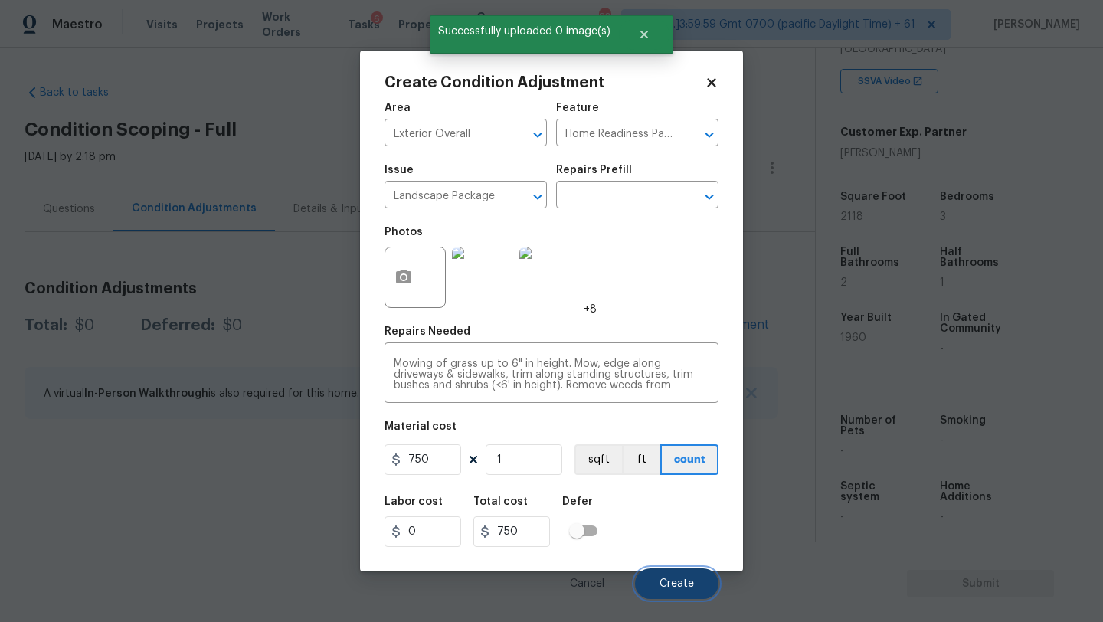
click at [677, 574] on button "Create" at bounding box center [676, 583] width 83 height 31
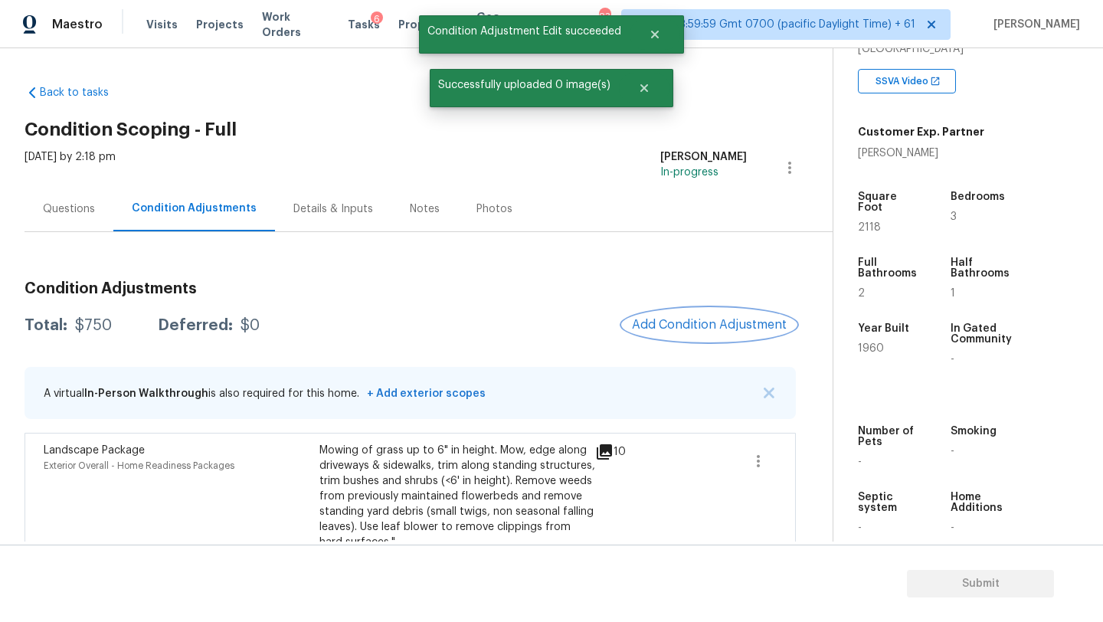
click at [697, 332] on button "Add Condition Adjustment" at bounding box center [709, 325] width 173 height 32
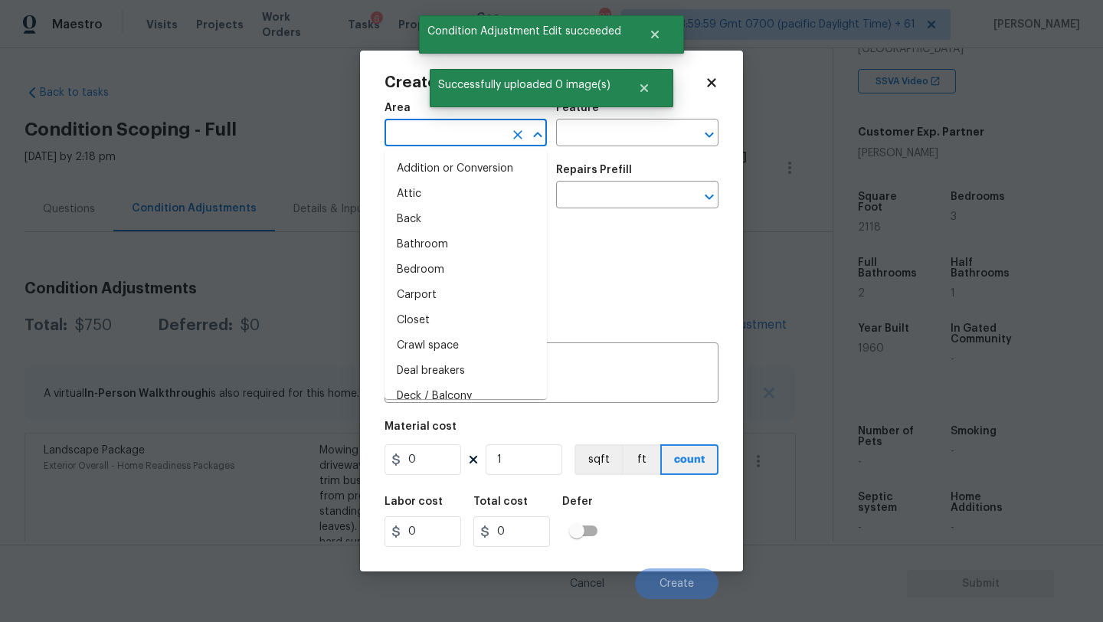
click at [467, 141] on input "text" at bounding box center [444, 135] width 119 height 24
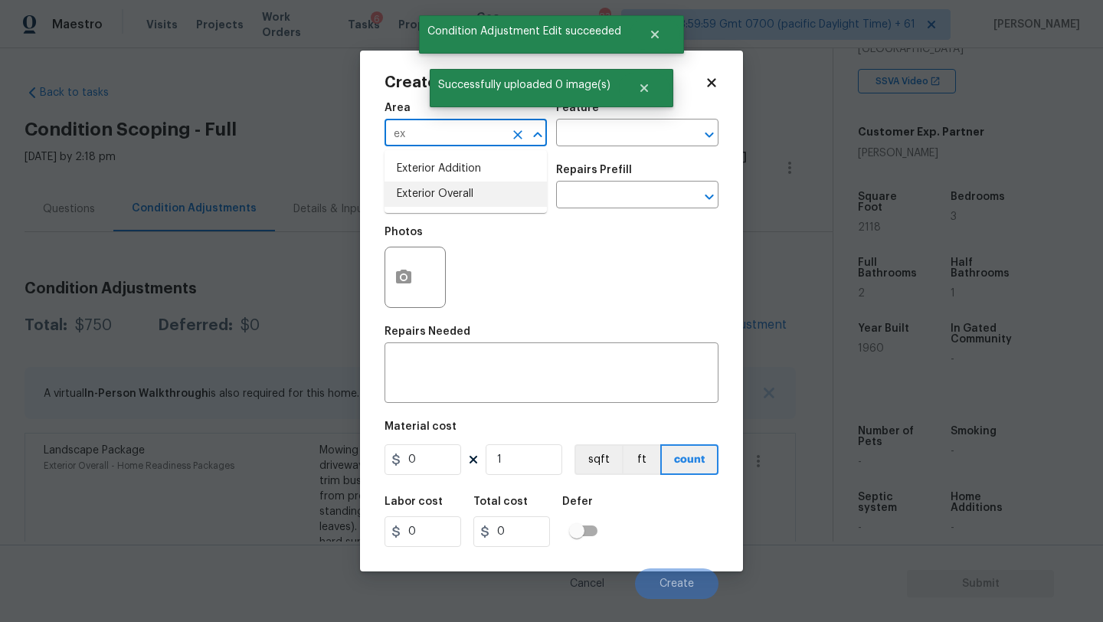
click at [473, 188] on li "Exterior Overall" at bounding box center [466, 194] width 162 height 25
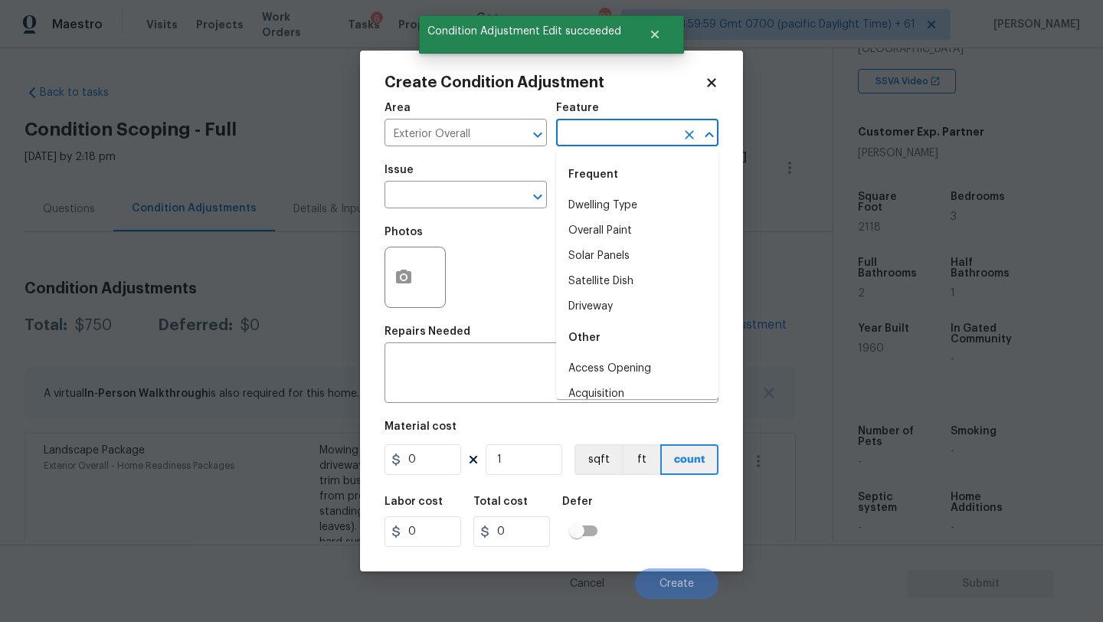
click at [625, 129] on input "text" at bounding box center [615, 135] width 119 height 24
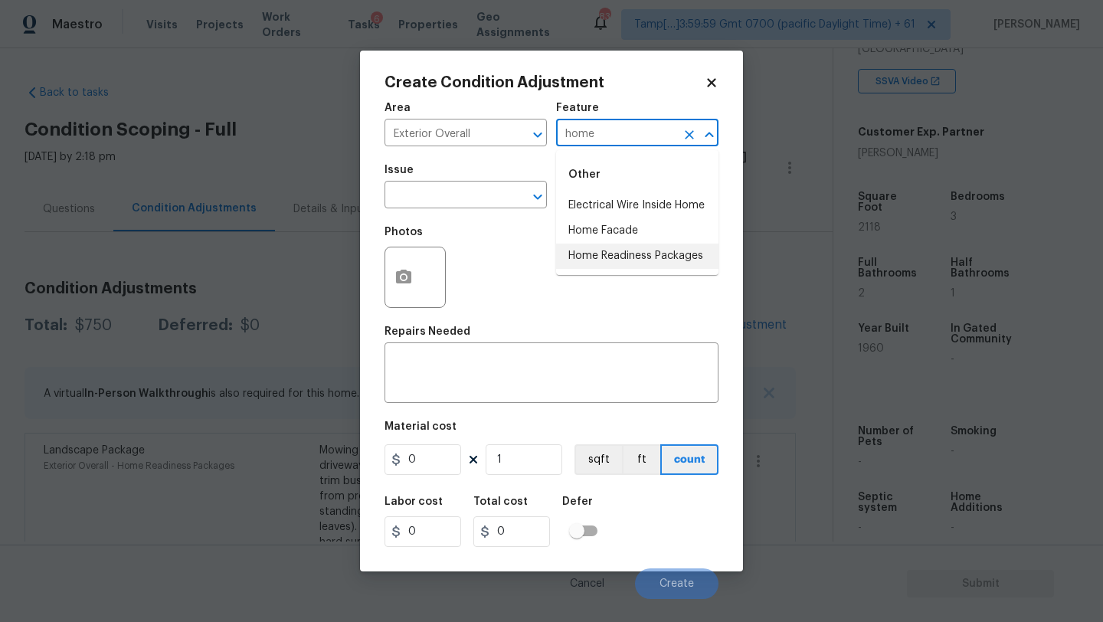
click at [642, 256] on li "Home Readiness Packages" at bounding box center [637, 256] width 162 height 25
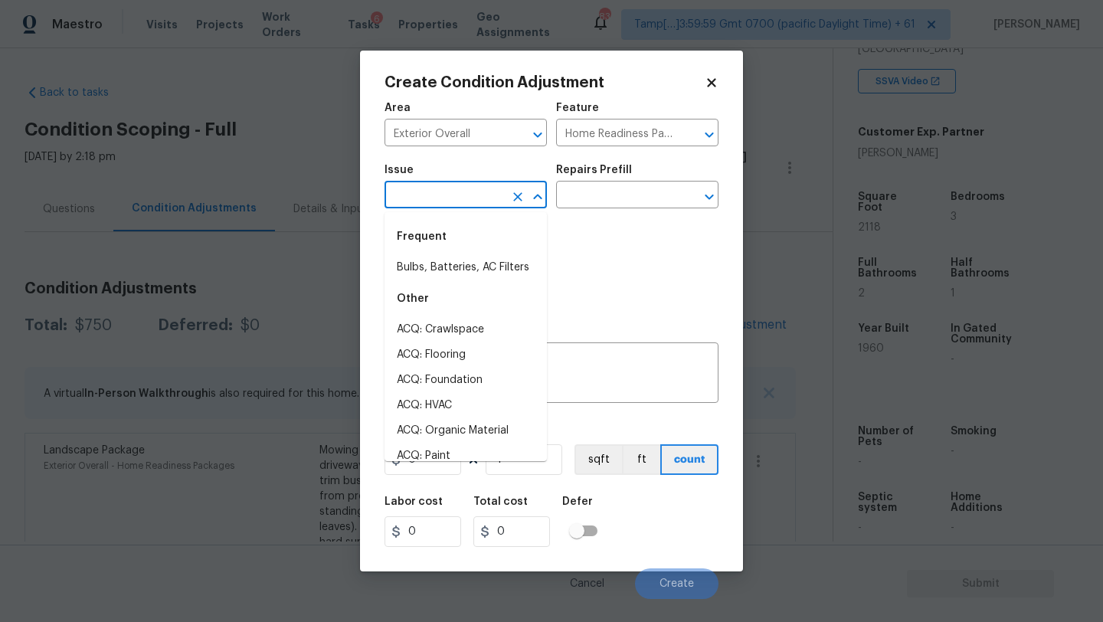
click at [470, 194] on input "text" at bounding box center [444, 197] width 119 height 24
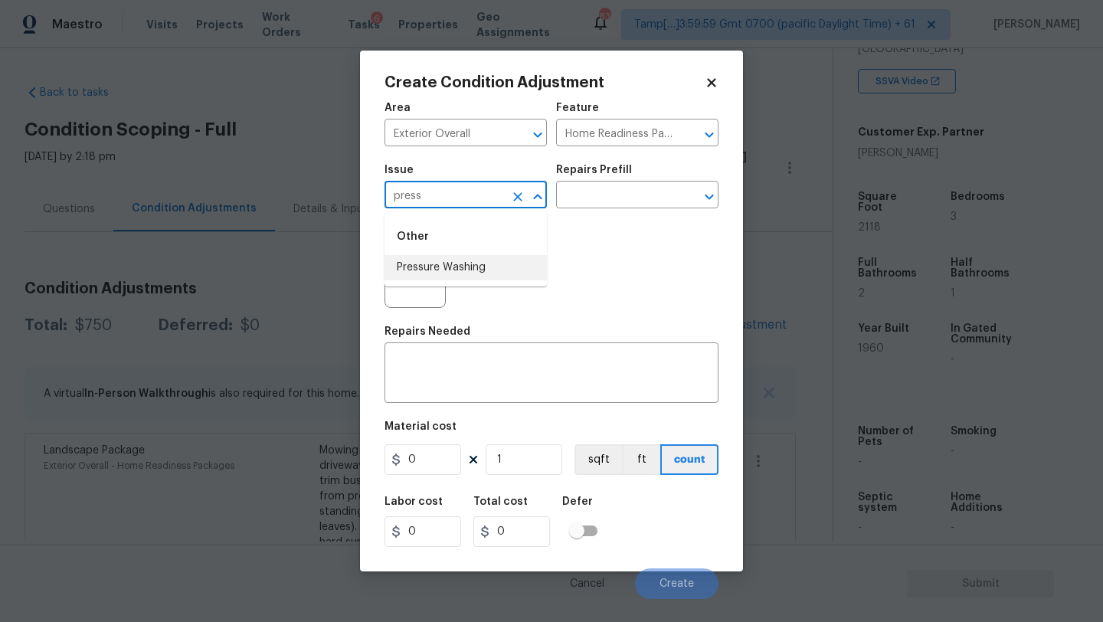
click at [469, 262] on li "Pressure Washing" at bounding box center [466, 267] width 162 height 25
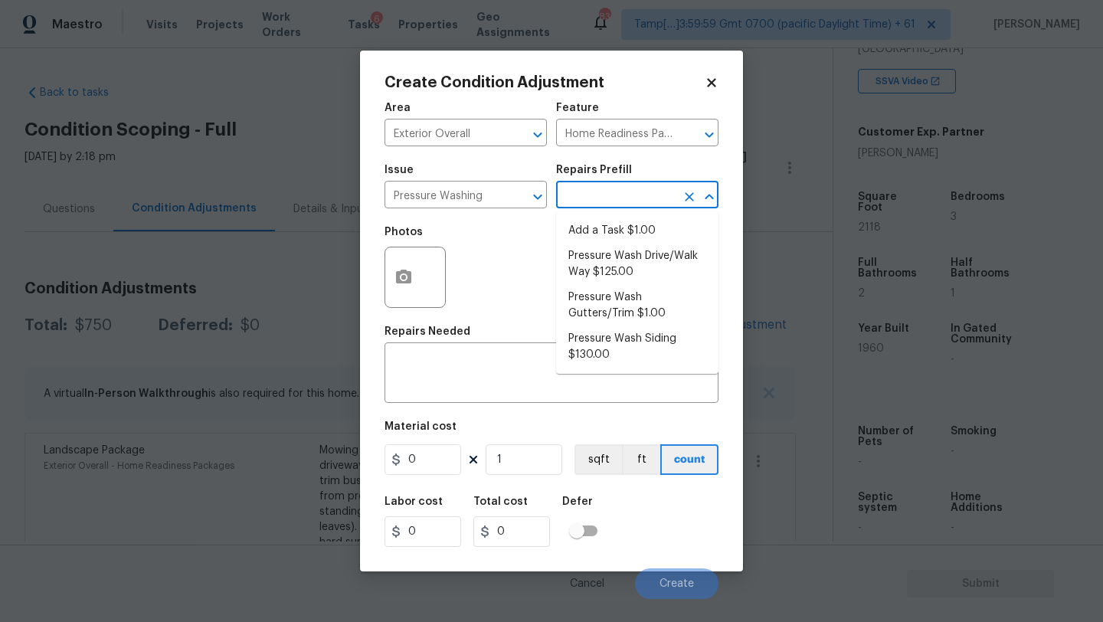
click at [591, 202] on input "text" at bounding box center [615, 197] width 119 height 24
click at [592, 271] on li "Pressure Wash Drive/Walk Way $125.00" at bounding box center [637, 264] width 162 height 41
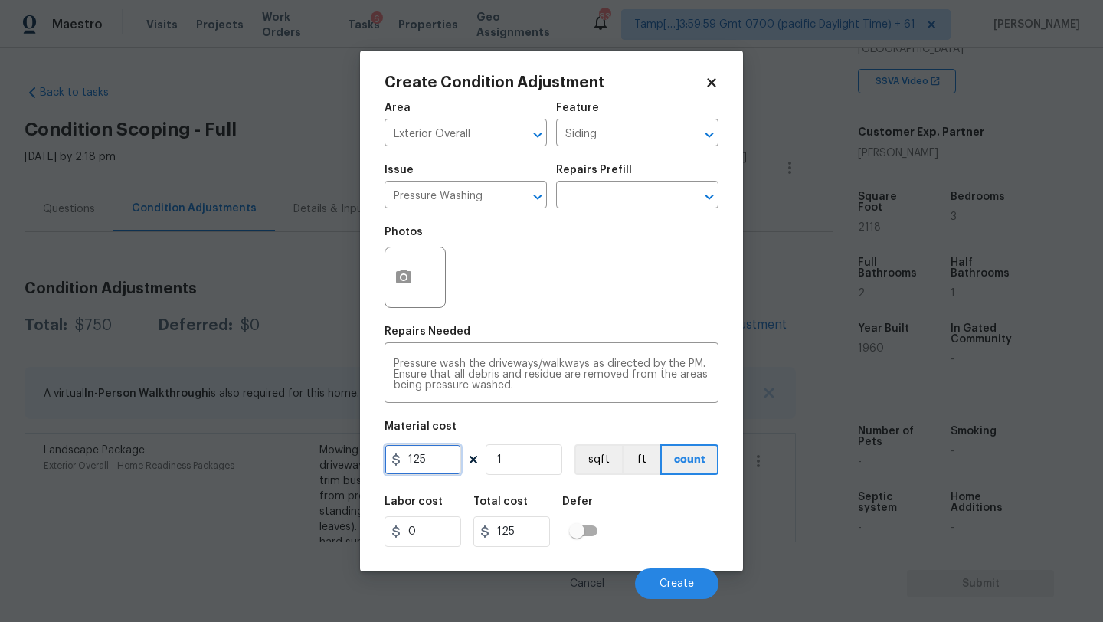
click at [432, 469] on input "125" at bounding box center [423, 459] width 77 height 31
click at [663, 581] on span "Create" at bounding box center [677, 583] width 34 height 11
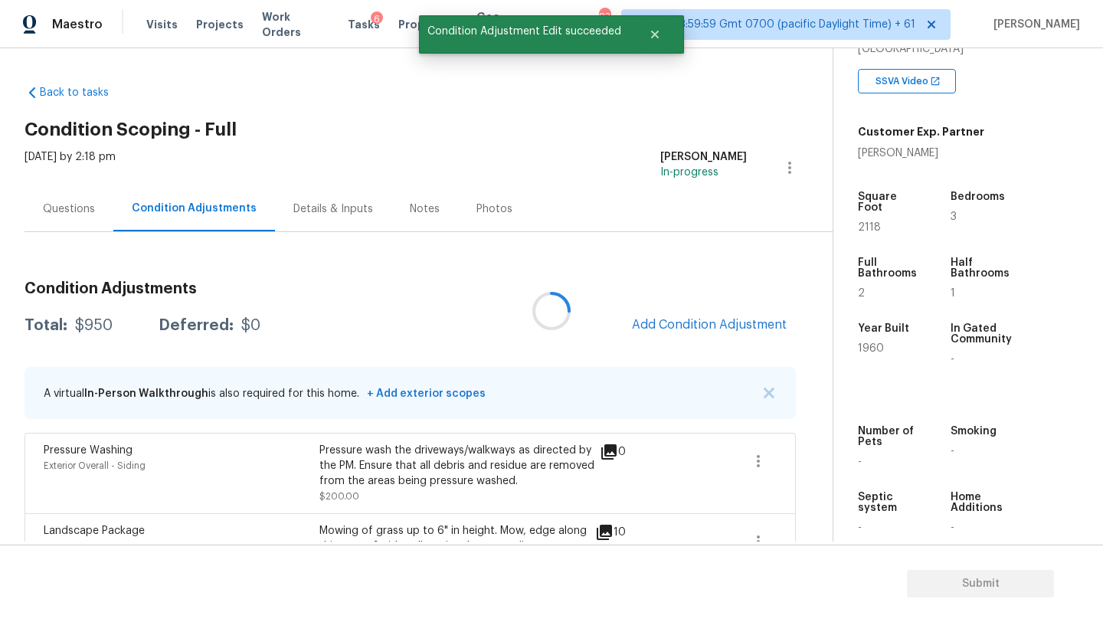
click at [680, 315] on div at bounding box center [551, 311] width 1103 height 622
click at [683, 330] on span "Add Condition Adjustment" at bounding box center [709, 325] width 155 height 14
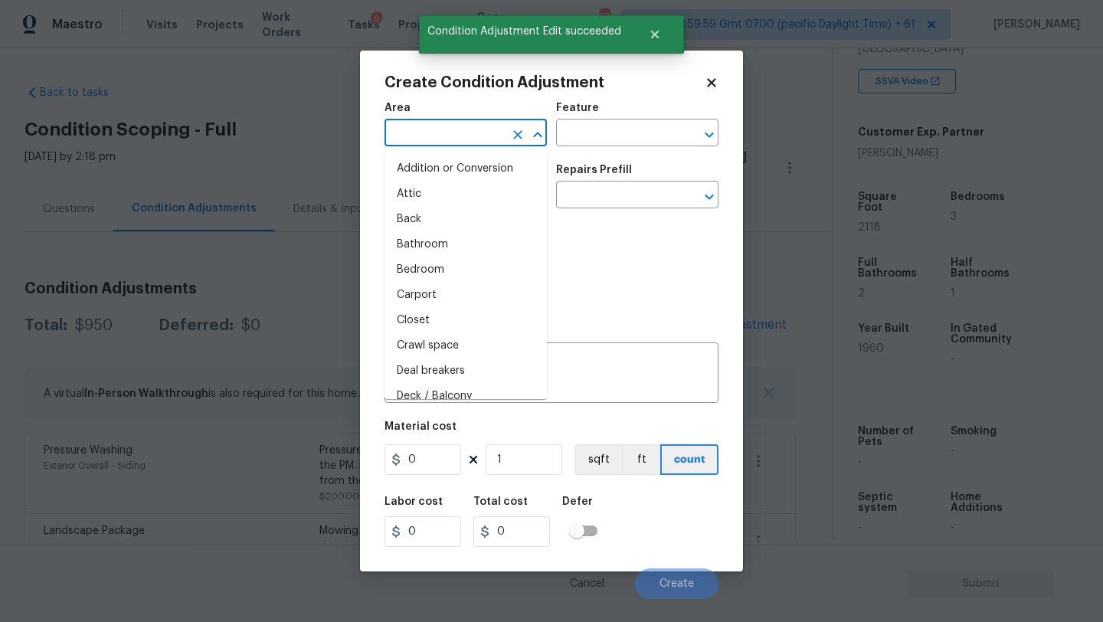
click at [460, 136] on input "text" at bounding box center [444, 135] width 119 height 24
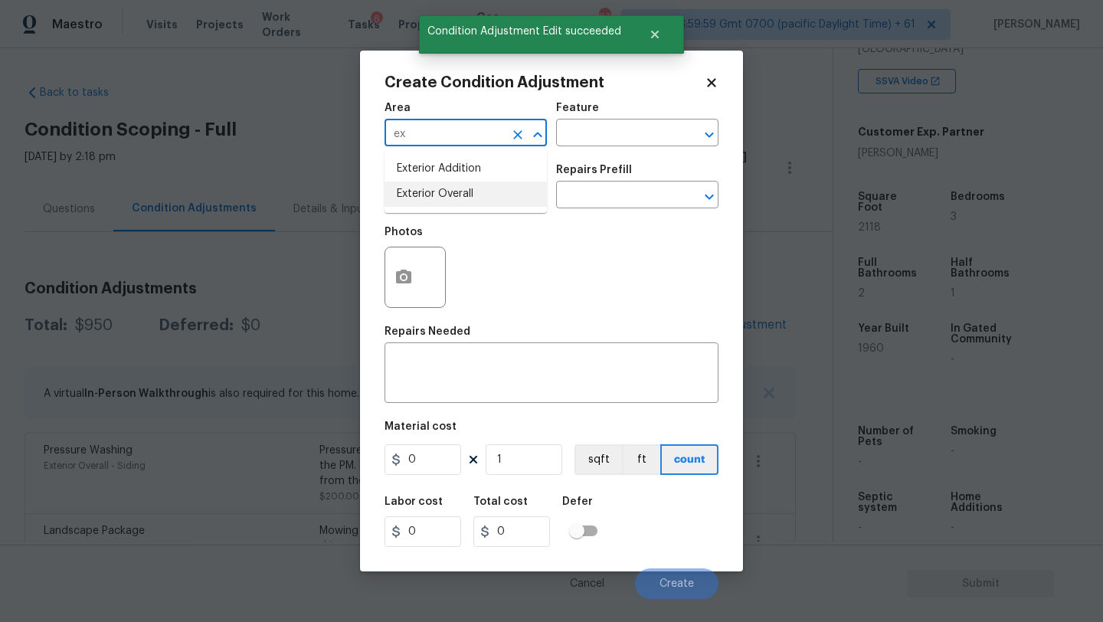
click at [466, 187] on li "Exterior Overall" at bounding box center [466, 194] width 162 height 25
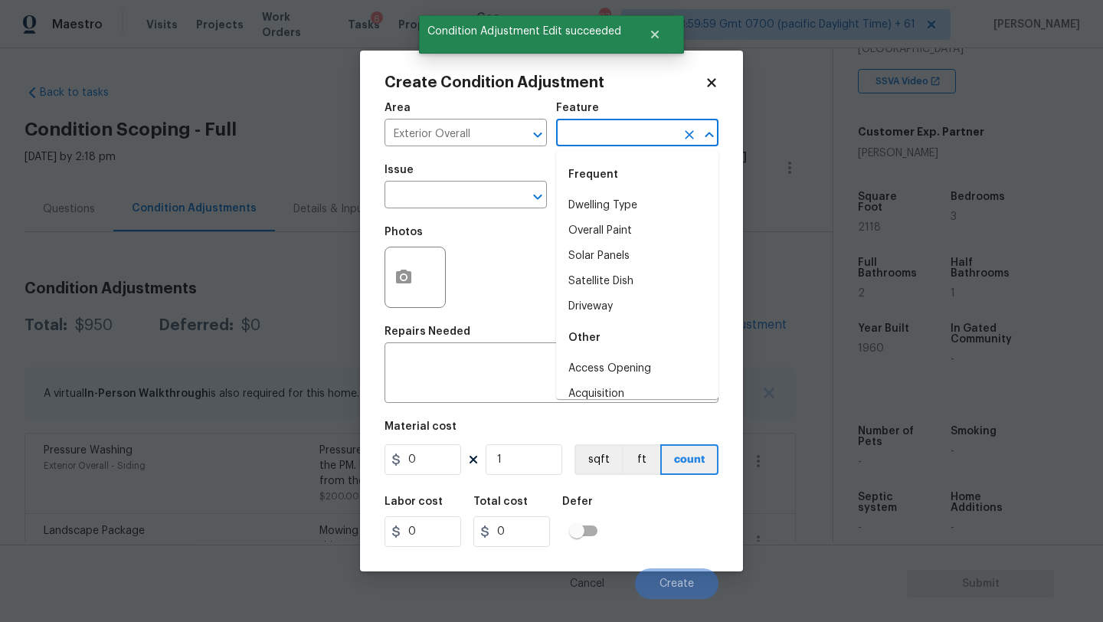
click at [586, 134] on input "text" at bounding box center [615, 135] width 119 height 24
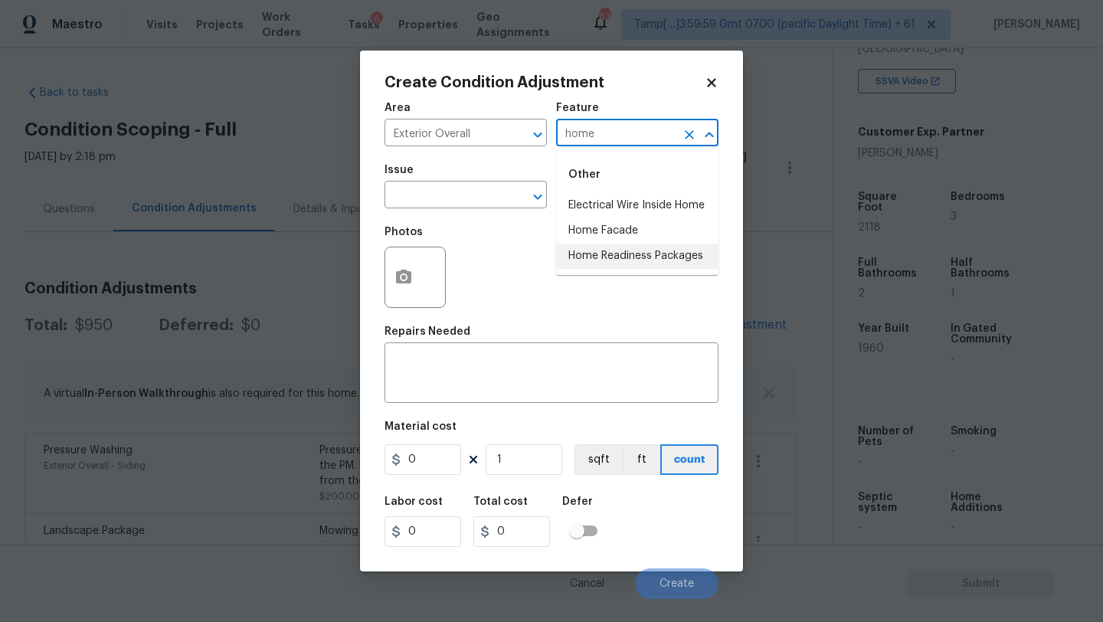
click at [606, 252] on li "Home Readiness Packages" at bounding box center [637, 256] width 162 height 25
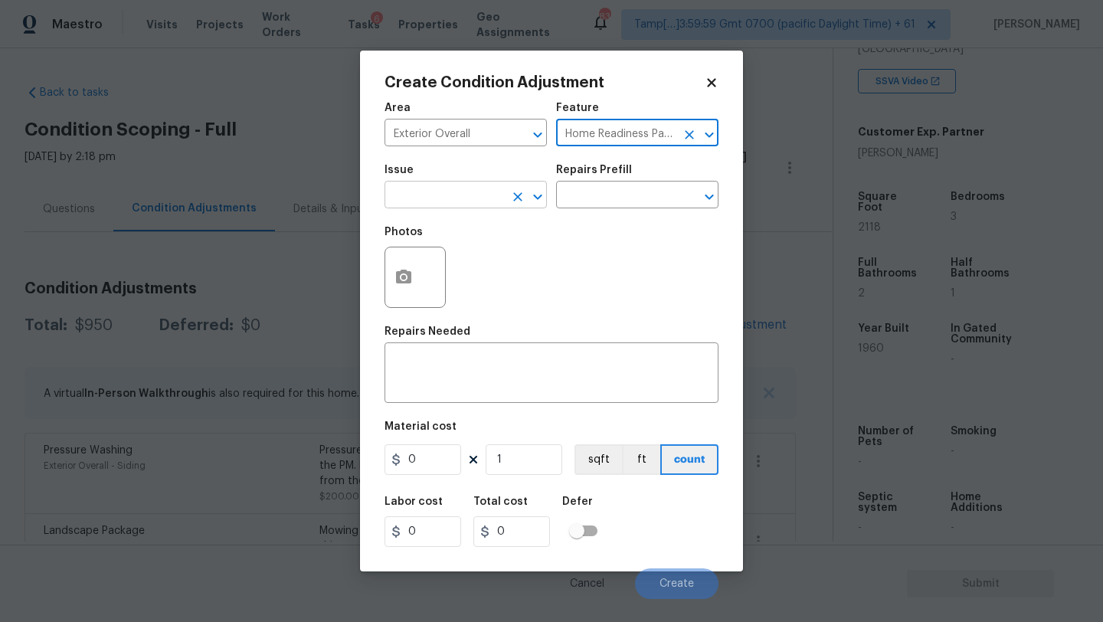
click at [488, 199] on input "text" at bounding box center [444, 197] width 119 height 24
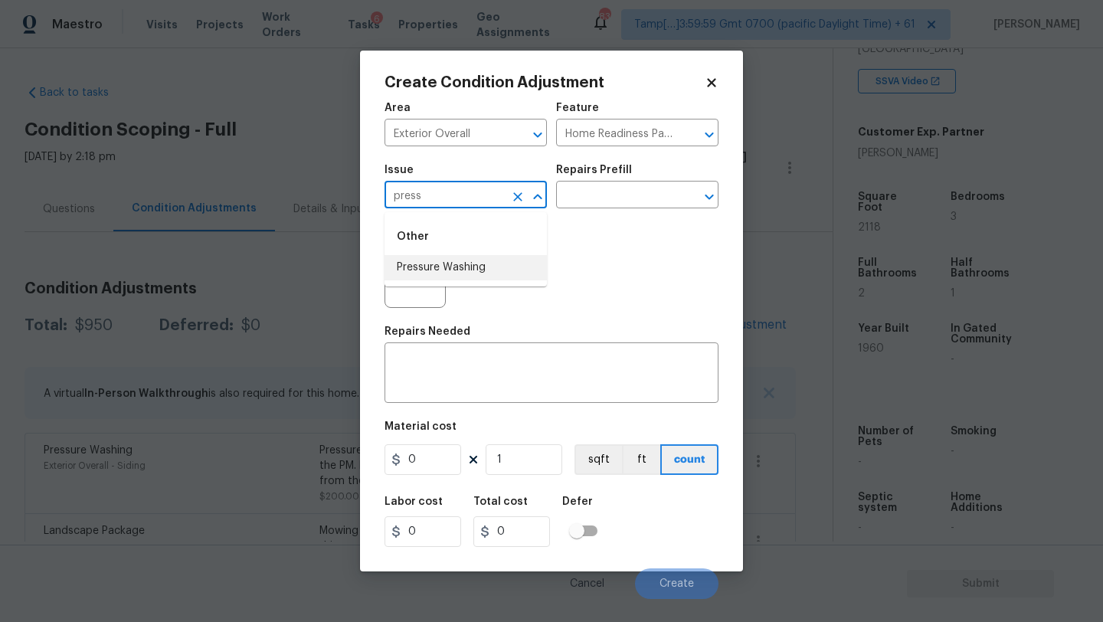
click at [487, 276] on li "Pressure Washing" at bounding box center [466, 267] width 162 height 25
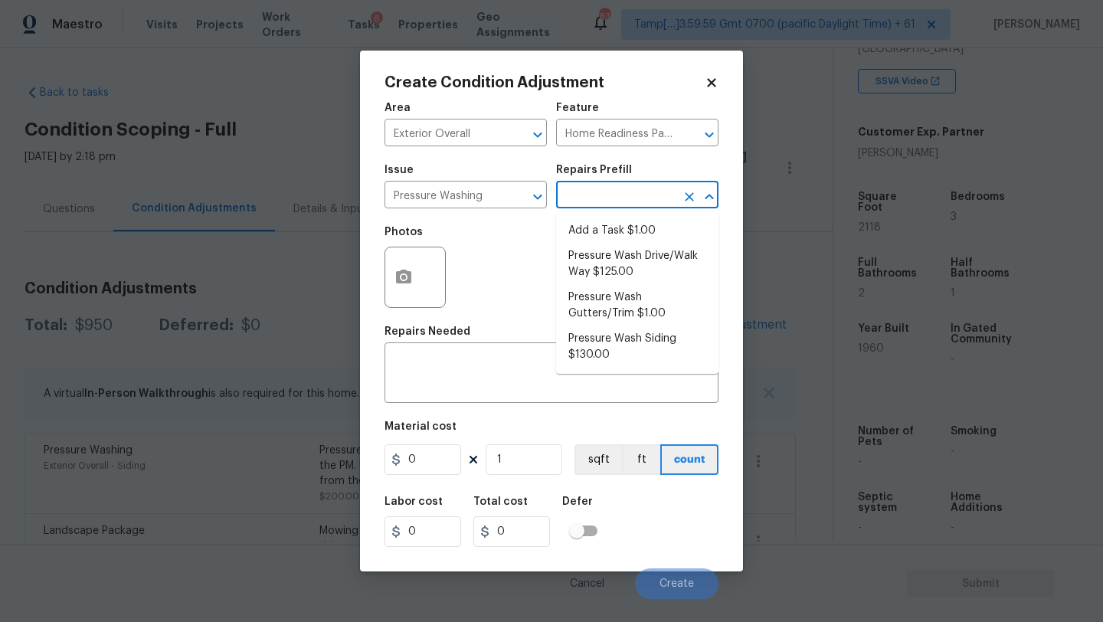
click at [590, 201] on input "text" at bounding box center [615, 197] width 119 height 24
click at [590, 351] on li "Pressure Wash Siding $130.00" at bounding box center [637, 346] width 162 height 41
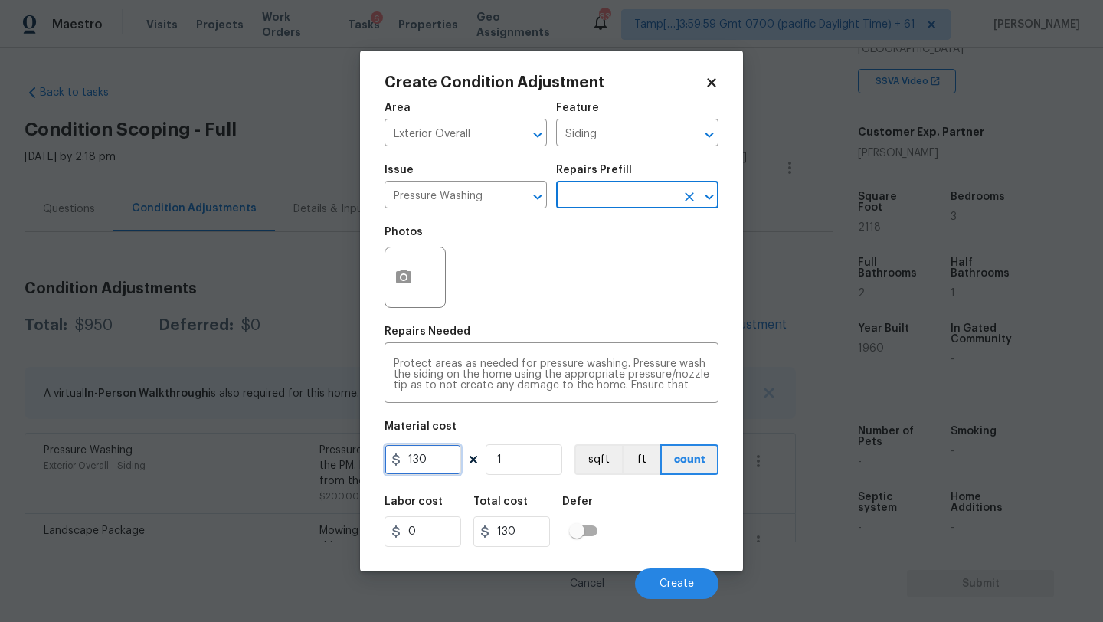
click at [430, 459] on input "130" at bounding box center [423, 459] width 77 height 31
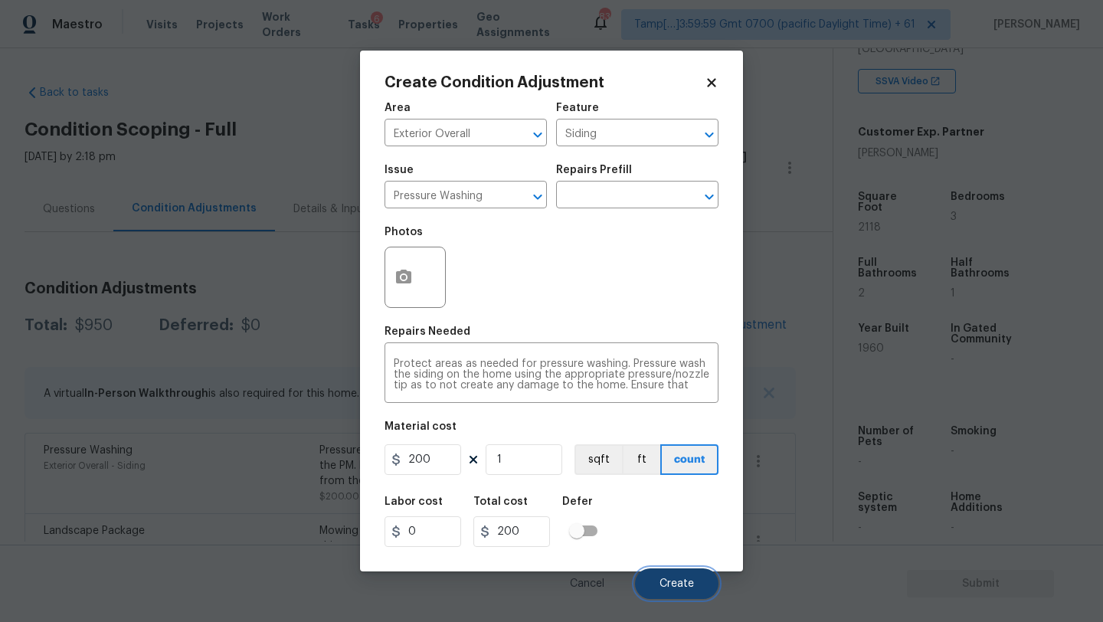
click at [681, 571] on button "Create" at bounding box center [676, 583] width 83 height 31
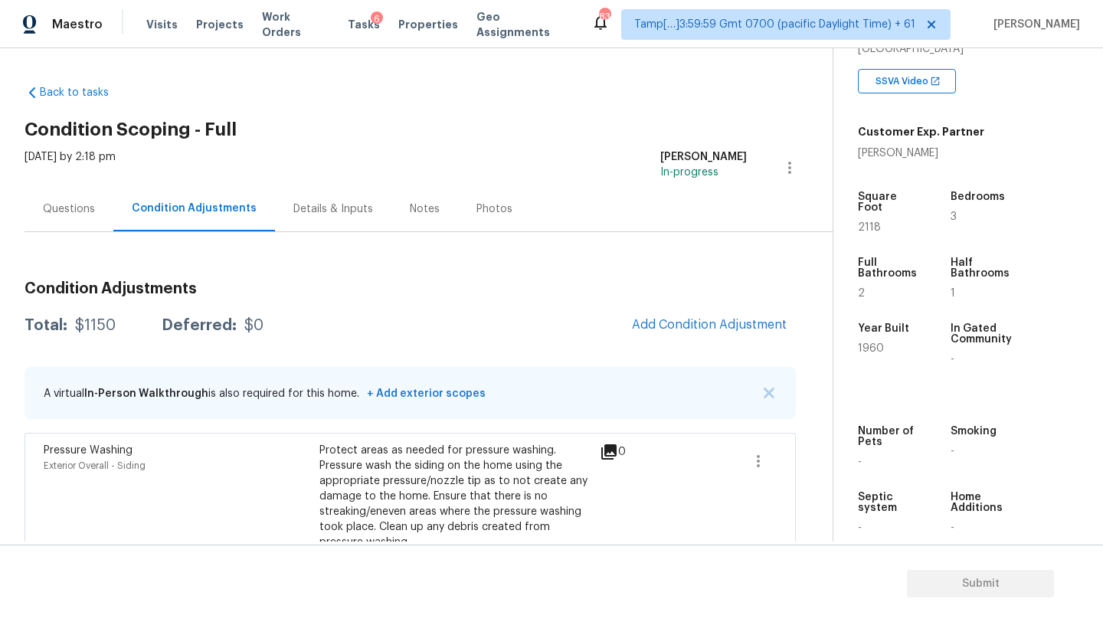
click at [87, 210] on div "Questions" at bounding box center [69, 208] width 52 height 15
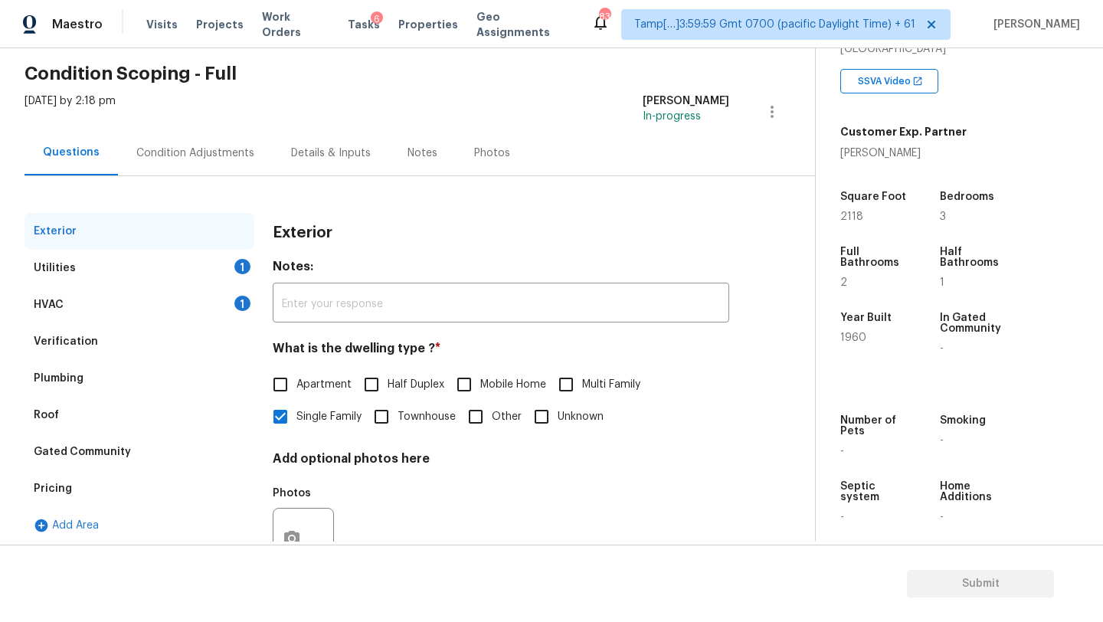
scroll to position [116, 0]
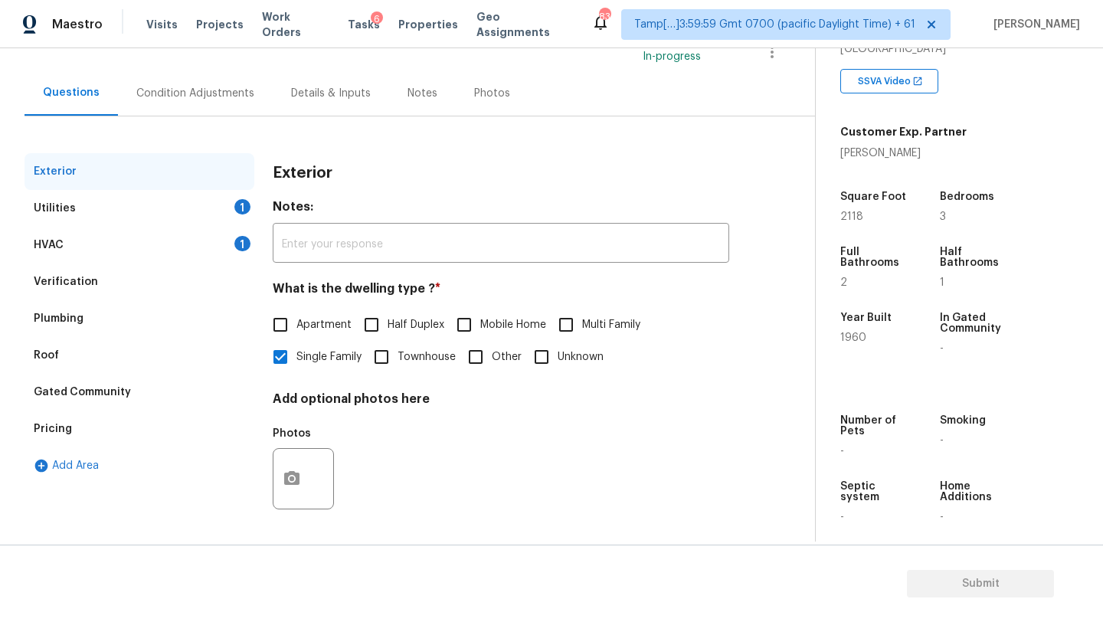
click at [91, 447] on div "Add Area" at bounding box center [140, 465] width 230 height 37
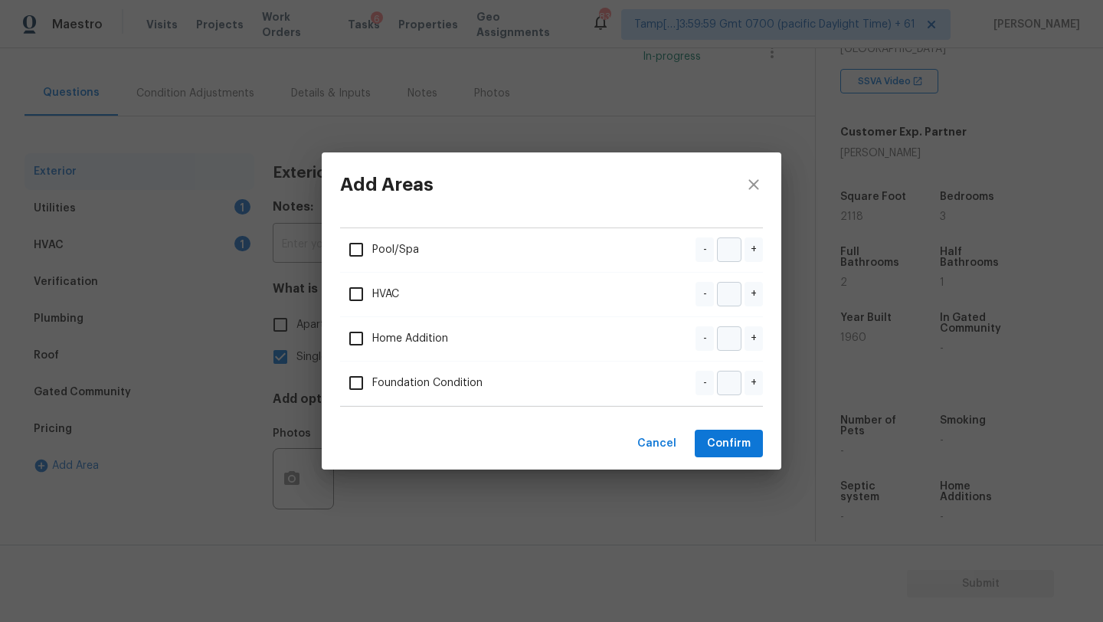
click at [194, 401] on div "Add Areas Pool/Spa - + HVAC - + Home Addition - + Foundation Condition - + Canc…" at bounding box center [551, 311] width 1103 height 622
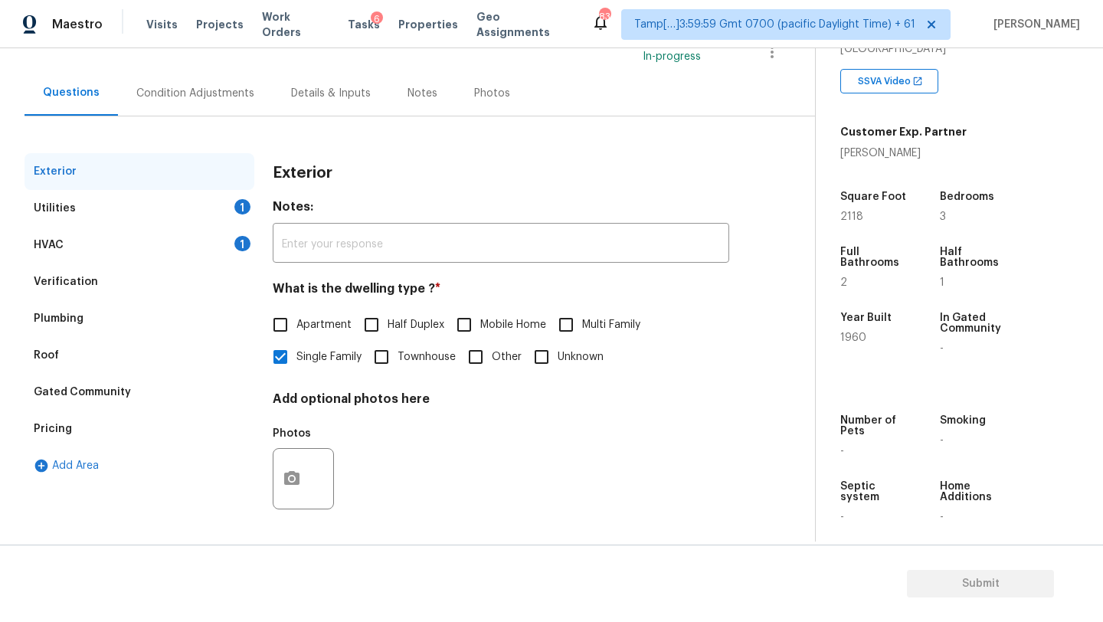
click at [157, 421] on div "Pricing" at bounding box center [140, 429] width 230 height 37
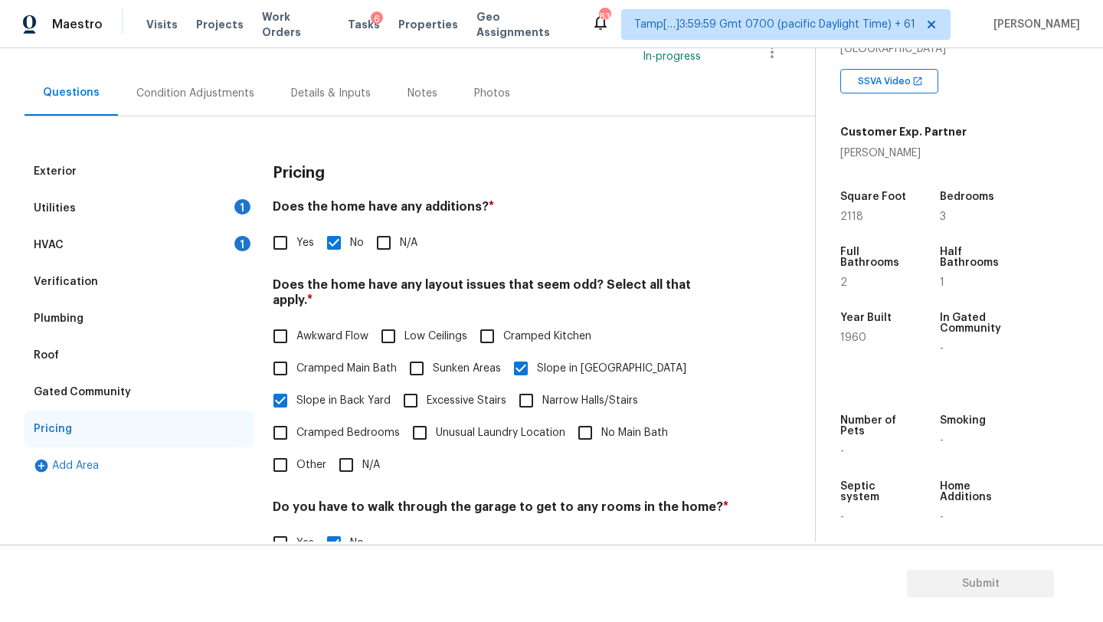
click at [279, 260] on div "Pricing Does the home have any additions? * Yes No N/A Does the home have any l…" at bounding box center [501, 443] width 457 height 581
click at [276, 241] on input "Yes" at bounding box center [280, 243] width 32 height 32
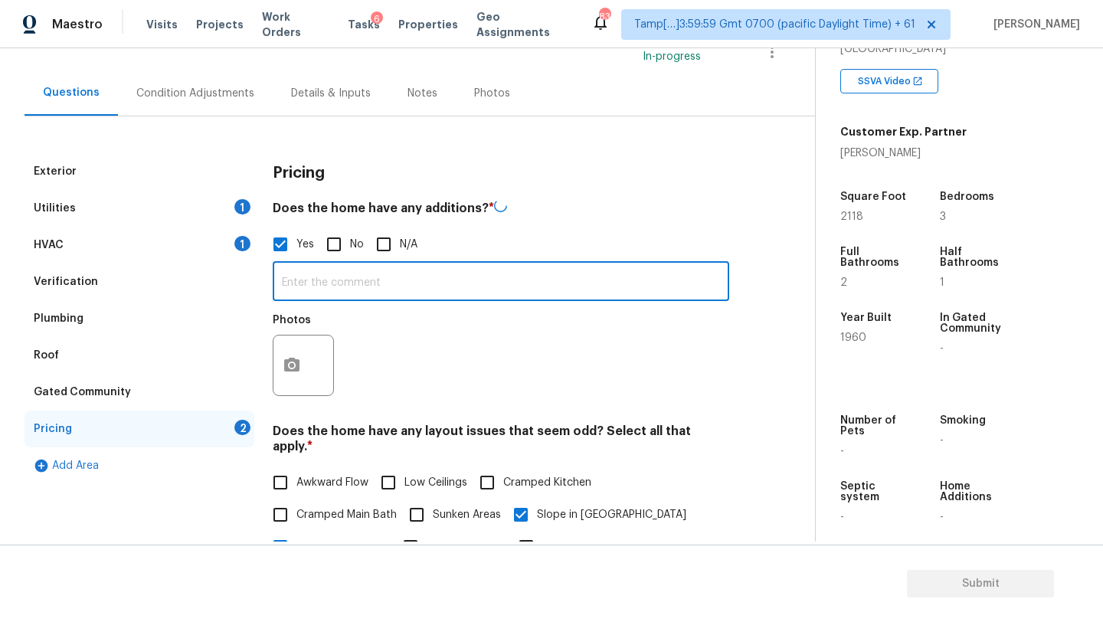
click at [286, 295] on input "text" at bounding box center [501, 283] width 457 height 36
click at [298, 365] on icon "button" at bounding box center [291, 363] width 15 height 14
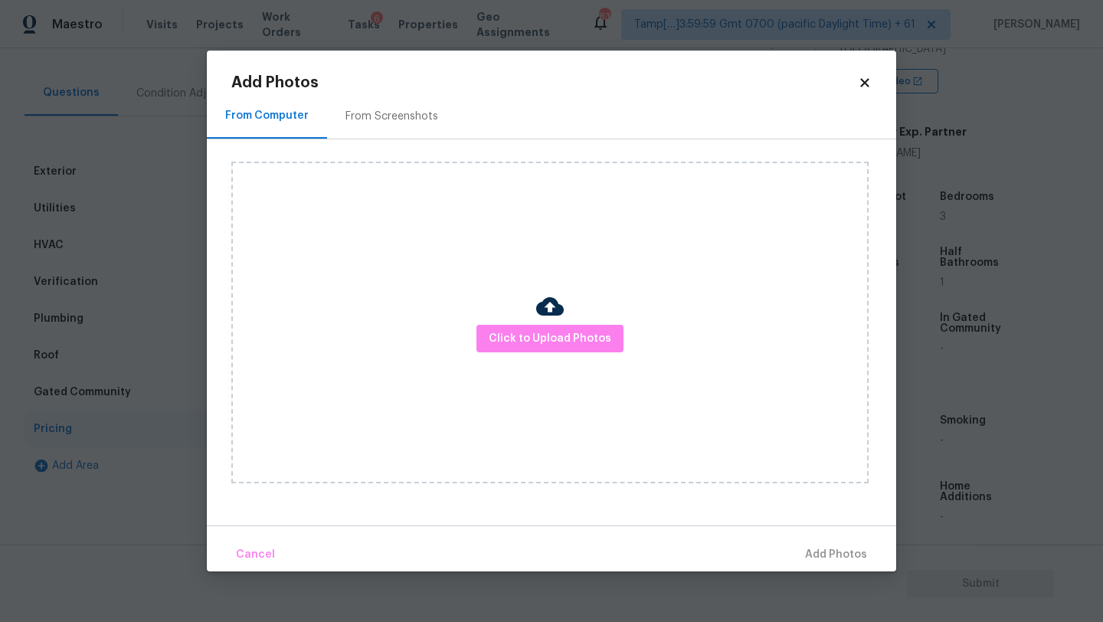
click at [395, 115] on div "From Screenshots" at bounding box center [391, 116] width 93 height 15
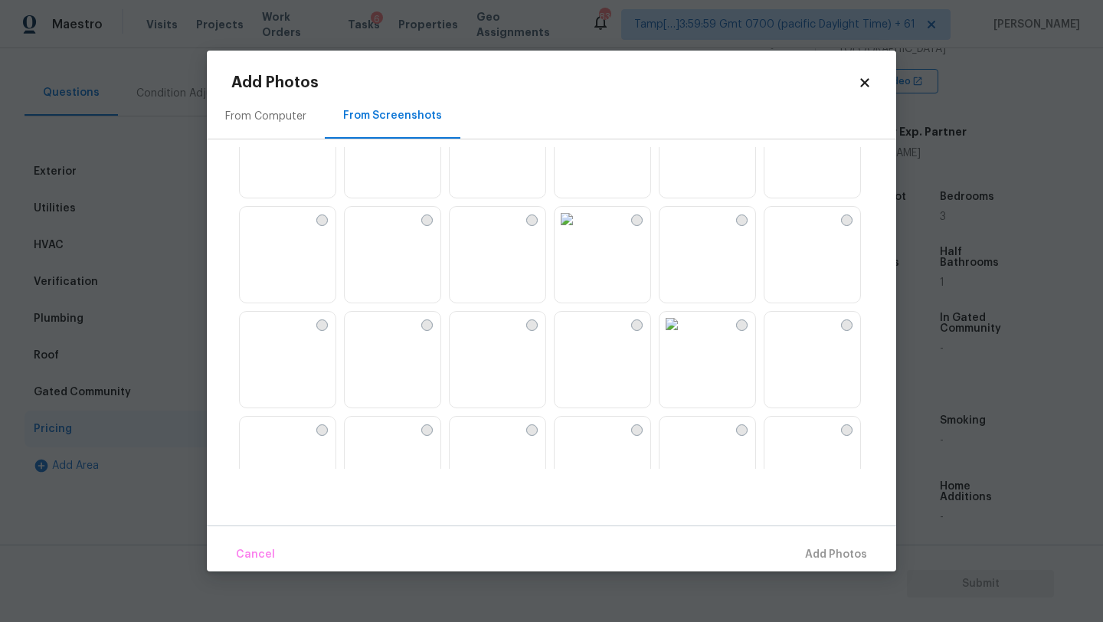
scroll to position [517, 0]
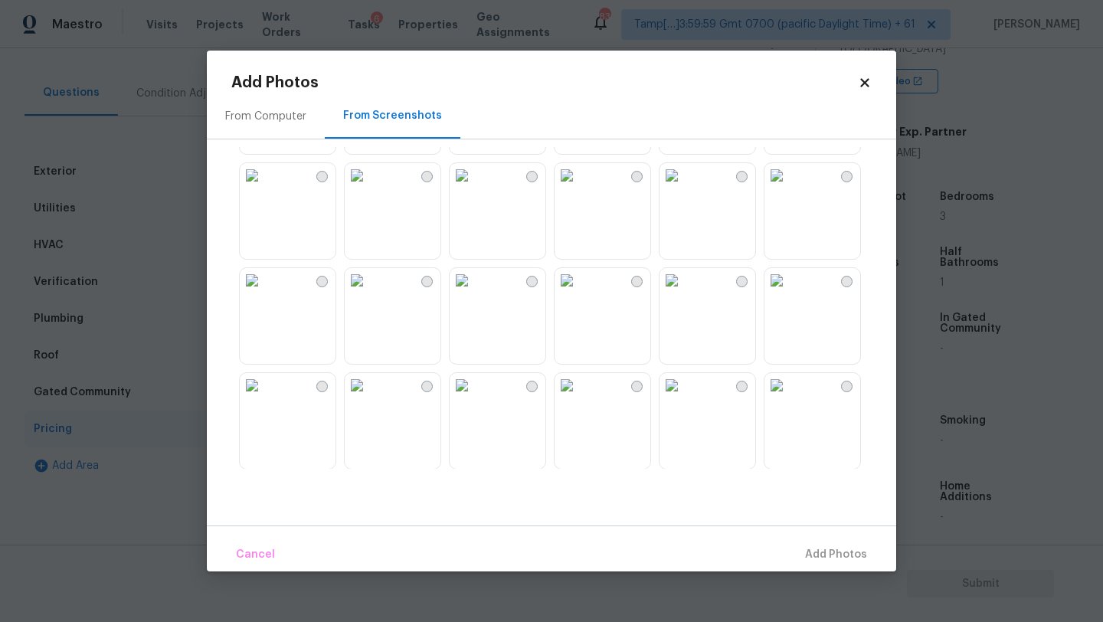
click at [684, 188] on img at bounding box center [672, 175] width 25 height 25
click at [804, 549] on span "Add 1 Photo(s)" at bounding box center [829, 554] width 76 height 19
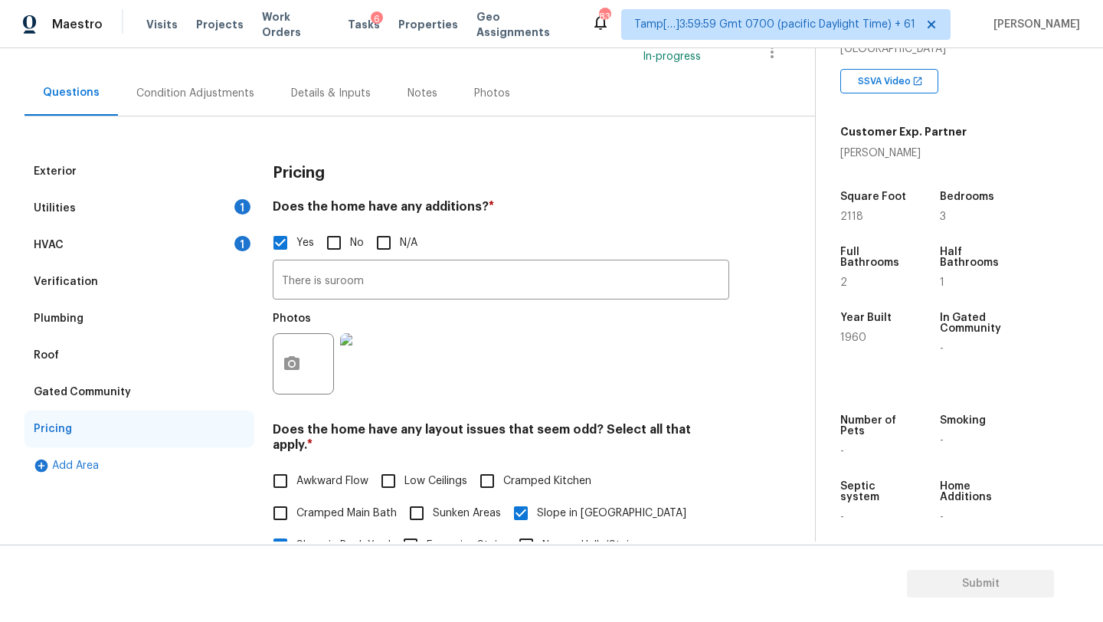
click at [198, 102] on div "Condition Adjustments" at bounding box center [195, 92] width 155 height 45
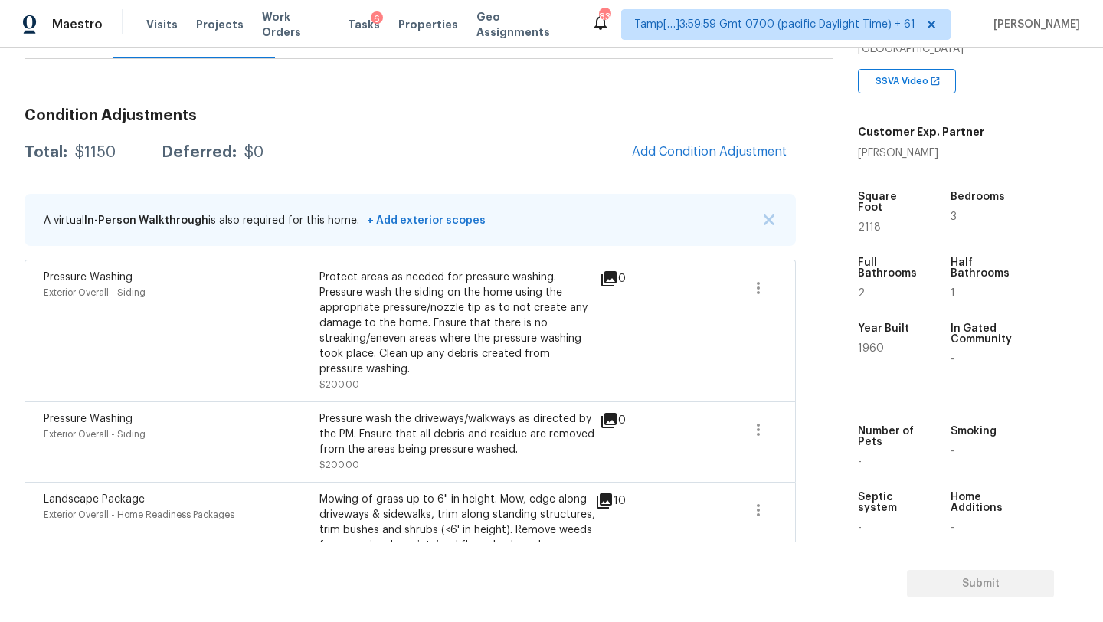
scroll to position [78, 0]
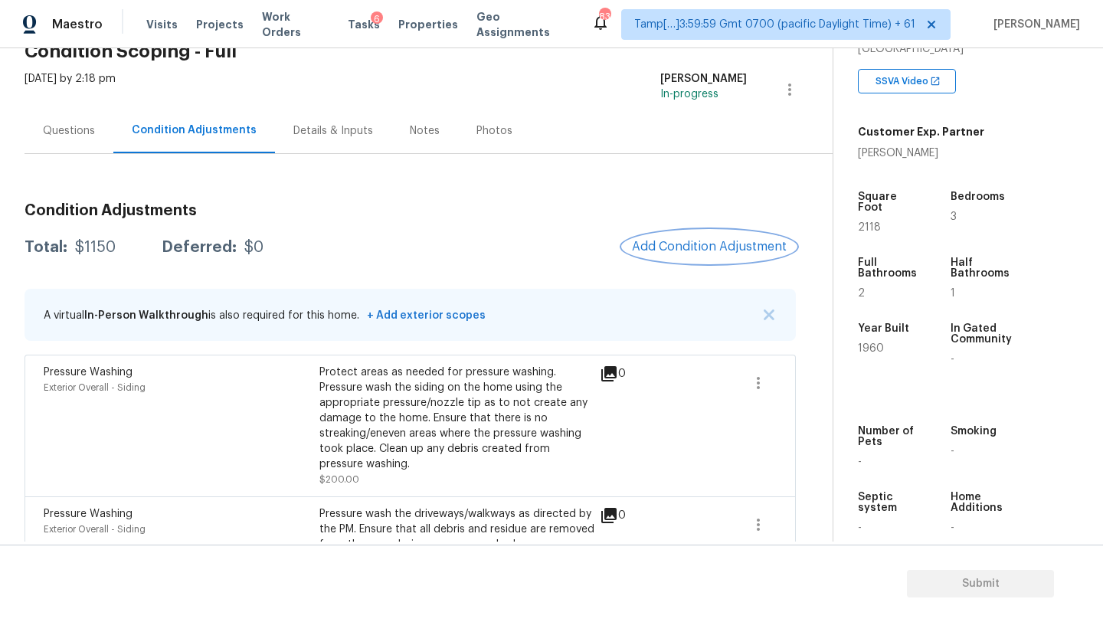
click at [686, 240] on span "Add Condition Adjustment" at bounding box center [709, 247] width 155 height 14
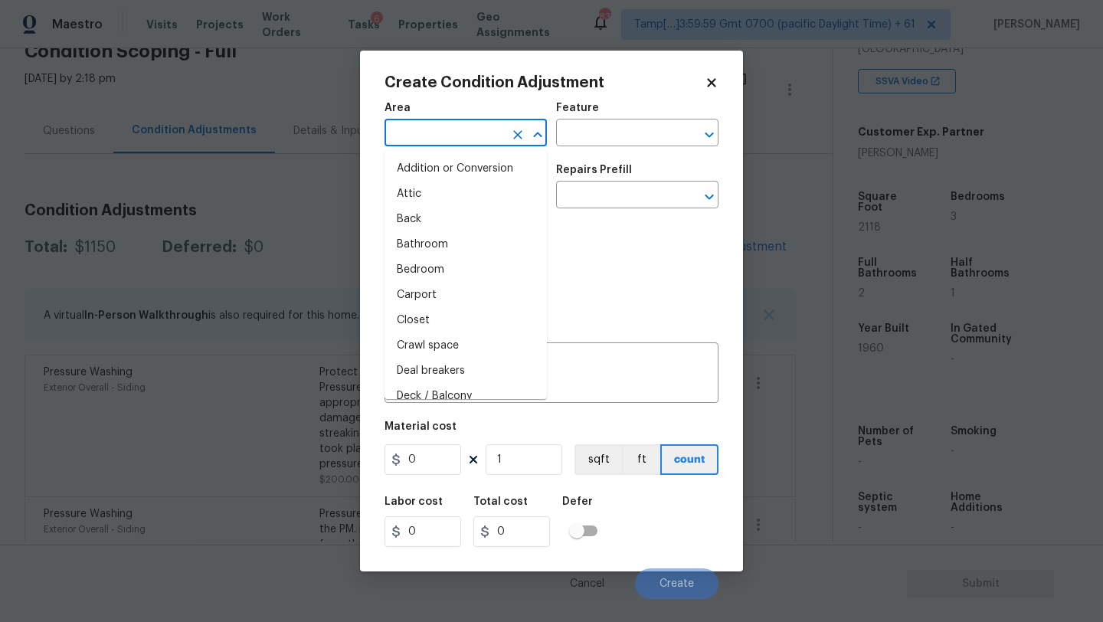
click at [445, 139] on input "text" at bounding box center [444, 135] width 119 height 24
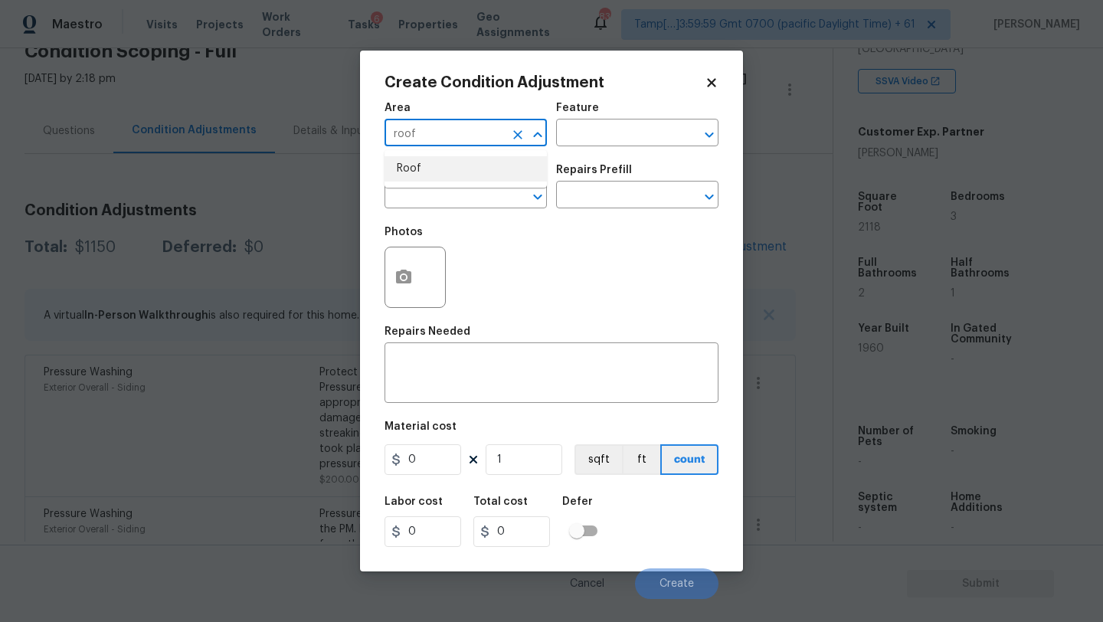
click at [440, 174] on li "Roof" at bounding box center [466, 168] width 162 height 25
click at [584, 132] on input "text" at bounding box center [615, 135] width 119 height 24
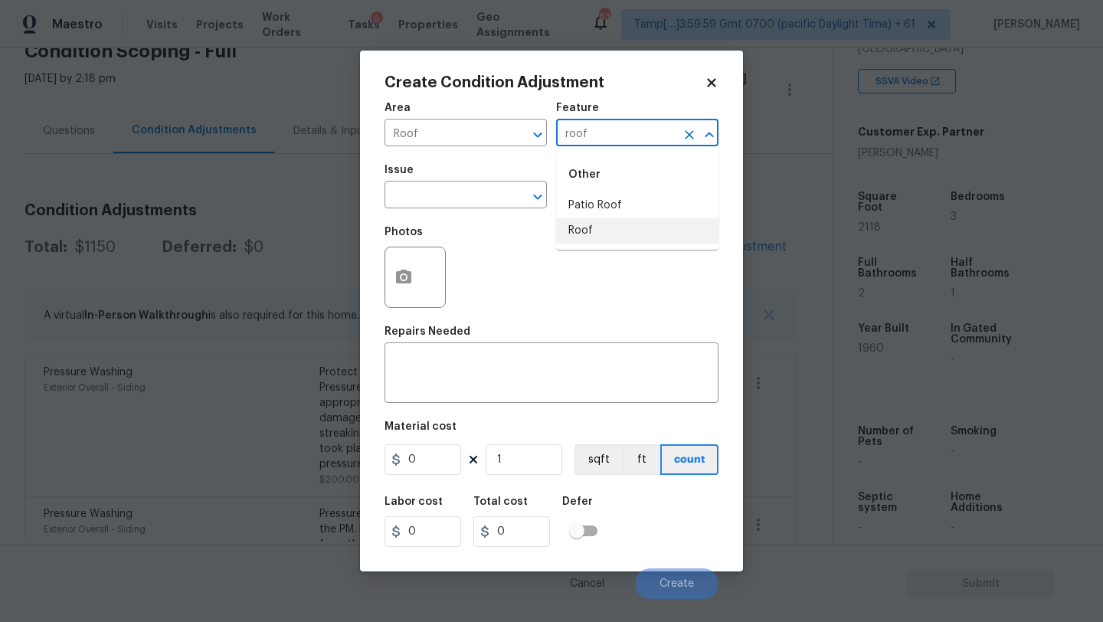
click at [584, 233] on li "Roof" at bounding box center [637, 230] width 162 height 25
click at [461, 184] on div "Issue" at bounding box center [466, 175] width 162 height 20
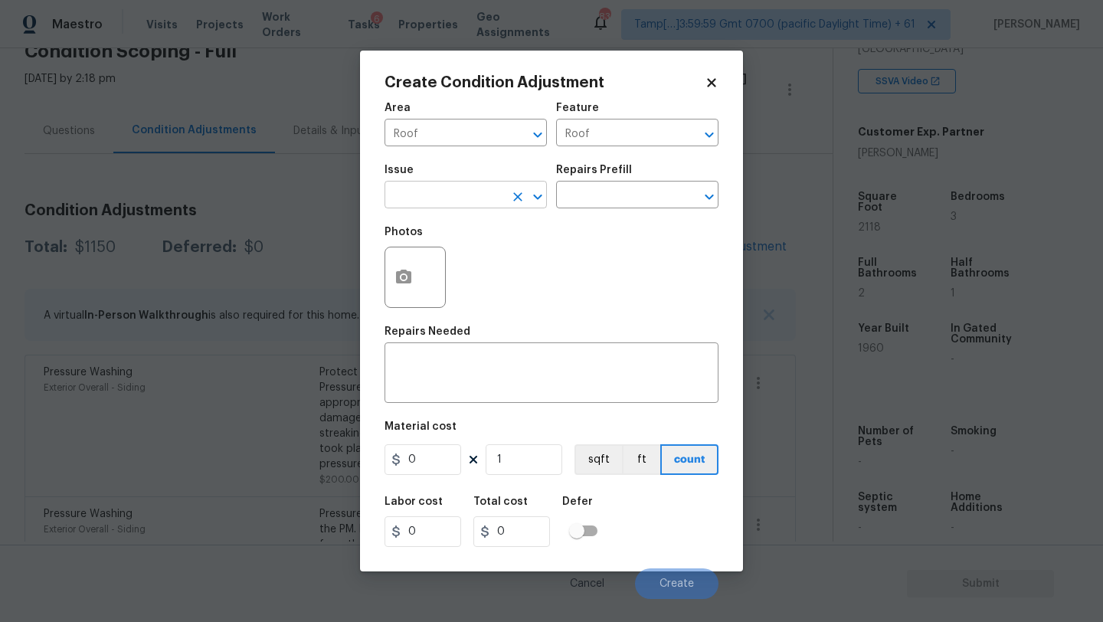
click at [461, 200] on input "text" at bounding box center [444, 197] width 119 height 24
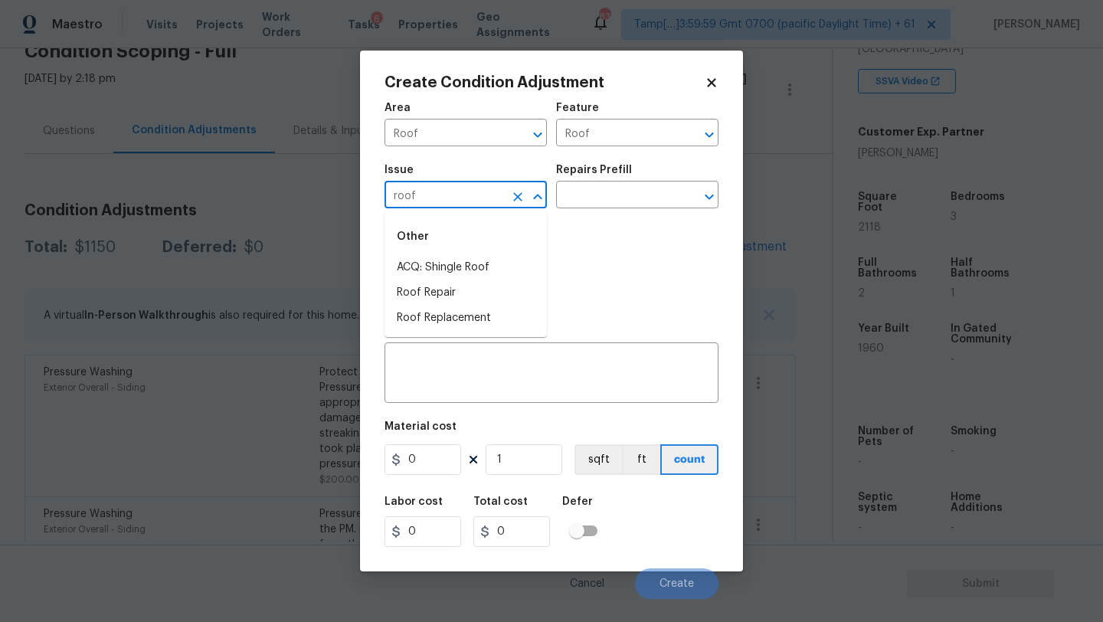
click at [459, 264] on li "ACQ: Shingle Roof" at bounding box center [466, 267] width 162 height 25
click at [595, 206] on input "text" at bounding box center [615, 197] width 119 height 24
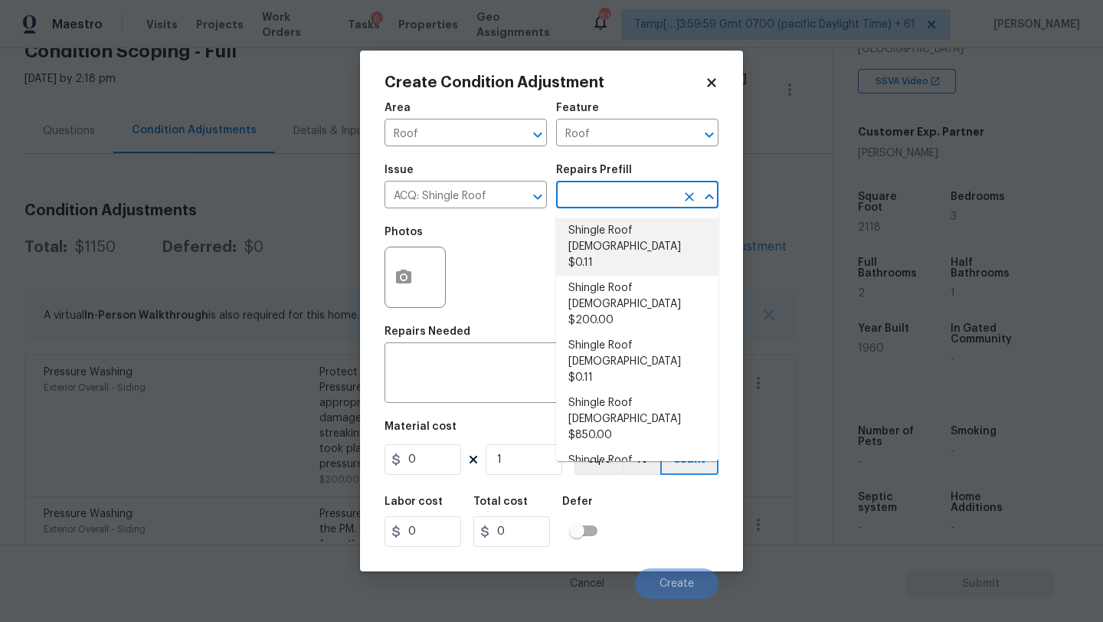
click at [597, 245] on li "Shingle Roof 0-10 Years Old $0.11" at bounding box center [637, 246] width 162 height 57
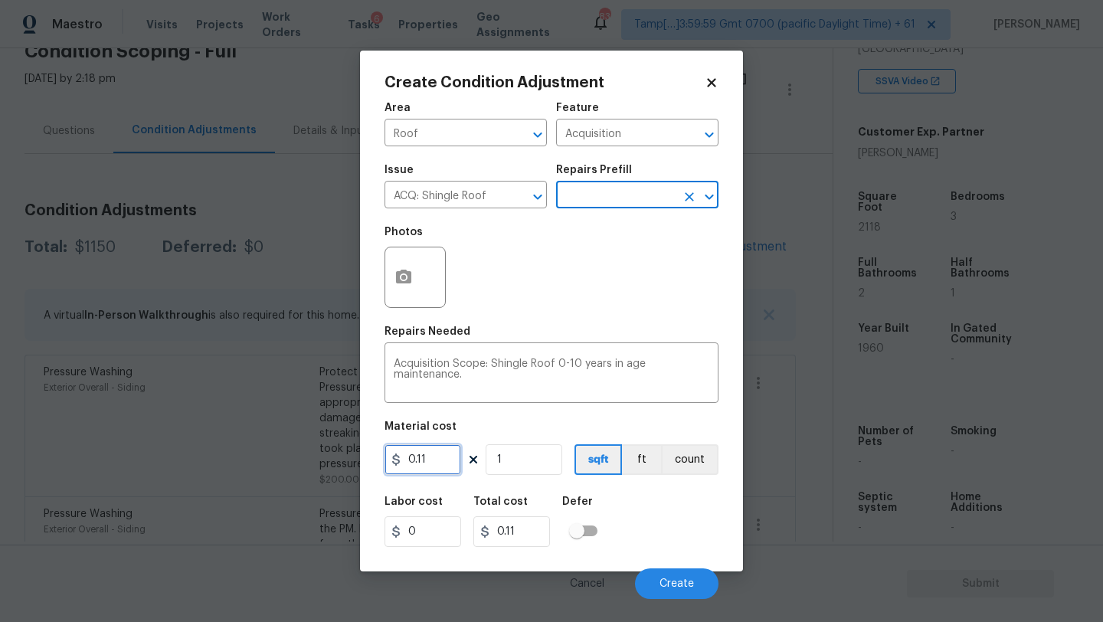
click at [442, 463] on input "0.11" at bounding box center [423, 459] width 77 height 31
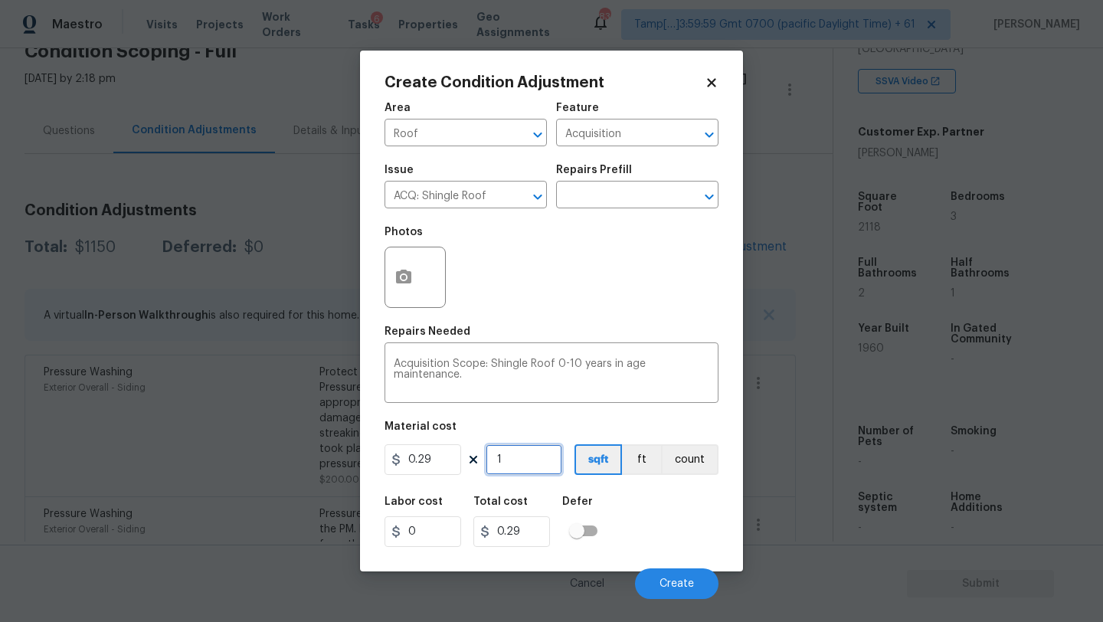
click at [535, 462] on input "1" at bounding box center [524, 459] width 77 height 31
click at [536, 464] on input "2118" at bounding box center [524, 459] width 77 height 31
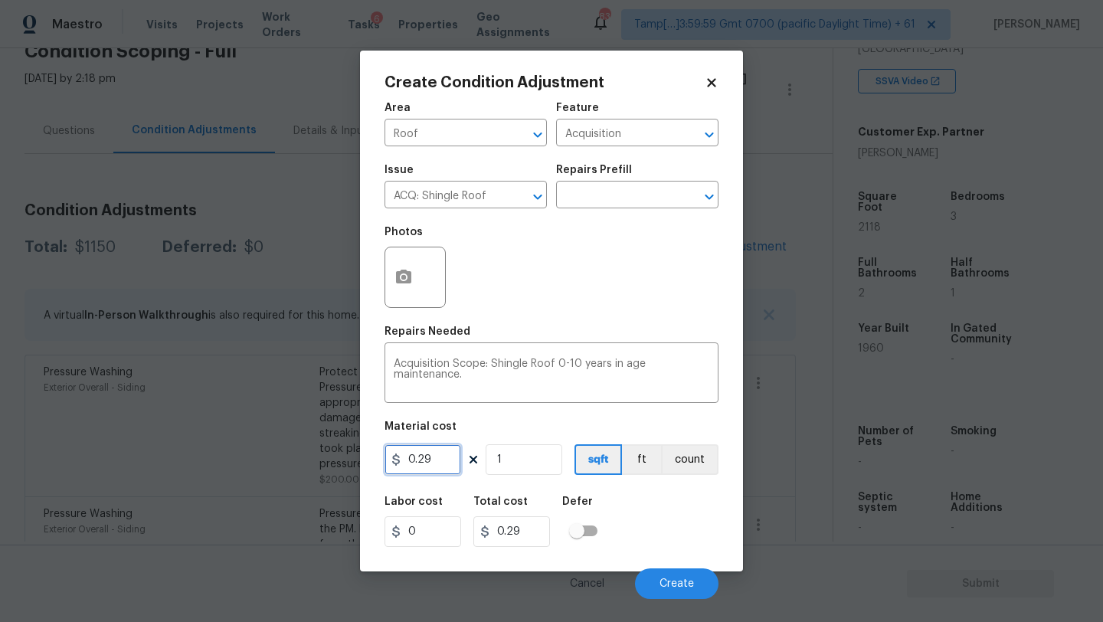
click at [436, 459] on input "0.29" at bounding box center [423, 459] width 77 height 31
click at [674, 584] on span "Create" at bounding box center [677, 583] width 34 height 11
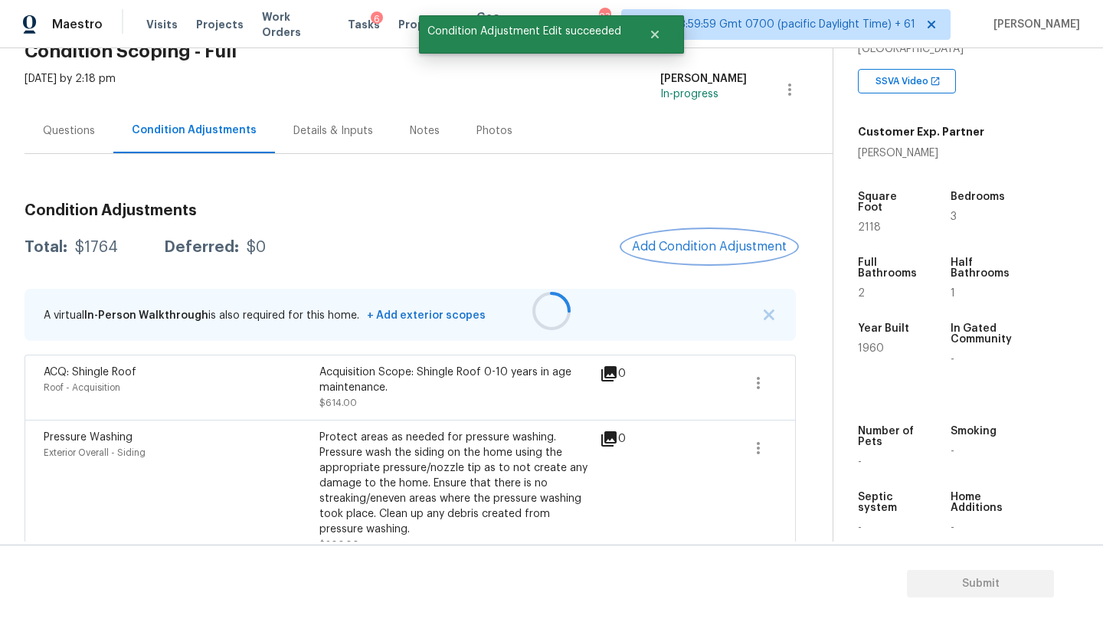
click at [706, 251] on span "Add Condition Adjustment" at bounding box center [709, 247] width 155 height 14
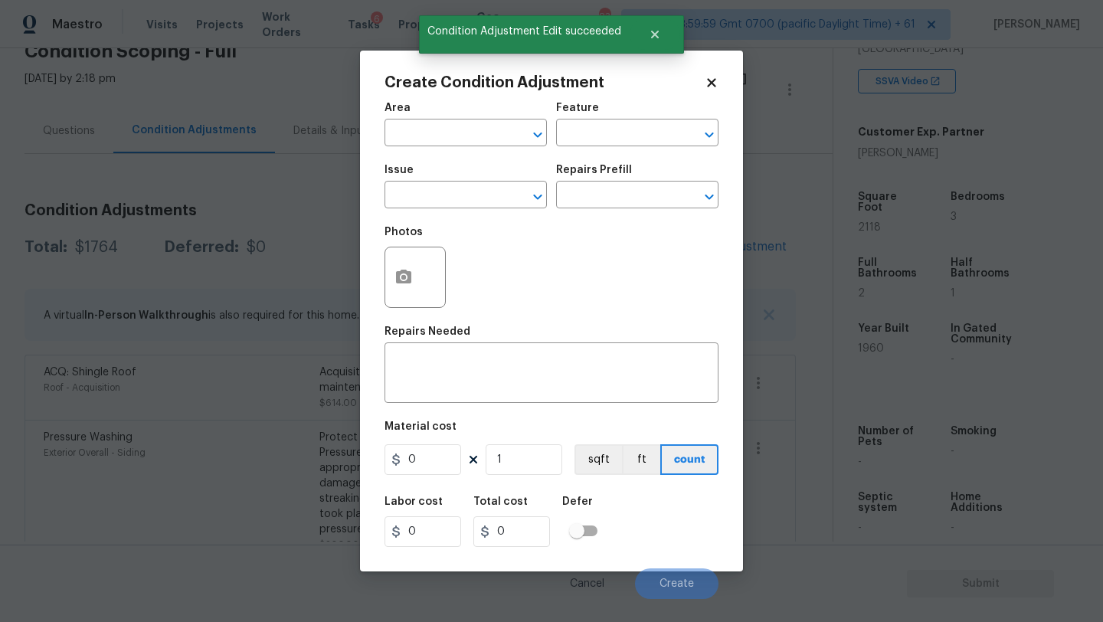
click at [439, 151] on span "Area ​" at bounding box center [466, 124] width 162 height 62
click at [439, 143] on input "text" at bounding box center [444, 135] width 119 height 24
click at [442, 182] on ul "HVAC" at bounding box center [466, 169] width 162 height 38
click at [524, 161] on li "HVAC" at bounding box center [466, 168] width 162 height 25
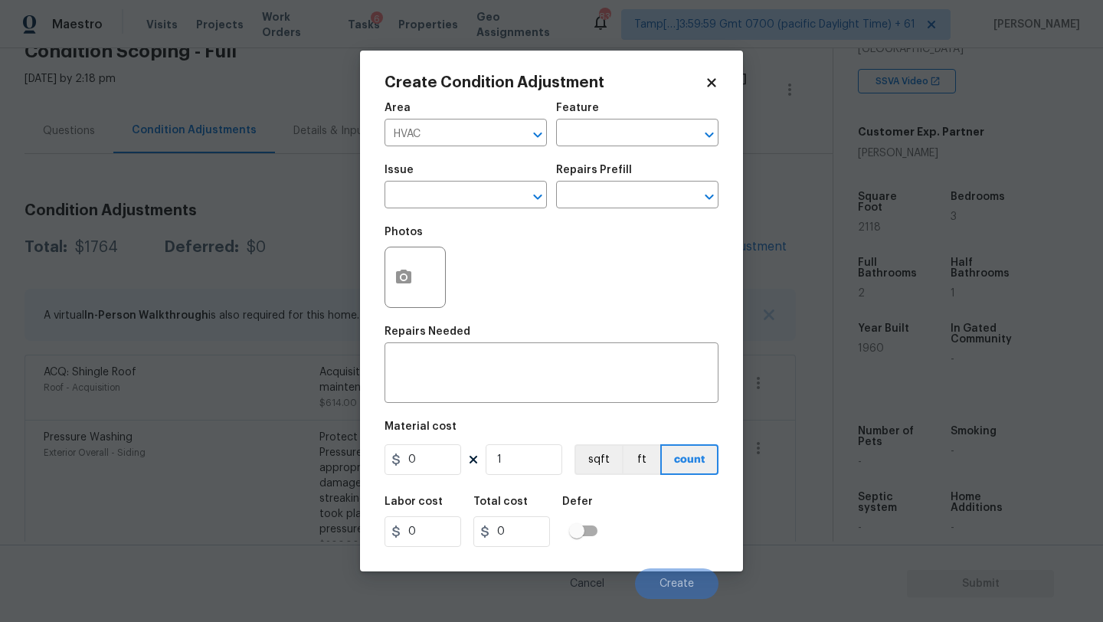
click at [578, 147] on div "Area HVAC ​ Feature ​" at bounding box center [552, 124] width 334 height 62
click at [578, 142] on input "text" at bounding box center [615, 135] width 119 height 24
click at [585, 208] on li "HVAC" at bounding box center [637, 205] width 162 height 25
click at [466, 208] on input "text" at bounding box center [444, 197] width 119 height 24
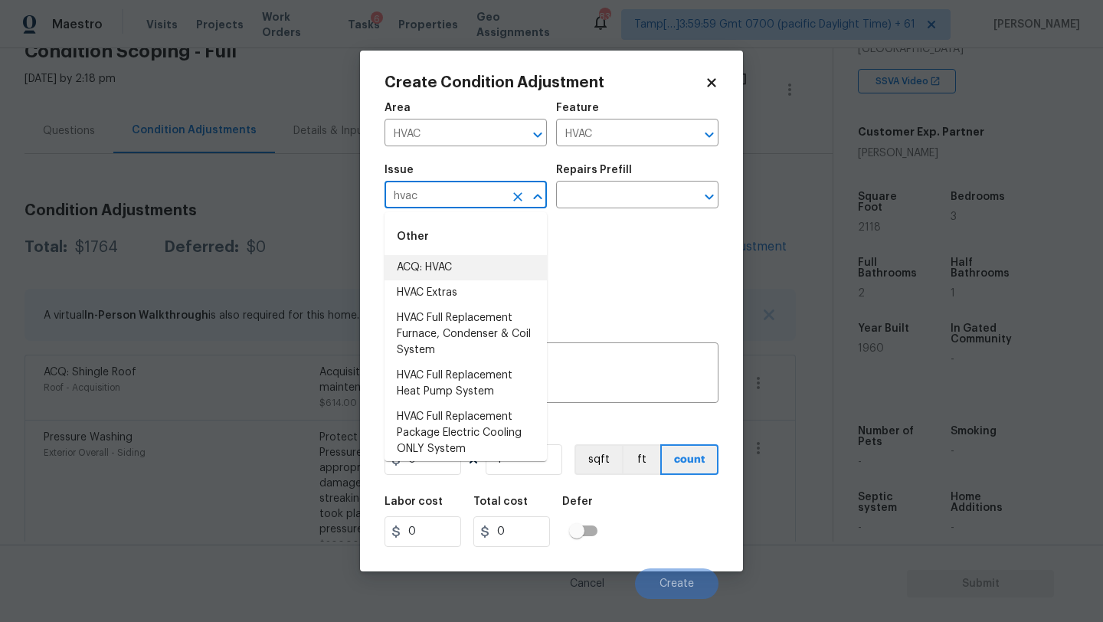
click at [461, 264] on li "ACQ: HVAC" at bounding box center [466, 267] width 162 height 25
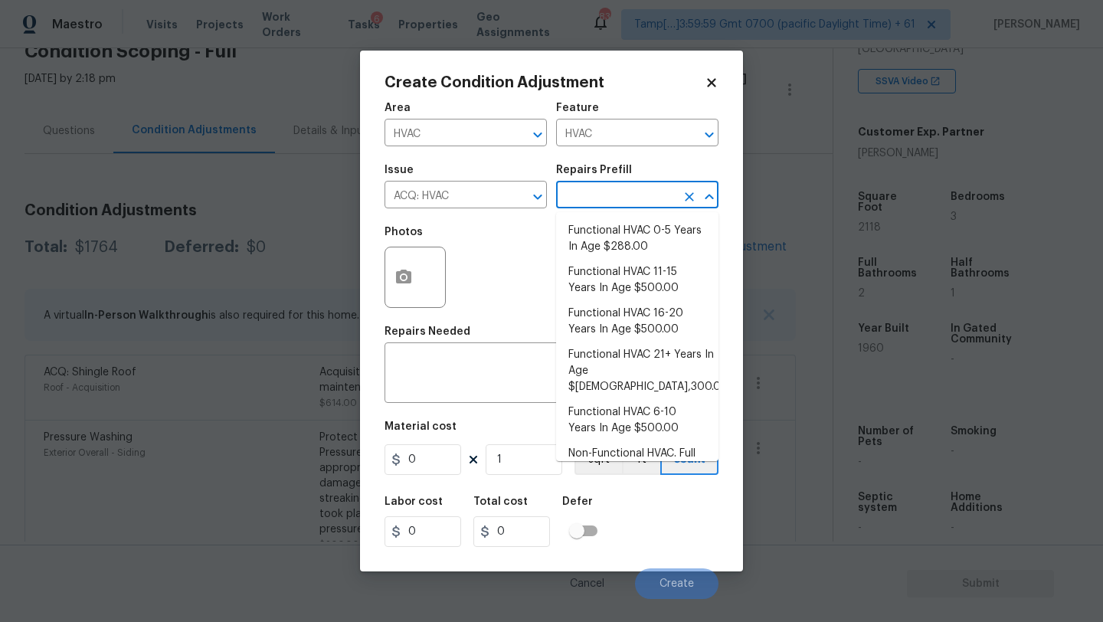
click at [614, 208] on input "text" at bounding box center [615, 197] width 119 height 24
click at [620, 244] on li "Functional HVAC 0-5 Years In Age $288.00" at bounding box center [637, 238] width 162 height 41
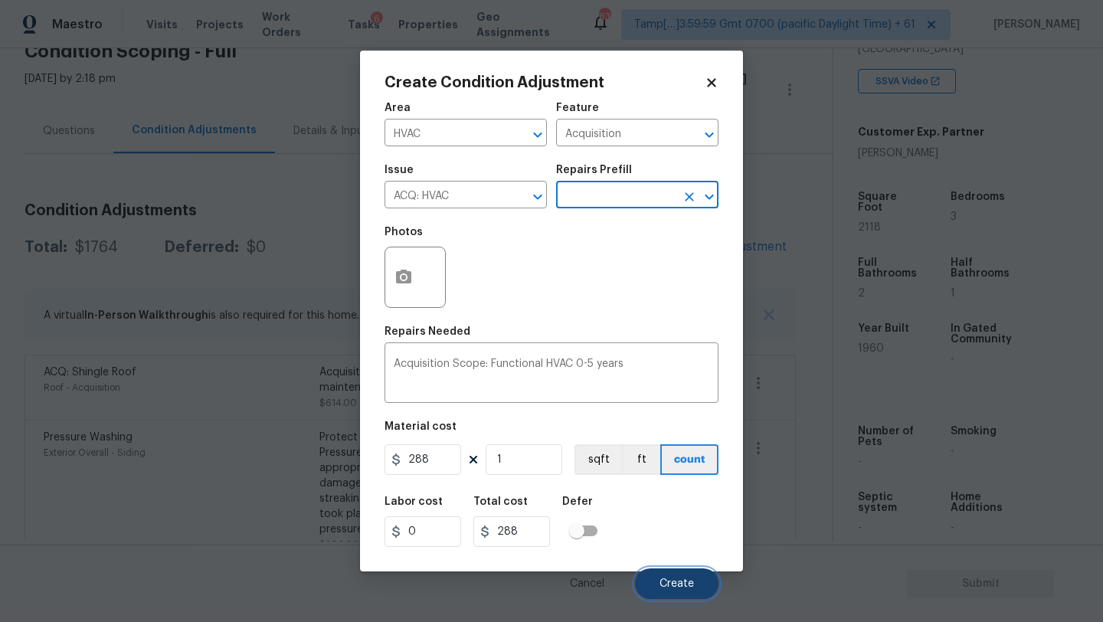
click at [667, 571] on button "Create" at bounding box center [676, 583] width 83 height 31
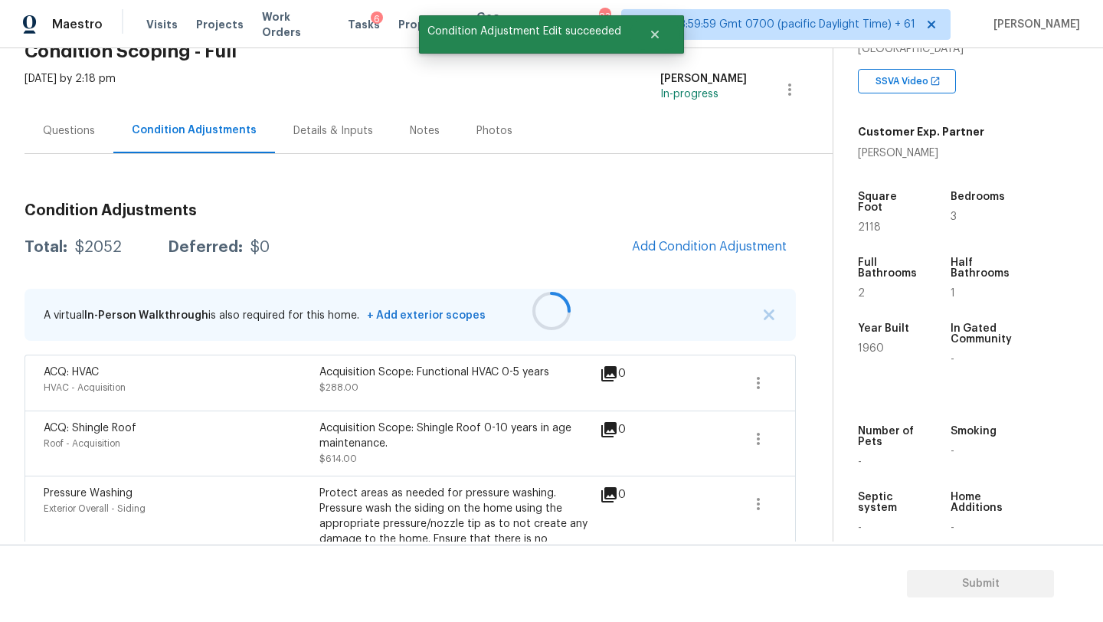
click at [696, 241] on div at bounding box center [551, 311] width 1103 height 622
click at [696, 244] on span "Add Condition Adjustment" at bounding box center [709, 247] width 155 height 14
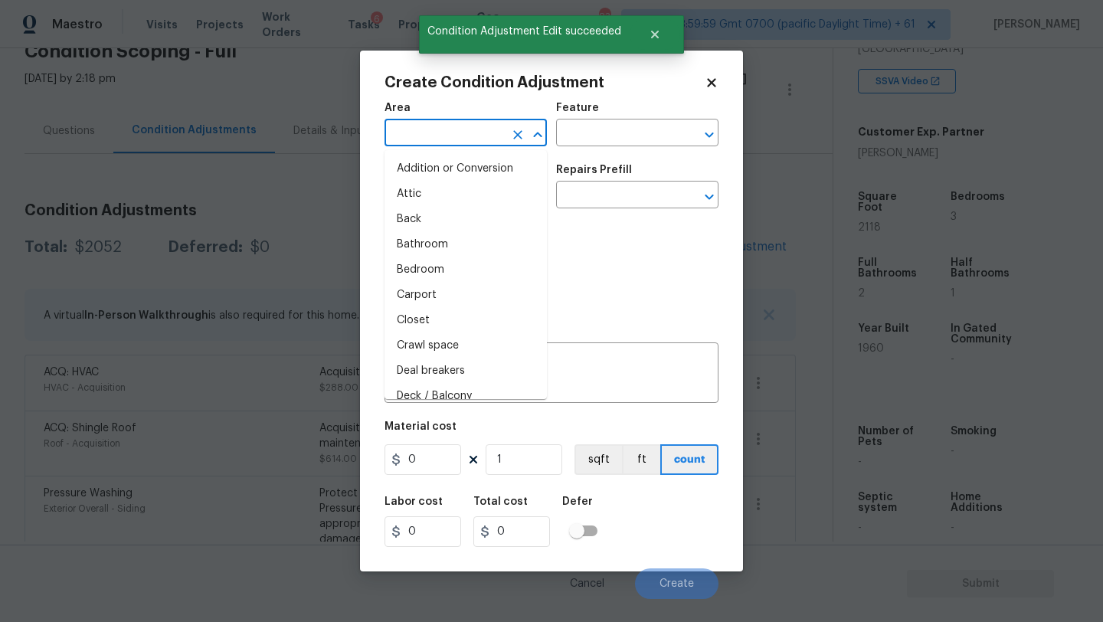
click at [491, 139] on input "text" at bounding box center [444, 135] width 119 height 24
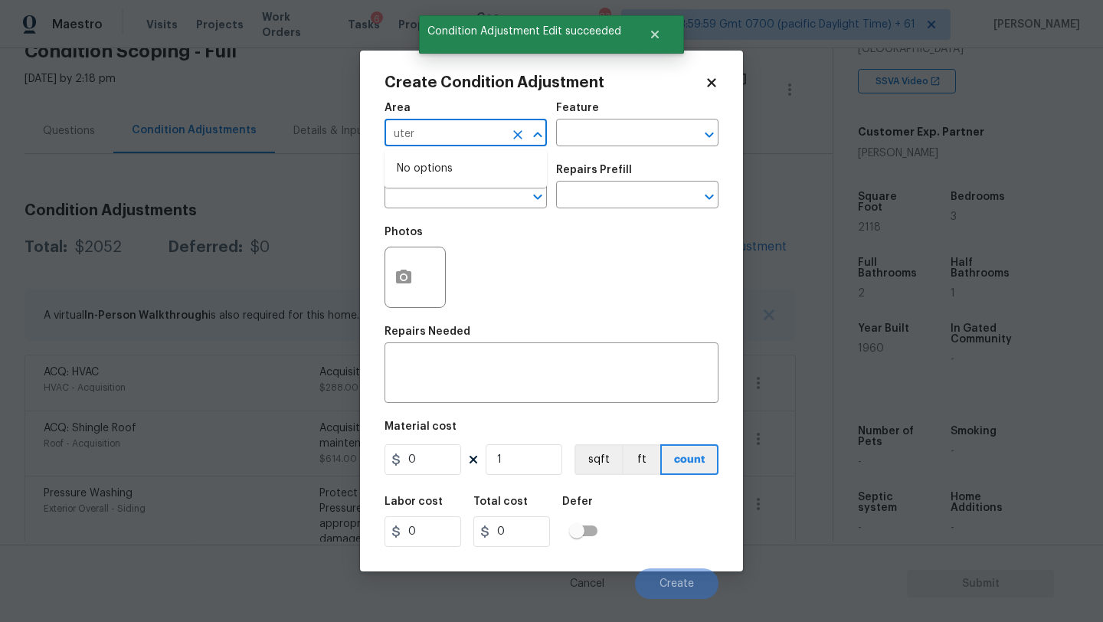
click at [491, 139] on input "uter" at bounding box center [444, 135] width 119 height 24
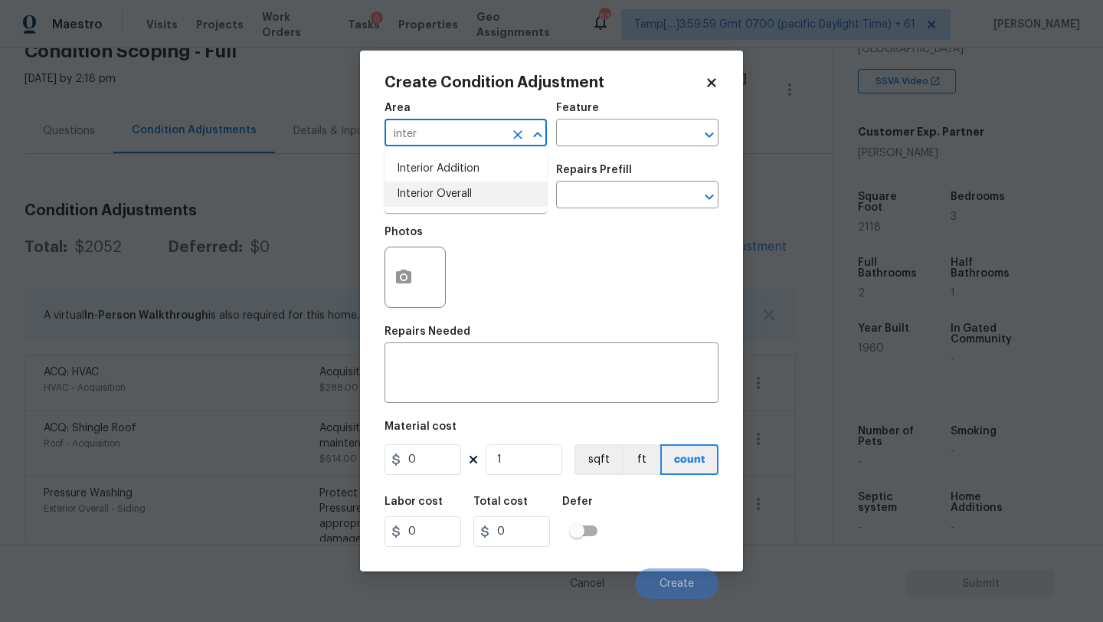
click at [489, 187] on li "Interior Overall" at bounding box center [466, 194] width 162 height 25
click at [492, 368] on textarea at bounding box center [552, 374] width 316 height 32
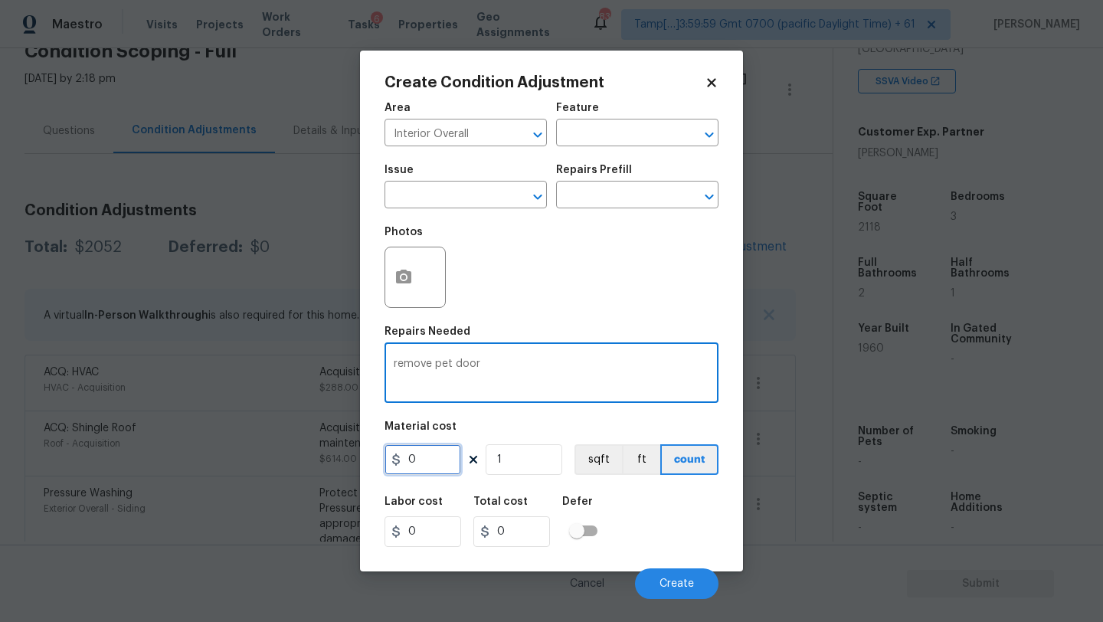
click at [428, 469] on input "0" at bounding box center [423, 459] width 77 height 31
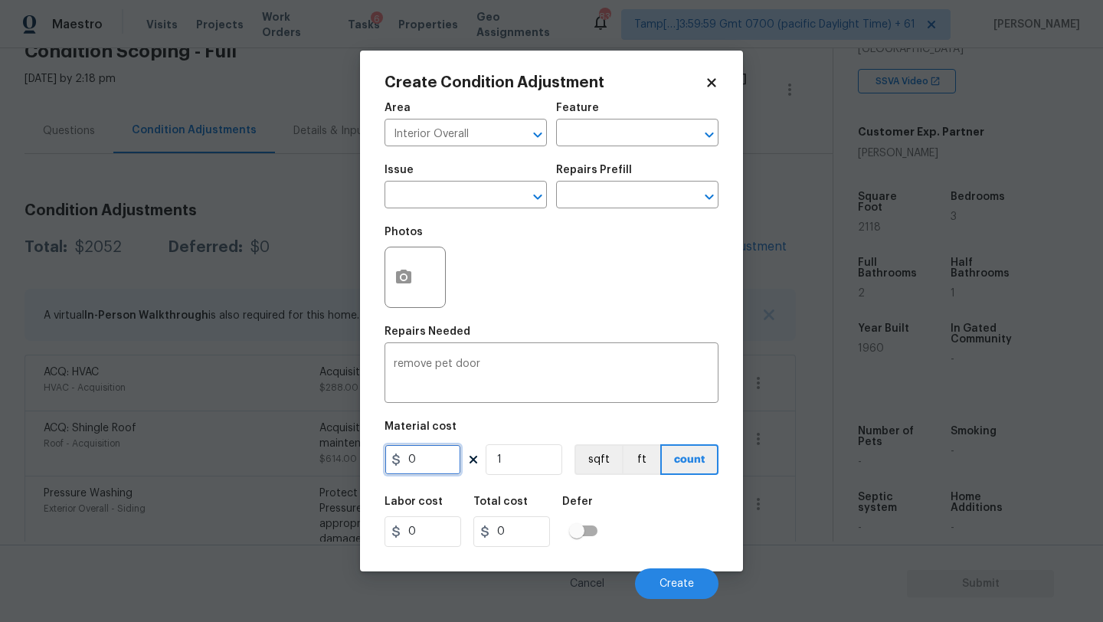
click at [428, 469] on input "0" at bounding box center [423, 459] width 77 height 31
click at [407, 267] on button "button" at bounding box center [403, 277] width 37 height 60
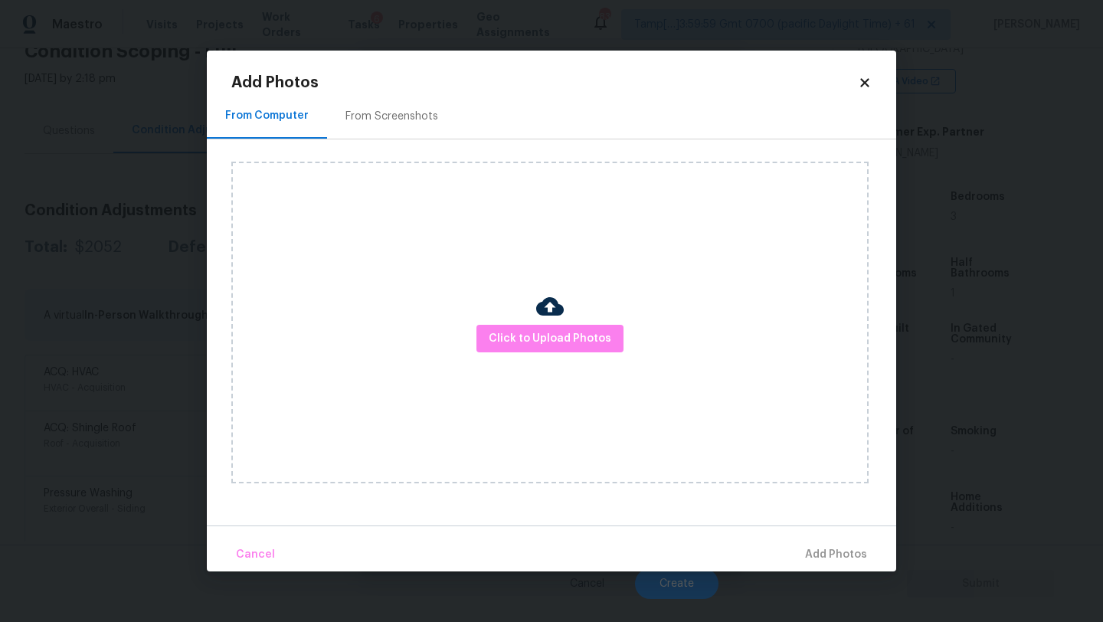
click at [381, 106] on div "From Screenshots" at bounding box center [391, 115] width 129 height 45
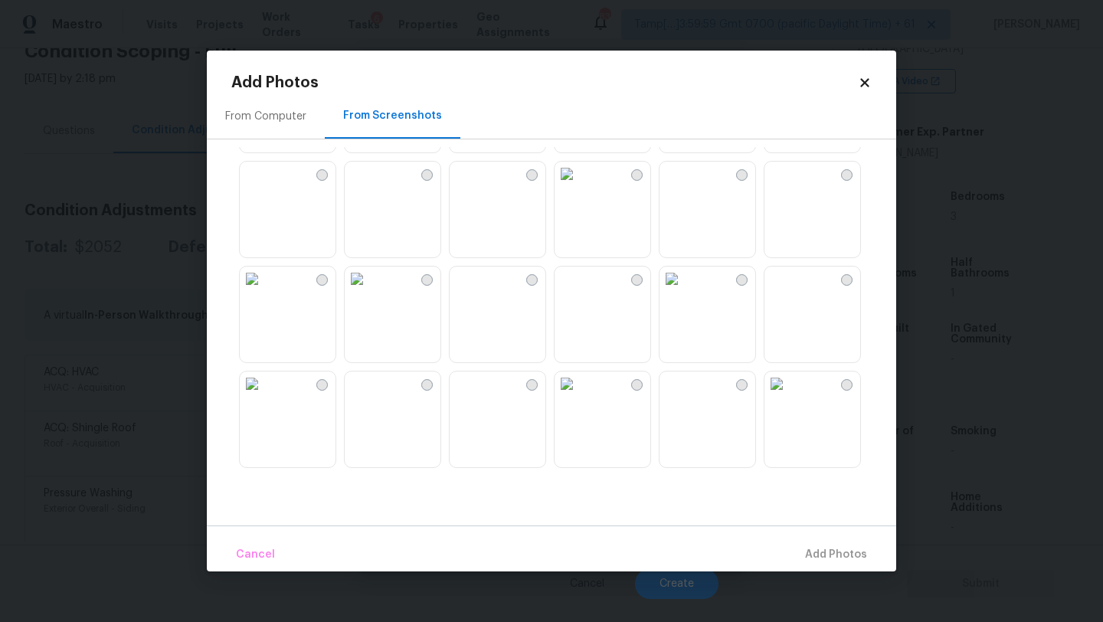
scroll to position [335, 0]
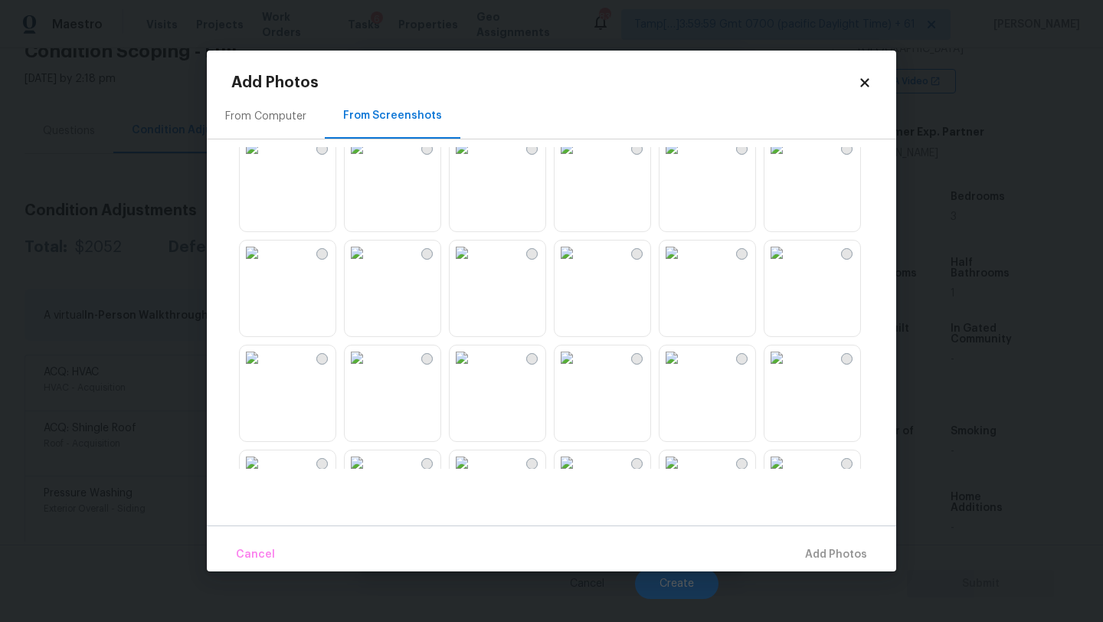
click at [474, 160] on img at bounding box center [462, 148] width 25 height 25
click at [810, 554] on span "Add 1 Photo(s)" at bounding box center [829, 554] width 76 height 19
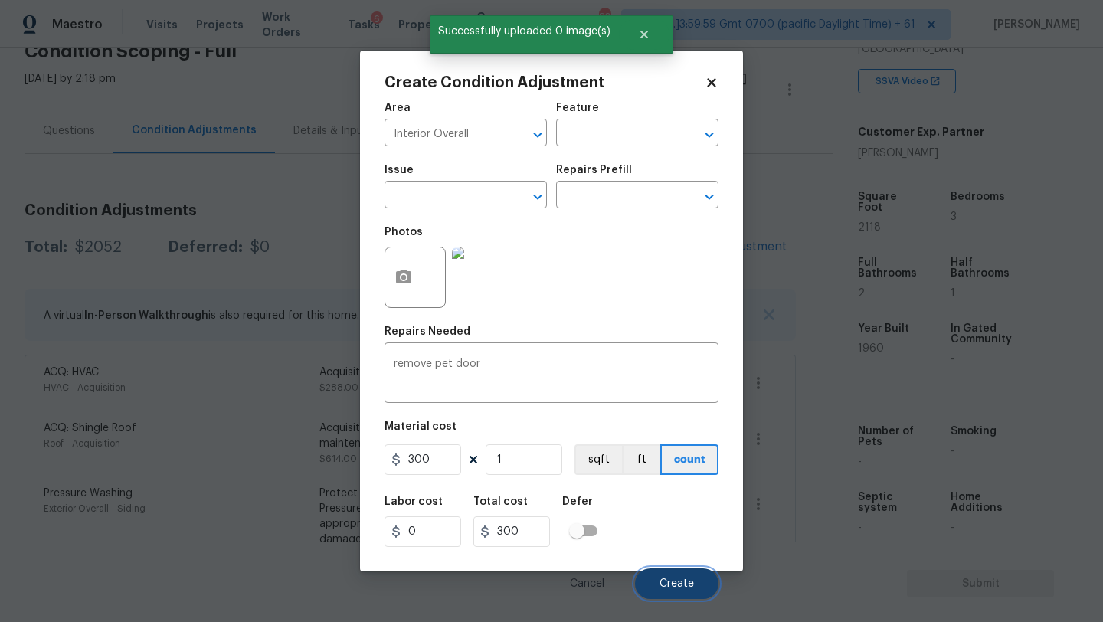
click at [677, 585] on span "Create" at bounding box center [677, 583] width 34 height 11
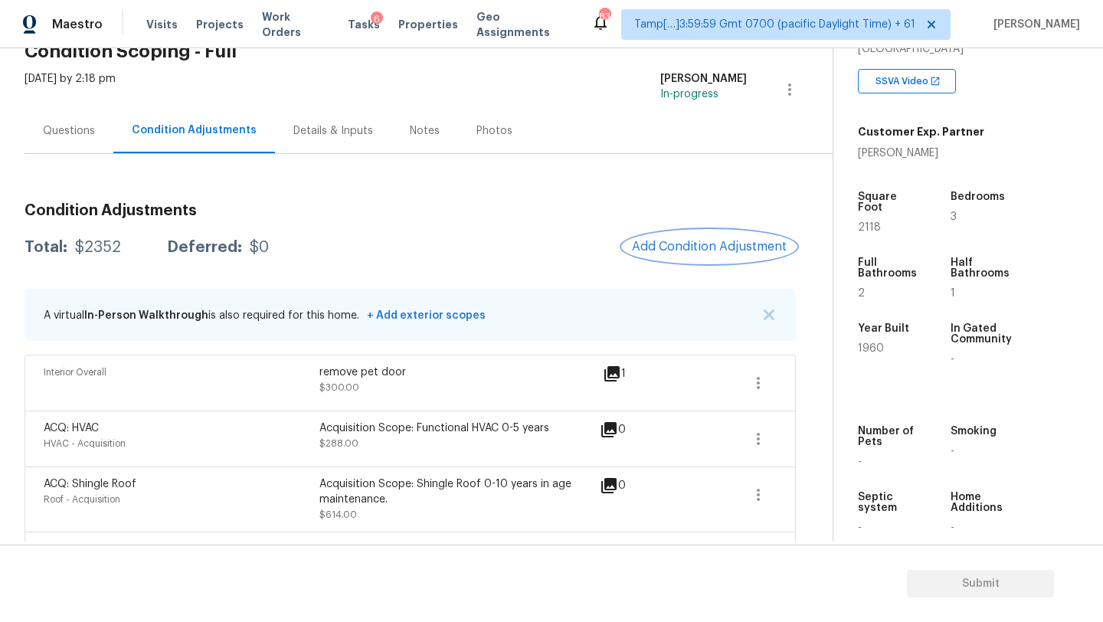
click at [705, 254] on button "Add Condition Adjustment" at bounding box center [709, 247] width 173 height 32
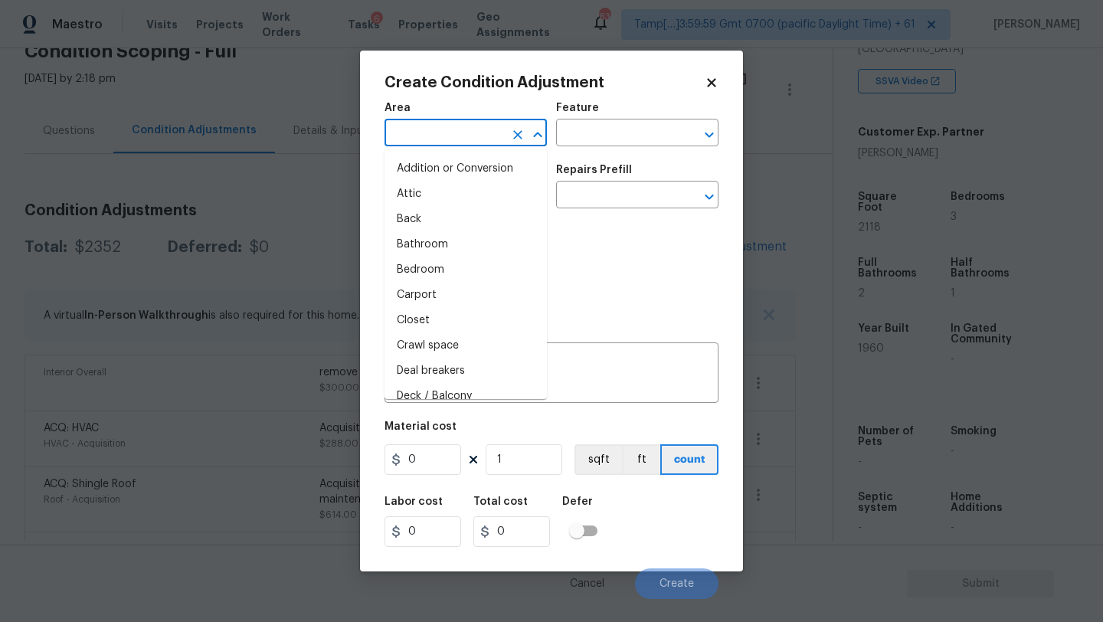
click at [453, 140] on input "text" at bounding box center [444, 135] width 119 height 24
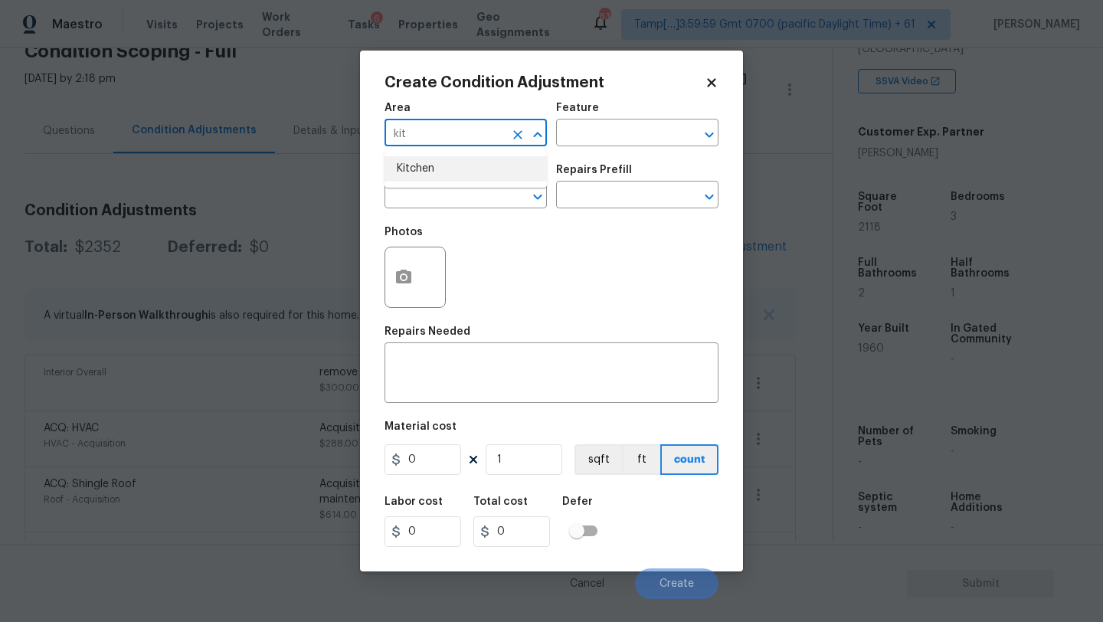
click at [455, 178] on li "Kitchen" at bounding box center [466, 168] width 162 height 25
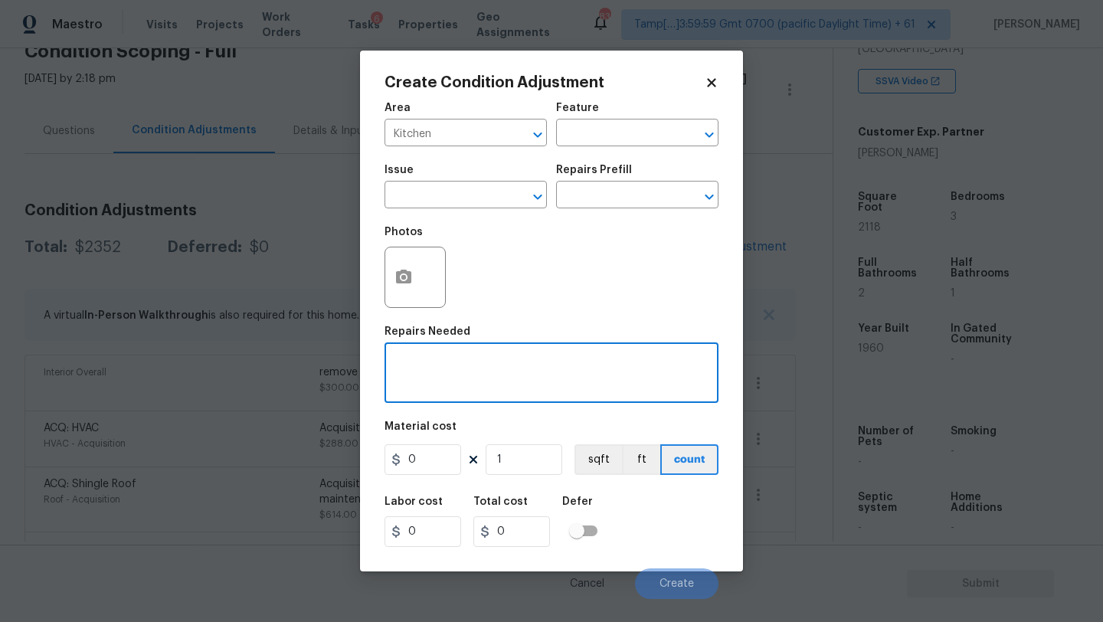
click at [456, 368] on textarea at bounding box center [552, 374] width 316 height 32
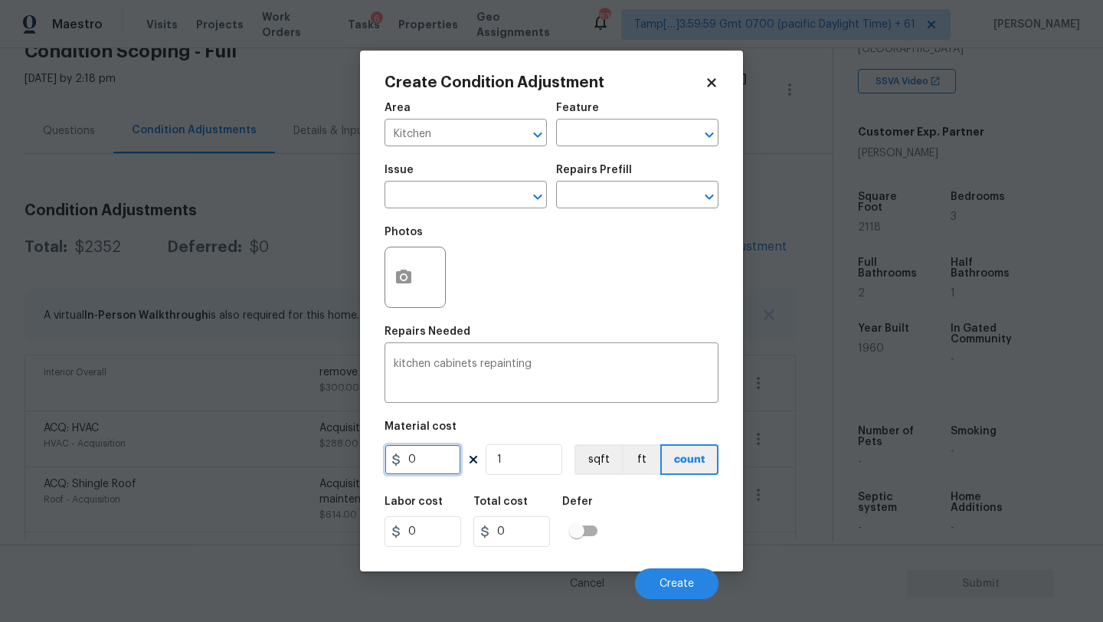
click at [436, 466] on input "0" at bounding box center [423, 459] width 77 height 31
click at [664, 573] on button "Create" at bounding box center [676, 583] width 83 height 31
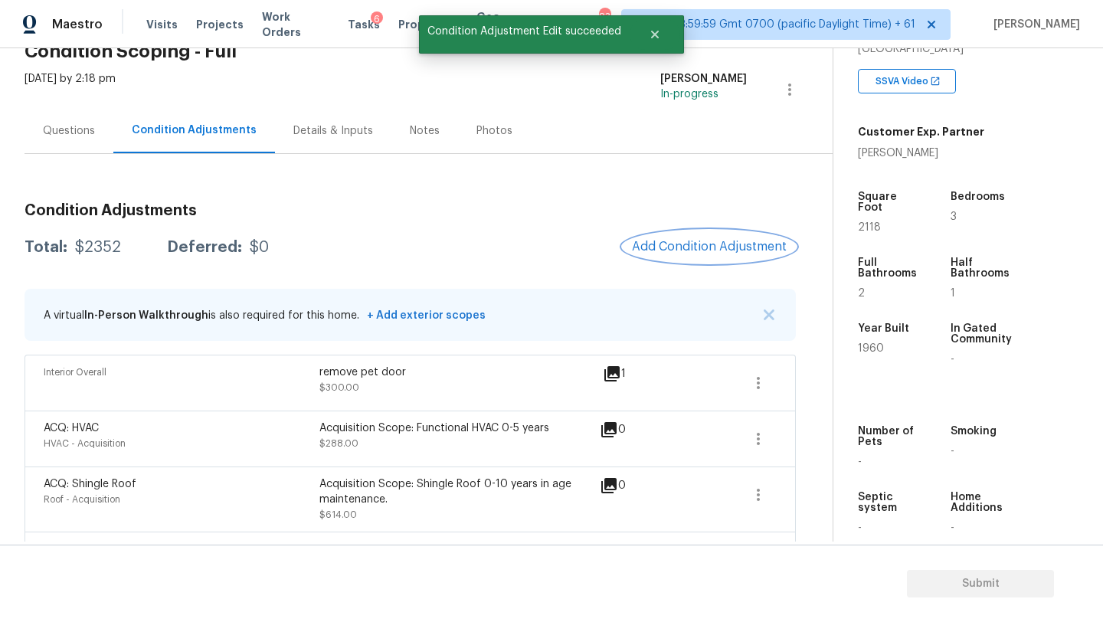
click at [695, 244] on div "Condition Adjustments Total: $2352 Deferred: $0 Add Condition Adjustment A virt…" at bounding box center [410, 543] width 771 height 705
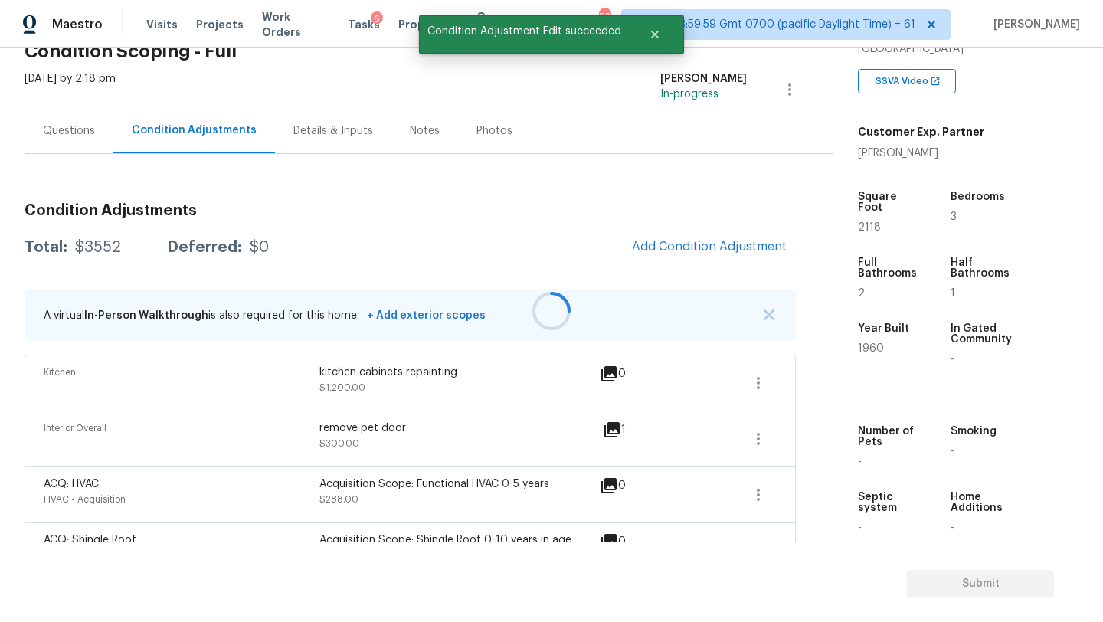
click at [695, 244] on div at bounding box center [551, 311] width 1103 height 622
click at [697, 252] on span "Add Condition Adjustment" at bounding box center [709, 247] width 155 height 14
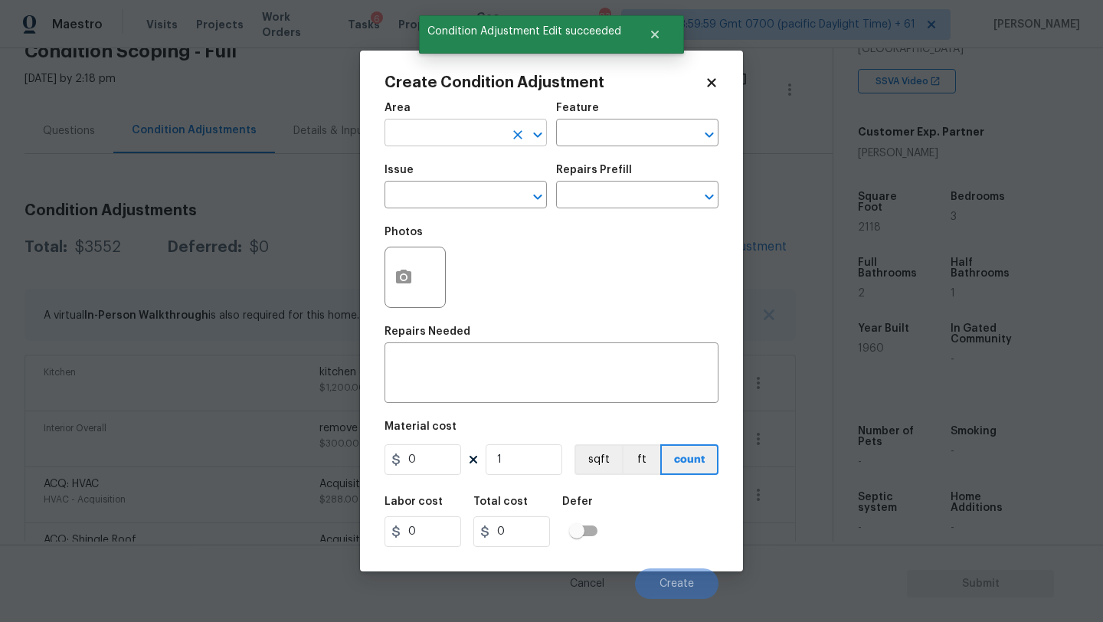
click at [472, 136] on input "text" at bounding box center [444, 135] width 119 height 24
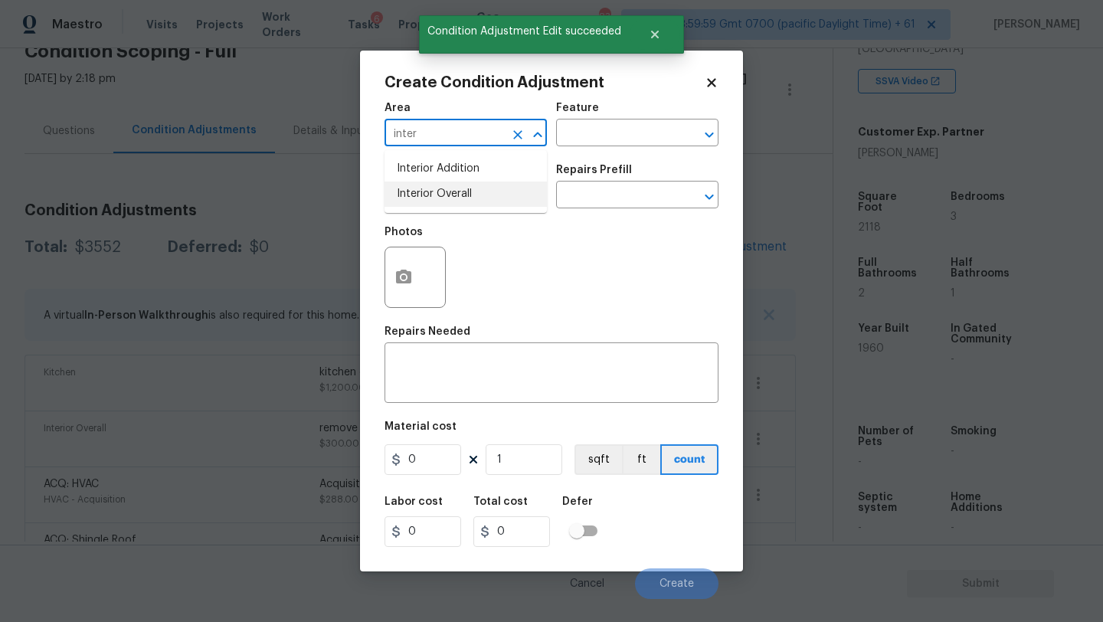
click at [484, 190] on li "Interior Overall" at bounding box center [466, 194] width 162 height 25
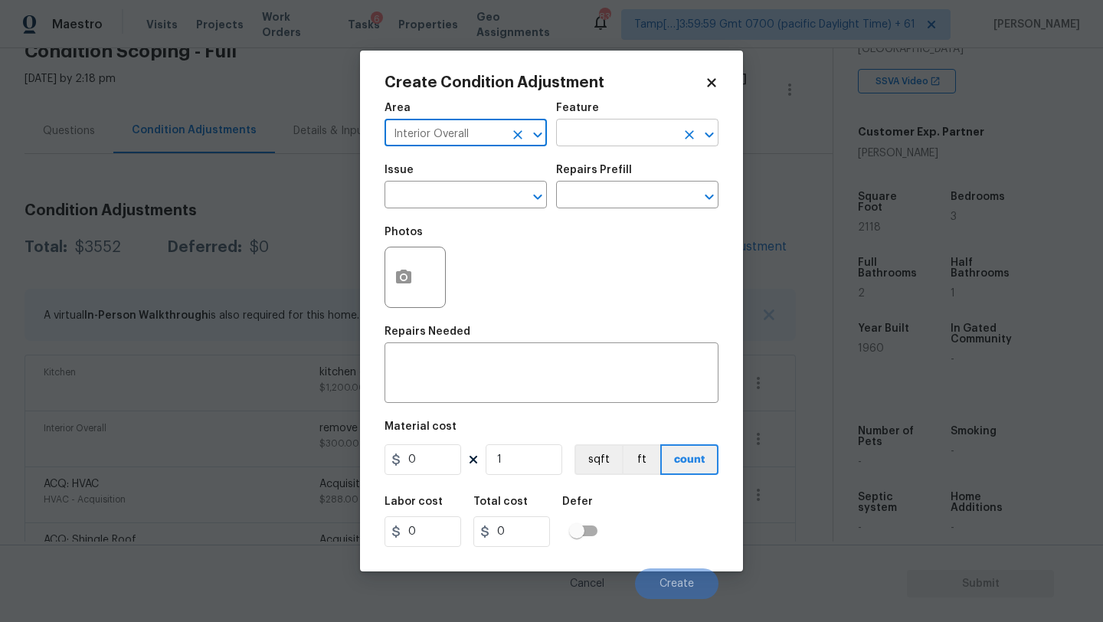
click at [592, 141] on input "text" at bounding box center [615, 135] width 119 height 24
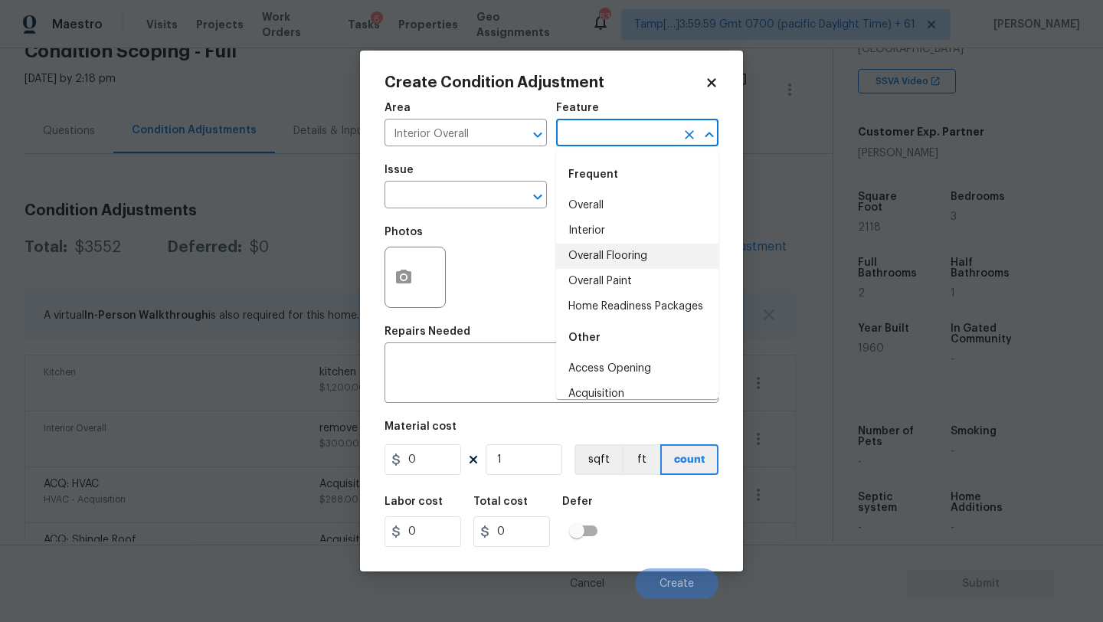
click at [593, 243] on ul "Overall Interior Overall Flooring Overall Paint Home Readiness Packages" at bounding box center [637, 256] width 162 height 126
click at [584, 257] on li "Overall Flooring" at bounding box center [637, 256] width 162 height 25
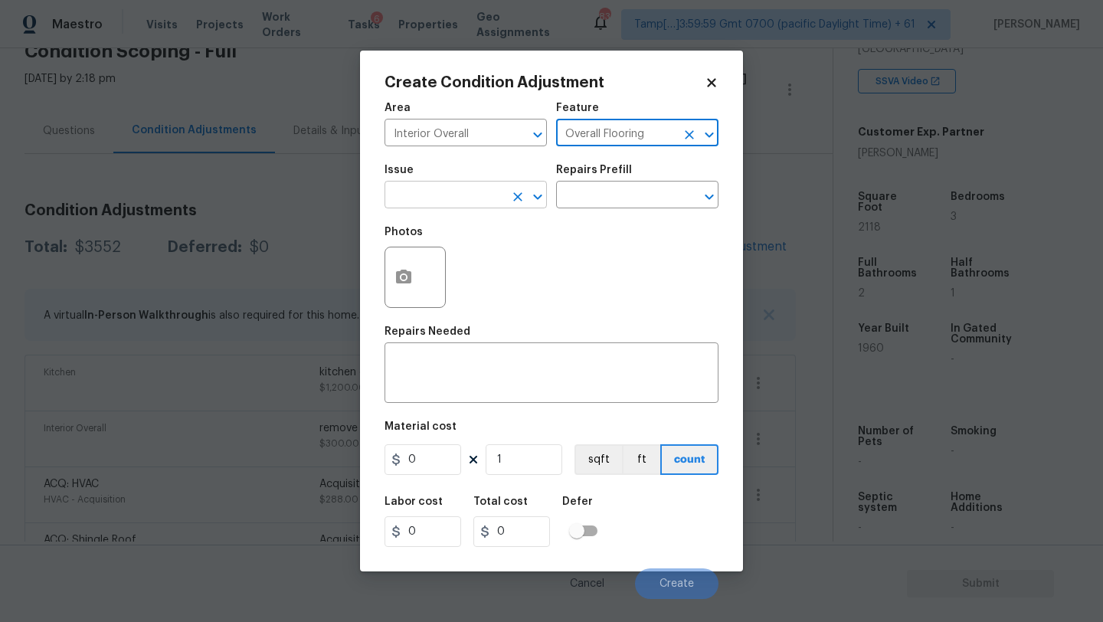
click at [475, 198] on input "text" at bounding box center [444, 197] width 119 height 24
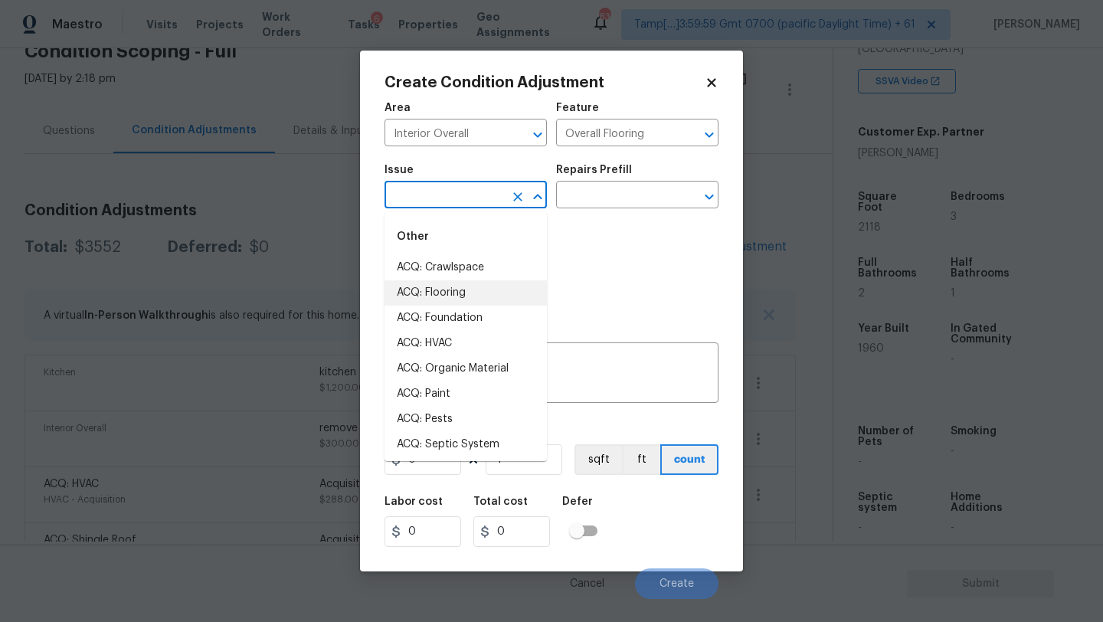
click at [473, 301] on li "ACQ: Flooring" at bounding box center [466, 292] width 162 height 25
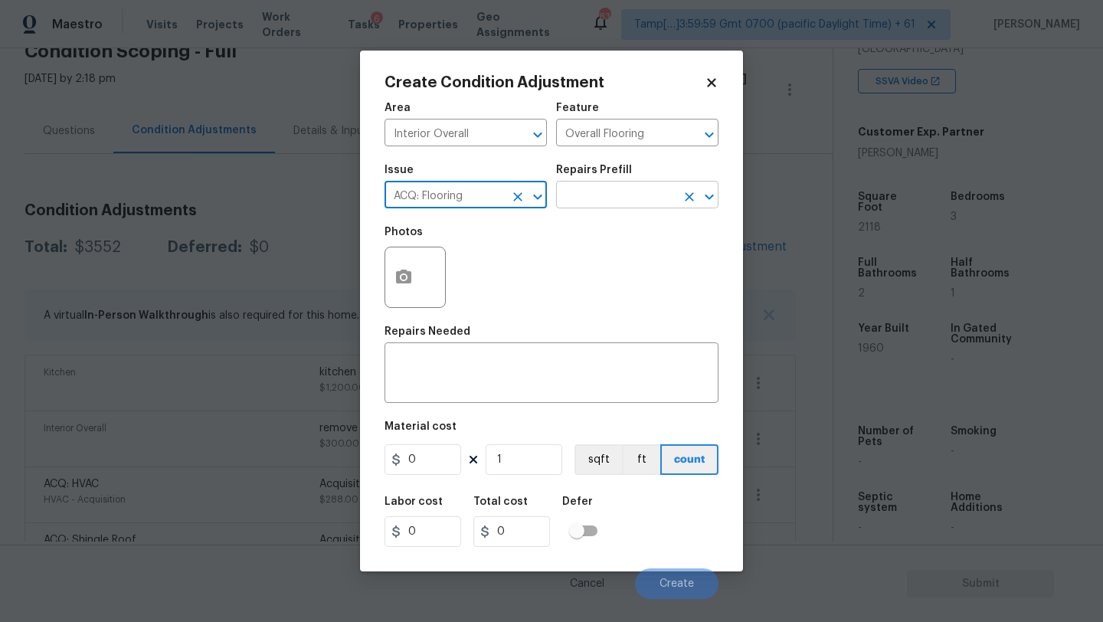
click at [624, 207] on input "text" at bounding box center [615, 197] width 119 height 24
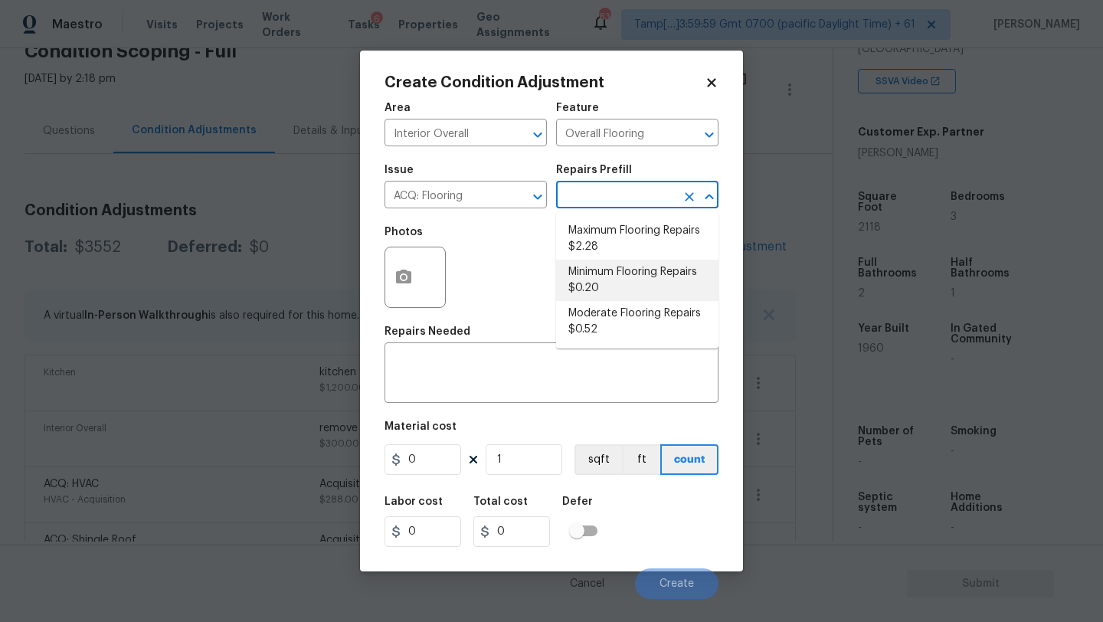
click at [620, 287] on li "Minimum Flooring Repairs $0.20" at bounding box center [637, 280] width 162 height 41
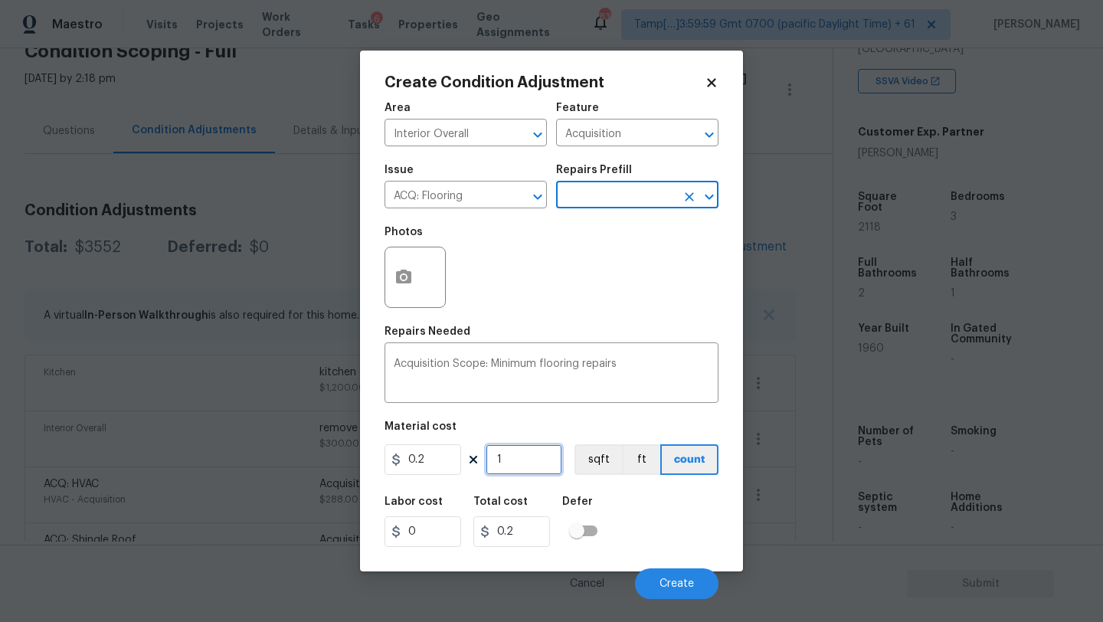
click at [533, 457] on input "1" at bounding box center [524, 459] width 77 height 31
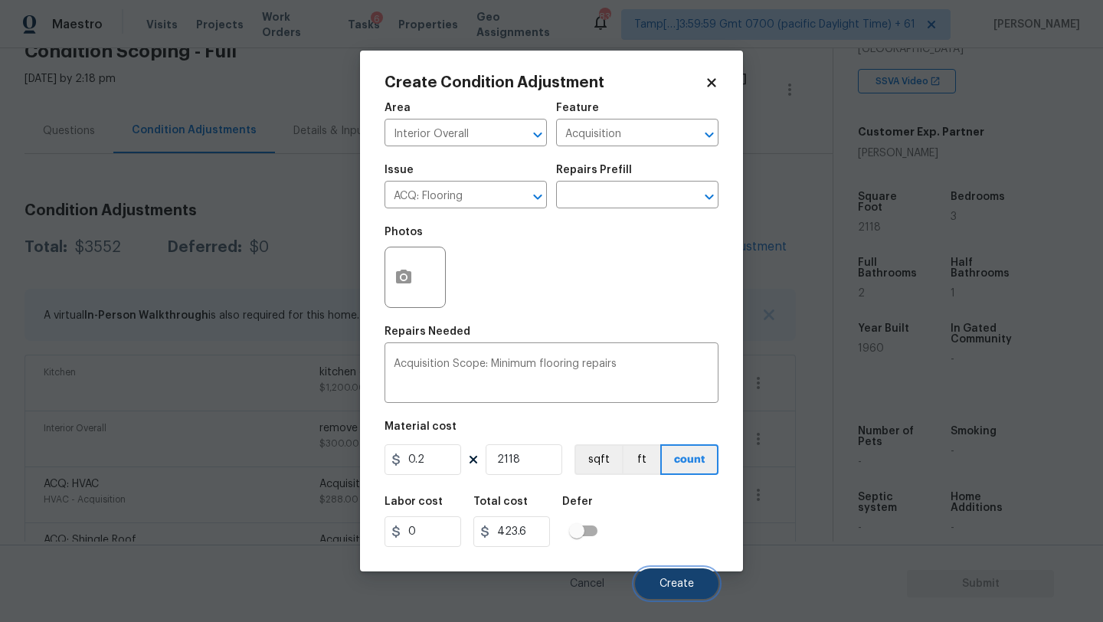
click at [657, 583] on button "Create" at bounding box center [676, 583] width 83 height 31
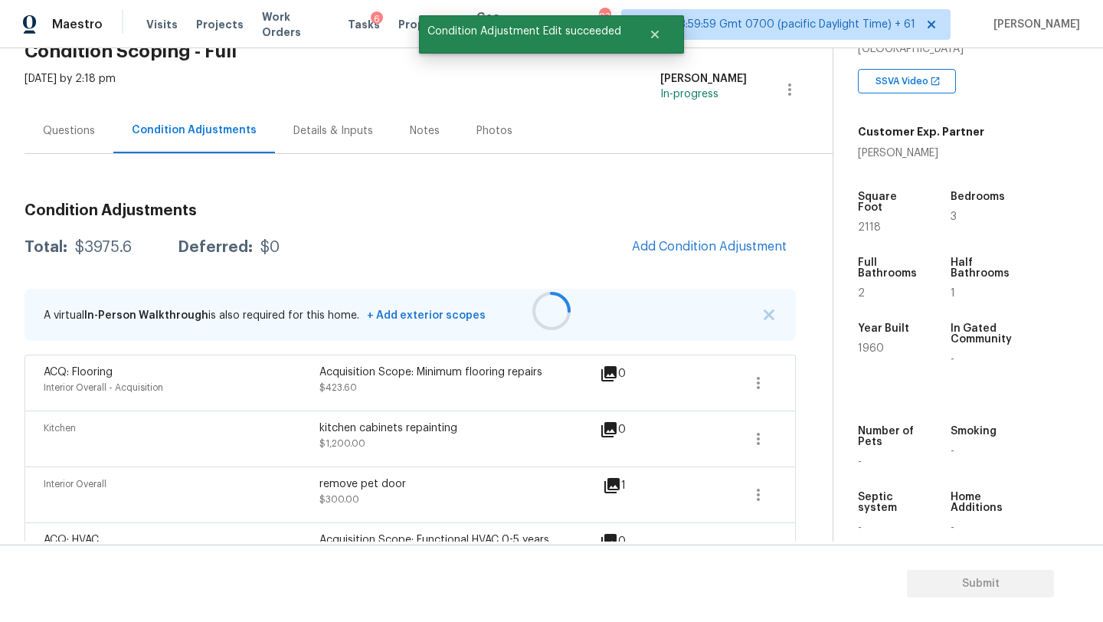
click at [669, 245] on div at bounding box center [551, 311] width 1103 height 622
click at [669, 247] on span "Add Condition Adjustment" at bounding box center [709, 247] width 155 height 14
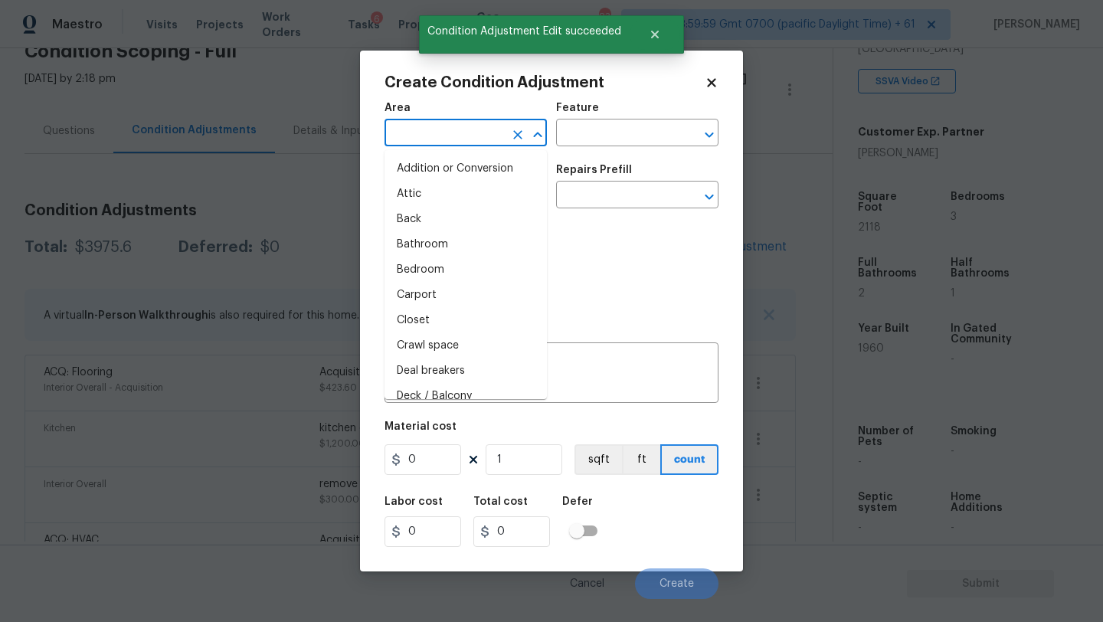
click at [463, 133] on input "text" at bounding box center [444, 135] width 119 height 24
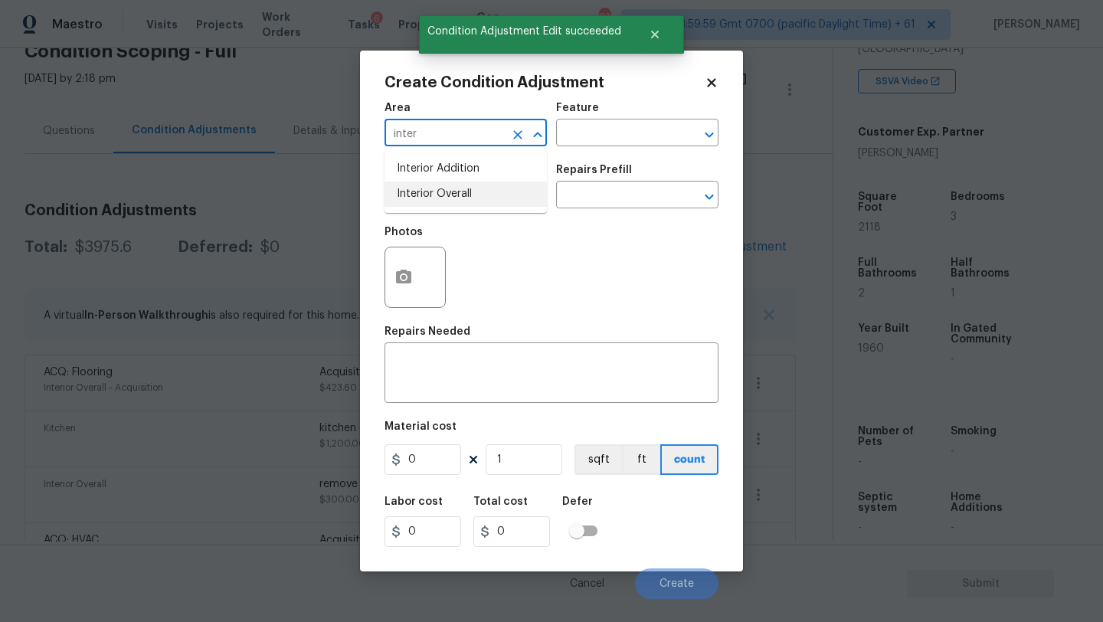
click at [480, 193] on li "Interior Overall" at bounding box center [466, 194] width 162 height 25
click at [603, 141] on input "text" at bounding box center [615, 135] width 119 height 24
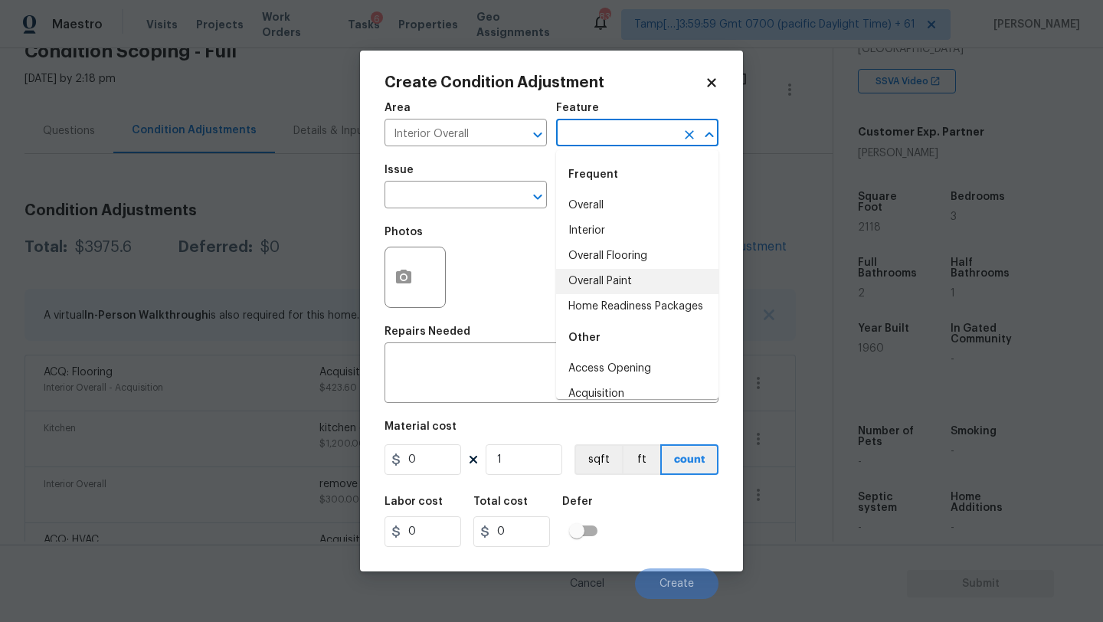
click at [604, 282] on li "Overall Paint" at bounding box center [637, 281] width 162 height 25
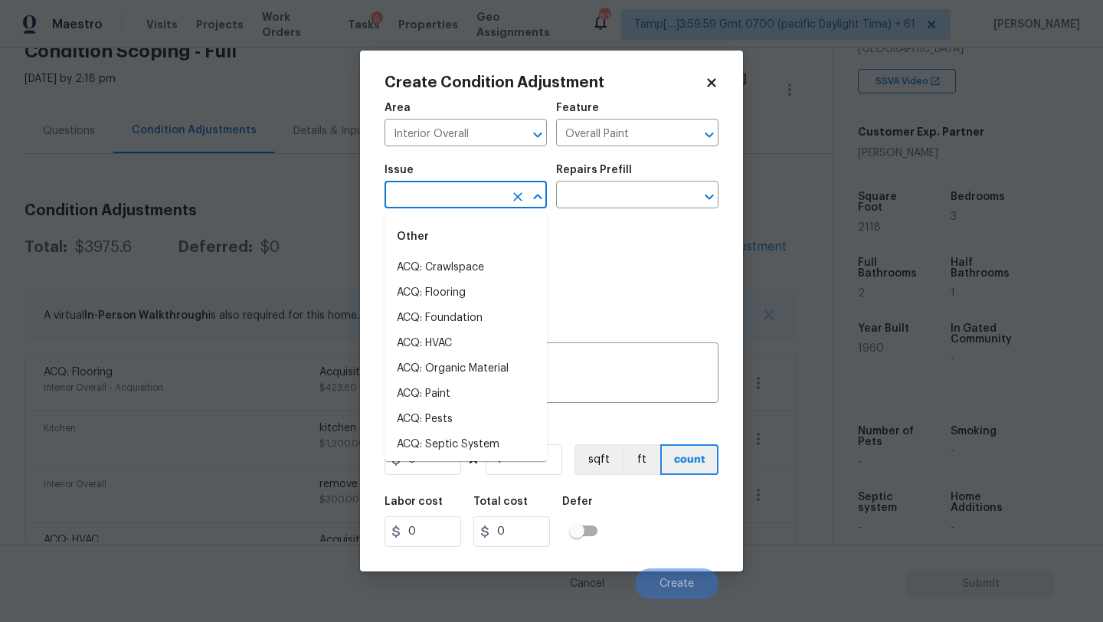
click at [449, 194] on input "text" at bounding box center [444, 197] width 119 height 24
click at [449, 391] on li "ACQ: Paint" at bounding box center [466, 393] width 162 height 25
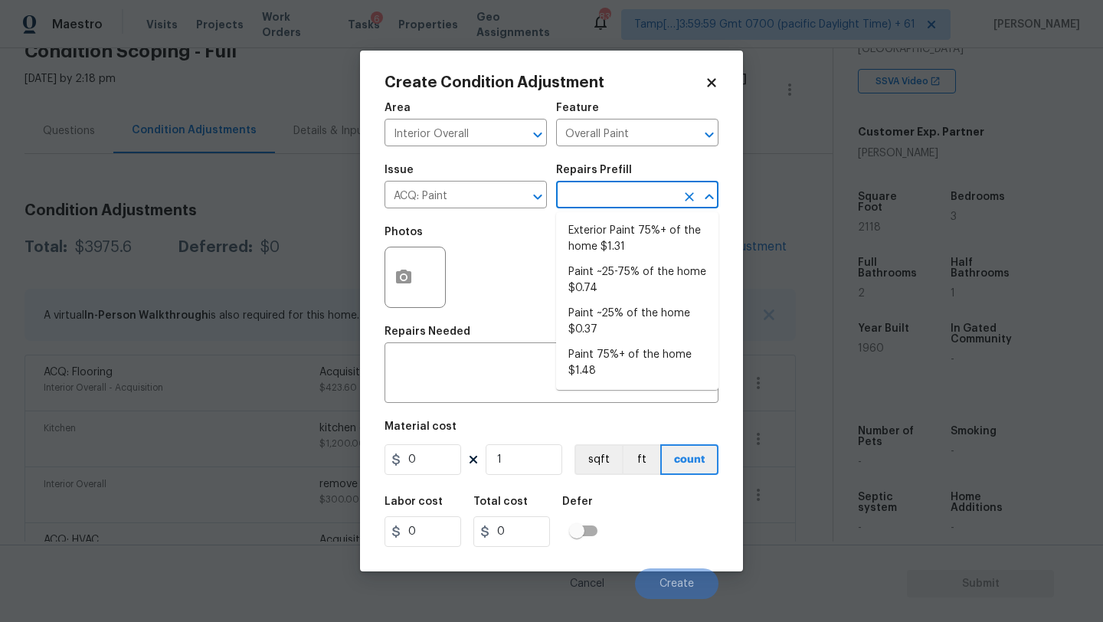
click at [635, 196] on input "text" at bounding box center [615, 197] width 119 height 24
click at [609, 282] on li "Paint ~25-75% of the home $0.74" at bounding box center [637, 280] width 162 height 41
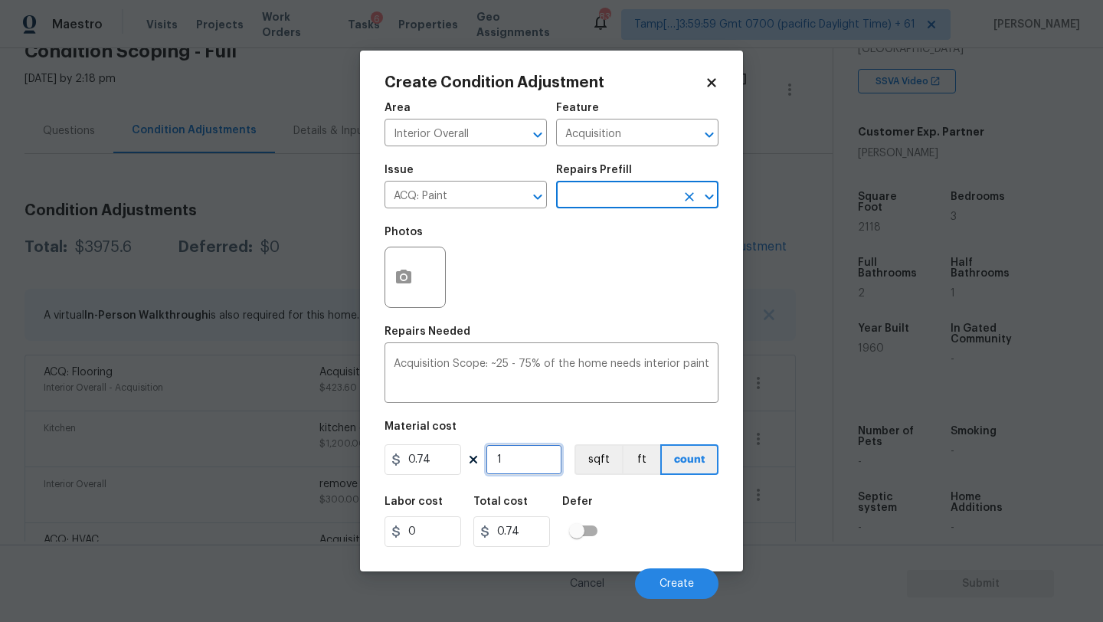
click at [532, 457] on input "1" at bounding box center [524, 459] width 77 height 31
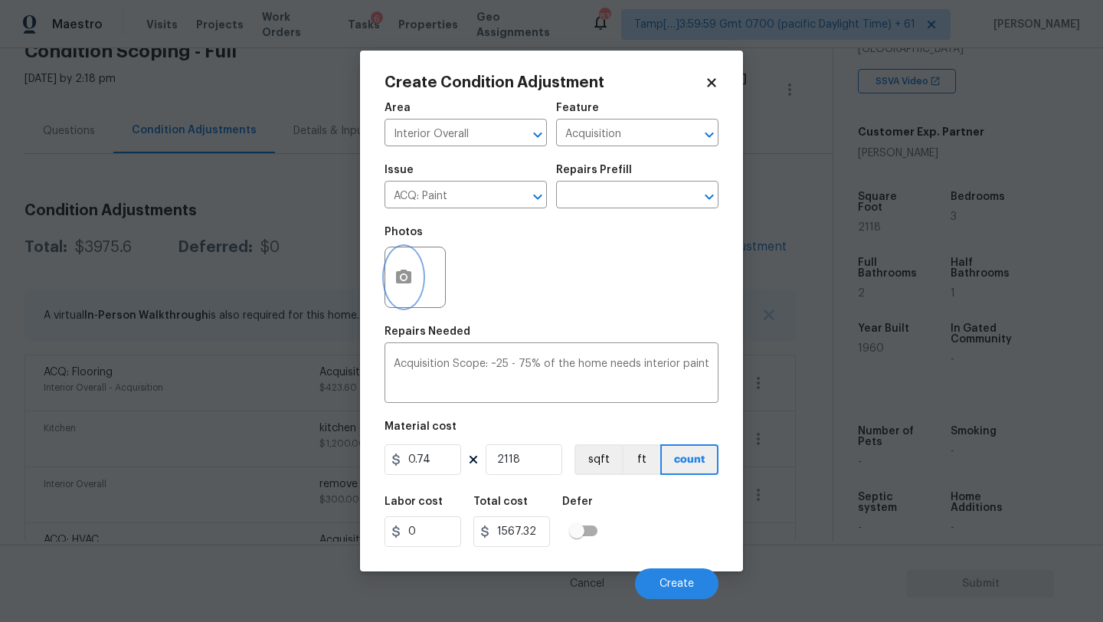
click at [395, 264] on button "button" at bounding box center [403, 277] width 37 height 60
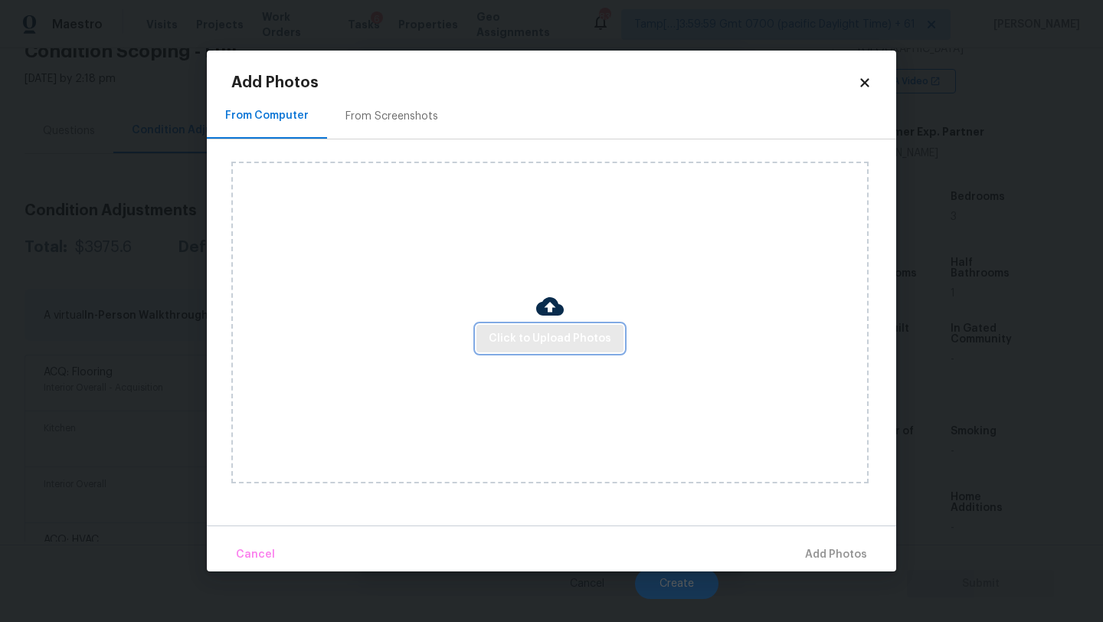
click at [534, 339] on span "Click to Upload Photos" at bounding box center [550, 338] width 123 height 19
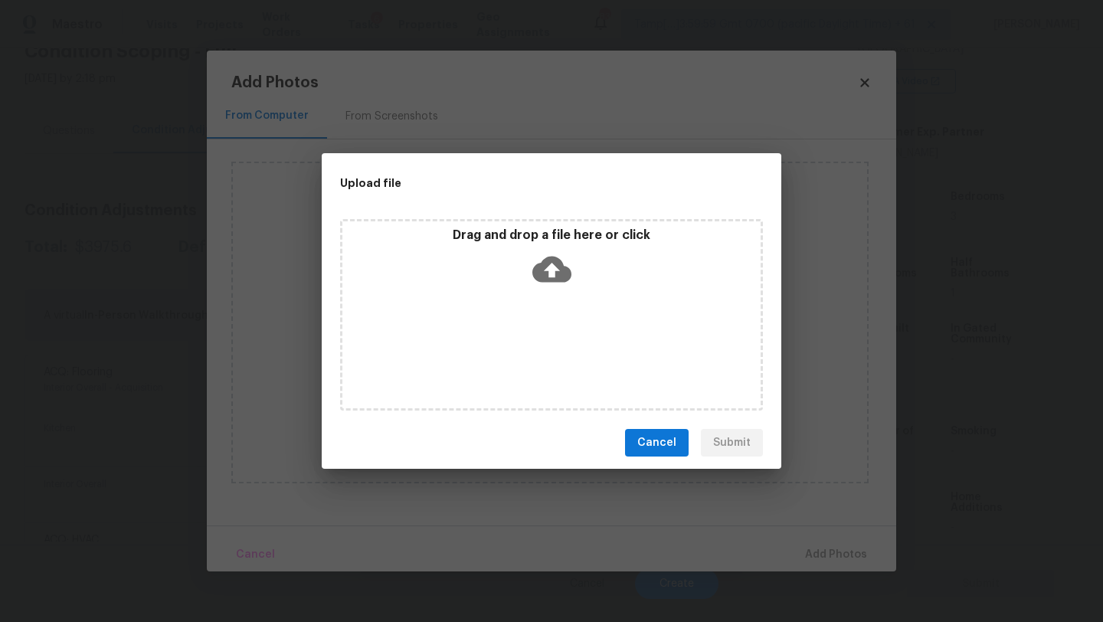
click at [538, 286] on icon at bounding box center [551, 269] width 39 height 39
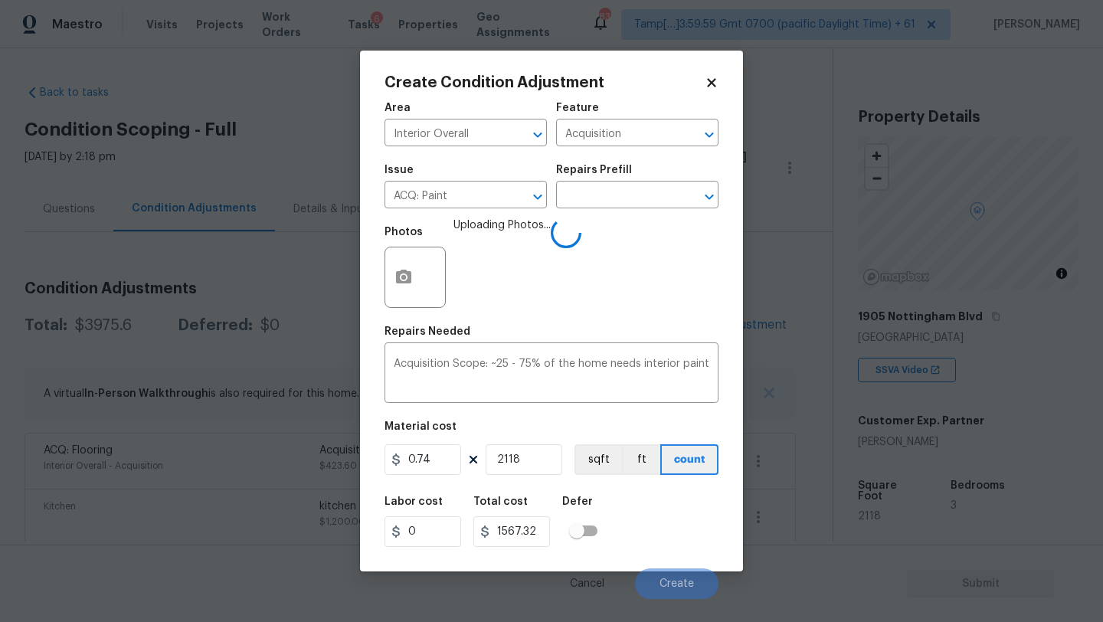
scroll to position [289, 0]
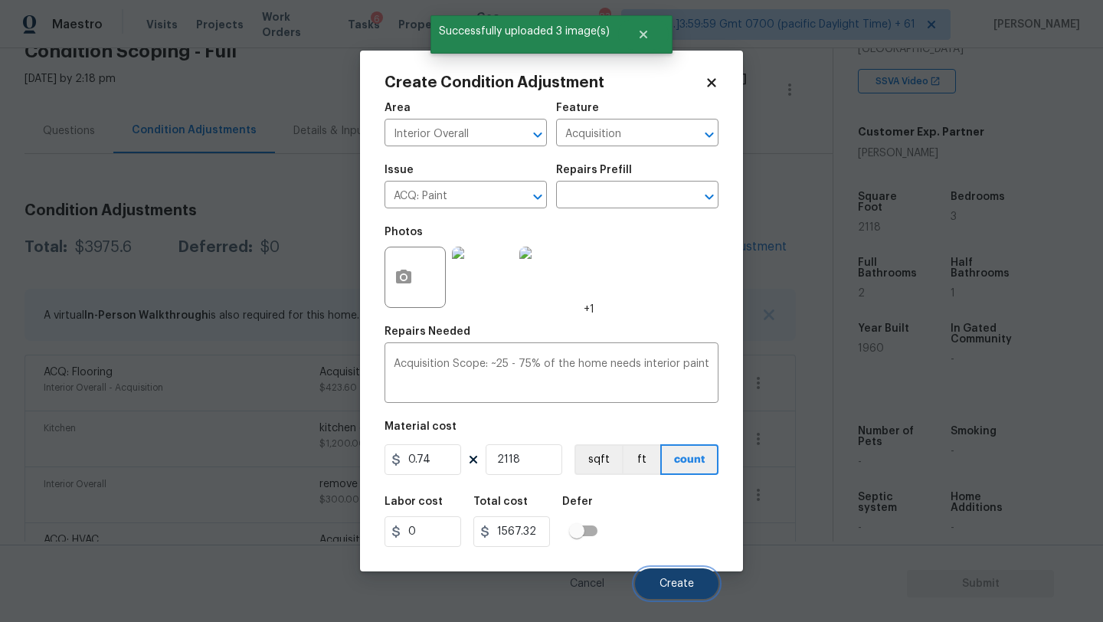
click at [669, 581] on span "Create" at bounding box center [677, 583] width 34 height 11
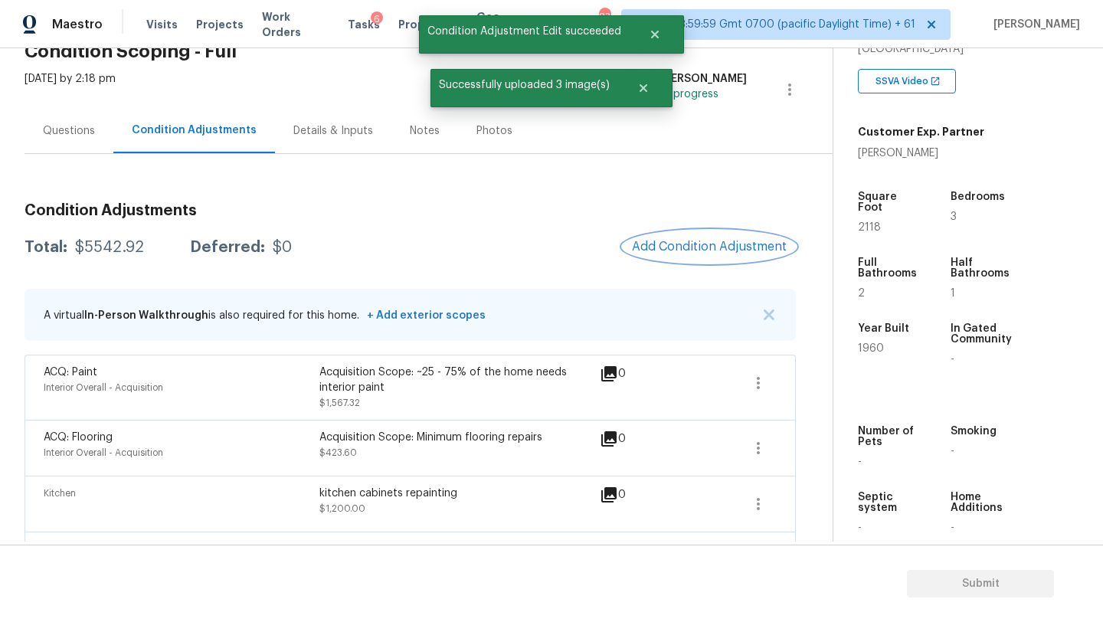
click at [696, 242] on span "Add Condition Adjustment" at bounding box center [709, 247] width 155 height 14
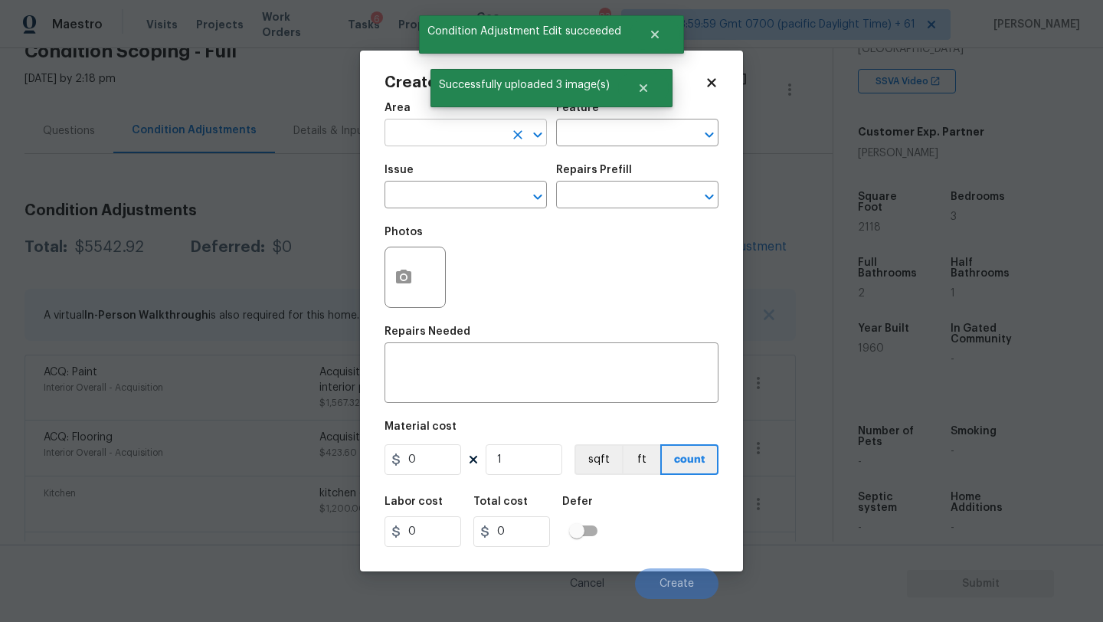
click at [499, 140] on input "text" at bounding box center [444, 135] width 119 height 24
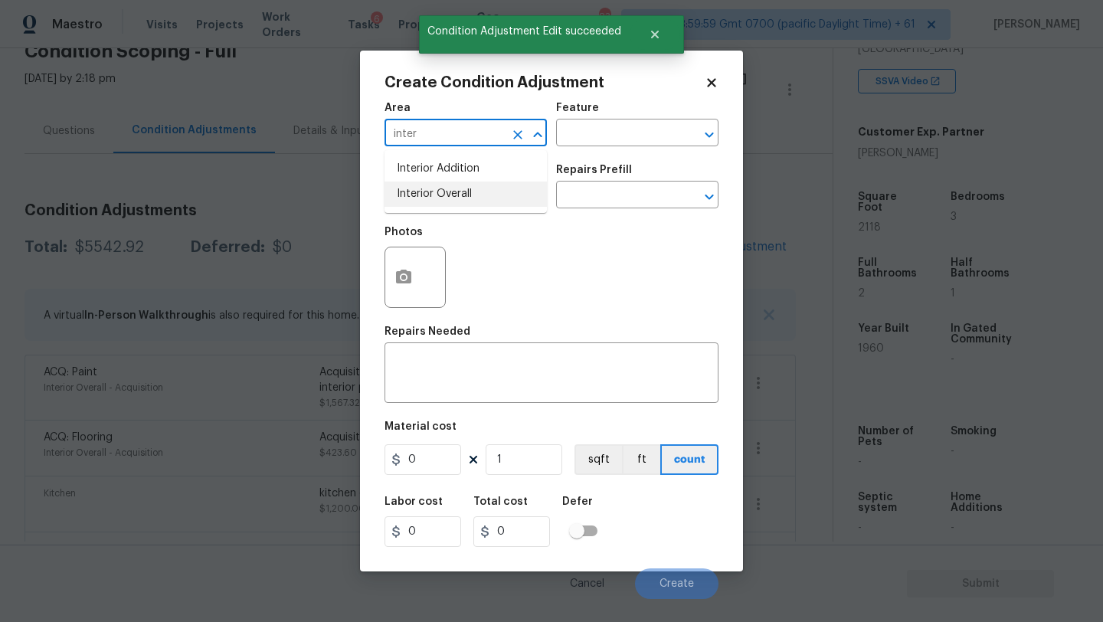
click at [499, 198] on li "Interior Overall" at bounding box center [466, 194] width 162 height 25
type input "Interior Overall"
click at [627, 123] on input "text" at bounding box center [615, 135] width 119 height 24
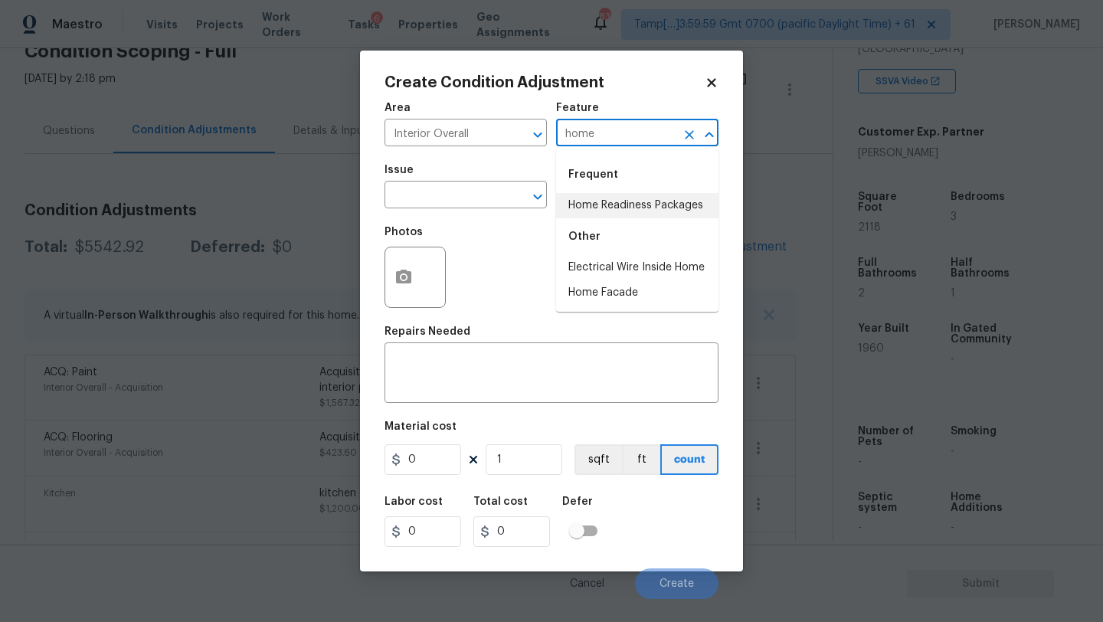
click at [622, 200] on li "Home Readiness Packages" at bounding box center [637, 205] width 162 height 25
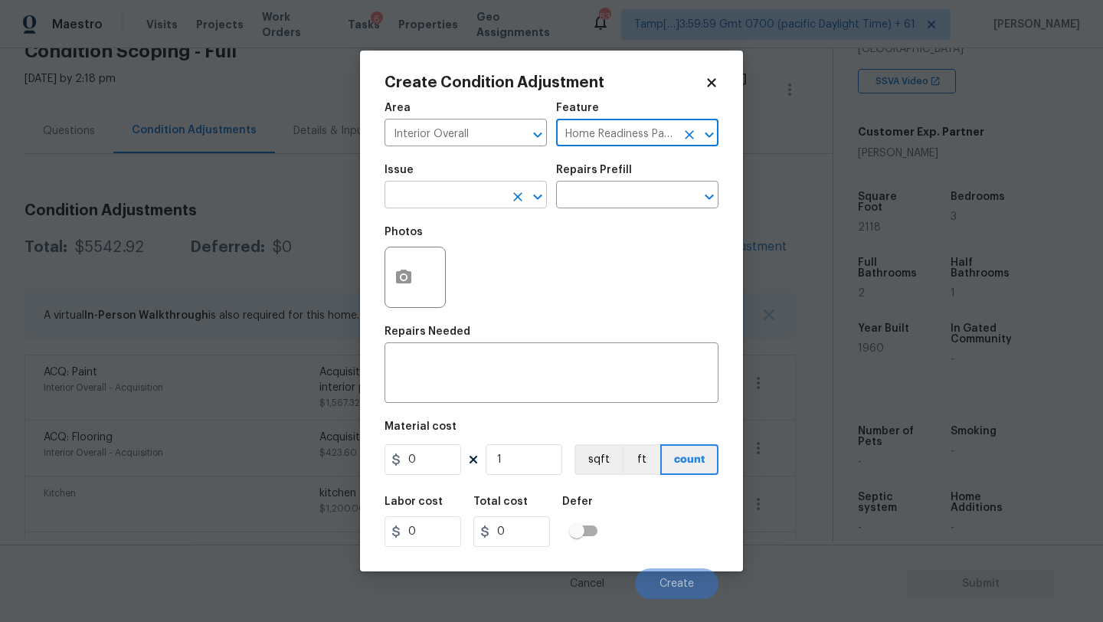
type input "Home Readiness Packages"
click at [486, 200] on input "text" at bounding box center [444, 197] width 119 height 24
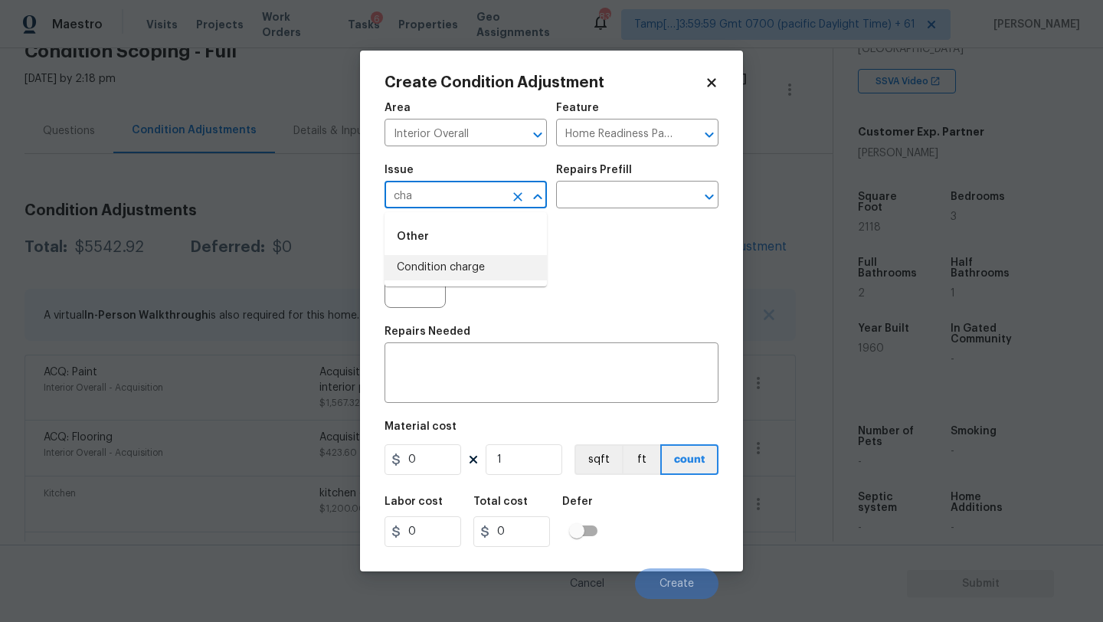
click at [489, 274] on li "Condition charge" at bounding box center [466, 267] width 162 height 25
type input "Condition charge"
click at [618, 201] on input "text" at bounding box center [615, 197] width 119 height 24
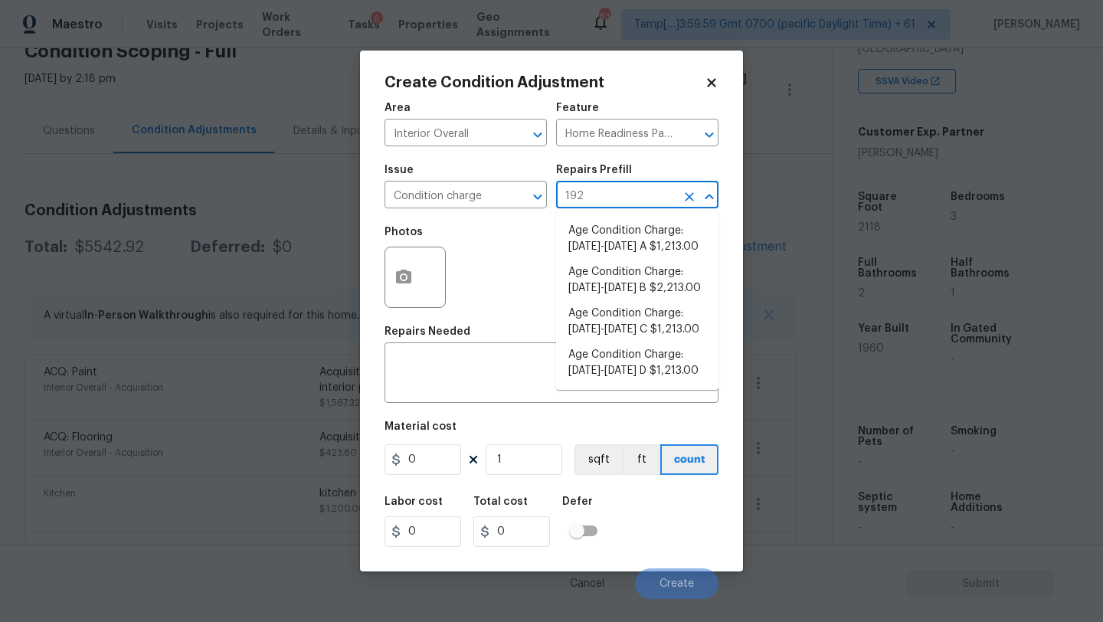
type input "1922"
click at [619, 286] on li "Age Condition Charge: [DATE]-[DATE] B $2,213.00" at bounding box center [637, 280] width 162 height 41
type textarea "Age Condition Charge: [DATE]-[DATE] B"
type input "2213"
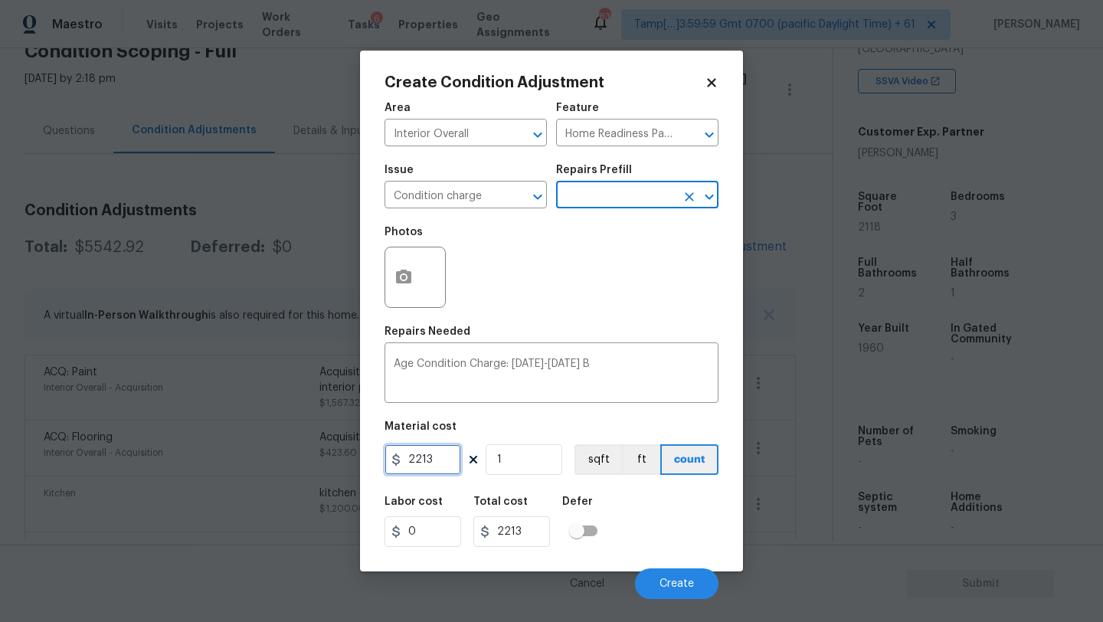
click at [447, 463] on input "2213" at bounding box center [423, 459] width 77 height 31
type input "2000"
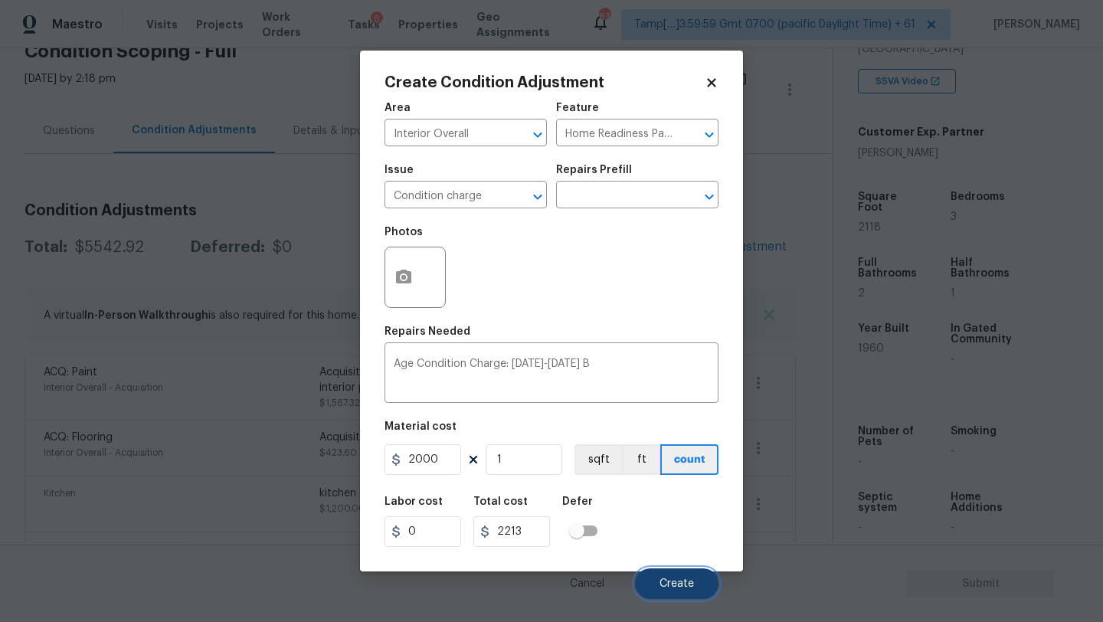
type input "2000"
click at [672, 584] on span "Create" at bounding box center [677, 583] width 34 height 11
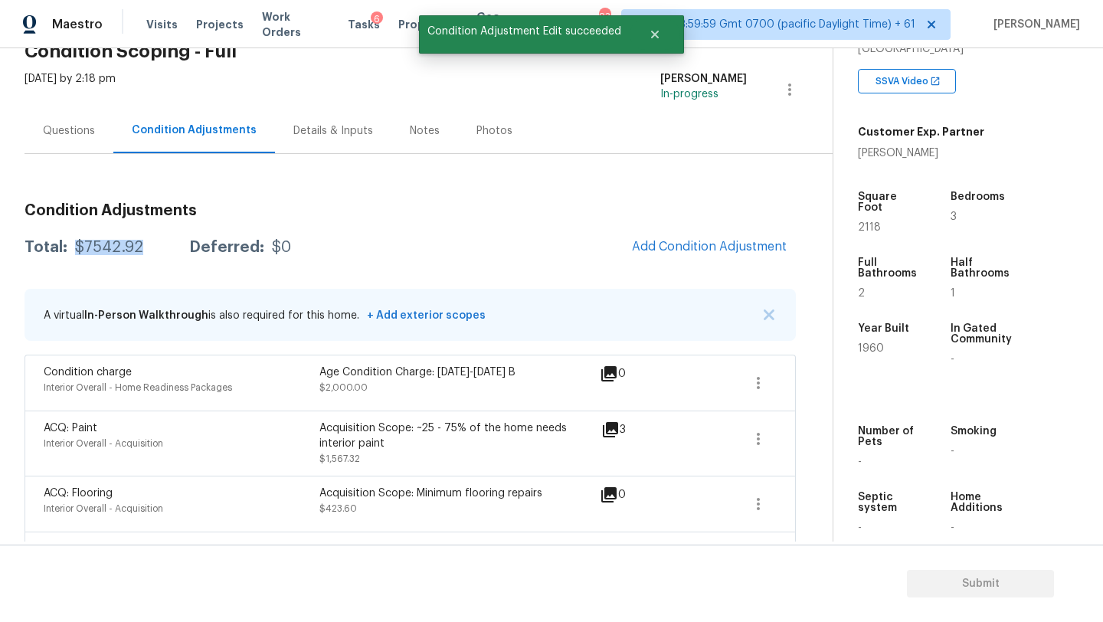
drag, startPoint x: 71, startPoint y: 246, endPoint x: 148, endPoint y: 247, distance: 76.6
copy div "$7542.92"
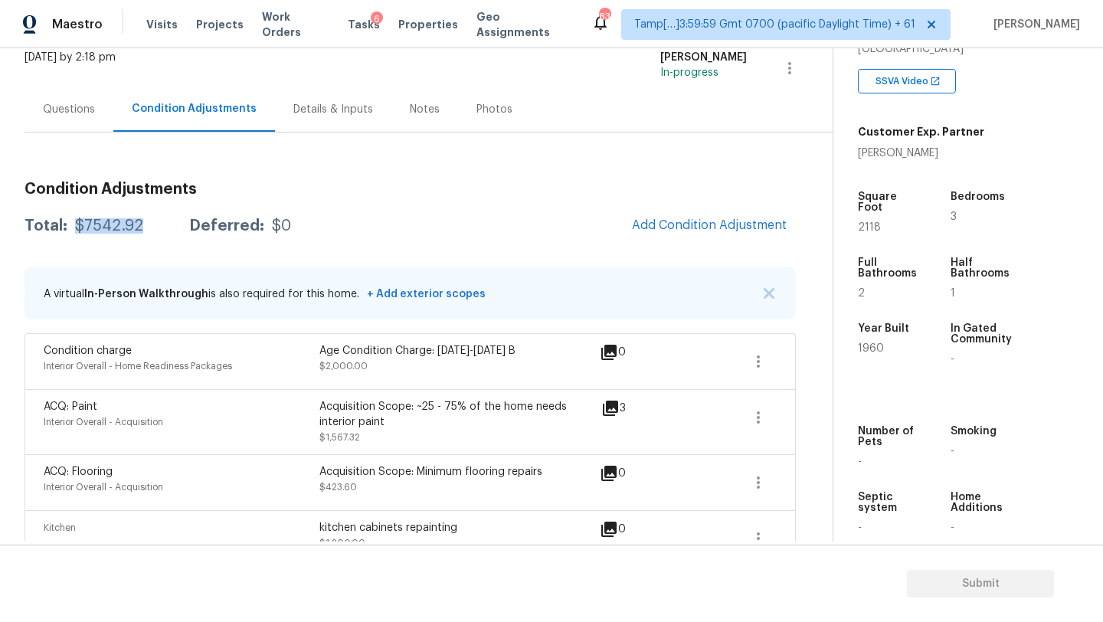
scroll to position [0, 0]
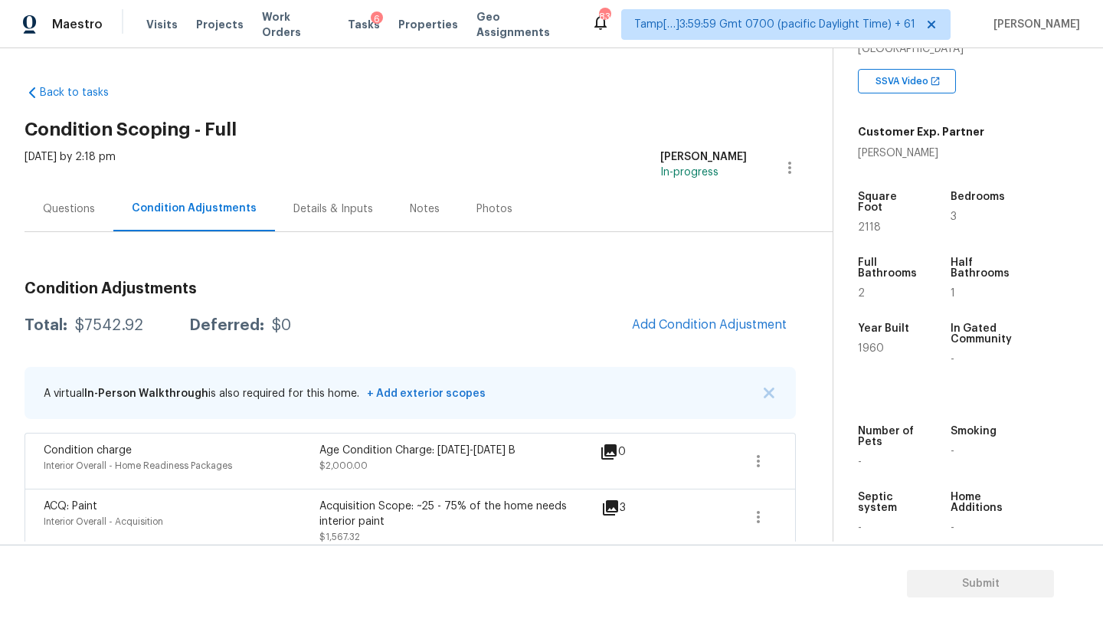
click at [90, 217] on div "Questions" at bounding box center [69, 208] width 89 height 45
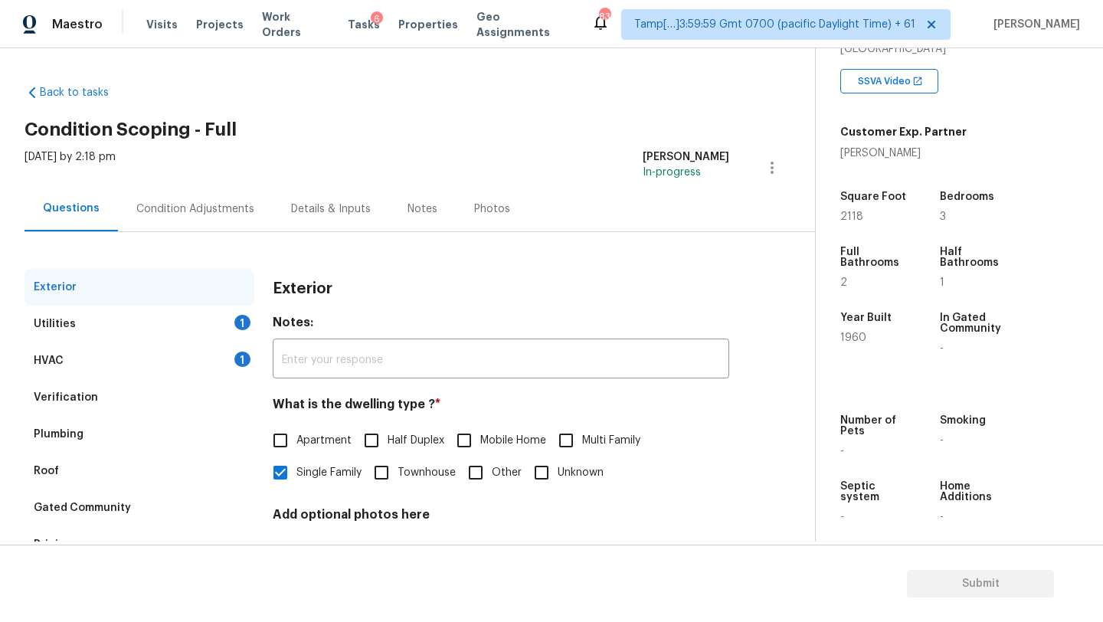
click at [111, 367] on div "HVAC 1" at bounding box center [140, 360] width 230 height 37
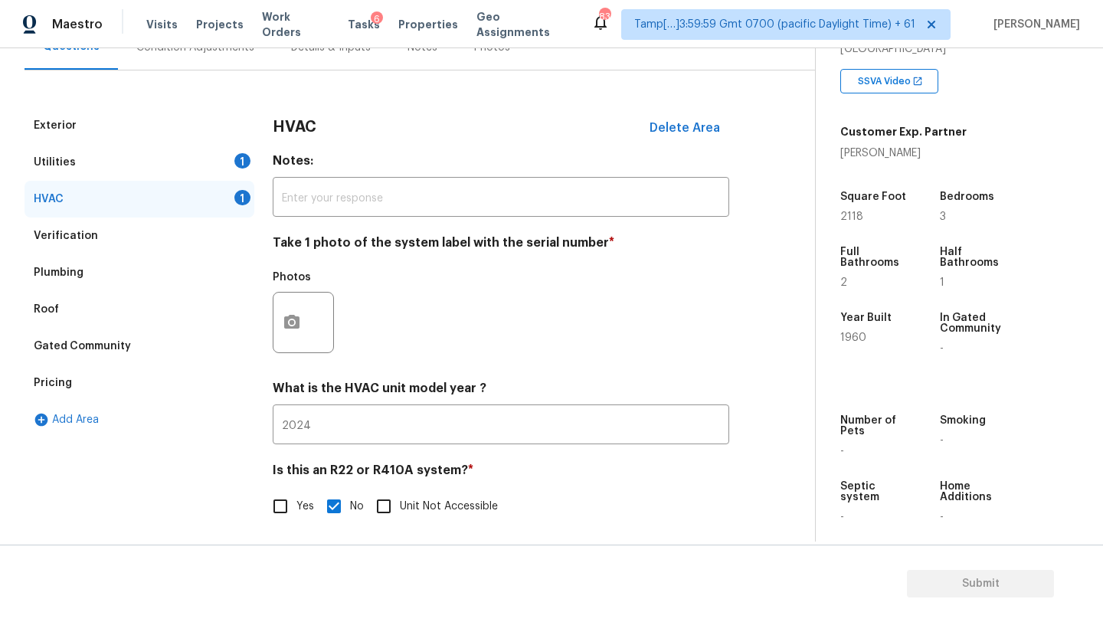
scroll to position [166, 0]
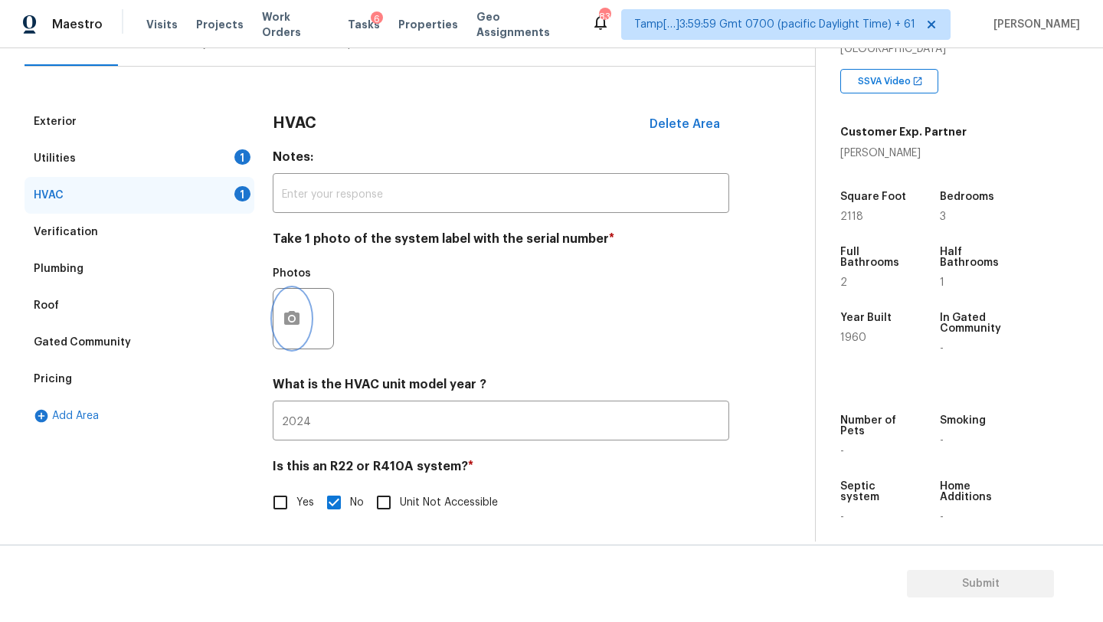
click at [296, 317] on icon "button" at bounding box center [291, 318] width 15 height 14
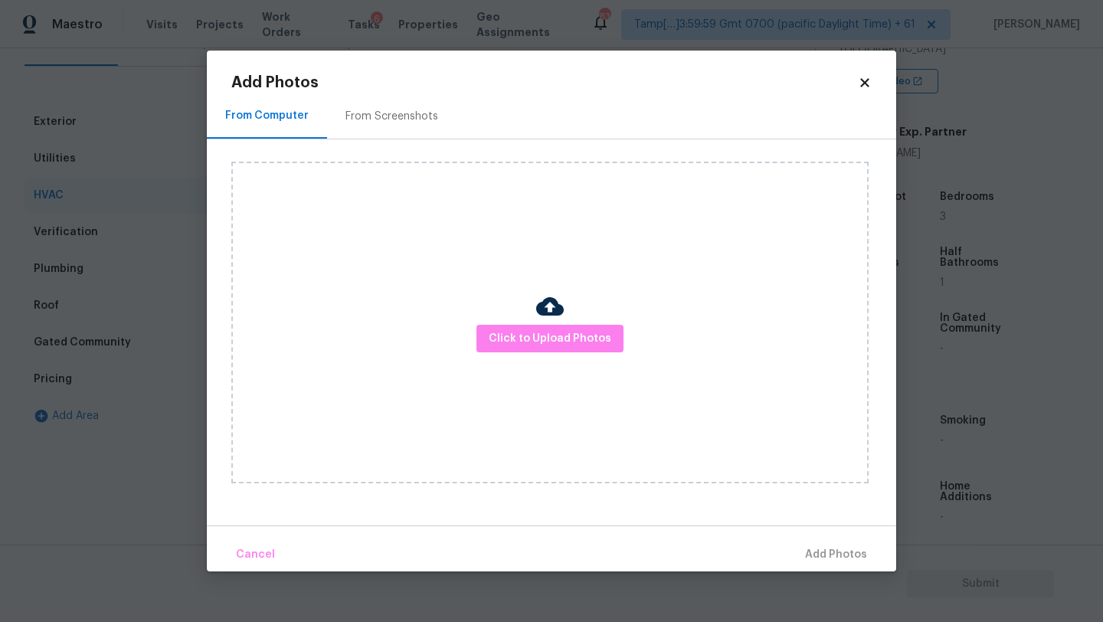
click at [368, 88] on h2 "Add Photos" at bounding box center [544, 82] width 627 height 15
click at [368, 121] on div "From Screenshots" at bounding box center [391, 116] width 93 height 15
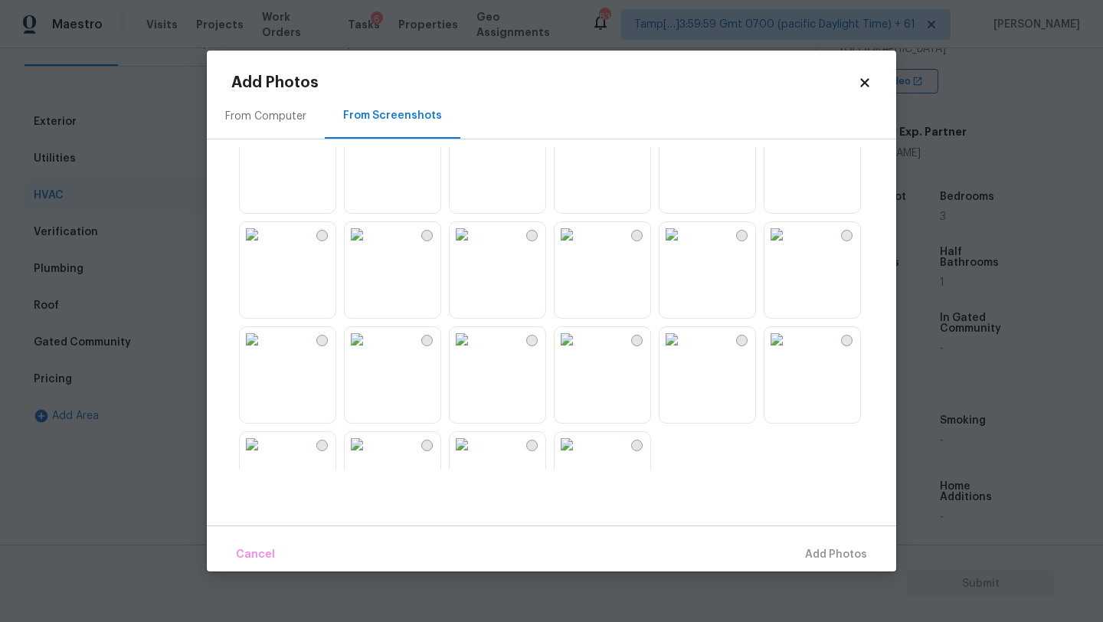
scroll to position [1463, 0]
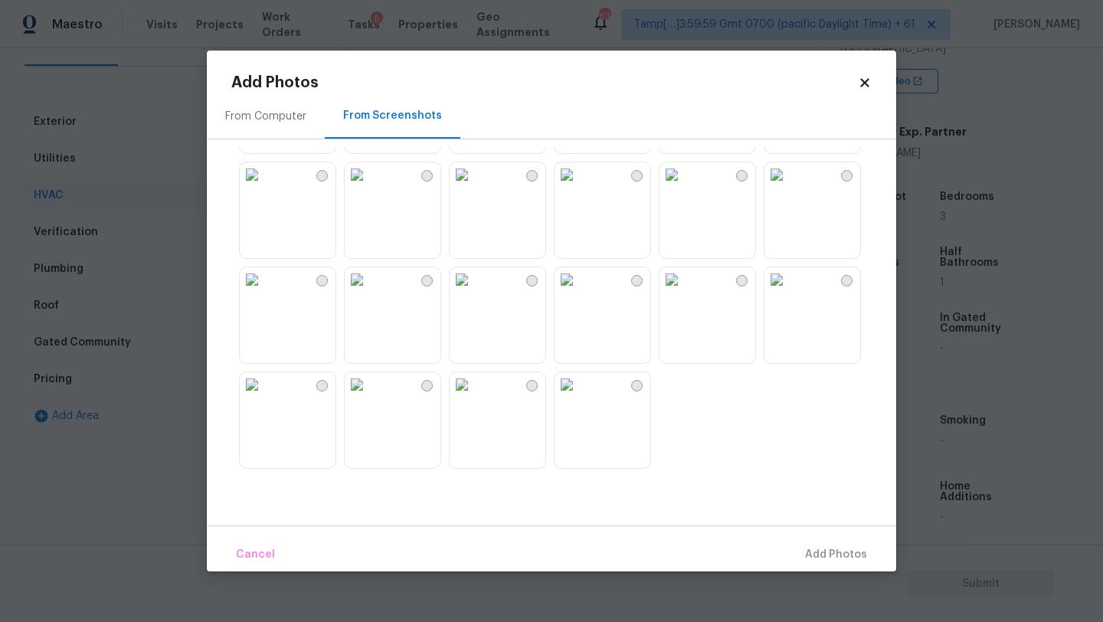
click at [684, 182] on img at bounding box center [672, 174] width 25 height 25
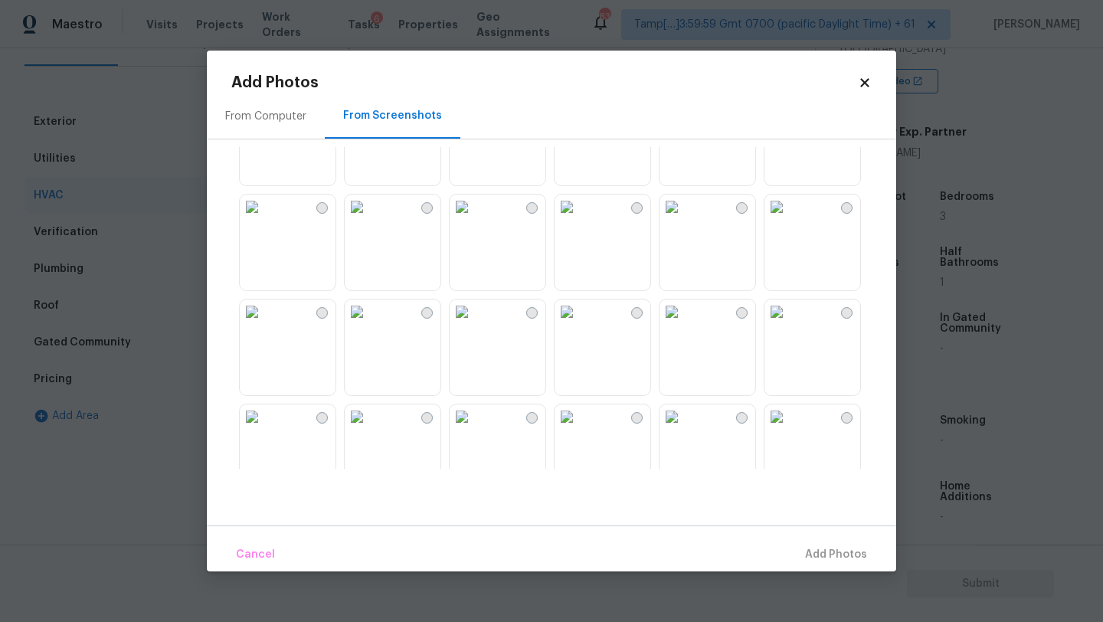
scroll to position [0, 0]
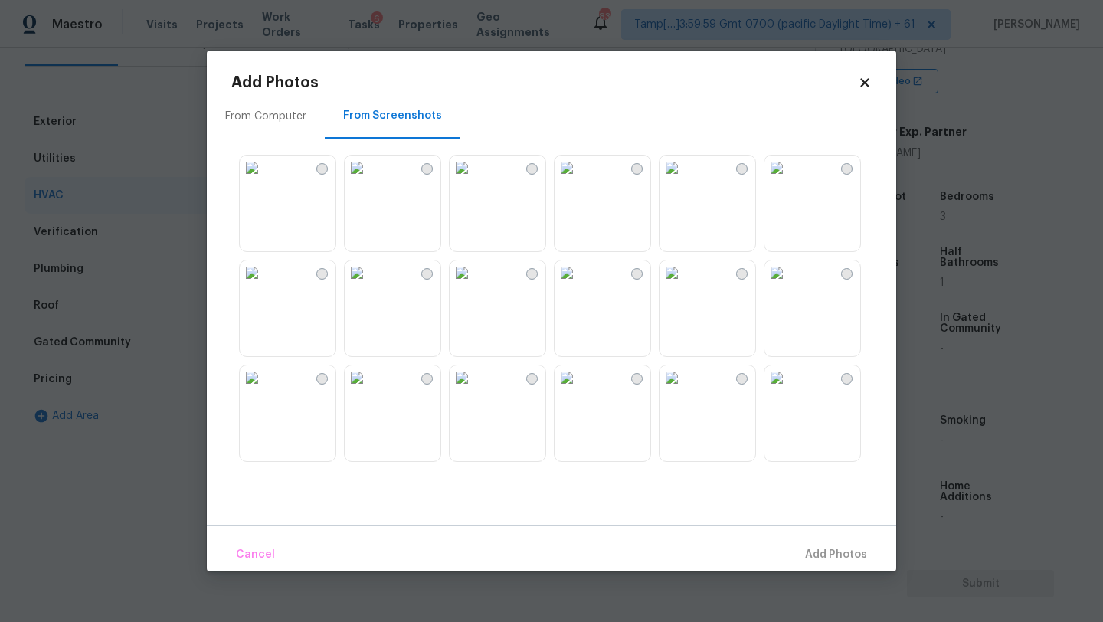
click at [244, 180] on img at bounding box center [252, 167] width 25 height 25
click at [817, 548] on span "Add 1 Photo(s)" at bounding box center [829, 554] width 76 height 19
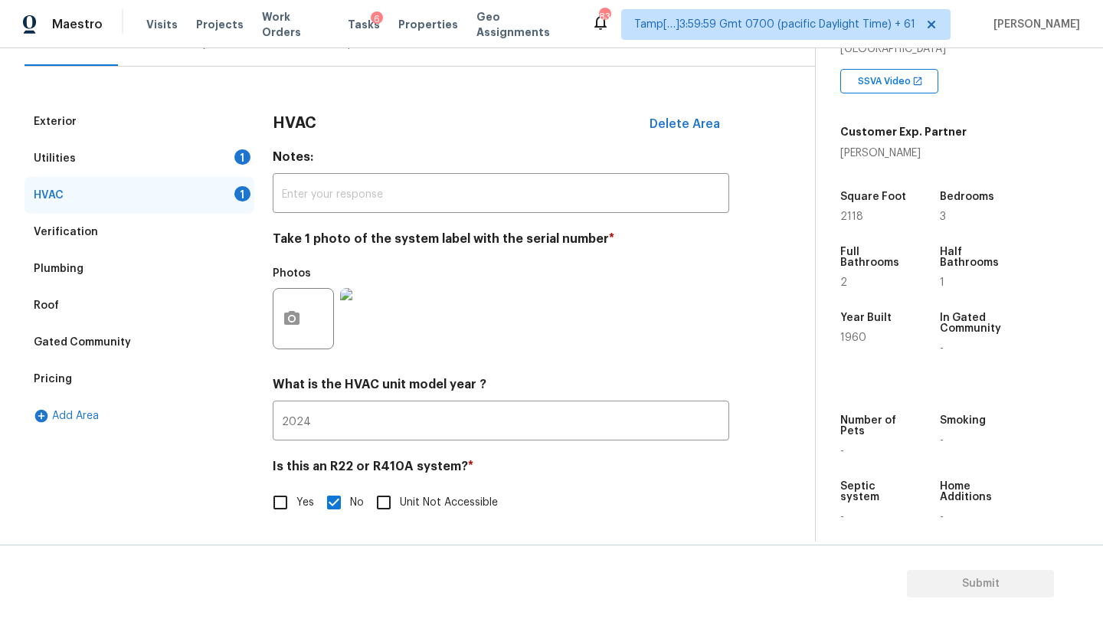
click at [83, 161] on div "Utilities 1" at bounding box center [140, 158] width 230 height 37
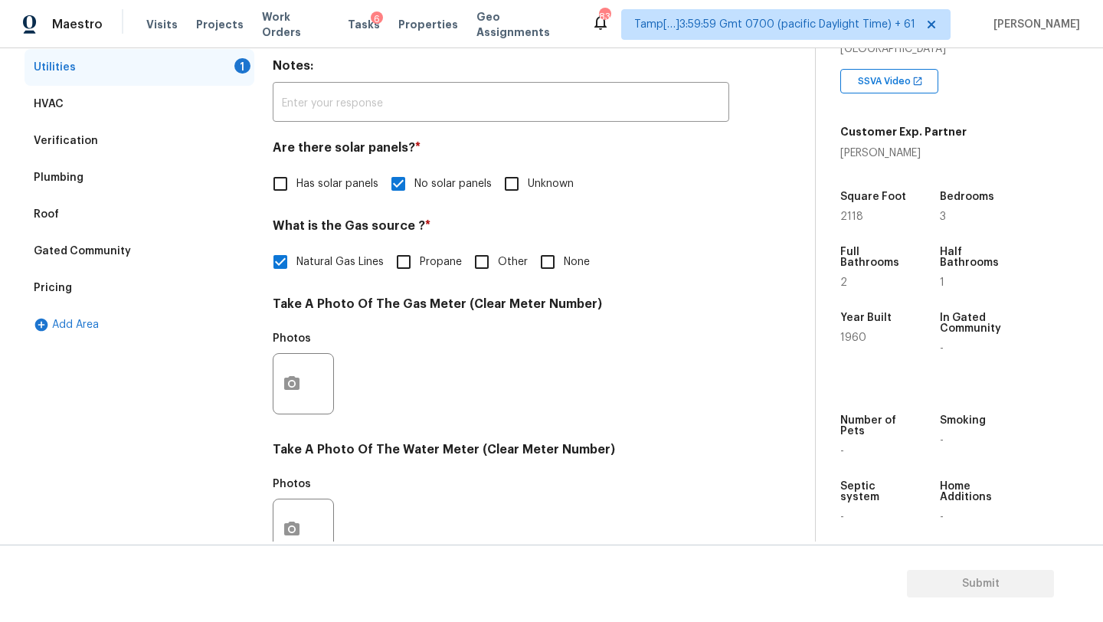
scroll to position [436, 0]
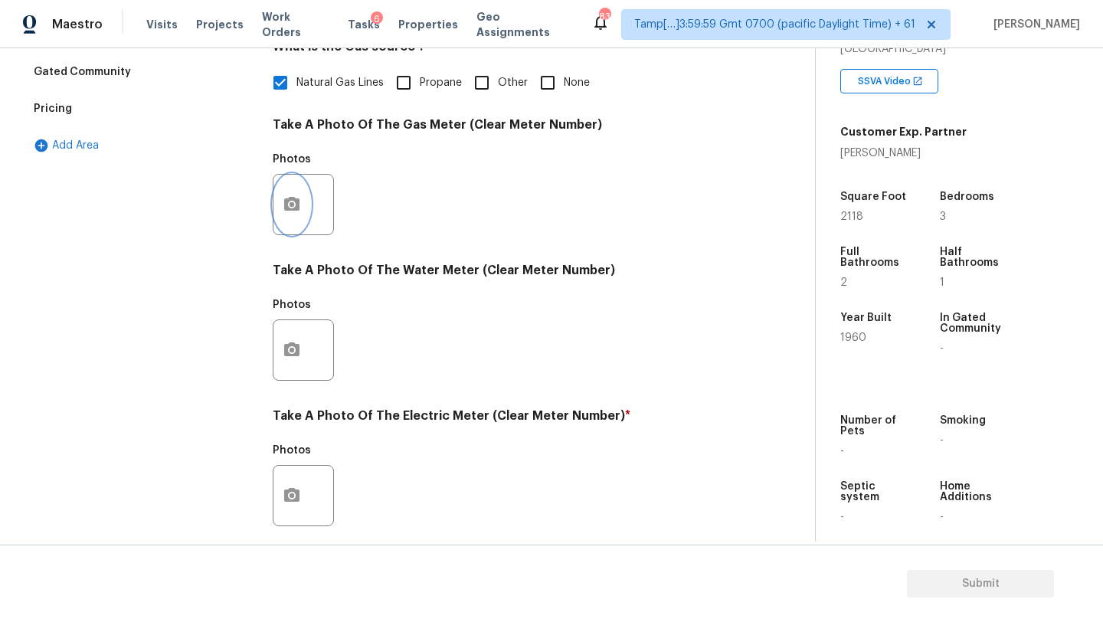
click at [291, 211] on icon "button" at bounding box center [291, 204] width 15 height 14
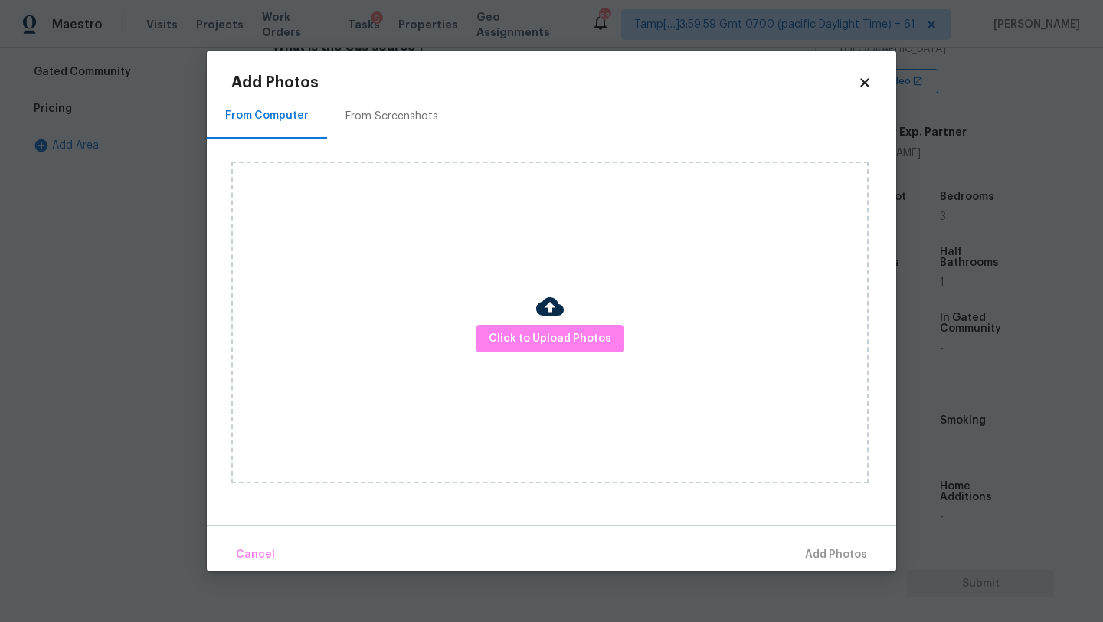
click at [414, 97] on div "From Screenshots" at bounding box center [391, 115] width 129 height 45
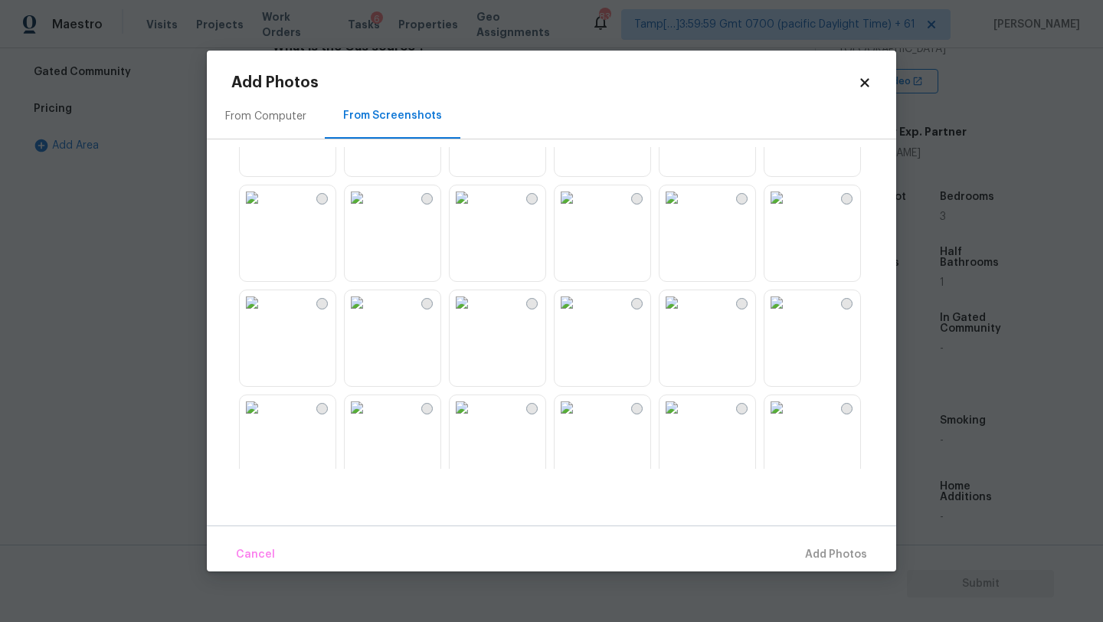
scroll to position [1463, 0]
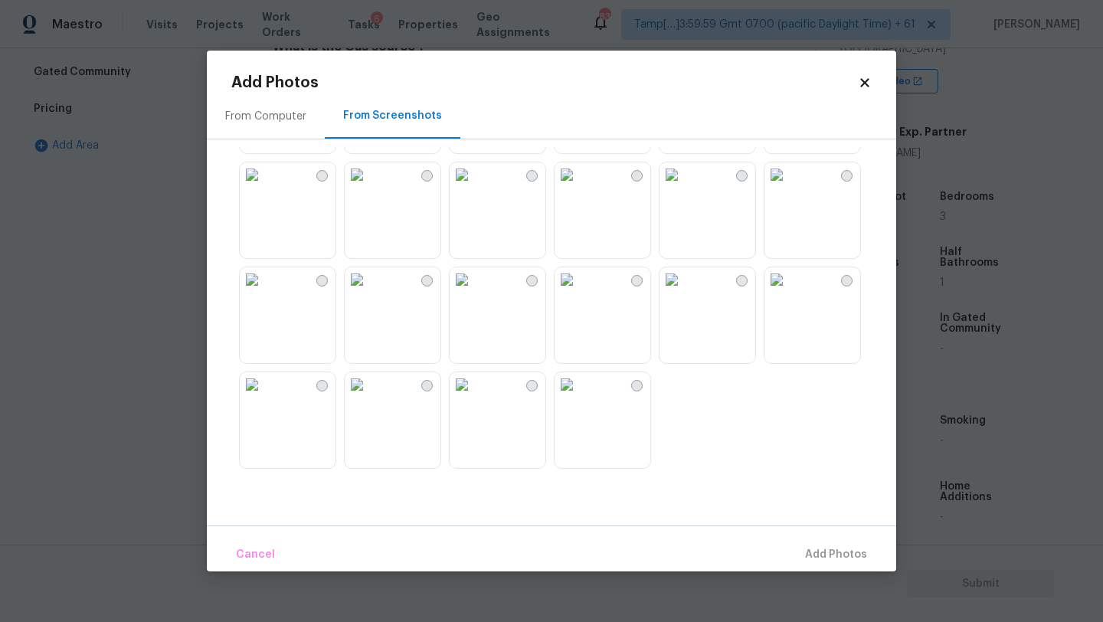
click at [474, 292] on img at bounding box center [462, 279] width 25 height 25
click at [827, 555] on span "Add 1 Photo(s)" at bounding box center [829, 554] width 76 height 19
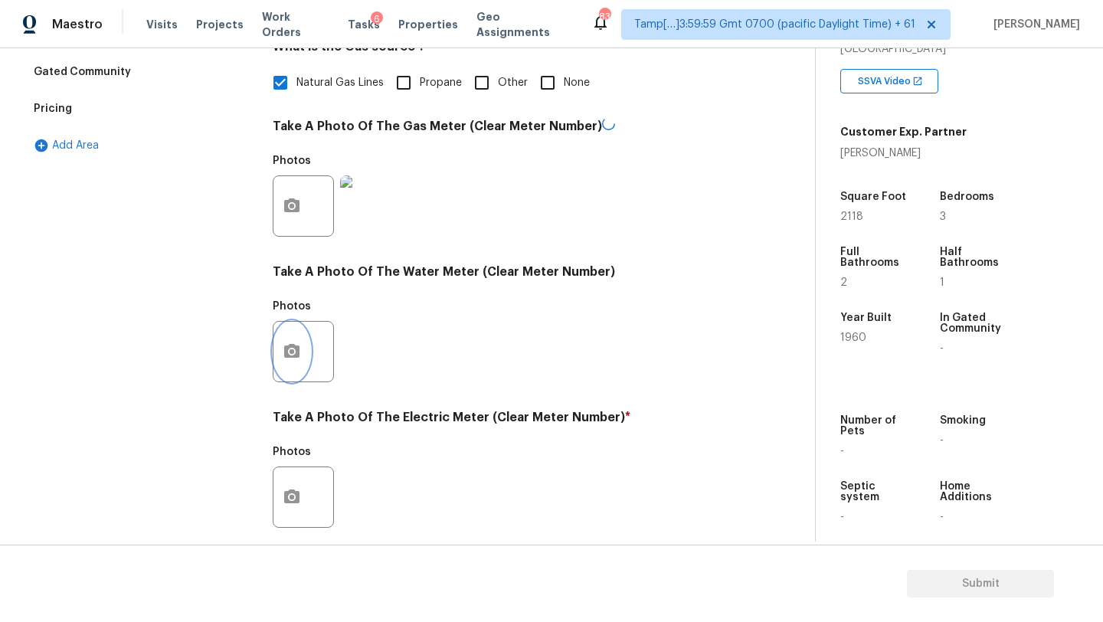
click at [290, 368] on button "button" at bounding box center [291, 352] width 37 height 60
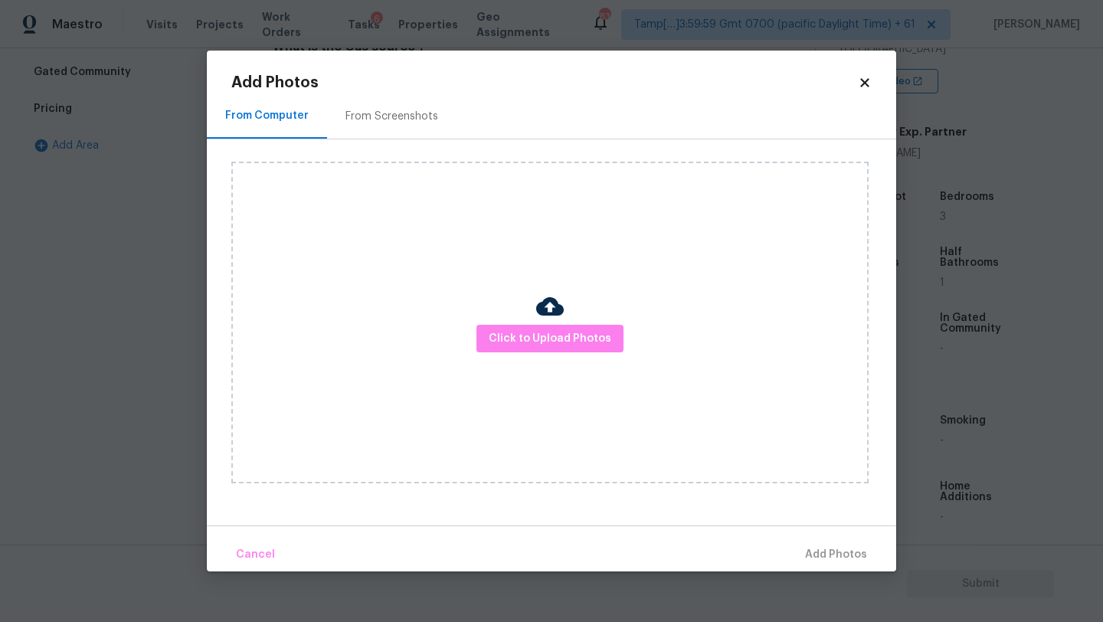
click at [416, 117] on div "From Screenshots" at bounding box center [391, 116] width 93 height 15
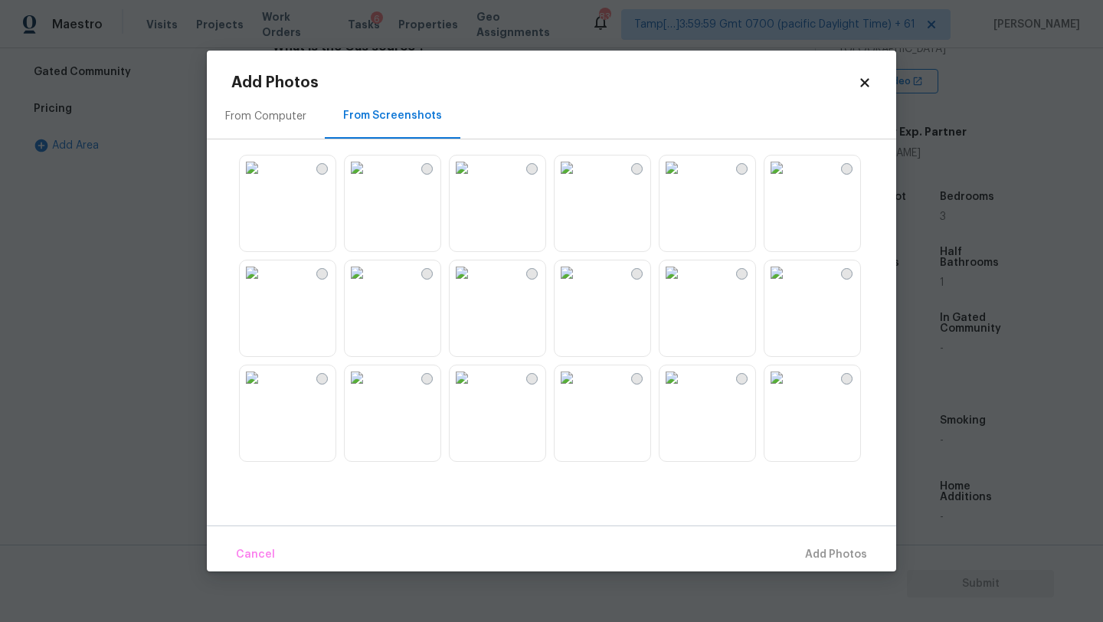
click at [579, 285] on img at bounding box center [567, 272] width 25 height 25
click at [835, 555] on span "Add 1 Photo(s)" at bounding box center [829, 554] width 76 height 19
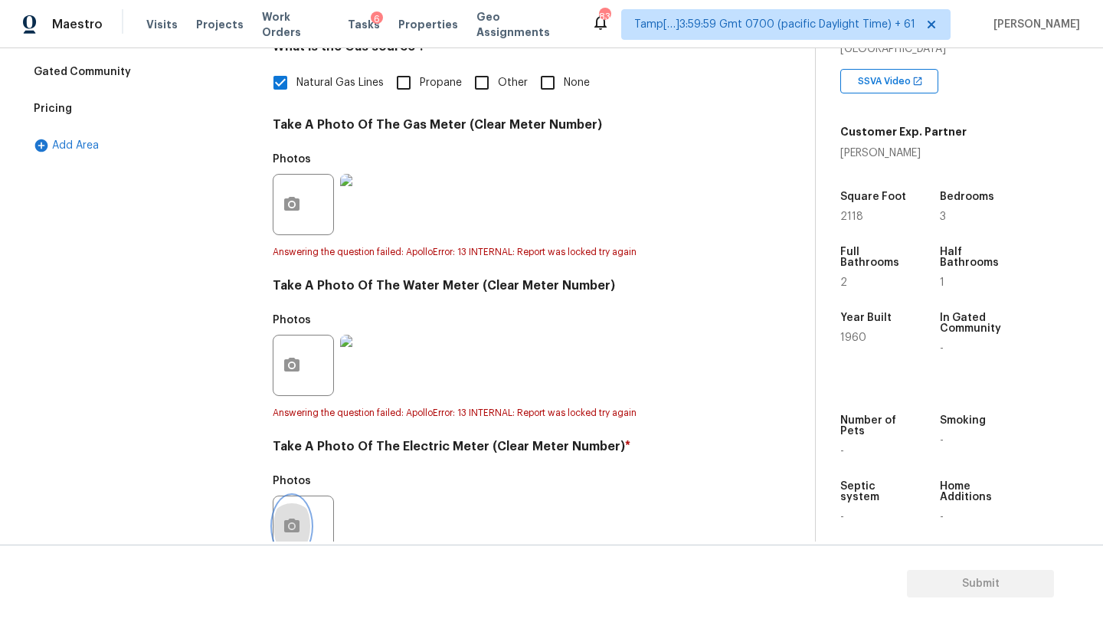
click at [294, 519] on icon "button" at bounding box center [292, 526] width 18 height 18
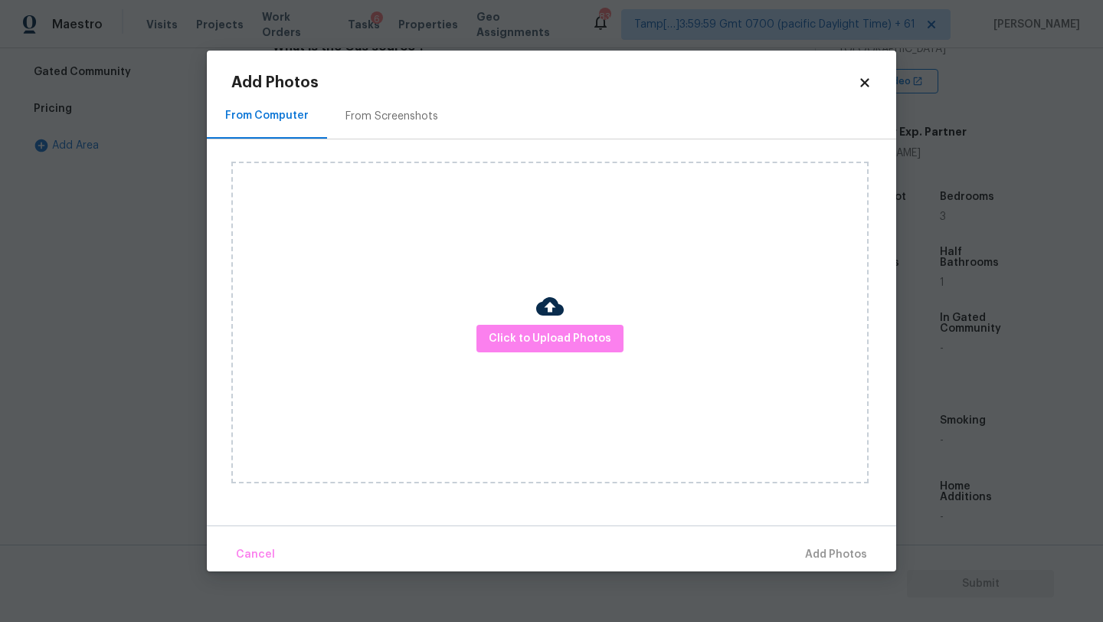
click at [408, 111] on div "From Screenshots" at bounding box center [391, 116] width 93 height 15
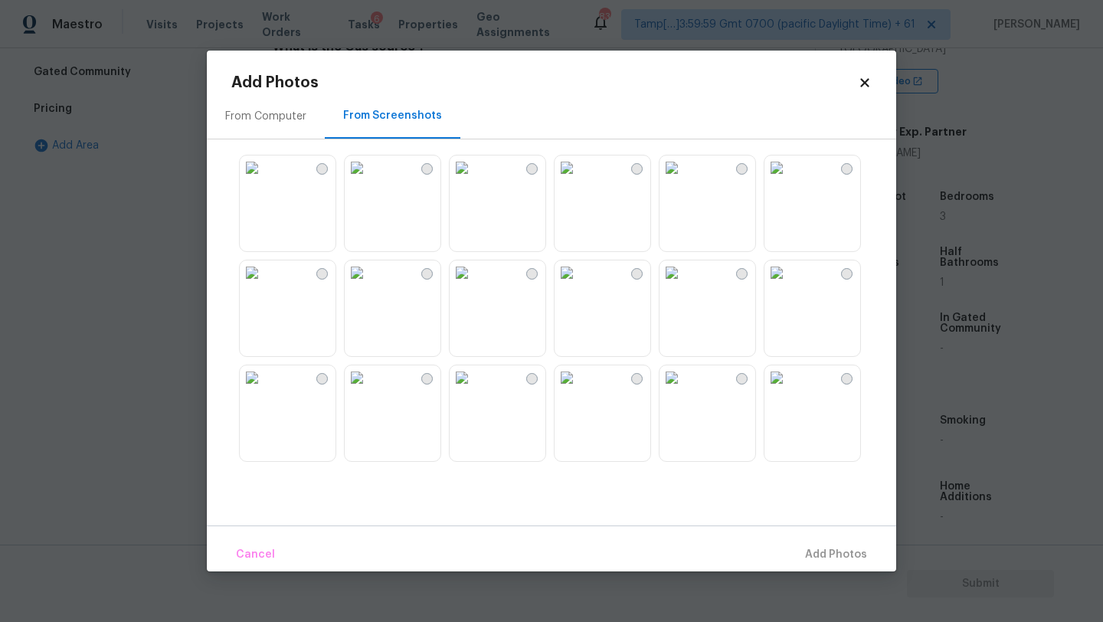
click at [579, 285] on img at bounding box center [567, 272] width 25 height 25
click at [829, 565] on button "Add 1 Photo(s)" at bounding box center [829, 554] width 88 height 33
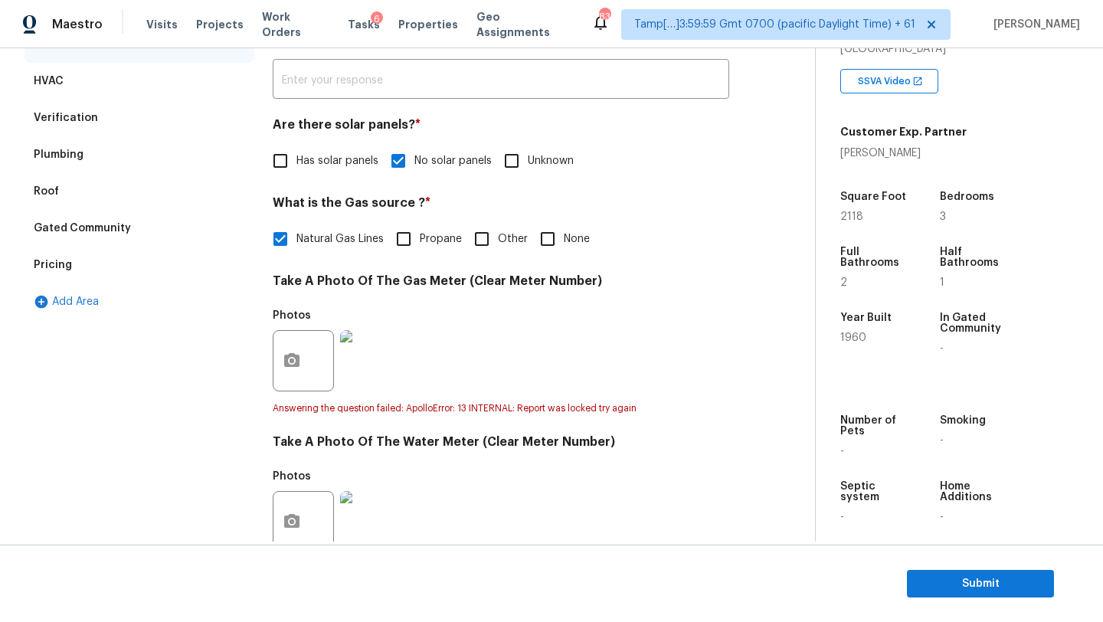
scroll to position [0, 0]
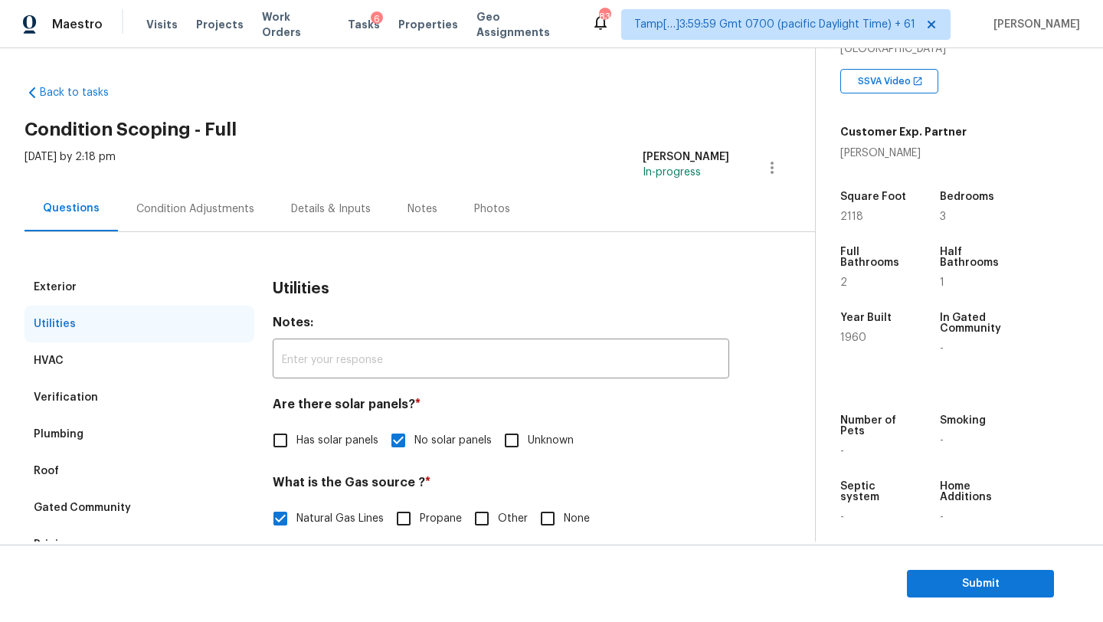
click at [162, 209] on div "Condition Adjustments" at bounding box center [195, 208] width 118 height 15
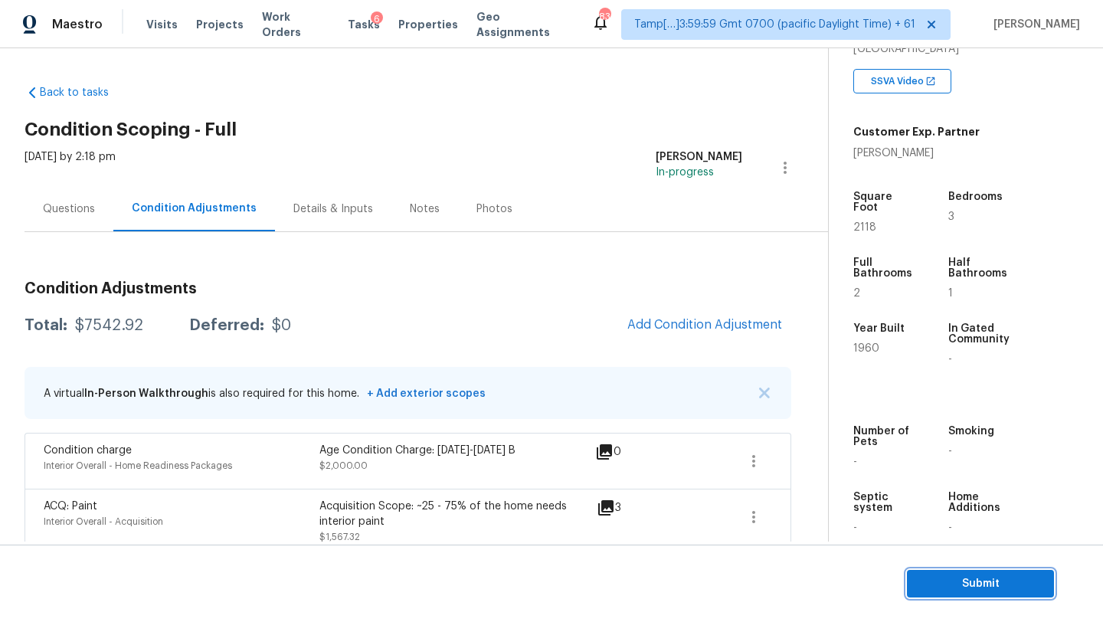
click at [957, 589] on span "Submit" at bounding box center [980, 583] width 123 height 19
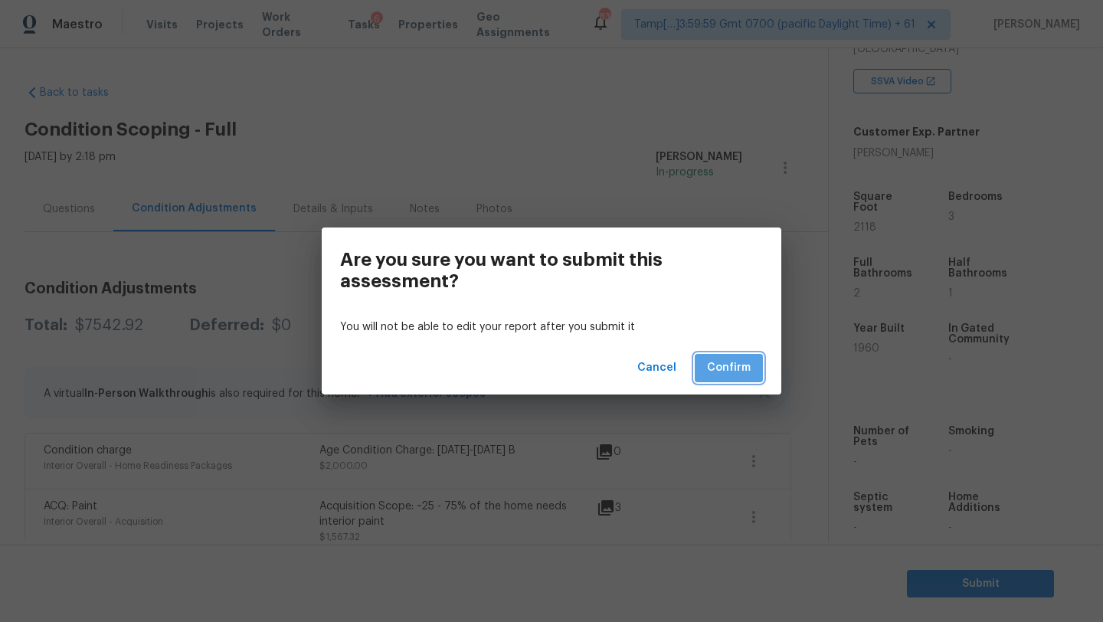
click at [726, 370] on span "Confirm" at bounding box center [729, 367] width 44 height 19
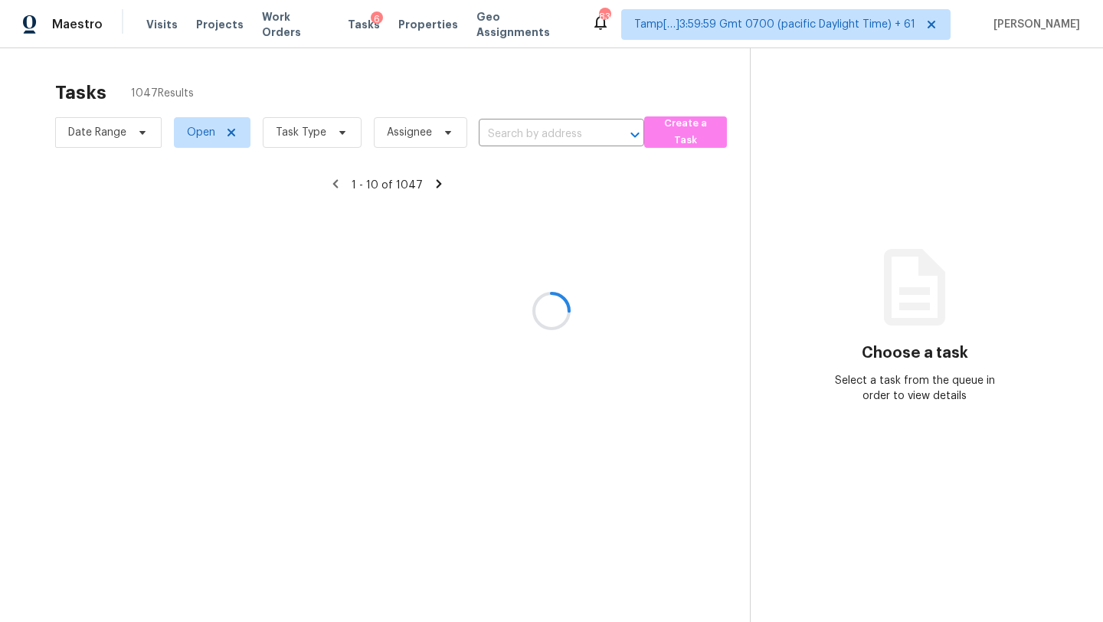
click at [345, 142] on div at bounding box center [551, 311] width 1103 height 622
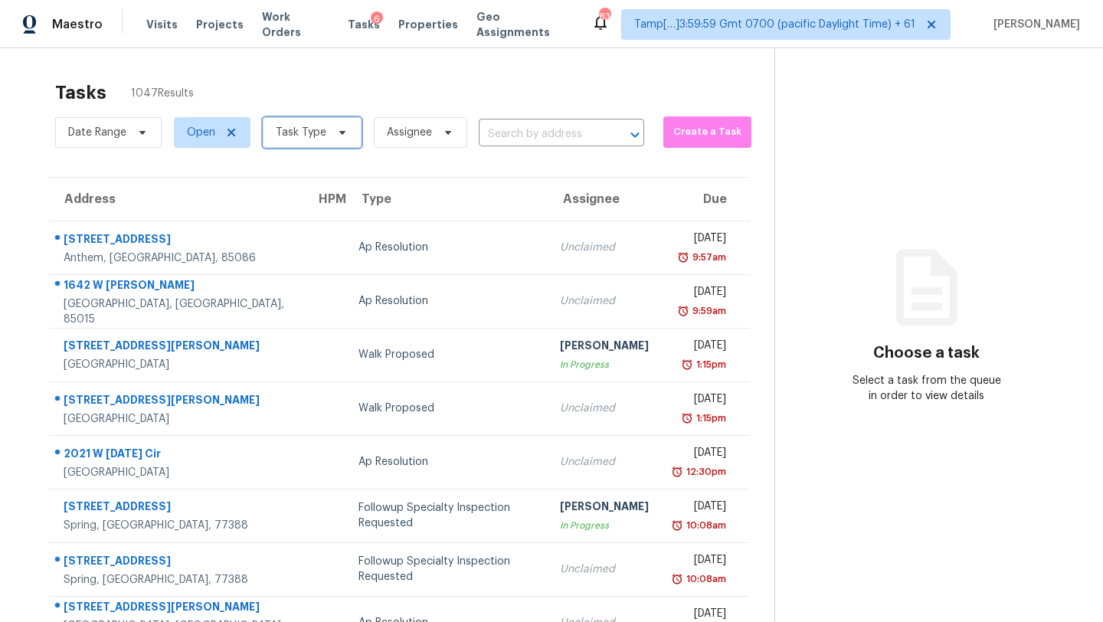
click at [345, 143] on span "Task Type" at bounding box center [312, 132] width 99 height 31
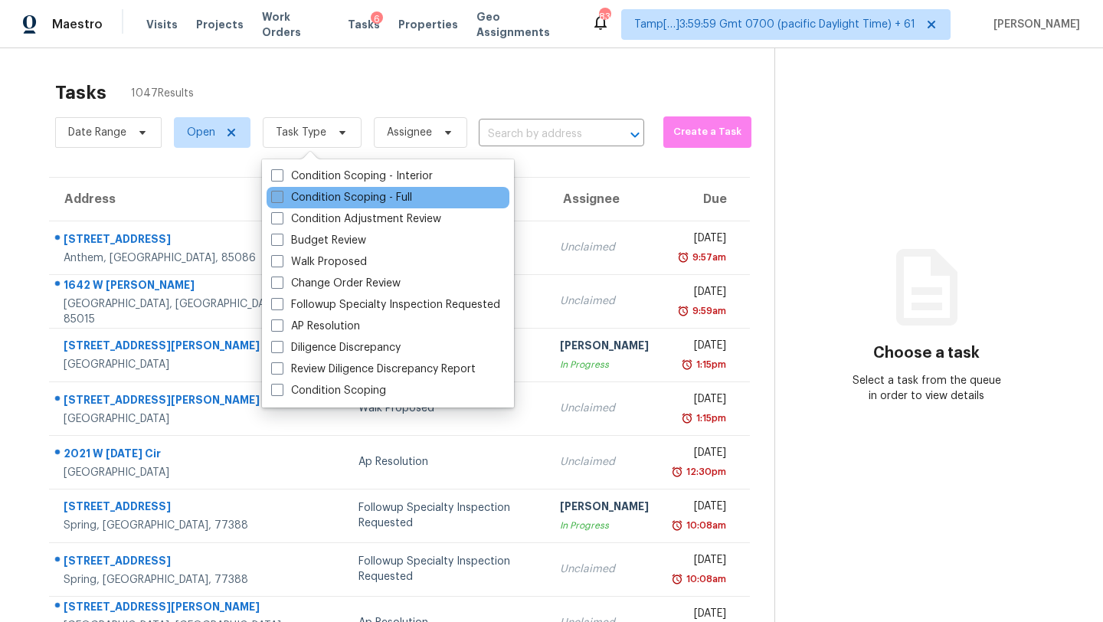
click at [317, 203] on label "Condition Scoping - Full" at bounding box center [341, 197] width 141 height 15
click at [281, 200] on input "Condition Scoping - Full" at bounding box center [276, 195] width 10 height 10
checkbox input "true"
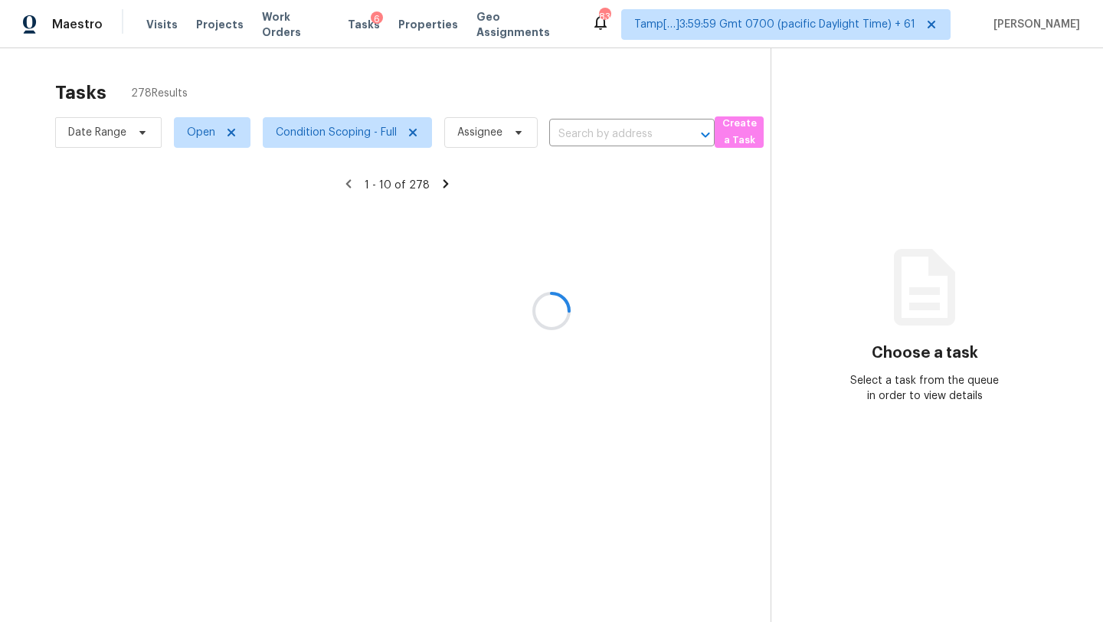
click at [441, 81] on div at bounding box center [551, 311] width 1103 height 622
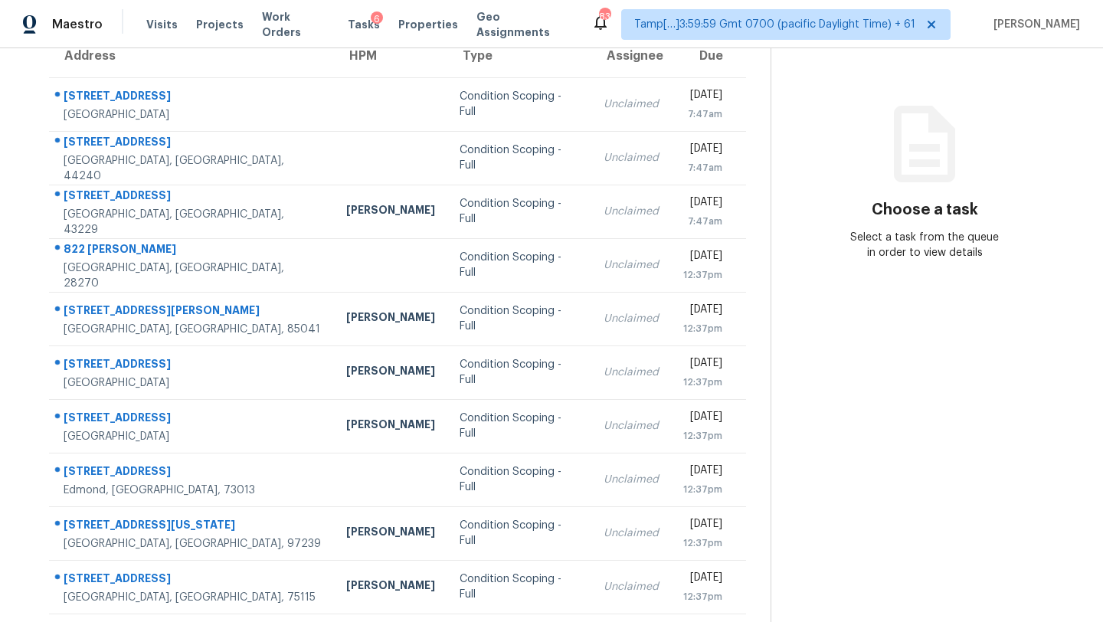
scroll to position [175, 0]
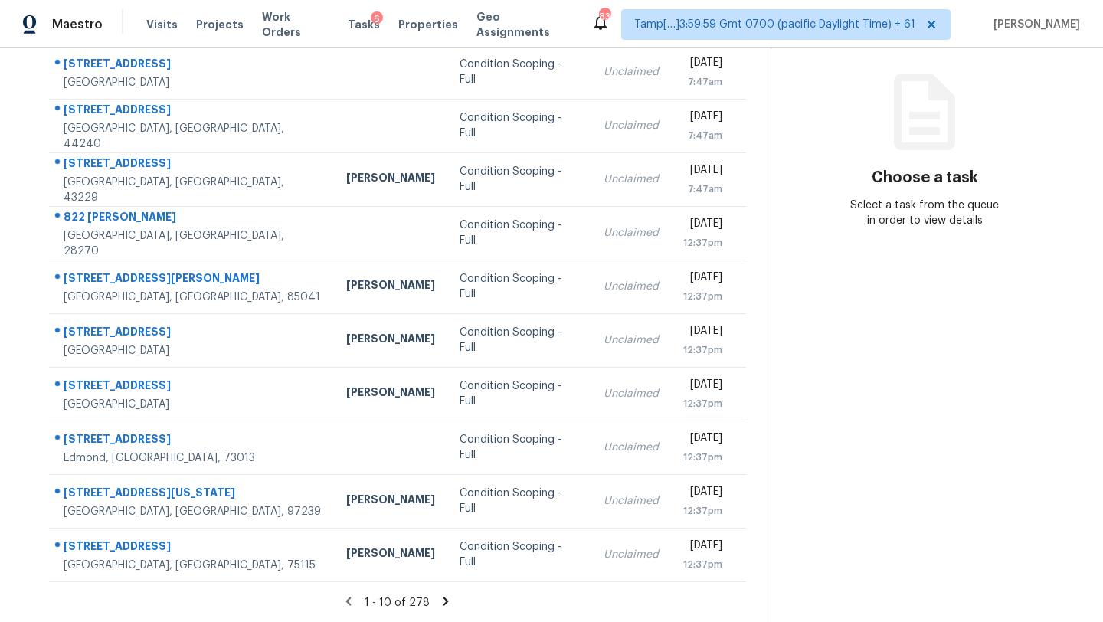
click at [450, 600] on div "1 - 10 of 278" at bounding box center [398, 602] width 746 height 16
click at [444, 600] on icon at bounding box center [446, 601] width 5 height 8
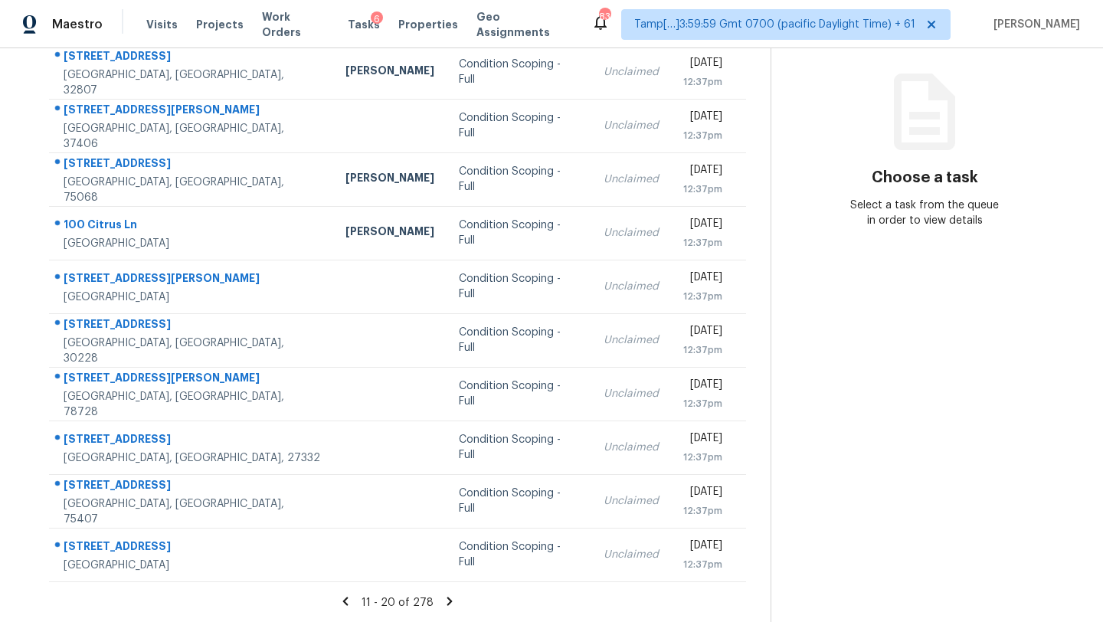
click at [444, 600] on icon at bounding box center [450, 601] width 14 height 14
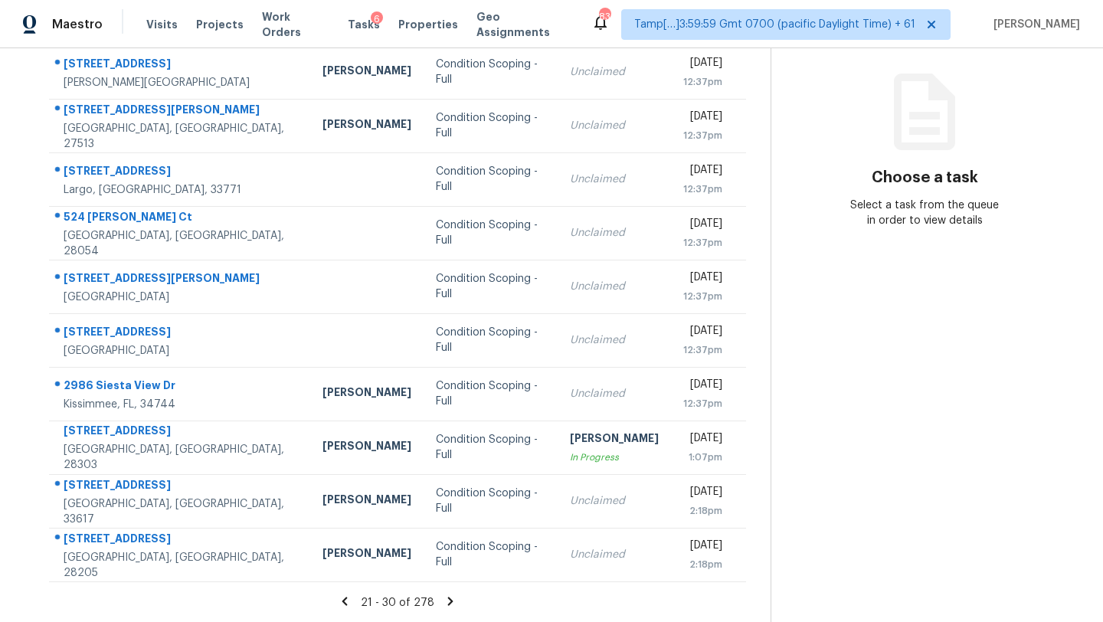
click at [445, 600] on icon at bounding box center [451, 601] width 14 height 14
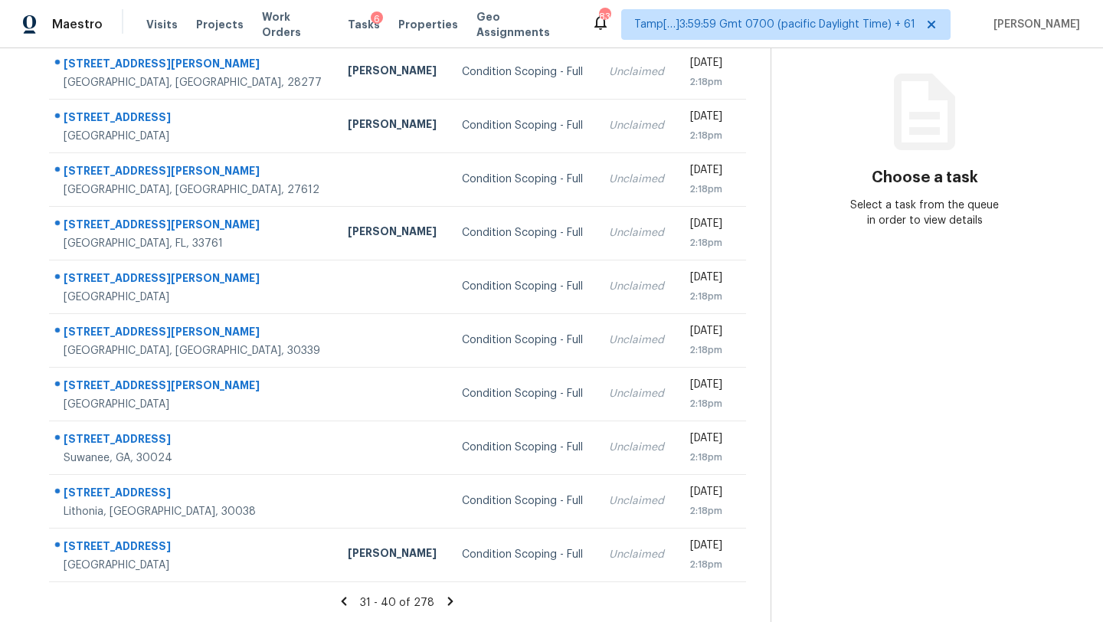
click at [446, 600] on icon at bounding box center [451, 601] width 14 height 14
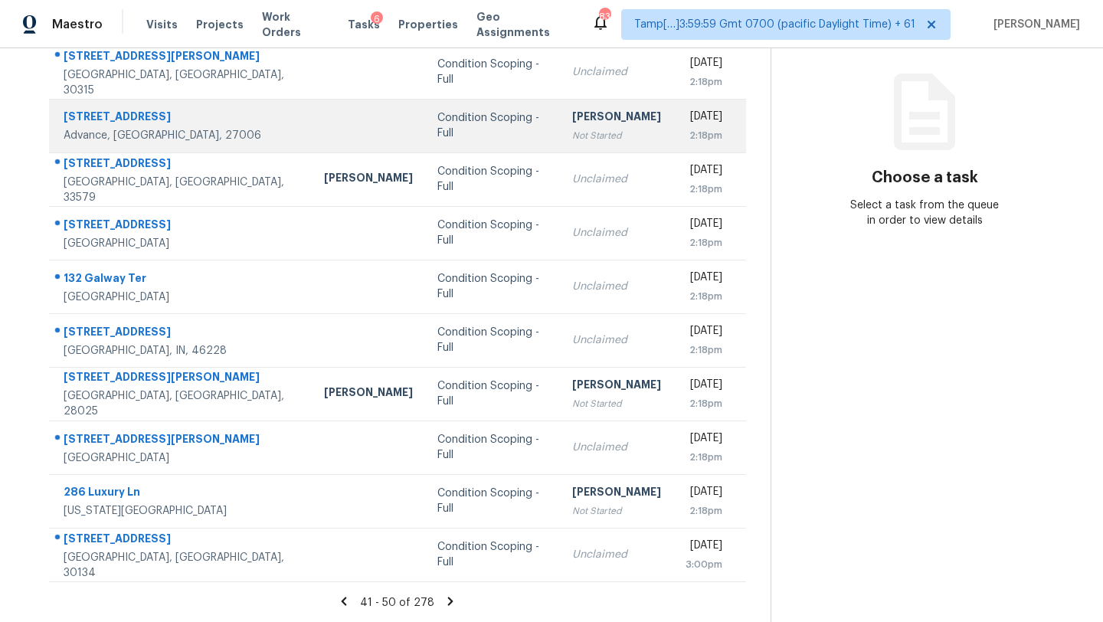
click at [572, 136] on div "Not Started" at bounding box center [616, 135] width 89 height 15
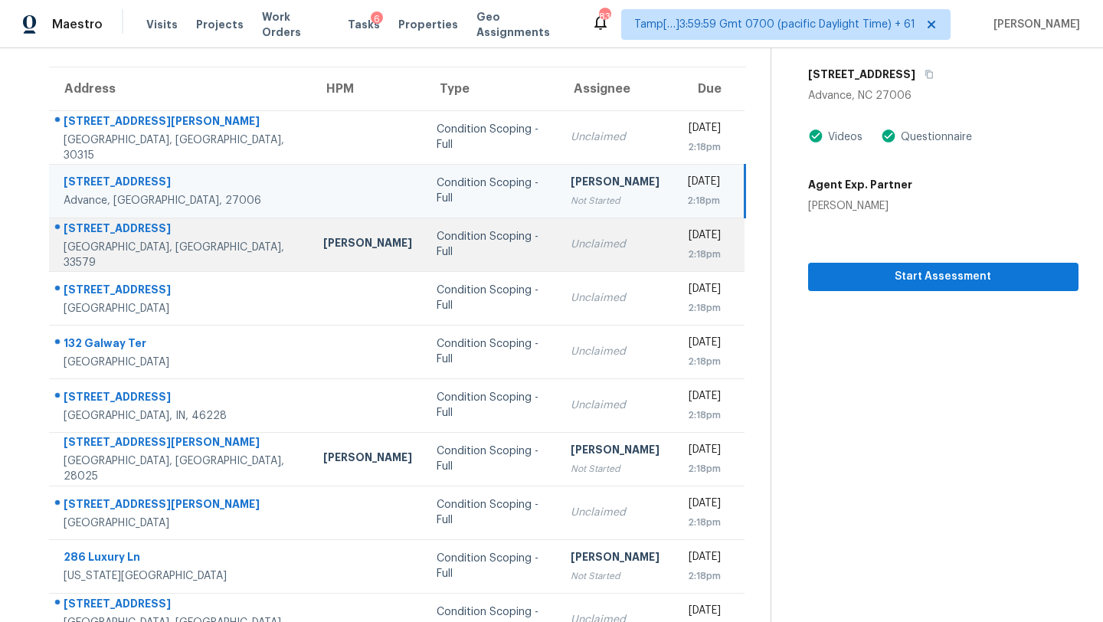
scroll to position [103, 0]
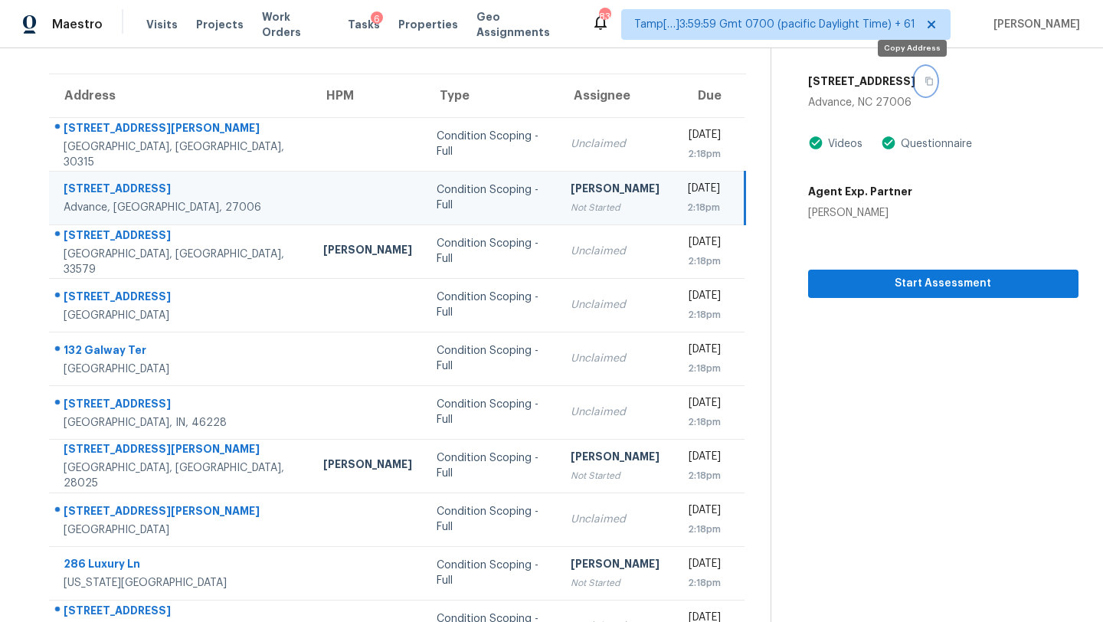
click at [925, 83] on icon "button" at bounding box center [929, 81] width 8 height 8
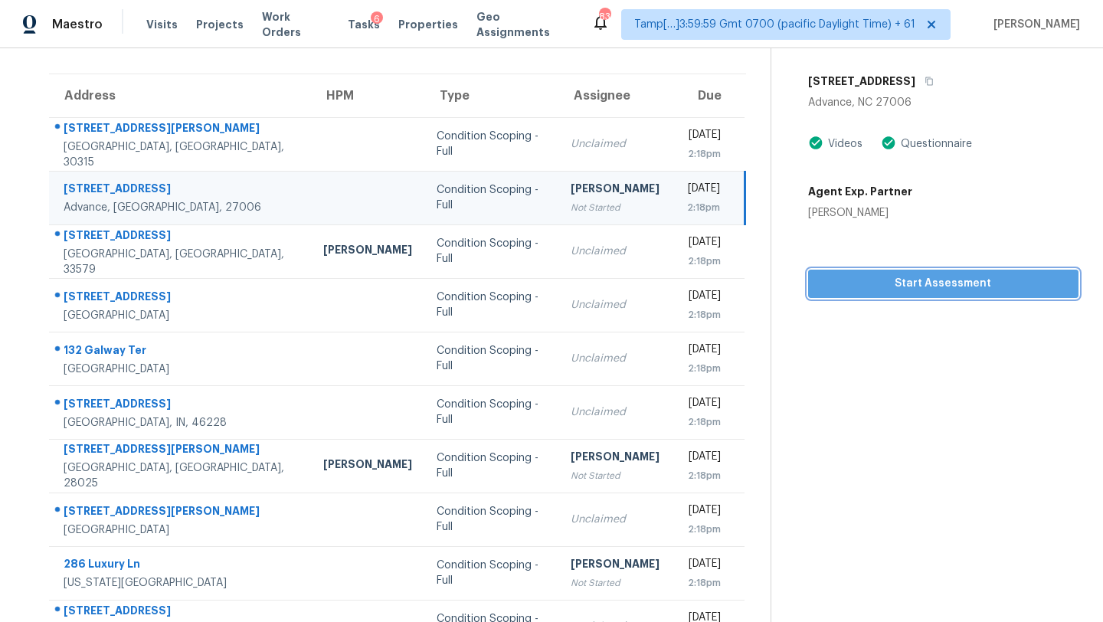
click at [882, 295] on button "Start Assessment" at bounding box center [943, 284] width 270 height 28
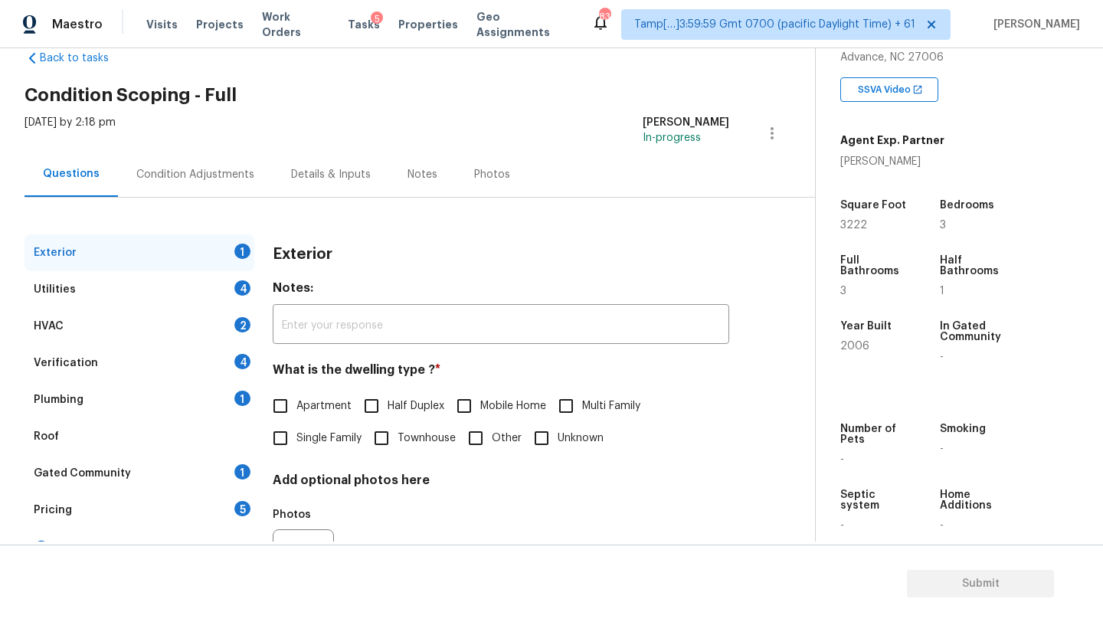
scroll to position [51, 0]
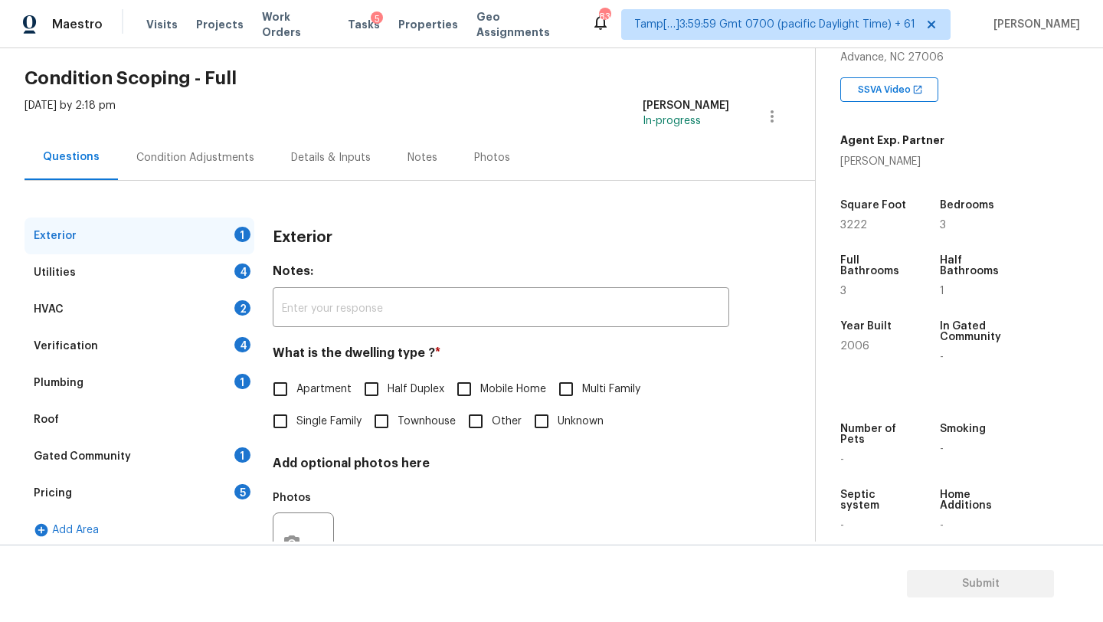
click at [133, 424] on div "Roof" at bounding box center [140, 419] width 230 height 37
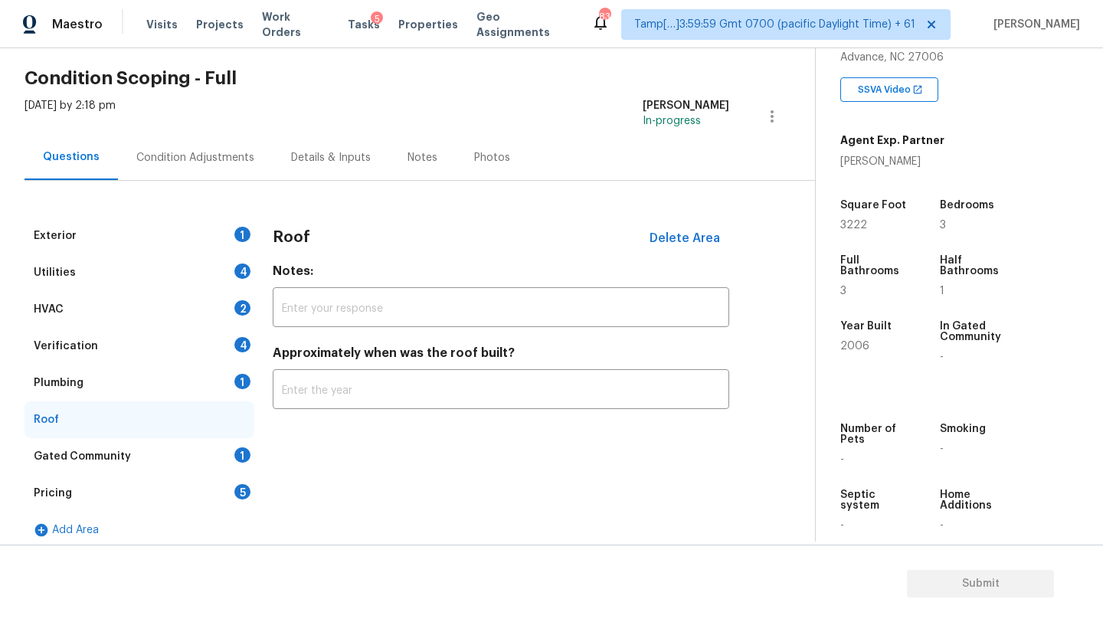
click at [133, 469] on div "Gated Community 1" at bounding box center [140, 456] width 230 height 37
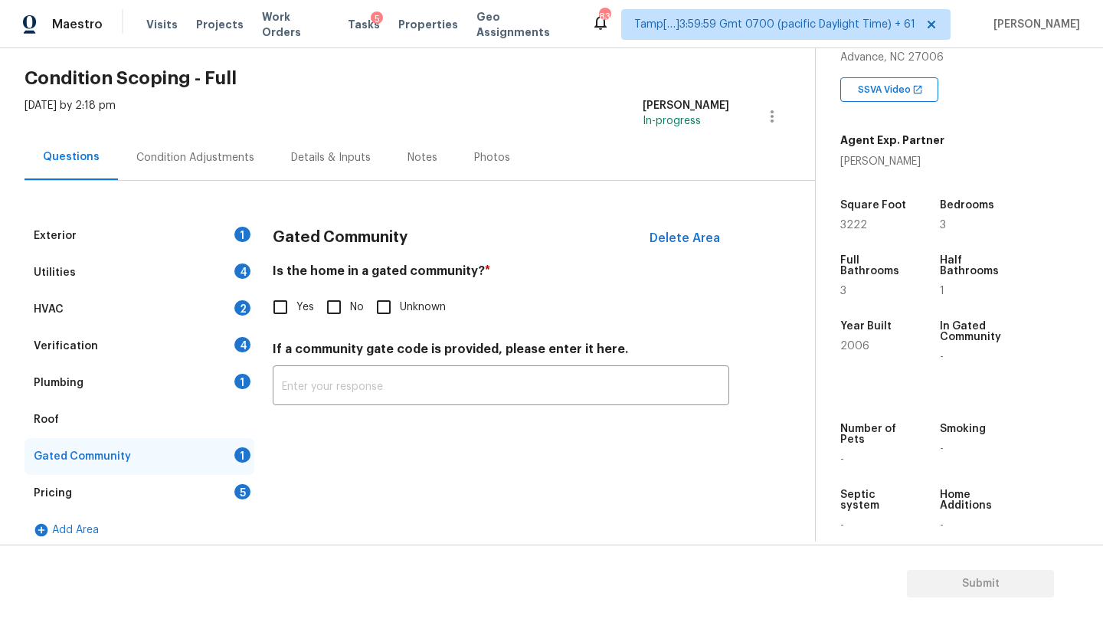
click at [353, 306] on span "No" at bounding box center [357, 308] width 14 height 16
click at [350, 306] on input "No" at bounding box center [334, 307] width 32 height 32
checkbox input "true"
click at [168, 416] on div "Roof" at bounding box center [140, 419] width 230 height 37
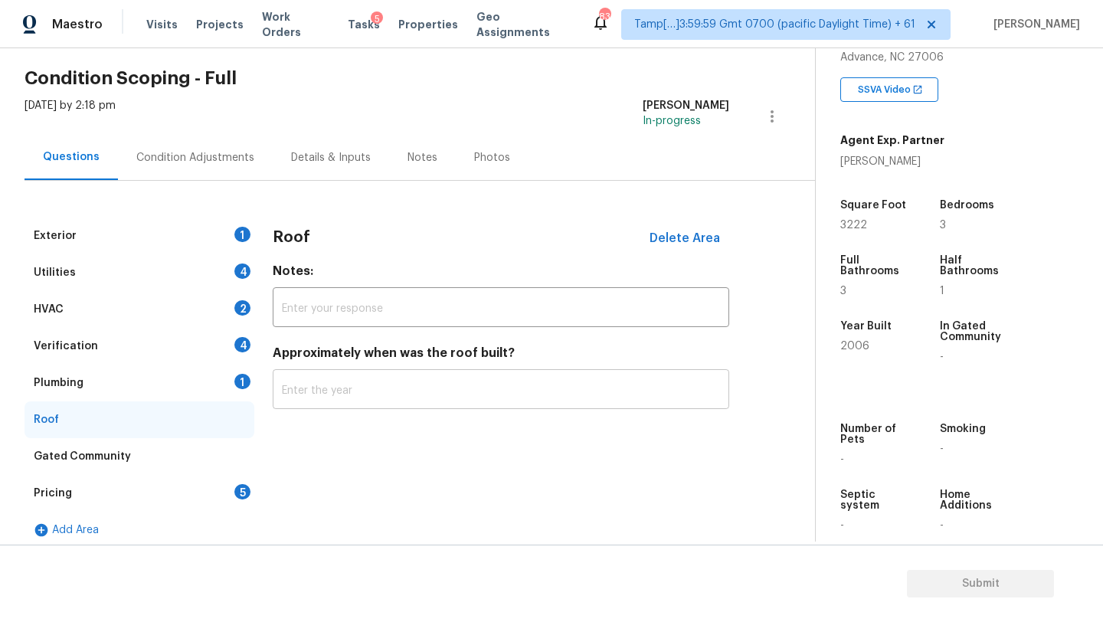
click at [369, 403] on input "text" at bounding box center [501, 391] width 457 height 36
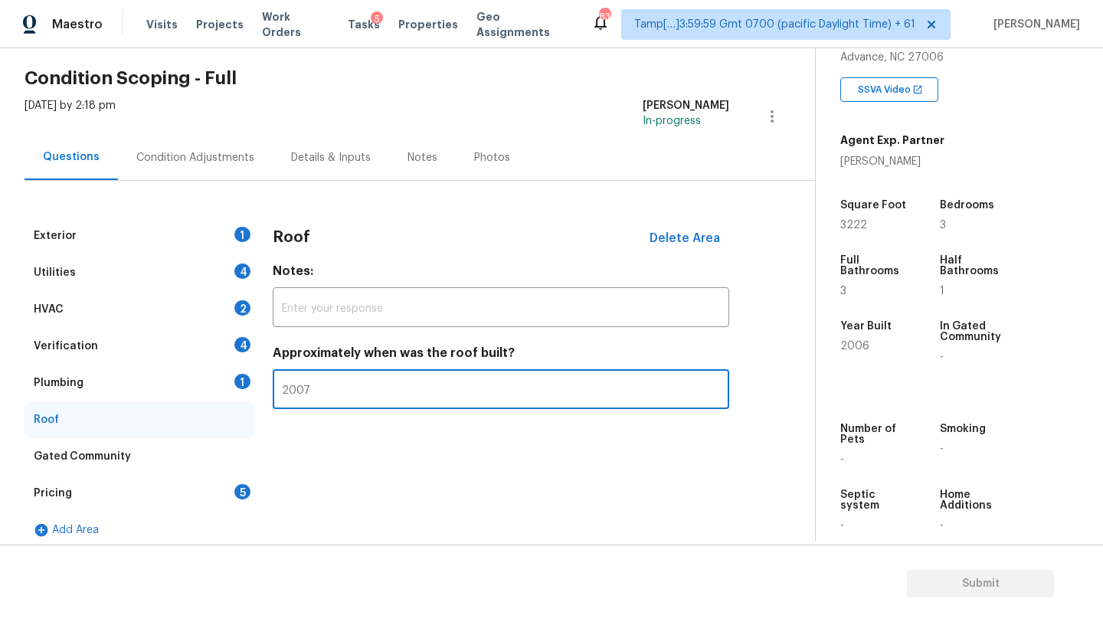
type input "2007"
click at [242, 489] on div "5" at bounding box center [242, 491] width 16 height 15
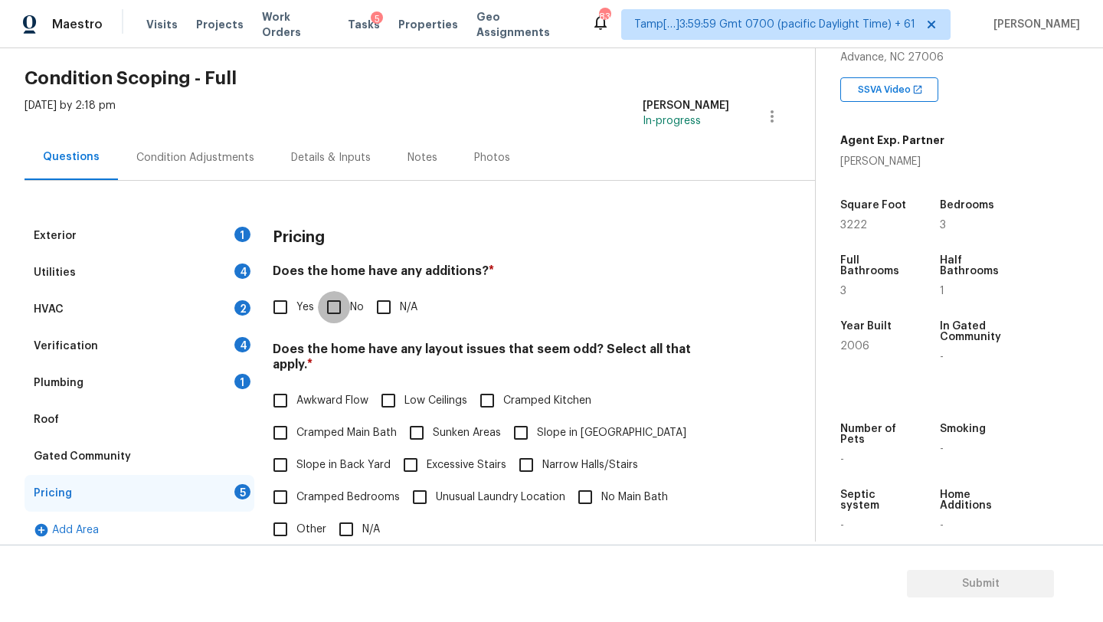
click at [327, 312] on input "No" at bounding box center [334, 307] width 32 height 32
checkbox input "true"
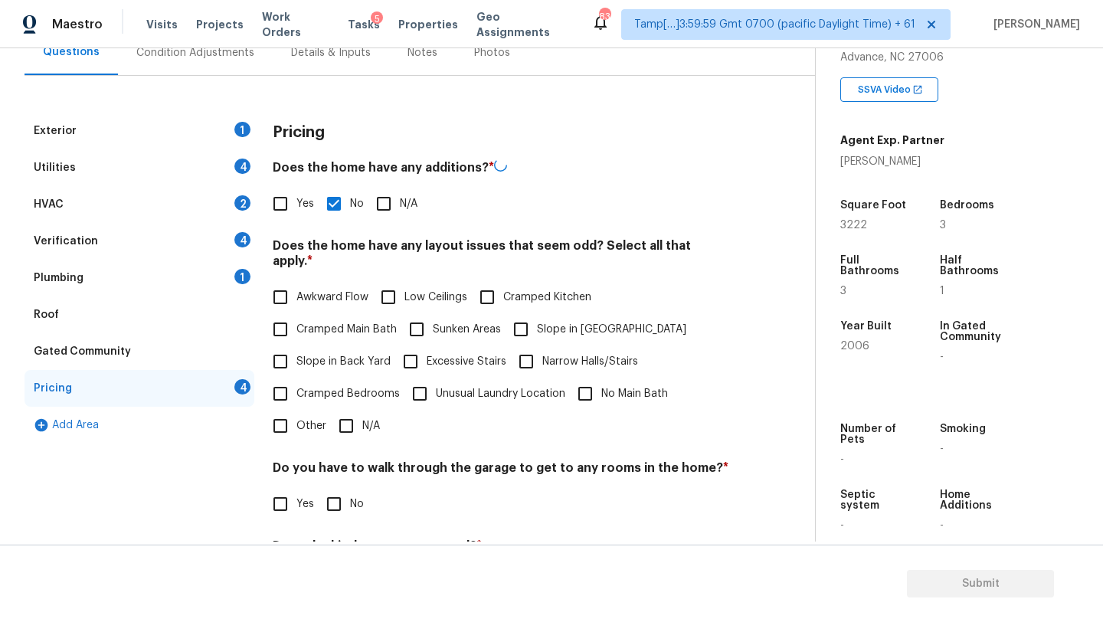
scroll to position [270, 0]
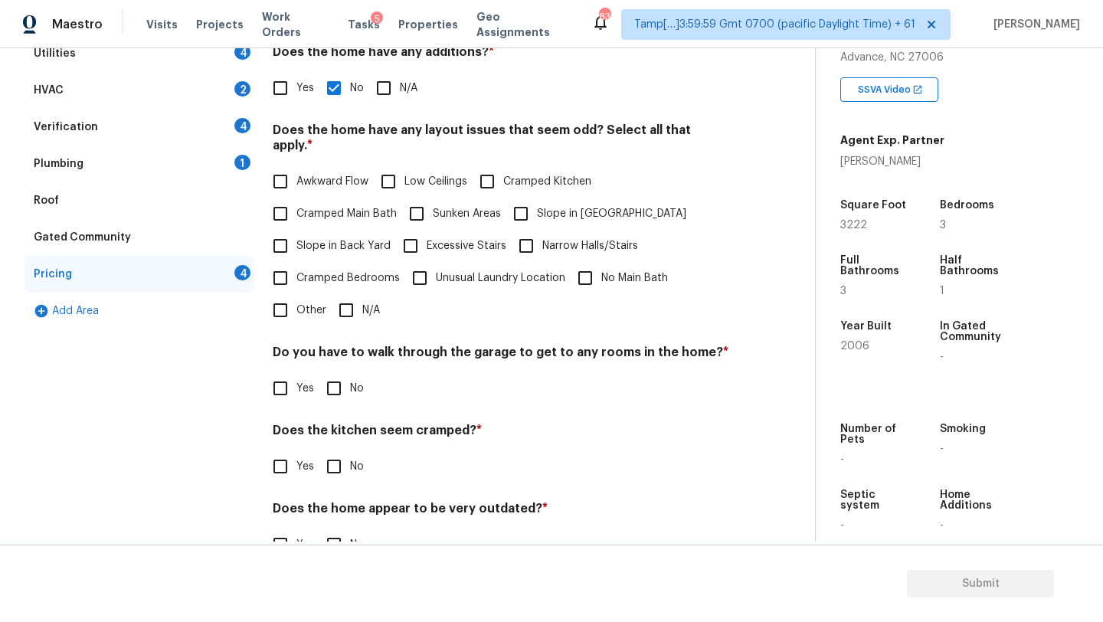
click at [333, 372] on input "No" at bounding box center [334, 388] width 32 height 32
checkbox input "true"
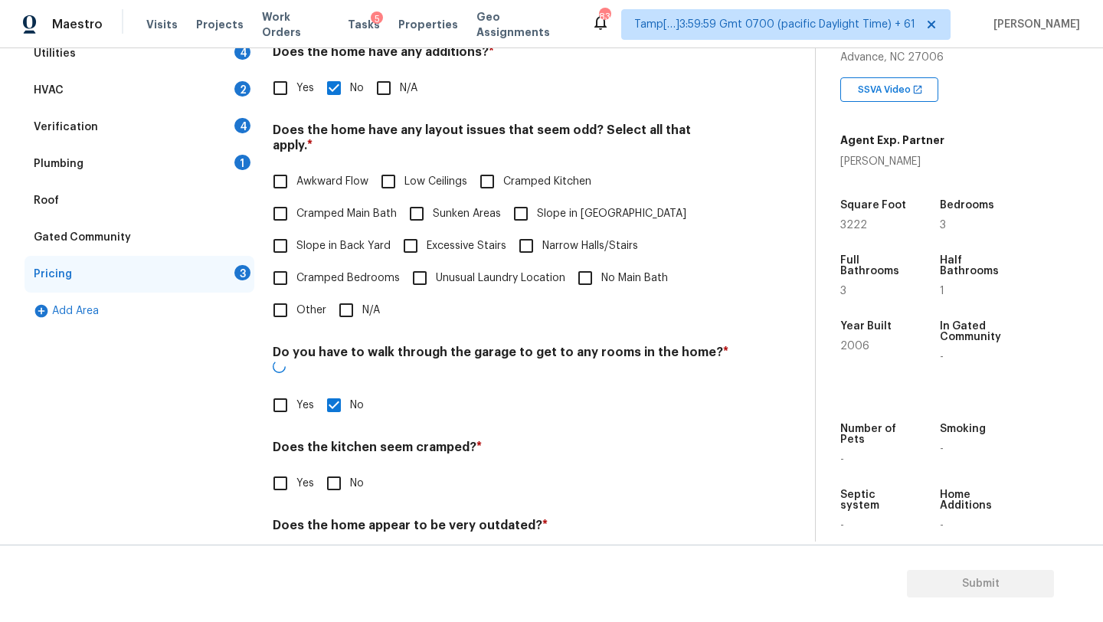
click at [334, 467] on input "No" at bounding box center [334, 483] width 32 height 32
checkbox input "true"
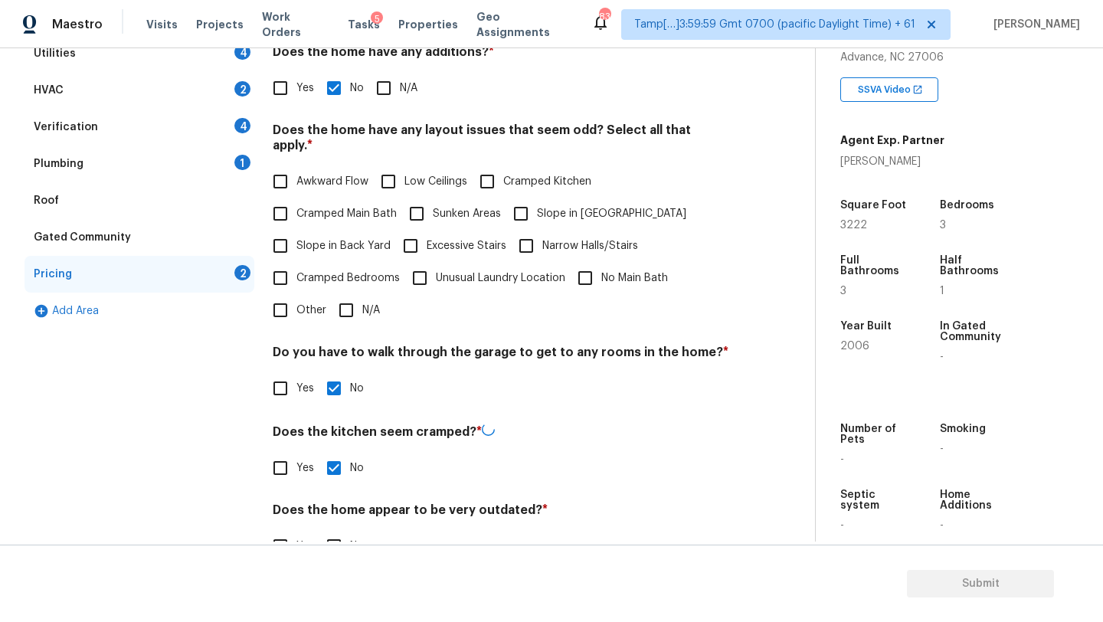
click at [334, 547] on section "Submit" at bounding box center [551, 584] width 1103 height 78
click at [334, 539] on input "No" at bounding box center [334, 545] width 32 height 32
checkbox input "true"
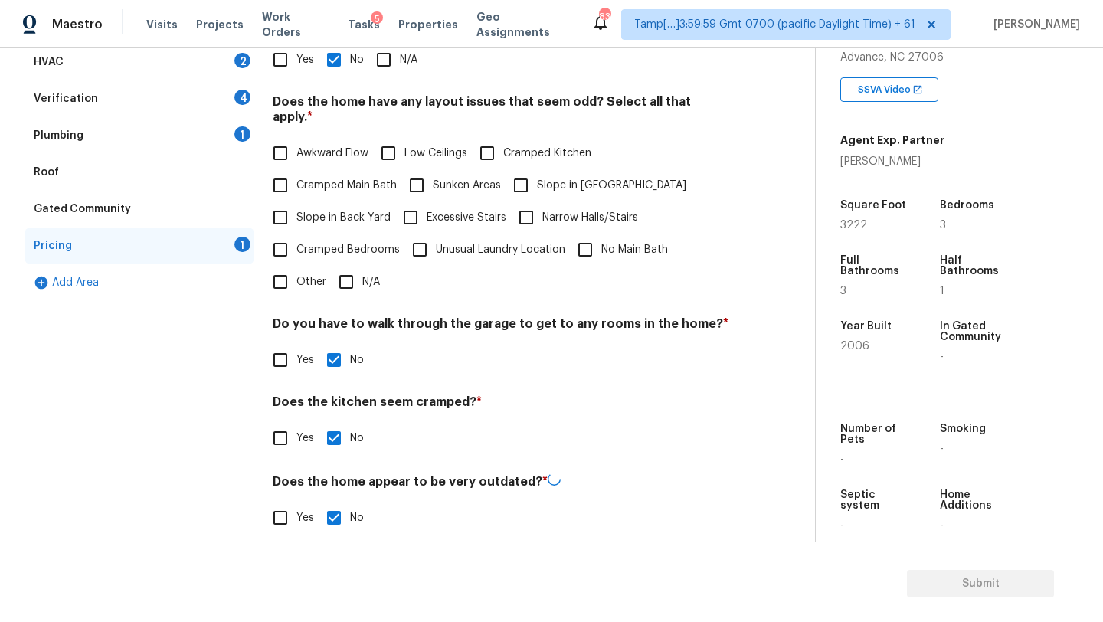
scroll to position [297, 0]
click at [510, 178] on input "Slope in Front Yard" at bounding box center [521, 187] width 32 height 32
checkbox input "true"
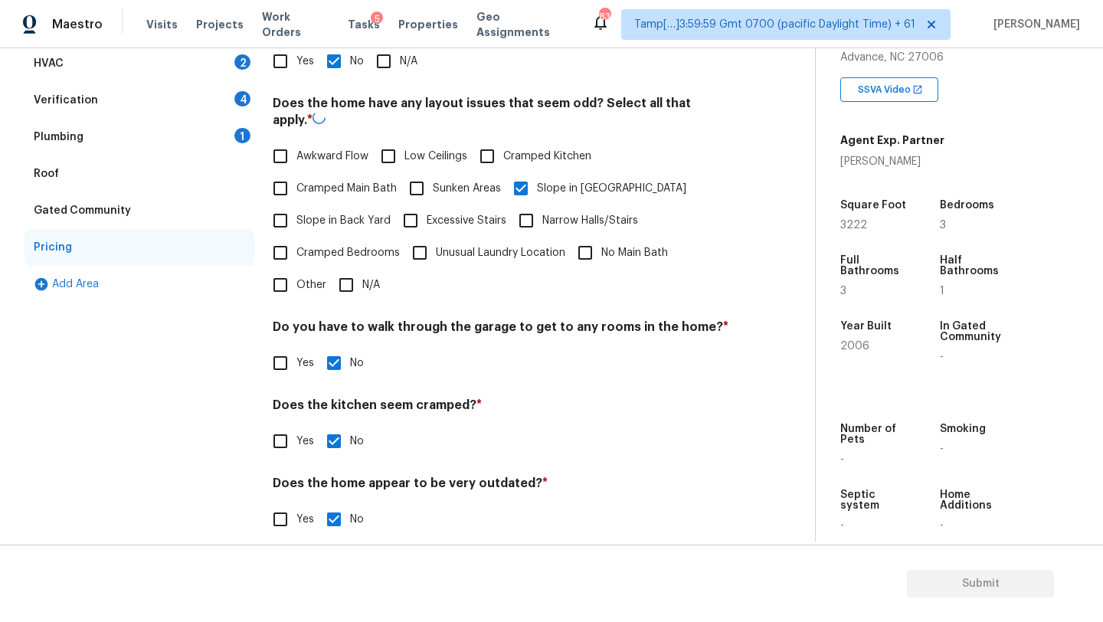
click at [353, 211] on label "Slope in Back Yard" at bounding box center [327, 221] width 126 height 32
click at [296, 211] on input "Slope in Back Yard" at bounding box center [280, 221] width 32 height 32
checkbox input "true"
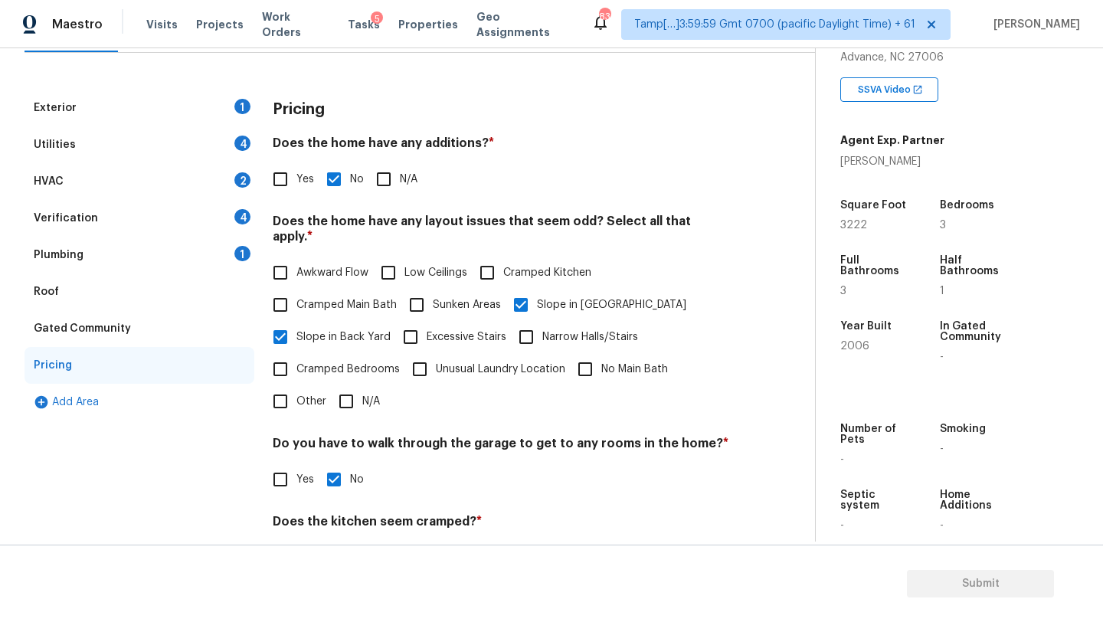
click at [178, 247] on div "Plumbing 1" at bounding box center [140, 255] width 230 height 37
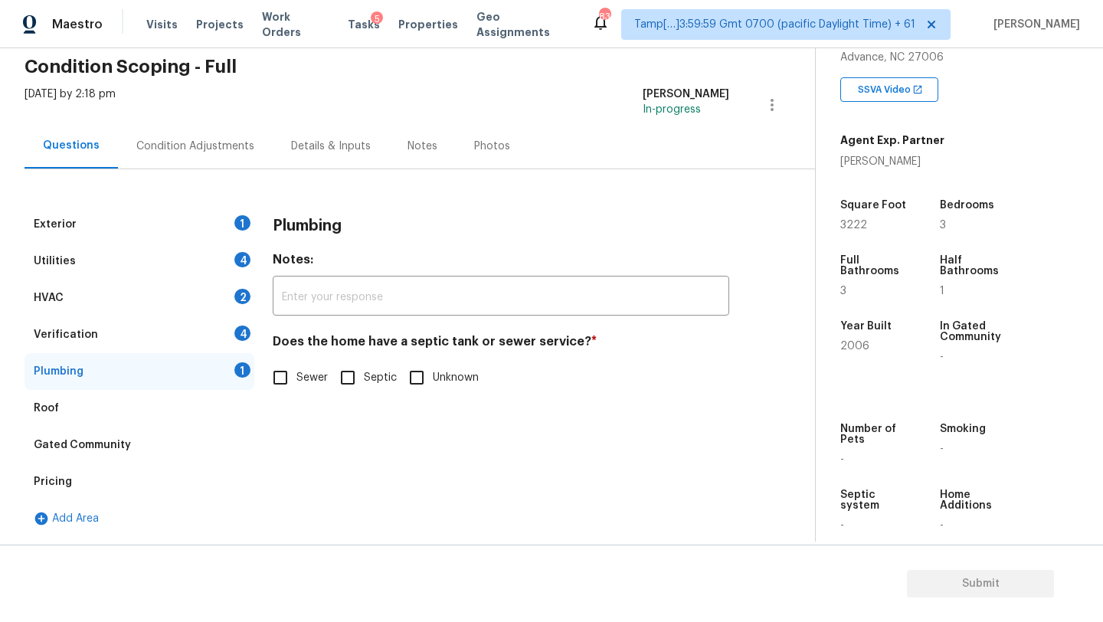
scroll to position [63, 0]
click at [283, 381] on input "Sewer" at bounding box center [280, 378] width 32 height 32
checkbox input "true"
click at [206, 326] on div "Verification 4" at bounding box center [140, 334] width 230 height 37
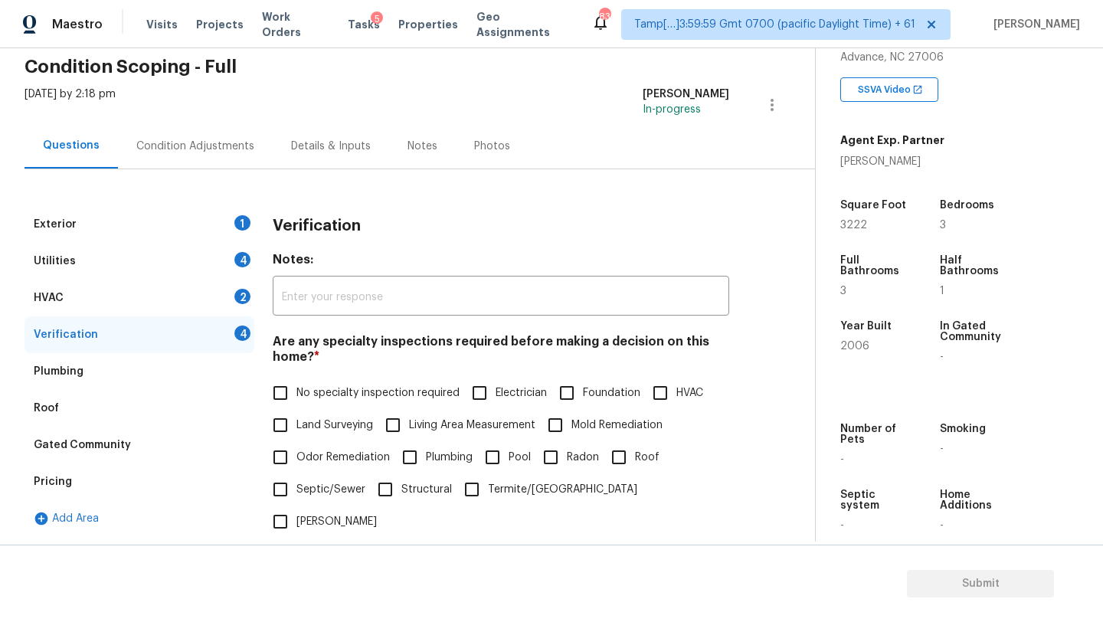
click at [339, 388] on span "No specialty inspection required" at bounding box center [377, 393] width 163 height 16
click at [296, 388] on input "No specialty inspection required" at bounding box center [280, 393] width 32 height 32
checkbox input "true"
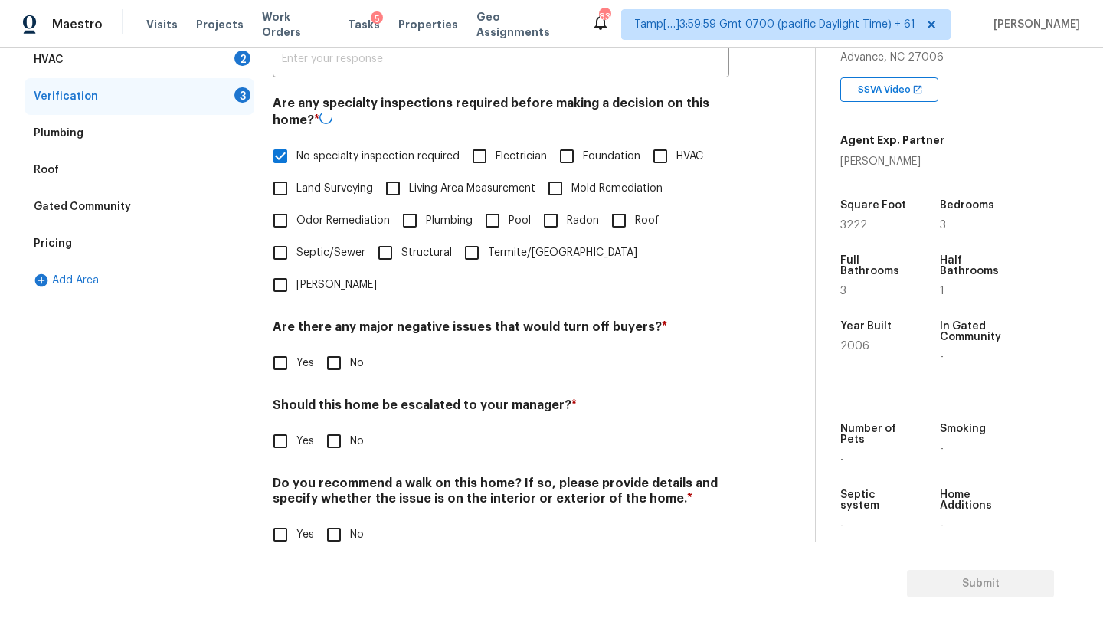
click at [337, 348] on div "Verification Notes: ​ Are any specialty inspections required before making a de…" at bounding box center [501, 268] width 457 height 601
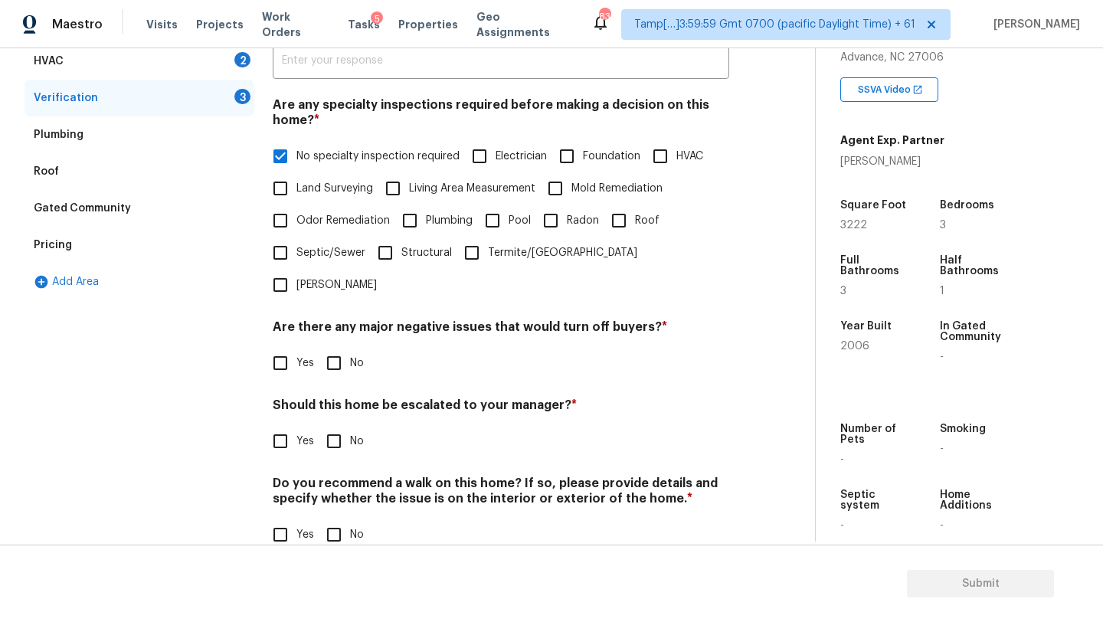
click at [335, 347] on input "No" at bounding box center [334, 363] width 32 height 32
checkbox input "true"
click at [343, 532] on div "Verification Notes: ​ Are any specialty inspections required before making a de…" at bounding box center [501, 269] width 457 height 600
click at [342, 519] on input "No" at bounding box center [334, 535] width 32 height 32
checkbox input "true"
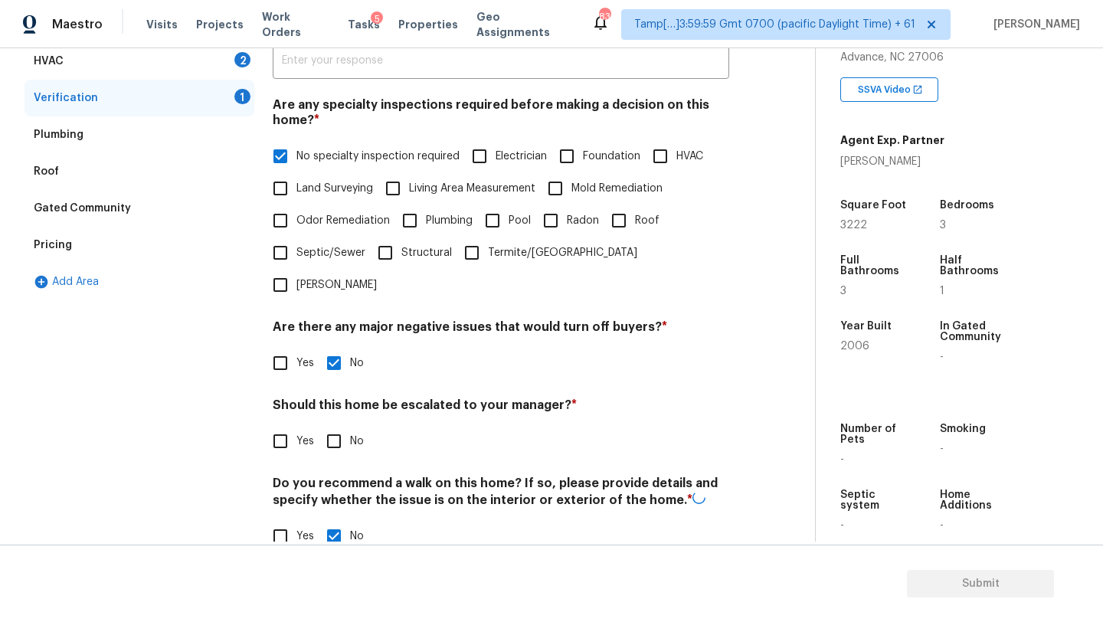
click at [288, 425] on input "Yes" at bounding box center [280, 441] width 32 height 32
checkbox input "true"
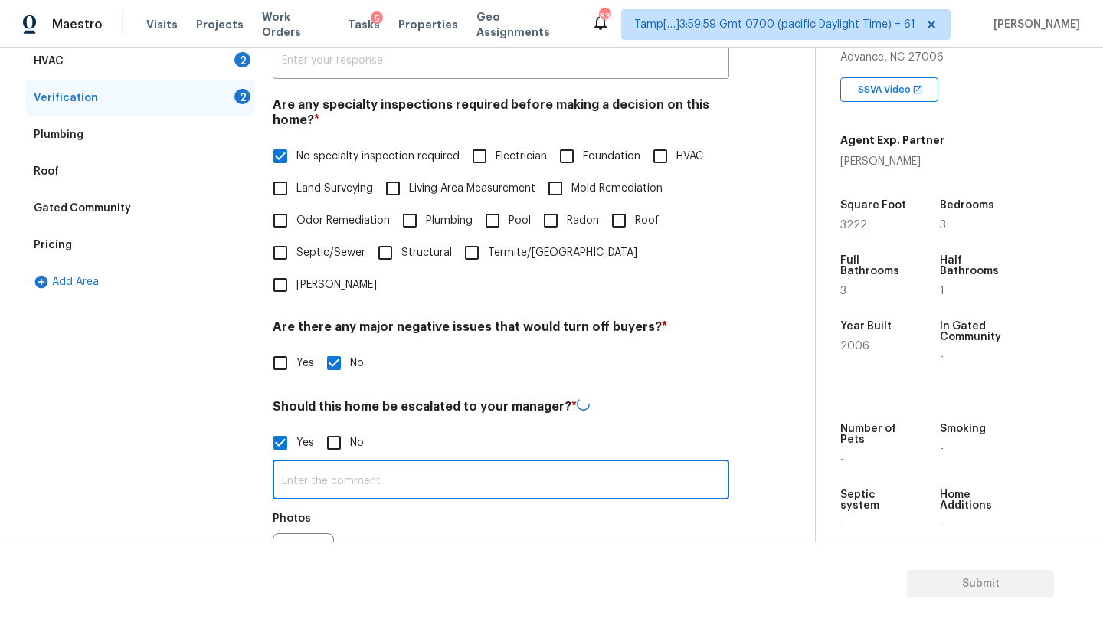
click at [315, 463] on input "text" at bounding box center [501, 481] width 457 height 36
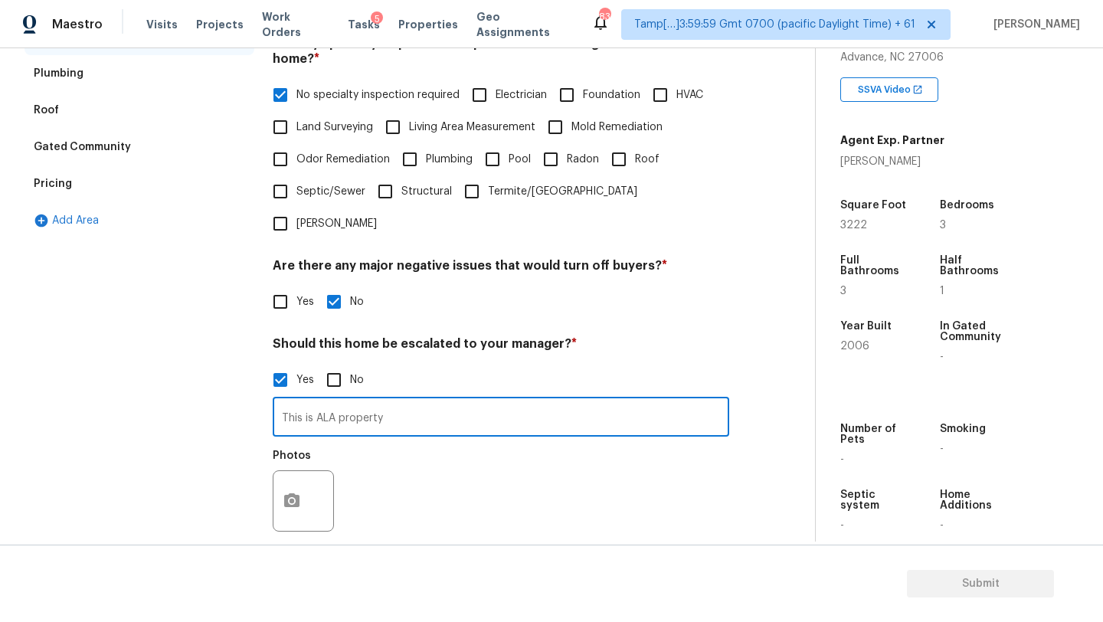
scroll to position [445, 0]
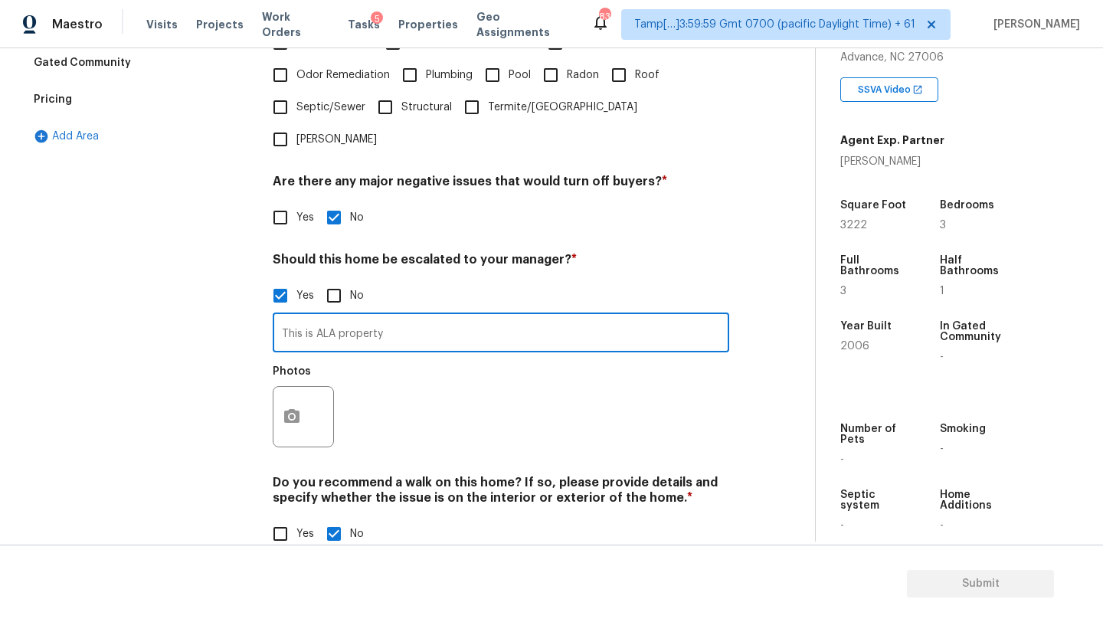
type input "This is ALA property"
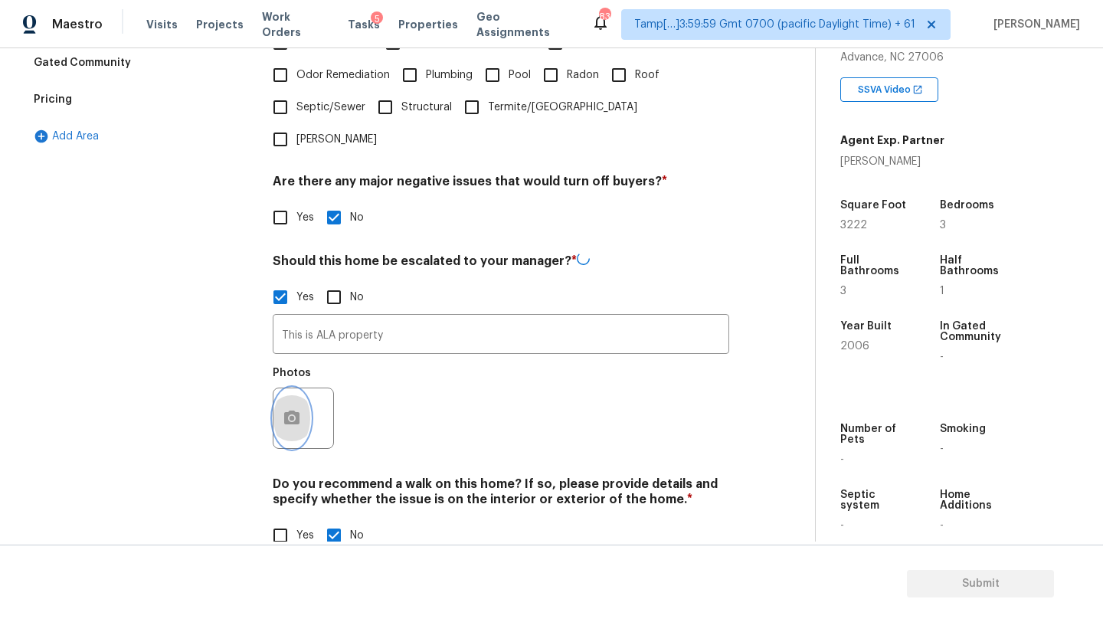
click at [284, 411] on icon "button" at bounding box center [291, 418] width 15 height 14
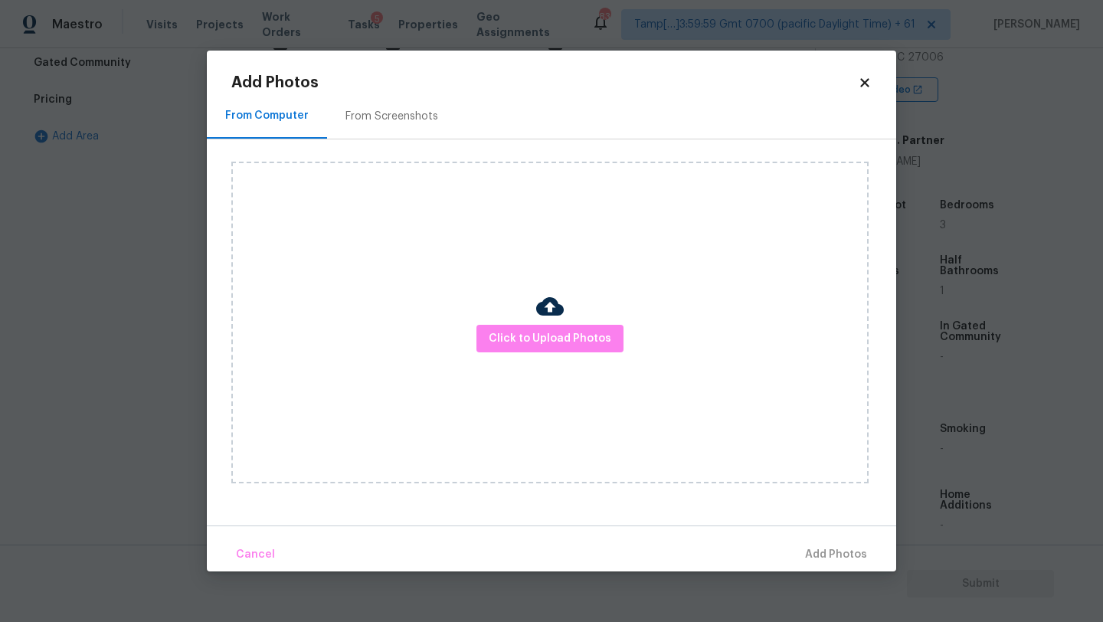
click at [365, 127] on div "From Screenshots" at bounding box center [391, 115] width 129 height 45
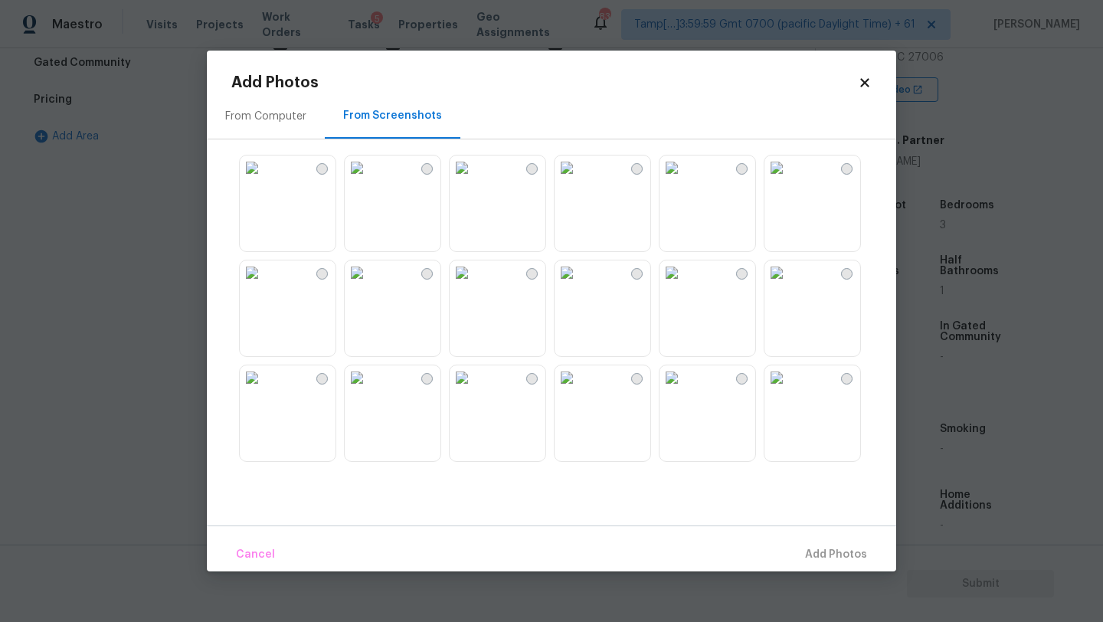
click at [264, 172] on img at bounding box center [252, 167] width 25 height 25
click at [827, 544] on button "Add 1 Photo(s)" at bounding box center [829, 554] width 88 height 33
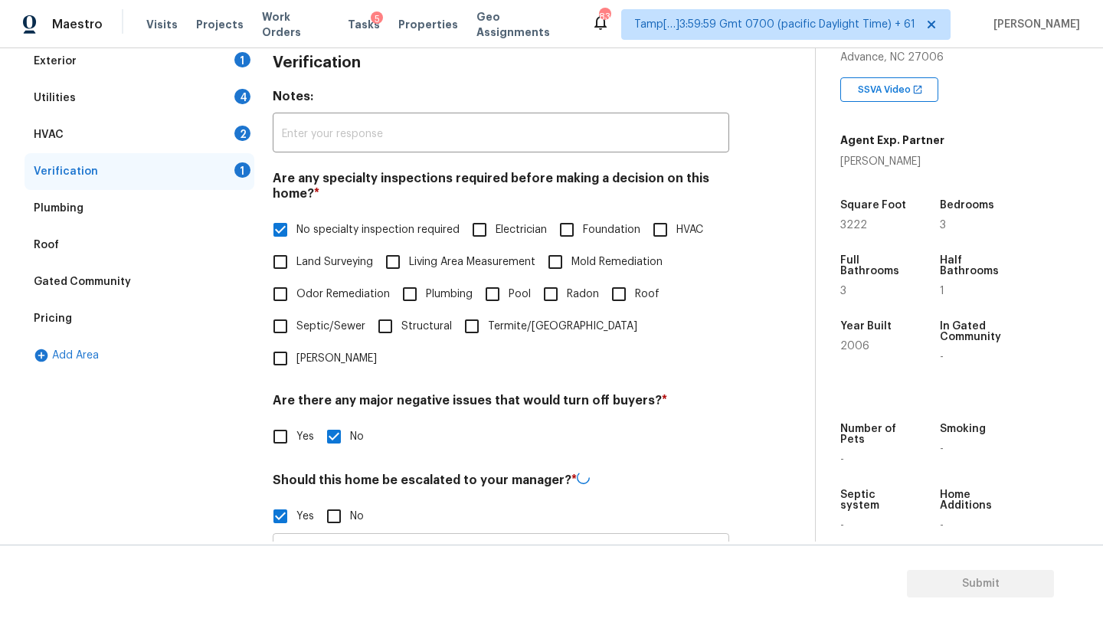
scroll to position [80, 0]
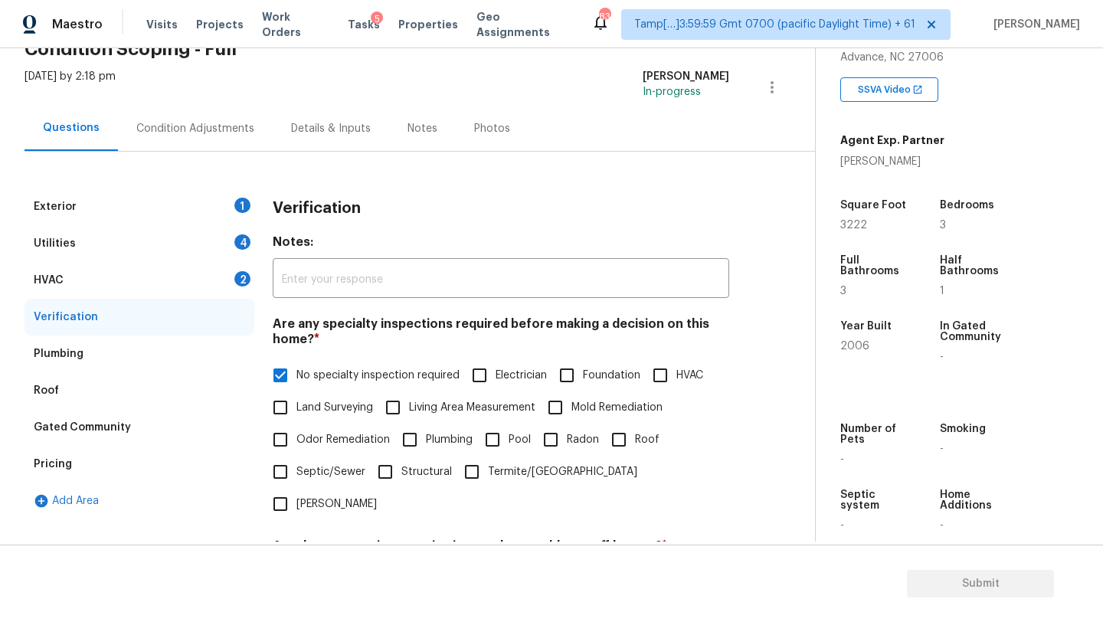
click at [120, 283] on div "HVAC 2" at bounding box center [140, 280] width 230 height 37
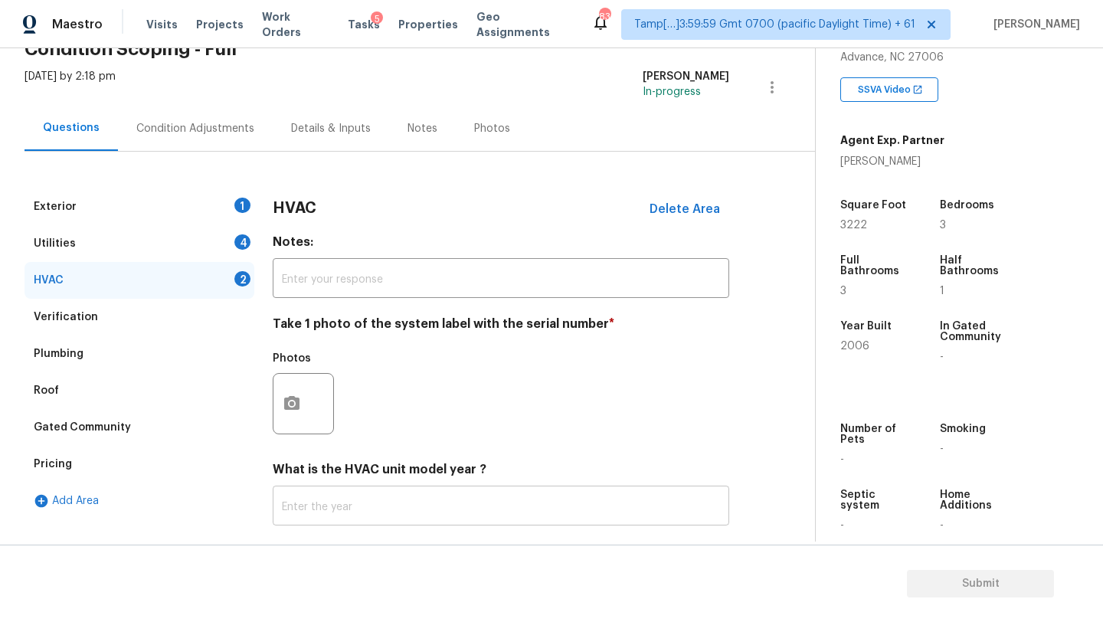
click at [353, 492] on input "text" at bounding box center [501, 507] width 457 height 36
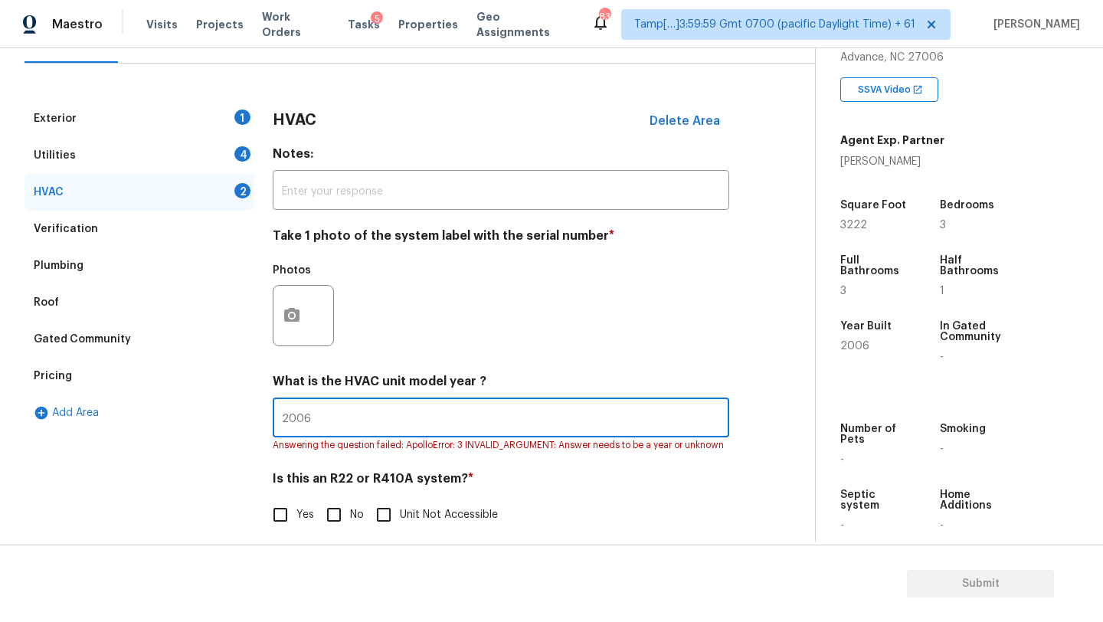
type input "2006"
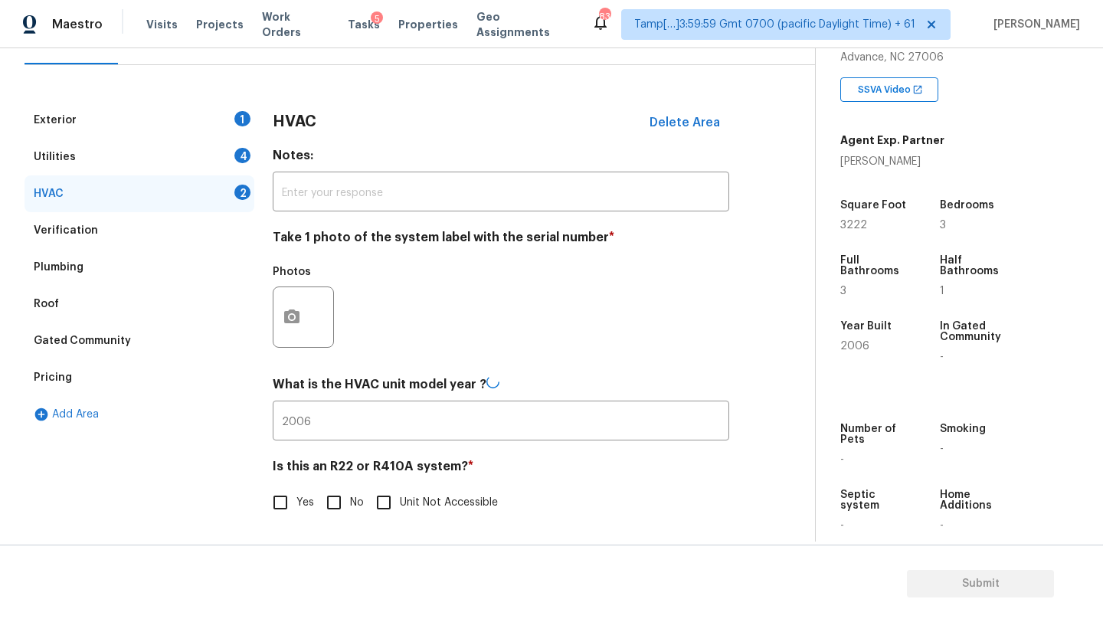
click at [353, 508] on span "No" at bounding box center [357, 503] width 14 height 16
click at [350, 508] on input "No" at bounding box center [334, 502] width 32 height 32
checkbox input "true"
click at [175, 169] on div "Utilities 4" at bounding box center [140, 158] width 230 height 37
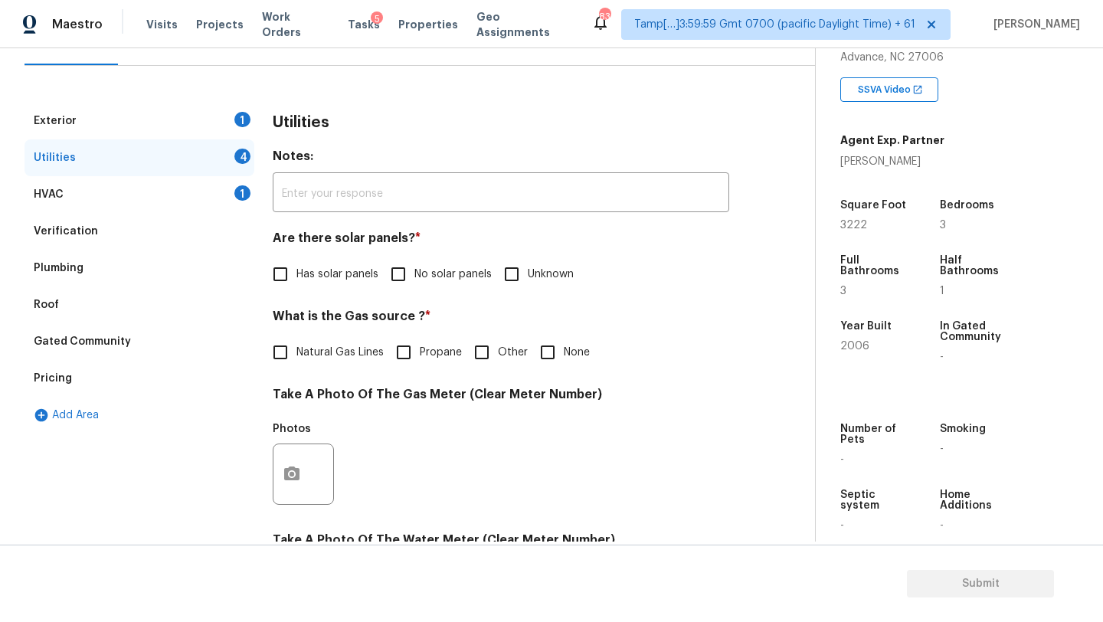
click at [414, 277] on span "No solar panels" at bounding box center [452, 275] width 77 height 16
click at [414, 277] on input "No solar panels" at bounding box center [398, 274] width 32 height 32
checkbox input "true"
click at [304, 356] on span "Natural Gas Lines" at bounding box center [339, 354] width 87 height 16
click at [296, 356] on input "Natural Gas Lines" at bounding box center [280, 354] width 32 height 32
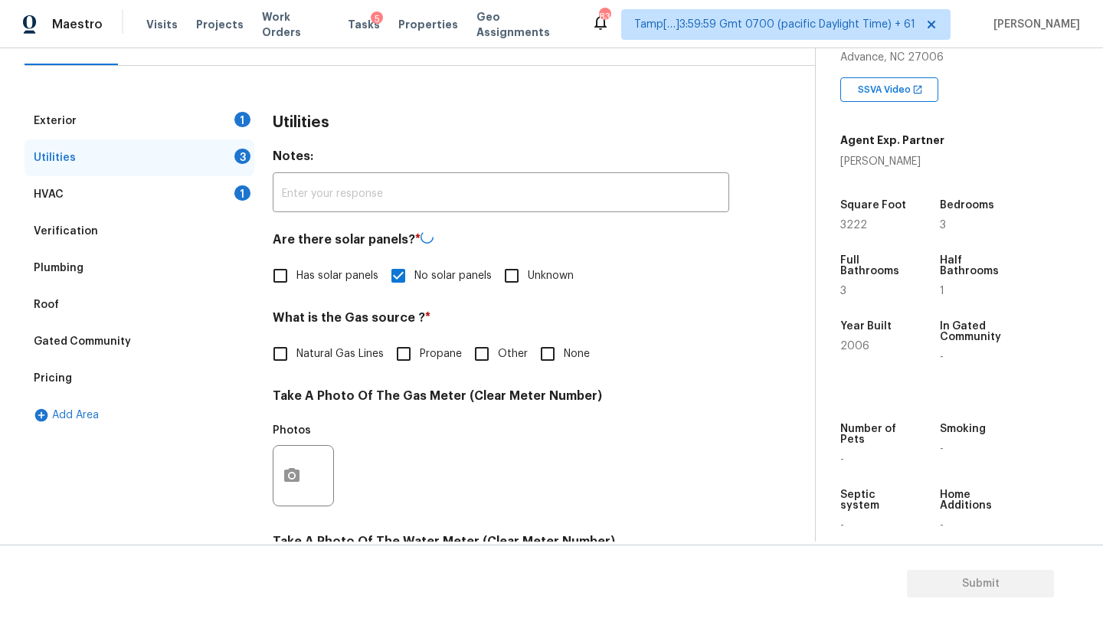
checkbox input "true"
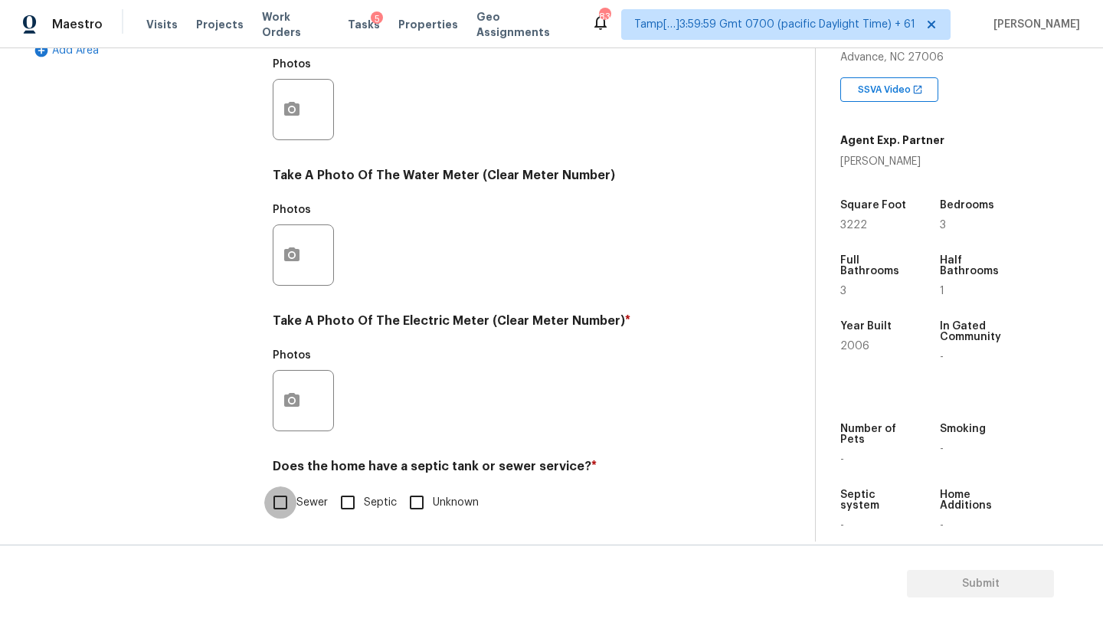
click at [294, 493] on input "Sewer" at bounding box center [280, 502] width 32 height 32
checkbox input "true"
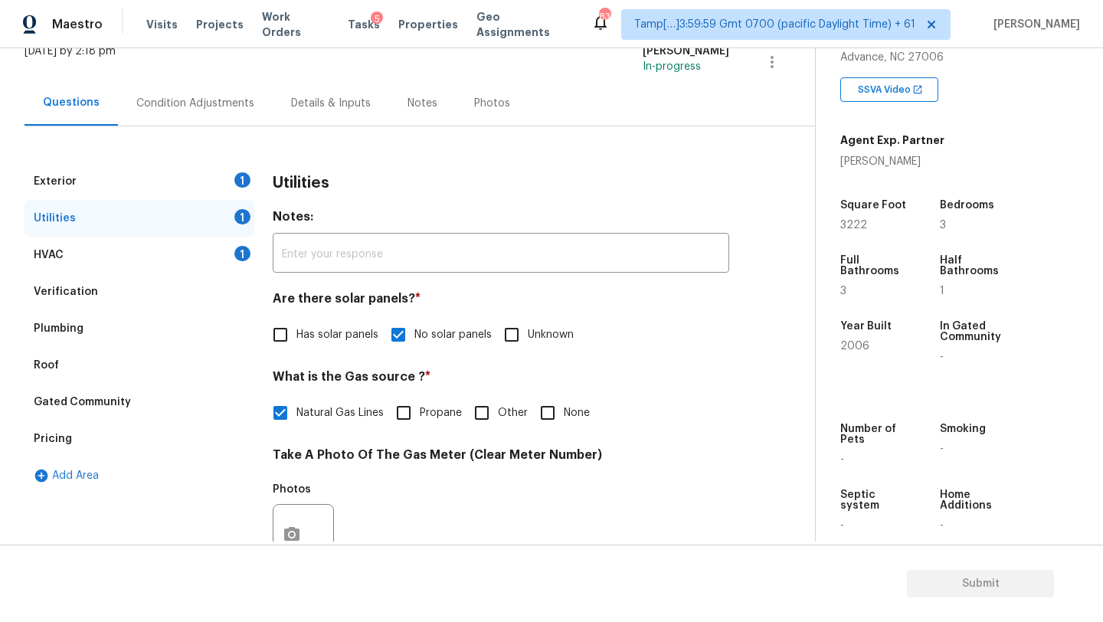
scroll to position [61, 0]
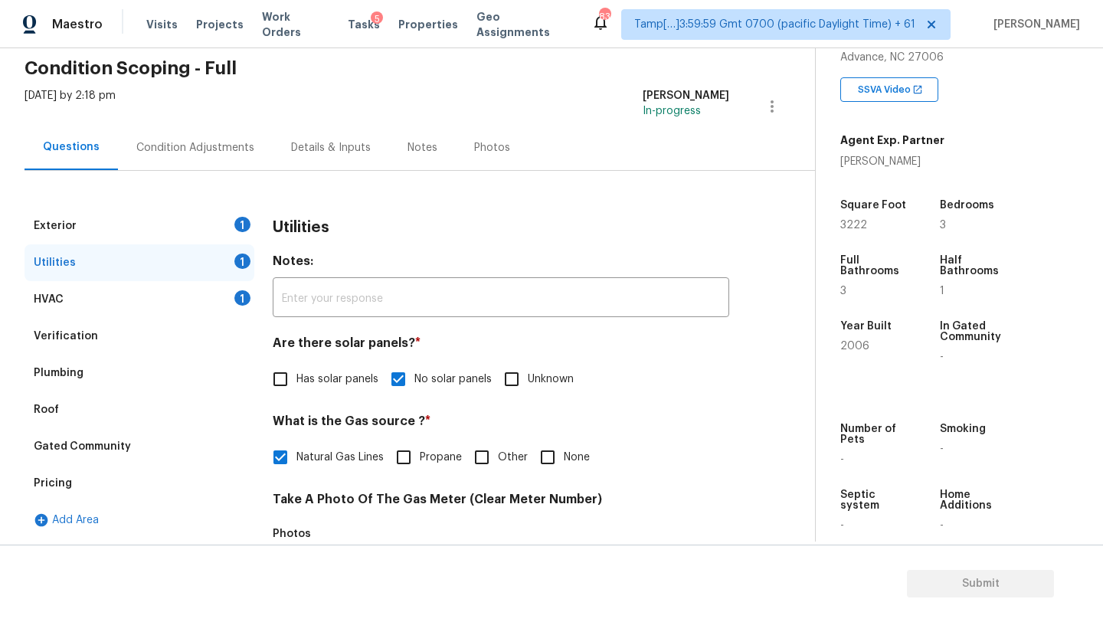
click at [191, 208] on div "Exterior 1" at bounding box center [140, 226] width 230 height 37
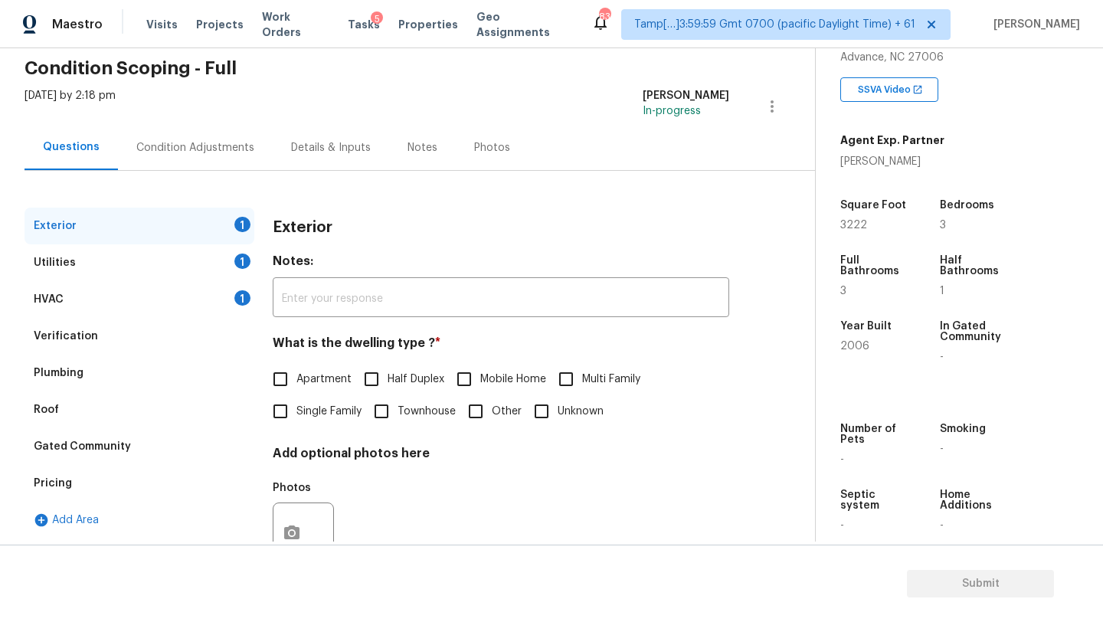
click at [307, 421] on label "Single Family" at bounding box center [312, 411] width 97 height 32
click at [296, 421] on input "Single Family" at bounding box center [280, 411] width 32 height 32
checkbox input "true"
click at [110, 260] on div "Utilities 1" at bounding box center [140, 262] width 230 height 37
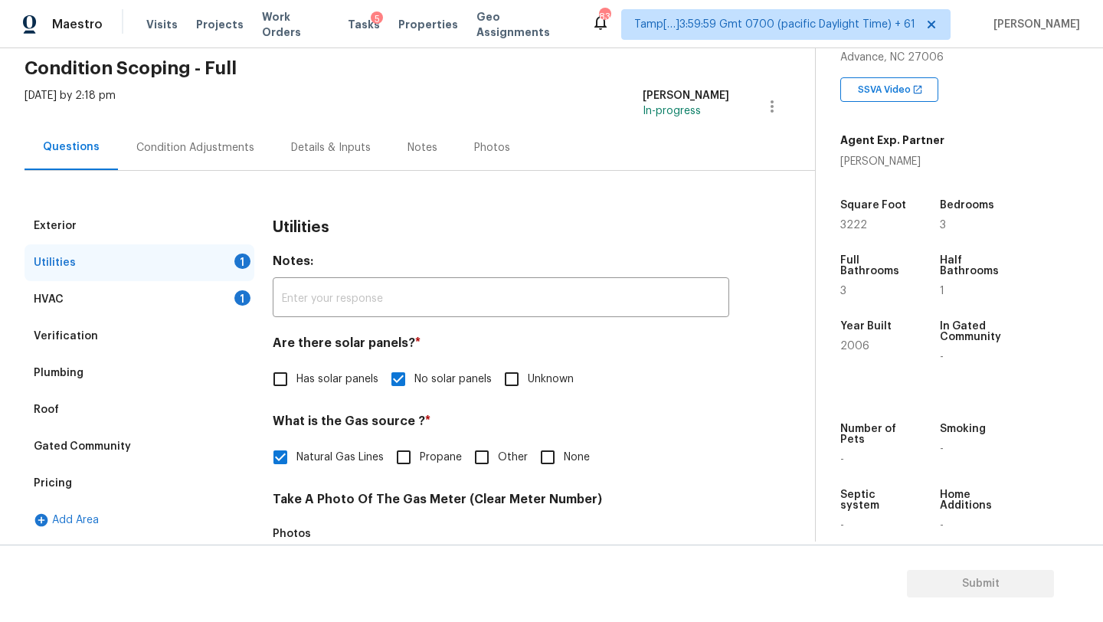
scroll to position [531, 0]
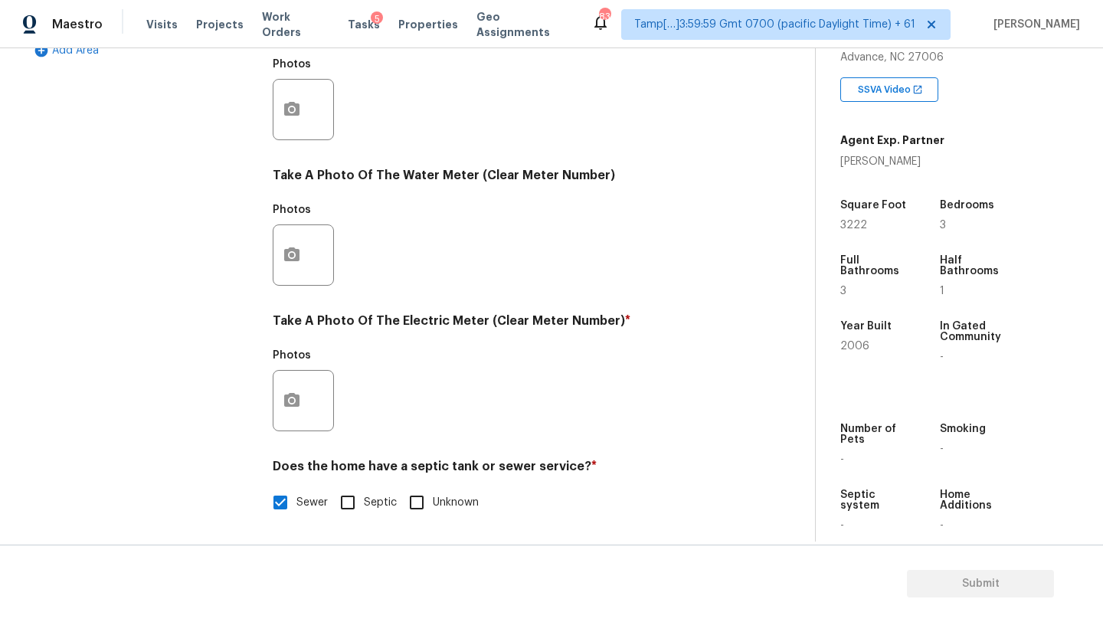
click at [367, 510] on label "Septic" at bounding box center [364, 502] width 65 height 32
click at [364, 510] on input "Septic" at bounding box center [348, 502] width 32 height 32
checkbox input "true"
checkbox input "false"
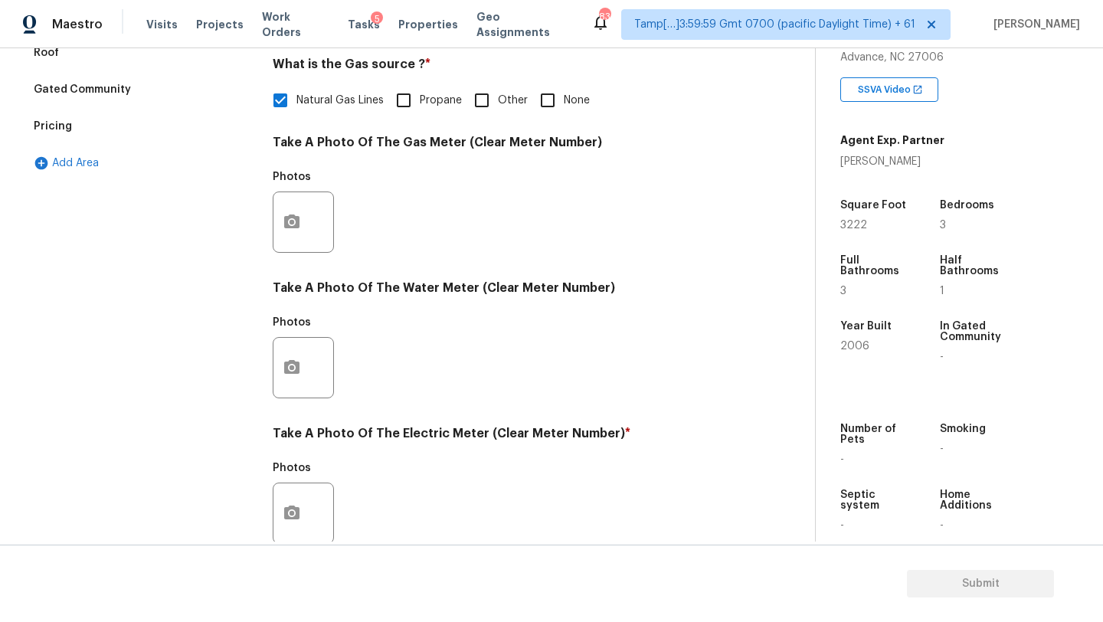
scroll to position [165, 0]
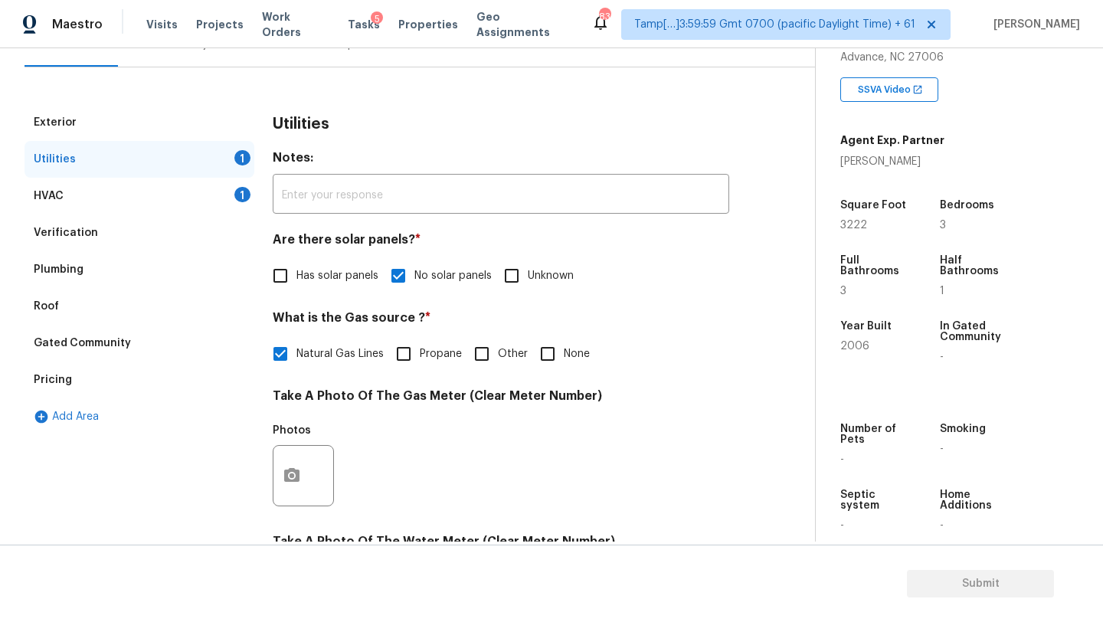
click at [91, 262] on div "Plumbing" at bounding box center [140, 269] width 230 height 37
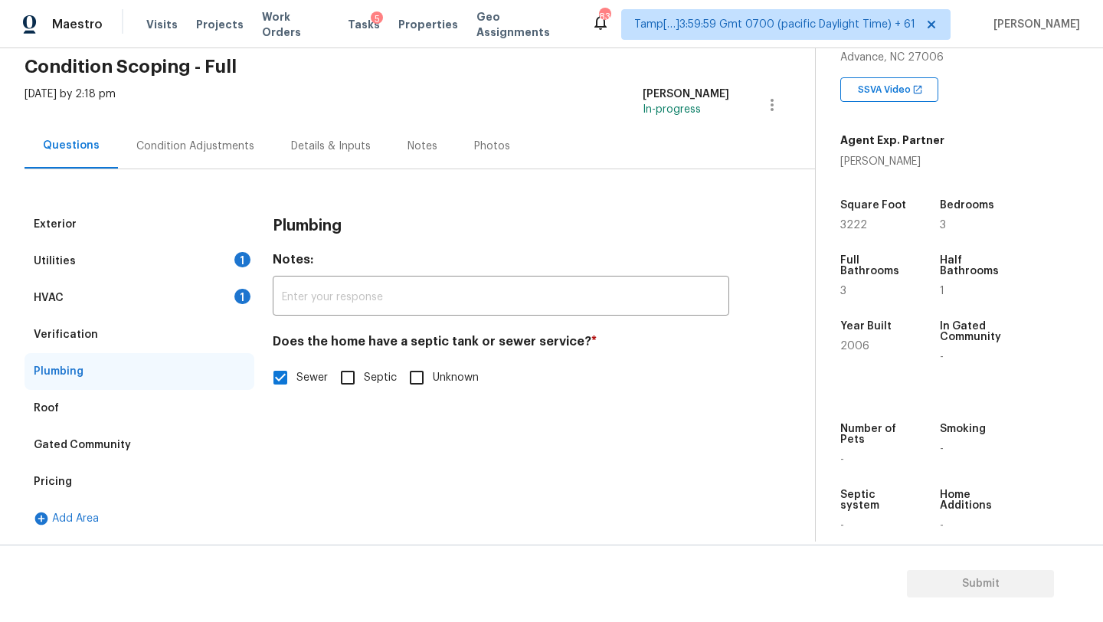
scroll to position [63, 0]
click at [359, 379] on input "Septic" at bounding box center [348, 378] width 32 height 32
checkbox input "true"
checkbox input "false"
click at [183, 158] on div "Condition Adjustments" at bounding box center [195, 145] width 155 height 45
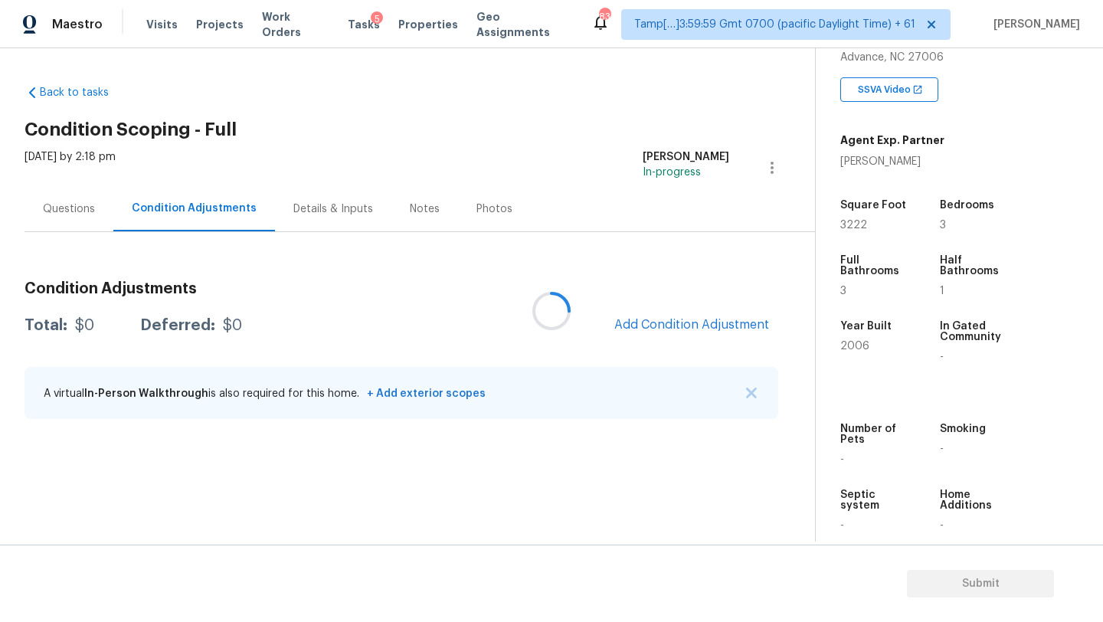
click at [726, 324] on div at bounding box center [551, 311] width 1103 height 622
click at [718, 326] on span "Add Condition Adjustment" at bounding box center [691, 325] width 155 height 14
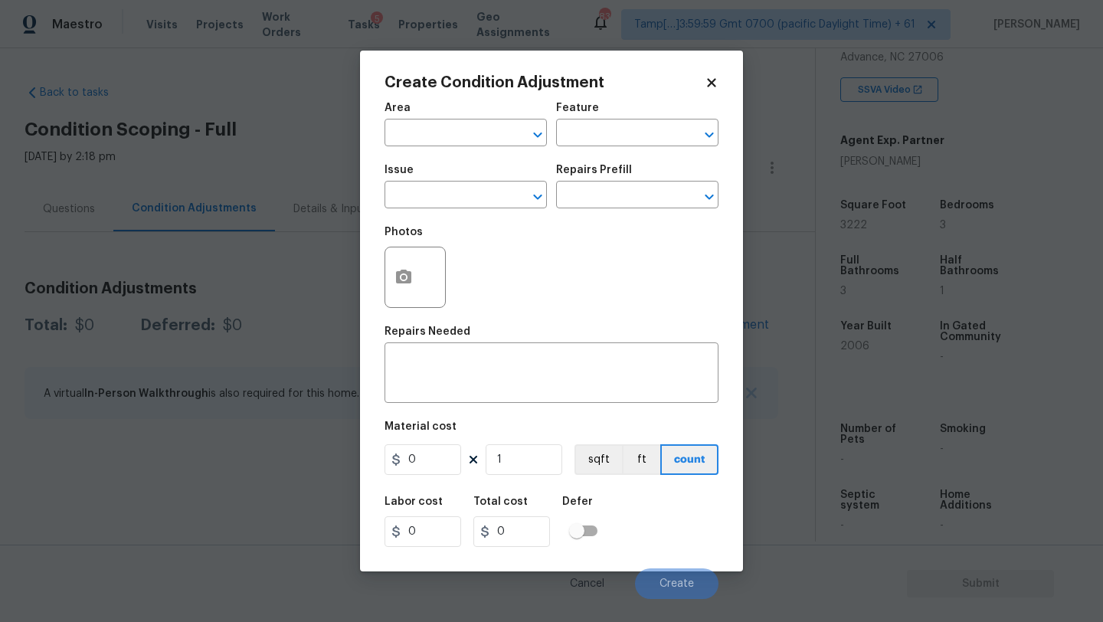
click at [446, 120] on div "Area" at bounding box center [466, 113] width 162 height 20
click at [447, 129] on input "text" at bounding box center [444, 135] width 119 height 24
click at [460, 195] on li "Exterior Overall" at bounding box center [466, 194] width 162 height 25
type input "Exterior Overall"
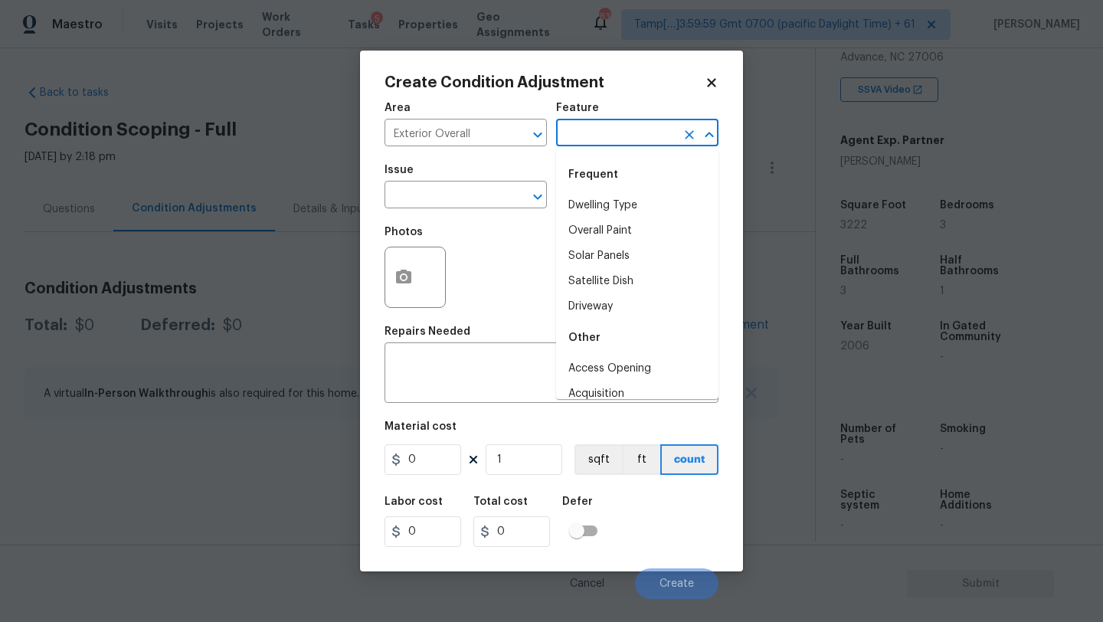
click at [618, 134] on input "text" at bounding box center [615, 135] width 119 height 24
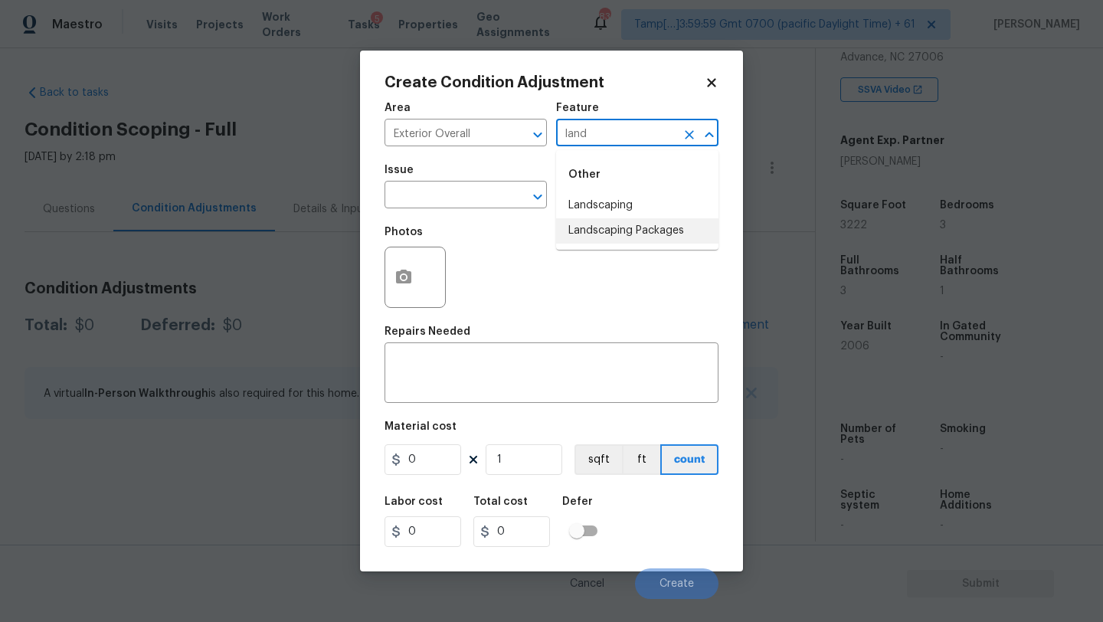
click at [574, 241] on li "Landscaping Packages" at bounding box center [637, 230] width 162 height 25
type input "Landscaping Packages"
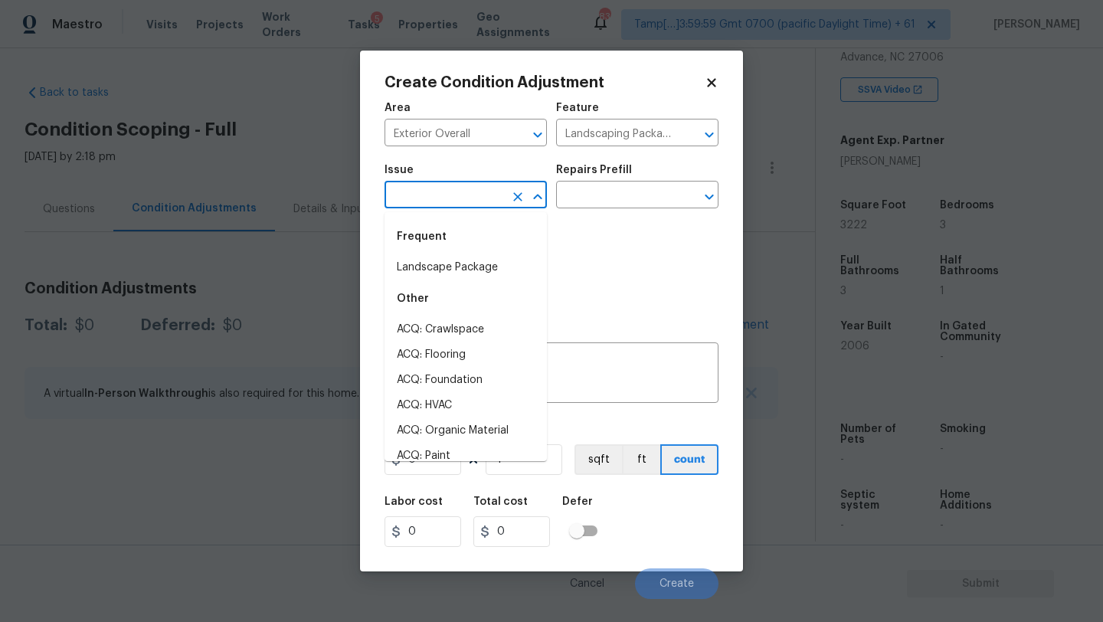
click at [468, 195] on input "text" at bounding box center [444, 197] width 119 height 24
click at [454, 247] on div "Frequent" at bounding box center [466, 236] width 162 height 37
click at [455, 263] on li "Landscape Package" at bounding box center [466, 267] width 162 height 25
type input "Landscape Package"
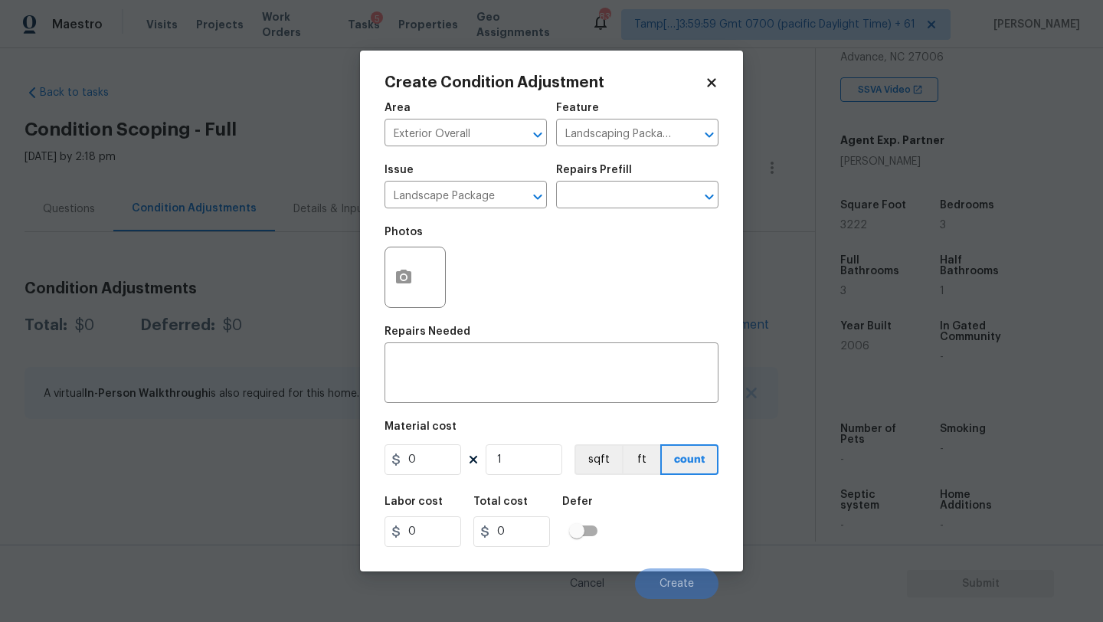
click at [694, 165] on div "Repairs Prefill" at bounding box center [637, 175] width 162 height 20
click at [663, 195] on input "text" at bounding box center [615, 197] width 119 height 24
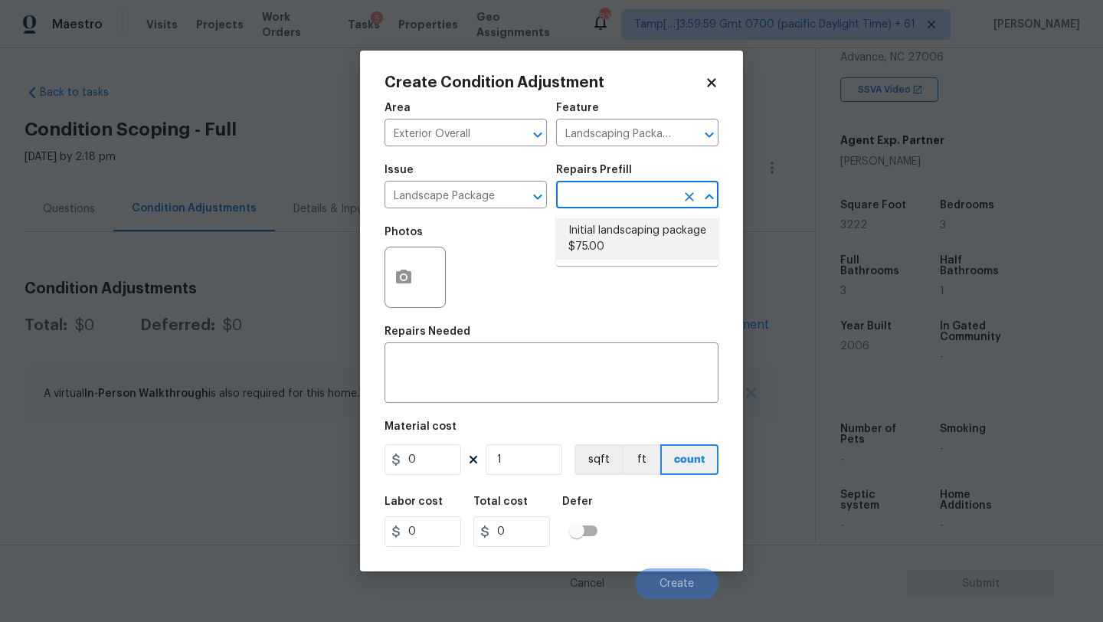
click at [624, 250] on li "Initial landscaping package $75.00" at bounding box center [637, 238] width 162 height 41
type input "Home Readiness Packages"
type textarea "Mowing of grass up to 6" in height. Mow, edge along driveways & sidewalks, trim…"
type input "75"
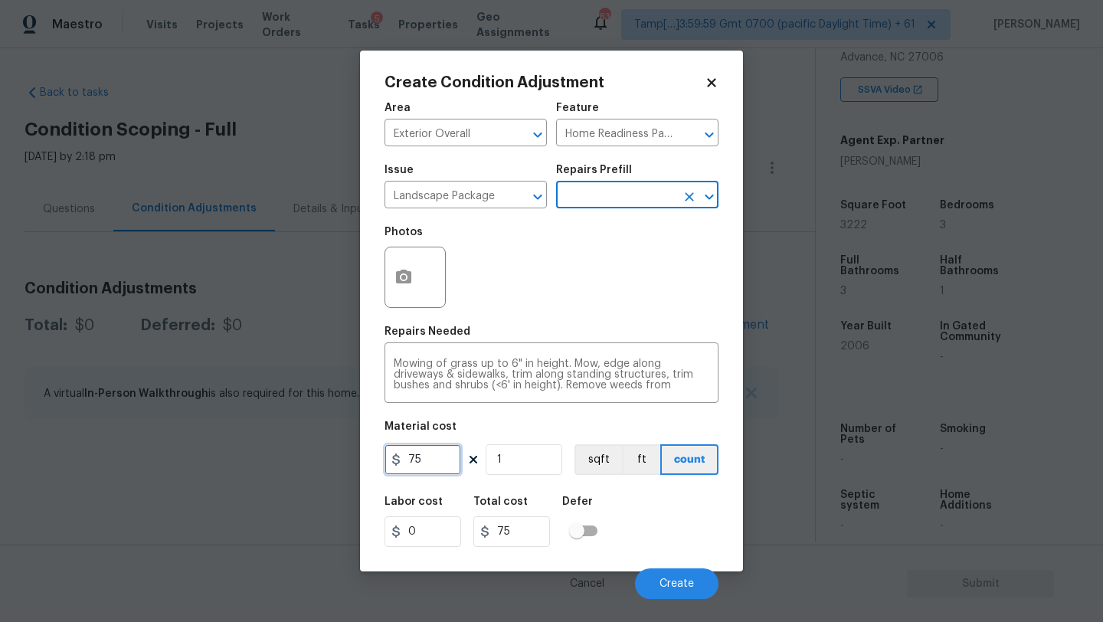
click at [432, 457] on input "75" at bounding box center [423, 459] width 77 height 31
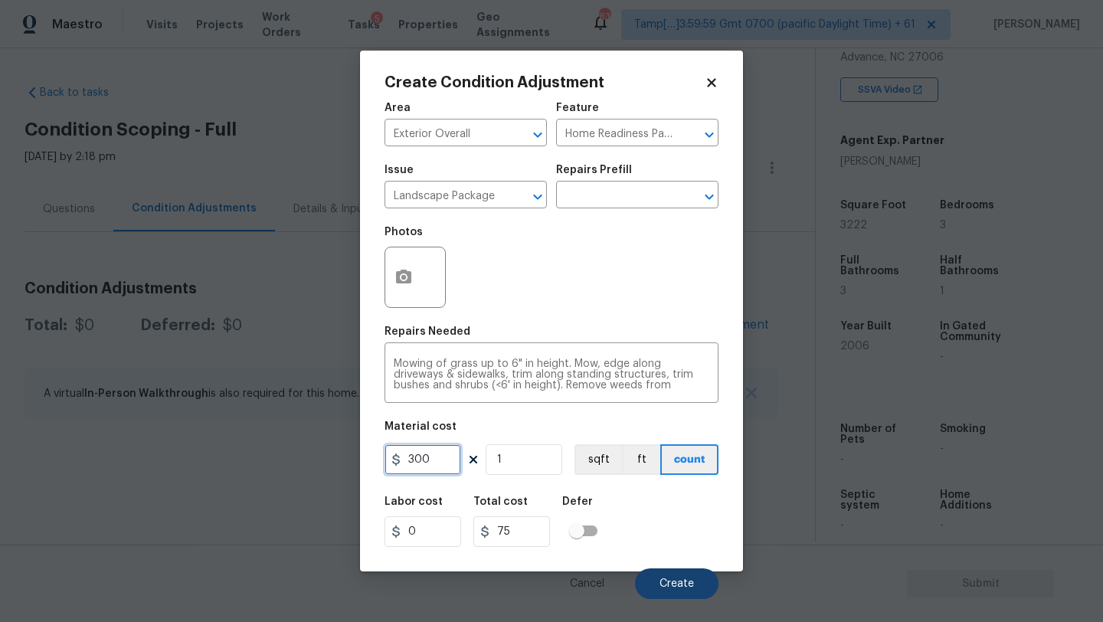
type input "300"
click at [670, 584] on span "Create" at bounding box center [677, 583] width 34 height 11
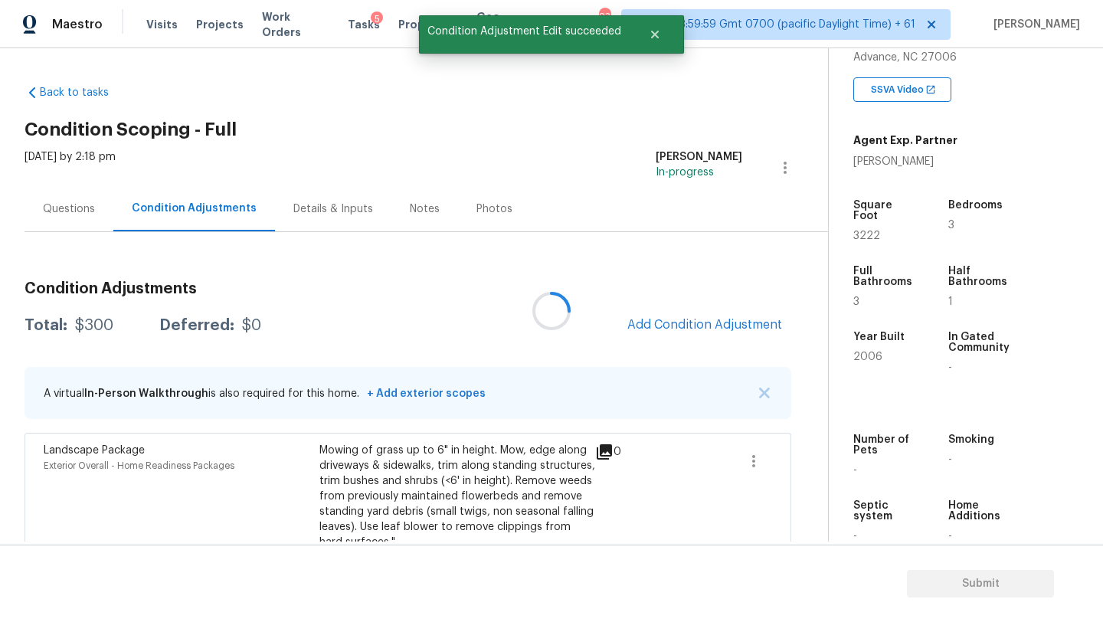
click at [665, 324] on div at bounding box center [551, 311] width 1103 height 622
click at [665, 324] on span "Add Condition Adjustment" at bounding box center [704, 325] width 155 height 14
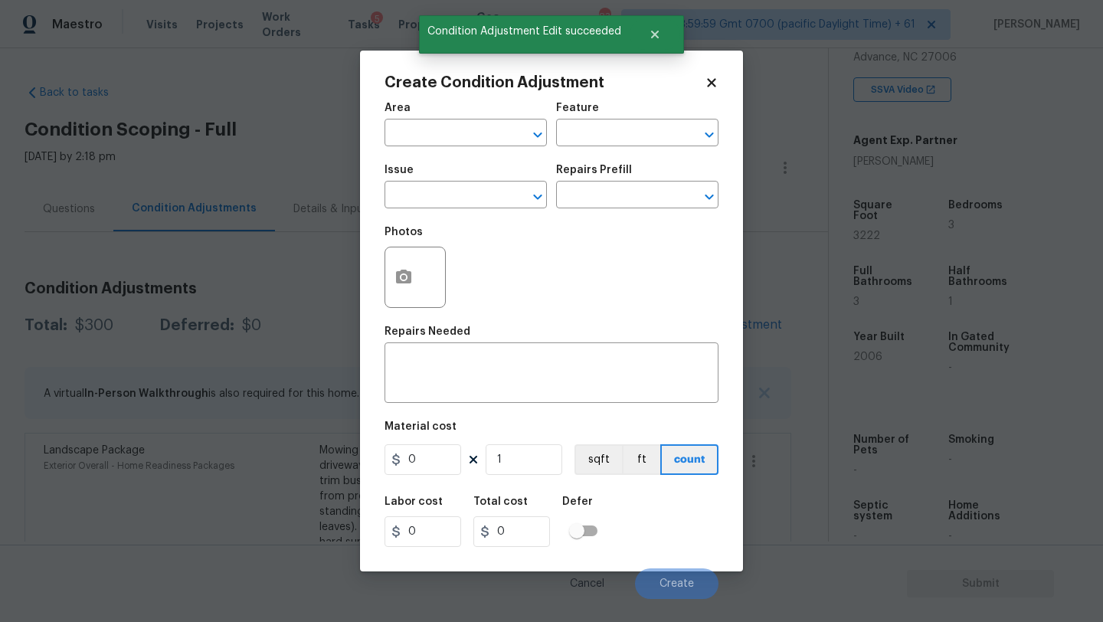
click at [433, 148] on span "Area ​" at bounding box center [466, 124] width 162 height 62
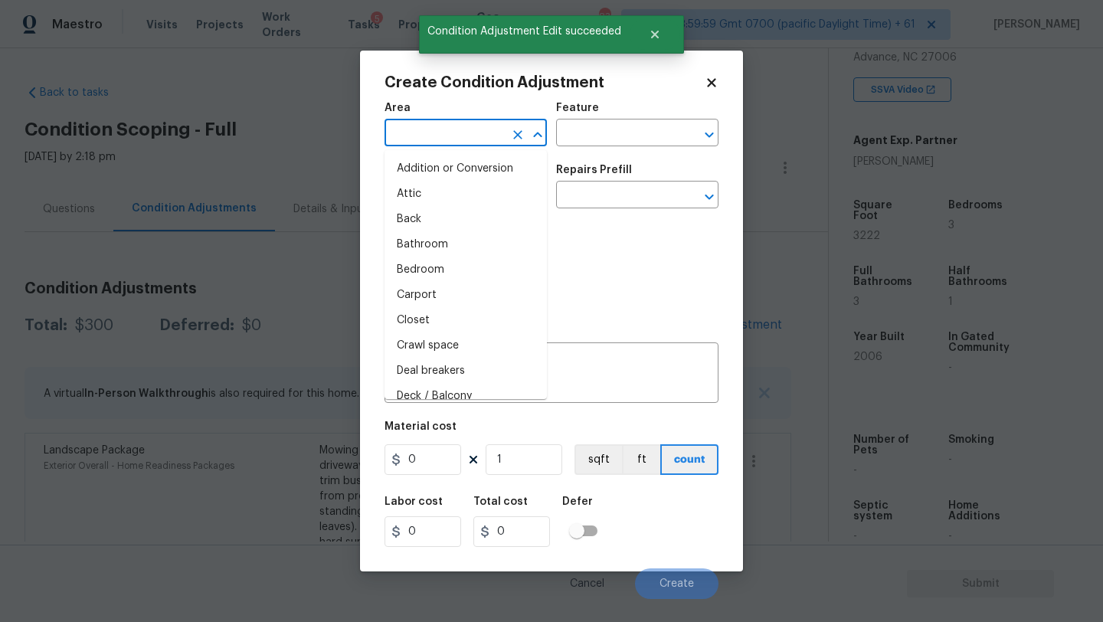
click at [436, 141] on input "text" at bounding box center [444, 135] width 119 height 24
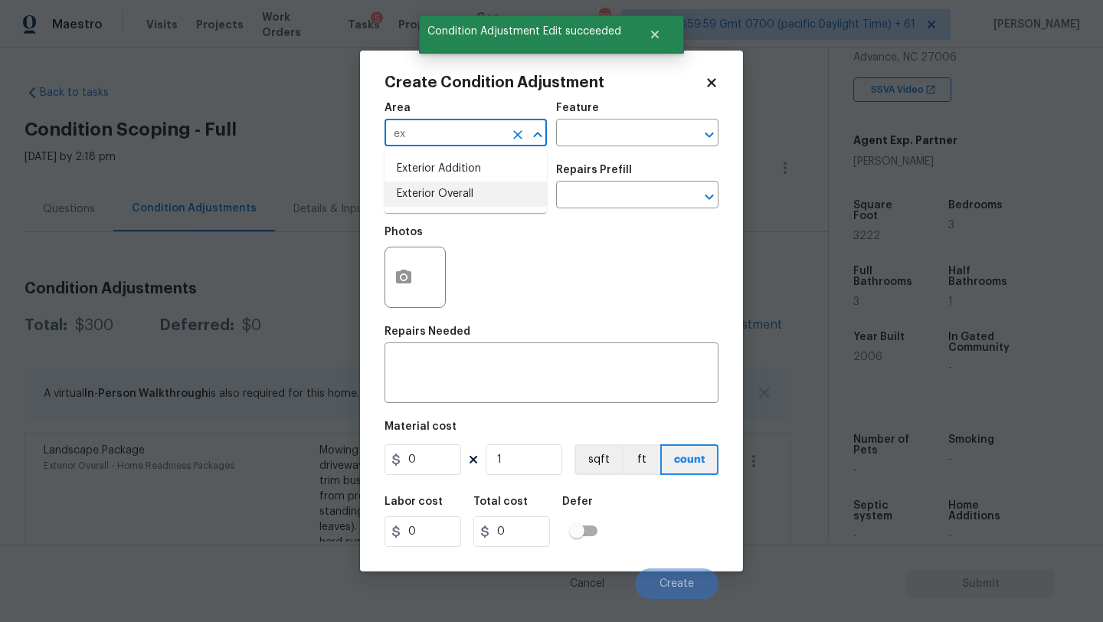
click at [457, 199] on li "Exterior Overall" at bounding box center [466, 194] width 162 height 25
type input "Exterior Overall"
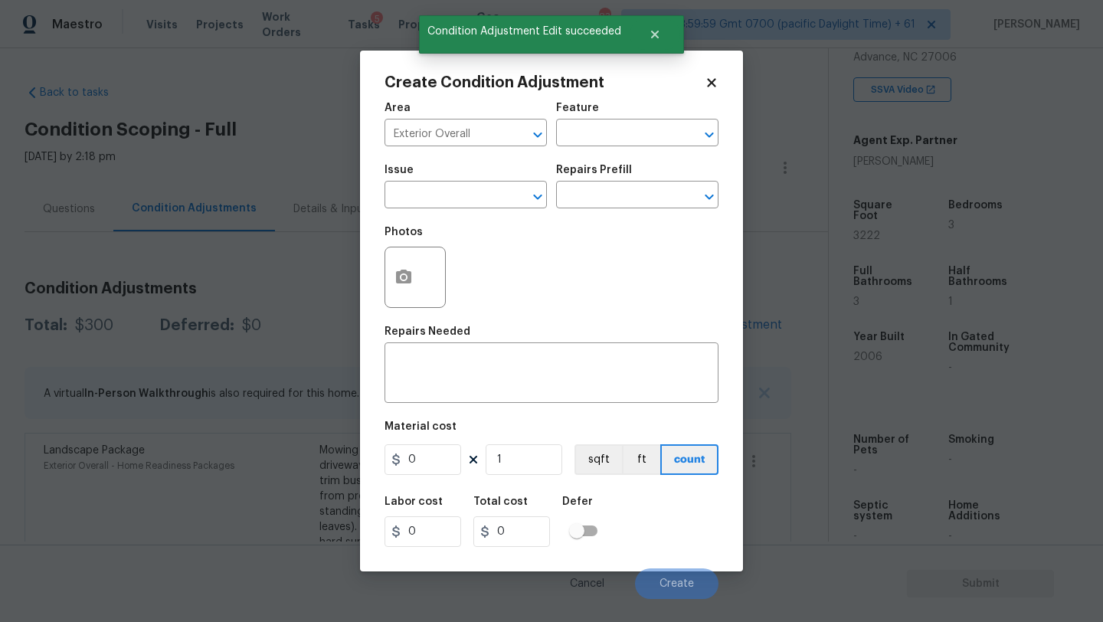
click at [611, 151] on div "Area Exterior Overall ​ Feature ​" at bounding box center [552, 124] width 334 height 62
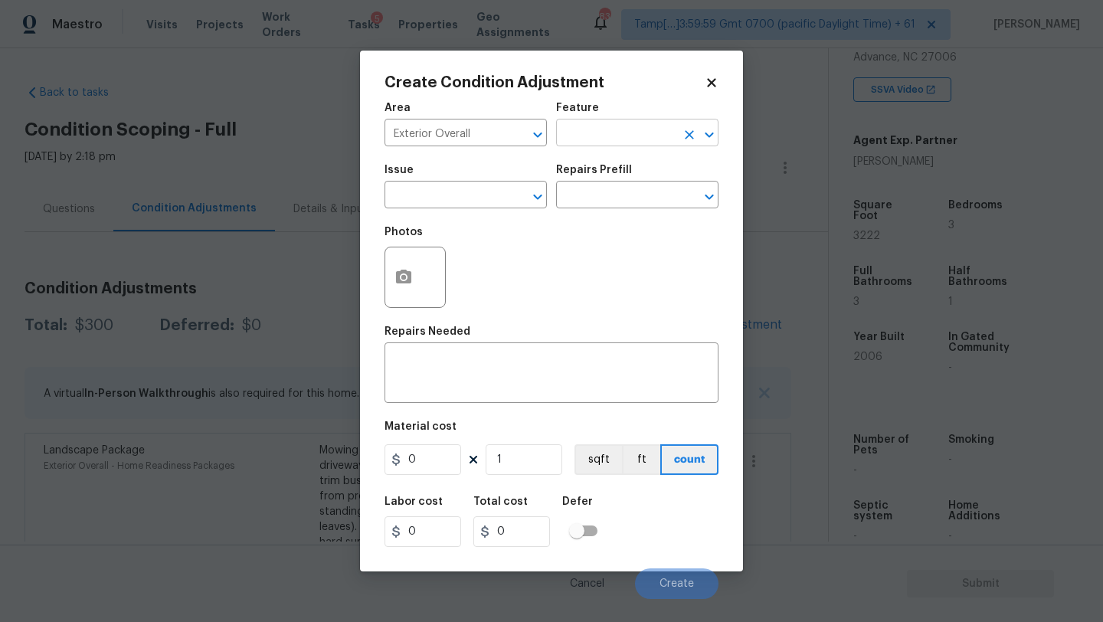
click at [619, 133] on input "text" at bounding box center [615, 135] width 119 height 24
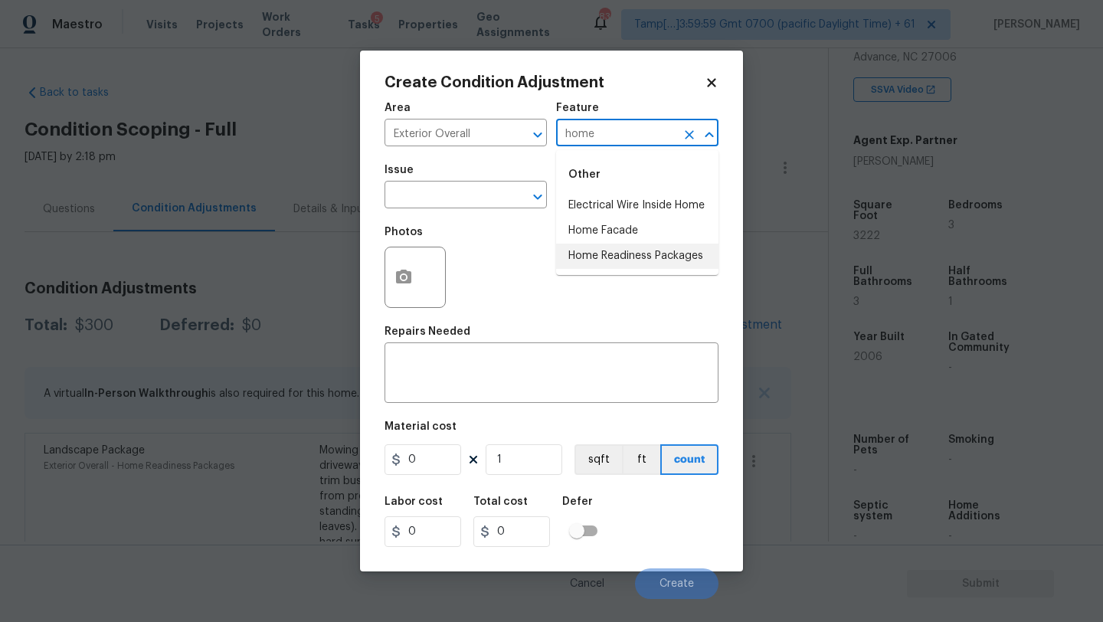
click at [603, 257] on li "Home Readiness Packages" at bounding box center [637, 256] width 162 height 25
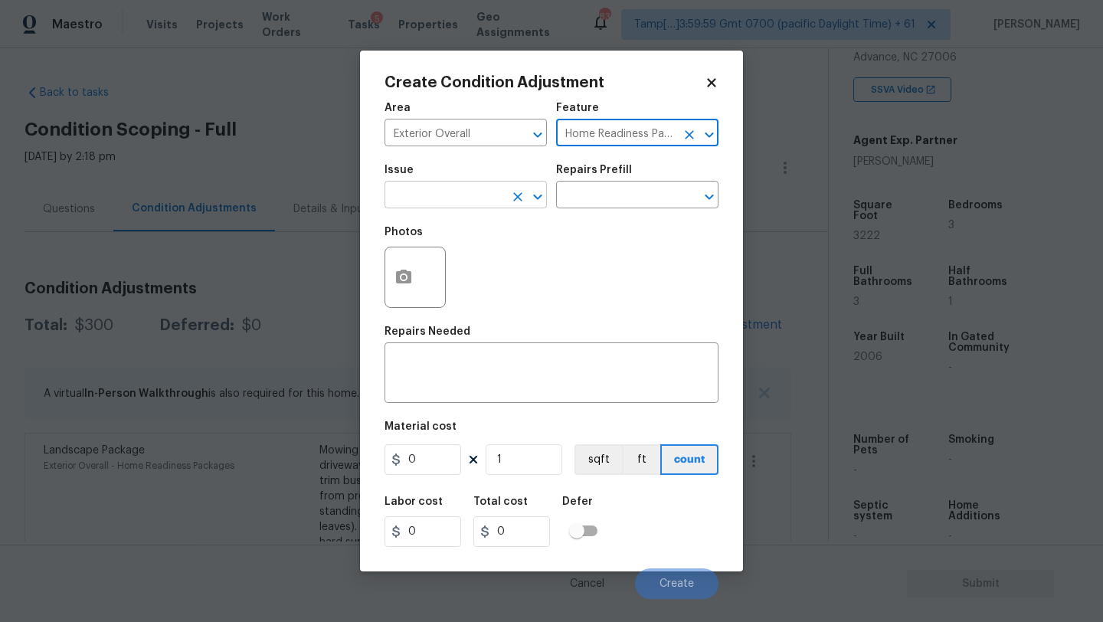
type input "Home Readiness Packages"
click at [465, 197] on input "text" at bounding box center [444, 197] width 119 height 24
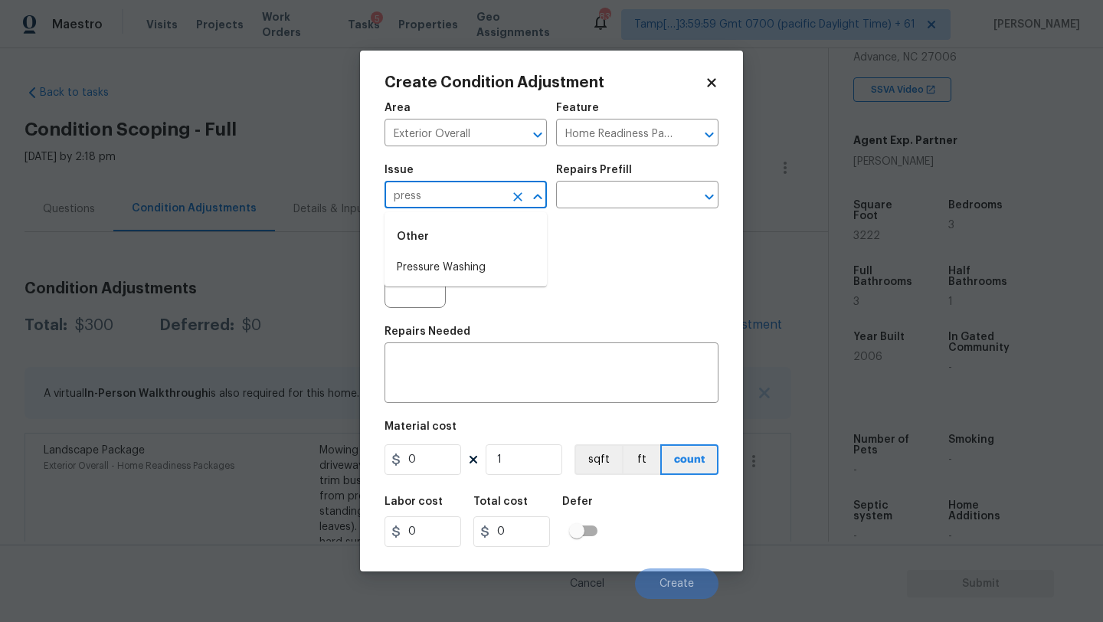
click at [466, 263] on li "Pressure Washing" at bounding box center [466, 267] width 162 height 25
type input "Pressure Washing"
click at [630, 195] on input "text" at bounding box center [615, 197] width 119 height 24
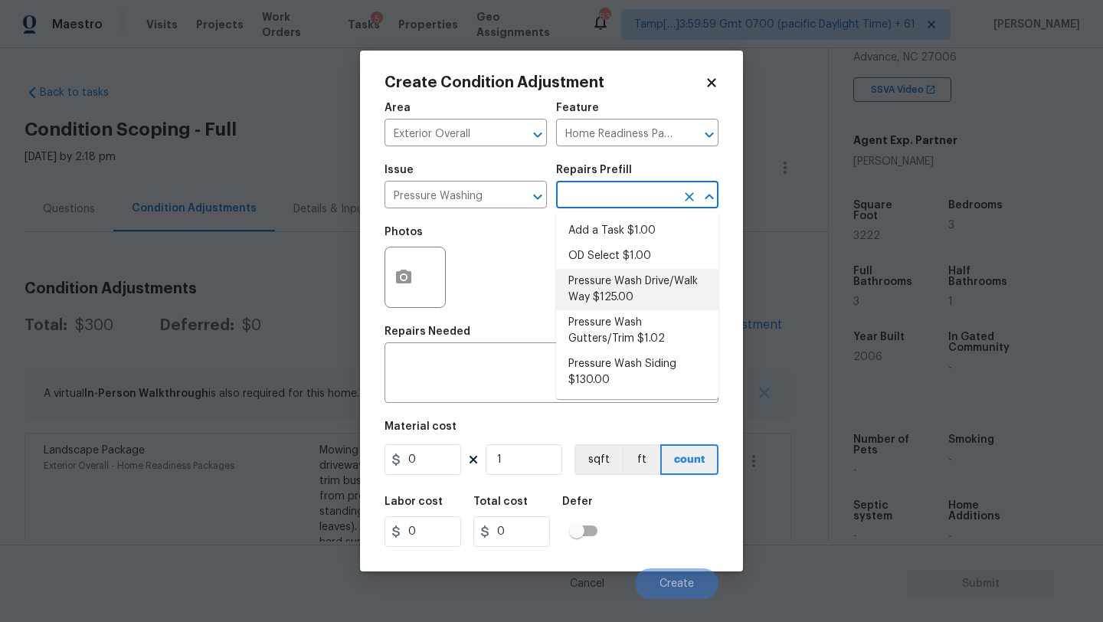
click at [601, 288] on li "Pressure Wash Drive/Walk Way $125.00" at bounding box center [637, 289] width 162 height 41
type input "Siding"
type textarea "Pressure wash the driveways/walkways as directed by the PM. Ensure that all deb…"
type input "125"
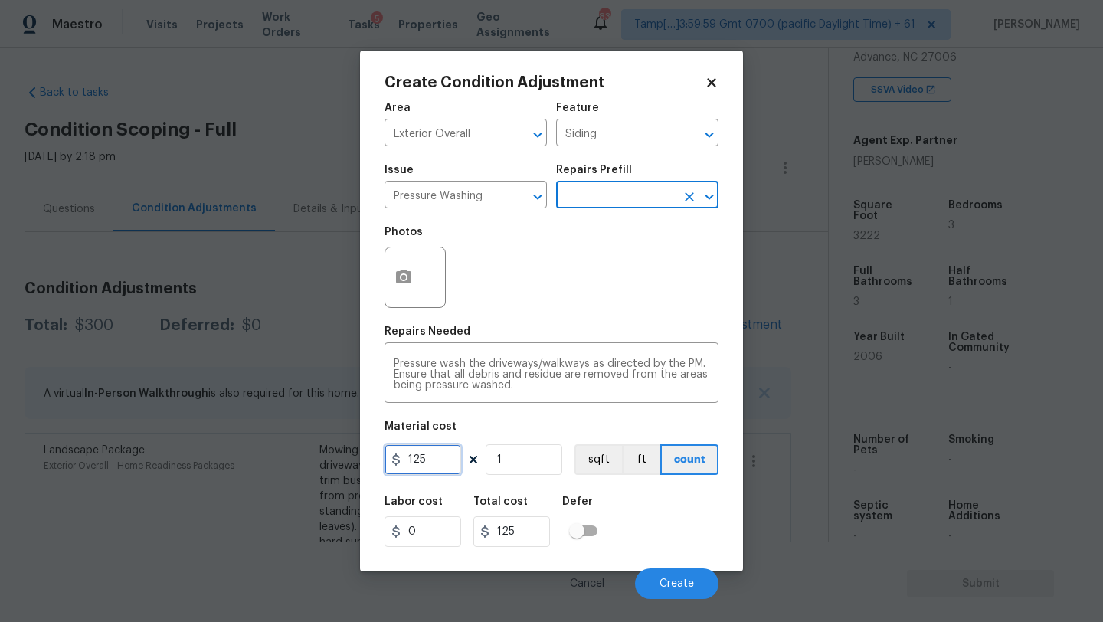
click at [432, 460] on input "125" at bounding box center [423, 459] width 77 height 31
type input "200"
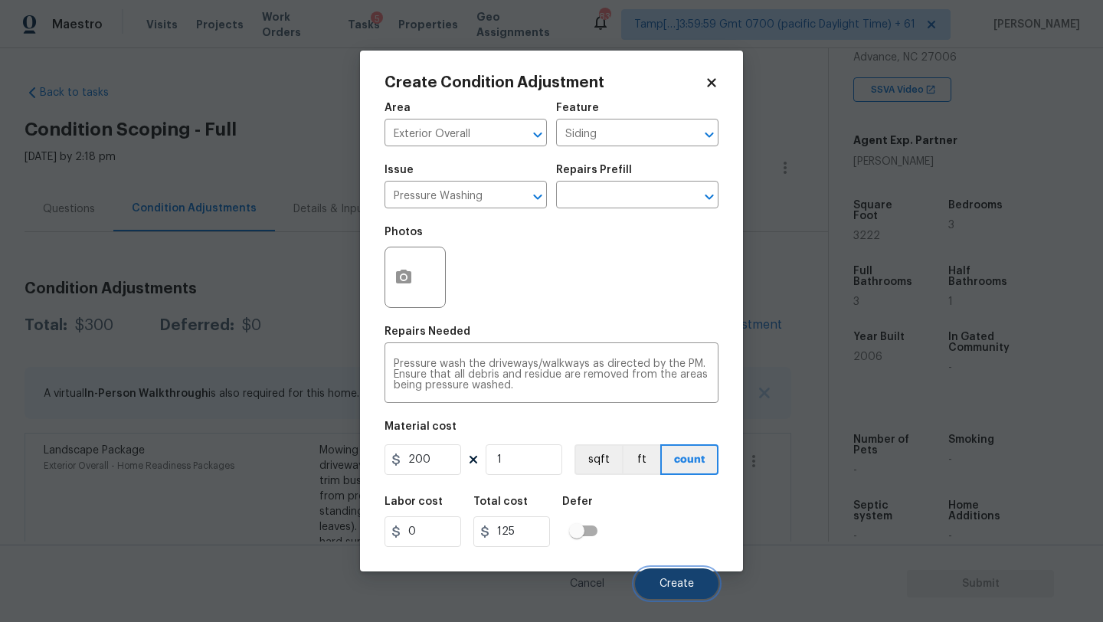
type input "200"
click at [689, 595] on button "Create" at bounding box center [676, 583] width 83 height 31
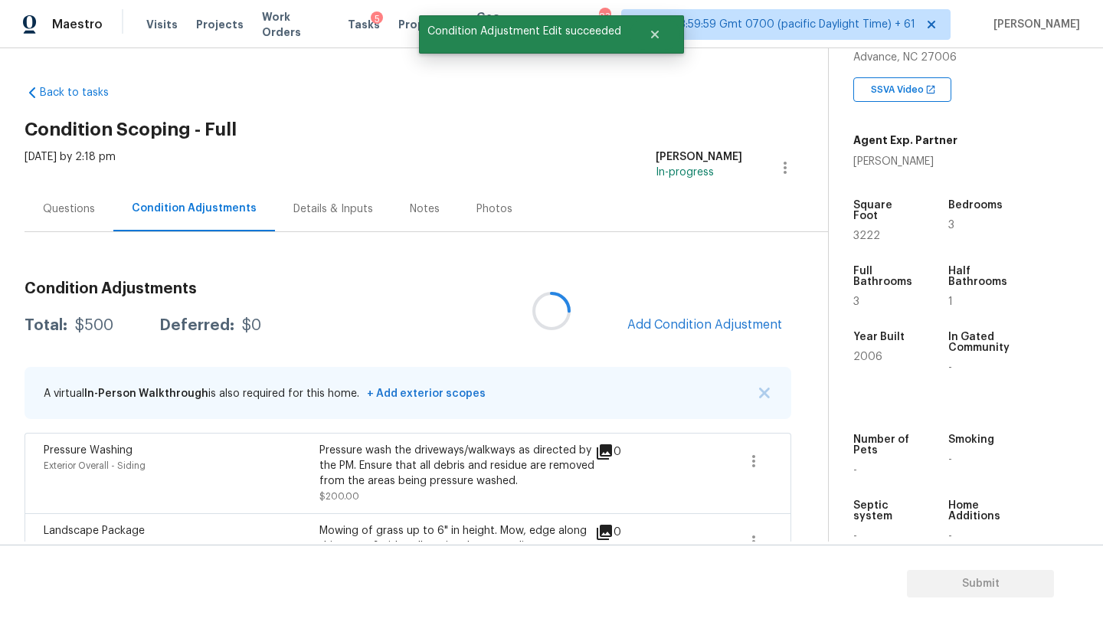
click at [676, 324] on div at bounding box center [551, 311] width 1103 height 622
click at [676, 324] on span "Add Condition Adjustment" at bounding box center [704, 325] width 155 height 14
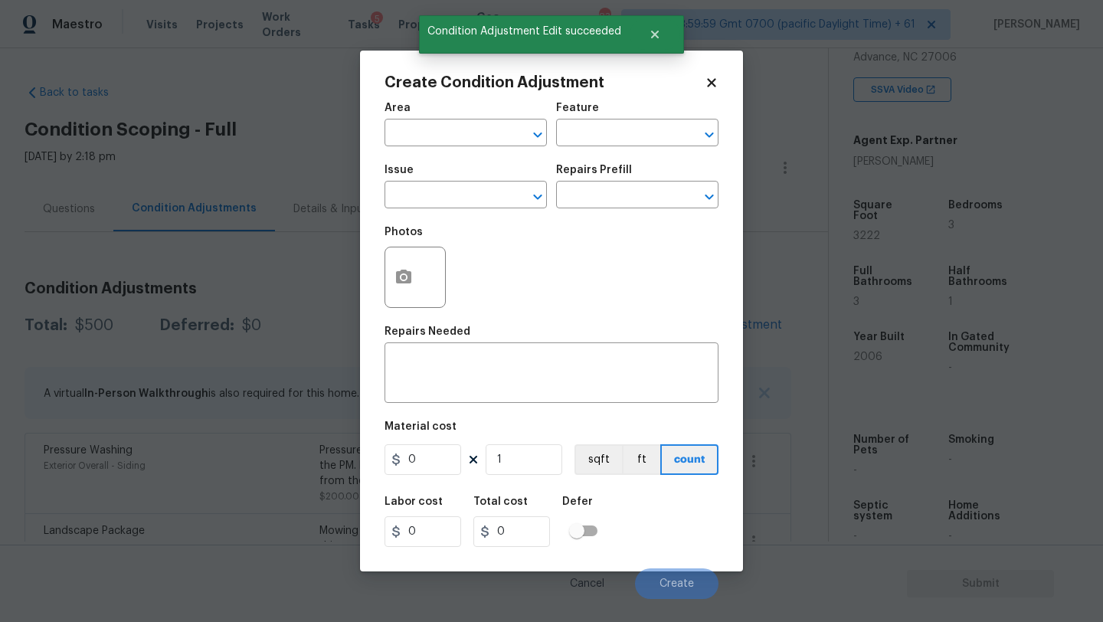
click at [439, 116] on div "Area" at bounding box center [466, 113] width 162 height 20
click at [439, 123] on input "text" at bounding box center [444, 135] width 119 height 24
click at [453, 185] on li "Exterior Overall" at bounding box center [466, 194] width 162 height 25
type input "Exterior Overall"
click at [585, 152] on div "Area Exterior Overall ​ Feature ​" at bounding box center [552, 124] width 334 height 62
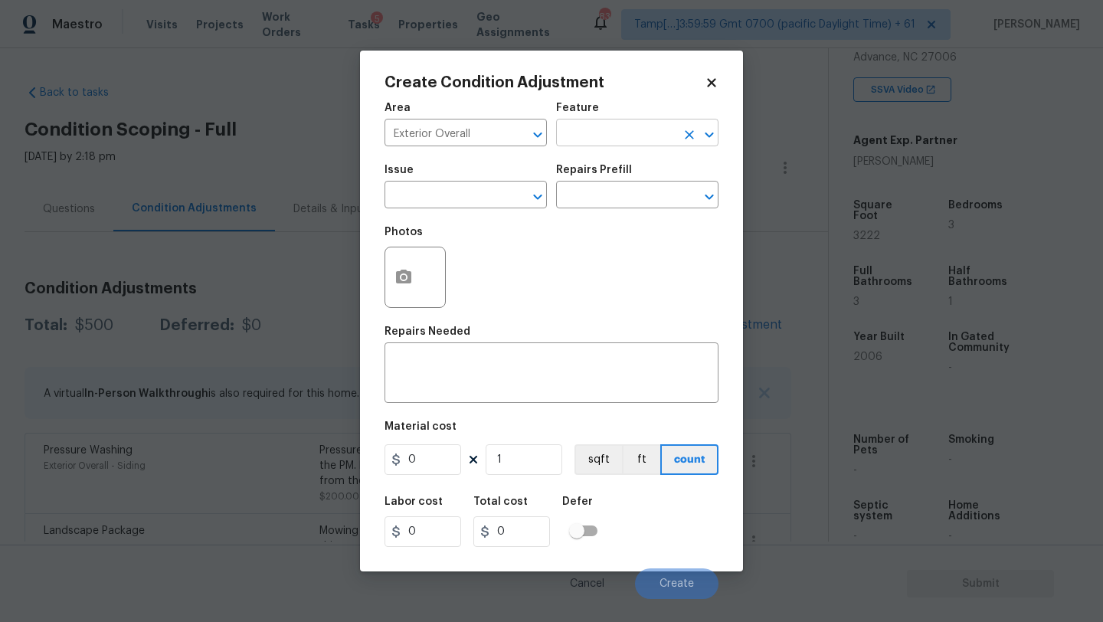
click at [598, 132] on input "text" at bounding box center [615, 135] width 119 height 24
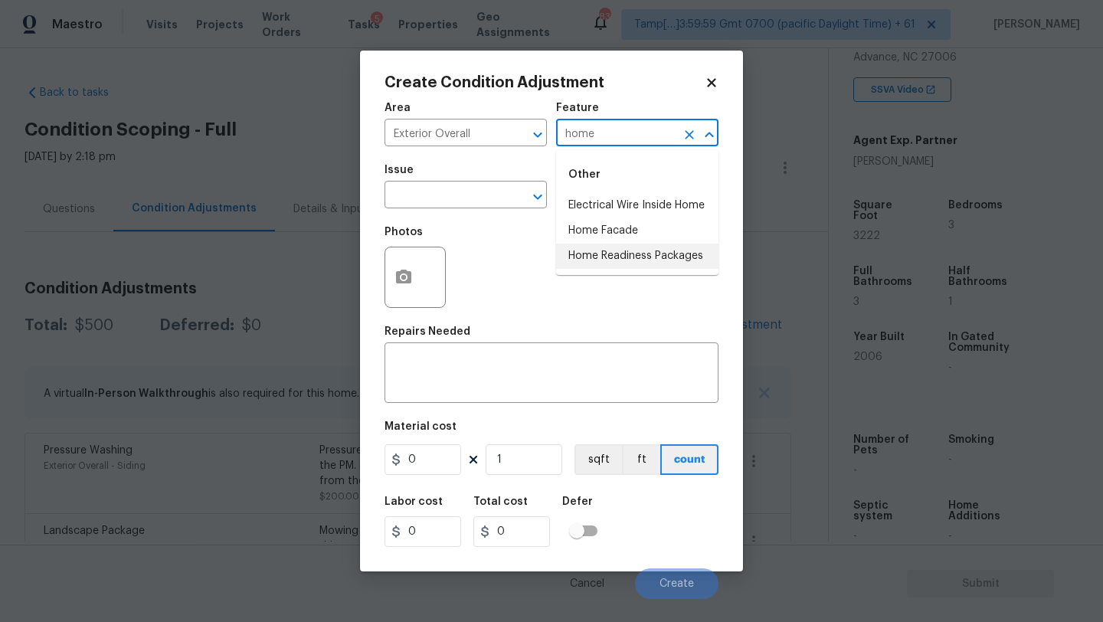
click at [604, 264] on li "Home Readiness Packages" at bounding box center [637, 256] width 162 height 25
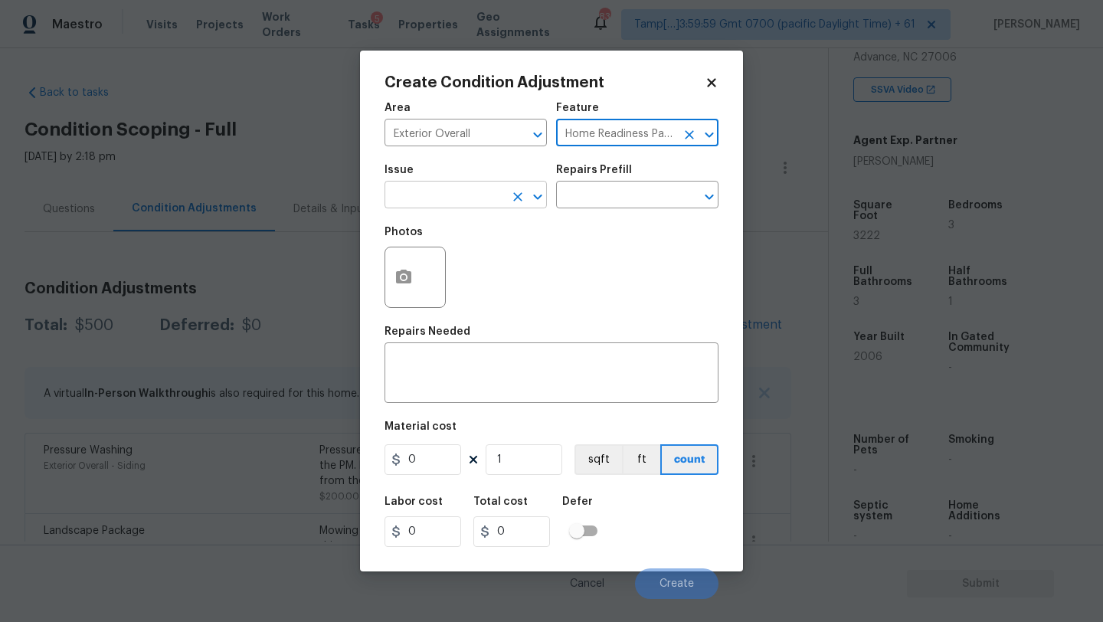
type input "Home Readiness Packages"
click at [446, 194] on input "text" at bounding box center [444, 197] width 119 height 24
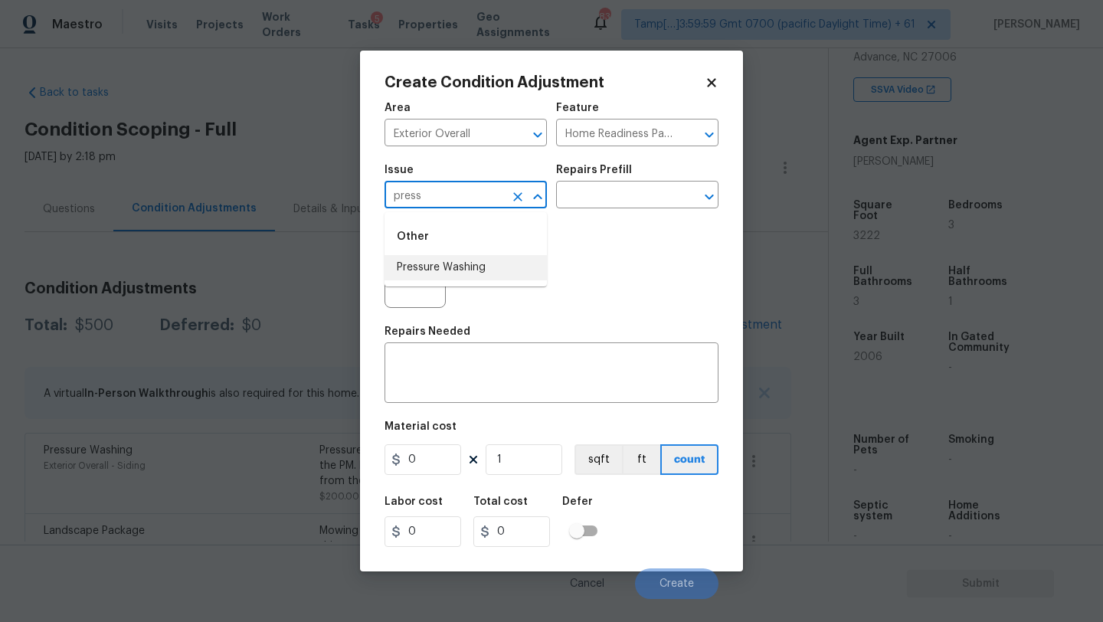
click at [447, 277] on li "Pressure Washing" at bounding box center [466, 267] width 162 height 25
type input "Pressure Washing"
click at [627, 196] on input "text" at bounding box center [615, 197] width 119 height 24
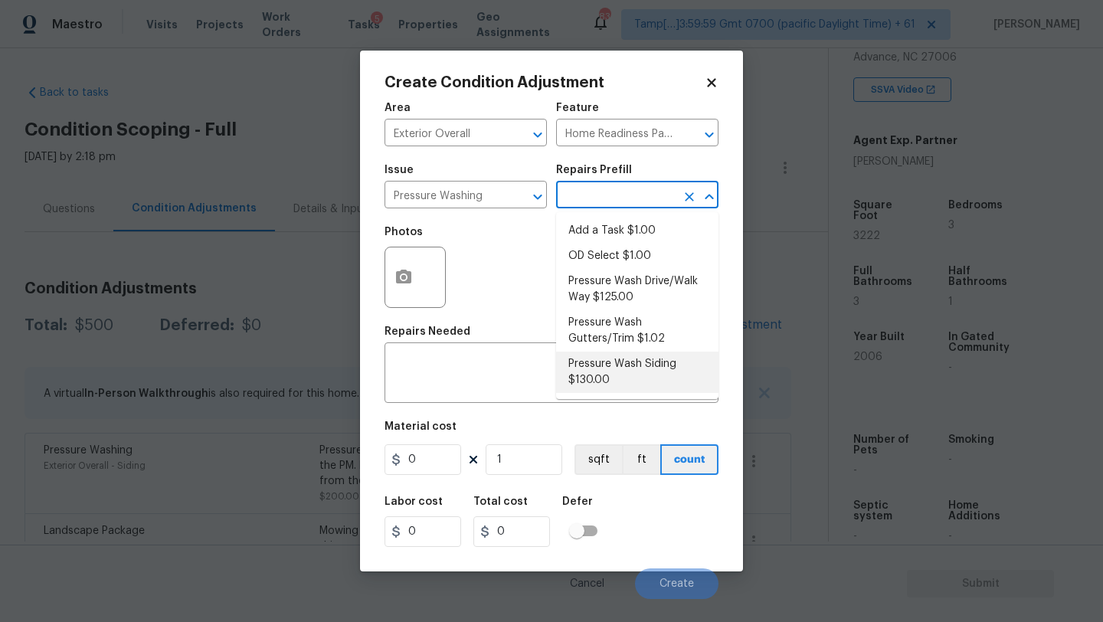
click at [620, 360] on li "Pressure Wash Siding $130.00" at bounding box center [637, 372] width 162 height 41
type input "Siding"
type textarea "Protect areas as needed for pressure washing. Pressure wash the siding on the h…"
type input "130"
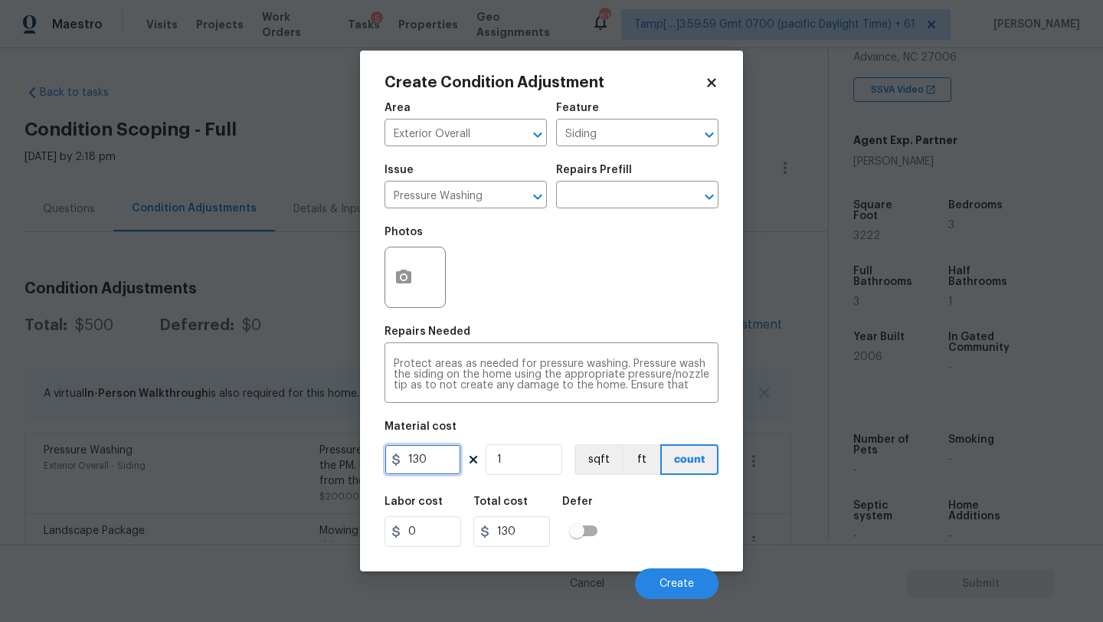
click at [437, 464] on input "130" at bounding box center [423, 459] width 77 height 31
type input "200"
click at [660, 588] on span "Create" at bounding box center [677, 583] width 34 height 11
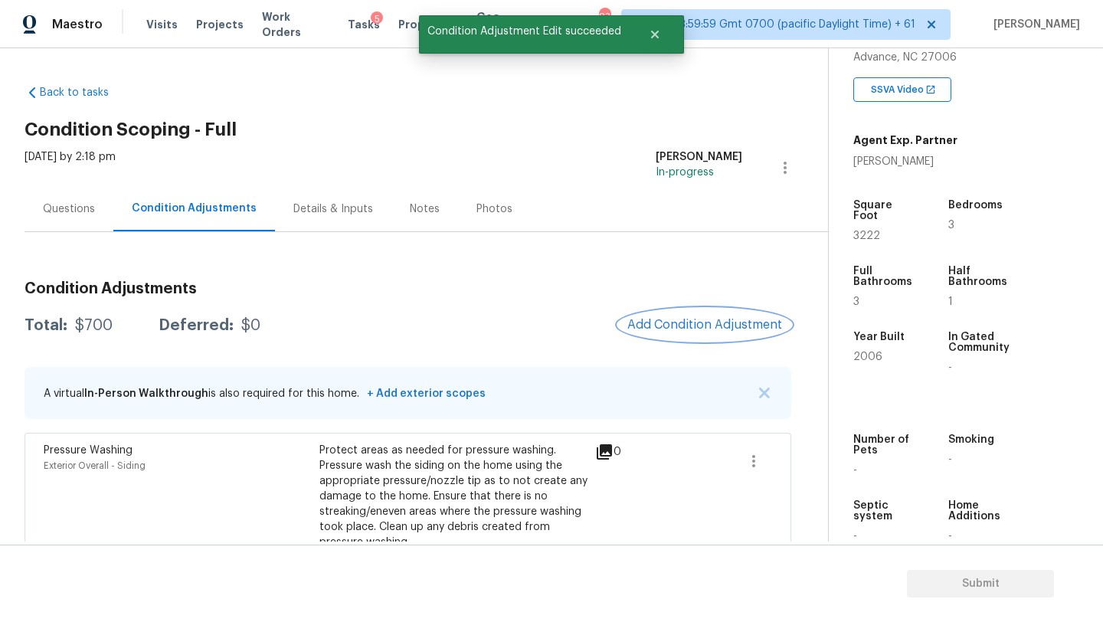
click at [691, 329] on span "Add Condition Adjustment" at bounding box center [704, 325] width 155 height 14
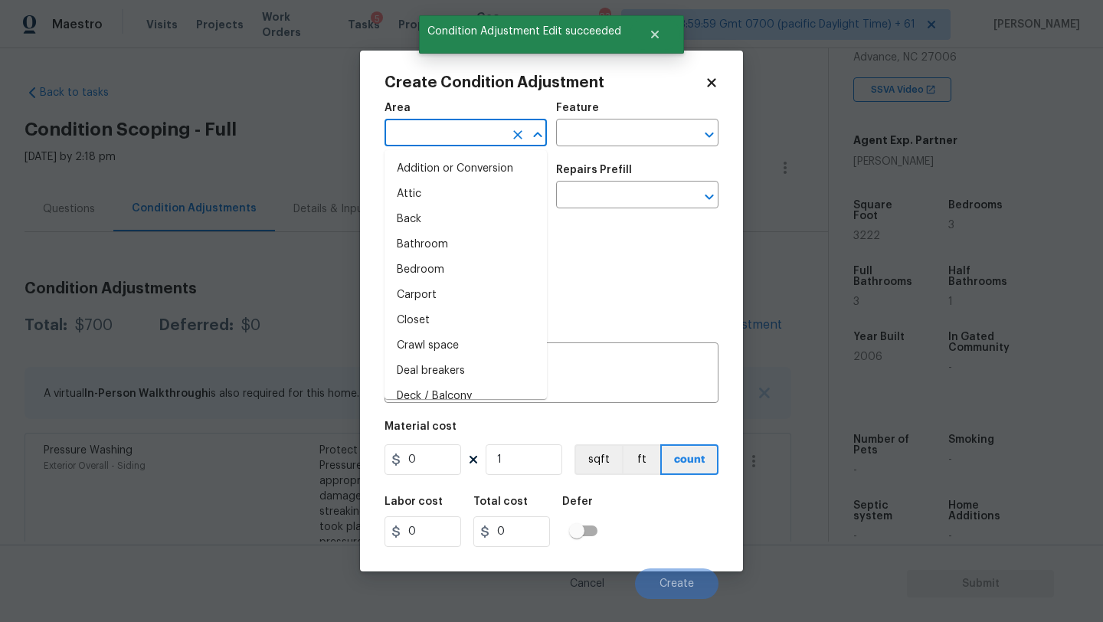
click at [406, 126] on input "text" at bounding box center [444, 135] width 119 height 24
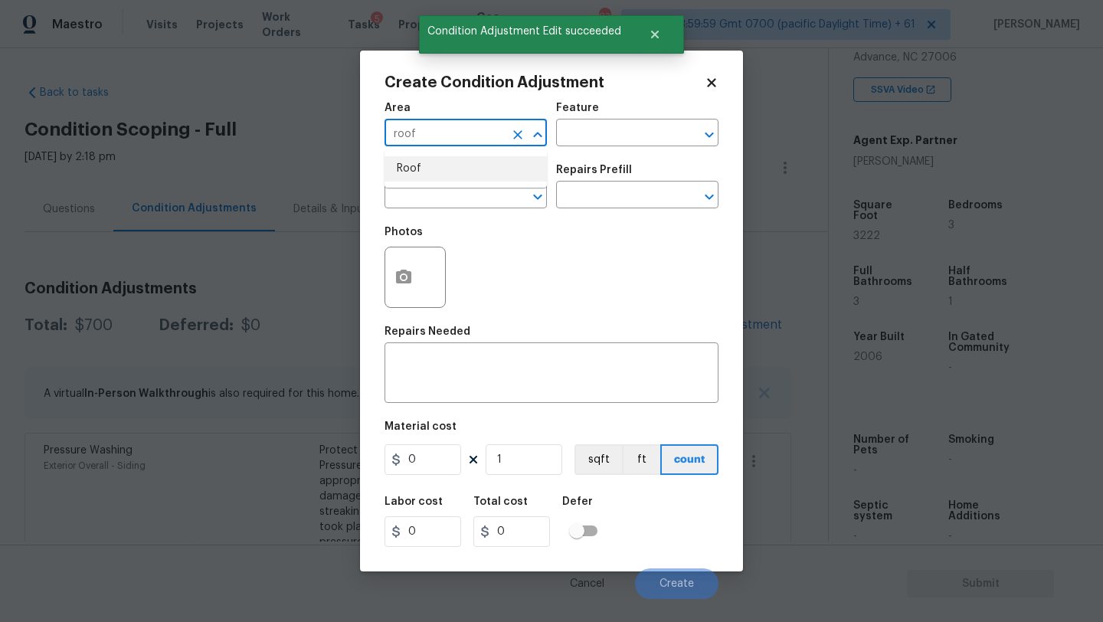
click at [400, 172] on li "Roof" at bounding box center [466, 168] width 162 height 25
type input "Roof"
click at [588, 153] on div "Area Roof ​ Feature ​" at bounding box center [552, 124] width 334 height 62
click at [597, 142] on input "text" at bounding box center [615, 135] width 119 height 24
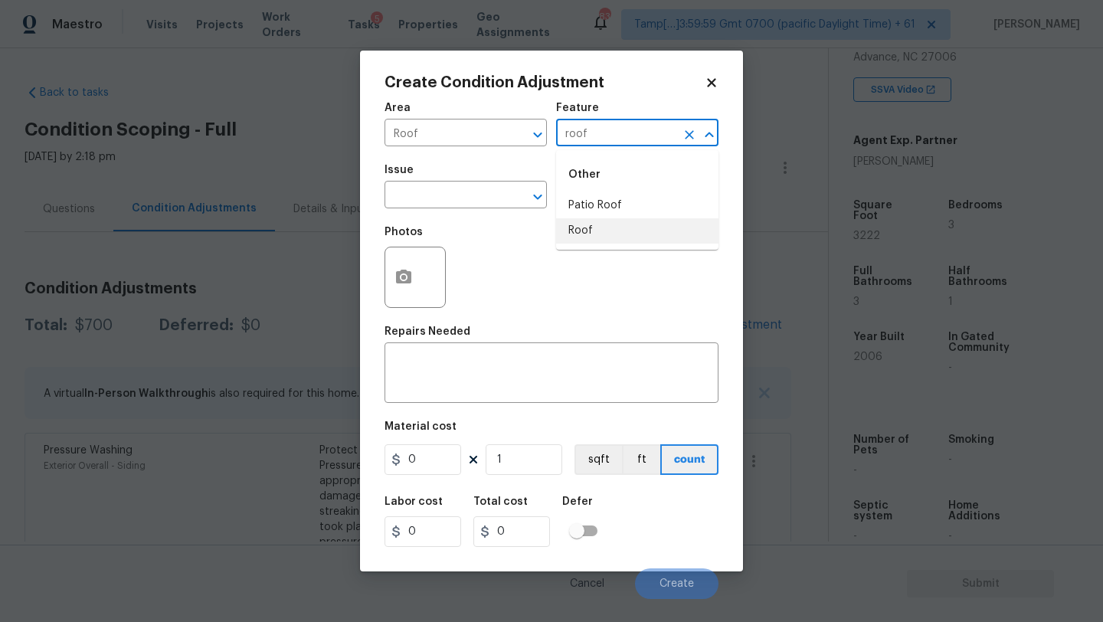
click at [603, 233] on li "Roof" at bounding box center [637, 230] width 162 height 25
type input "Roof"
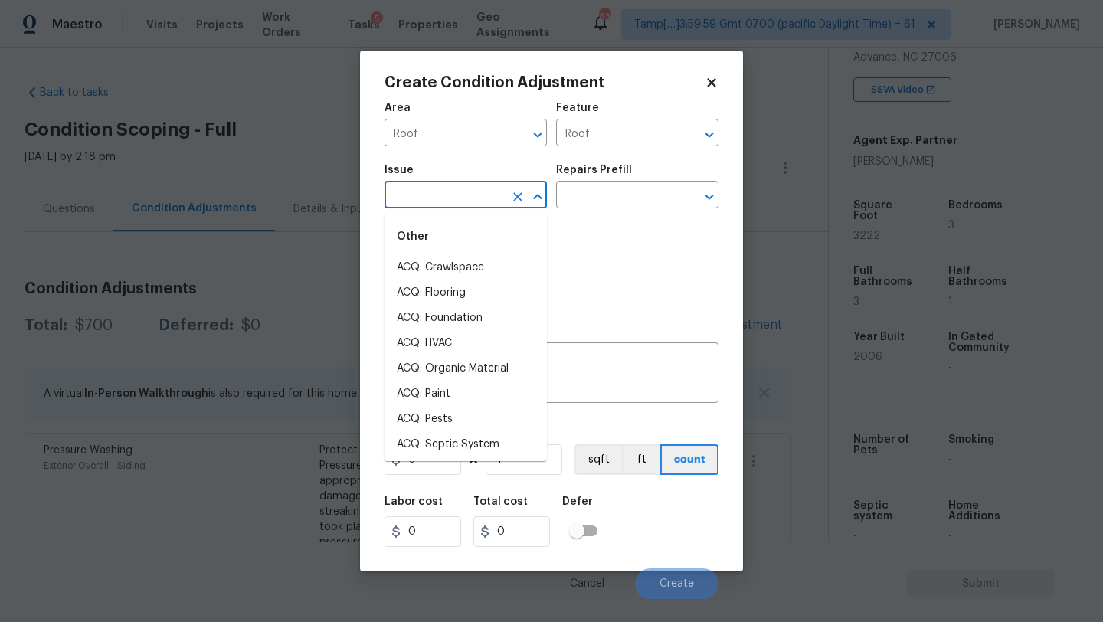
click at [454, 201] on input "text" at bounding box center [444, 197] width 119 height 24
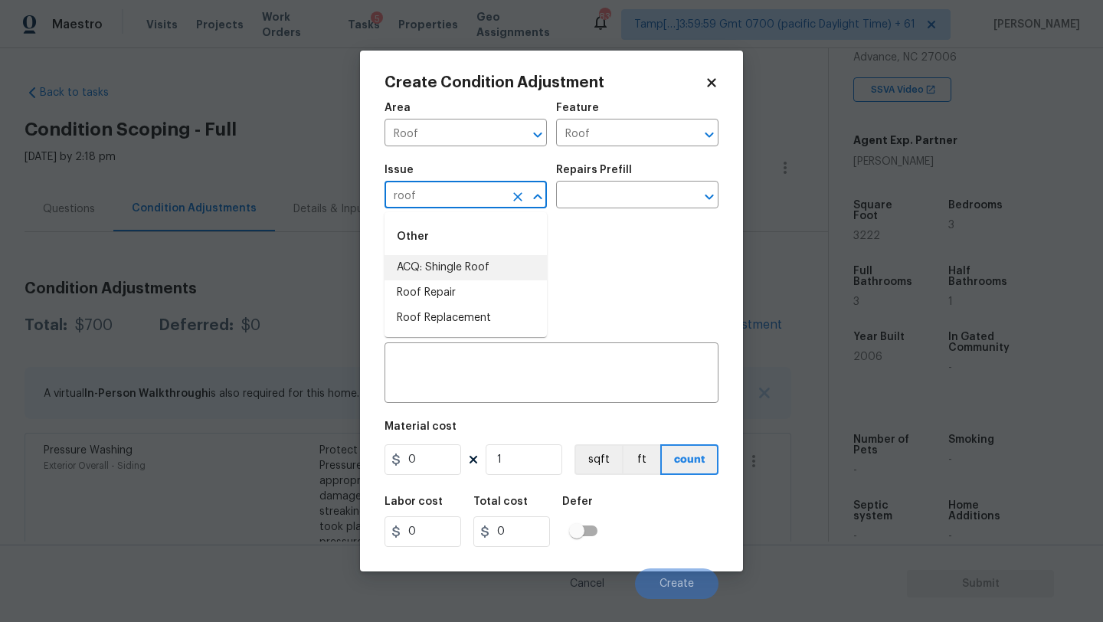
click at [463, 263] on li "ACQ: Shingle Roof" at bounding box center [466, 267] width 162 height 25
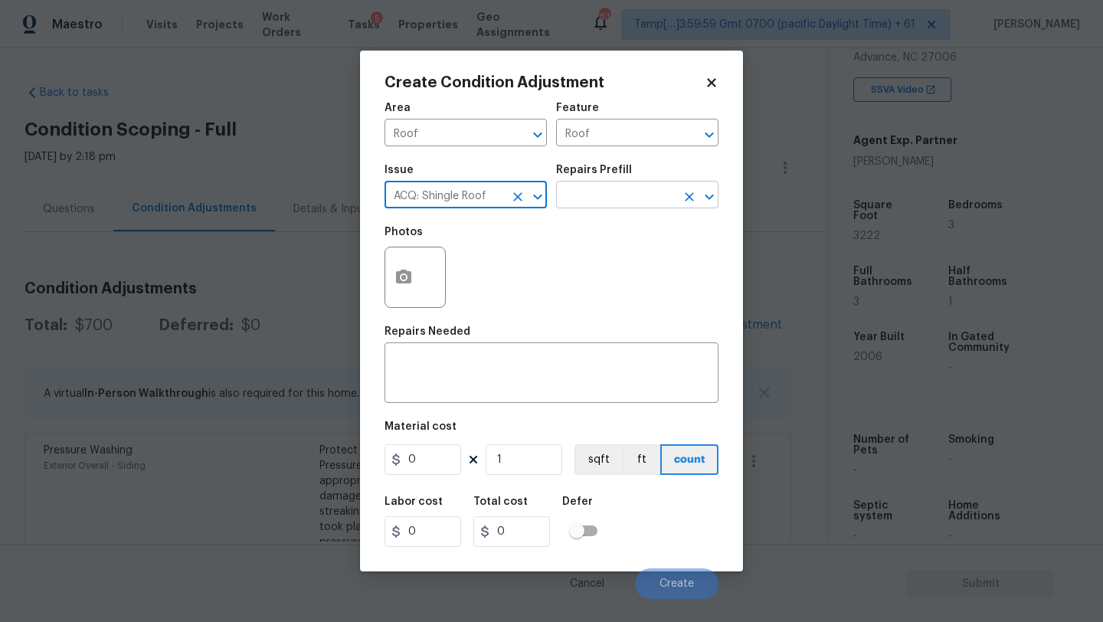
type input "ACQ: Shingle Roof"
click at [593, 205] on input "text" at bounding box center [615, 197] width 119 height 24
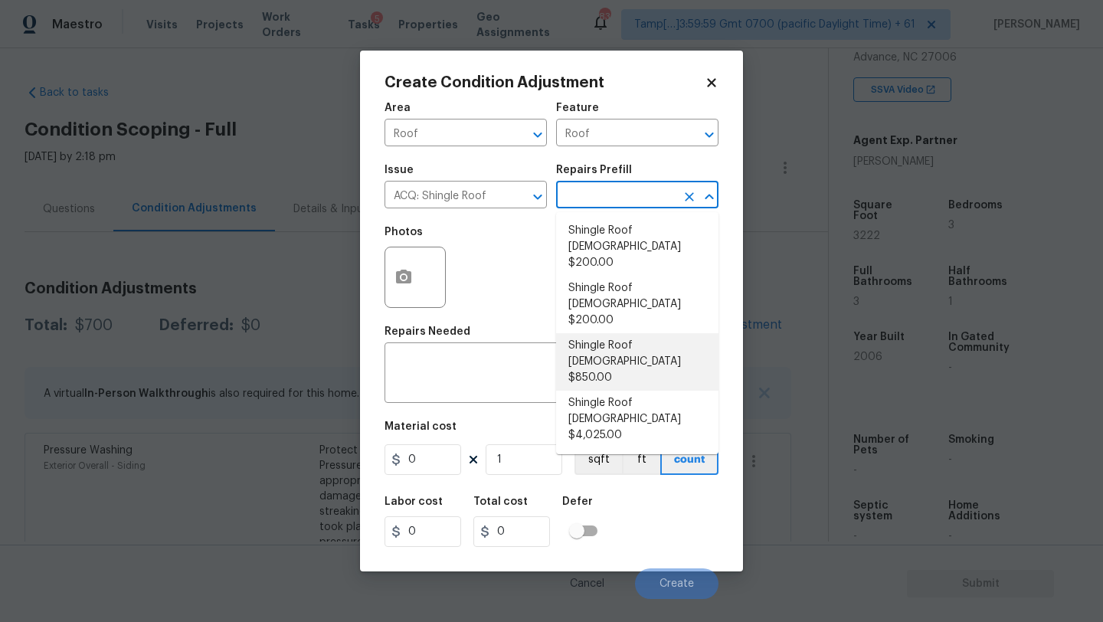
click at [622, 333] on li "Shingle Roof 16-20 Years Old $850.00" at bounding box center [637, 361] width 162 height 57
type input "Acquisition"
type textarea "Acquisition Scope: Shingle Roof 16-20 years in age maintenance."
type input "850"
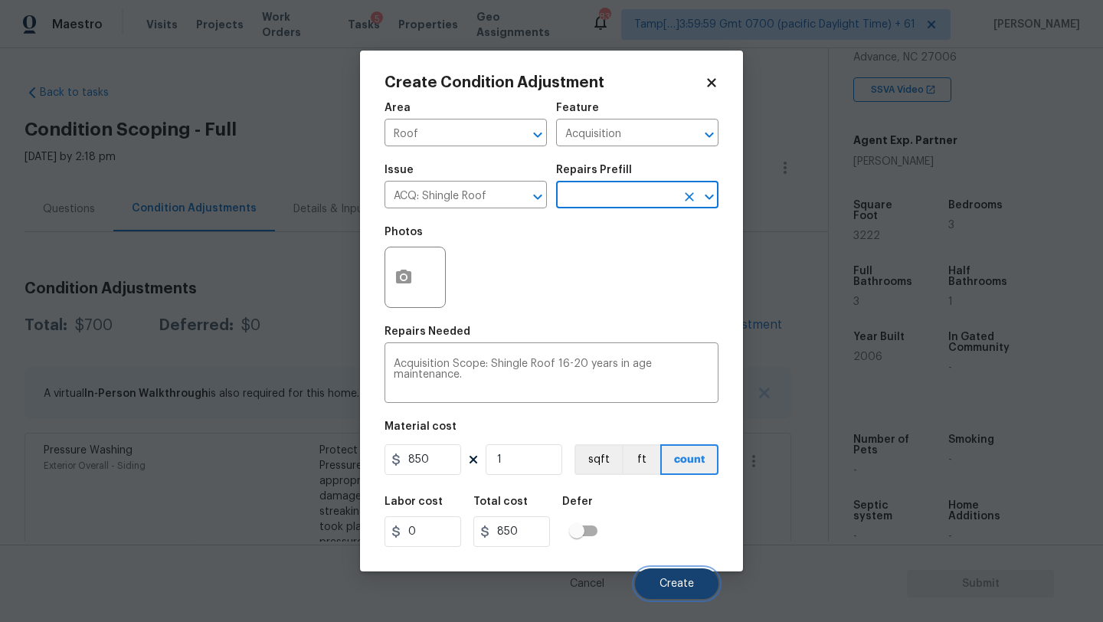
click at [677, 579] on span "Create" at bounding box center [677, 583] width 34 height 11
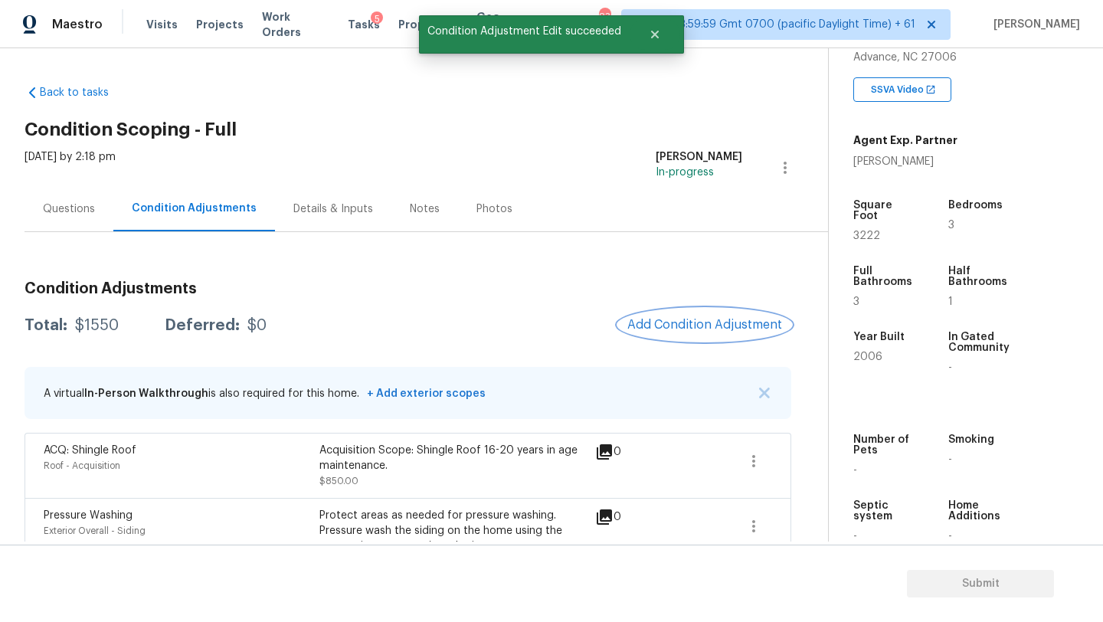
click at [686, 331] on span "Add Condition Adjustment" at bounding box center [704, 325] width 155 height 14
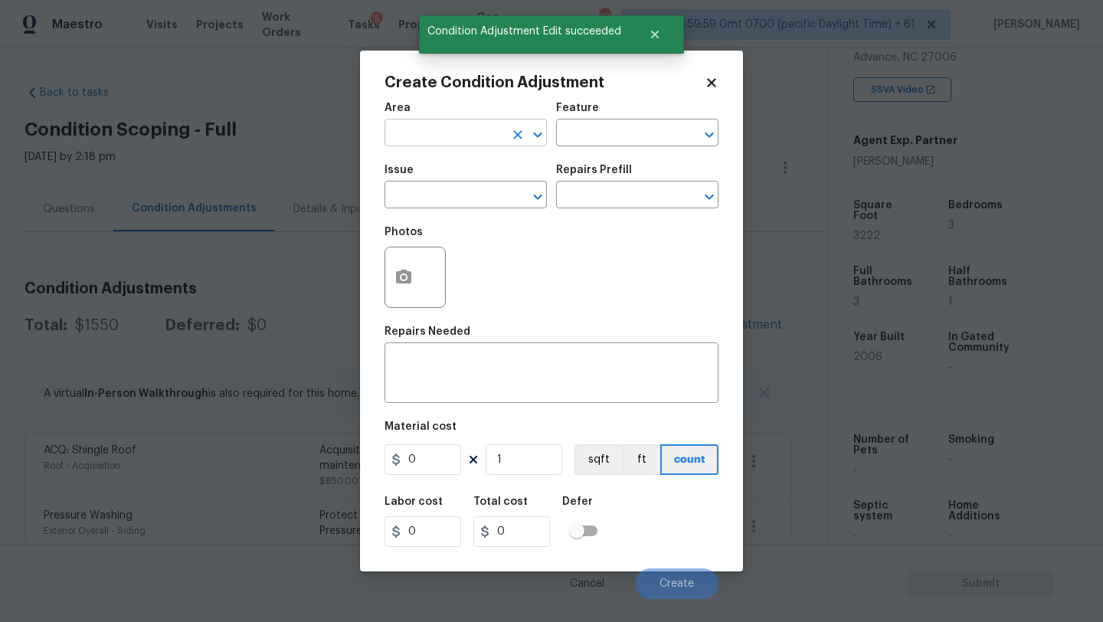
click at [427, 139] on input "text" at bounding box center [444, 135] width 119 height 24
click at [440, 174] on li "HVAC" at bounding box center [466, 168] width 162 height 25
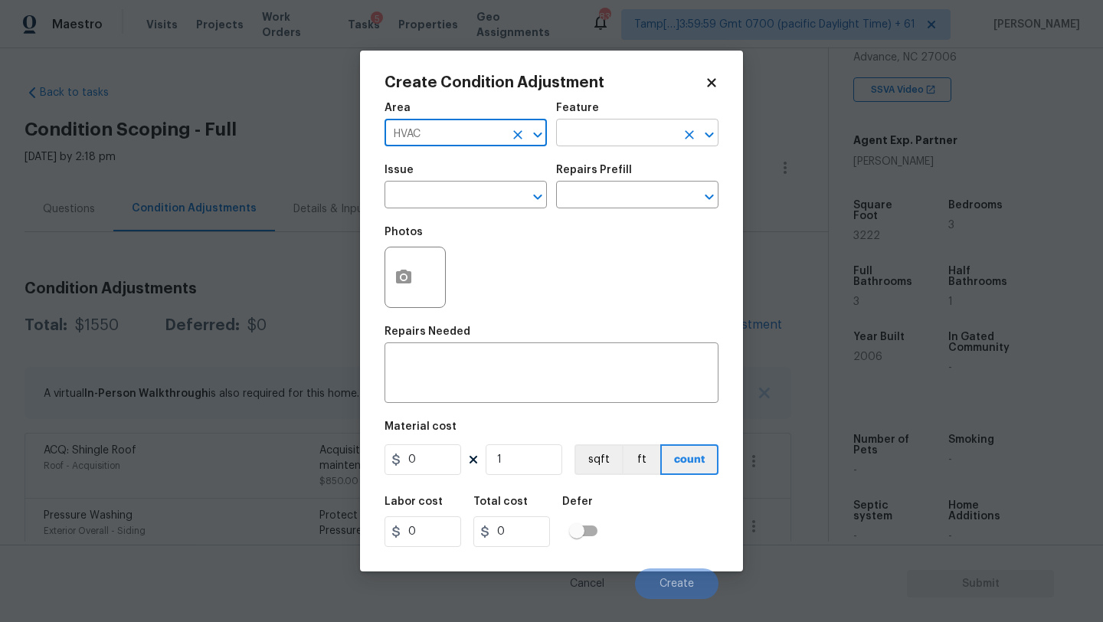
type input "HVAC"
click at [610, 142] on input "text" at bounding box center [615, 135] width 119 height 24
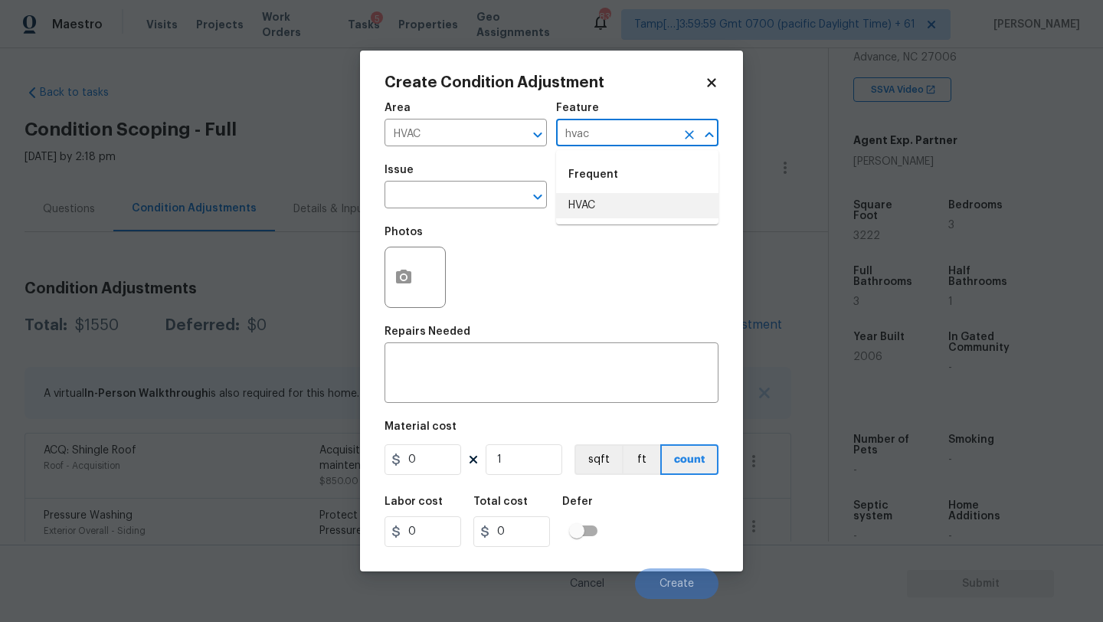
click at [610, 201] on li "HVAC" at bounding box center [637, 205] width 162 height 25
type input "HVAC"
click at [427, 201] on input "text" at bounding box center [444, 197] width 119 height 24
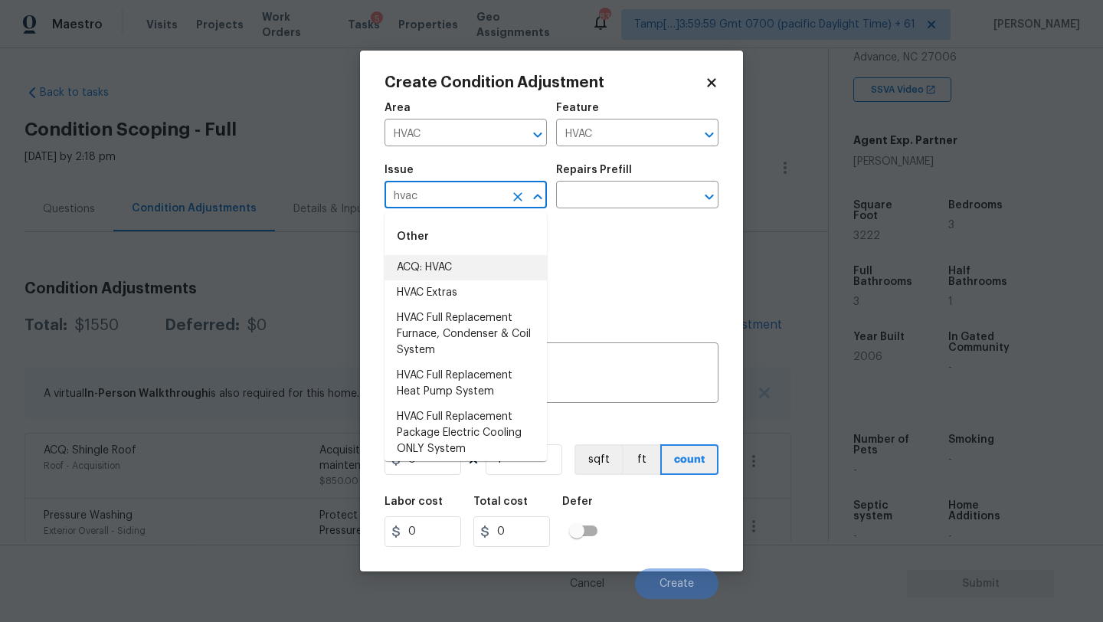
click at [429, 260] on li "ACQ: HVAC" at bounding box center [466, 267] width 162 height 25
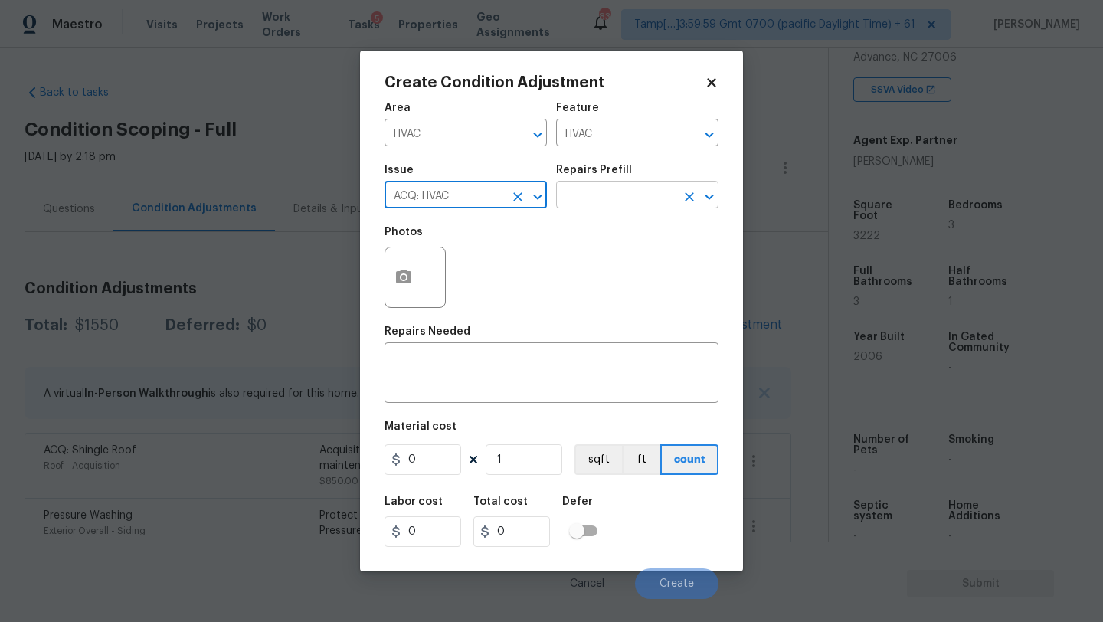
type input "ACQ: HVAC"
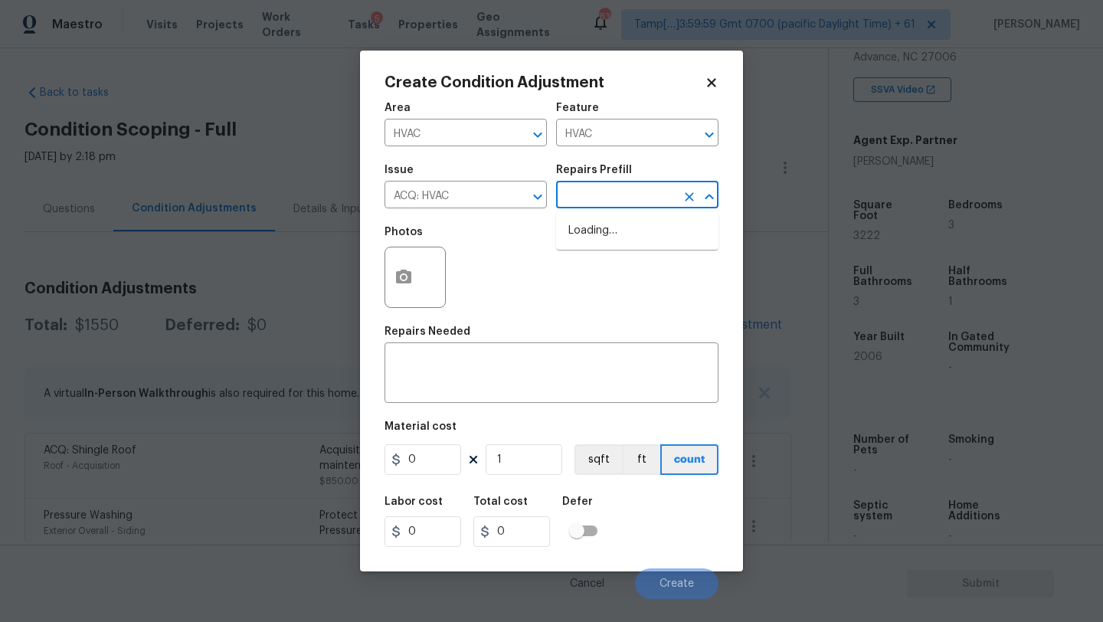
click at [578, 204] on input "text" at bounding box center [615, 197] width 119 height 24
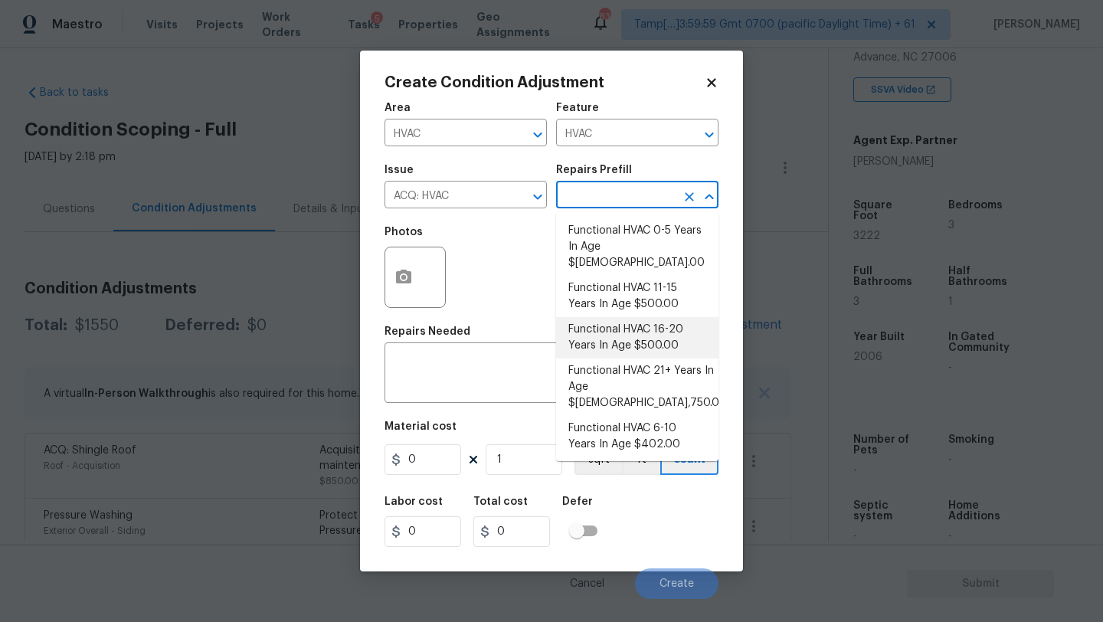
click at [659, 327] on li "Functional HVAC 16-20 Years In Age $500.00" at bounding box center [637, 337] width 162 height 41
type input "Acquisition"
type textarea "Acquisition Scope: Functional HVAC 16-20 years"
type input "500"
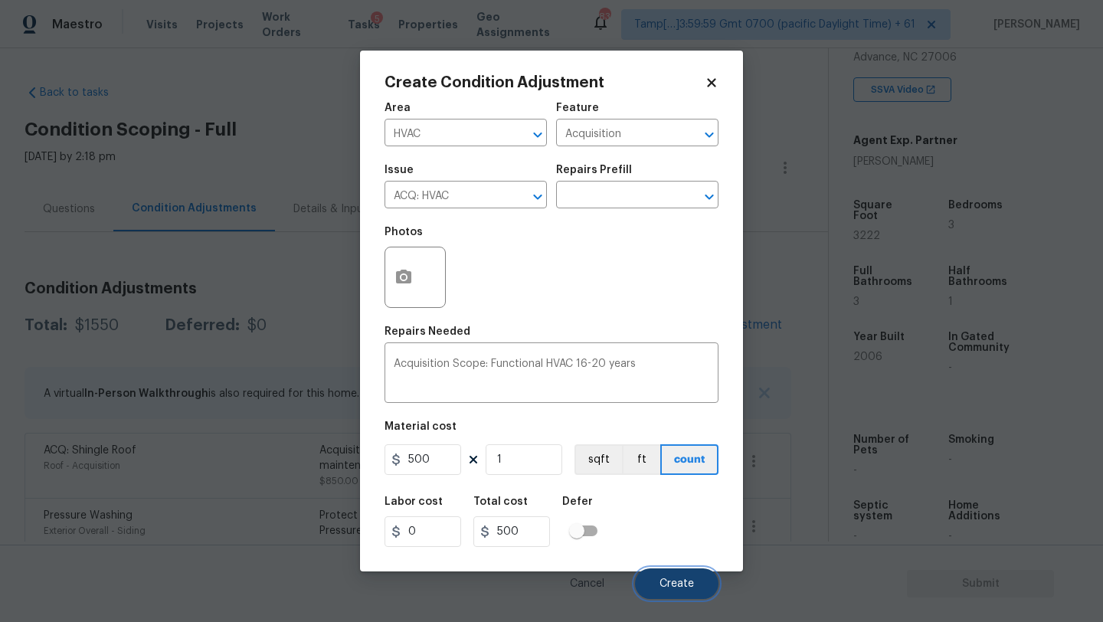
click at [683, 584] on span "Create" at bounding box center [677, 583] width 34 height 11
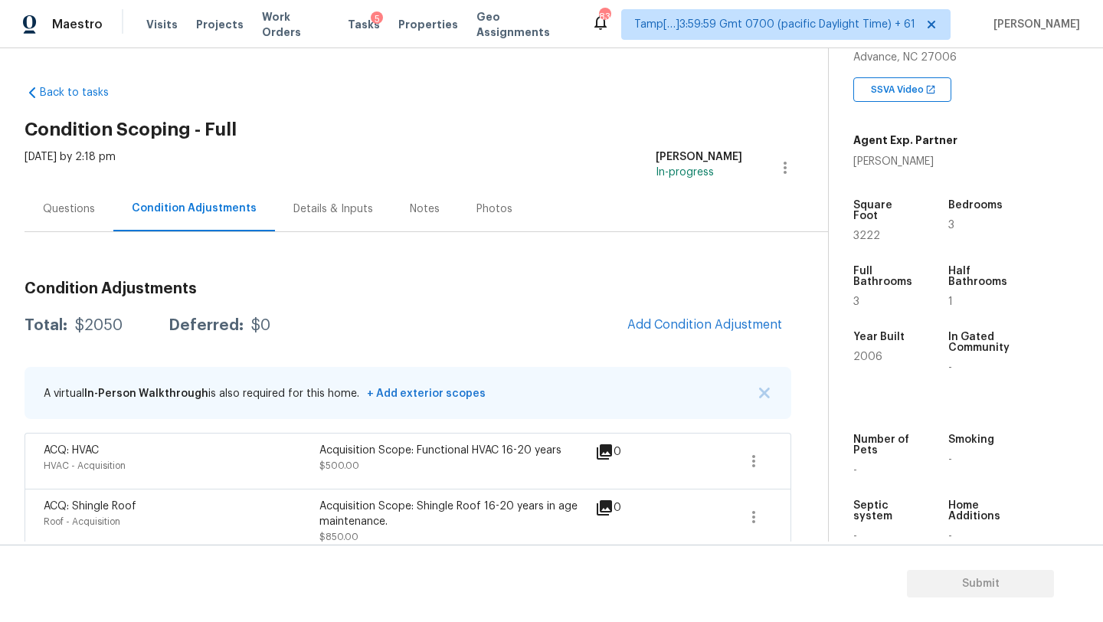
click at [62, 224] on div "Questions" at bounding box center [69, 208] width 89 height 45
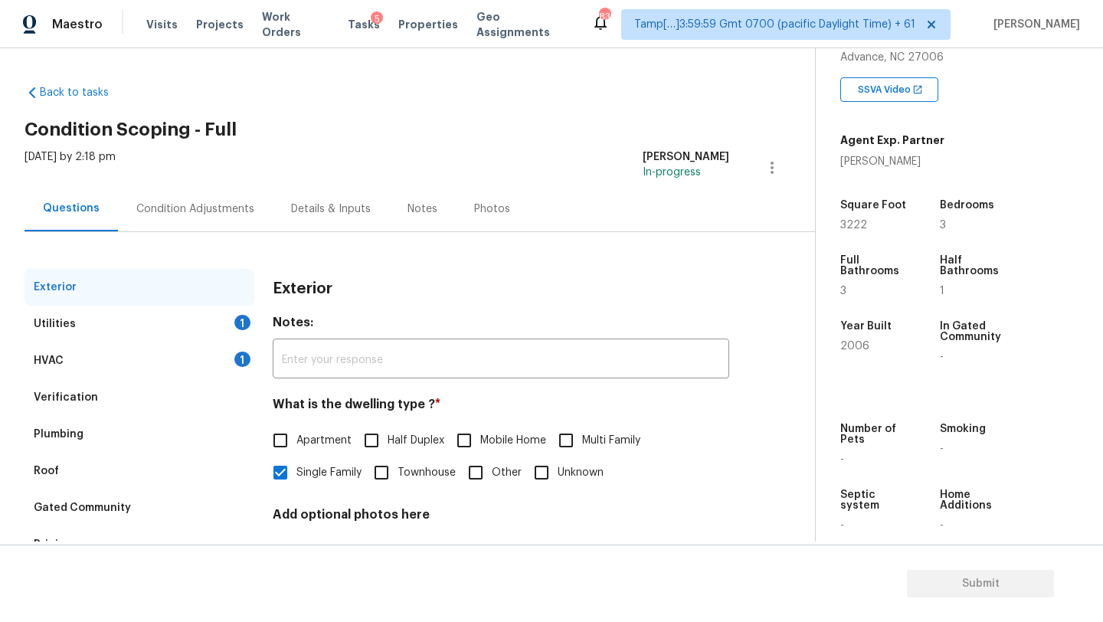
click at [78, 393] on div "Verification" at bounding box center [66, 397] width 64 height 15
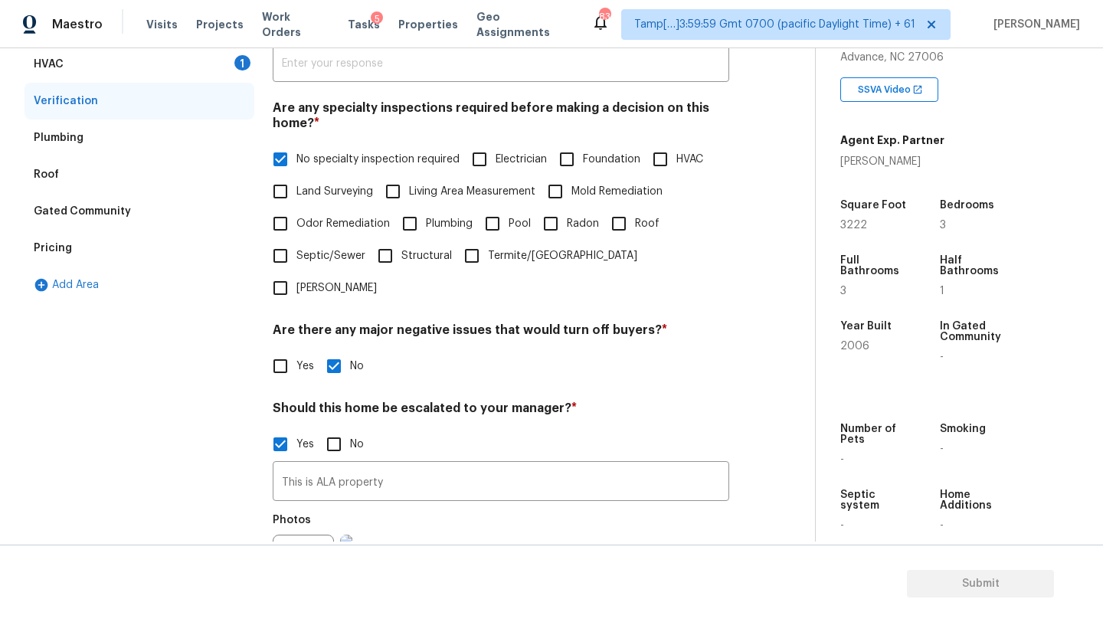
scroll to position [325, 0]
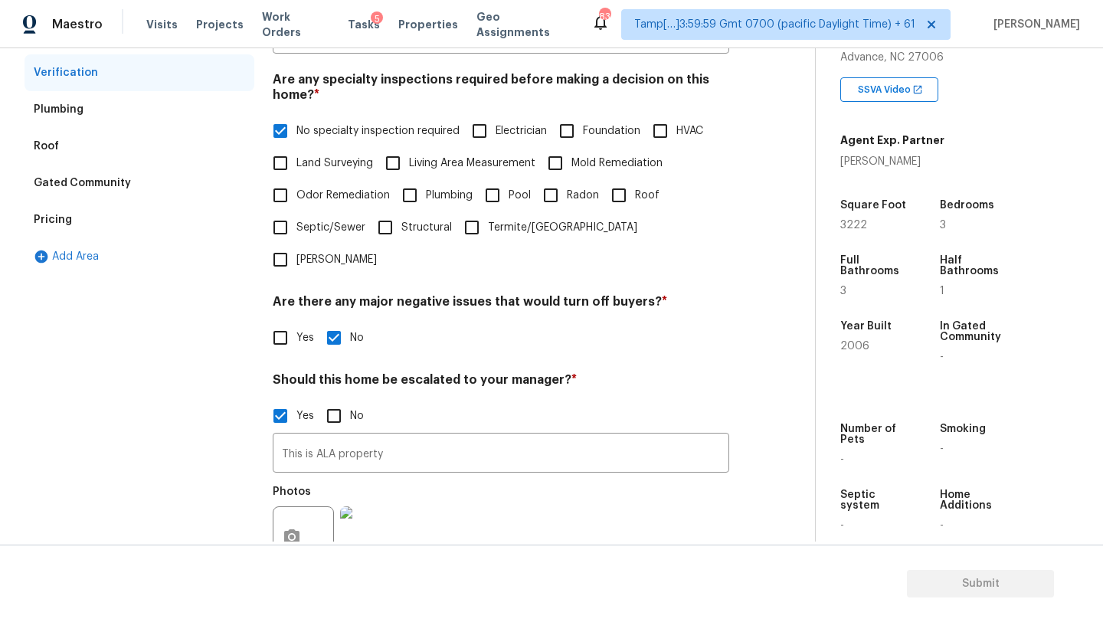
click at [620, 199] on input "Roof" at bounding box center [619, 195] width 32 height 32
checkbox input "true"
click at [280, 130] on input "No specialty inspection required" at bounding box center [280, 132] width 32 height 32
checkbox input "false"
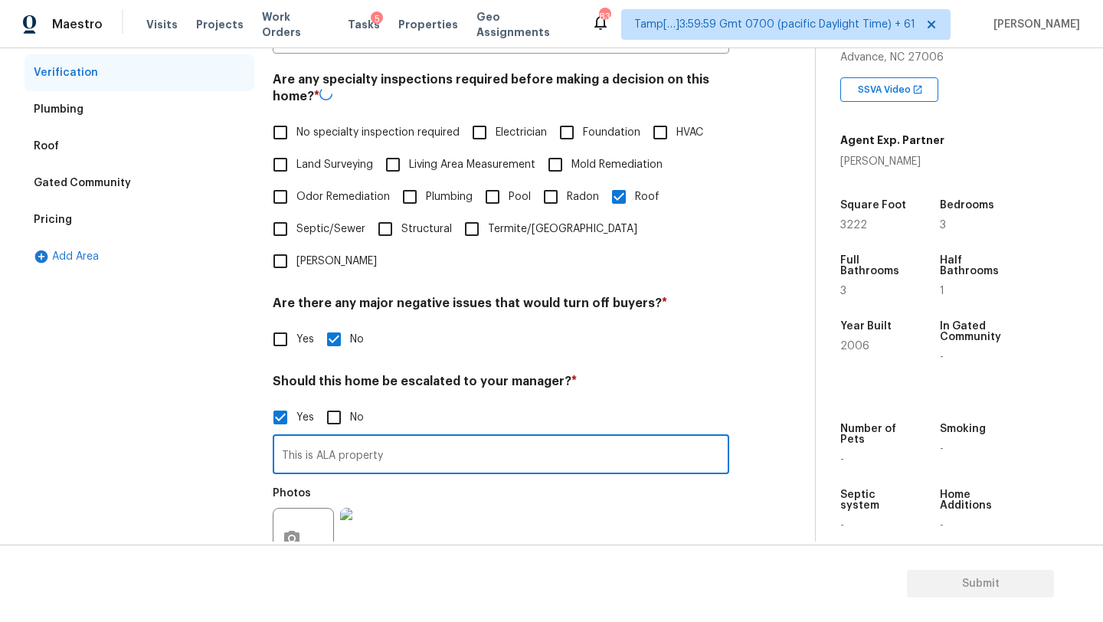
click at [453, 438] on input "This is ALA property" at bounding box center [501, 456] width 457 height 36
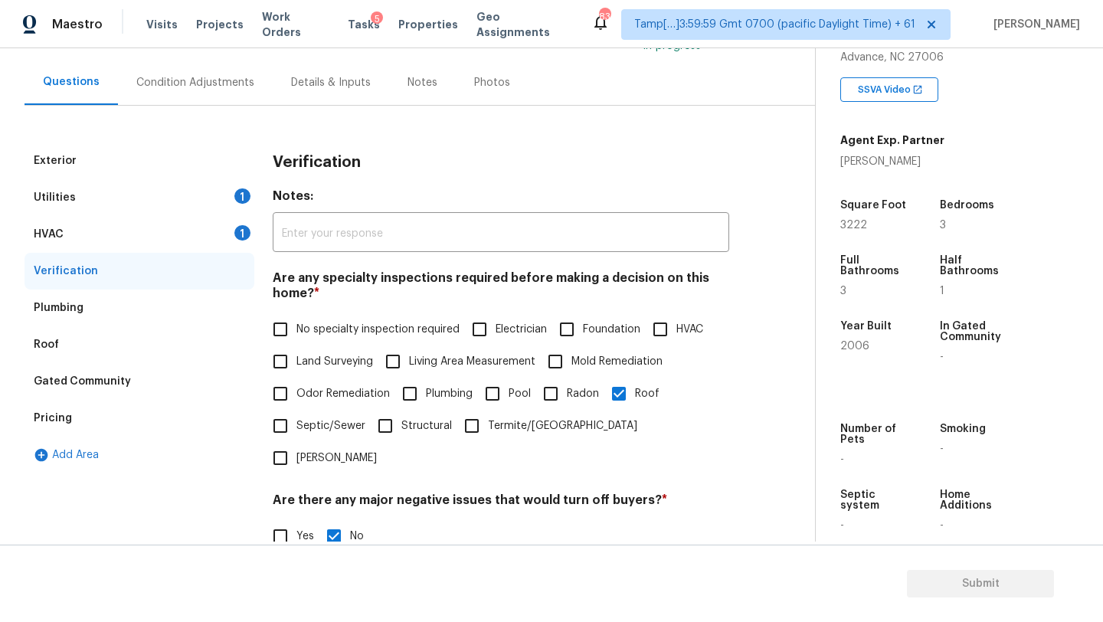
scroll to position [110, 0]
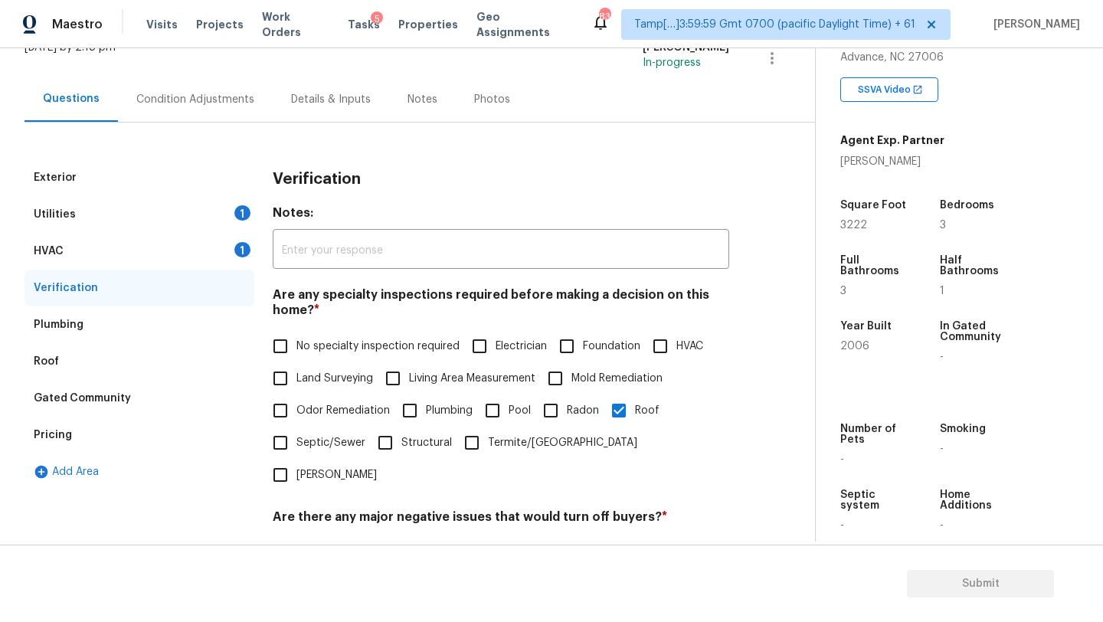
type input "This is ALA property, The roof fair in condition"
click at [170, 111] on div "Condition Adjustments" at bounding box center [195, 99] width 155 height 45
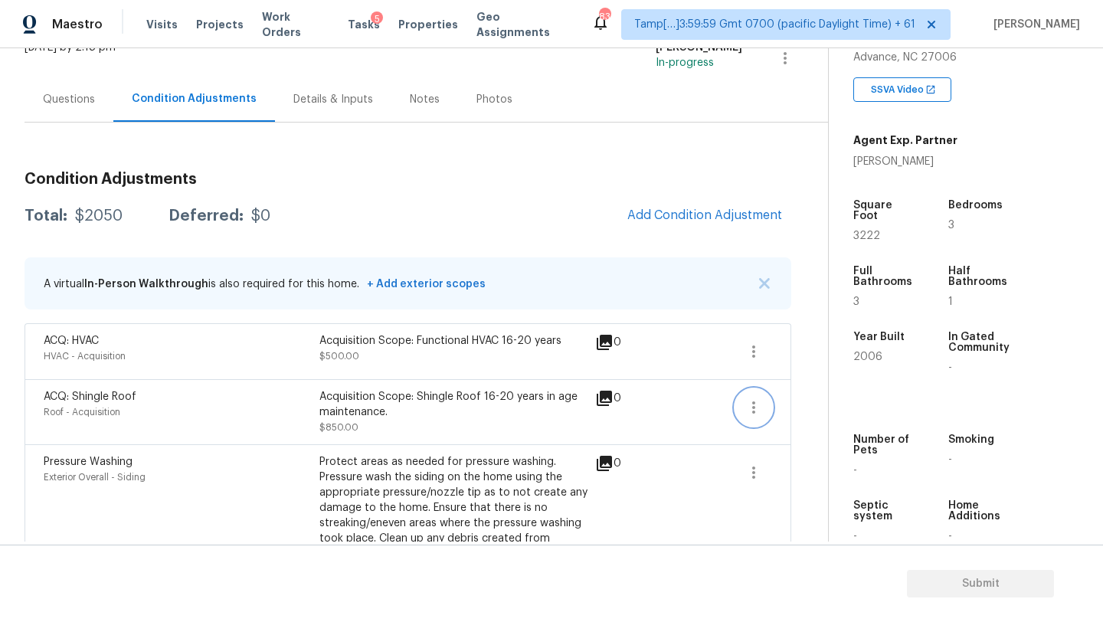
click at [758, 402] on icon "button" at bounding box center [754, 407] width 18 height 18
click at [799, 402] on div "Edit" at bounding box center [840, 404] width 119 height 15
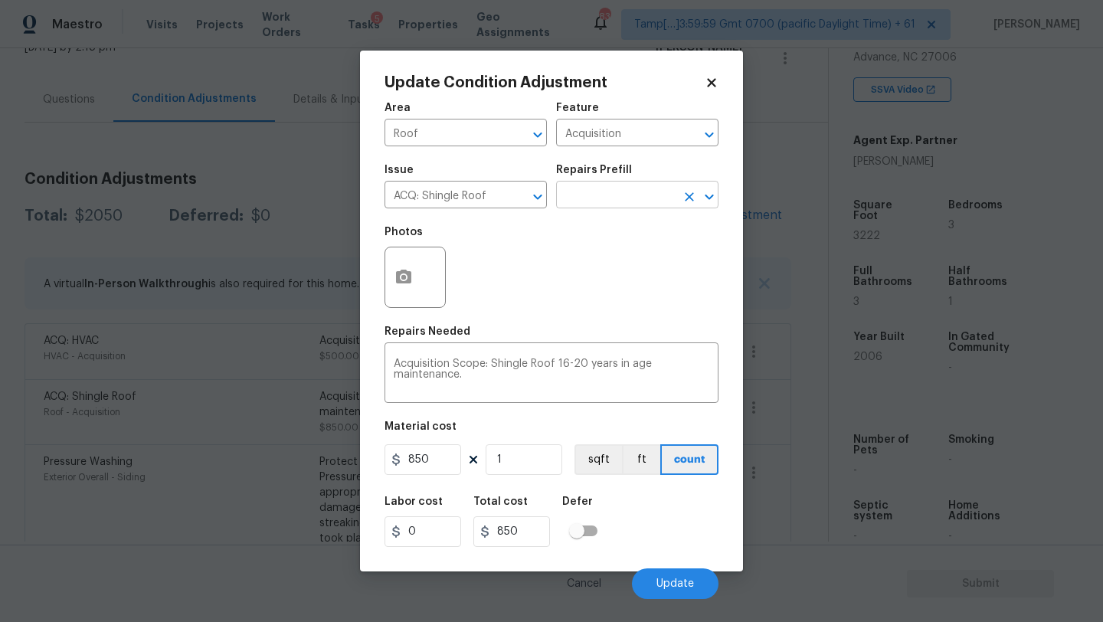
click at [623, 198] on input "text" at bounding box center [615, 197] width 119 height 24
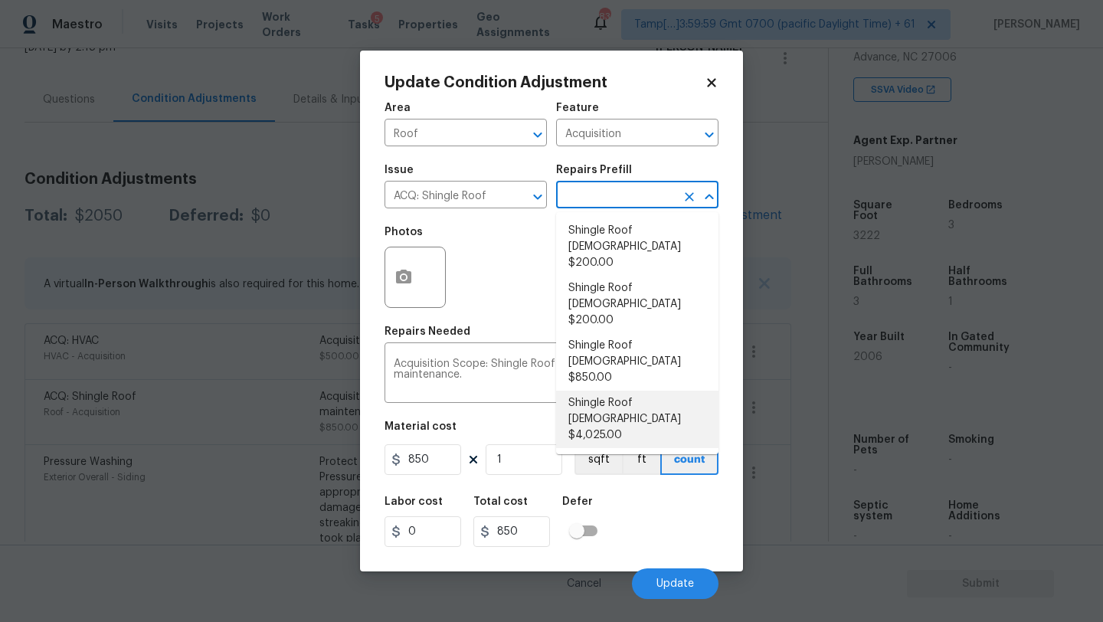
click at [624, 391] on li "Shingle Roof 21+ Years Old $4,025.00" at bounding box center [637, 419] width 162 height 57
type textarea "Acquisition Scope: Shingle Roof 21+ years in age or replacement required."
type input "4025"
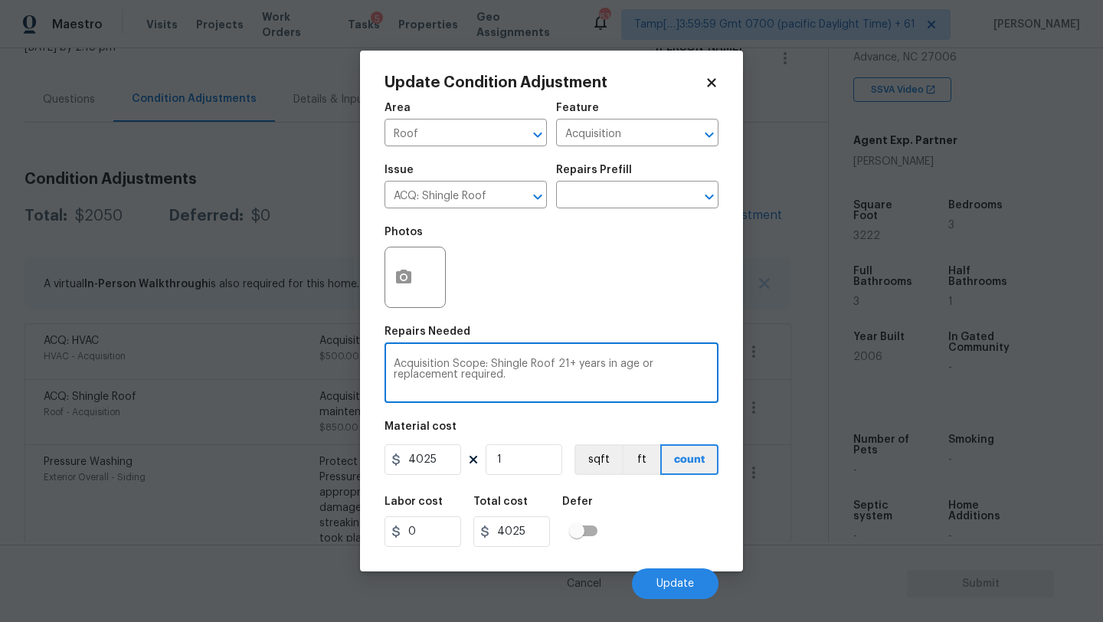
drag, startPoint x: 558, startPoint y: 364, endPoint x: 651, endPoint y: 366, distance: 93.5
click at [651, 366] on textarea "Acquisition Scope: Shingle Roof 21+ years in age or replacement required." at bounding box center [552, 374] width 316 height 32
type textarea "Acquisition Scope: Shingle Roof replacement required."
click at [680, 575] on button "Update" at bounding box center [675, 583] width 87 height 31
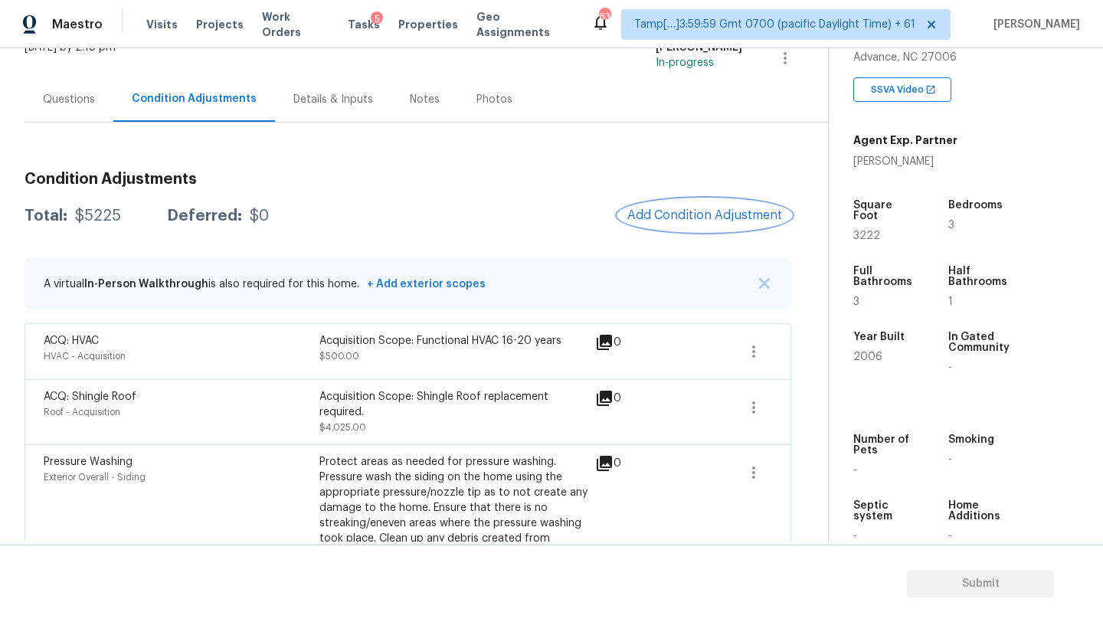
click at [694, 223] on button "Add Condition Adjustment" at bounding box center [704, 215] width 173 height 32
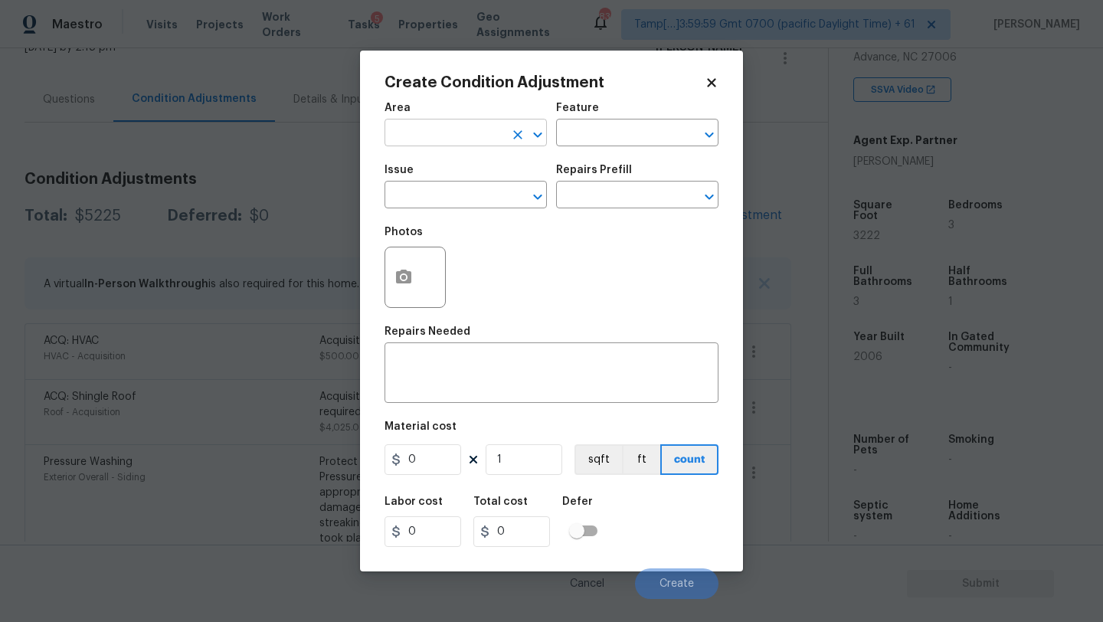
click at [441, 132] on input "text" at bounding box center [444, 135] width 119 height 24
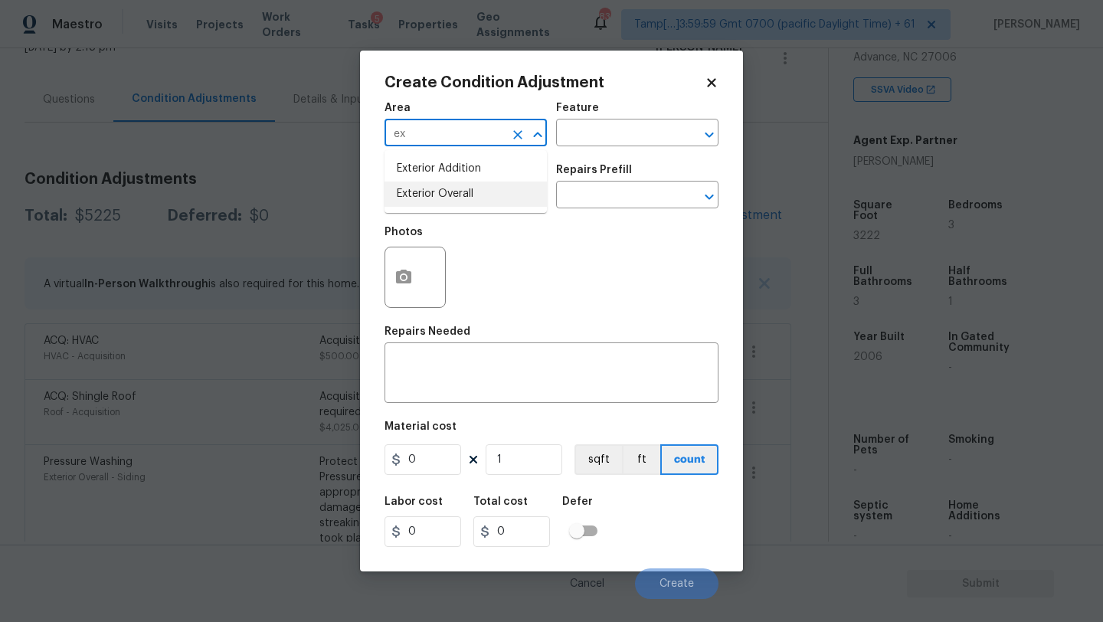
click at [452, 192] on li "Exterior Overall" at bounding box center [466, 194] width 162 height 25
type input "Exterior Overall"
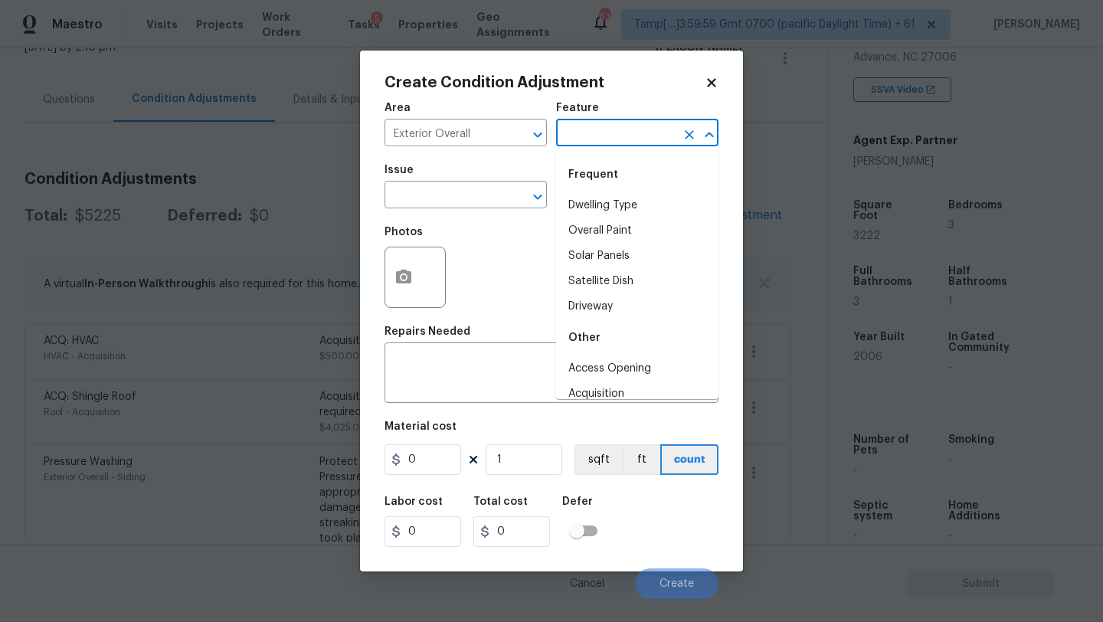
click at [602, 132] on input "text" at bounding box center [615, 135] width 119 height 24
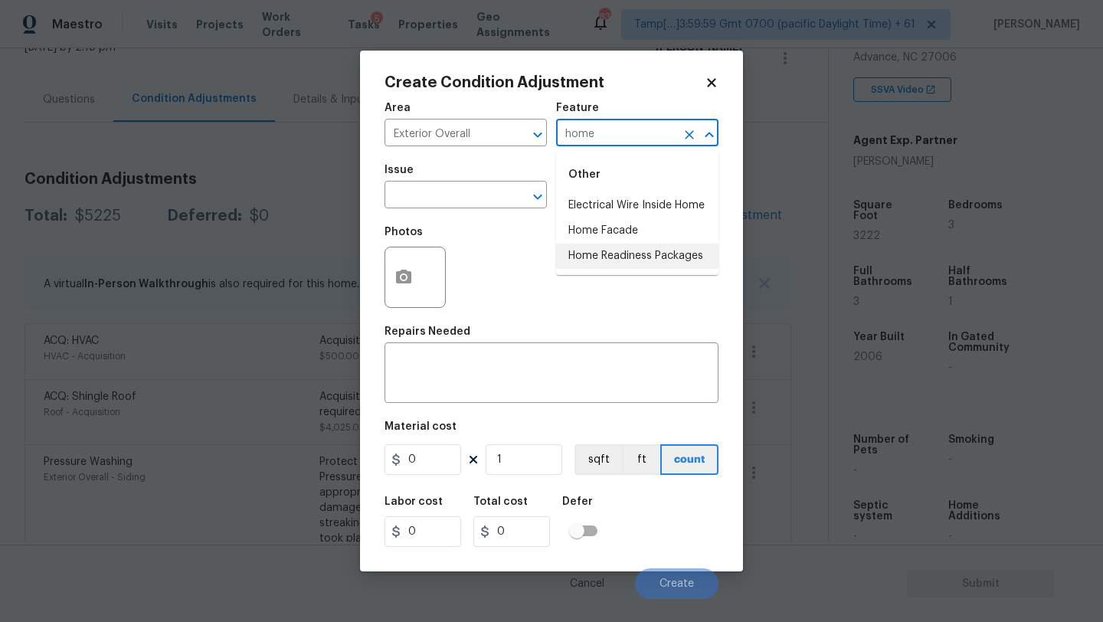
click at [589, 257] on li "Home Readiness Packages" at bounding box center [637, 256] width 162 height 25
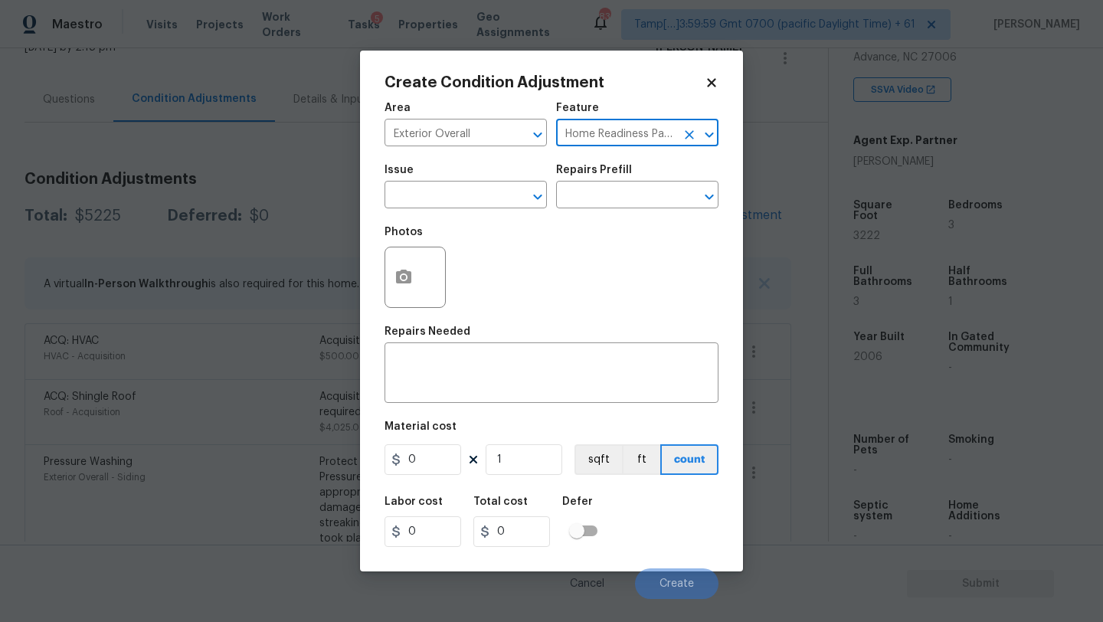
type input "Home Readiness Packages"
click at [444, 183] on div "Issue" at bounding box center [466, 175] width 162 height 20
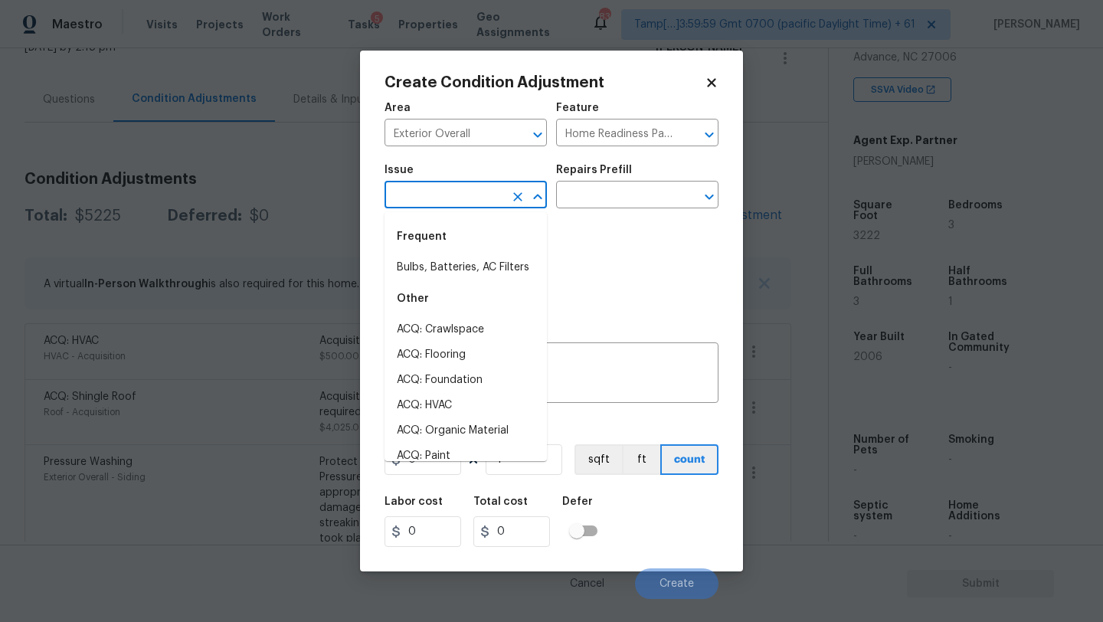
click at [444, 200] on input "text" at bounding box center [444, 197] width 119 height 24
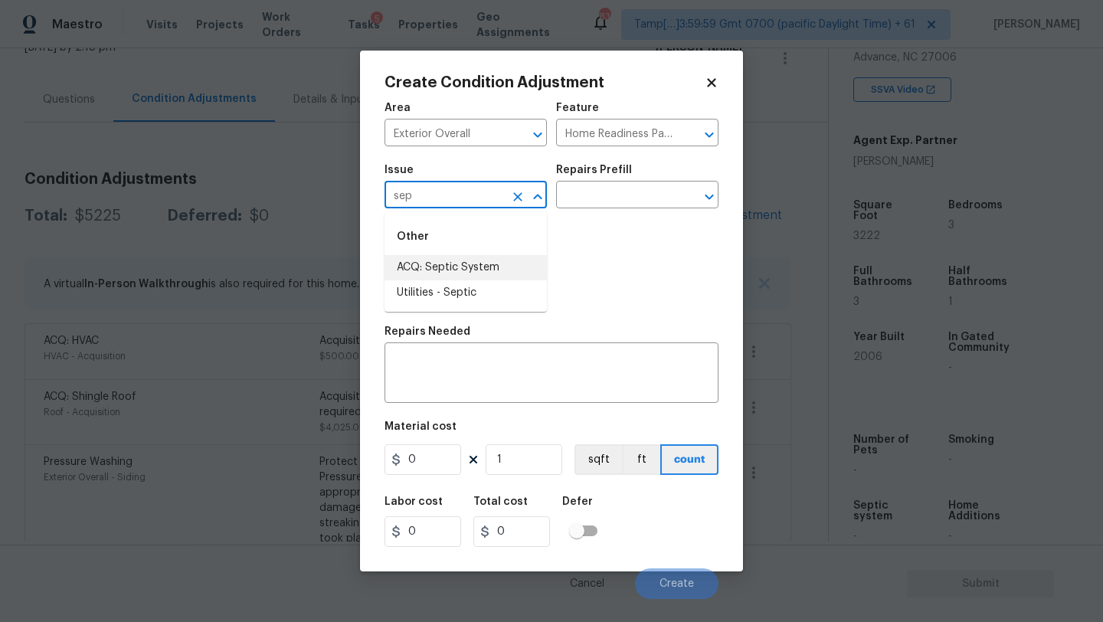
click at [449, 267] on li "ACQ: Septic System" at bounding box center [466, 267] width 162 height 25
type input "ACQ: Septic System"
click at [513, 194] on icon "Clear" at bounding box center [517, 196] width 15 height 15
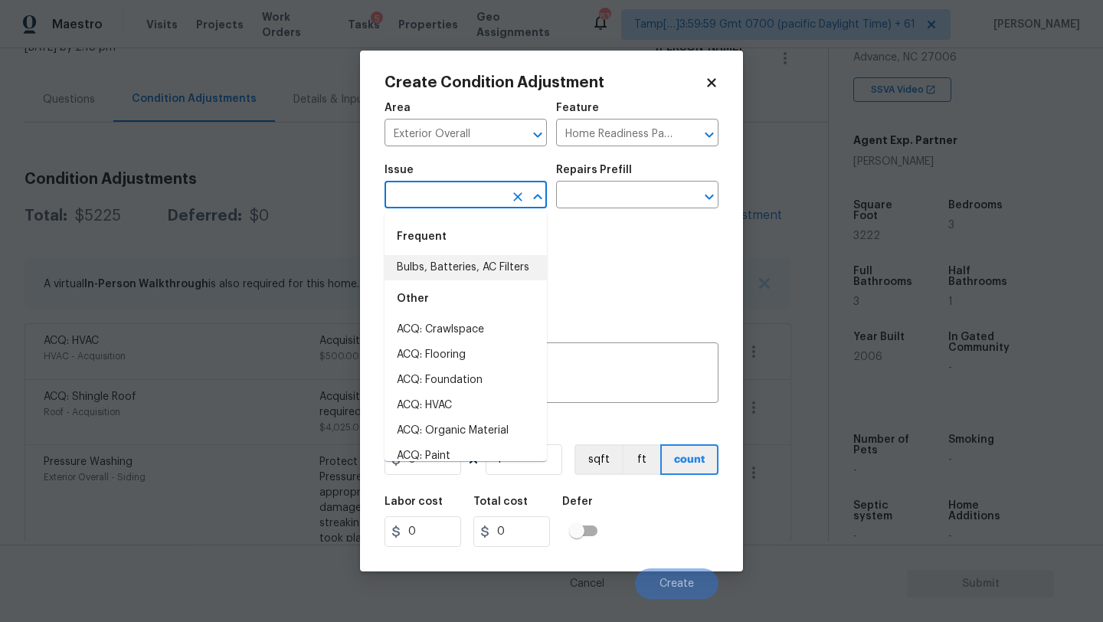
click at [463, 194] on input "text" at bounding box center [444, 197] width 119 height 24
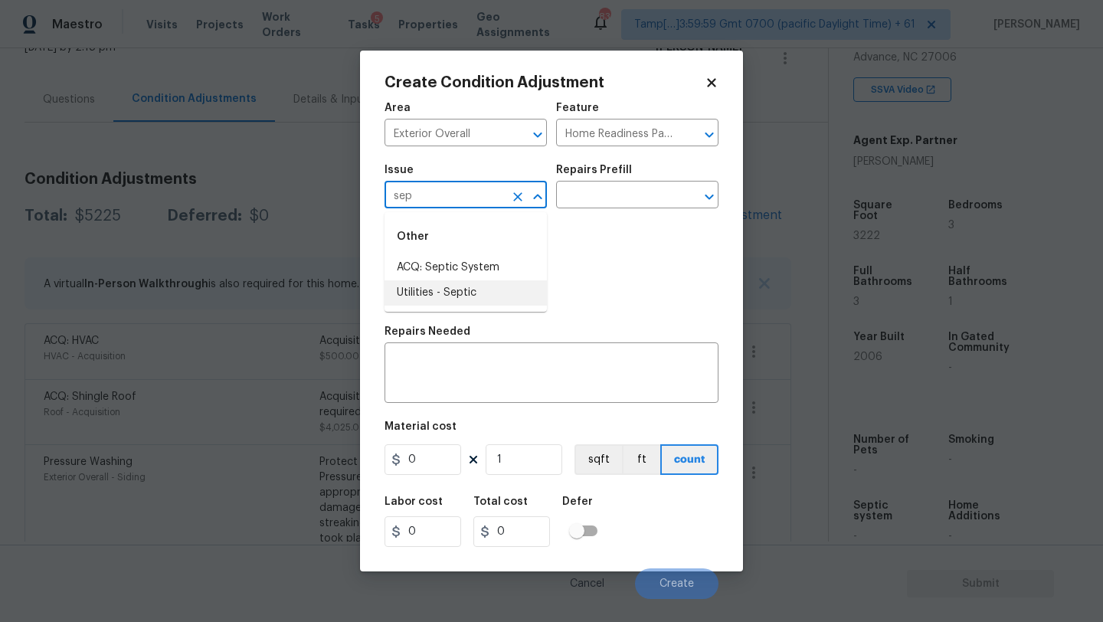
click at [470, 291] on li "Utilities - Septic" at bounding box center [466, 292] width 162 height 25
type input "Utilities - Septic"
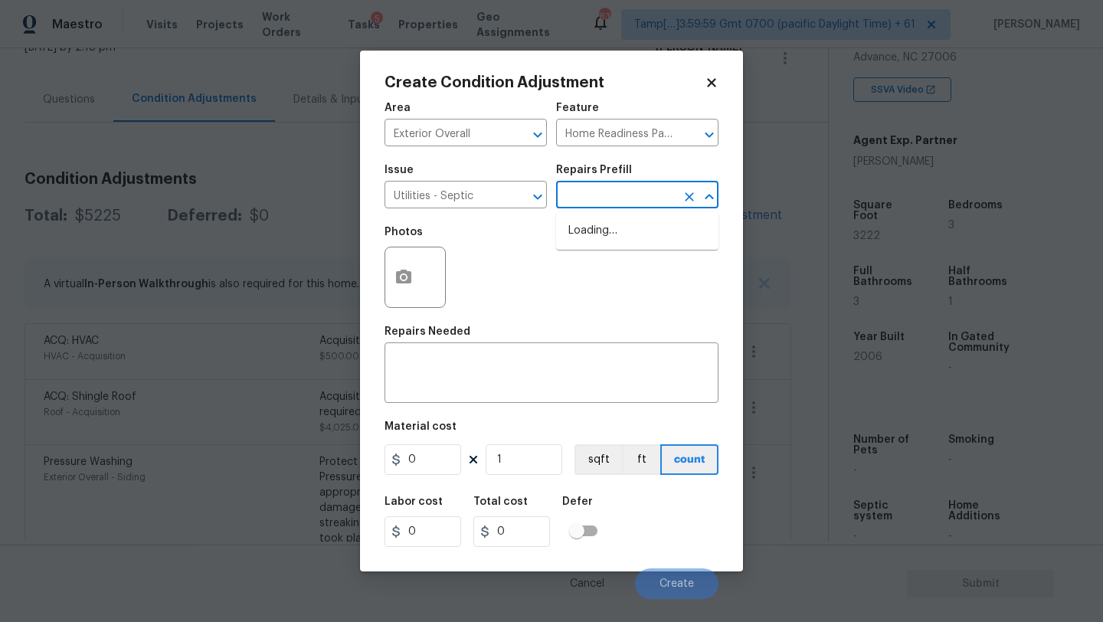
click at [607, 188] on input "text" at bounding box center [615, 197] width 119 height 24
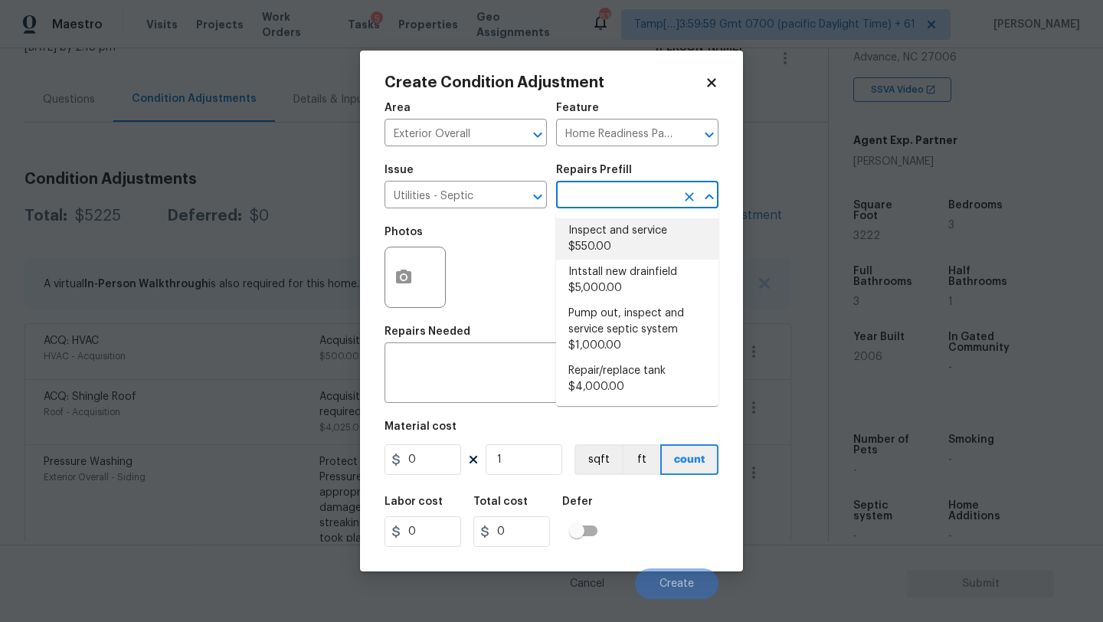
click at [607, 231] on li "Inspect and service $550.00" at bounding box center [637, 238] width 162 height 41
type textarea "Pump and inspect septic tank and provide clean bill of health from specialist c…"
type input "550"
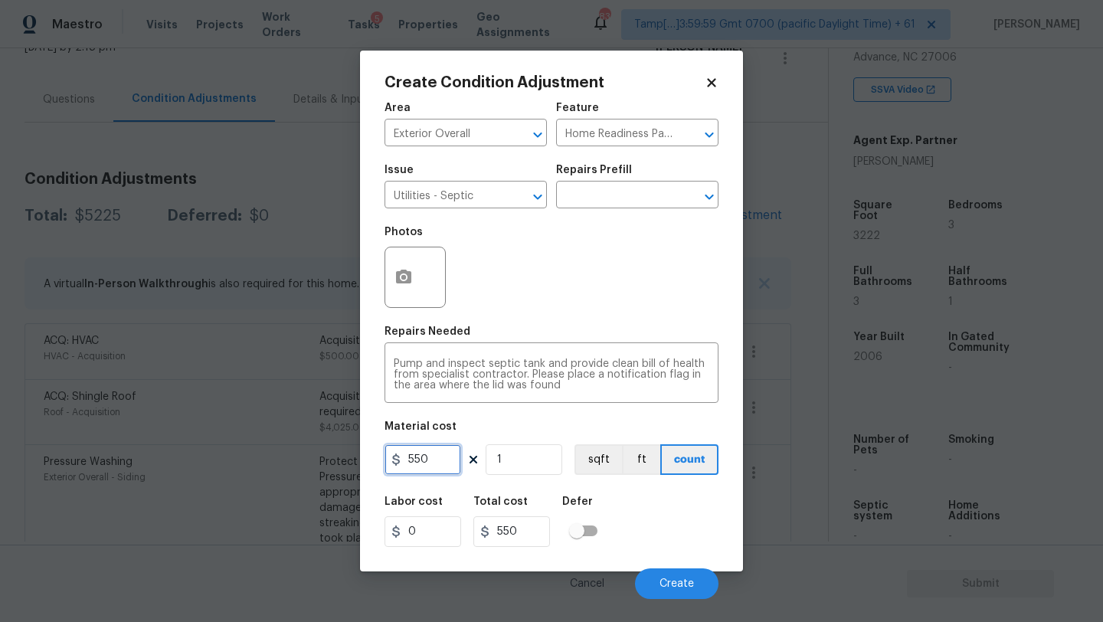
drag, startPoint x: 414, startPoint y: 462, endPoint x: 403, endPoint y: 463, distance: 11.6
click at [403, 463] on input "550" at bounding box center [423, 459] width 77 height 31
type input "750"
click at [675, 575] on button "Create" at bounding box center [676, 583] width 83 height 31
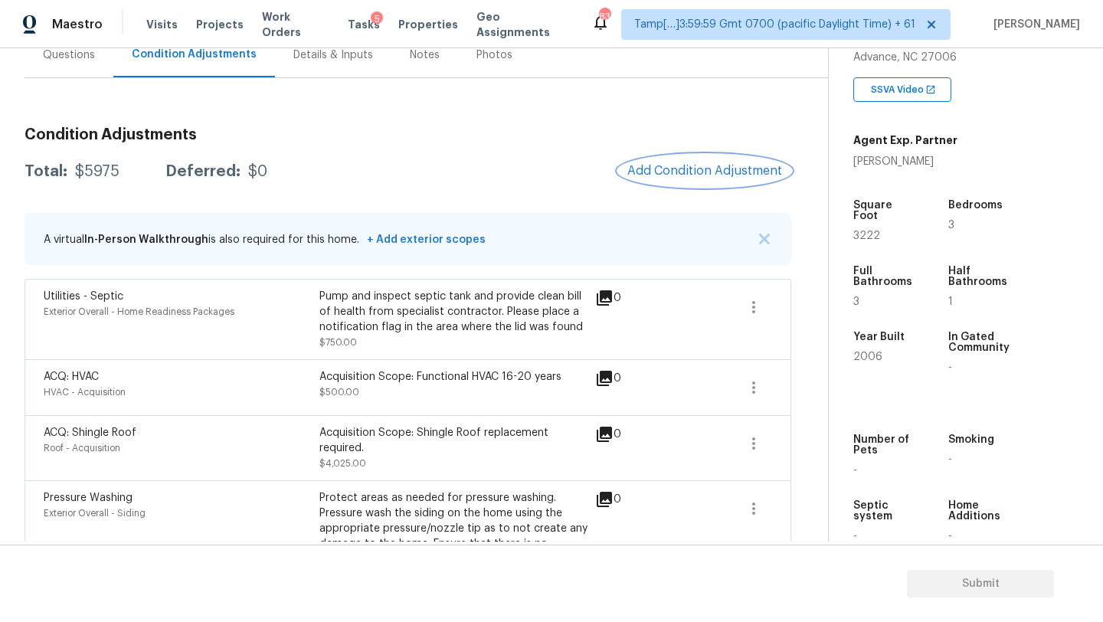
scroll to position [194, 0]
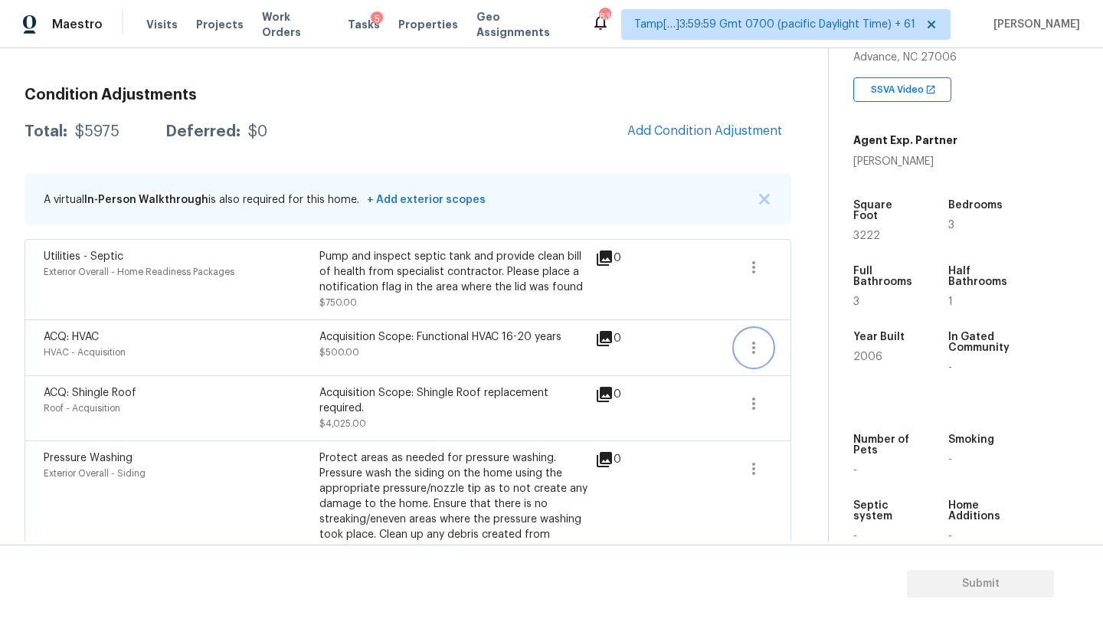
click at [746, 352] on icon "button" at bounding box center [754, 348] width 18 height 18
click at [796, 352] on div "Edit" at bounding box center [840, 345] width 119 height 15
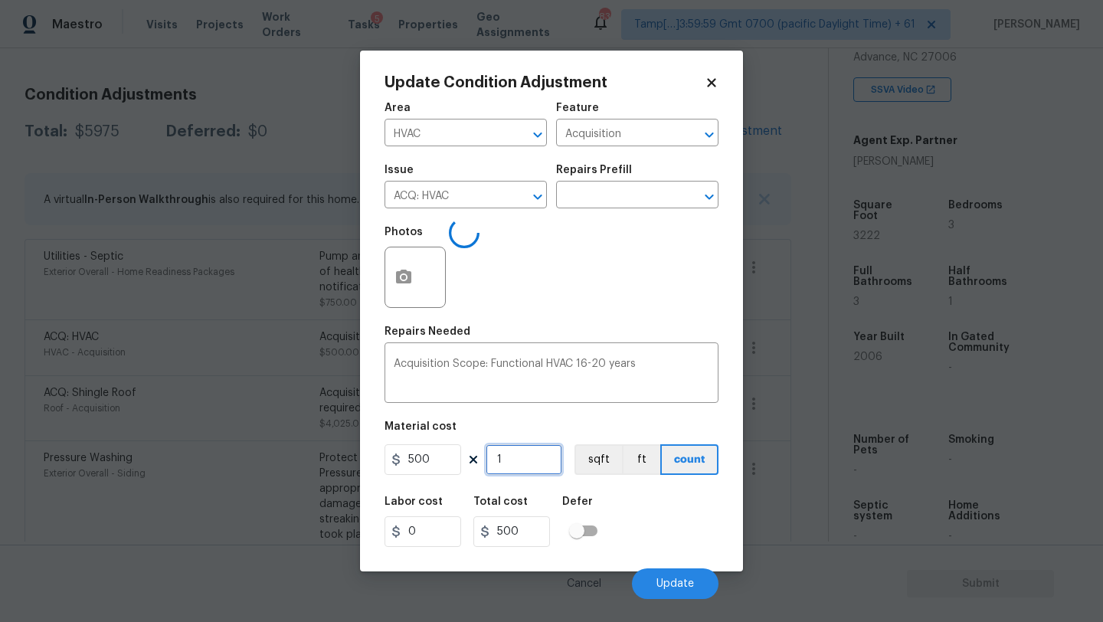
click at [537, 471] on input "1" at bounding box center [524, 459] width 77 height 31
type input "2"
type input "1000"
type input "2"
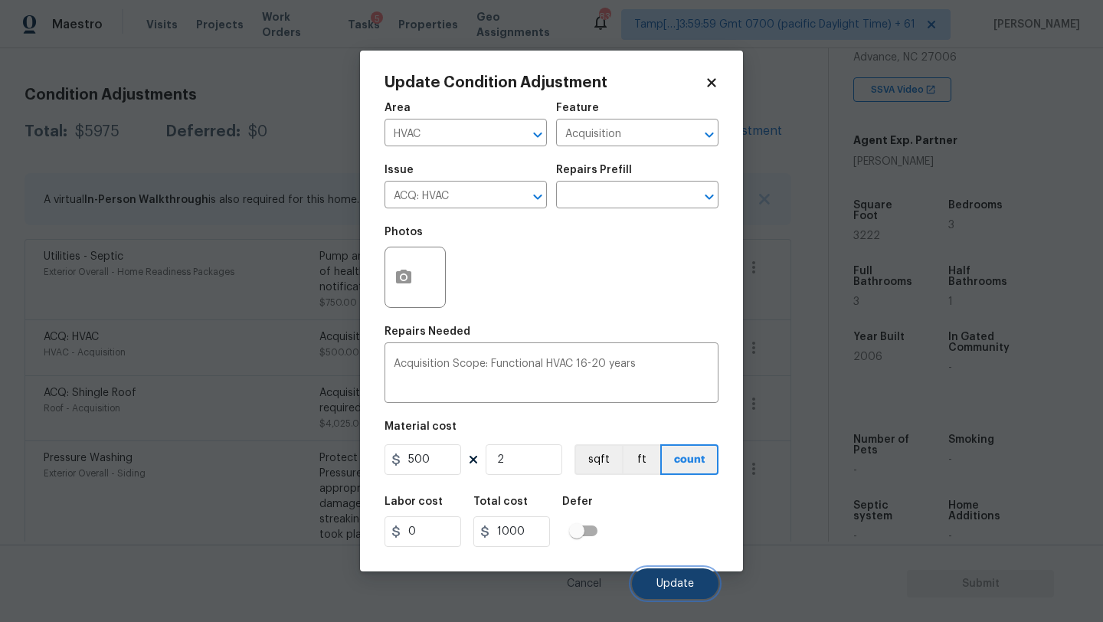
click at [663, 578] on button "Update" at bounding box center [675, 583] width 87 height 31
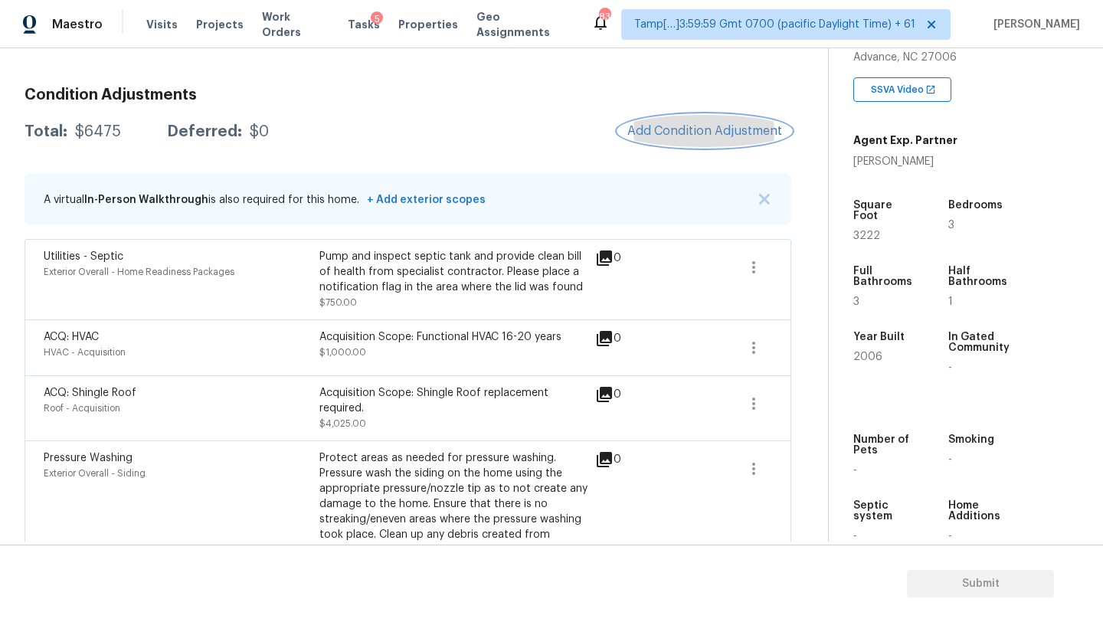
click at [678, 143] on button "Add Condition Adjustment" at bounding box center [704, 131] width 173 height 32
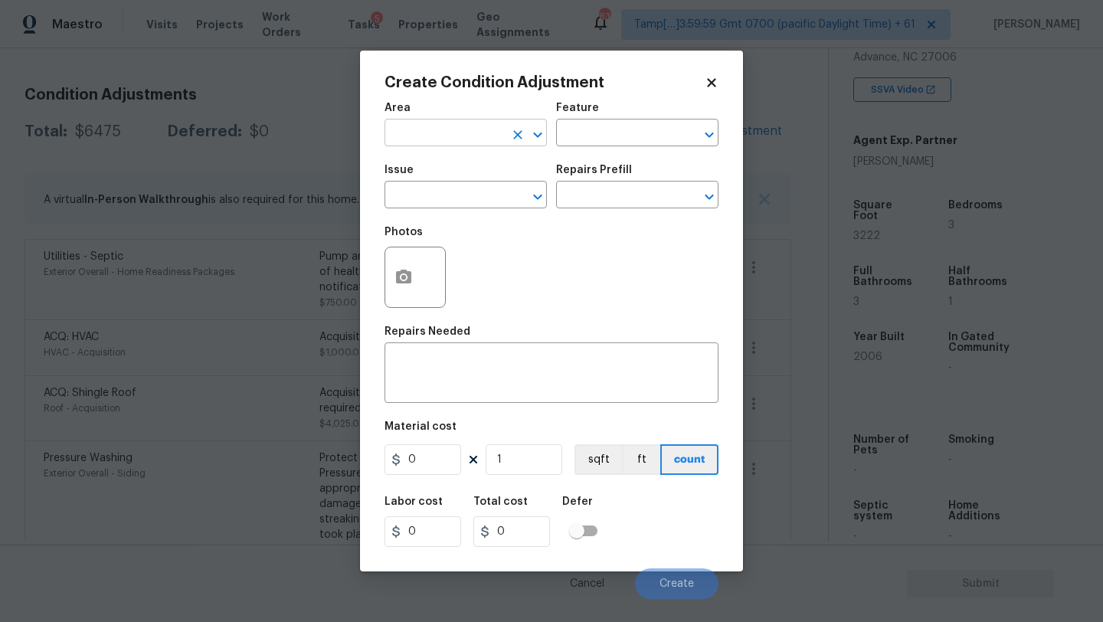
click at [412, 133] on input "text" at bounding box center [444, 135] width 119 height 24
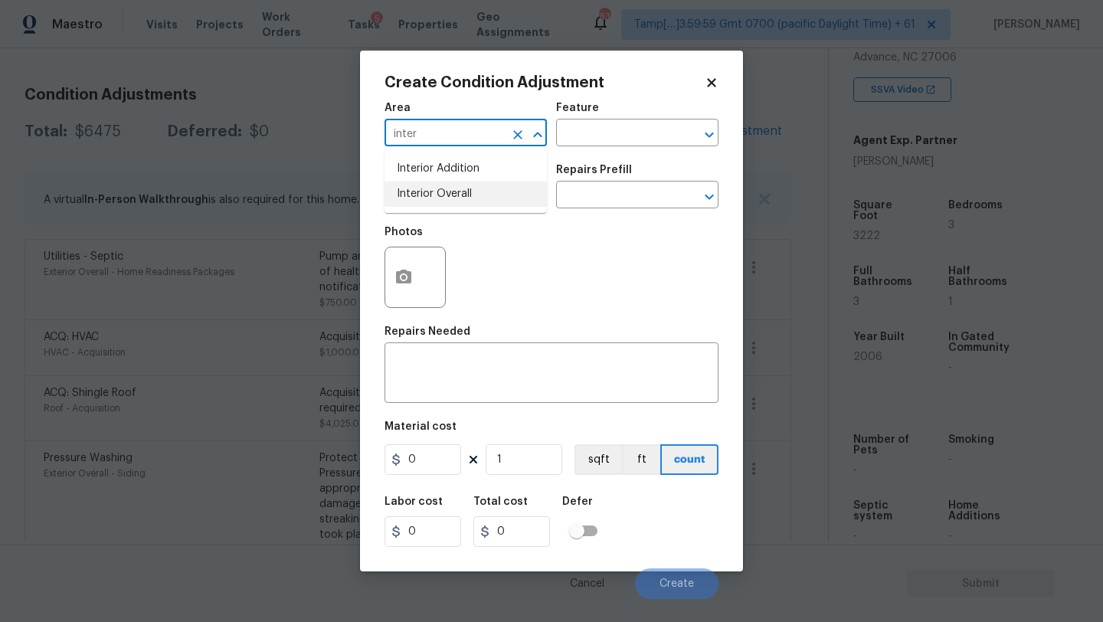
click at [433, 184] on li "Interior Overall" at bounding box center [466, 194] width 162 height 25
type input "Interior Overall"
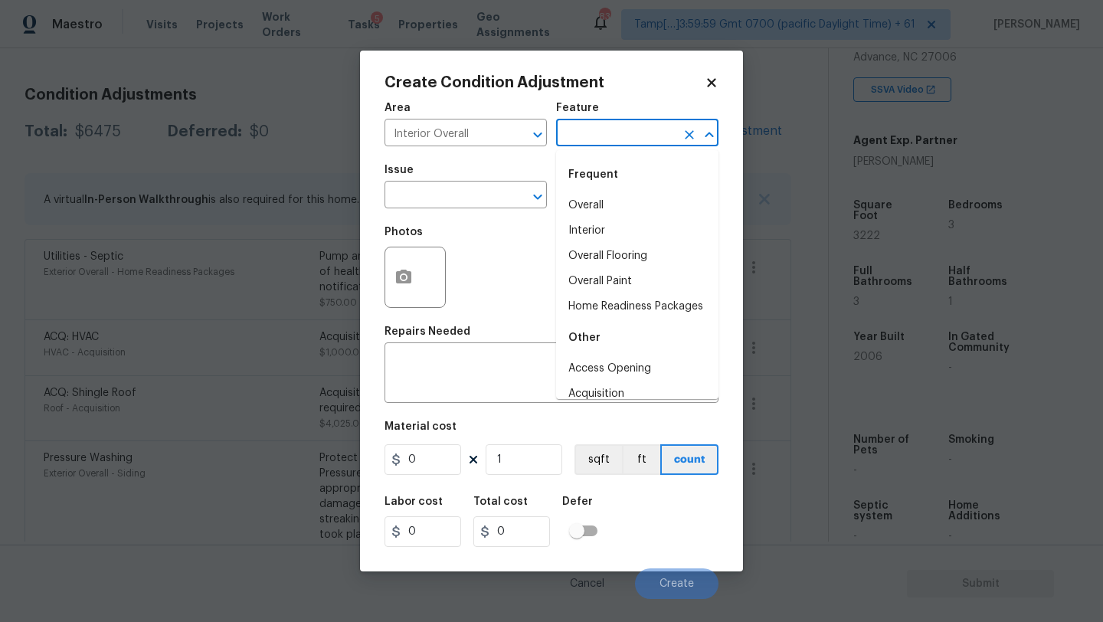
click at [627, 136] on input "text" at bounding box center [615, 135] width 119 height 24
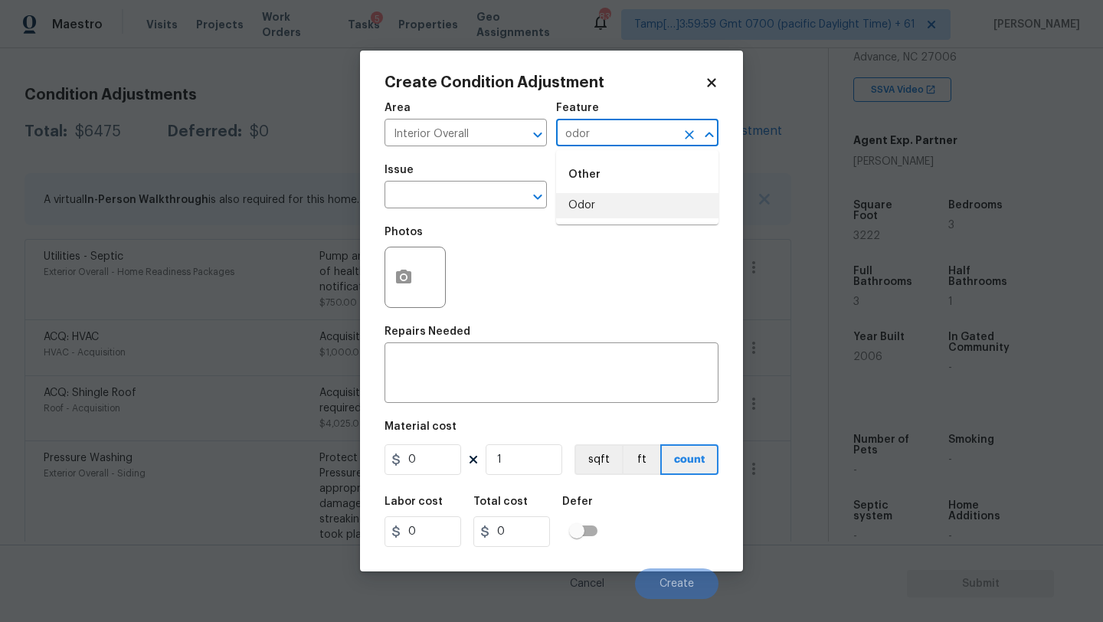
click at [629, 201] on li "Odor" at bounding box center [637, 205] width 162 height 25
type input "Odor"
click at [429, 201] on input "text" at bounding box center [444, 197] width 119 height 24
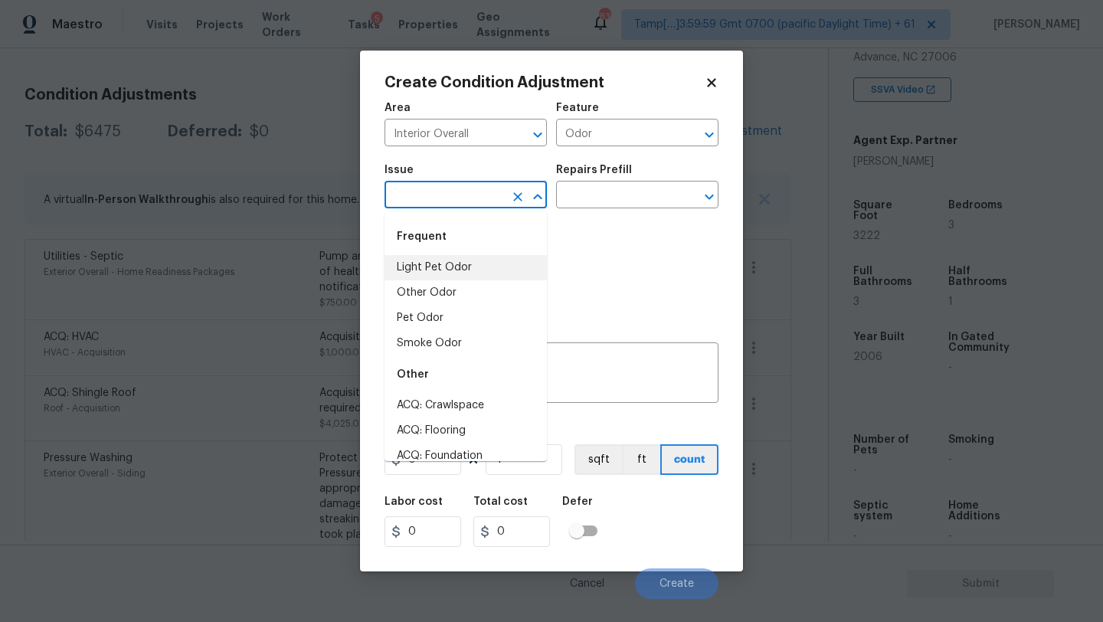
drag, startPoint x: 429, startPoint y: 267, endPoint x: 502, endPoint y: 229, distance: 82.6
click at [429, 267] on li "Light Pet Odor" at bounding box center [466, 267] width 162 height 25
type input "Light Pet Odor"
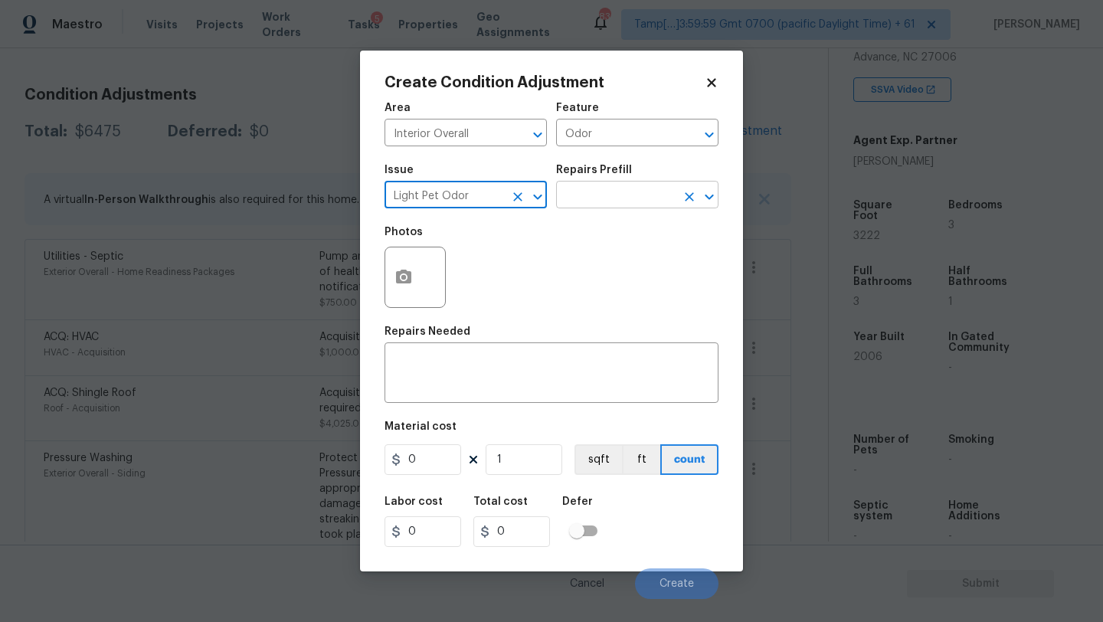
click at [607, 195] on input "text" at bounding box center [615, 197] width 119 height 24
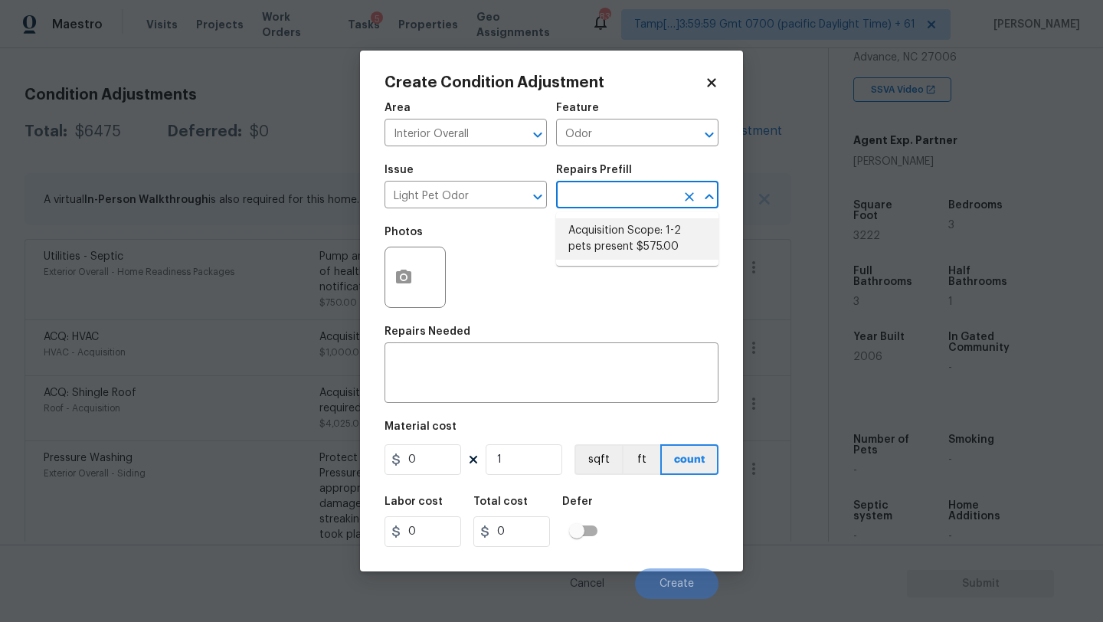
click at [607, 232] on li "Acquisition Scope: 1-2 pets present $575.00" at bounding box center [637, 238] width 162 height 41
type textarea "Acquisition Scope: 1-2 pets present"
type input "575"
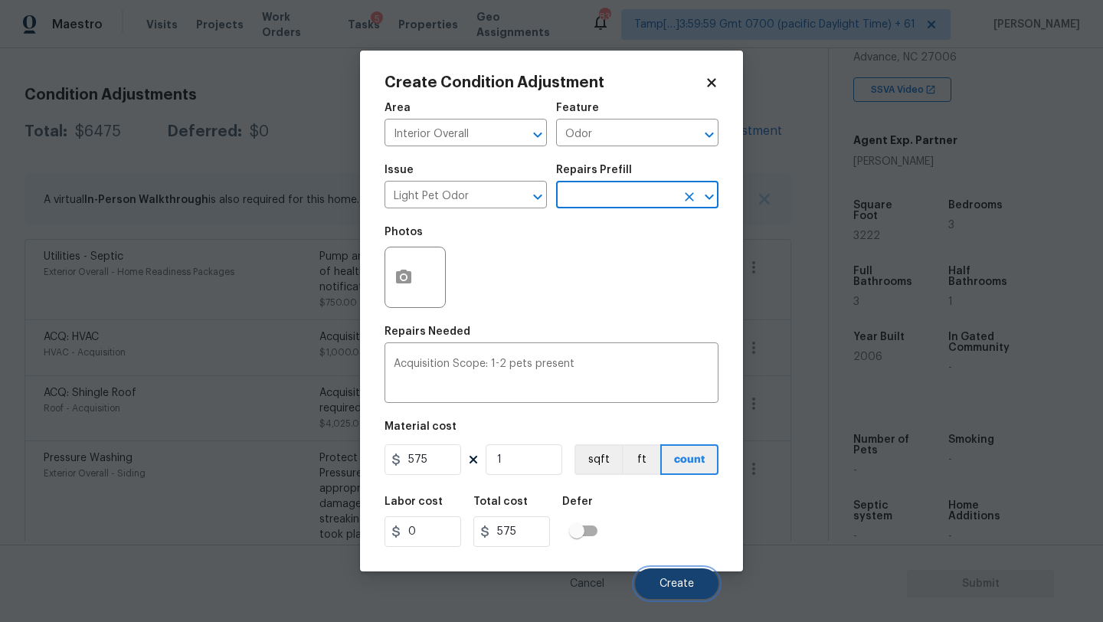
click at [683, 587] on span "Create" at bounding box center [677, 583] width 34 height 11
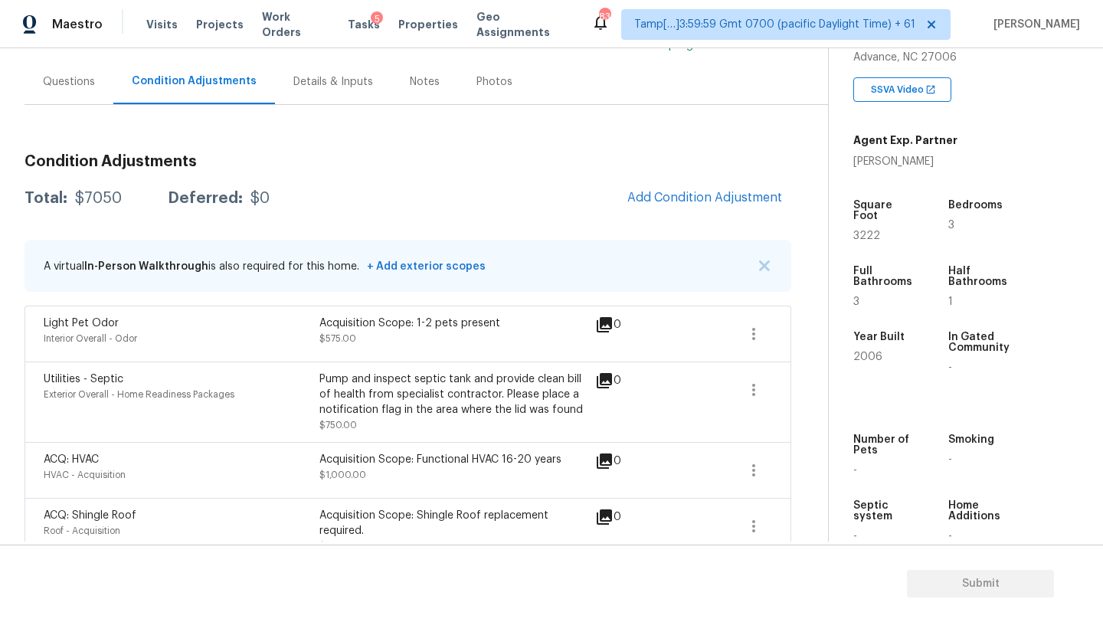
click at [62, 85] on div "Questions" at bounding box center [69, 81] width 52 height 15
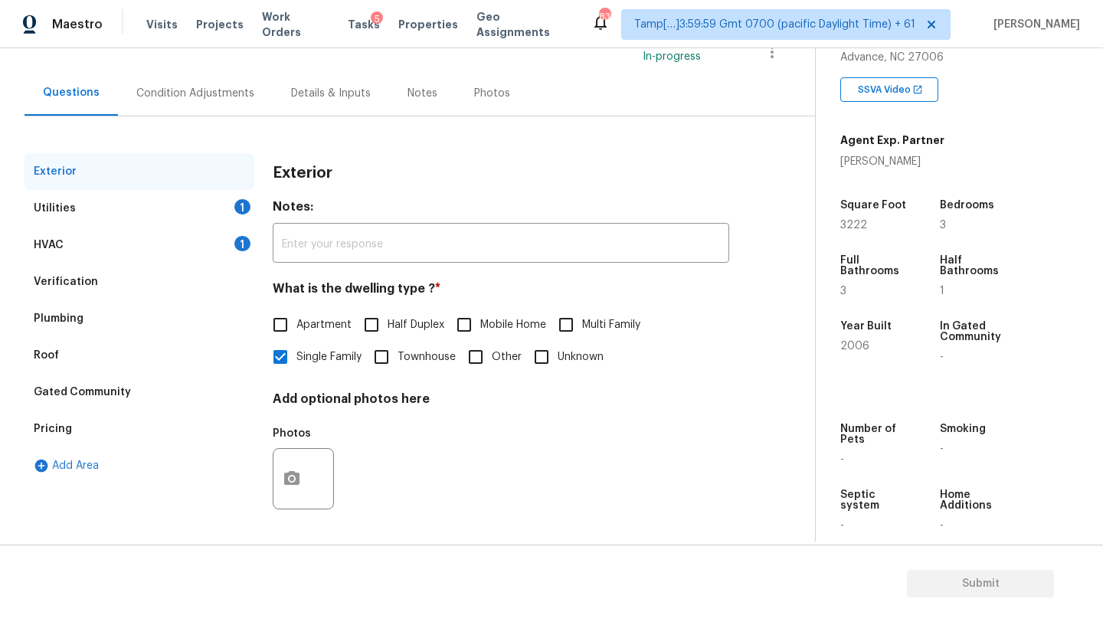
click at [54, 420] on div "Pricing" at bounding box center [140, 429] width 230 height 37
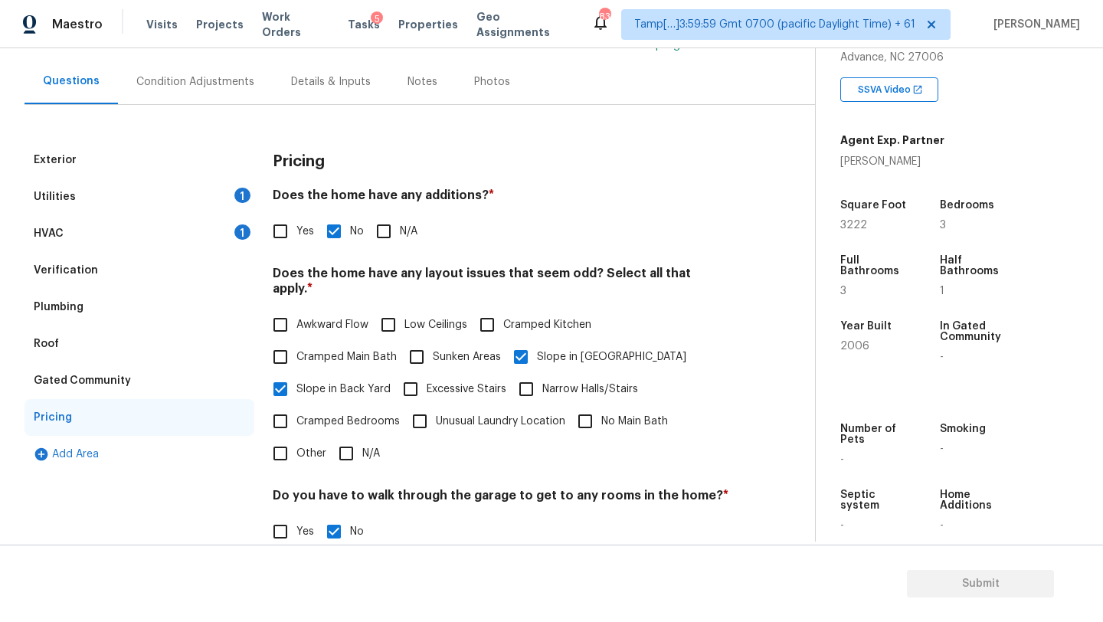
click at [290, 251] on div "Pricing Does the home have any additions? * Yes No N/A Does the home have any l…" at bounding box center [501, 432] width 457 height 581
click at [288, 235] on input "Yes" at bounding box center [280, 231] width 32 height 32
checkbox input "true"
checkbox input "false"
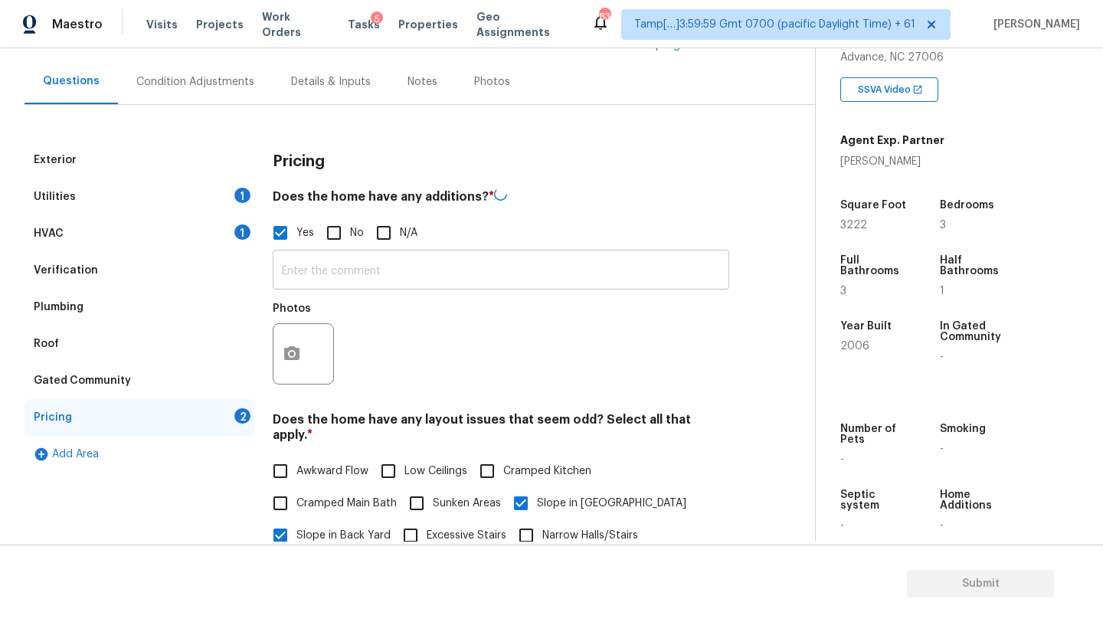
click at [309, 268] on input "text" at bounding box center [501, 272] width 457 height 36
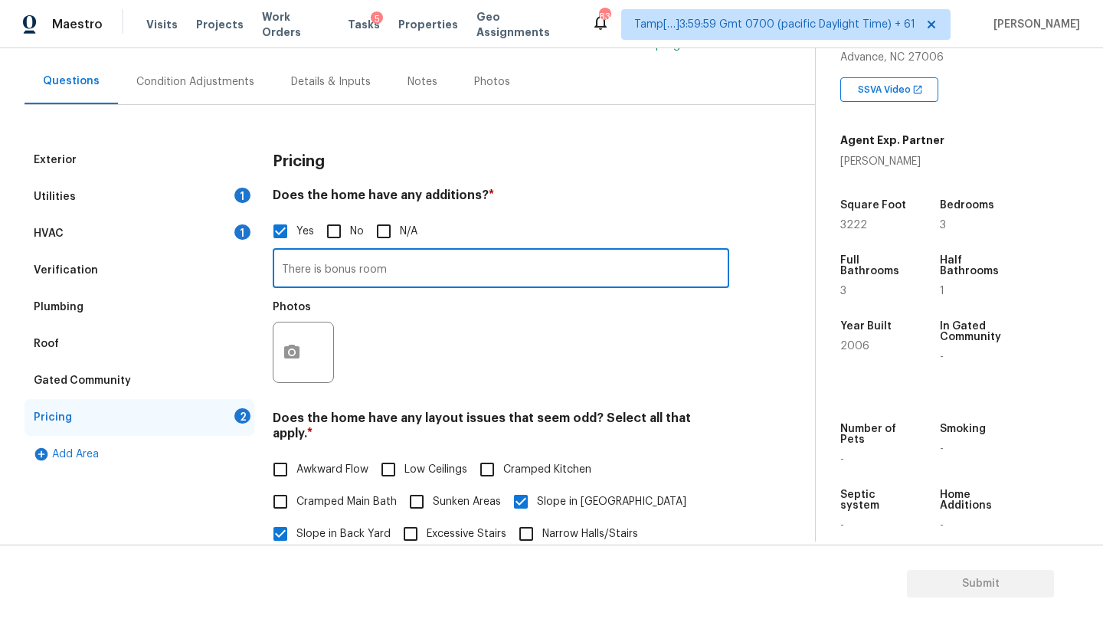
type input "There is bonus room"
click at [303, 326] on div at bounding box center [303, 352] width 61 height 61
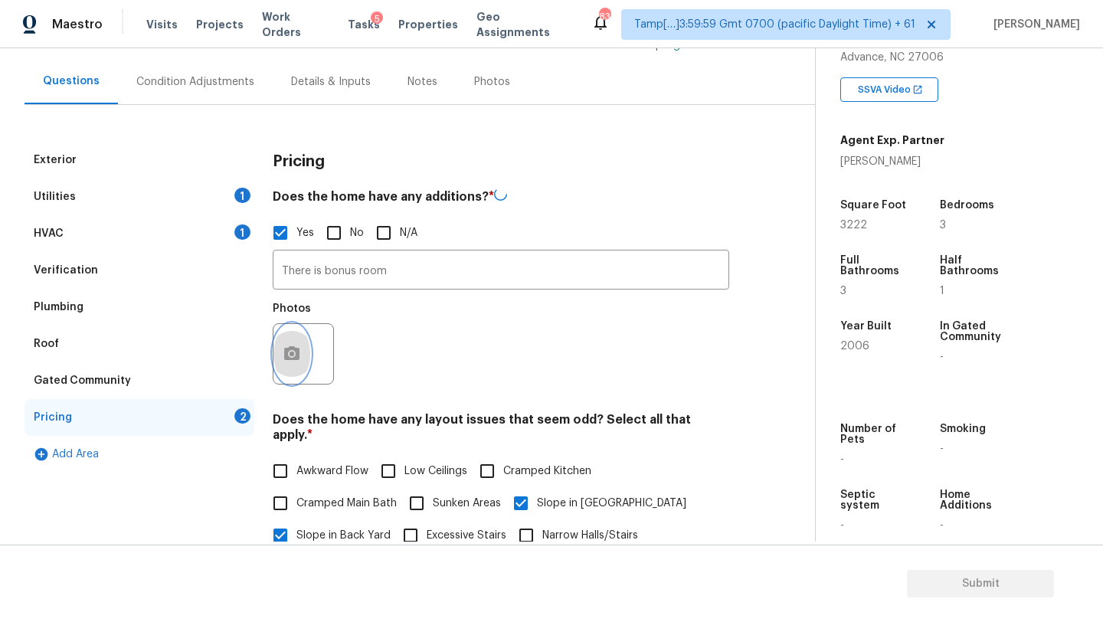
click at [302, 361] on button "button" at bounding box center [291, 354] width 37 height 60
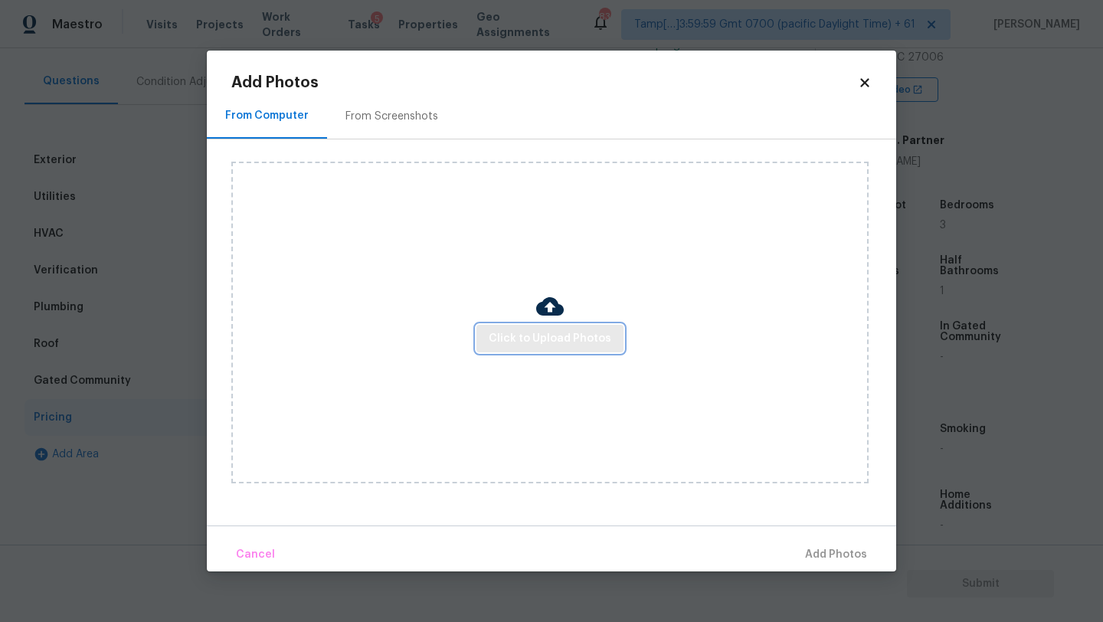
click at [506, 345] on span "Click to Upload Photos" at bounding box center [550, 338] width 123 height 19
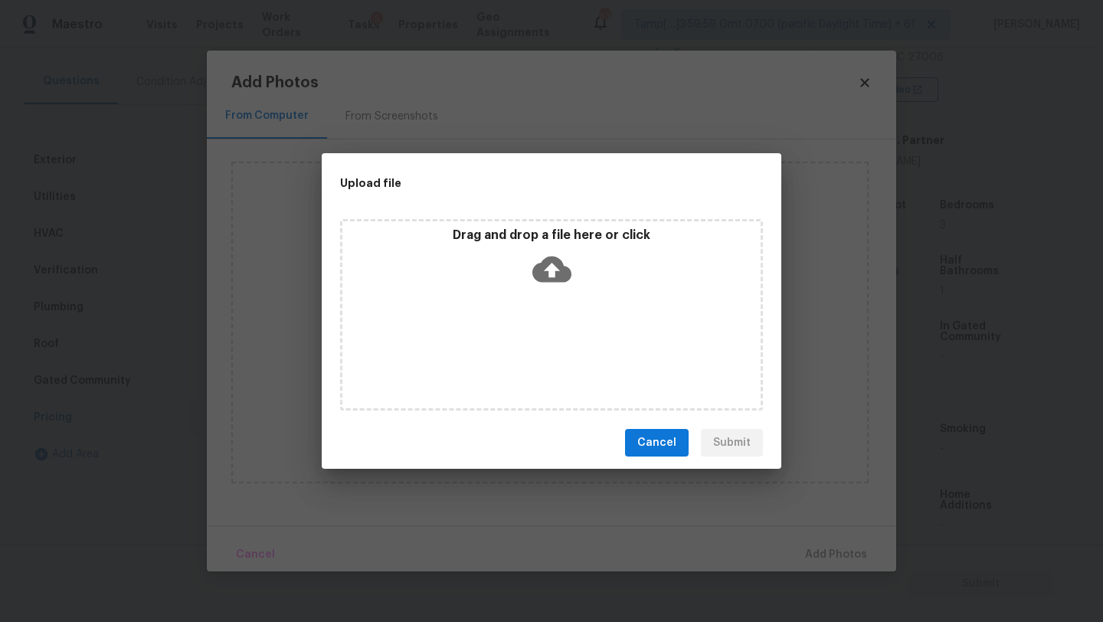
click at [540, 309] on div "Drag and drop a file here or click" at bounding box center [551, 314] width 423 height 191
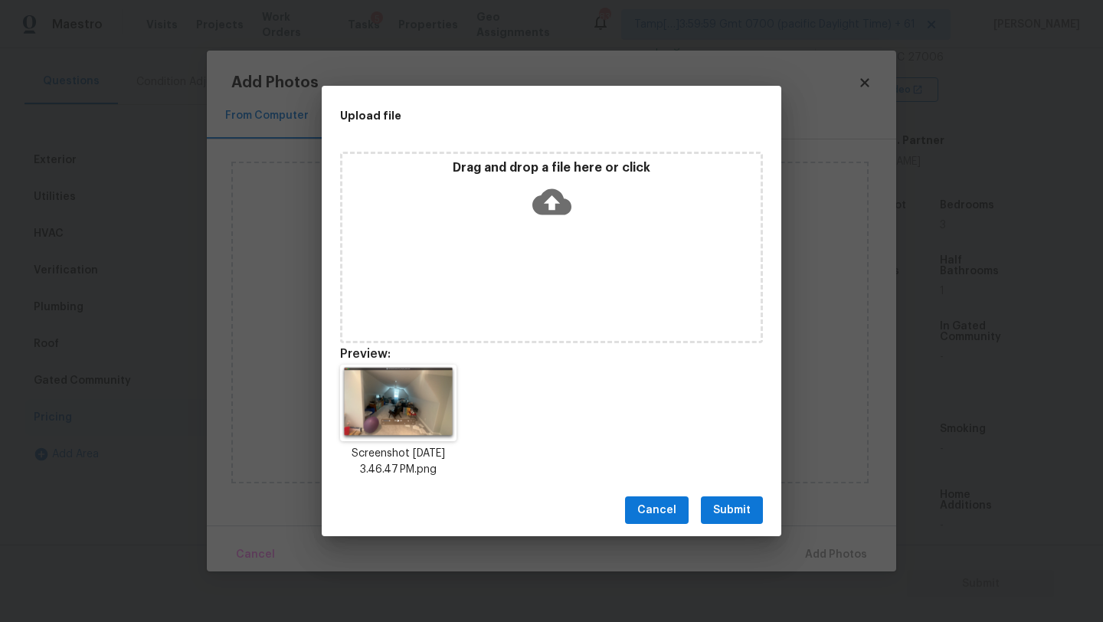
click at [740, 506] on span "Submit" at bounding box center [732, 510] width 38 height 19
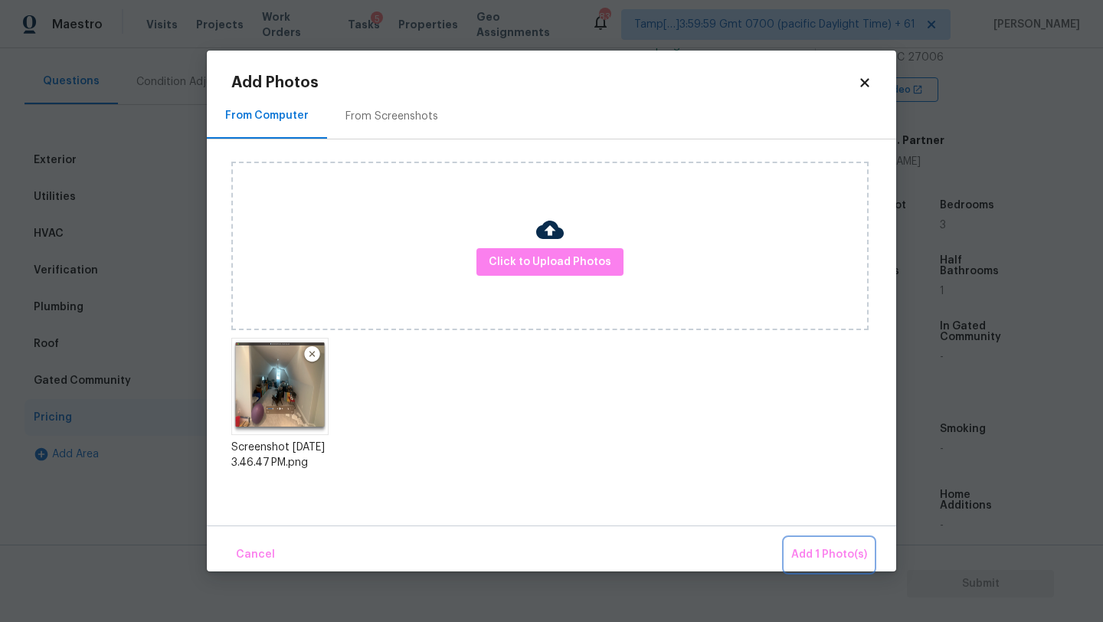
click at [820, 552] on span "Add 1 Photo(s)" at bounding box center [829, 554] width 76 height 19
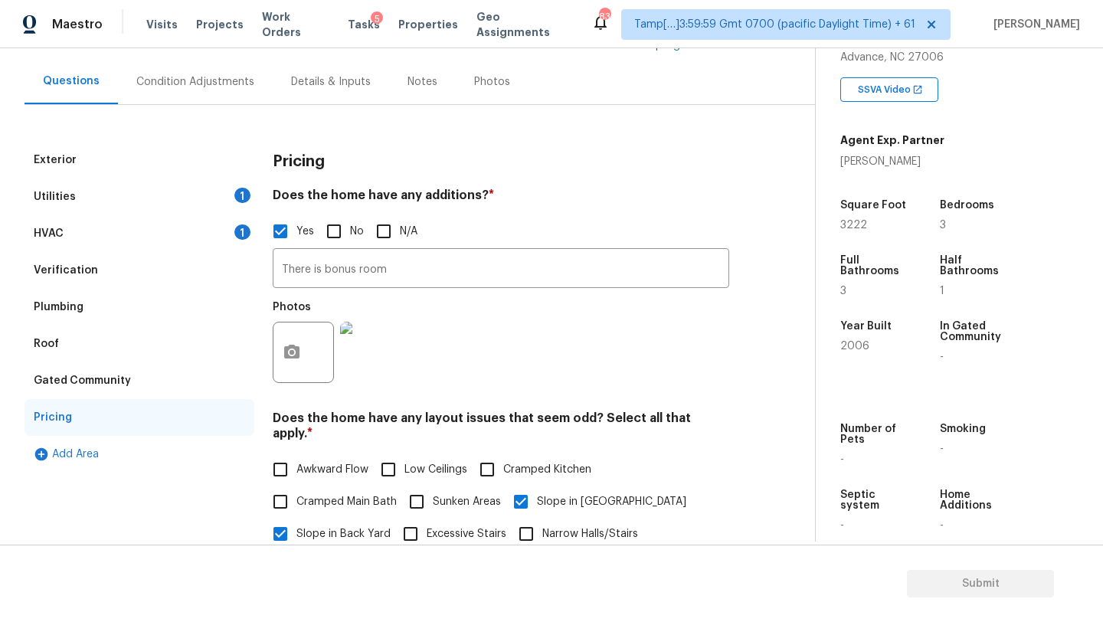
click at [201, 72] on div "Condition Adjustments" at bounding box center [195, 81] width 155 height 45
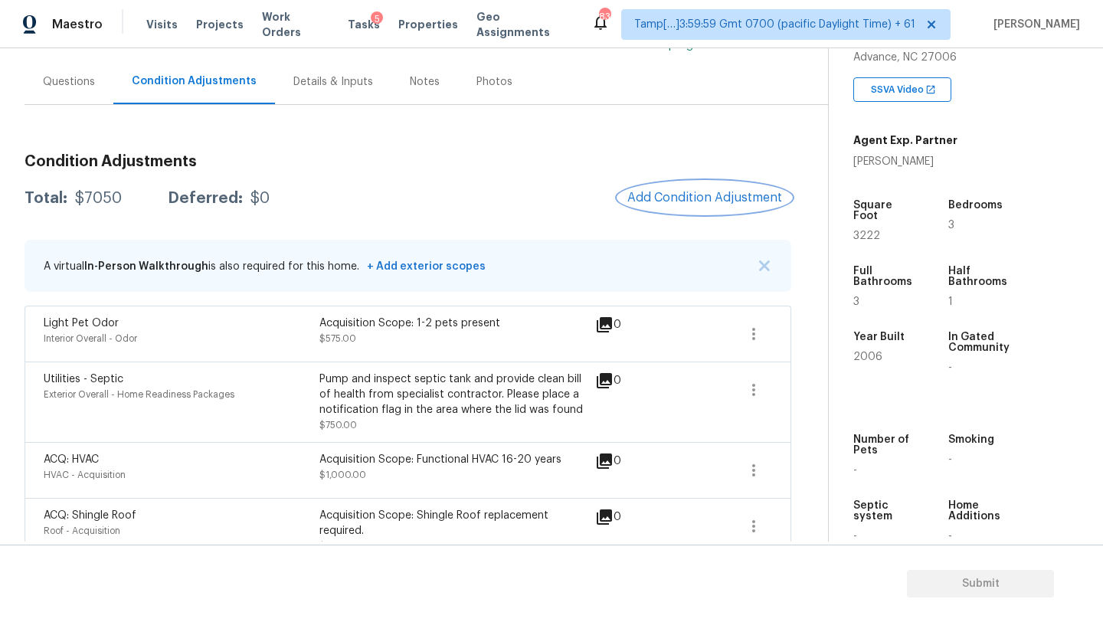
click at [698, 208] on button "Add Condition Adjustment" at bounding box center [704, 198] width 173 height 32
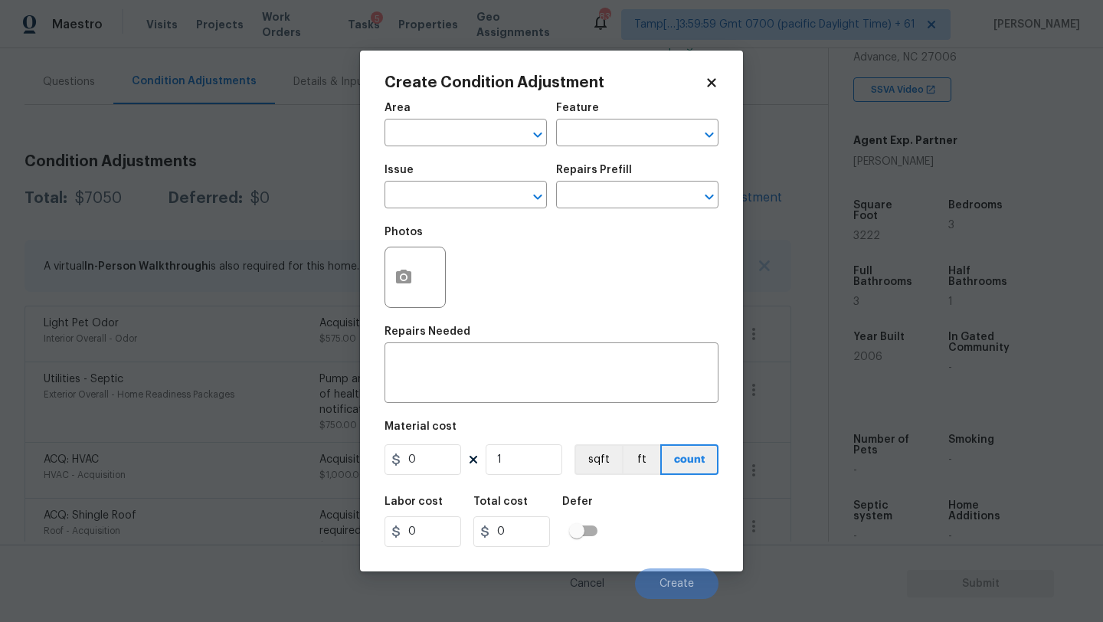
click at [428, 121] on div "Area" at bounding box center [466, 113] width 162 height 20
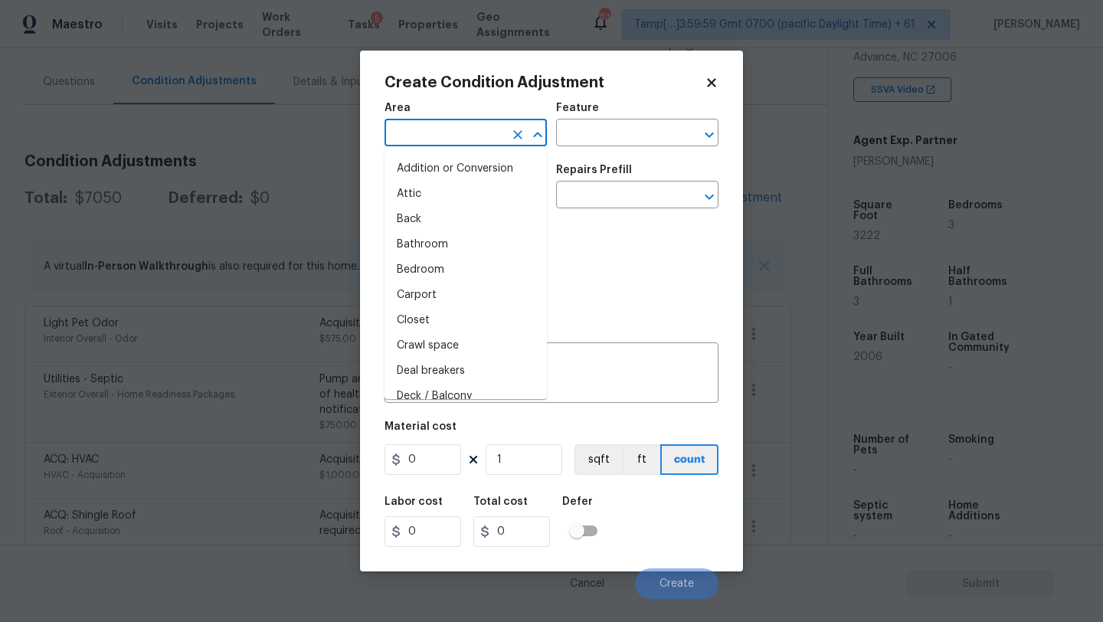
click at [430, 126] on input "text" at bounding box center [444, 135] width 119 height 24
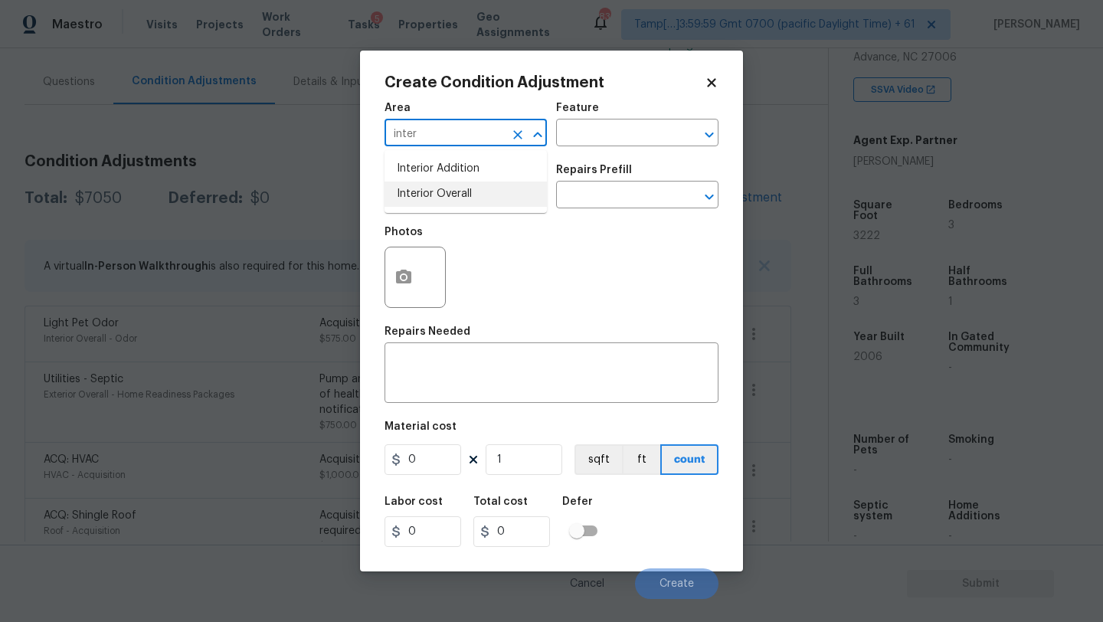
click at [457, 196] on li "Interior Overall" at bounding box center [466, 194] width 162 height 25
type input "Interior Overall"
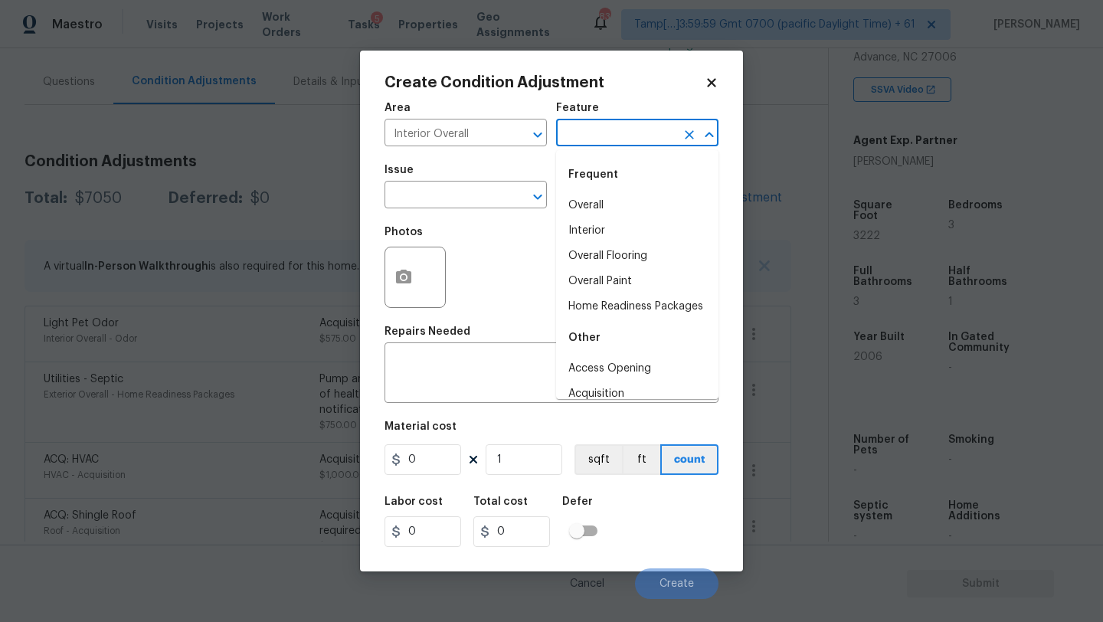
click at [622, 130] on input "text" at bounding box center [615, 135] width 119 height 24
click at [610, 248] on li "Overall Flooring" at bounding box center [637, 256] width 162 height 25
type input "Overall Flooring"
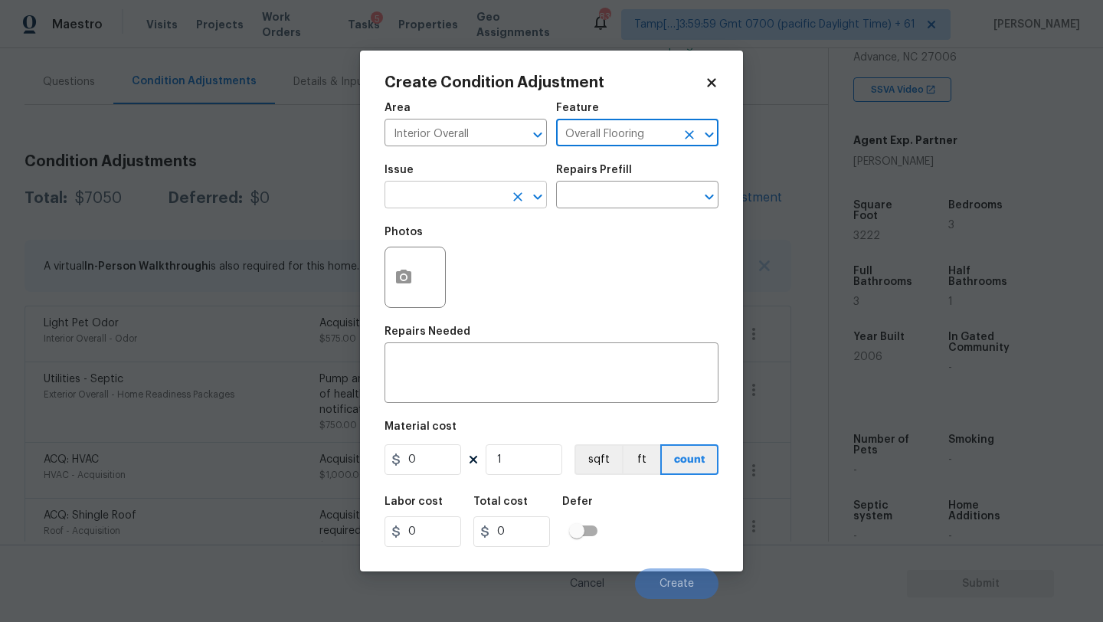
click at [470, 200] on input "text" at bounding box center [444, 197] width 119 height 24
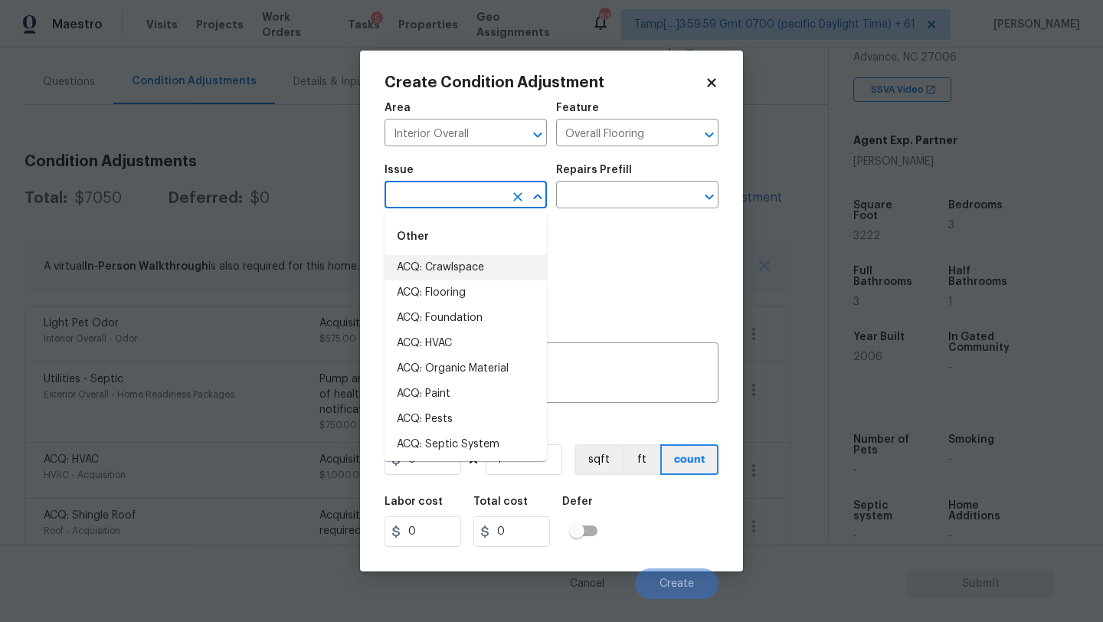
click at [466, 291] on li "ACQ: Flooring" at bounding box center [466, 292] width 162 height 25
type input "ACQ: Flooring"
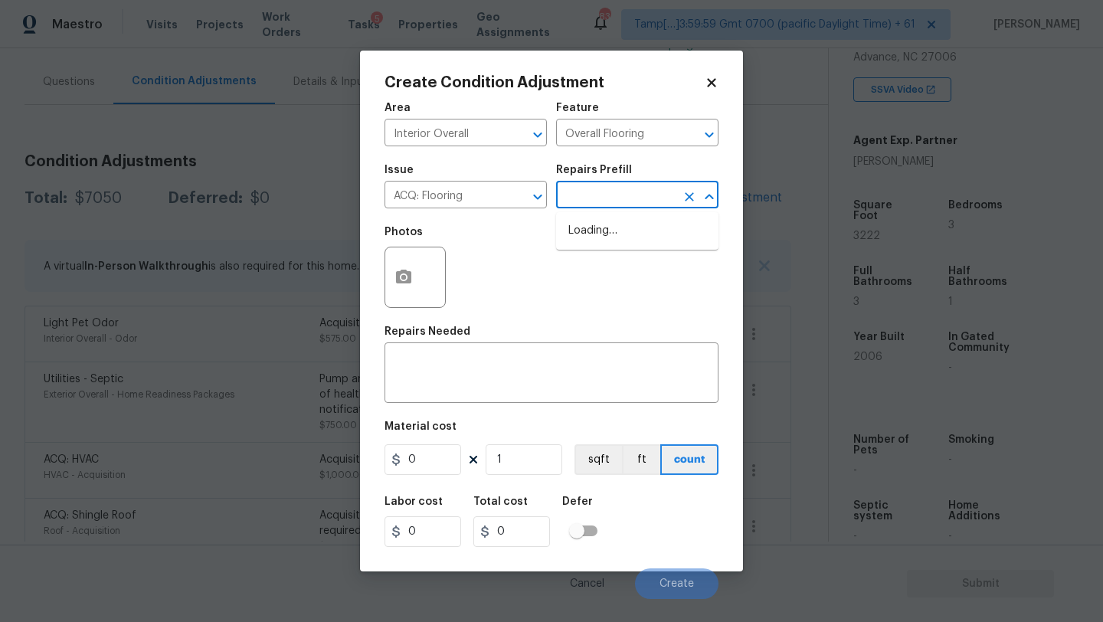
click at [584, 199] on input "text" at bounding box center [615, 197] width 119 height 24
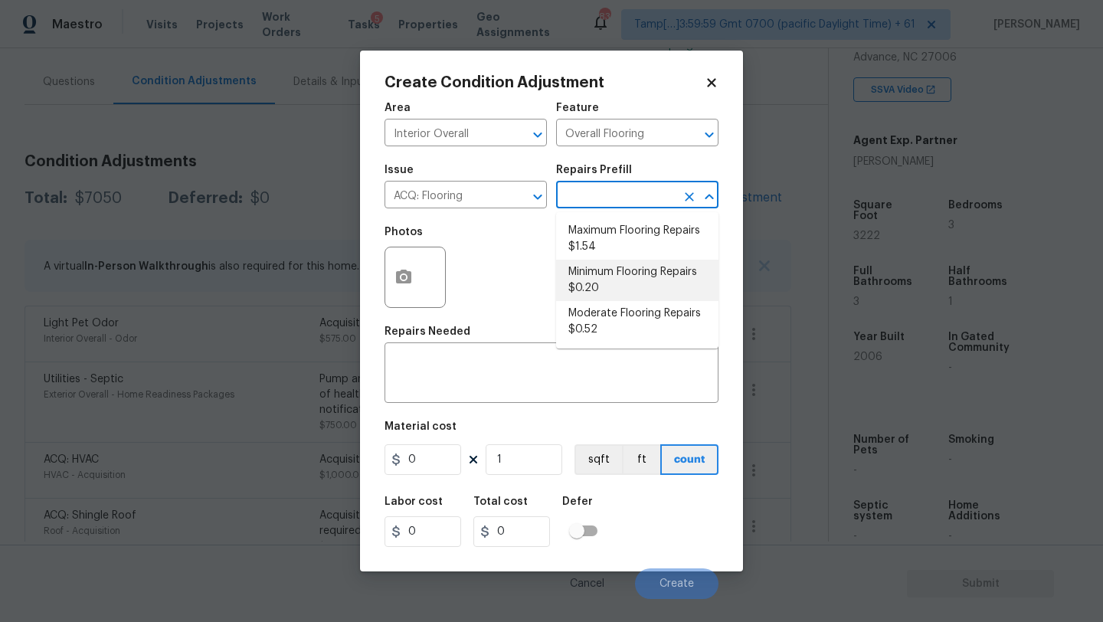
click at [591, 280] on li "Minimum Flooring Repairs $0.20" at bounding box center [637, 280] width 162 height 41
type input "Acquisition"
type textarea "Acquisition Scope: Minimum flooring repairs"
type input "0.2"
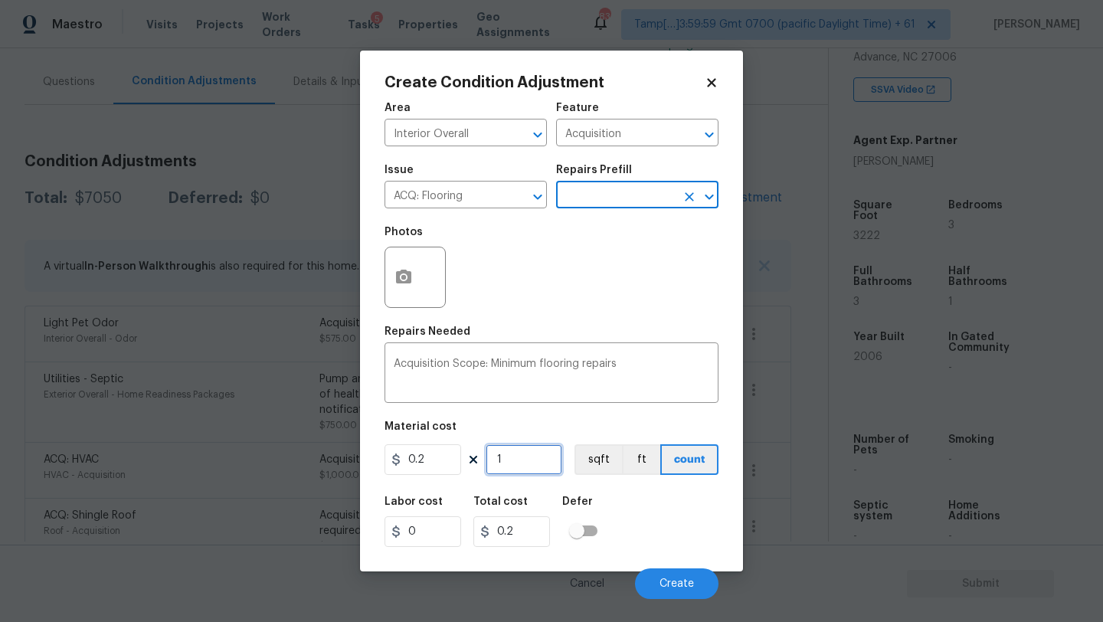
click at [519, 457] on input "1" at bounding box center [524, 459] width 77 height 31
type input "3"
type input "0.6"
type input "32"
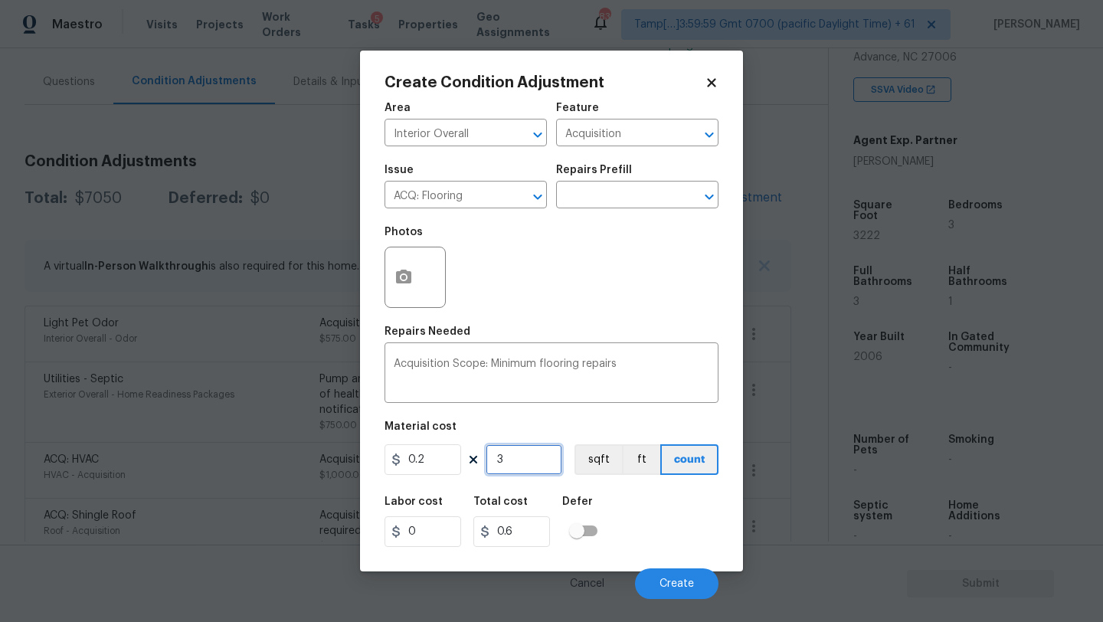
type input "6.4"
type input "322"
type input "64.4"
type input "3222"
type input "644.4"
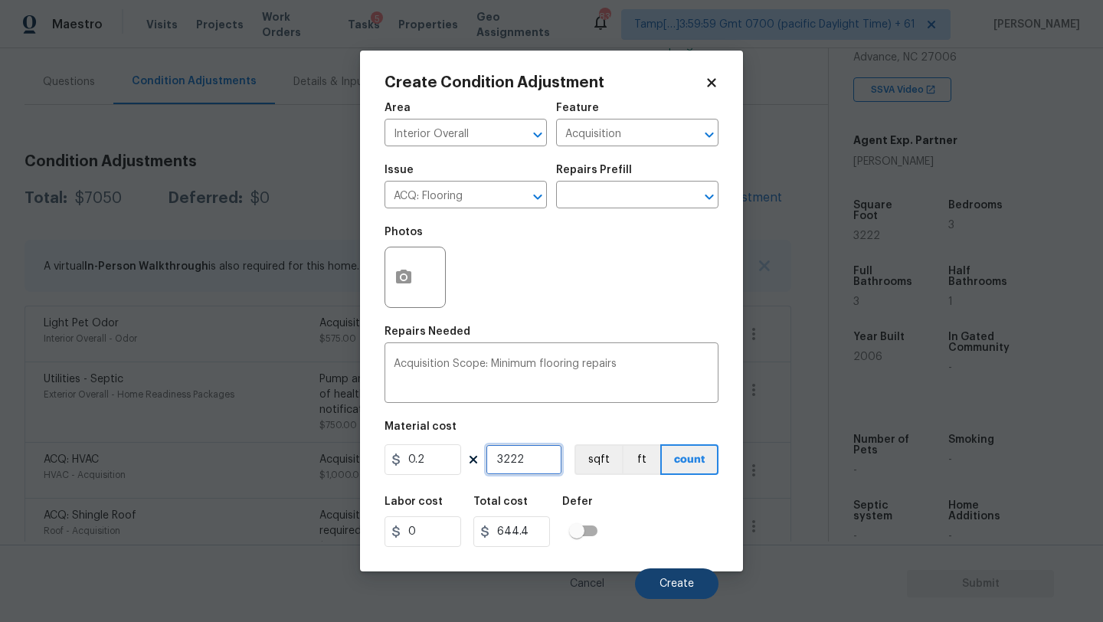
type input "3222"
click at [660, 571] on button "Create" at bounding box center [676, 583] width 83 height 31
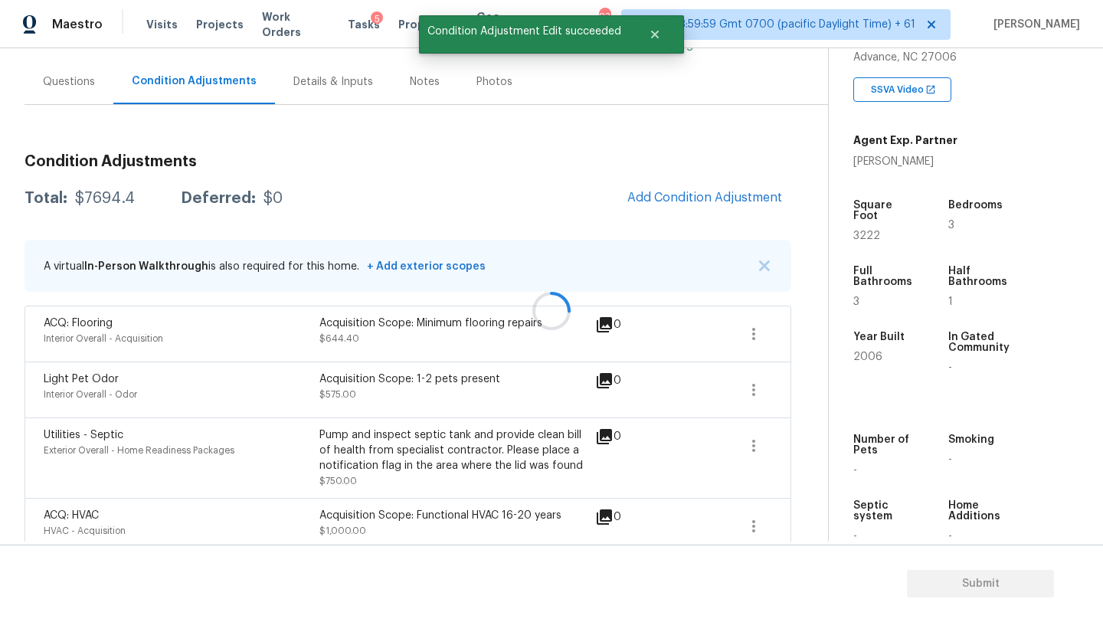
click at [692, 185] on div at bounding box center [551, 311] width 1103 height 622
click at [692, 185] on button "Add Condition Adjustment" at bounding box center [704, 198] width 173 height 32
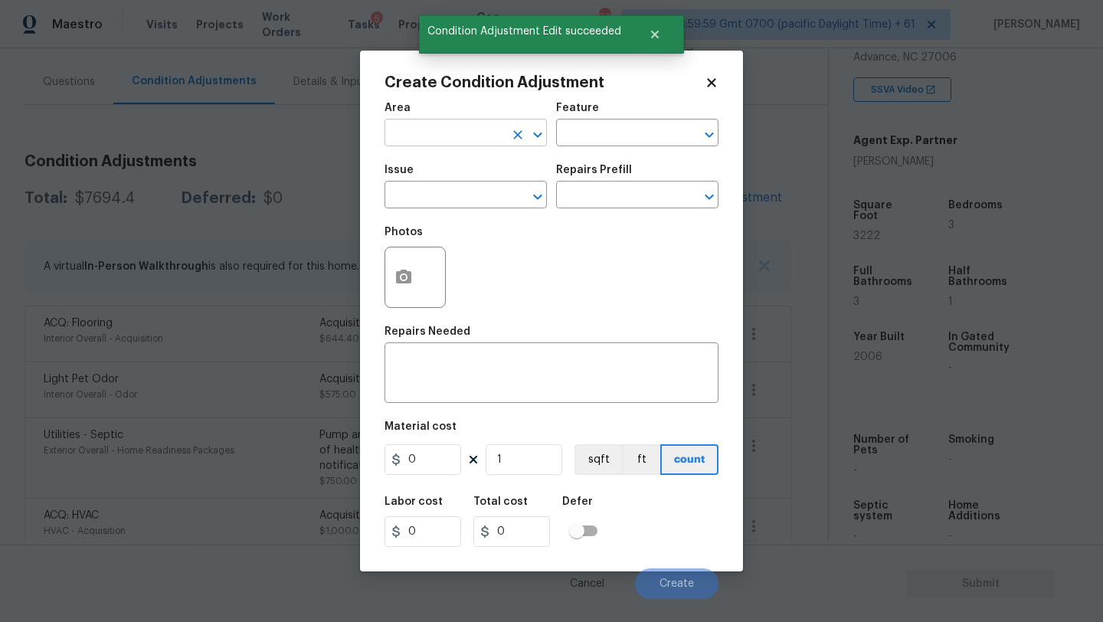
click at [516, 146] on div "​" at bounding box center [466, 135] width 162 height 24
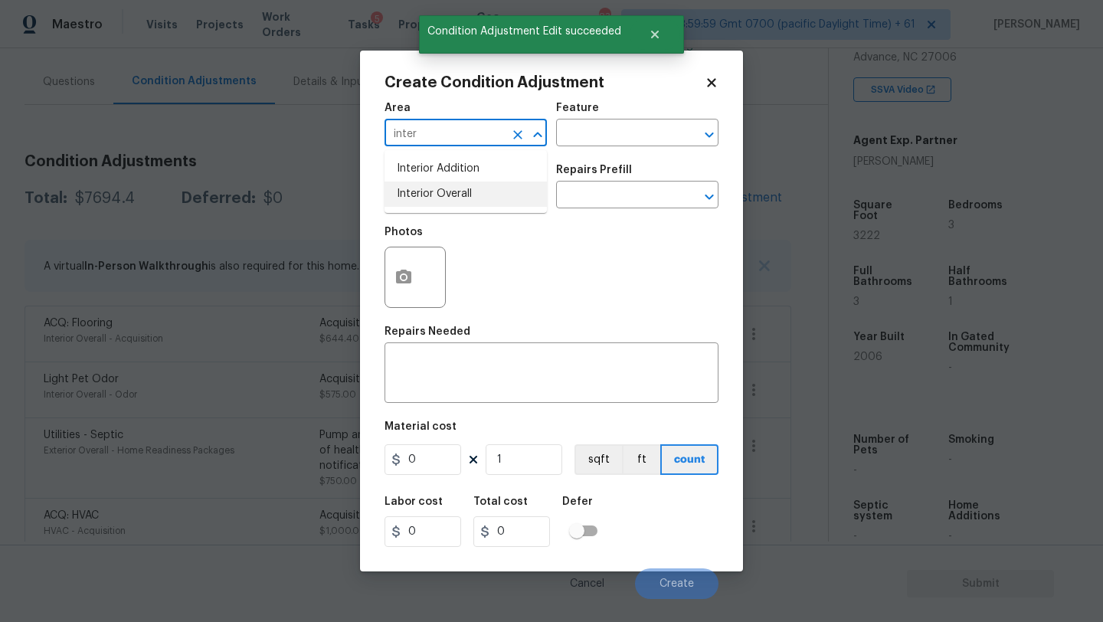
click at [520, 188] on li "Interior Overall" at bounding box center [466, 194] width 162 height 25
type input "Interior Overall"
click at [595, 142] on input "text" at bounding box center [615, 135] width 119 height 24
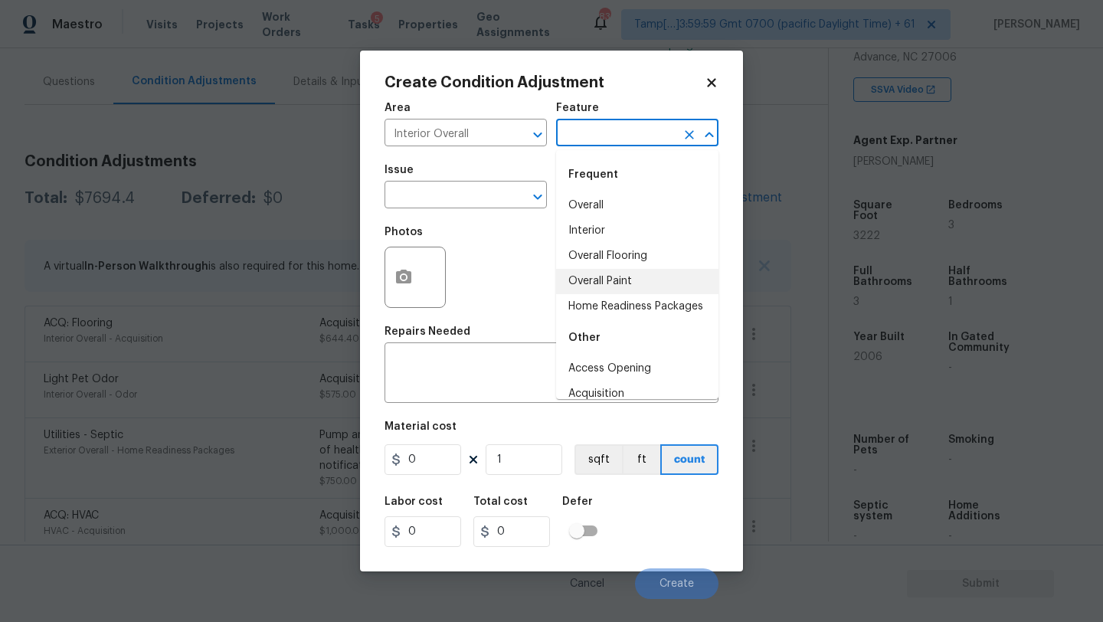
click at [599, 293] on li "Overall Paint" at bounding box center [637, 281] width 162 height 25
type input "Overall Paint"
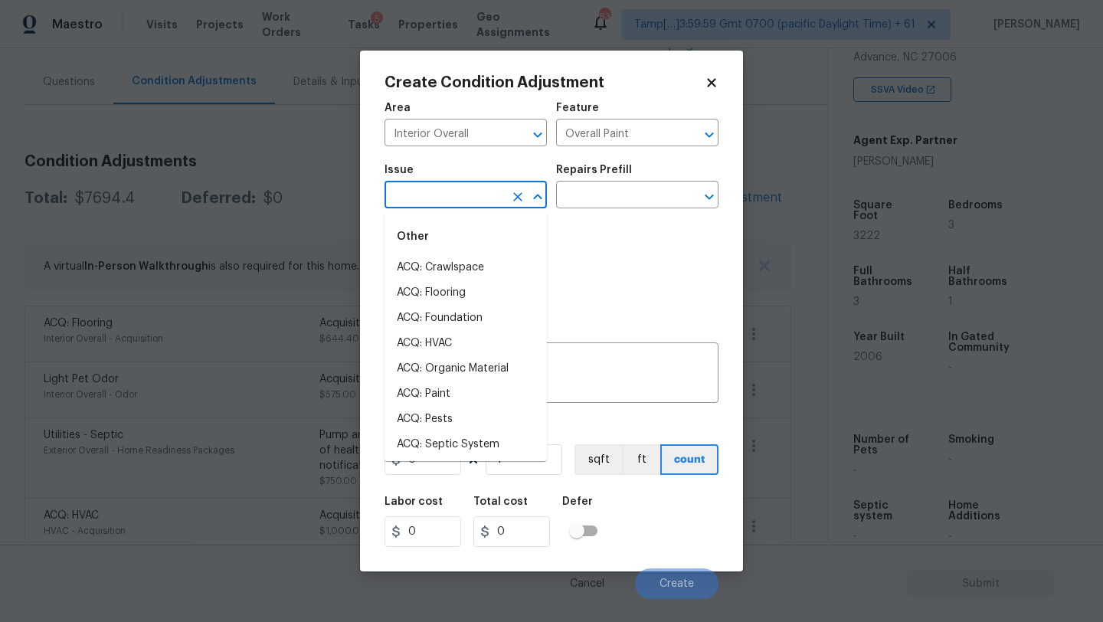
click at [456, 191] on input "text" at bounding box center [444, 197] width 119 height 24
click at [450, 381] on li "ACQ: Paint" at bounding box center [466, 393] width 162 height 25
type input "ACQ: Paint"
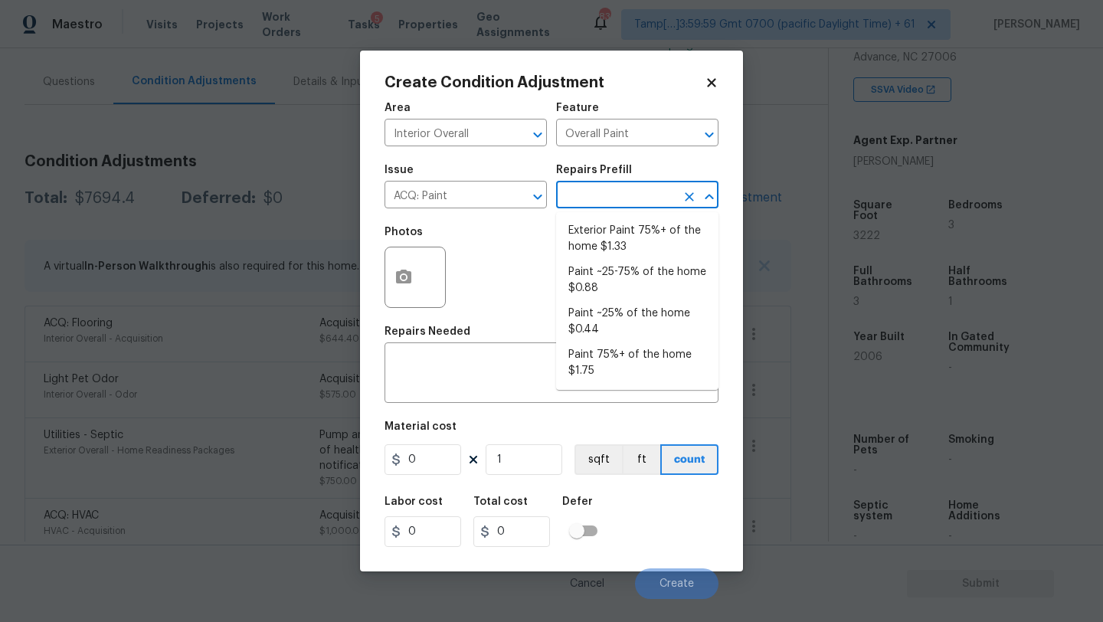
click at [625, 198] on input "text" at bounding box center [615, 197] width 119 height 24
click at [625, 274] on li "Paint ~25-75% of the home $0.88" at bounding box center [637, 280] width 162 height 41
type input "Acquisition"
type textarea "Acquisition Scope: ~25 - 75% of the home needs interior paint"
type input "0.88"
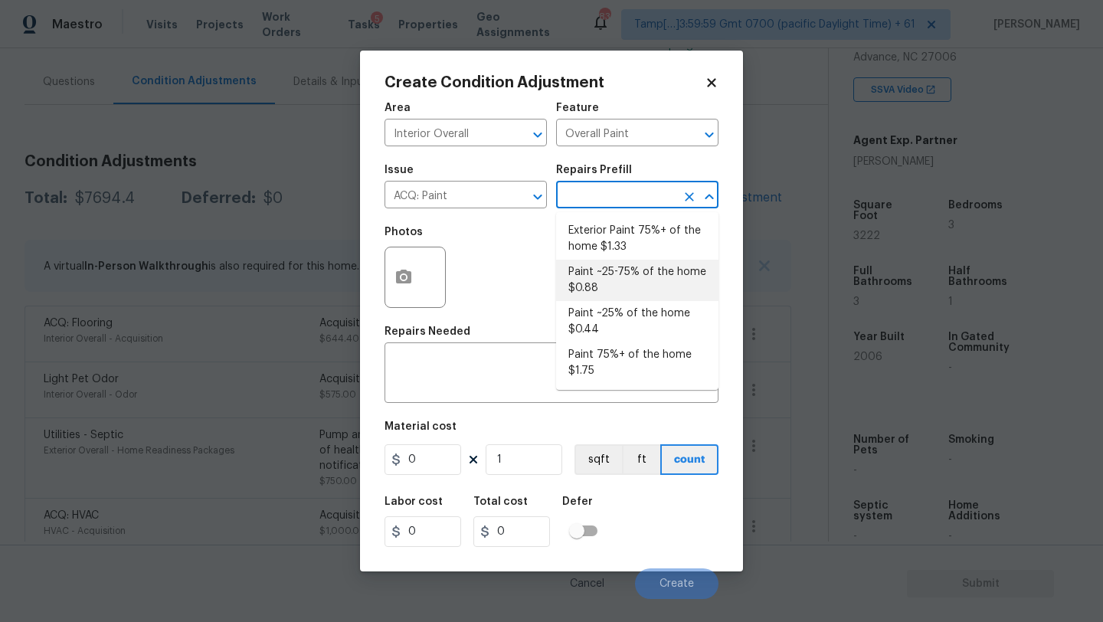
type input "0.88"
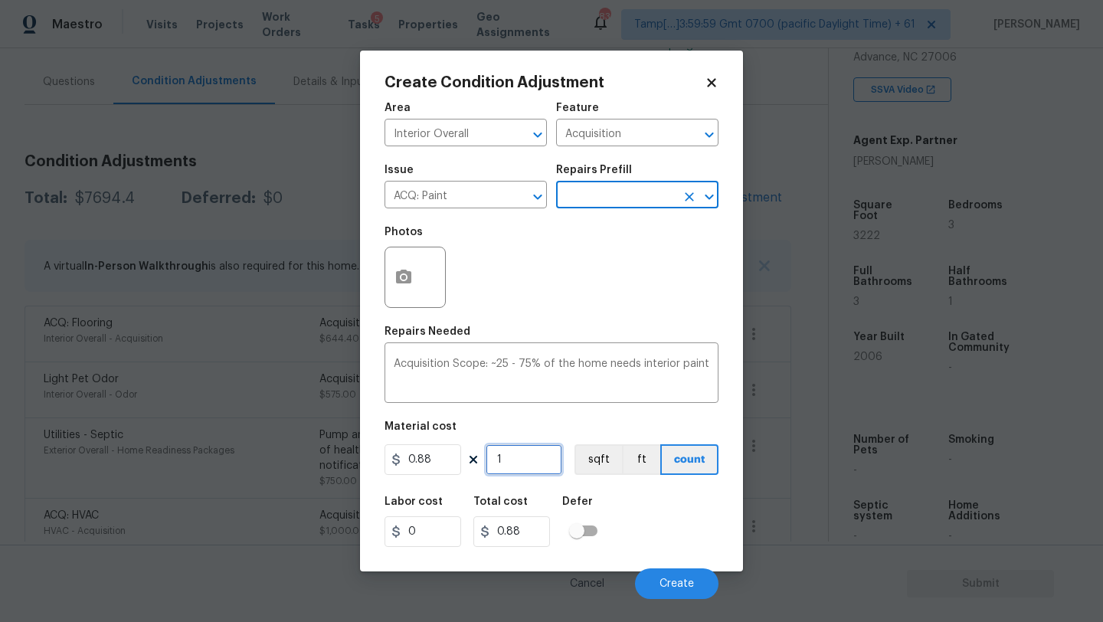
click at [545, 462] on input "1" at bounding box center [524, 459] width 77 height 31
type input "3"
type input "2.64"
type input "32"
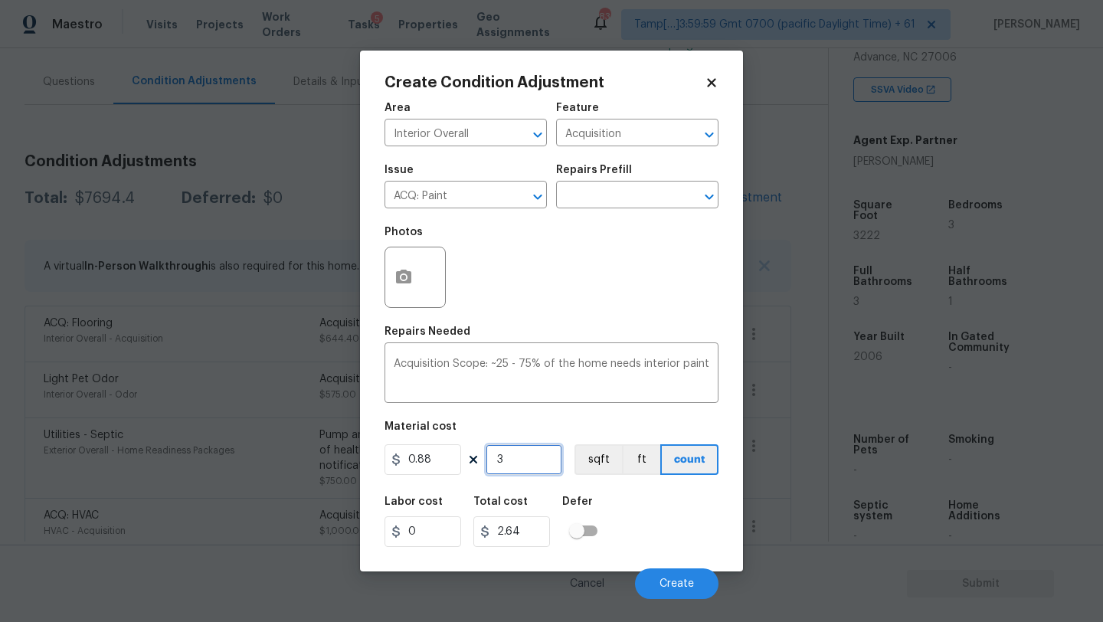
type input "28.16"
type input "322"
type input "283.36"
type input "3222"
type input "2835.36"
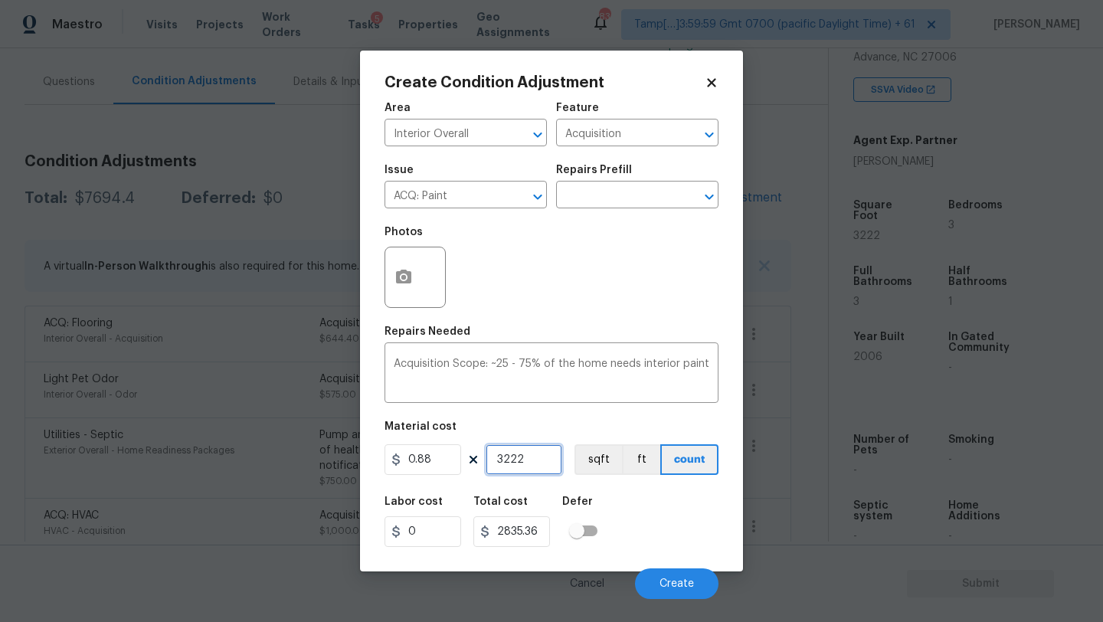
type input "3222"
click at [411, 277] on icon "button" at bounding box center [403, 277] width 18 height 18
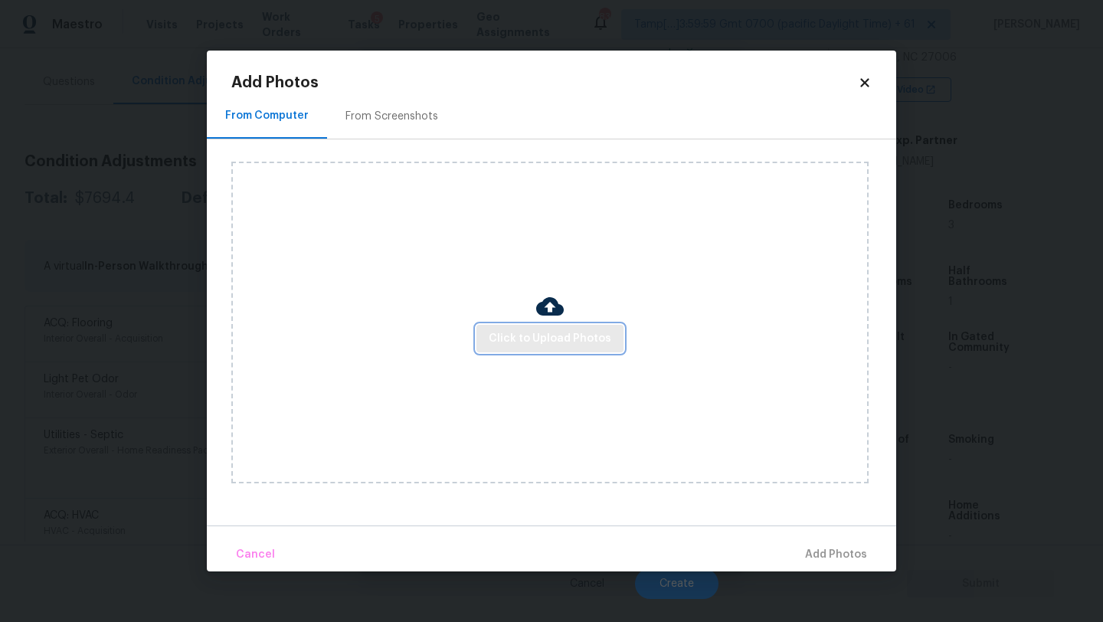
click at [513, 340] on span "Click to Upload Photos" at bounding box center [550, 338] width 123 height 19
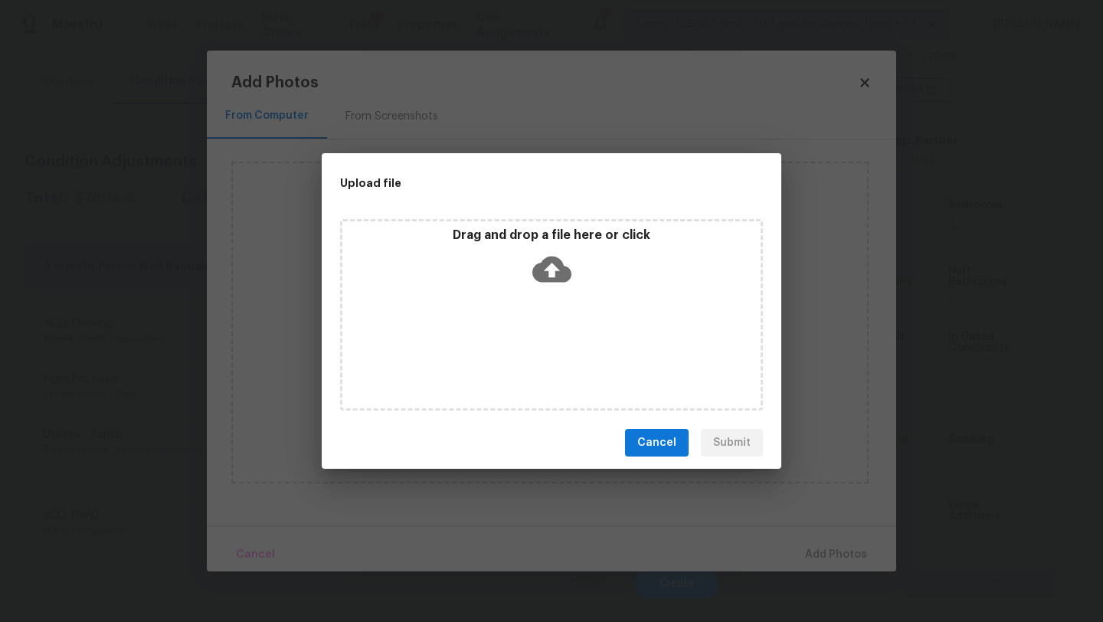
click at [556, 284] on icon at bounding box center [551, 269] width 39 height 39
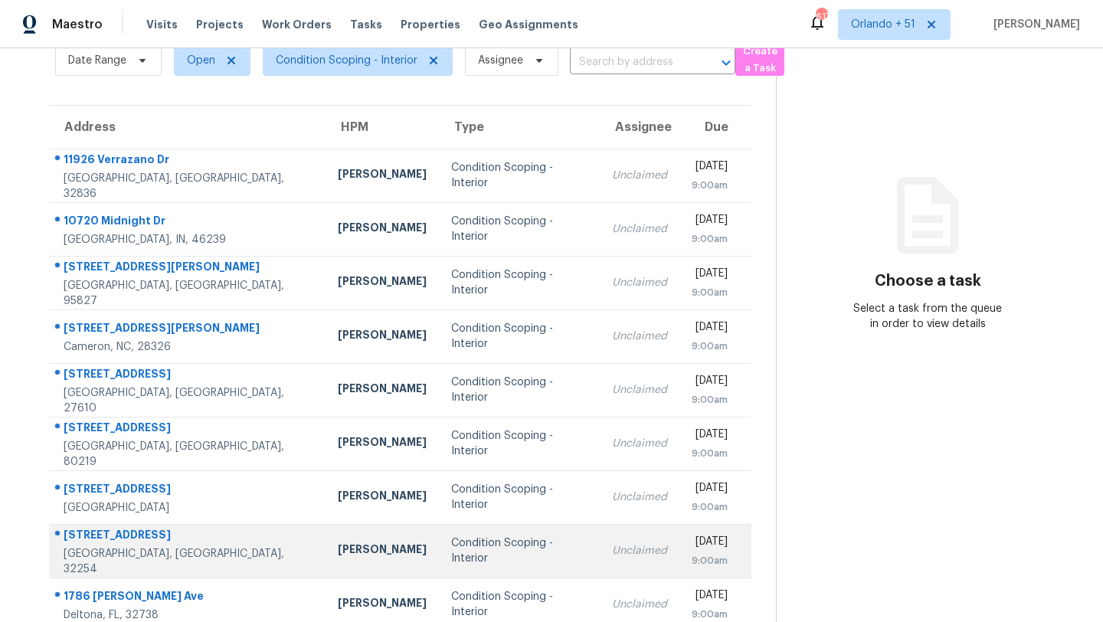
scroll to position [45, 0]
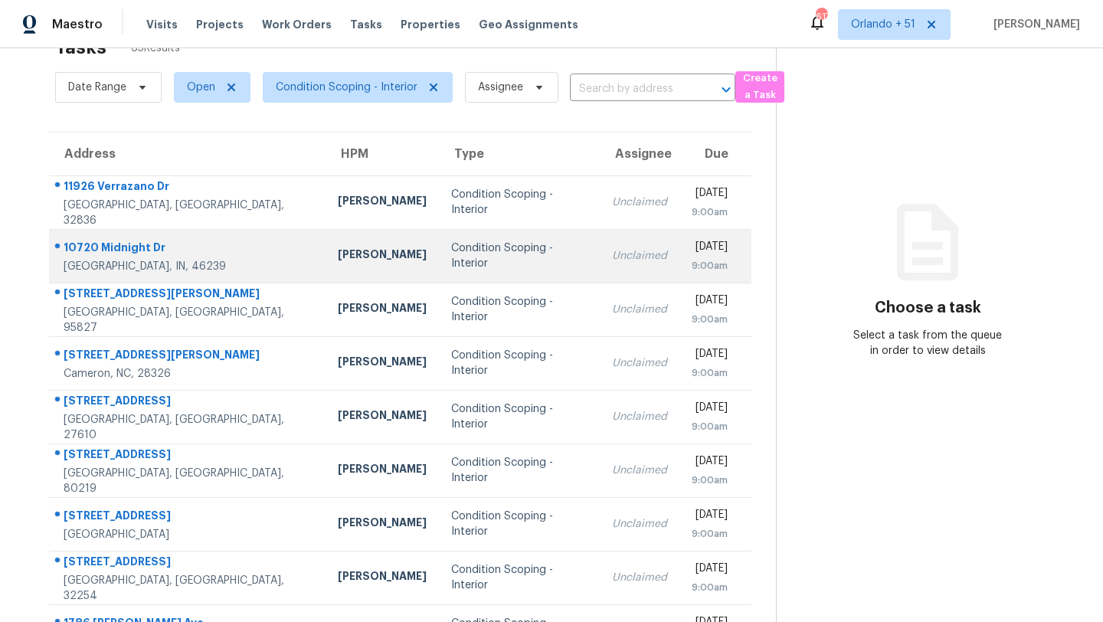
click at [493, 269] on td "Condition Scoping - Interior" at bounding box center [519, 256] width 161 height 54
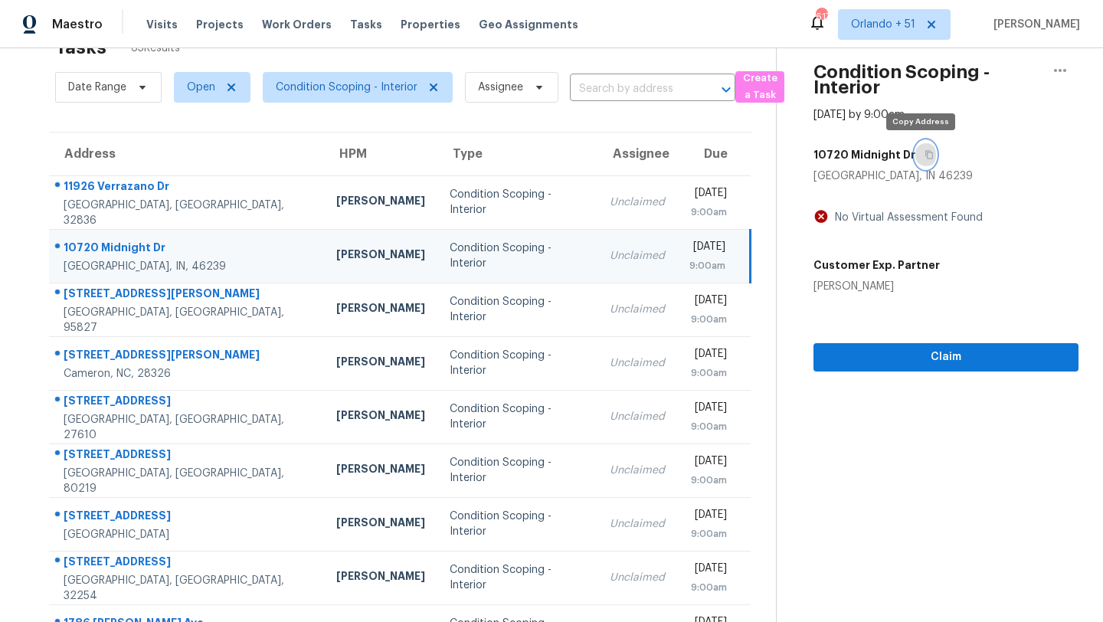
click at [925, 154] on icon "button" at bounding box center [929, 154] width 9 height 9
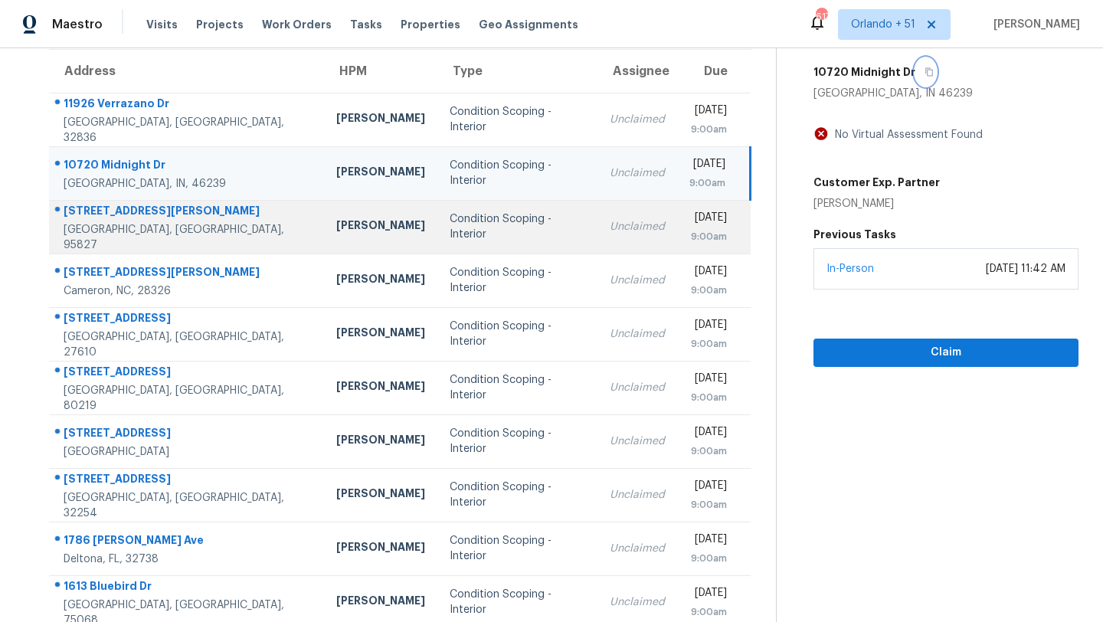
scroll to position [172, 0]
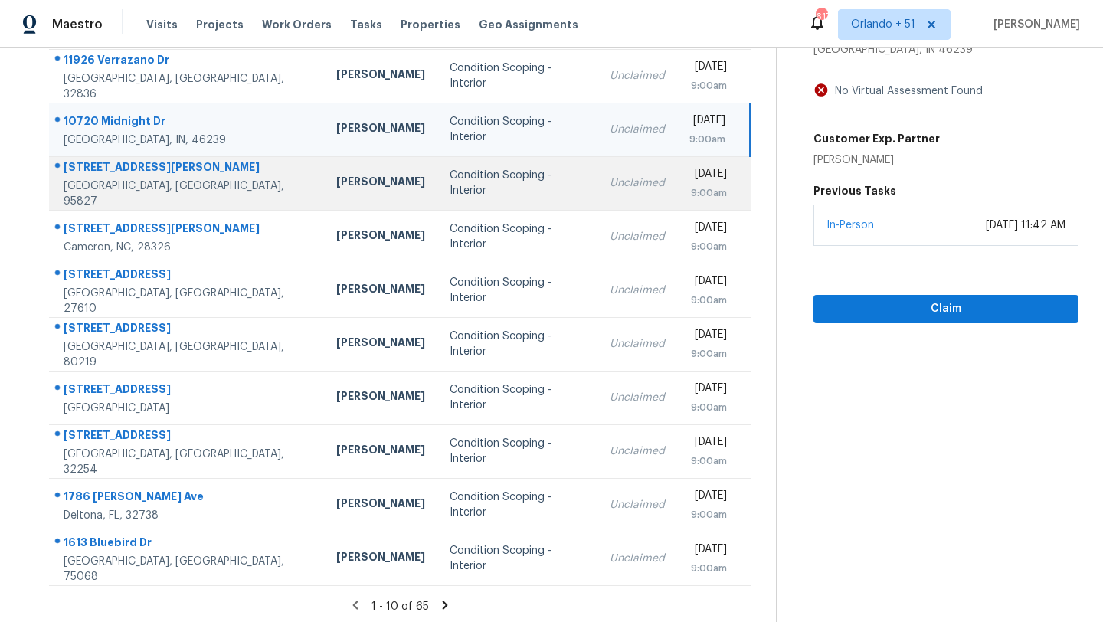
click at [610, 178] on div "Unclaimed" at bounding box center [637, 182] width 55 height 15
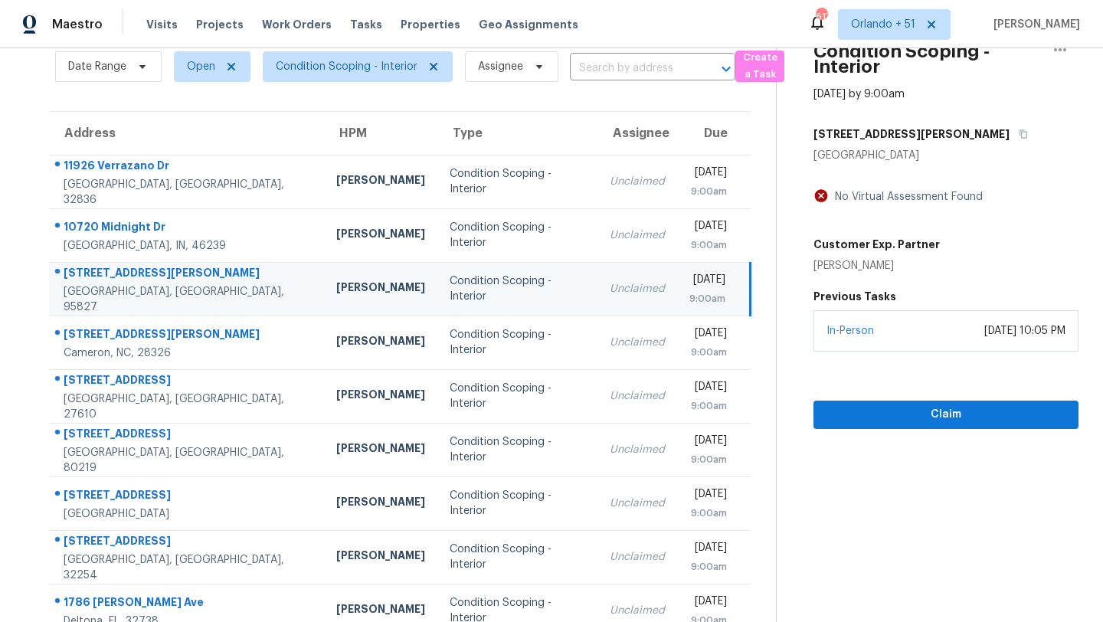
scroll to position [59, 0]
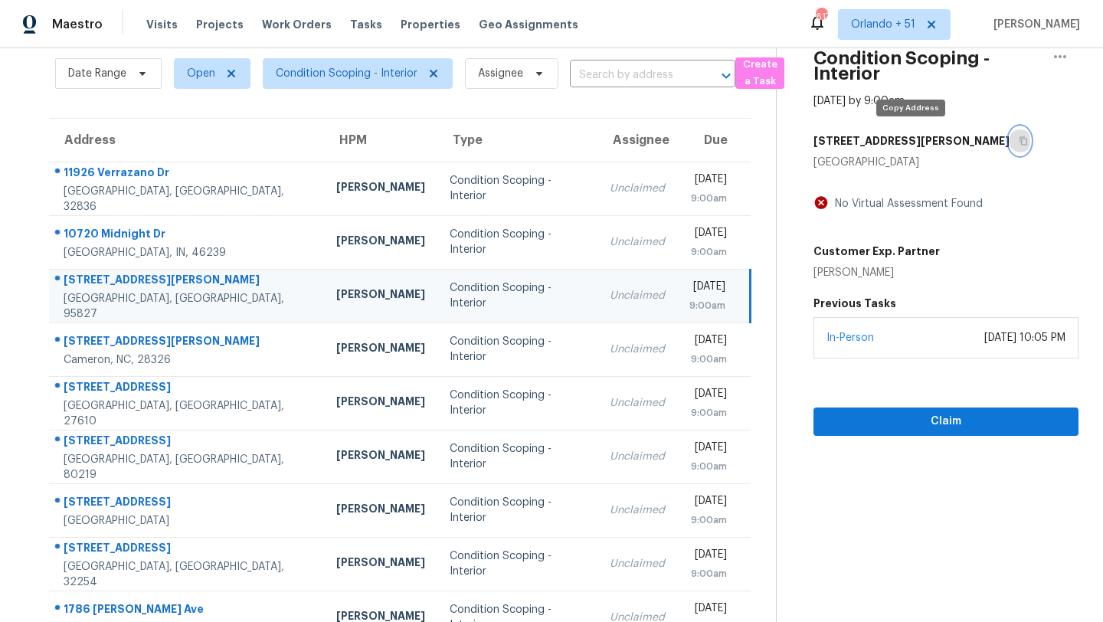
click at [1020, 138] on icon "button" at bounding box center [1024, 141] width 8 height 8
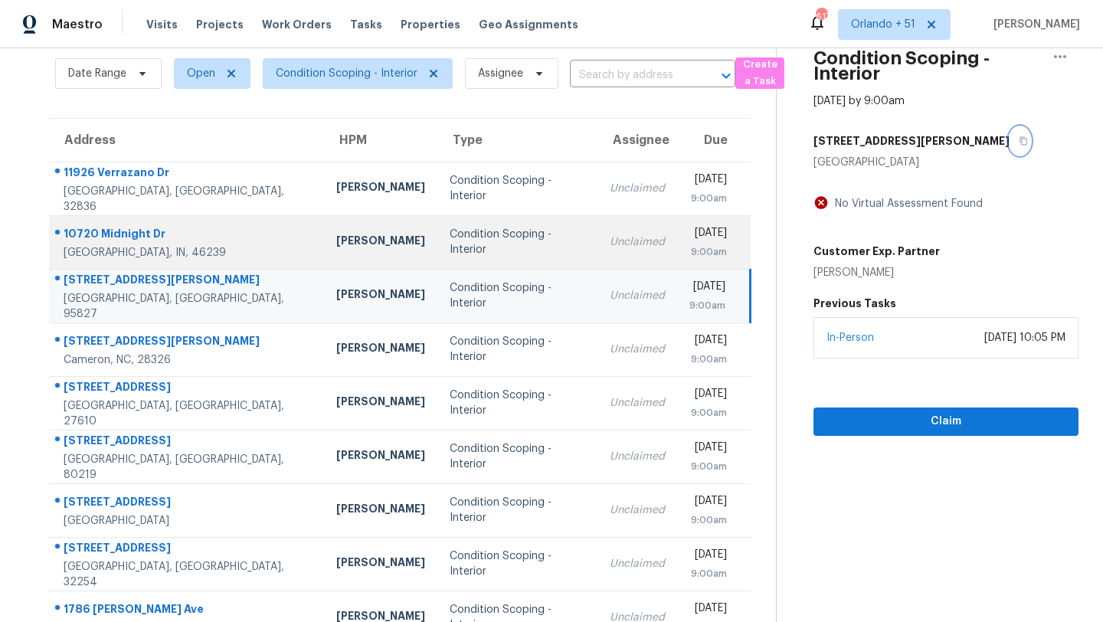
scroll to position [175, 0]
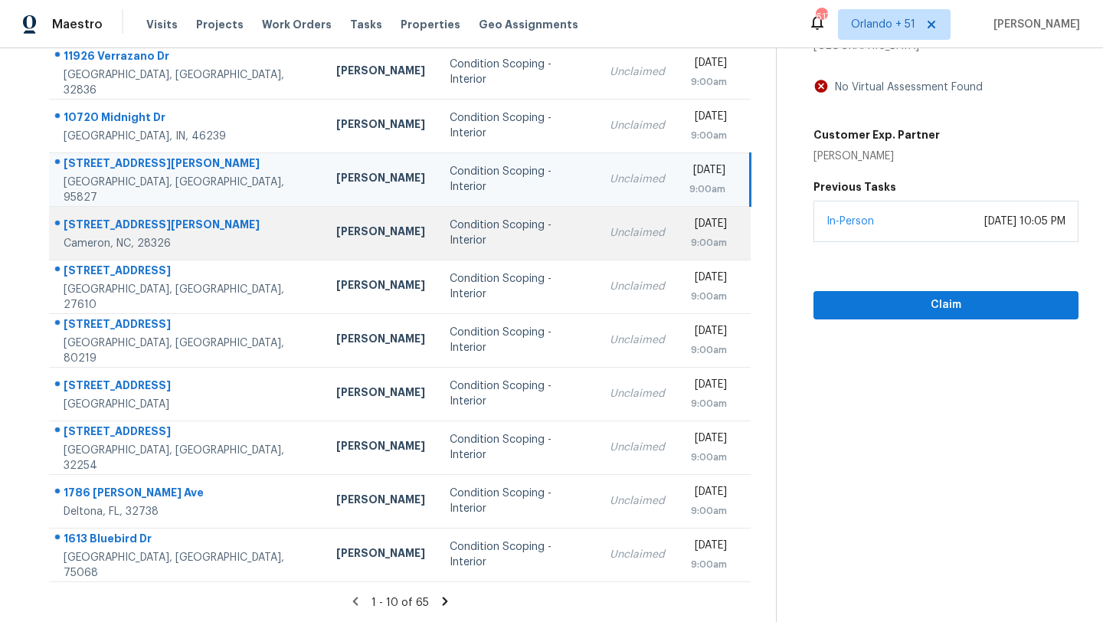
click at [610, 233] on div "Unclaimed" at bounding box center [637, 232] width 55 height 15
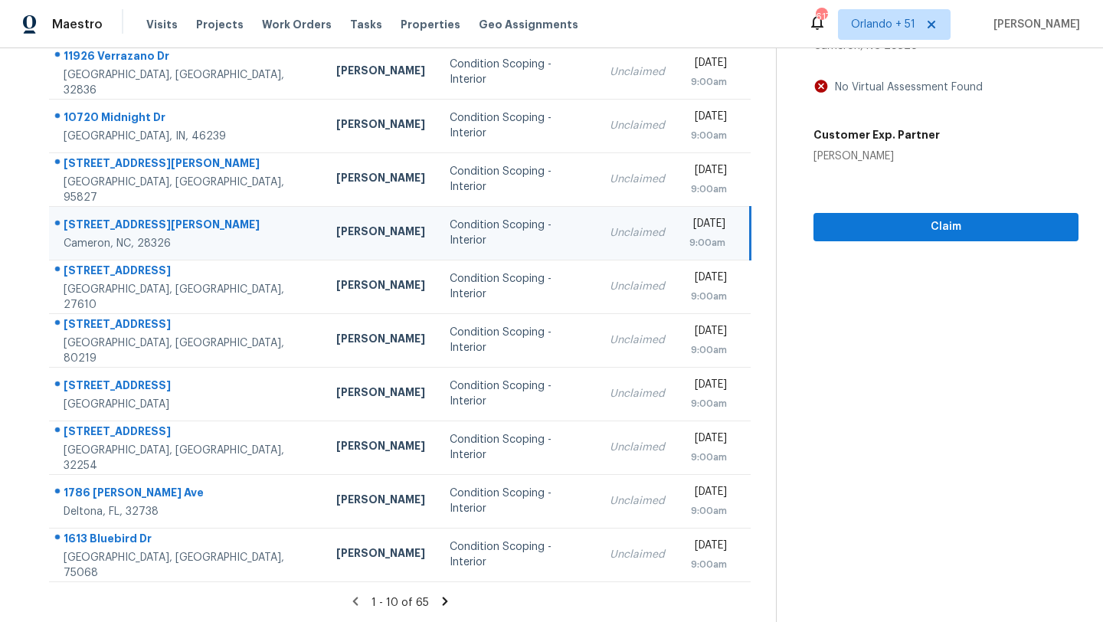
scroll to position [146, 0]
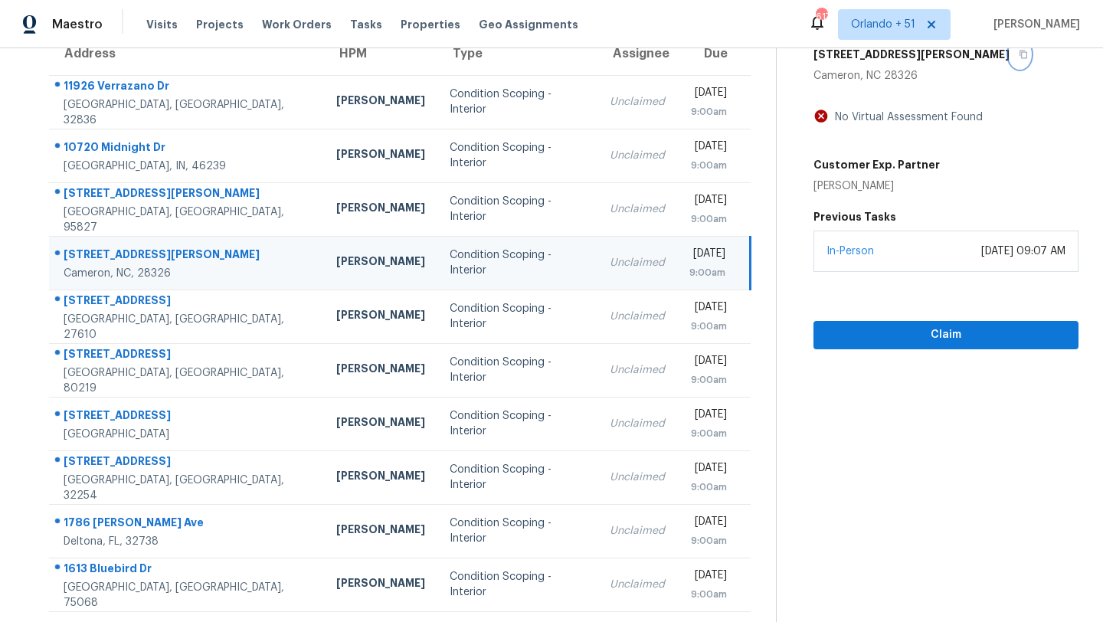
click at [1010, 60] on button "button" at bounding box center [1020, 55] width 21 height 28
click at [1019, 54] on icon "button" at bounding box center [1023, 54] width 9 height 9
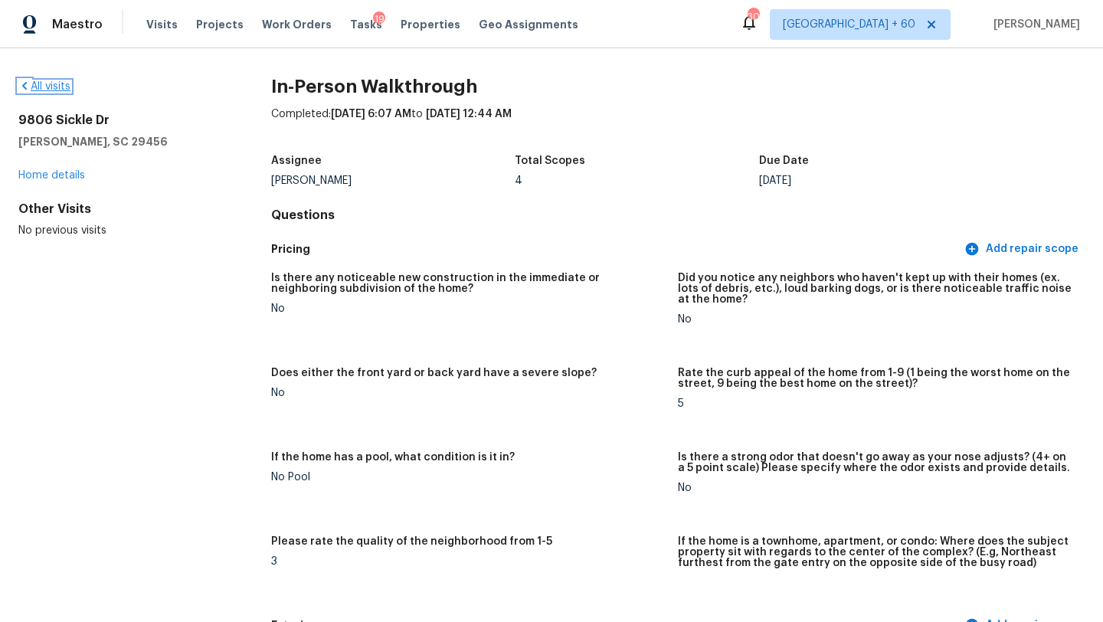
click at [61, 81] on link "All visits" at bounding box center [44, 86] width 52 height 11
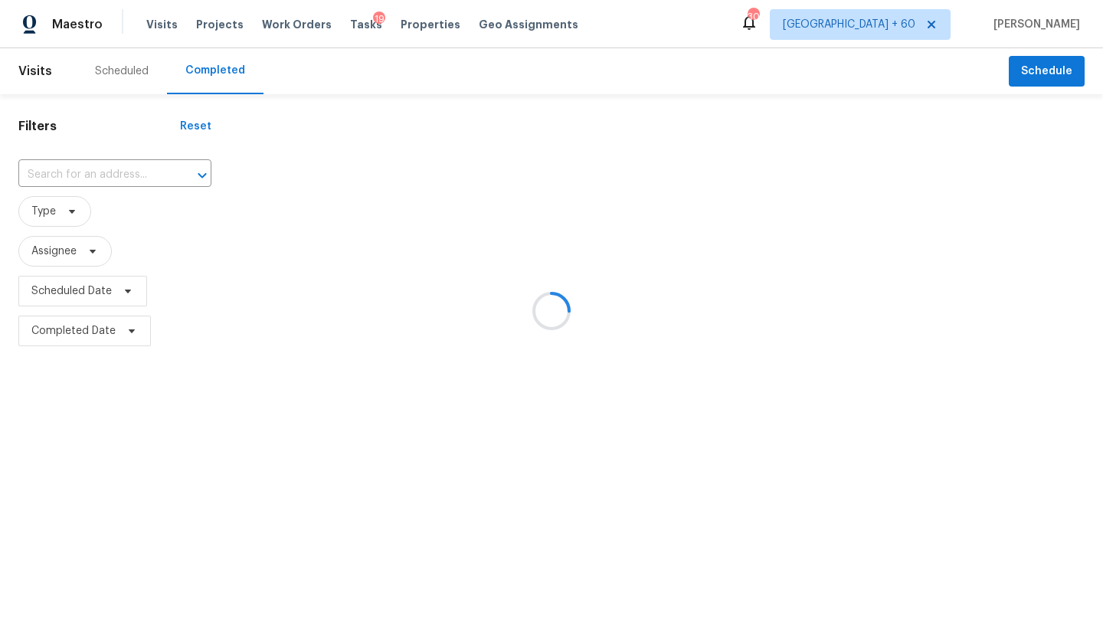
click at [103, 172] on div at bounding box center [551, 311] width 1103 height 622
click at [104, 178] on div at bounding box center [551, 311] width 1103 height 622
click at [103, 178] on div at bounding box center [551, 311] width 1103 height 622
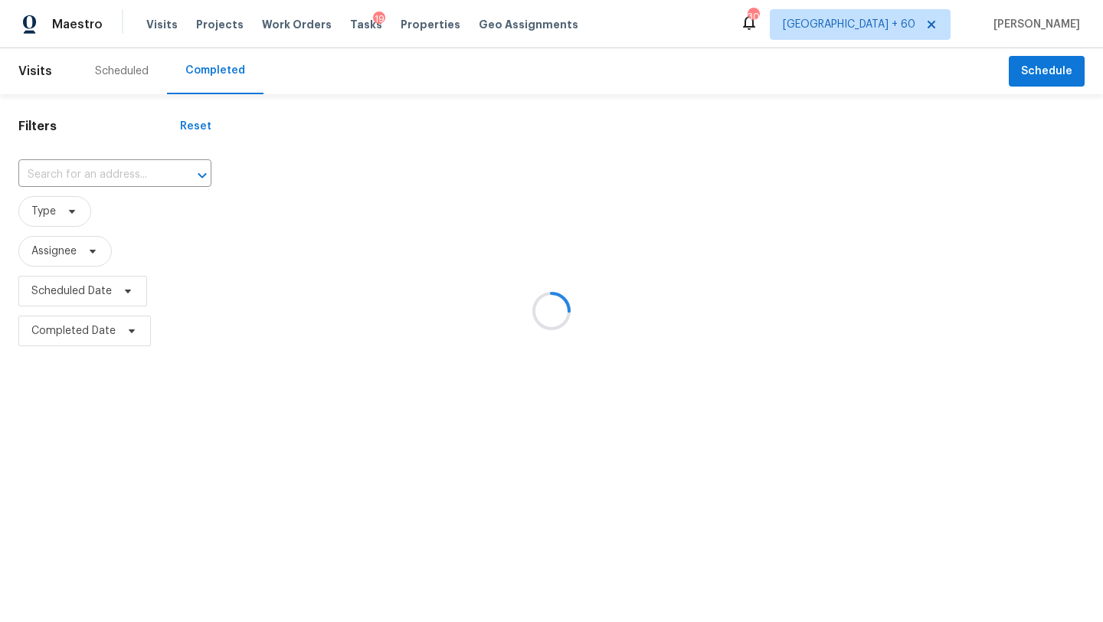
click at [72, 173] on div at bounding box center [551, 311] width 1103 height 622
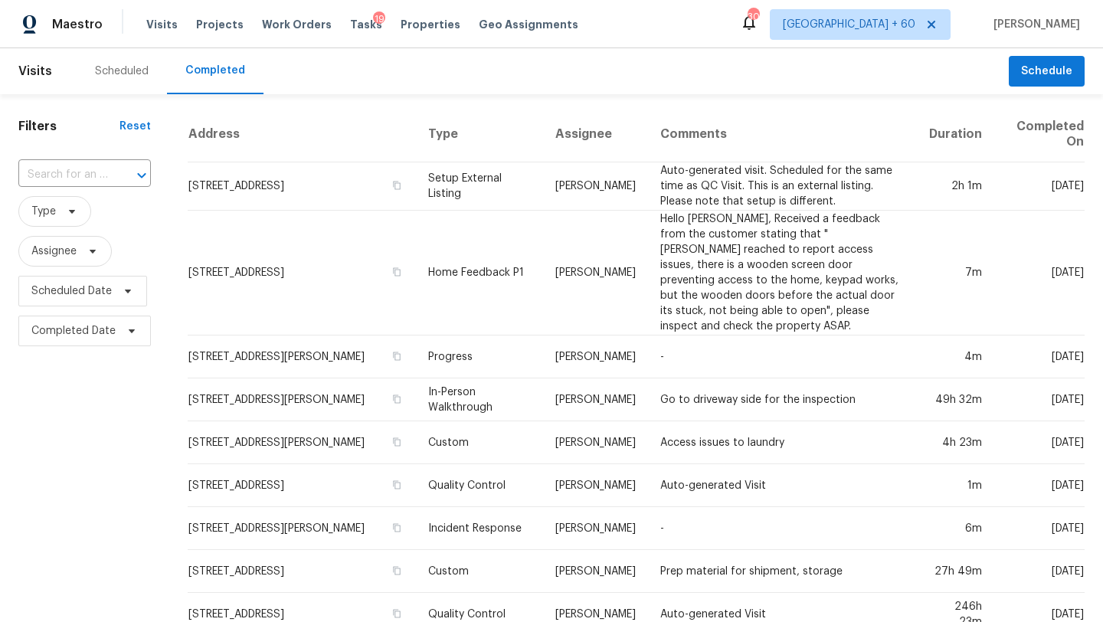
click at [72, 173] on input "text" at bounding box center [63, 175] width 90 height 24
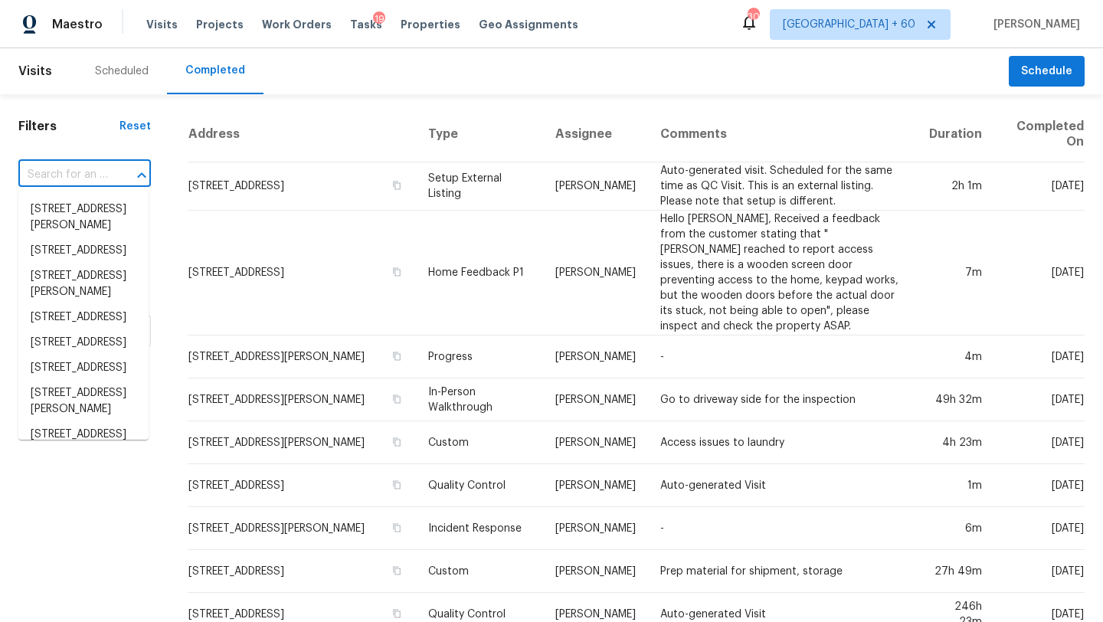
paste input "[STREET_ADDRESS]"
type input "[STREET_ADDRESS]"
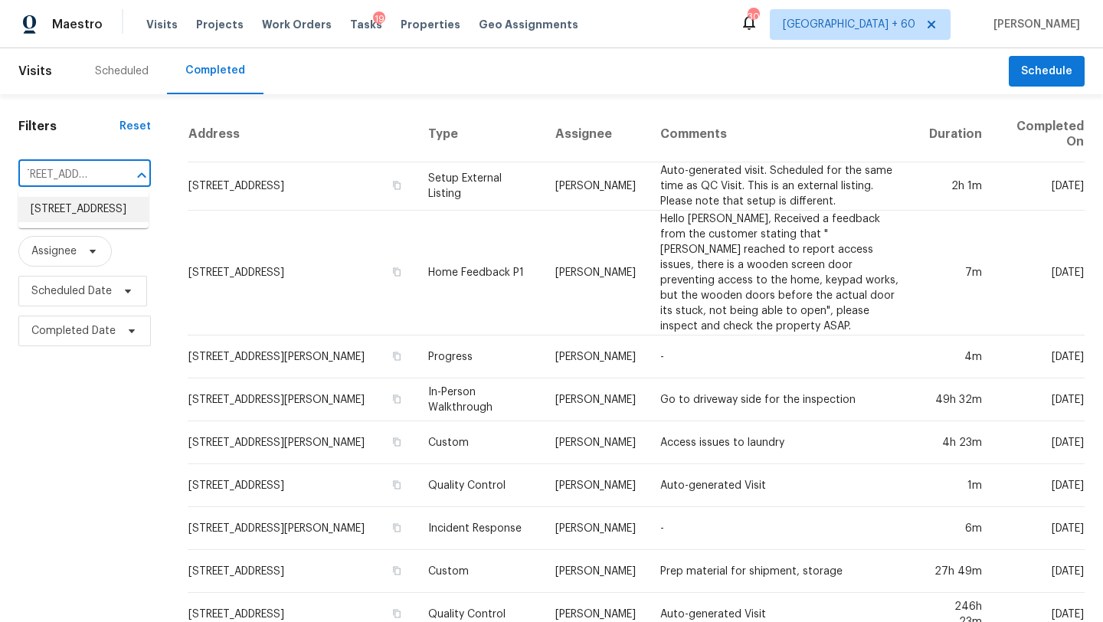
click at [73, 212] on li "[STREET_ADDRESS]" at bounding box center [83, 209] width 130 height 25
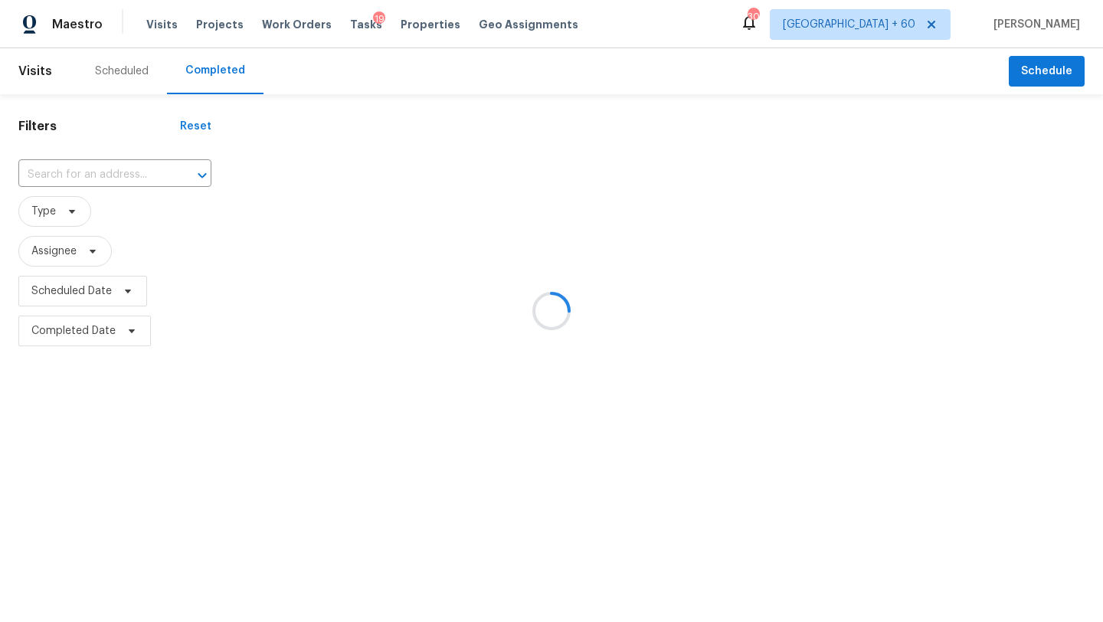
type input "10720 Midnight Dr, Indianapolis, IN 46239"
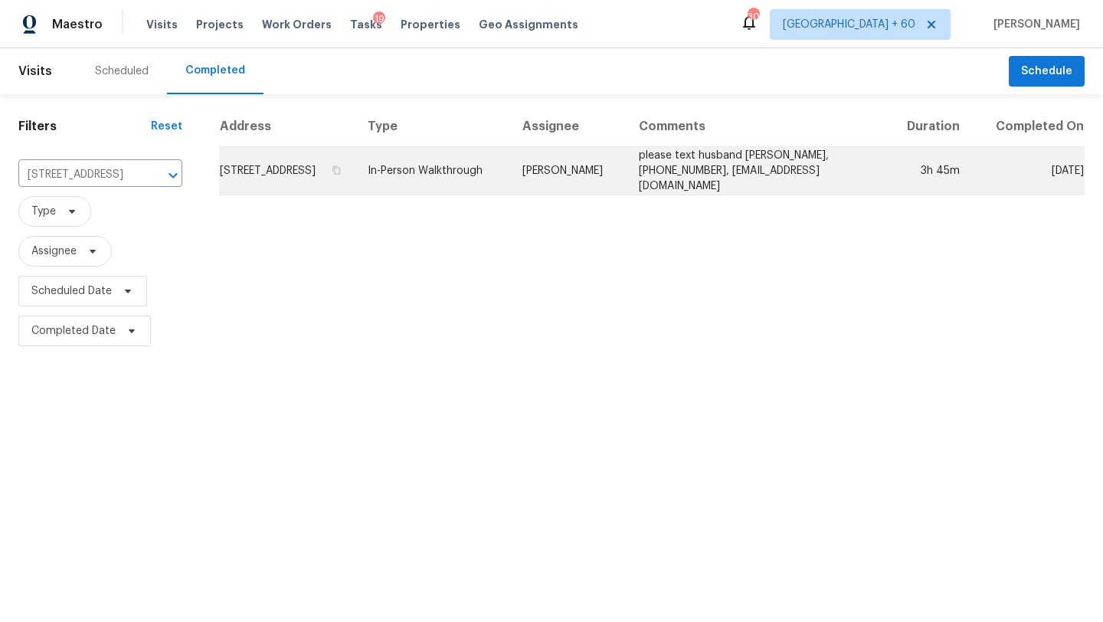
click at [743, 192] on td "please text husband Chuck, 317-496-9948, clay620312@gmail.com" at bounding box center [757, 171] width 260 height 48
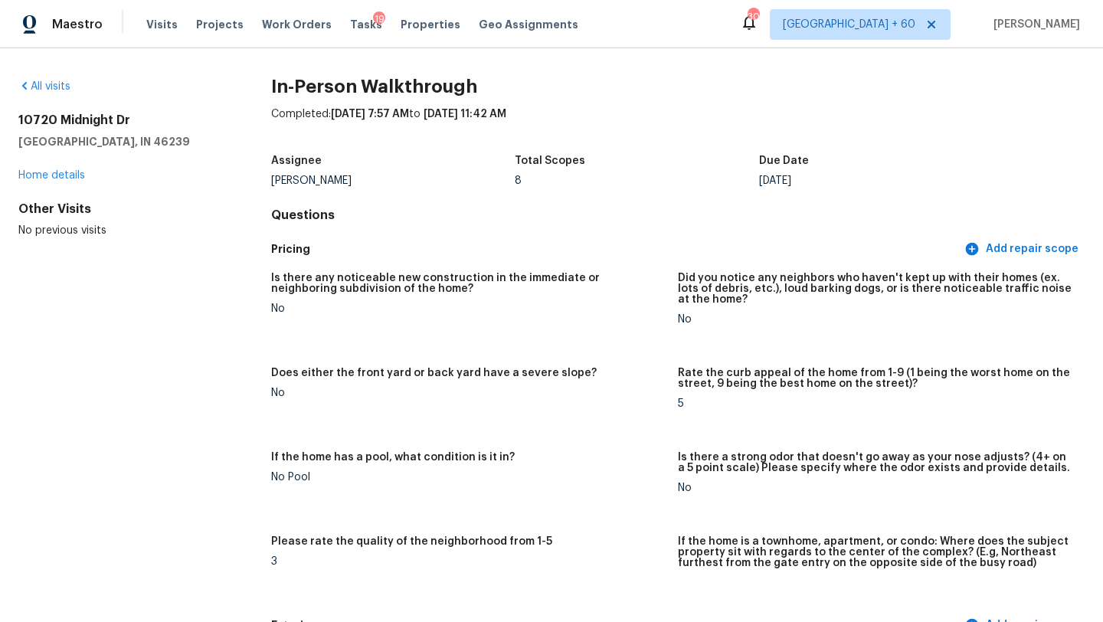
click at [47, 77] on div "All visits 10720 Midnight Dr Indianapolis, IN 46239 Home details Other Visits N…" at bounding box center [551, 335] width 1103 height 574
click at [49, 104] on div "All visits 10720 Midnight Dr Indianapolis, IN 46239 Home details Other Visits N…" at bounding box center [120, 158] width 204 height 159
click at [62, 84] on link "All visits" at bounding box center [44, 86] width 52 height 11
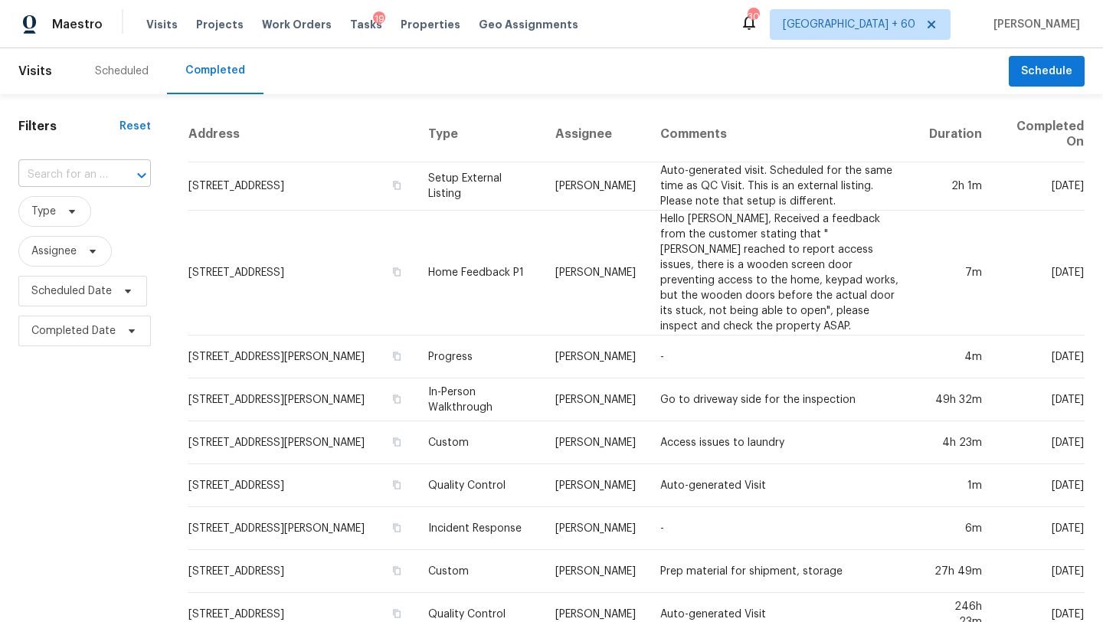
click at [105, 171] on input "text" at bounding box center [63, 175] width 90 height 24
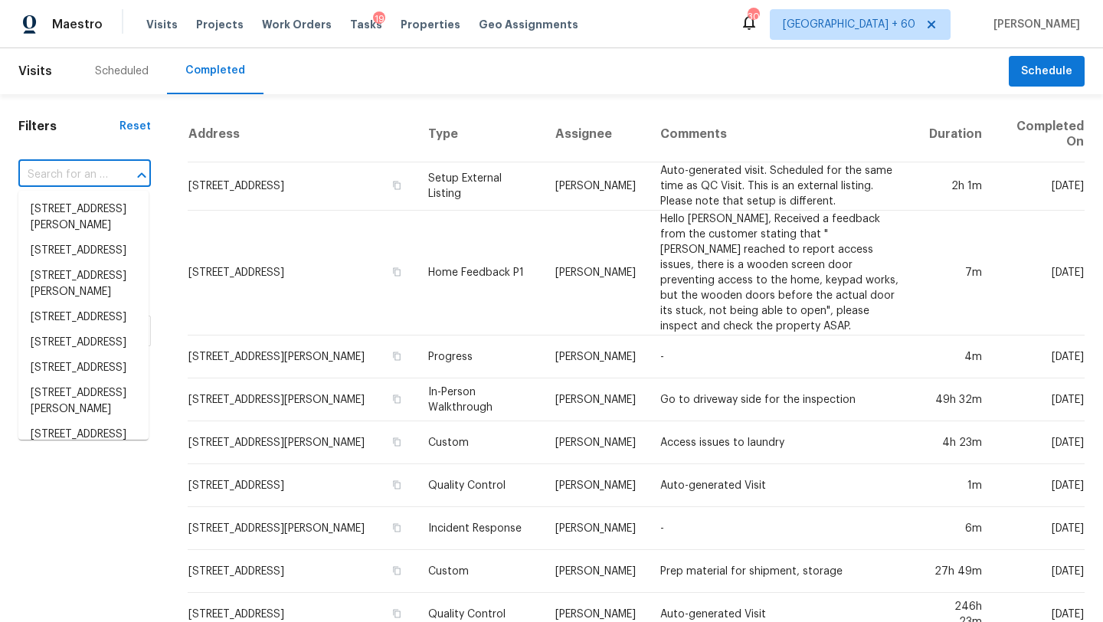
paste input "3260 Gould Way, Sacramento, CA 95827"
type input "3260 Gould Way, Sacramento, CA 95827"
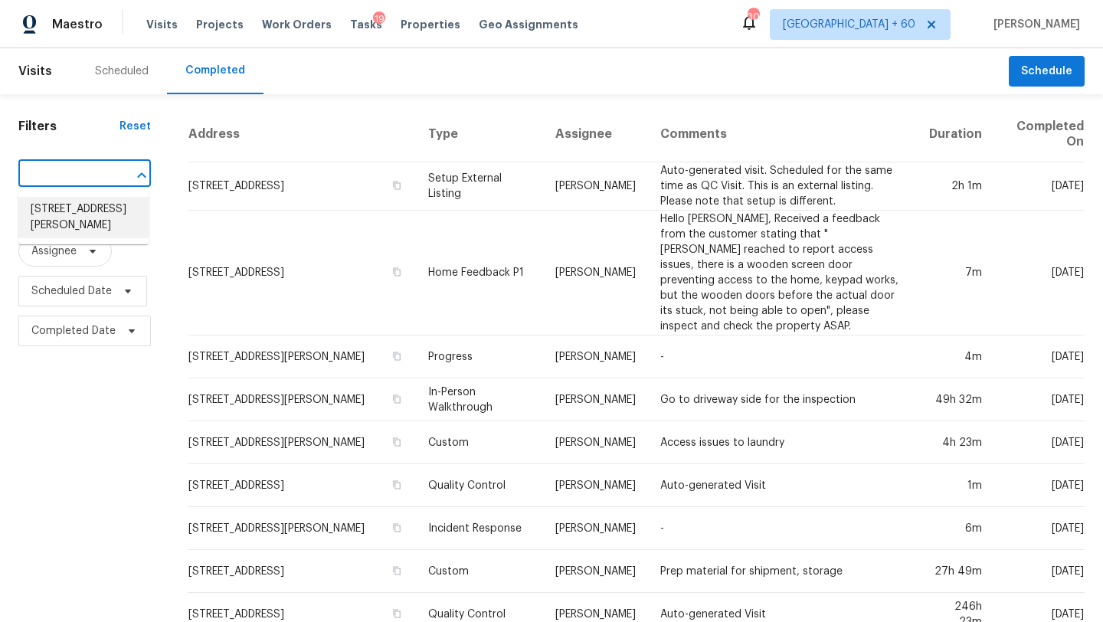
click at [97, 218] on li "3260 Gould Way, Sacramento, CA 95827" at bounding box center [83, 217] width 130 height 41
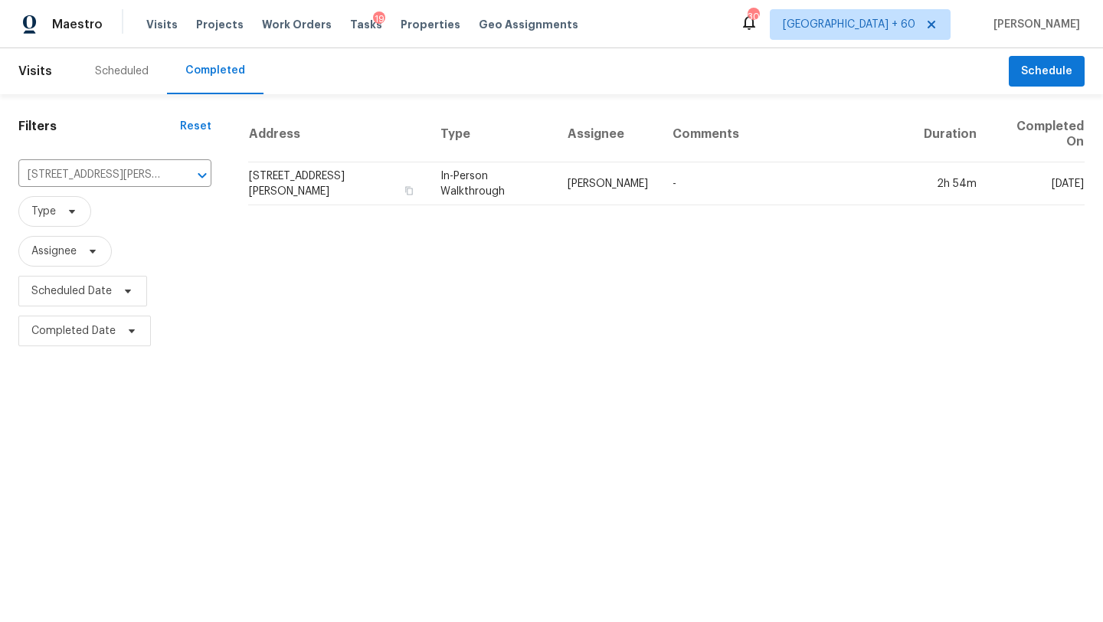
click at [834, 201] on td "-" at bounding box center [785, 183] width 251 height 43
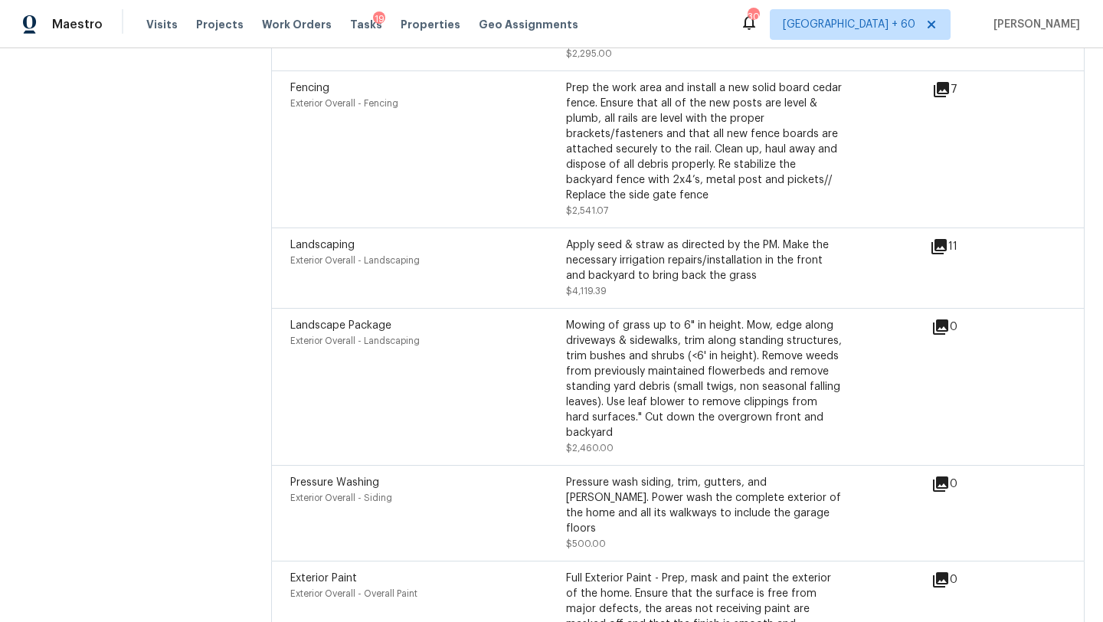
click at [809, 336] on div "Mowing of grass up to 6" in height. Mow, edge along driveways & sidewalks, trim…" at bounding box center [704, 379] width 276 height 123
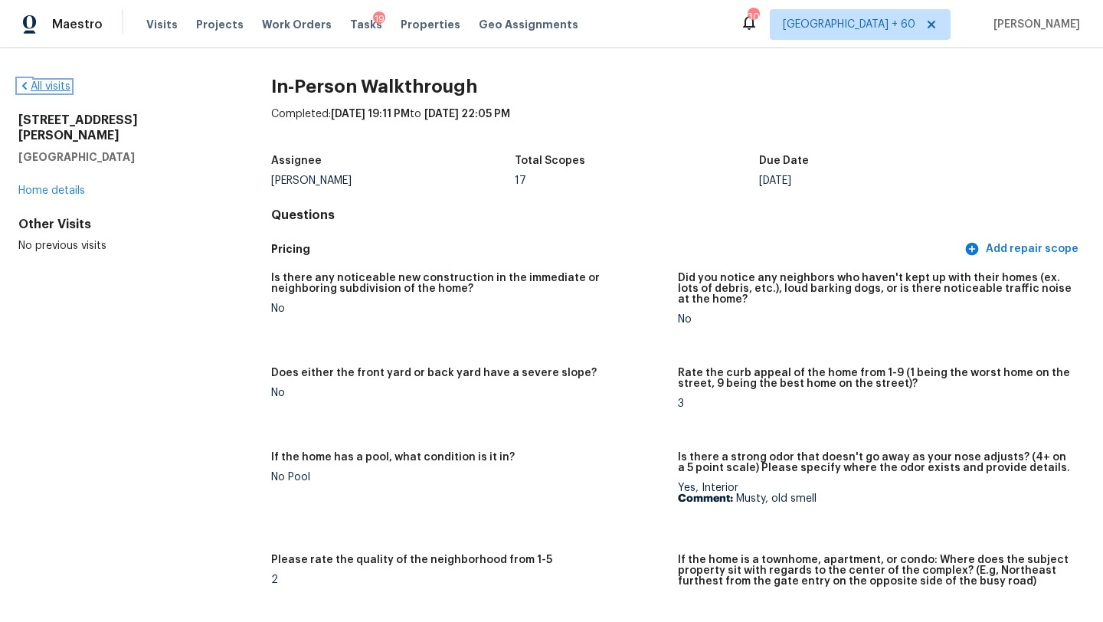
click at [66, 85] on link "All visits" at bounding box center [44, 86] width 52 height 11
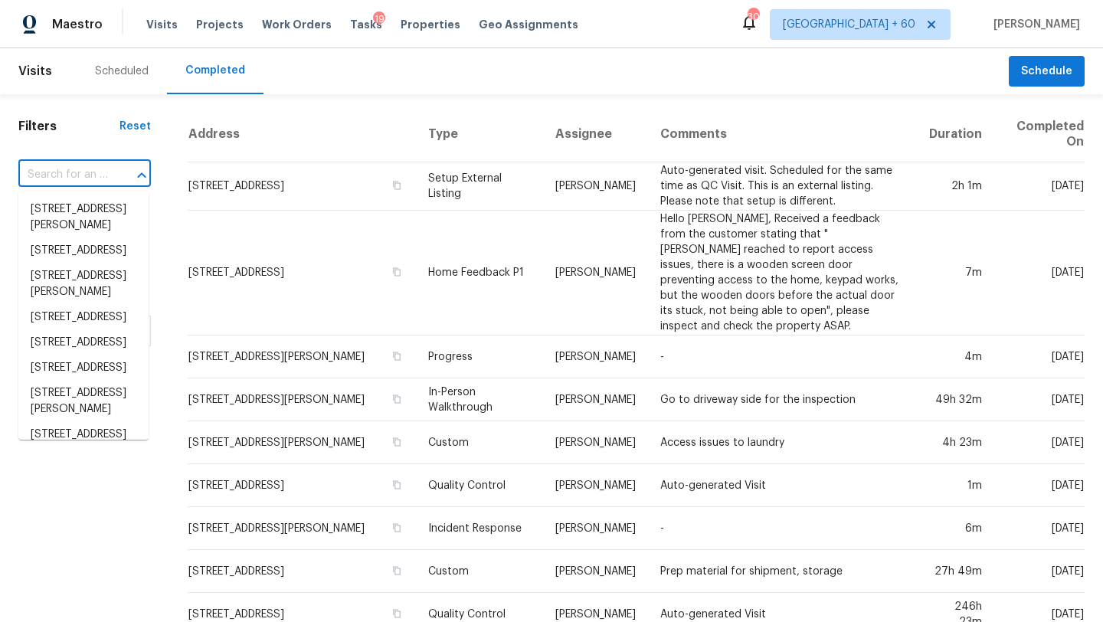
click at [75, 173] on input "text" at bounding box center [63, 175] width 90 height 24
paste input "[STREET_ADDRESS][PERSON_NAME][PERSON_NAME]"
type input "[STREET_ADDRESS][PERSON_NAME][PERSON_NAME]"
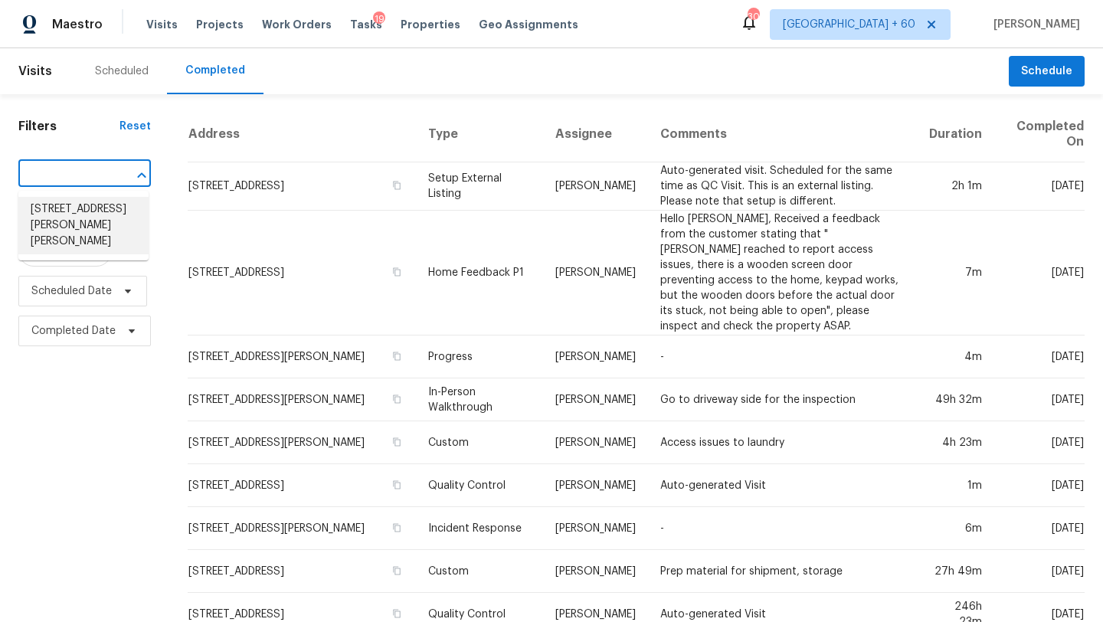
click at [79, 220] on li "[STREET_ADDRESS][PERSON_NAME][PERSON_NAME]" at bounding box center [83, 225] width 130 height 57
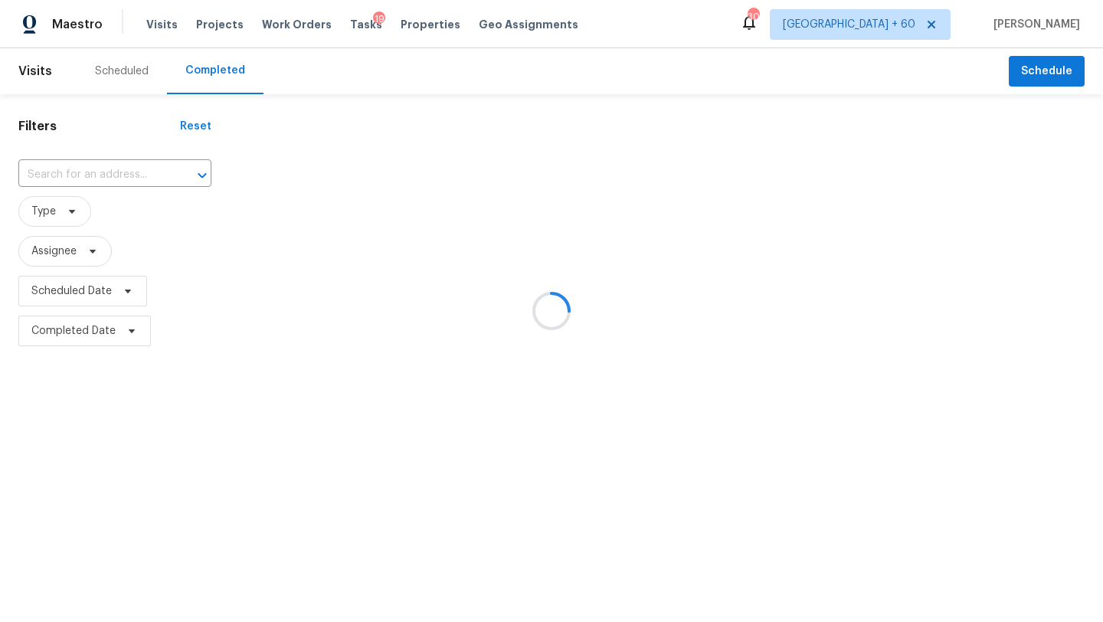
type input "[STREET_ADDRESS][PERSON_NAME][PERSON_NAME]"
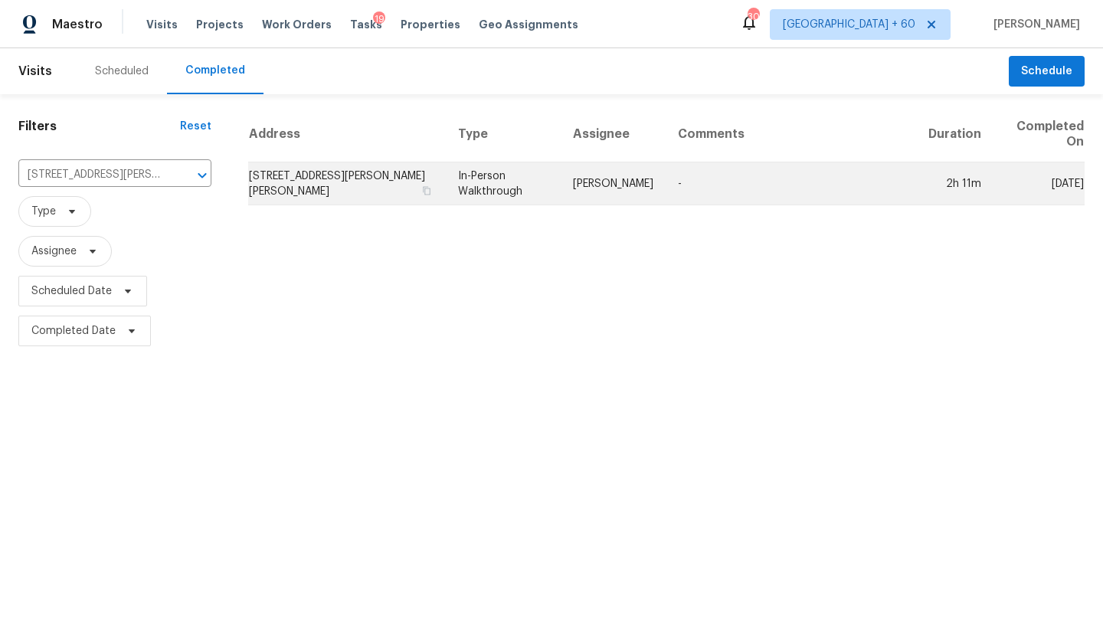
click at [774, 169] on td "-" at bounding box center [791, 183] width 251 height 43
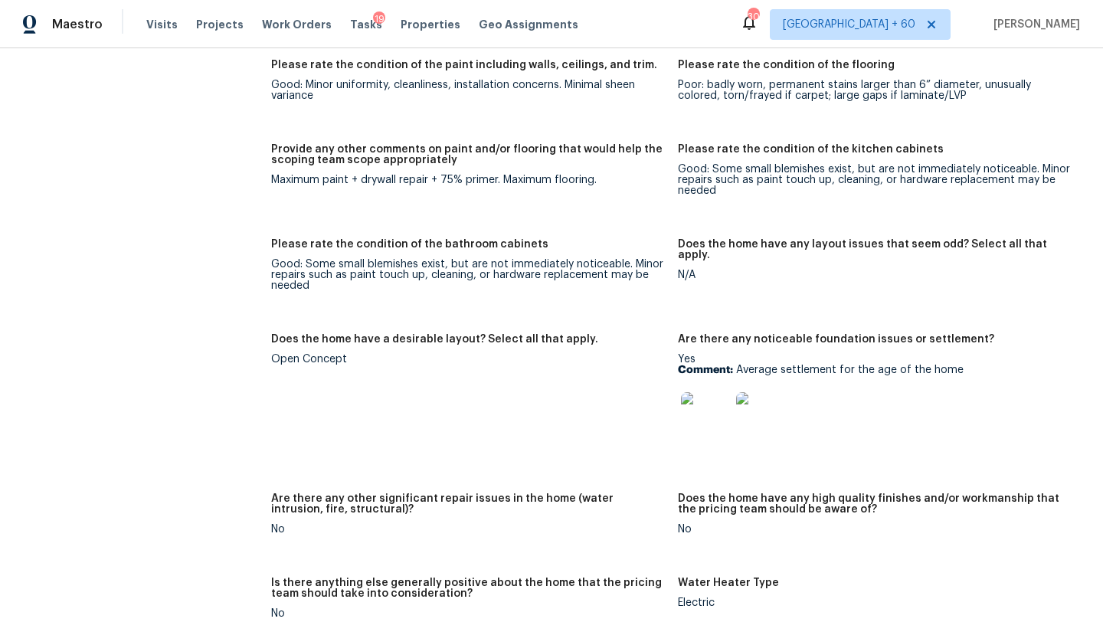
scroll to position [2682, 0]
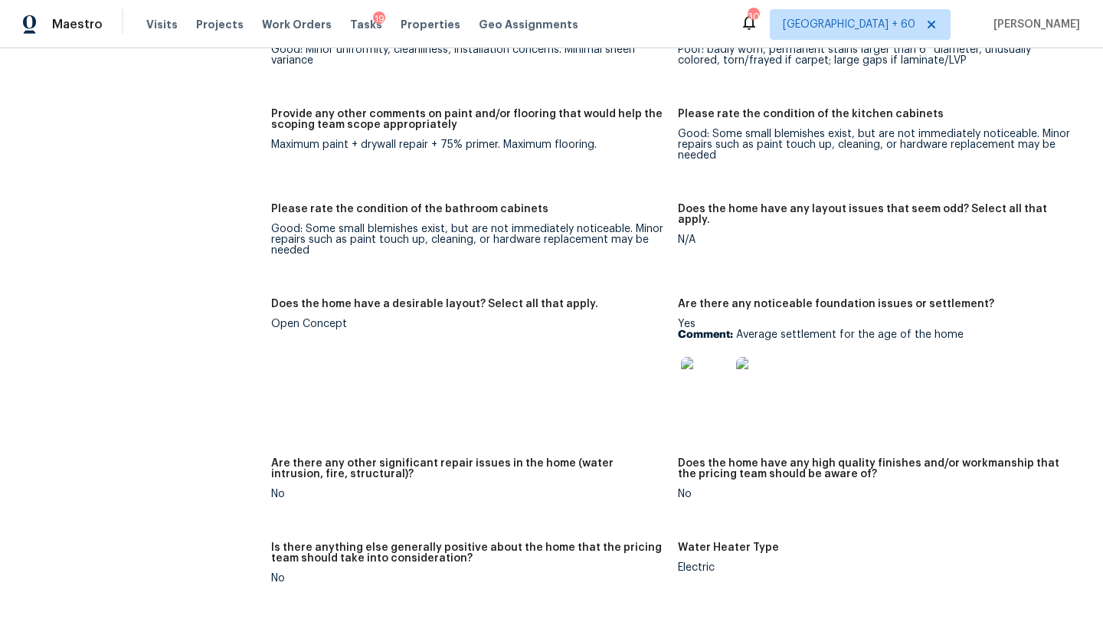
click at [705, 375] on img at bounding box center [705, 381] width 49 height 49
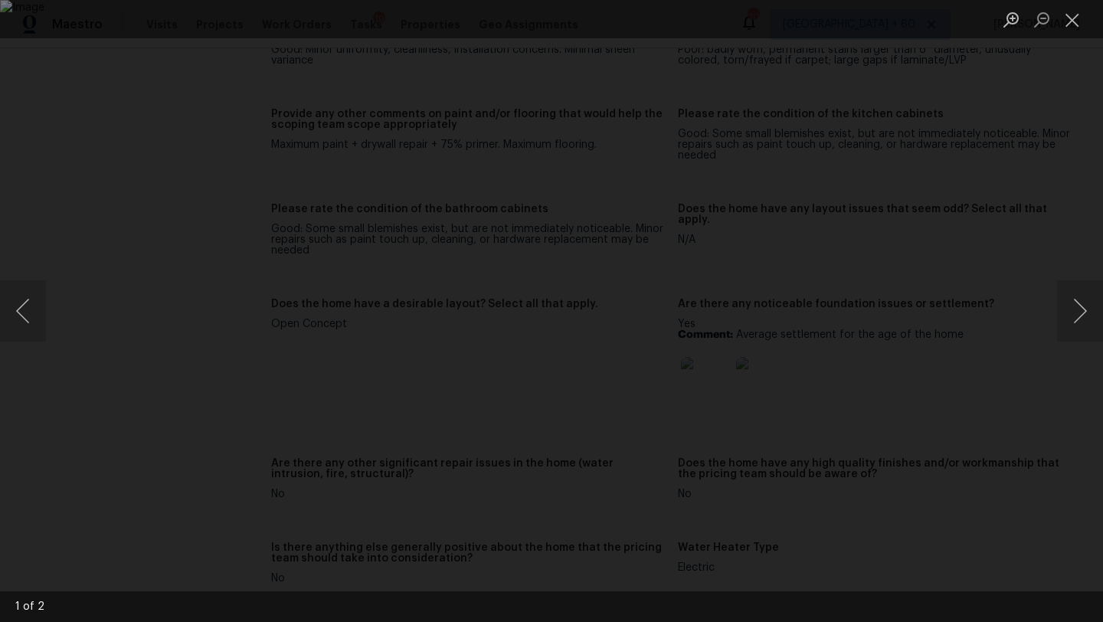
click at [1045, 156] on div "Lightbox" at bounding box center [551, 311] width 1103 height 622
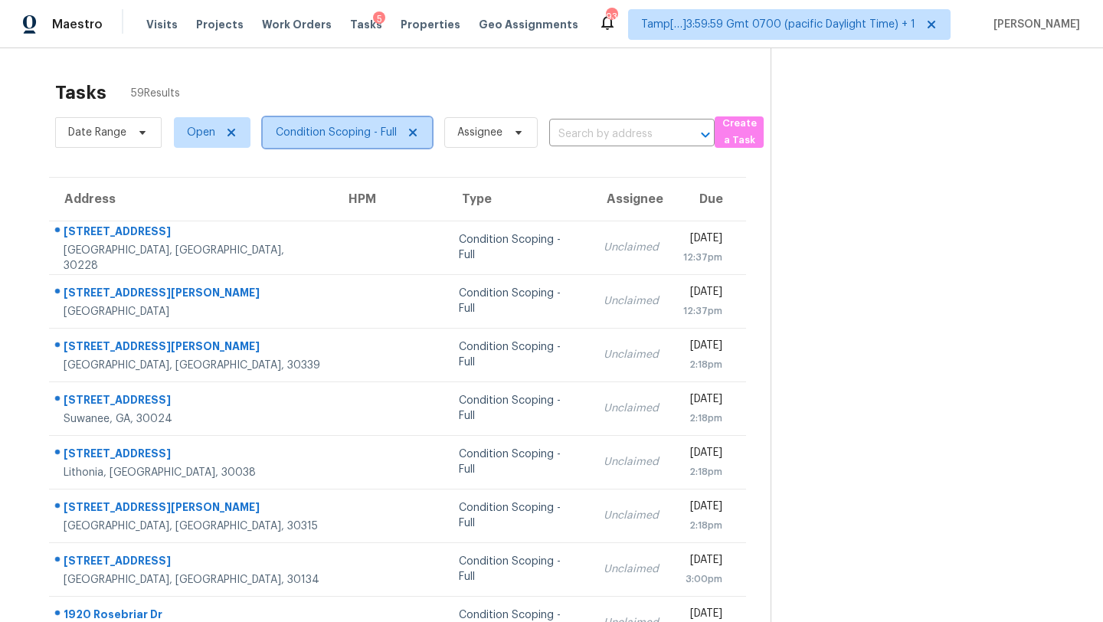
click at [295, 123] on span "Condition Scoping - Full" at bounding box center [347, 132] width 169 height 31
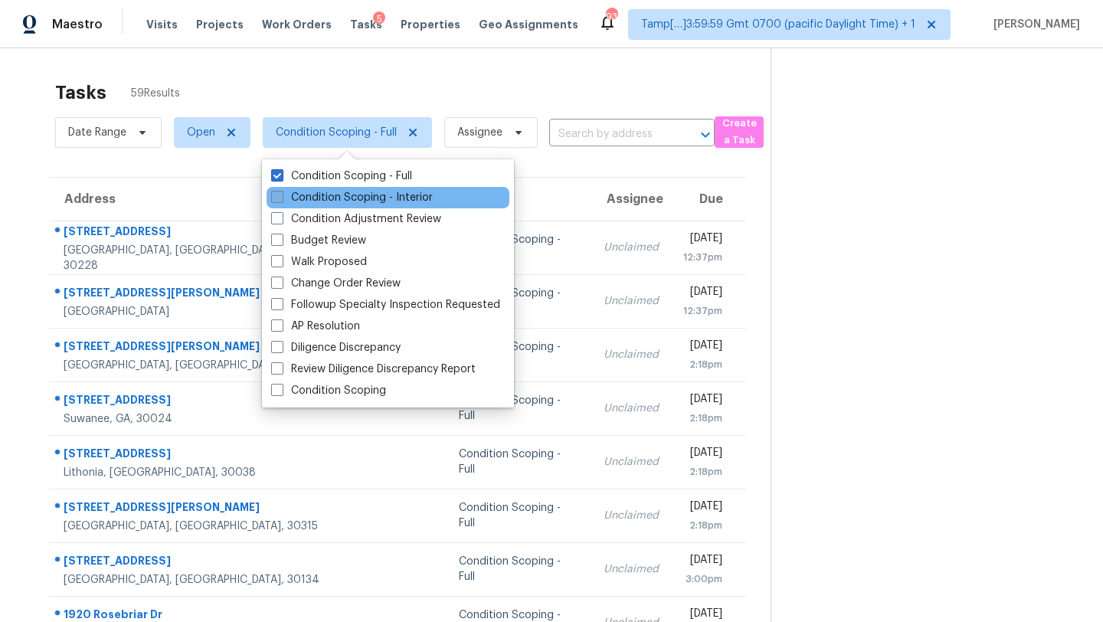
click at [298, 205] on label "Condition Scoping - Interior" at bounding box center [352, 197] width 162 height 15
click at [281, 200] on input "Condition Scoping - Interior" at bounding box center [276, 195] width 10 height 10
checkbox input "true"
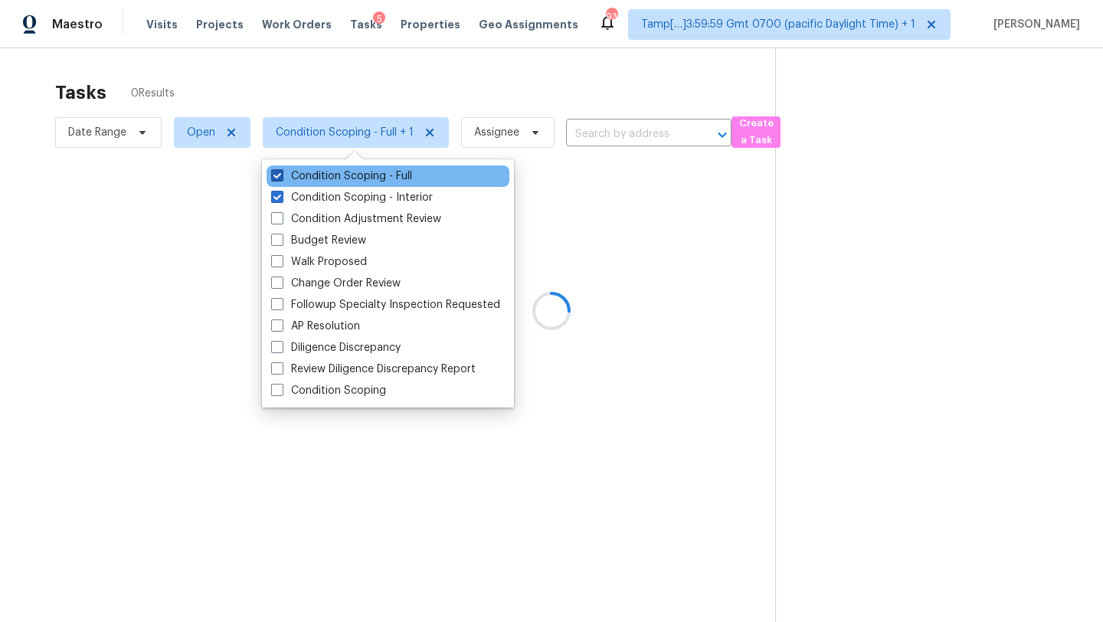
click at [336, 172] on label "Condition Scoping - Full" at bounding box center [341, 176] width 141 height 15
click at [281, 172] on input "Condition Scoping - Full" at bounding box center [276, 174] width 10 height 10
checkbox input "false"
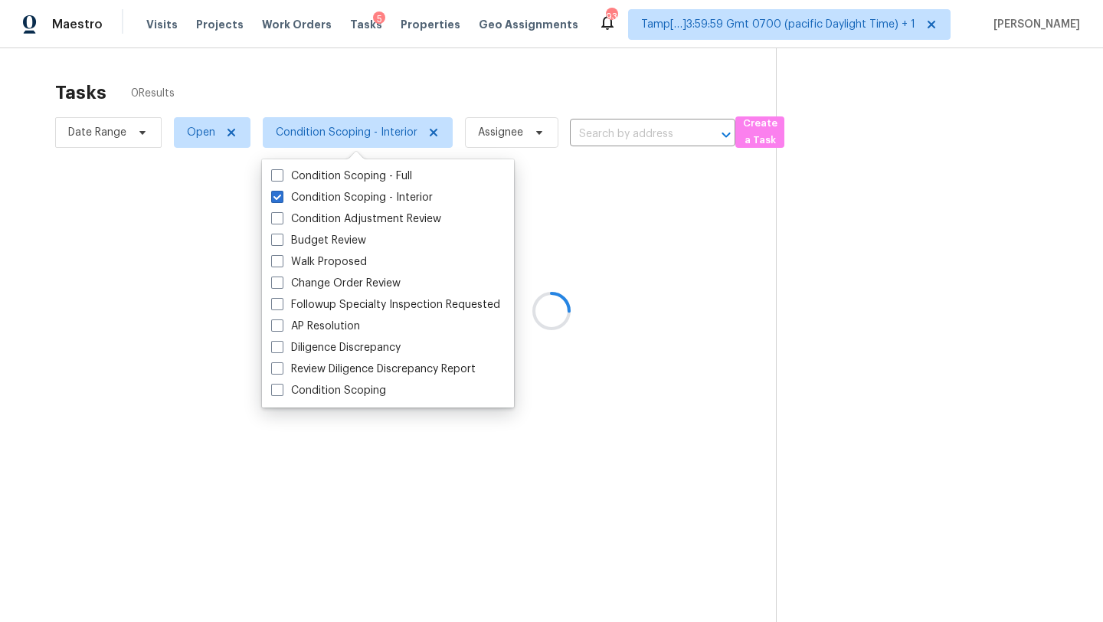
click at [438, 94] on div at bounding box center [551, 311] width 1103 height 622
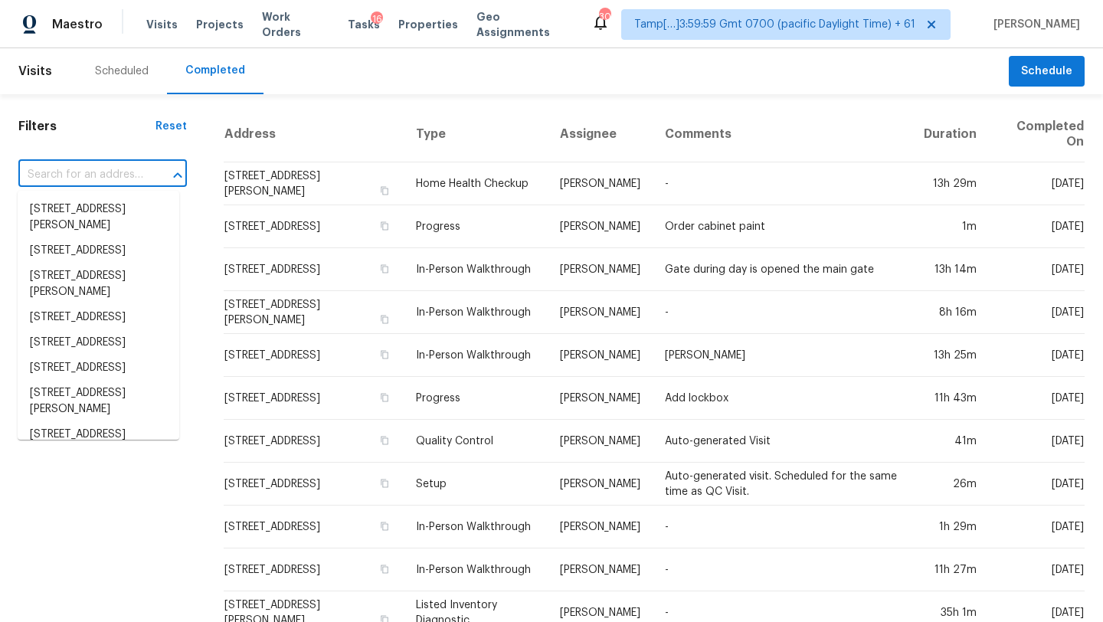
click at [103, 185] on input "text" at bounding box center [81, 175] width 126 height 24
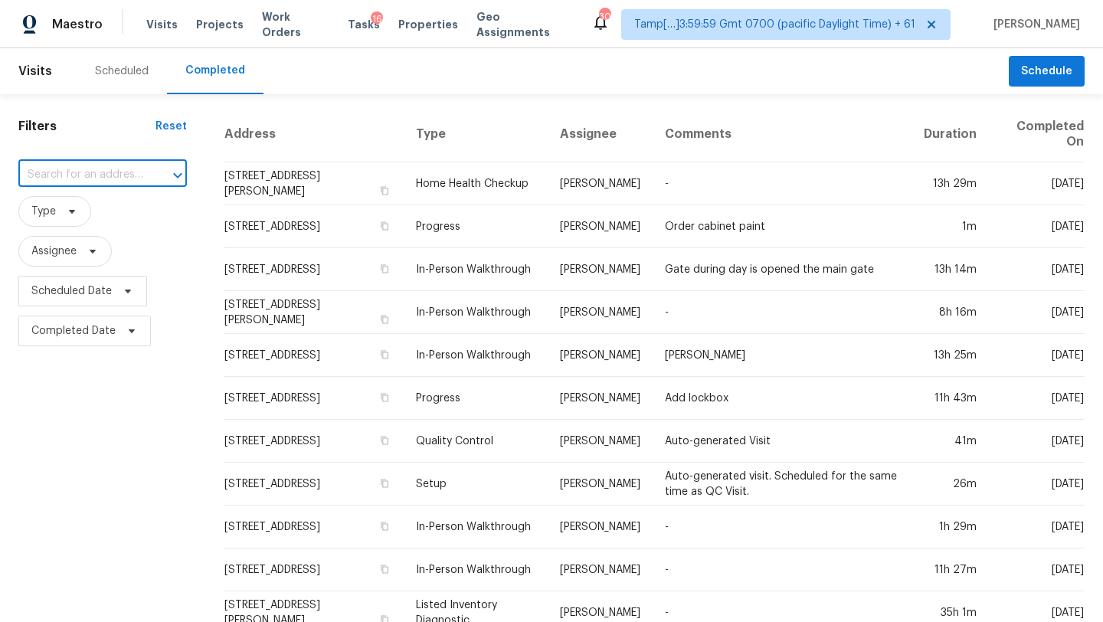
type input "[STREET_ADDRESS][PERSON_NAME][PERSON_NAME]"
click at [108, 210] on li "[STREET_ADDRESS][PERSON_NAME][PERSON_NAME]" at bounding box center [99, 225] width 162 height 57
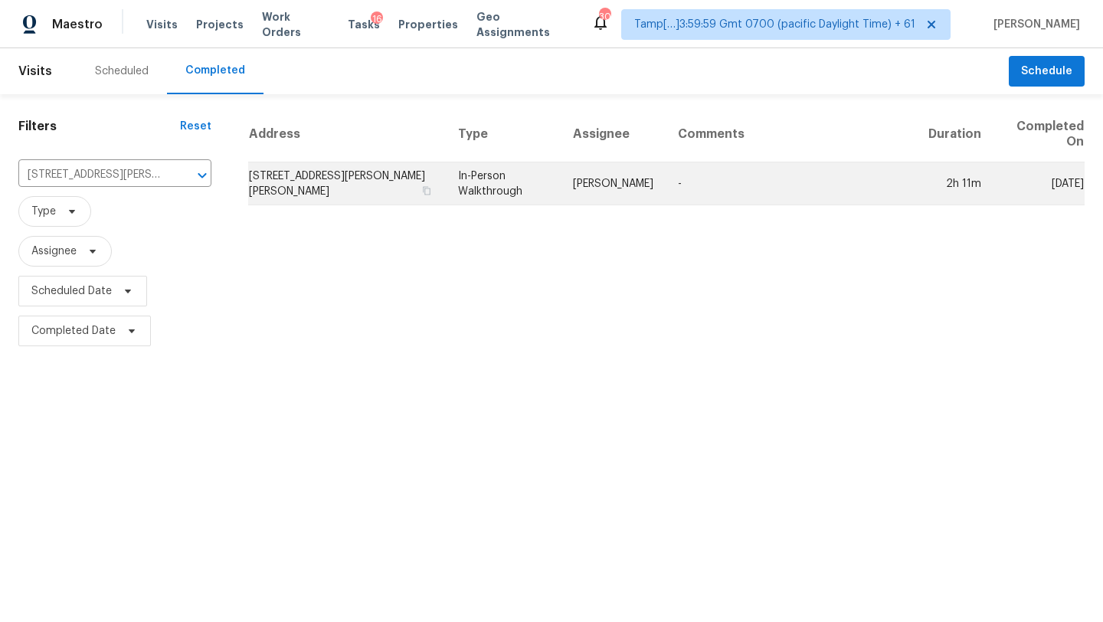
click at [830, 198] on td "-" at bounding box center [791, 183] width 251 height 43
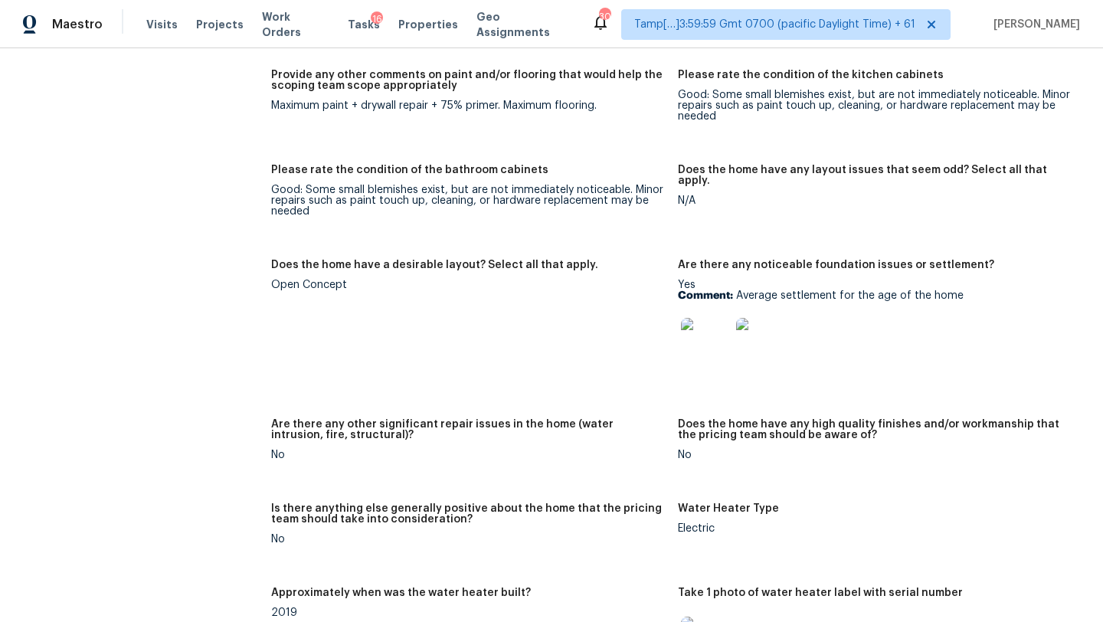
scroll to position [2739, 0]
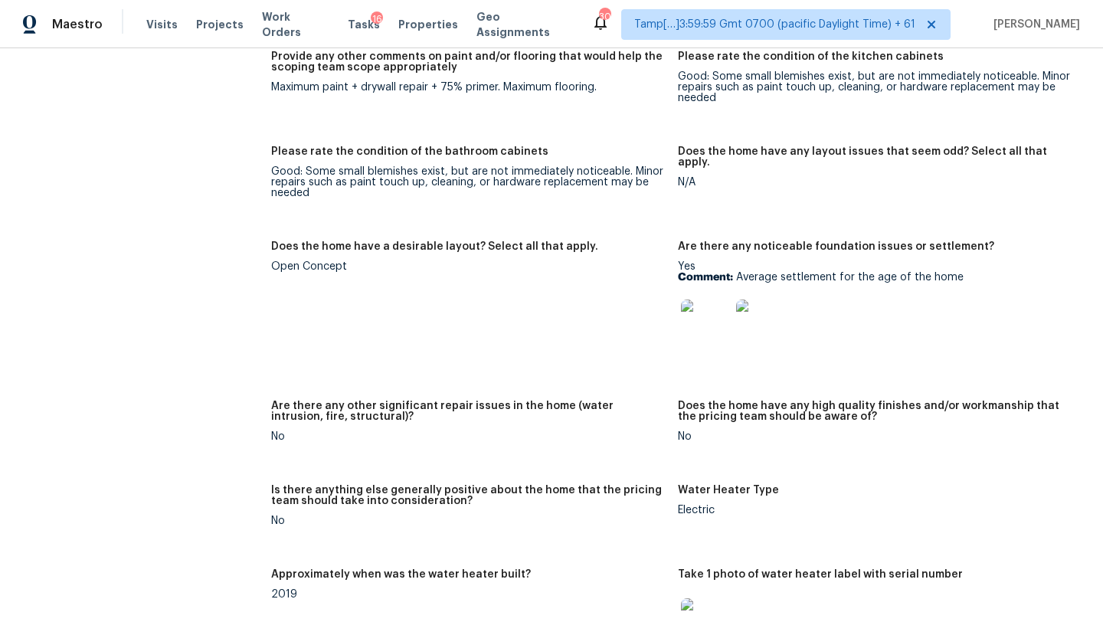
click at [706, 300] on img at bounding box center [705, 324] width 49 height 49
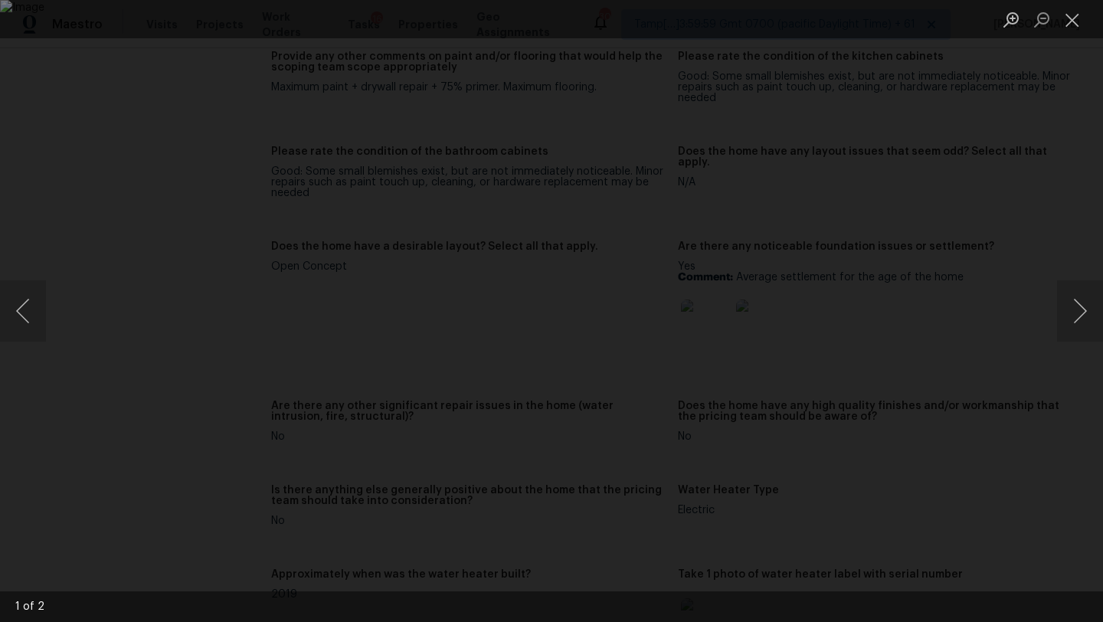
click at [1029, 120] on div "Lightbox" at bounding box center [551, 311] width 1103 height 622
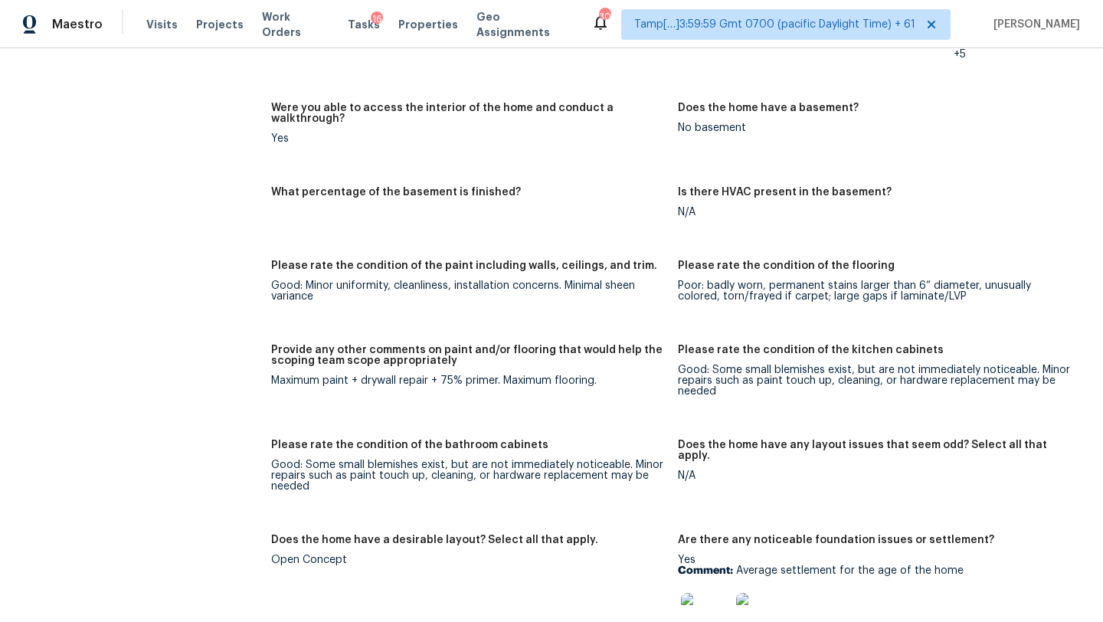
scroll to position [2428, 0]
